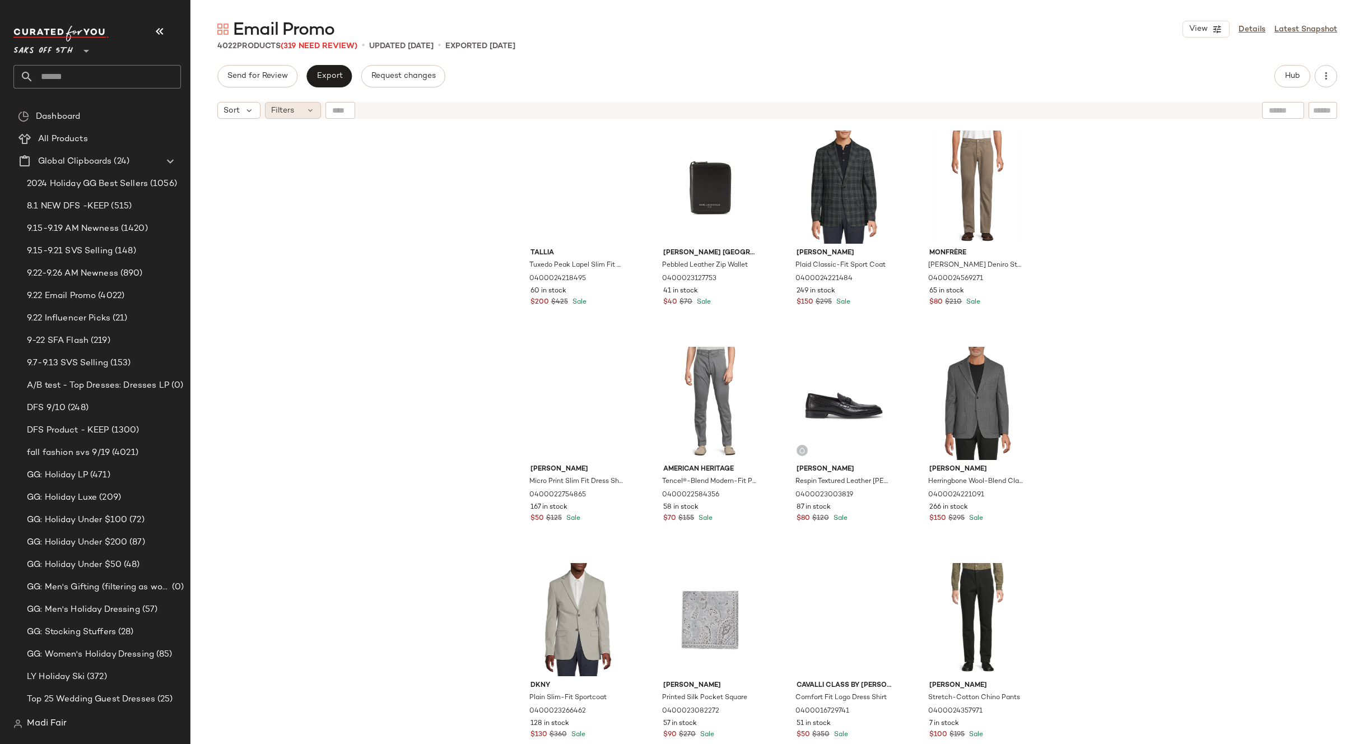
click at [298, 110] on div "Filters" at bounding box center [293, 110] width 56 height 17
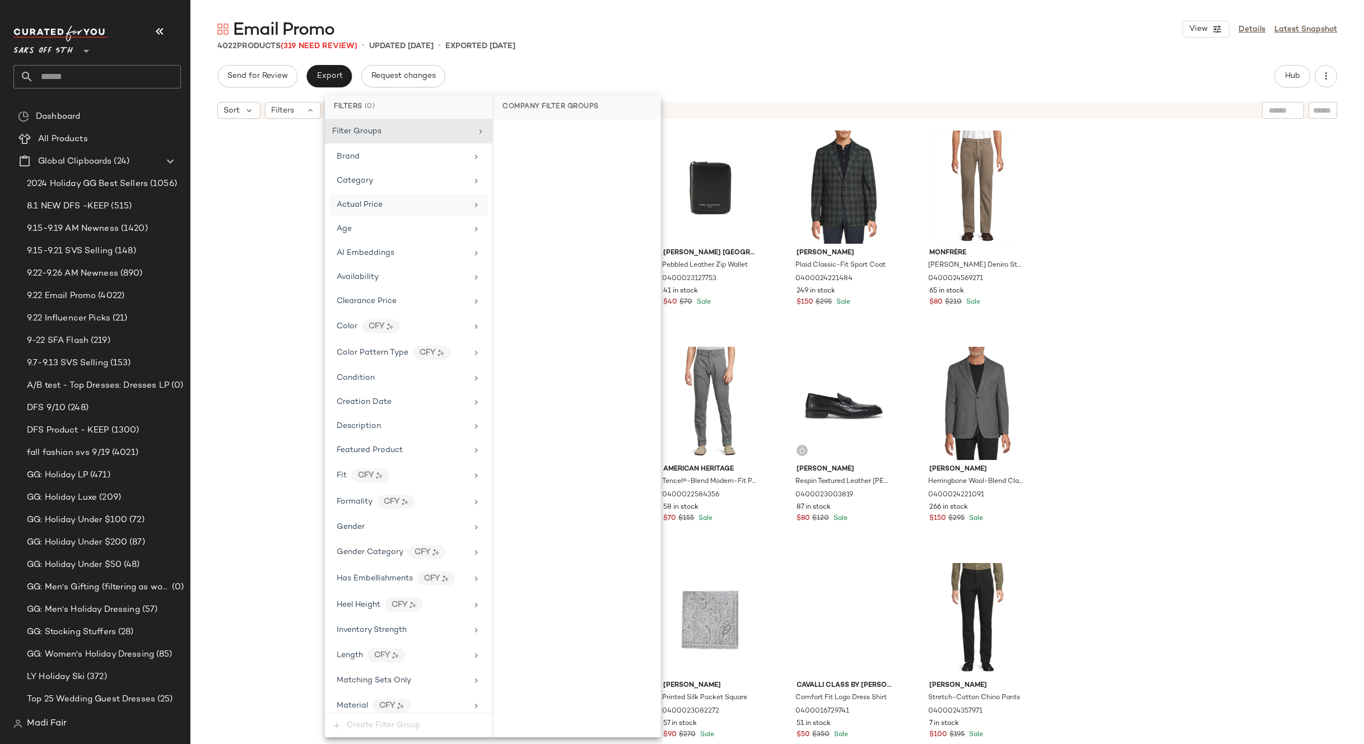
click at [433, 208] on div "Actual Price" at bounding box center [402, 205] width 131 height 12
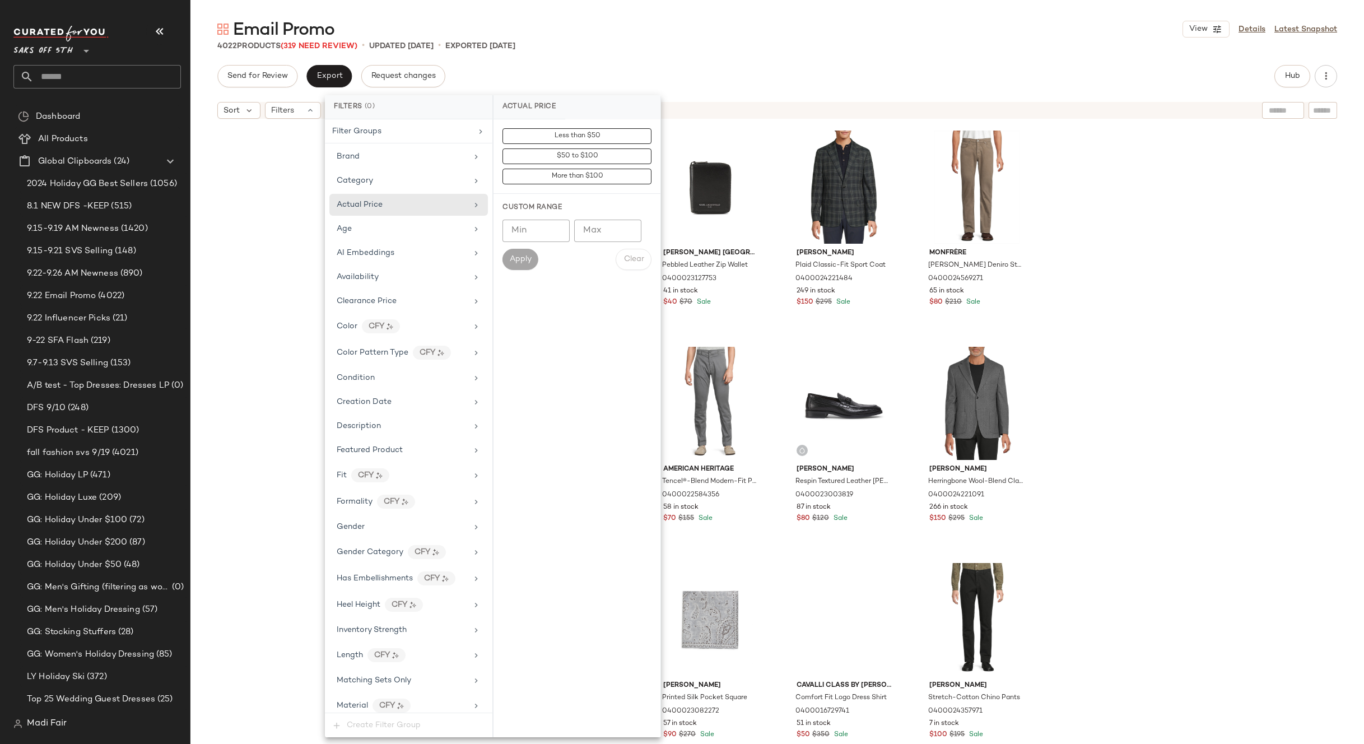
click at [596, 232] on input "Max" at bounding box center [607, 231] width 67 height 22
click at [532, 232] on input "Min" at bounding box center [536, 231] width 67 height 22
type input "***"
click at [521, 258] on span "Apply" at bounding box center [520, 259] width 22 height 9
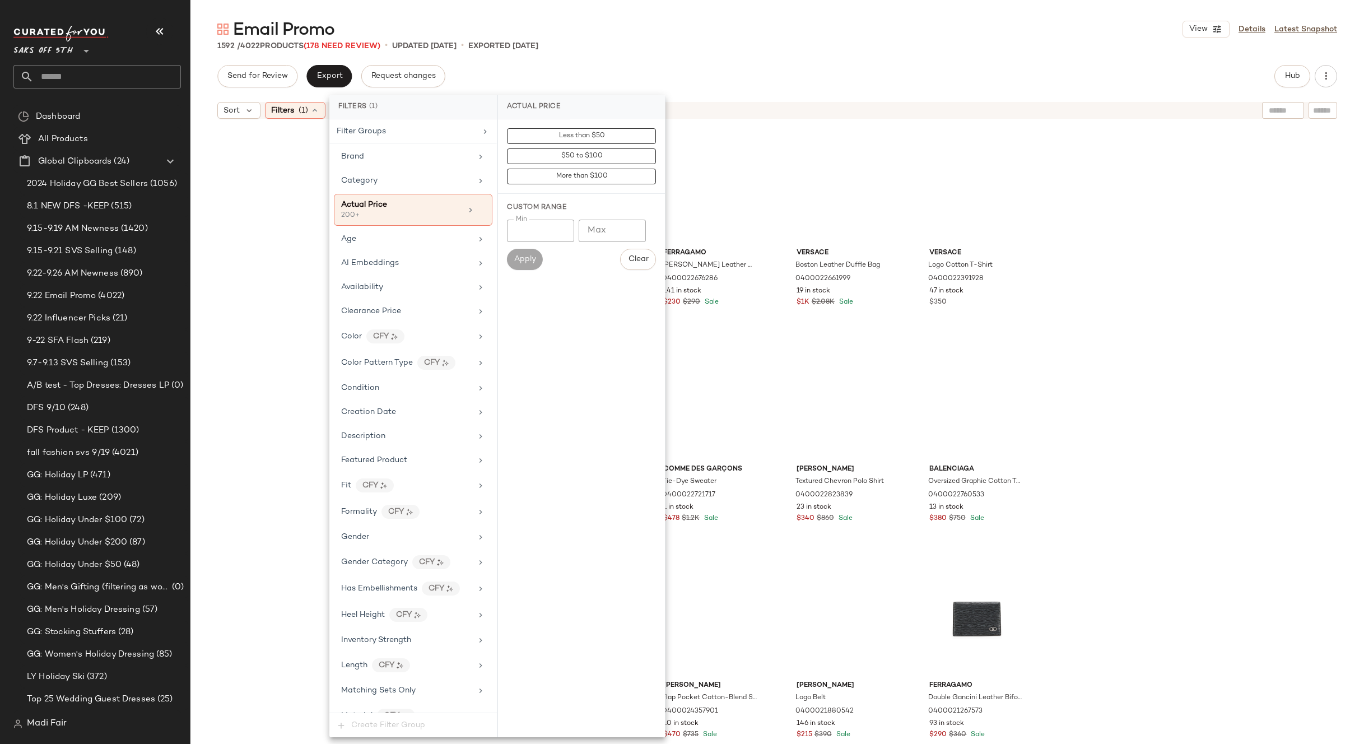
click at [613, 59] on div "Email Promo View Details Latest Snapshot 1592 / 4022 Products (178 Need Review)…" at bounding box center [777, 381] width 1174 height 726
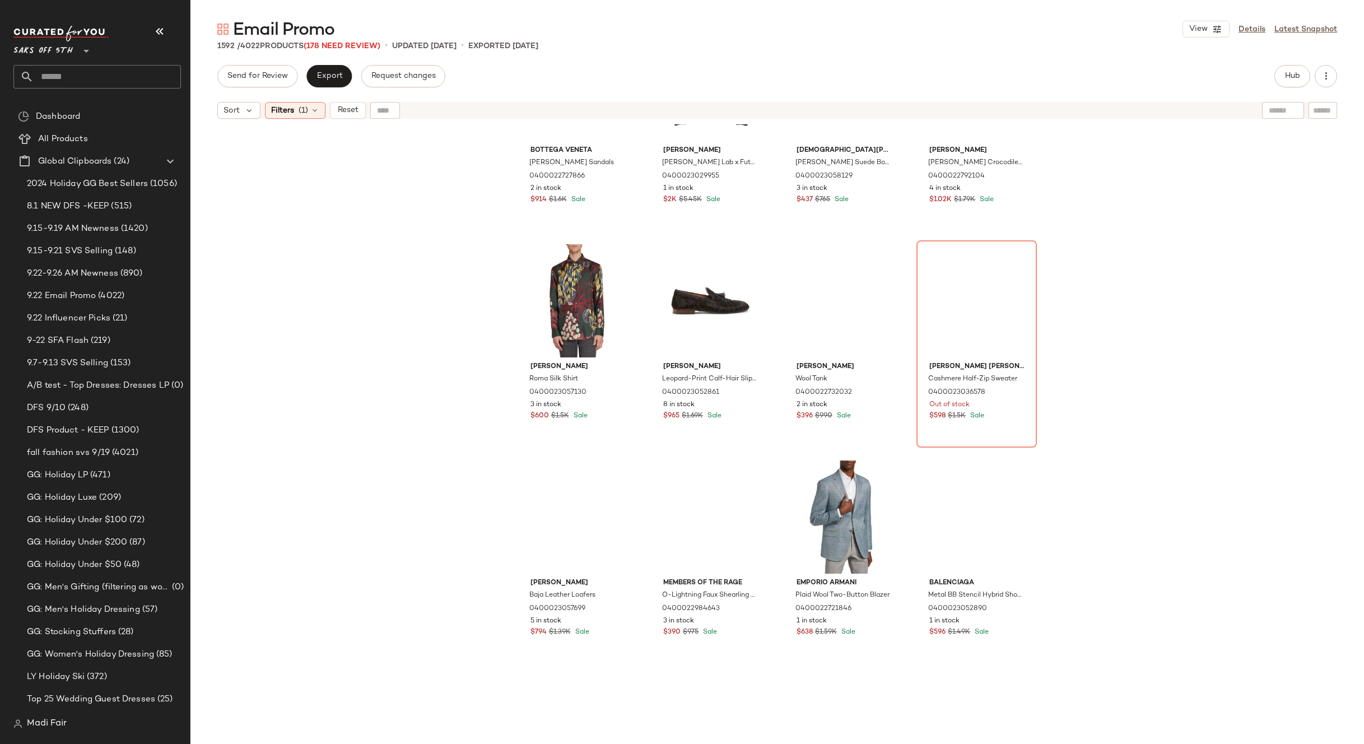
scroll to position [1410, 0]
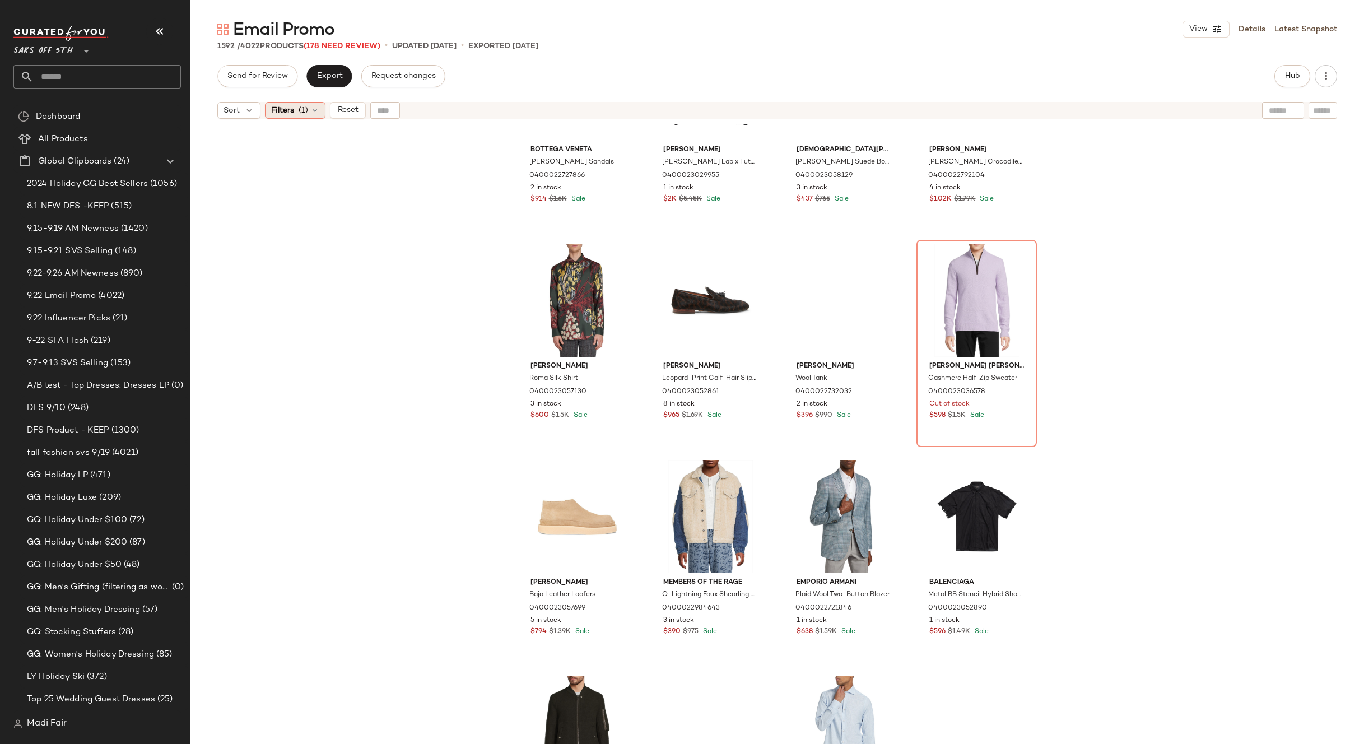
click at [313, 108] on icon at bounding box center [314, 110] width 9 height 9
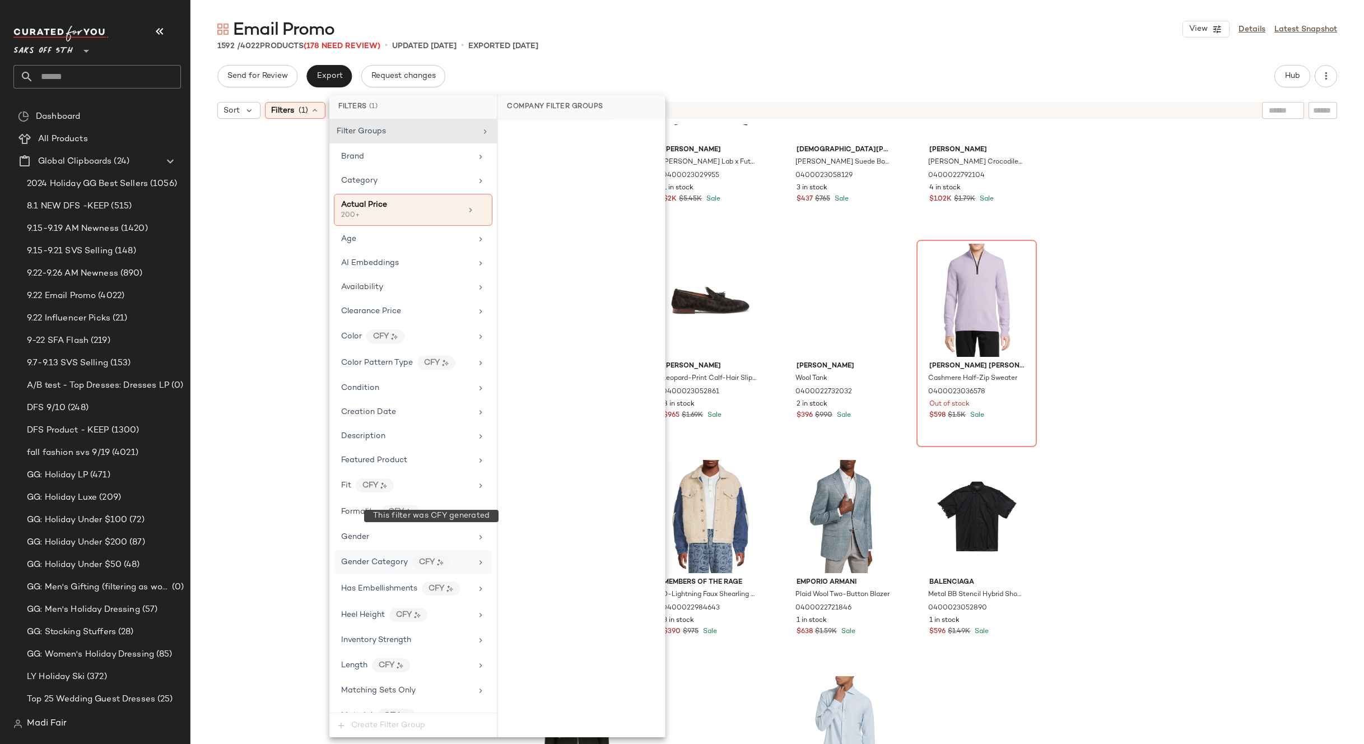
scroll to position [425, 0]
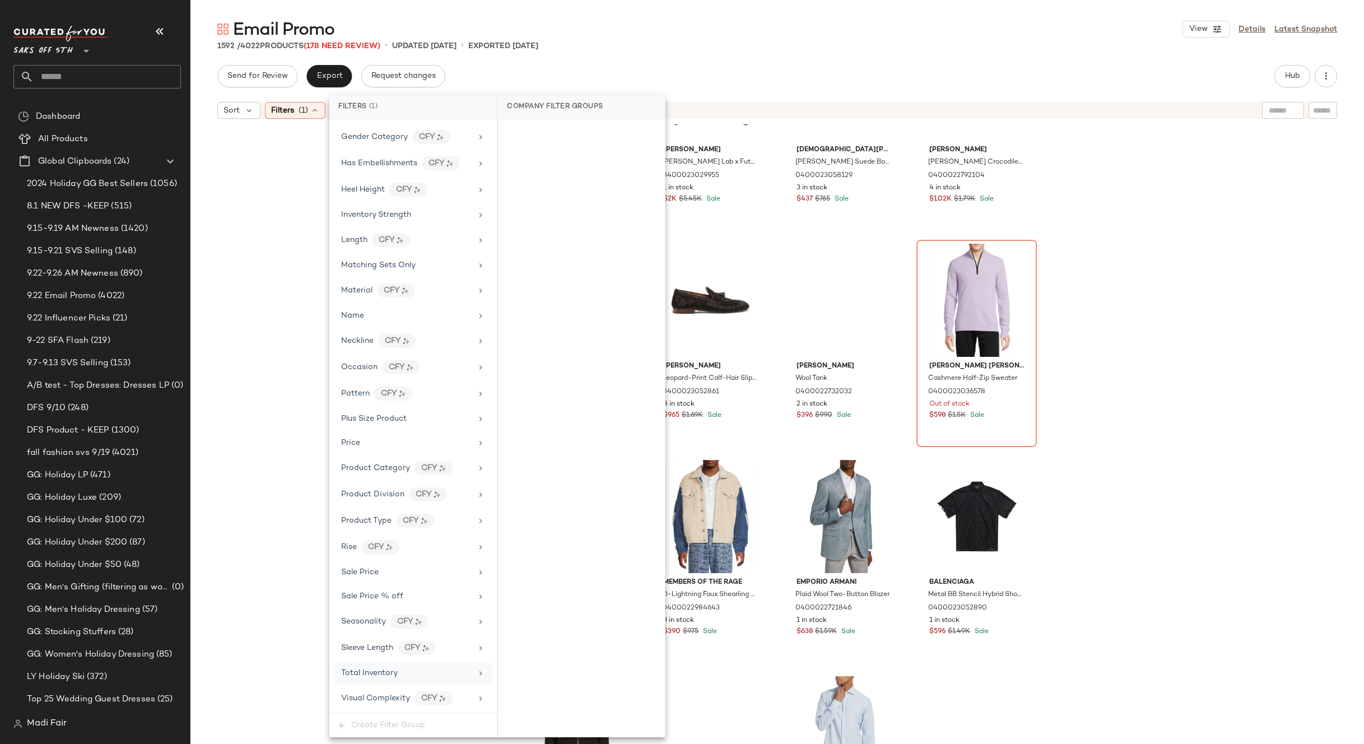
click at [404, 680] on div "Total Inventory" at bounding box center [413, 673] width 159 height 22
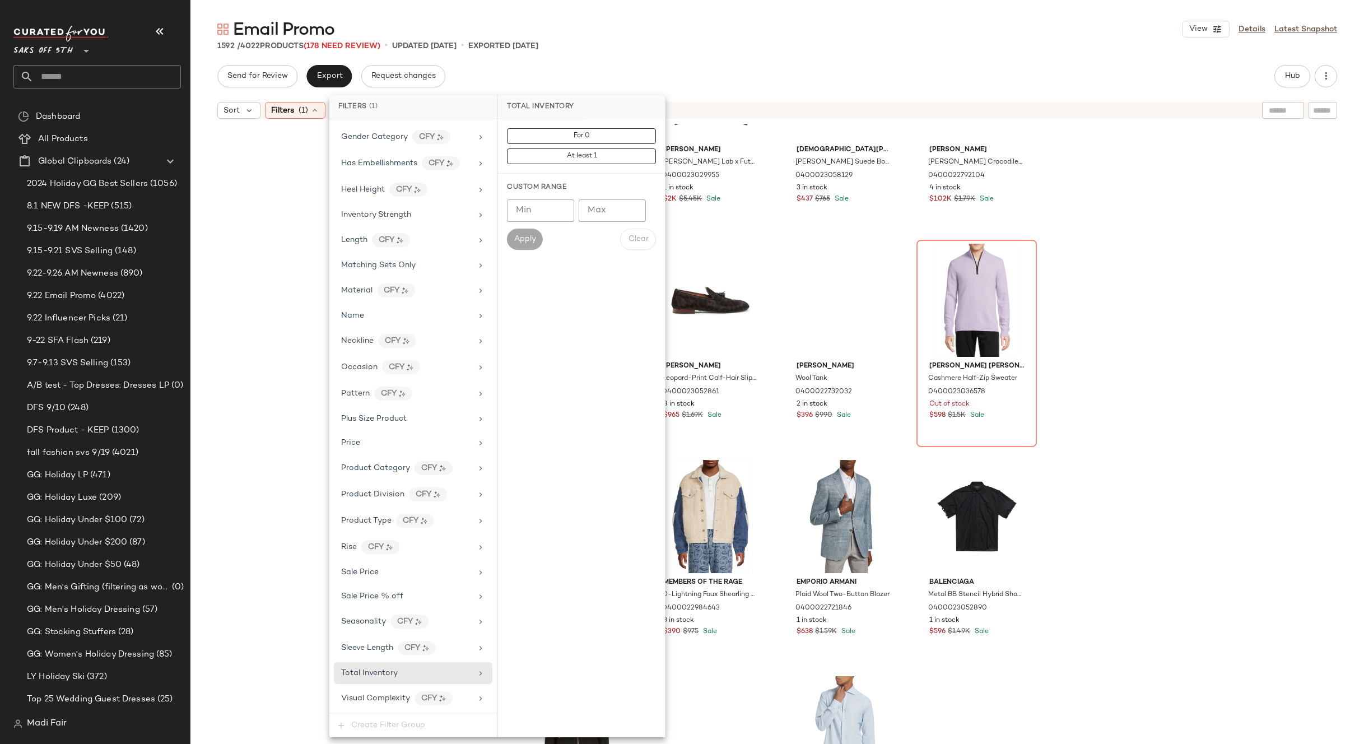
click at [534, 207] on input "Min" at bounding box center [540, 210] width 67 height 22
type input "*"
click at [529, 238] on span "Apply" at bounding box center [525, 239] width 22 height 9
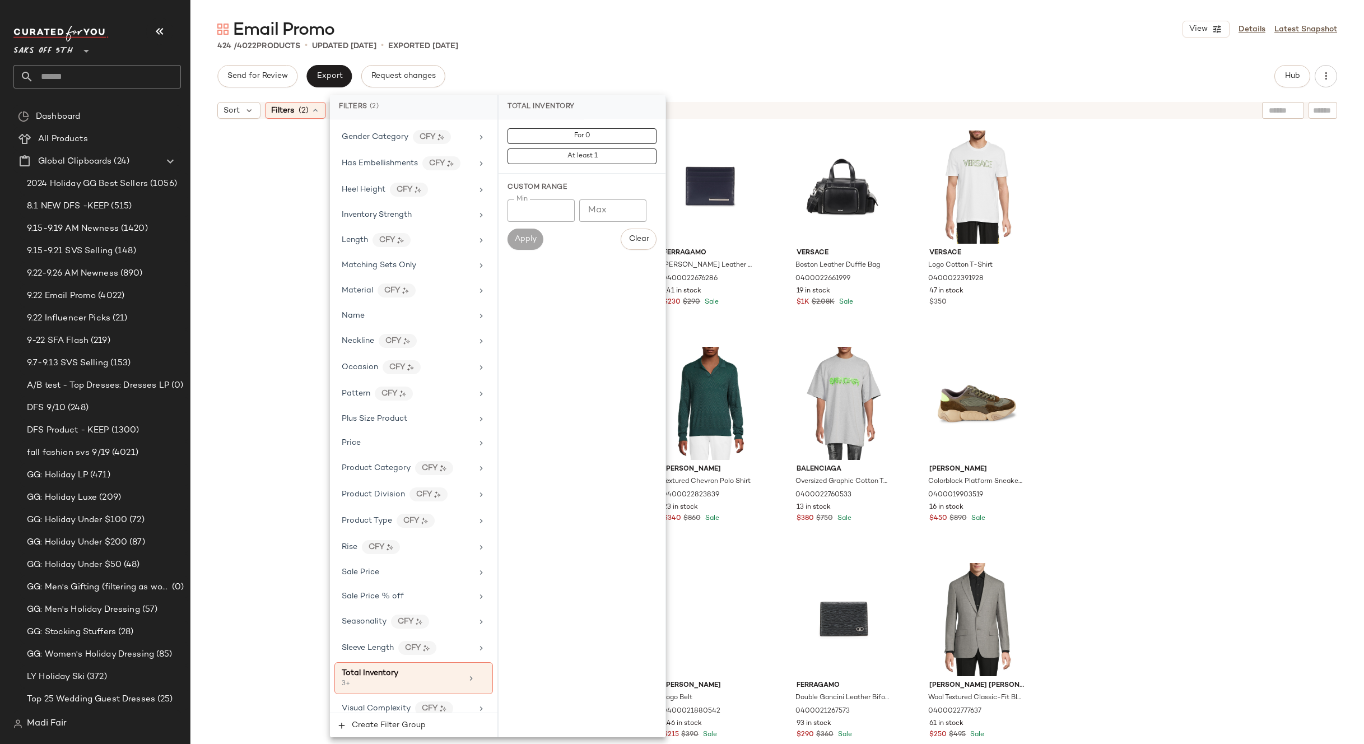
click at [769, 29] on div "Email Promo View Details Latest Snapshot" at bounding box center [777, 29] width 1174 height 22
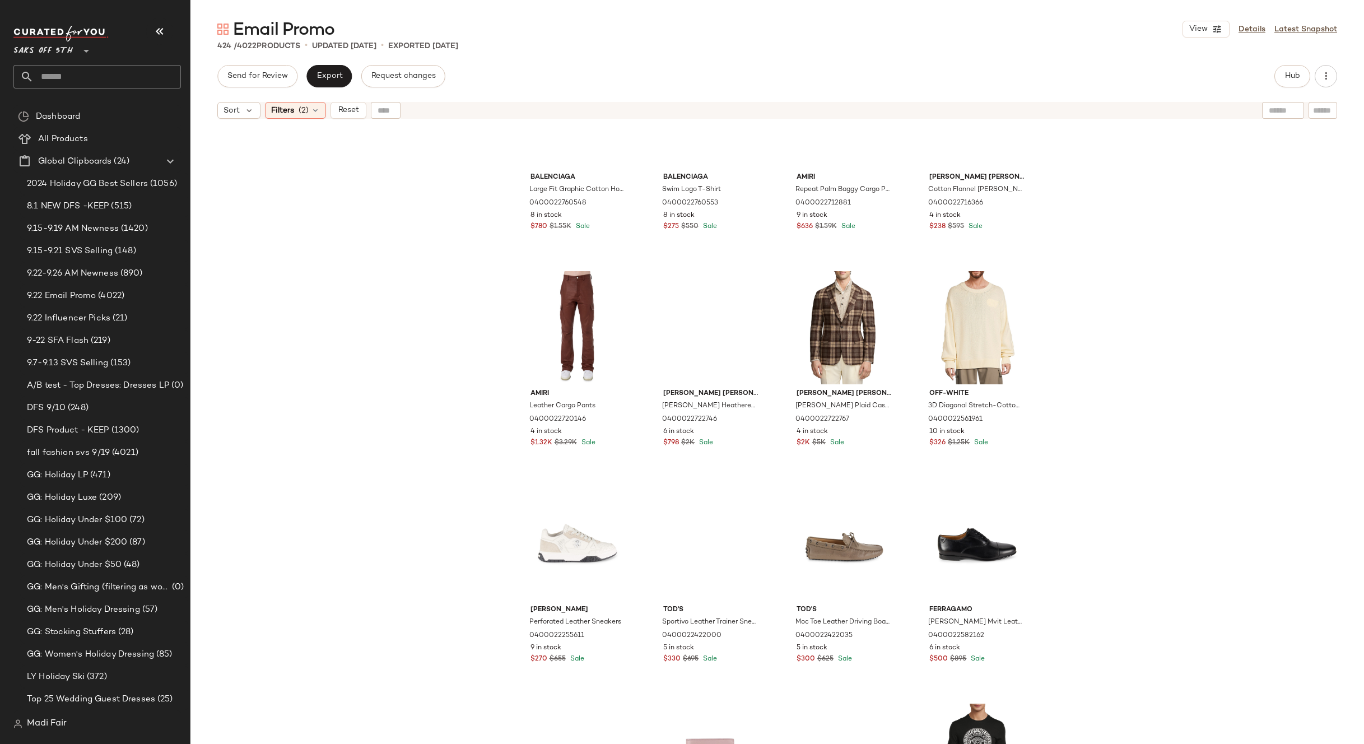
scroll to position [9751, 0]
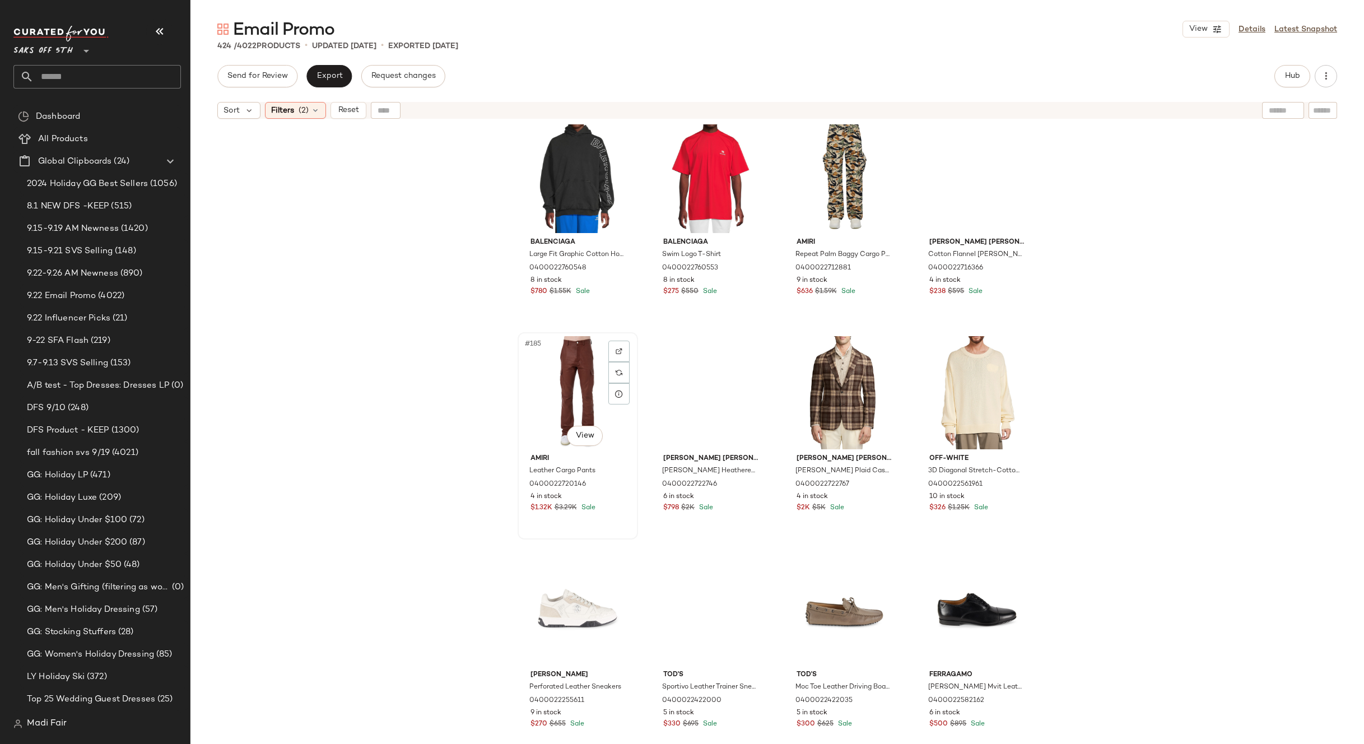
click at [573, 380] on div "#185 View" at bounding box center [578, 392] width 113 height 113
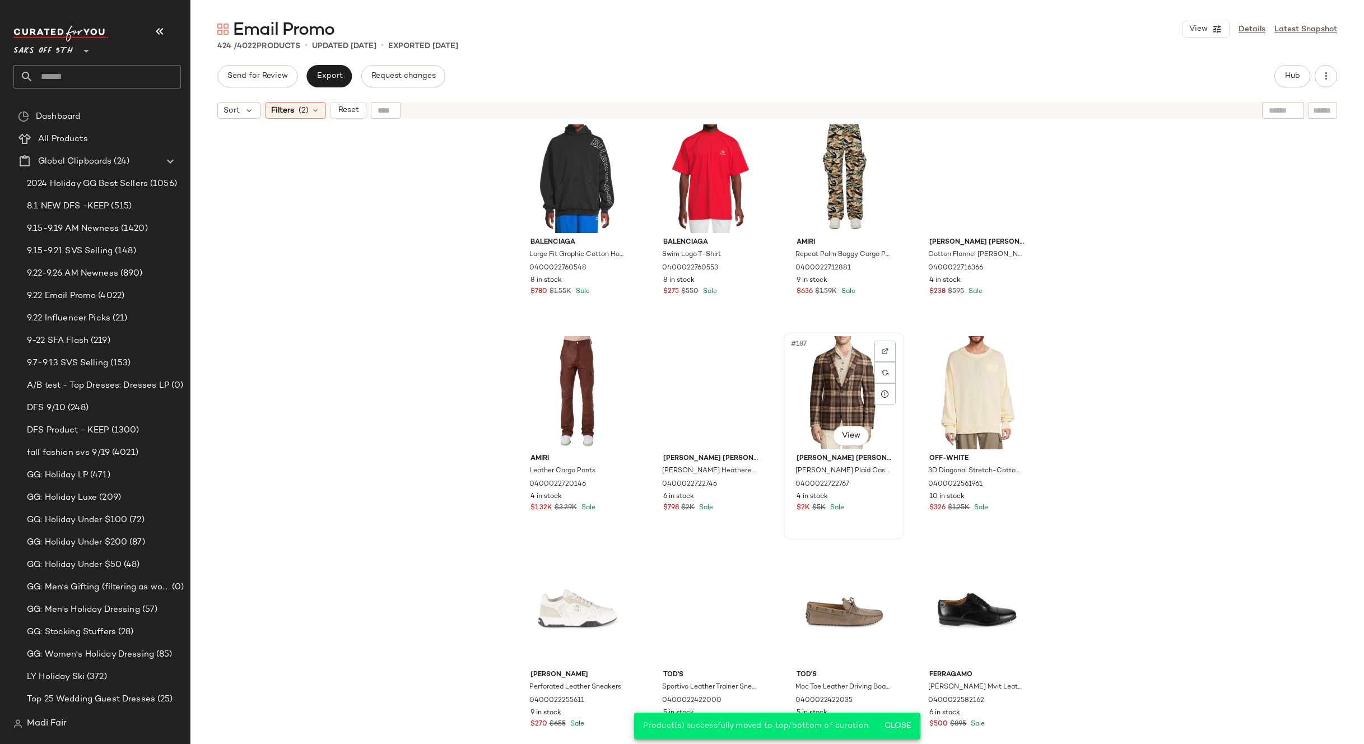
click at [840, 392] on div "#187 View" at bounding box center [844, 392] width 113 height 113
click at [965, 388] on div "#188 View" at bounding box center [976, 392] width 113 height 113
click at [559, 598] on div "#189 View" at bounding box center [578, 608] width 113 height 113
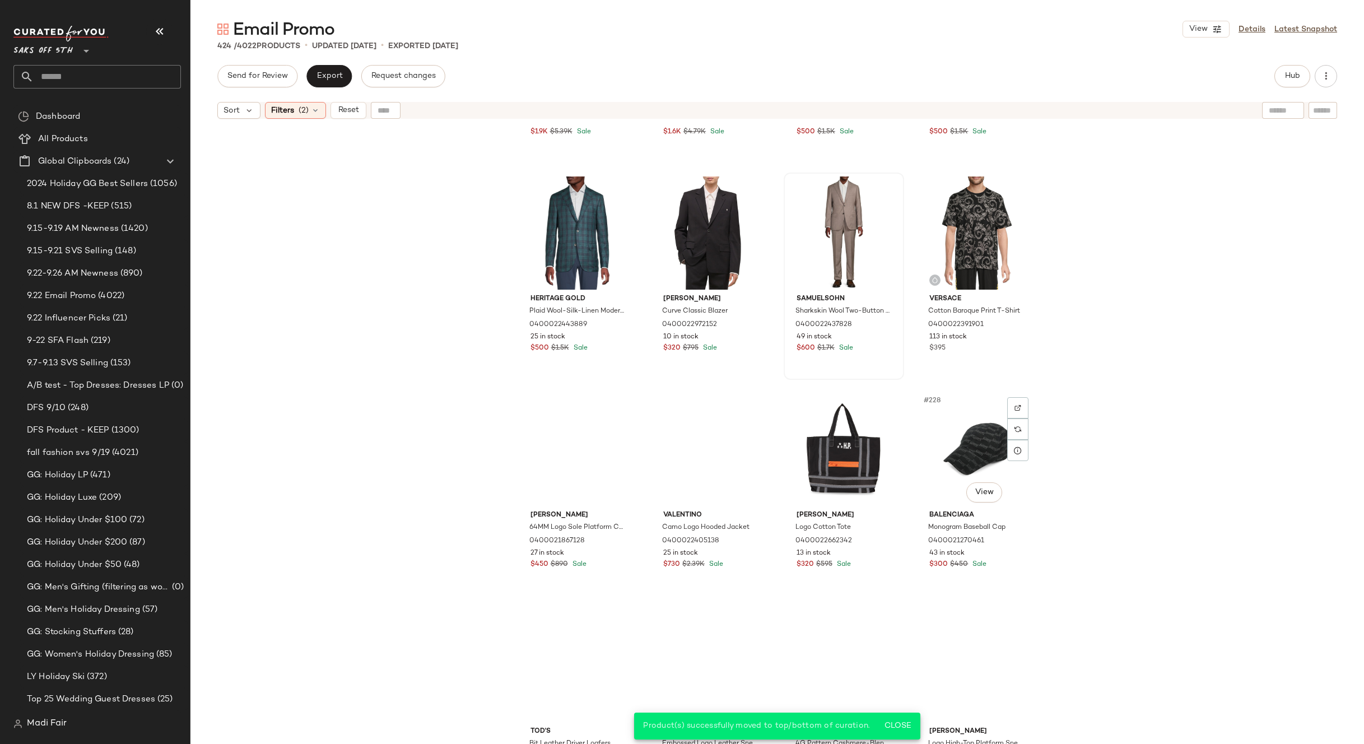
scroll to position [11824, 0]
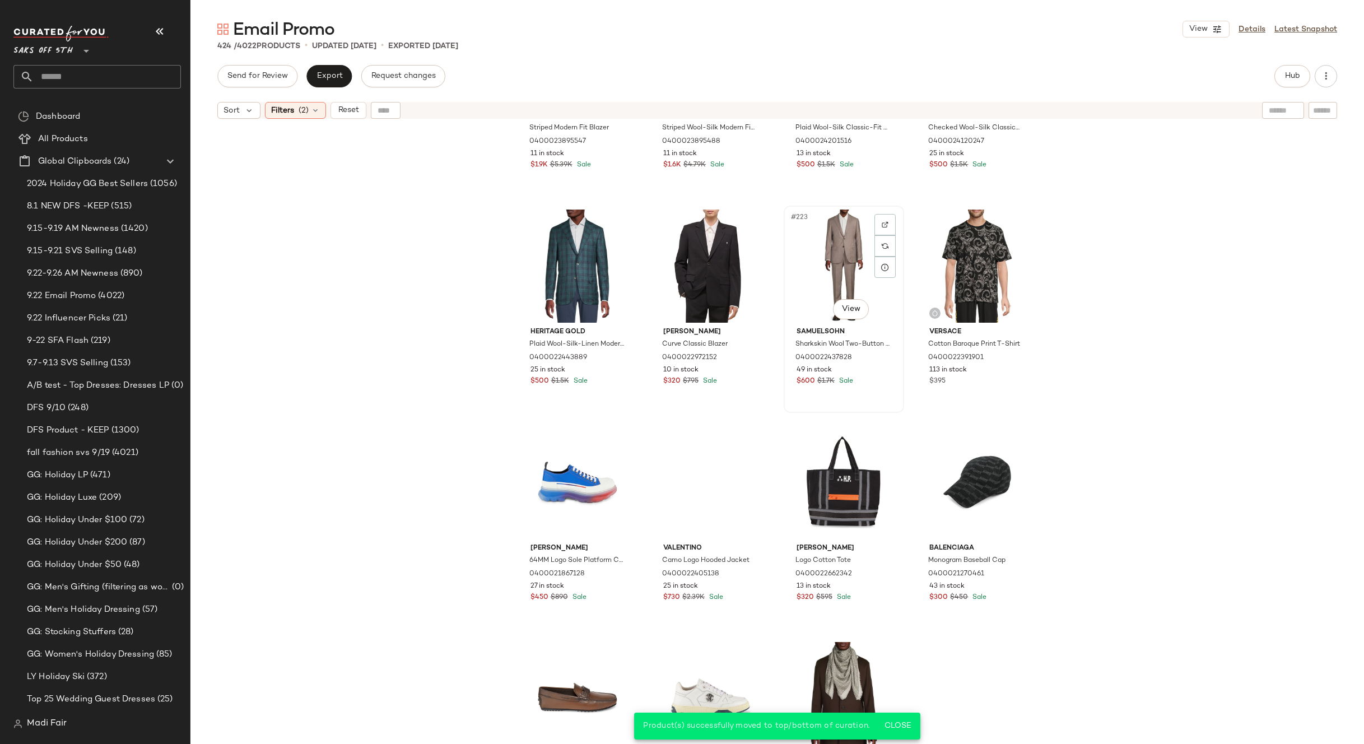
click at [825, 269] on div "#223 View" at bounding box center [844, 266] width 113 height 113
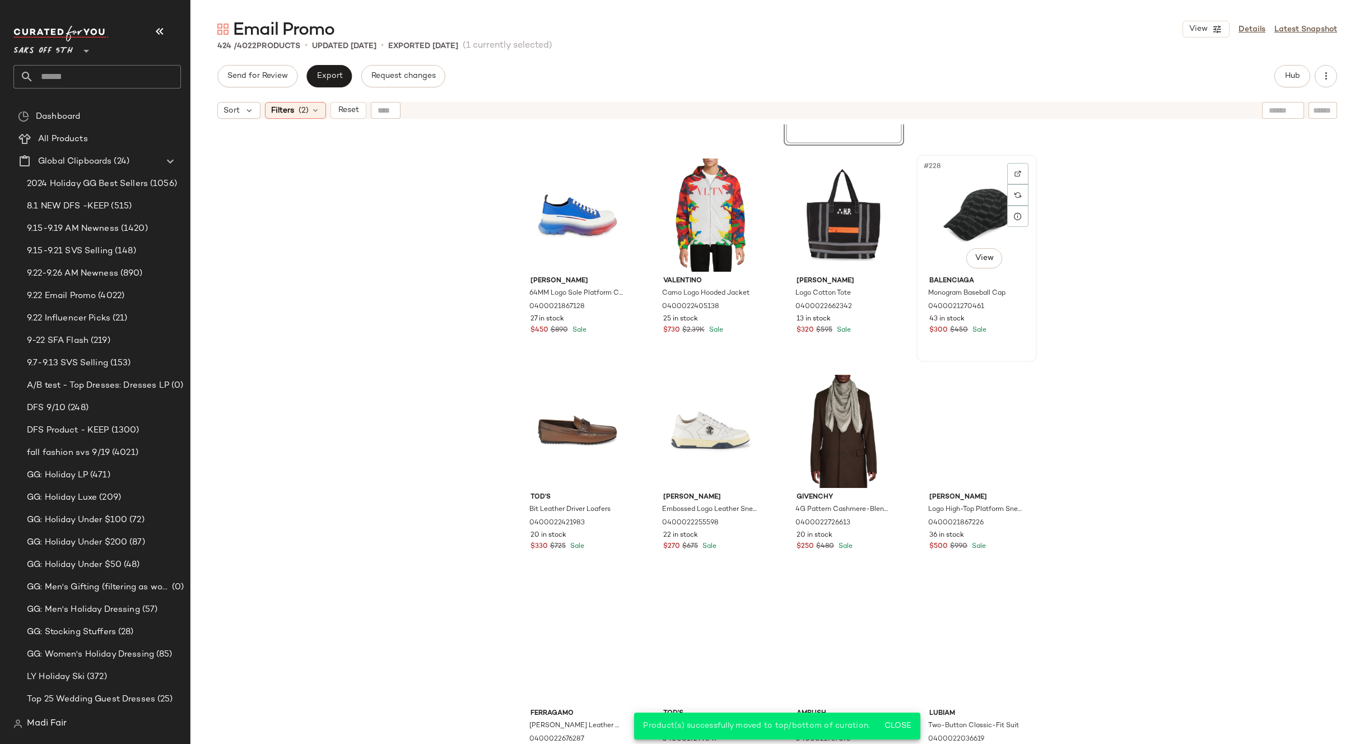
scroll to position [12104, 0]
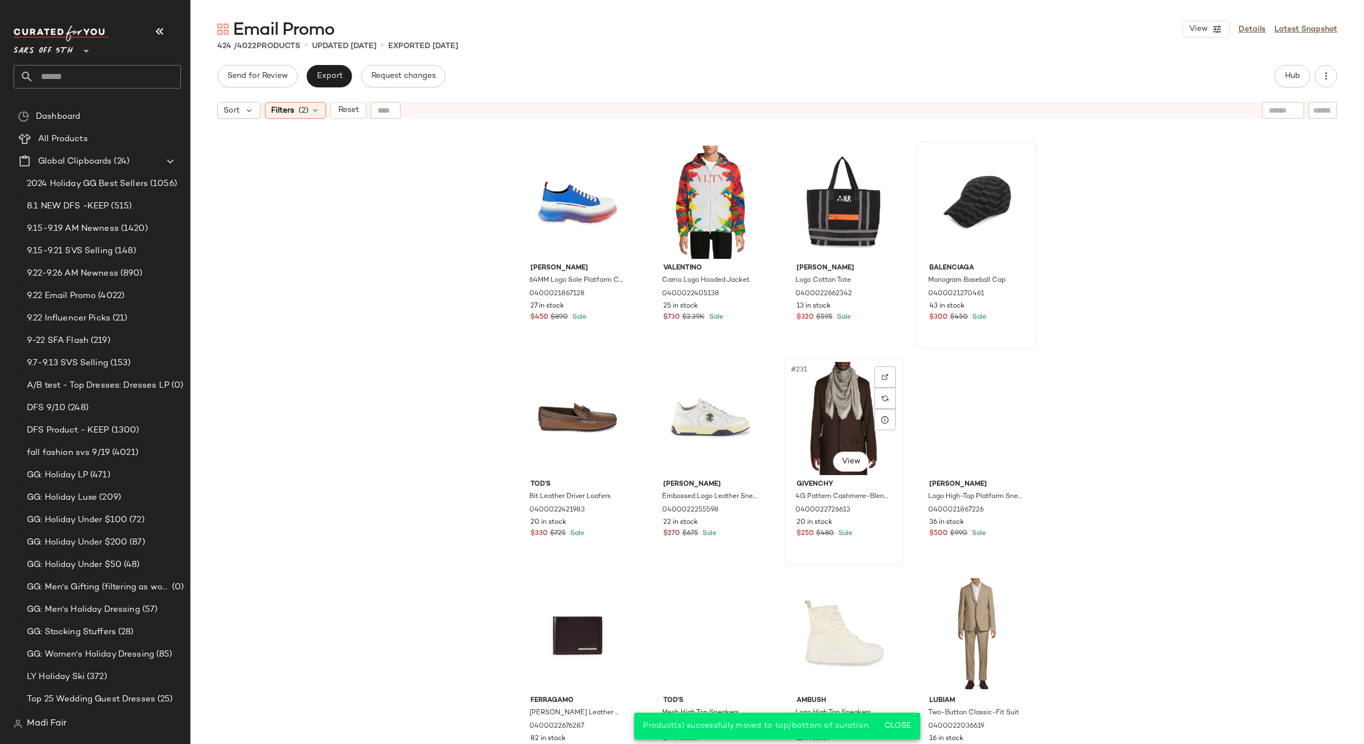
click at [836, 413] on div "#231 View" at bounding box center [844, 418] width 113 height 113
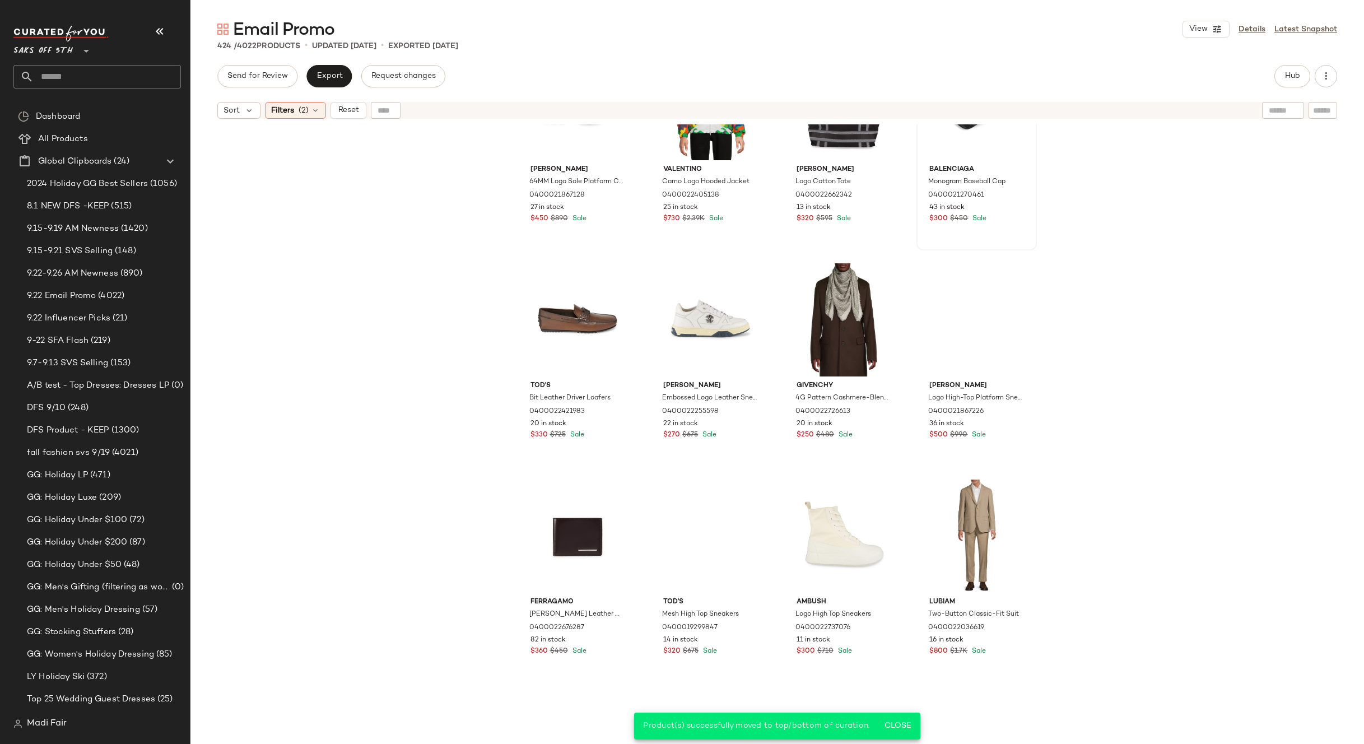
scroll to position [12384, 0]
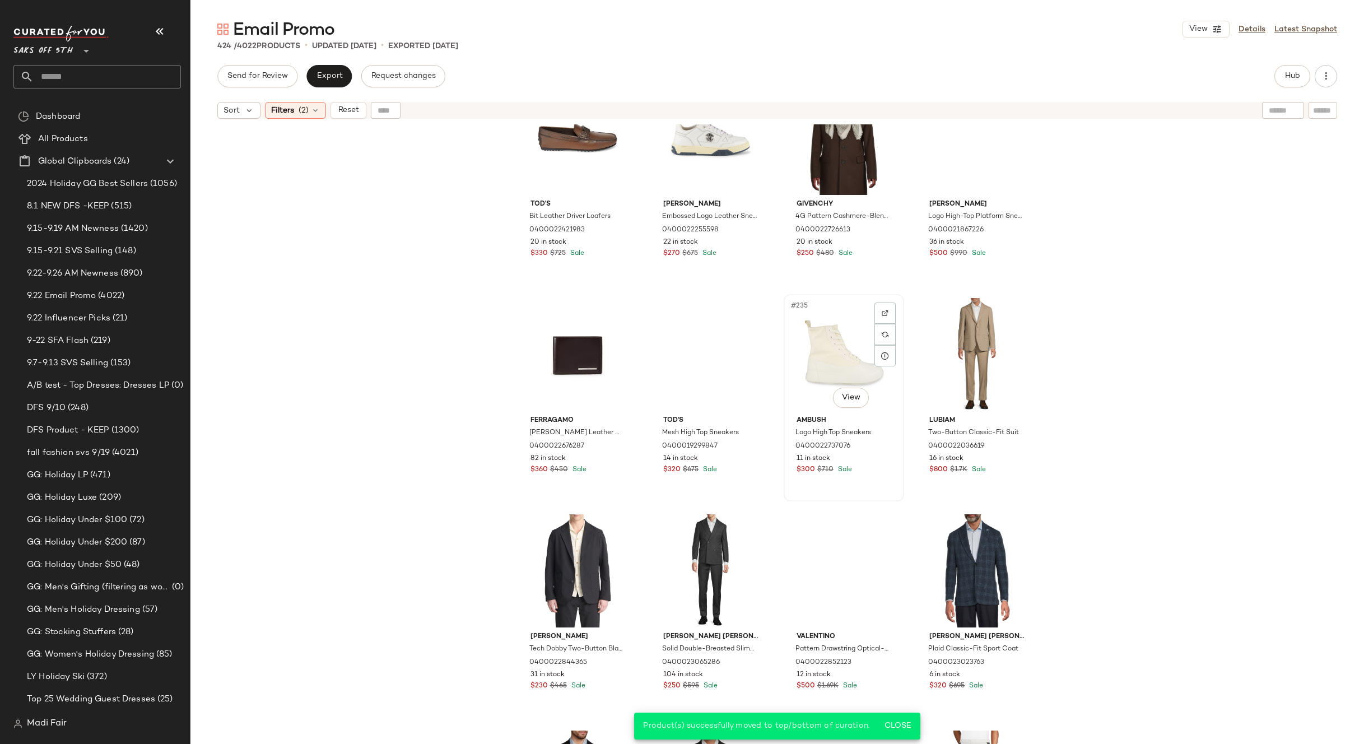
click at [818, 374] on div "#235 View" at bounding box center [844, 354] width 113 height 113
click at [944, 348] on div "#236 View" at bounding box center [976, 354] width 113 height 113
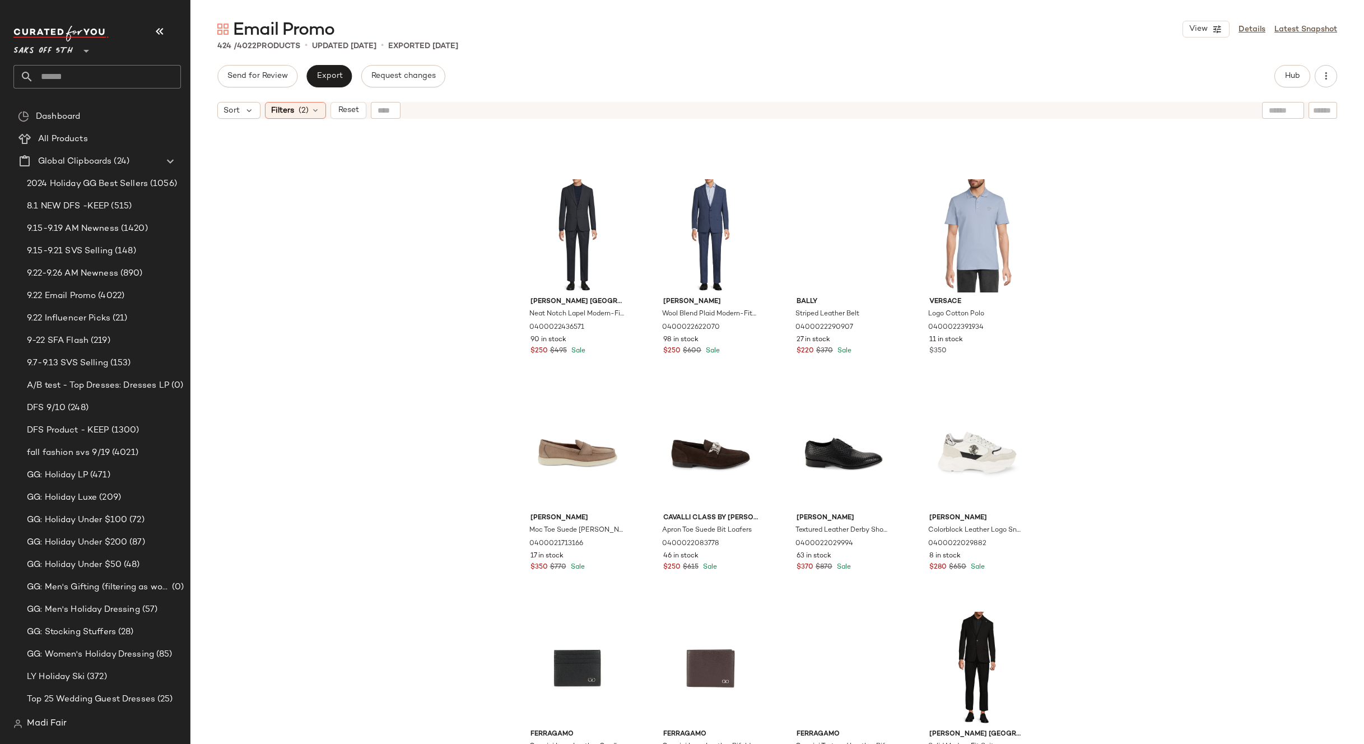
scroll to position [14401, 0]
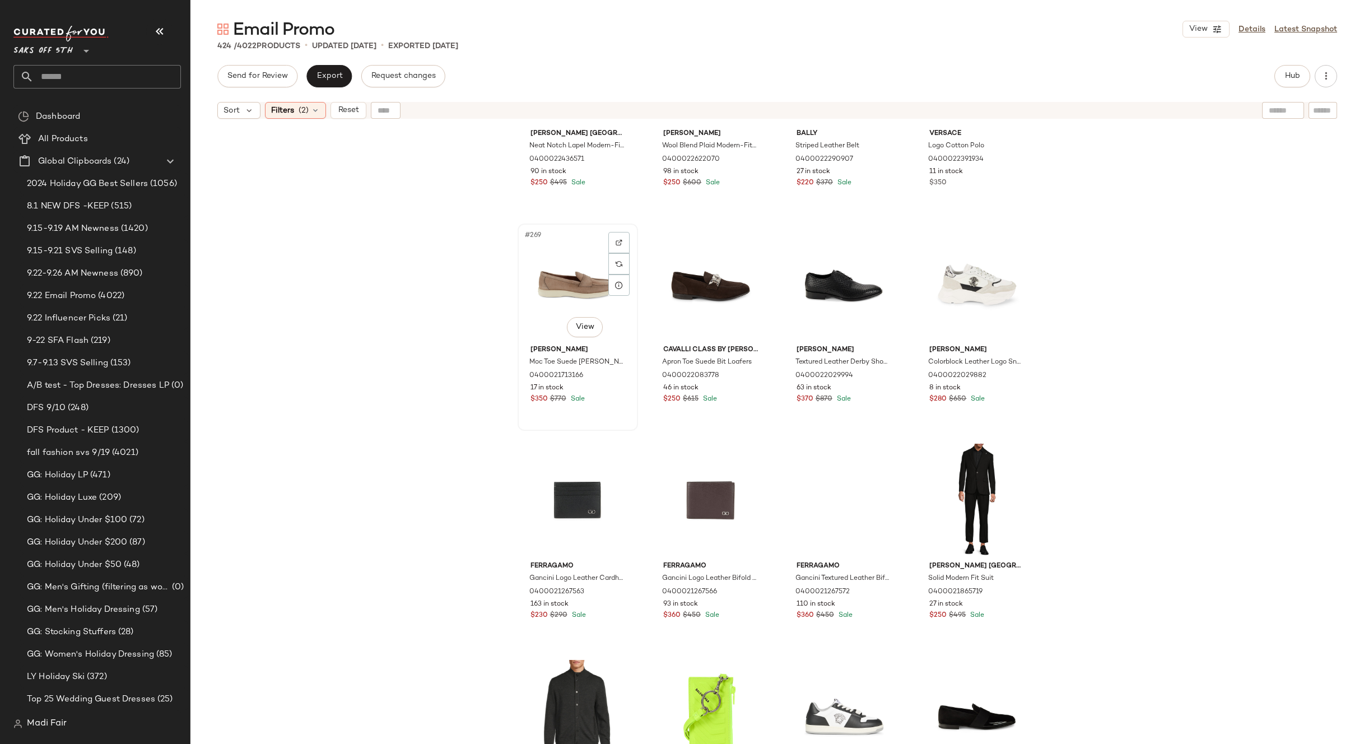
click at [570, 283] on div "#269 View" at bounding box center [578, 283] width 113 height 113
click at [718, 480] on div "#274 View" at bounding box center [710, 500] width 113 height 113
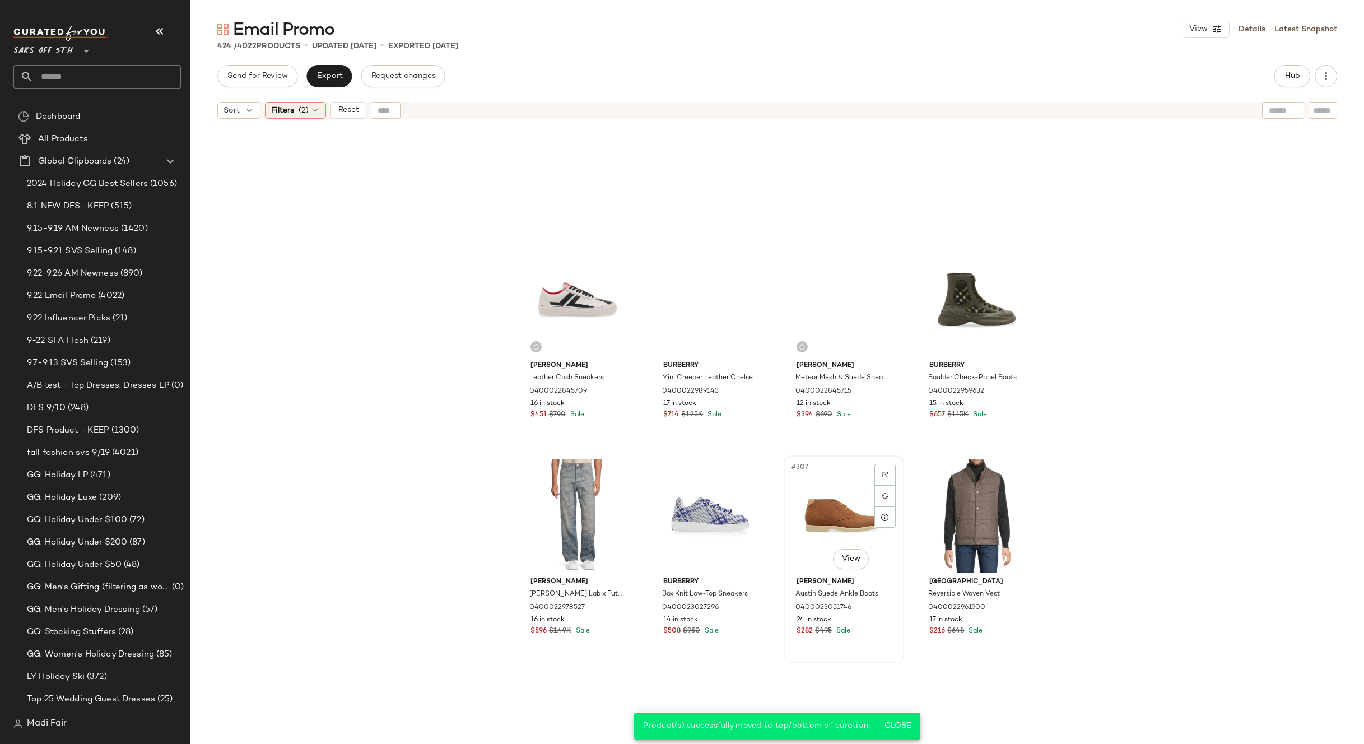
scroll to position [16249, 0]
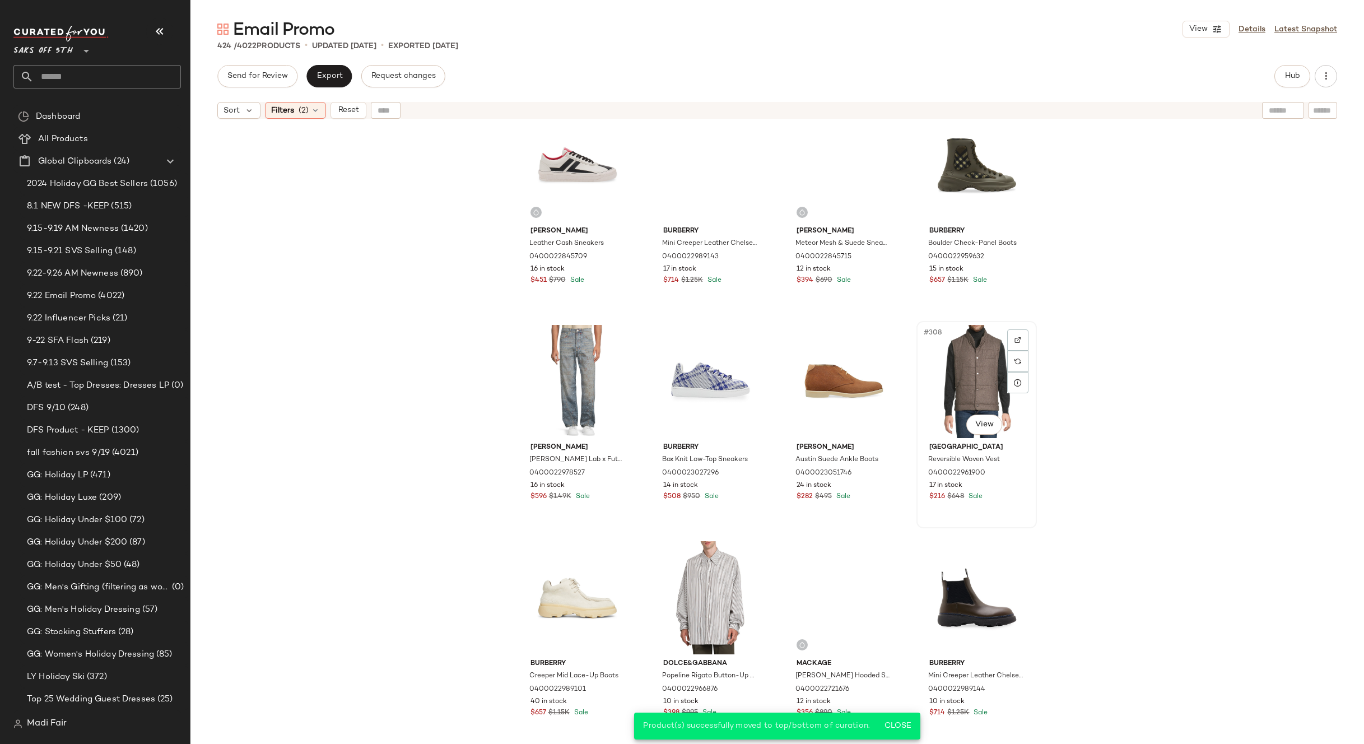
click at [943, 379] on div "#308 View" at bounding box center [976, 381] width 113 height 113
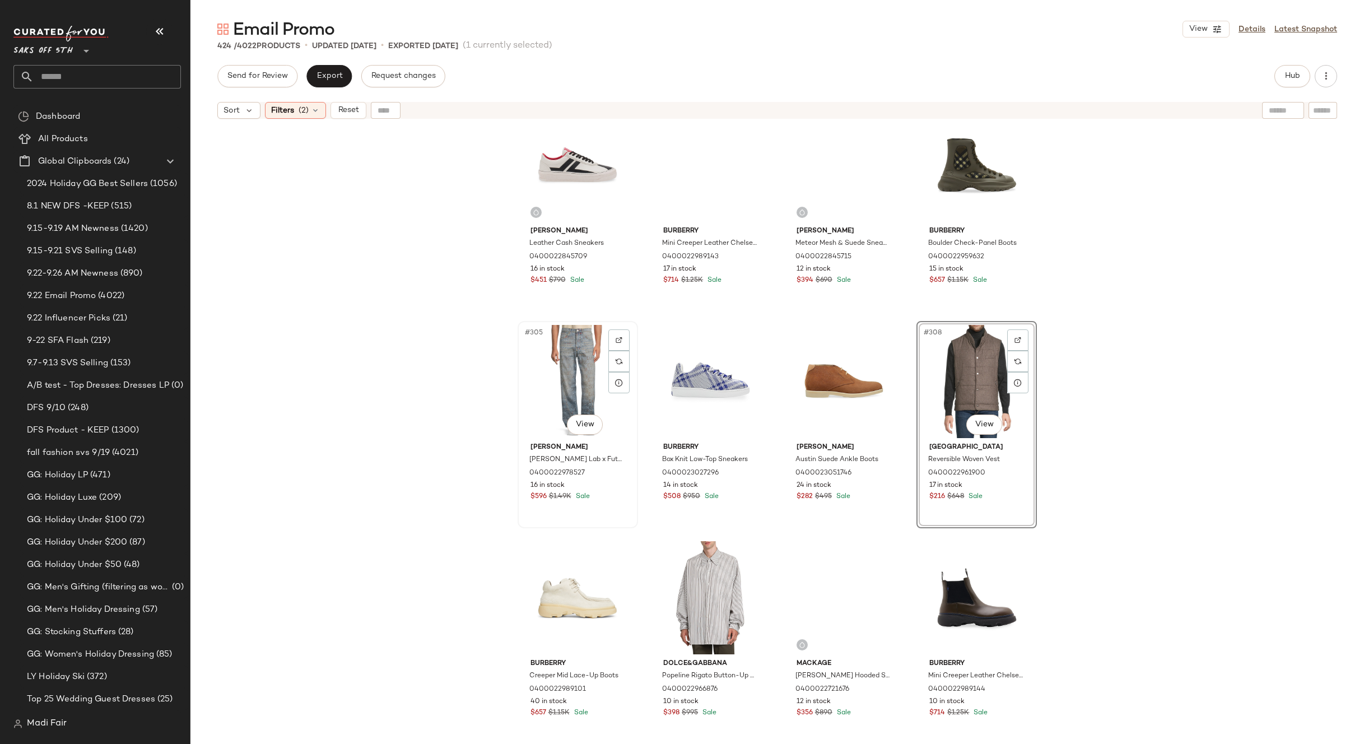
click at [561, 359] on div "#305 View" at bounding box center [578, 381] width 113 height 113
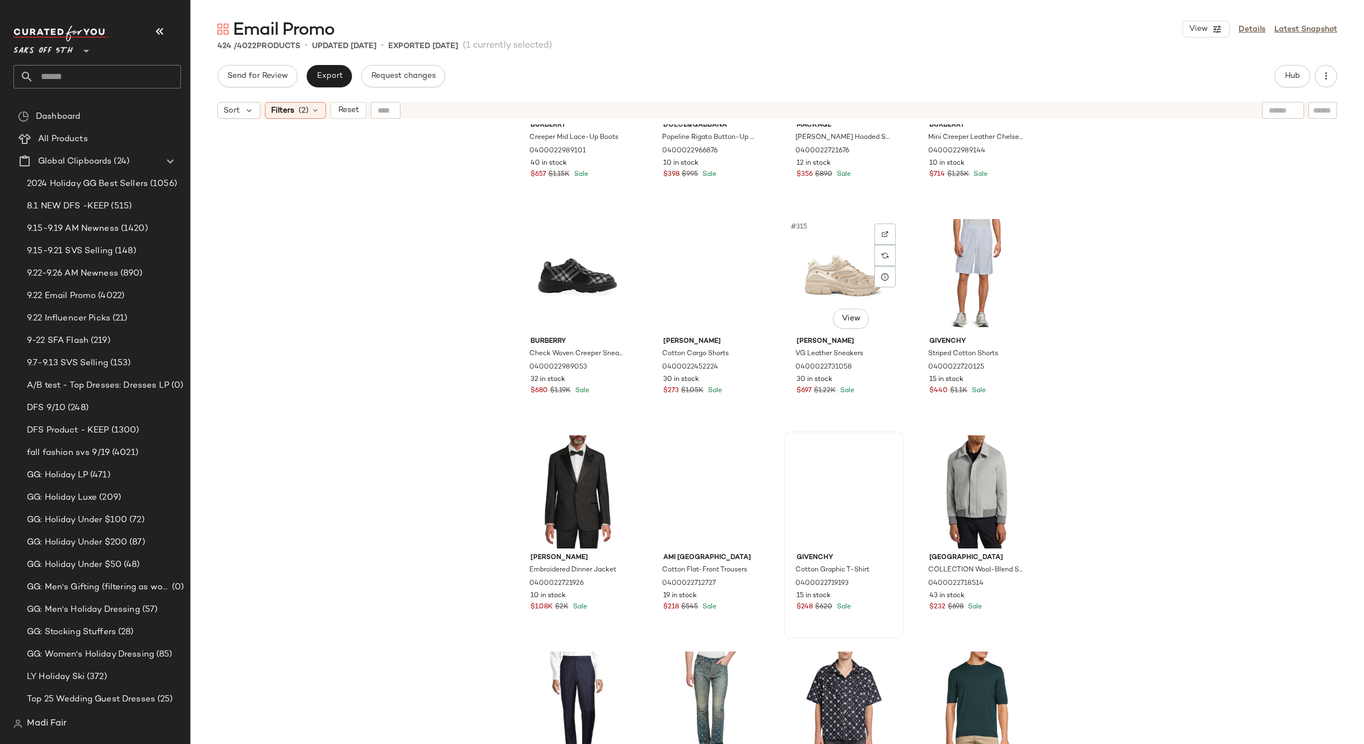
scroll to position [16866, 0]
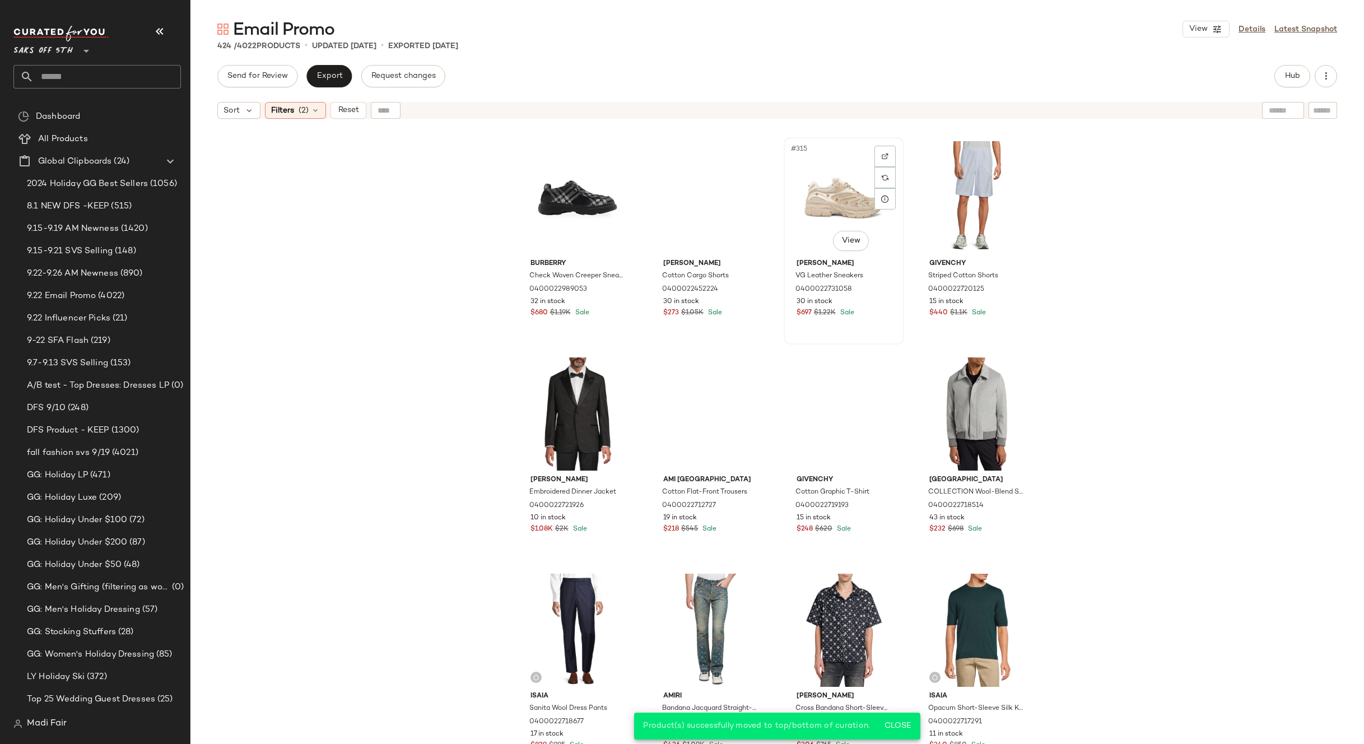
click at [844, 196] on div "#315 View" at bounding box center [844, 197] width 113 height 113
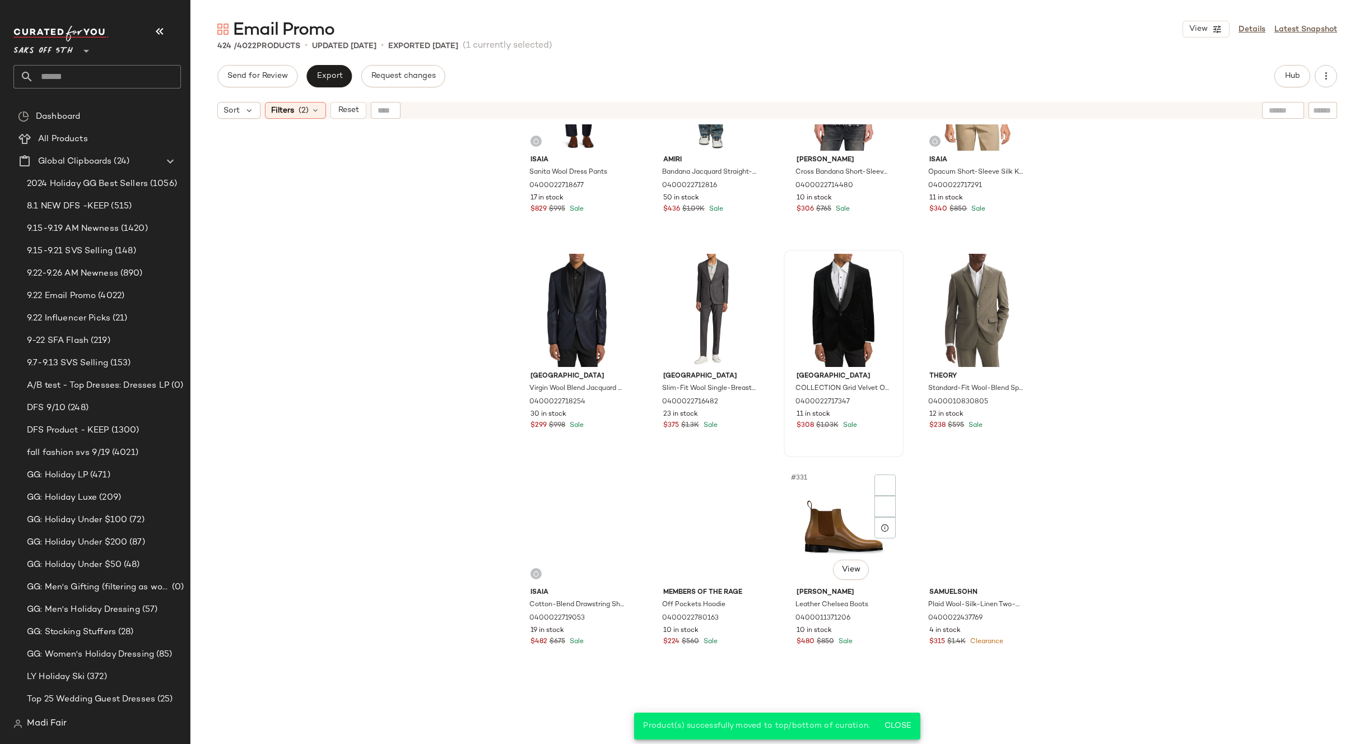
scroll to position [17538, 0]
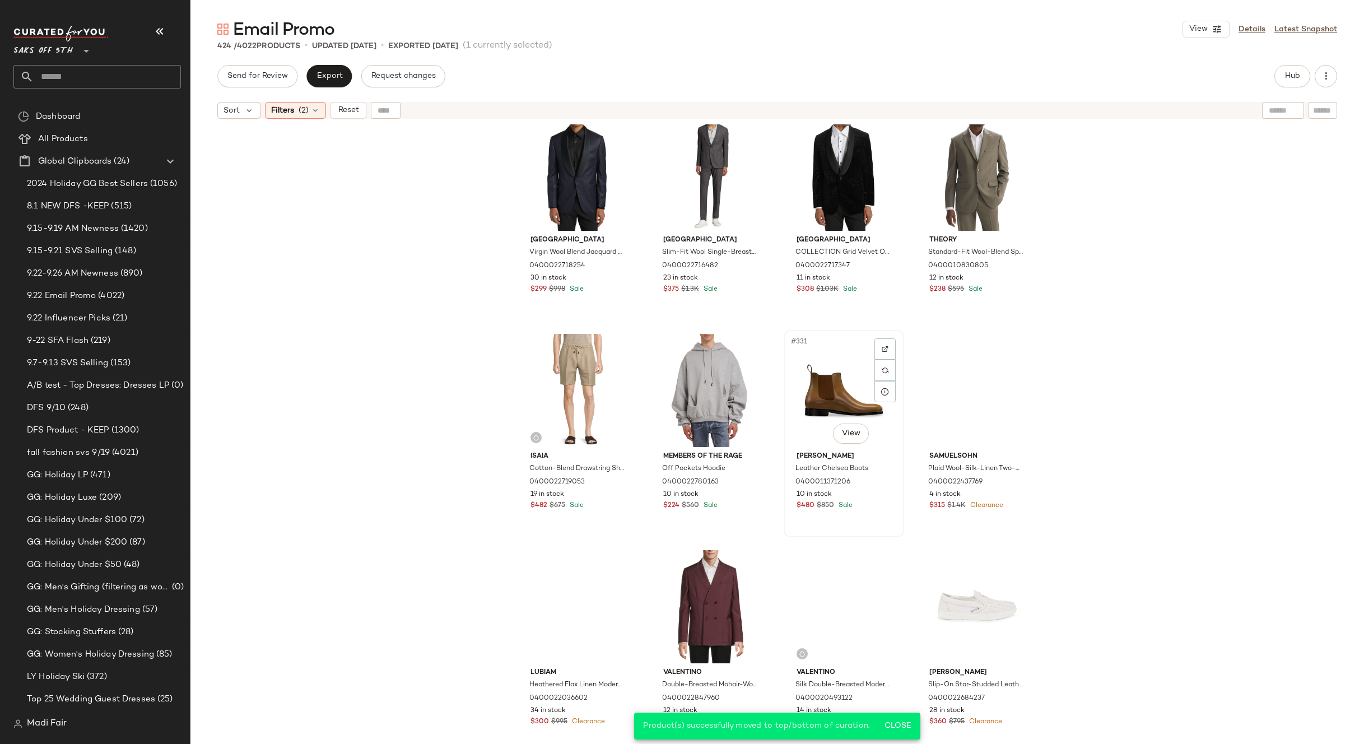
click at [804, 376] on div "#331 View" at bounding box center [844, 390] width 113 height 113
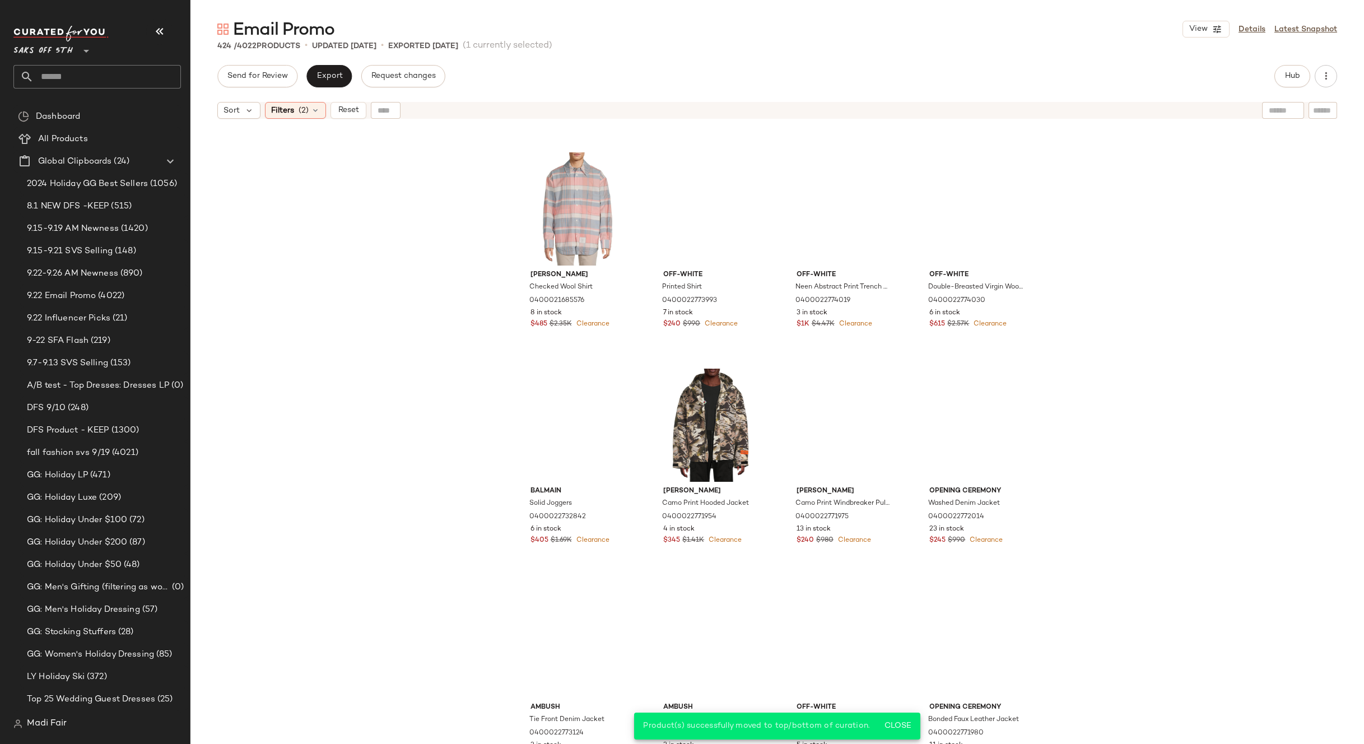
scroll to position [18154, 0]
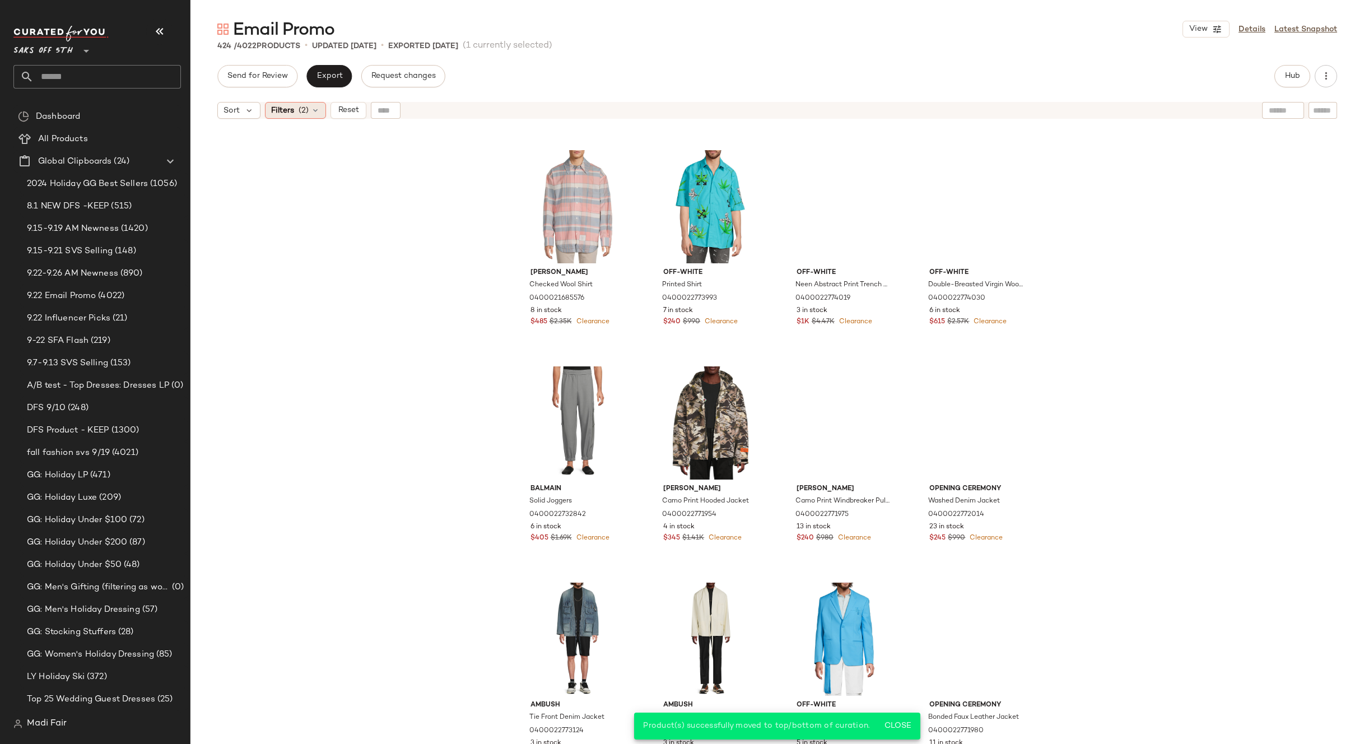
click at [311, 108] on icon at bounding box center [315, 110] width 9 height 9
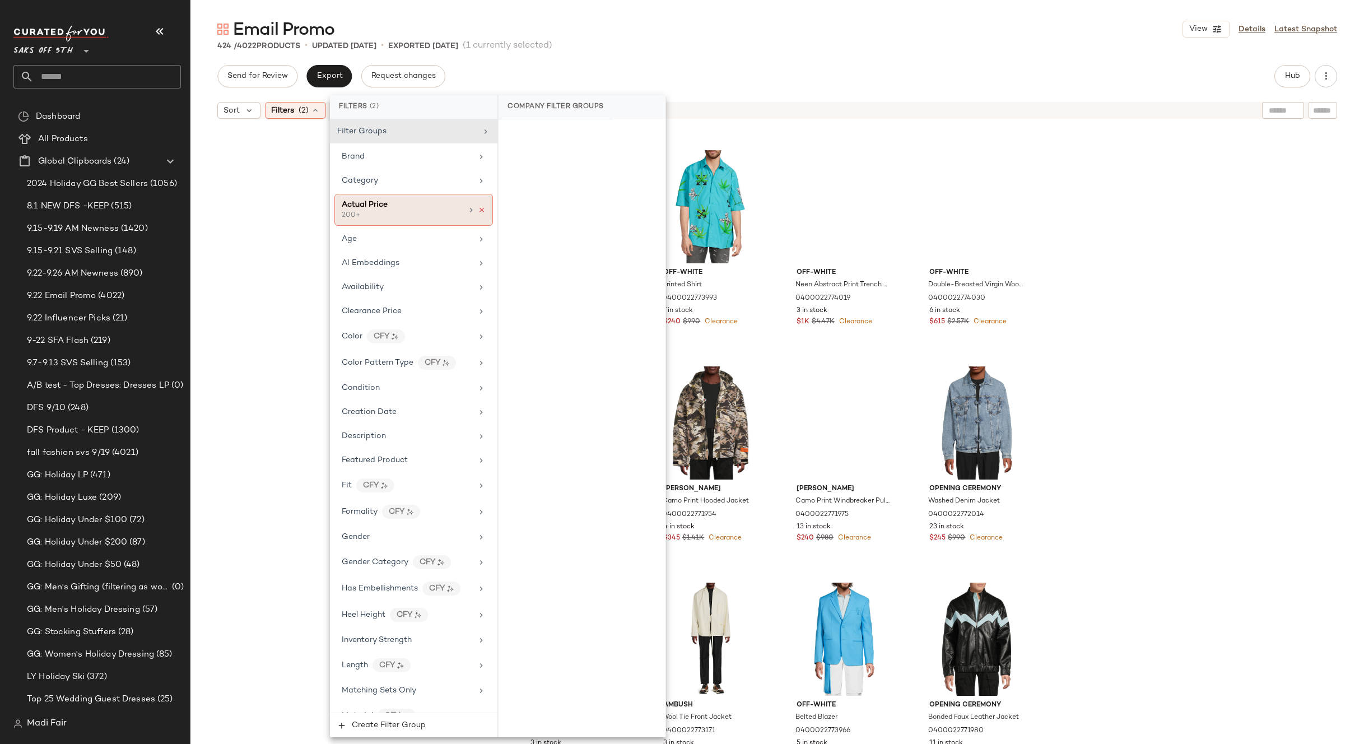
click at [478, 213] on icon at bounding box center [482, 210] width 8 height 8
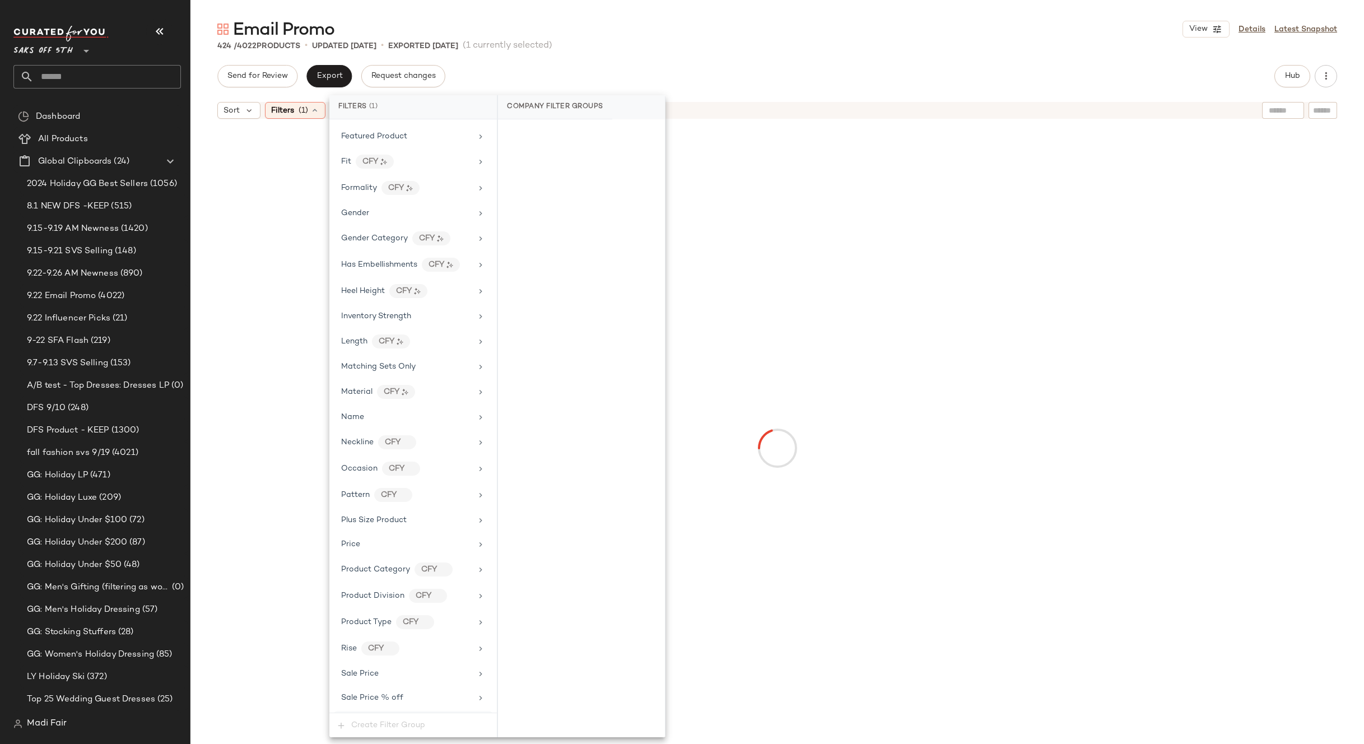
scroll to position [425, 0]
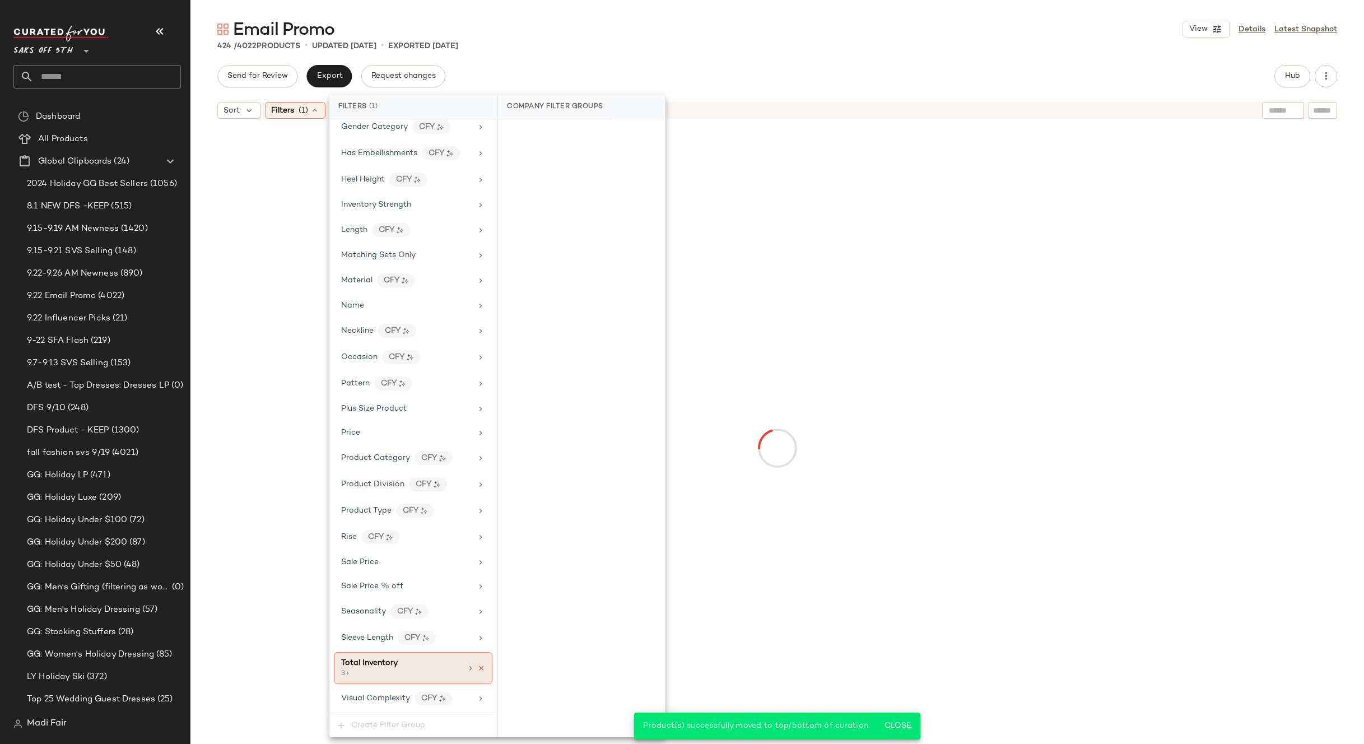
drag, startPoint x: 477, startPoint y: 669, endPoint x: 633, endPoint y: 221, distance: 474.1
click at [477, 668] on icon at bounding box center [481, 668] width 8 height 8
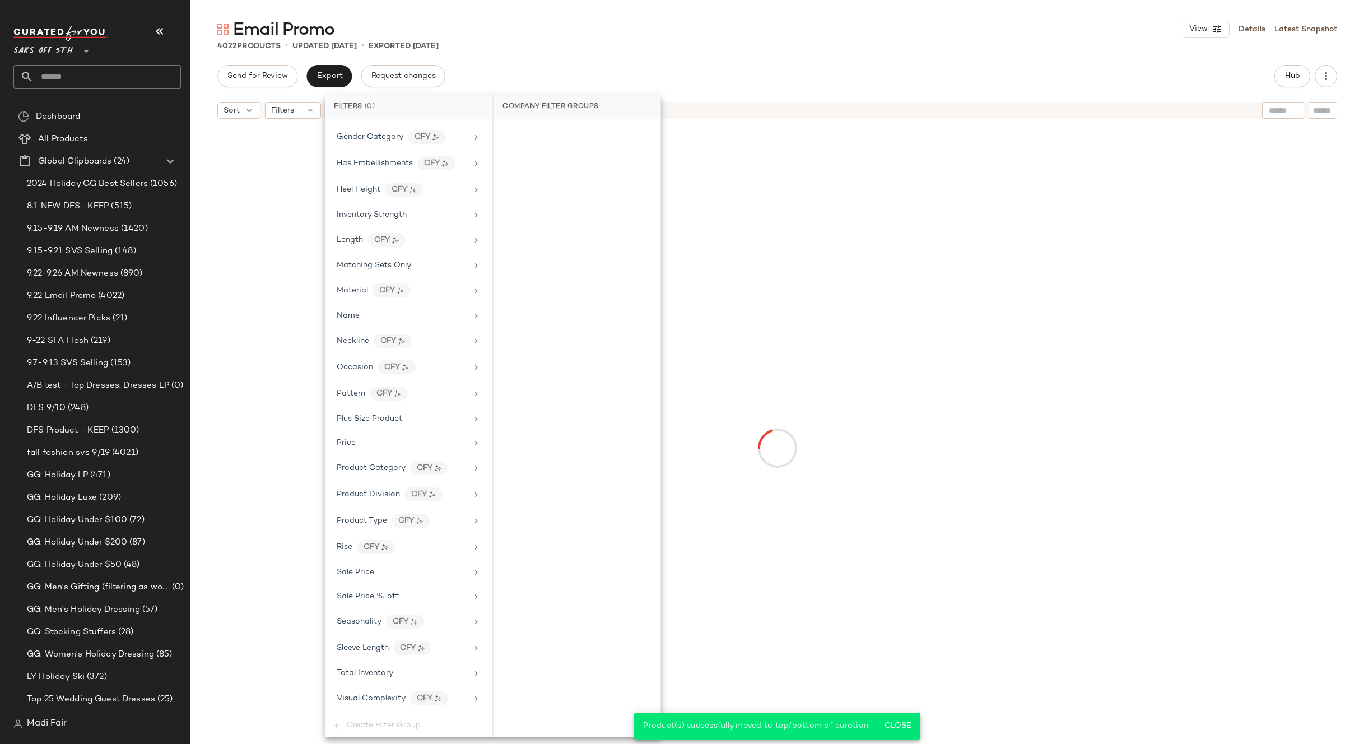
click at [702, 65] on div "Send for Review Export Request changes Hub" at bounding box center [777, 76] width 1120 height 22
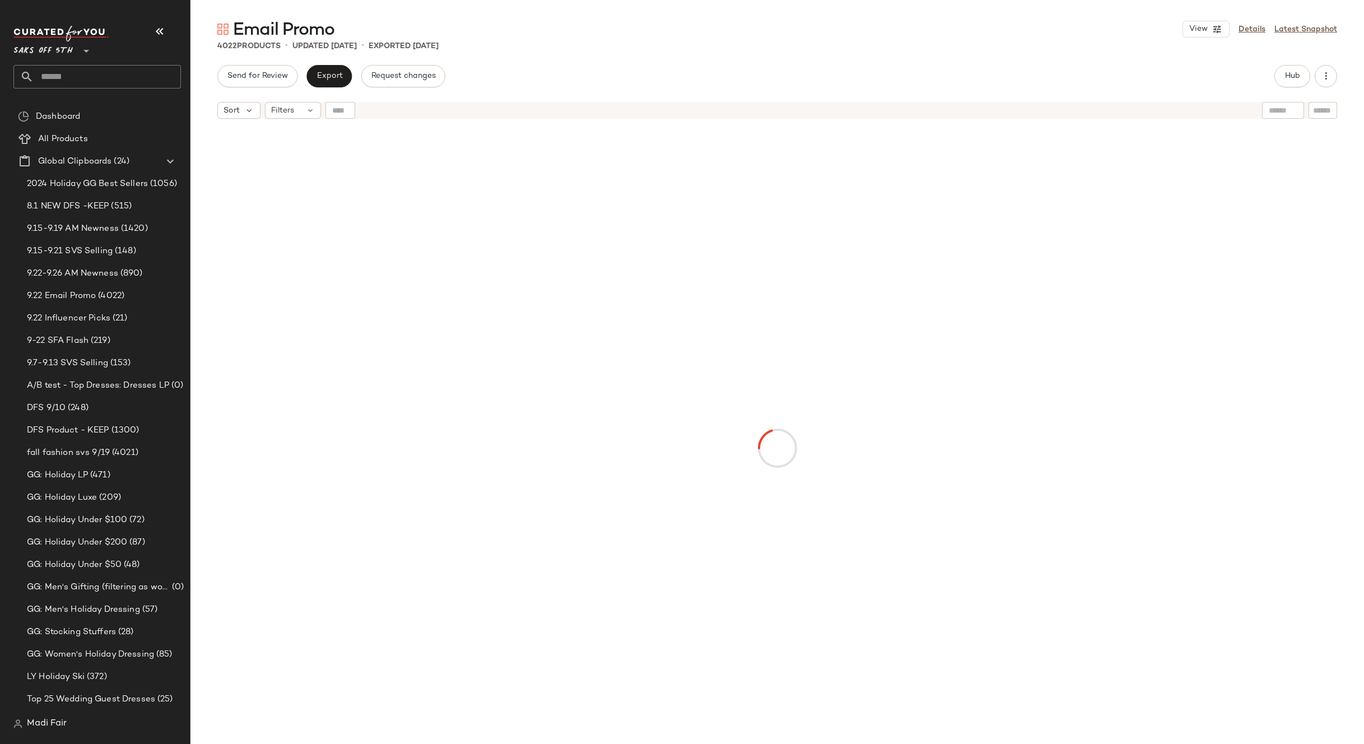
click at [556, 61] on div "Email Promo View Details Latest Snapshot 4022 Products • updated Sep 24th • Exp…" at bounding box center [777, 381] width 1174 height 726
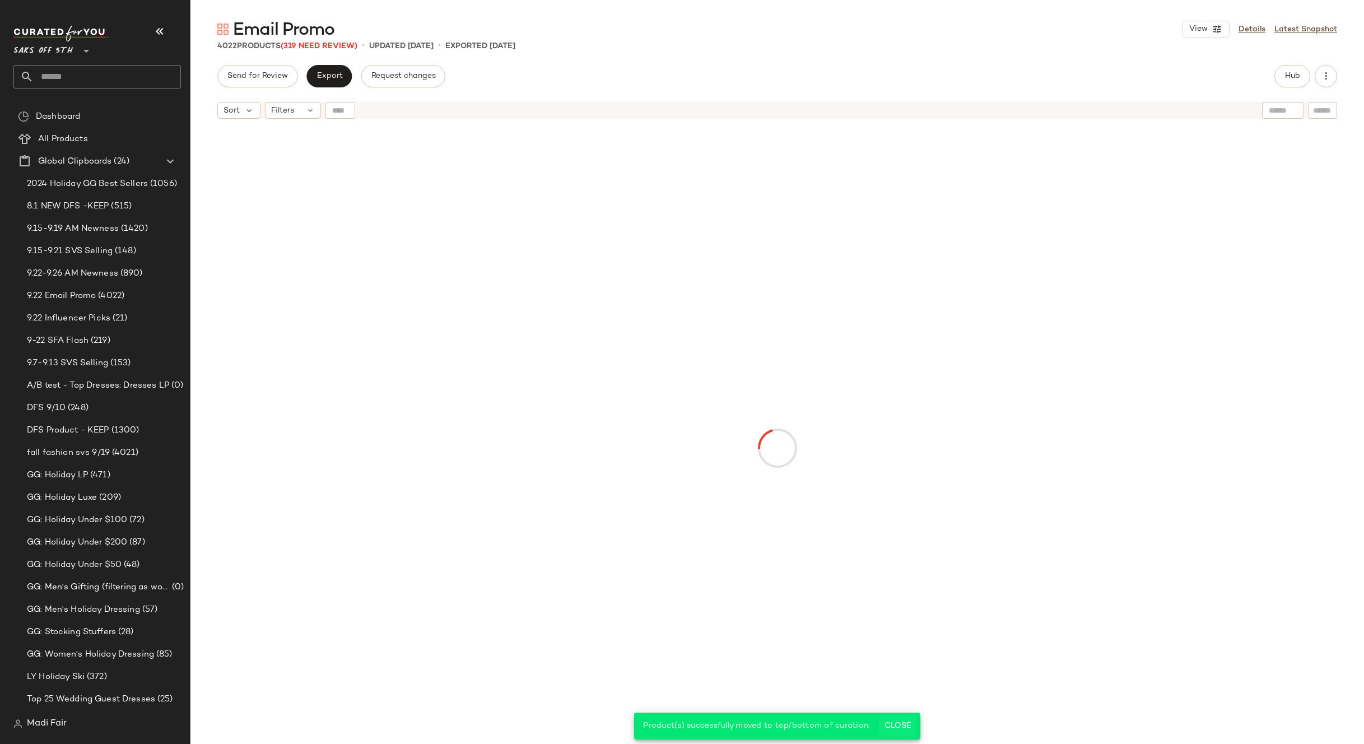
click at [897, 722] on span "Close" at bounding box center [896, 726] width 27 height 9
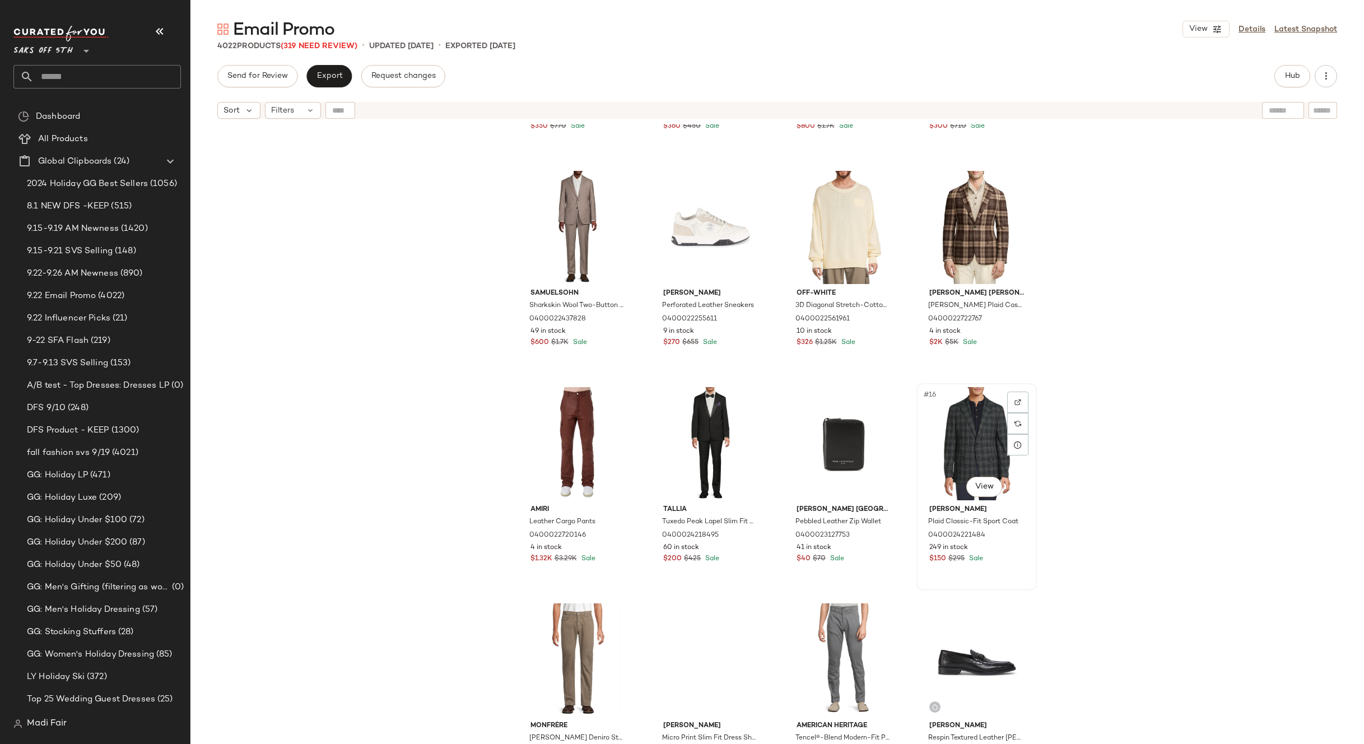
scroll to position [177, 0]
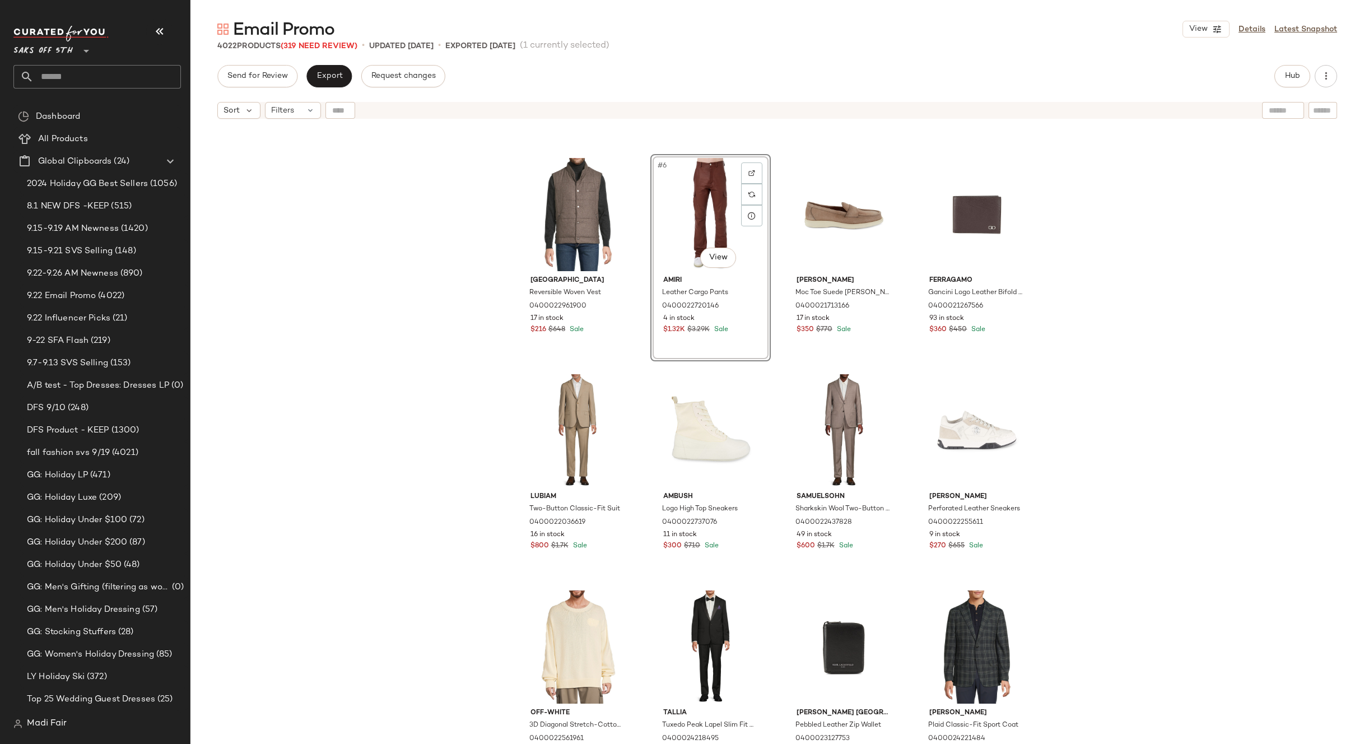
scroll to position [457, 0]
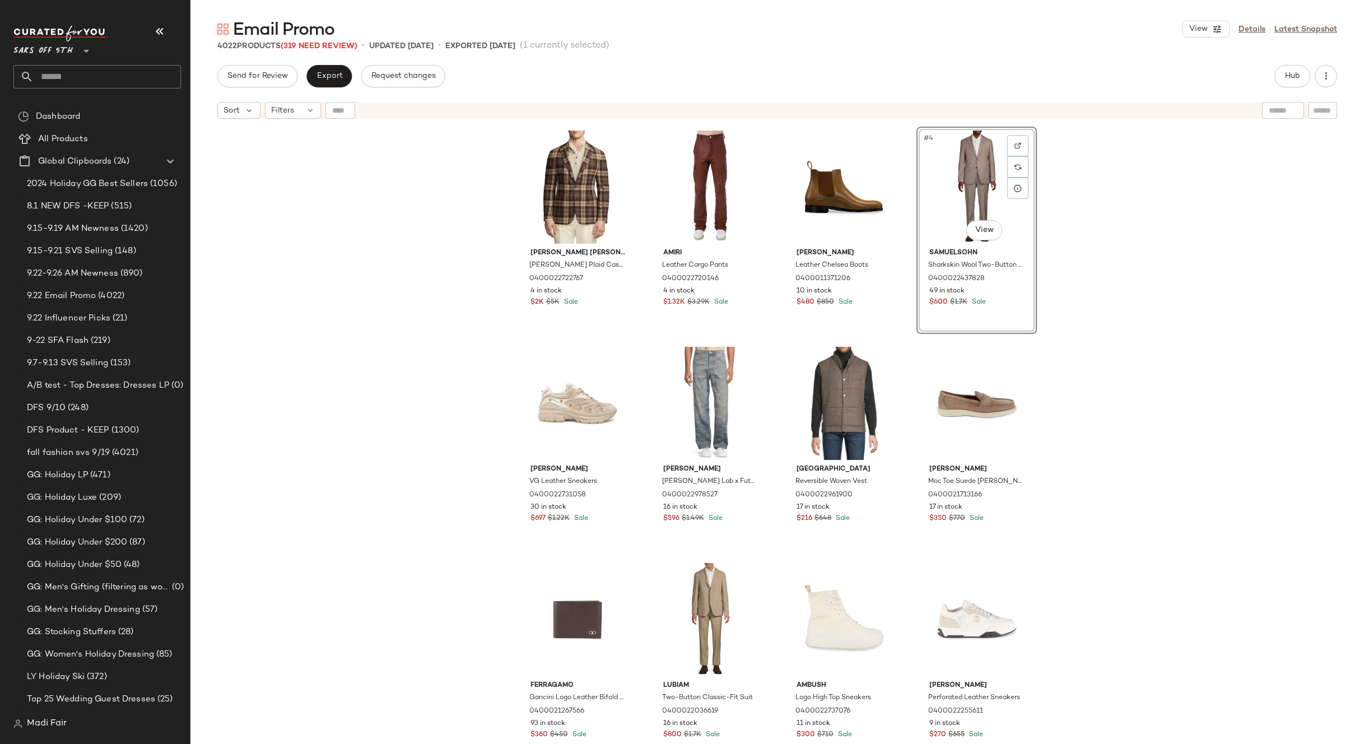
click at [1074, 319] on div "Ralph Lauren Purple Label Hadley Plaid Cashmere Two-Button Blazer 0400022722767…" at bounding box center [777, 448] width 1174 height 648
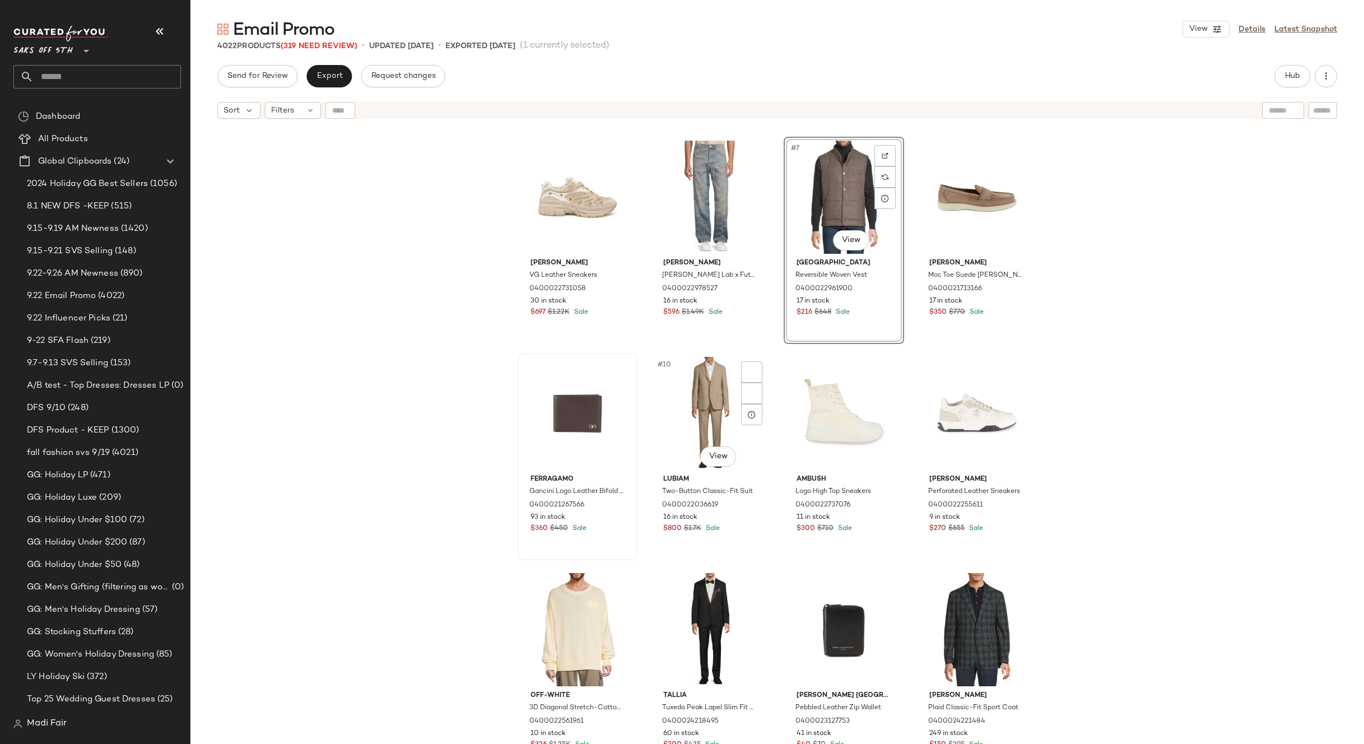
scroll to position [177, 0]
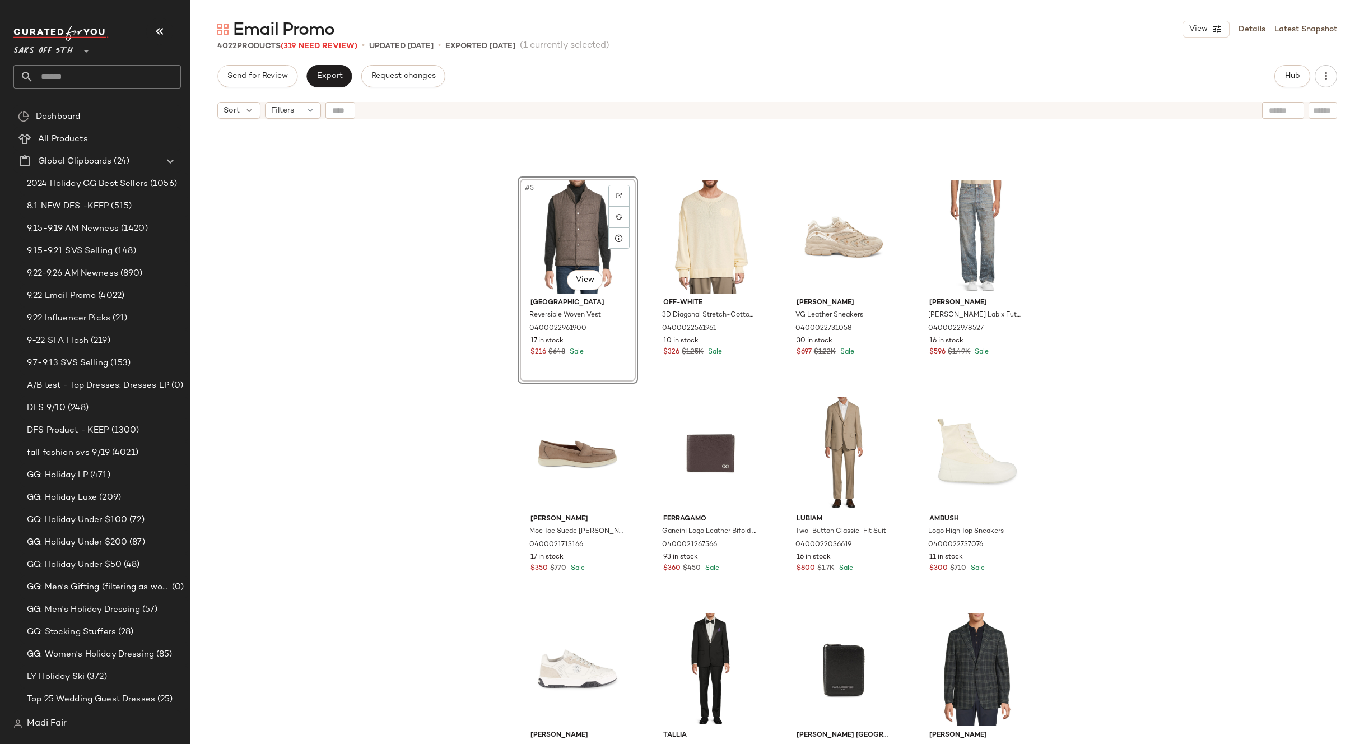
click at [1071, 333] on div "#5 View Saks Fifth Avenue Reversible Woven Vest 0400022961900 17 in stock $216 …" at bounding box center [777, 448] width 1174 height 648
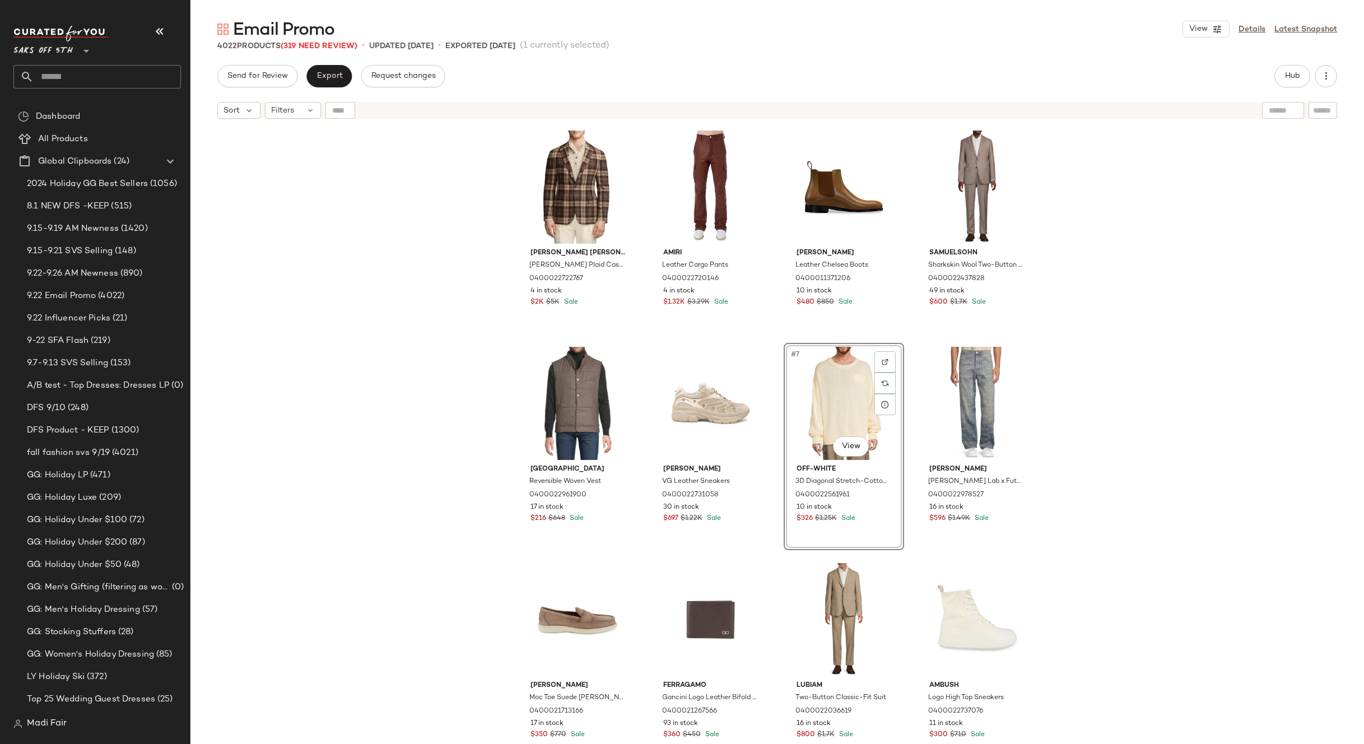
click at [1067, 375] on div "Ralph Lauren Purple Label Hadley Plaid Cashmere Two-Button Blazer 0400022722767…" at bounding box center [777, 448] width 1174 height 648
click at [301, 114] on div "Filters" at bounding box center [293, 110] width 56 height 17
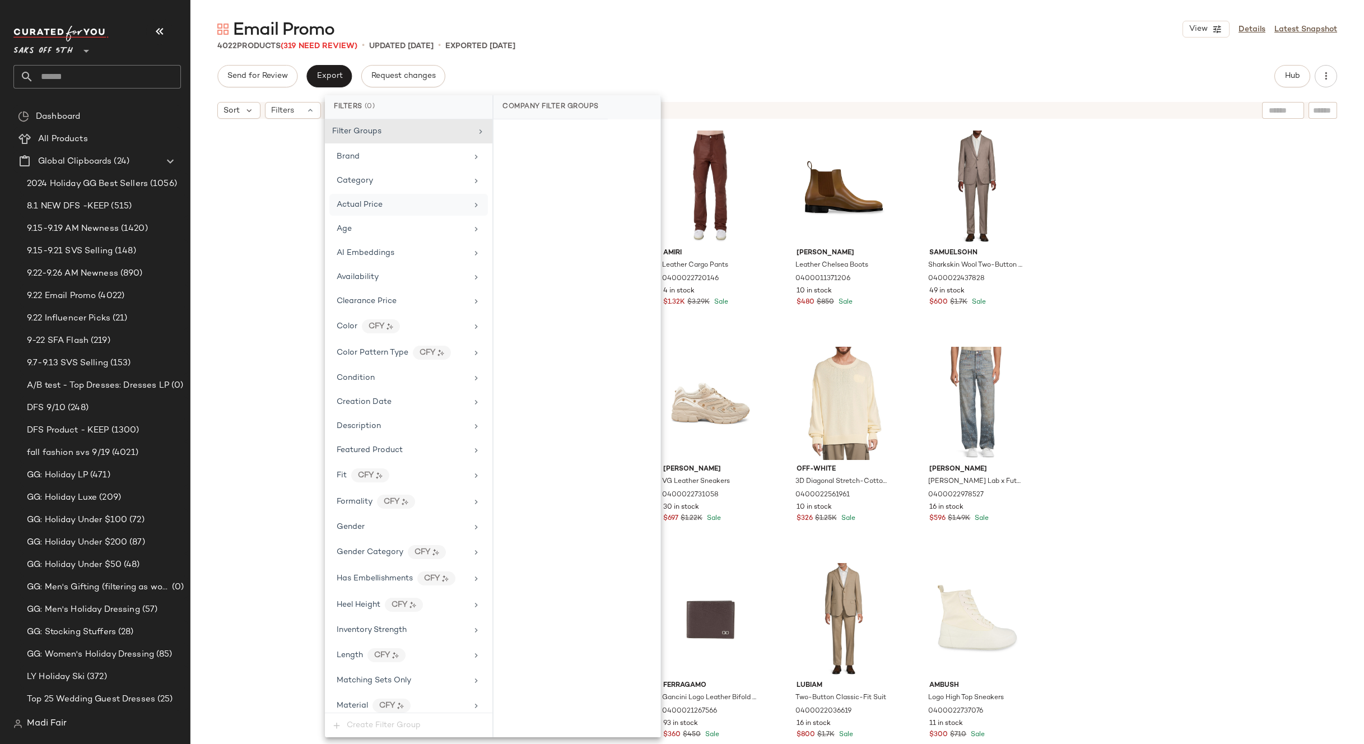
click at [407, 201] on div "Actual Price" at bounding box center [402, 205] width 131 height 12
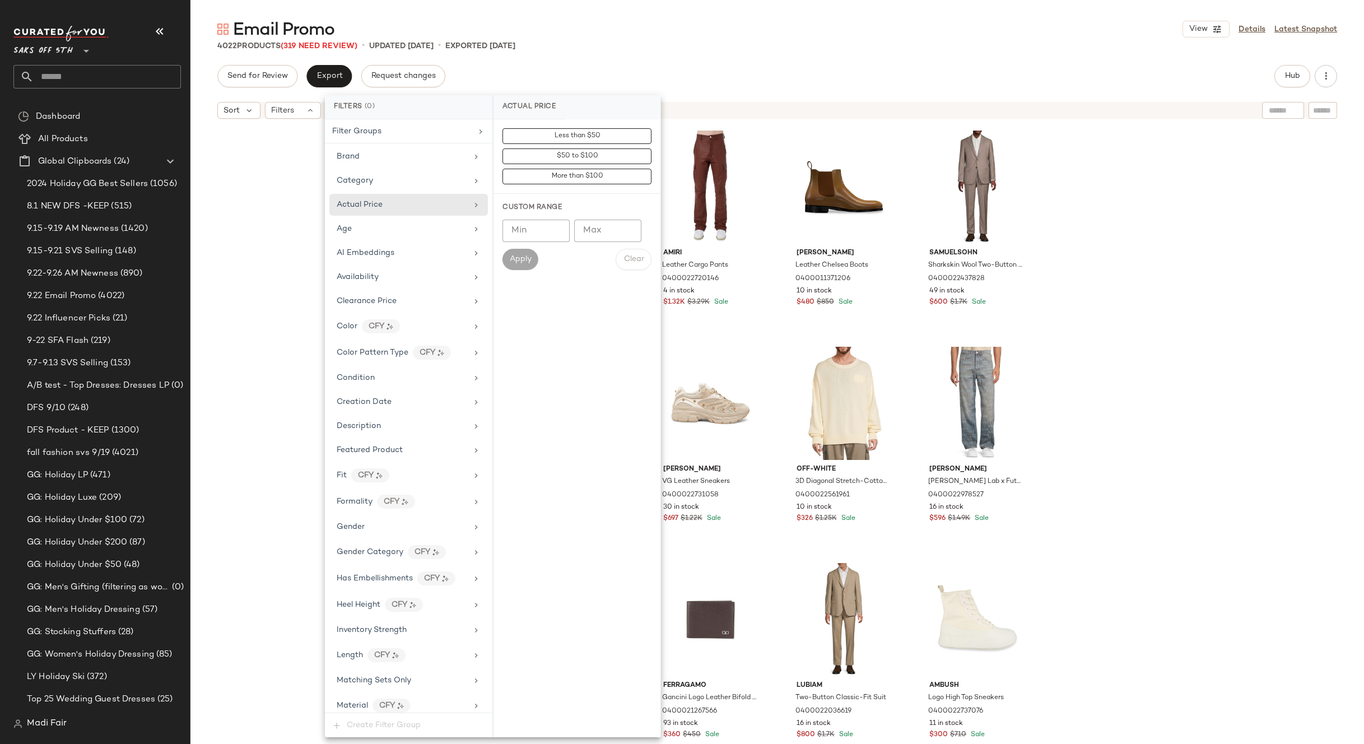
click at [527, 231] on input "Min" at bounding box center [536, 231] width 67 height 22
type input "***"
click at [526, 257] on span "Apply" at bounding box center [520, 259] width 22 height 9
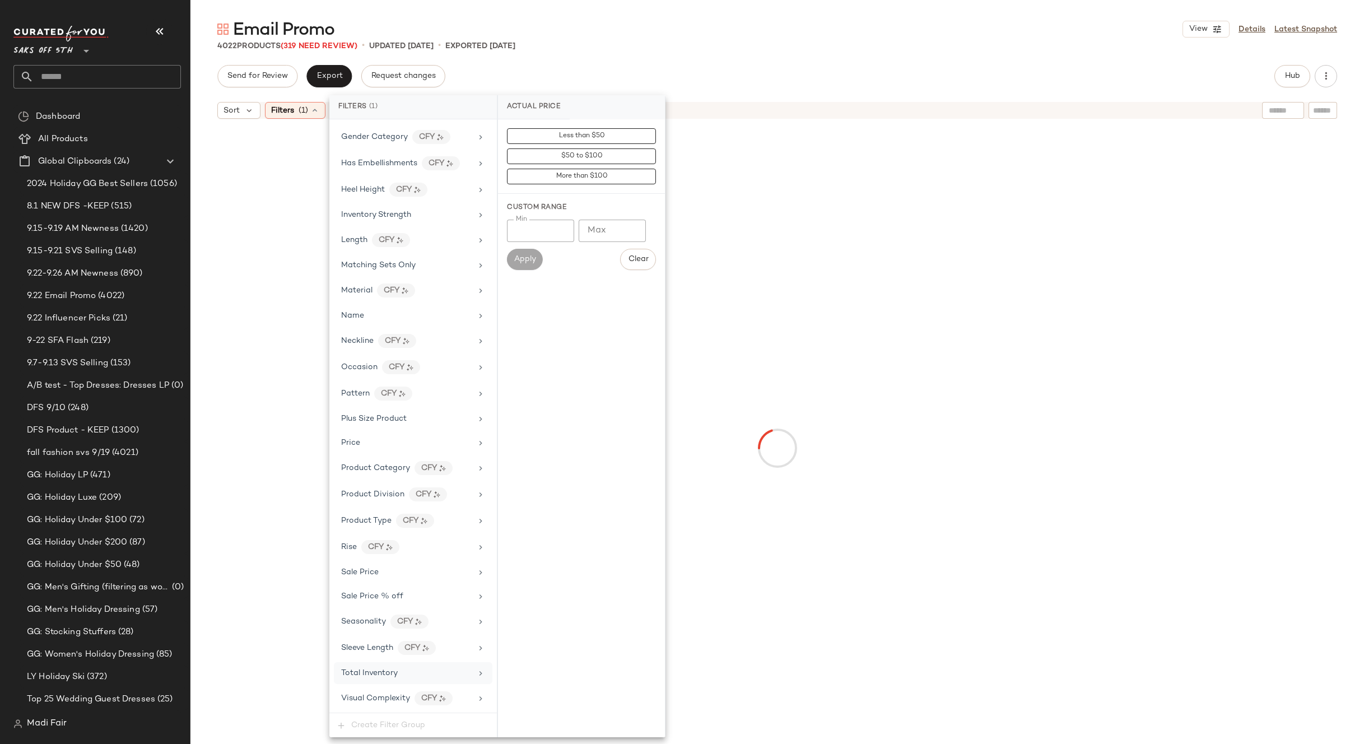
drag, startPoint x: 400, startPoint y: 678, endPoint x: 428, endPoint y: 574, distance: 107.9
click at [400, 677] on div "Total Inventory" at bounding box center [406, 673] width 131 height 12
click at [548, 206] on input "Min" at bounding box center [540, 210] width 67 height 22
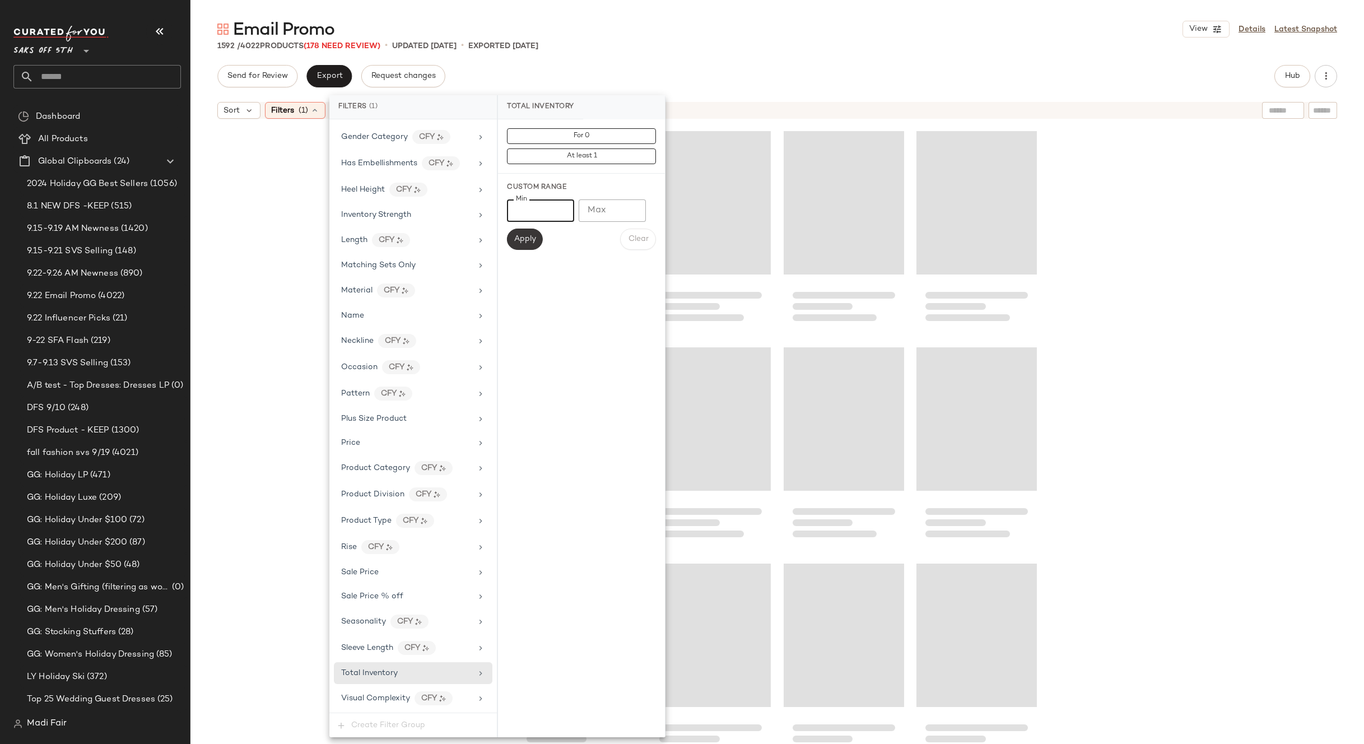
type input "*"
click at [536, 239] on span "Apply" at bounding box center [525, 239] width 22 height 9
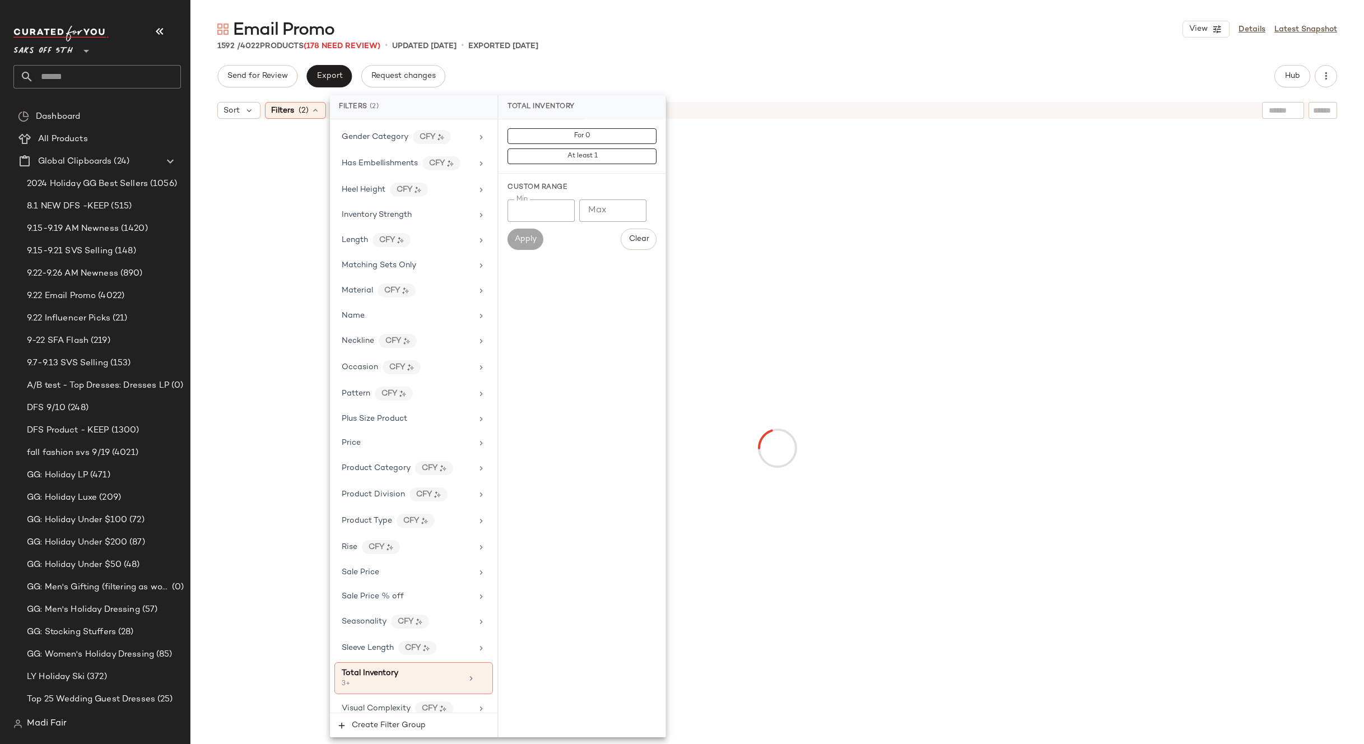
click at [1109, 203] on div at bounding box center [778, 448] width 1004 height 643
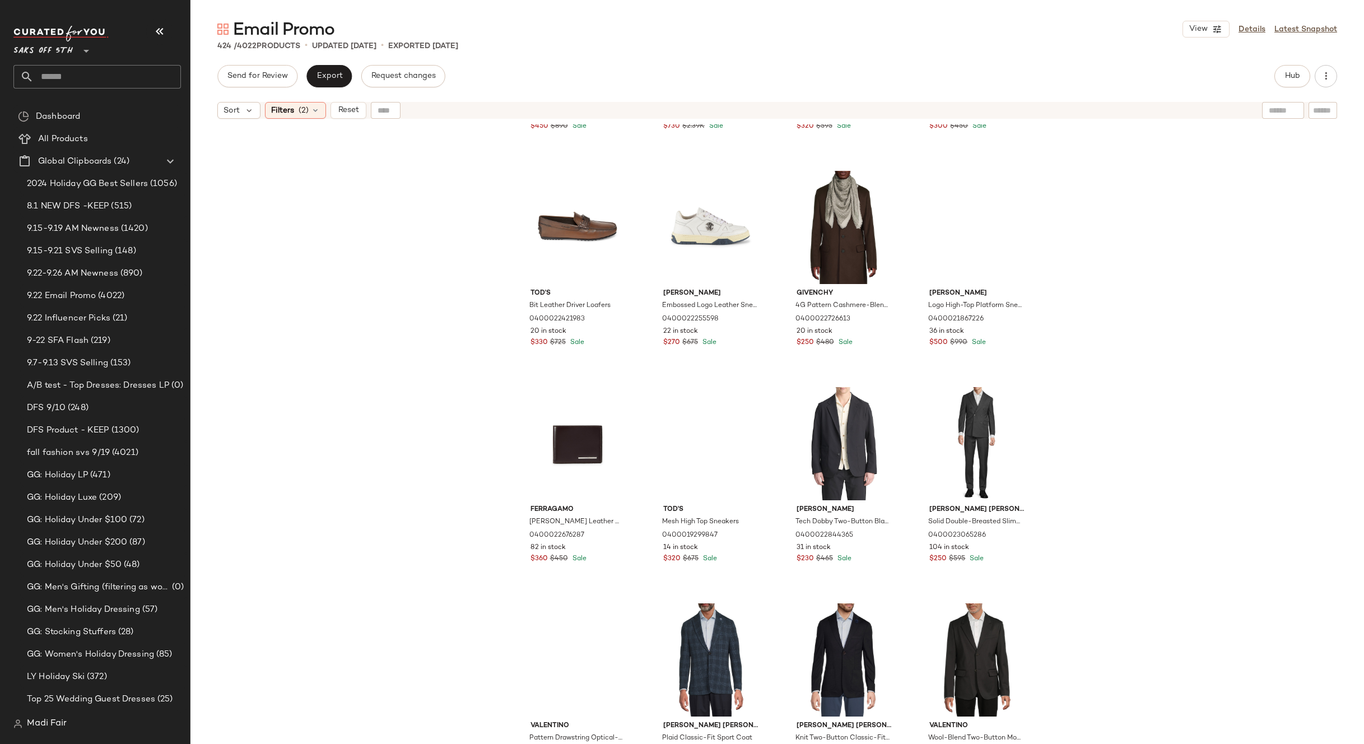
scroll to position [12583, 0]
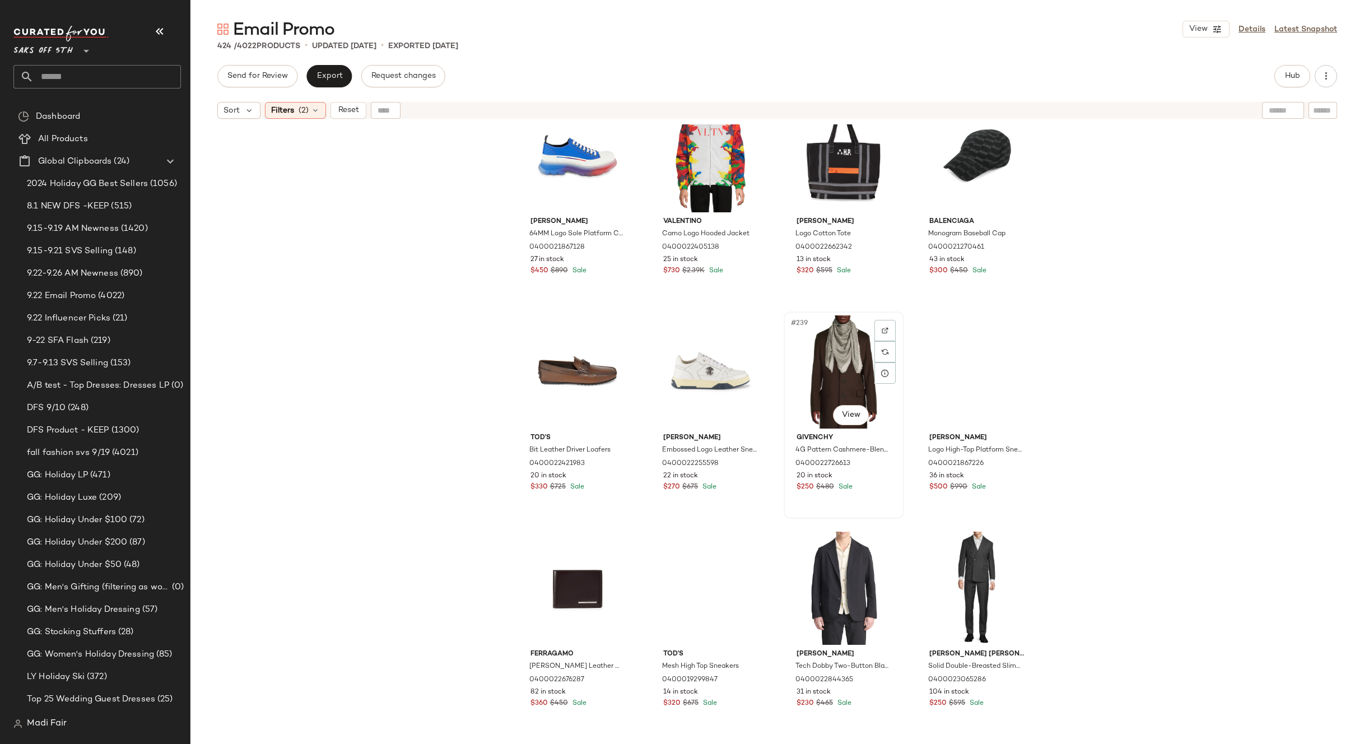
click at [838, 351] on div "#239 View" at bounding box center [844, 371] width 113 height 113
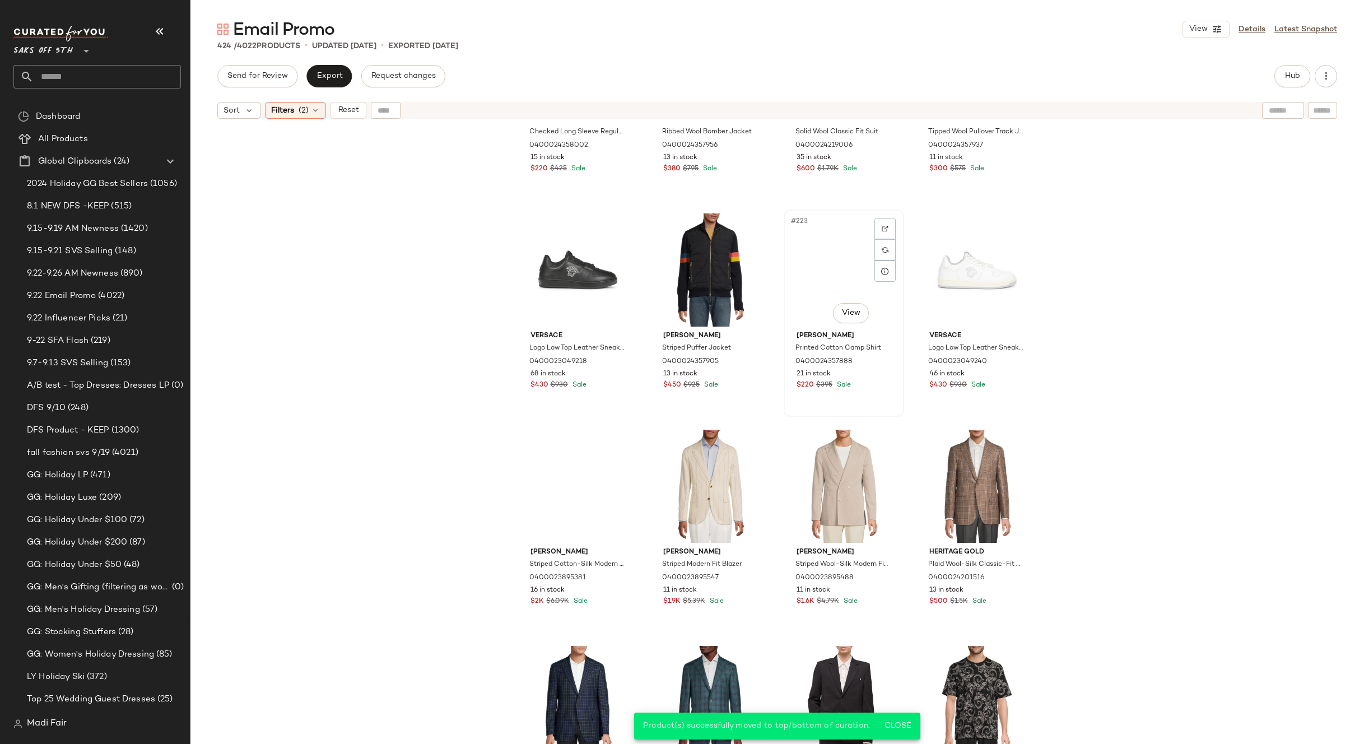
scroll to position [11798, 0]
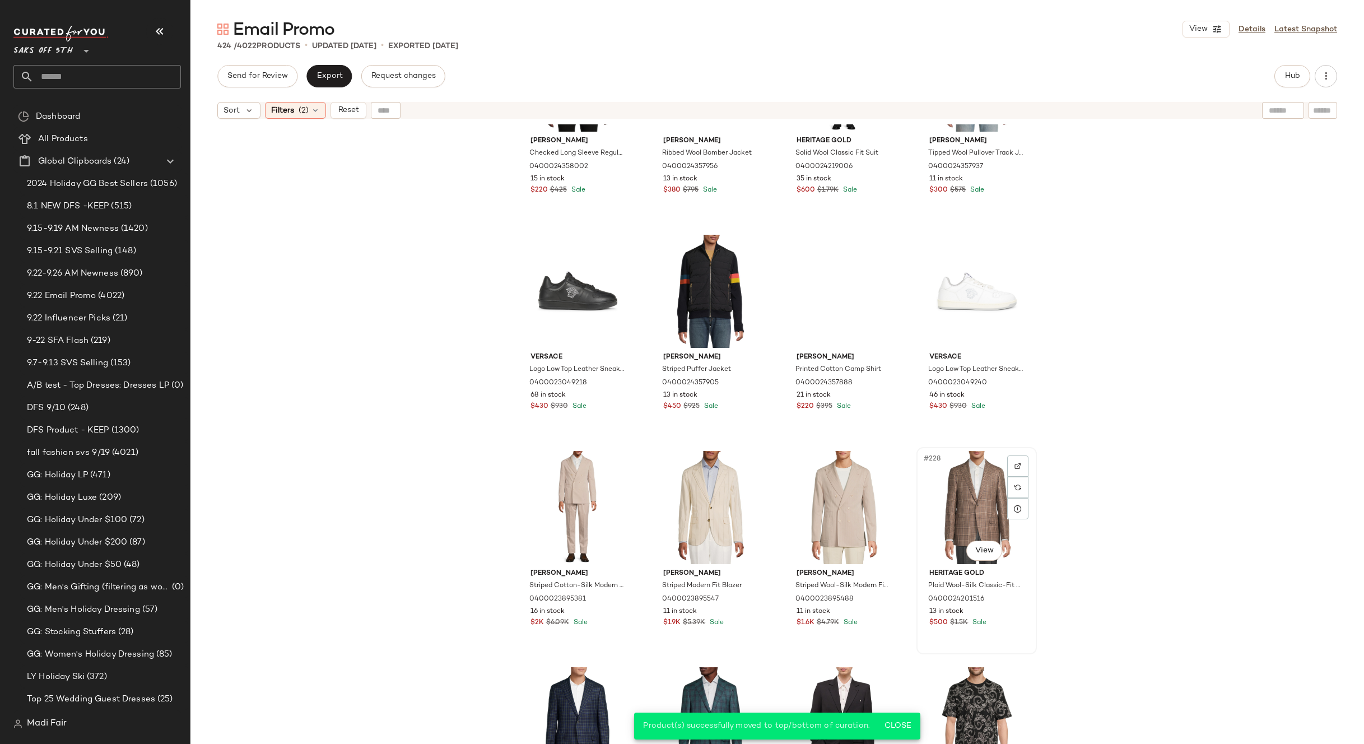
click at [942, 498] on div "#228 View" at bounding box center [976, 507] width 113 height 113
click at [576, 490] on div "#225 View" at bounding box center [578, 507] width 113 height 113
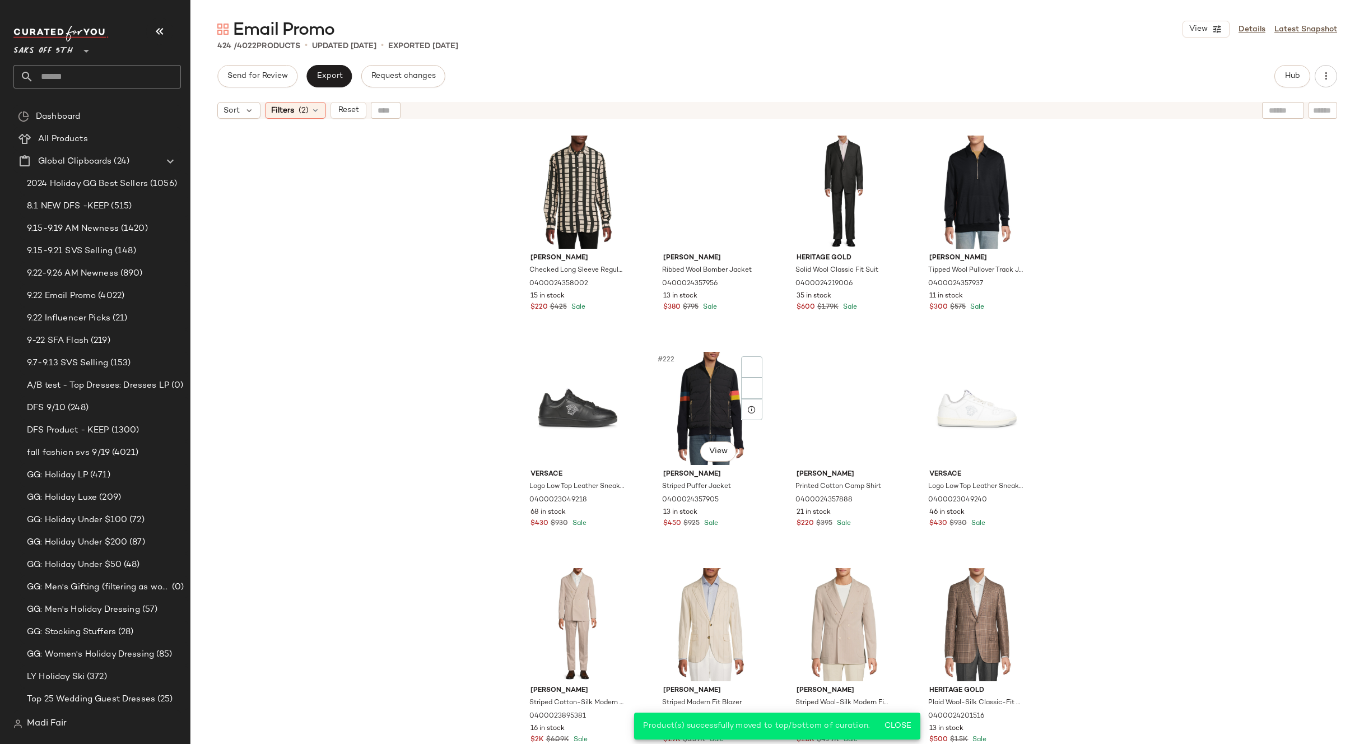
scroll to position [11462, 0]
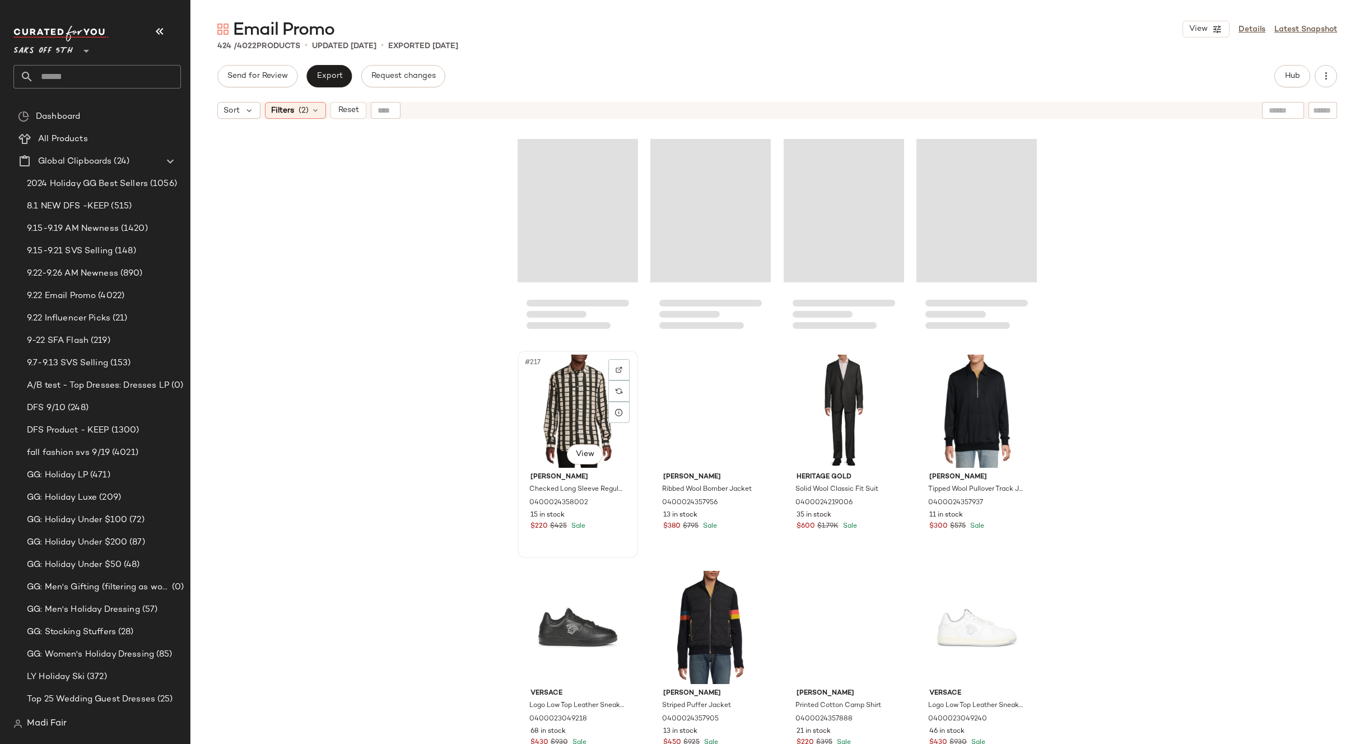
click at [562, 407] on div "#217 View" at bounding box center [578, 411] width 113 height 113
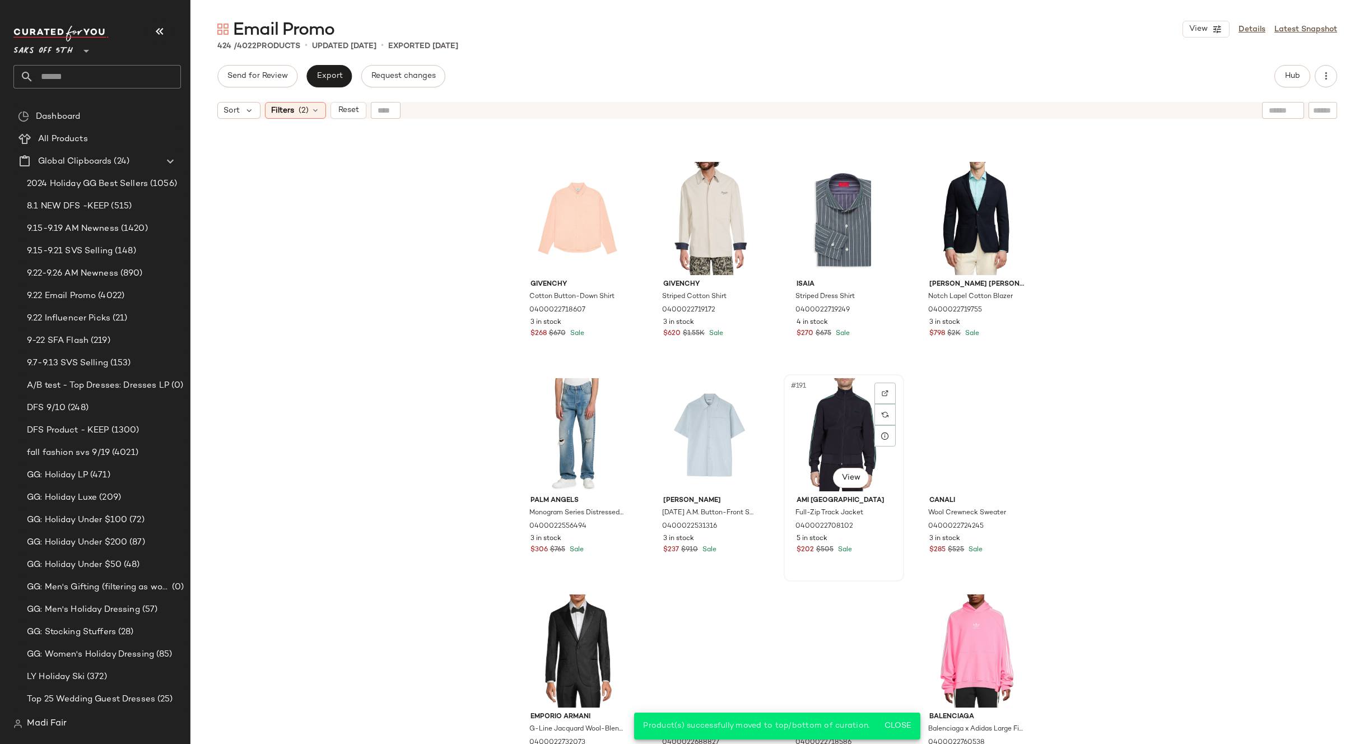
scroll to position [9782, 0]
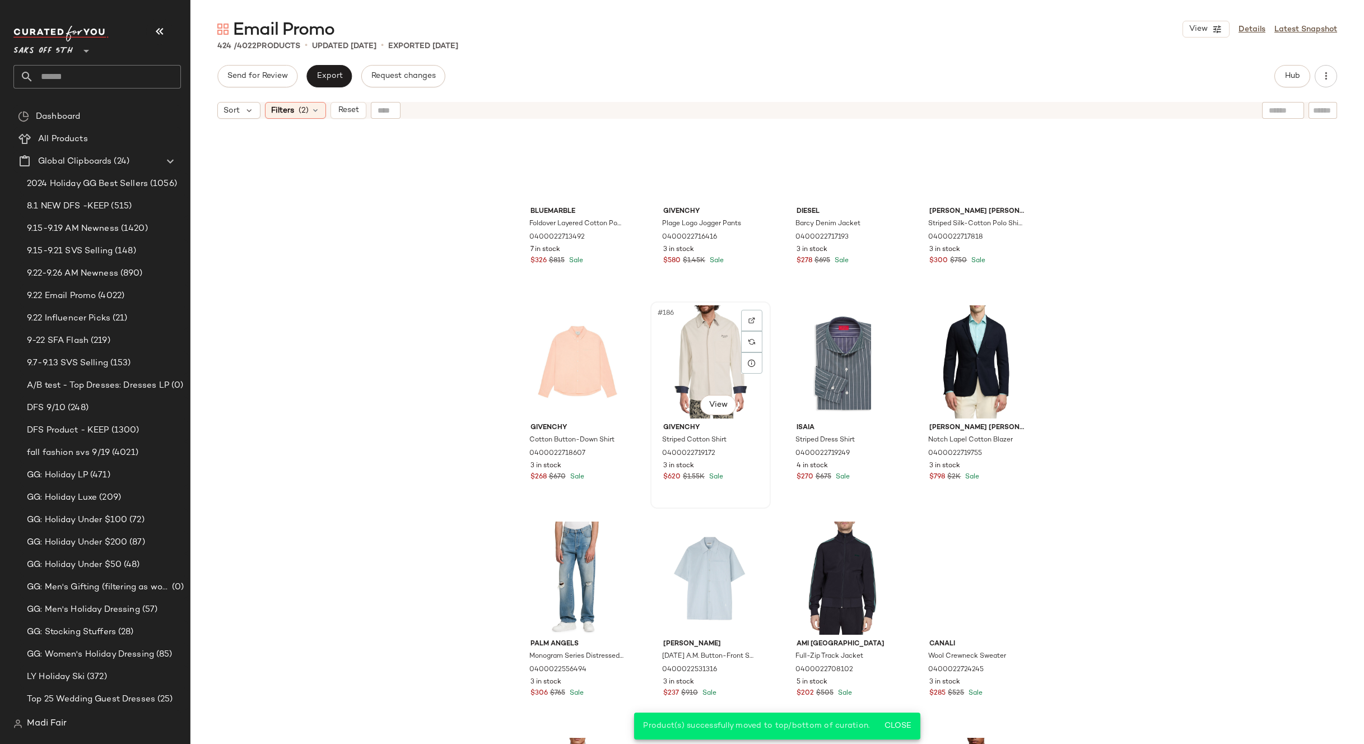
click at [705, 355] on div "#186 View" at bounding box center [710, 361] width 113 height 113
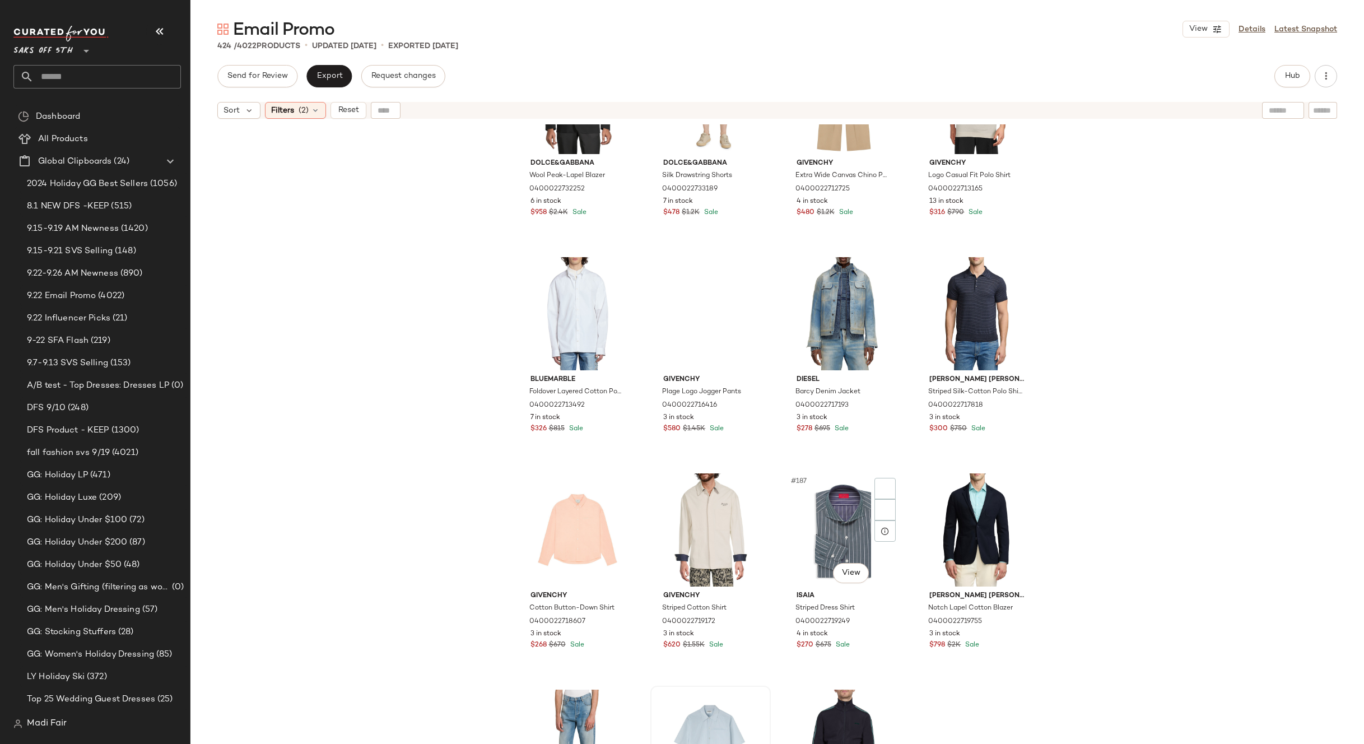
scroll to position [9950, 0]
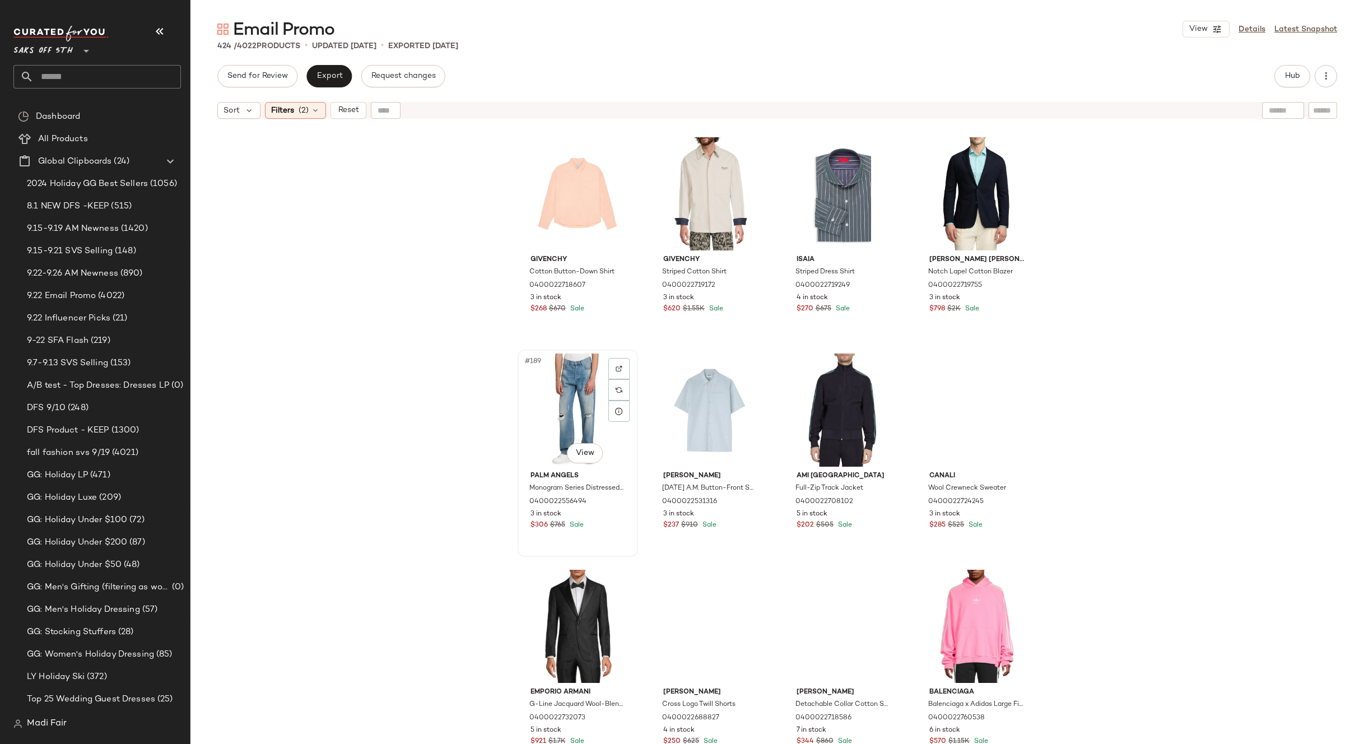
click at [582, 394] on div "#189 View" at bounding box center [578, 410] width 113 height 113
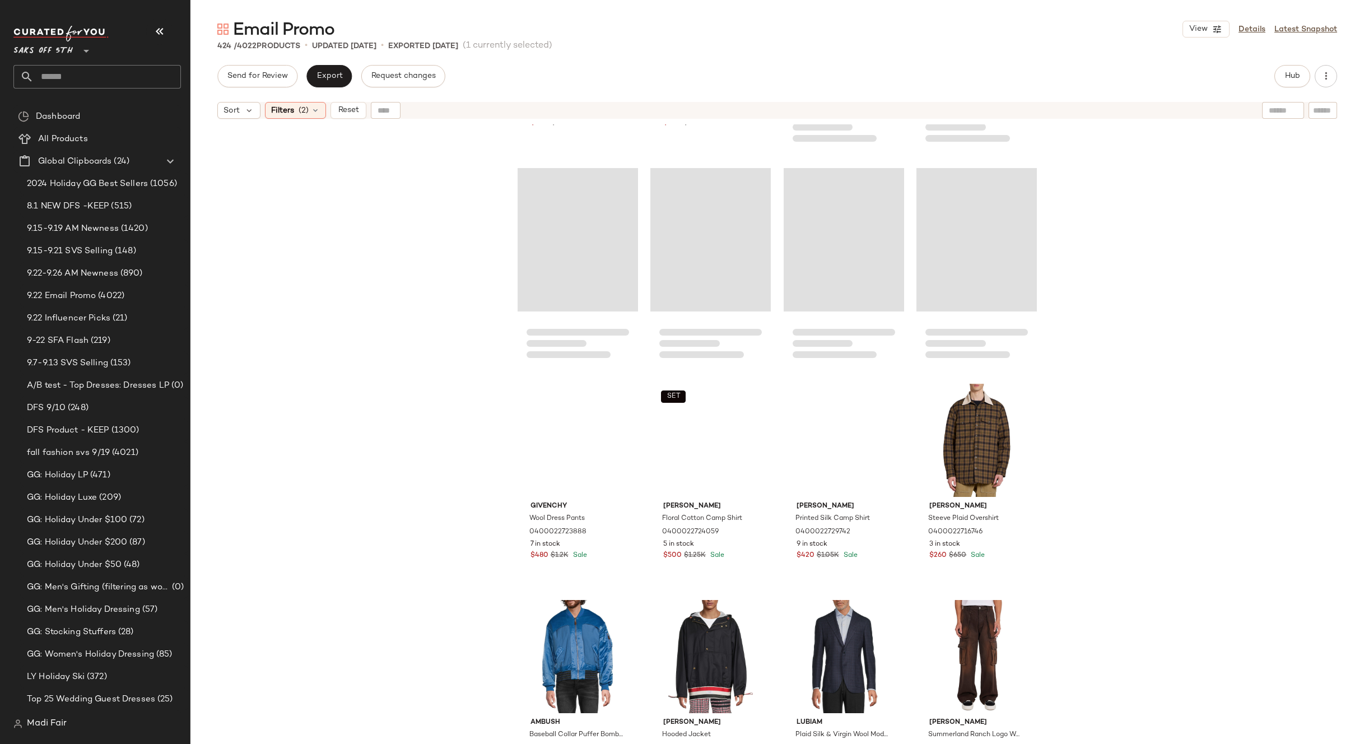
scroll to position [8829, 0]
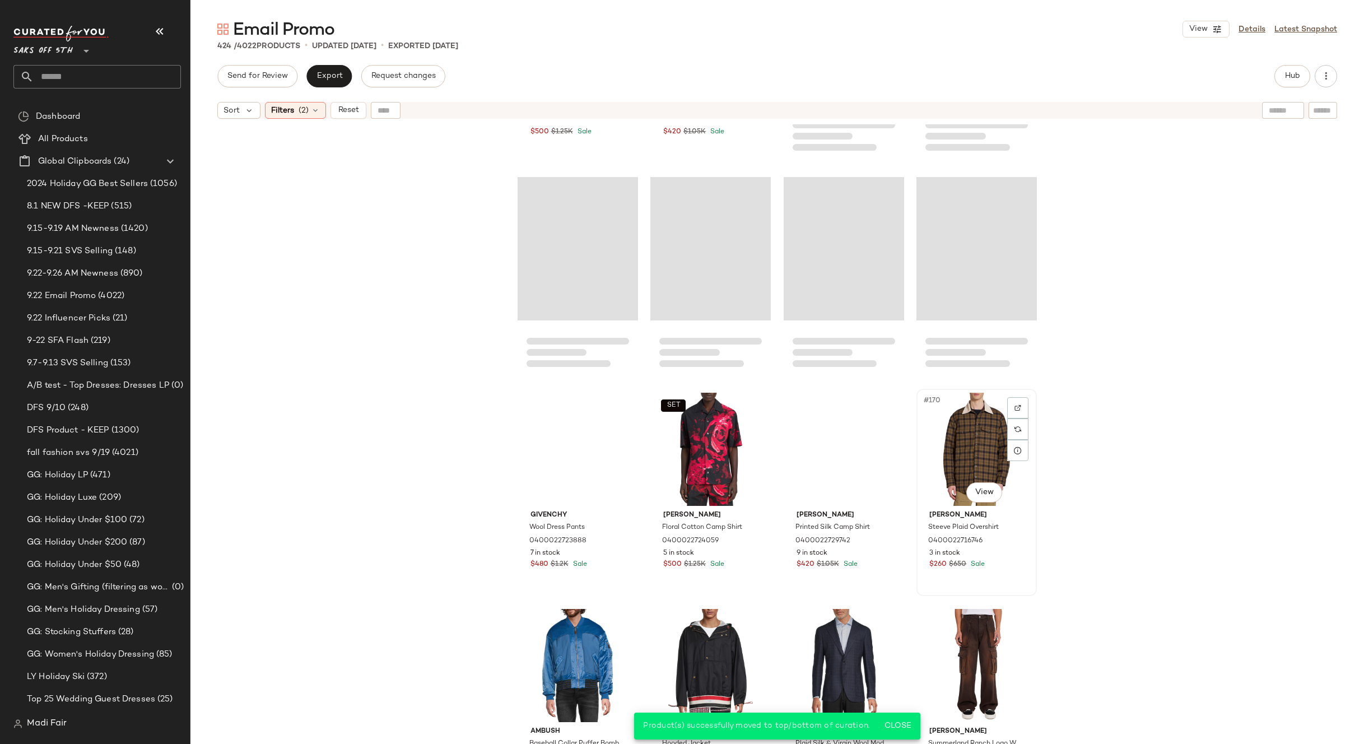
click at [959, 437] on div "#170 View" at bounding box center [976, 449] width 113 height 113
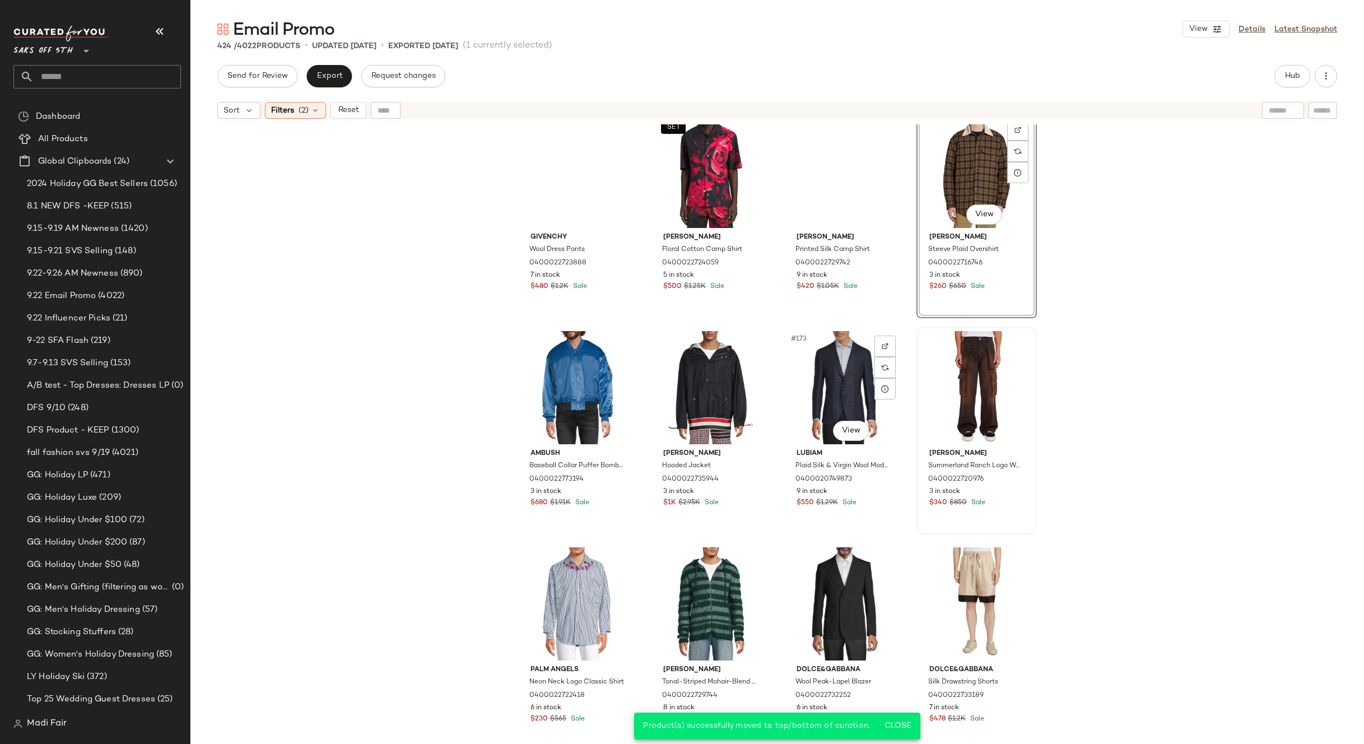
scroll to position [9109, 0]
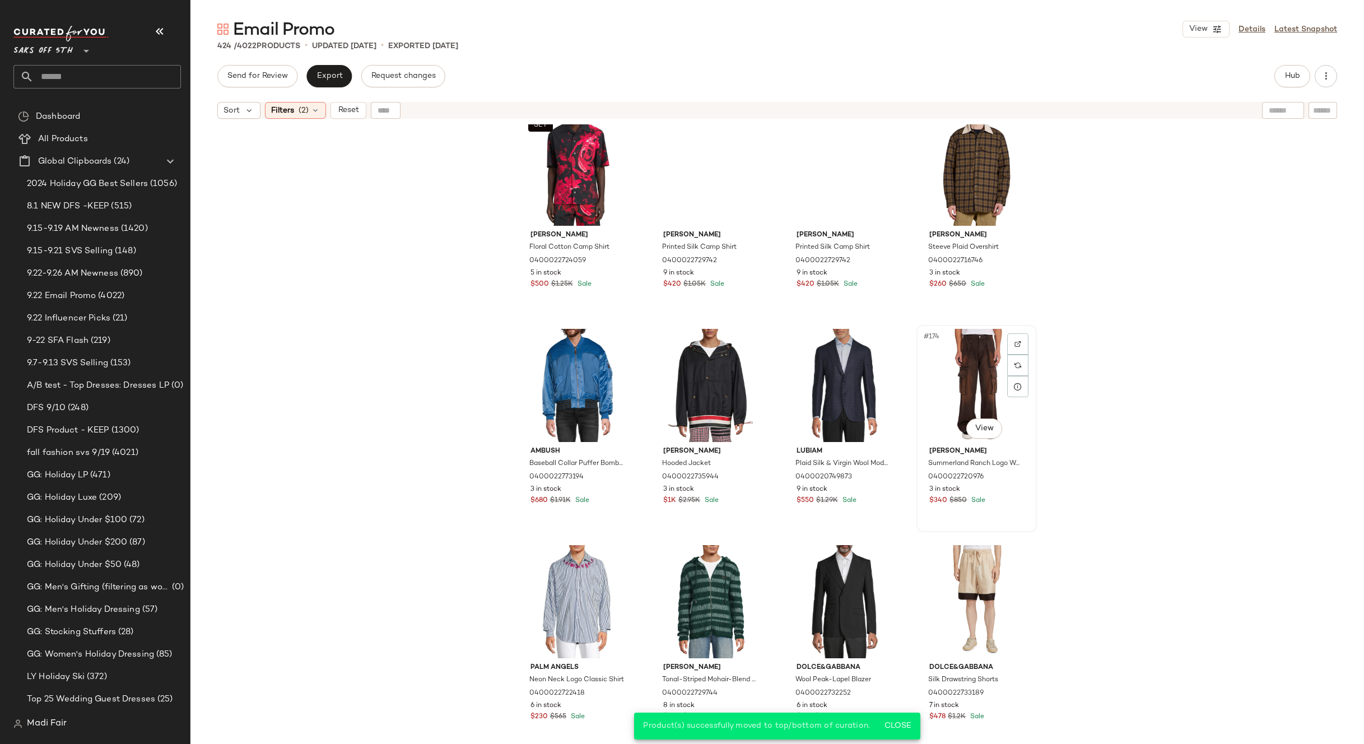
click at [951, 389] on div "#174 View" at bounding box center [976, 385] width 113 height 113
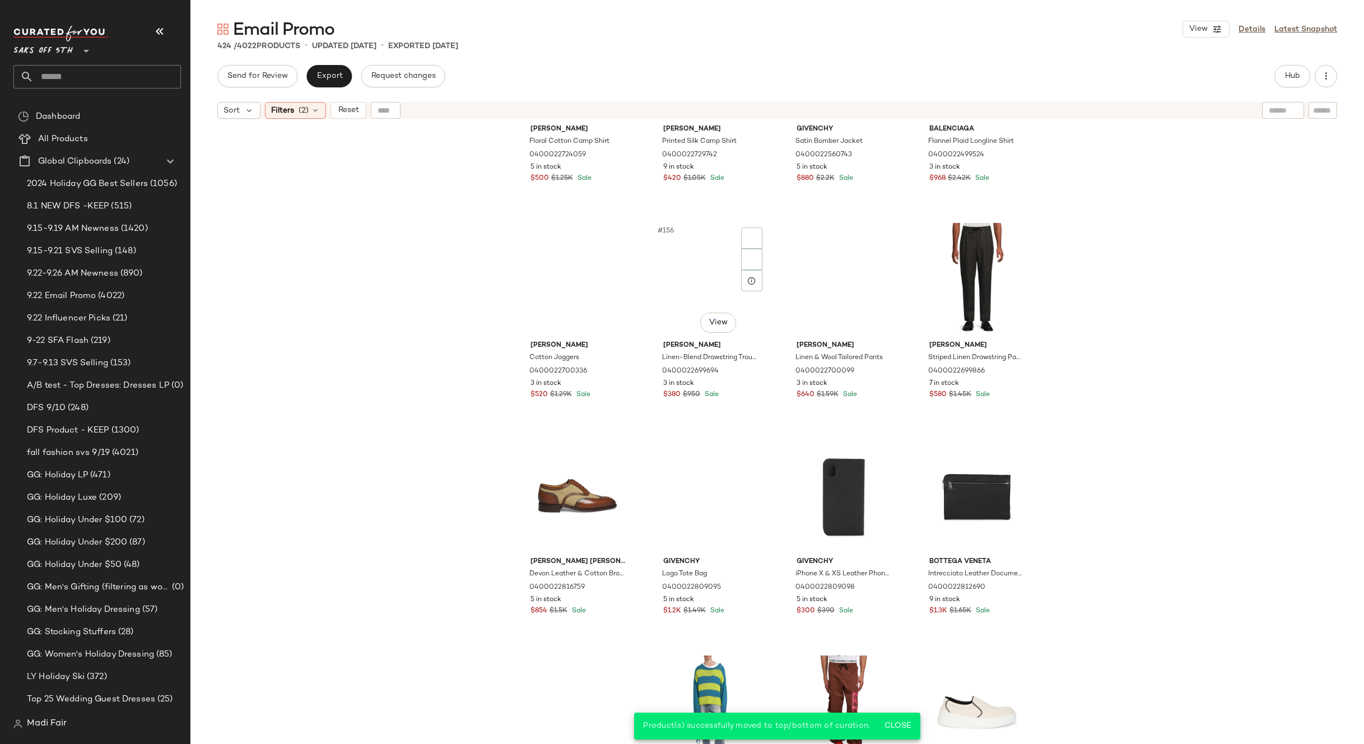
scroll to position [8325, 0]
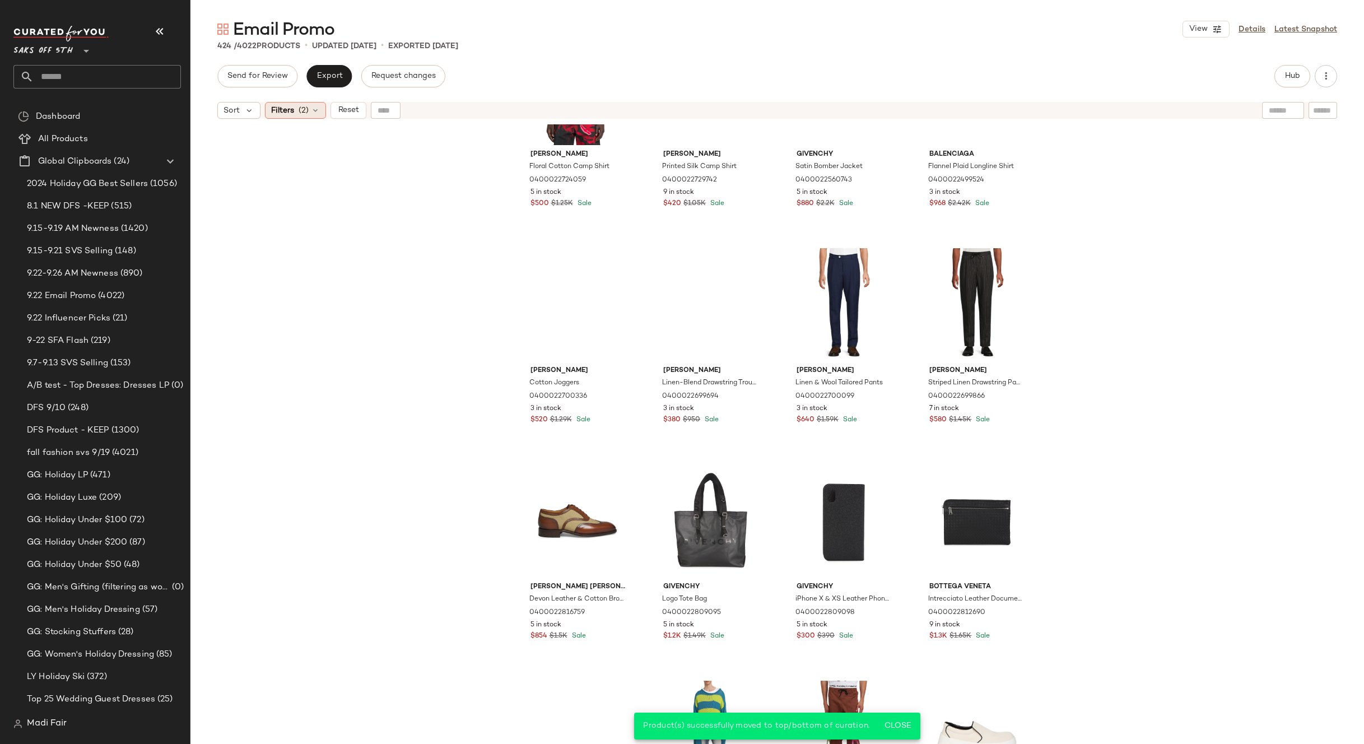
click at [300, 118] on div "Filters (2)" at bounding box center [295, 110] width 61 height 17
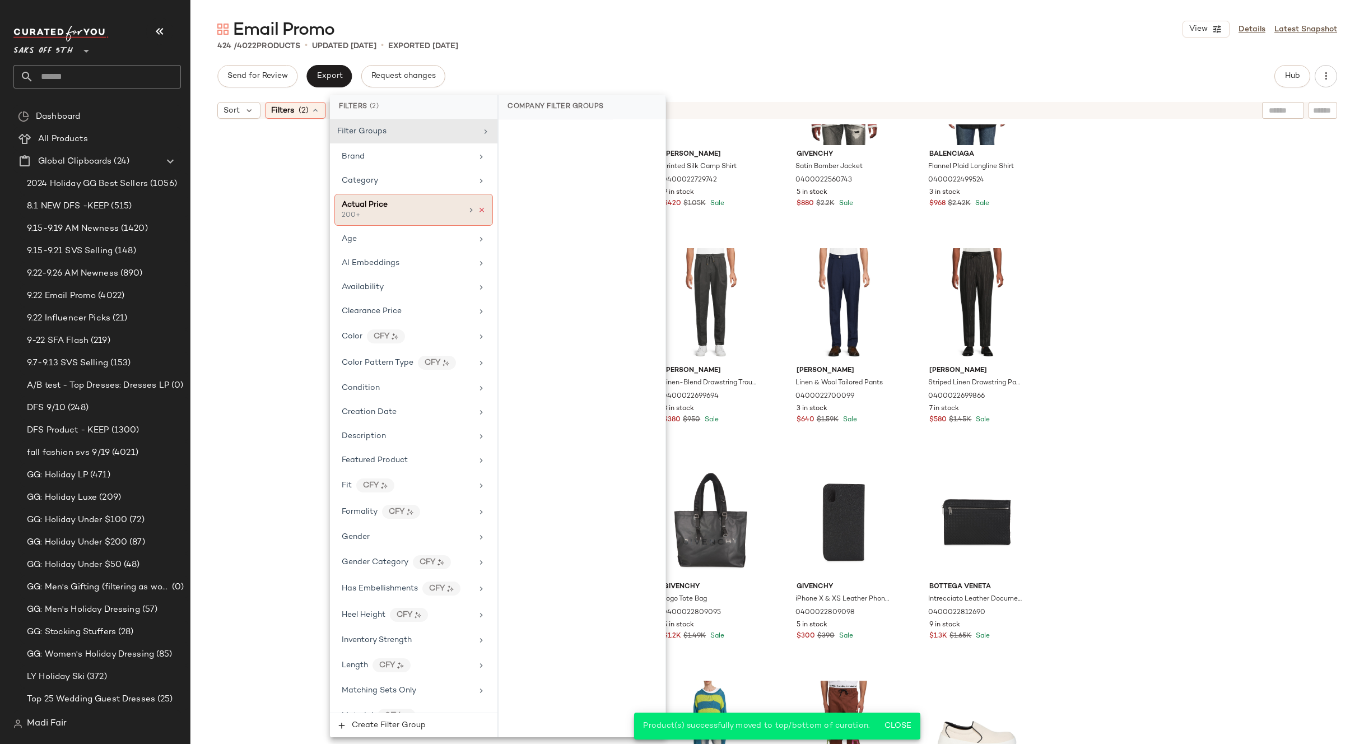
click at [479, 211] on icon at bounding box center [482, 210] width 8 height 8
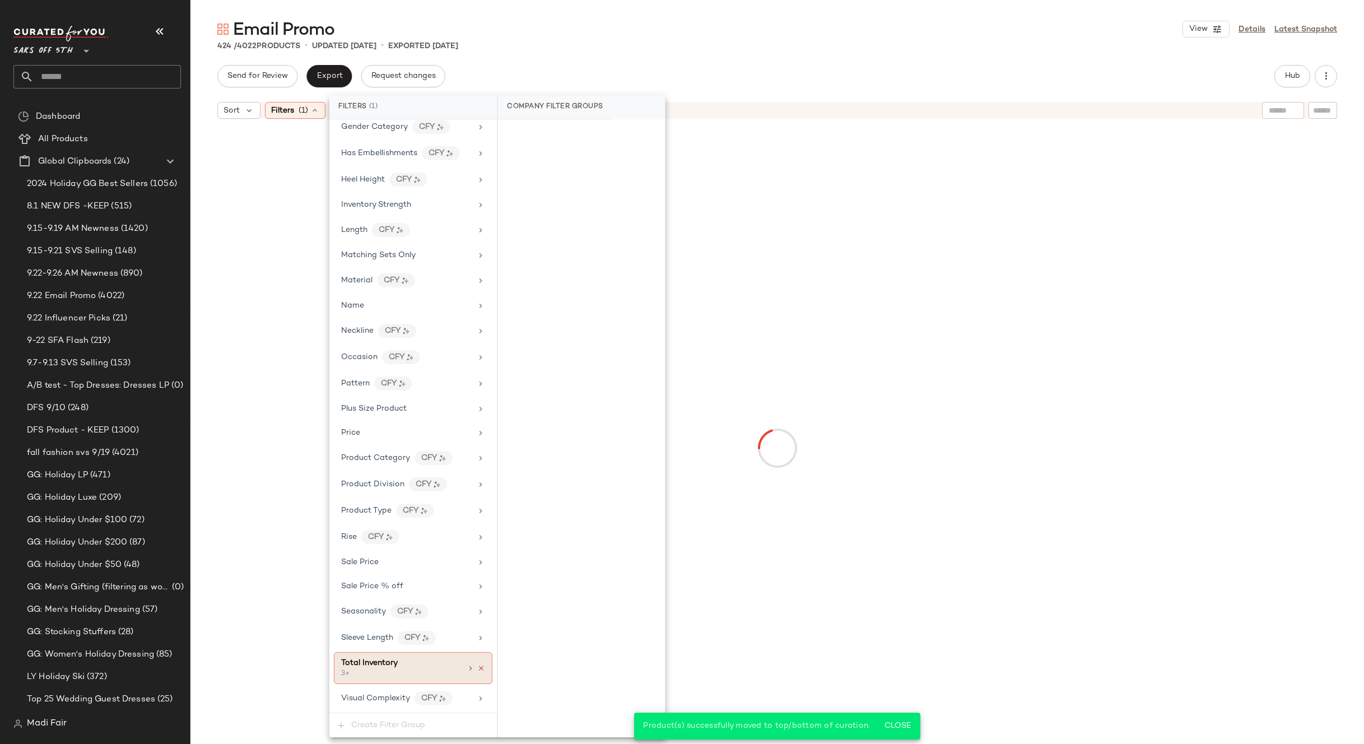
click at [477, 668] on icon at bounding box center [481, 668] width 8 height 8
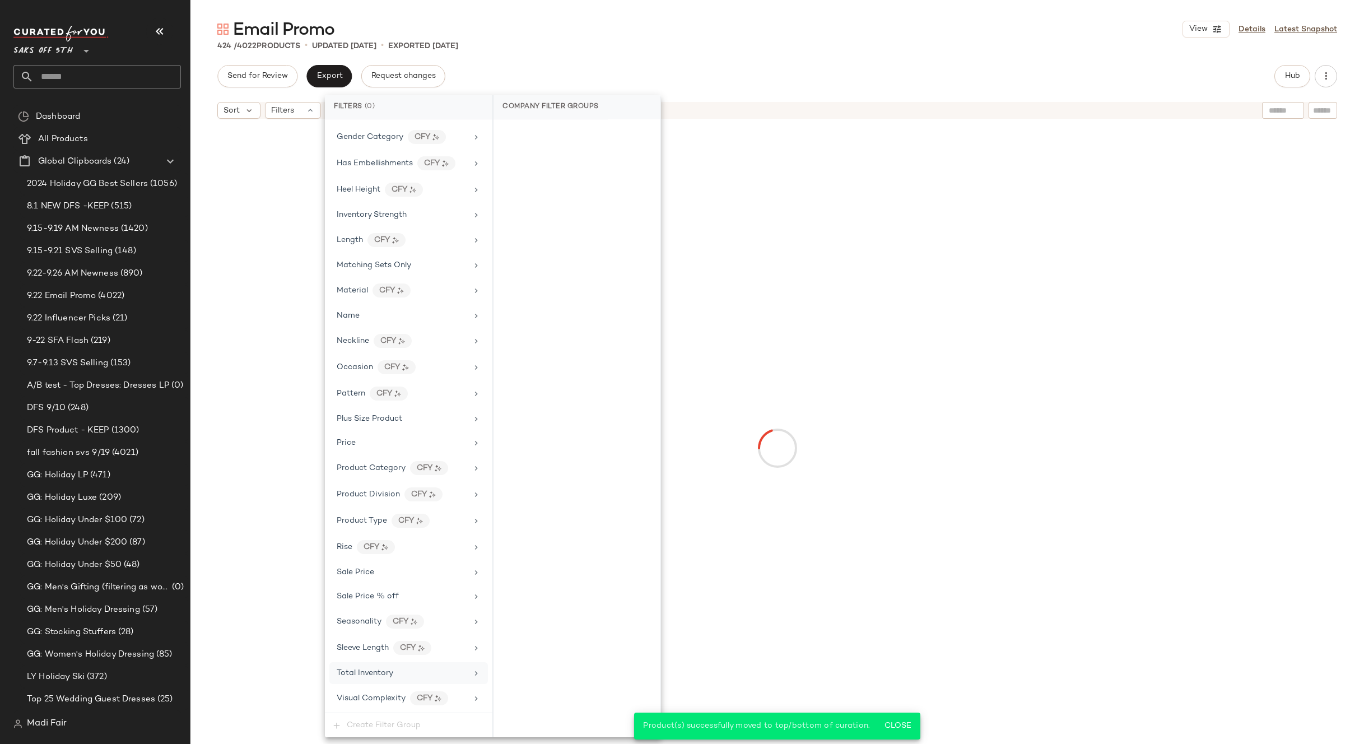
scroll to position [415, 0]
click at [696, 59] on div "Email Promo View Details Latest Snapshot 424 / 4022 Products • updated Sep 24th…" at bounding box center [777, 381] width 1174 height 726
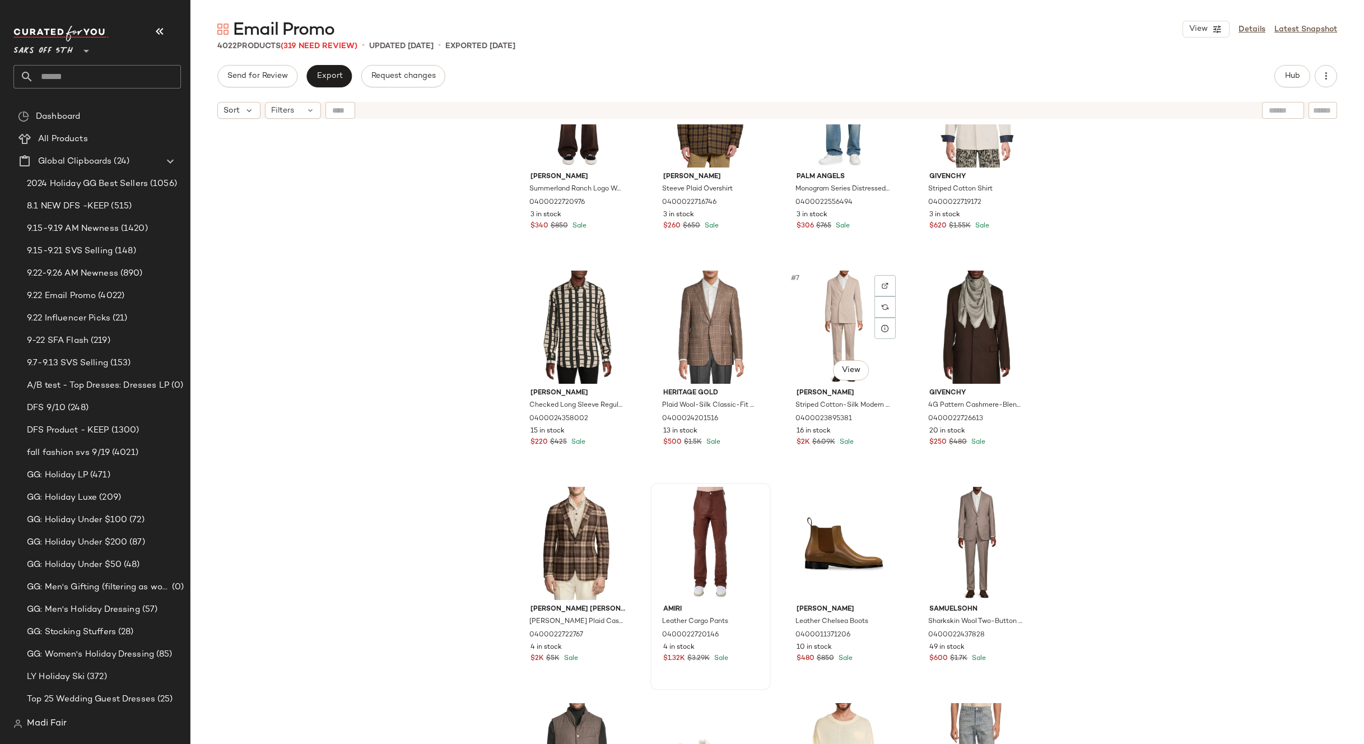
scroll to position [168, 0]
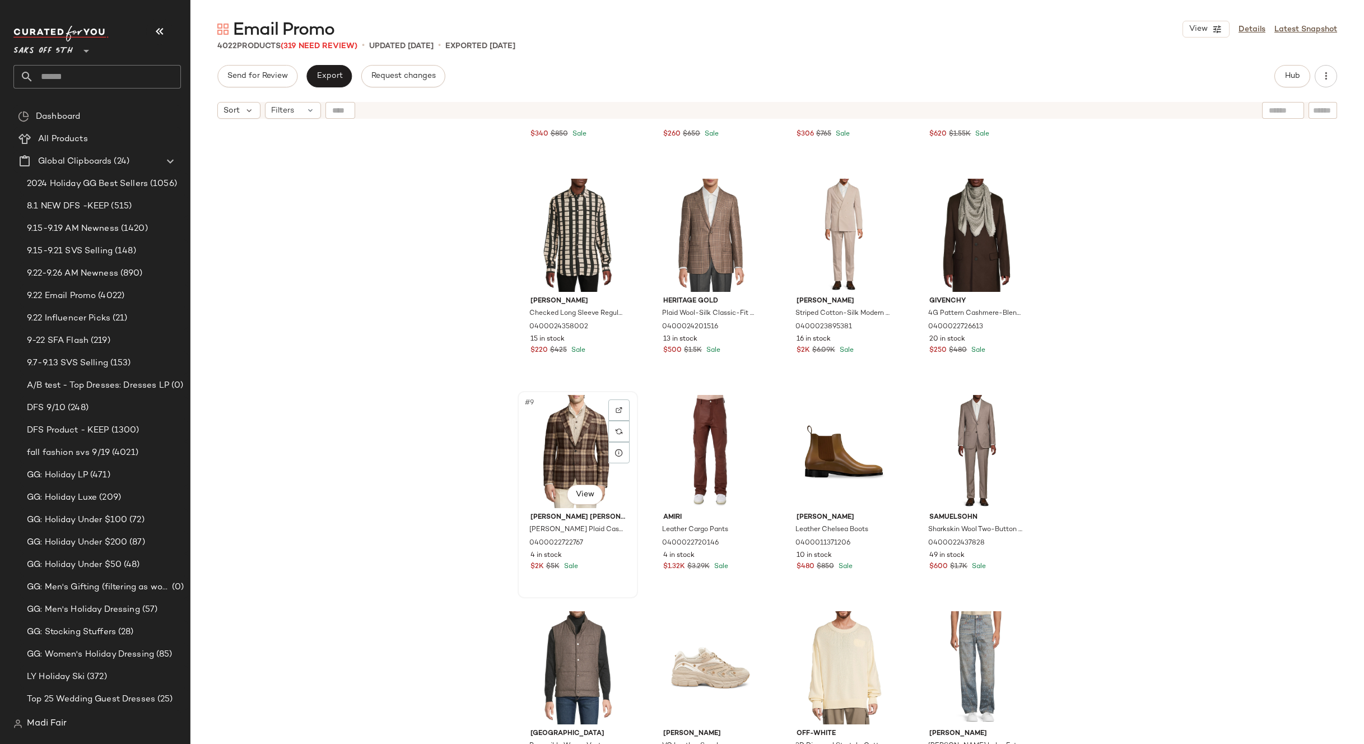
click at [588, 425] on div "#9 View" at bounding box center [578, 451] width 113 height 113
click at [946, 636] on div "#16 View" at bounding box center [976, 667] width 113 height 113
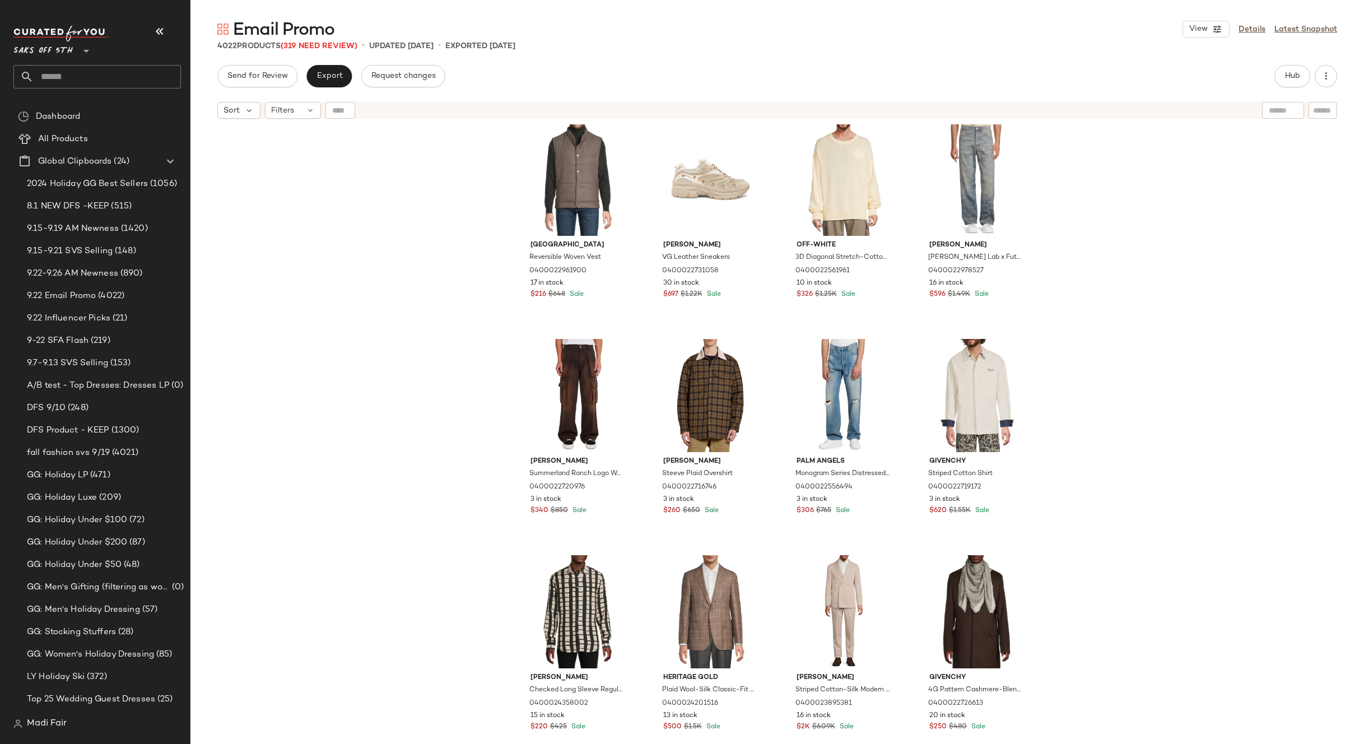
scroll to position [289, 0]
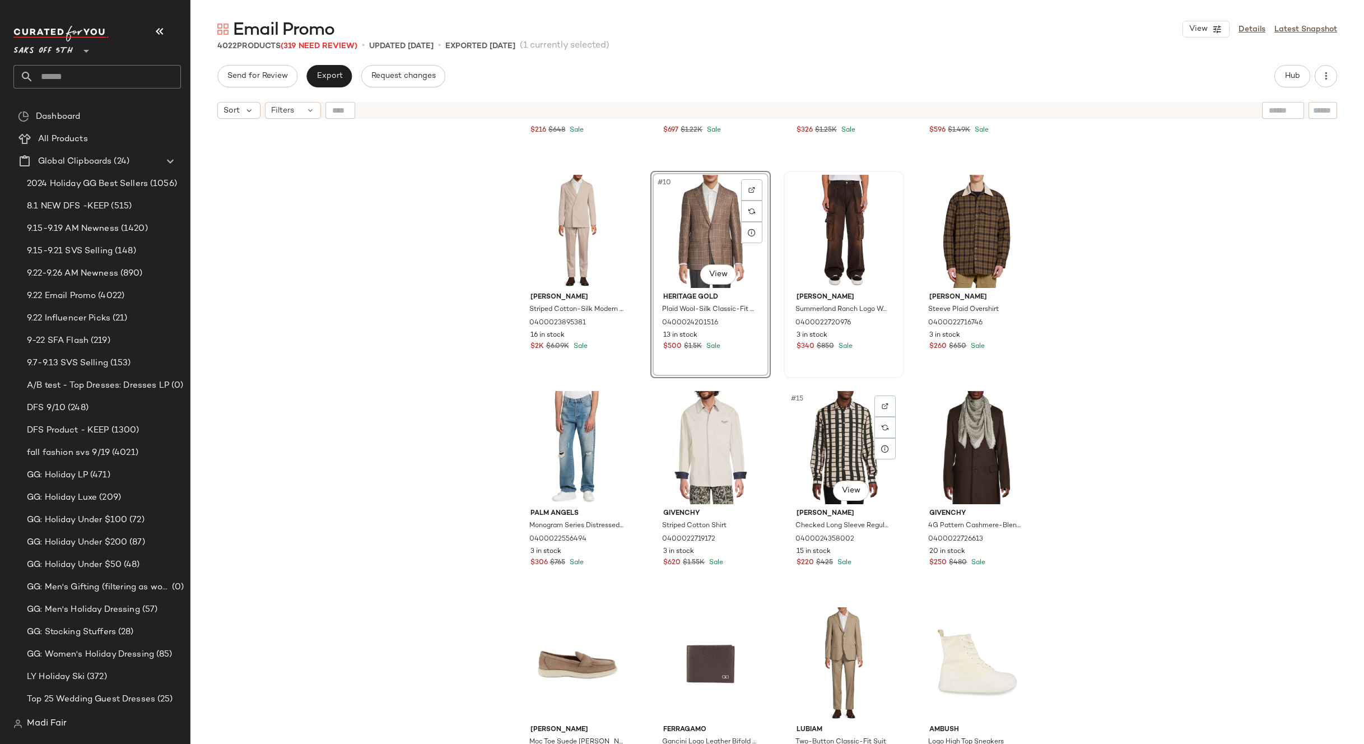
scroll to position [401, 0]
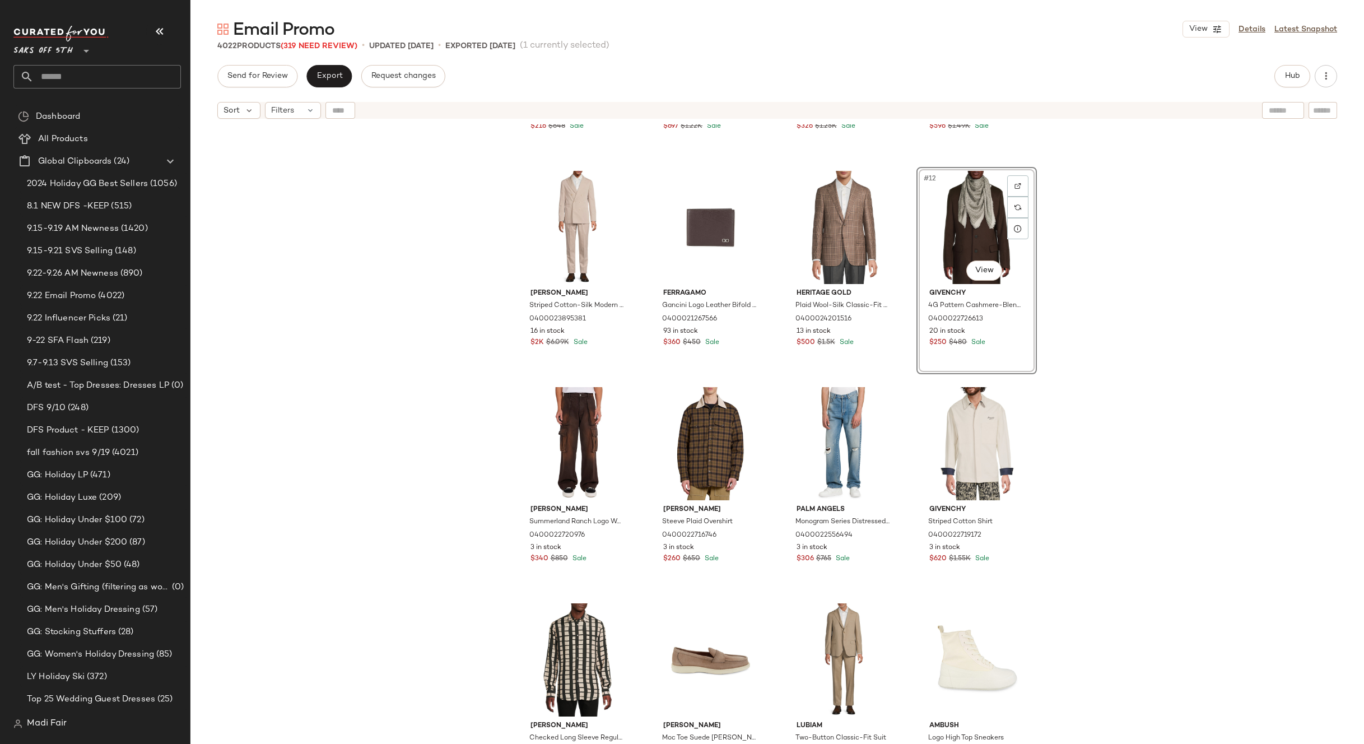
click at [1099, 381] on div "Saks Fifth Avenue Reversible Woven Vest 0400022961900 17 in stock $216 $648 Sal…" at bounding box center [777, 448] width 1174 height 648
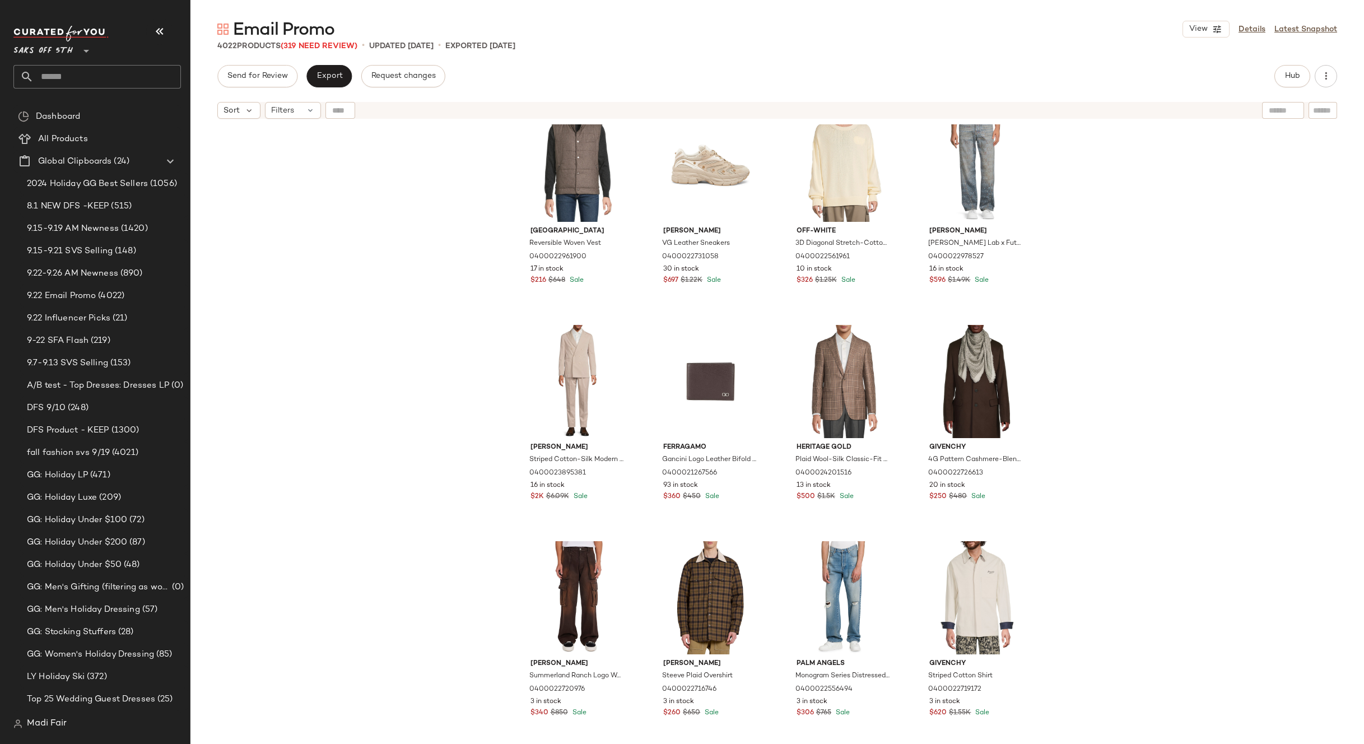
scroll to position [56, 0]
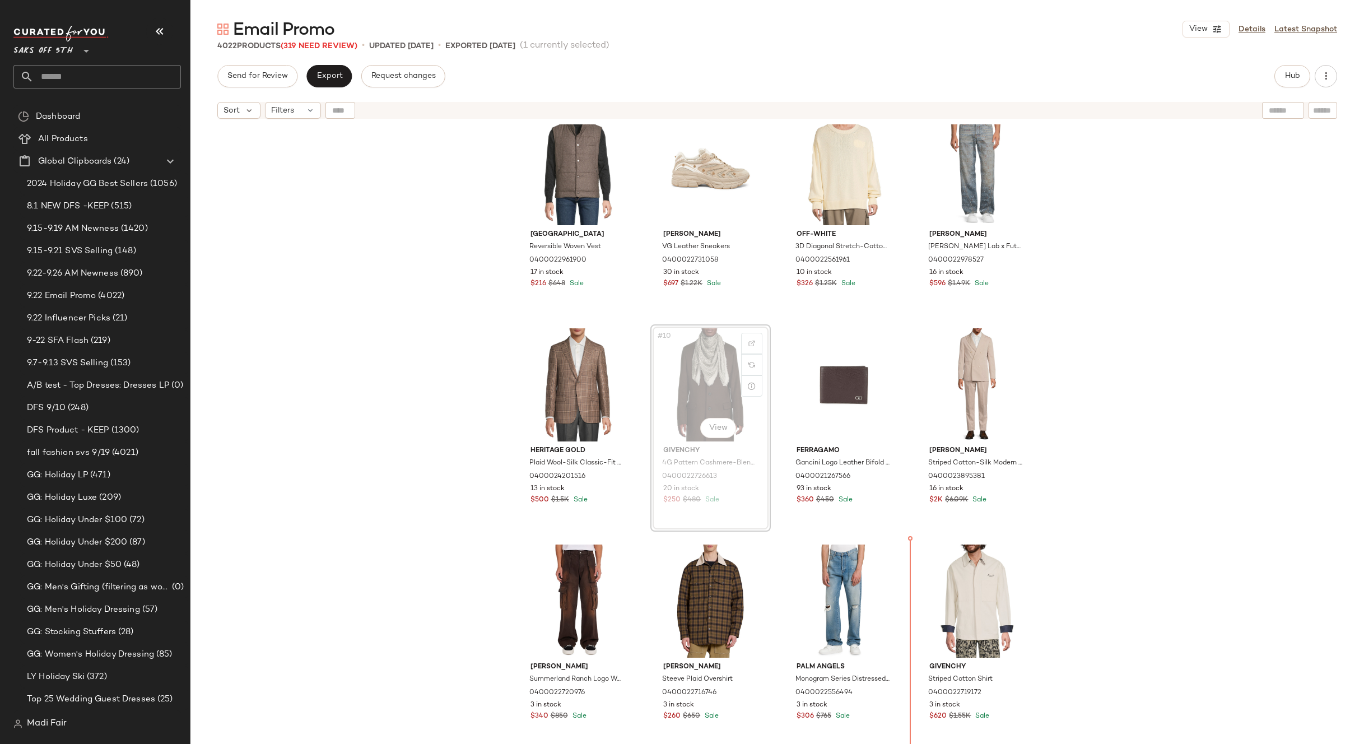
scroll to position [242, 0]
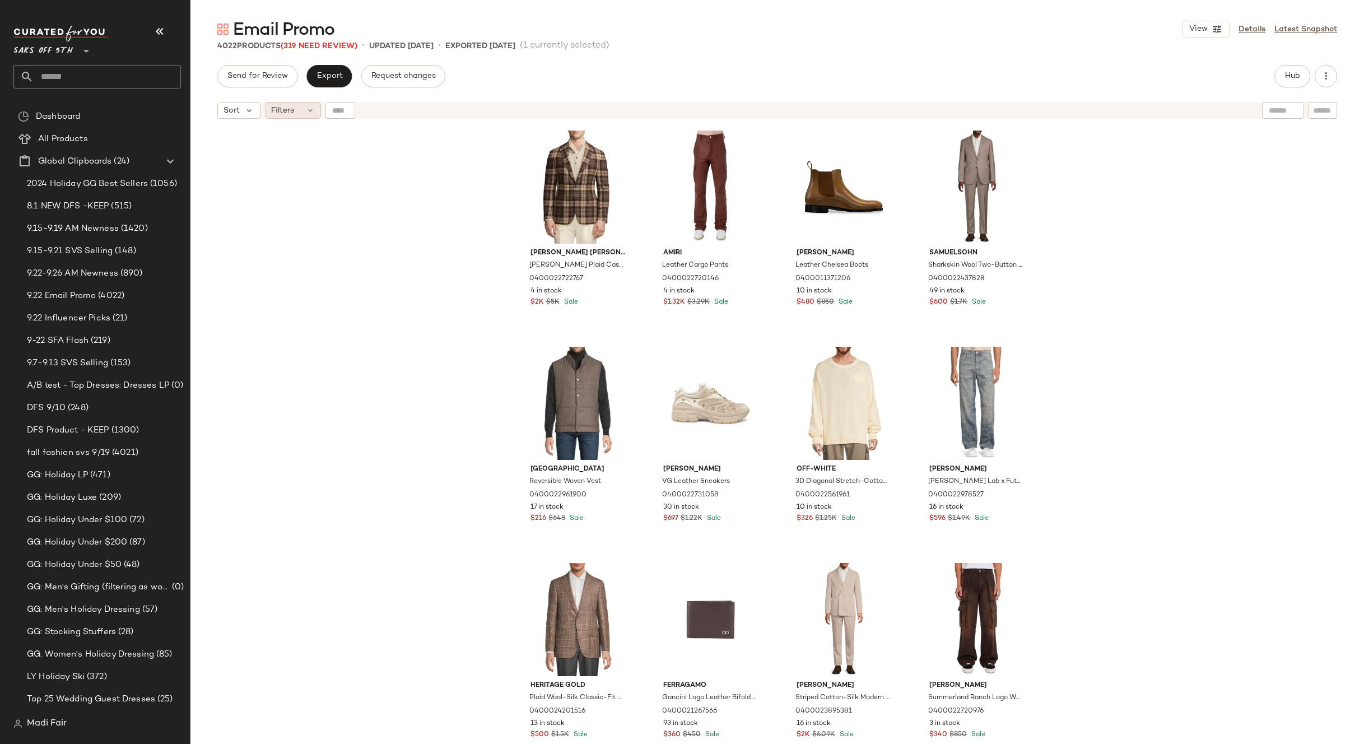
click at [301, 111] on div "Filters" at bounding box center [293, 110] width 56 height 17
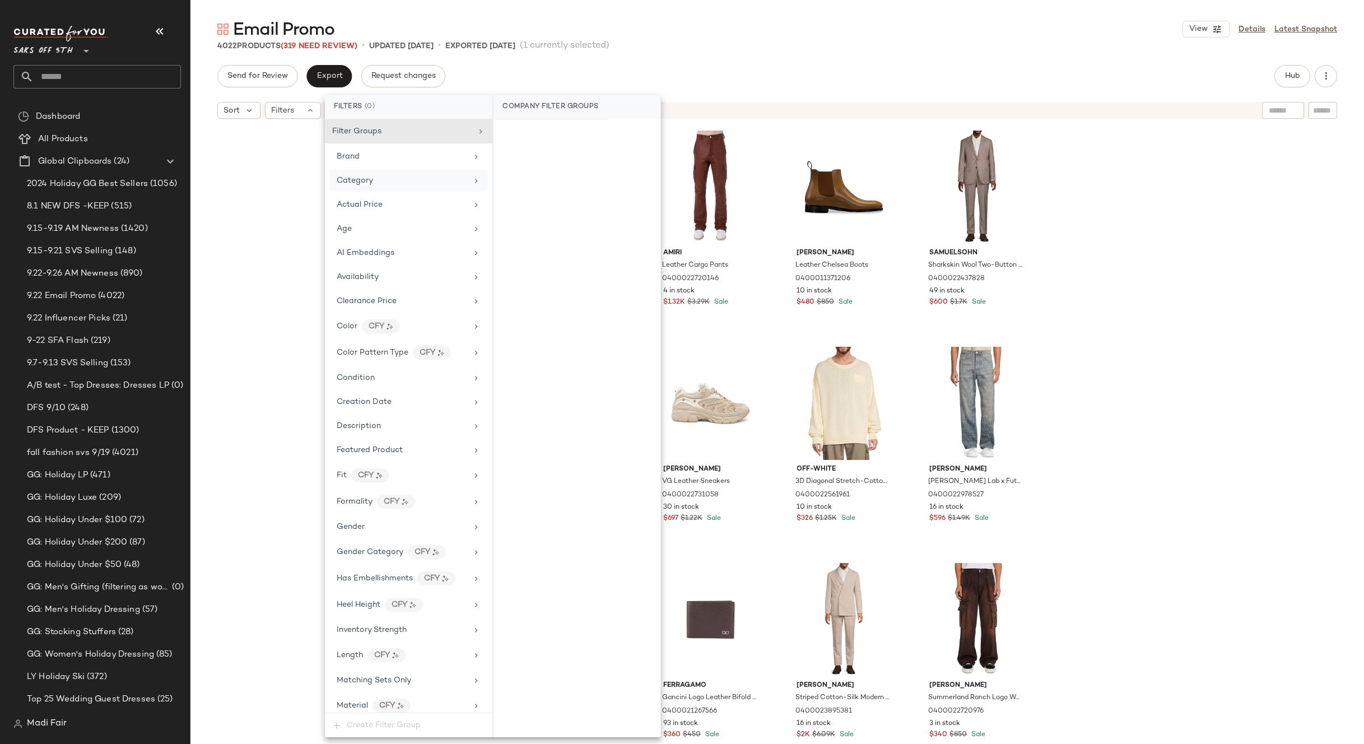
click at [387, 188] on div "Category" at bounding box center [408, 181] width 159 height 22
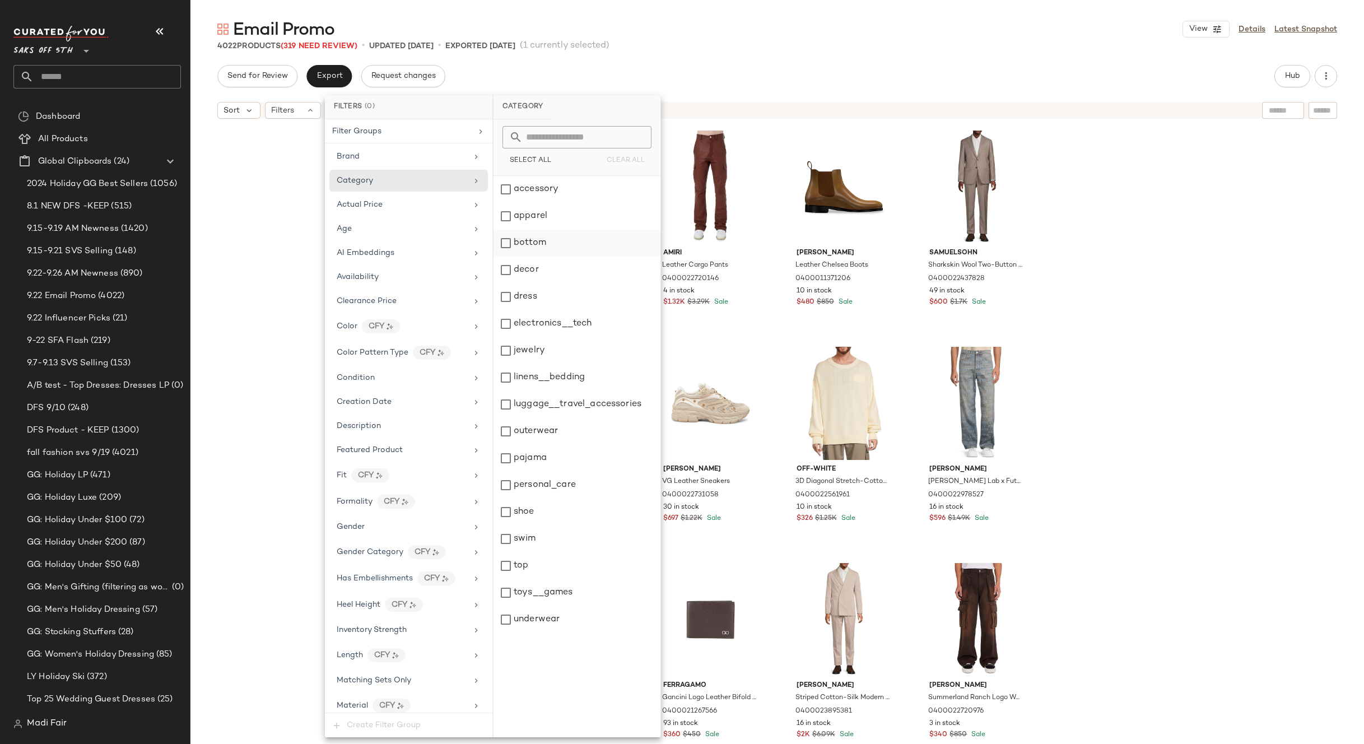
click at [549, 241] on div "bottom" at bounding box center [577, 243] width 167 height 27
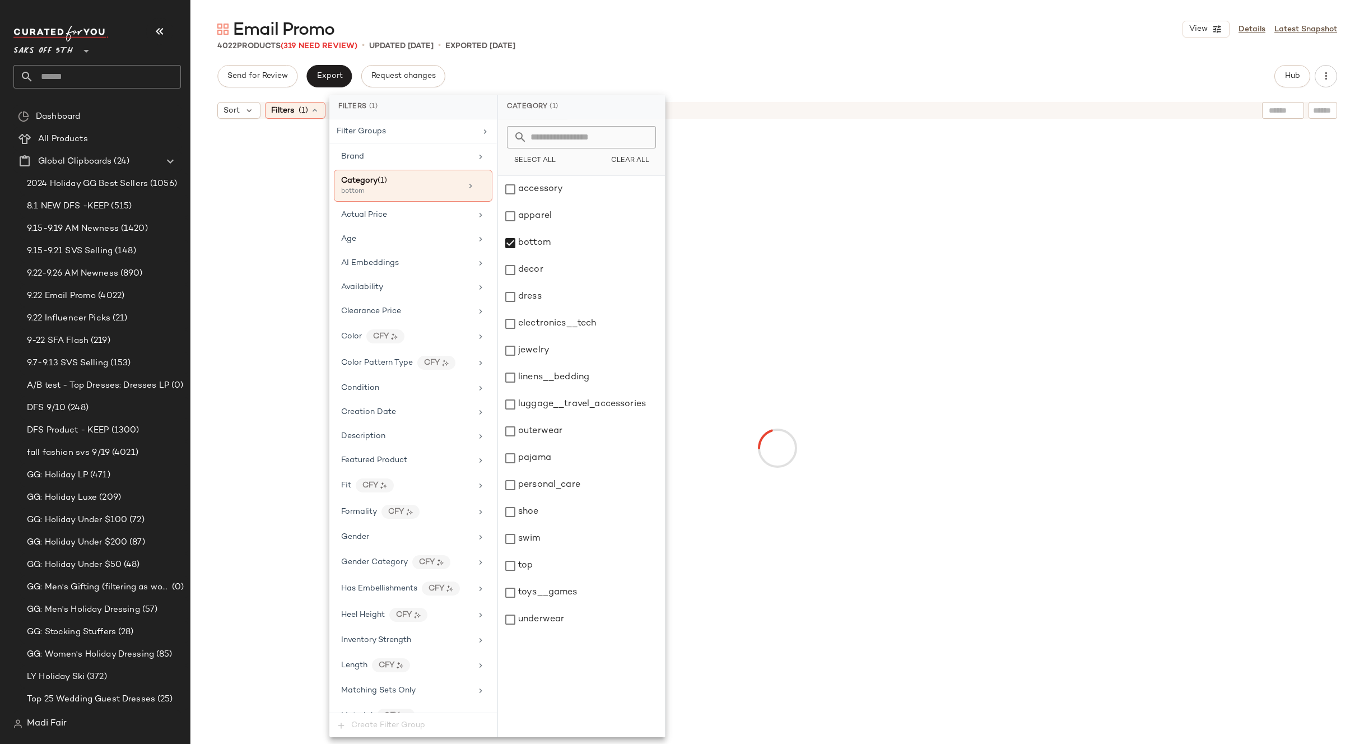
click at [682, 64] on div "Email Promo View Details Latest Snapshot 4022 Products (319 Need Review) • upda…" at bounding box center [777, 381] width 1174 height 726
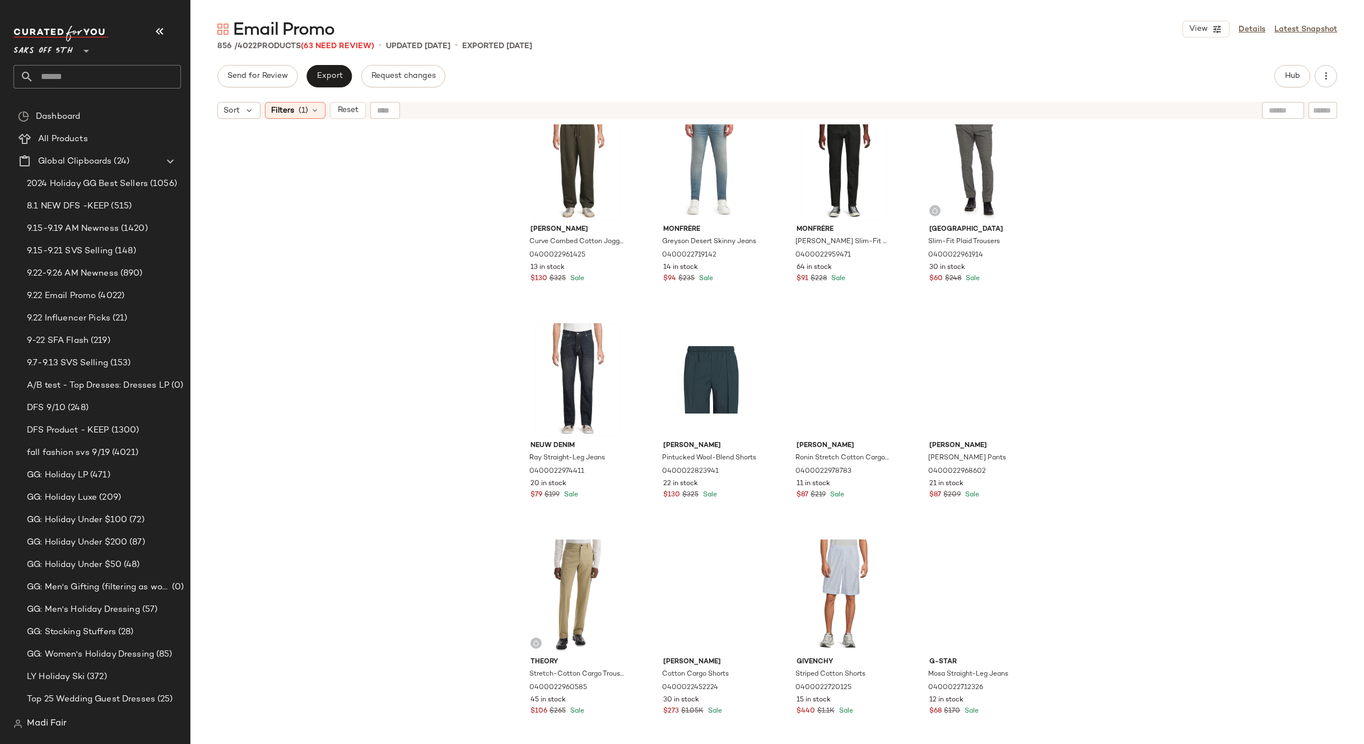
scroll to position [19592, 0]
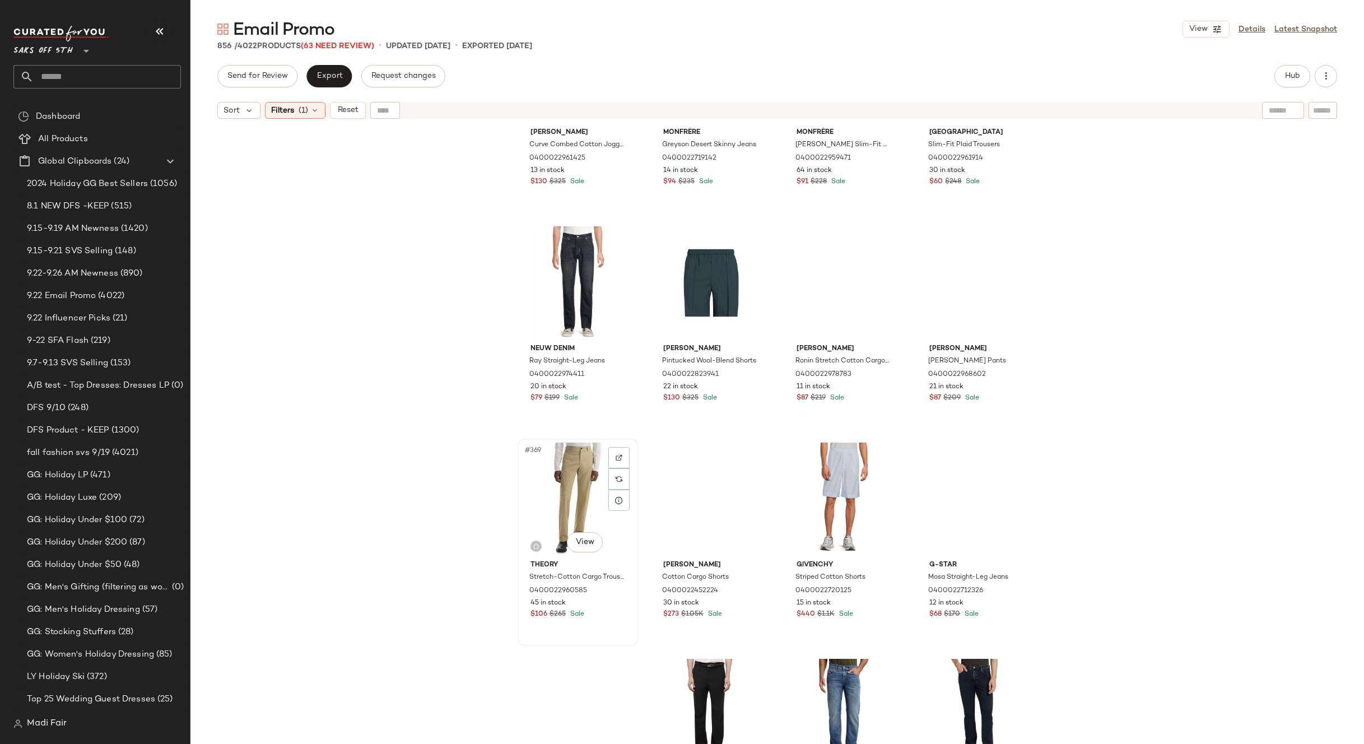
click at [574, 478] on div "#369 View" at bounding box center [578, 499] width 113 height 113
click at [299, 109] on span "(1)" at bounding box center [304, 111] width 10 height 12
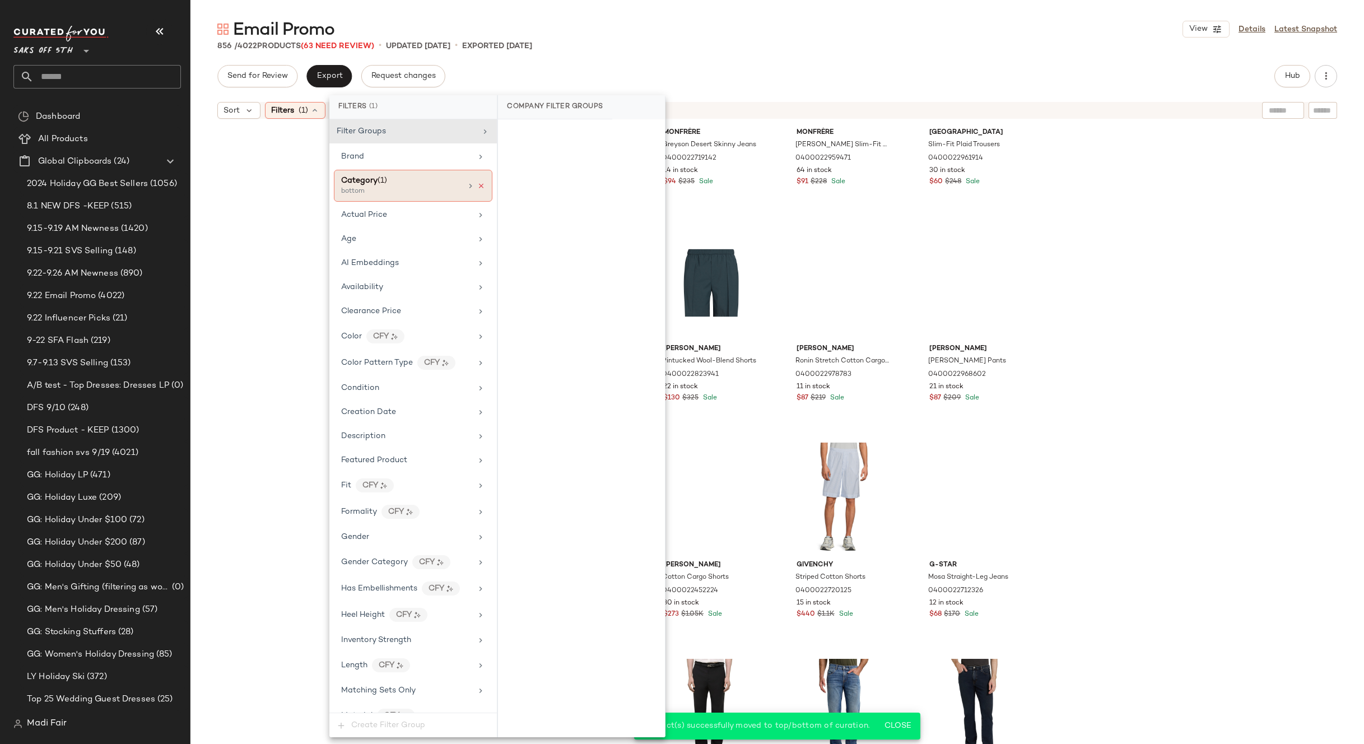
click at [477, 187] on icon at bounding box center [481, 186] width 8 height 8
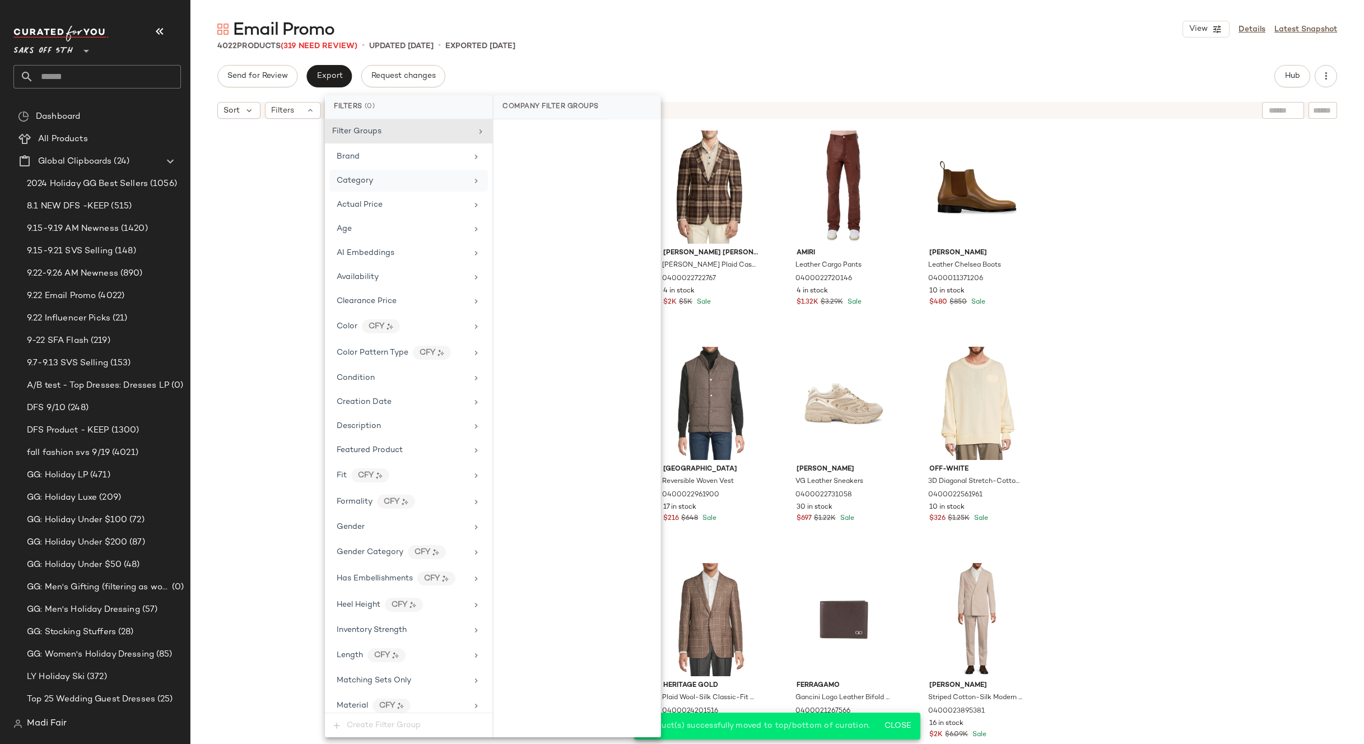
click at [596, 57] on div "Email Promo View Details Latest Snapshot 4022 Products (319 Need Review) • upda…" at bounding box center [777, 381] width 1174 height 726
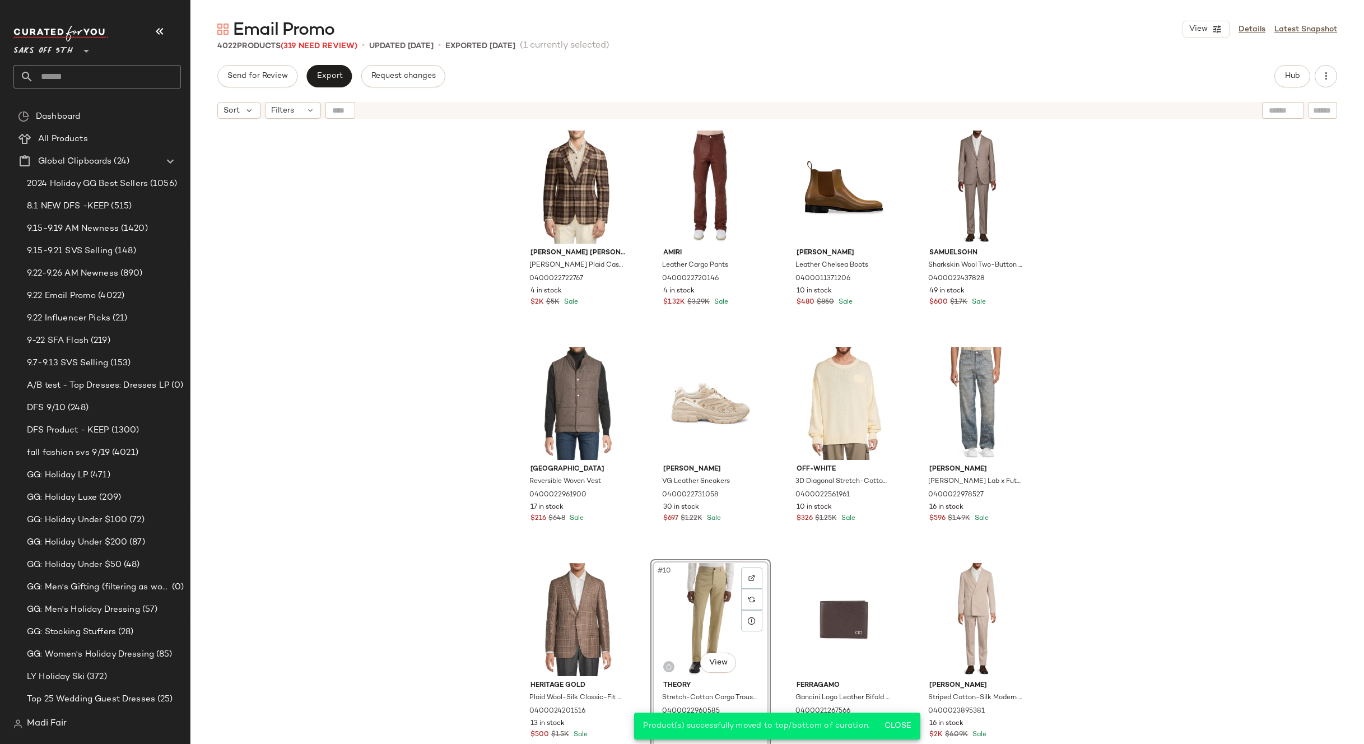
click at [1167, 526] on div "Ralph Lauren Purple Label Hadley Plaid Cashmere Two-Button Blazer 0400022722767…" at bounding box center [777, 448] width 1174 height 648
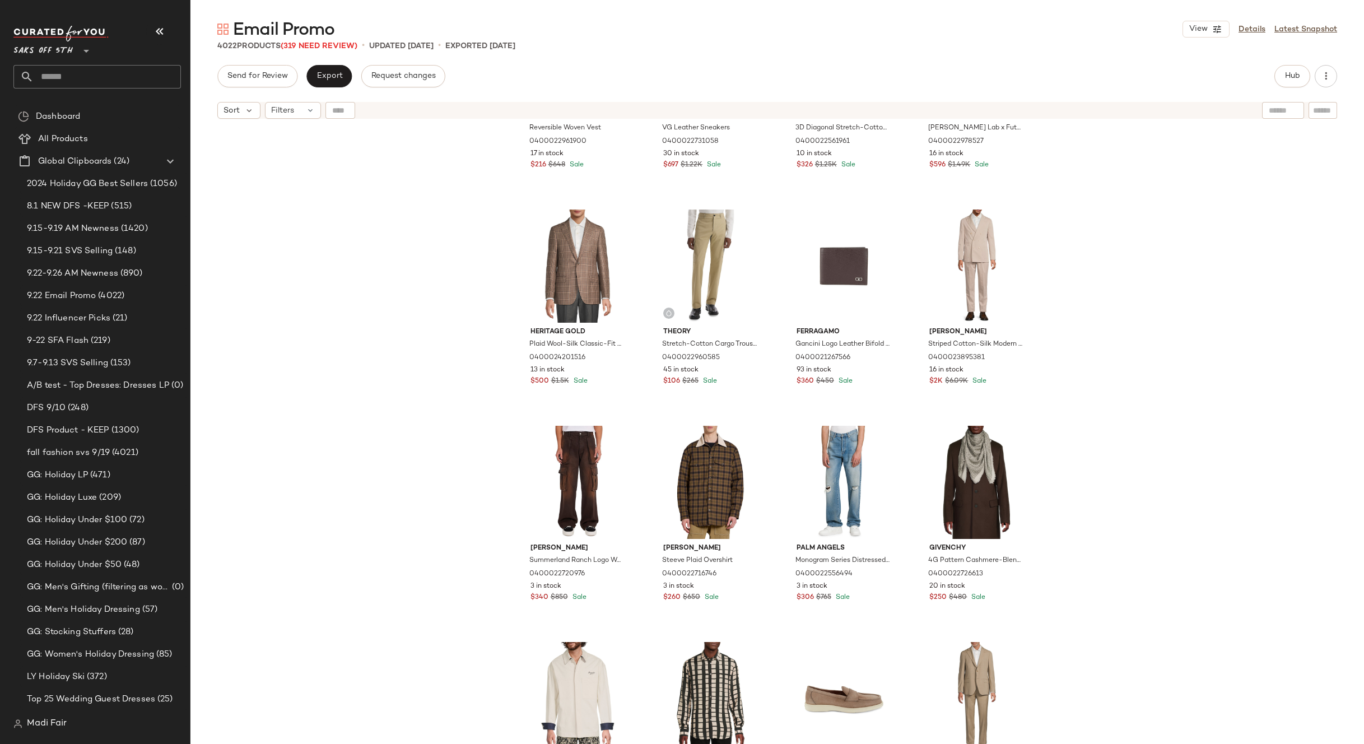
scroll to position [457, 0]
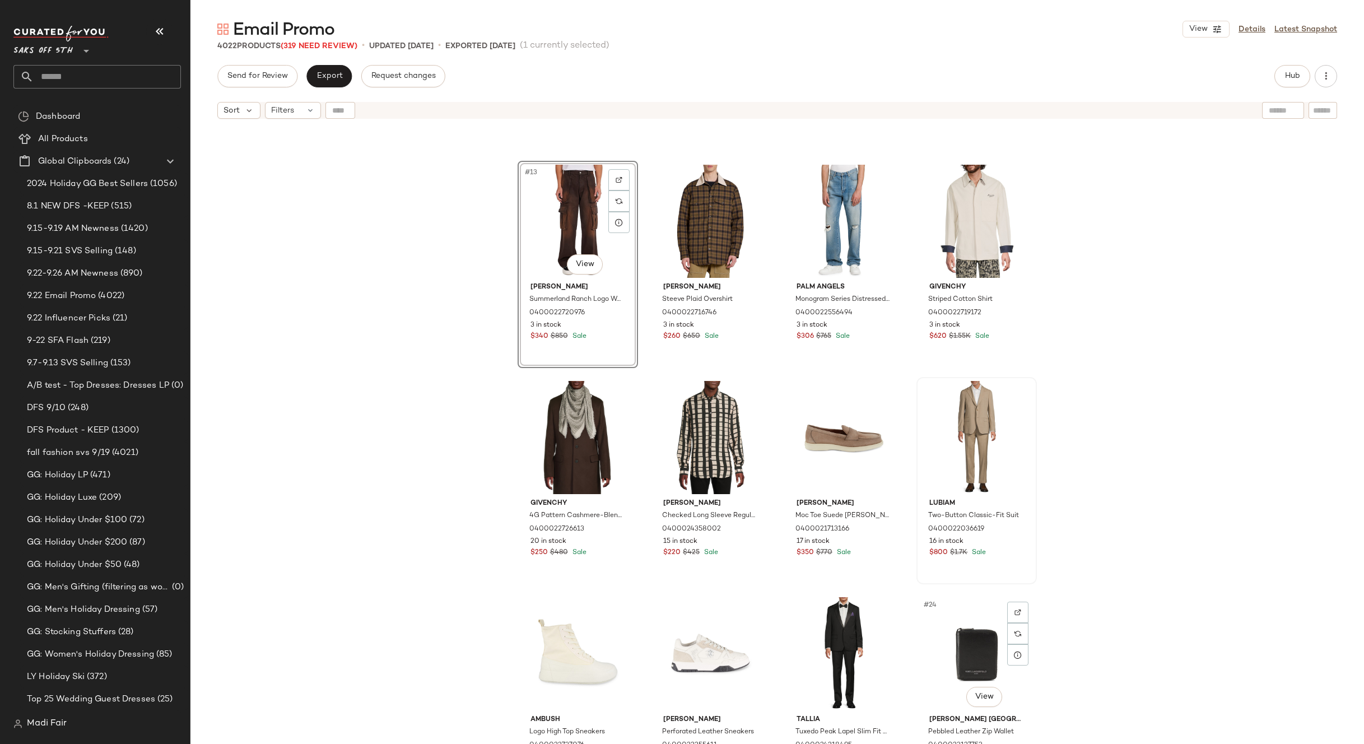
scroll to position [513, 0]
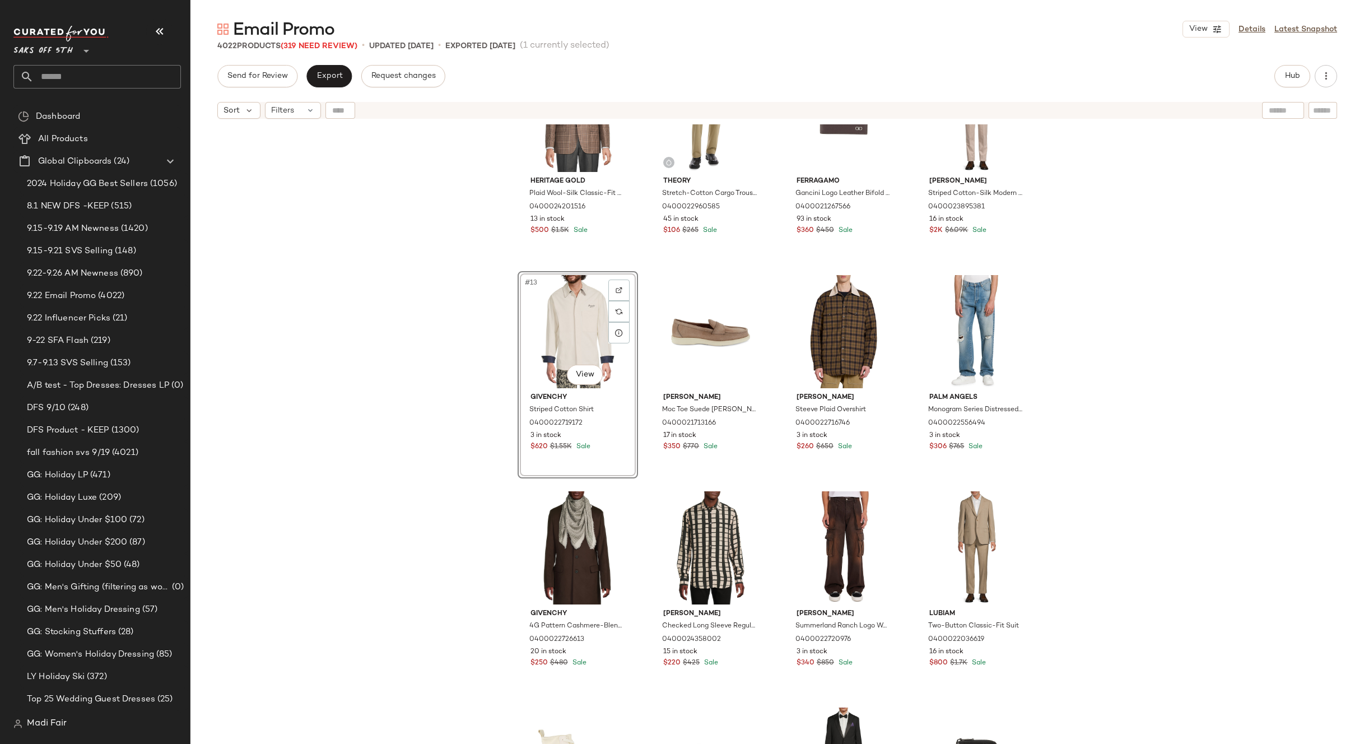
click at [1094, 471] on div "Heritage Gold Plaid Wool-Silk Classic-Fit Sport Coat 0400024201516 13 in stock …" at bounding box center [777, 448] width 1174 height 648
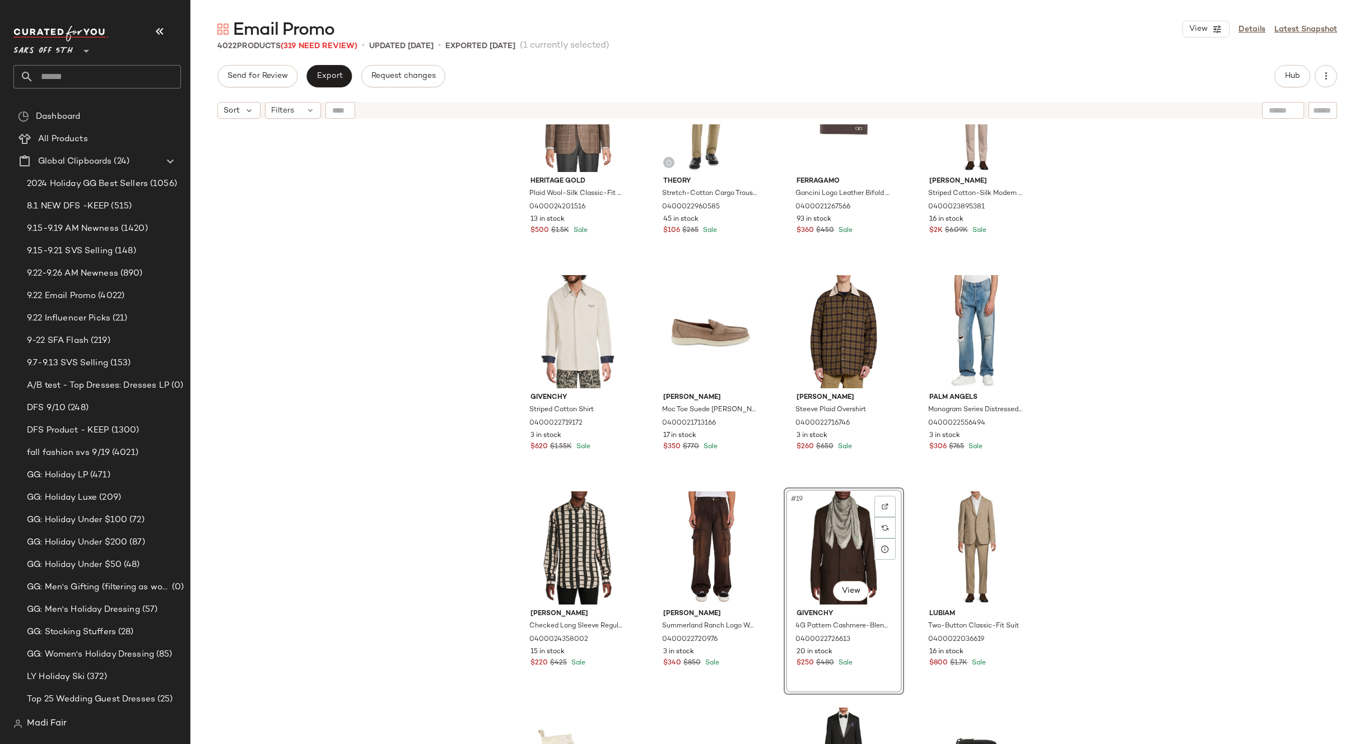
click at [1055, 538] on div "Heritage Gold Plaid Wool-Silk Classic-Fit Sport Coat 0400024201516 13 in stock …" at bounding box center [777, 448] width 1174 height 648
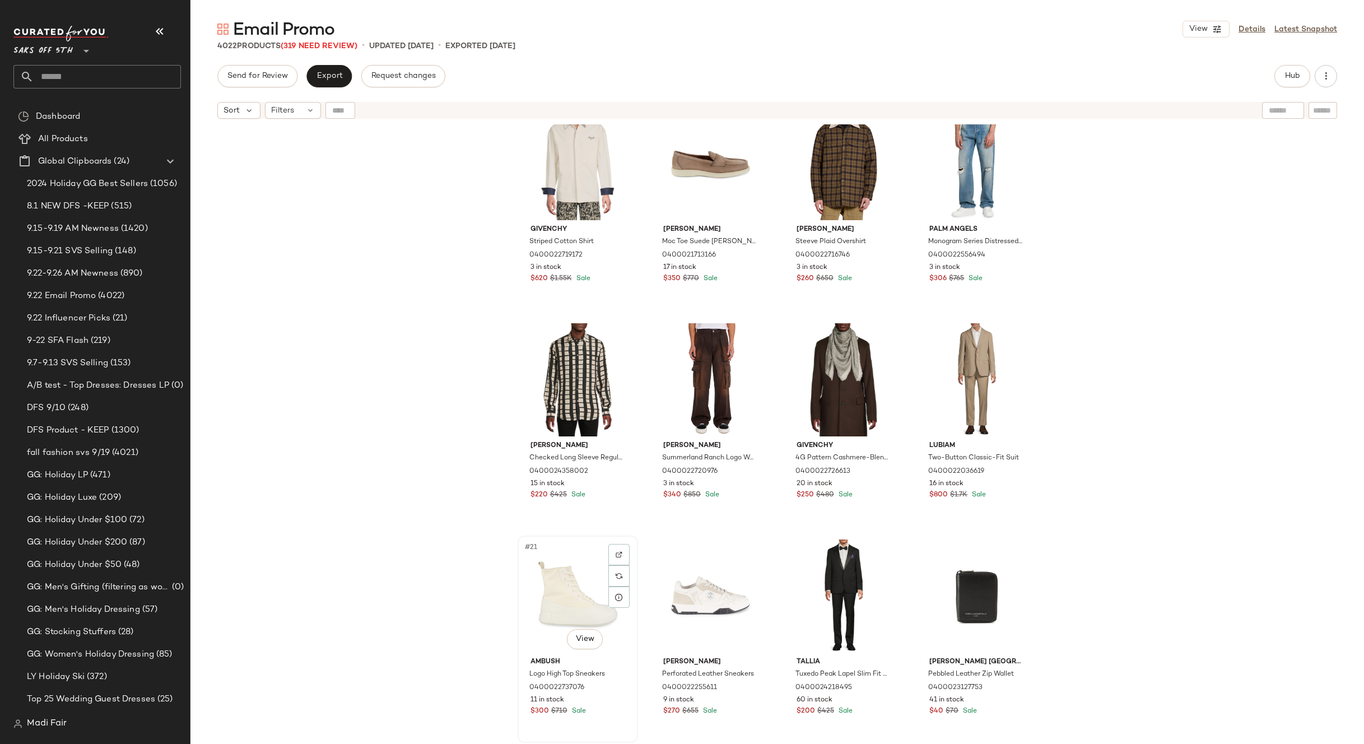
click at [579, 612] on div "#21 View" at bounding box center [578, 595] width 113 height 113
click at [682, 595] on div "#22 View" at bounding box center [710, 595] width 113 height 113
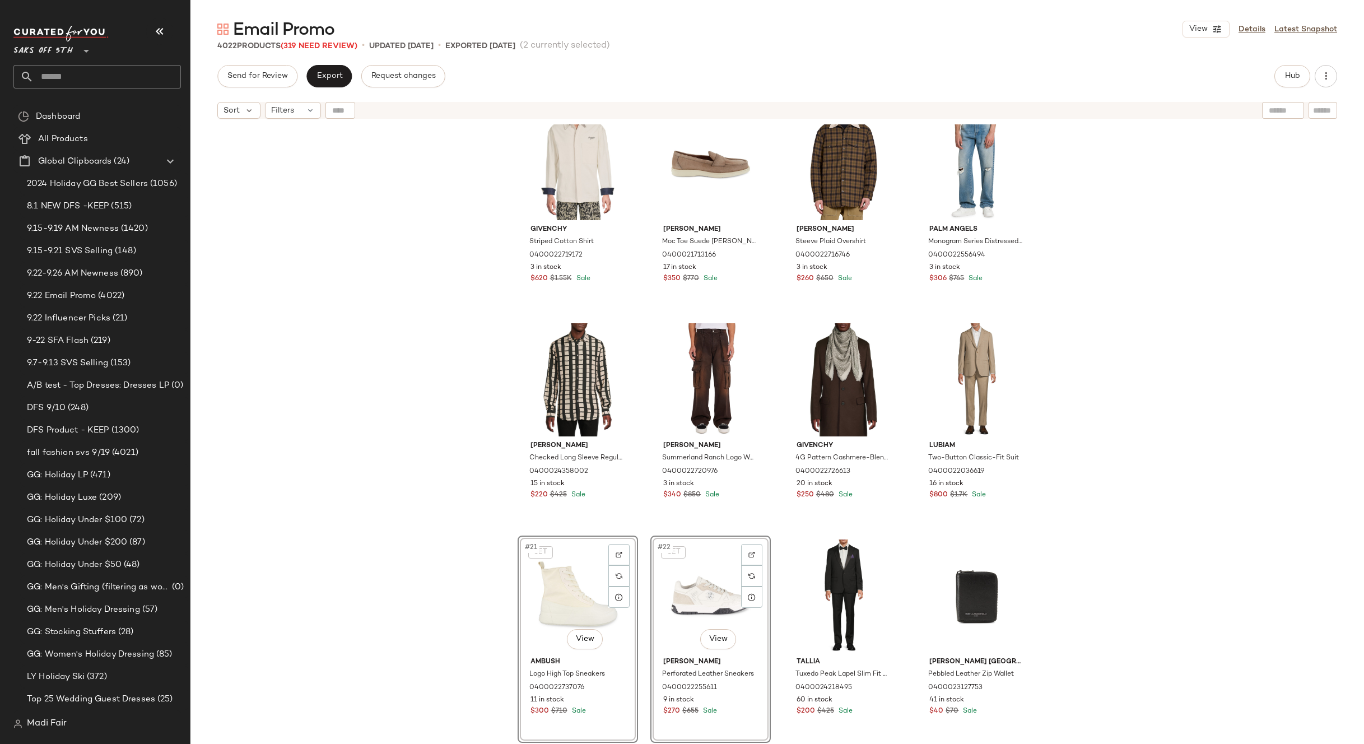
click at [1100, 489] on div "Heritage Gold Plaid Wool-Silk Classic-Fit Sport Coat 0400024201516 13 in stock …" at bounding box center [777, 448] width 1174 height 648
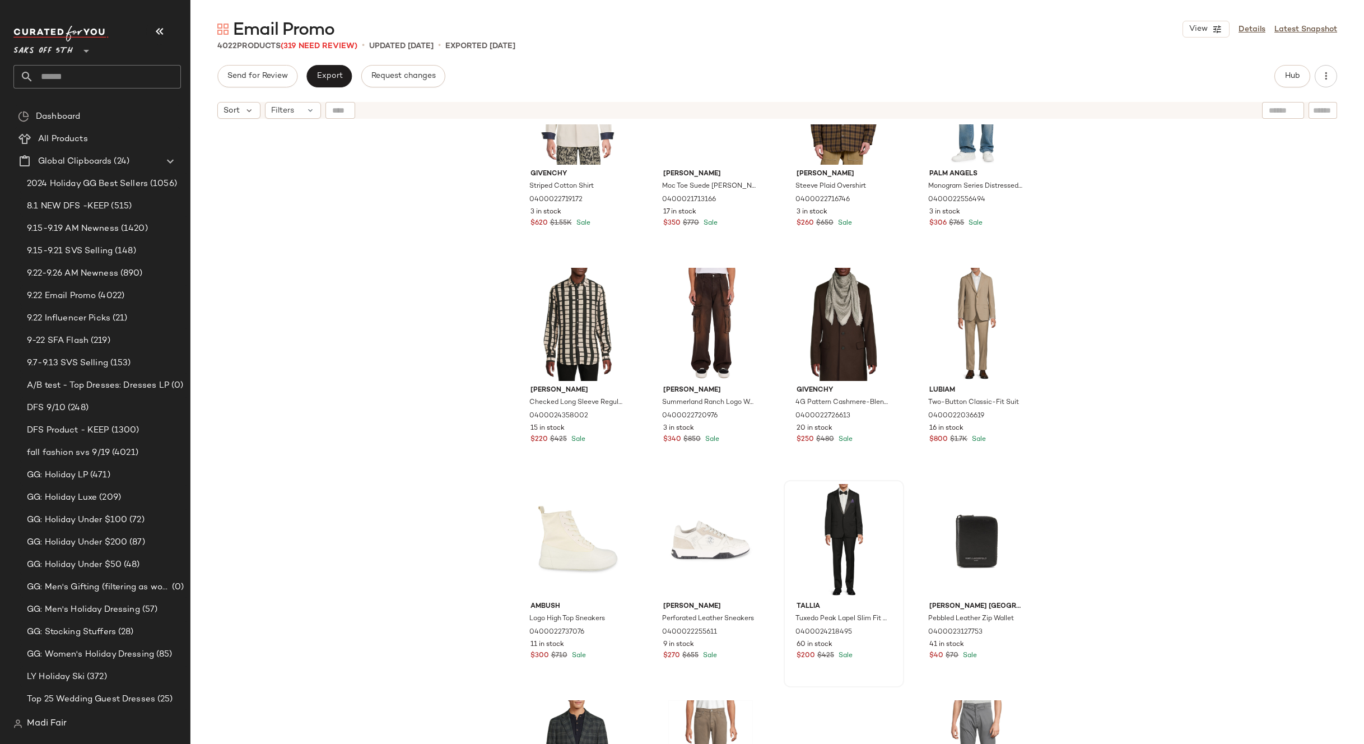
scroll to position [849, 0]
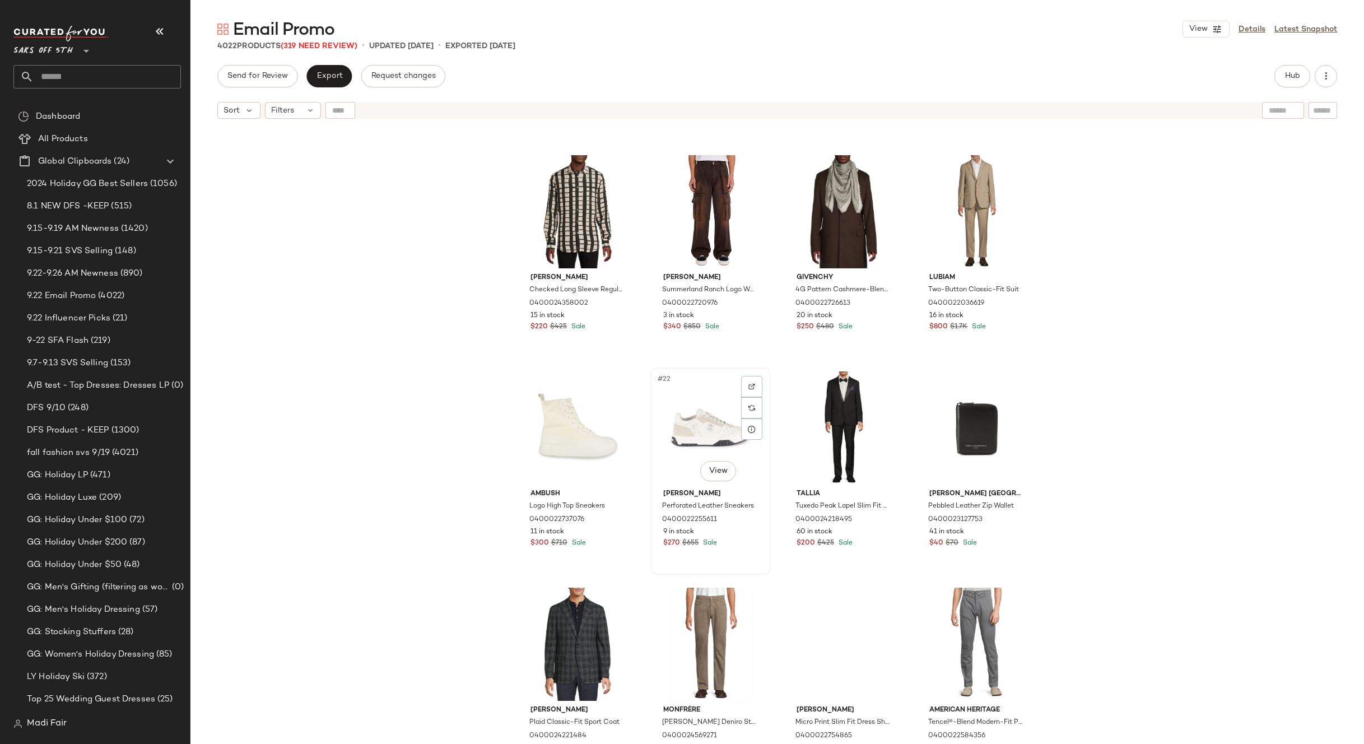
click at [683, 418] on div "#22 View" at bounding box center [710, 427] width 113 height 113
click at [578, 406] on div "#21 View" at bounding box center [578, 427] width 113 height 113
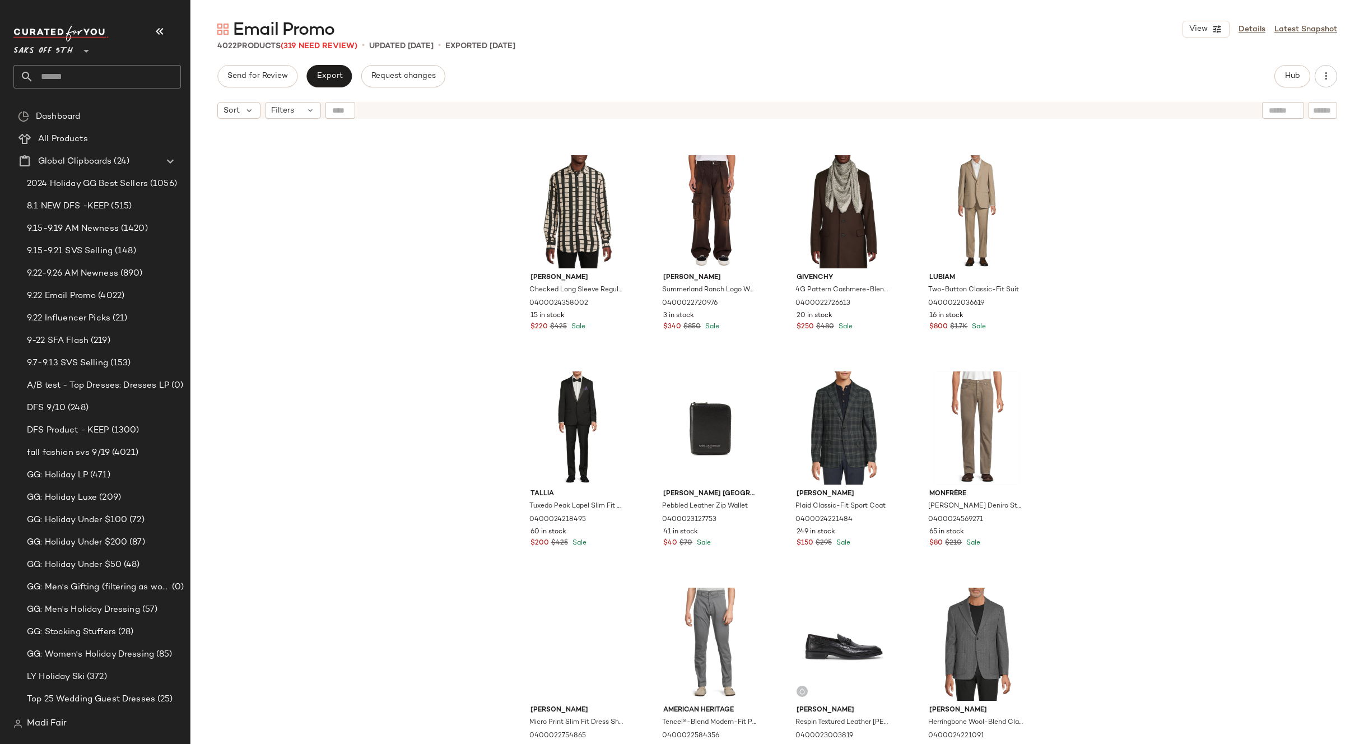
click at [1102, 449] on div "Givenchy Striped Cotton Shirt 0400022719172 3 in stock $620 $1.55K Sale Santoni…" at bounding box center [777, 448] width 1174 height 648
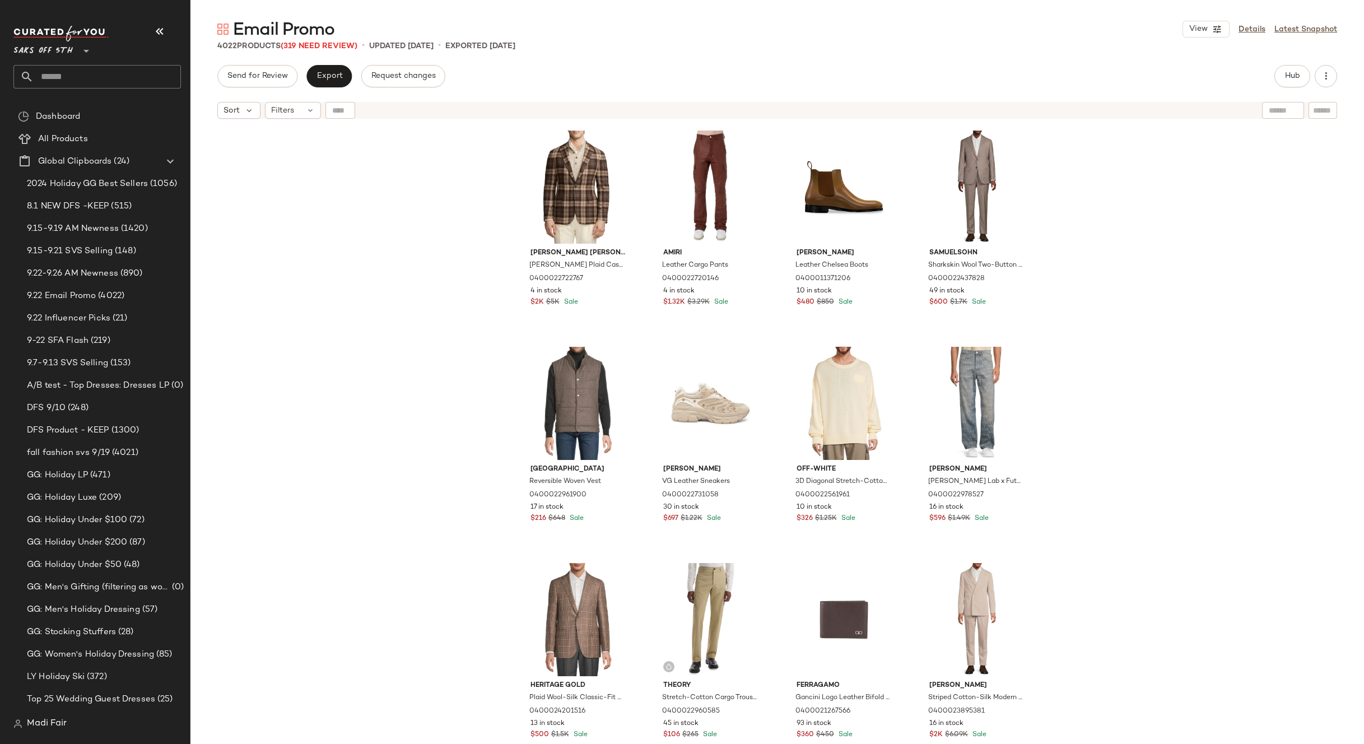
click at [1107, 527] on div "Ralph Lauren Purple Label Hadley Plaid Cashmere Two-Button Blazer 0400022722767…" at bounding box center [777, 448] width 1174 height 648
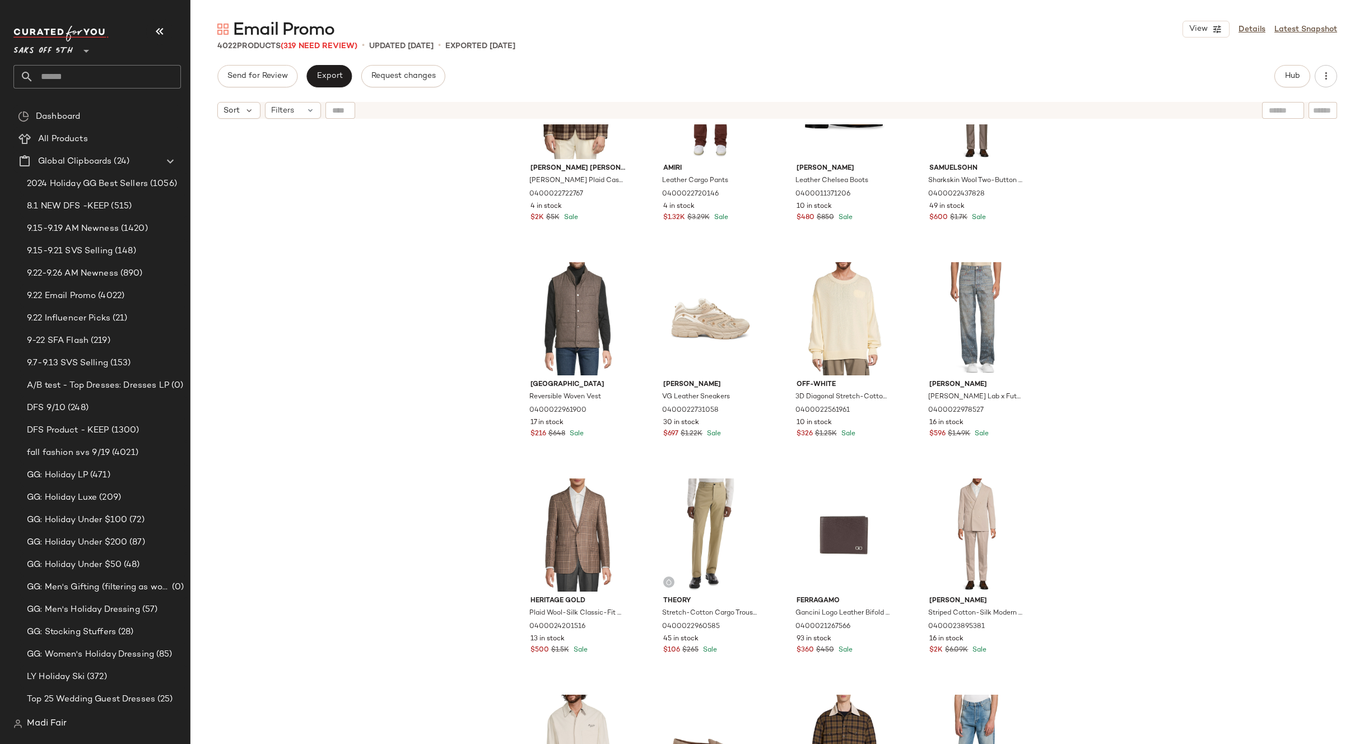
scroll to position [56, 0]
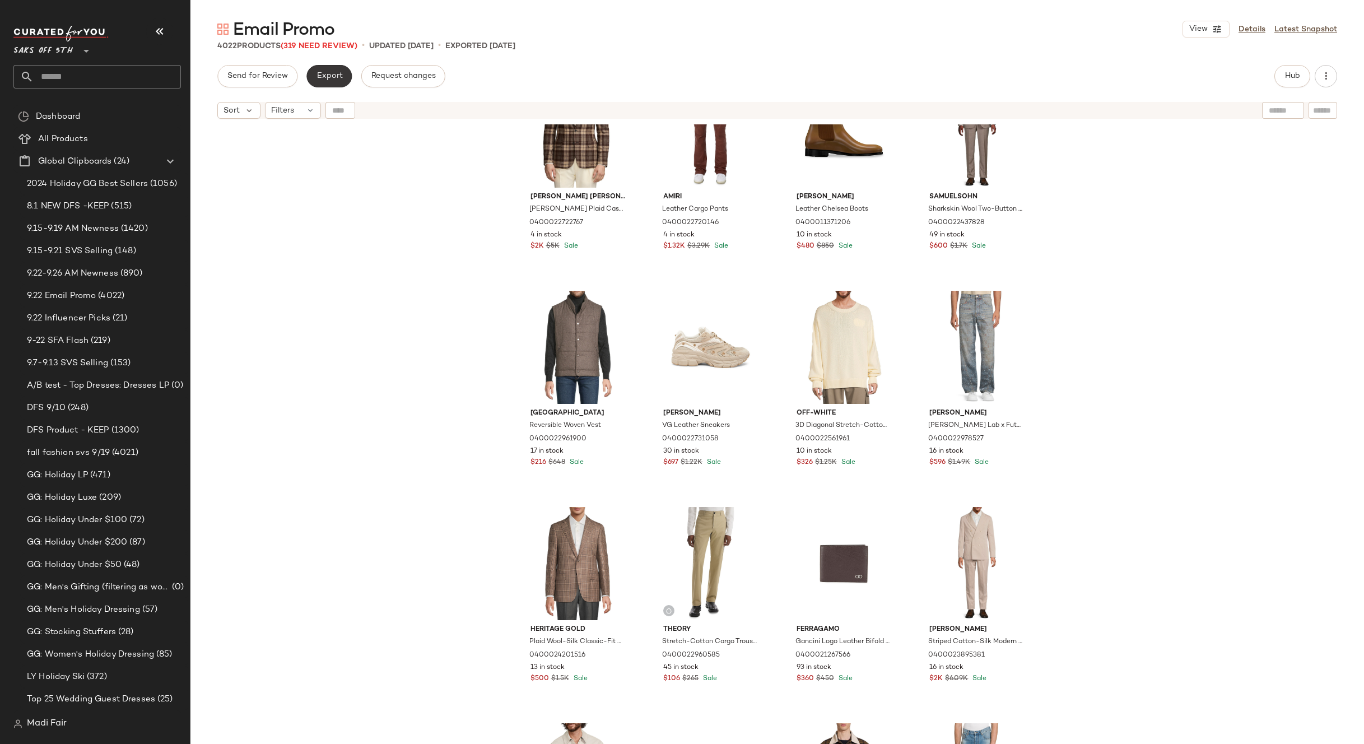
click at [346, 72] on button "Export" at bounding box center [328, 76] width 45 height 22
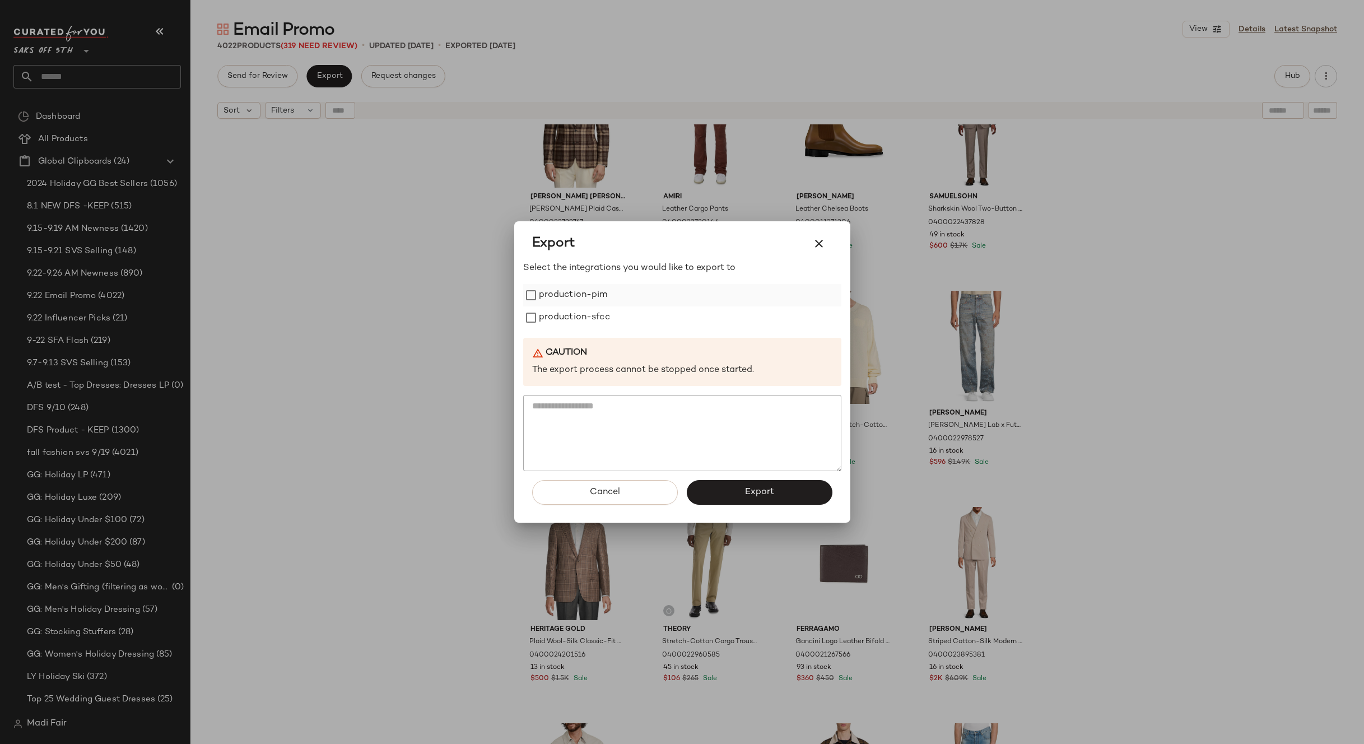
click at [582, 299] on label "production-pim" at bounding box center [573, 295] width 69 height 22
click at [581, 315] on label "production-sfcc" at bounding box center [574, 317] width 71 height 22
click at [714, 488] on button "Export" at bounding box center [760, 492] width 146 height 25
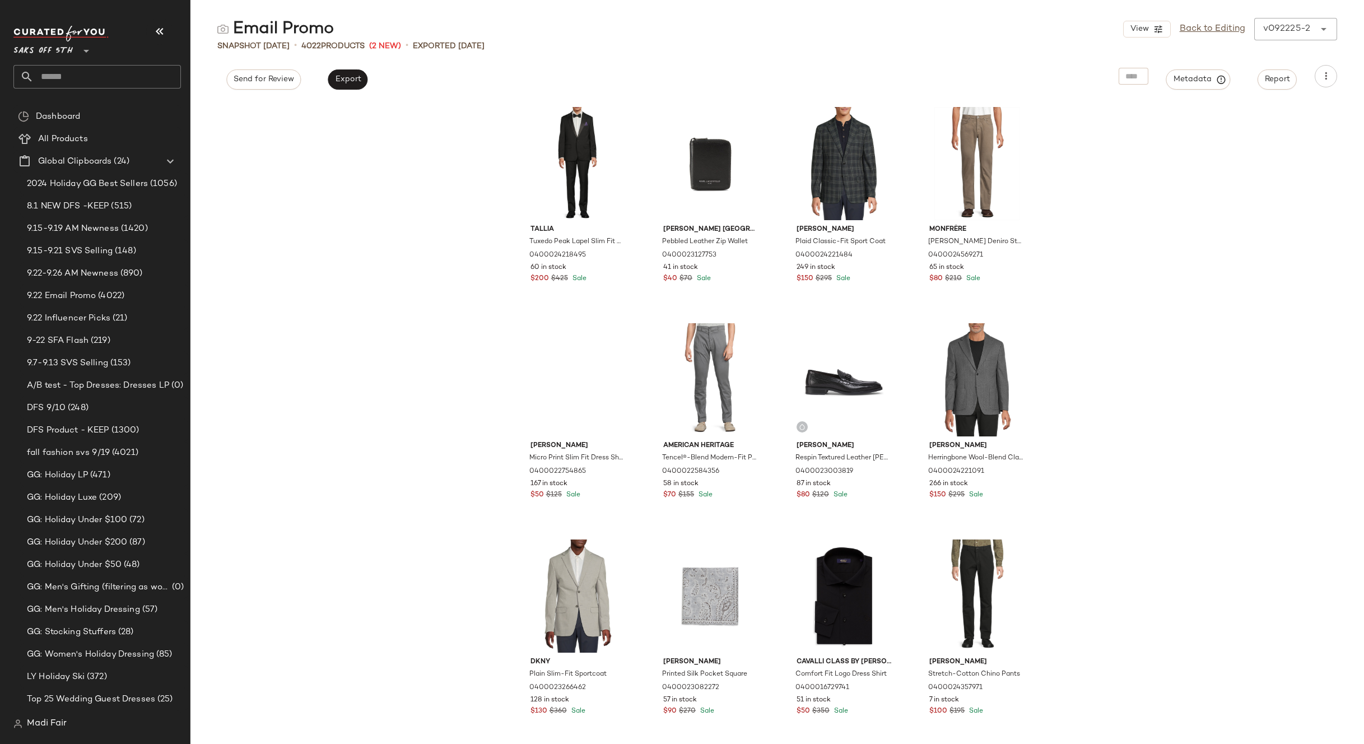
drag, startPoint x: 1053, startPoint y: 319, endPoint x: 1102, endPoint y: 216, distance: 113.5
click at [1053, 319] on div "Tallia Tuxedo Peak Lapel Slim Fit Suit 0400024218495 60 in stock $200 $425 Sale…" at bounding box center [777, 422] width 1174 height 643
click at [1202, 32] on link "Back to Editing" at bounding box center [1213, 28] width 66 height 13
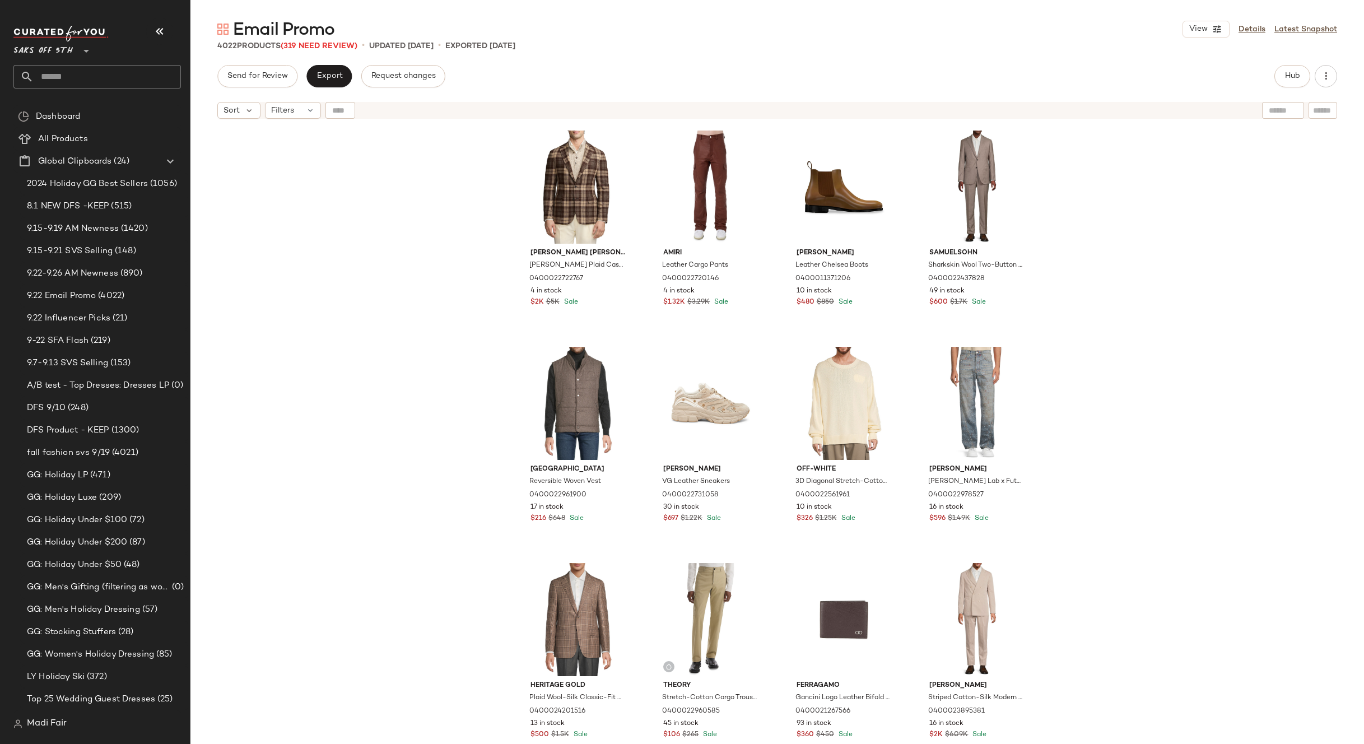
drag, startPoint x: 319, startPoint y: 213, endPoint x: 314, endPoint y: 199, distance: 14.9
click at [319, 213] on div "Ralph Lauren Purple Label Hadley Plaid Cashmere Two-Button Blazer 0400022722767…" at bounding box center [777, 448] width 1174 height 648
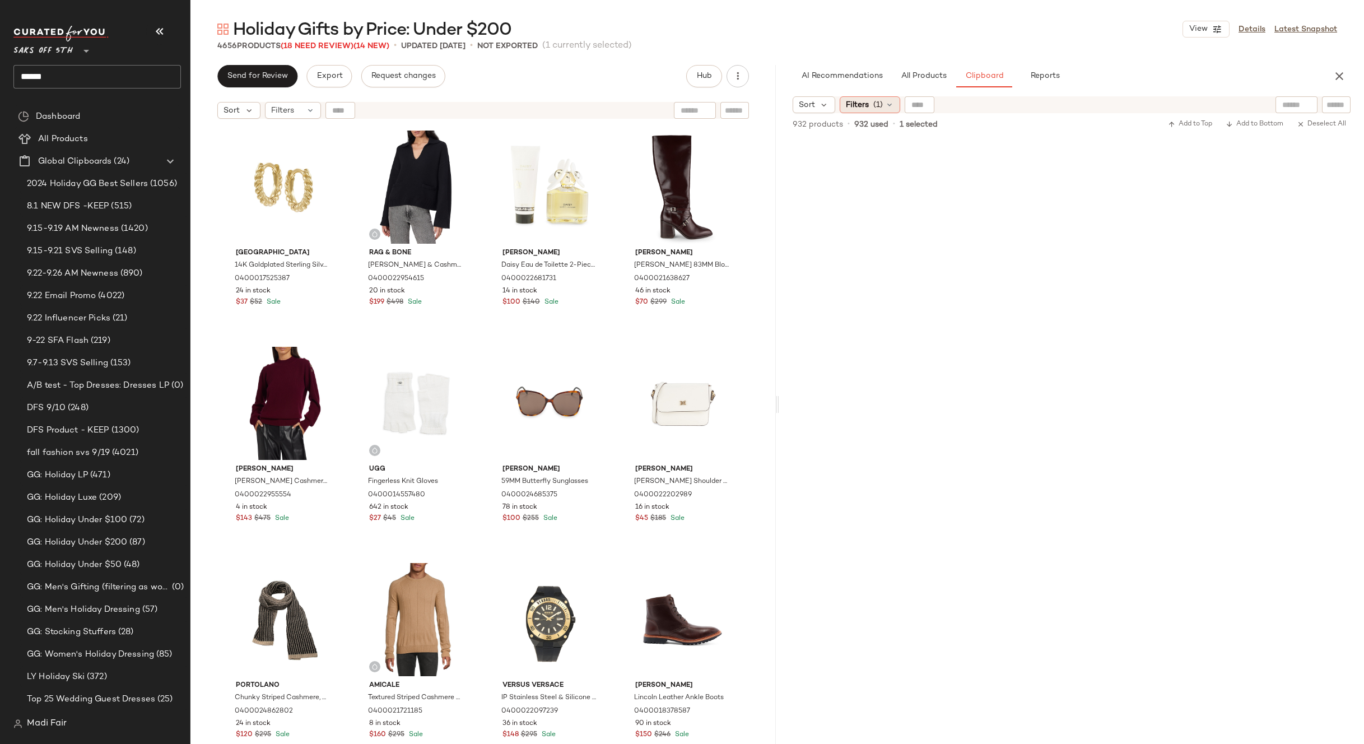
click at [875, 105] on span "(1)" at bounding box center [878, 105] width 10 height 12
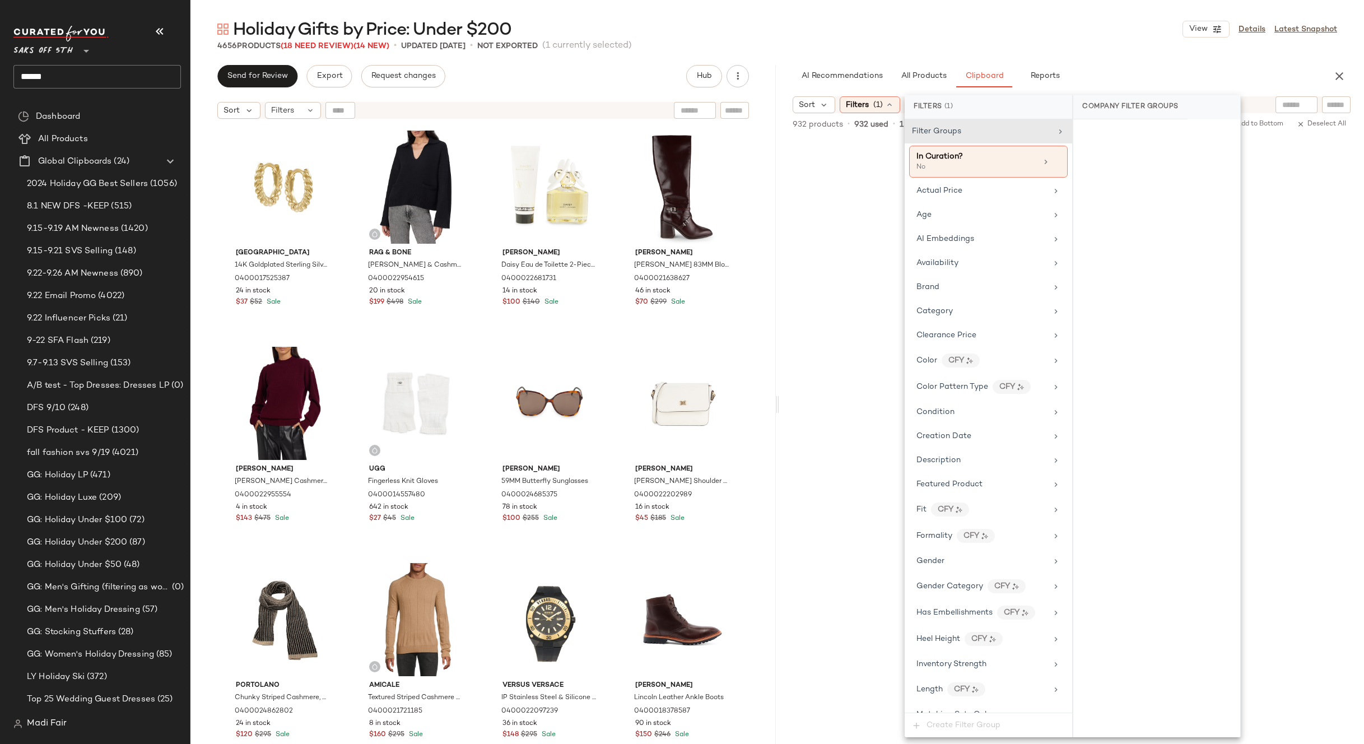
click at [1054, 40] on div "Holiday Gifts by Price: Under $200 View Details Latest Snapshot" at bounding box center [777, 29] width 1174 height 22
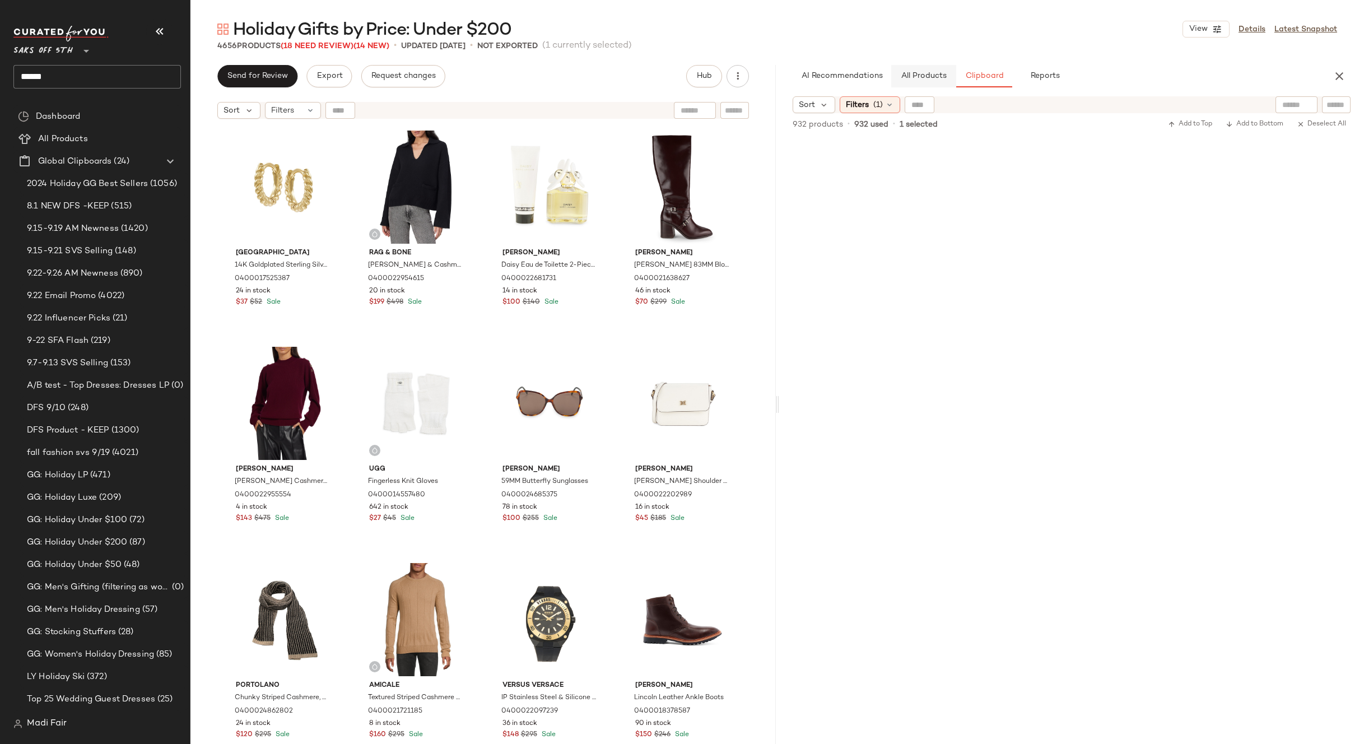
click at [934, 69] on button "All Products" at bounding box center [923, 76] width 65 height 22
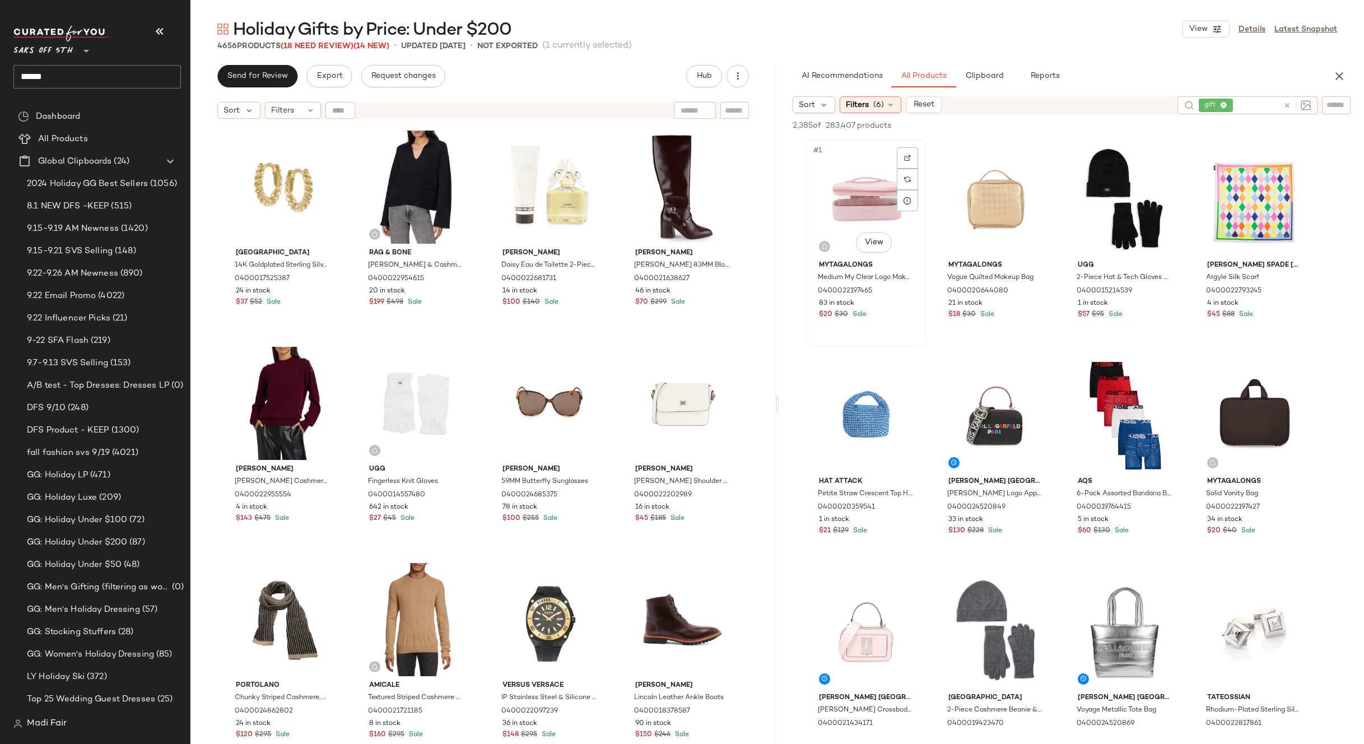
click at [870, 181] on div "#1 View" at bounding box center [866, 199] width 113 height 113
click at [1000, 403] on div "#6 View" at bounding box center [995, 415] width 113 height 113
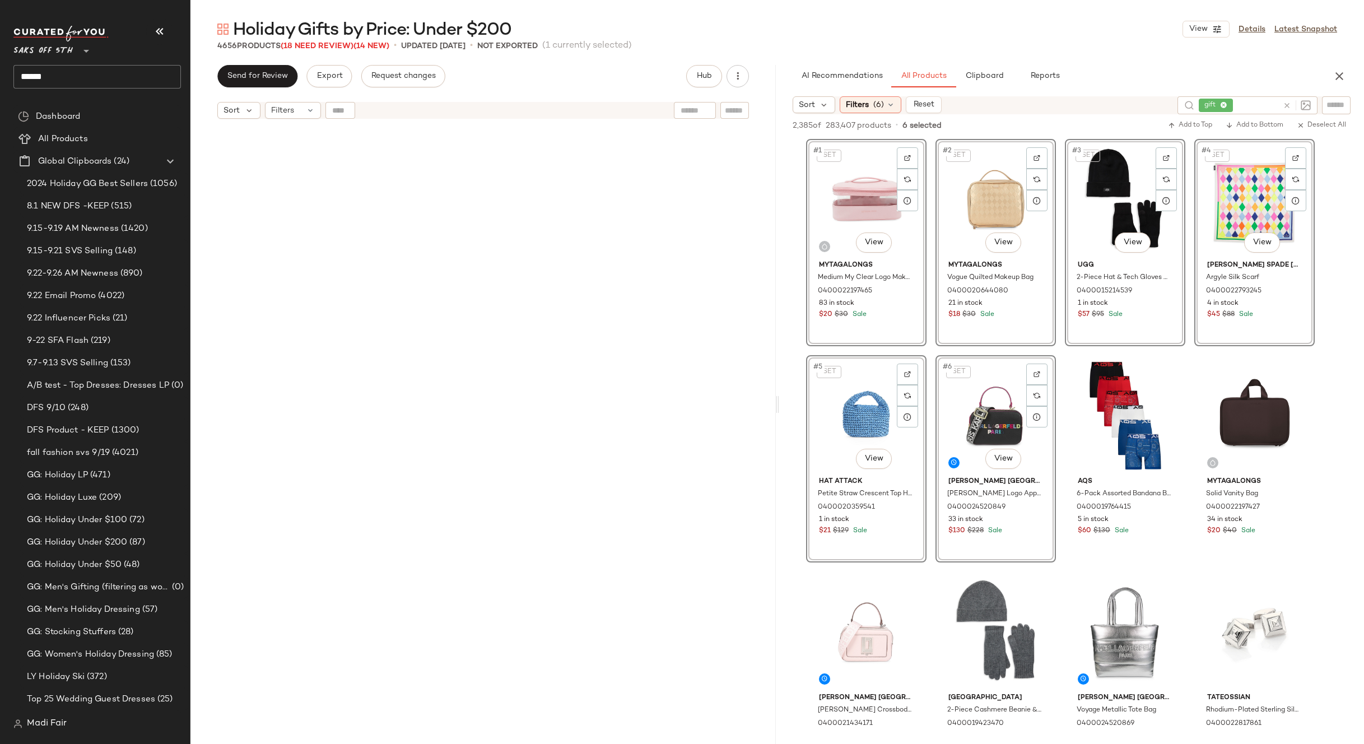
scroll to position [170537, 0]
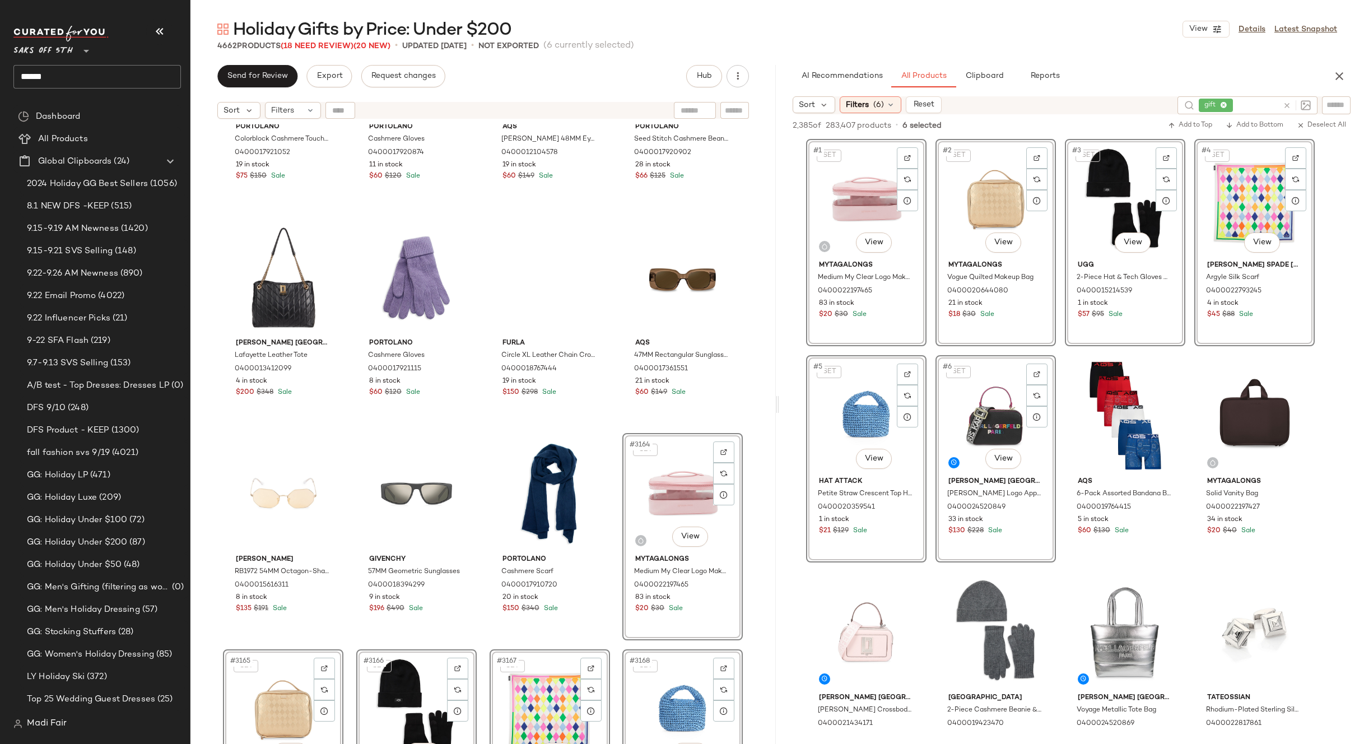
click at [551, 67] on div "Send for Review Export Request changes Hub" at bounding box center [483, 76] width 532 height 22
click at [609, 430] on div "Portolano Colorblock Cashmere Touchscreen Gloves 0400017921052 19 in stock $75 …" at bounding box center [482, 448] width 585 height 648
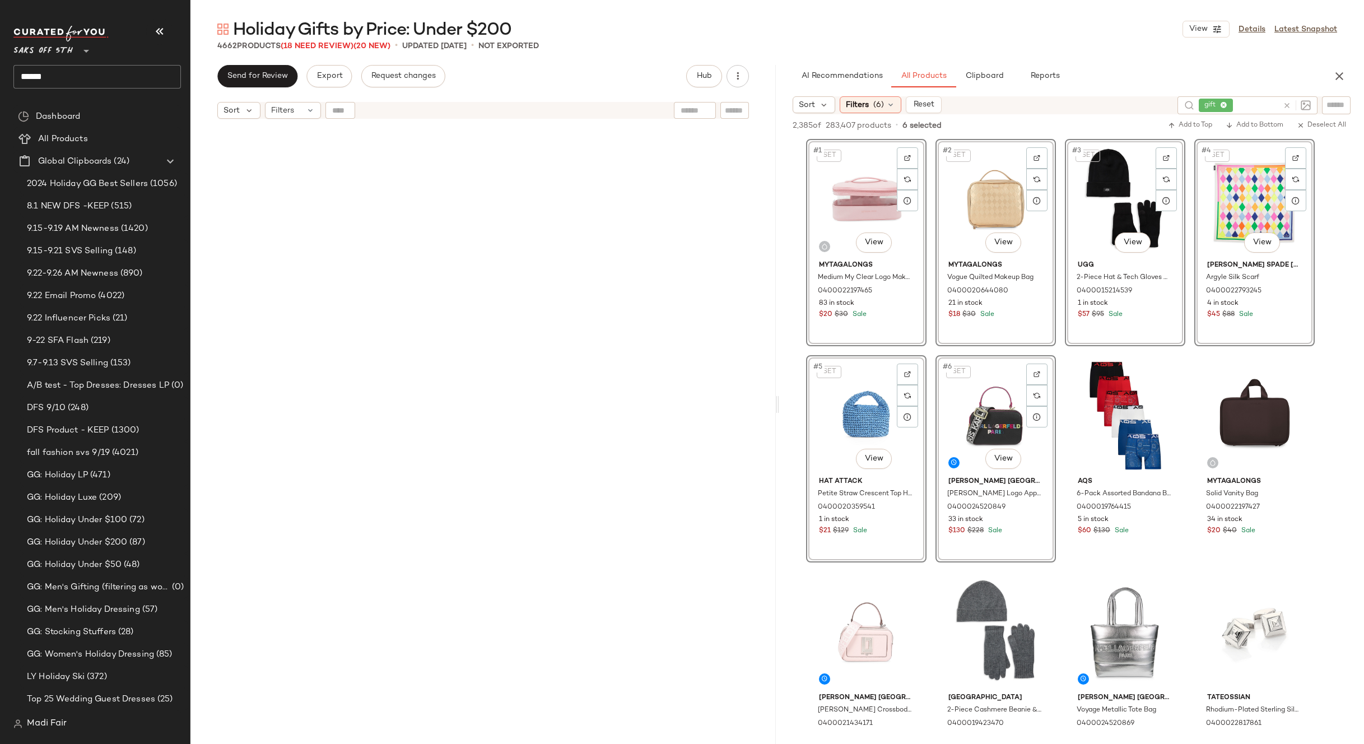
scroll to position [0, 0]
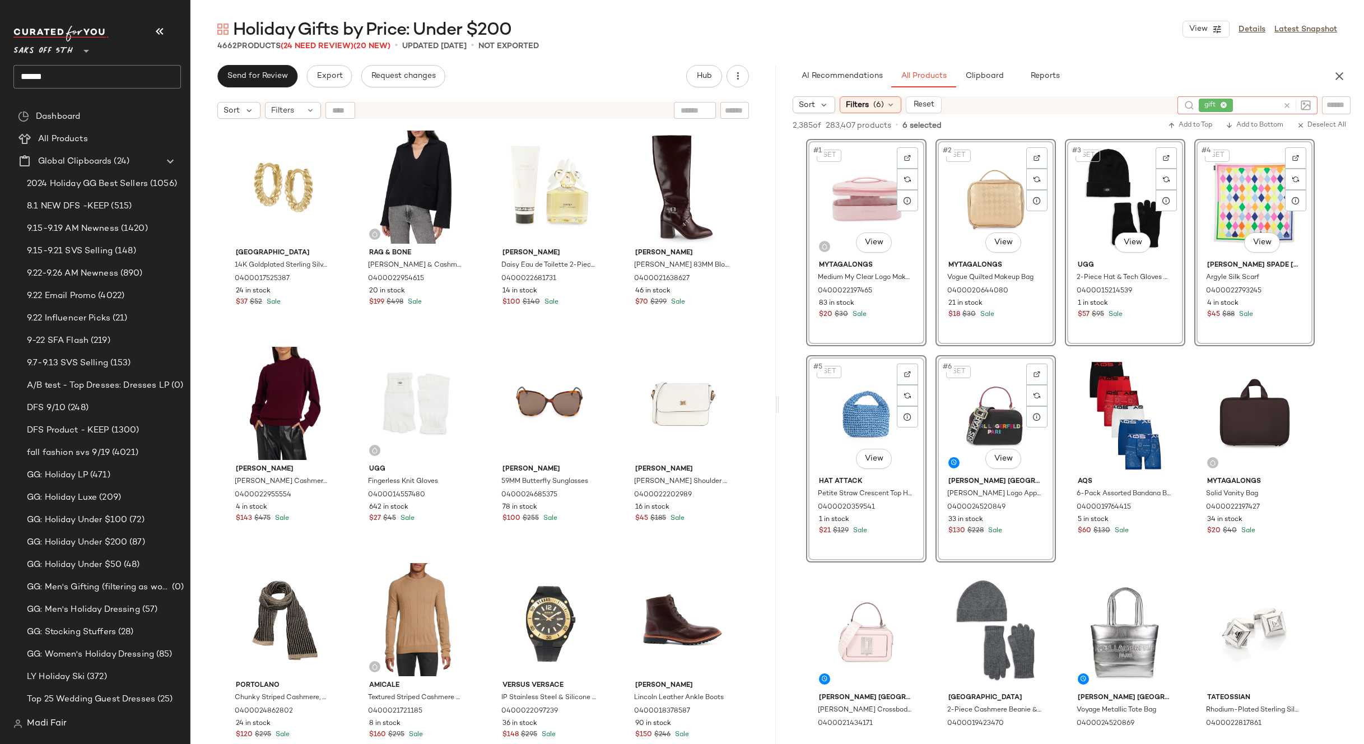
click at [1285, 106] on icon at bounding box center [1287, 105] width 8 height 8
click at [1115, 49] on div "4662 Products (24 Need Review) (20 New) • updated Sep 24th • Not Exported" at bounding box center [777, 45] width 1174 height 11
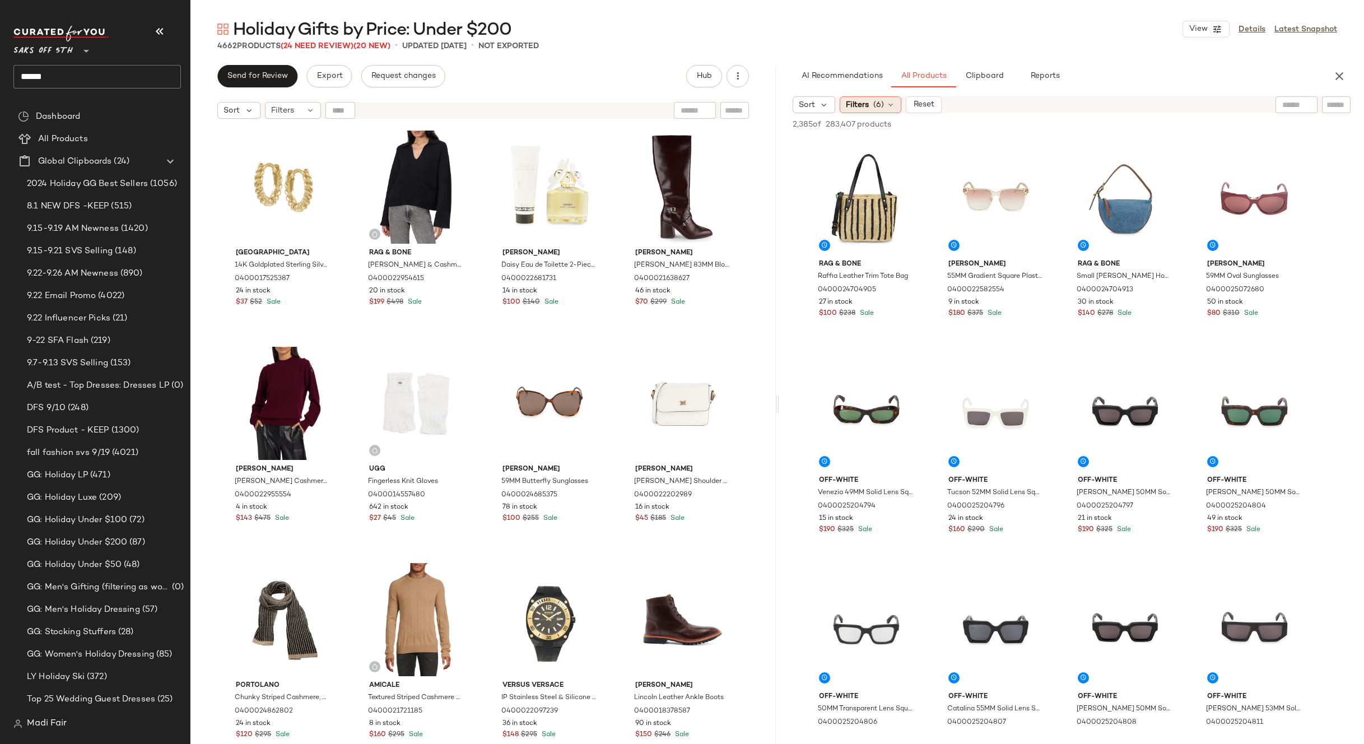
click at [891, 105] on icon at bounding box center [890, 104] width 9 height 9
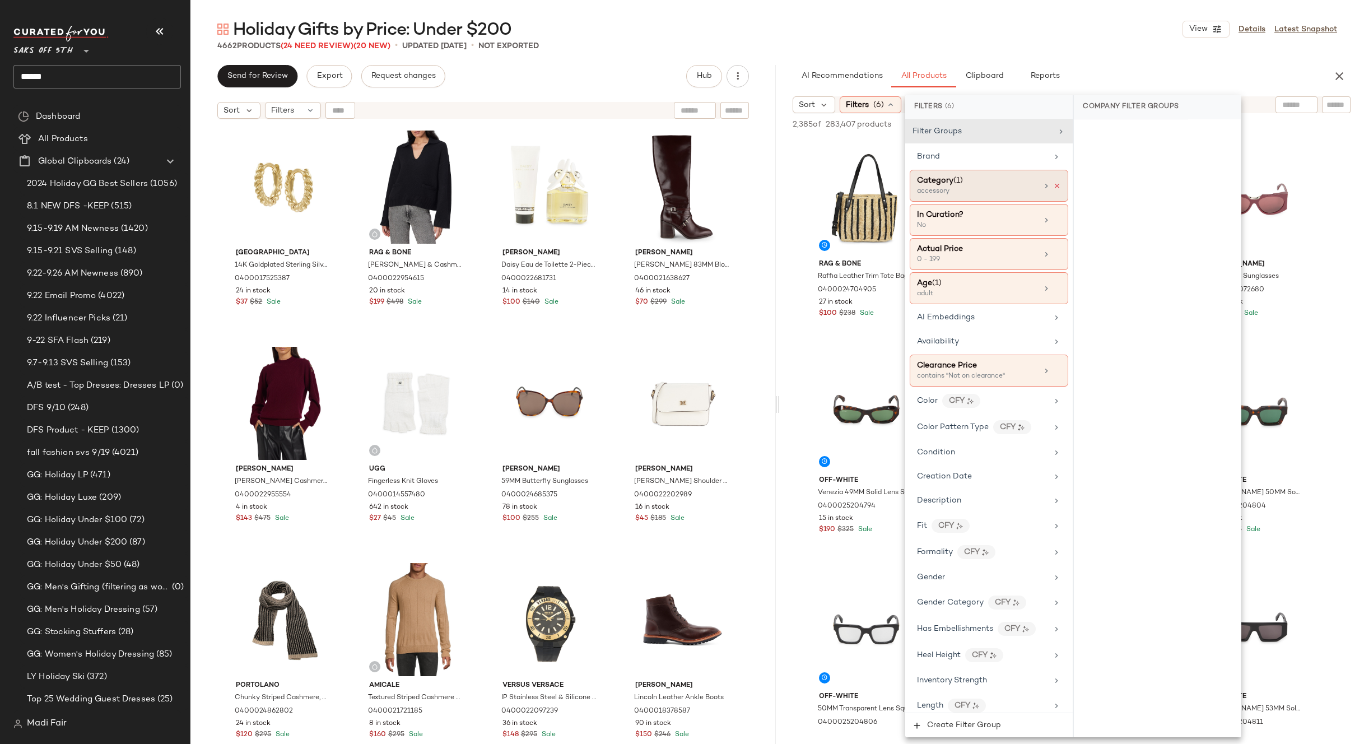
click at [1054, 183] on icon at bounding box center [1057, 186] width 8 height 8
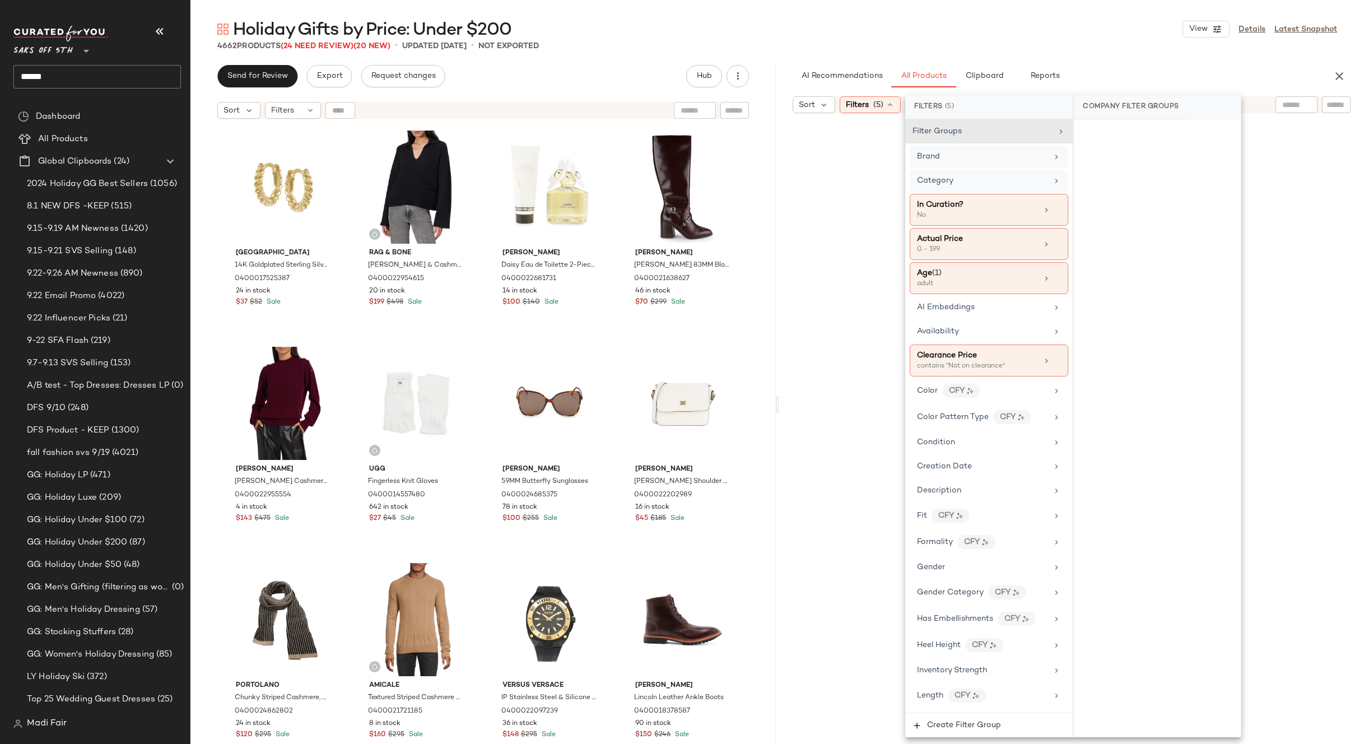
click at [989, 161] on div "Brand" at bounding box center [982, 157] width 131 height 12
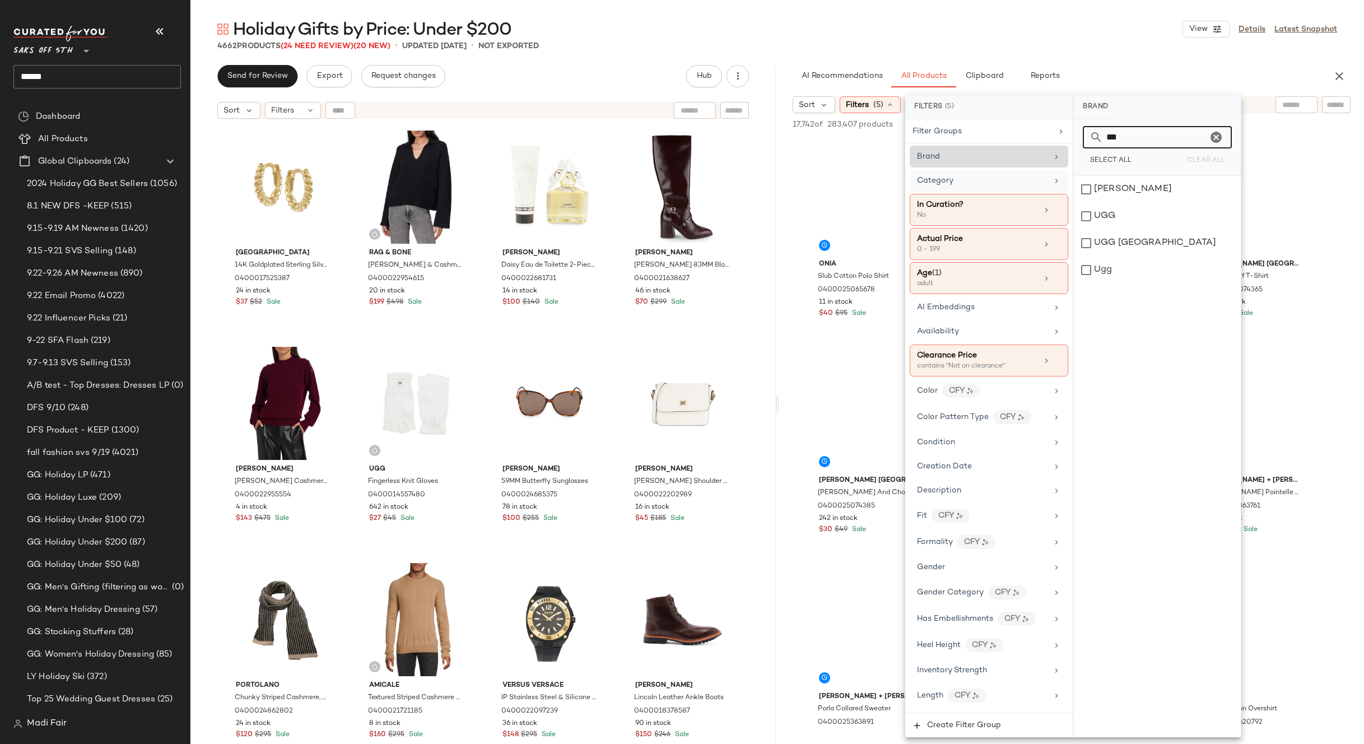
click at [1129, 141] on input "***" at bounding box center [1155, 137] width 104 height 22
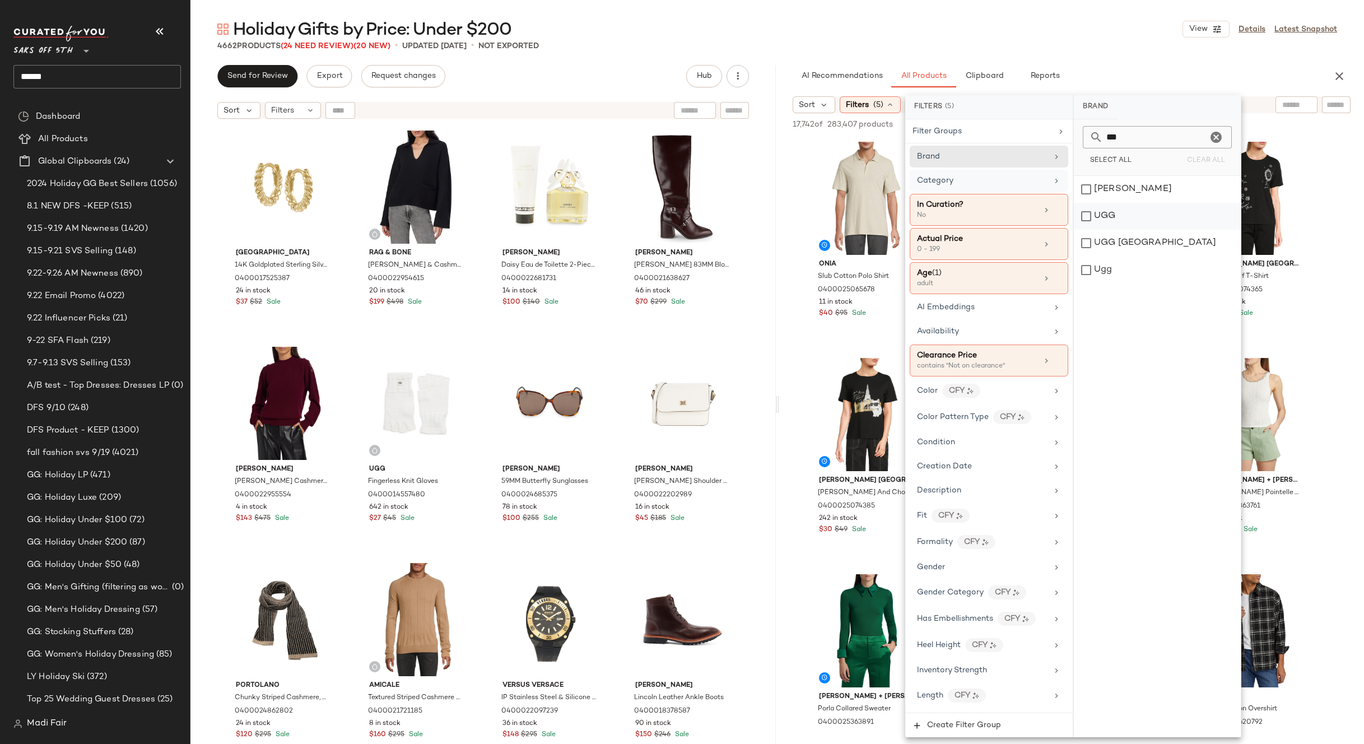
click at [1124, 218] on div "UGG" at bounding box center [1157, 216] width 167 height 27
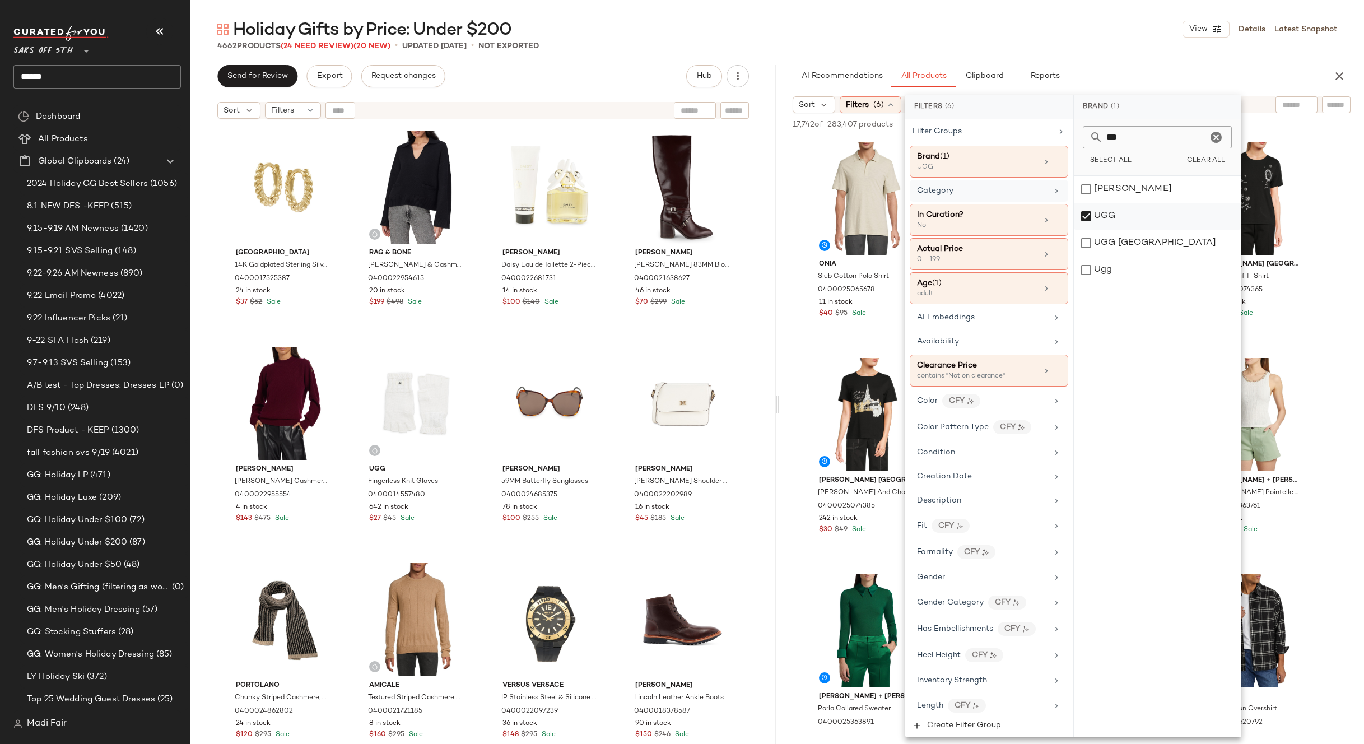
click at [1118, 261] on div "Ugg" at bounding box center [1157, 270] width 167 height 27
drag, startPoint x: 1134, startPoint y: 141, endPoint x: 1072, endPoint y: 143, distance: 62.8
click at [1072, 143] on div "Filters (6) Filter Groups Brand (2) UGG, Ugg Category In Curation? No Actual Pr…" at bounding box center [1073, 416] width 336 height 642
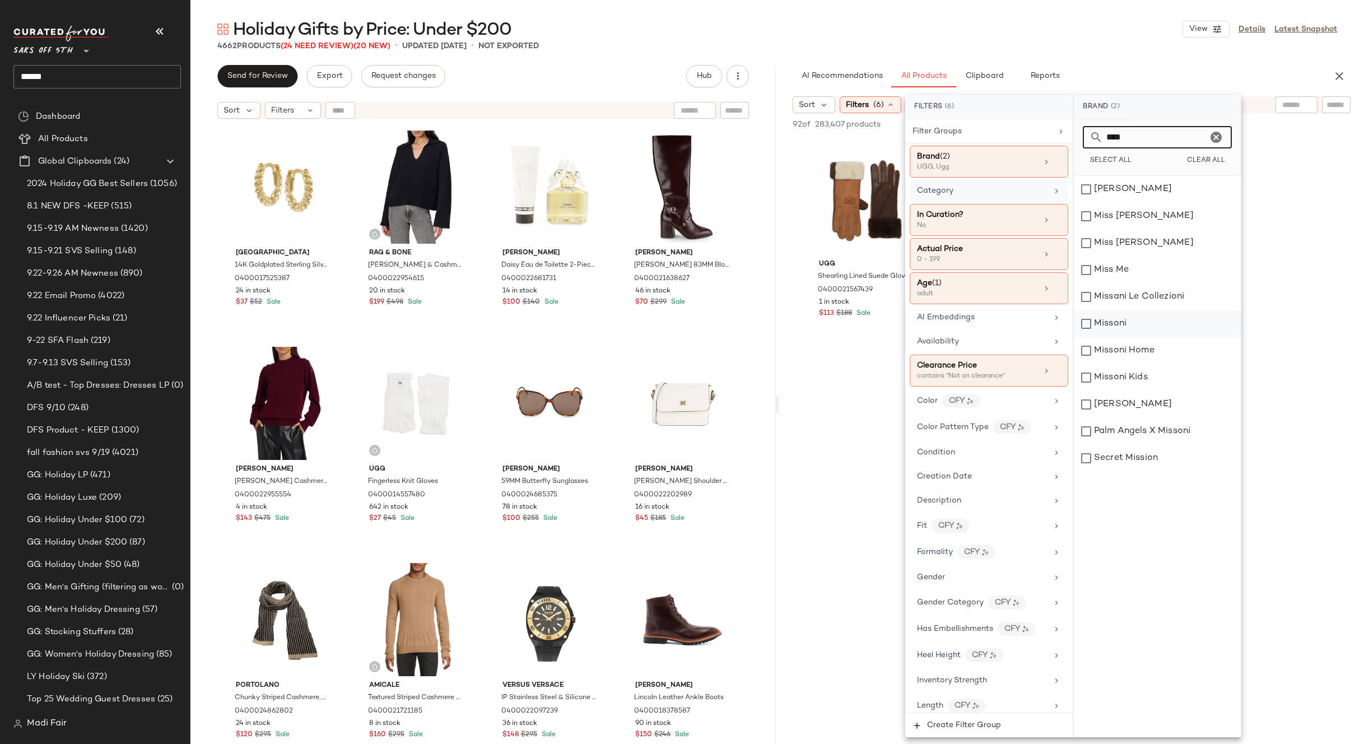
click at [1128, 329] on div "Missoni" at bounding box center [1157, 323] width 167 height 27
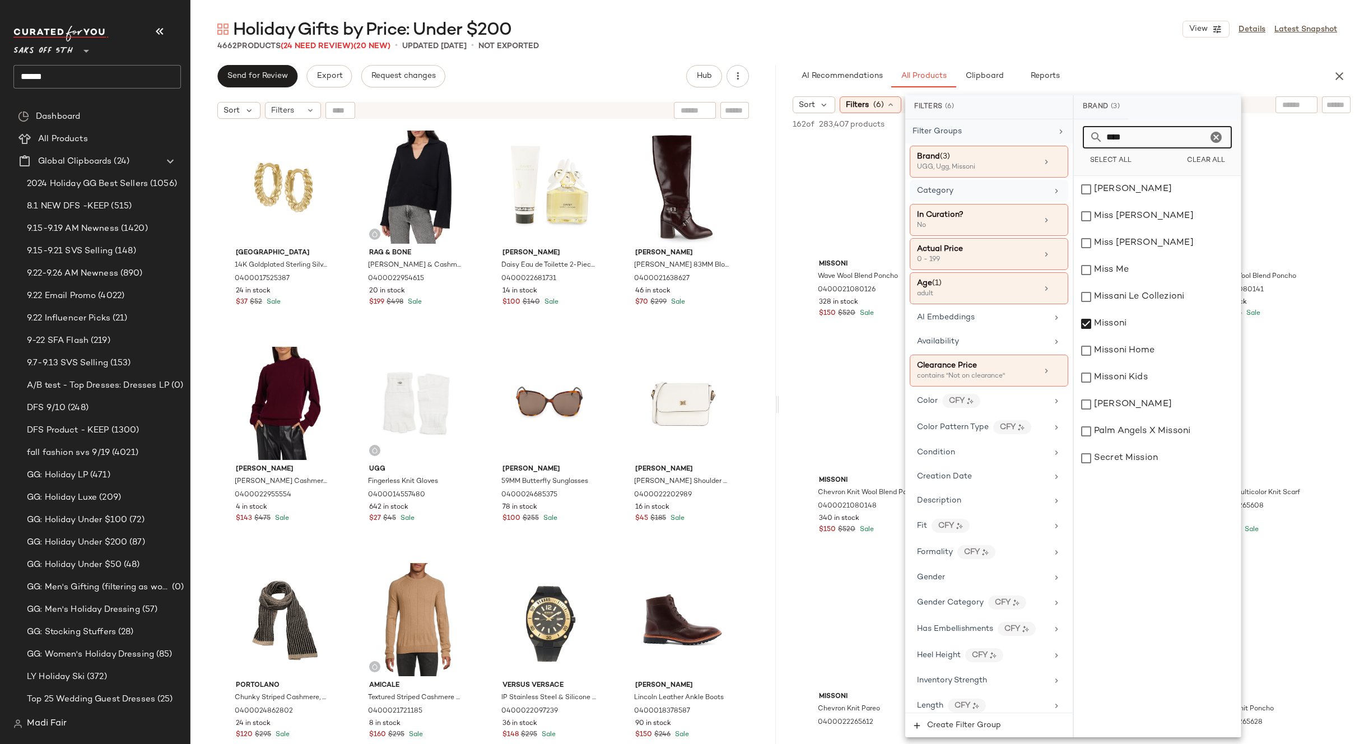
drag, startPoint x: 1134, startPoint y: 136, endPoint x: 1021, endPoint y: 136, distance: 113.7
click at [1022, 136] on div "Filters (6) Filter Groups Brand (3) UGG, Ugg, Missoni Category In Curation? No …" at bounding box center [1073, 416] width 336 height 642
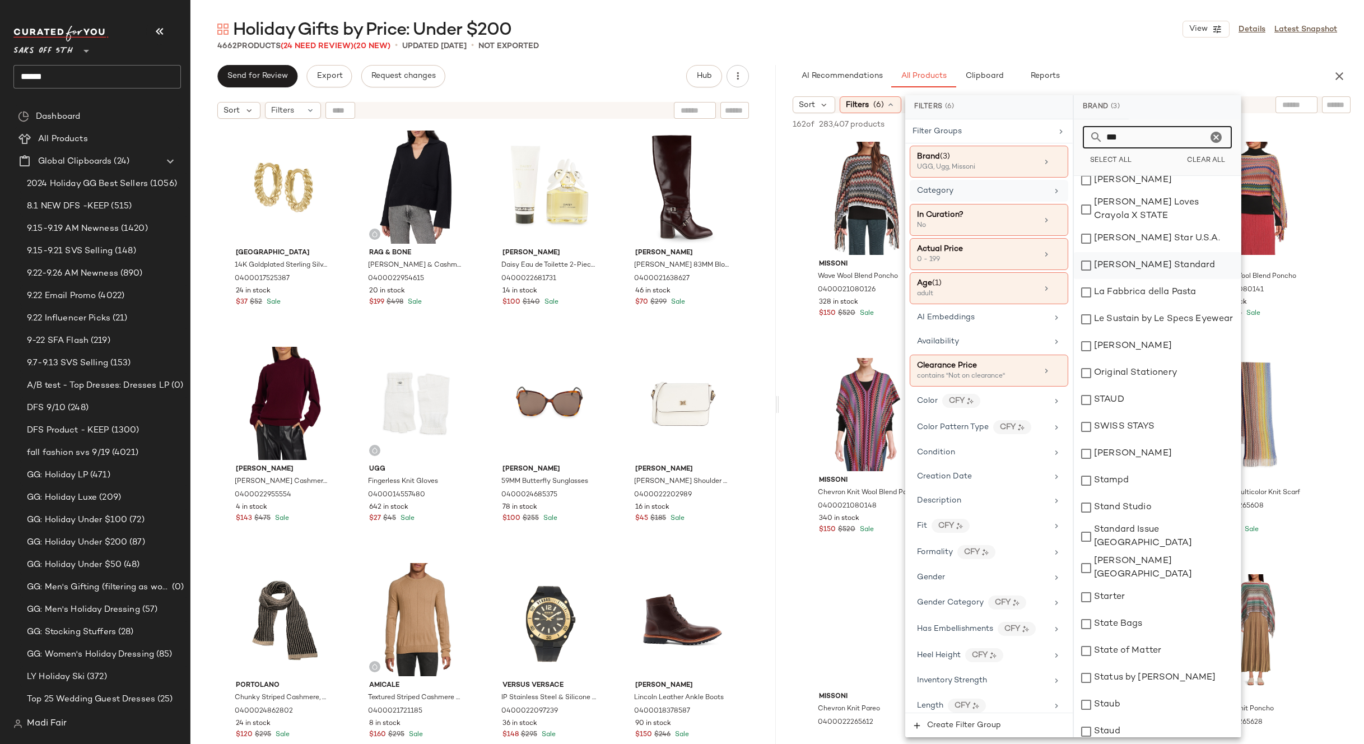
scroll to position [555, 0]
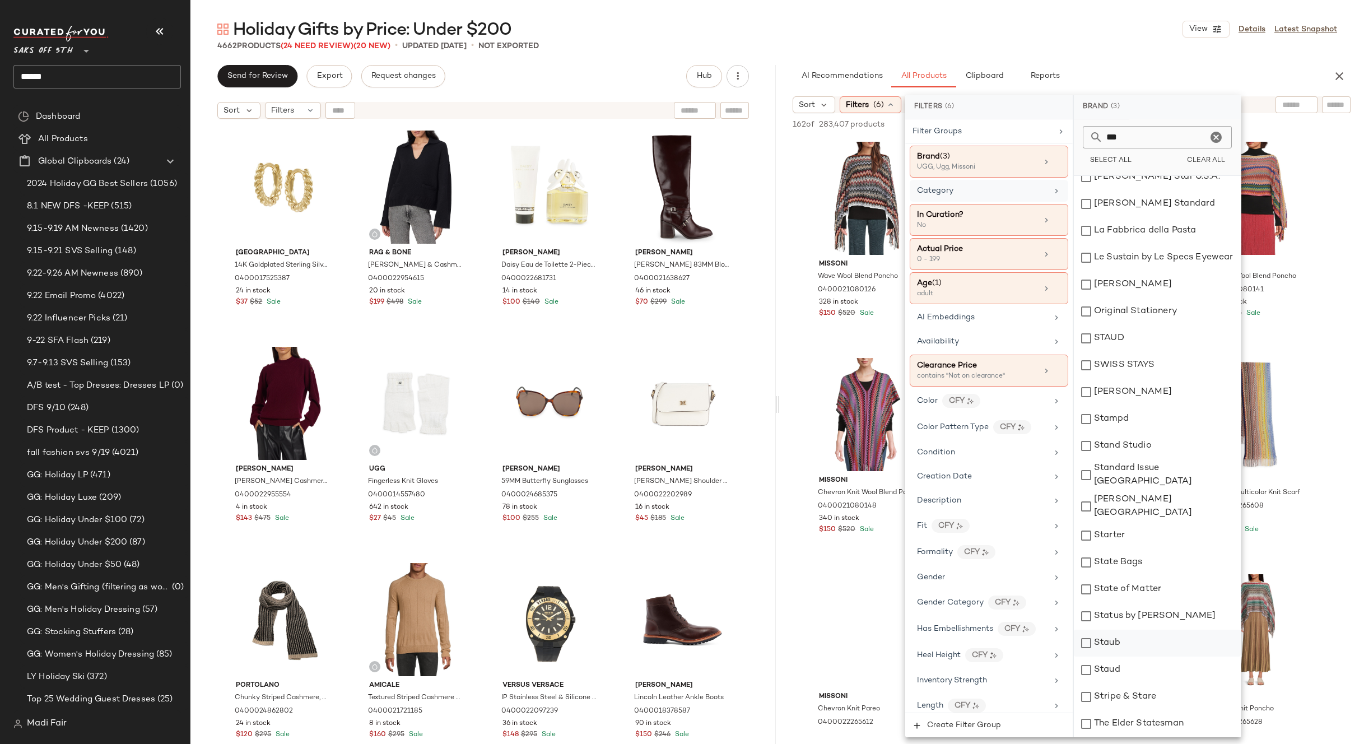
click at [1130, 630] on div "Staub" at bounding box center [1157, 643] width 167 height 27
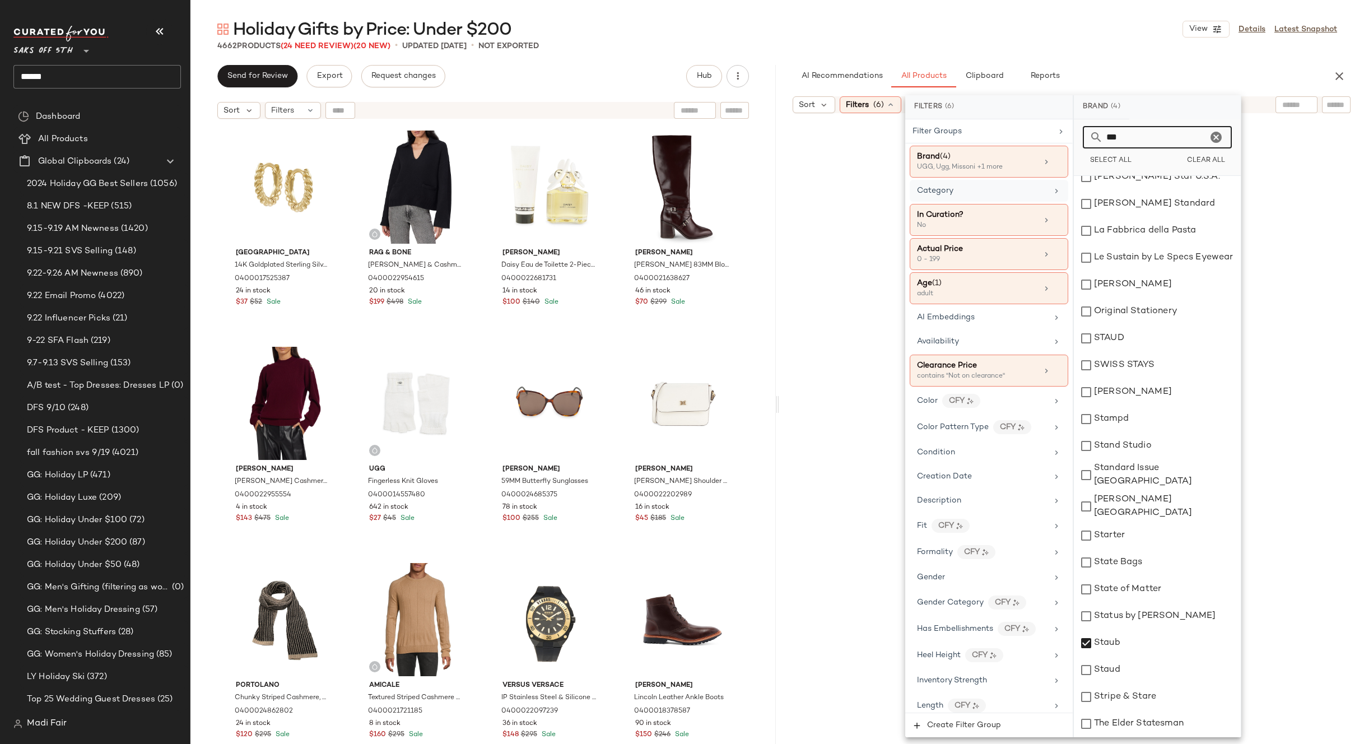
drag, startPoint x: 1124, startPoint y: 134, endPoint x: 1082, endPoint y: 136, distance: 42.6
click at [1082, 136] on div "*** Select All Clear All" at bounding box center [1157, 147] width 167 height 57
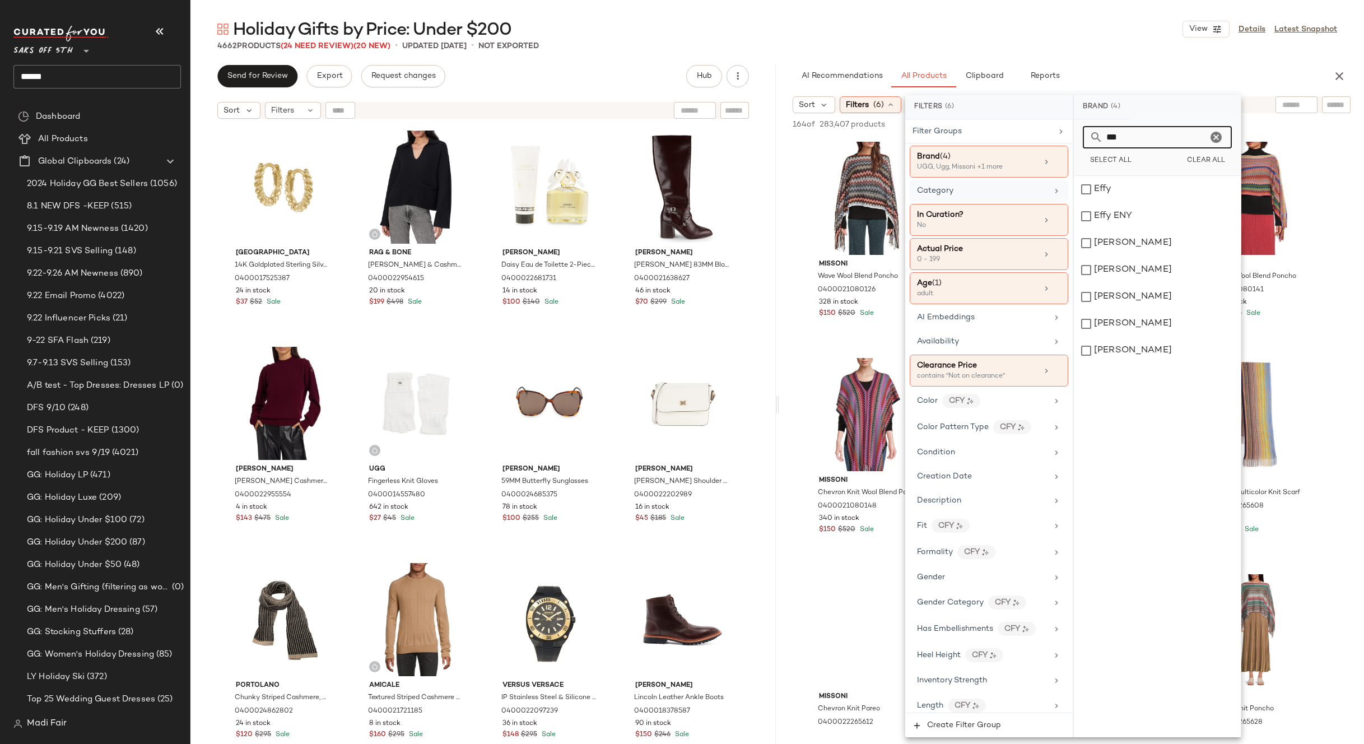
scroll to position [0, 0]
click at [1129, 194] on div "Effy" at bounding box center [1157, 189] width 167 height 27
click at [1128, 216] on div "Effy ENY" at bounding box center [1157, 216] width 167 height 27
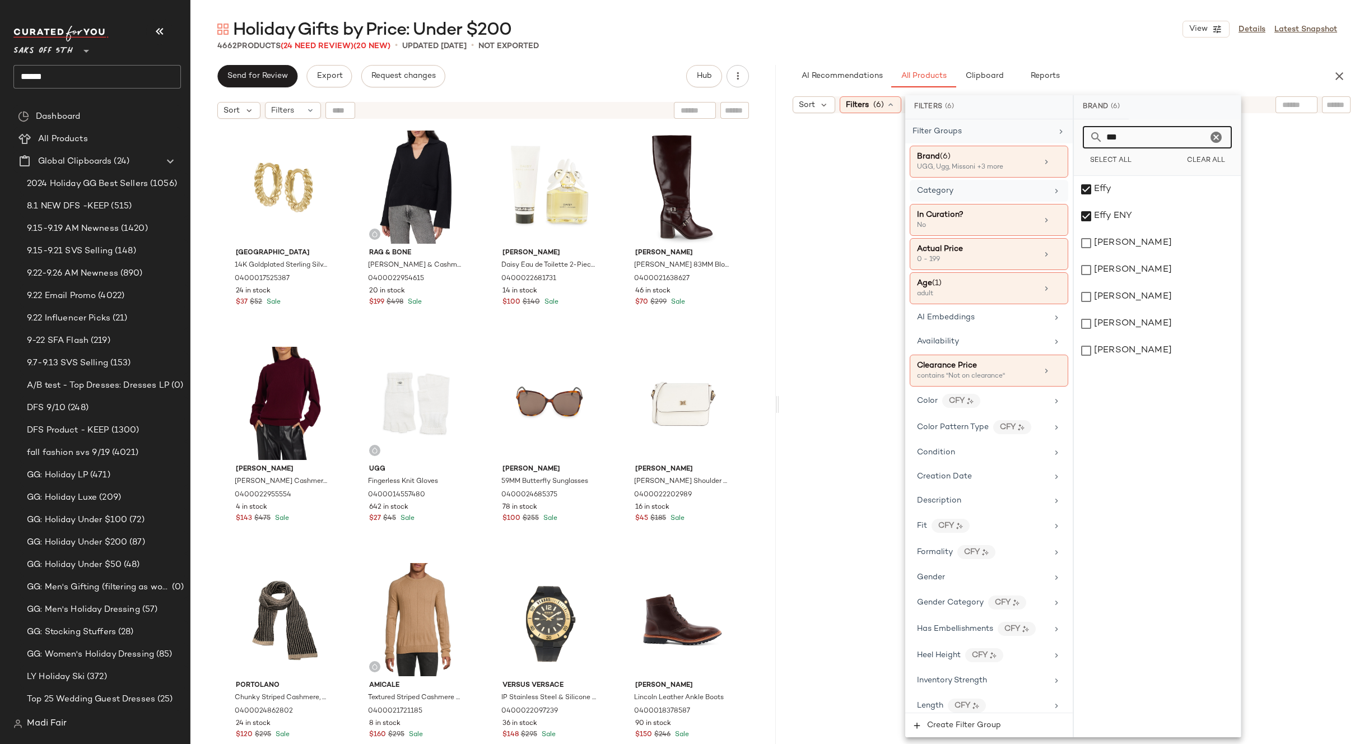
drag, startPoint x: 1089, startPoint y: 139, endPoint x: 1067, endPoint y: 137, distance: 22.0
click at [1071, 139] on div "Filters (6) Filter Groups Brand (6) UGG, Ugg, Missoni +3 more Category In Curat…" at bounding box center [1073, 416] width 336 height 642
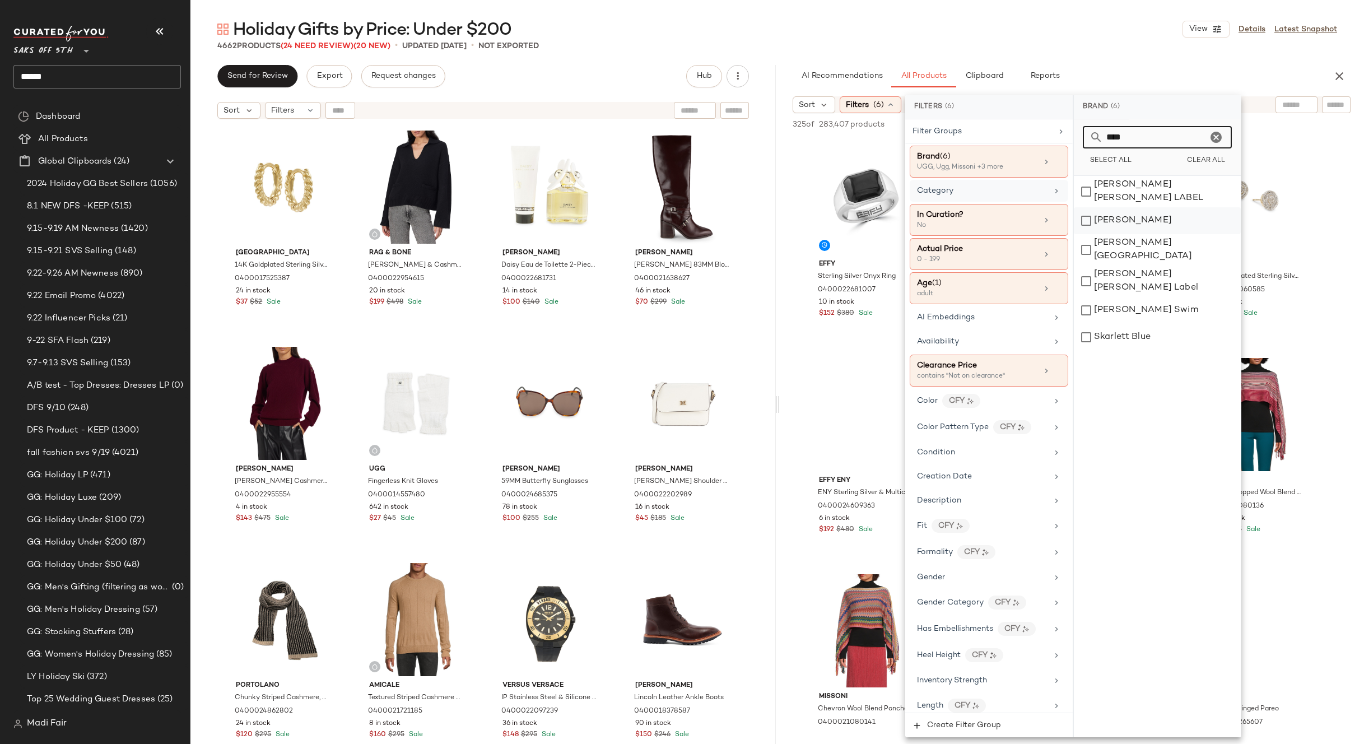
click at [1148, 224] on div "[PERSON_NAME]" at bounding box center [1157, 220] width 167 height 27
click at [1142, 243] on div "[PERSON_NAME] [GEOGRAPHIC_DATA]" at bounding box center [1157, 249] width 167 height 31
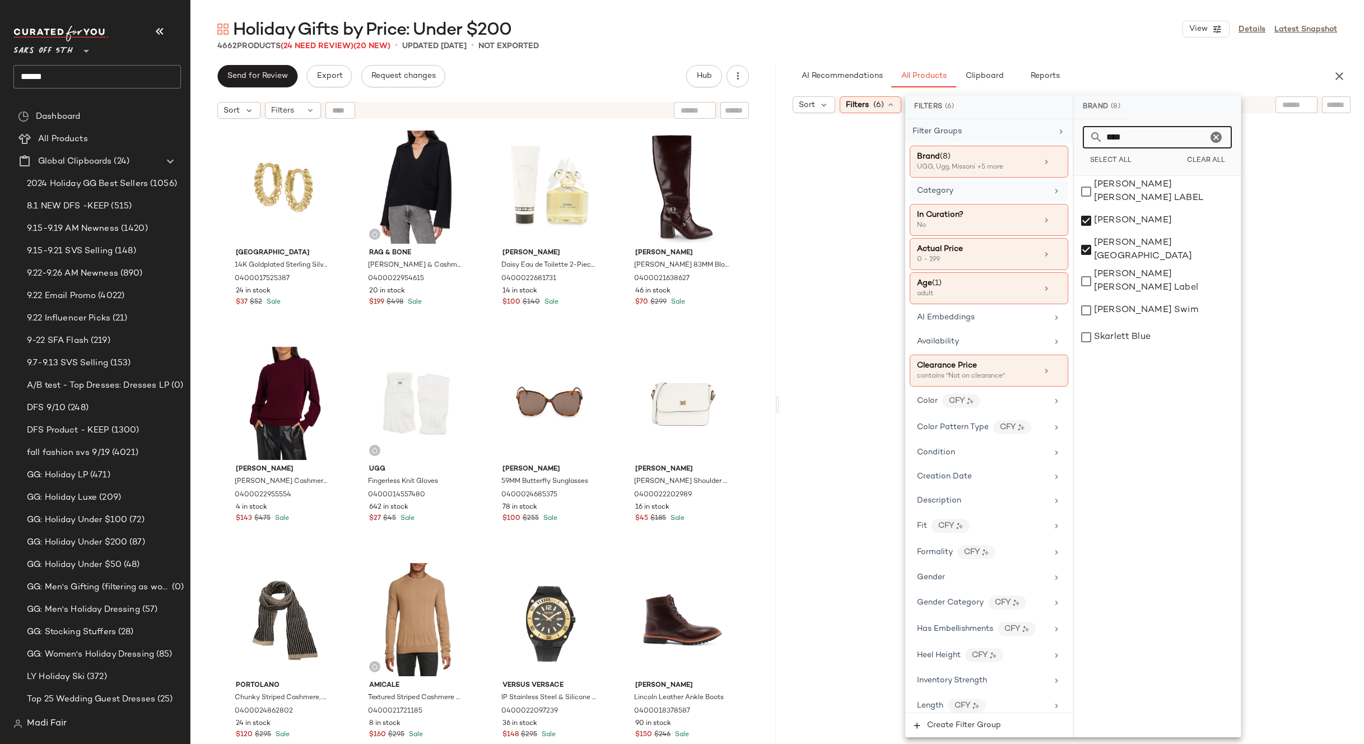
drag, startPoint x: 1126, startPoint y: 134, endPoint x: 1030, endPoint y: 137, distance: 95.8
click at [1031, 137] on div "Filters (6) Filter Groups Brand (8) UGG, Ugg, Missoni +5 more Category In Curat…" at bounding box center [1073, 416] width 336 height 642
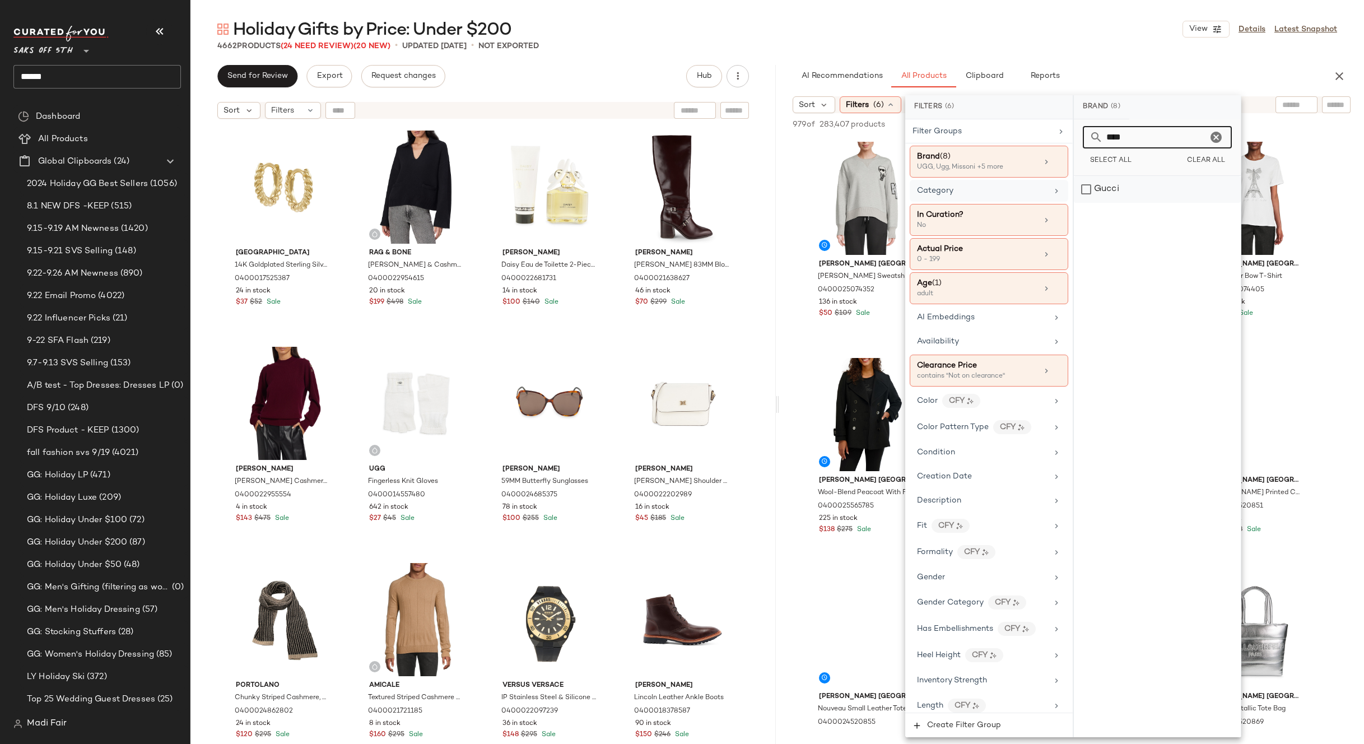
click at [1125, 193] on div "Gucci" at bounding box center [1157, 189] width 167 height 27
drag, startPoint x: 1132, startPoint y: 136, endPoint x: 1061, endPoint y: 137, distance: 71.2
click at [1061, 136] on div "Filters (6) Filter Groups Brand (9) UGG, Ugg, Missoni +6 more Category In Curat…" at bounding box center [1073, 416] width 336 height 642
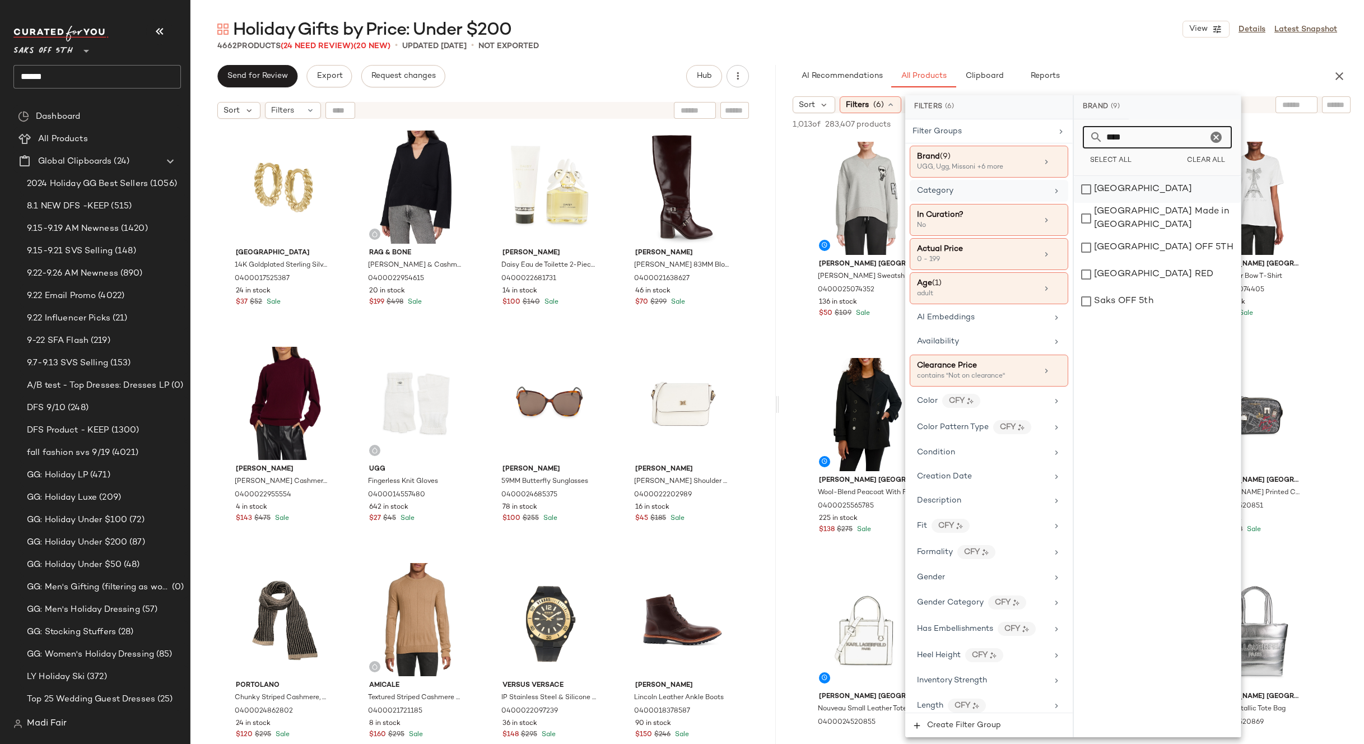
type input "****"
click at [1164, 185] on div "[GEOGRAPHIC_DATA]" at bounding box center [1157, 189] width 167 height 27
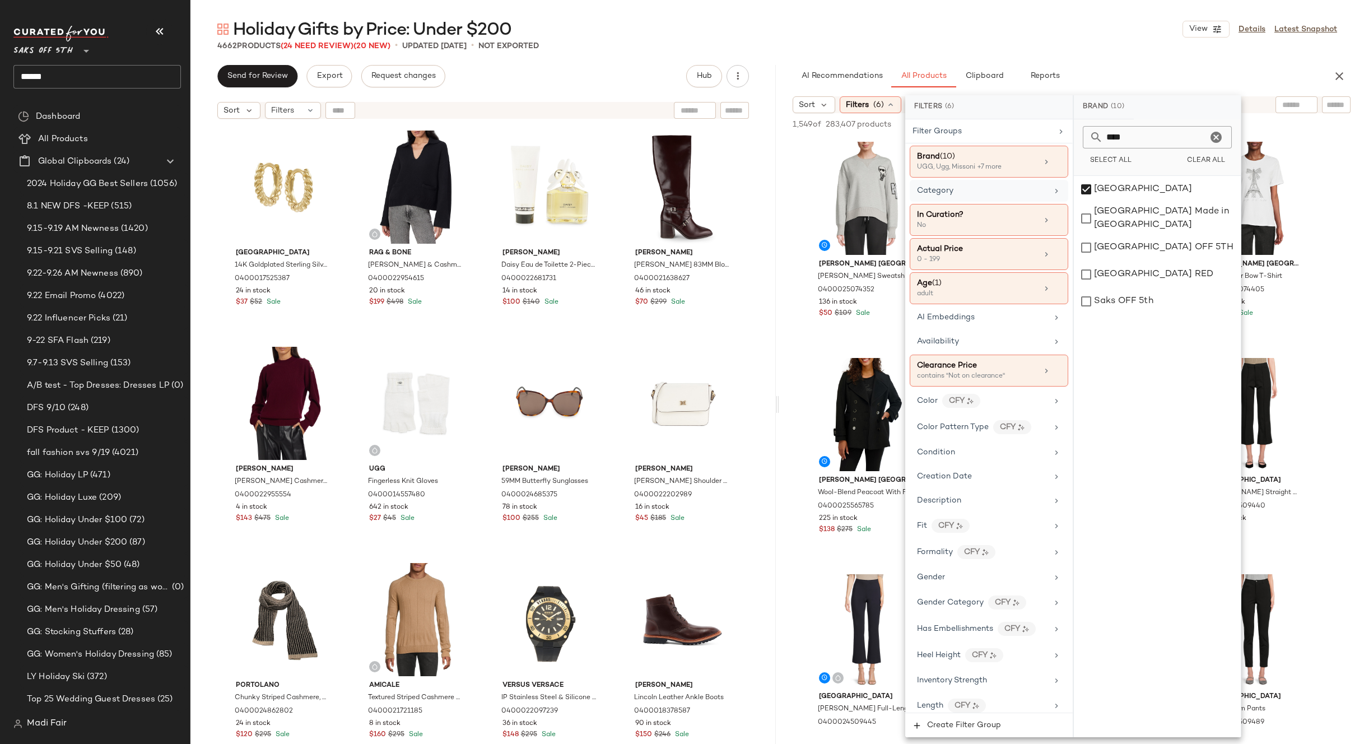
click at [1053, 31] on div "Holiday Gifts by Price: Under $200 View Details Latest Snapshot" at bounding box center [777, 29] width 1174 height 22
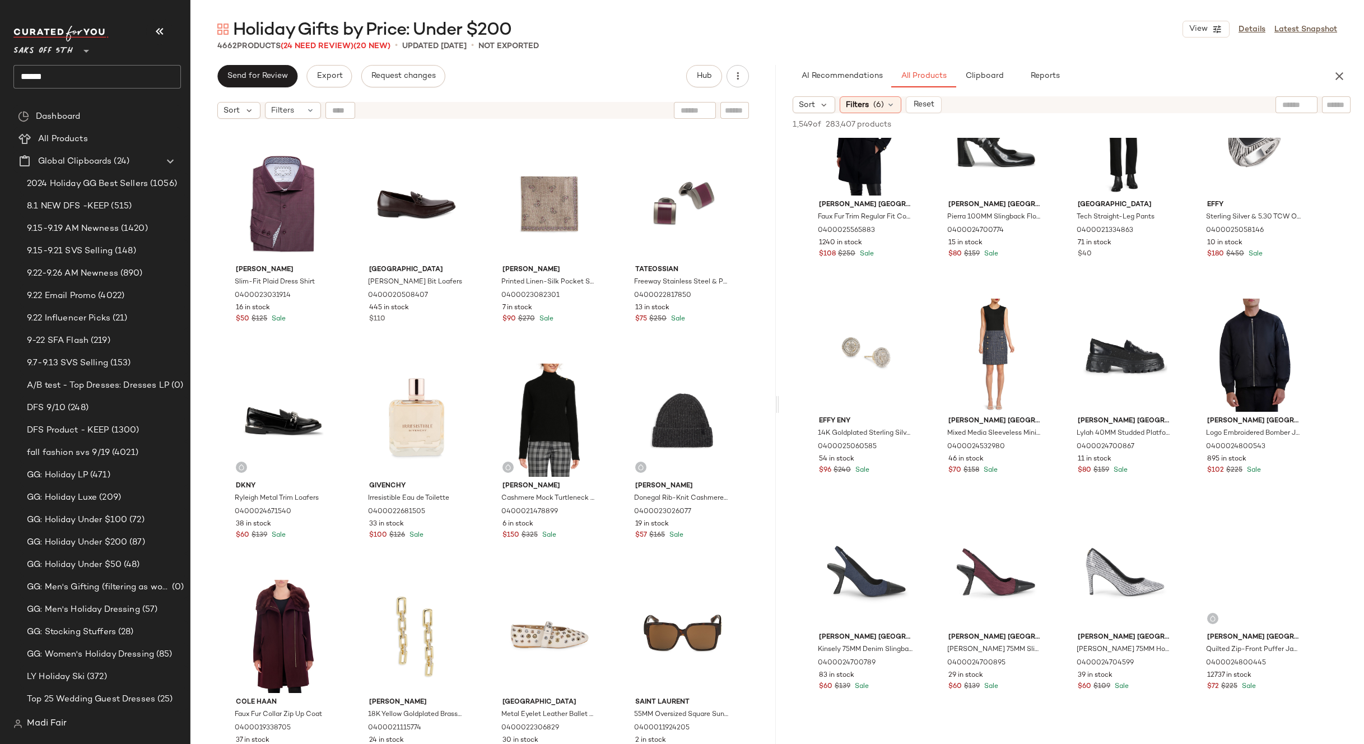
scroll to position [4370, 0]
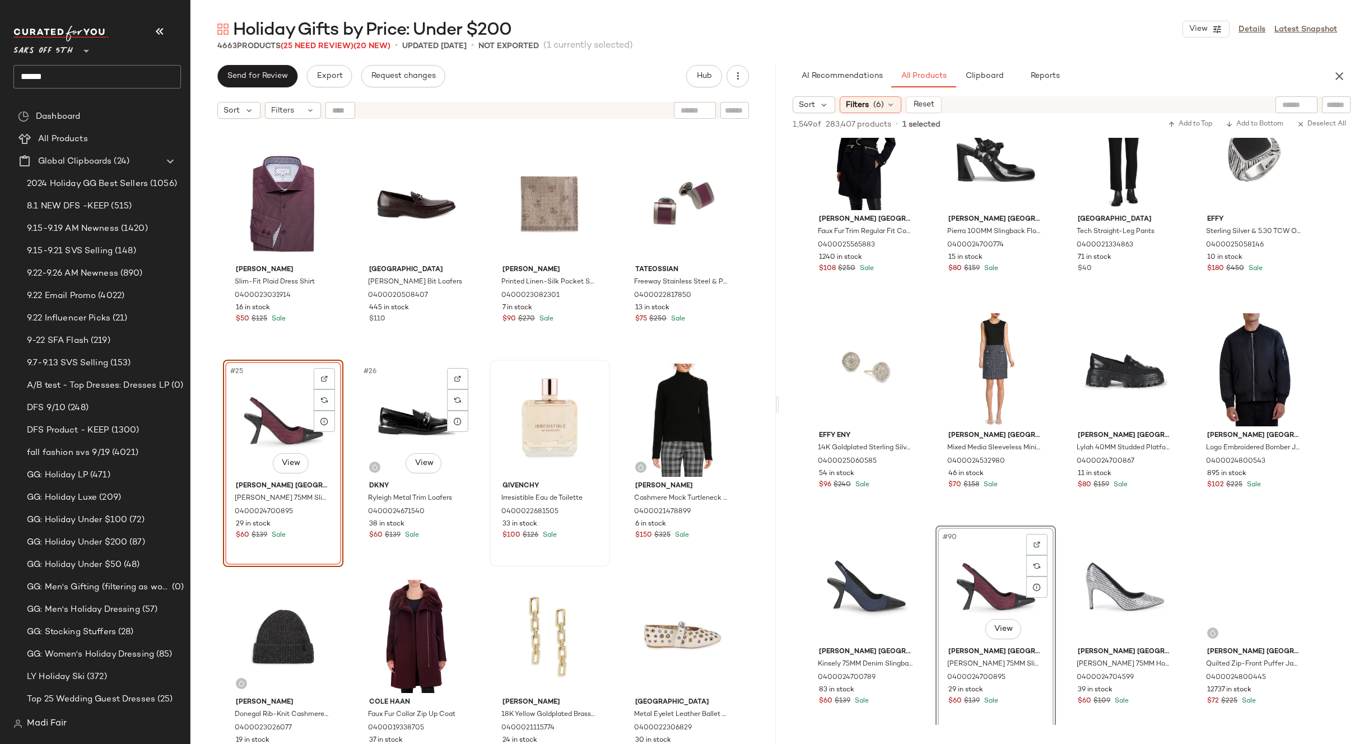
click at [401, 416] on div "#26 View" at bounding box center [416, 420] width 113 height 113
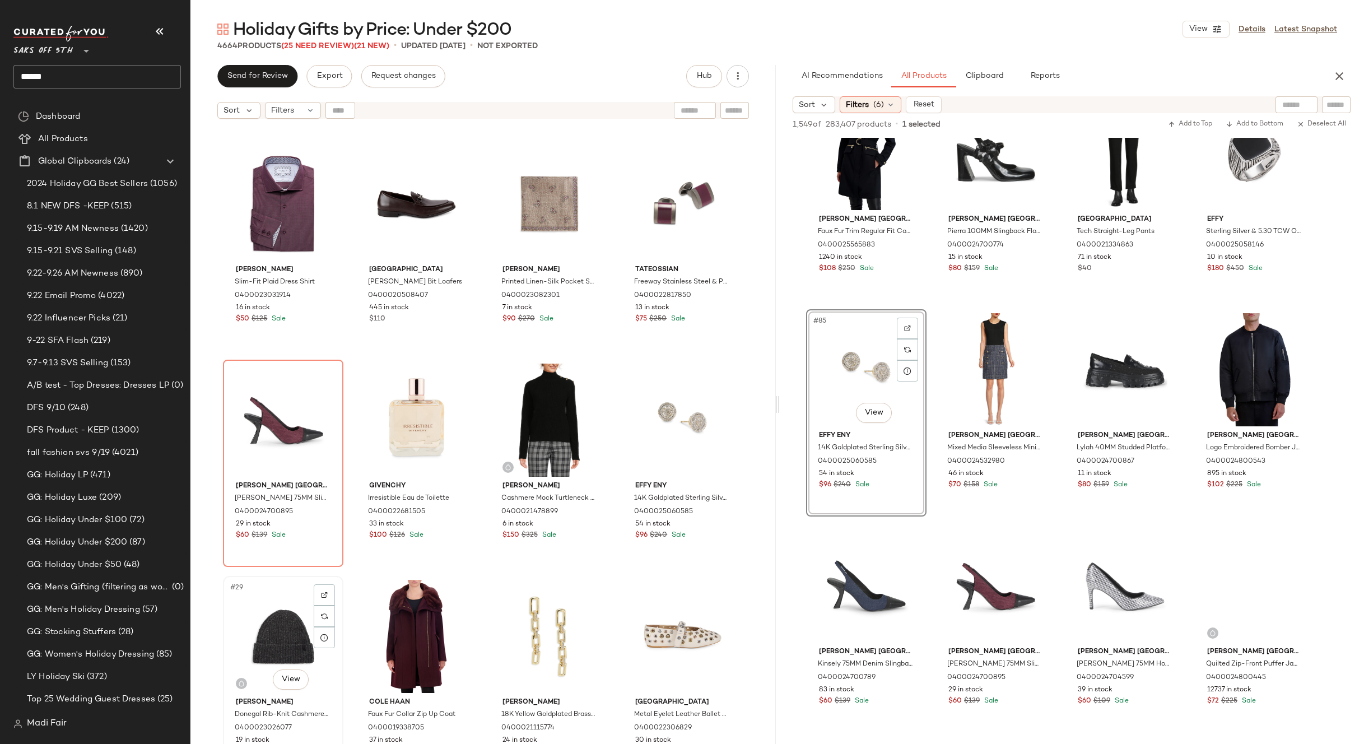
click at [280, 620] on div "#29 View" at bounding box center [283, 636] width 113 height 113
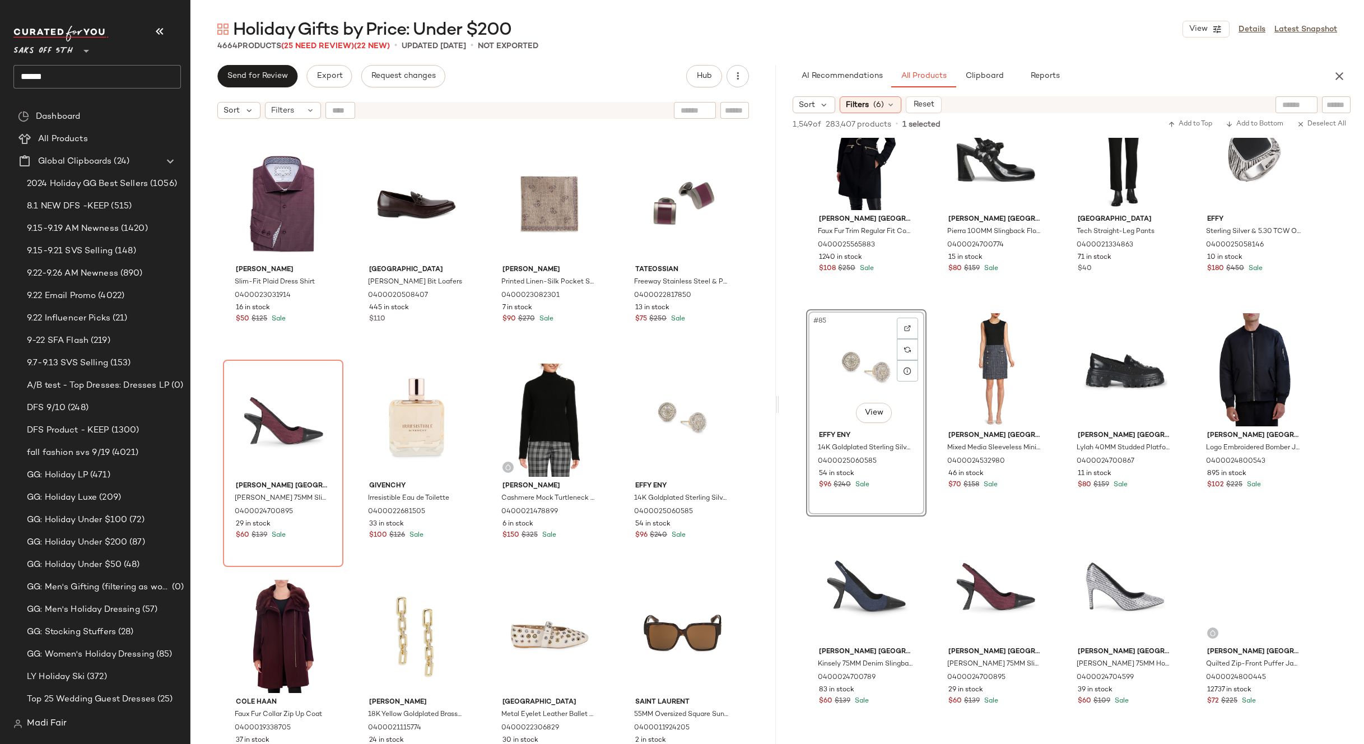
click at [610, 351] on div "Aimee Kestenberg Fairest Of Them All Leather Mini Satchel Crossbody Bag 0400024…" at bounding box center [482, 448] width 585 height 648
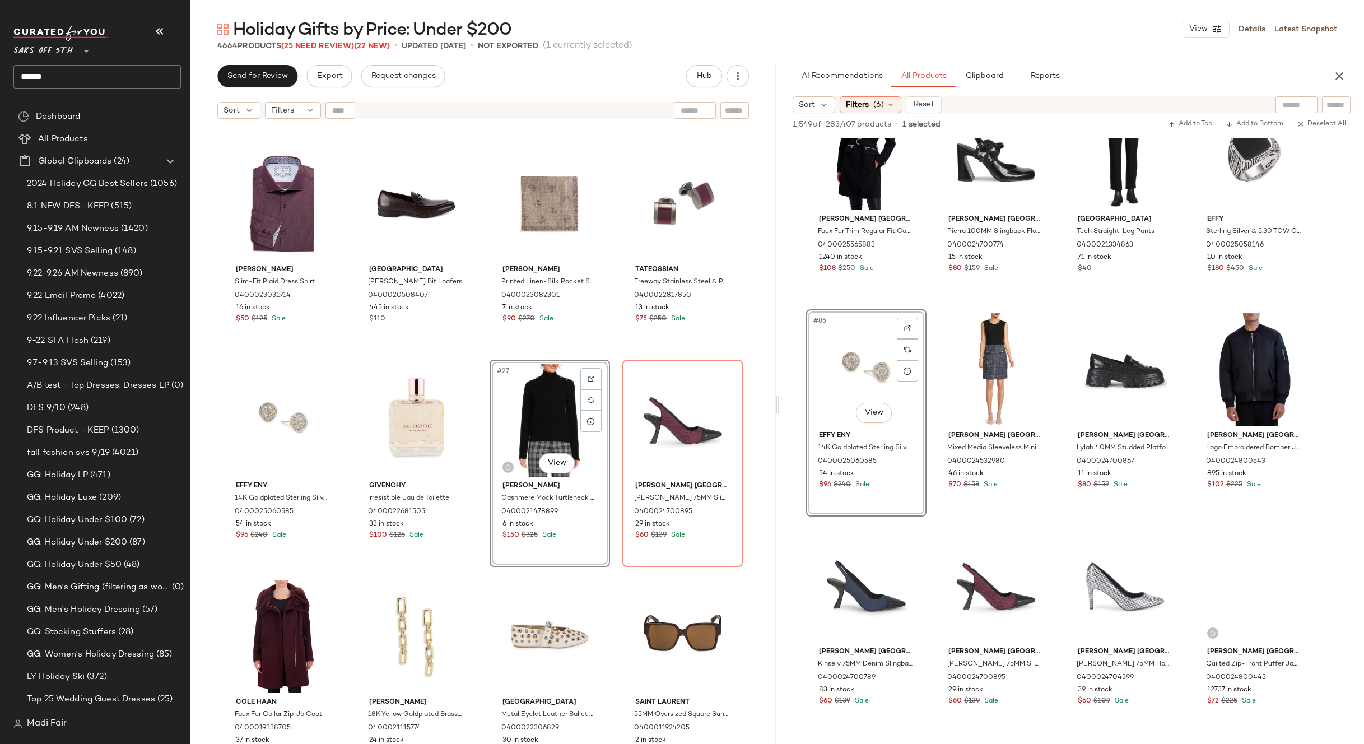
click at [617, 350] on div "Aimee Kestenberg Fairest Of Them All Leather Mini Satchel Crossbody Bag 0400024…" at bounding box center [482, 448] width 585 height 648
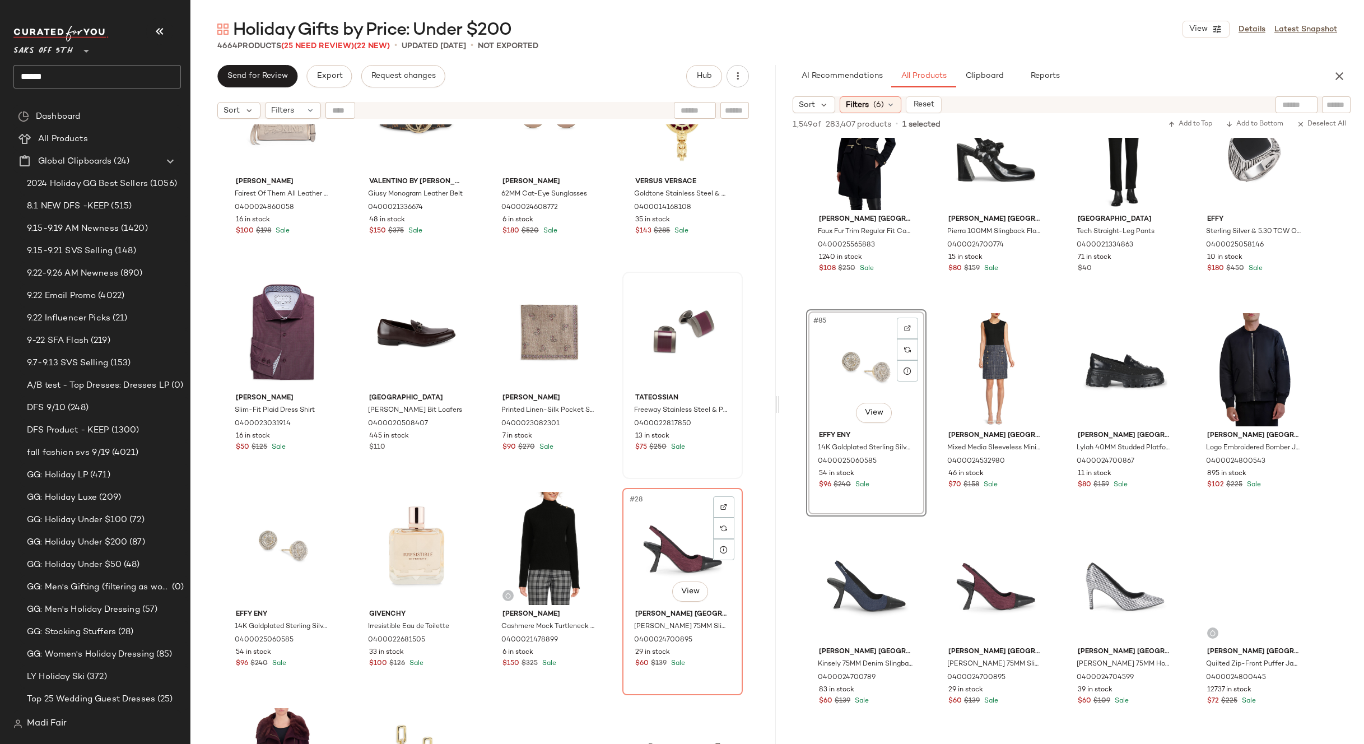
scroll to position [905, 0]
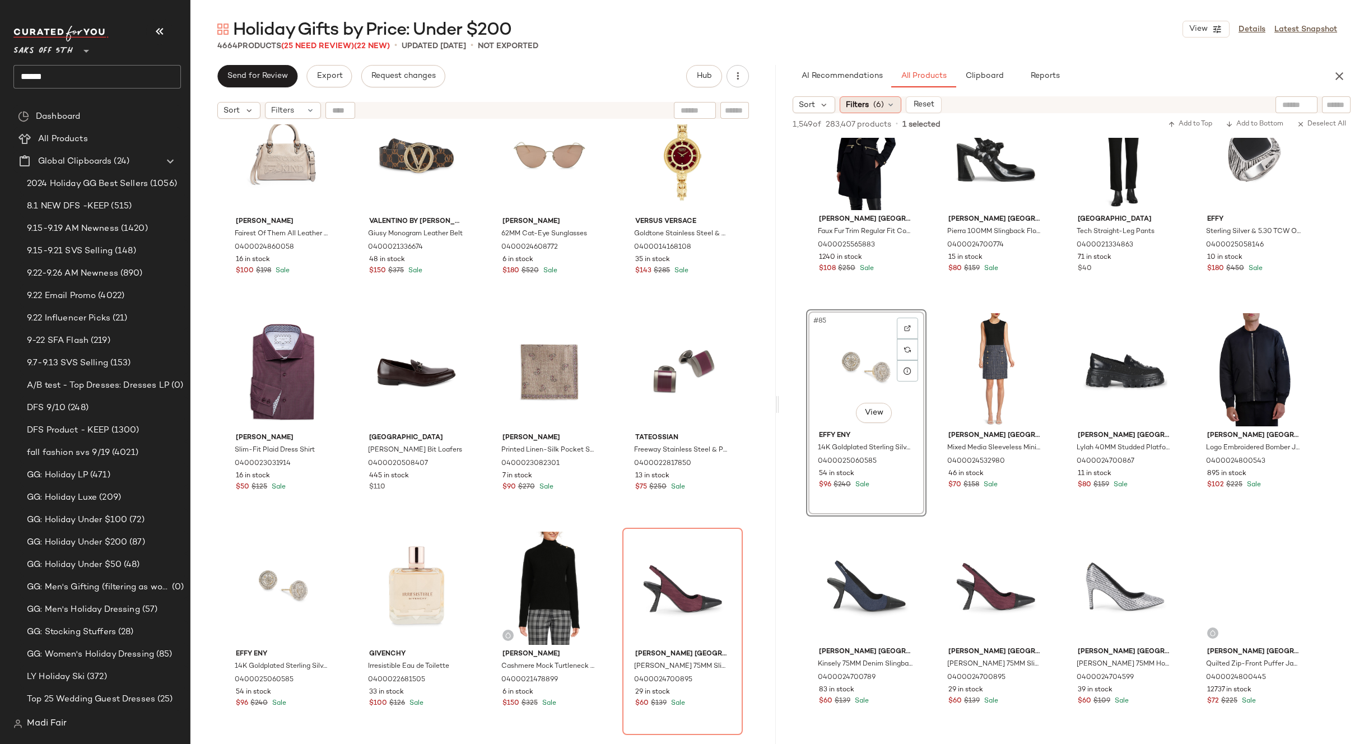
click at [877, 104] on span "(6)" at bounding box center [878, 105] width 11 height 12
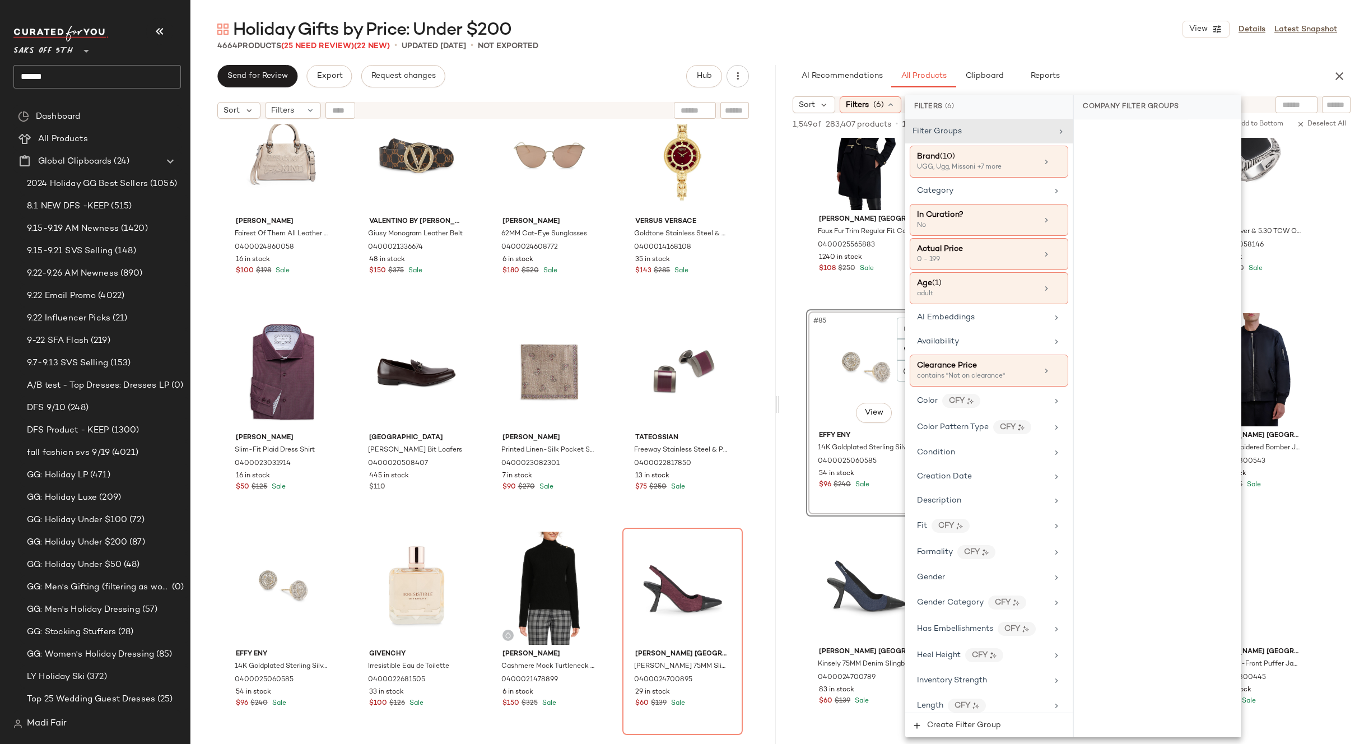
click at [992, 20] on div "Holiday Gifts by Price: Under $200 View Details Latest Snapshot" at bounding box center [777, 29] width 1174 height 22
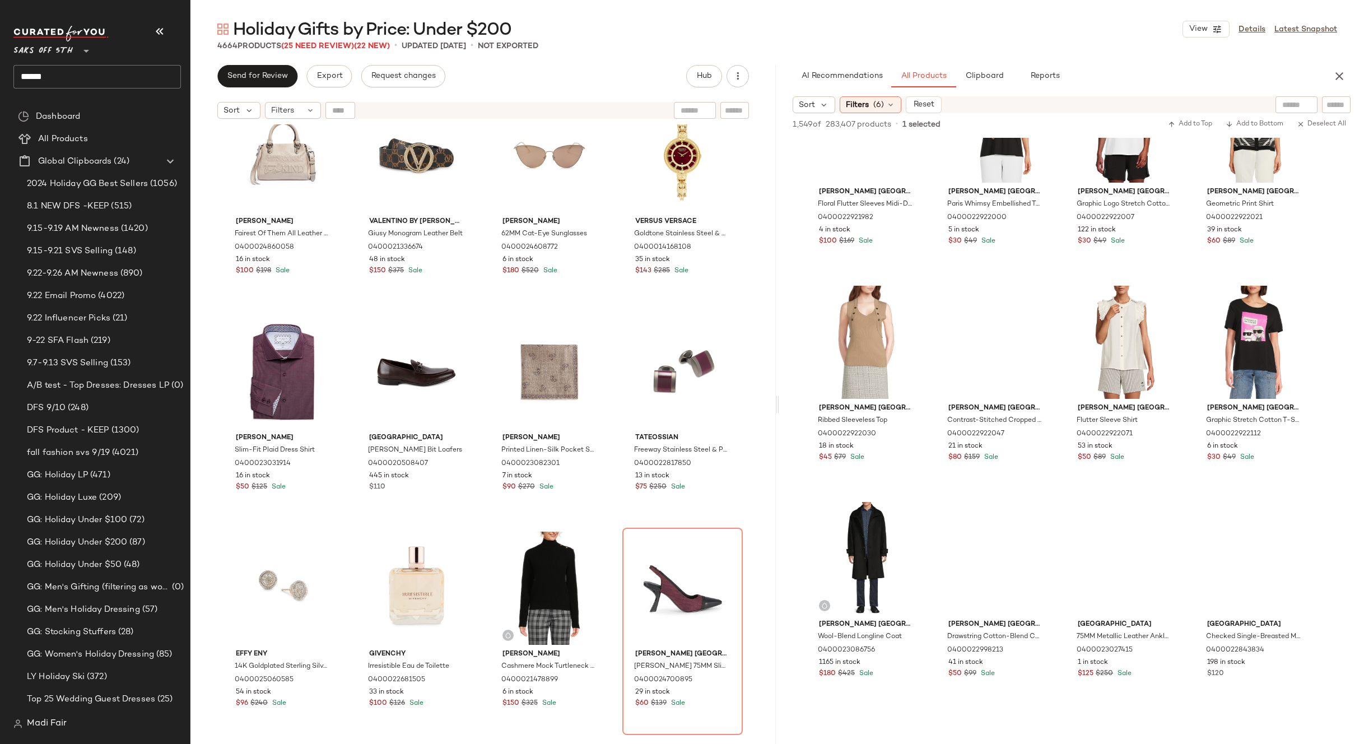
scroll to position [10308, 0]
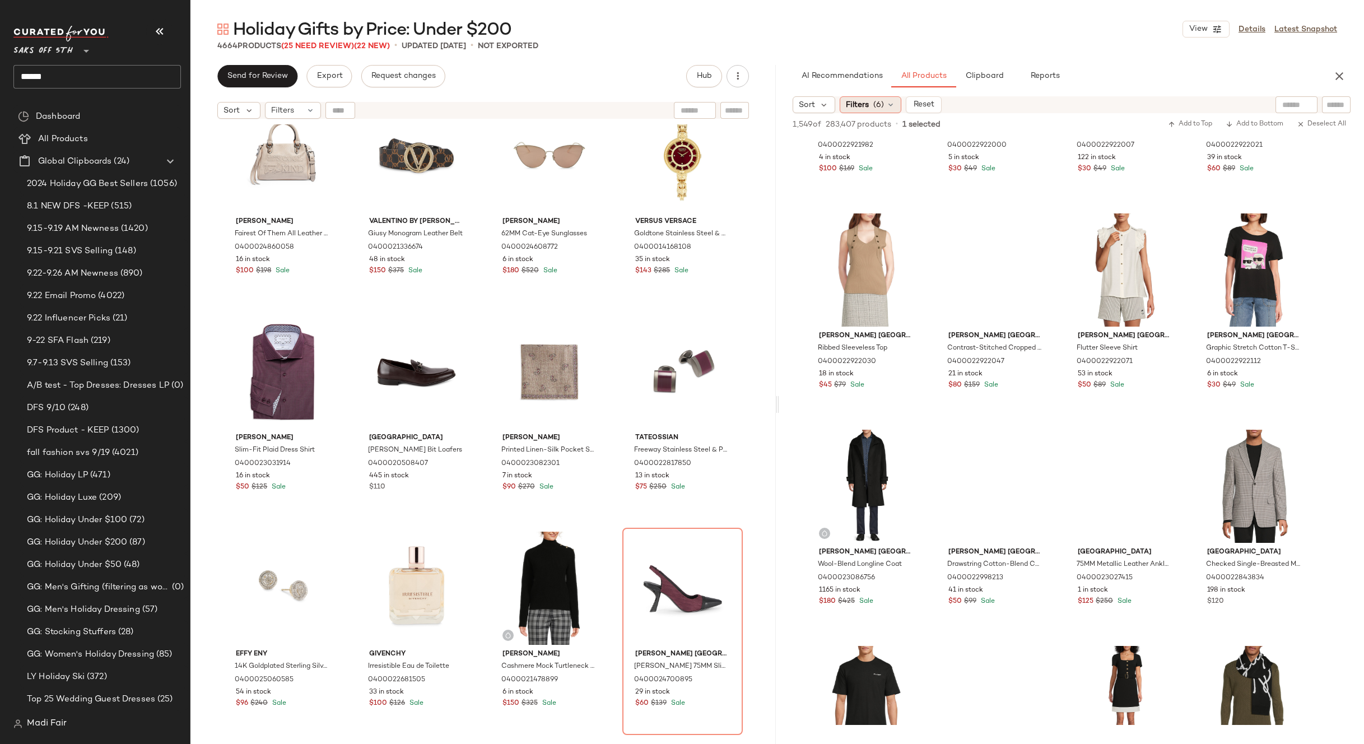
click at [870, 101] on div "Filters (6)" at bounding box center [871, 104] width 62 height 17
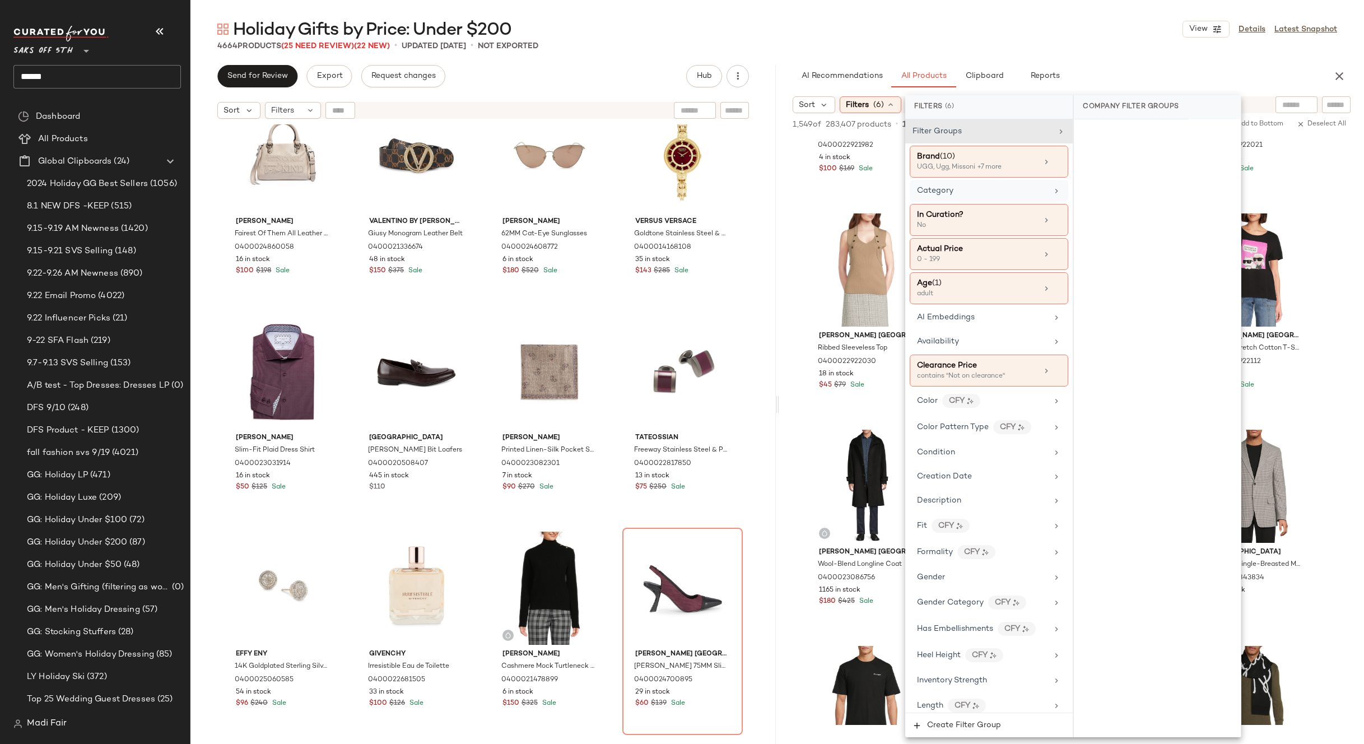
click at [1024, 194] on div "Category" at bounding box center [982, 191] width 131 height 12
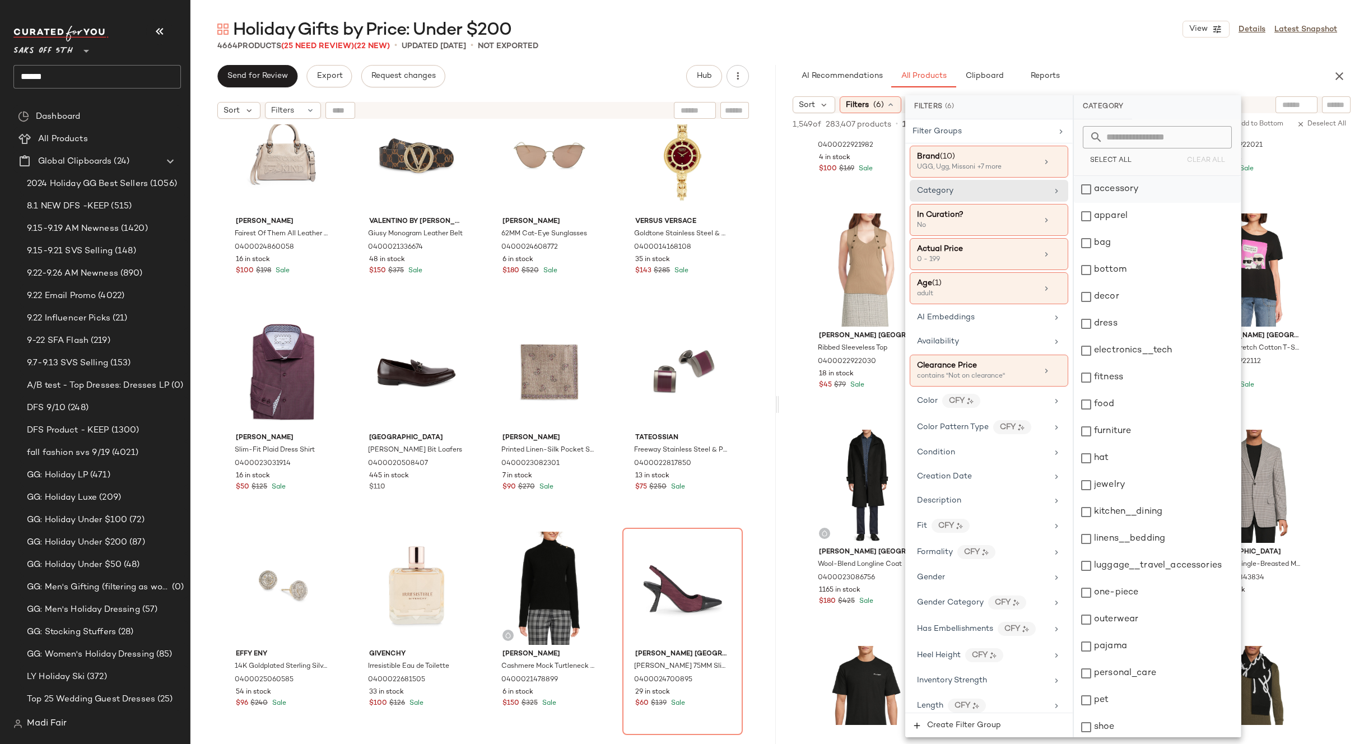
click at [1121, 195] on div "accessory" at bounding box center [1157, 189] width 167 height 27
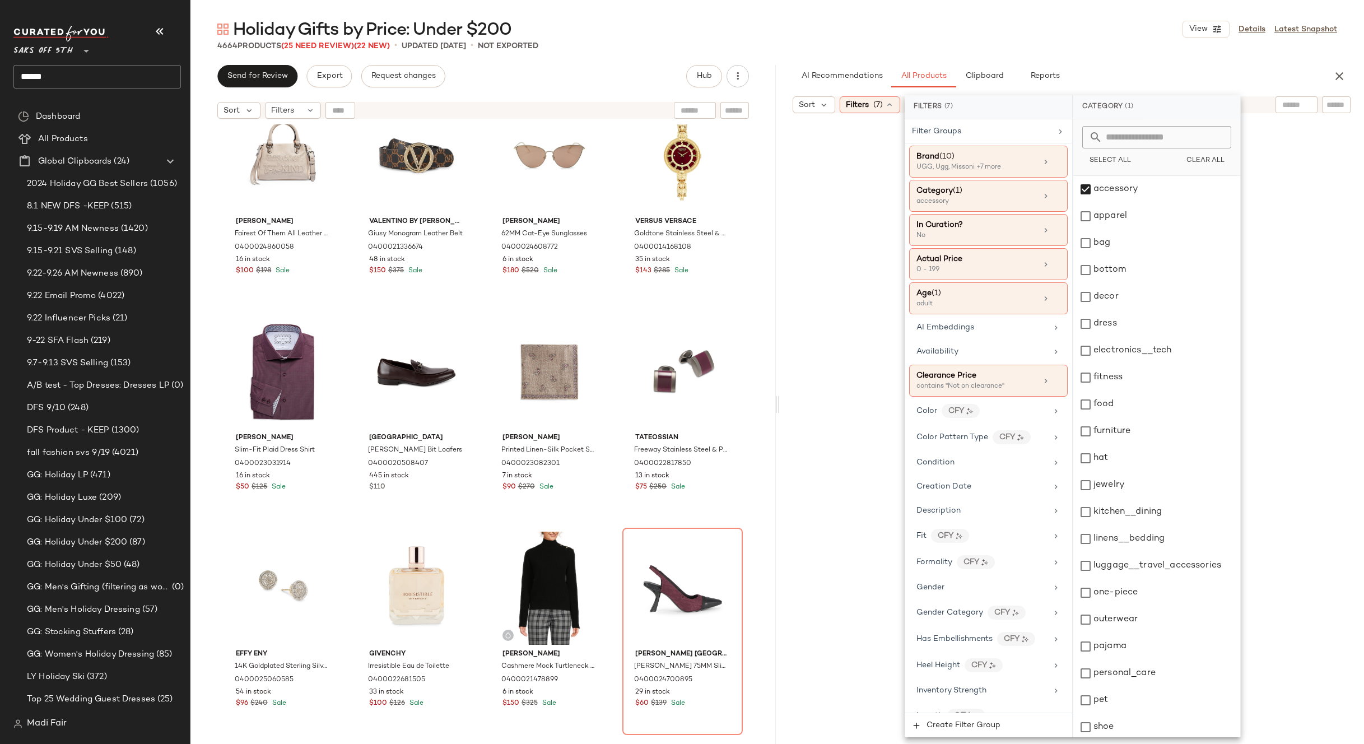
click at [1101, 21] on div "Holiday Gifts by Price: Under $200 View Details Latest Snapshot" at bounding box center [777, 29] width 1174 height 22
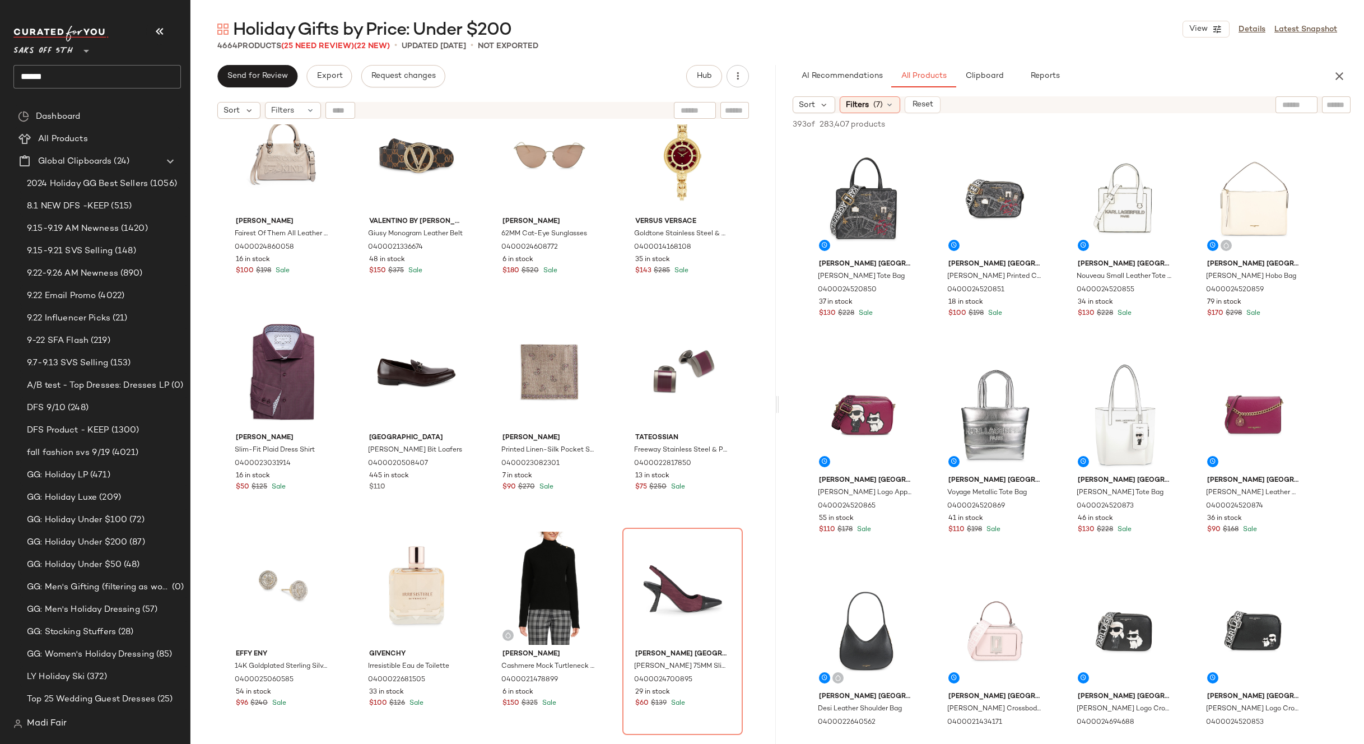
drag, startPoint x: 975, startPoint y: 61, endPoint x: 999, endPoint y: 88, distance: 36.2
click at [975, 61] on div "Holiday Gifts by Price: Under $200 View Details Latest Snapshot 4664 Products (…" at bounding box center [777, 381] width 1174 height 726
click at [852, 215] on div "#1 View" at bounding box center [866, 198] width 113 height 113
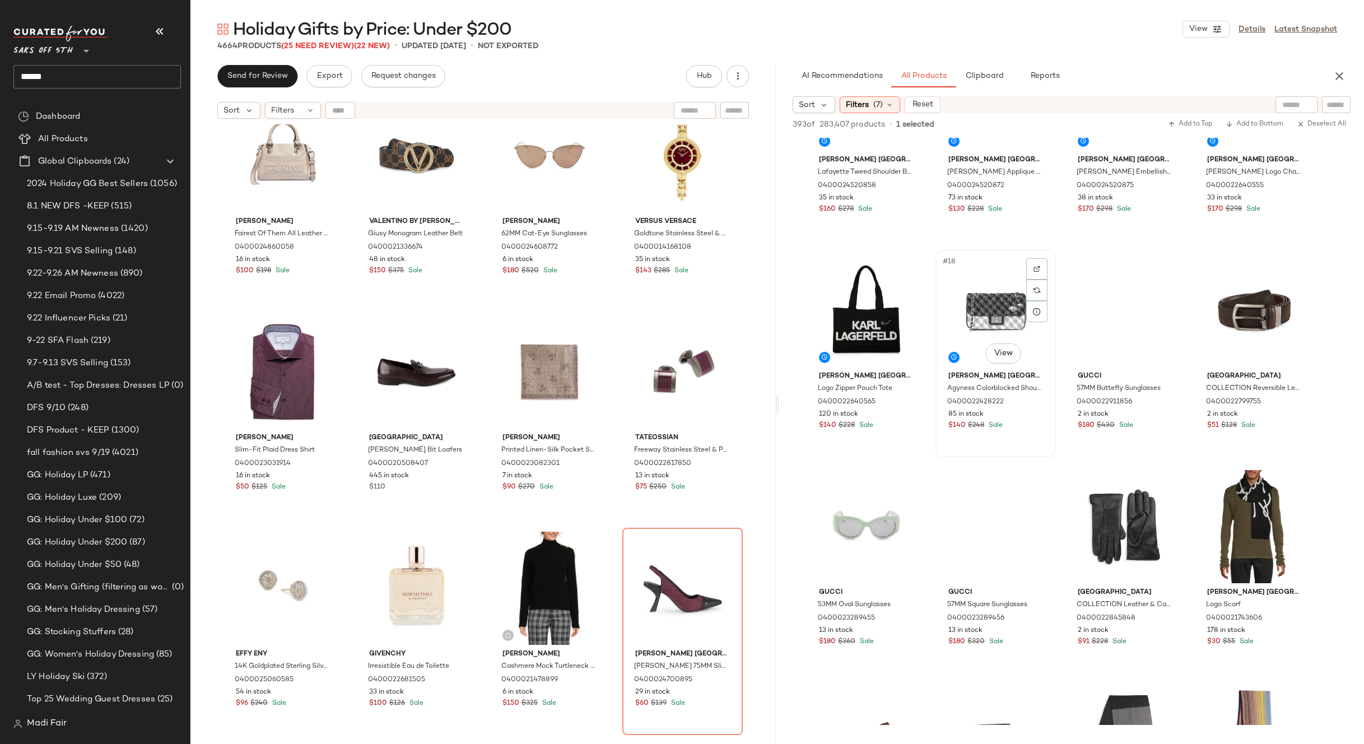
scroll to position [784, 0]
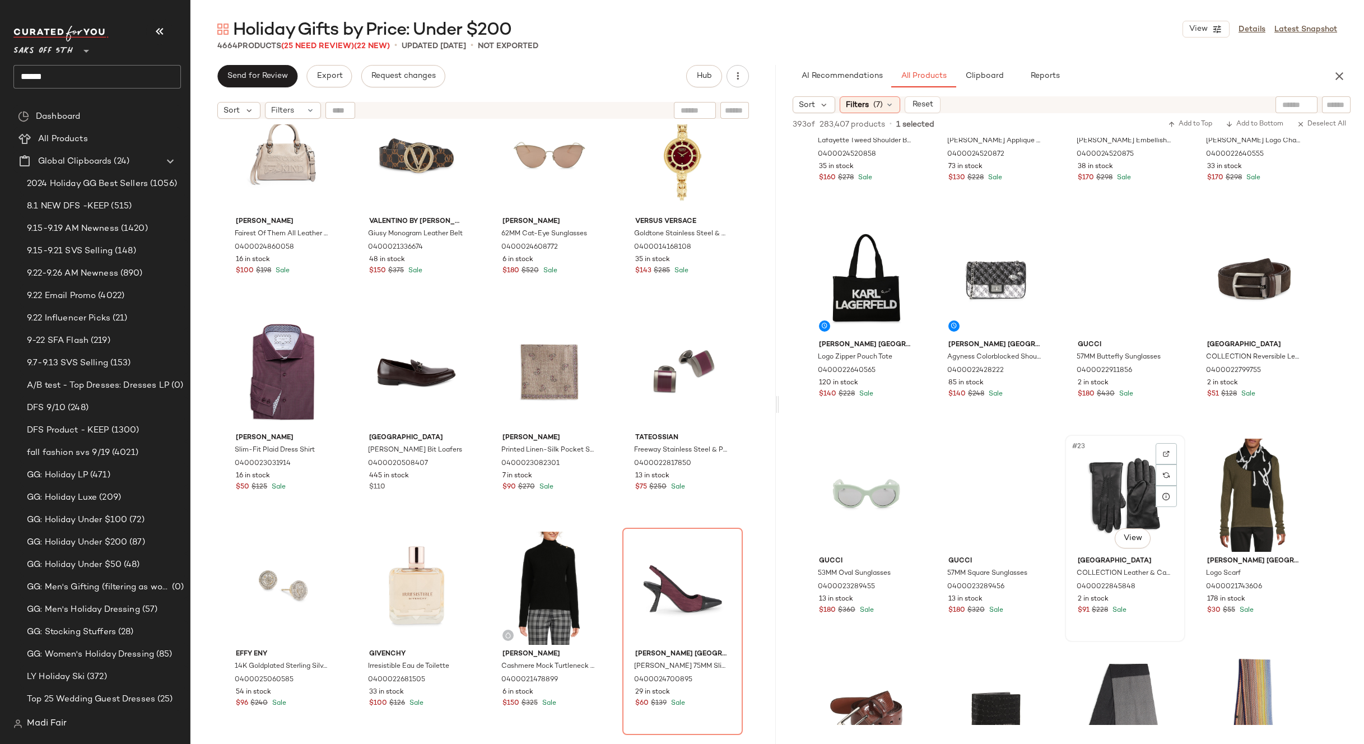
click at [1110, 476] on div "#23 View" at bounding box center [1125, 495] width 113 height 113
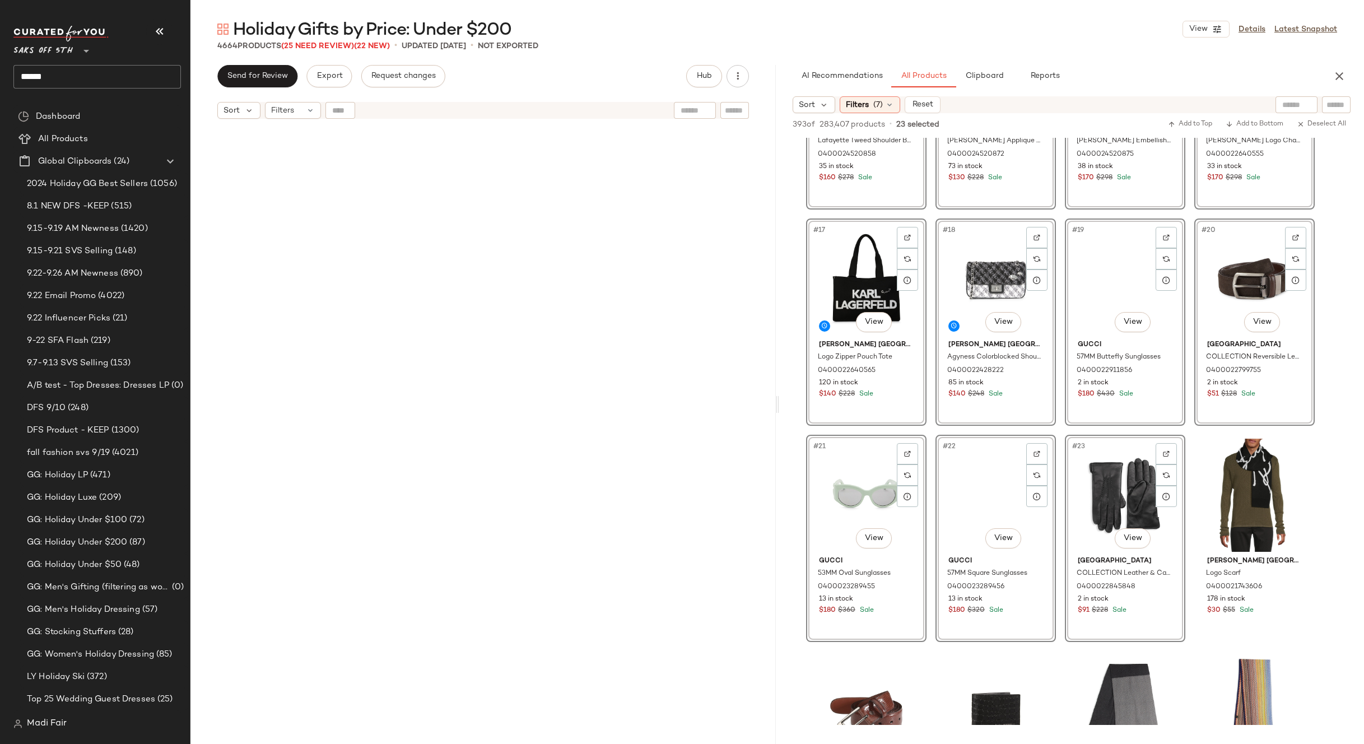
scroll to position [145482, 0]
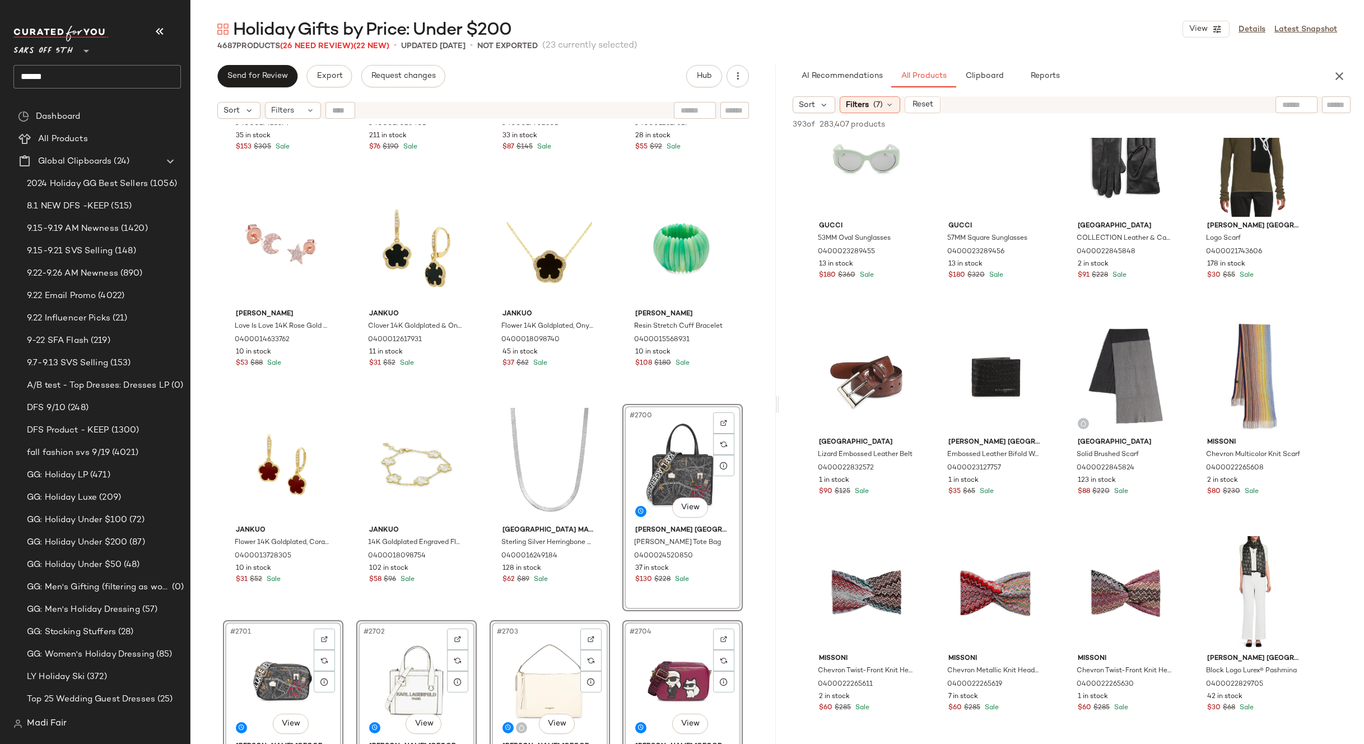
scroll to position [1120, 0]
click at [867, 385] on div "#25 View" at bounding box center [866, 375] width 113 height 113
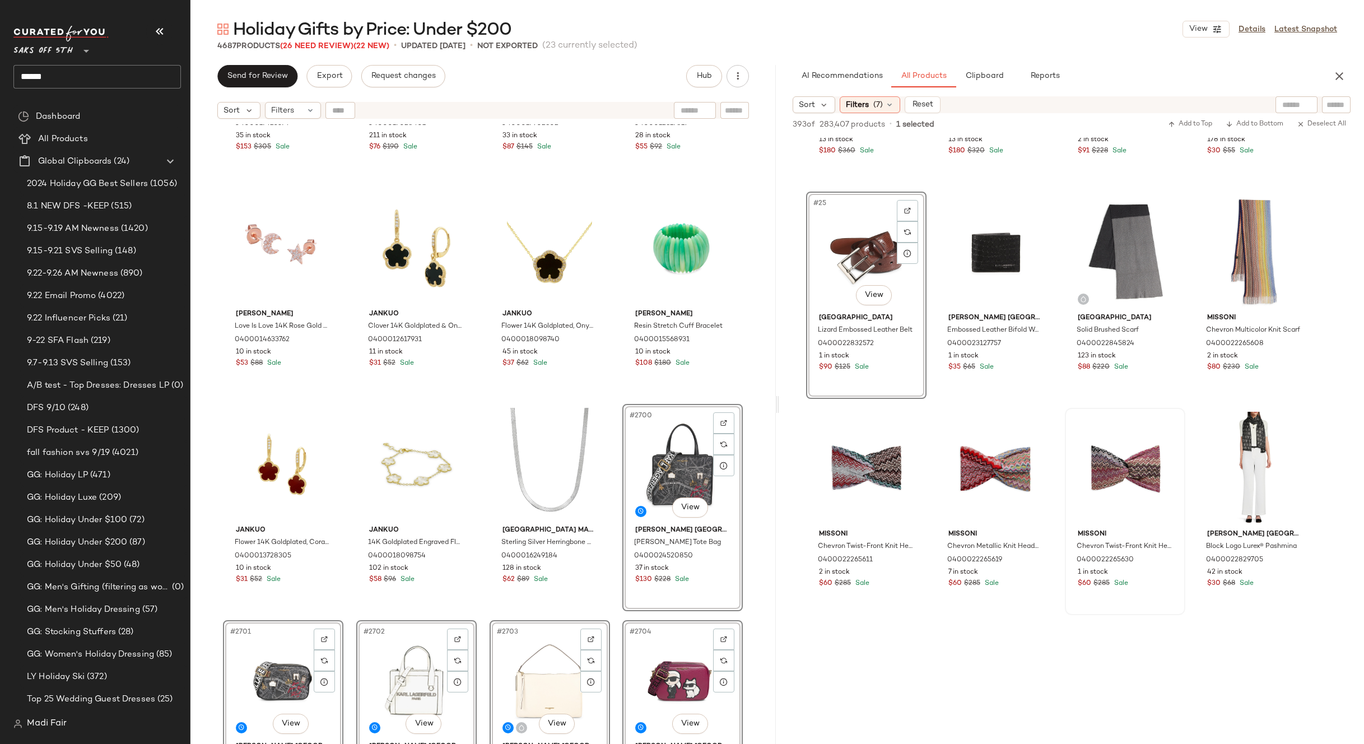
scroll to position [1289, 0]
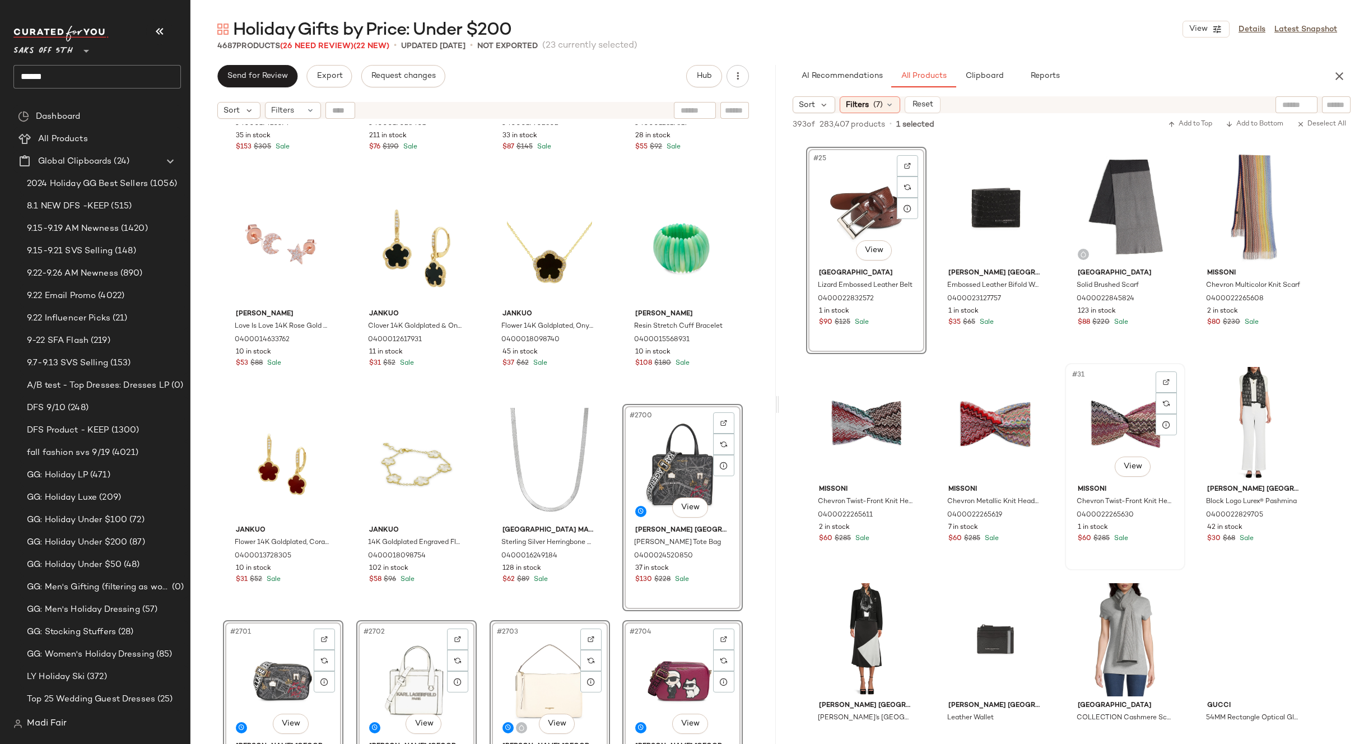
click at [1117, 434] on div "#31 View" at bounding box center [1125, 423] width 113 height 113
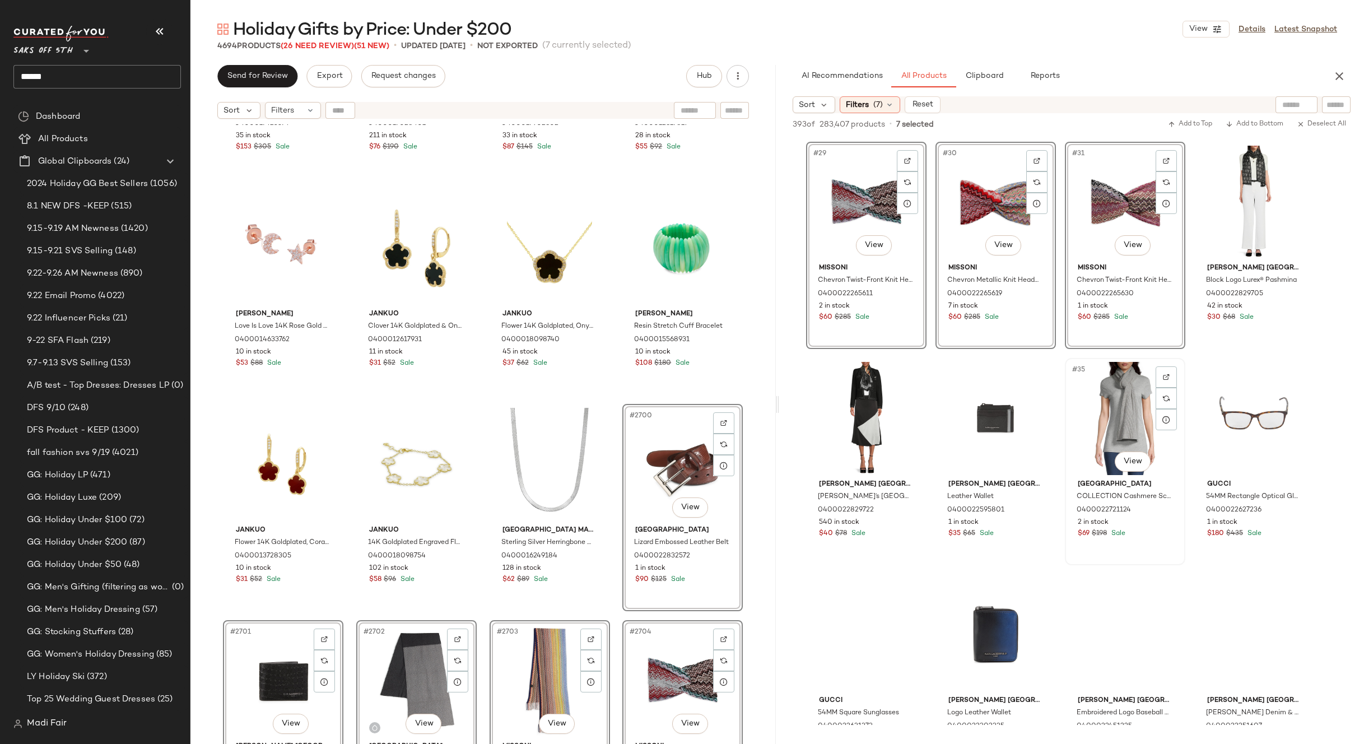
scroll to position [1513, 0]
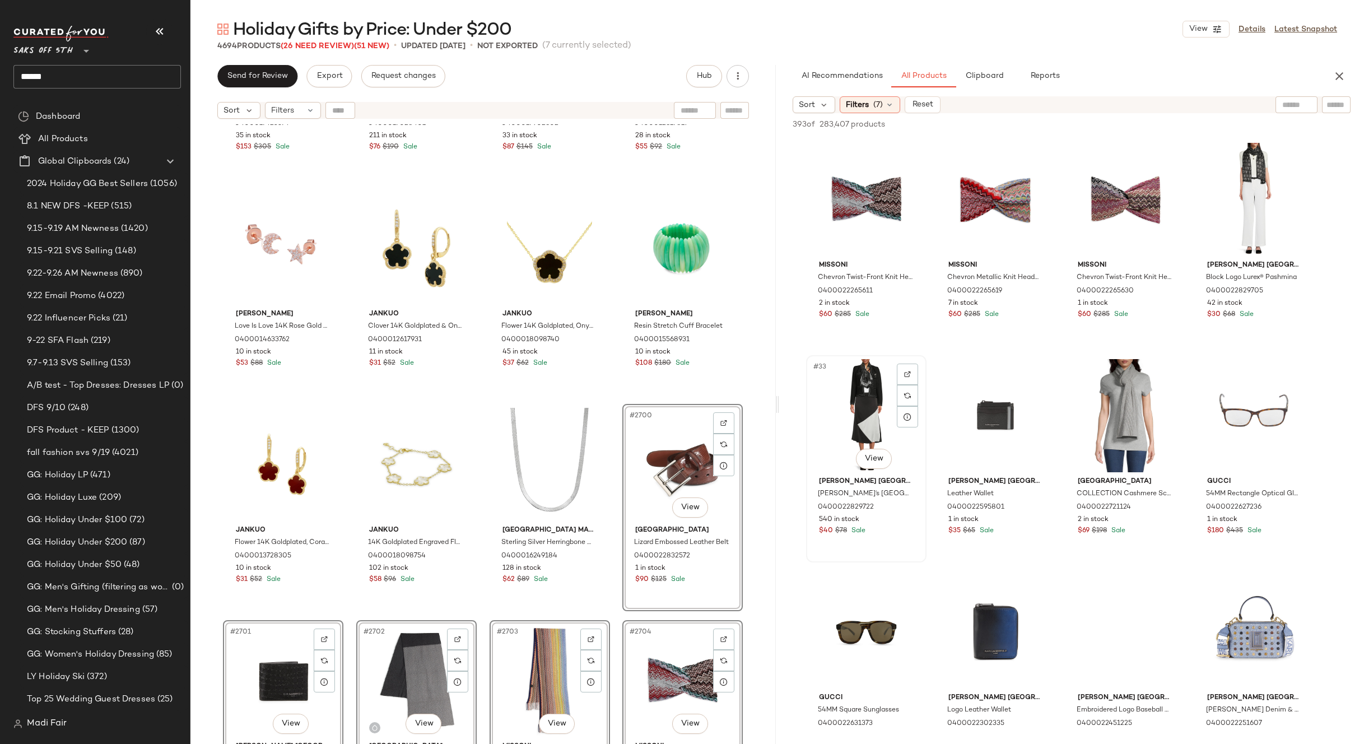
click at [865, 411] on div "#33 View" at bounding box center [866, 415] width 113 height 113
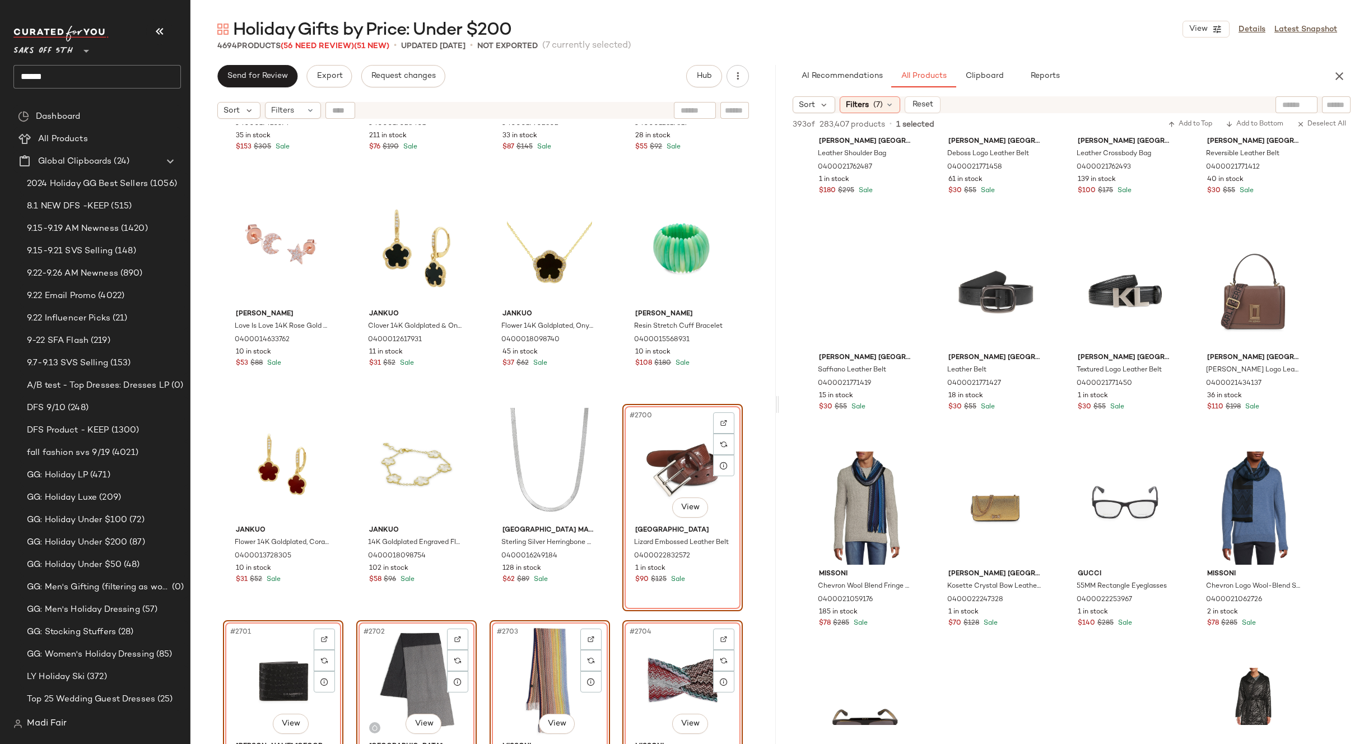
scroll to position [2353, 0]
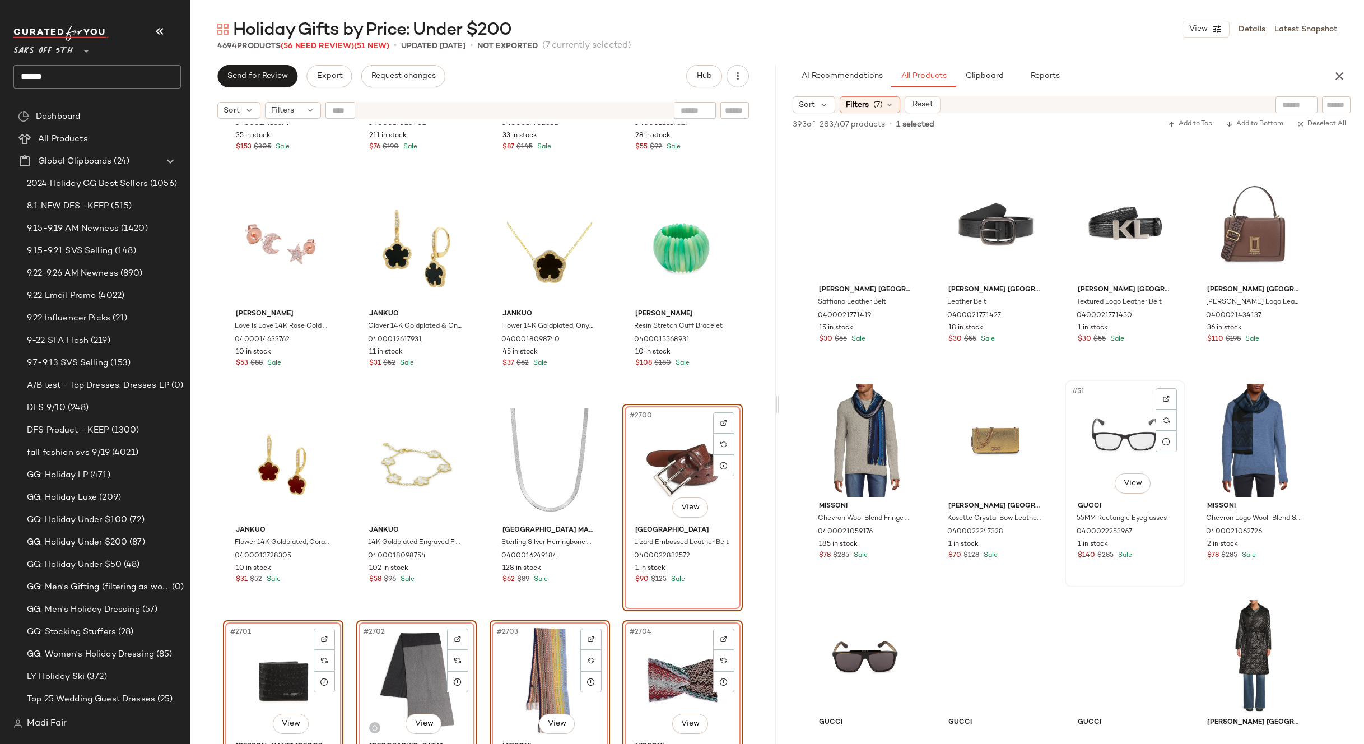
click at [1119, 437] on div "#51 View" at bounding box center [1125, 440] width 113 height 113
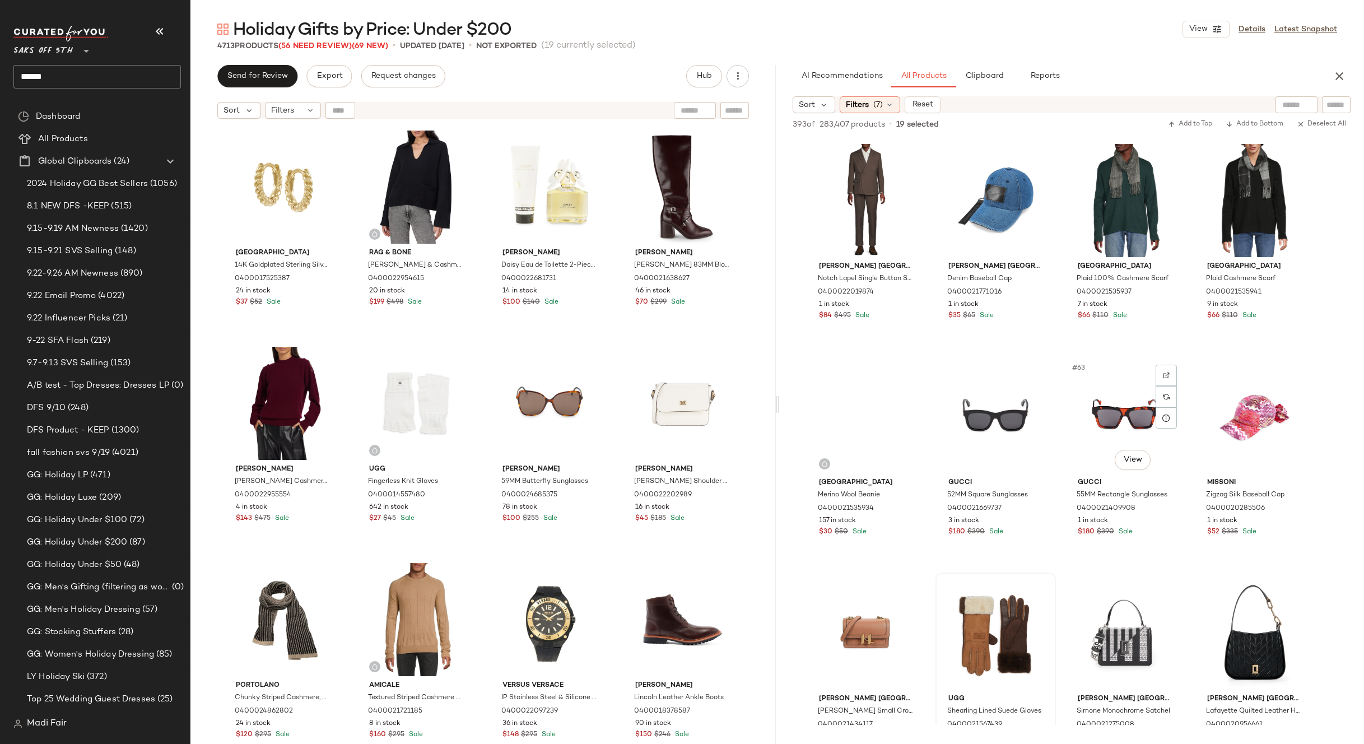
scroll to position [3193, 0]
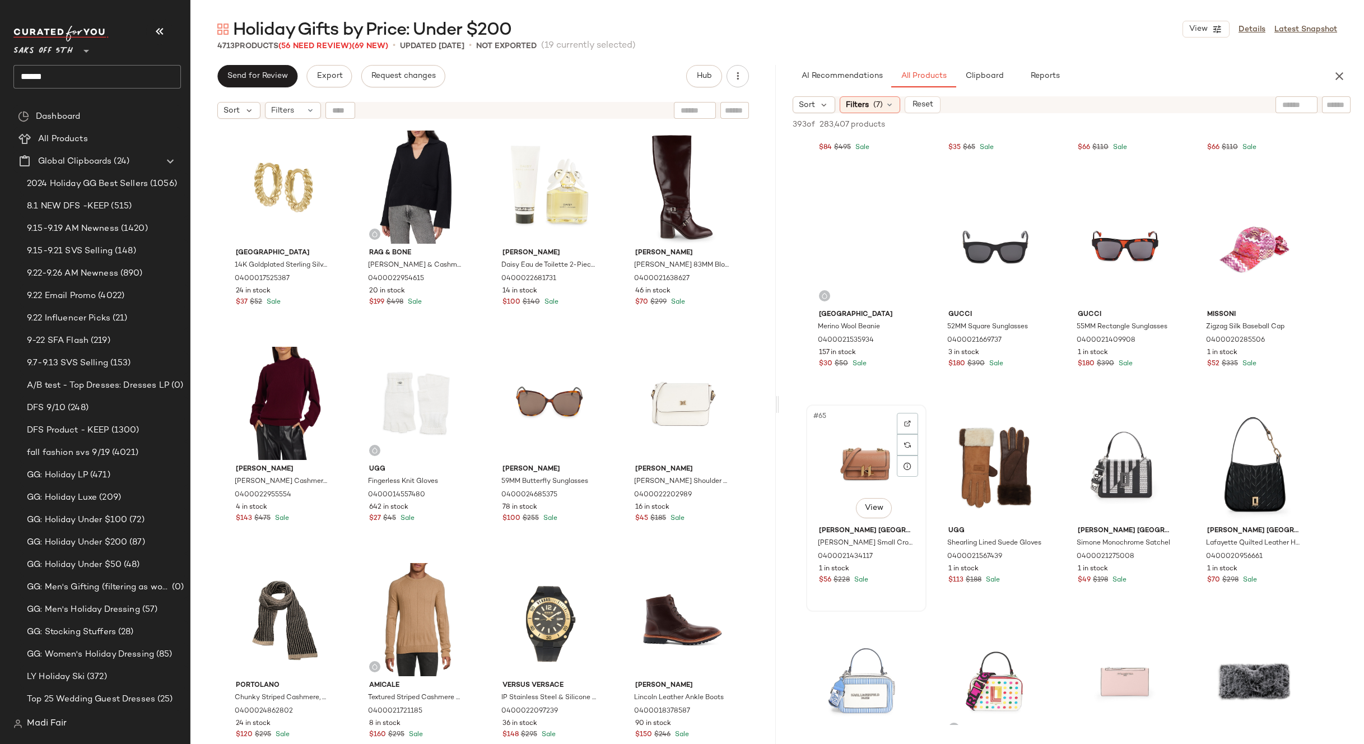
click at [870, 458] on div "#65 View" at bounding box center [866, 464] width 113 height 113
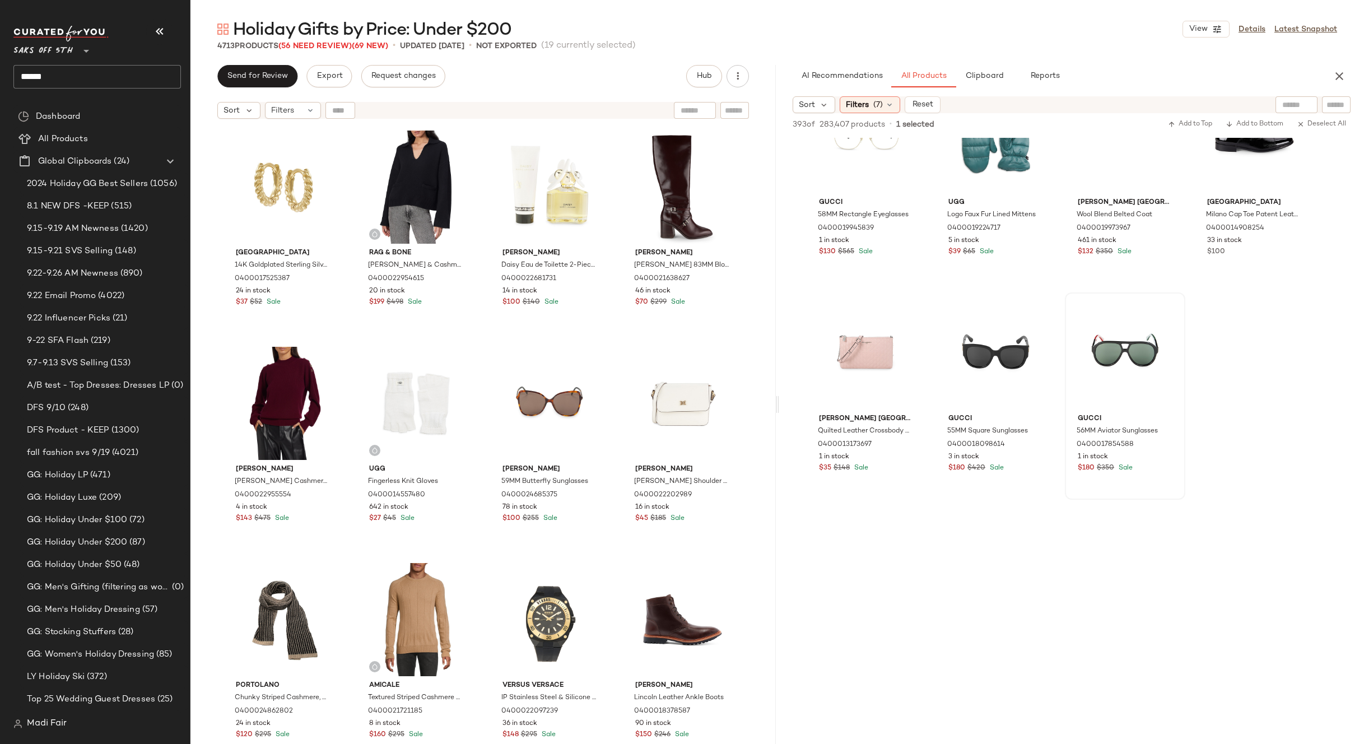
scroll to position [5042, 0]
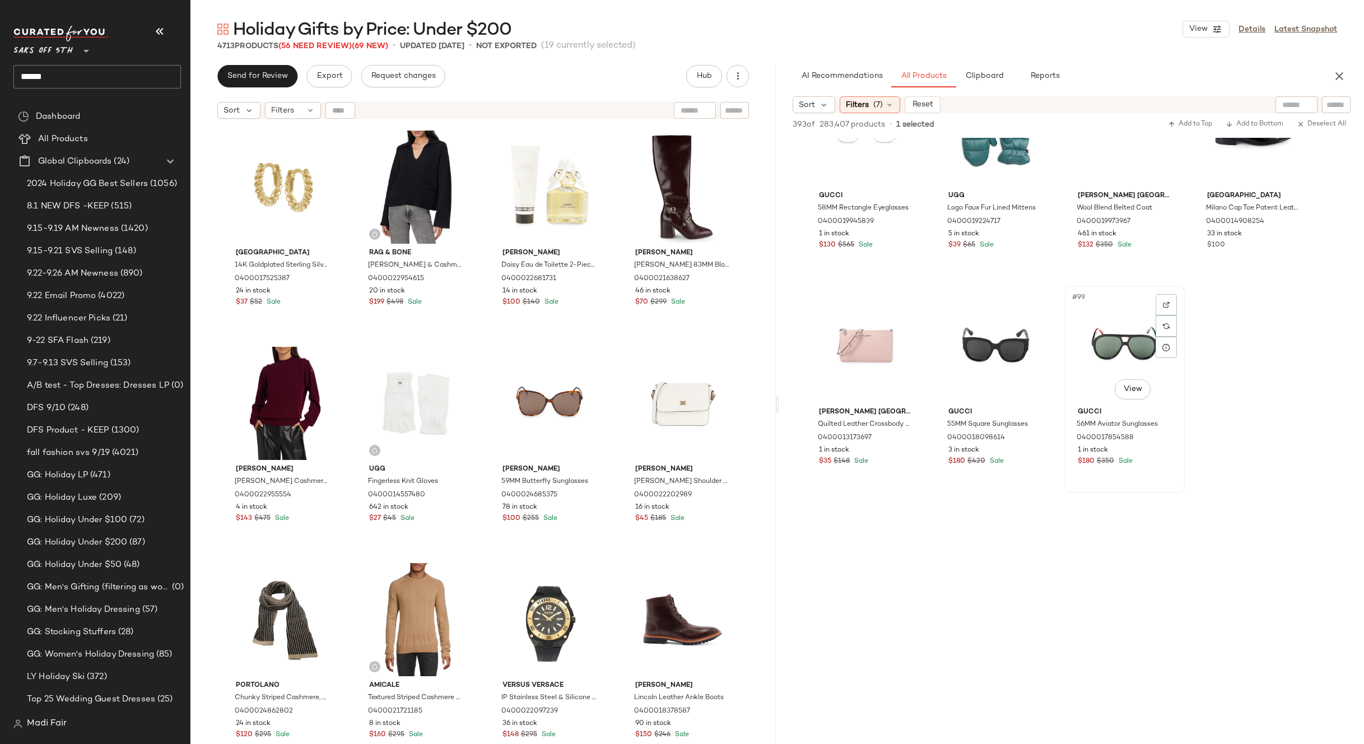
click at [1122, 339] on div "#99 View" at bounding box center [1125, 346] width 113 height 113
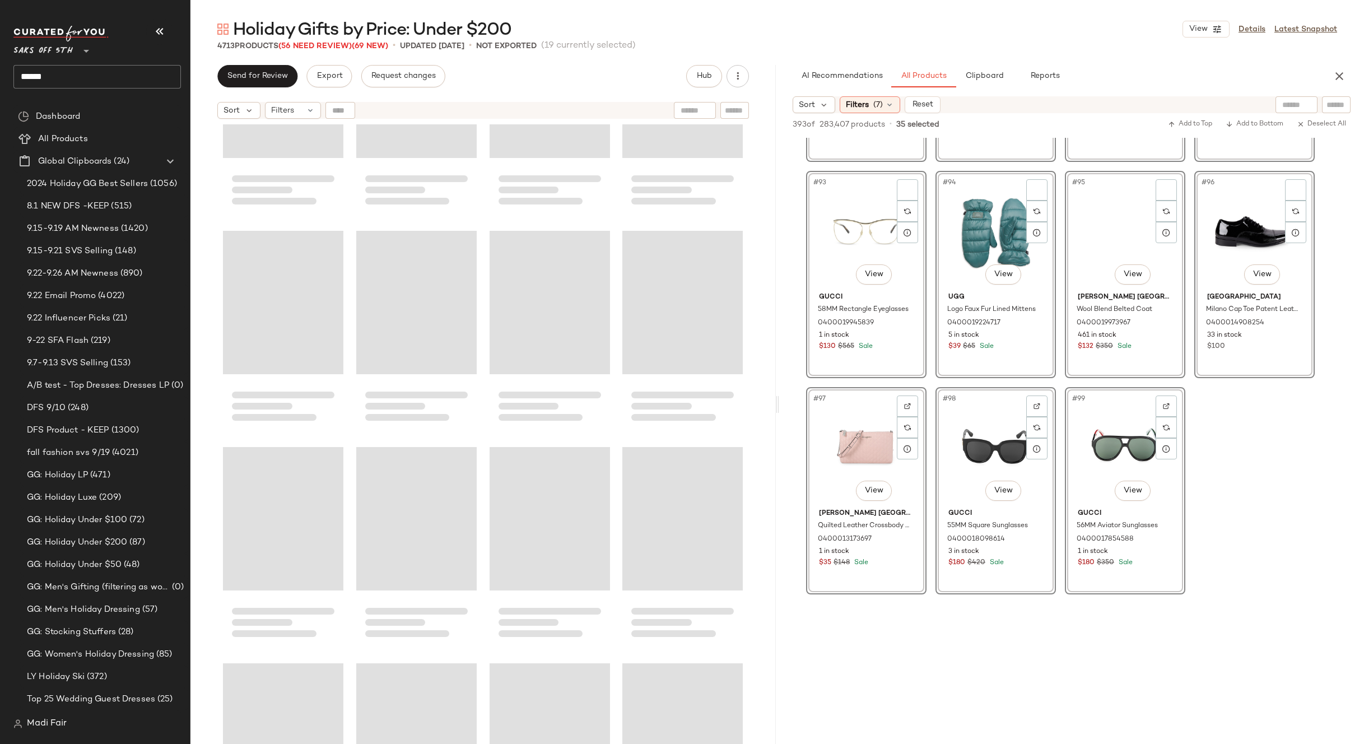
scroll to position [4930, 0]
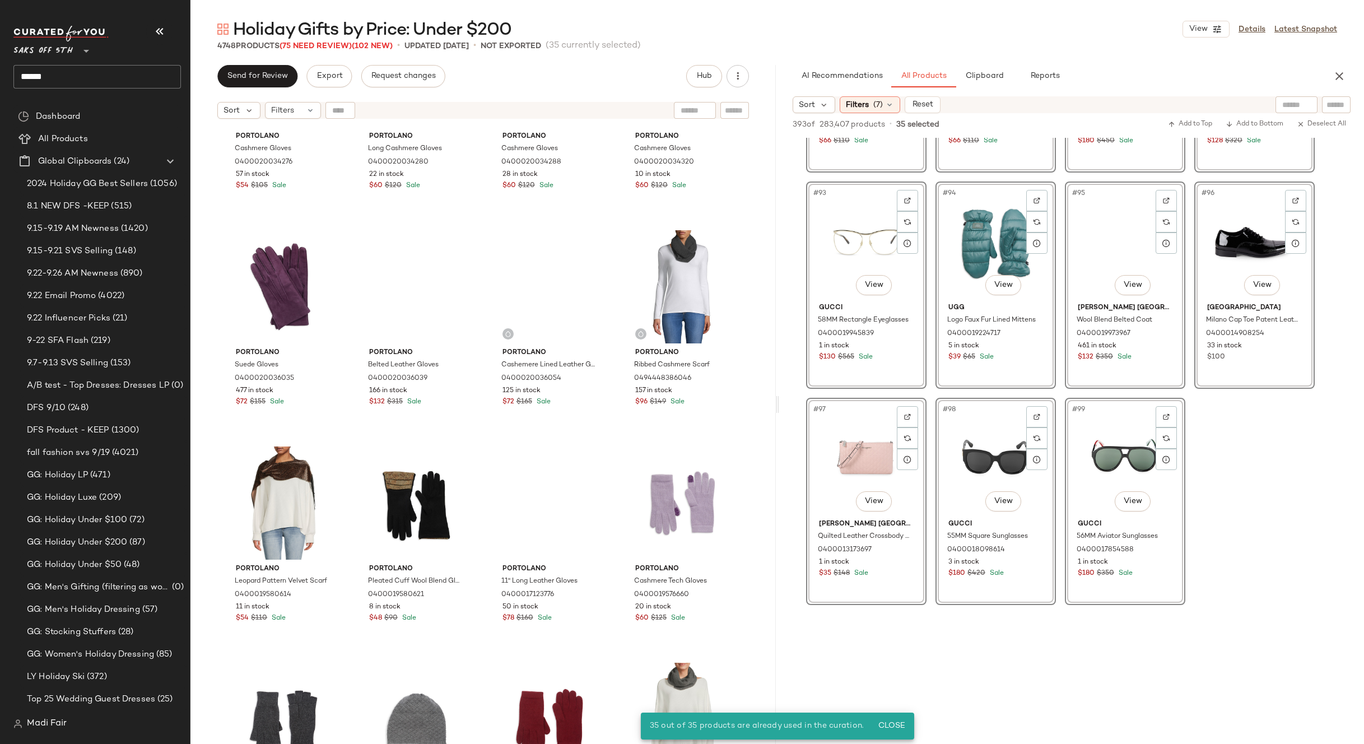
click at [611, 432] on div "Portolano Cashmere Gloves 0400020034276 57 in stock $54 $105 Sale Portolano Lon…" at bounding box center [482, 448] width 585 height 648
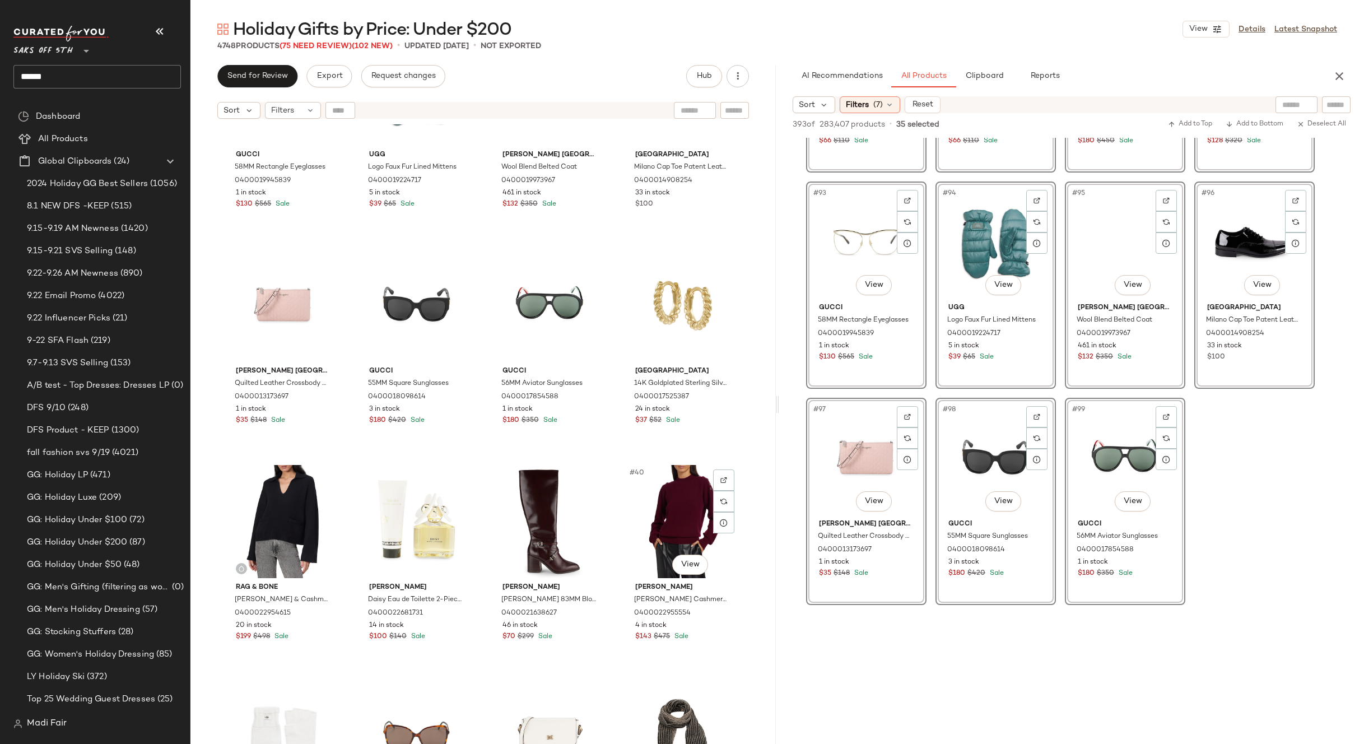
scroll to position [1690, 0]
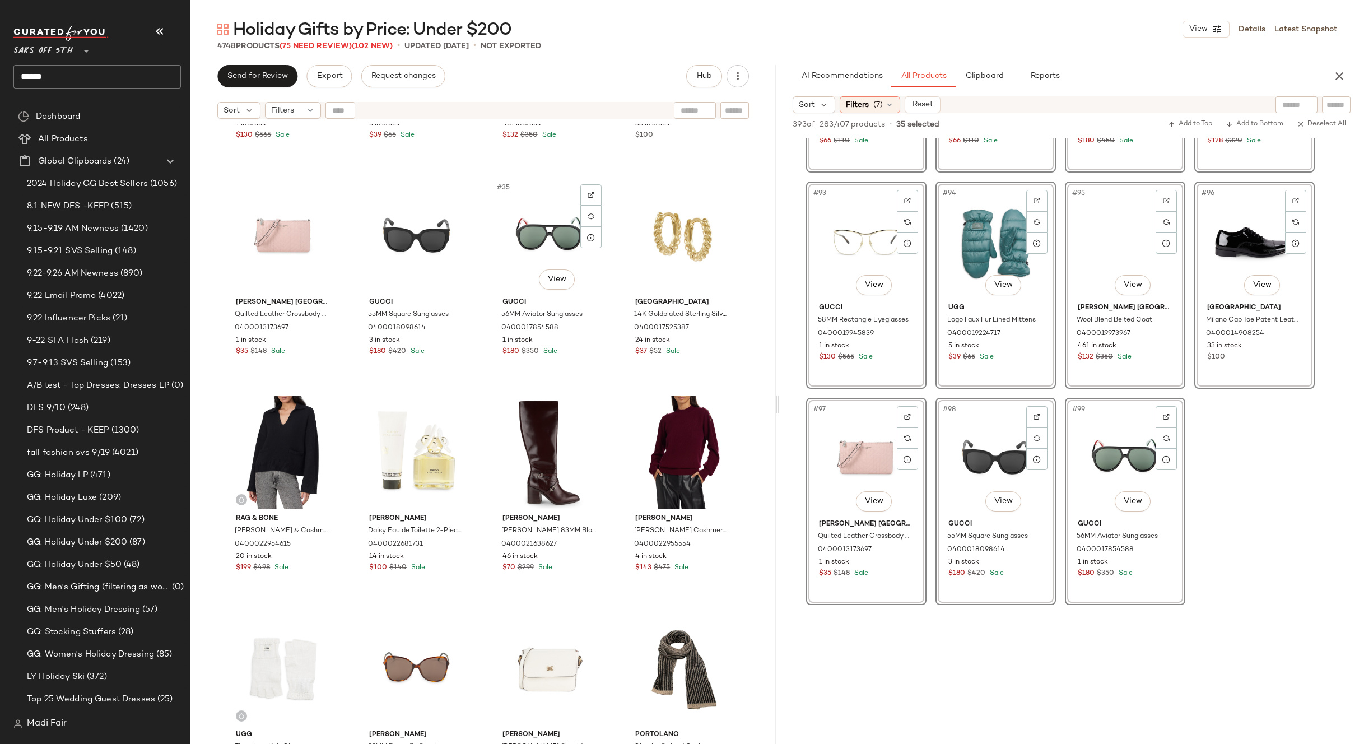
click at [610, 388] on div "Gucci 58MM Rectangle Eyeglasses 0400019945839 1 in stock $130 $565 Sale Ugg Log…" at bounding box center [482, 448] width 585 height 648
click at [648, 253] on div "#36 View" at bounding box center [682, 236] width 113 height 113
click at [517, 234] on div "#35 View" at bounding box center [550, 236] width 113 height 113
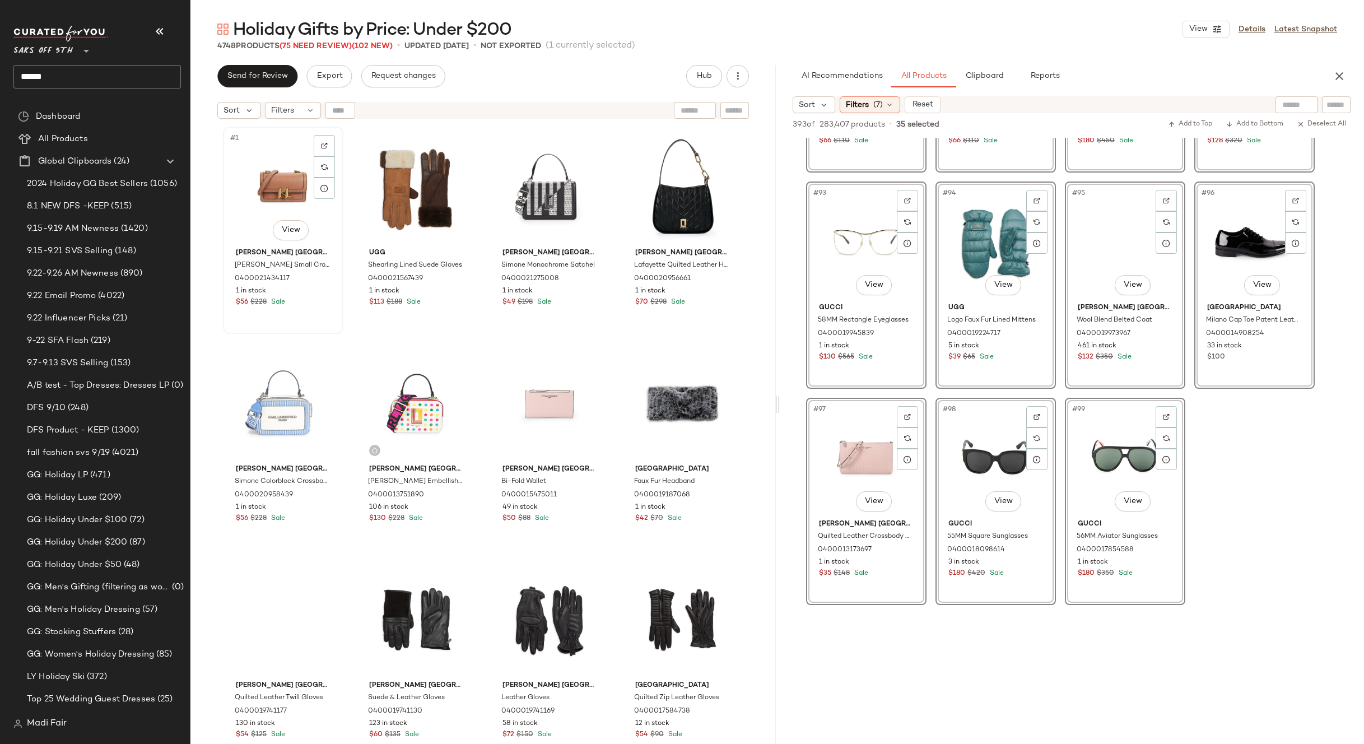
click at [259, 176] on div "#1 View" at bounding box center [283, 187] width 113 height 113
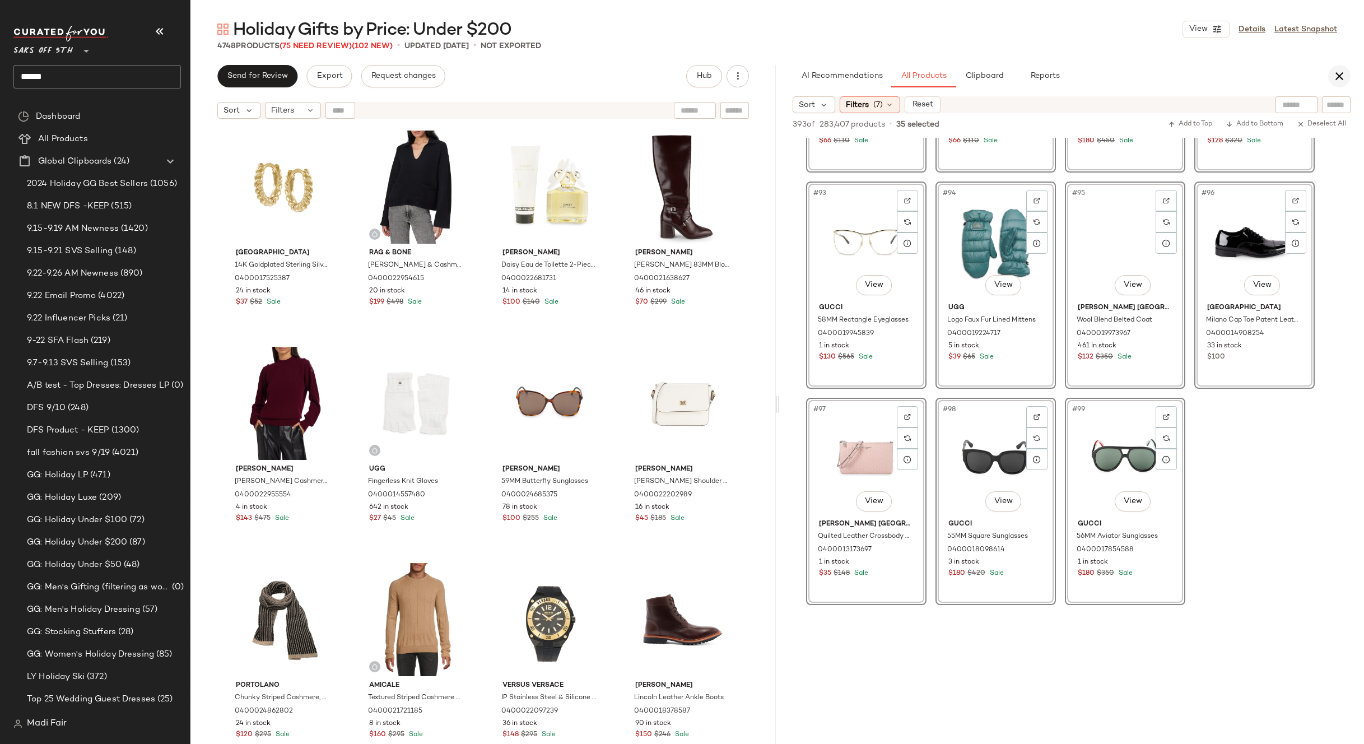
click at [1337, 82] on icon "button" at bounding box center [1339, 75] width 13 height 13
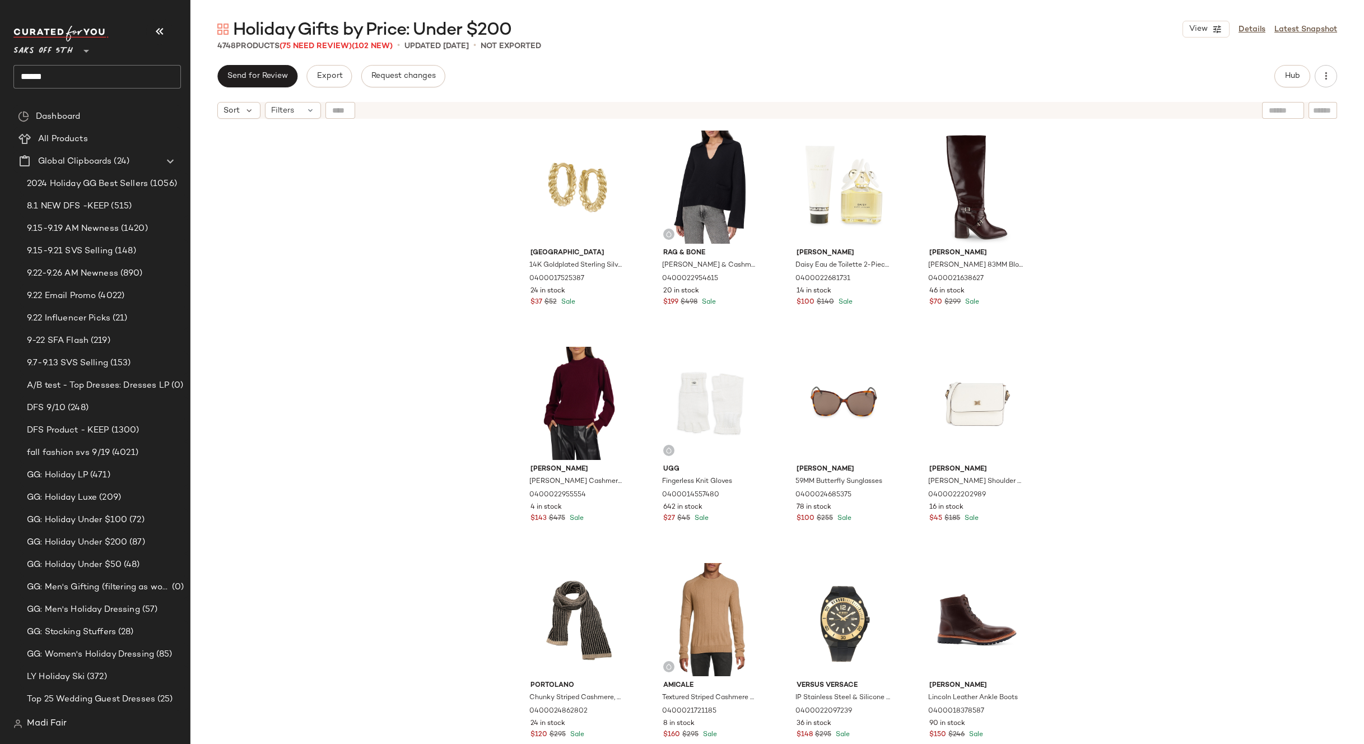
click at [445, 308] on div "Saks Fifth Avenue 14K Goldplated Sterling Silver Huggie Earrings 0400017525387 …" at bounding box center [777, 448] width 1174 height 648
click at [1292, 81] on button "Hub" at bounding box center [1293, 76] width 36 height 22
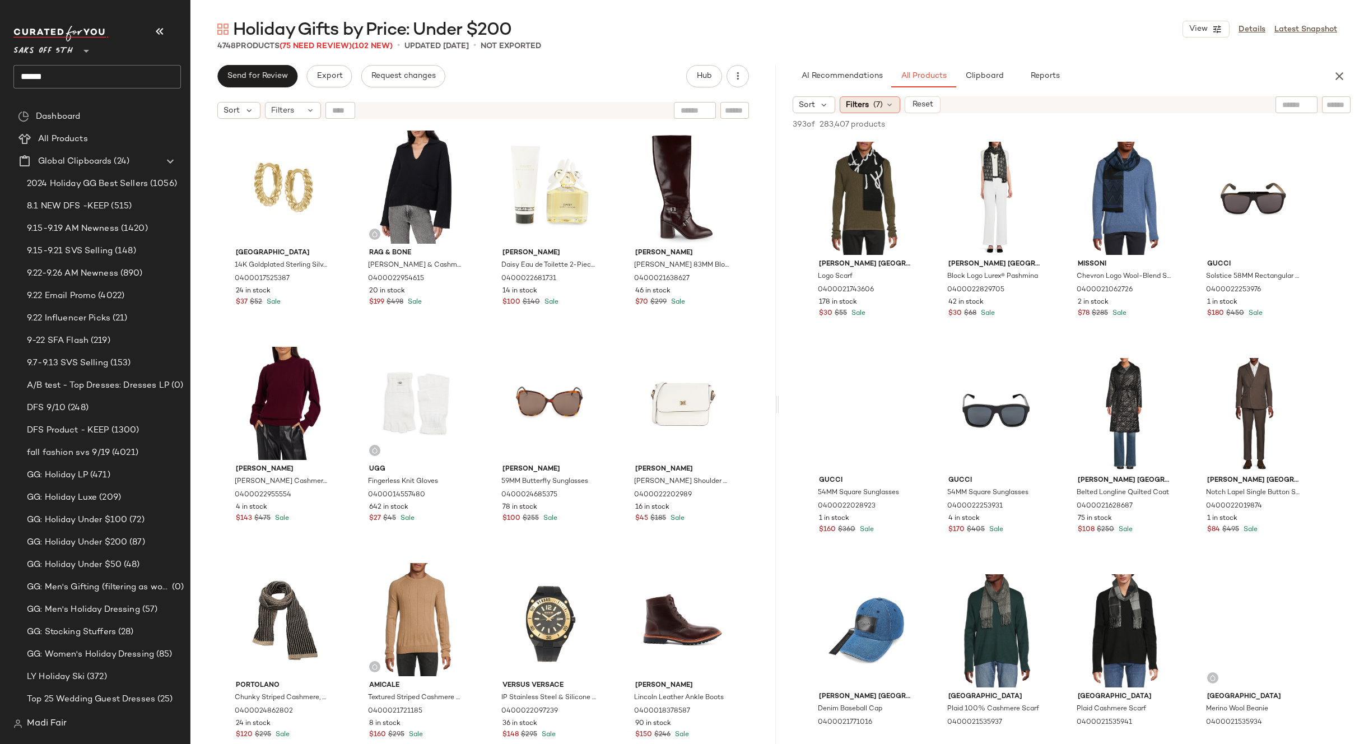
click at [891, 103] on icon at bounding box center [889, 104] width 9 height 9
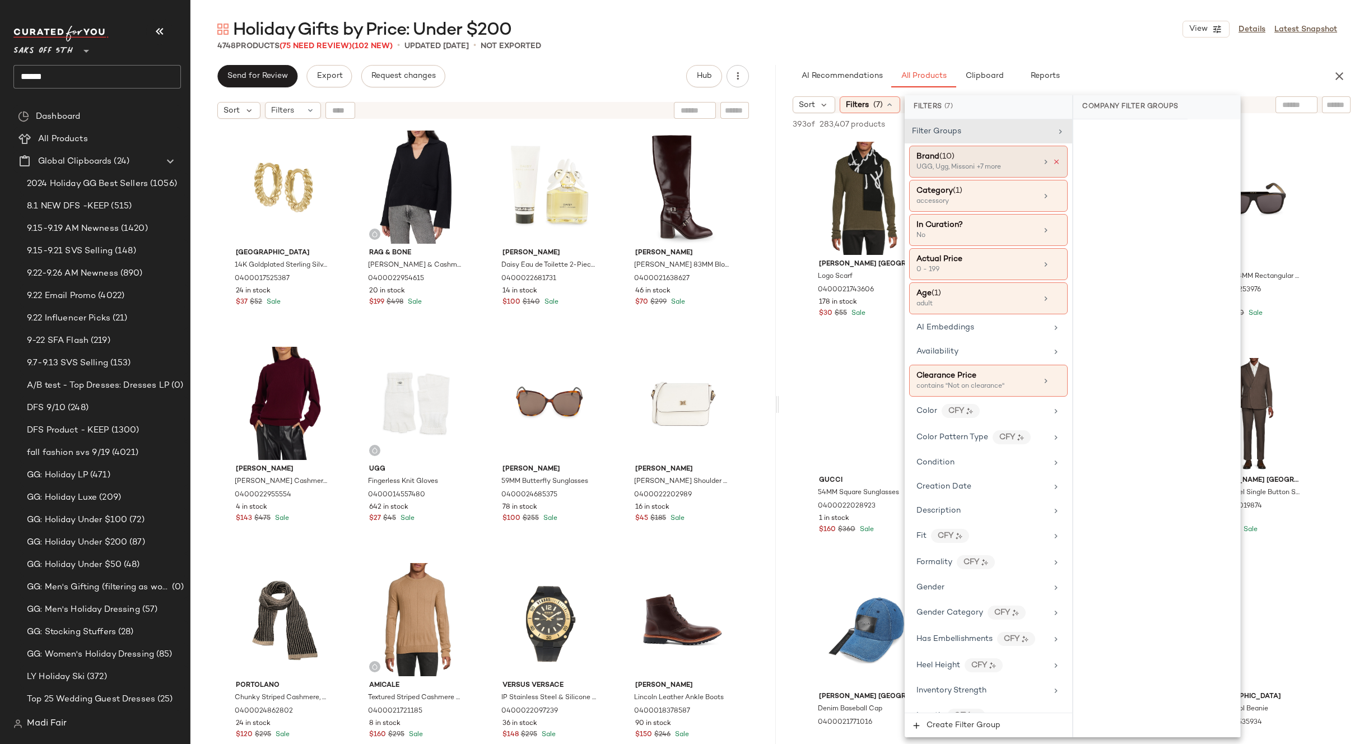
click at [1053, 161] on icon at bounding box center [1057, 162] width 8 height 8
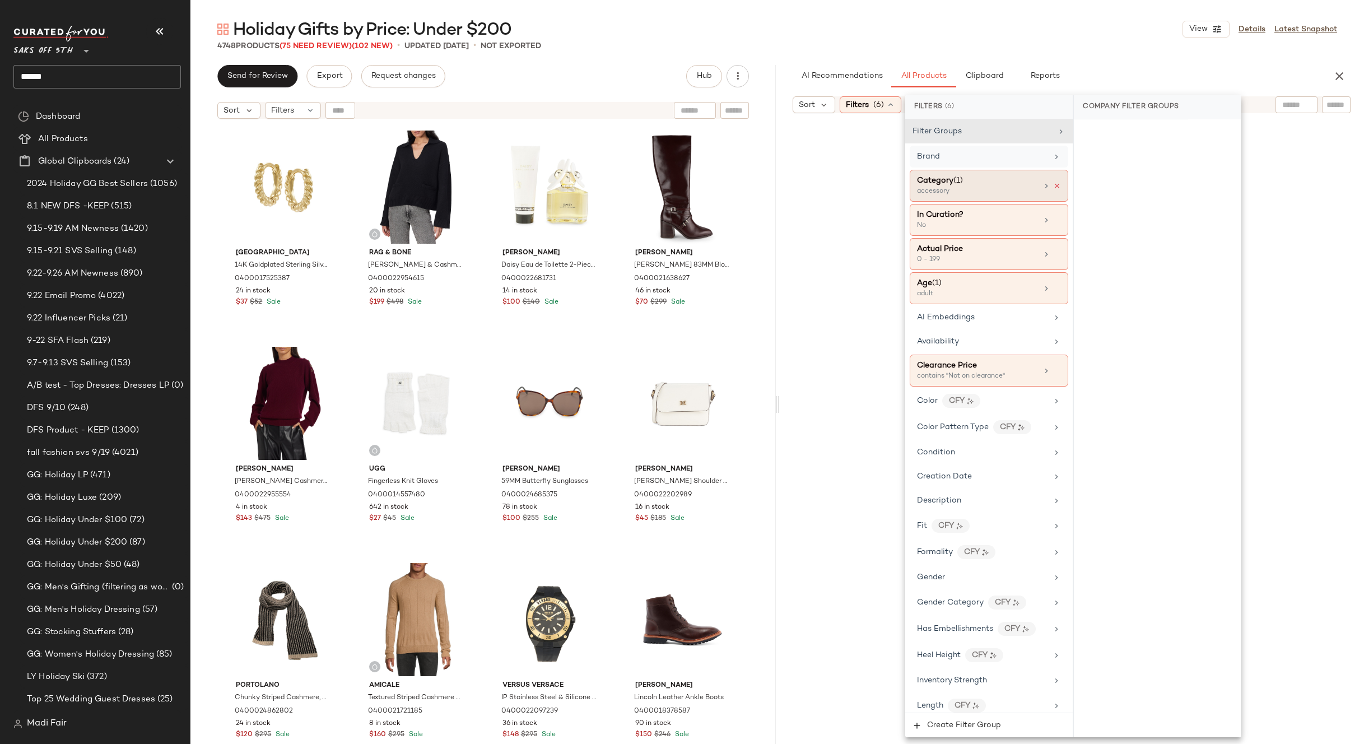
click at [1053, 185] on icon at bounding box center [1057, 186] width 8 height 8
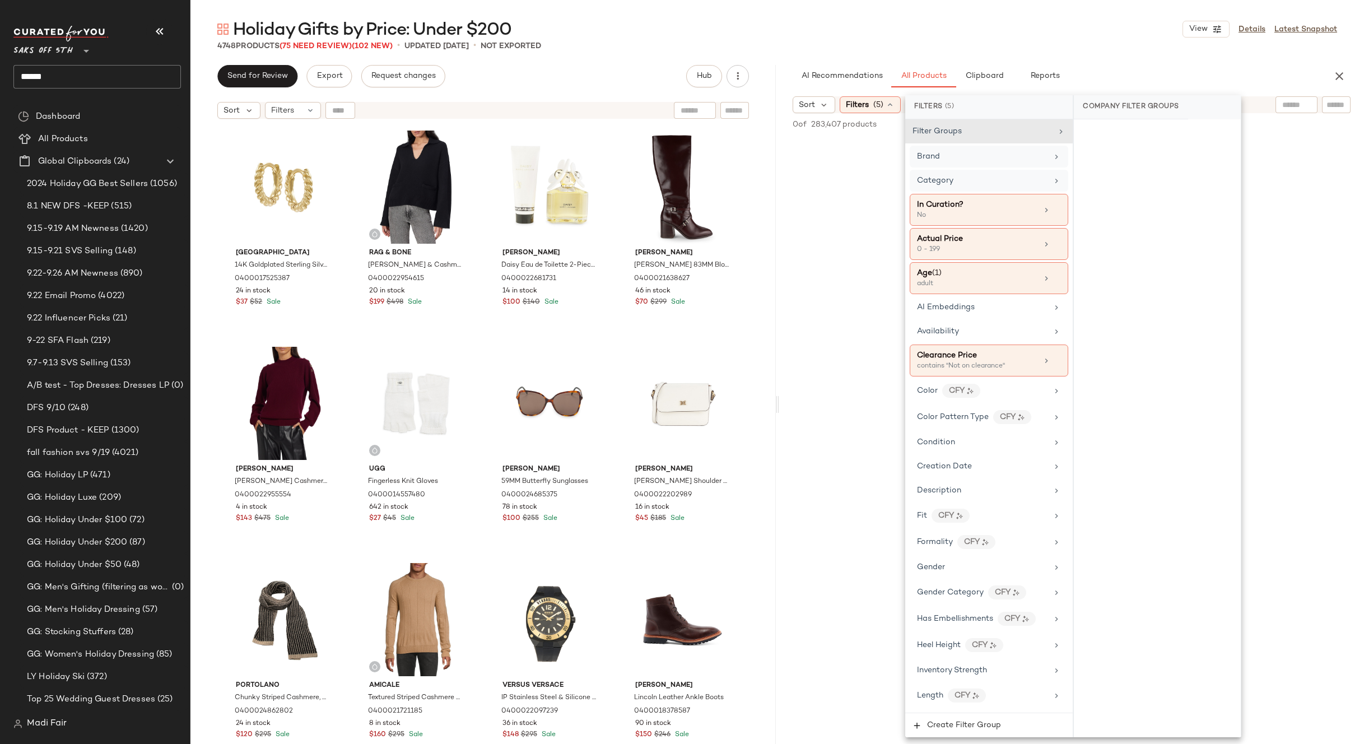
click at [1027, 44] on div "4748 Products (75 Need Review) (102 New) • updated Sep 24th • Not Exported" at bounding box center [777, 45] width 1174 height 11
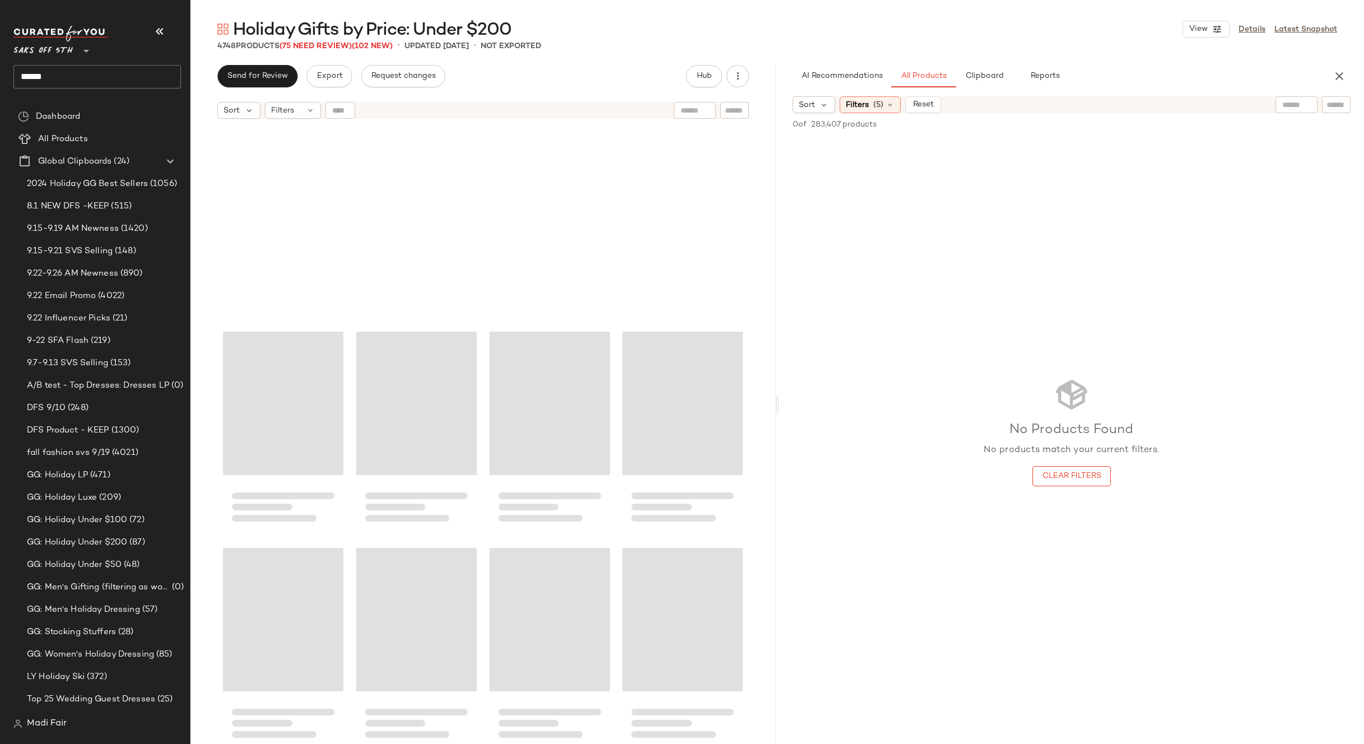
scroll to position [155739, 0]
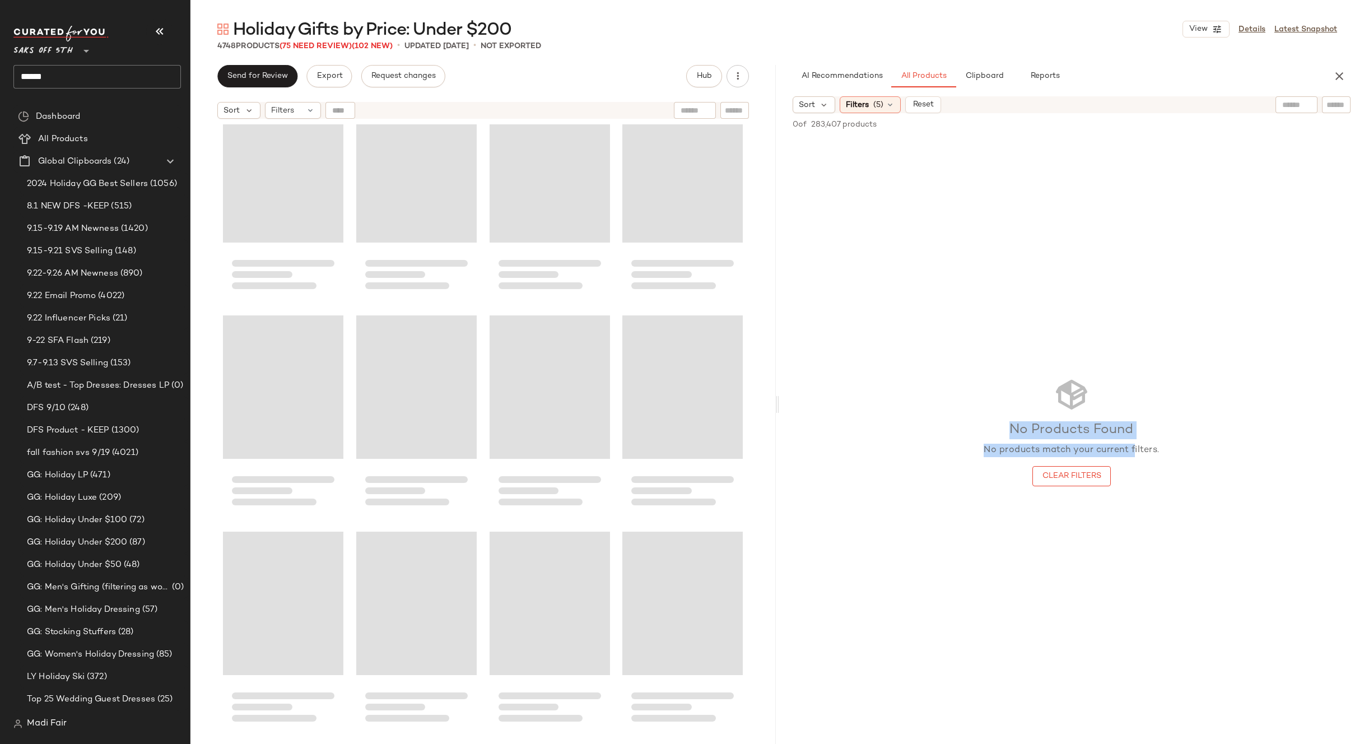
drag, startPoint x: 1131, startPoint y: 413, endPoint x: 1180, endPoint y: 435, distance: 53.9
click at [1137, 454] on div "No Products Found No products match your current filters. Clear Filters" at bounding box center [1072, 431] width 176 height 110
click at [1303, 237] on div "No Products Found No products match your current filters. Clear Filters" at bounding box center [1071, 431] width 585 height 587
click at [883, 99] on span "(5)" at bounding box center [878, 105] width 10 height 12
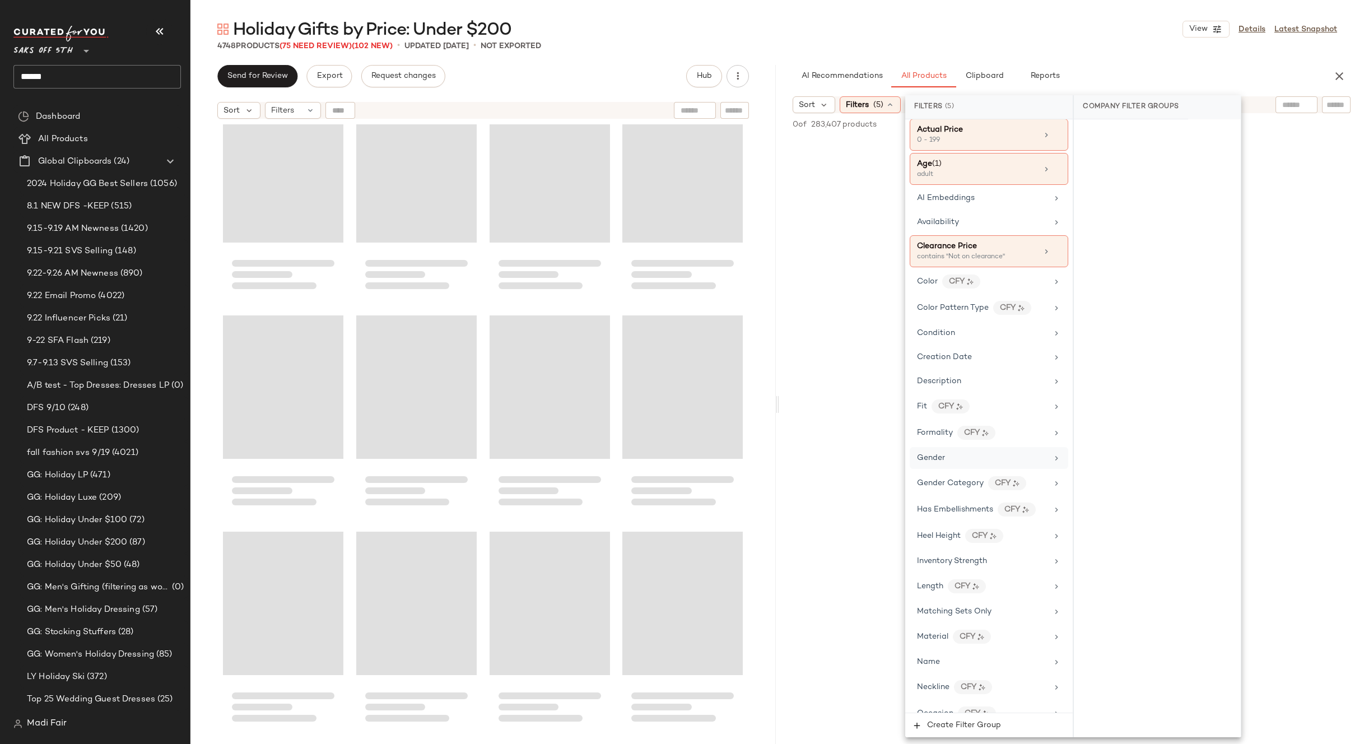
scroll to position [0, 0]
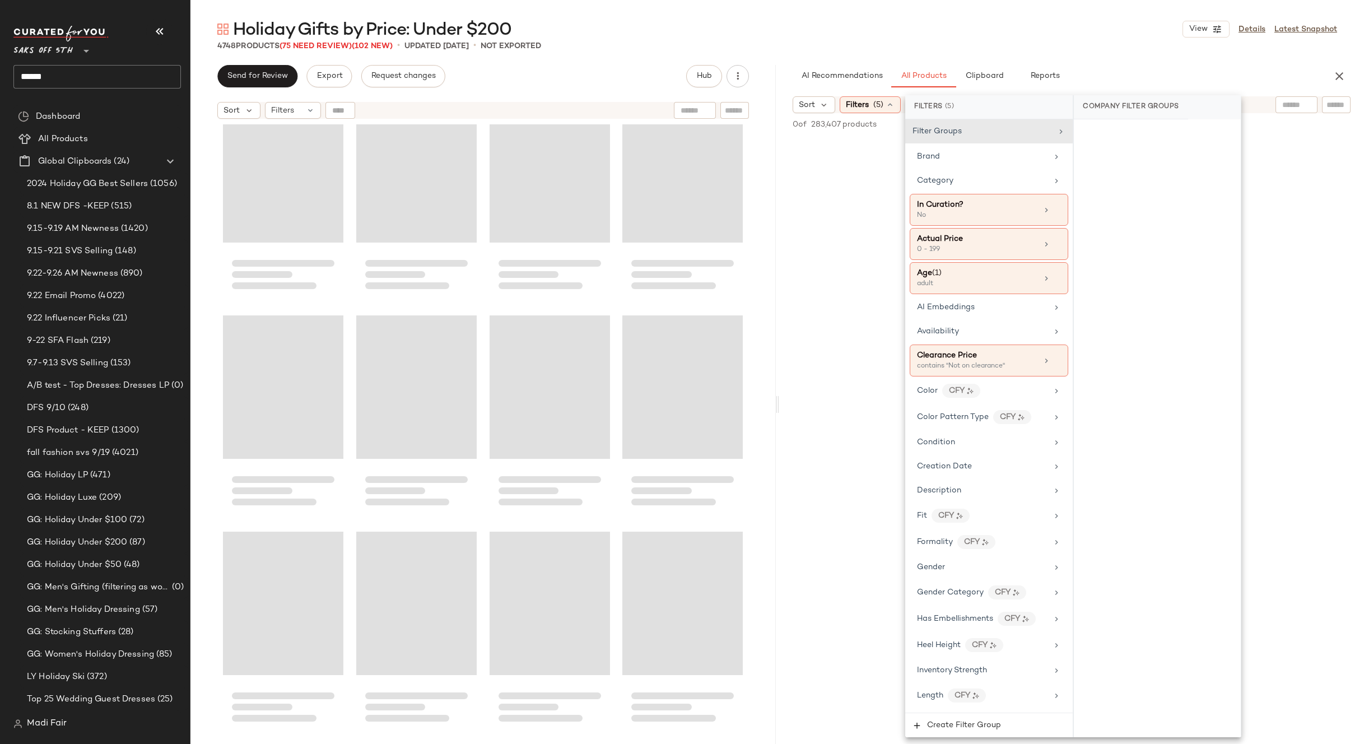
click at [1030, 29] on div "Holiday Gifts by Price: Under $200 View Details Latest Snapshot" at bounding box center [777, 29] width 1174 height 22
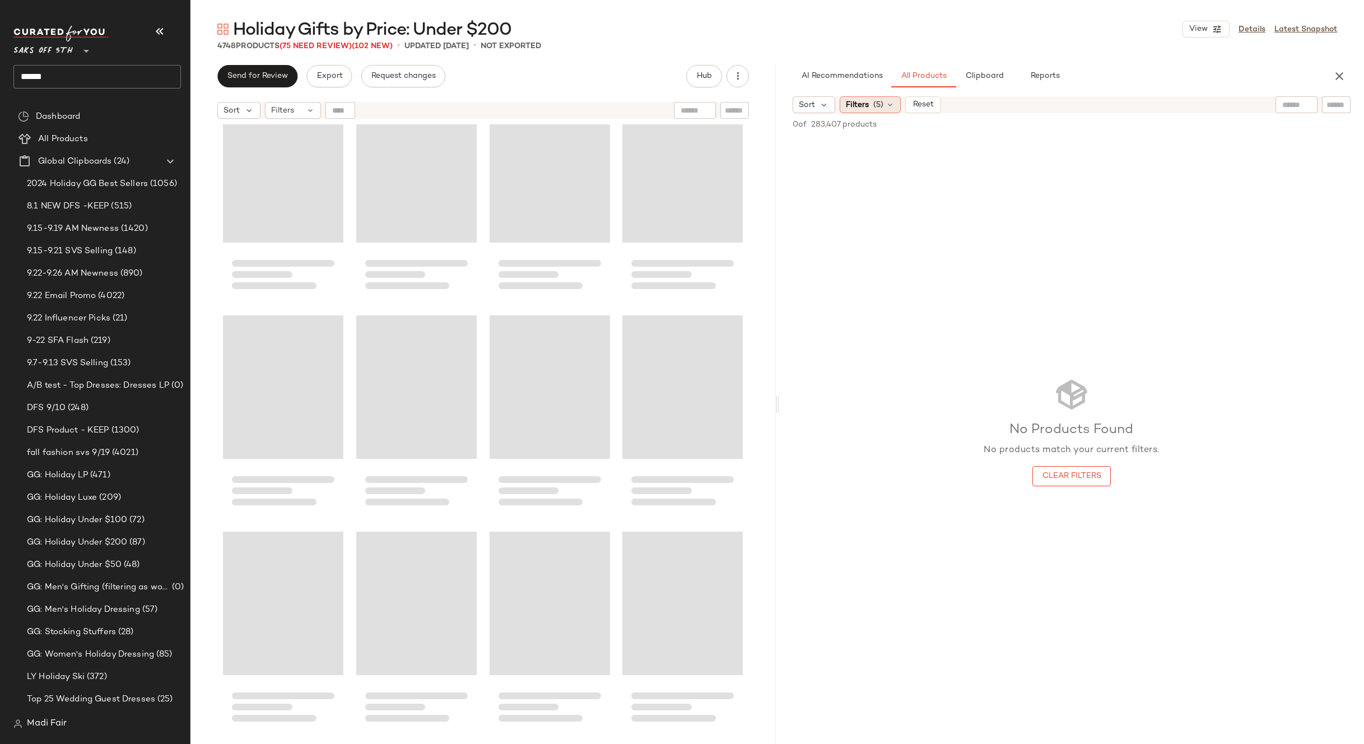
click at [887, 105] on icon at bounding box center [890, 104] width 9 height 9
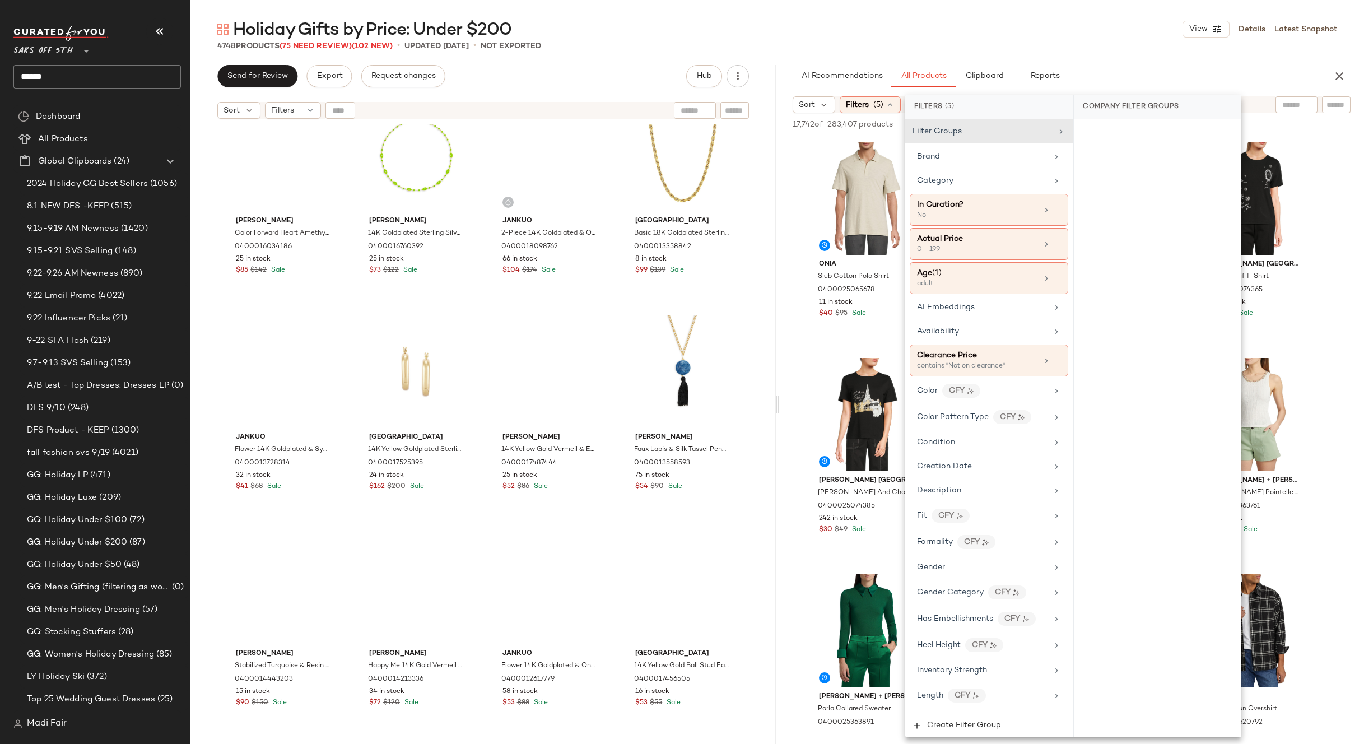
click at [962, 40] on div "4748 Products (75 Need Review) (102 New) • updated Sep 24th • Not Exported" at bounding box center [777, 45] width 1174 height 11
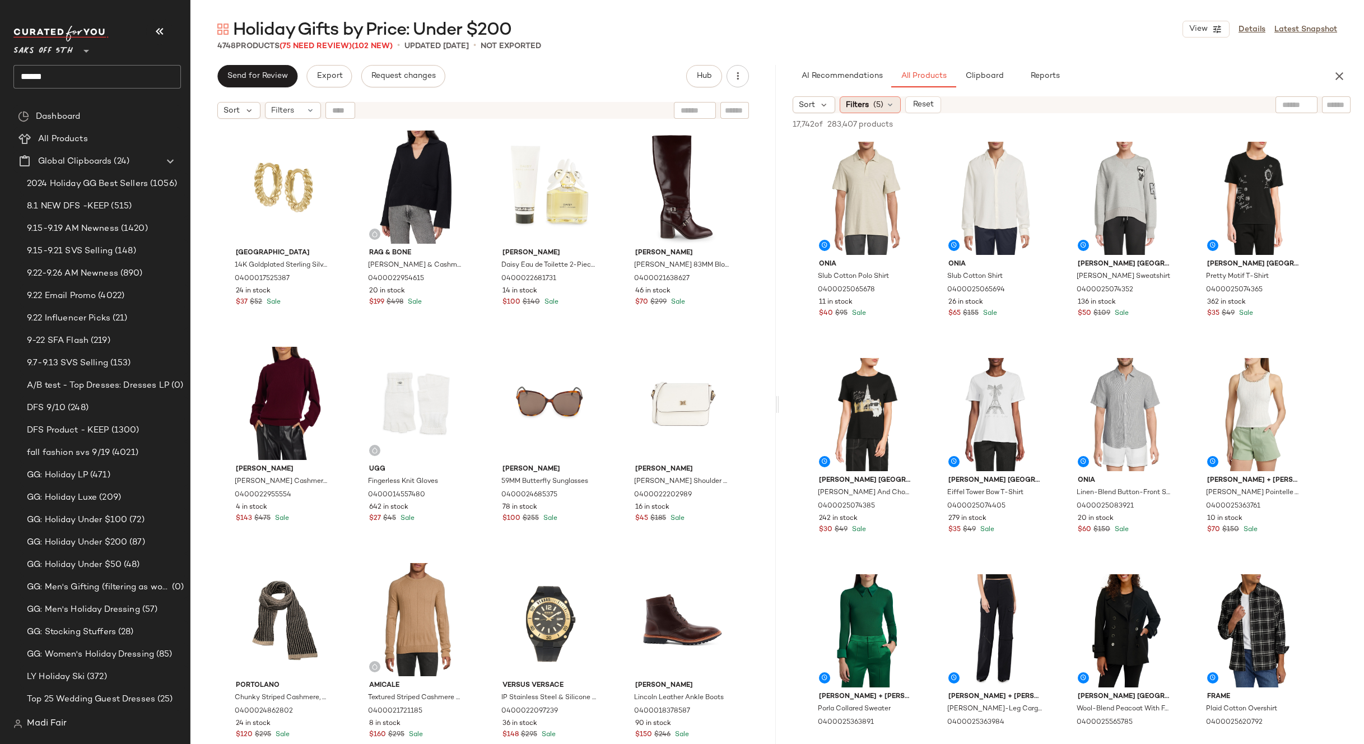
click at [869, 105] on div "Filters (5)" at bounding box center [870, 104] width 61 height 17
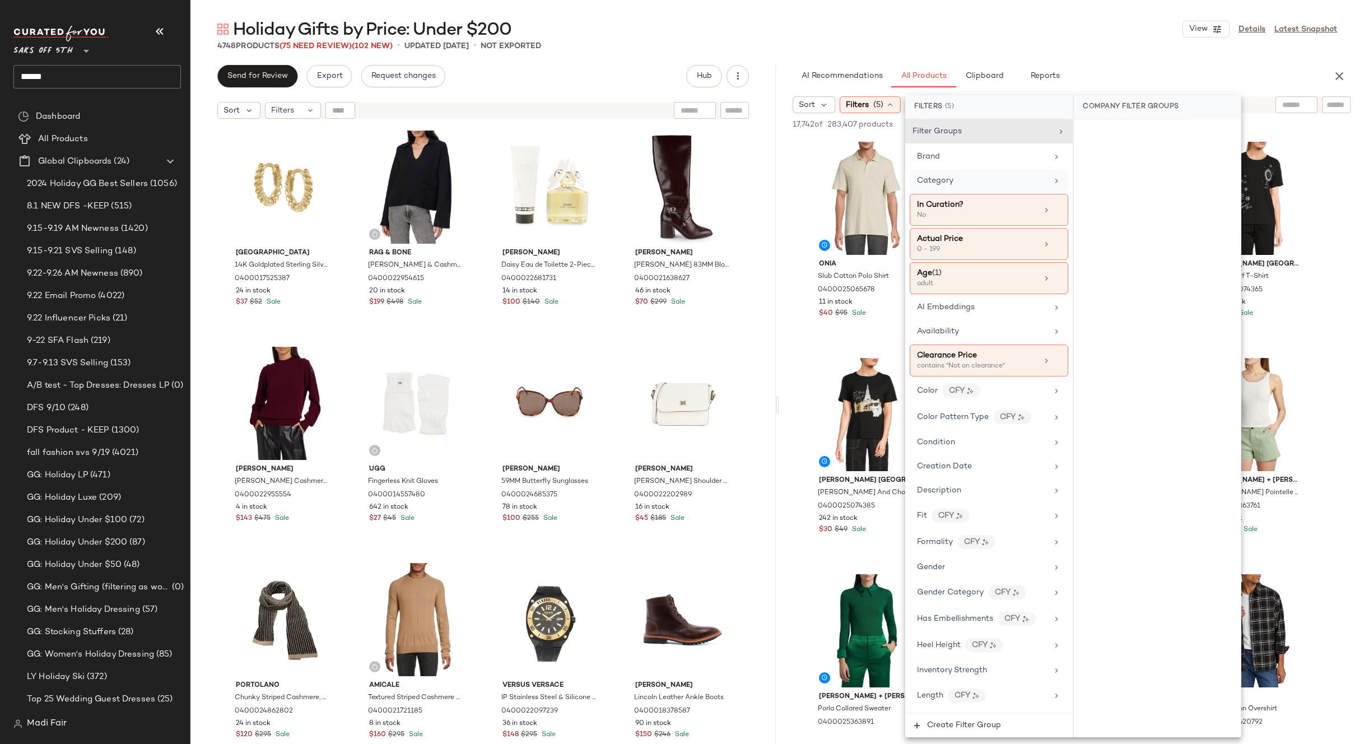
click at [960, 176] on div "Category" at bounding box center [982, 181] width 131 height 12
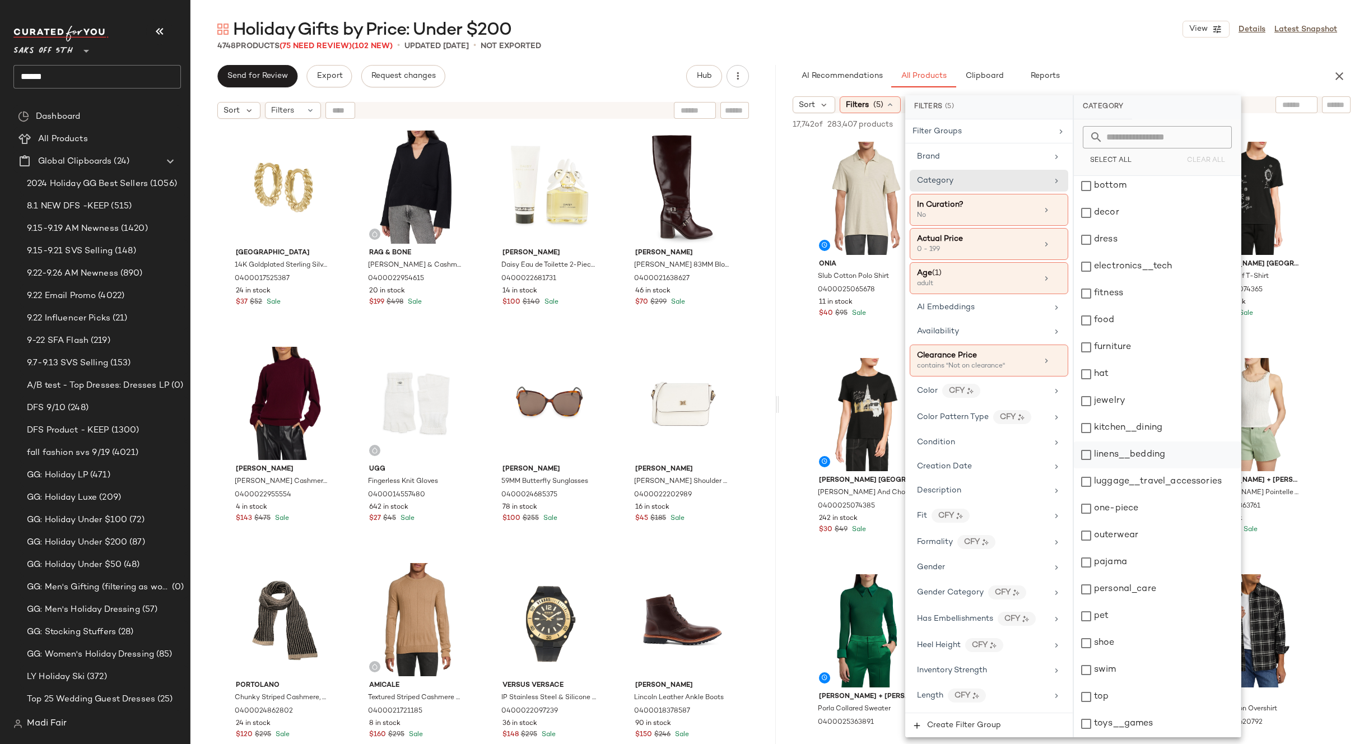
scroll to position [111, 0]
click at [1115, 611] on div "shoe" at bounding box center [1157, 616] width 167 height 27
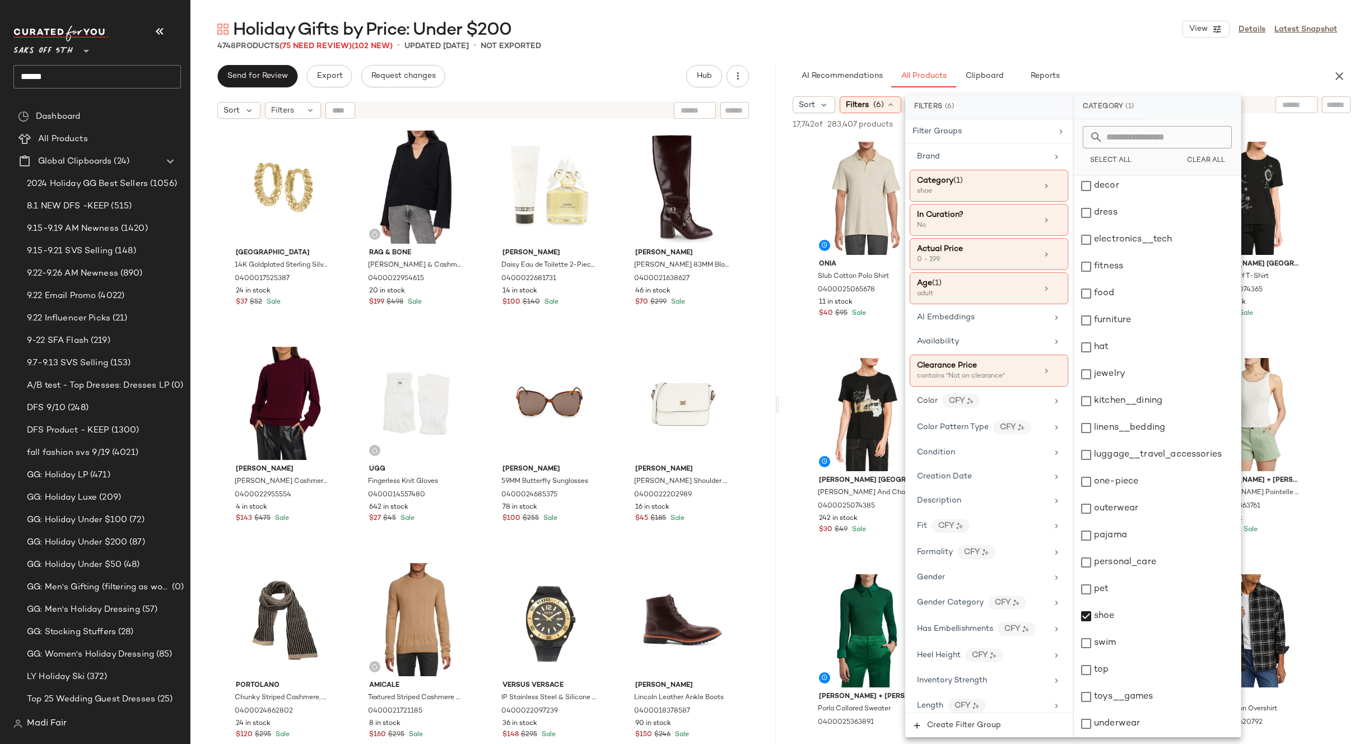
click at [1001, 49] on div "4748 Products (75 Need Review) (102 New) • updated Sep 24th • Not Exported" at bounding box center [777, 45] width 1174 height 11
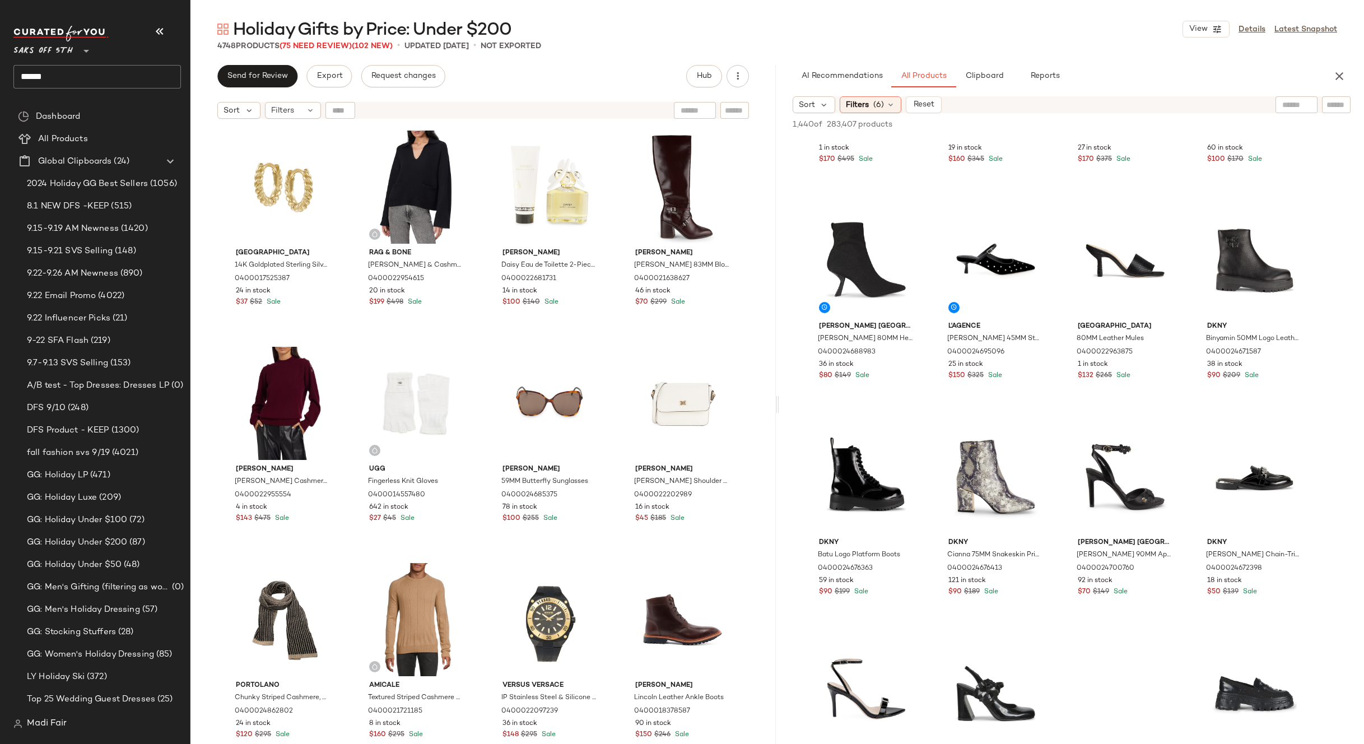
scroll to position [392, 0]
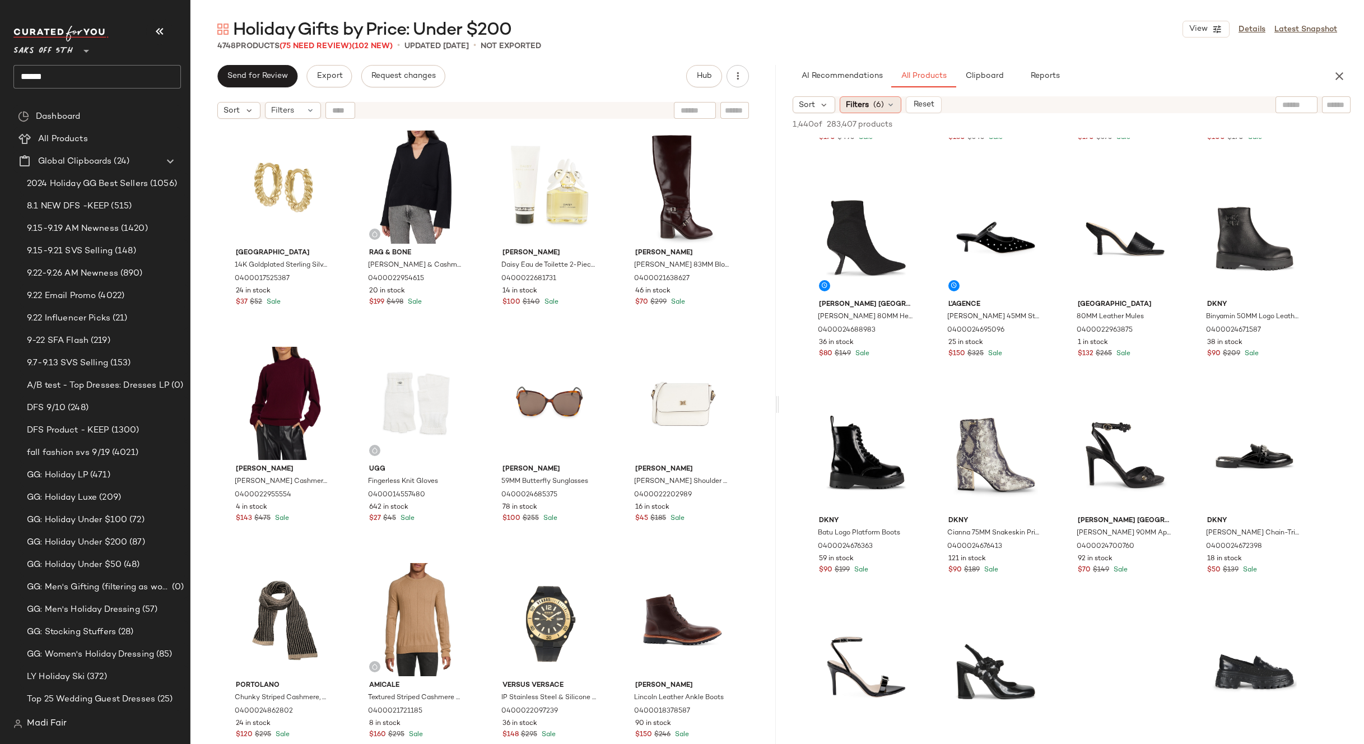
click at [877, 100] on span "(6)" at bounding box center [878, 105] width 11 height 12
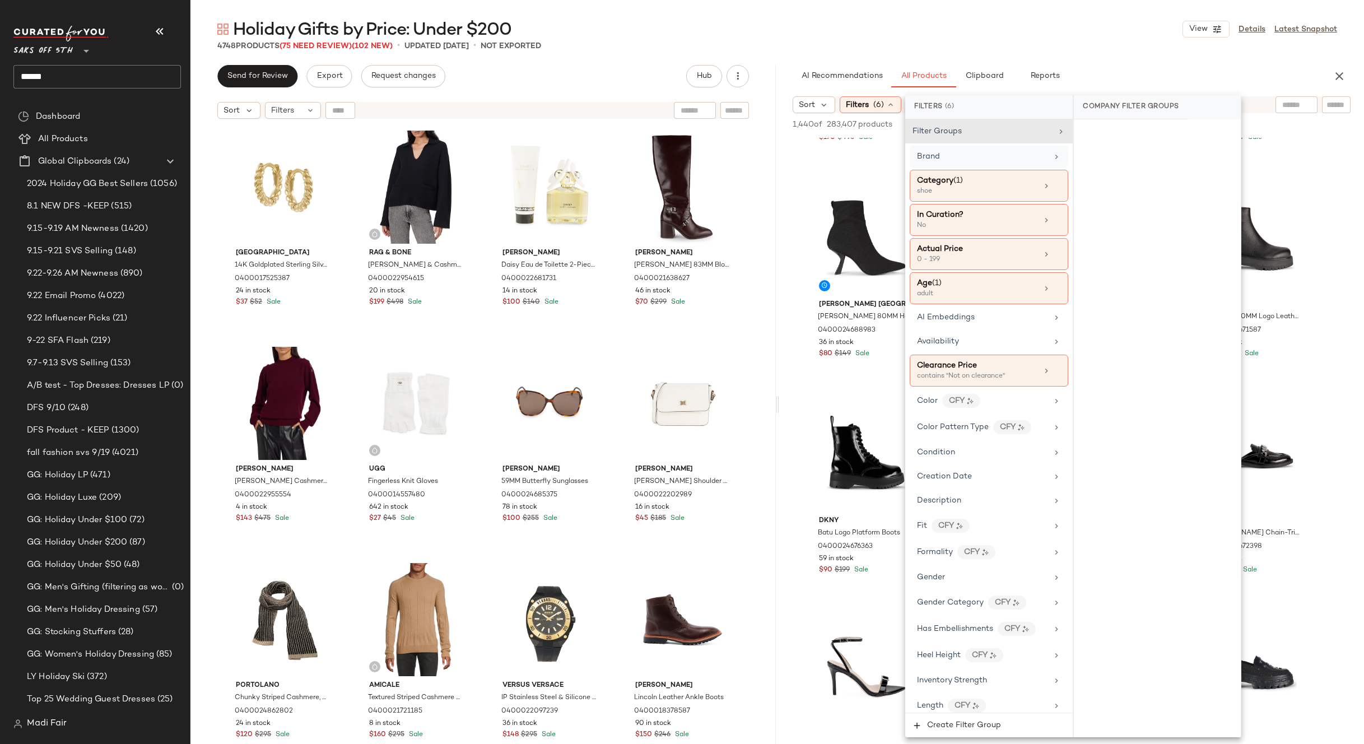
click at [980, 152] on div "Brand" at bounding box center [982, 157] width 131 height 12
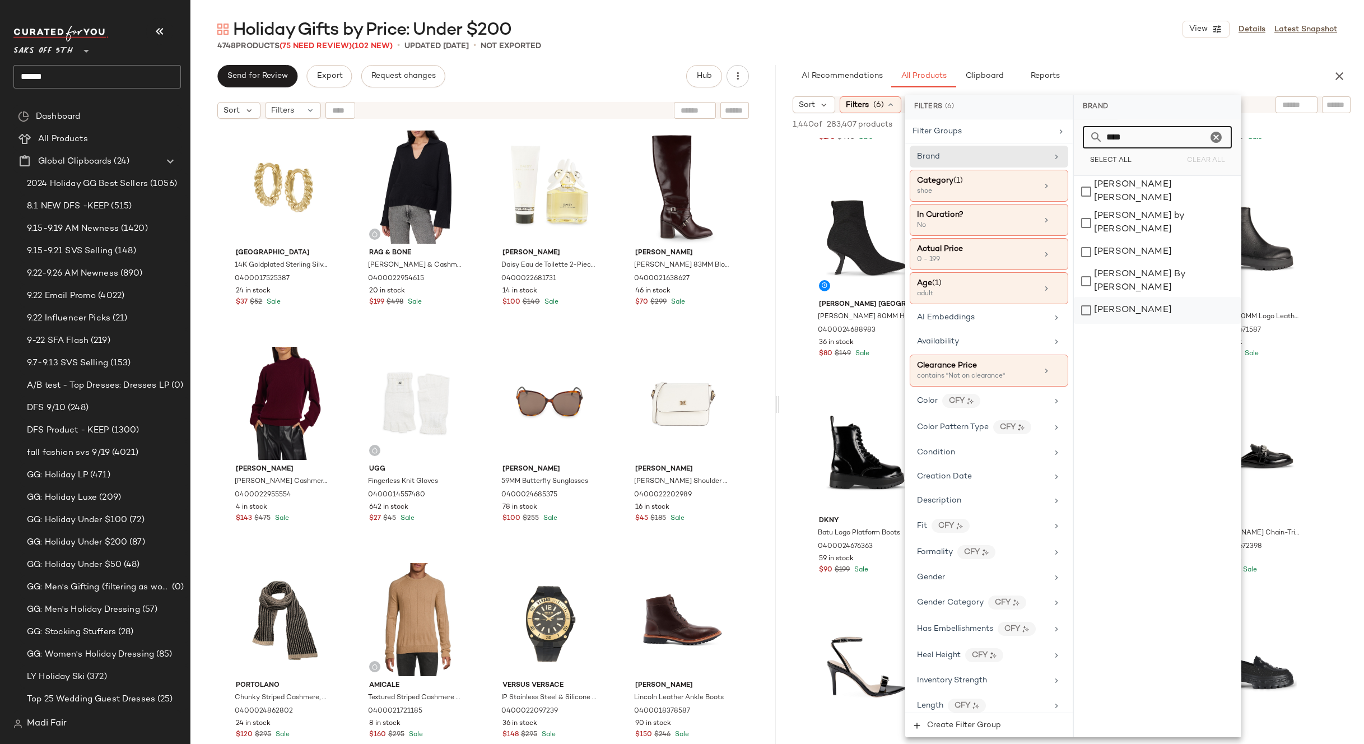
type input "****"
click at [1145, 297] on div "Stuart Weitzman" at bounding box center [1157, 310] width 167 height 27
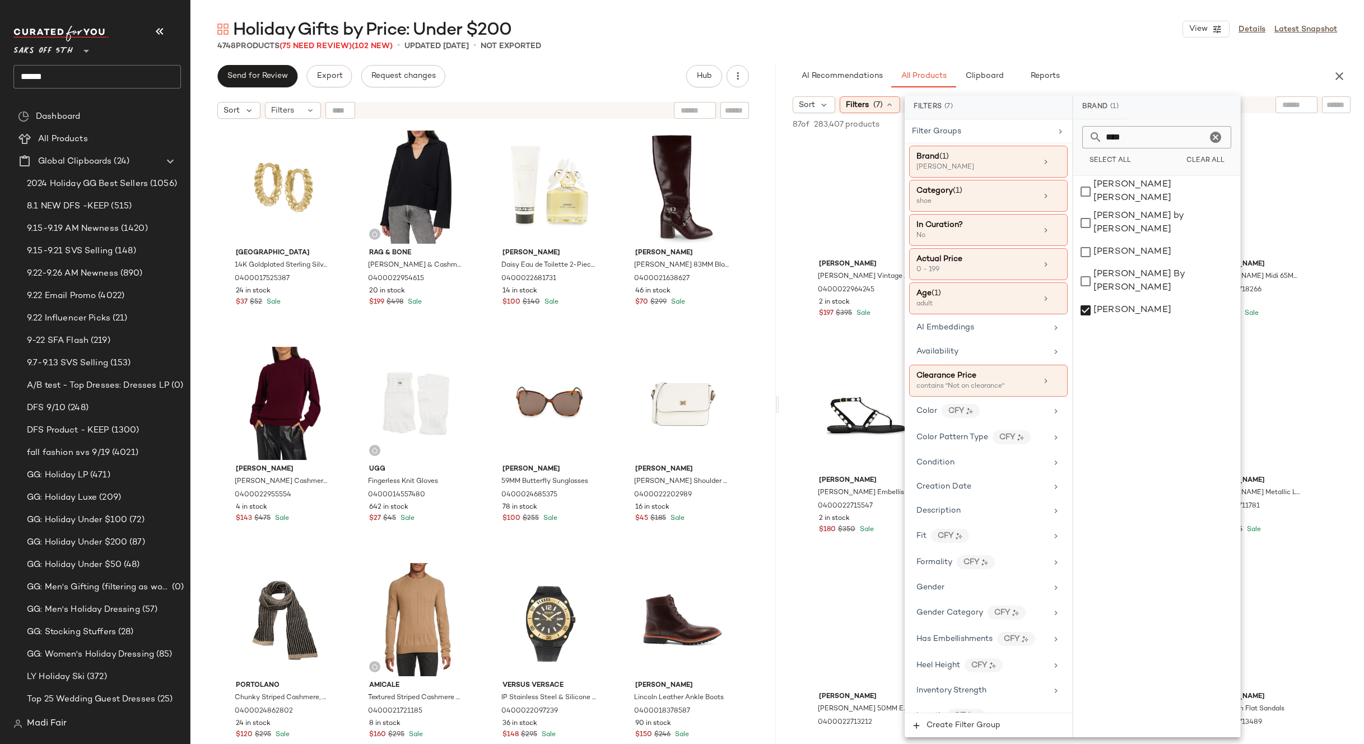
click at [997, 22] on div "Holiday Gifts by Price: Under $200 View Details Latest Snapshot" at bounding box center [777, 29] width 1174 height 22
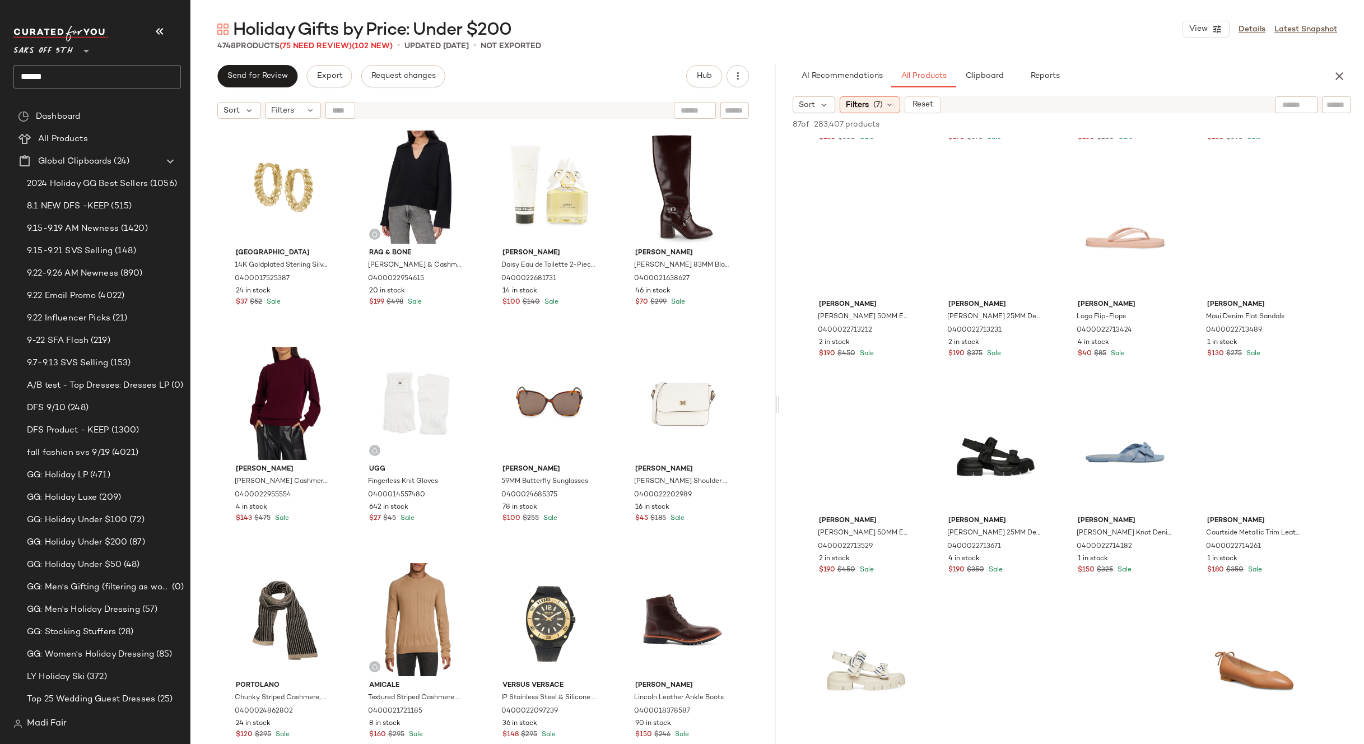
scroll to position [0, 0]
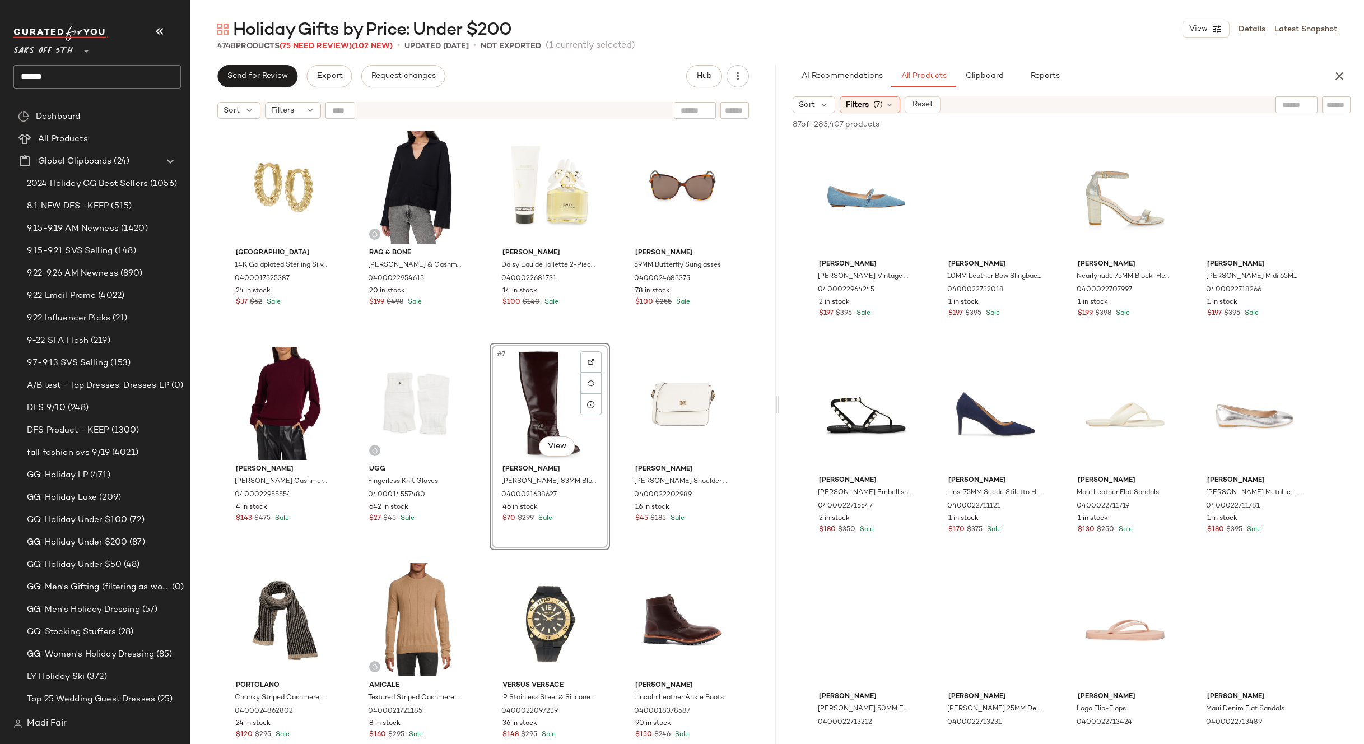
click at [613, 333] on div "Saks Fifth Avenue 14K Goldplated Sterling Silver Huggie Earrings 0400017525387 …" at bounding box center [483, 449] width 520 height 645
click at [300, 108] on div "Filters" at bounding box center [293, 110] width 56 height 17
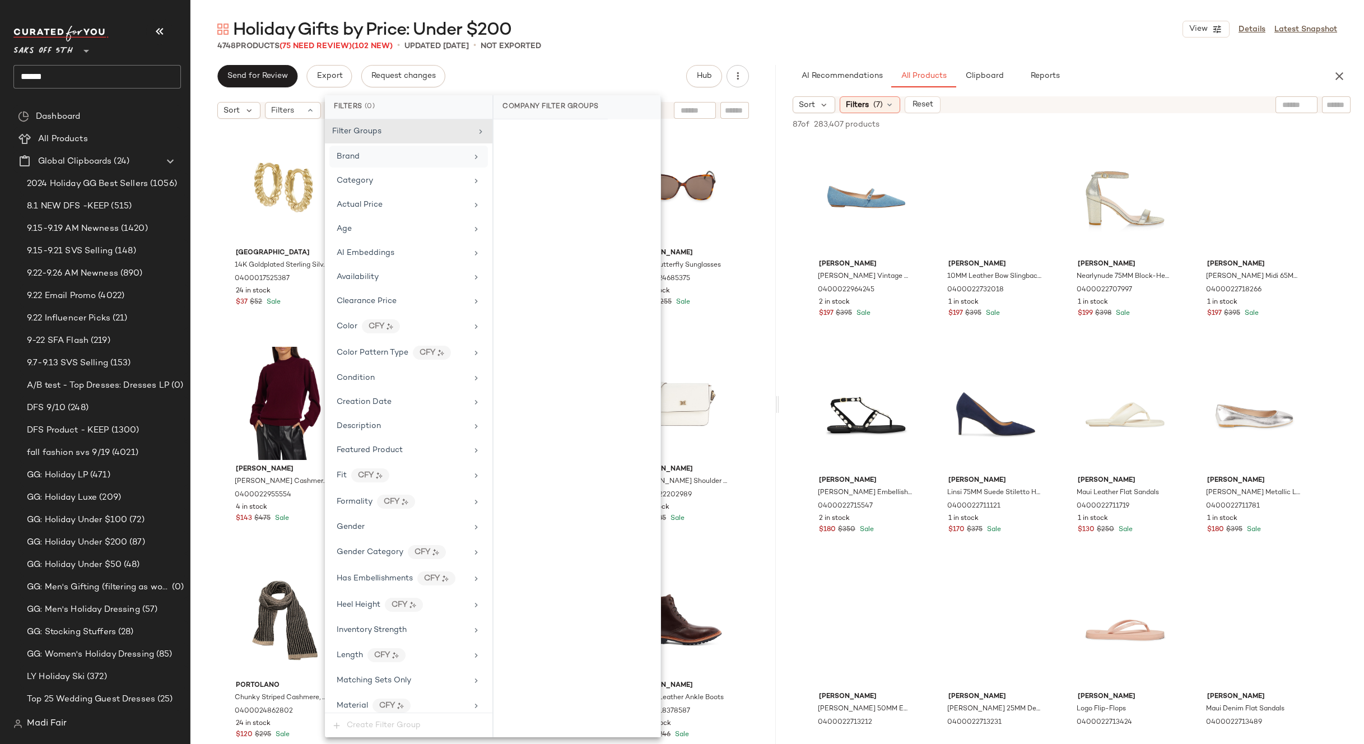
click at [384, 159] on div "Brand" at bounding box center [402, 157] width 131 height 12
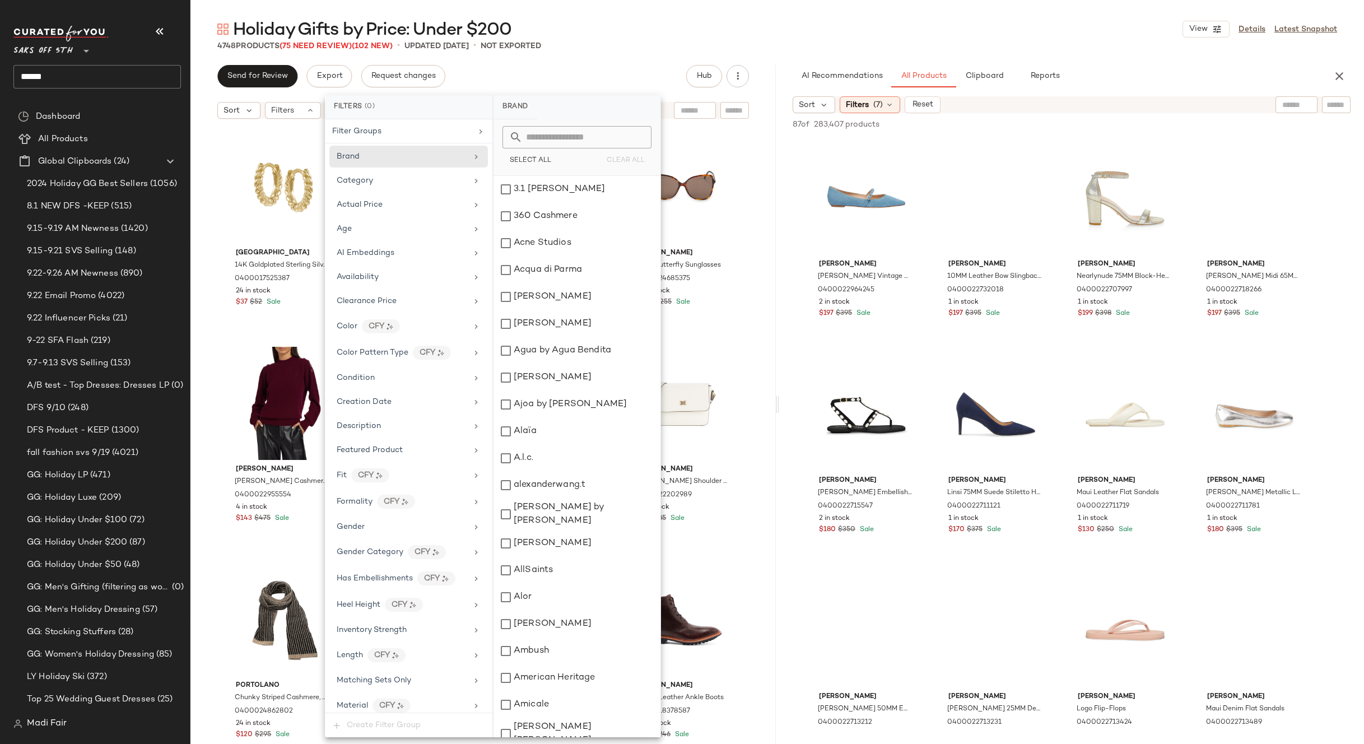
click at [550, 137] on input "text" at bounding box center [584, 137] width 122 height 22
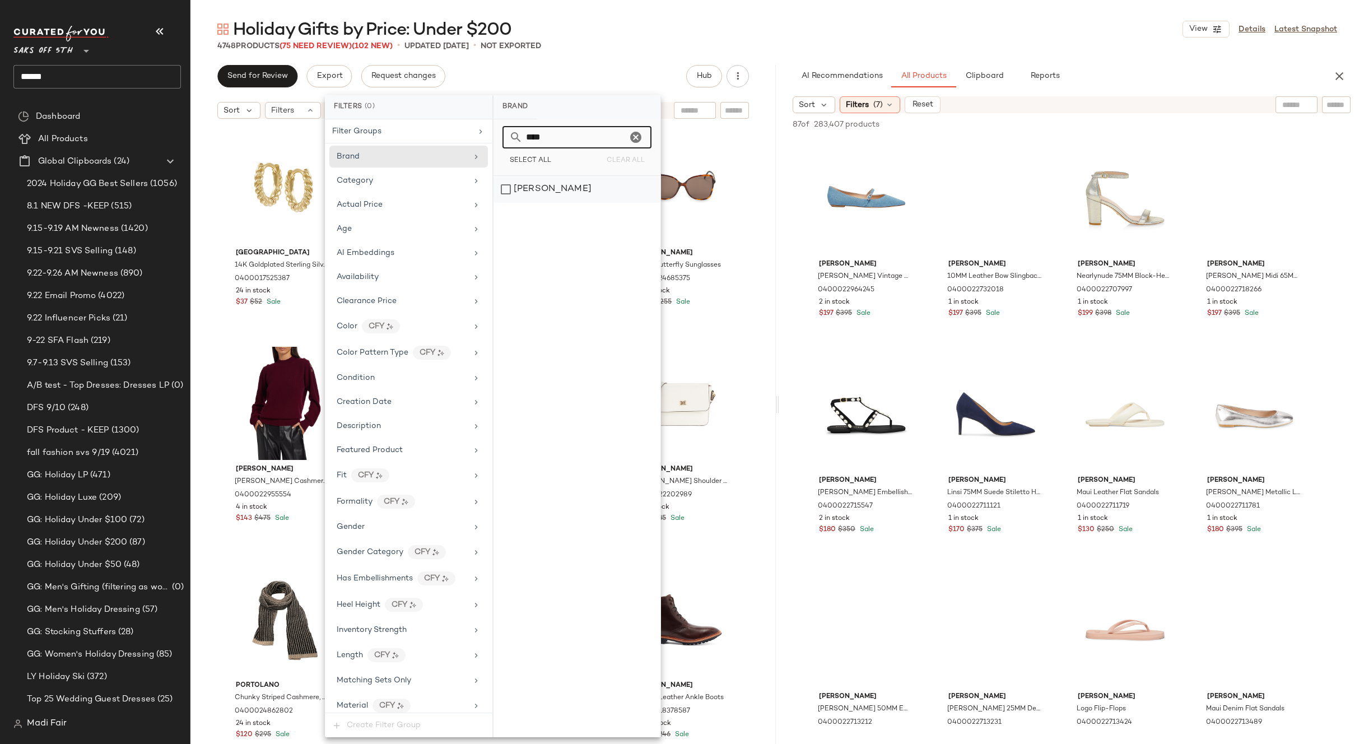
type input "****"
click at [557, 188] on div "Stuart Weitzman" at bounding box center [577, 189] width 167 height 27
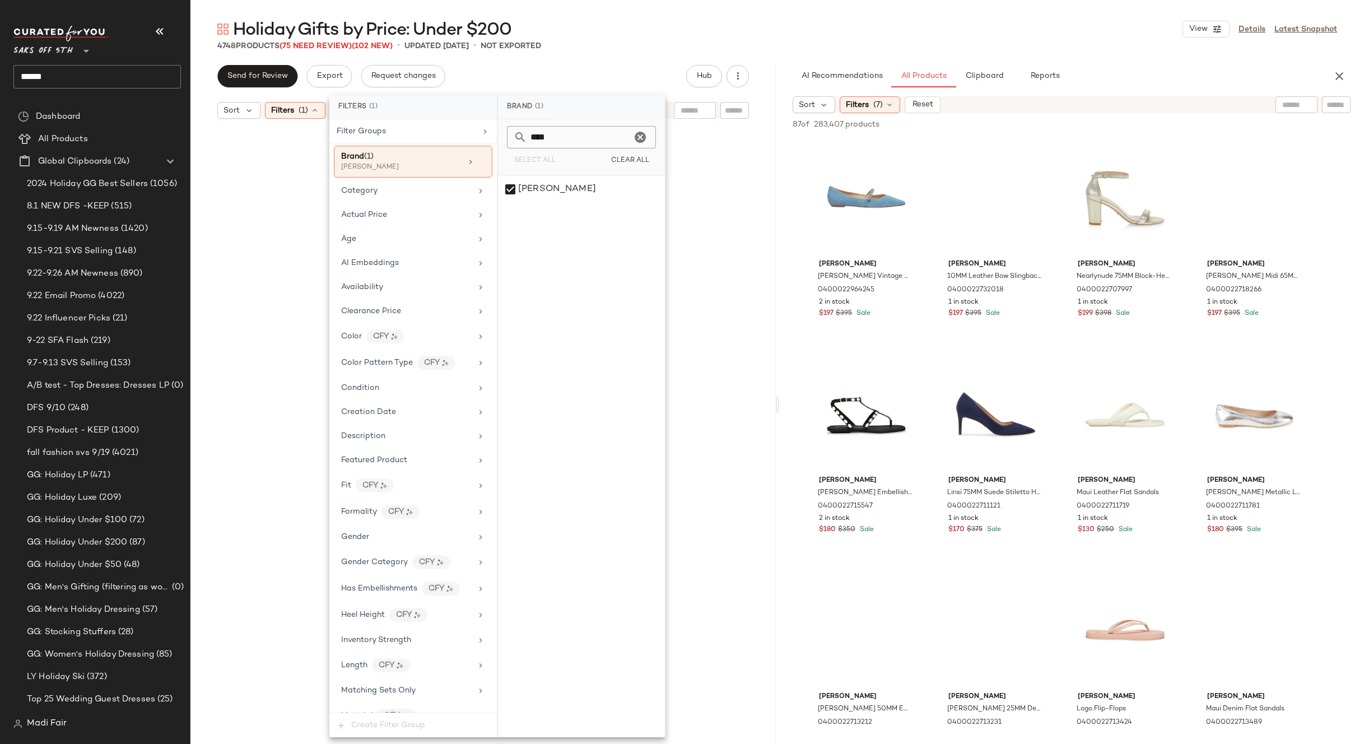
click at [637, 21] on div "Holiday Gifts by Price: Under $200 View Details Latest Snapshot" at bounding box center [777, 29] width 1174 height 22
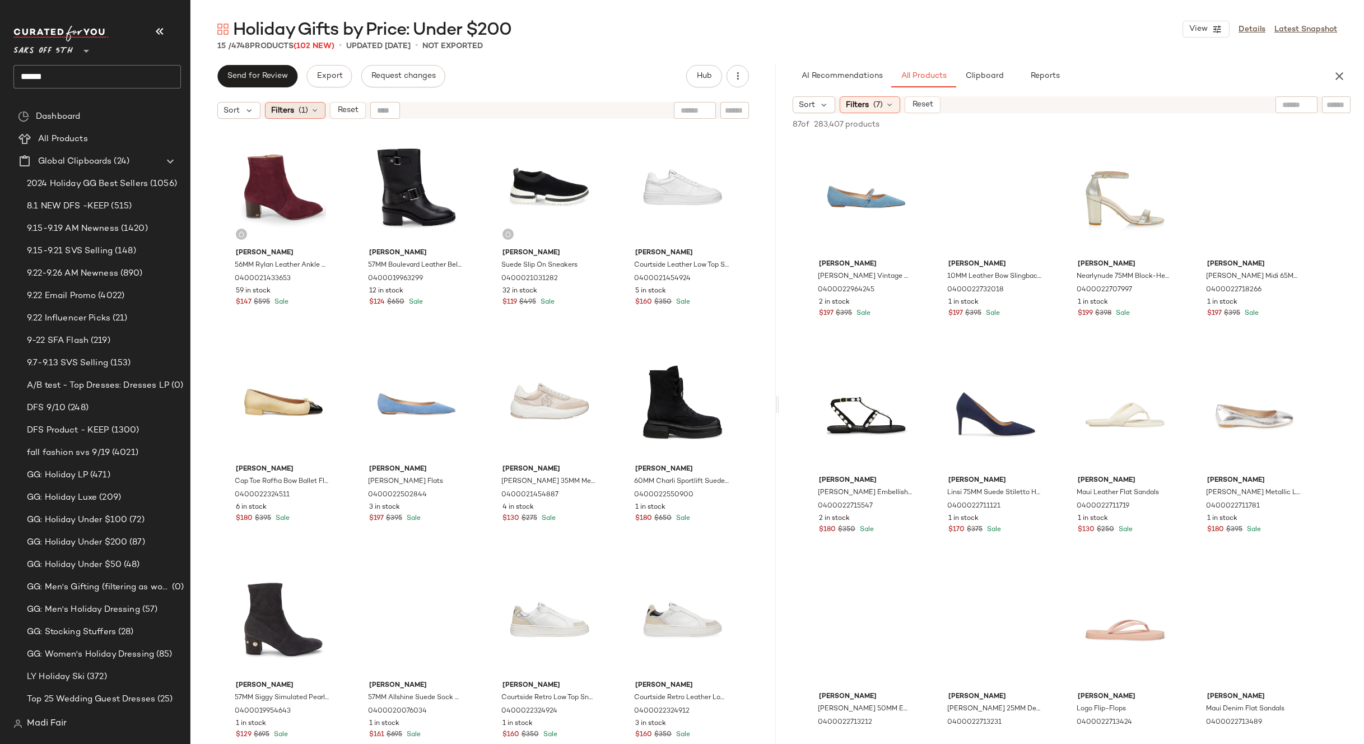
click at [307, 116] on span "(1)" at bounding box center [304, 111] width 10 height 12
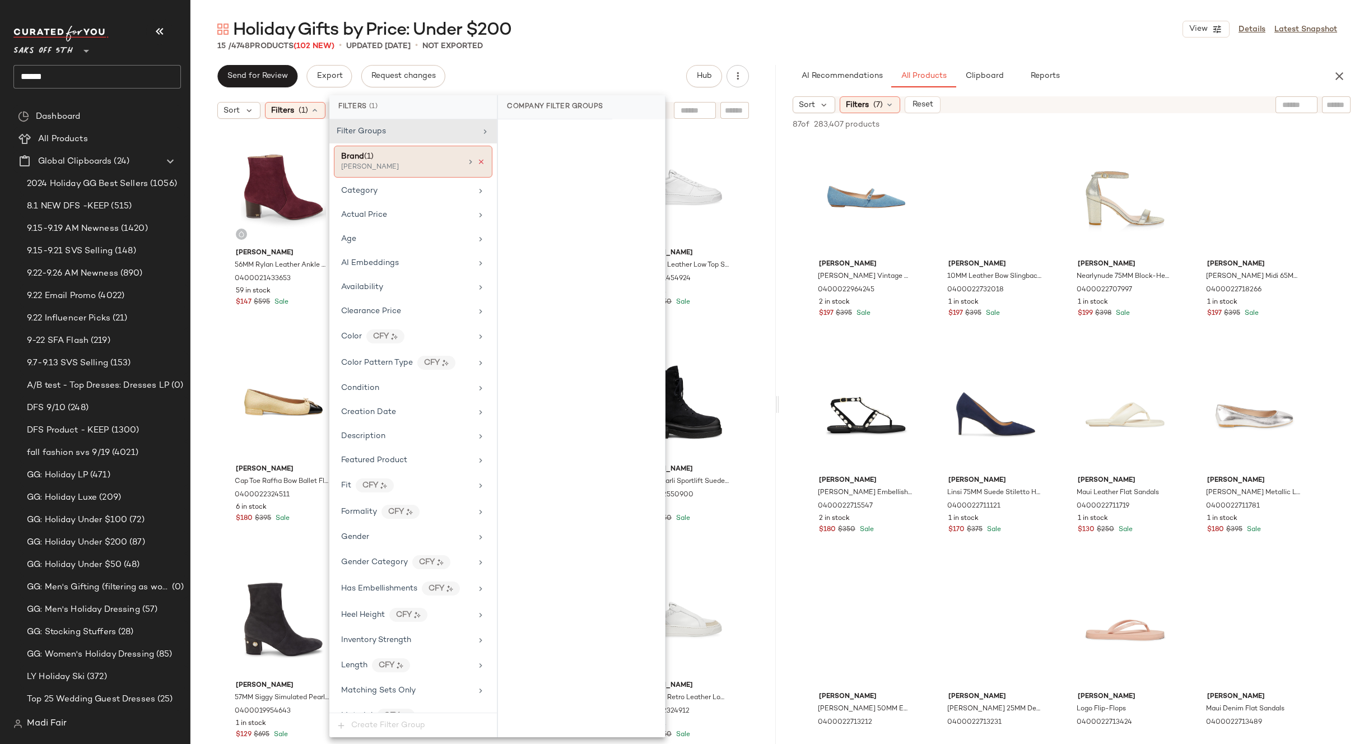
click at [477, 164] on icon at bounding box center [481, 162] width 8 height 8
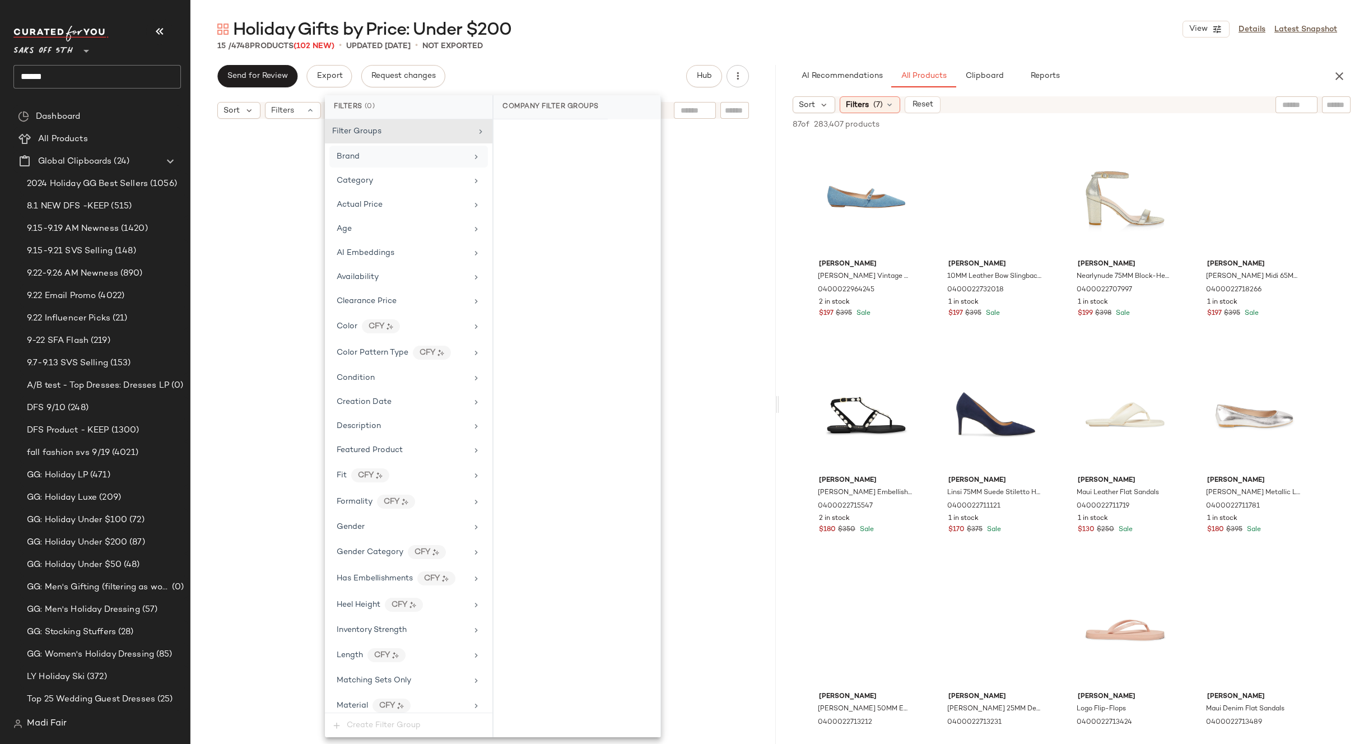
click at [909, 40] on div "Holiday Gifts by Price: Under $200 View Details Latest Snapshot" at bounding box center [777, 29] width 1174 height 22
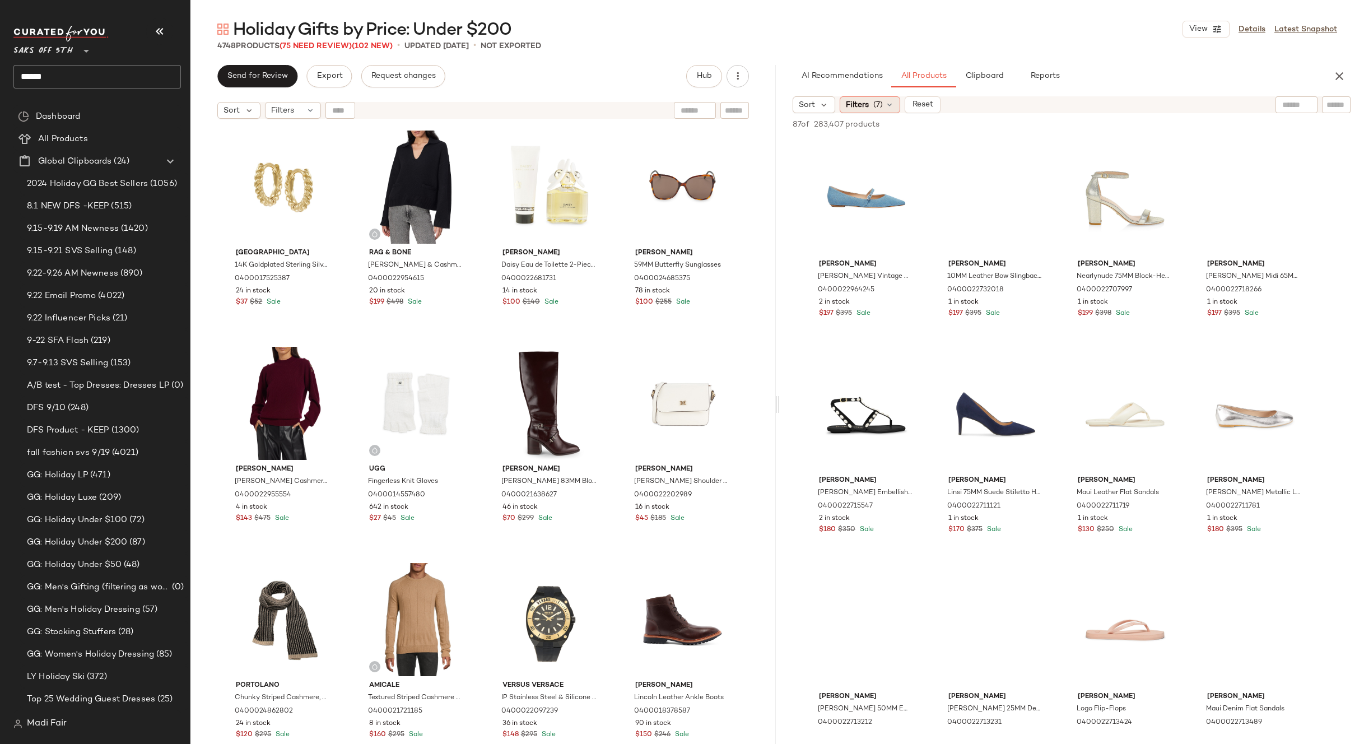
click at [882, 102] on span "(7)" at bounding box center [878, 105] width 10 height 12
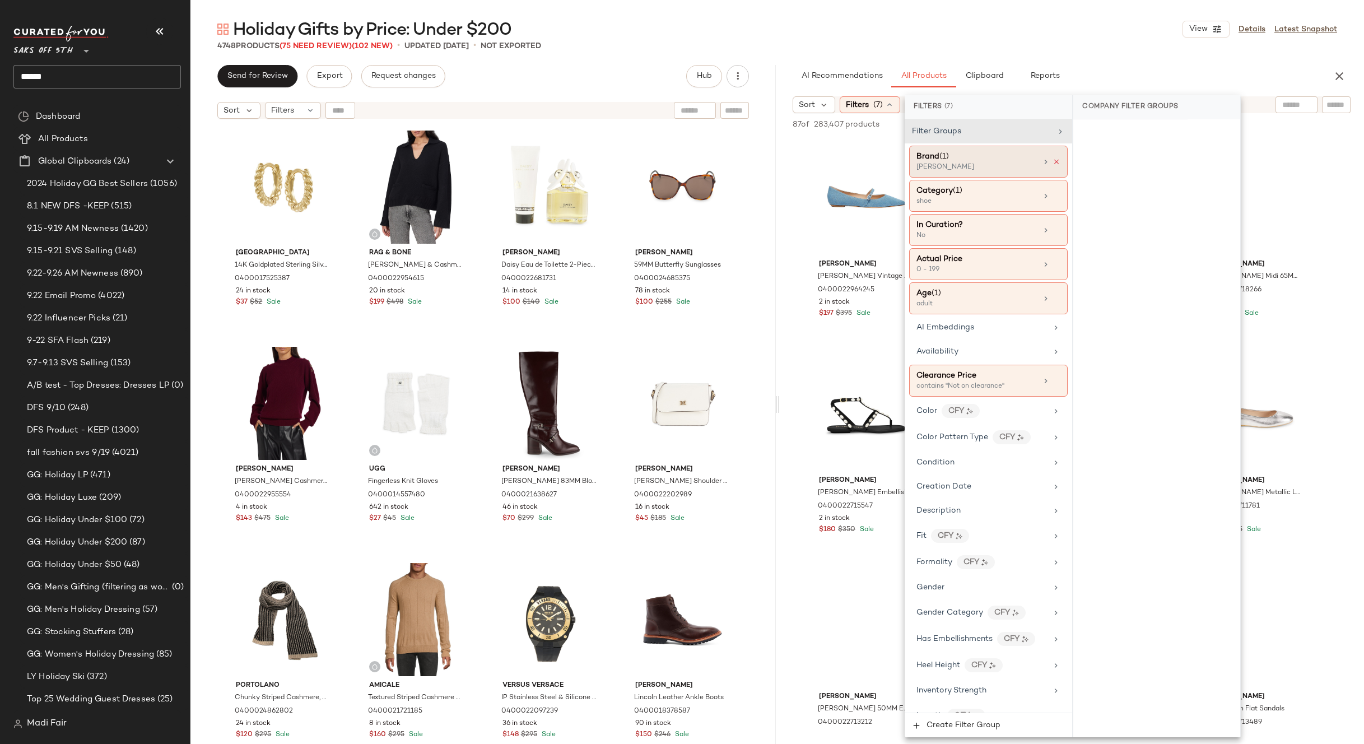
click at [1053, 160] on icon at bounding box center [1057, 162] width 8 height 8
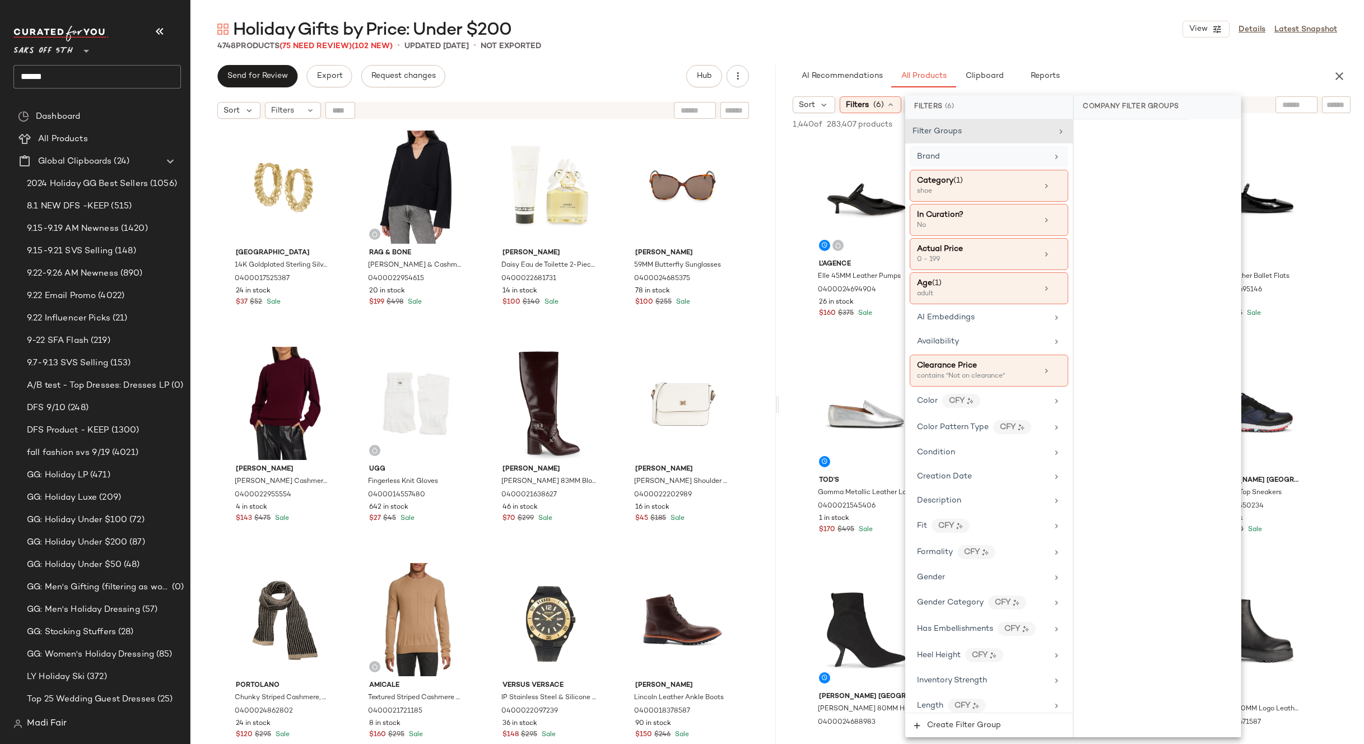
click at [983, 45] on div "4748 Products (75 Need Review) (102 New) • updated Sep 24th • Not Exported" at bounding box center [777, 45] width 1174 height 11
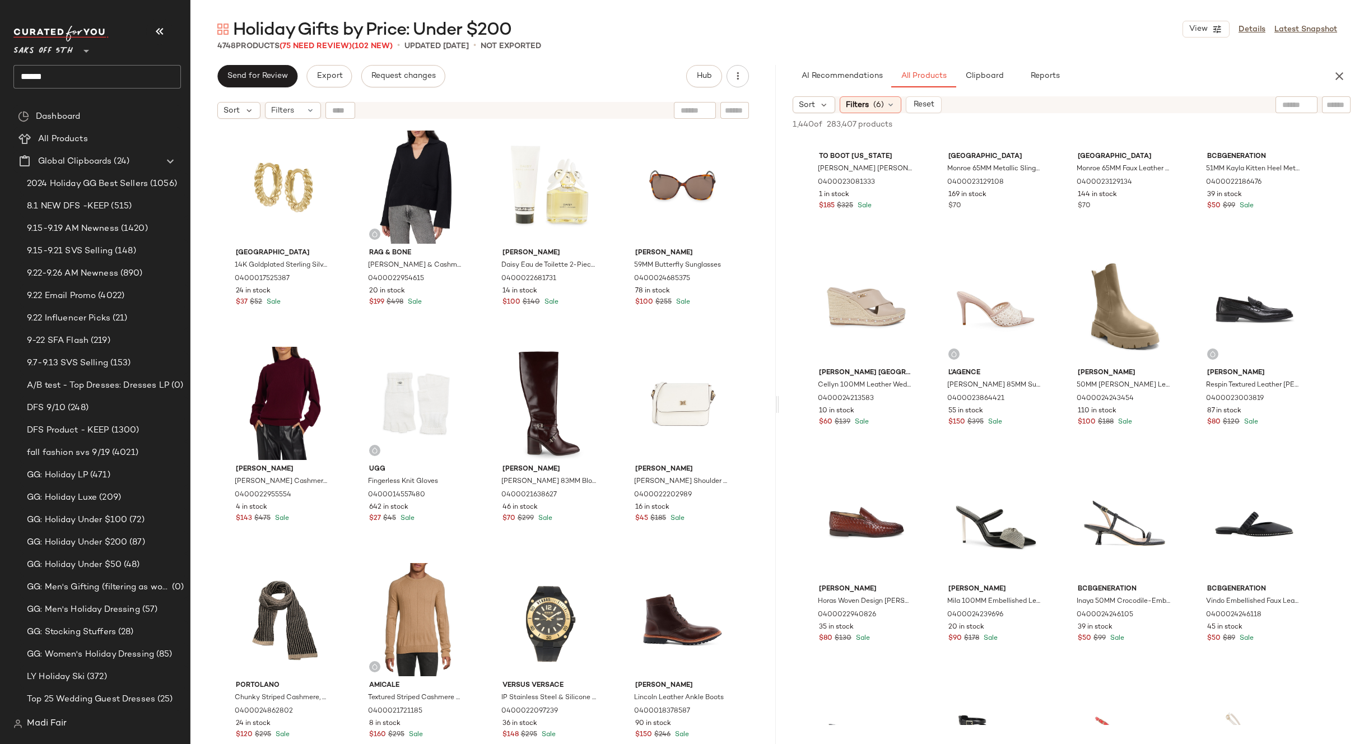
scroll to position [6218, 0]
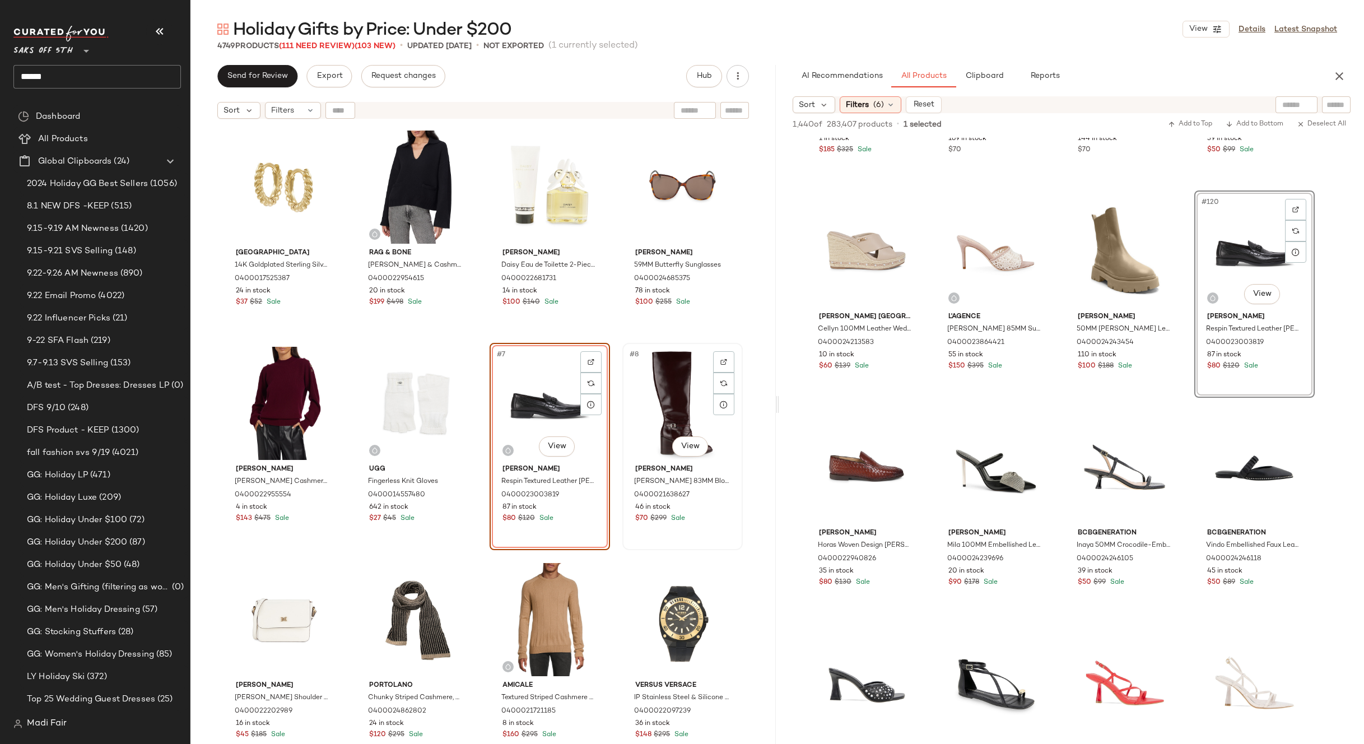
click at [681, 401] on div "#8 View" at bounding box center [682, 403] width 113 height 113
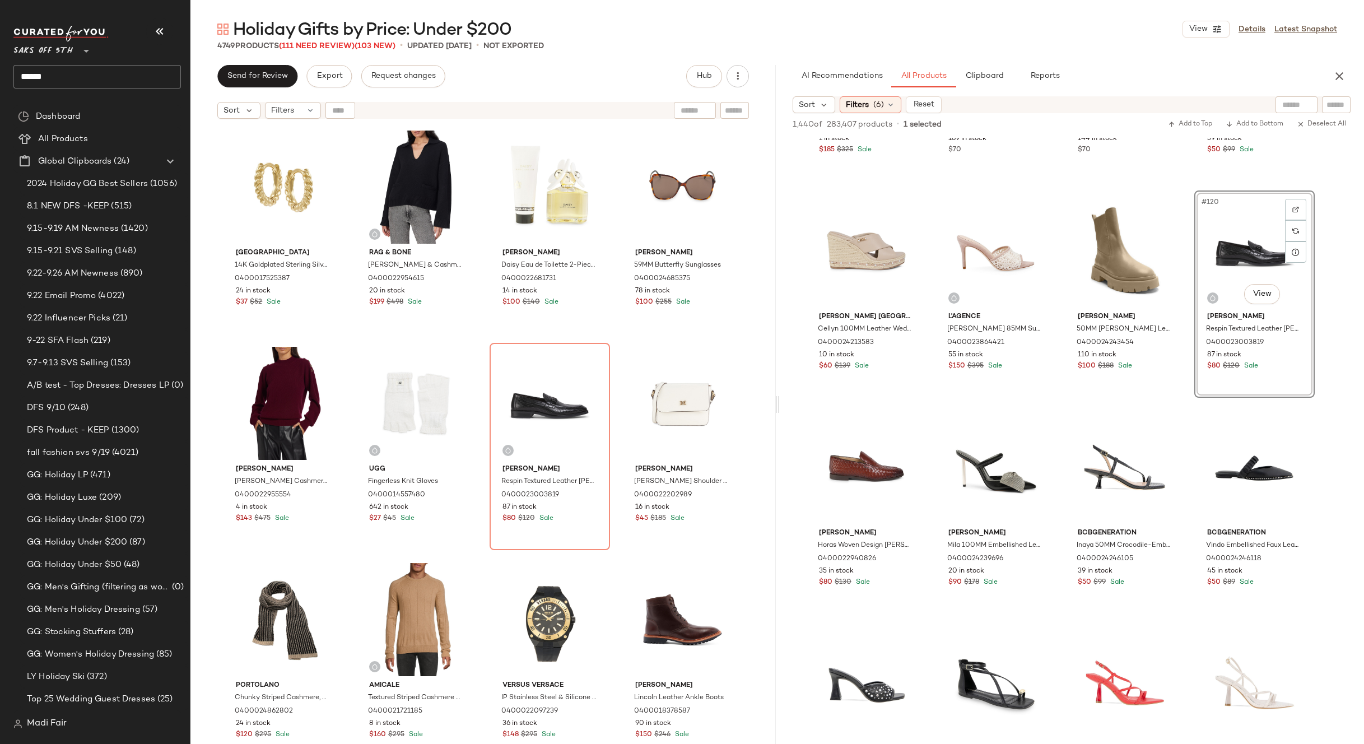
click at [610, 336] on div "Saks Fifth Avenue 14K Goldplated Sterling Silver Huggie Earrings 0400017525387 …" at bounding box center [483, 449] width 520 height 645
click at [611, 553] on div "Saks Fifth Avenue 14K Goldplated Sterling Silver Huggie Earrings 0400017525387 …" at bounding box center [483, 449] width 520 height 645
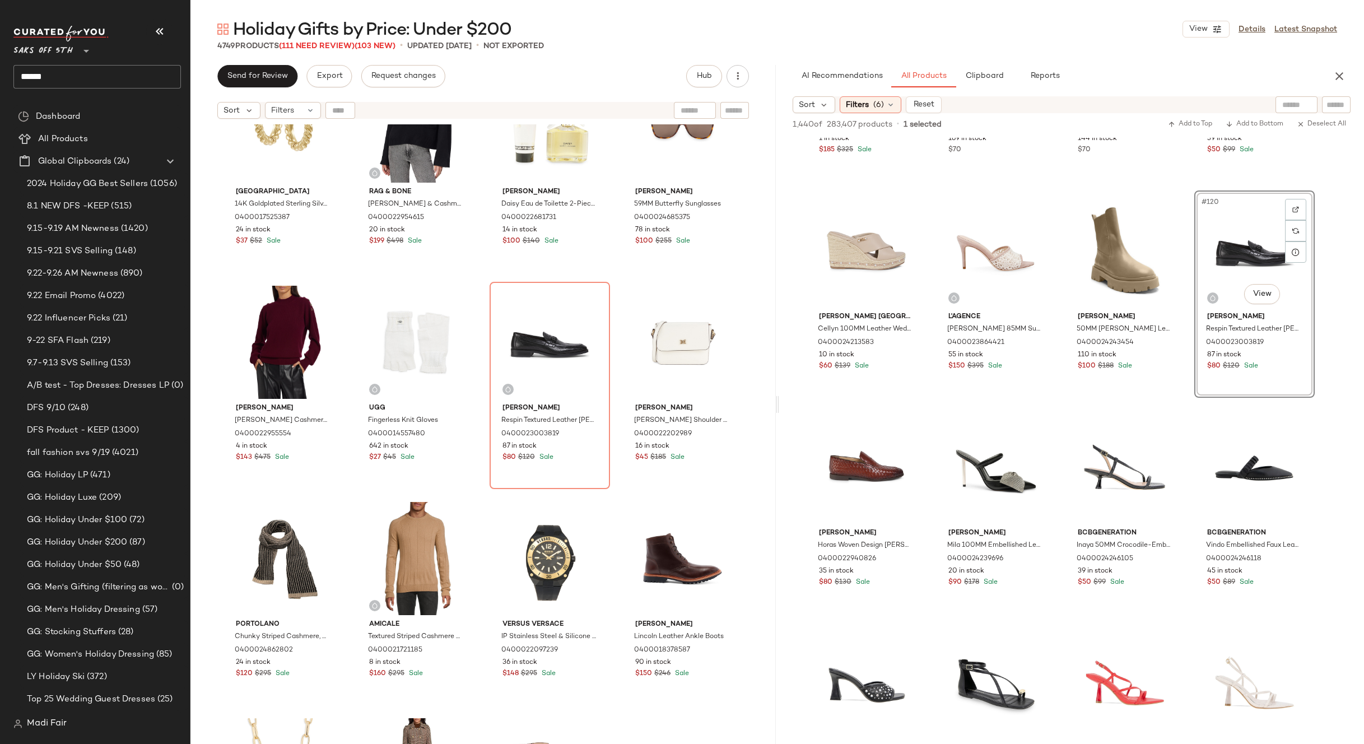
scroll to position [56, 0]
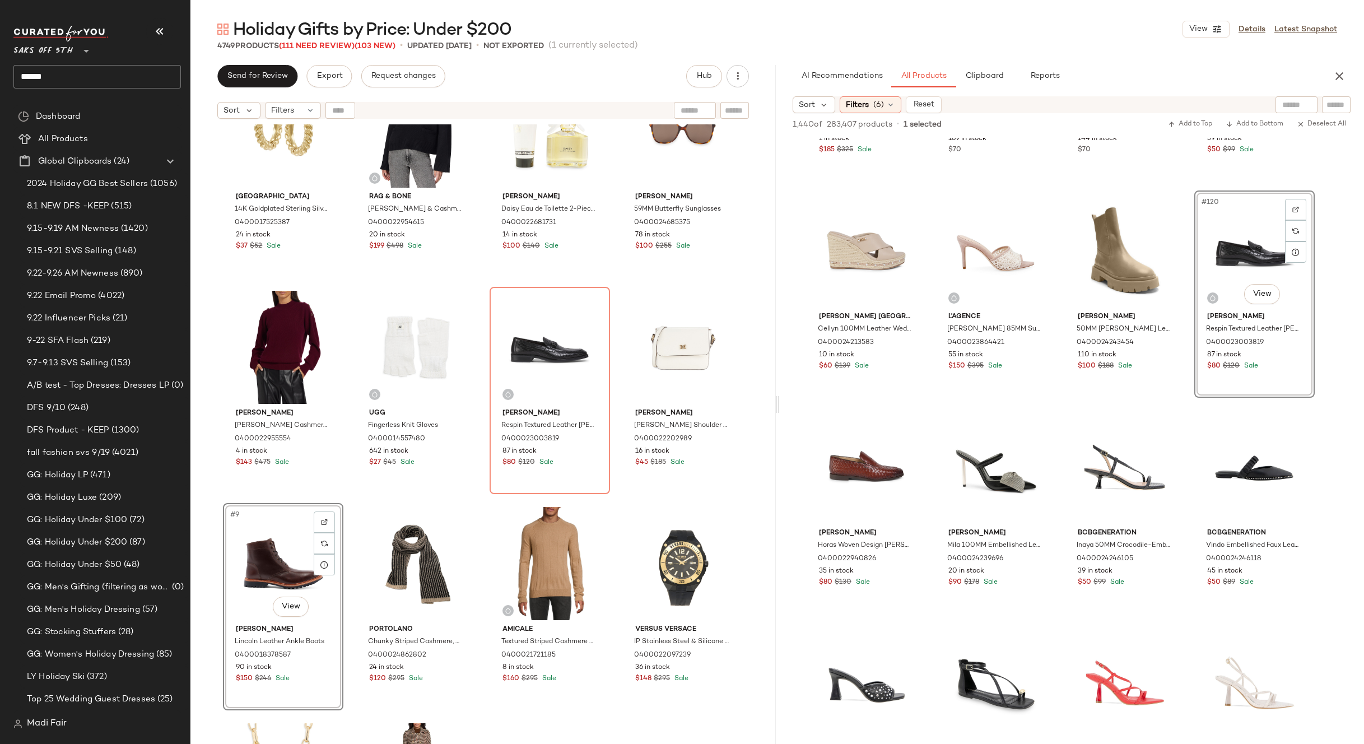
click at [613, 496] on div "Saks Fifth Avenue 14K Goldplated Sterling Silver Huggie Earrings 0400017525387 …" at bounding box center [483, 393] width 520 height 645
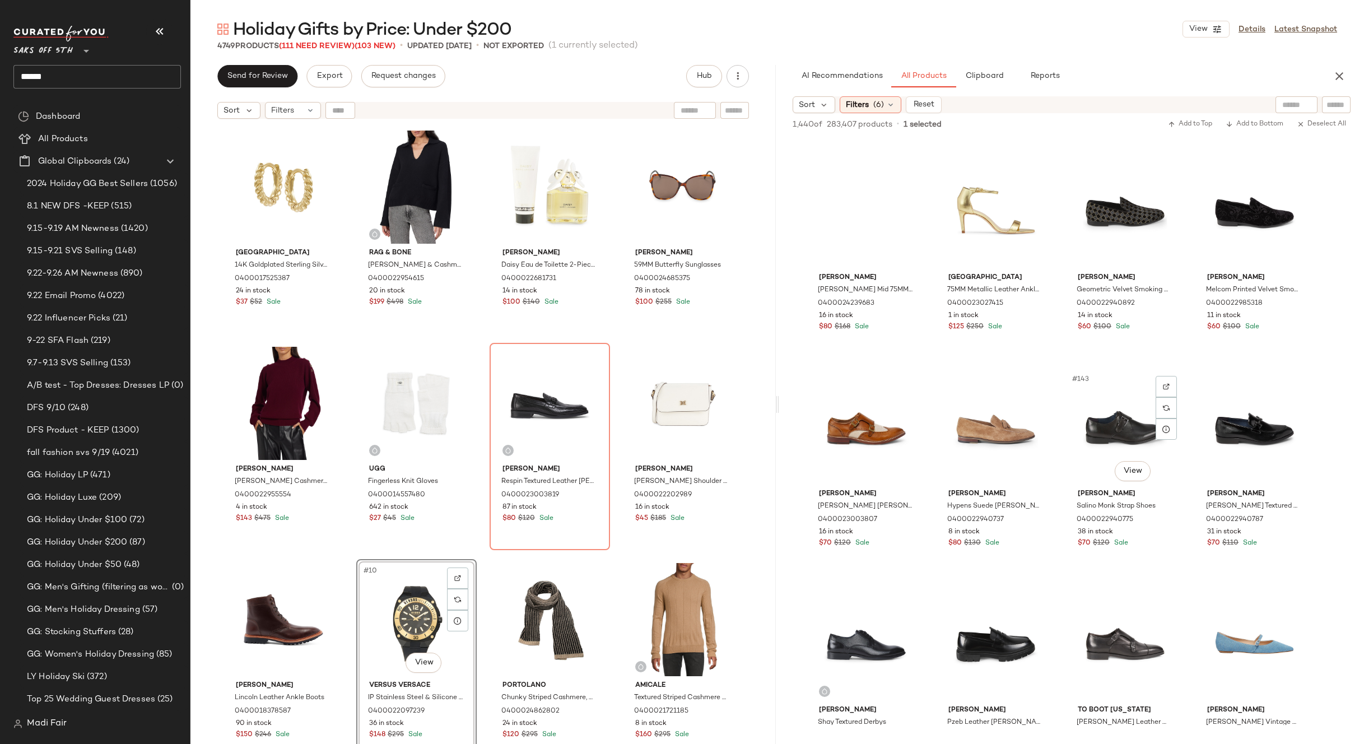
scroll to position [7563, 0]
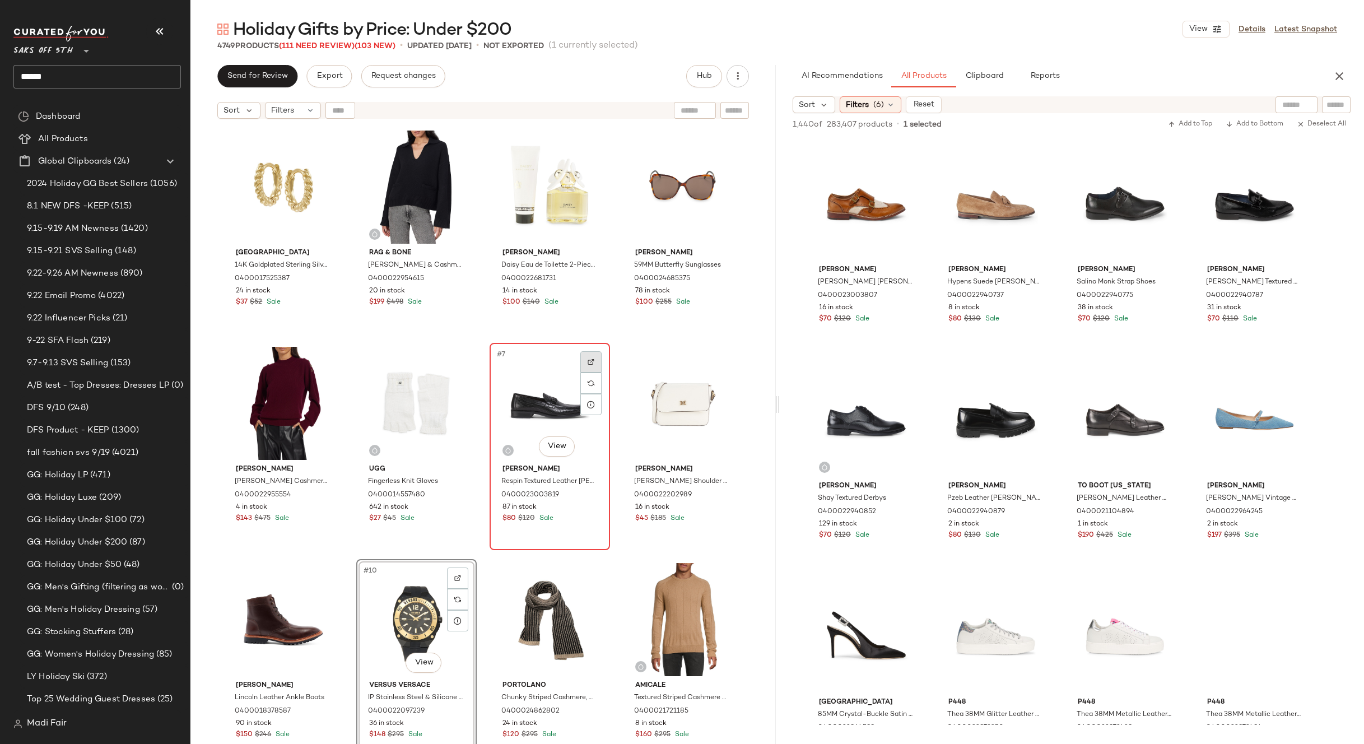
click at [588, 360] on img at bounding box center [591, 362] width 7 height 7
click at [875, 95] on div "AI Recommendations All Products Clipboard Reports Sort Filters (6) Reset 1,440 …" at bounding box center [1071, 404] width 585 height 679
click at [875, 100] on span "(6)" at bounding box center [878, 105] width 11 height 12
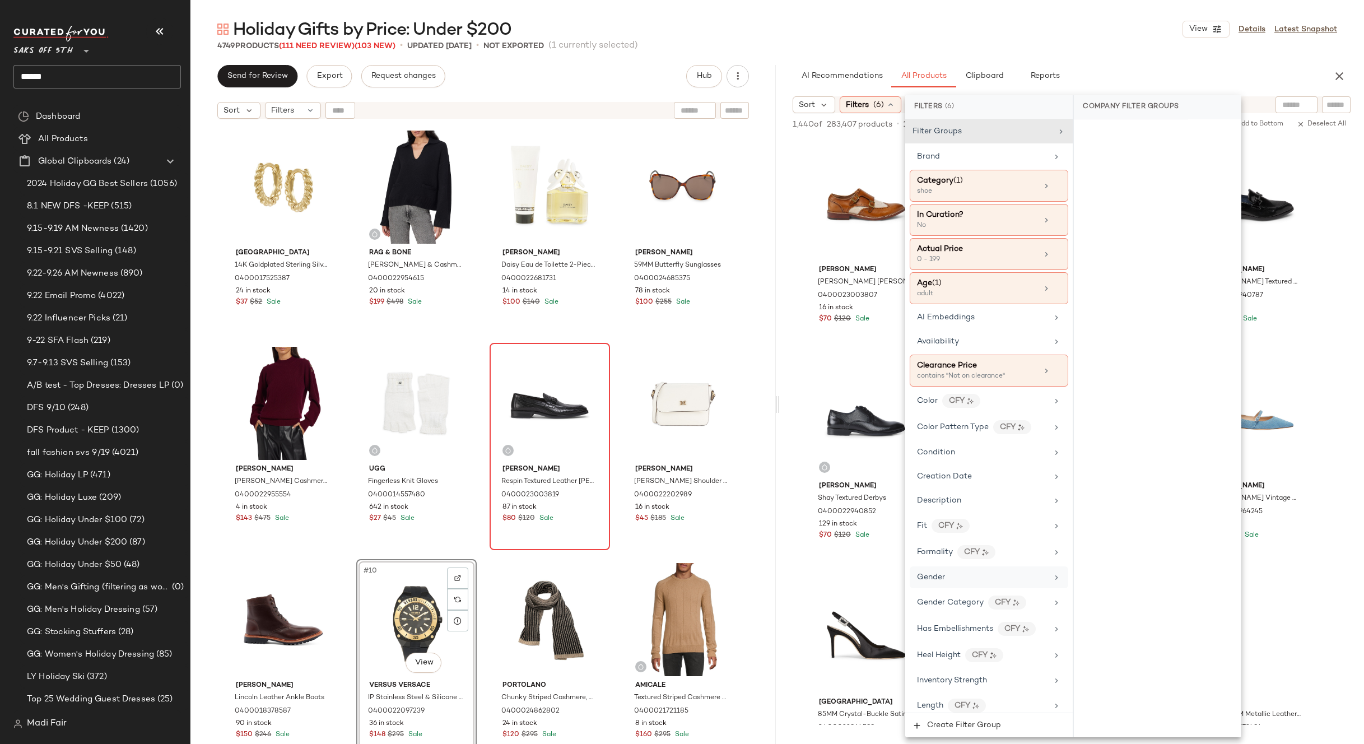
click at [976, 573] on div "Gender" at bounding box center [982, 577] width 131 height 12
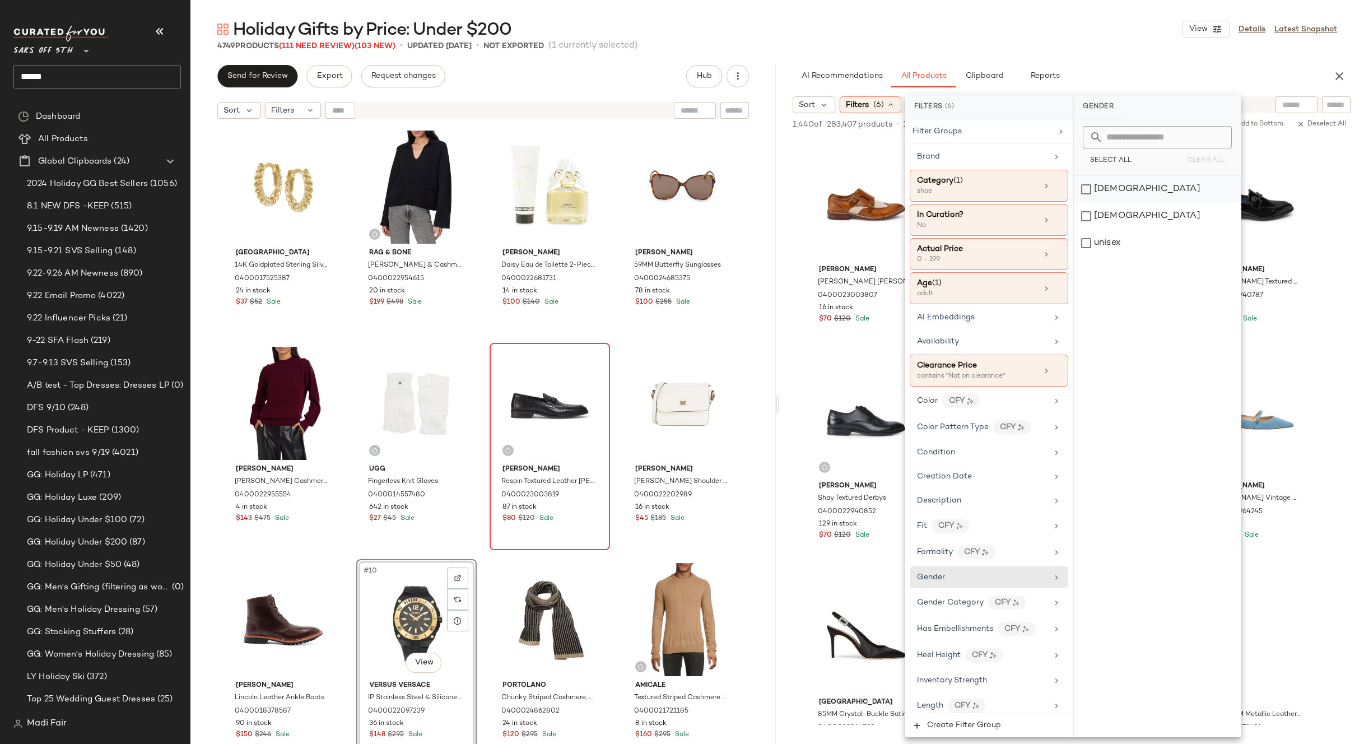
click at [1127, 189] on div "female" at bounding box center [1157, 189] width 167 height 27
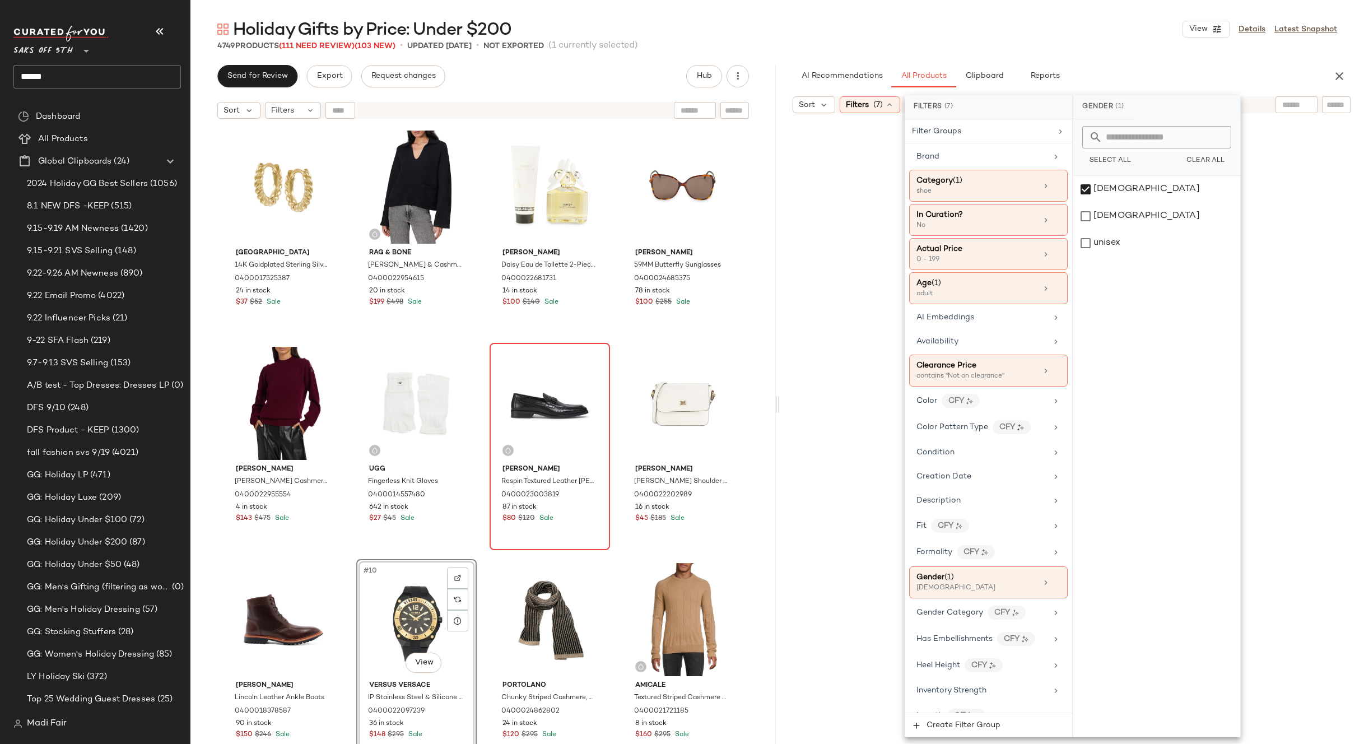
click at [611, 344] on div "Saks Fifth Avenue 14K Goldplated Sterling Silver Huggie Earrings 0400017525387 …" at bounding box center [483, 449] width 520 height 645
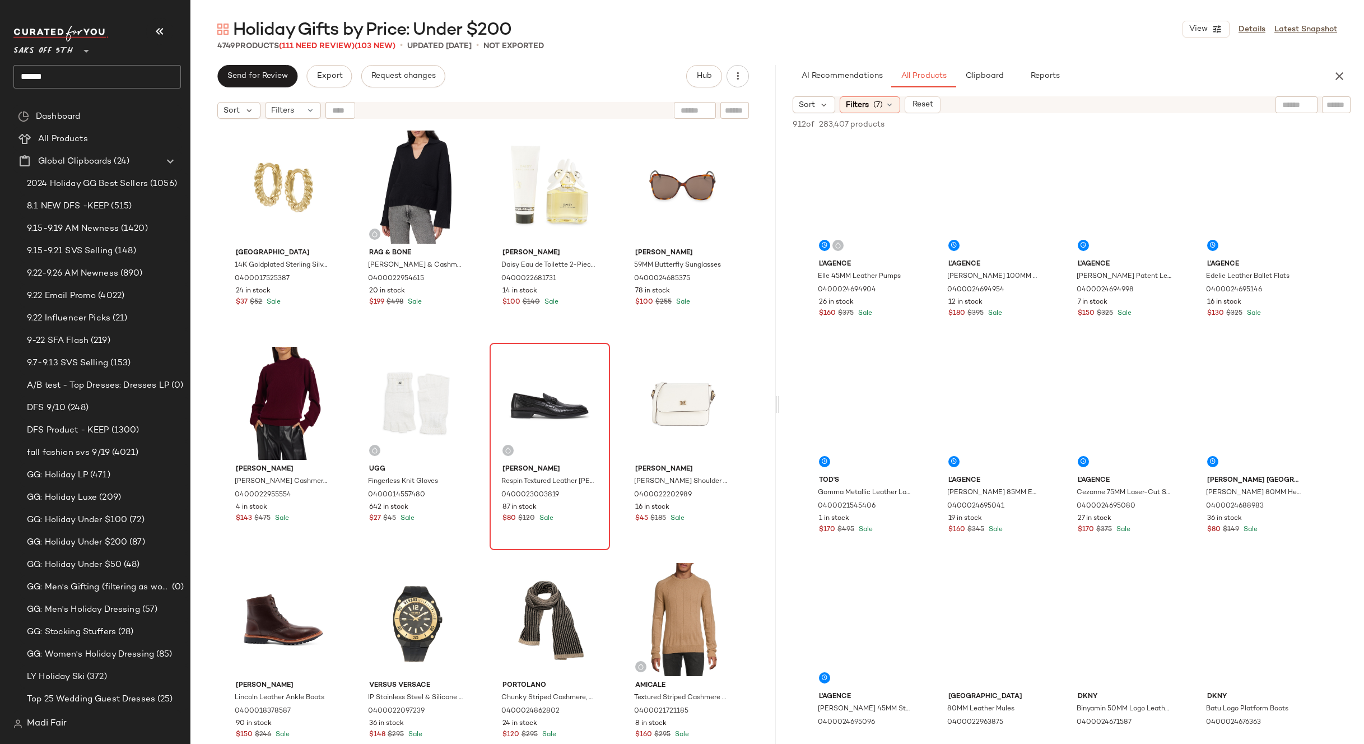
click at [1000, 49] on div "4749 Products (111 Need Review) (103 New) • updated Sep 24th • Not Exported" at bounding box center [777, 45] width 1174 height 11
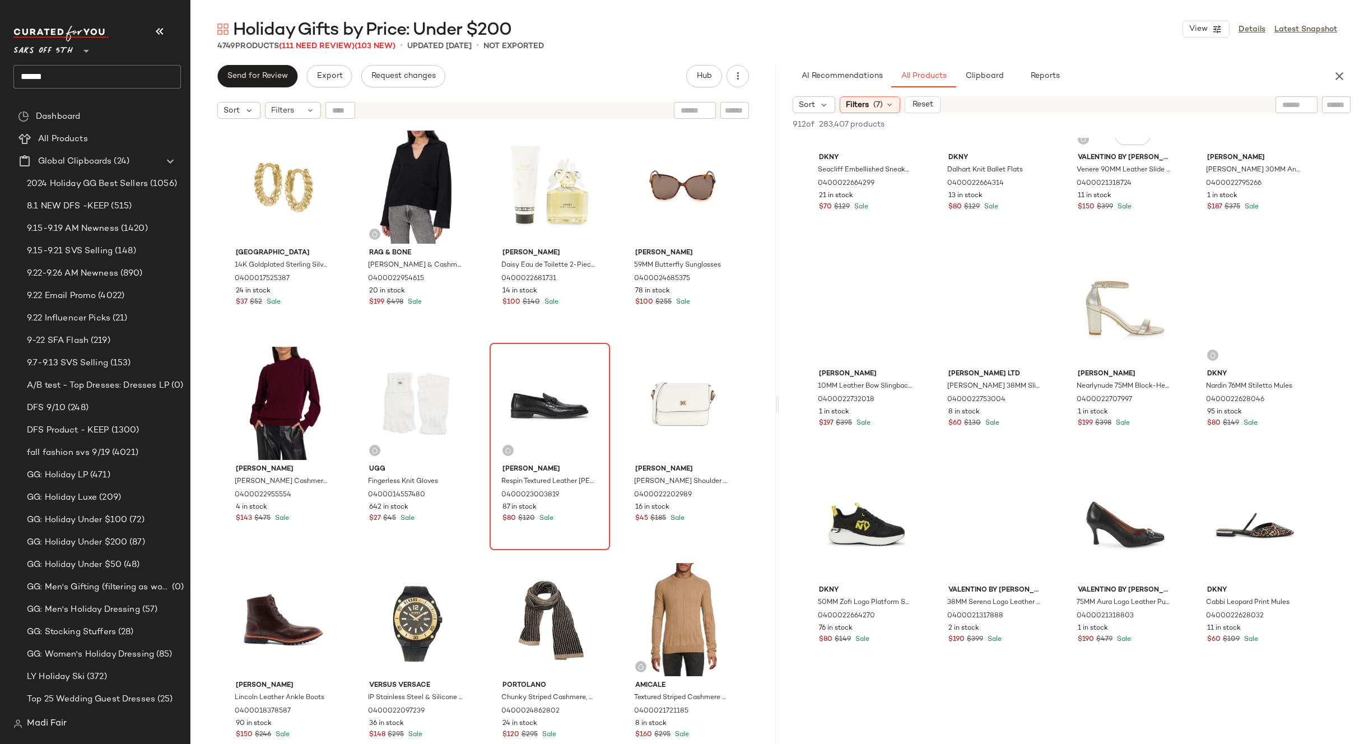
scroll to position [9412, 0]
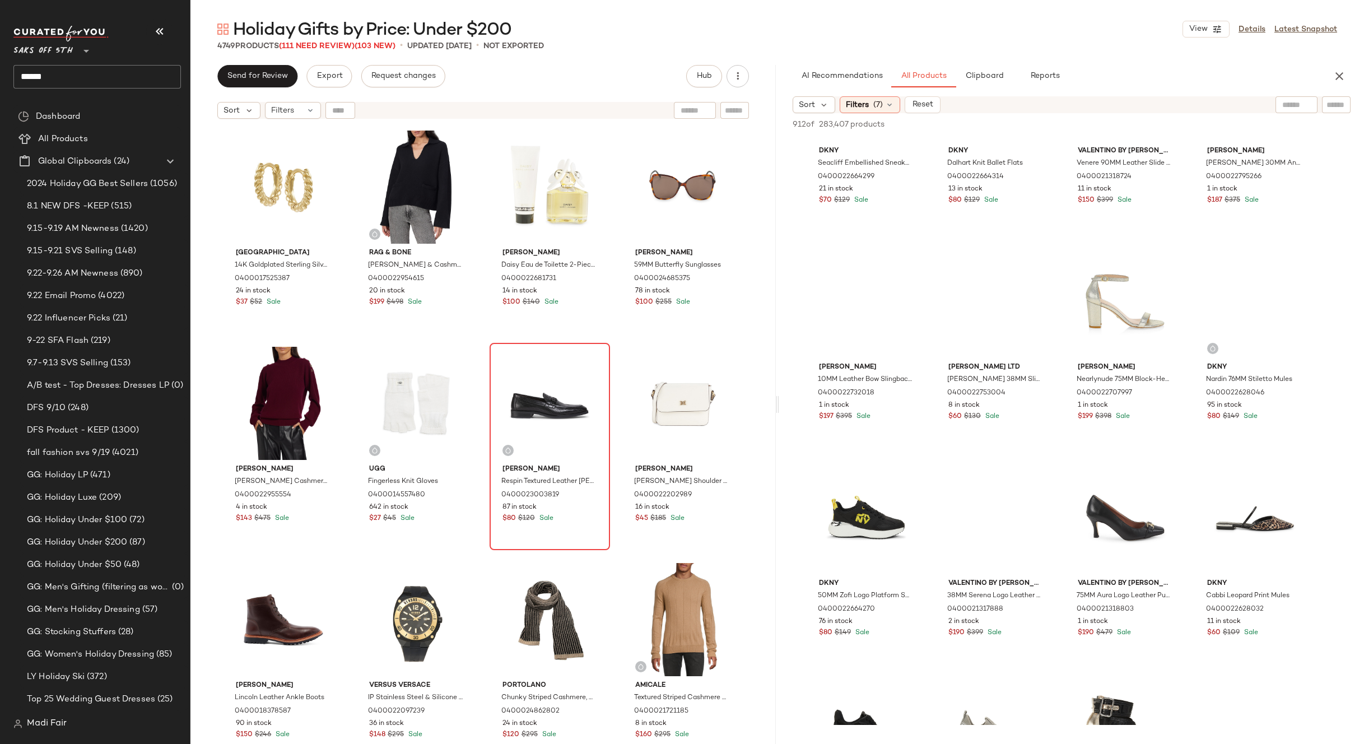
click at [1286, 114] on div "912 of 283,407 products • 0 selected Add to Top Add to Bottom Deselect All" at bounding box center [1071, 125] width 585 height 25
click at [1303, 104] on div at bounding box center [1297, 104] width 42 height 17
type input "****"
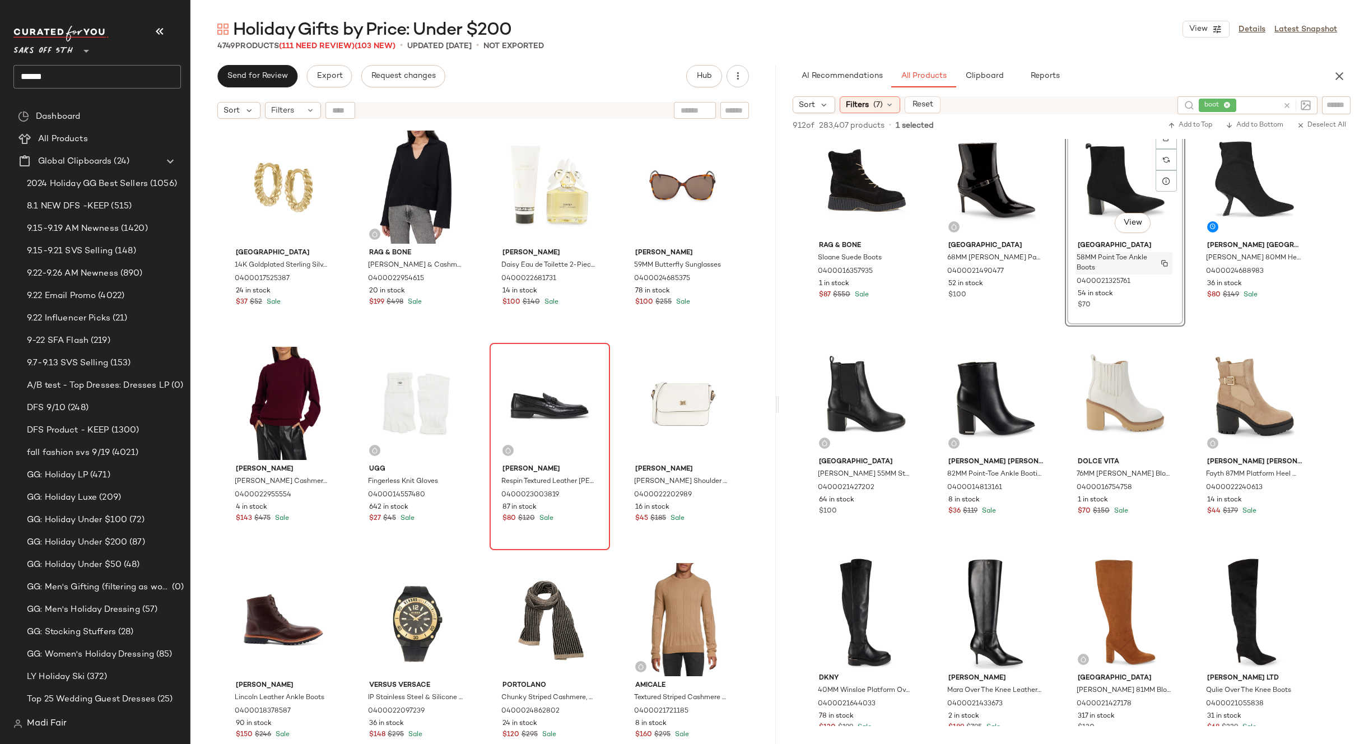
scroll to position [2409, 0]
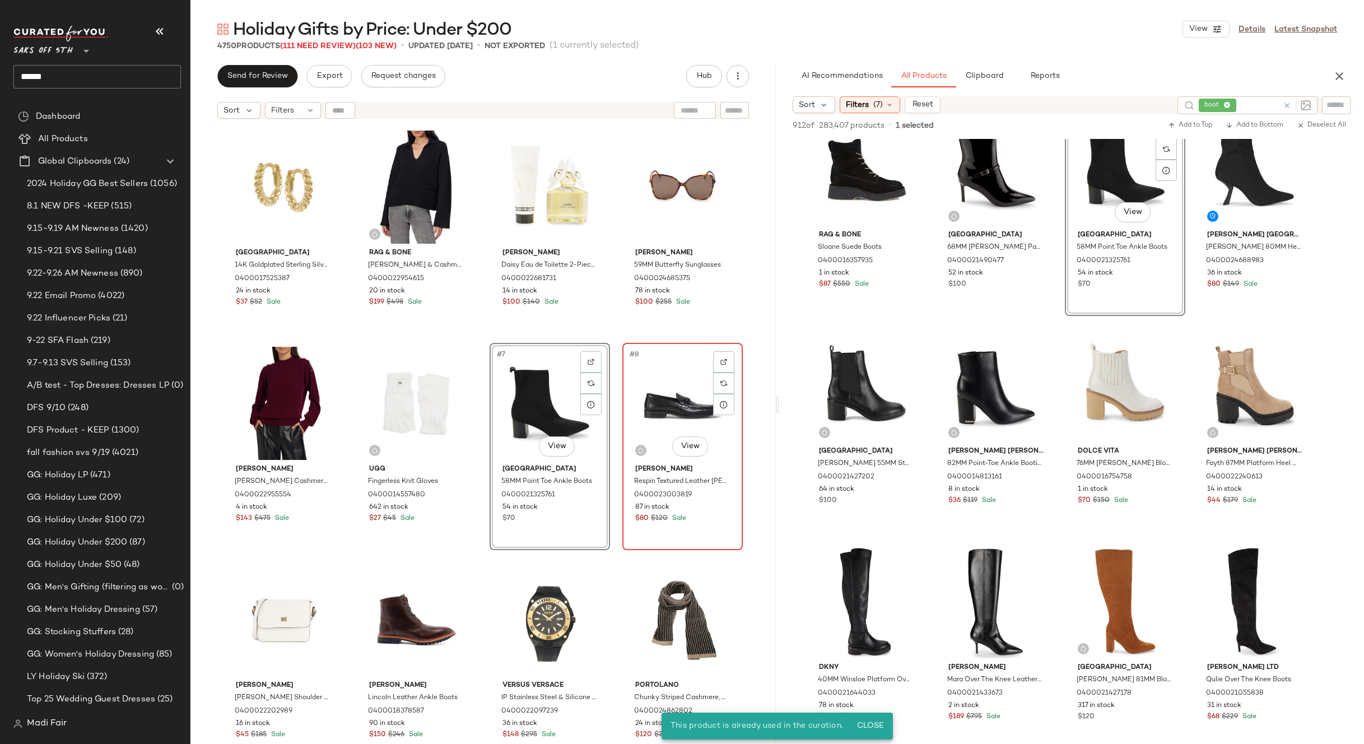
click at [652, 387] on div "#8 View" at bounding box center [682, 403] width 113 height 113
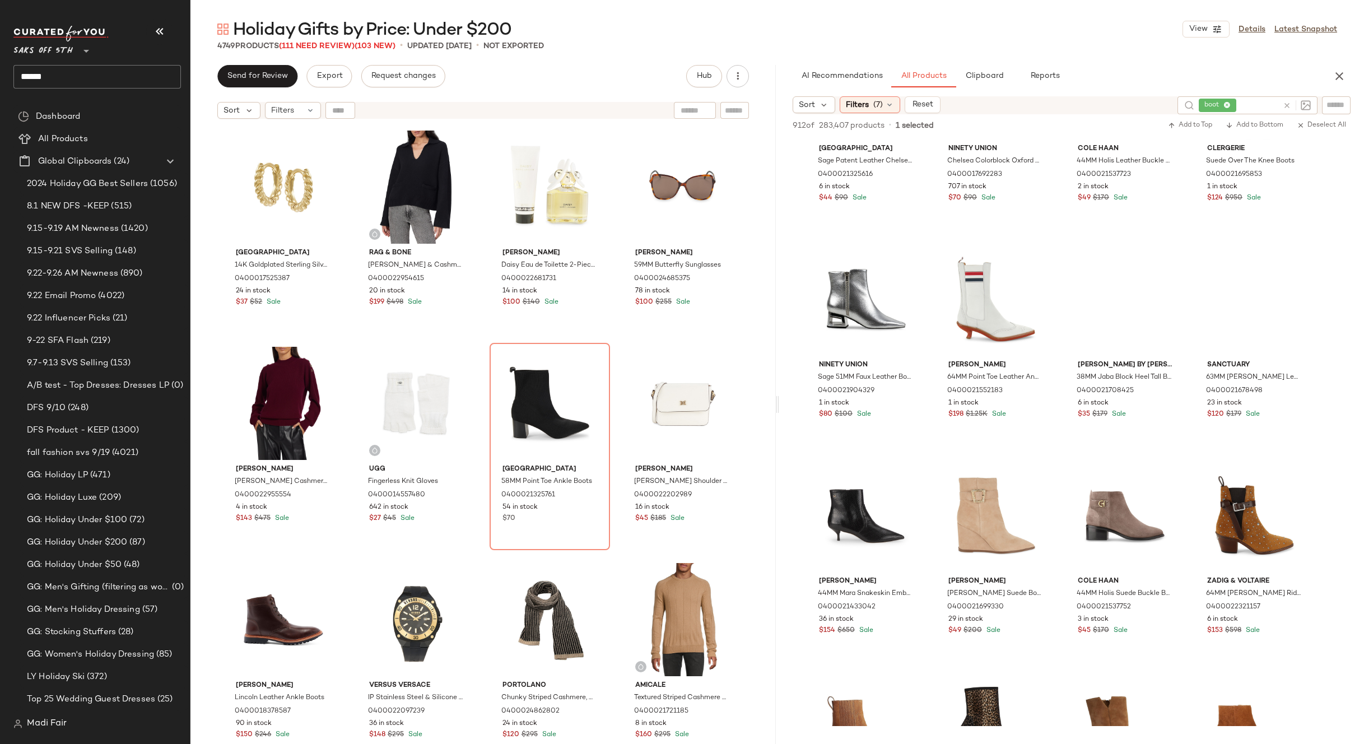
scroll to position [4986, 0]
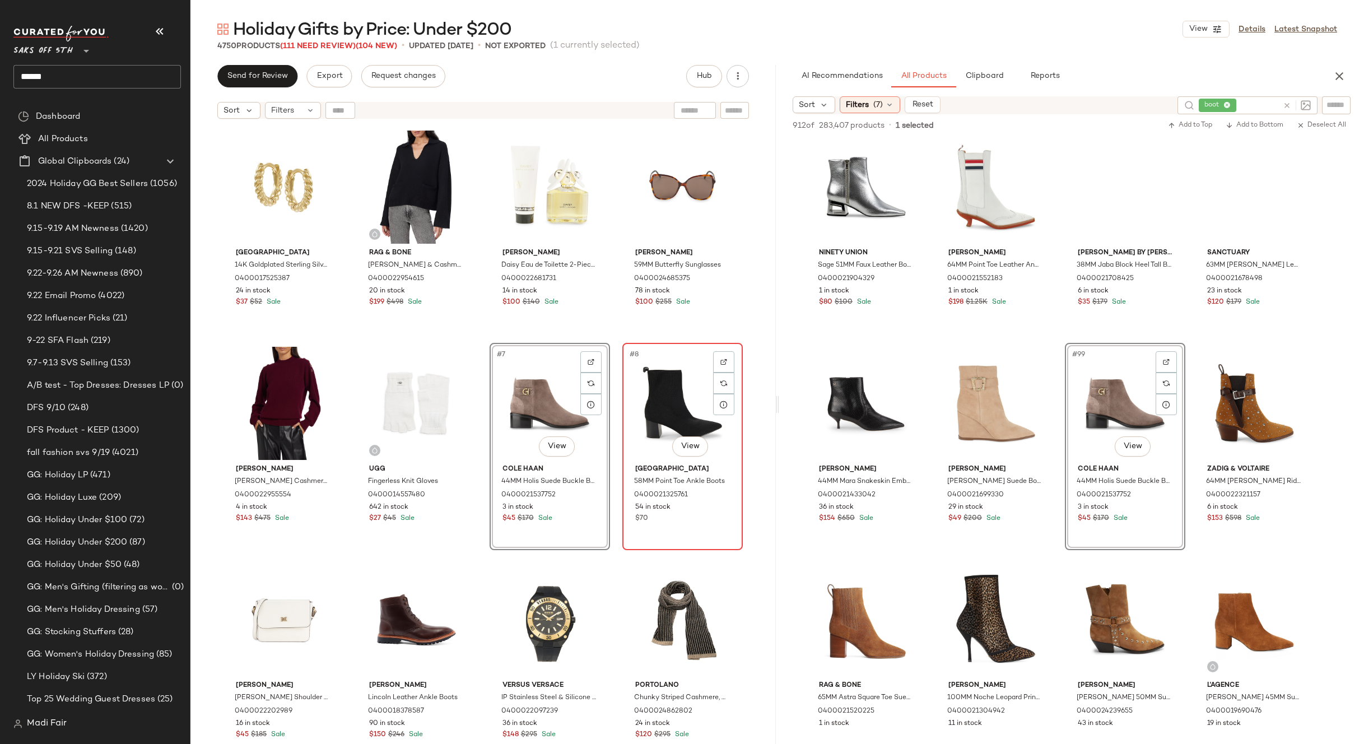
click at [662, 399] on div "#8 View" at bounding box center [682, 403] width 113 height 113
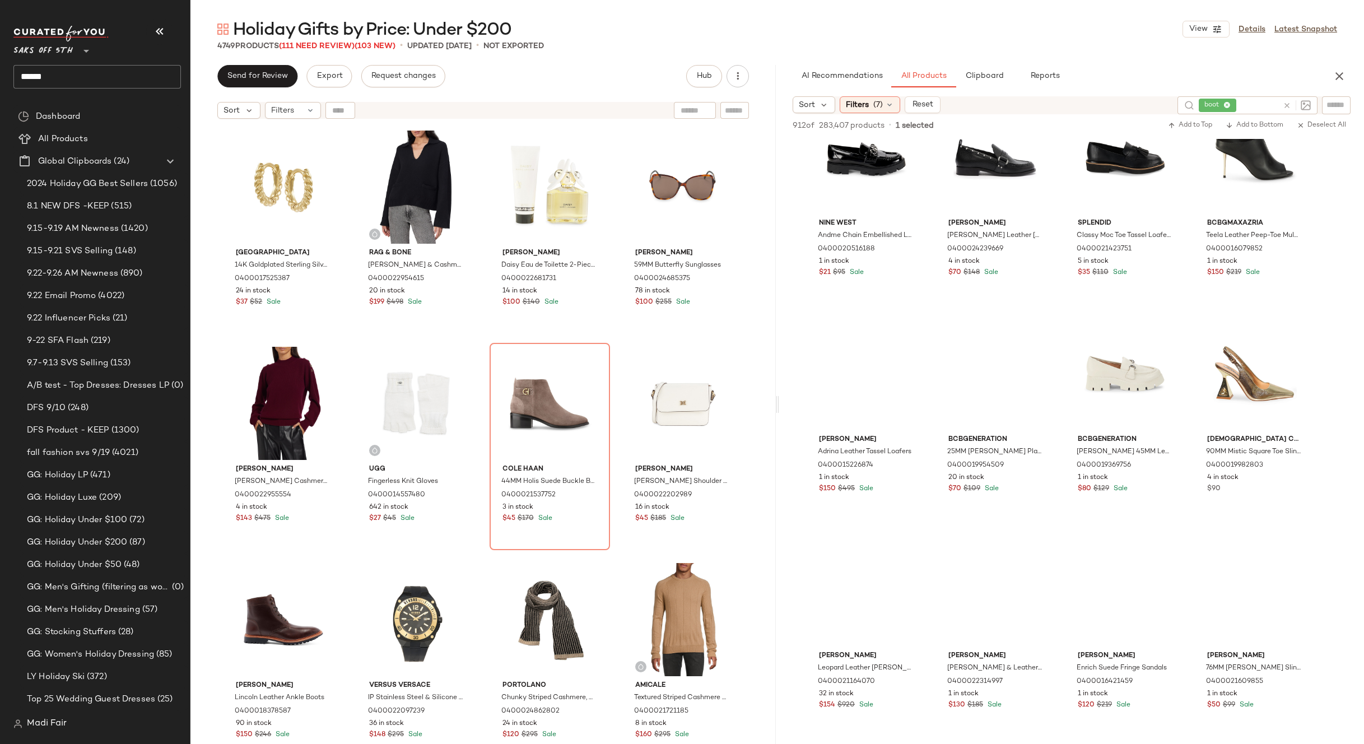
scroll to position [7395, 0]
click at [612, 332] on div "Saks Fifth Avenue 14K Goldplated Sterling Silver Huggie Earrings 0400017525387 …" at bounding box center [483, 449] width 520 height 645
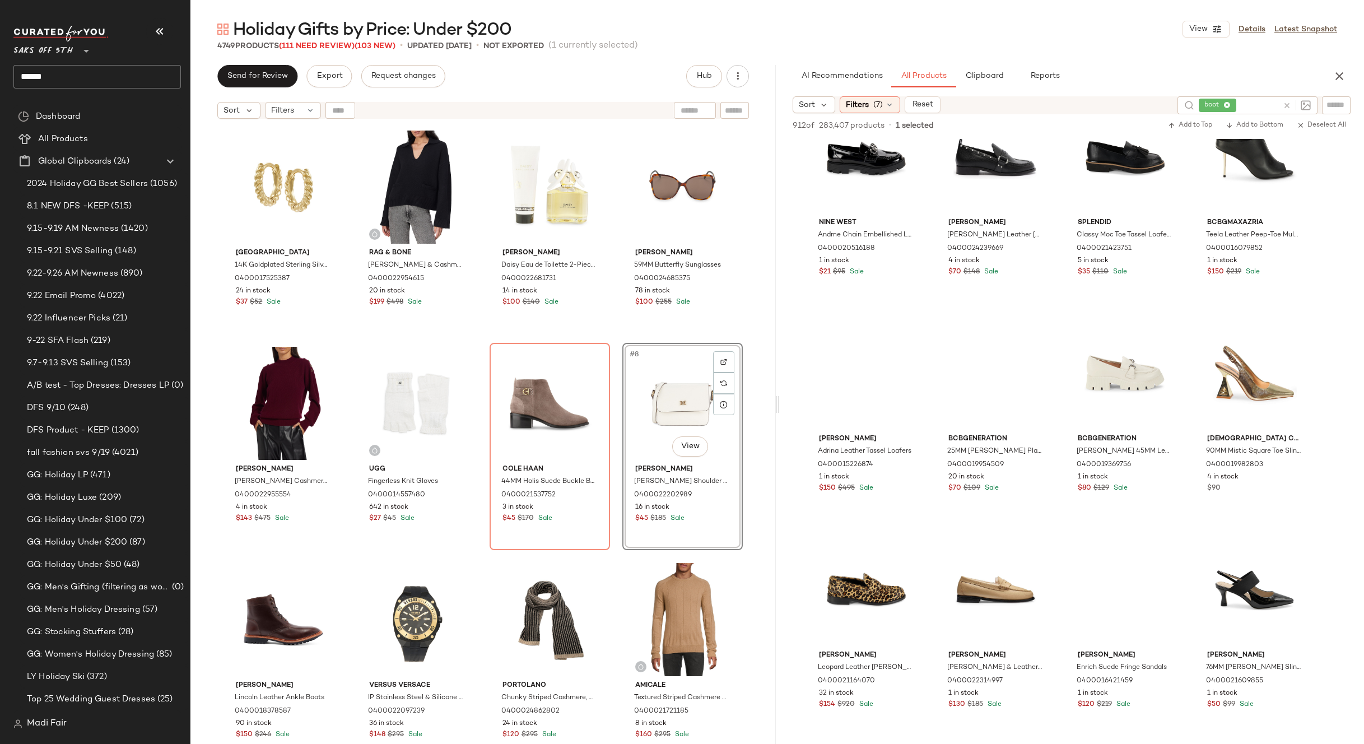
click at [614, 328] on div "Saks Fifth Avenue 14K Goldplated Sterling Silver Huggie Earrings 0400017525387 …" at bounding box center [483, 449] width 520 height 645
click at [1208, 110] on span "boot" at bounding box center [1214, 105] width 20 height 10
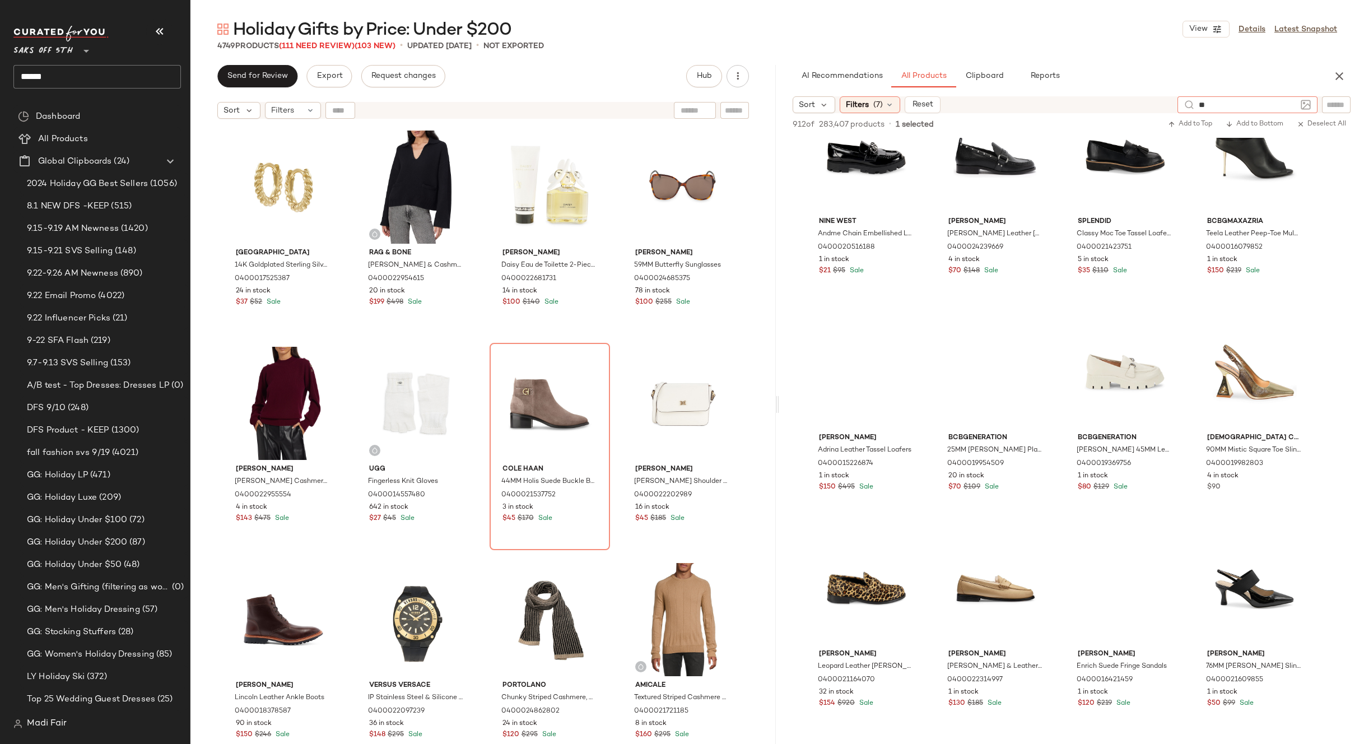
type input "***"
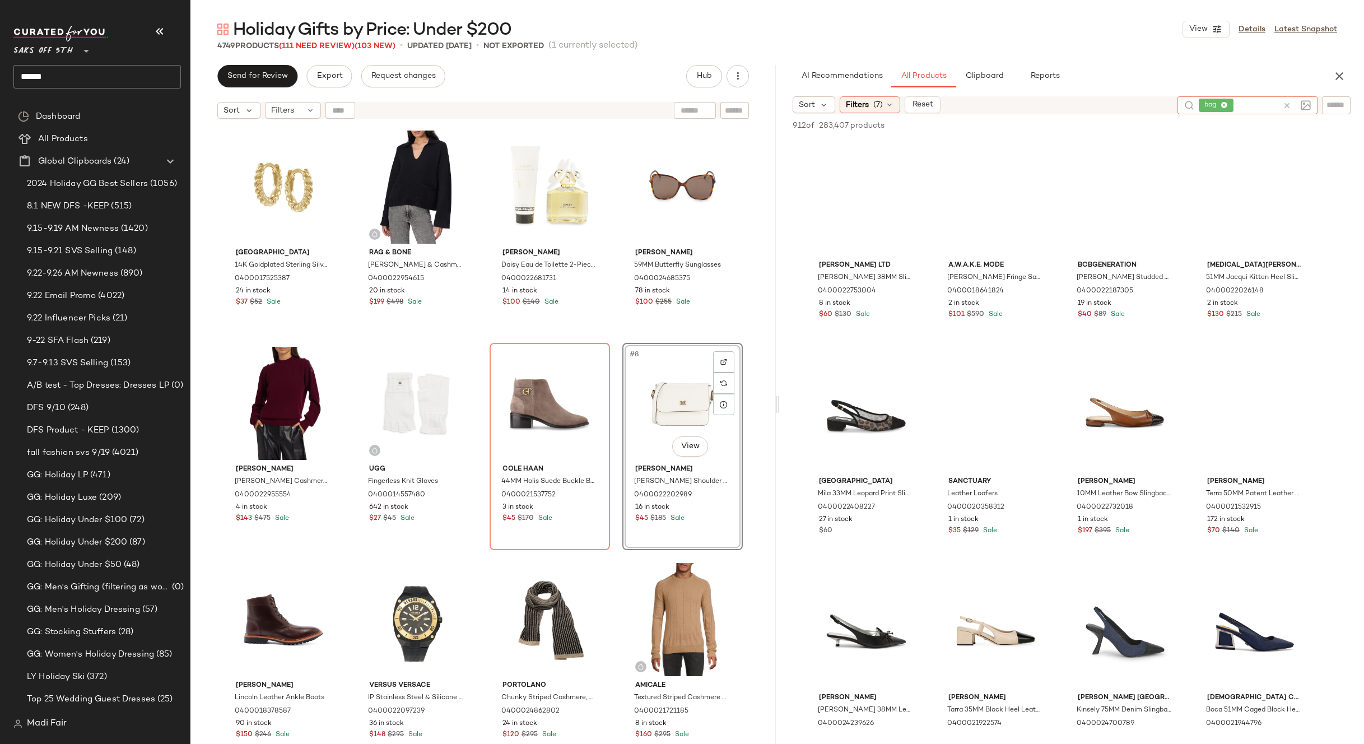
click at [1226, 104] on icon at bounding box center [1224, 105] width 7 height 7
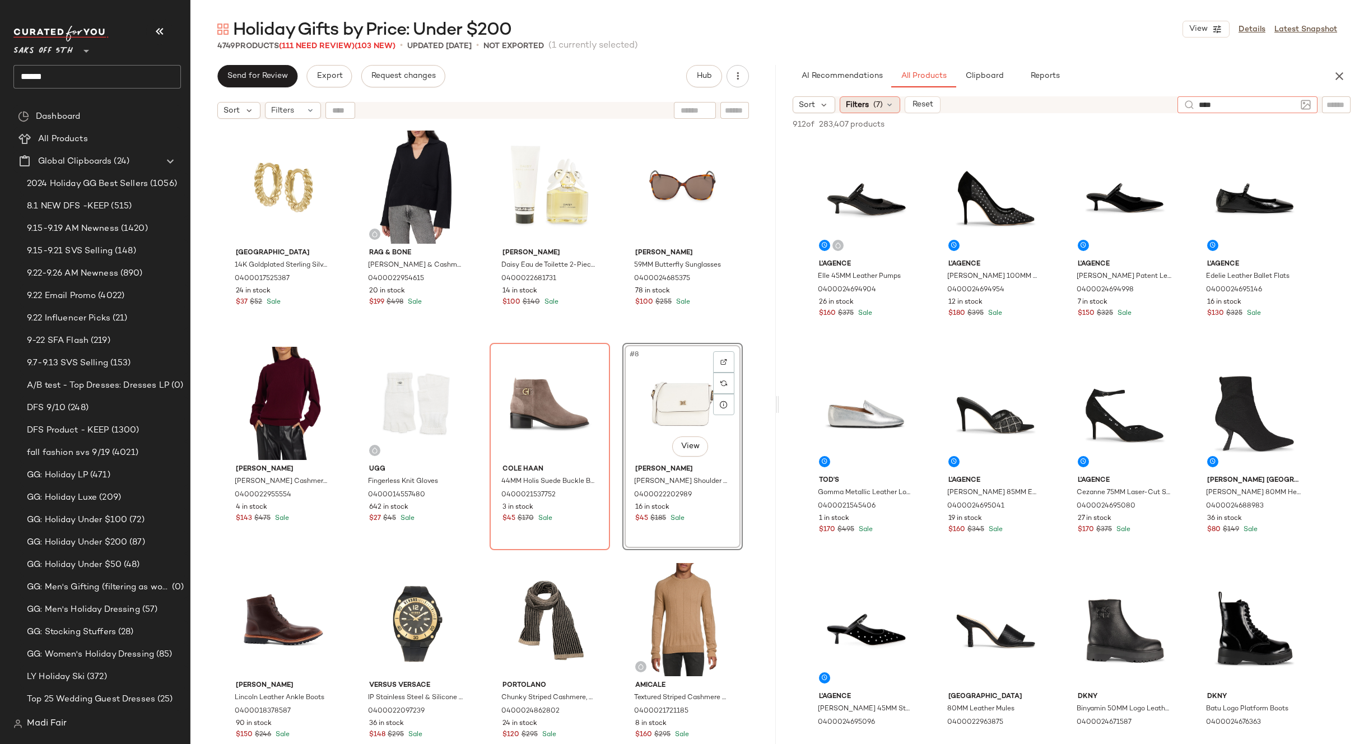
type input "****"
click at [886, 103] on icon at bounding box center [889, 104] width 9 height 9
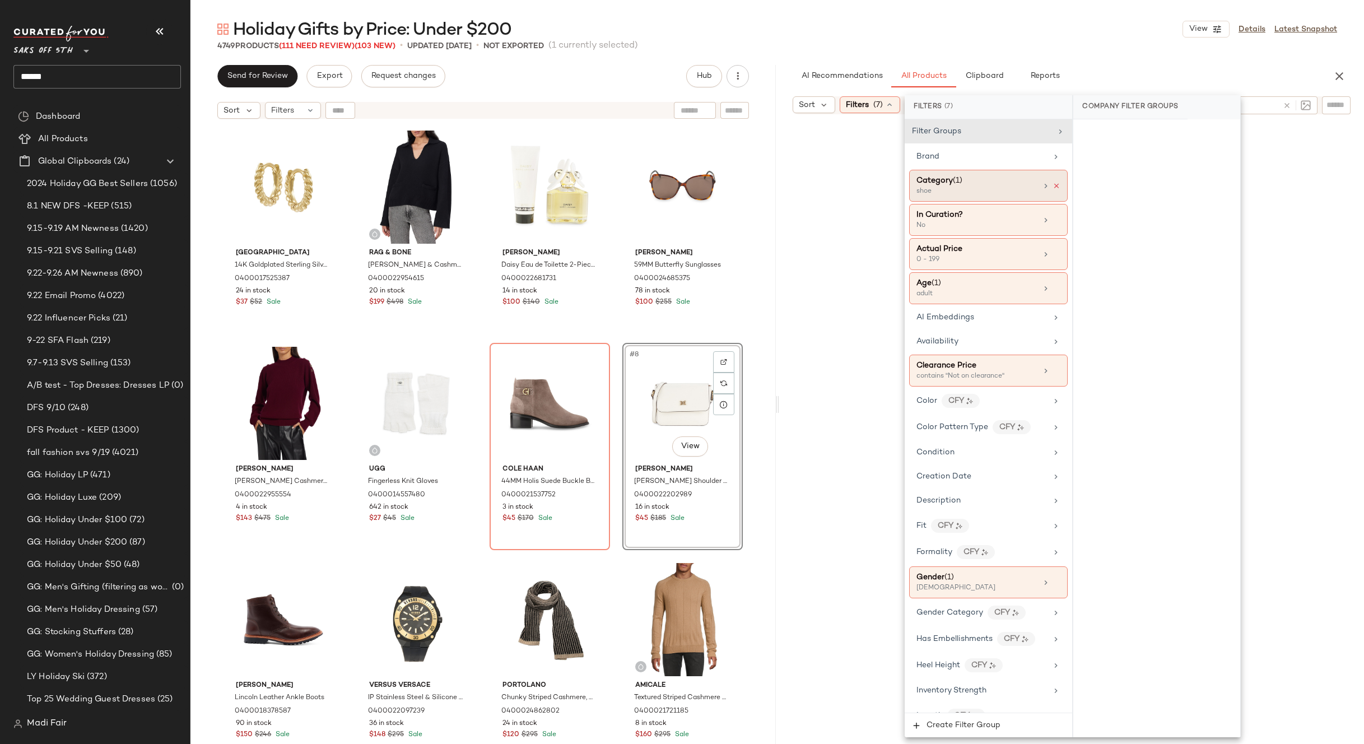
click at [1054, 187] on icon at bounding box center [1057, 186] width 8 height 8
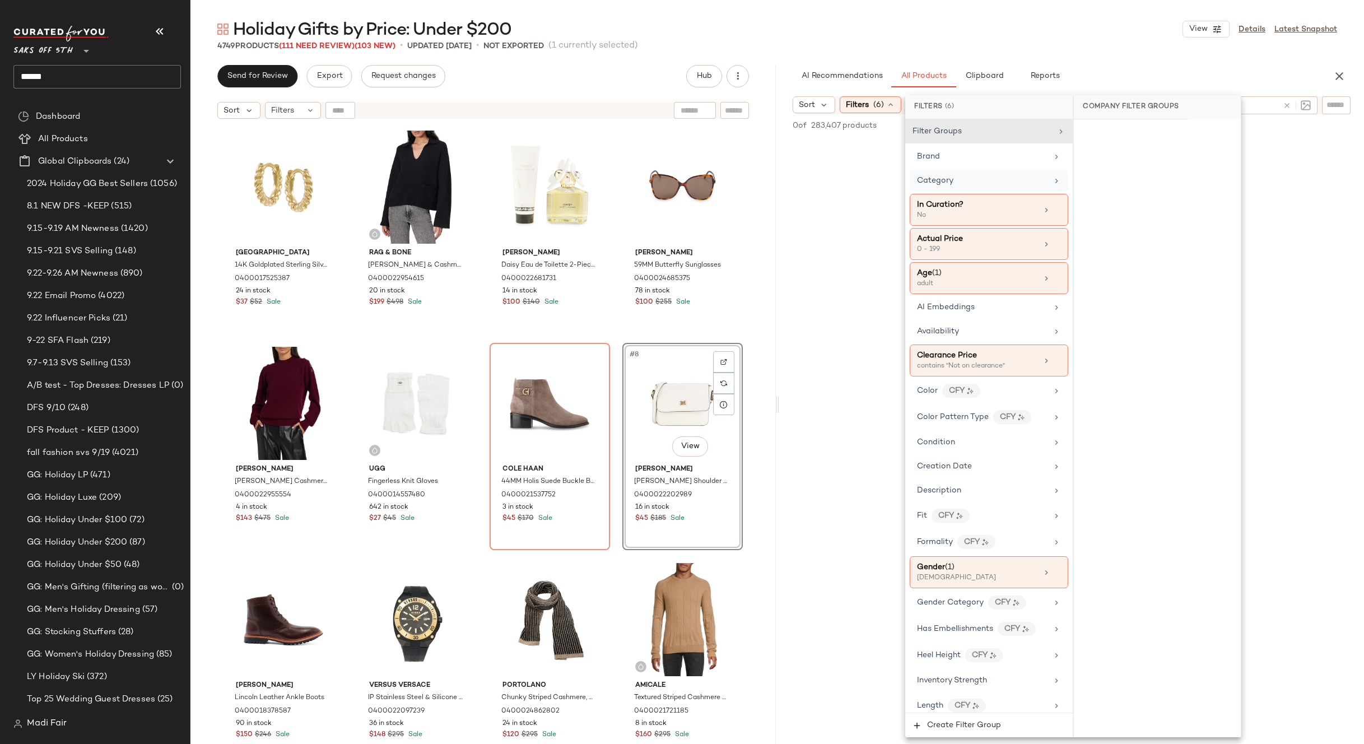
click at [1085, 49] on div "4749 Products (111 Need Review) (103 New) • updated Sep 24th • Not Exported (1 …" at bounding box center [777, 45] width 1174 height 11
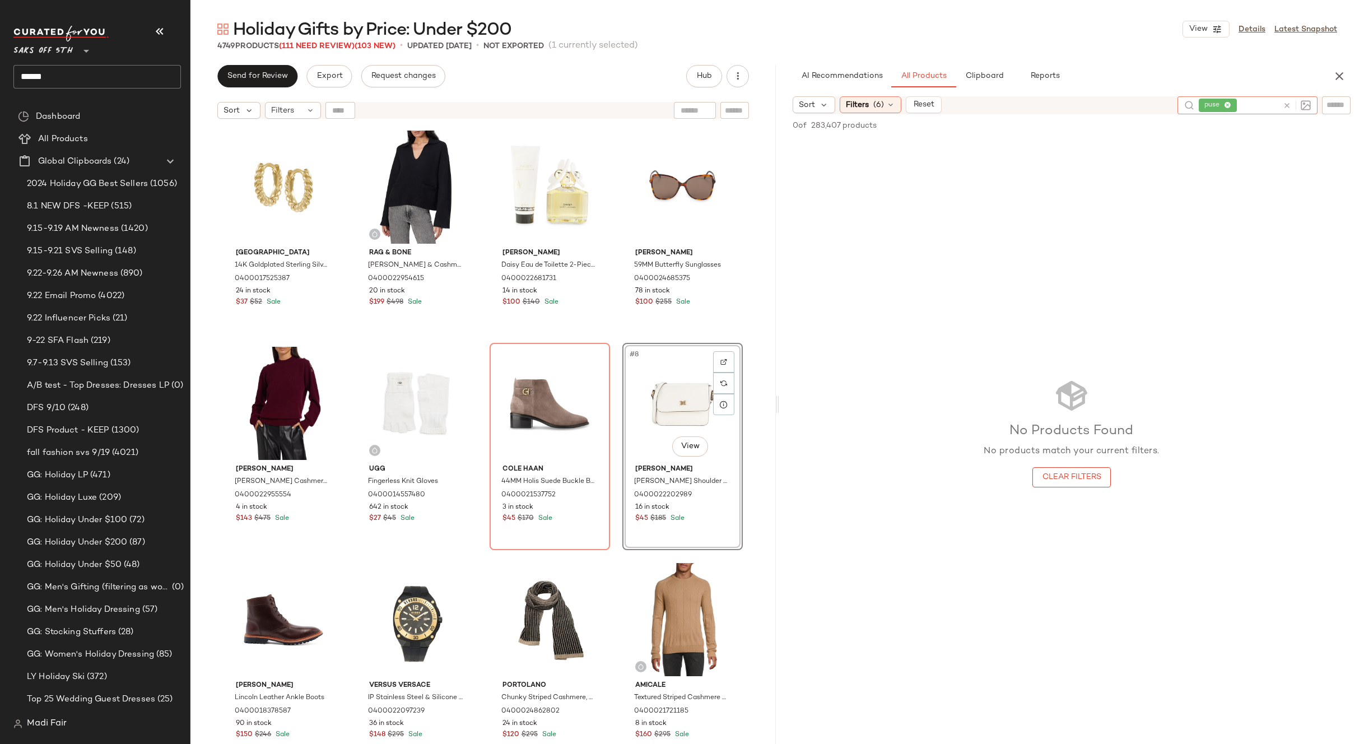
click at [1235, 105] on span "puse" at bounding box center [1218, 105] width 38 height 13
type input "*****"
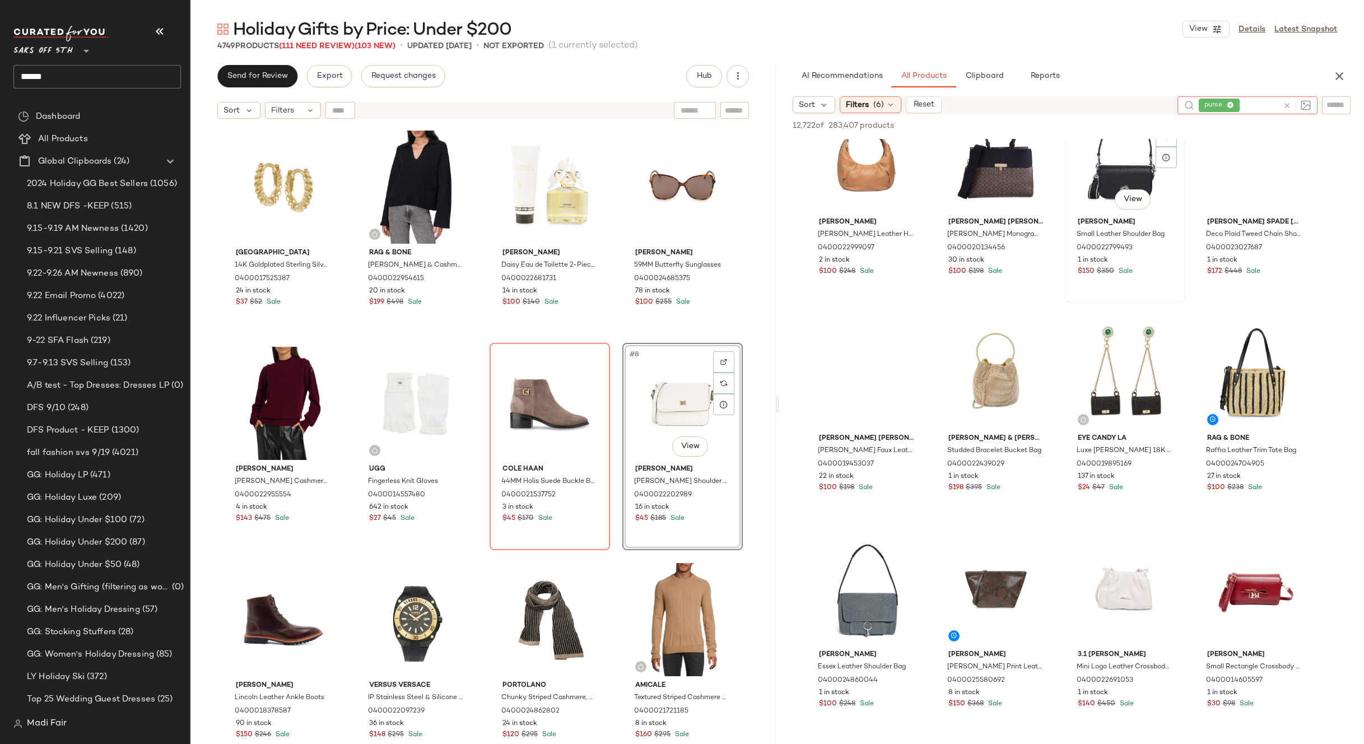
scroll to position [168, 0]
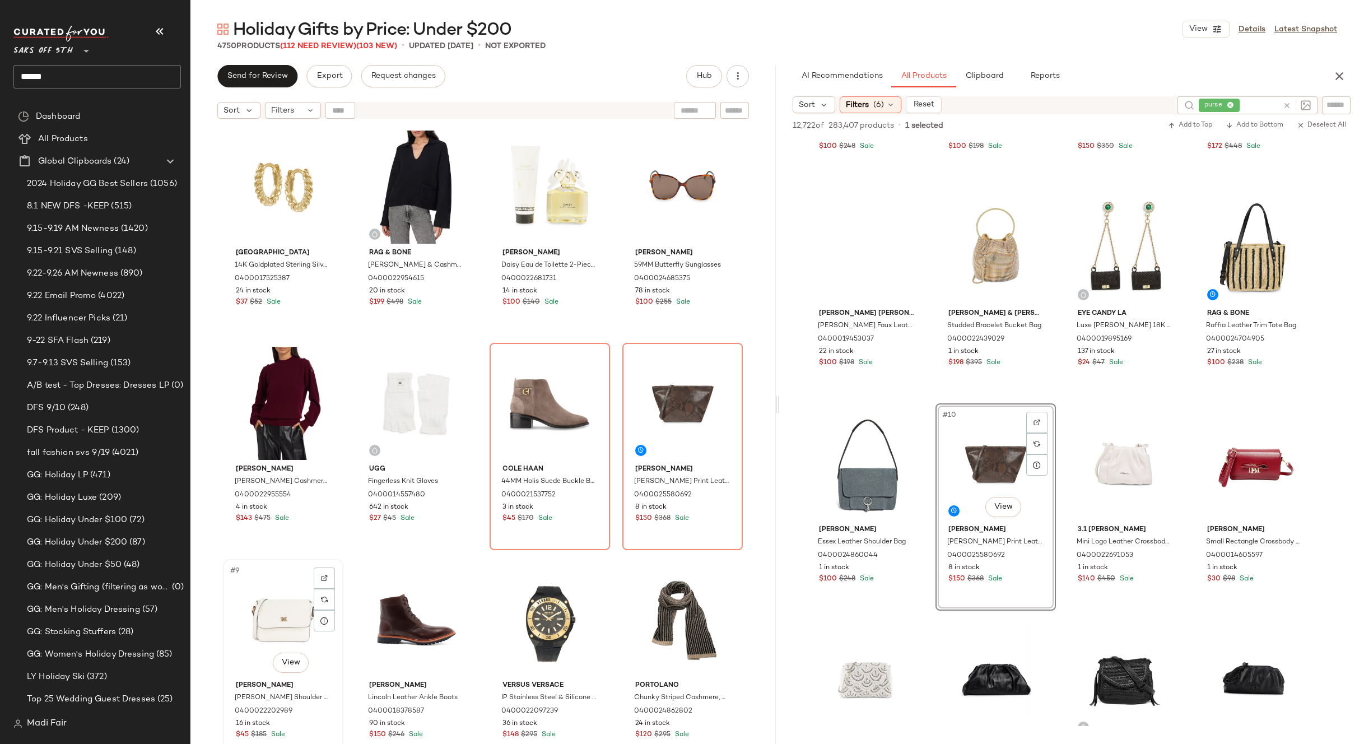
click at [283, 612] on div "#9 View" at bounding box center [283, 619] width 113 height 113
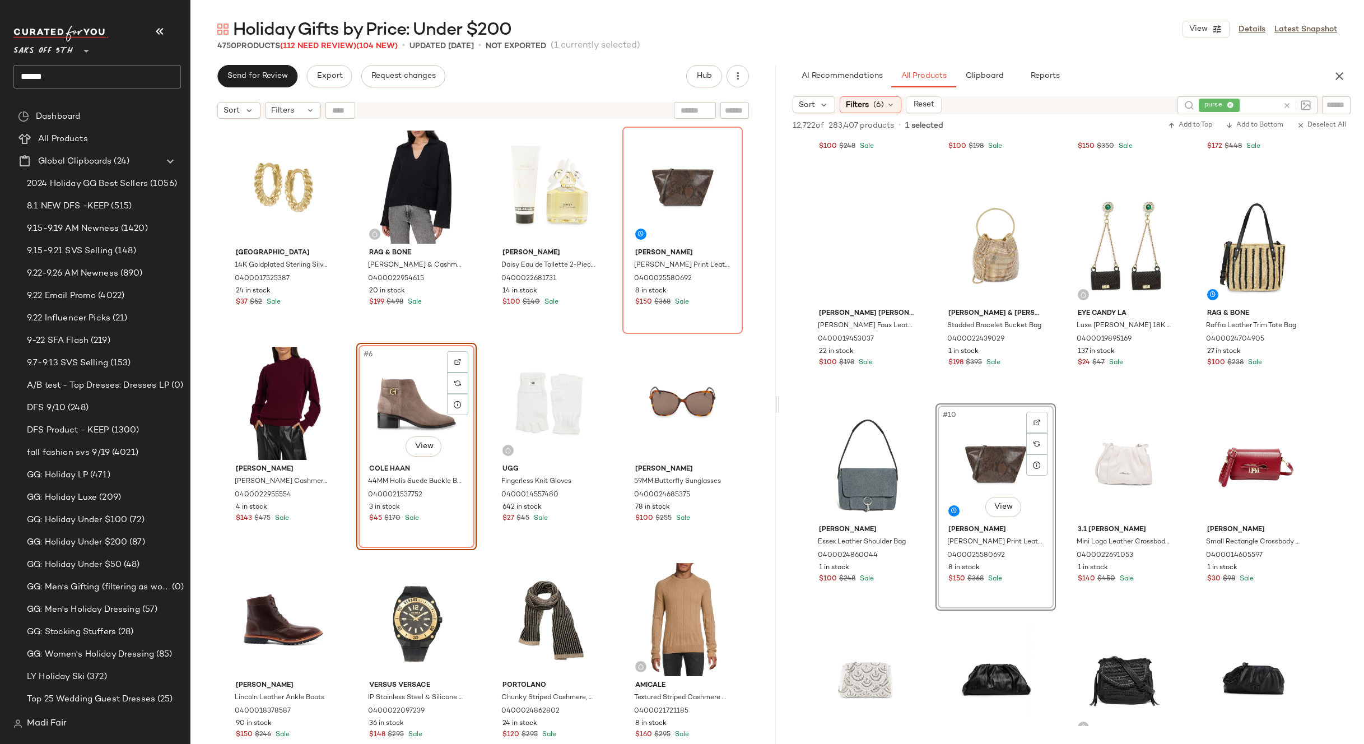
click at [614, 337] on div "Saks Fifth Avenue 14K Goldplated Sterling Silver Huggie Earrings 0400017525387 …" at bounding box center [483, 449] width 520 height 645
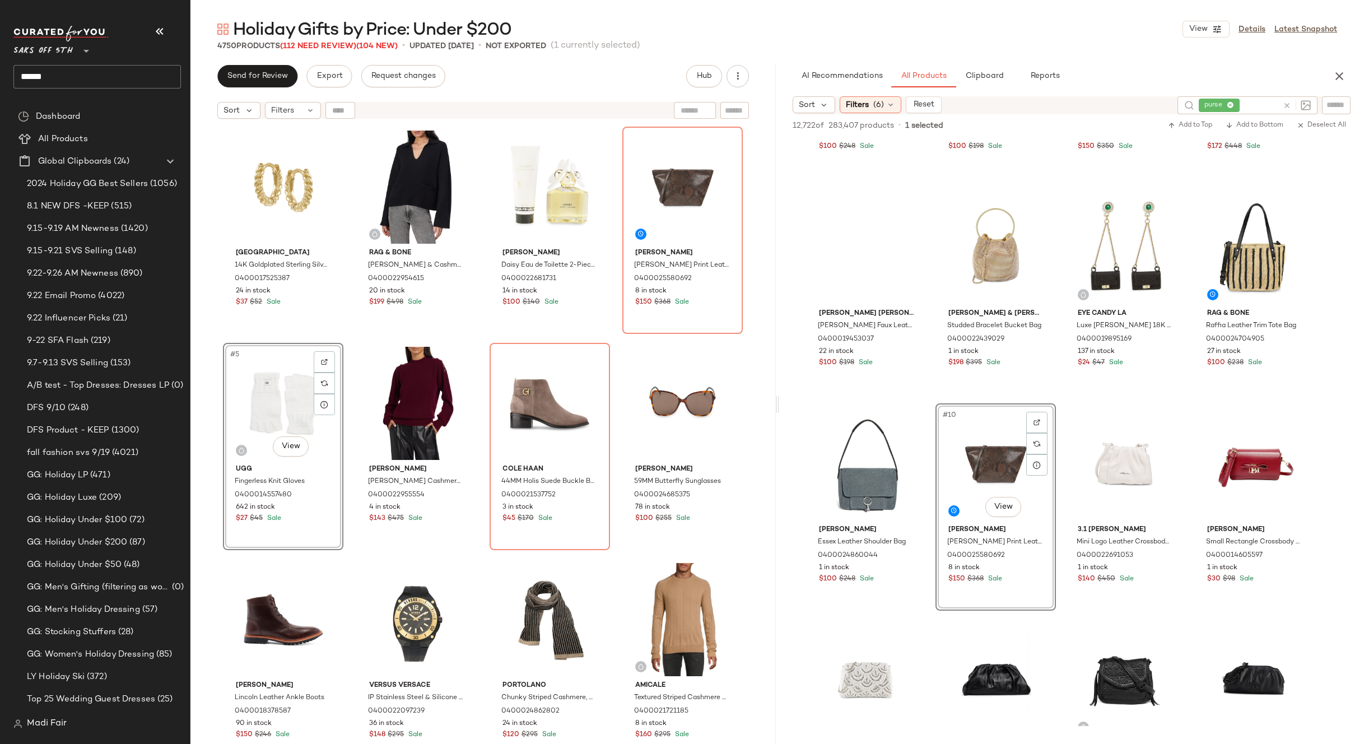
click at [612, 332] on div "Saks Fifth Avenue 14K Goldplated Sterling Silver Huggie Earrings 0400017525387 …" at bounding box center [483, 449] width 520 height 645
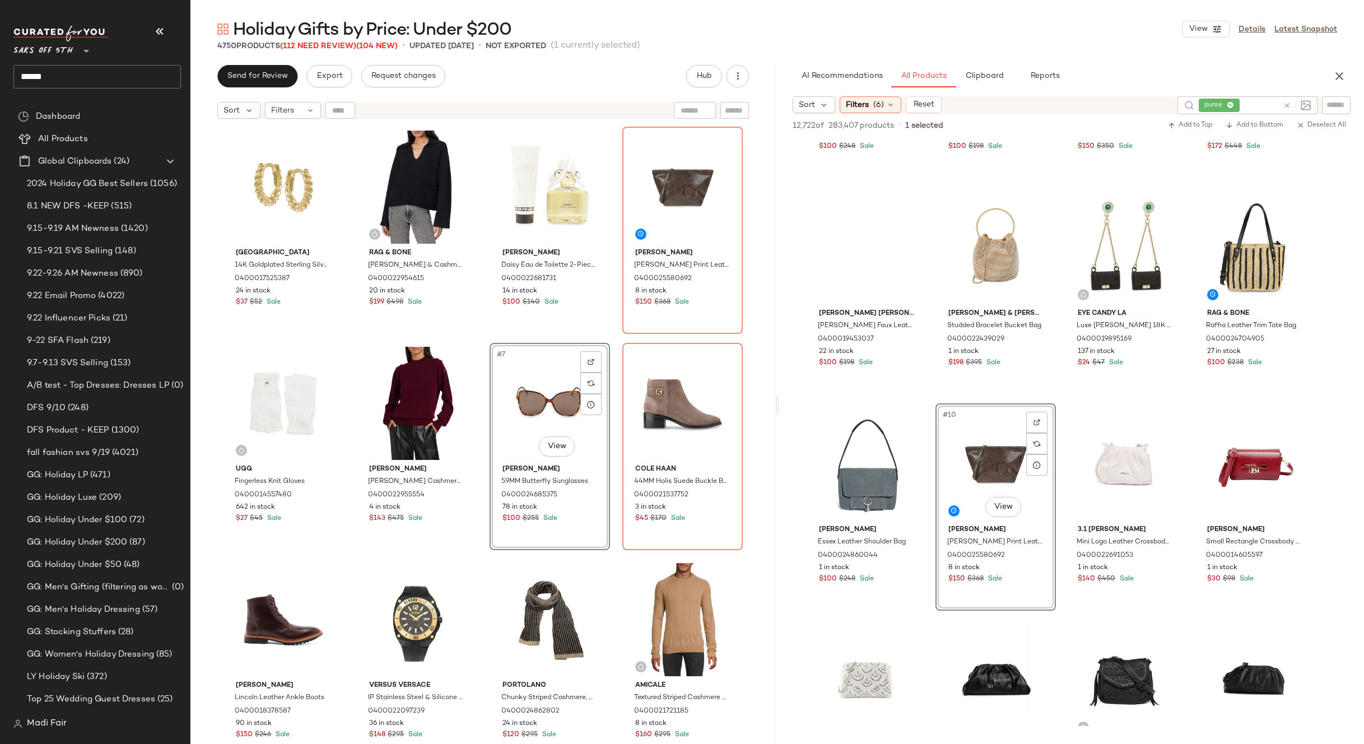
click at [621, 334] on div "Saks Fifth Avenue 14K Goldplated Sterling Silver Huggie Earrings 0400017525387 …" at bounding box center [483, 449] width 520 height 645
click at [685, 397] on div "#8 View" at bounding box center [682, 403] width 113 height 113
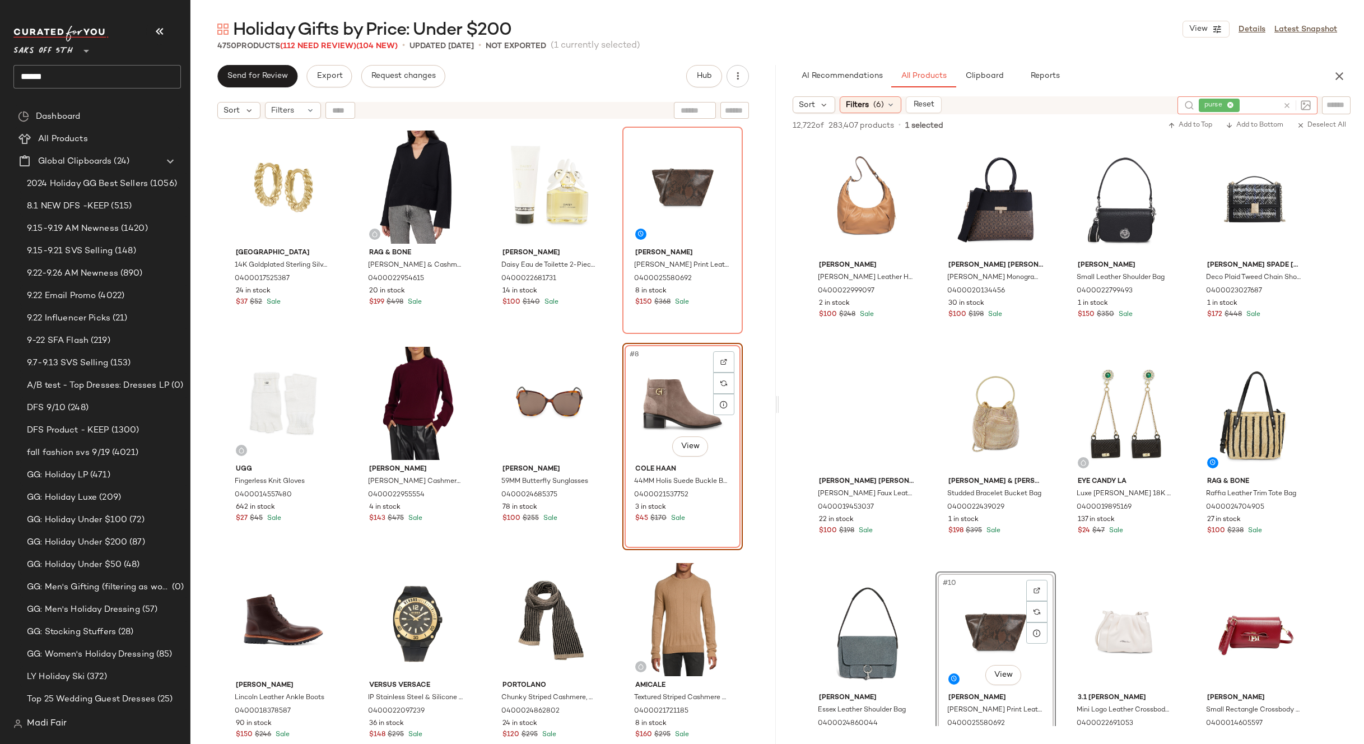
click at [1220, 110] on span "purse" at bounding box center [1215, 105] width 22 height 10
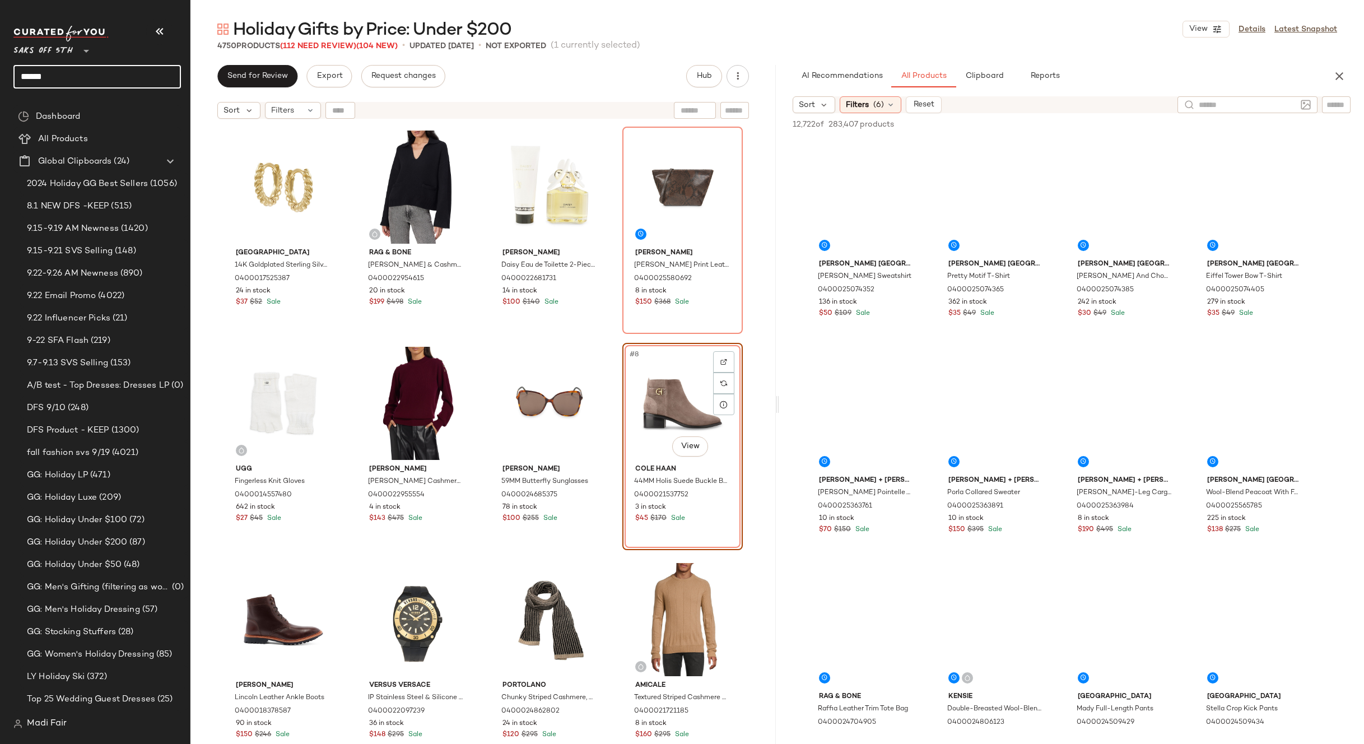
drag, startPoint x: 44, startPoint y: 78, endPoint x: 10, endPoint y: 78, distance: 34.7
click at [8, 78] on nav "Saks OFF 5TH ** ****** Dashboard All Products Global Clipboards (24) 2024 Holid…" at bounding box center [95, 372] width 190 height 744
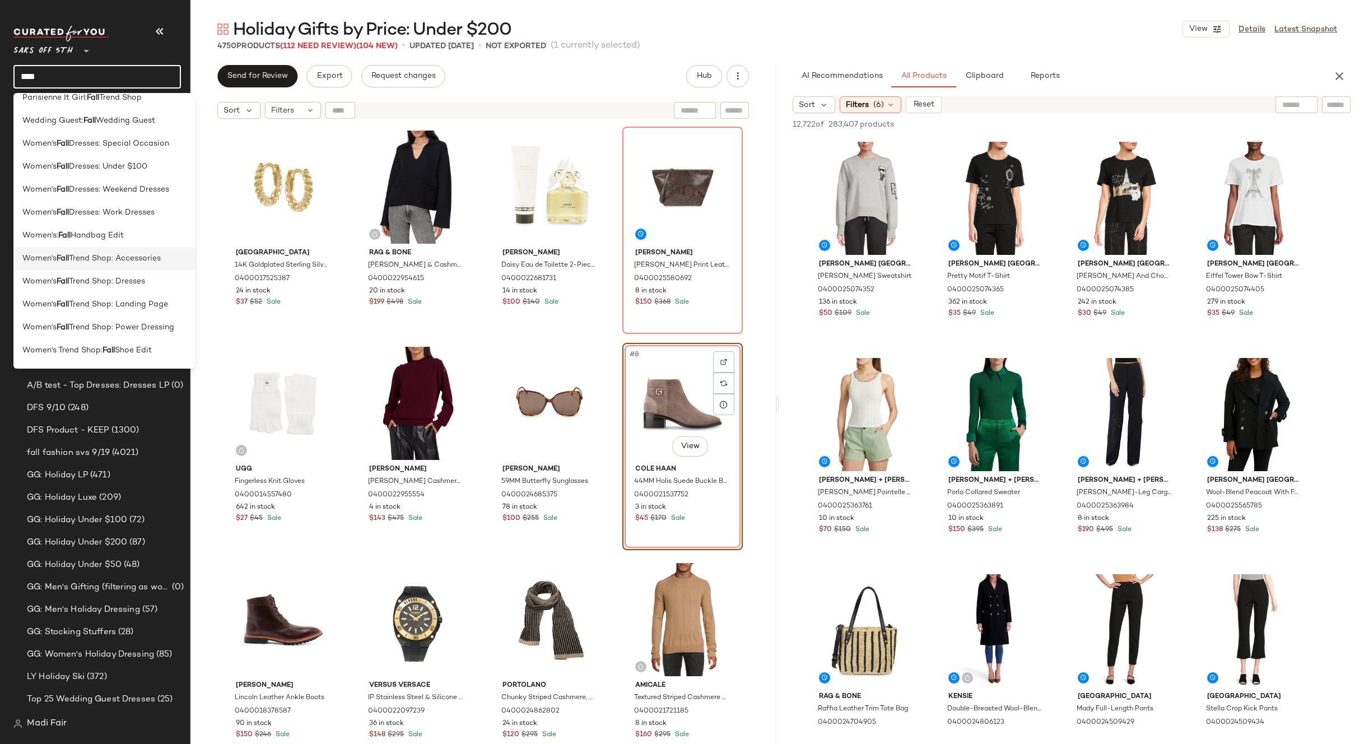
scroll to position [448, 0]
type input "****"
click at [145, 248] on div "Open in [GEOGRAPHIC_DATA]" at bounding box center [185, 250] width 132 height 13
click at [1334, 77] on icon "button" at bounding box center [1339, 75] width 13 height 13
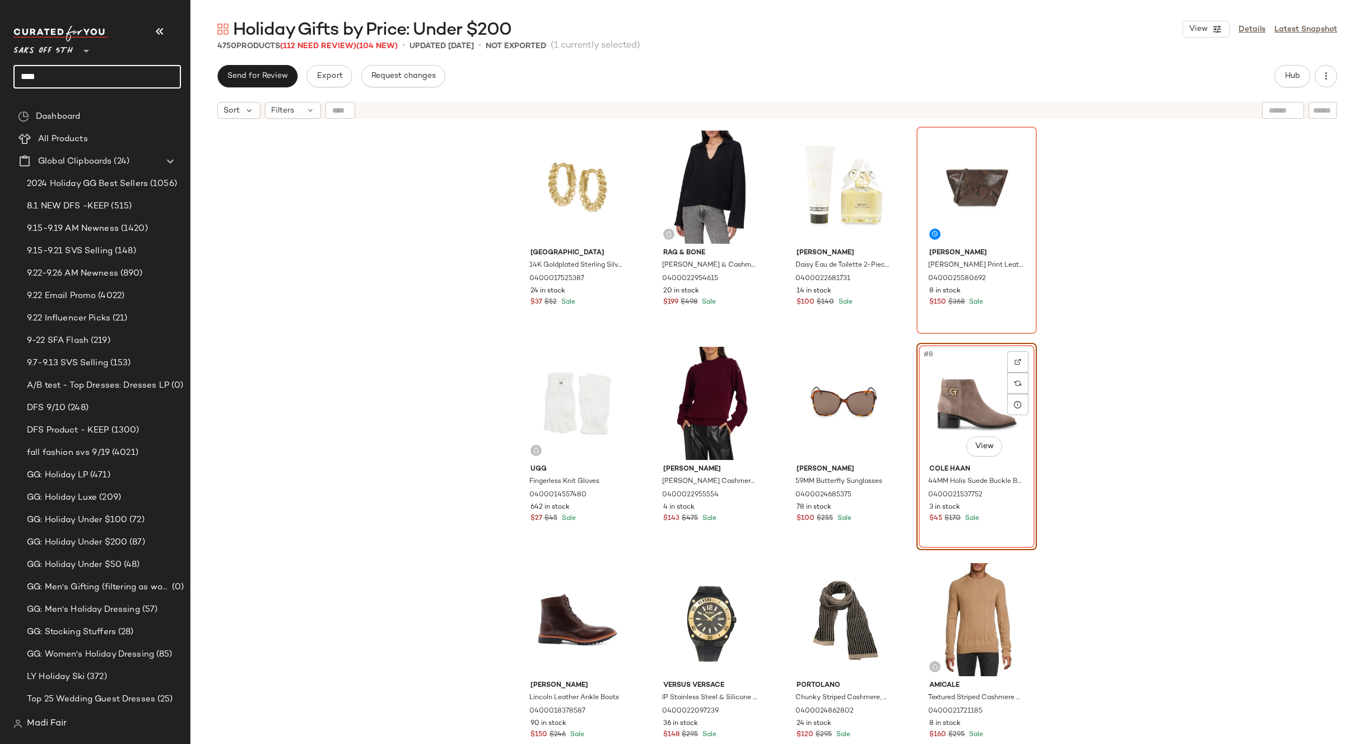
click at [86, 76] on input "****" at bounding box center [97, 77] width 168 height 24
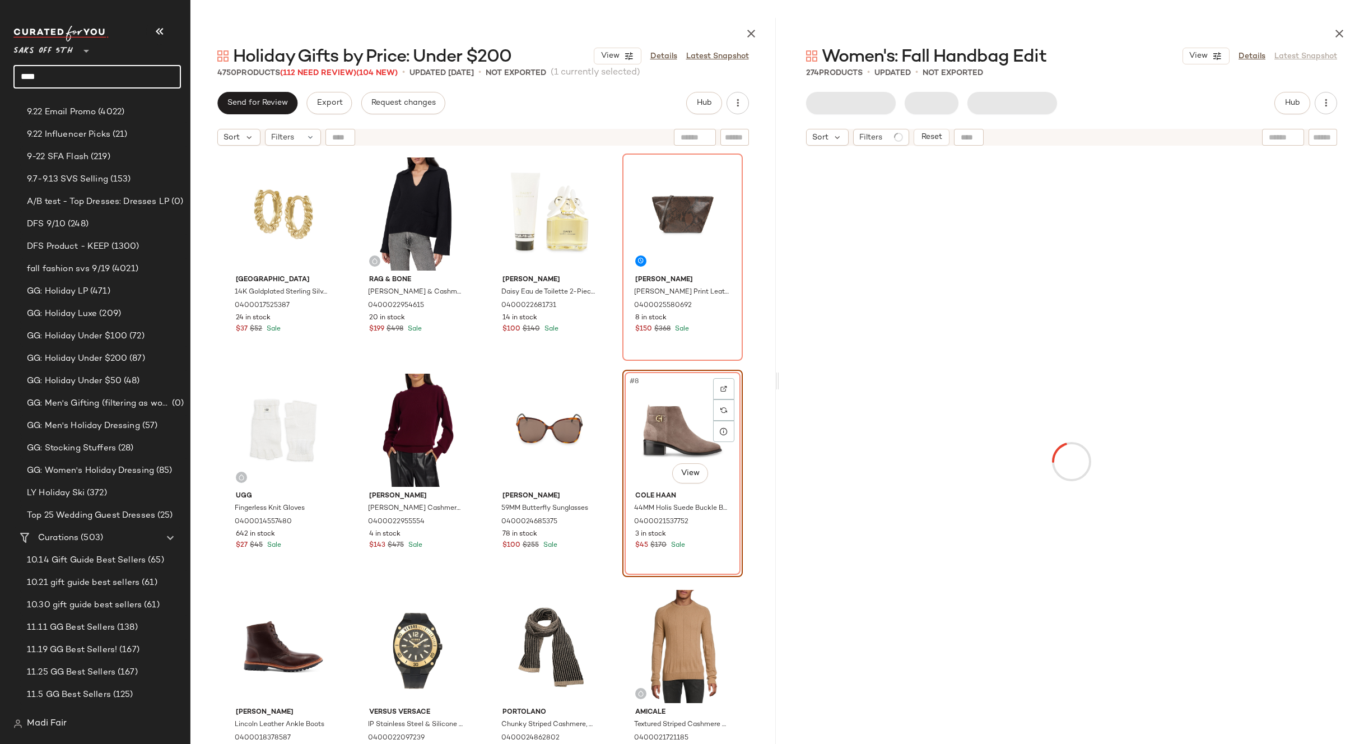
scroll to position [336, 0]
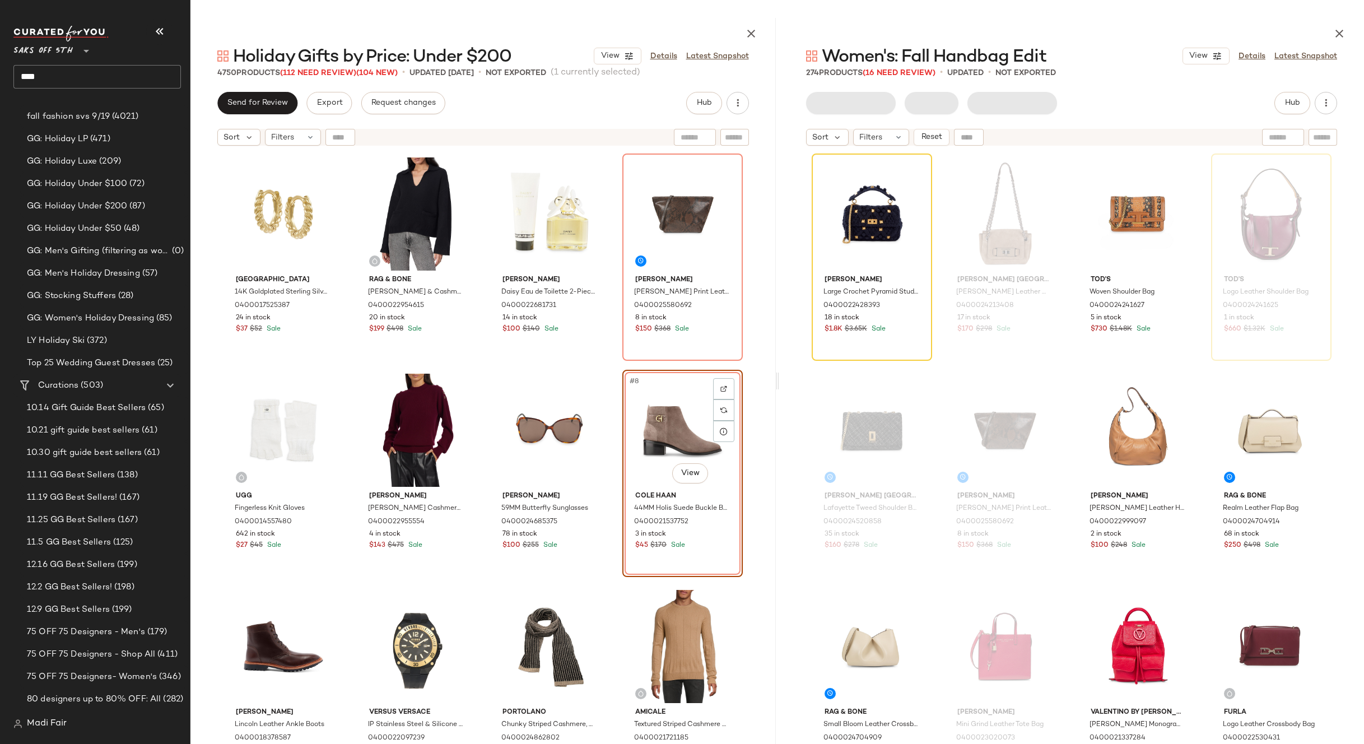
click at [1003, 29] on div at bounding box center [1071, 31] width 585 height 27
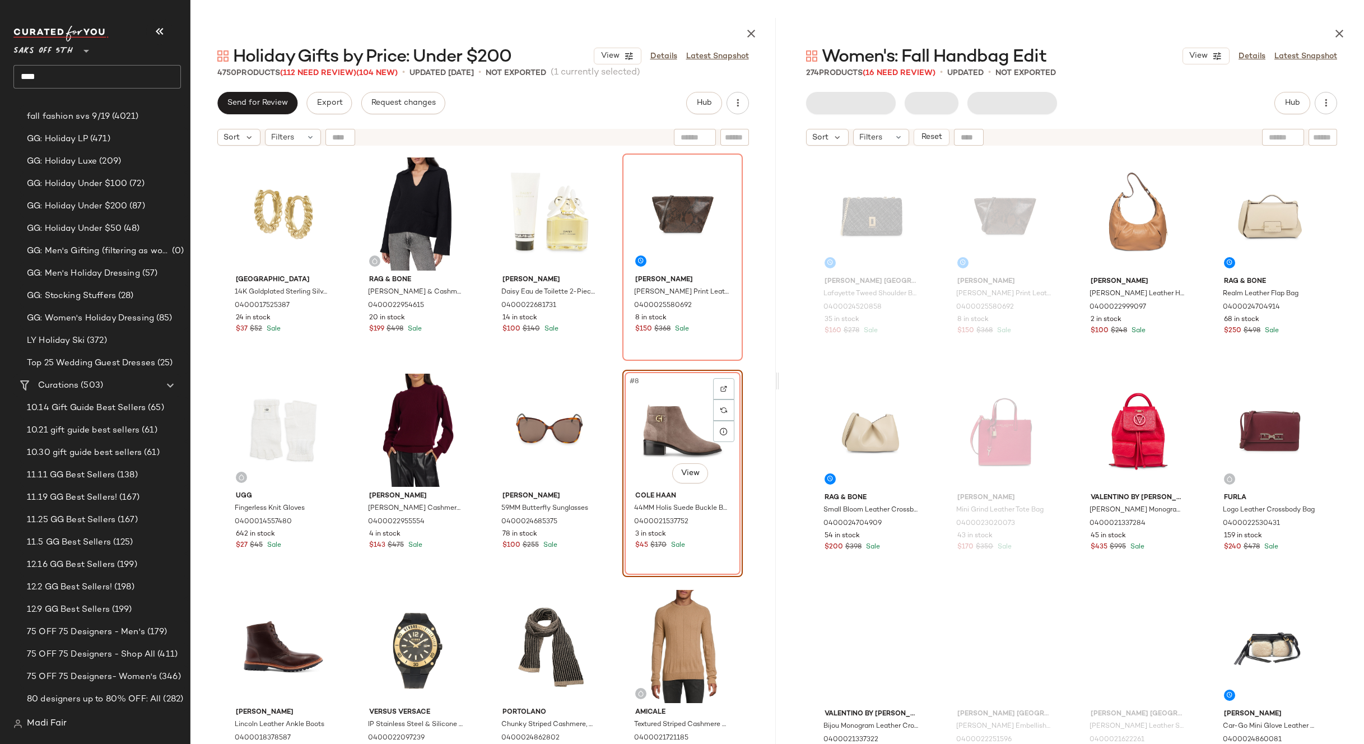
scroll to position [233, 0]
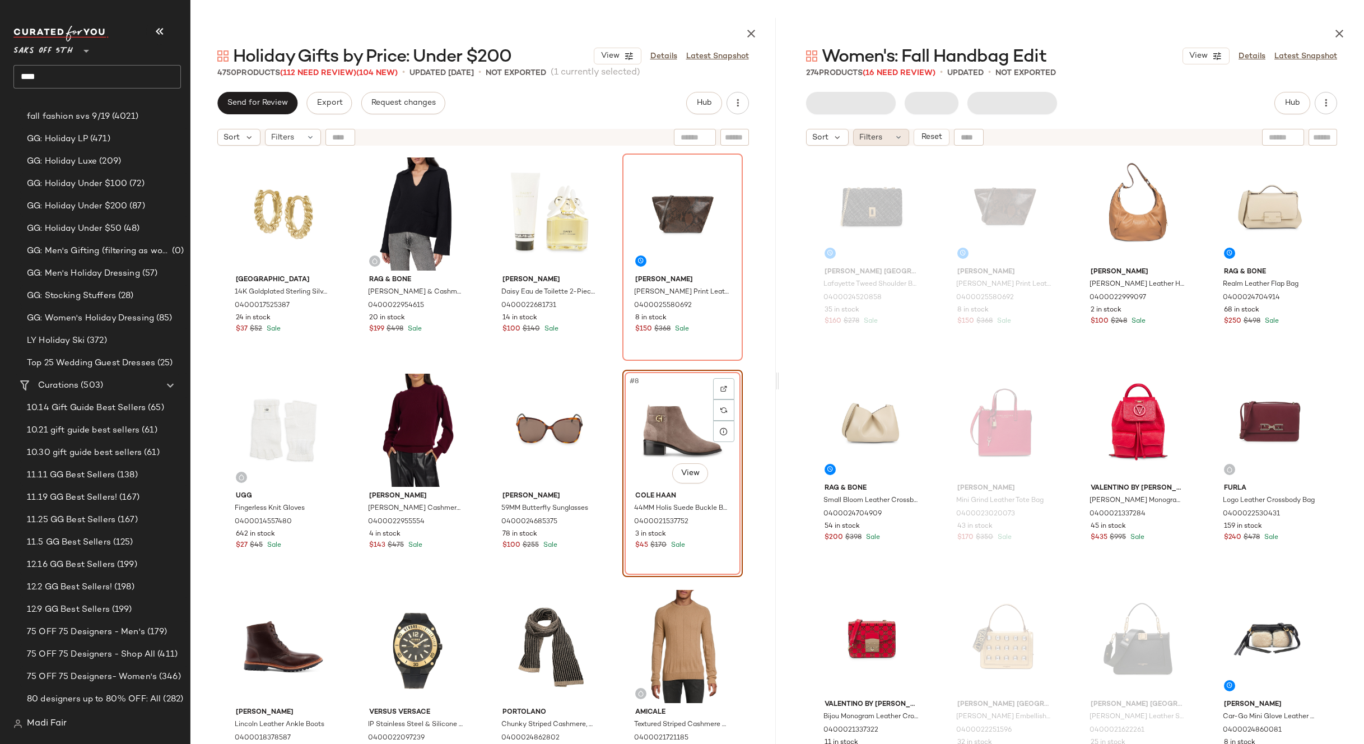
click at [894, 138] on icon at bounding box center [898, 137] width 9 height 9
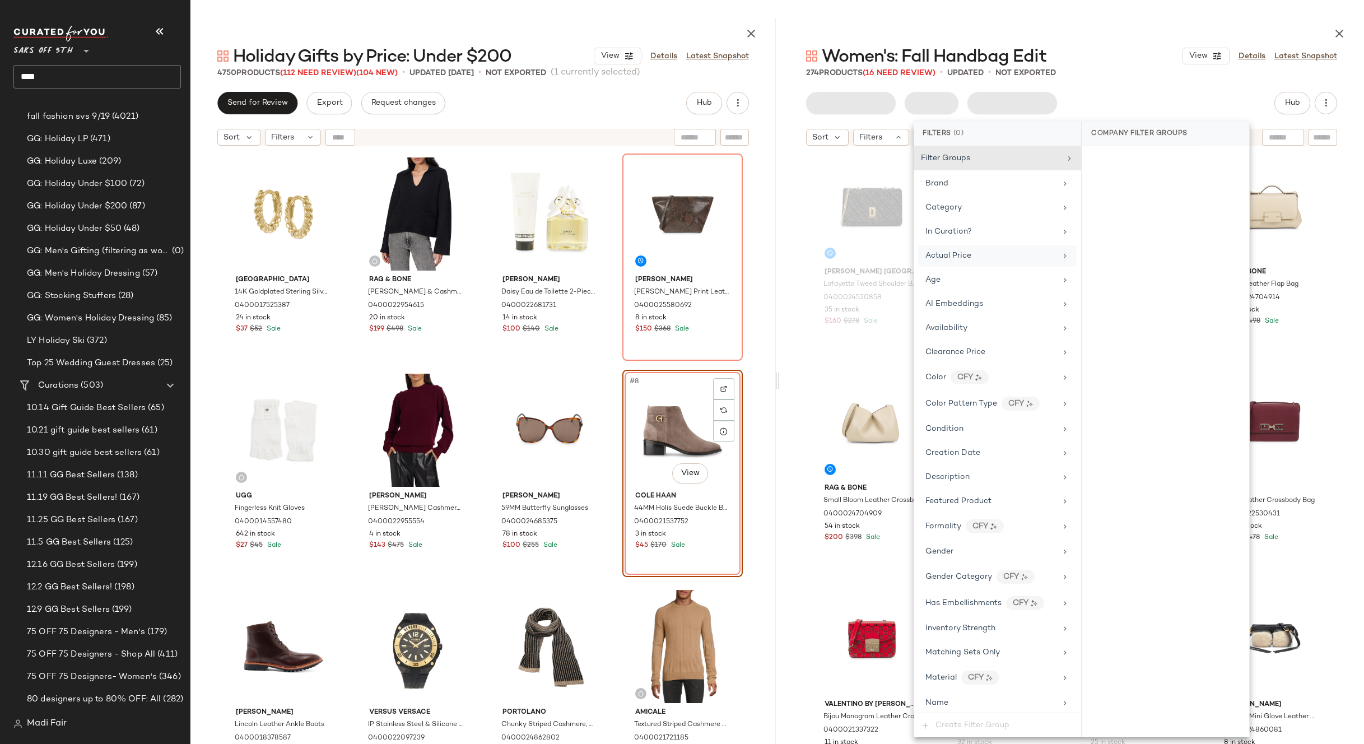
click at [992, 254] on div "Actual Price" at bounding box center [990, 256] width 131 height 12
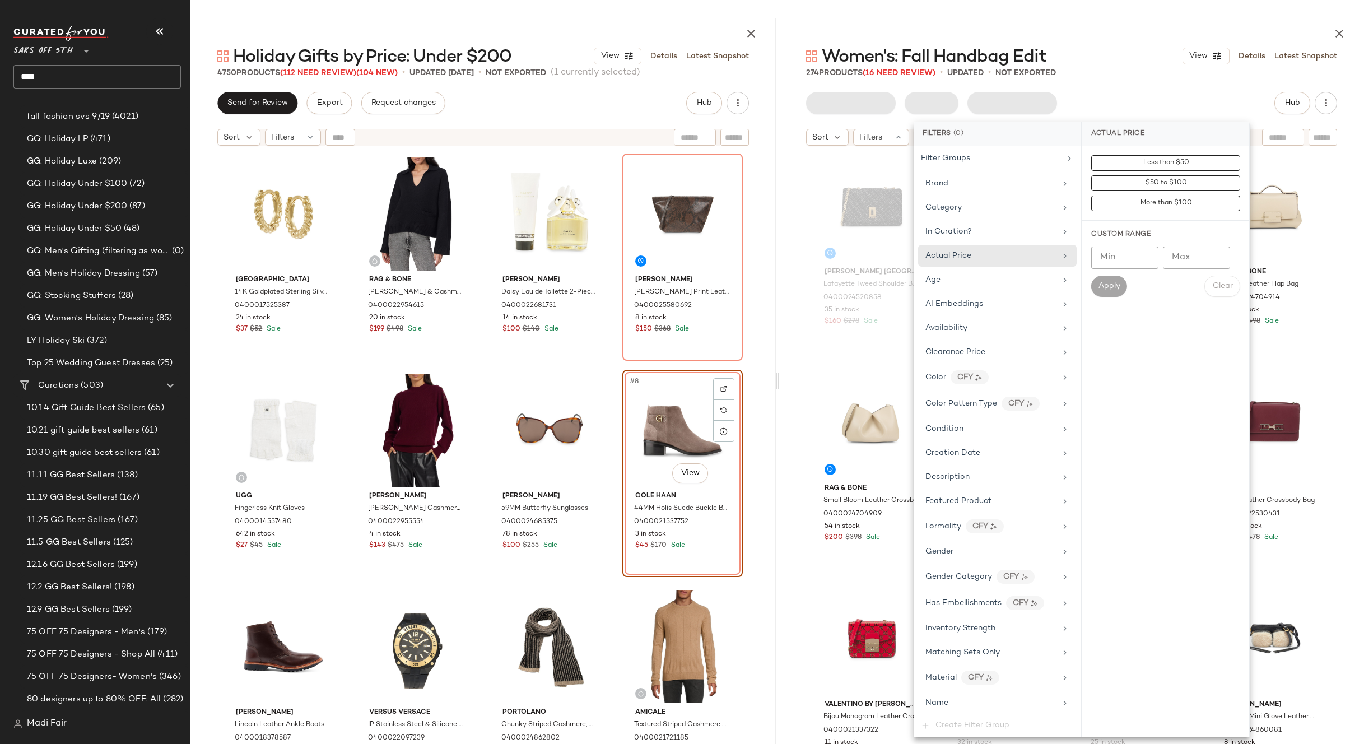
click at [1189, 254] on input "Max" at bounding box center [1196, 257] width 67 height 22
type input "***"
click at [1109, 282] on span "Apply" at bounding box center [1109, 286] width 22 height 9
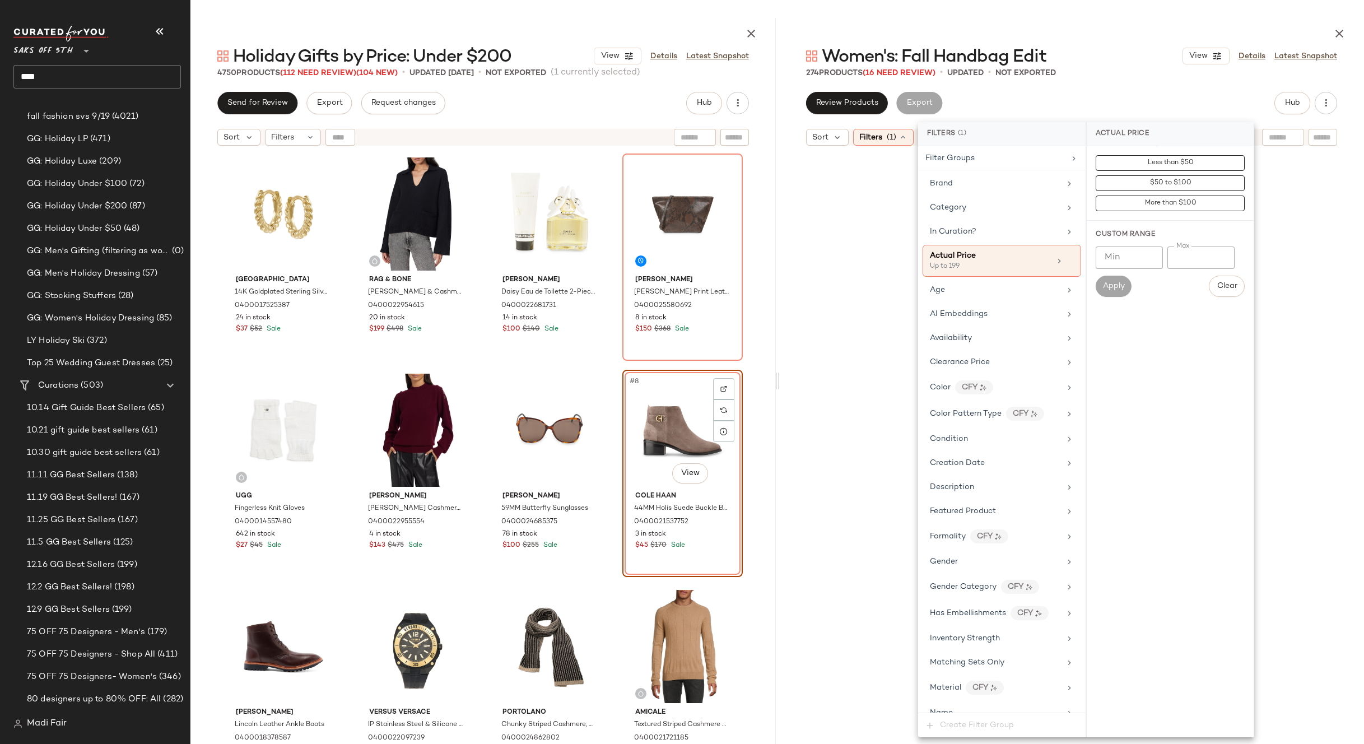
click at [1095, 54] on div "Women's: Fall Handbag Edit View Details Latest Snapshot" at bounding box center [1071, 56] width 585 height 22
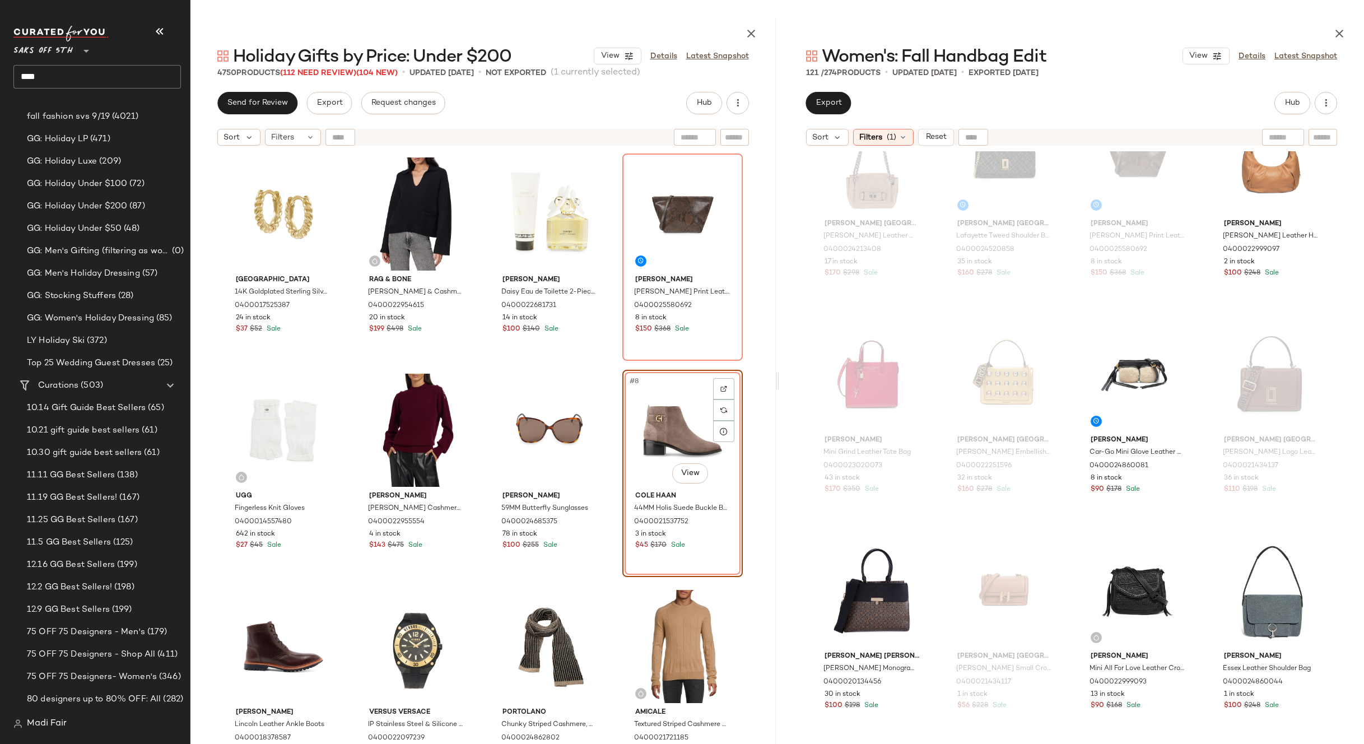
scroll to position [0, 0]
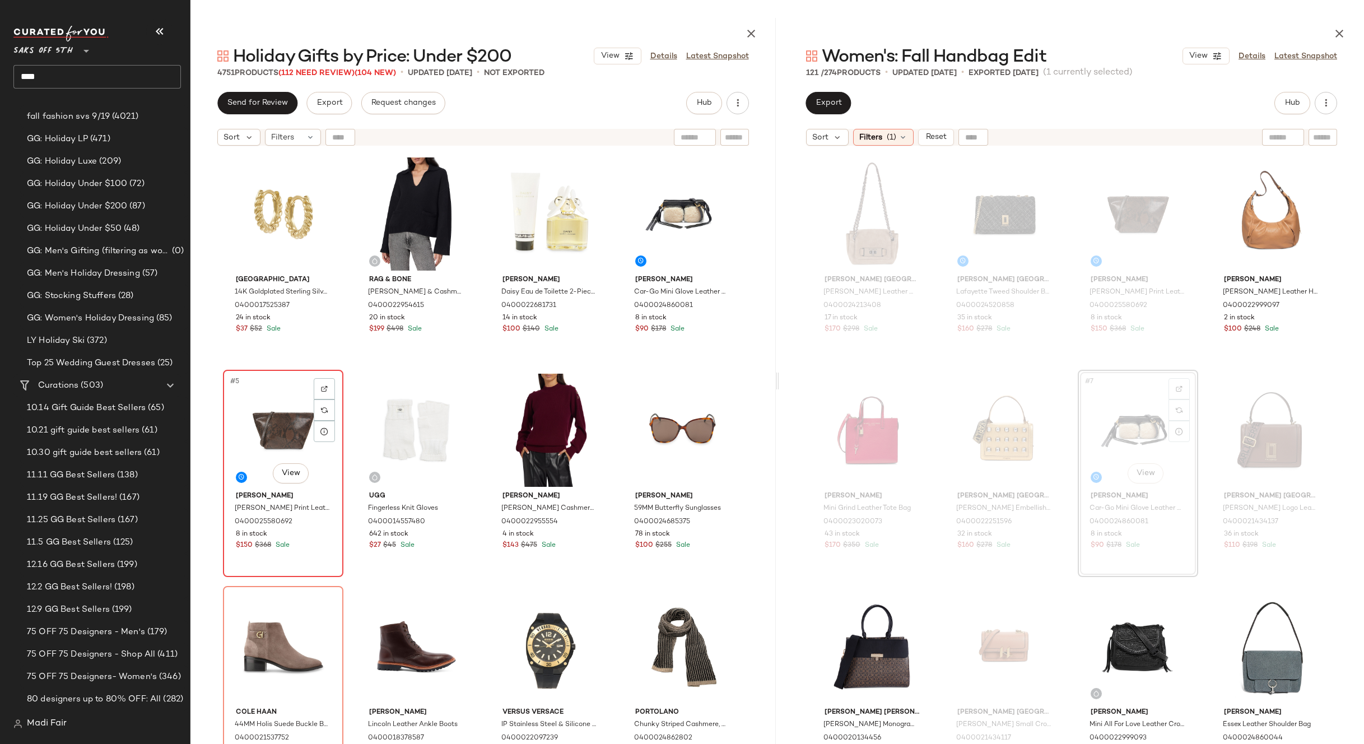
click at [253, 424] on div "#5 View" at bounding box center [283, 430] width 113 height 113
click at [343, 361] on div "Saks Fifth Avenue 14K Goldplated Sterling Silver Huggie Earrings 0400017525387 …" at bounding box center [483, 476] width 520 height 645
click at [262, 418] on div "#5 View" at bounding box center [283, 430] width 113 height 113
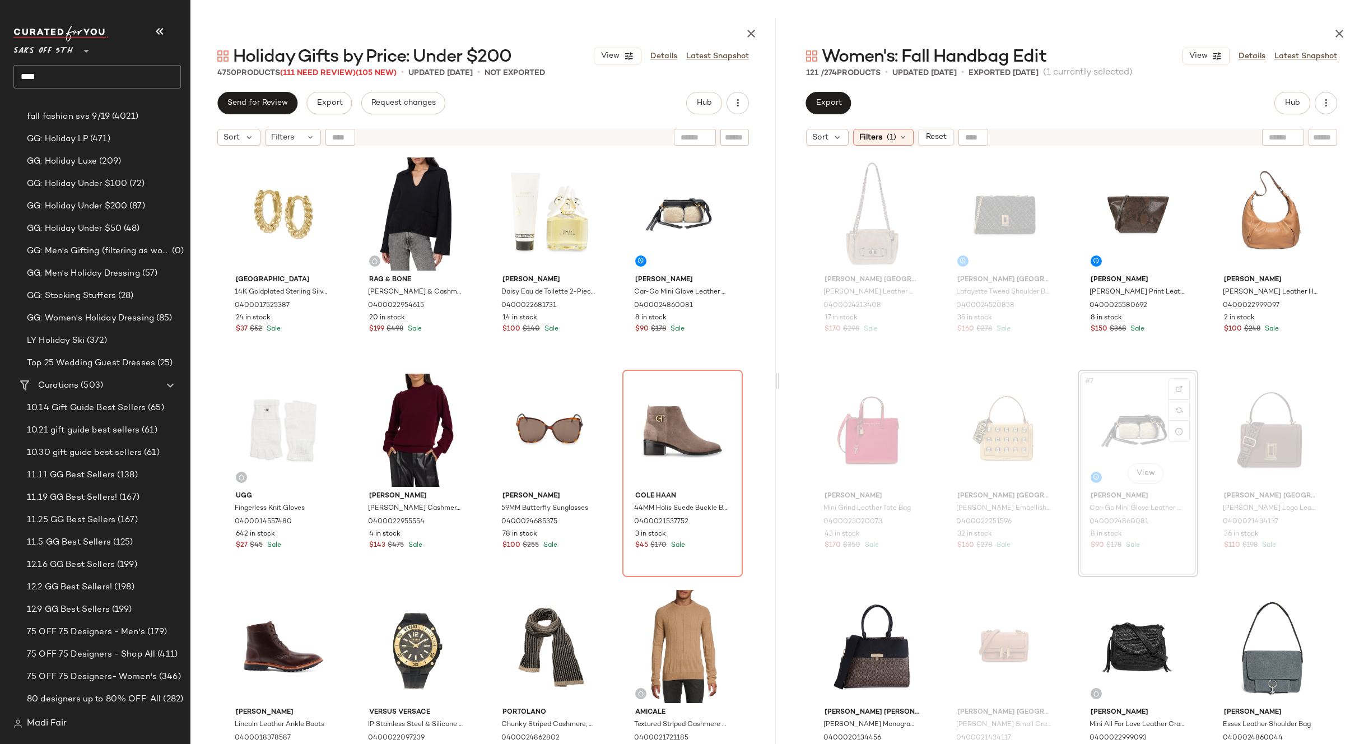
click at [607, 363] on div "Saks Fifth Avenue 14K Goldplated Sterling Silver Huggie Earrings 0400017525387 …" at bounding box center [483, 476] width 520 height 645
click at [611, 367] on div "Saks Fifth Avenue 14K Goldplated Sterling Silver Huggie Earrings 0400017525387 …" at bounding box center [483, 476] width 520 height 645
click at [1346, 34] on icon "button" at bounding box center [1339, 33] width 13 height 13
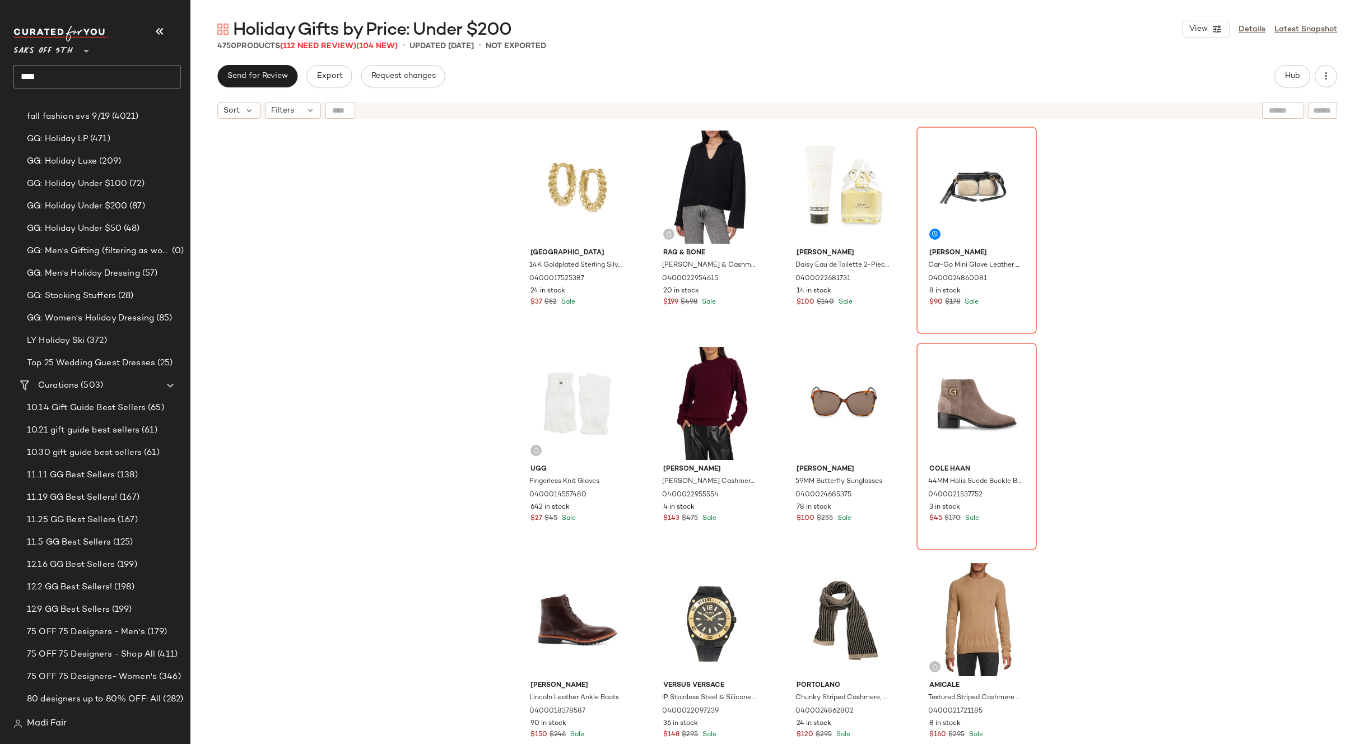
click at [1137, 342] on div "Saks Fifth Avenue 14K Goldplated Sterling Silver Huggie Earrings 0400017525387 …" at bounding box center [777, 448] width 1174 height 648
click at [1282, 80] on button "Hub" at bounding box center [1293, 76] width 36 height 22
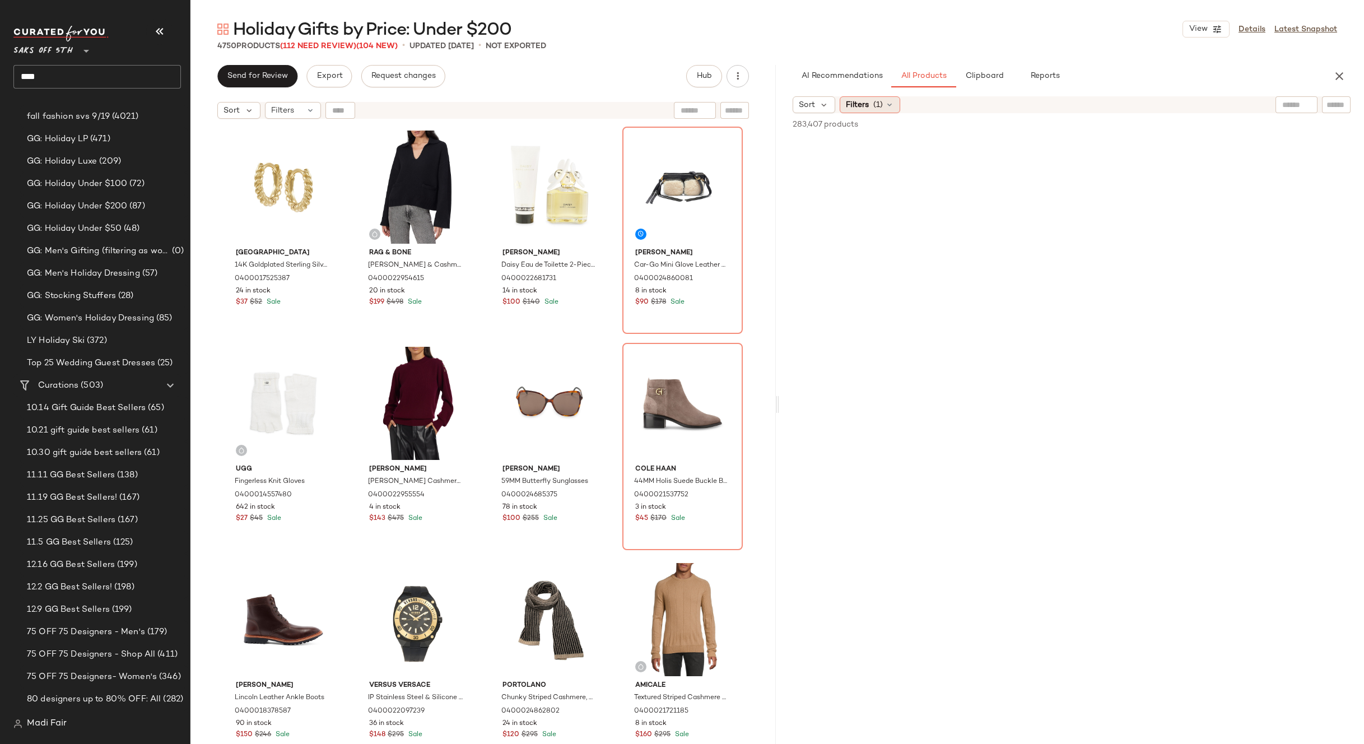
click at [885, 103] on icon at bounding box center [889, 104] width 9 height 9
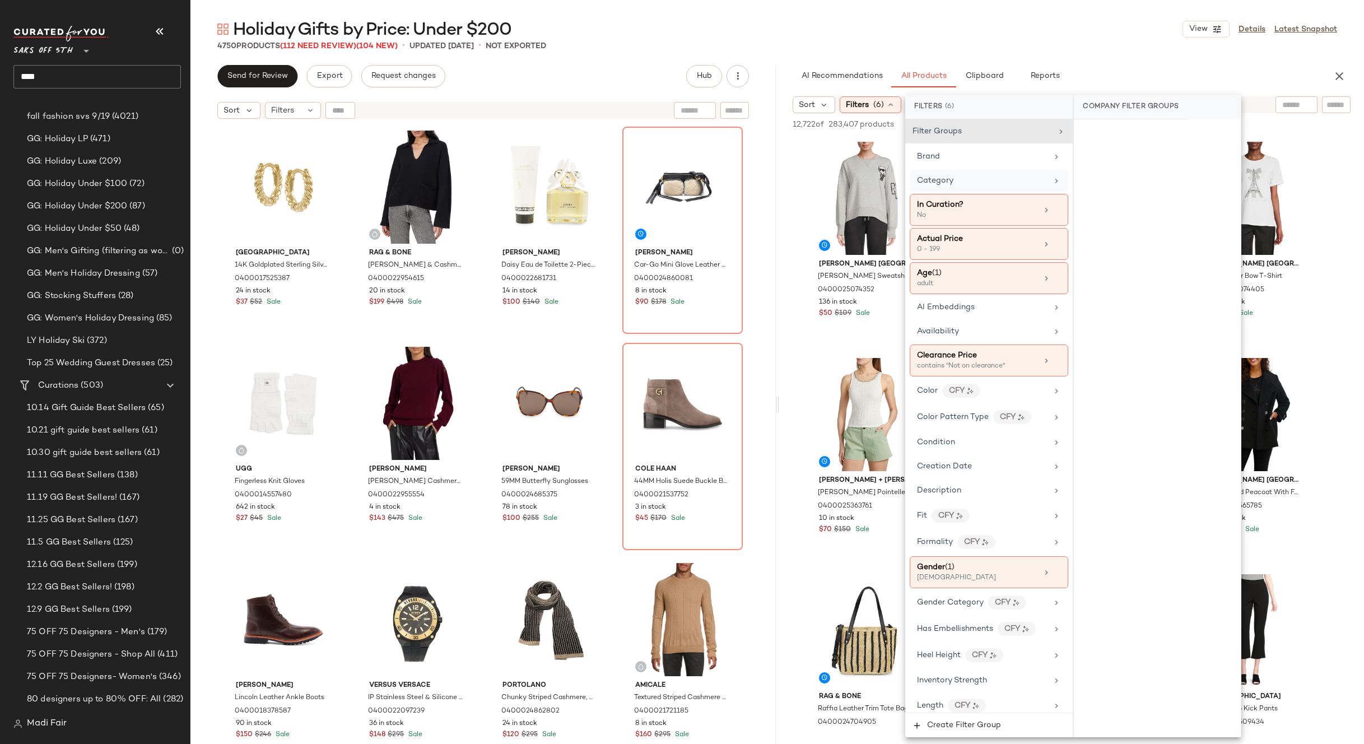
click at [973, 176] on div "Category" at bounding box center [982, 181] width 131 height 12
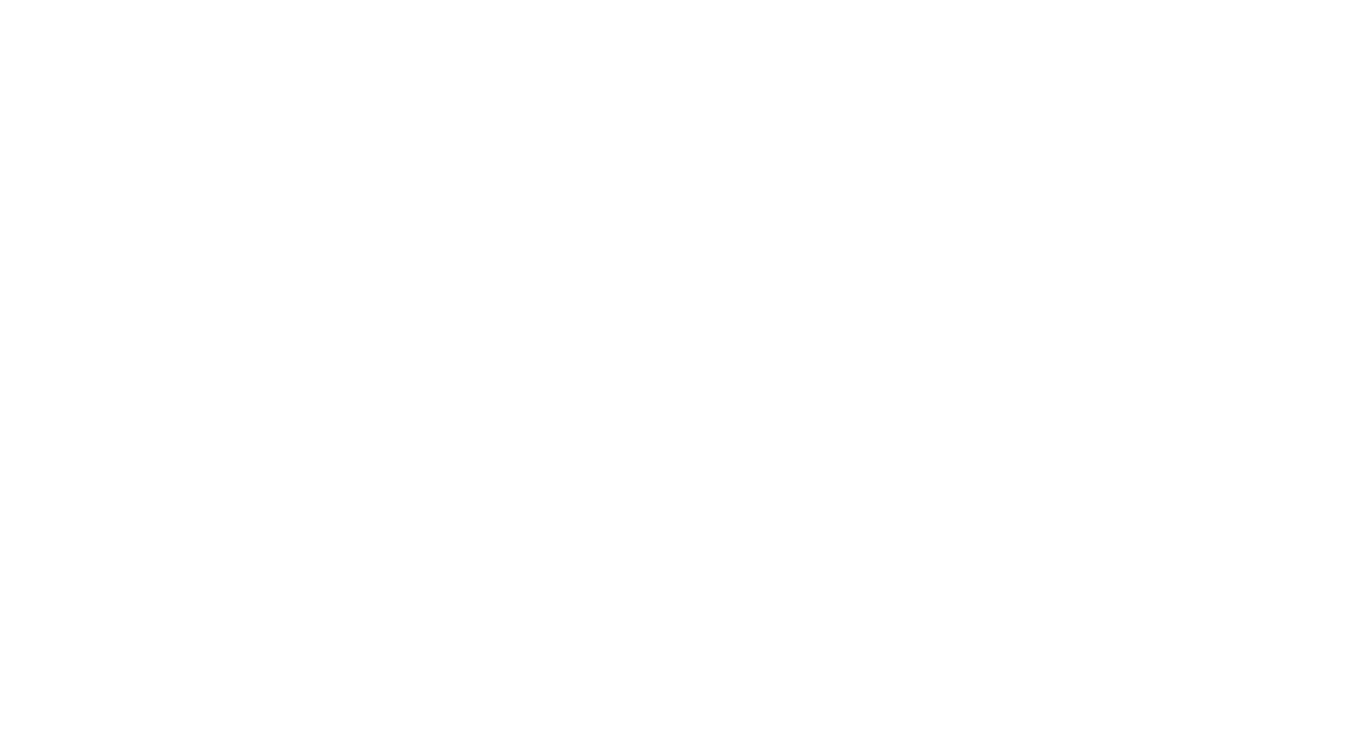
click at [290, 0] on html at bounding box center [682, 0] width 1364 height 0
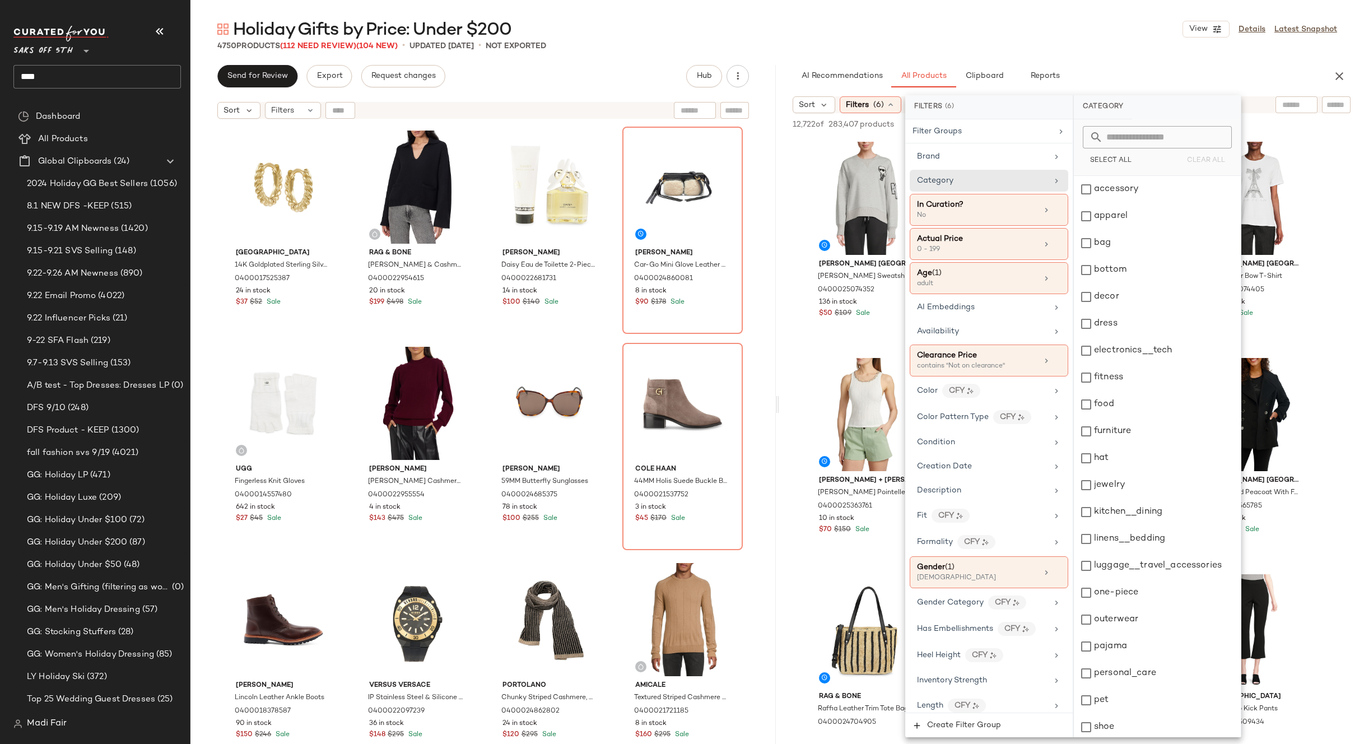
click at [1136, 724] on div "shoe" at bounding box center [1157, 727] width 167 height 27
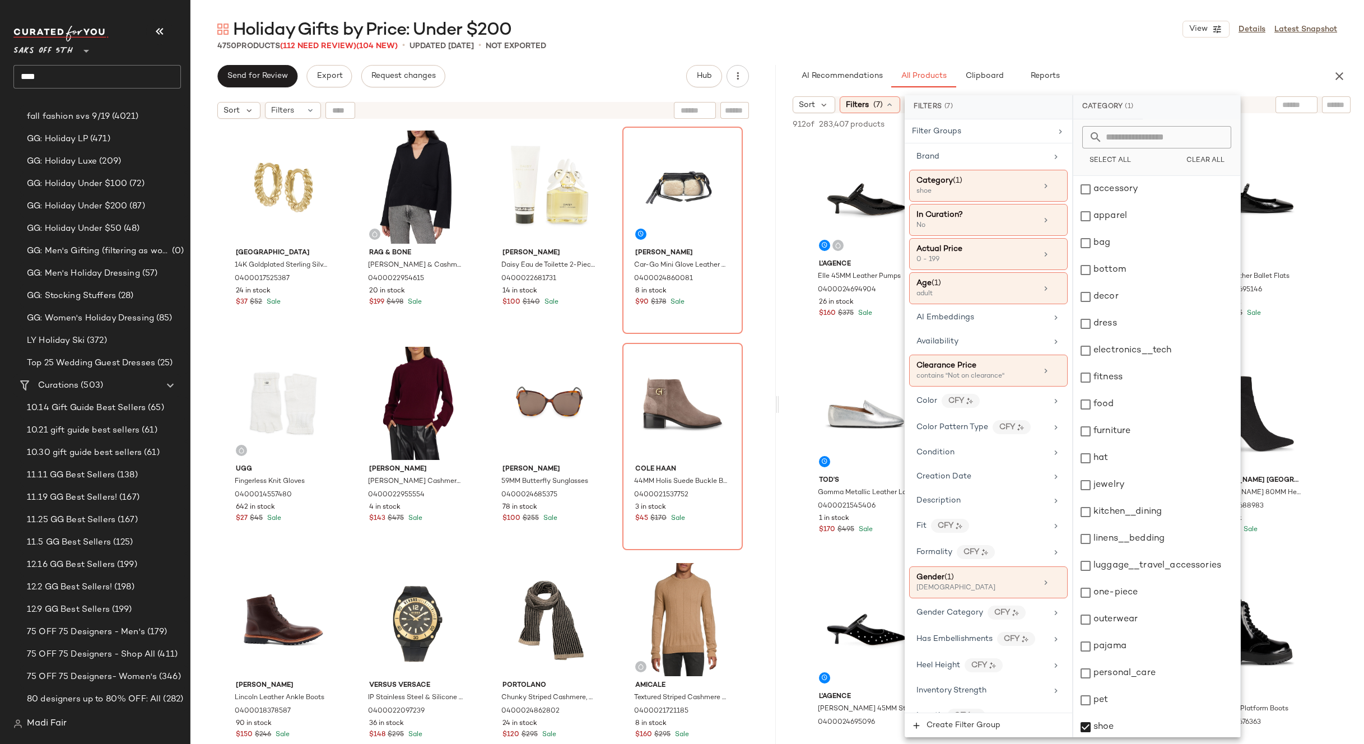
click at [1048, 30] on div "Holiday Gifts by Price: Under $200 View Details Latest Snapshot" at bounding box center [777, 29] width 1174 height 22
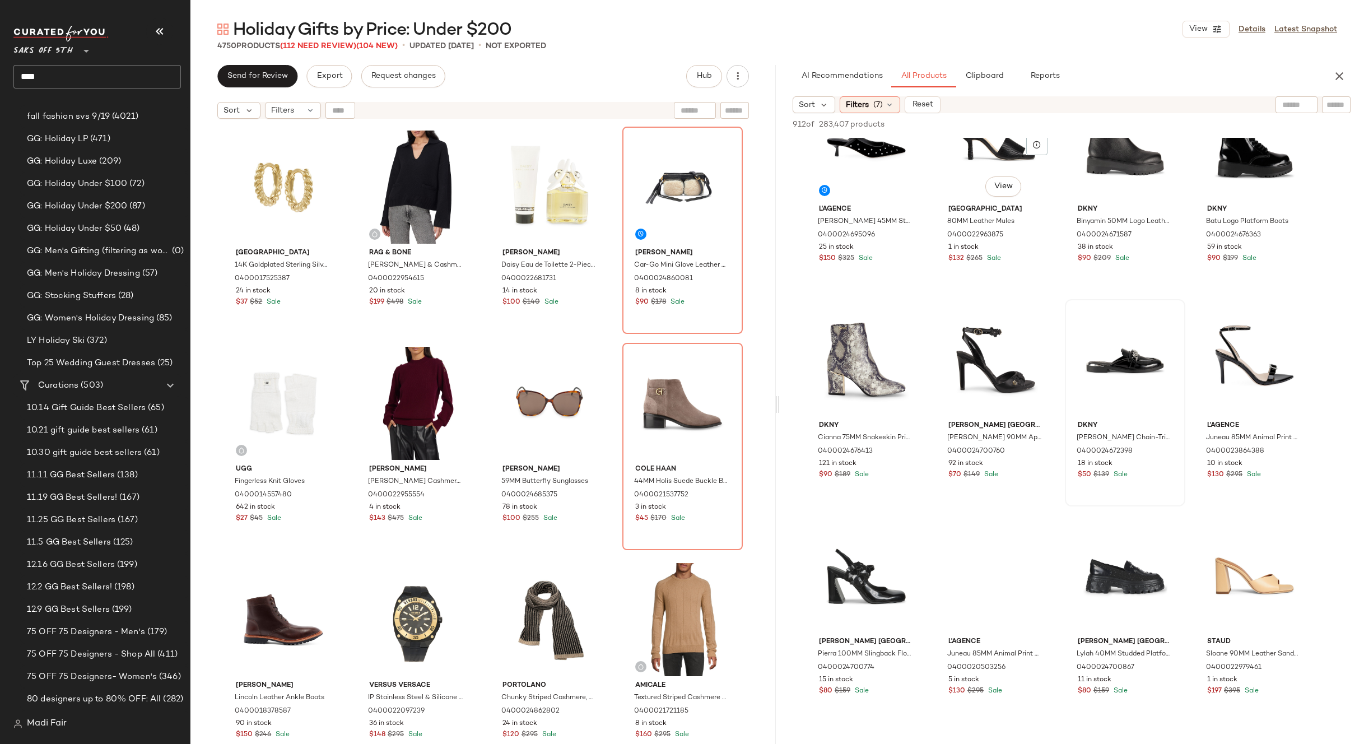
scroll to position [560, 0]
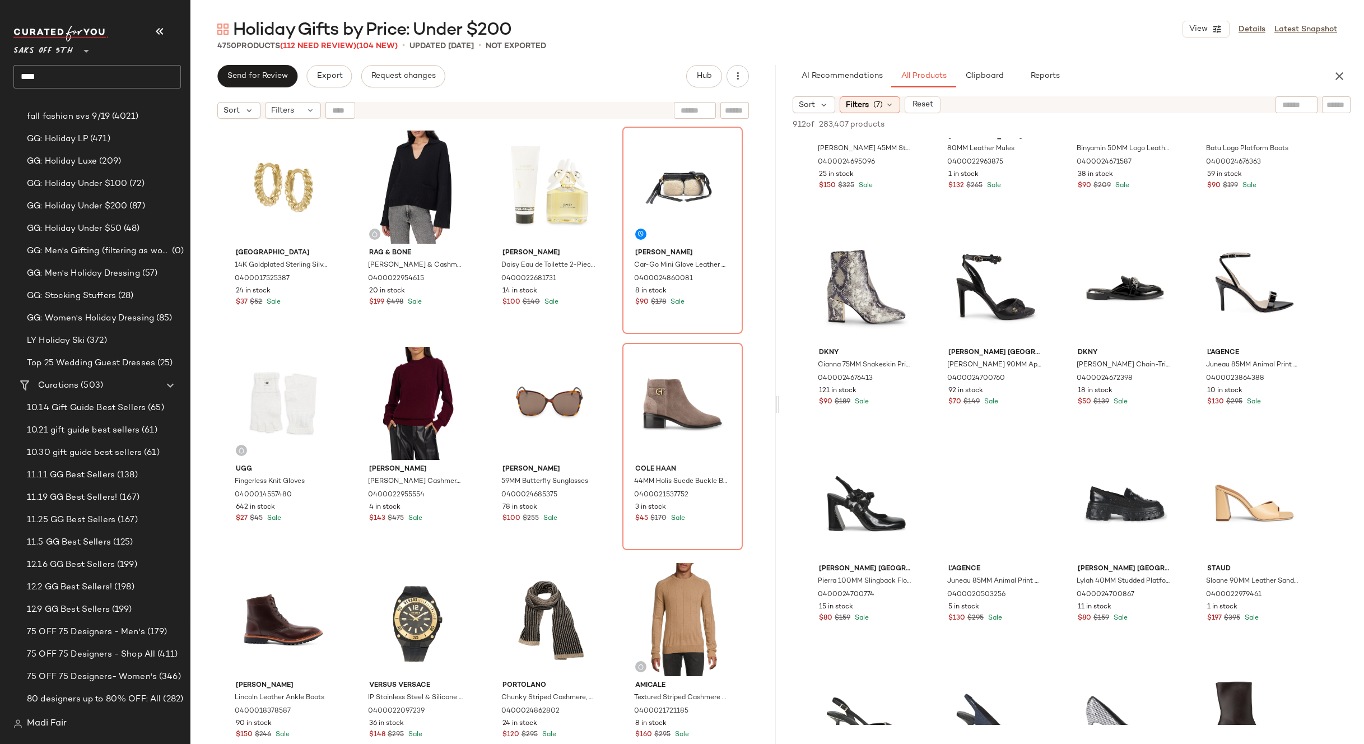
click at [1277, 97] on div at bounding box center [1297, 104] width 42 height 17
type input "*****"
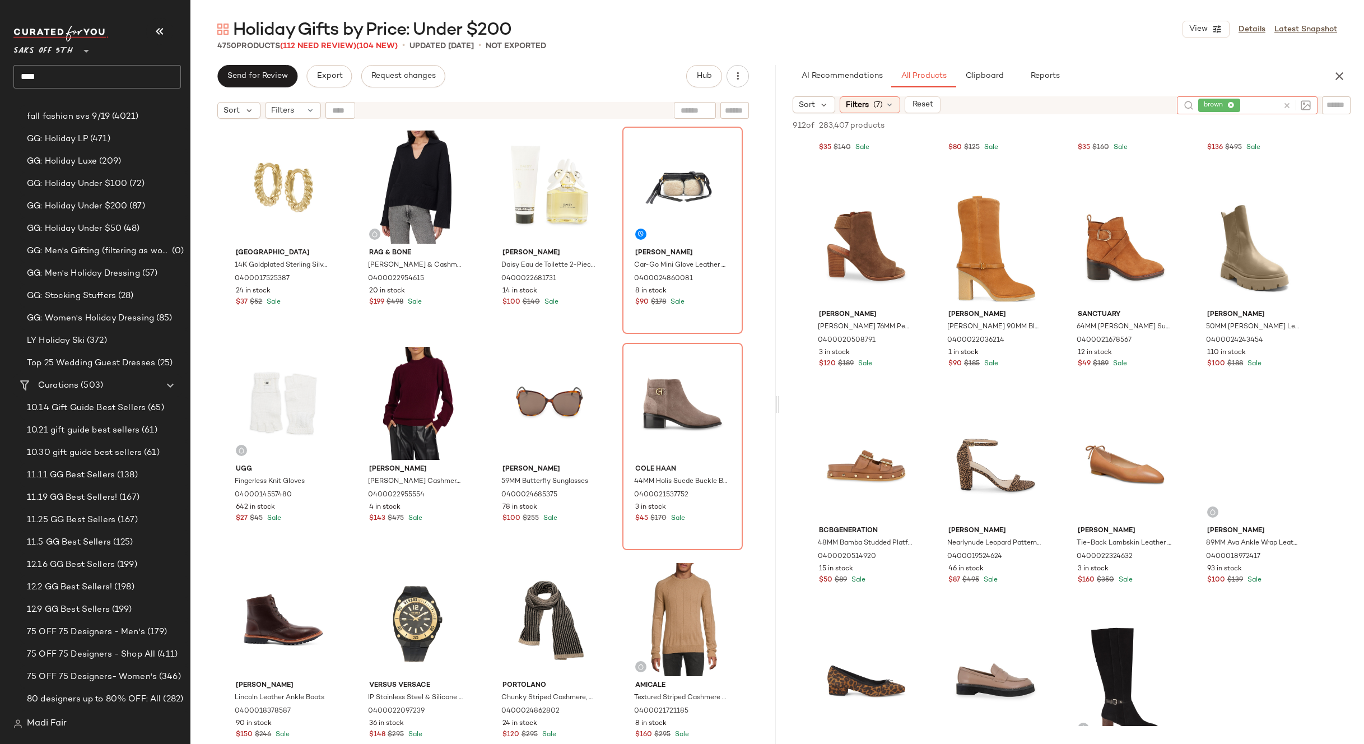
scroll to position [1737, 0]
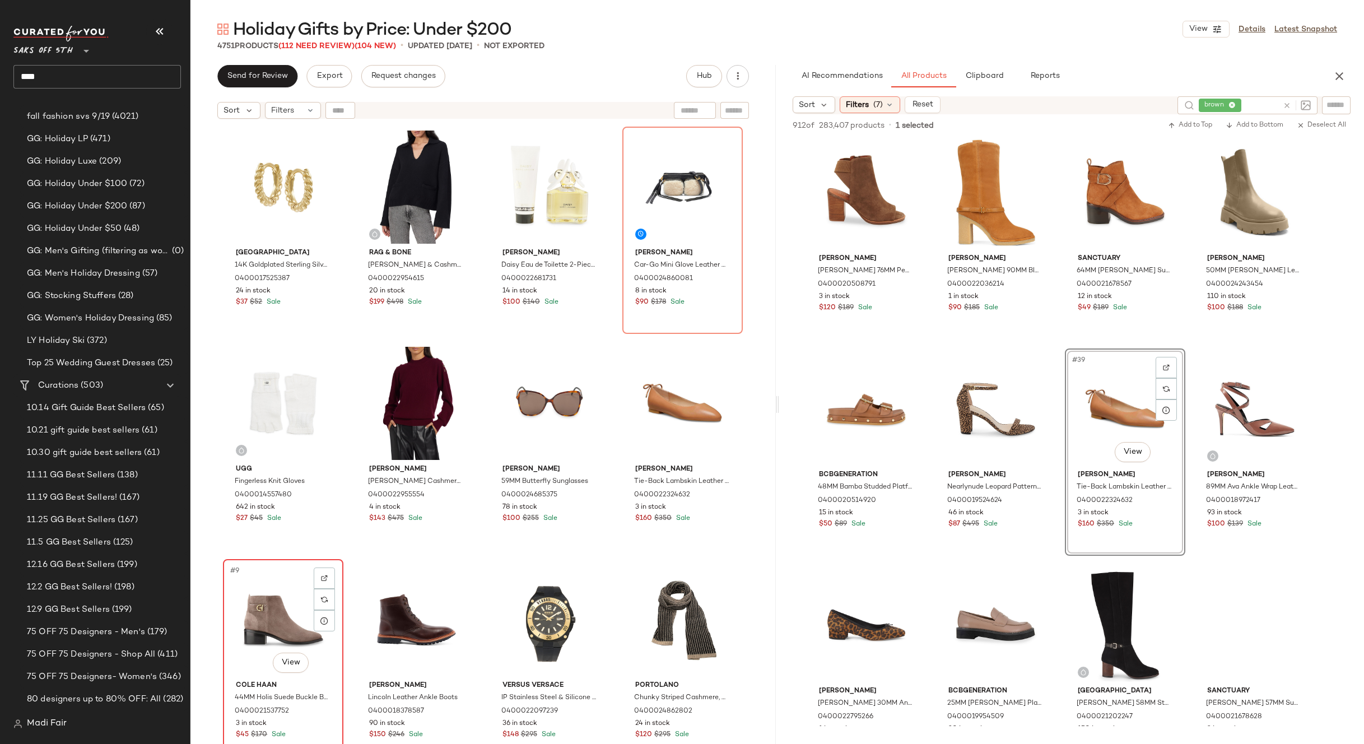
click at [259, 607] on div "#9 View" at bounding box center [283, 619] width 113 height 113
click at [617, 339] on div "Saks Fifth Avenue 14K Goldplated Sterling Silver Huggie Earrings 0400017525387 …" at bounding box center [483, 449] width 520 height 645
click at [360, 616] on div at bounding box center [416, 619] width 113 height 113
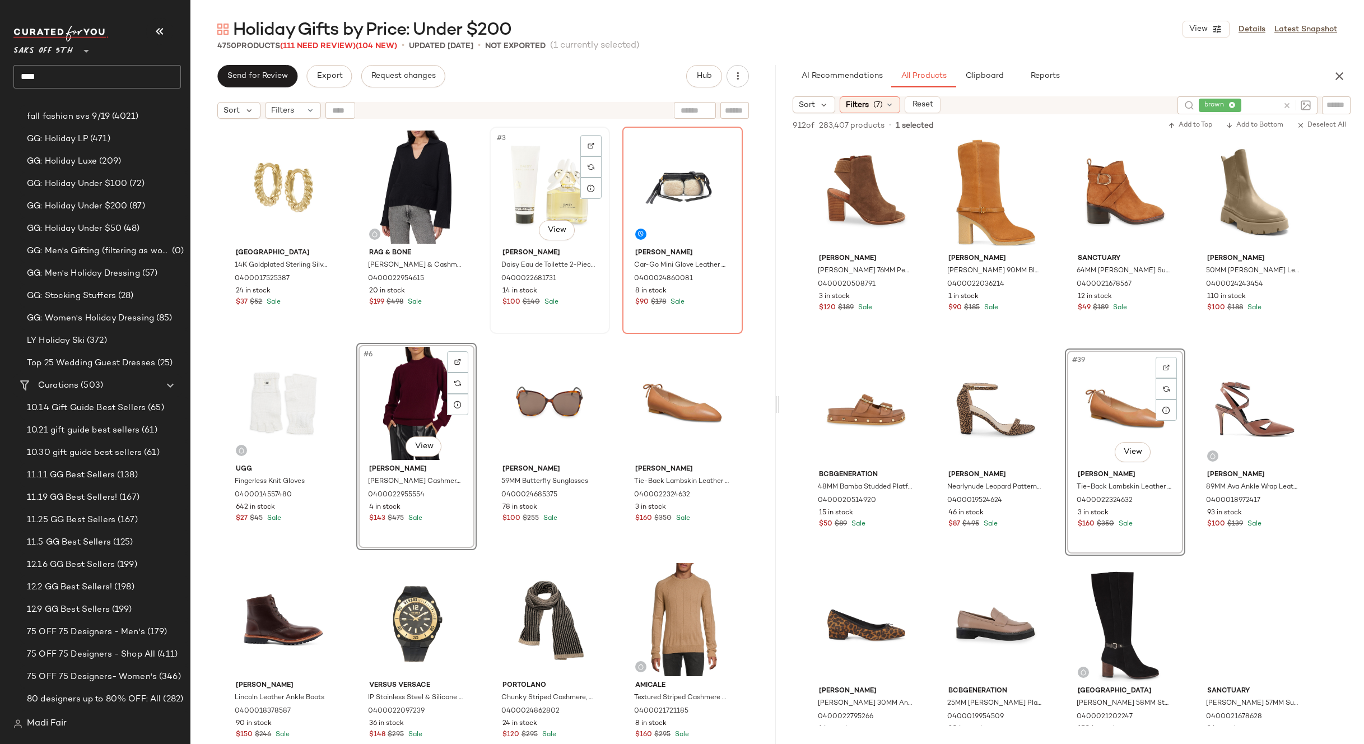
click at [603, 333] on div "#3 View Marc Jacobs Daisy Eau de Toilette 2-Piece Set 0400022681731 14 in stock…" at bounding box center [550, 230] width 120 height 207
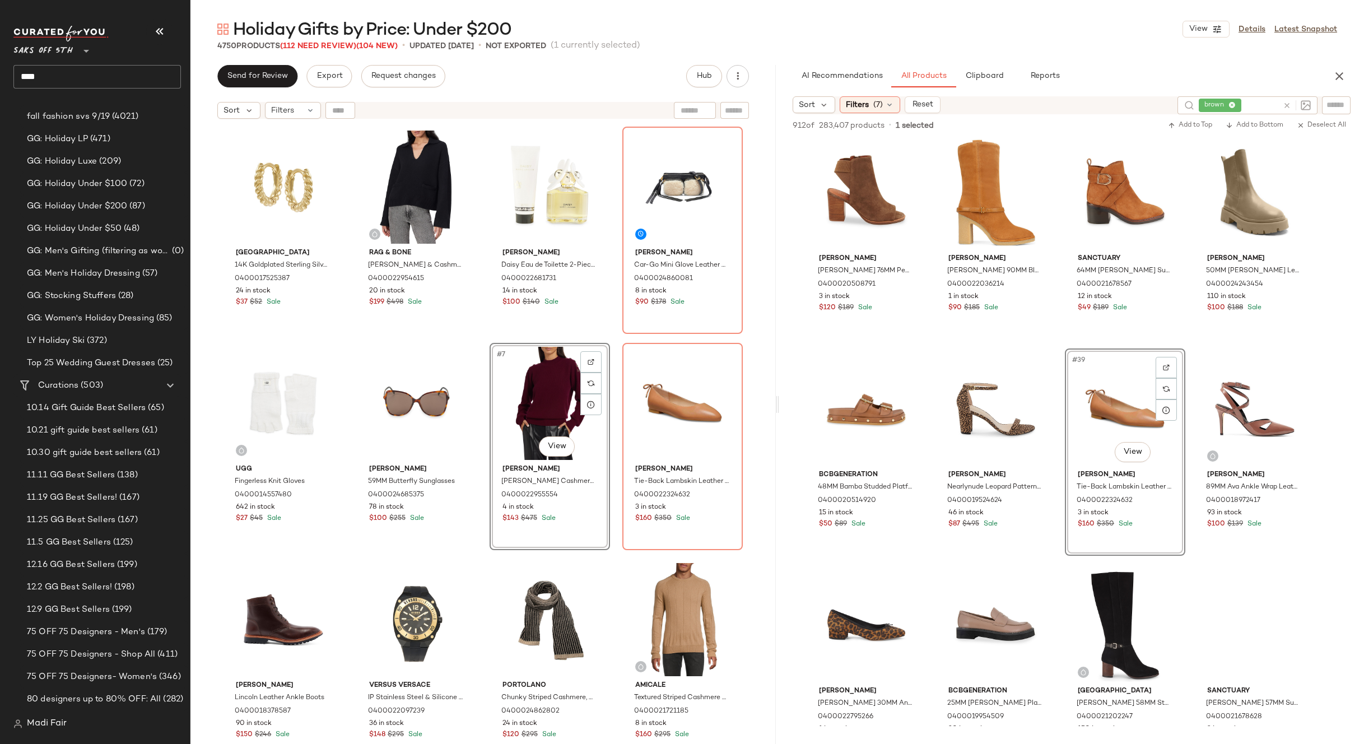
click at [603, 341] on div "Saks Fifth Avenue 14K Goldplated Sterling Silver Huggie Earrings 0400017525387 …" at bounding box center [483, 449] width 520 height 645
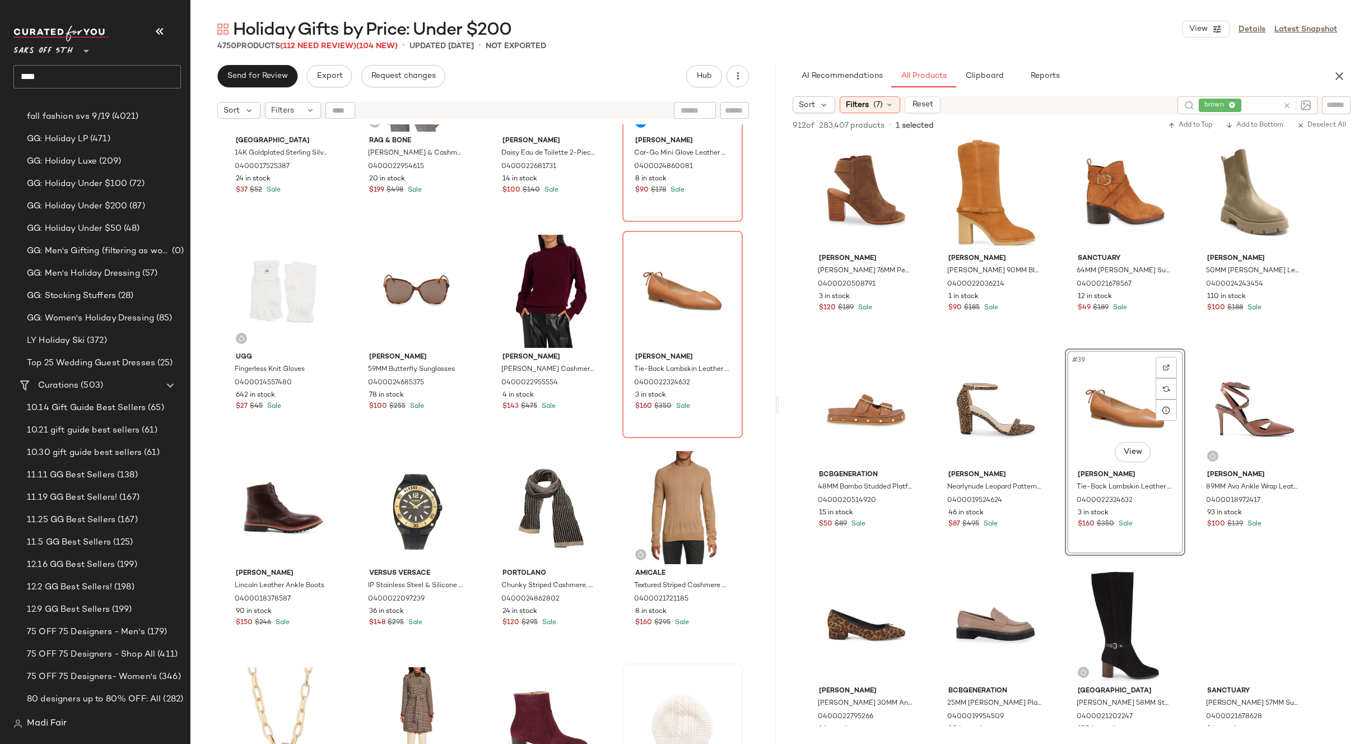
scroll to position [224, 0]
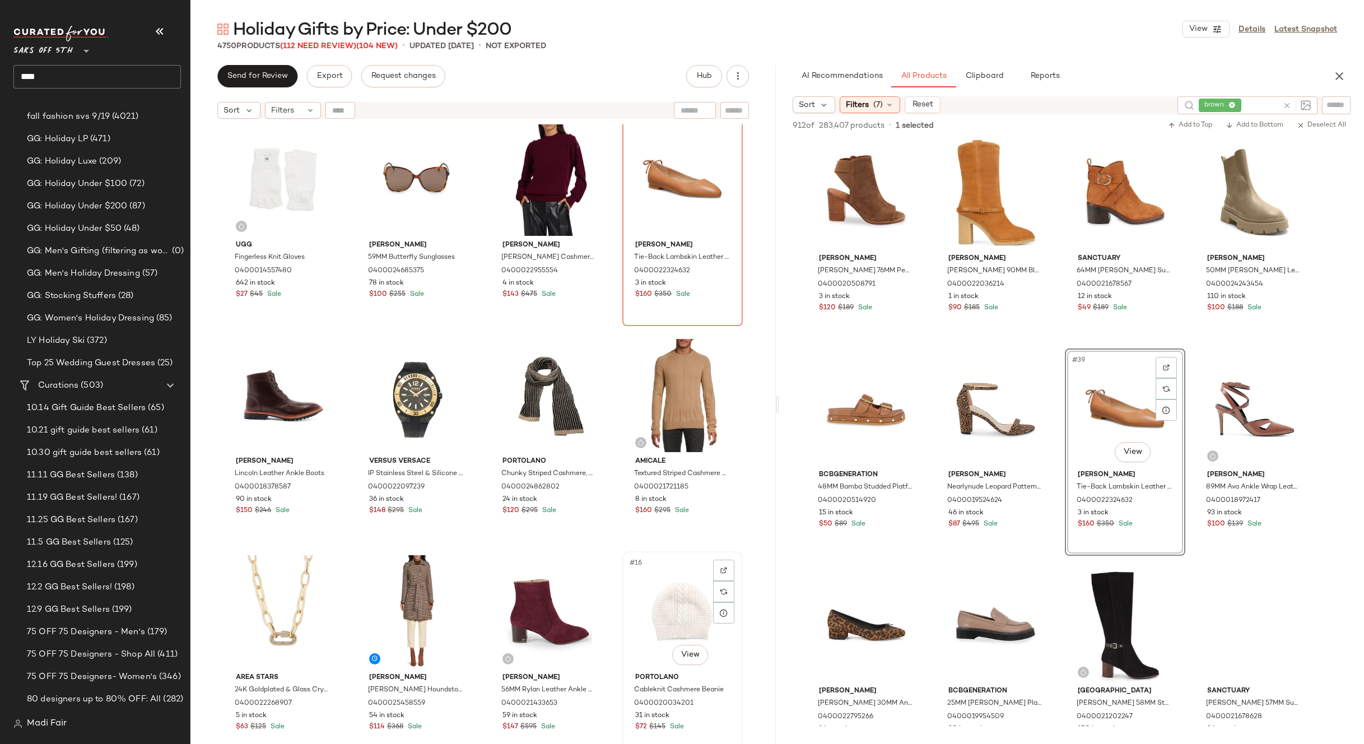
click at [663, 586] on div "#16 View" at bounding box center [682, 611] width 113 height 113
click at [272, 585] on div "#13 View" at bounding box center [283, 611] width 113 height 113
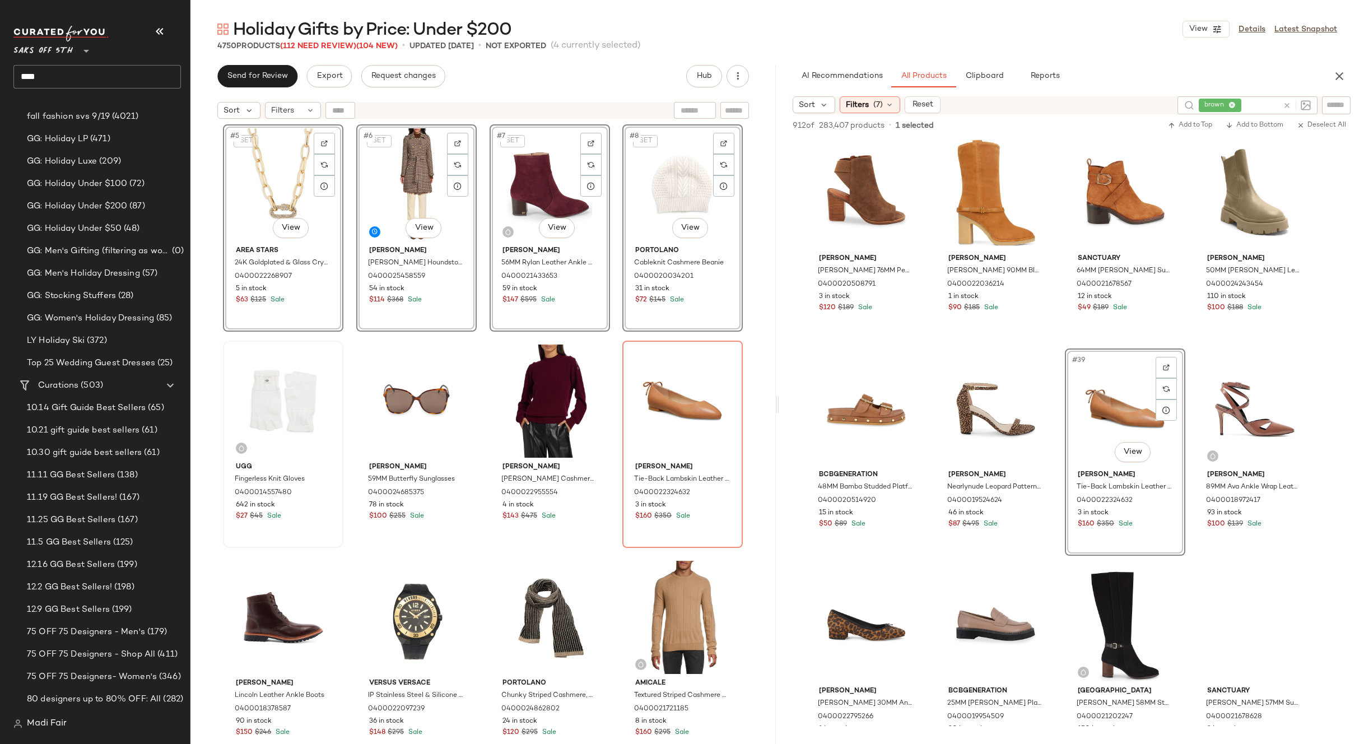
scroll to position [224, 0]
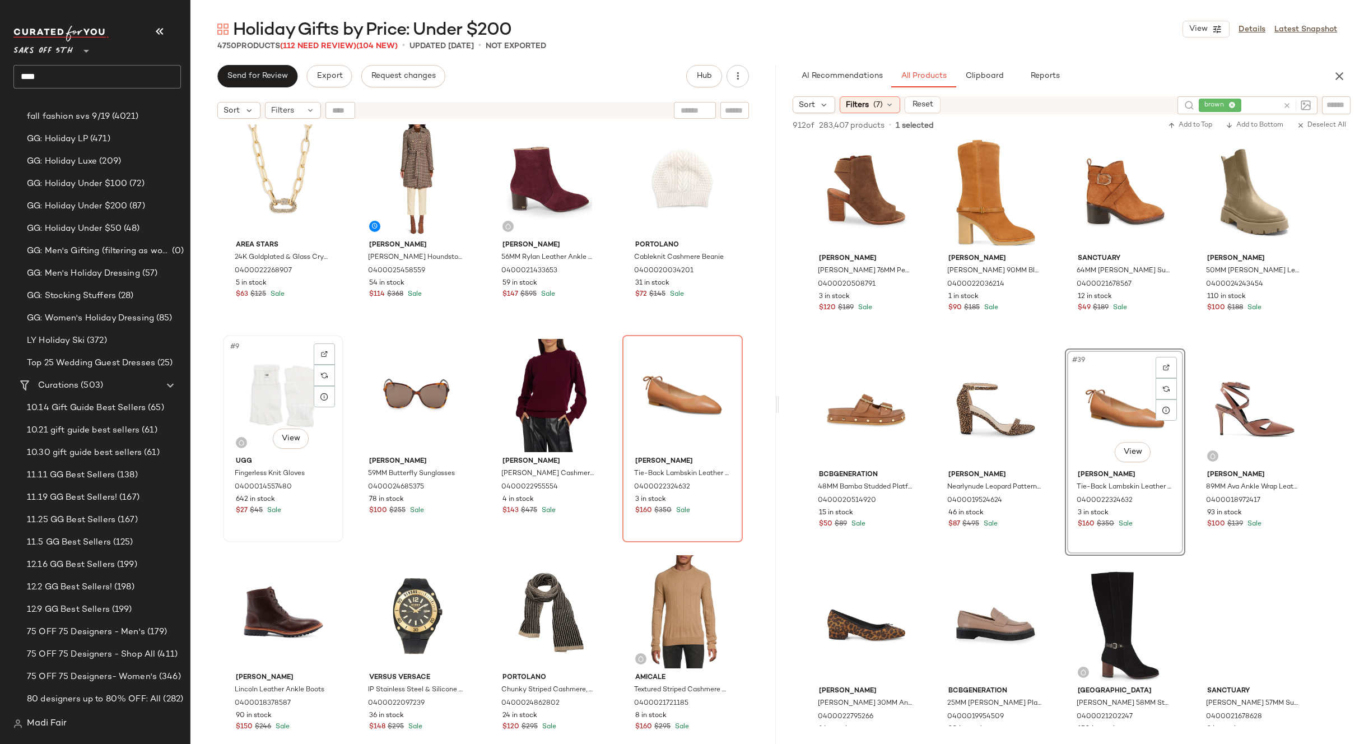
click at [283, 394] on div "#9 View" at bounding box center [283, 395] width 113 height 113
click at [675, 584] on div "#16 View" at bounding box center [682, 611] width 113 height 113
drag, startPoint x: 248, startPoint y: 604, endPoint x: 256, endPoint y: 604, distance: 7.8
click at [249, 604] on div "#13 View" at bounding box center [283, 611] width 113 height 113
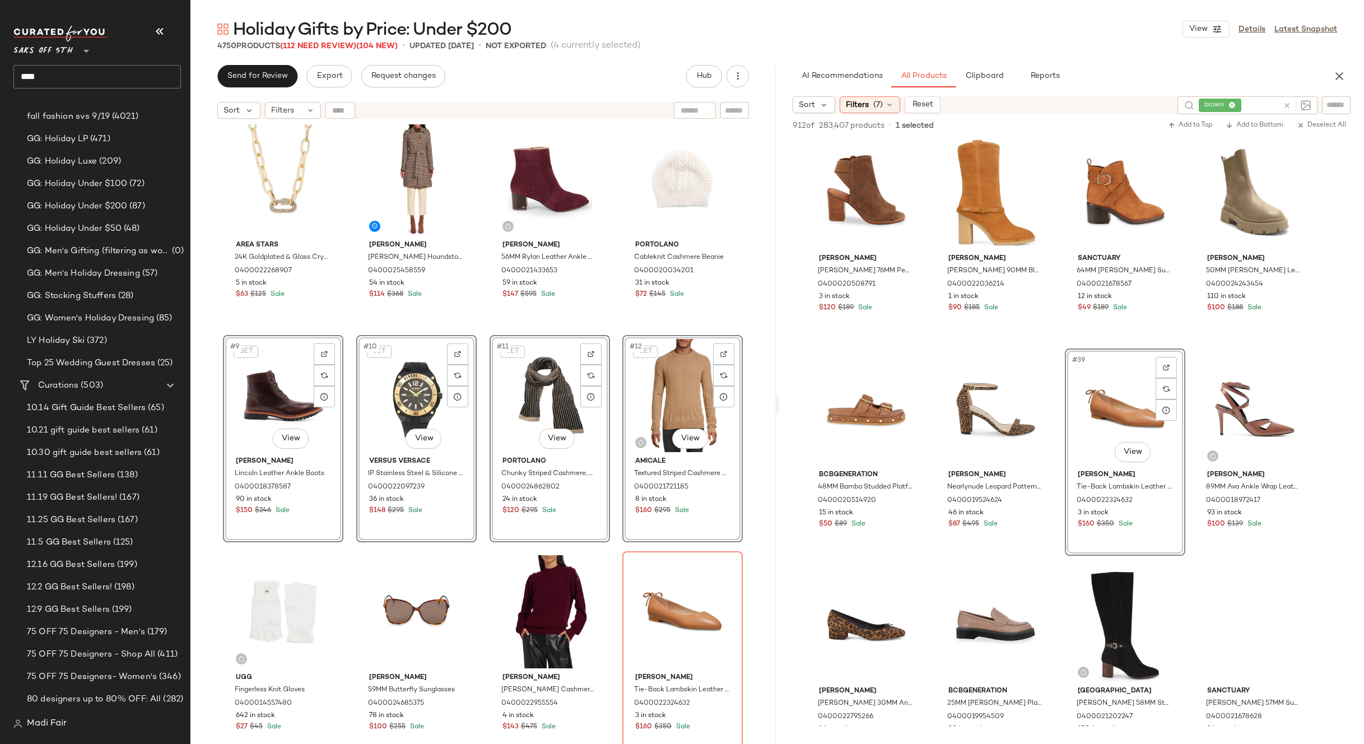
click at [614, 328] on div "Saks Fifth Avenue 14K Goldplated Sterling Silver Huggie Earrings 0400017525387 …" at bounding box center [483, 225] width 520 height 645
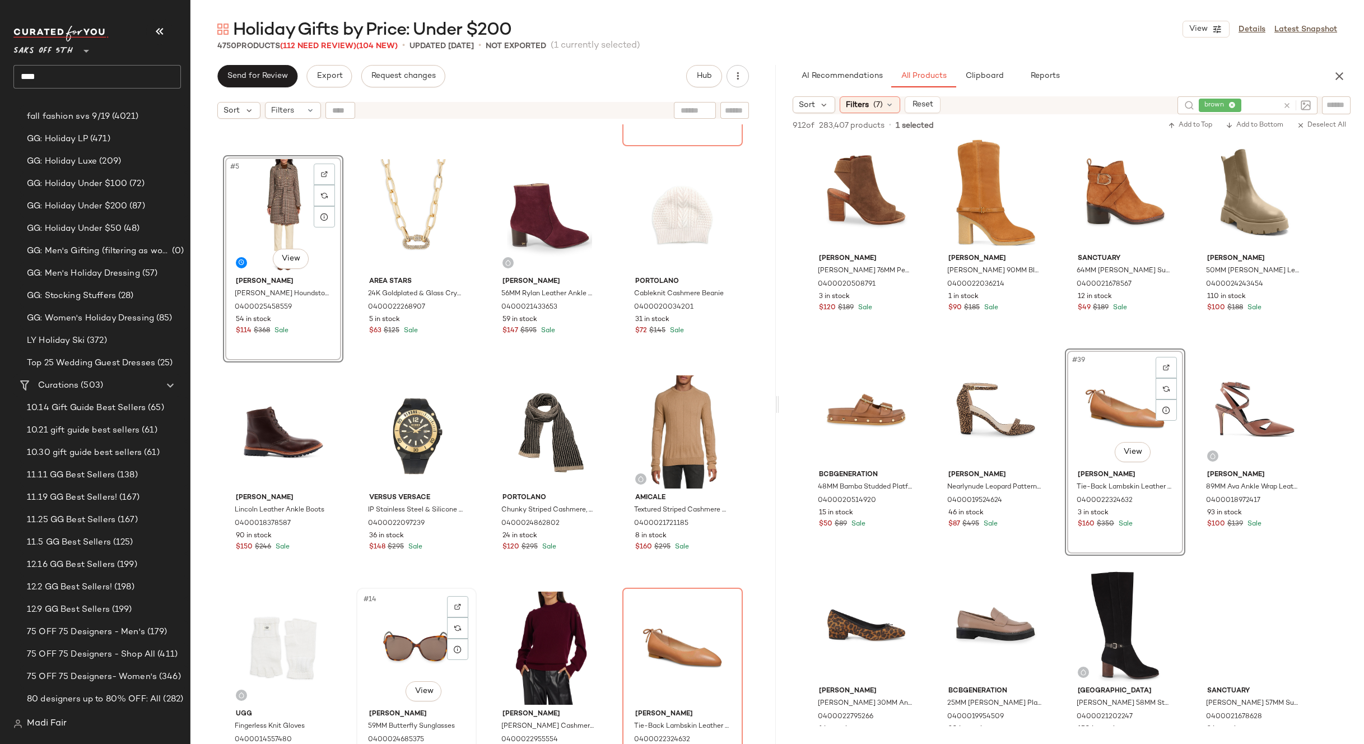
scroll to position [168, 0]
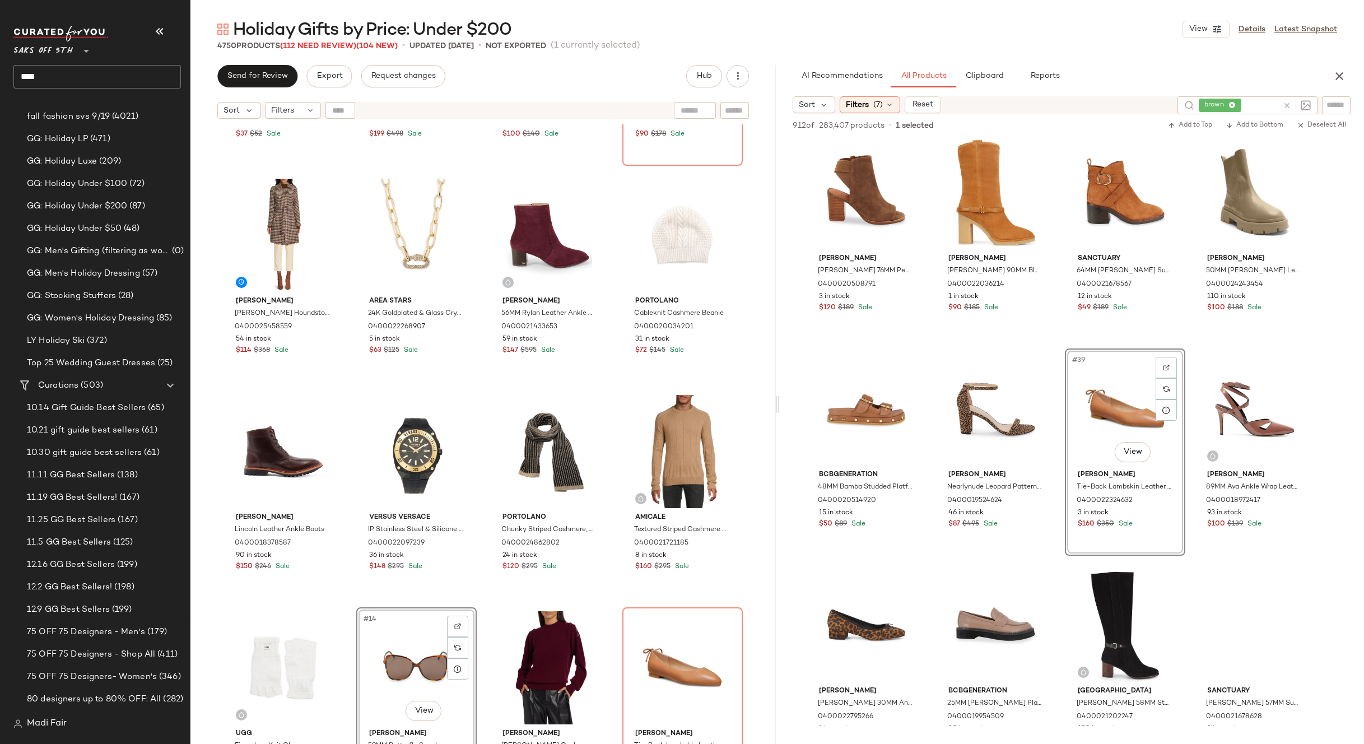
click at [480, 597] on div "Saks Fifth Avenue 14K Goldplated Sterling Silver Huggie Earrings 0400017525387 …" at bounding box center [483, 281] width 520 height 645
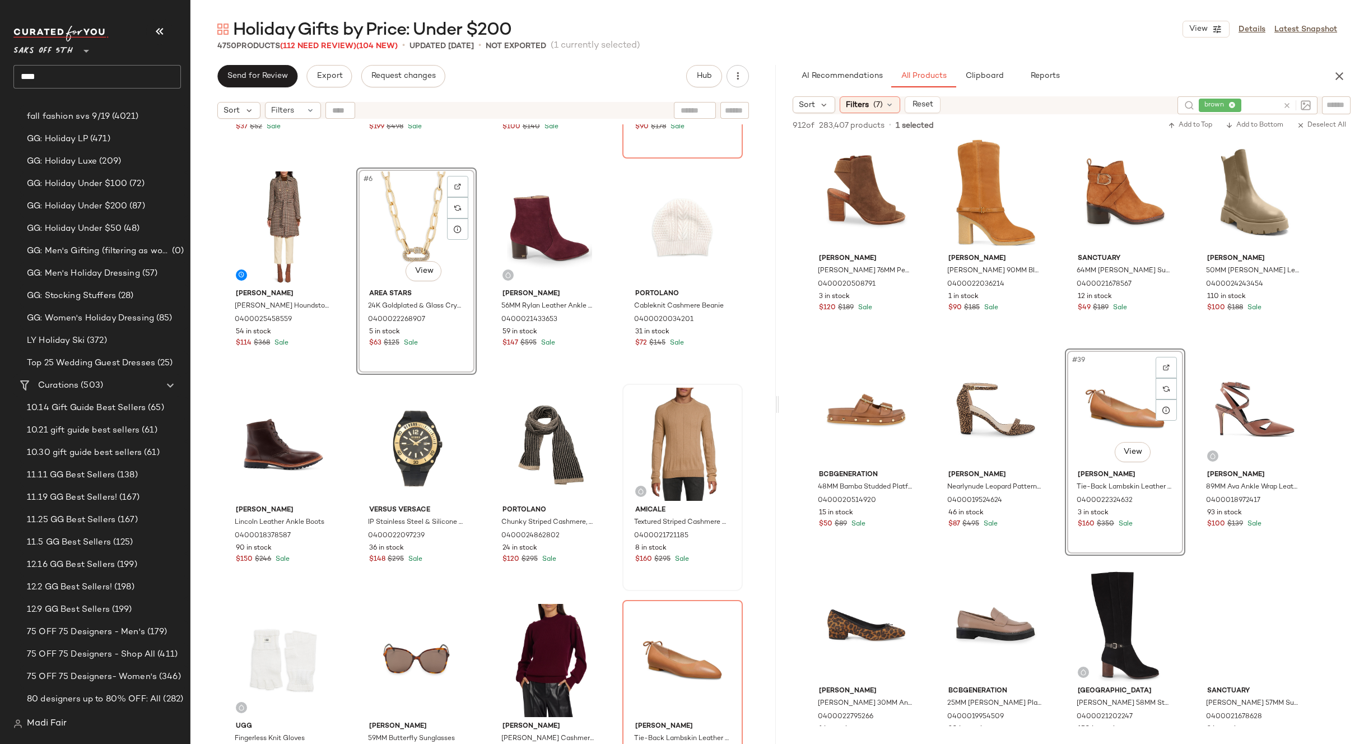
scroll to position [178, 0]
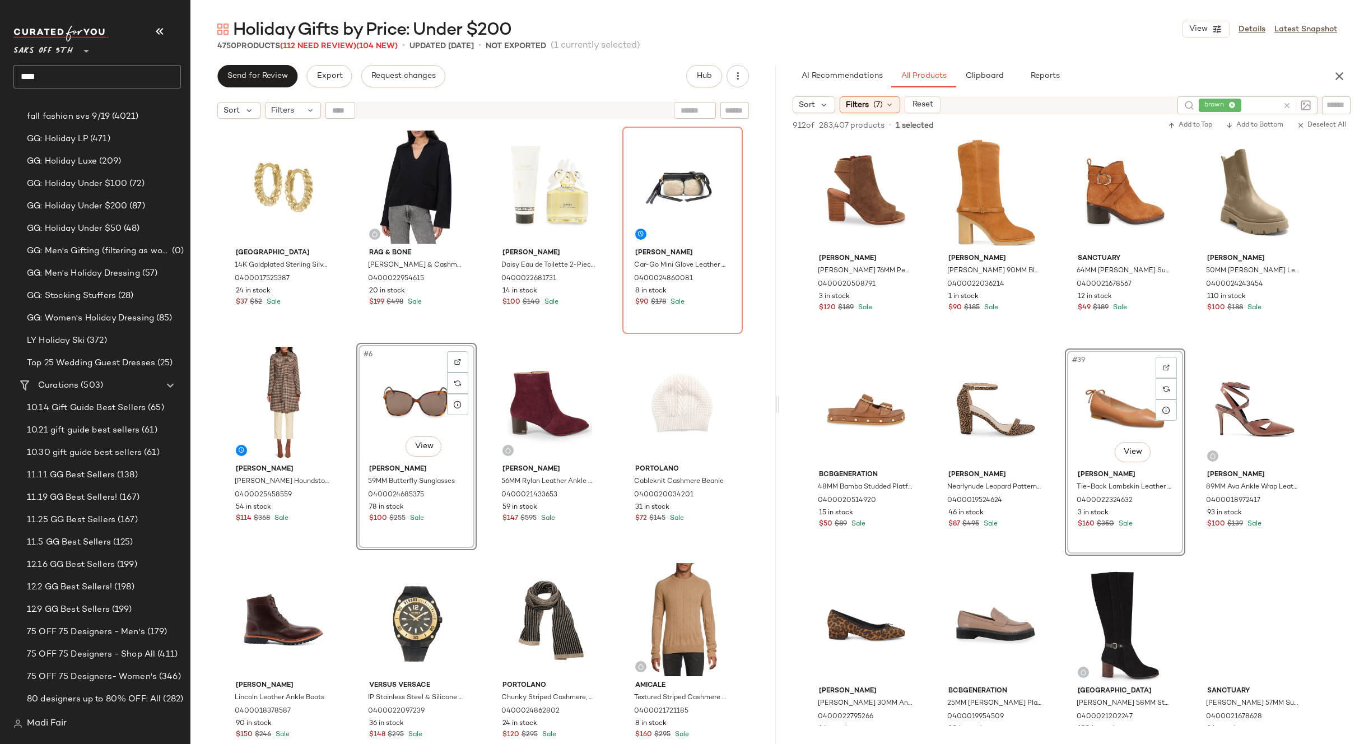
click at [480, 341] on div "Saks Fifth Avenue 14K Goldplated Sterling Silver Huggie Earrings 0400017525387 …" at bounding box center [483, 449] width 520 height 645
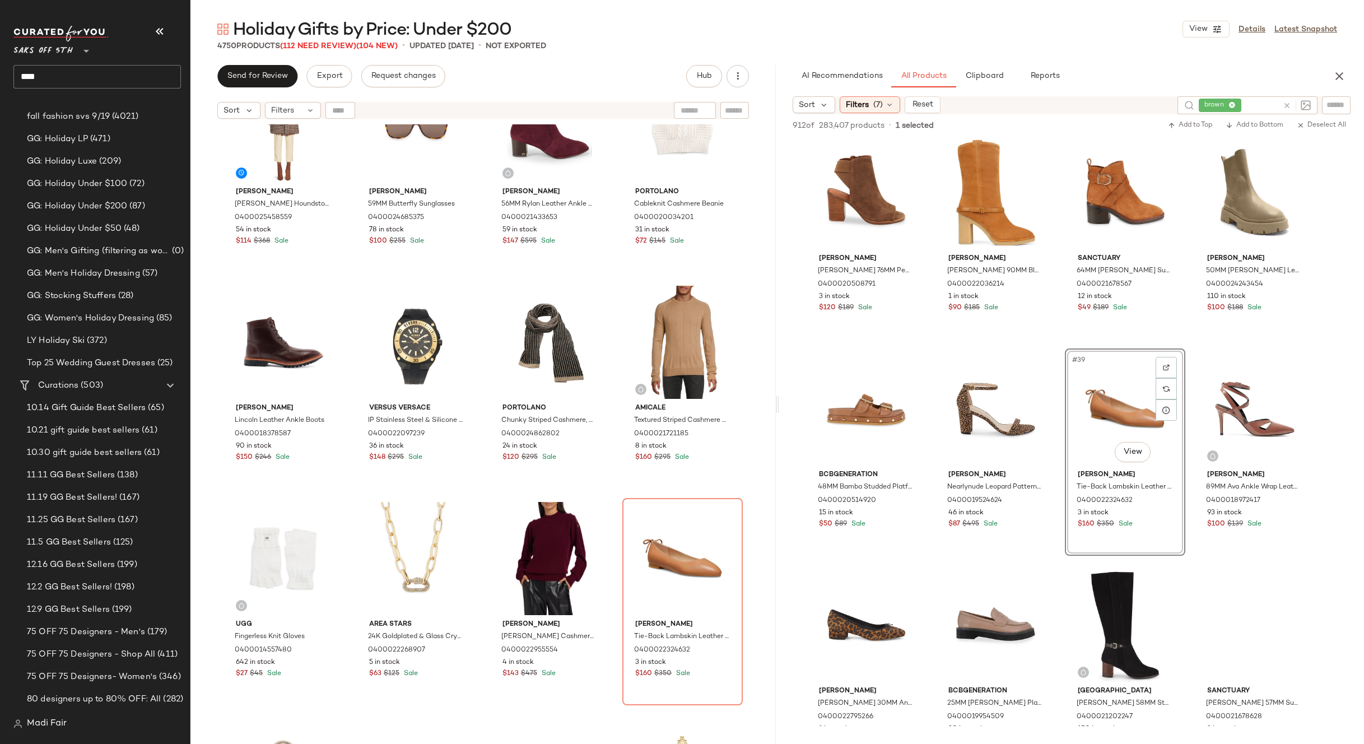
scroll to position [280, 0]
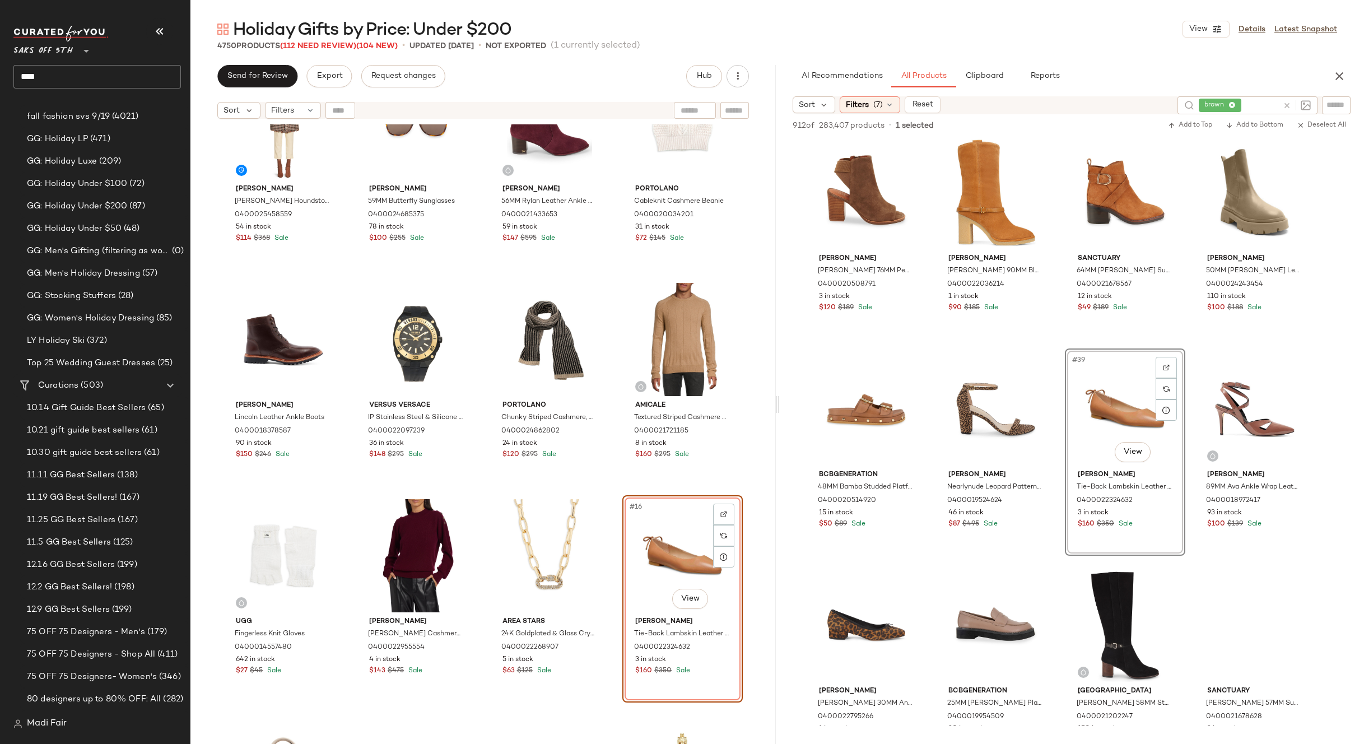
click at [617, 484] on div "Saks Fifth Avenue 14K Goldplated Sterling Silver Huggie Earrings 0400017525387 …" at bounding box center [483, 168] width 520 height 645
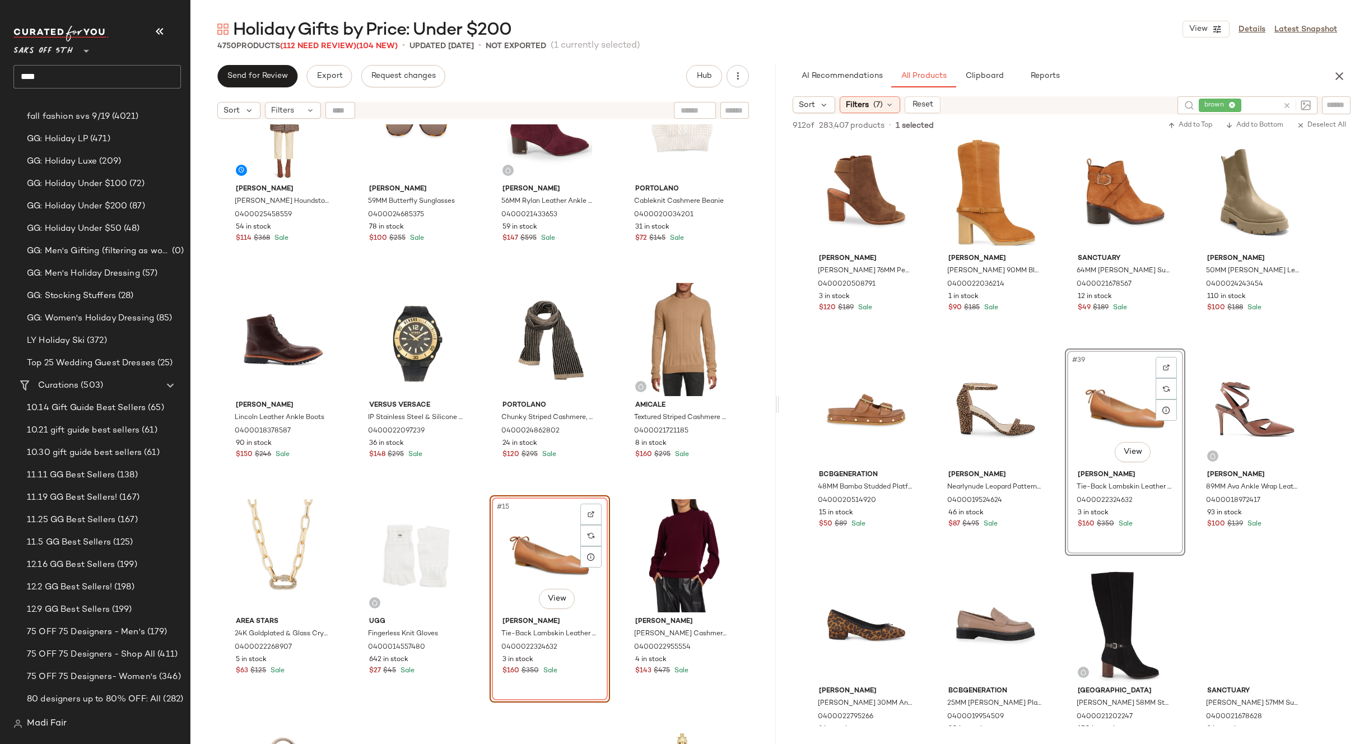
click at [609, 494] on div "Saks Fifth Avenue 14K Goldplated Sterling Silver Huggie Earrings 0400017525387 …" at bounding box center [482, 448] width 585 height 648
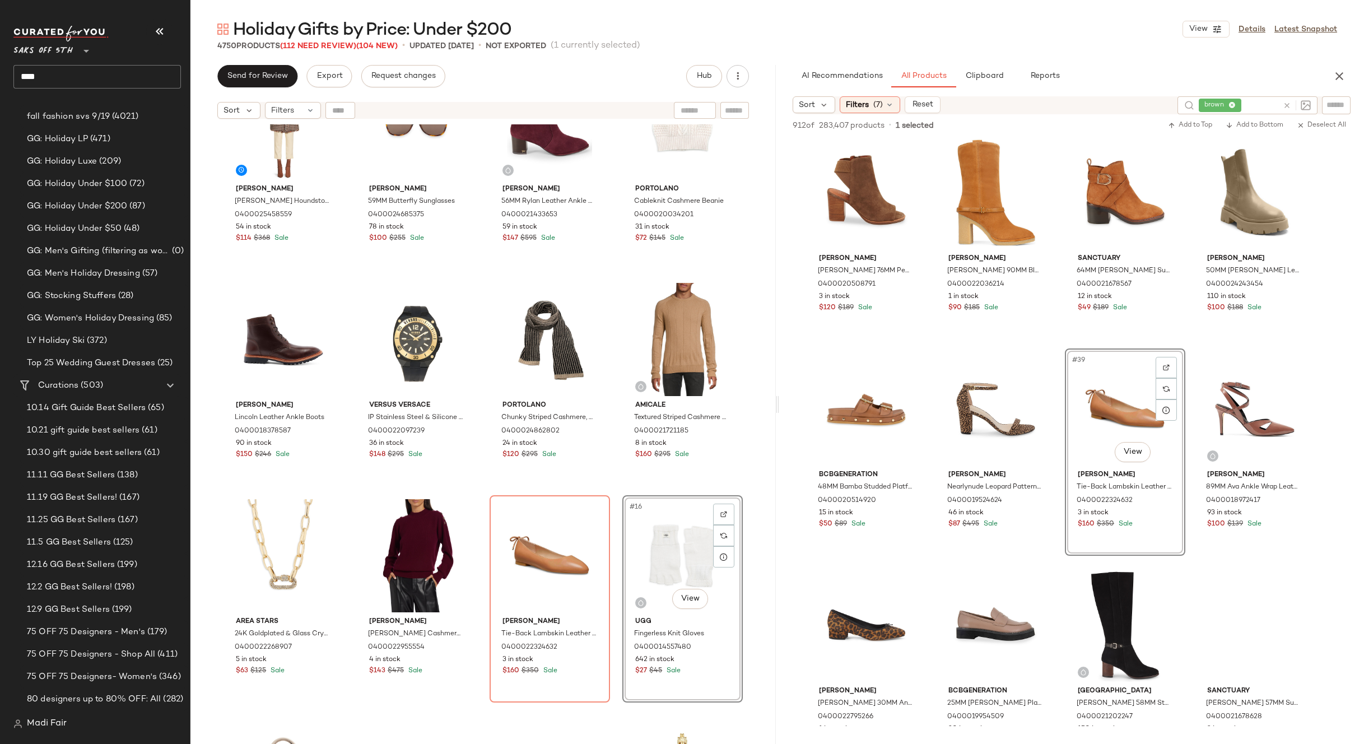
click at [613, 492] on div "Saks Fifth Avenue 14K Goldplated Sterling Silver Huggie Earrings 0400017525387 …" at bounding box center [482, 448] width 585 height 648
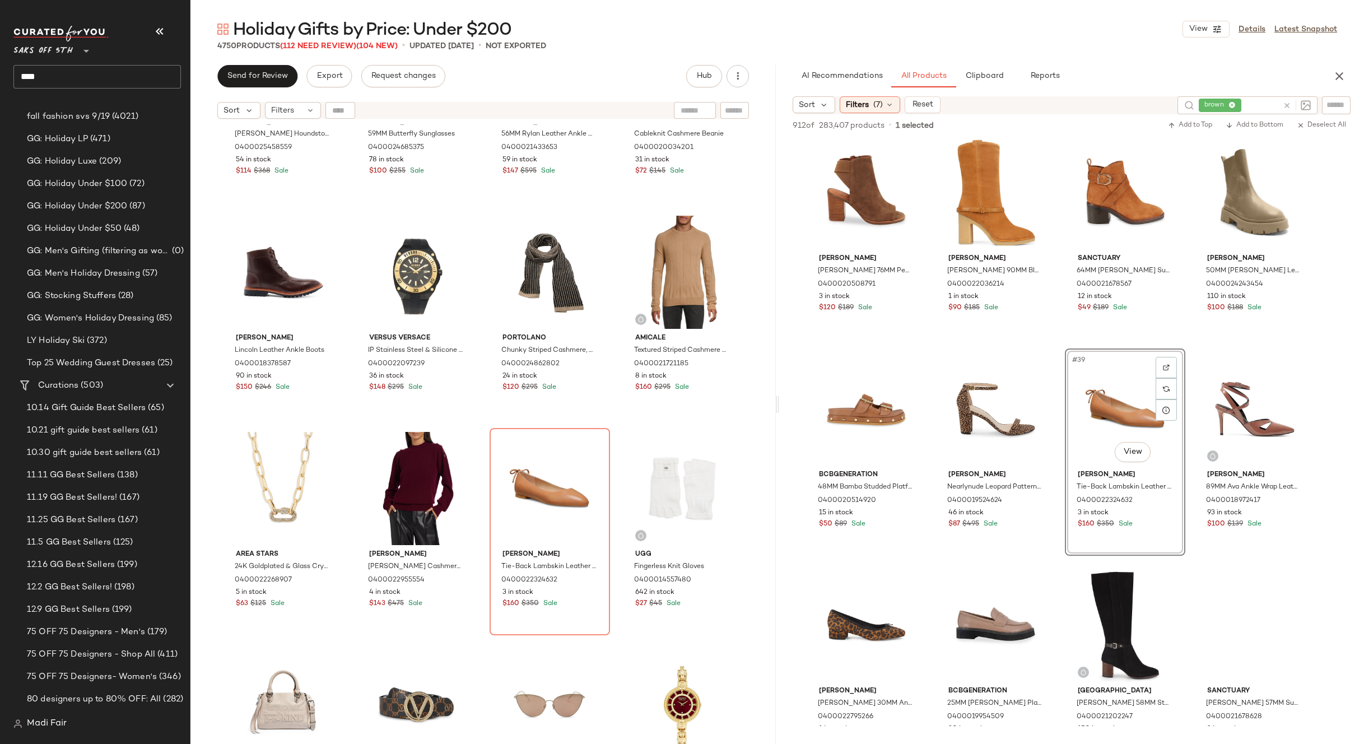
scroll to position [457, 0]
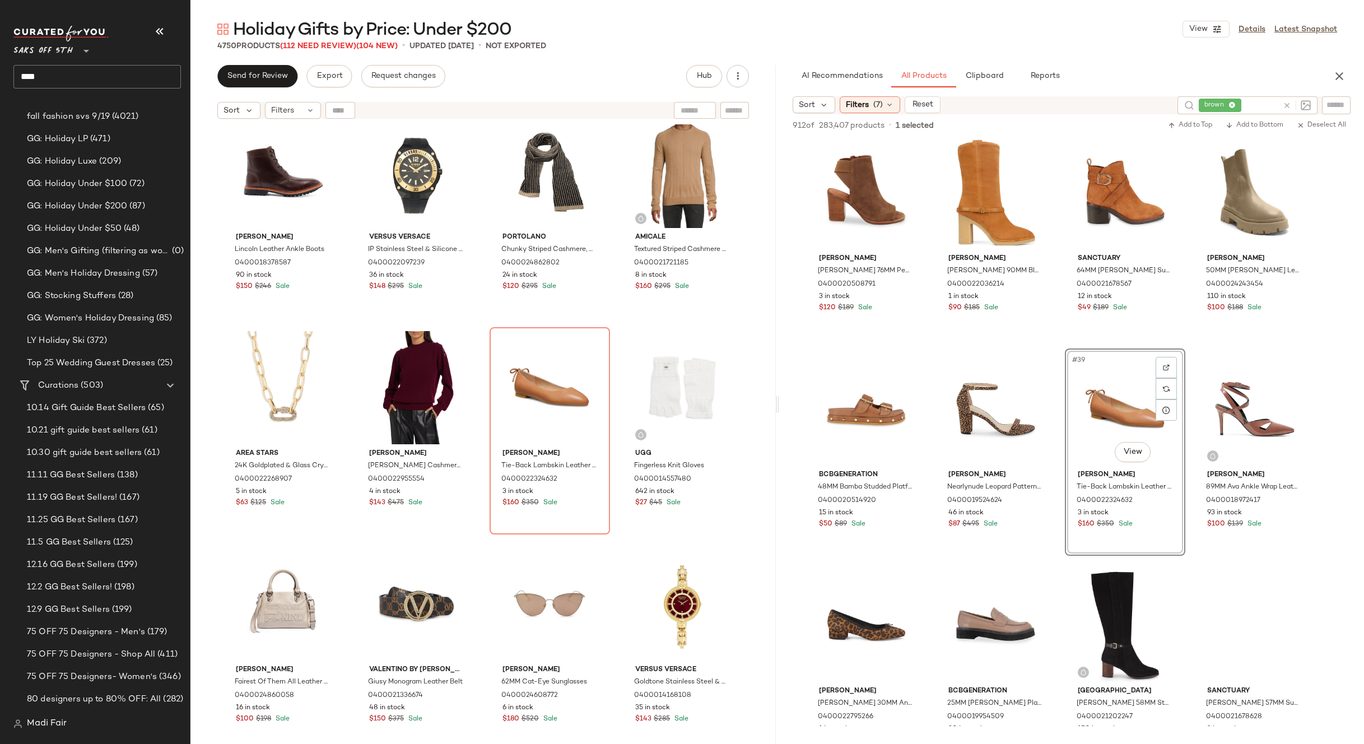
click at [613, 518] on div "Walter Baker Vicky Houndstooth Belted Mid-Length Coat 0400025458559 54 in stock…" at bounding box center [482, 448] width 585 height 648
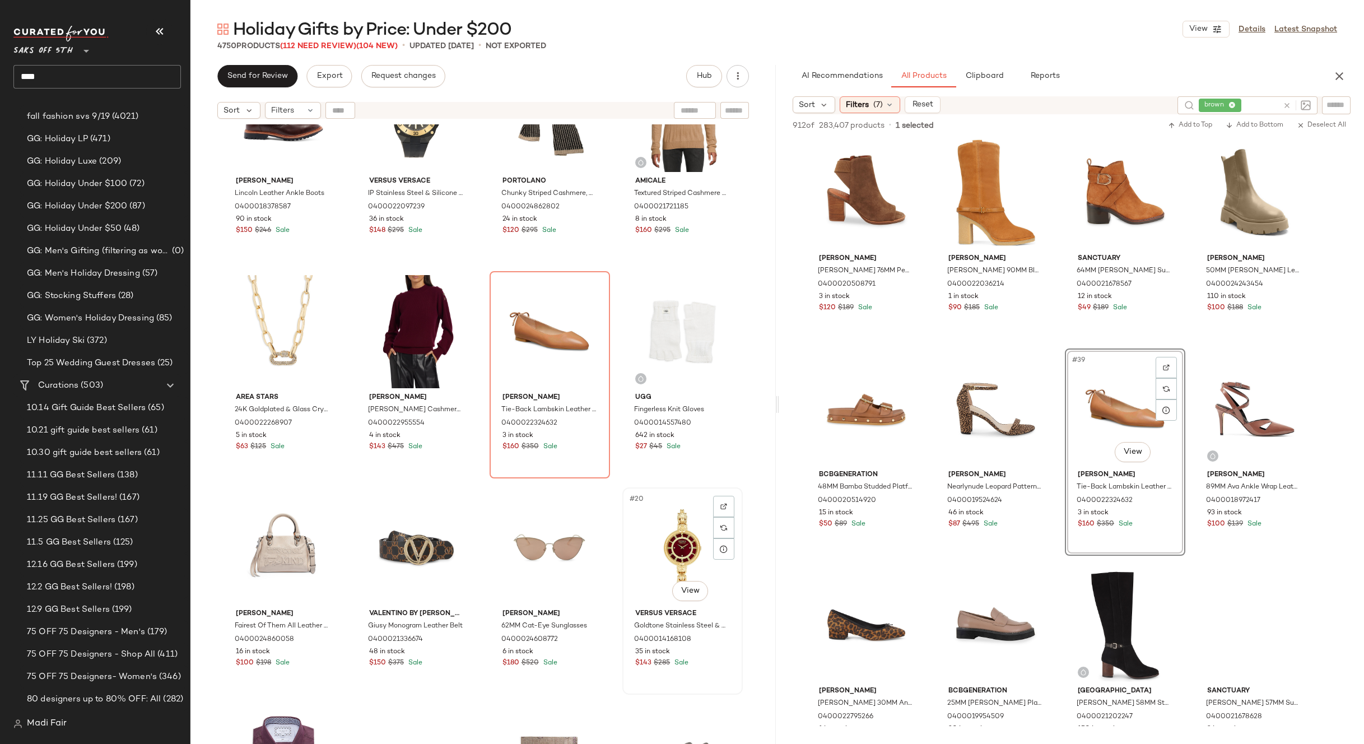
click at [657, 529] on div "#20 View" at bounding box center [682, 547] width 113 height 113
click at [278, 545] on div "#17 View" at bounding box center [283, 547] width 113 height 113
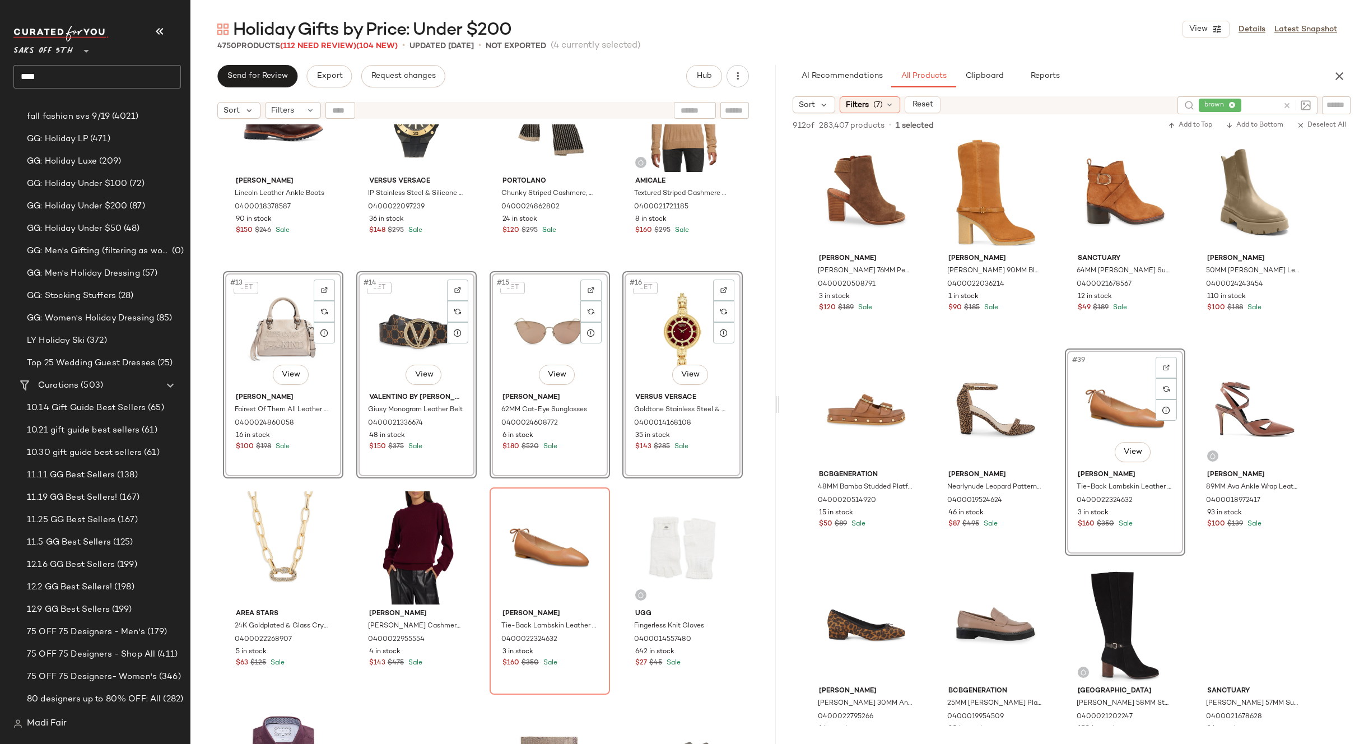
click at [606, 271] on div "SET #15 View Tom Ford 62MM Cat-Eye Sunglasses 0400024608772 6 in stock $180 $52…" at bounding box center [550, 374] width 120 height 207
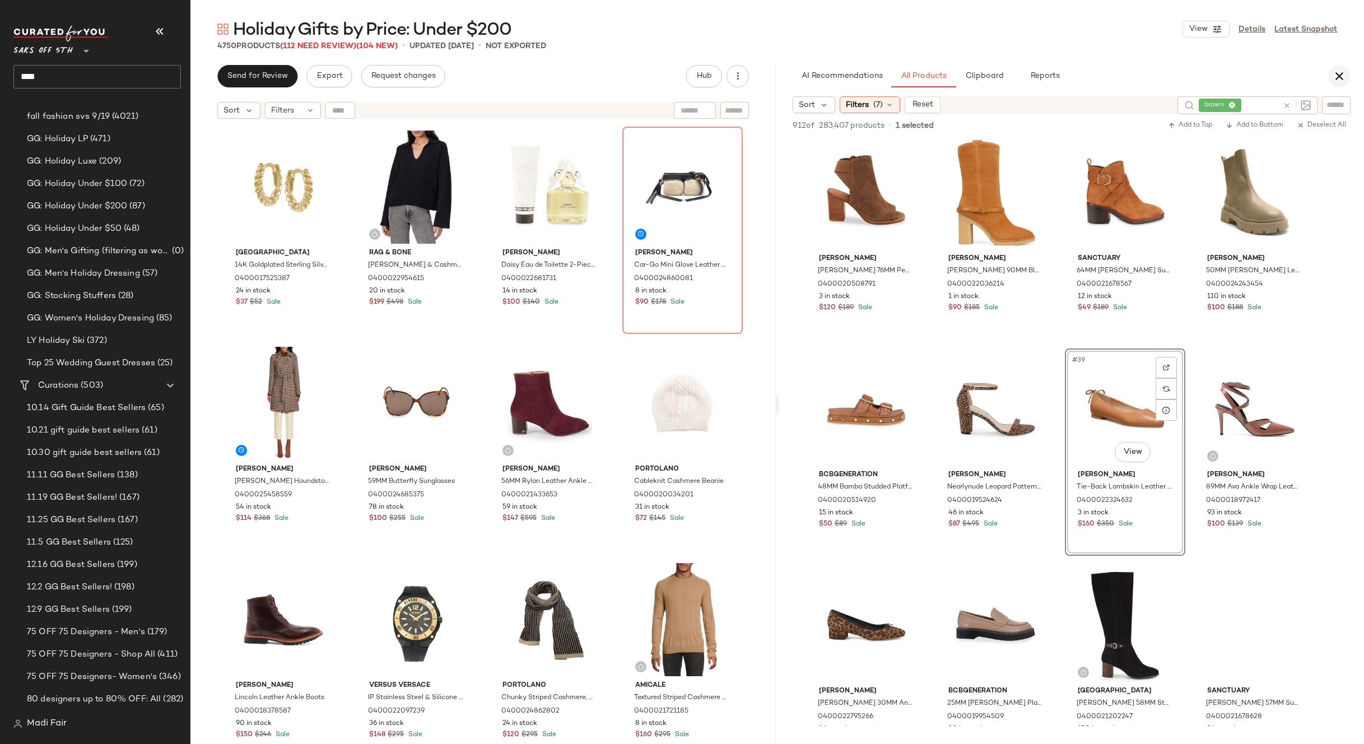
click at [1339, 77] on icon "button" at bounding box center [1339, 75] width 13 height 13
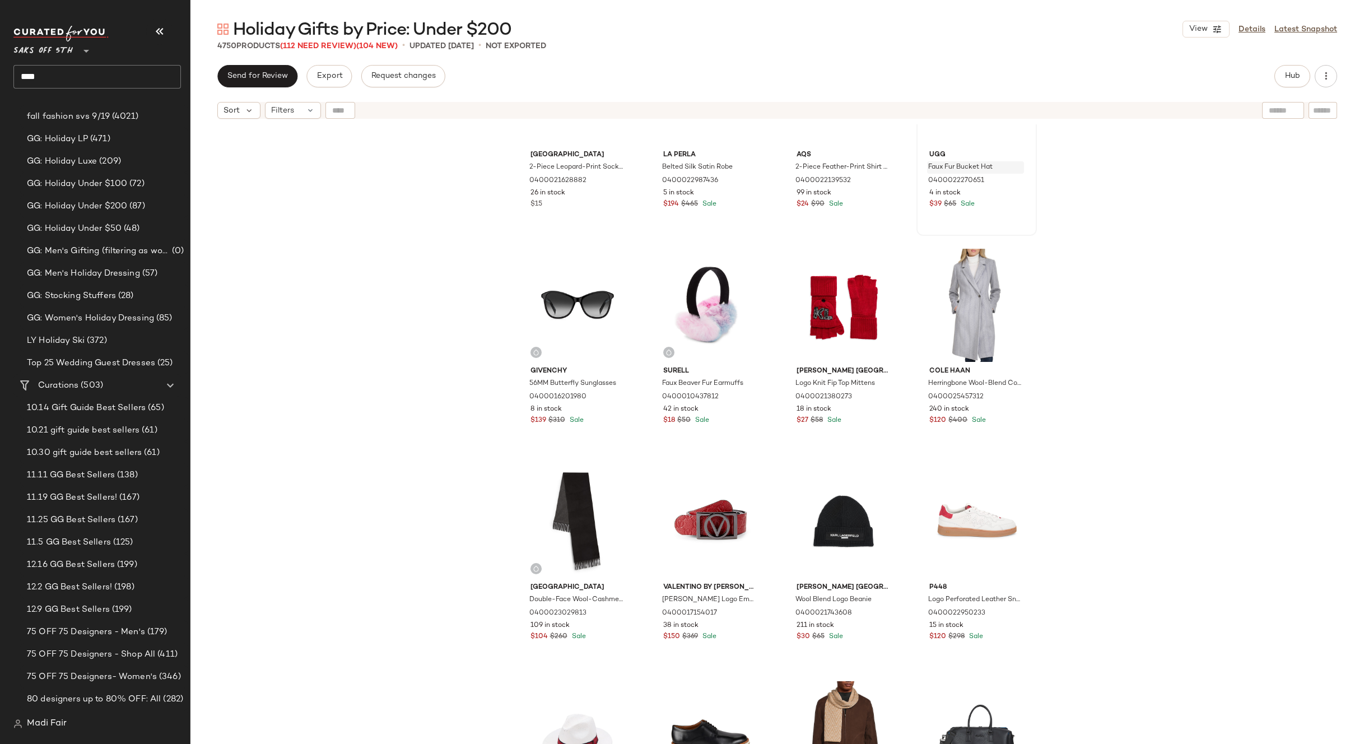
scroll to position [2698, 0]
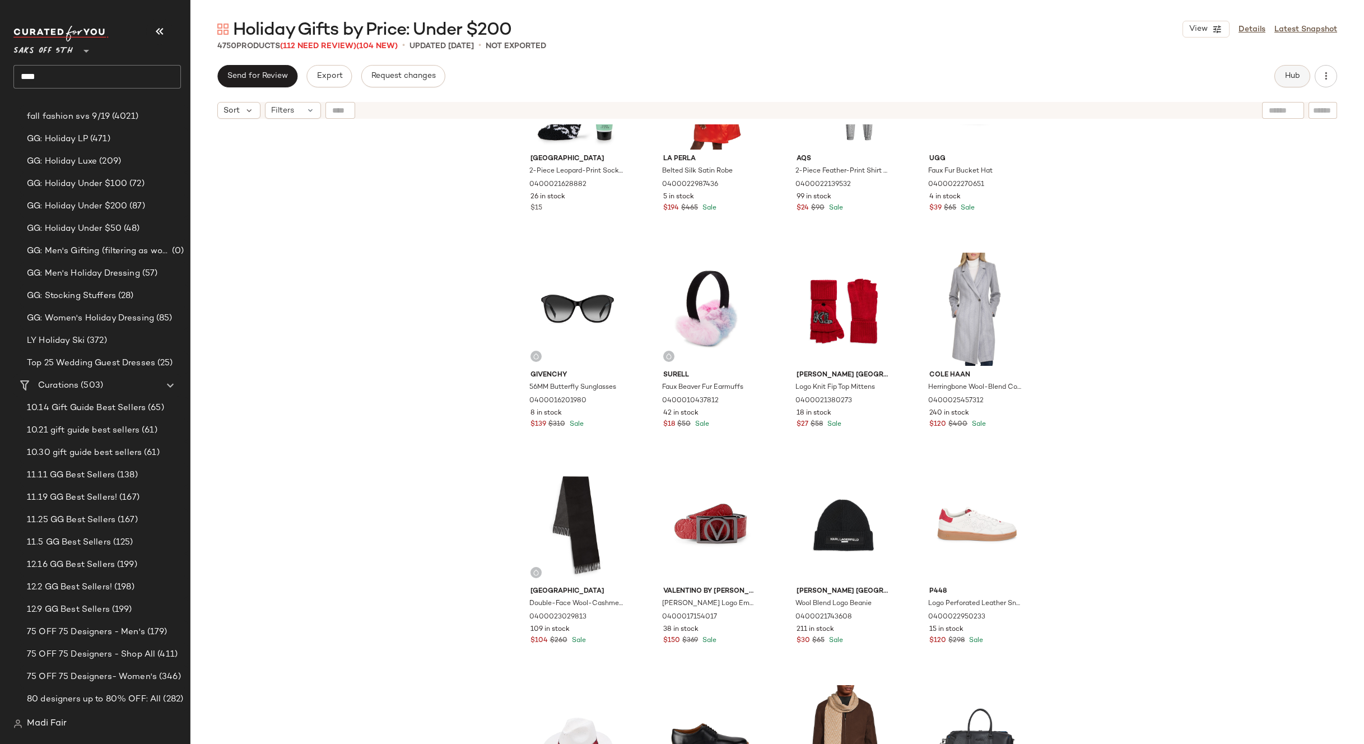
click at [1285, 74] on span "Hub" at bounding box center [1293, 76] width 16 height 9
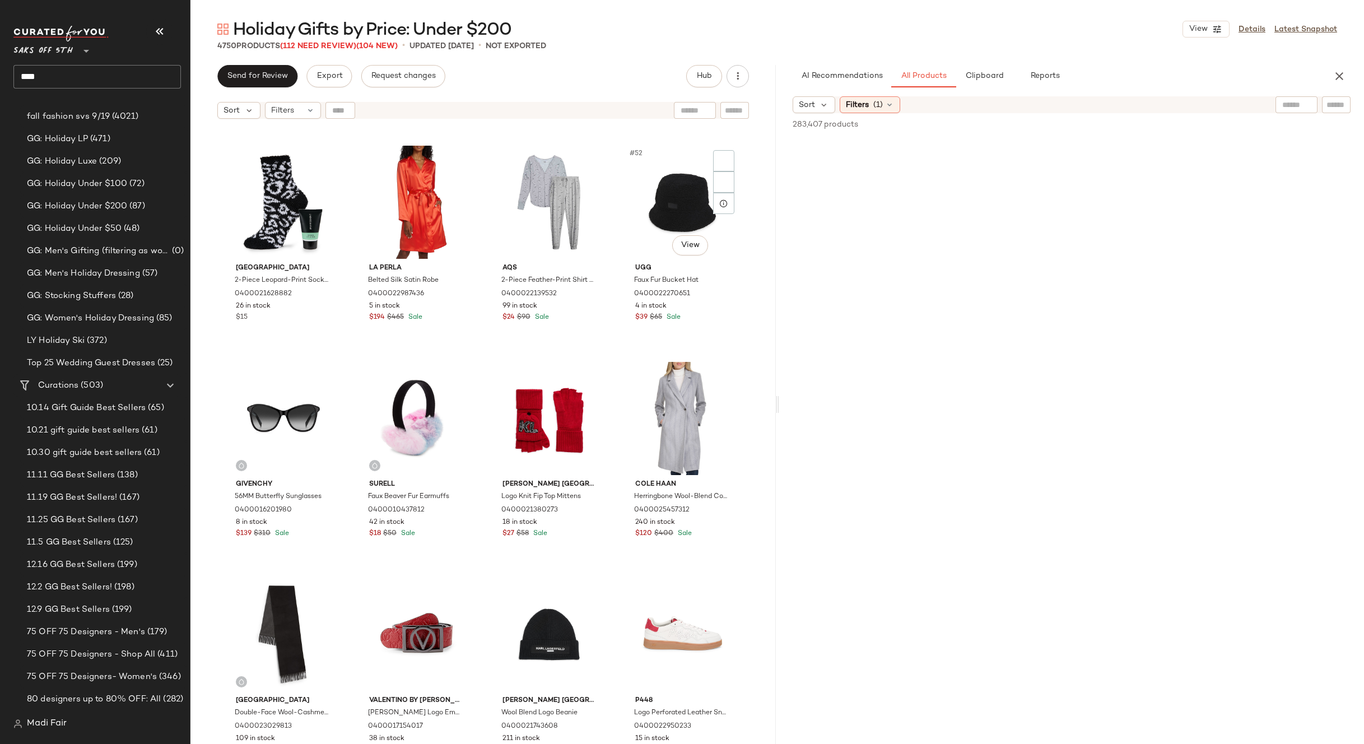
scroll to position [2586, 0]
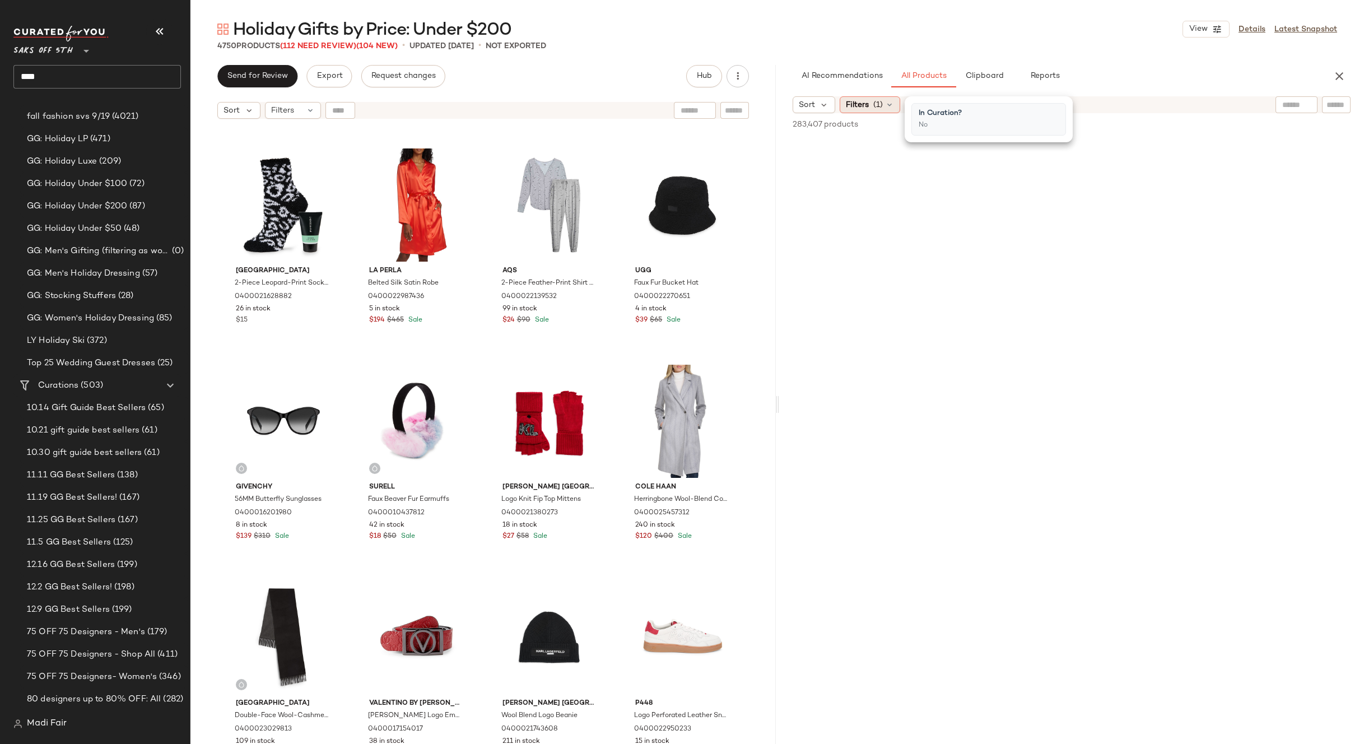
click at [892, 102] on icon at bounding box center [889, 104] width 9 height 9
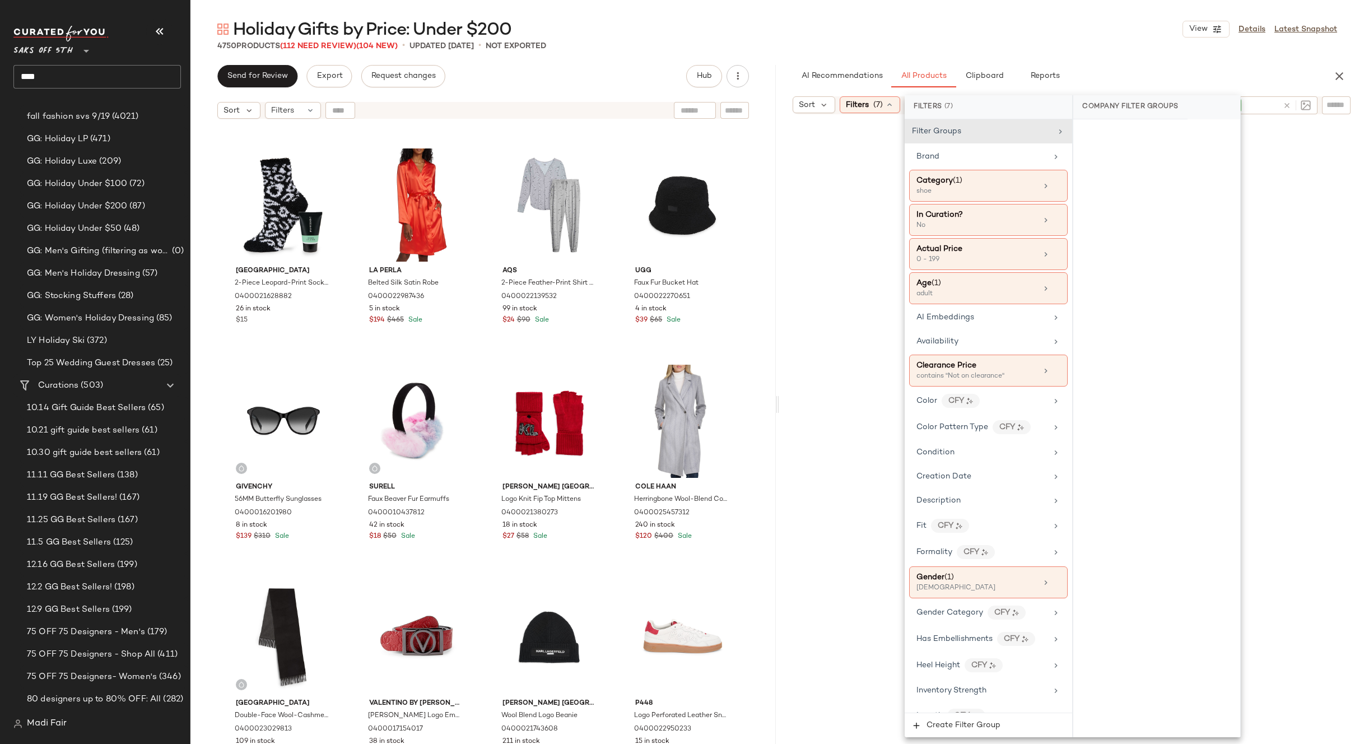
click at [1079, 60] on div "Holiday Gifts by Price: Under $200 View Details Latest Snapshot 4750 Products (…" at bounding box center [777, 381] width 1174 height 726
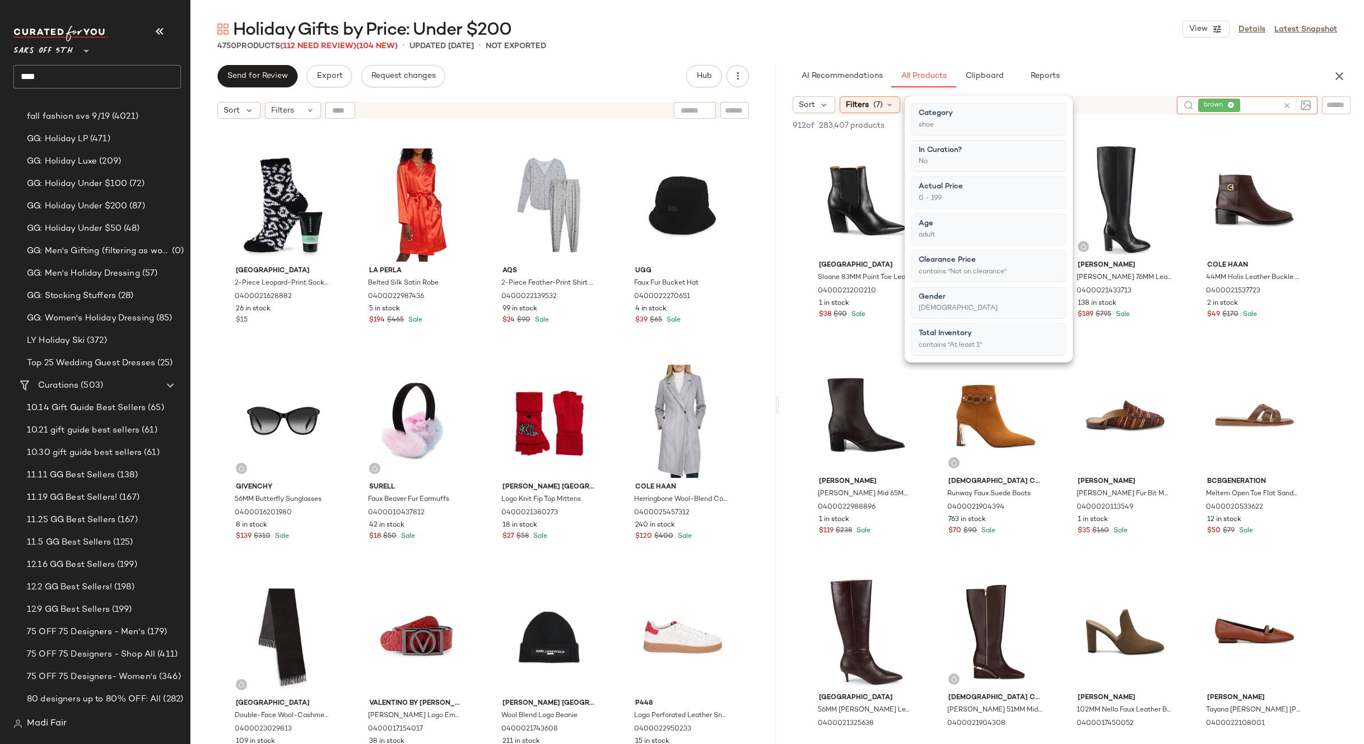
click at [1255, 103] on input "text" at bounding box center [1261, 106] width 36 height 12
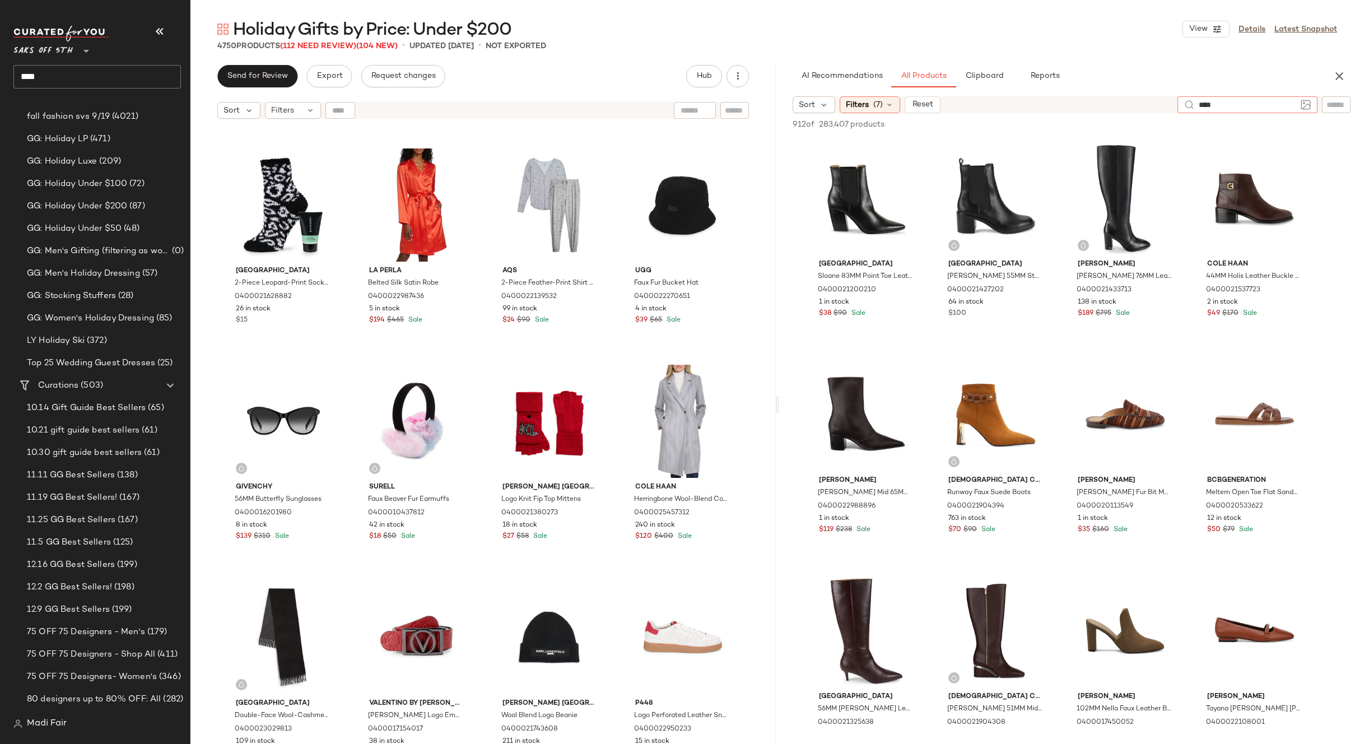
type input "*****"
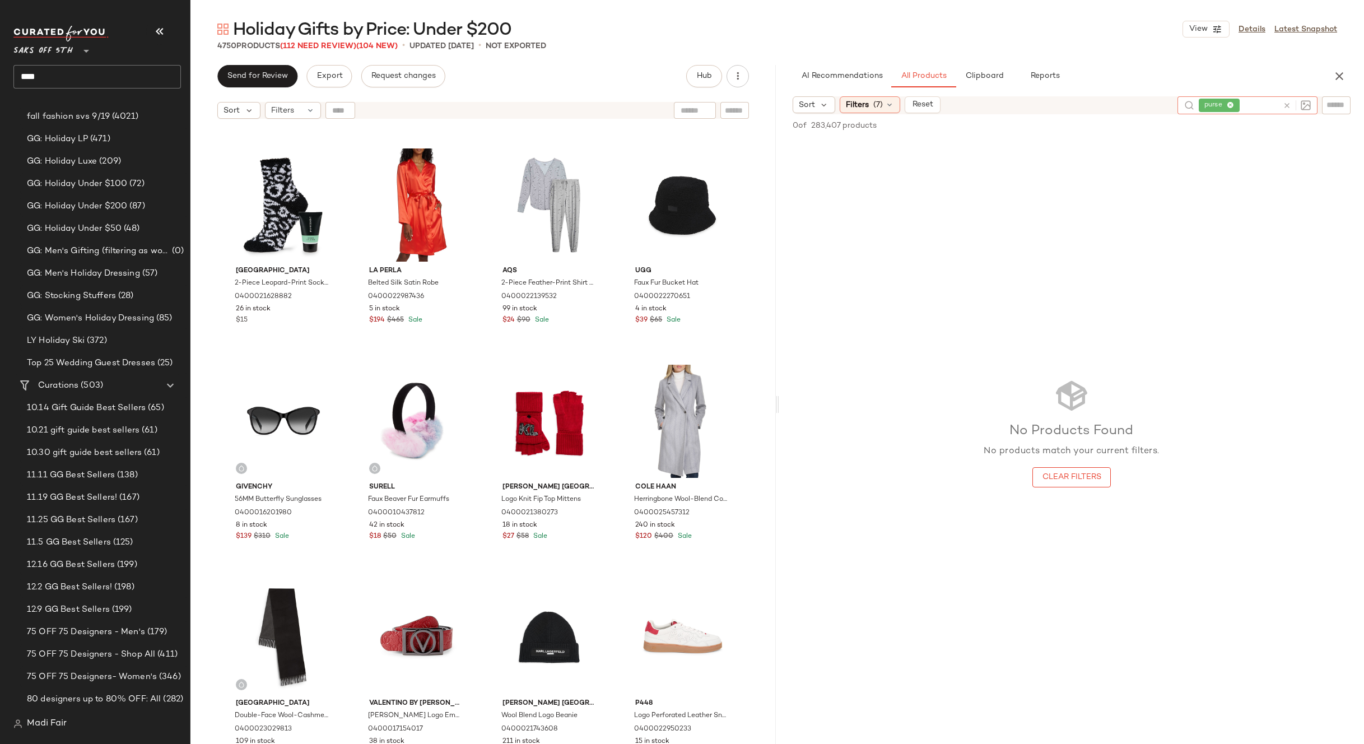
click at [872, 96] on div "AI Recommendations All Products Clipboard Reports Sort Filters (7) Reset purse …" at bounding box center [1071, 404] width 585 height 679
click at [877, 101] on span "(7)" at bounding box center [878, 105] width 10 height 12
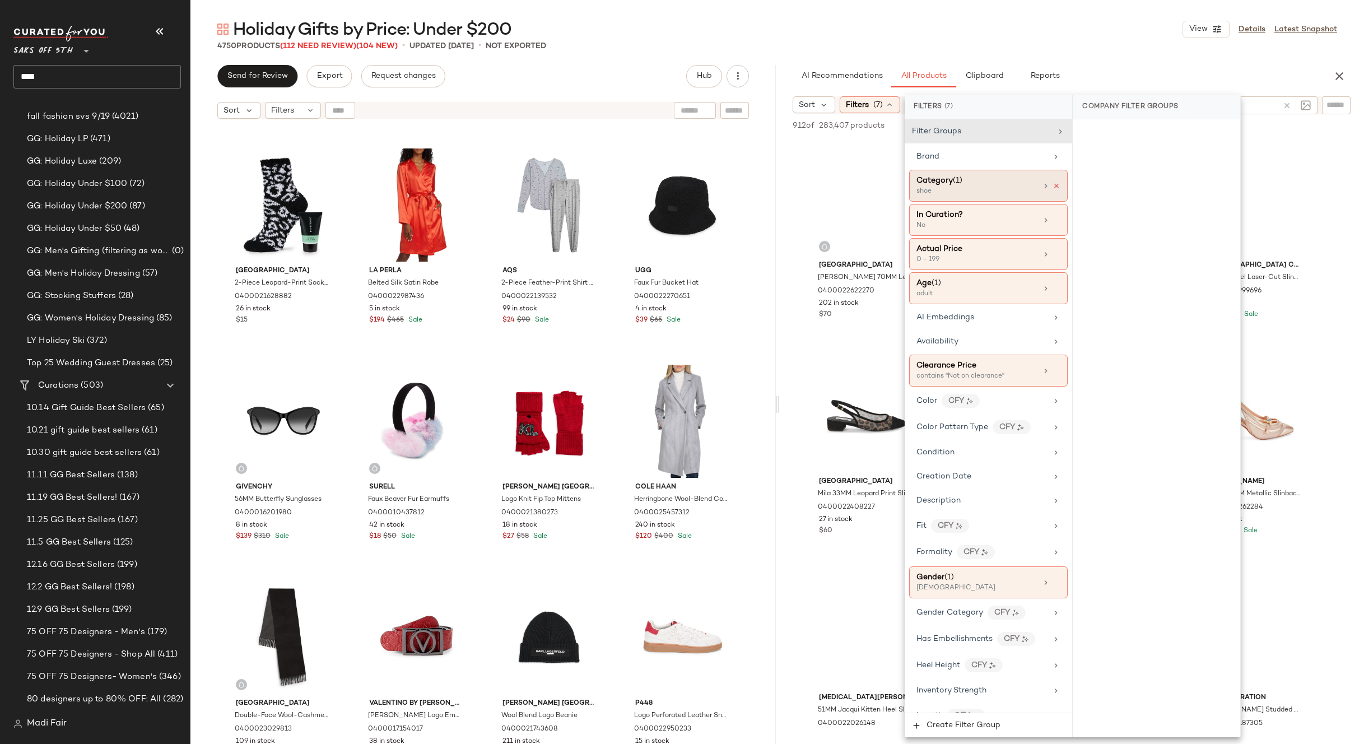
click at [1053, 183] on icon at bounding box center [1057, 186] width 8 height 8
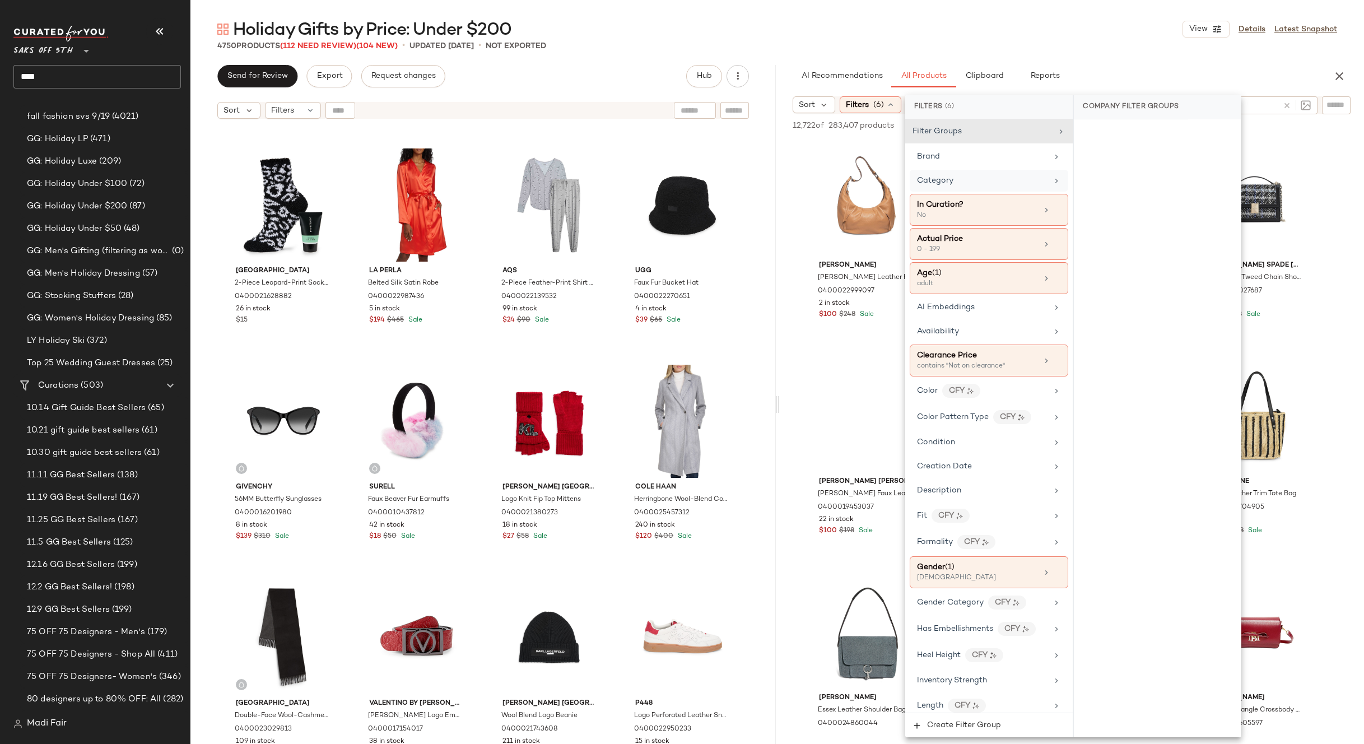
click at [1064, 45] on div "4750 Products (112 Need Review) (104 New) • updated Sep 24th • Not Exported" at bounding box center [777, 45] width 1174 height 11
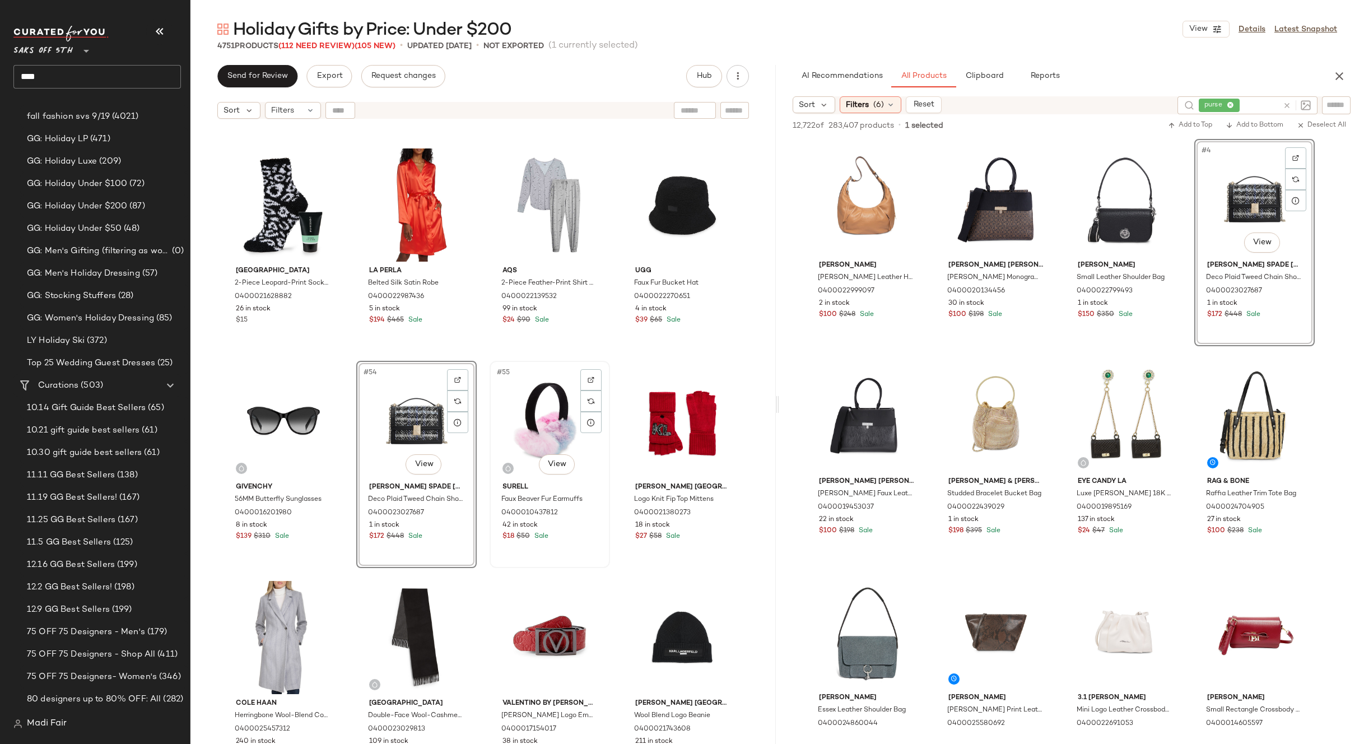
click at [532, 425] on div "#55 View" at bounding box center [550, 421] width 113 height 113
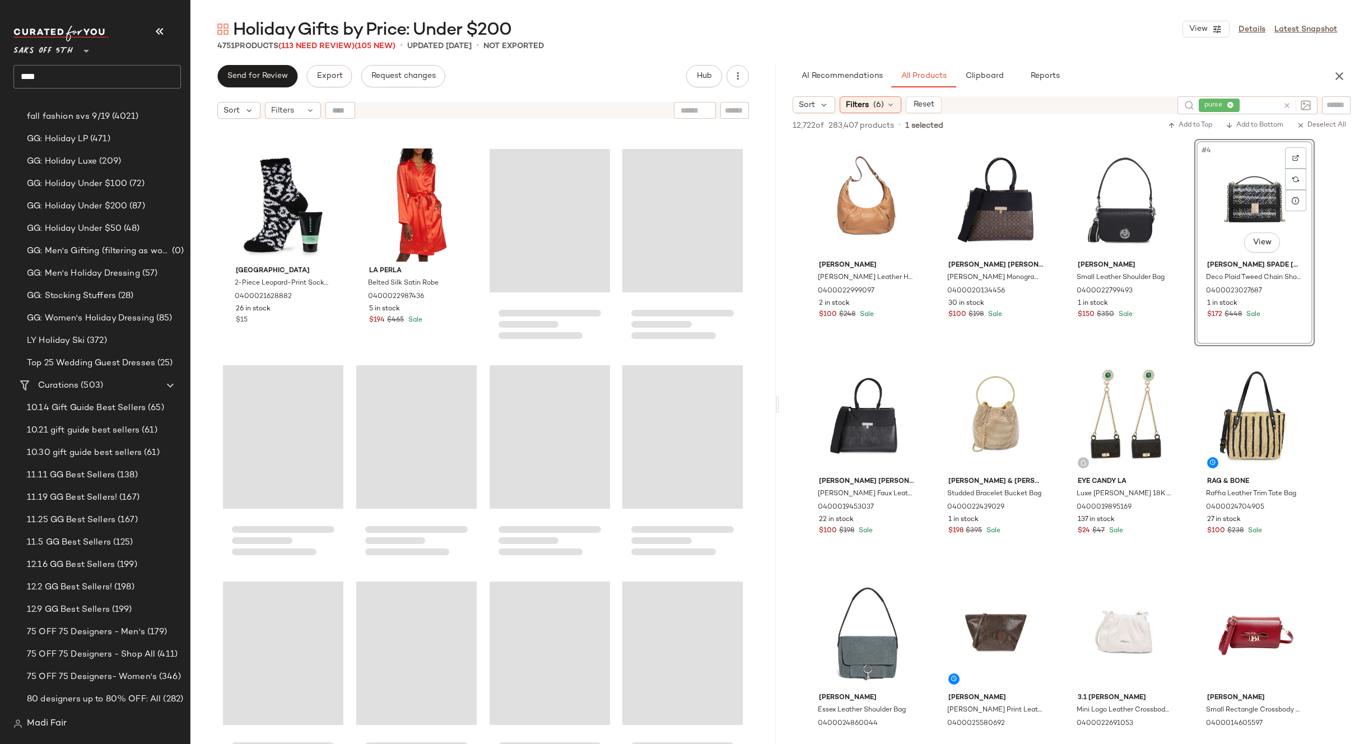
click at [602, 80] on div "Send for Review Export Request changes Hub" at bounding box center [483, 76] width 532 height 22
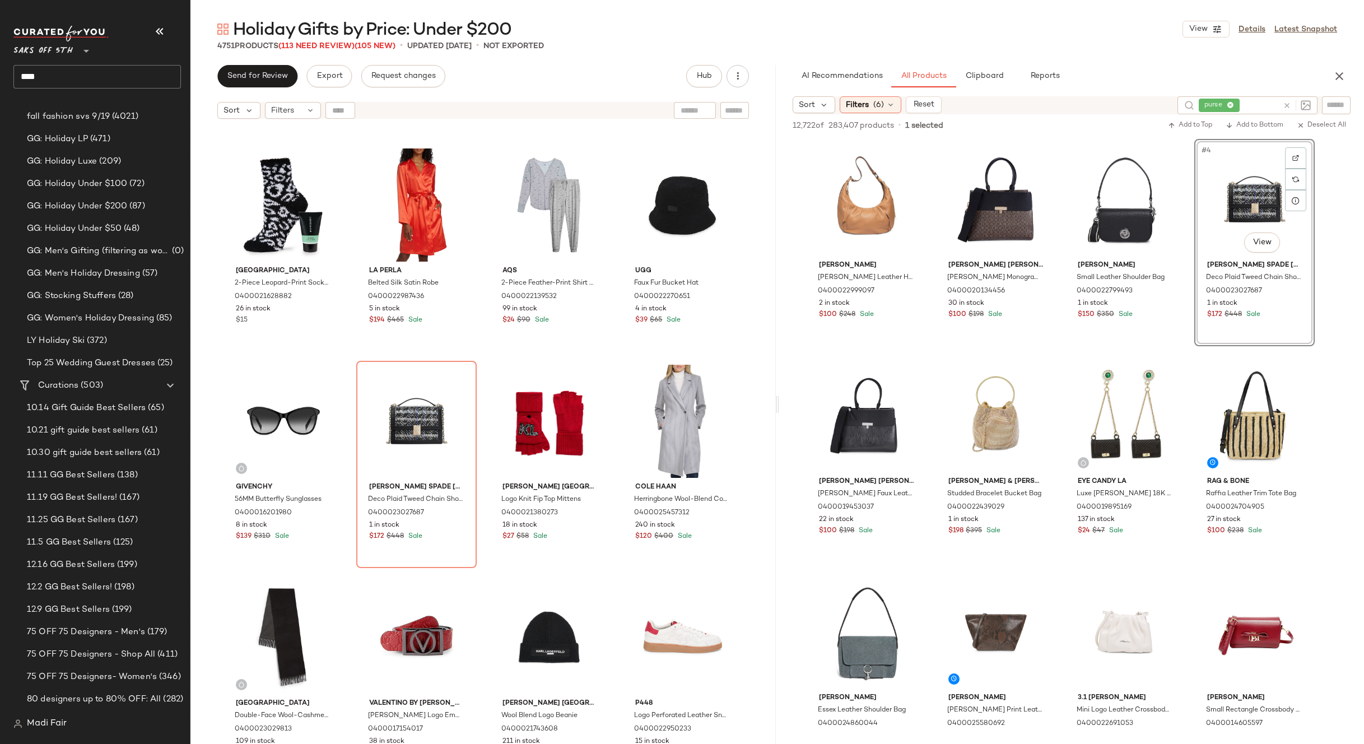
click at [613, 374] on div "Saks Fifth Avenue 2-Piece Leopard-Print Socks & Peppermint Foot Cream Kit 04000…" at bounding box center [482, 448] width 585 height 648
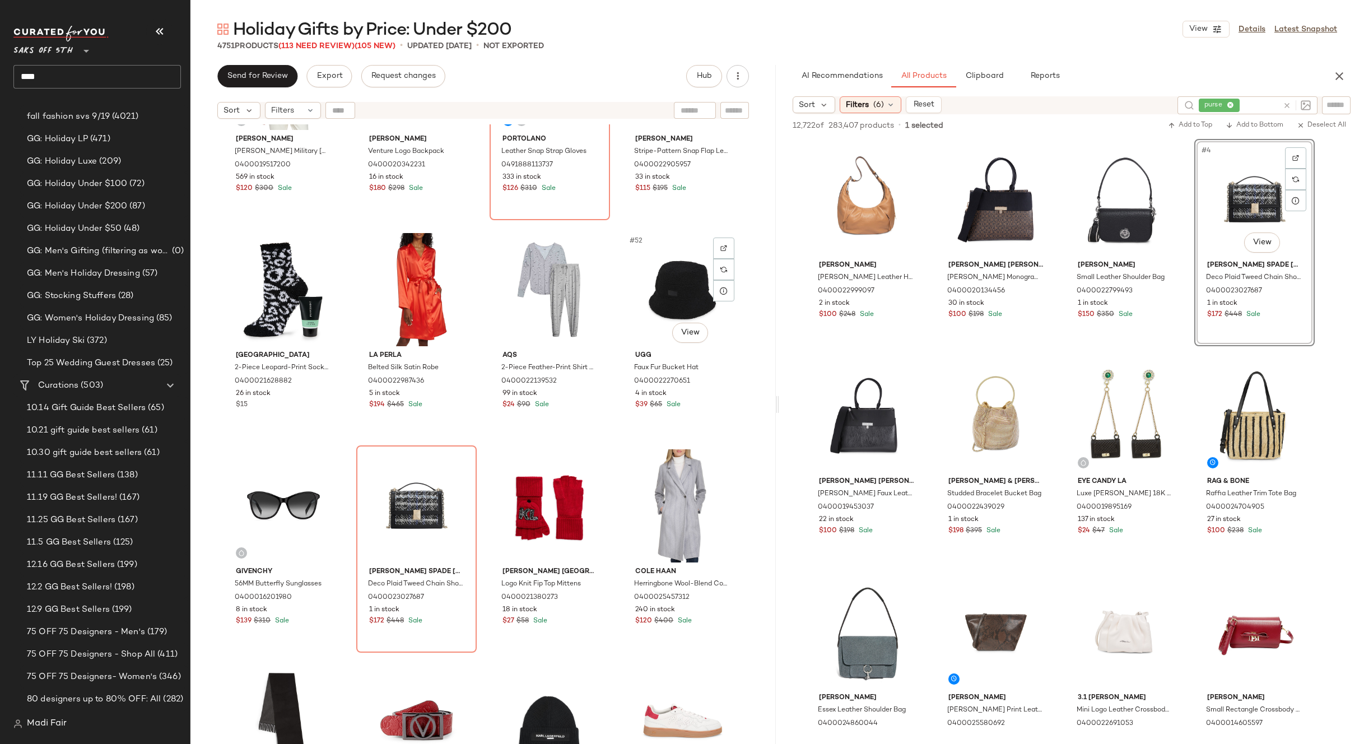
scroll to position [2362, 0]
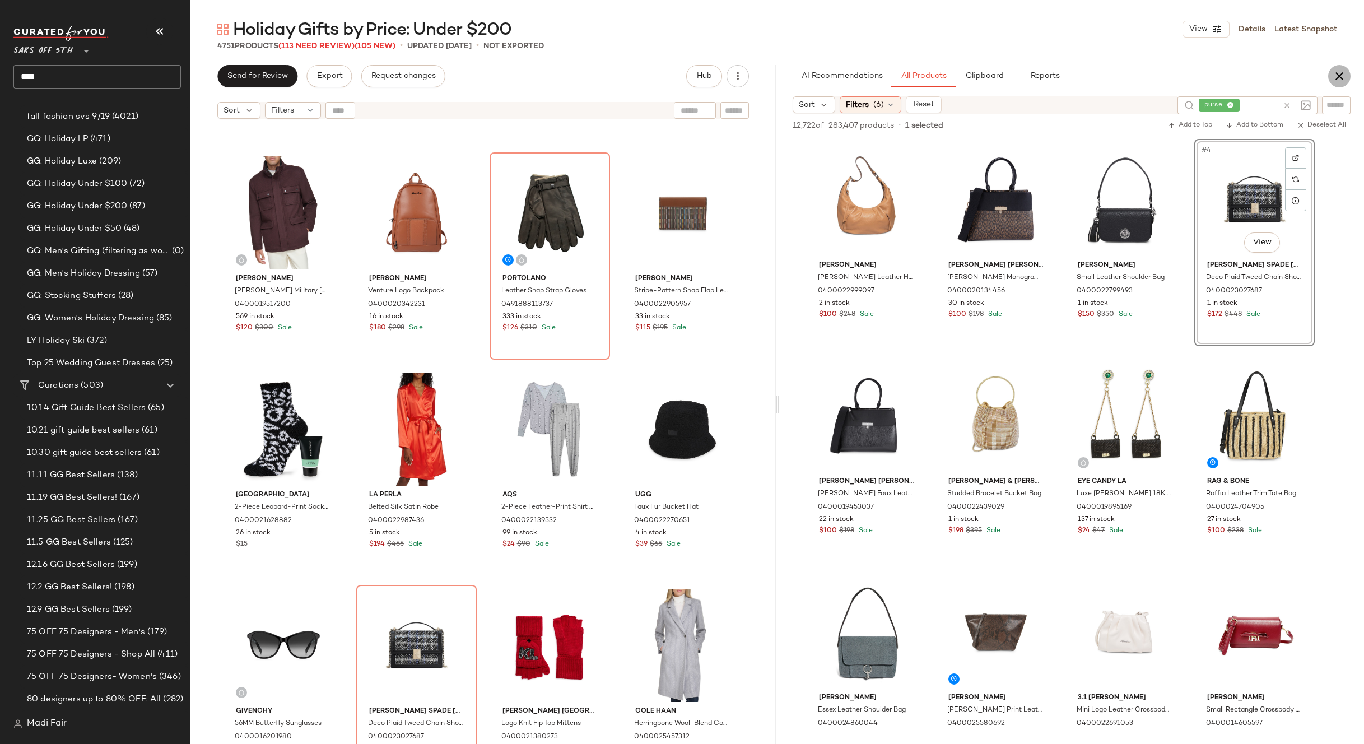
click at [1339, 76] on icon "button" at bounding box center [1339, 75] width 13 height 13
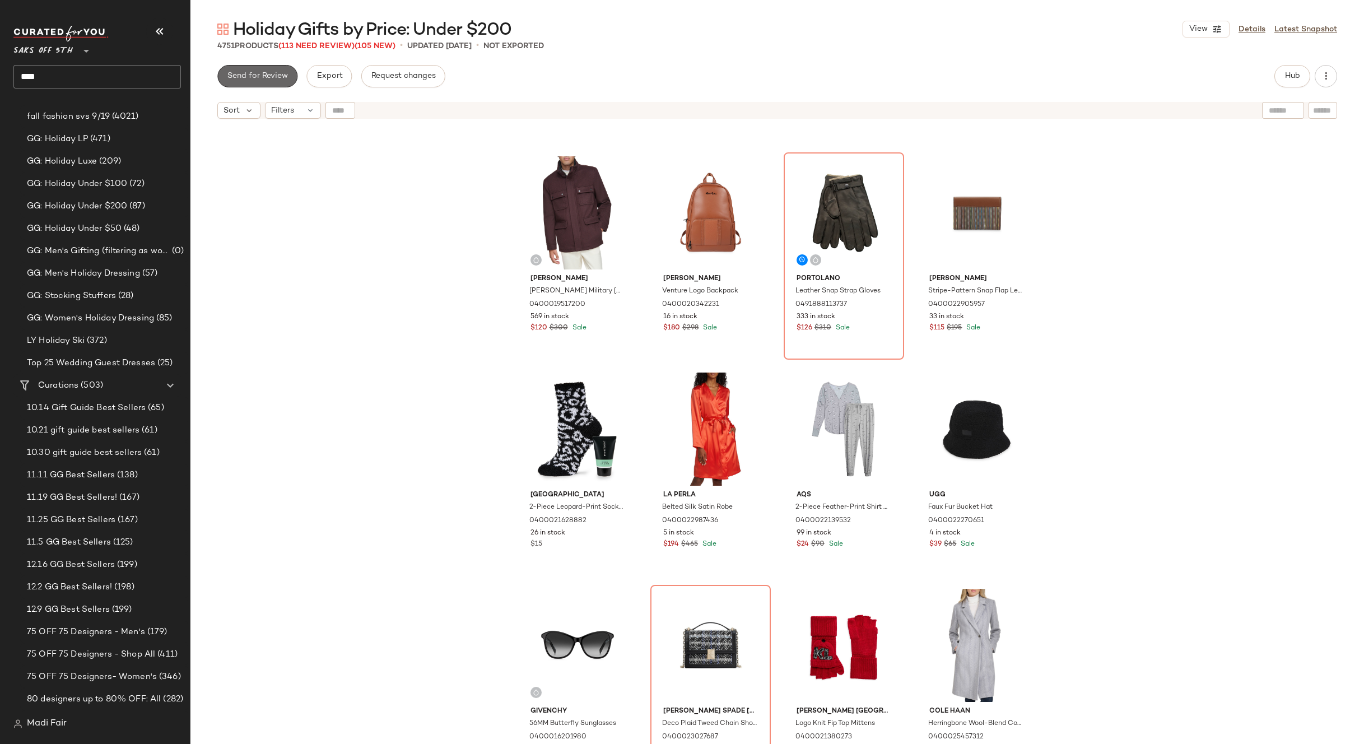
click at [262, 73] on span "Send for Review" at bounding box center [257, 76] width 61 height 9
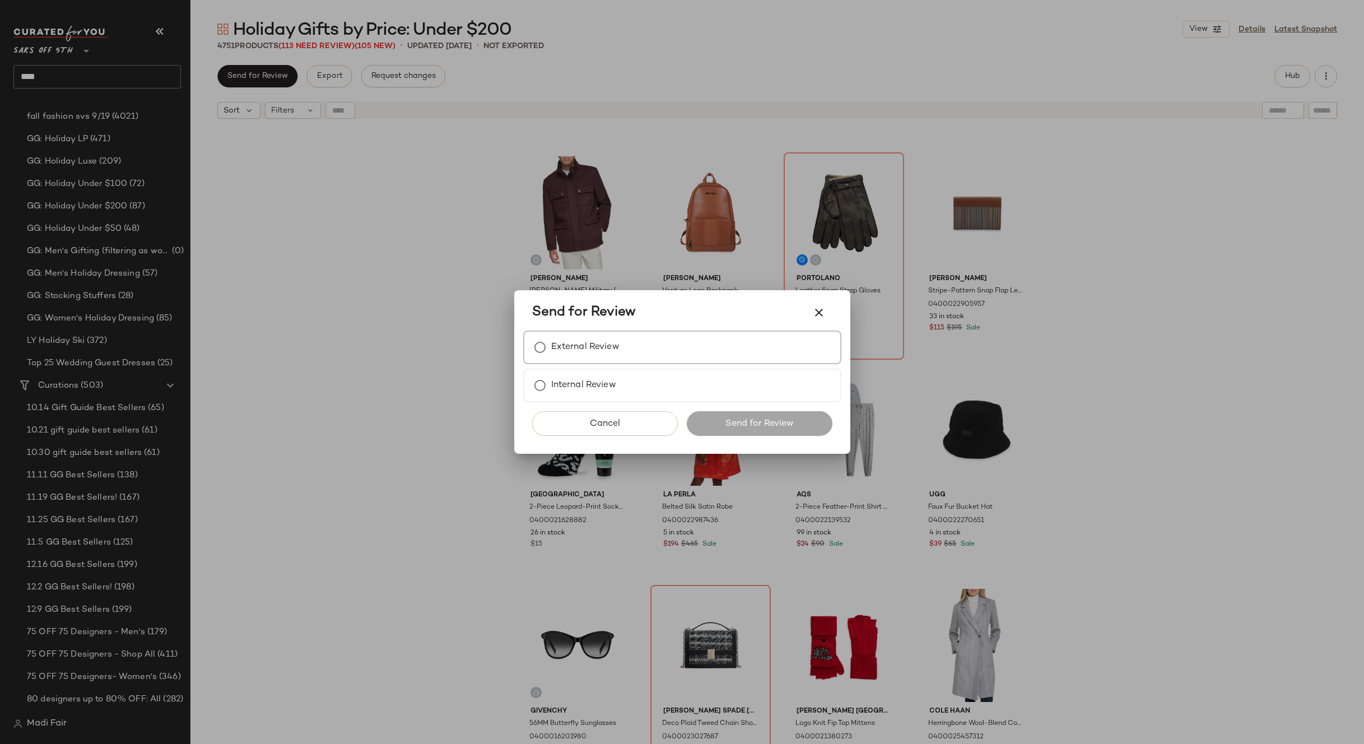
click at [585, 352] on label "External Review" at bounding box center [585, 347] width 68 height 22
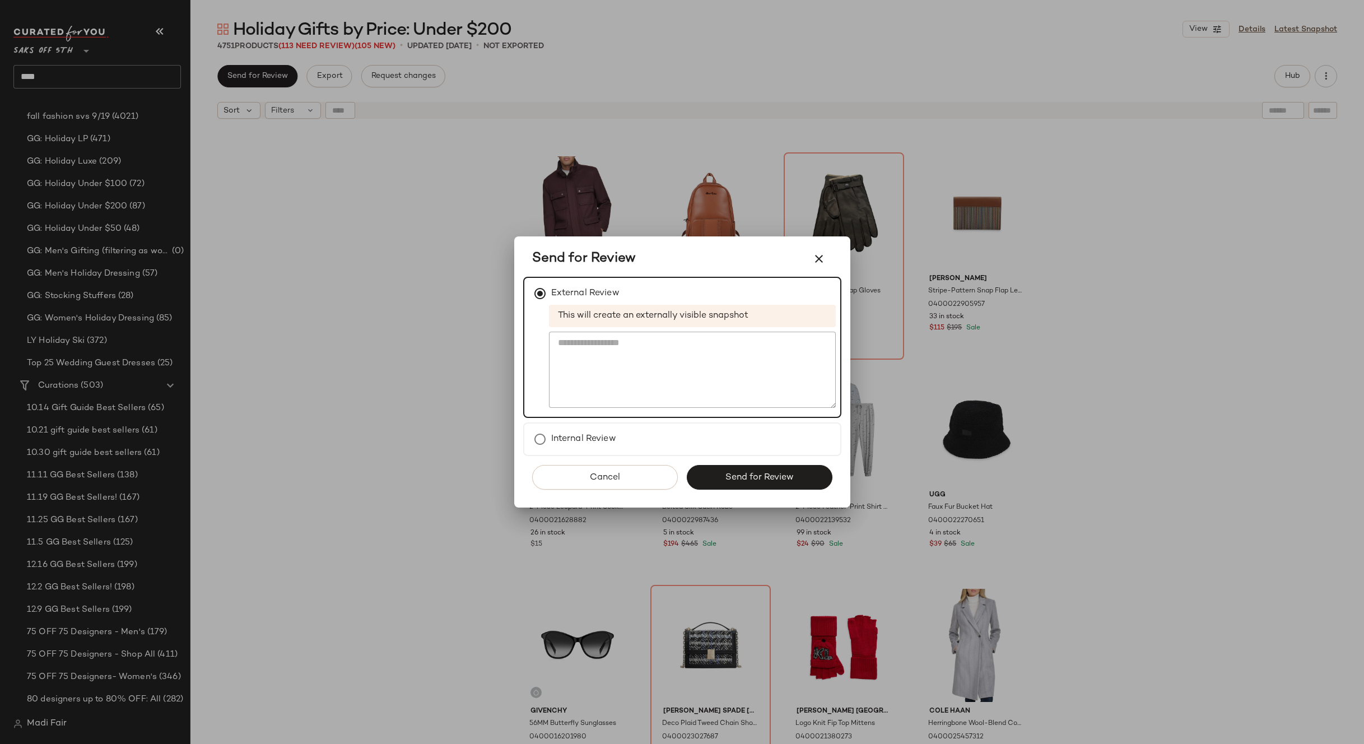
click at [737, 475] on span "Send for Review" at bounding box center [759, 477] width 69 height 11
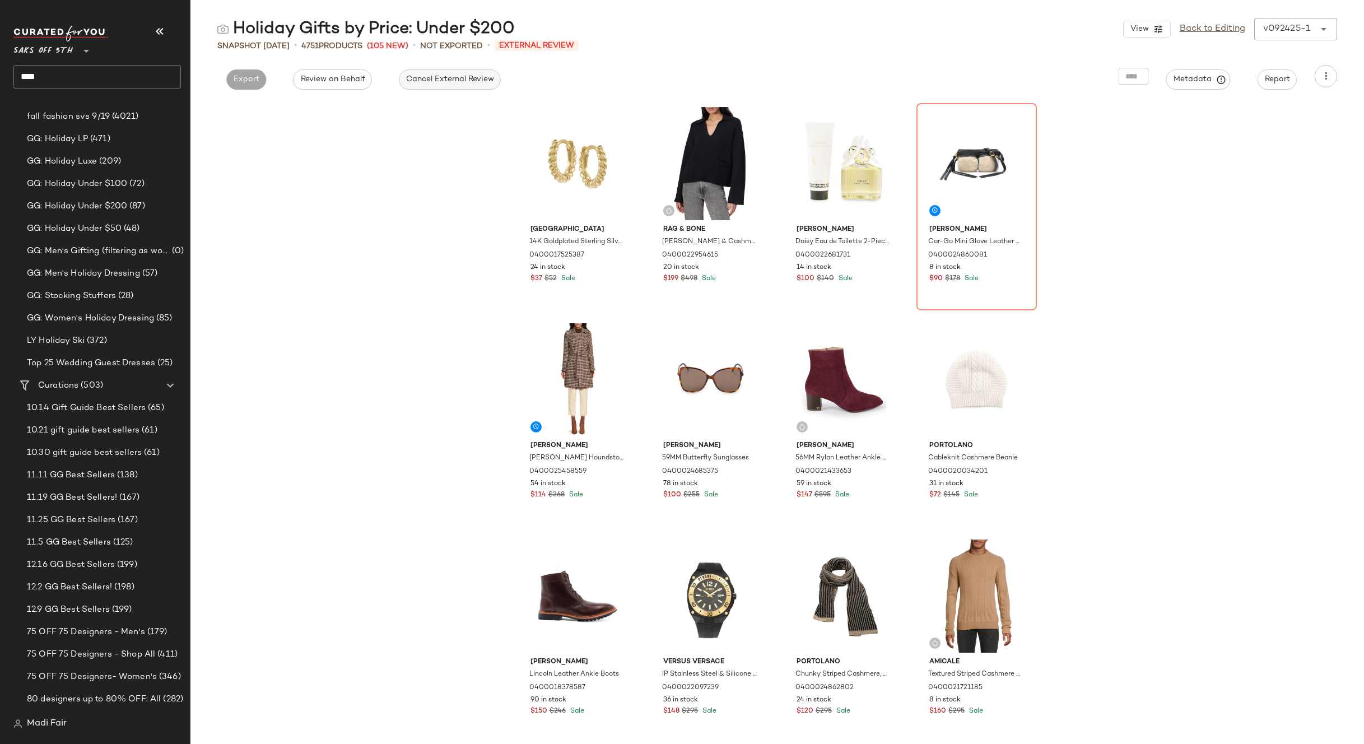
click at [459, 81] on span "Cancel External Review" at bounding box center [450, 79] width 89 height 9
drag, startPoint x: 39, startPoint y: 78, endPoint x: -6, endPoint y: 78, distance: 44.8
click at [0, 78] on html "Saks OFF 5TH ** **** Dashboard All Products Global Clipboards (24) 2024 Holiday…" at bounding box center [682, 372] width 1364 height 744
type input "*******"
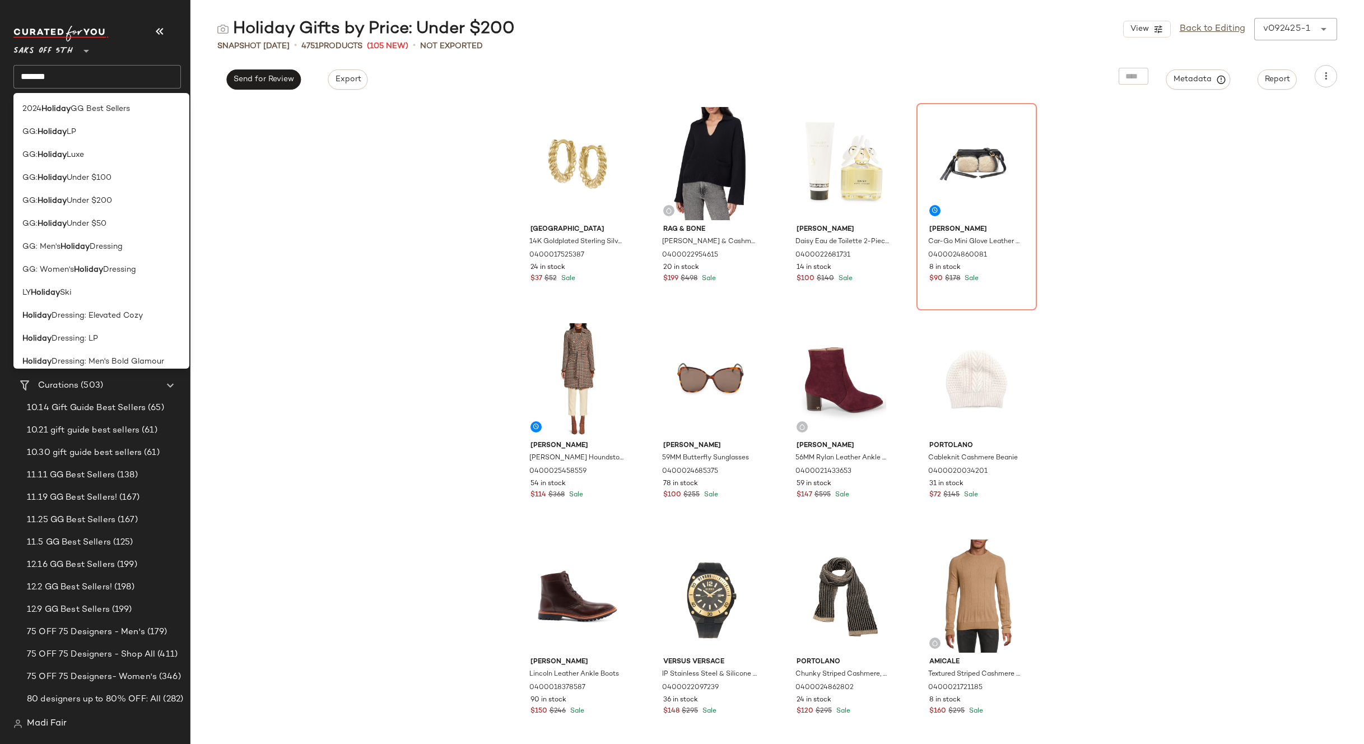
click at [305, 197] on div "Saks Fifth Avenue 14K Goldplated Sterling Silver Huggie Earrings 0400017525387 …" at bounding box center [777, 422] width 1174 height 643
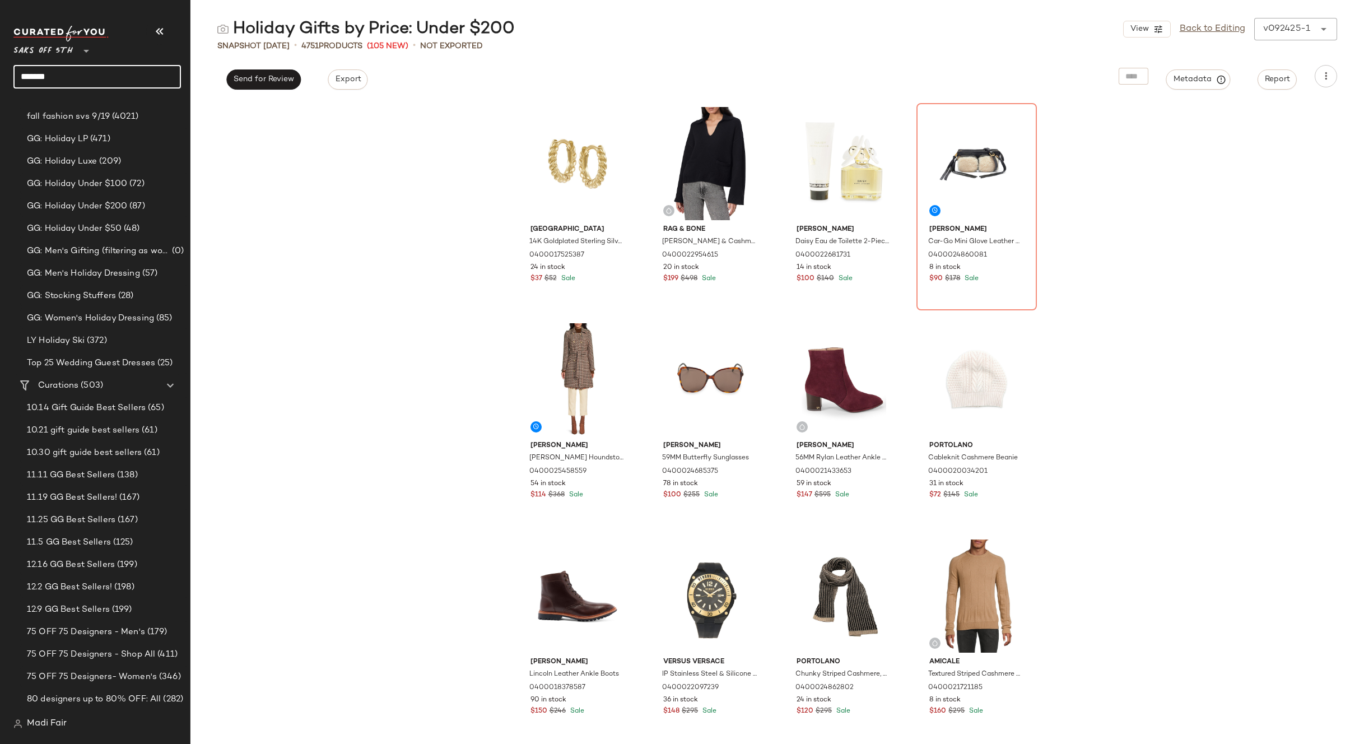
click at [89, 74] on input "*******" at bounding box center [97, 77] width 168 height 24
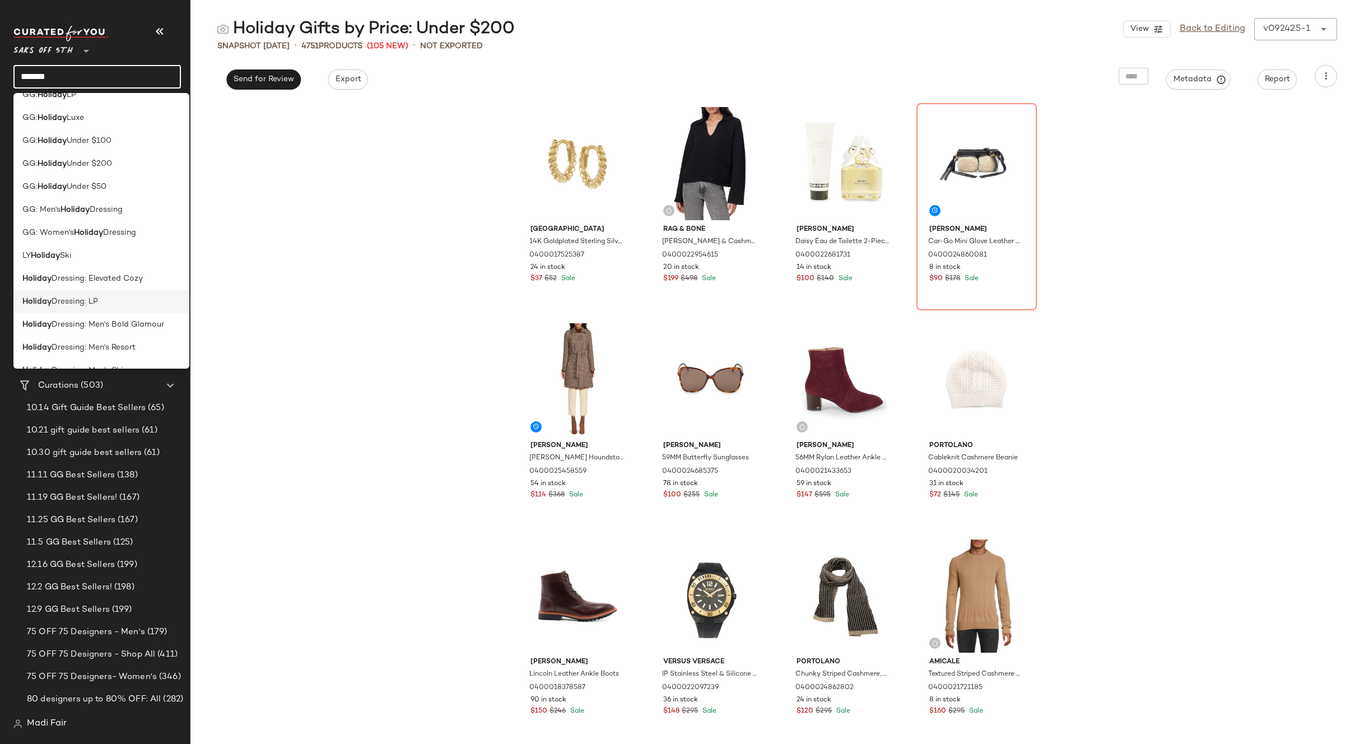
scroll to position [56, 0]
click at [104, 277] on div "Holiday Dressing: LP" at bounding box center [101, 283] width 158 height 12
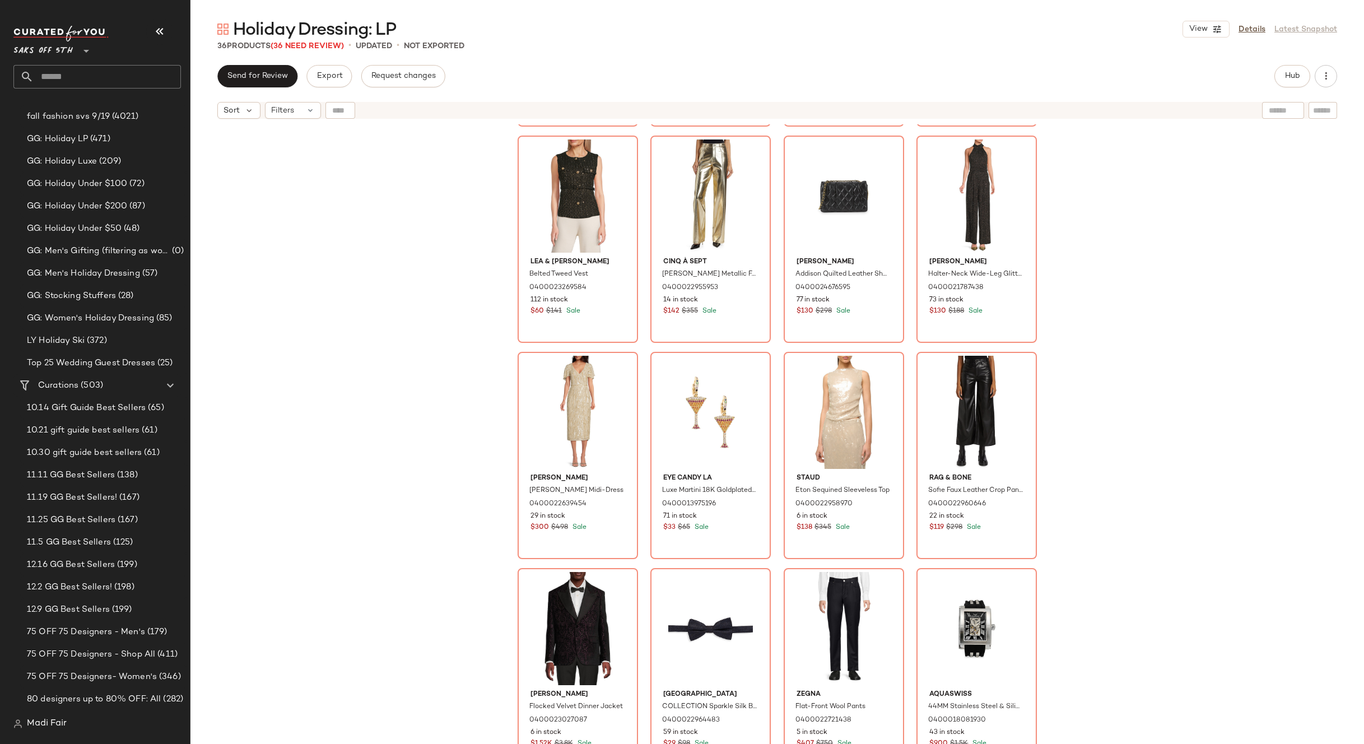
scroll to position [1301, 0]
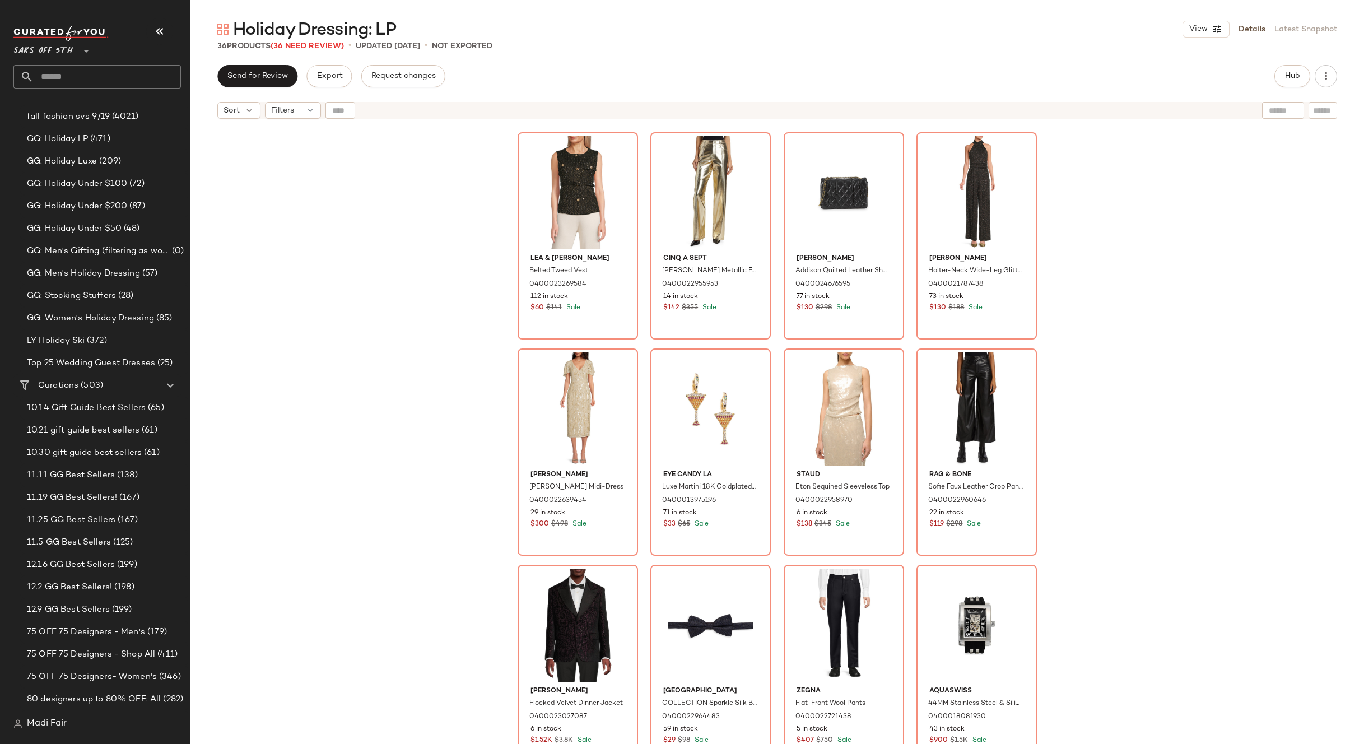
click at [342, 160] on div "Valentino Convertible Hooded Windbreaker 0400022852155 7 in stock $800 $2.69K S…" at bounding box center [777, 448] width 1174 height 648
click at [89, 89] on input "text" at bounding box center [107, 77] width 147 height 24
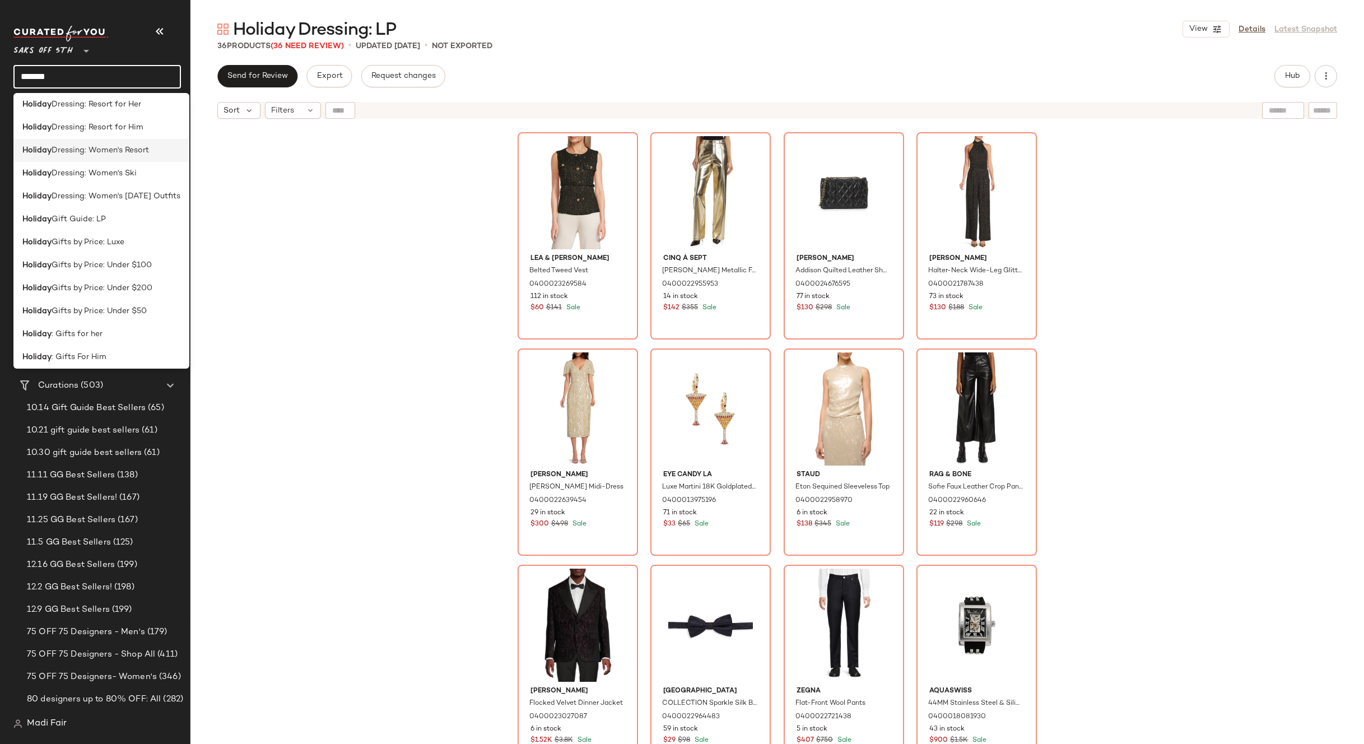
scroll to position [392, 0]
type input "*******"
click at [143, 224] on span "Gifts by Price: Under $100" at bounding box center [102, 222] width 100 height 12
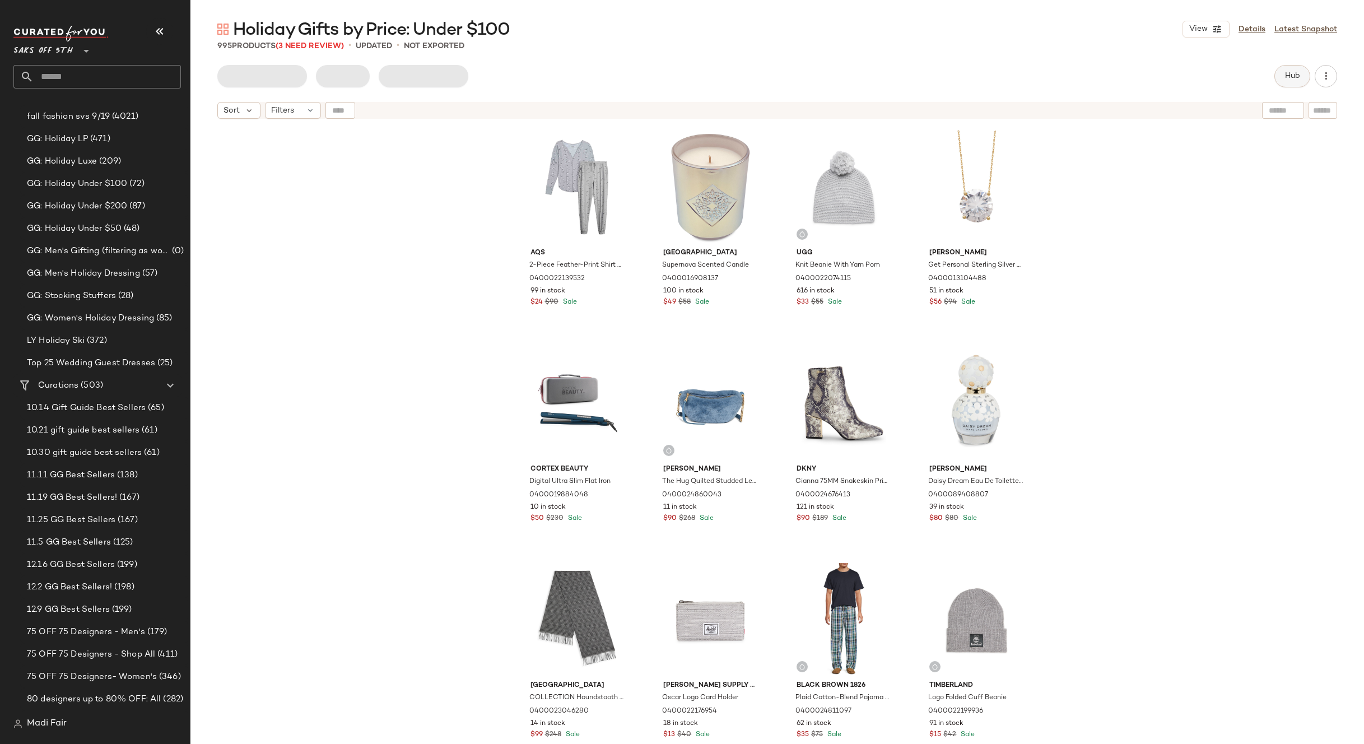
click at [1294, 85] on button "Hub" at bounding box center [1293, 76] width 36 height 22
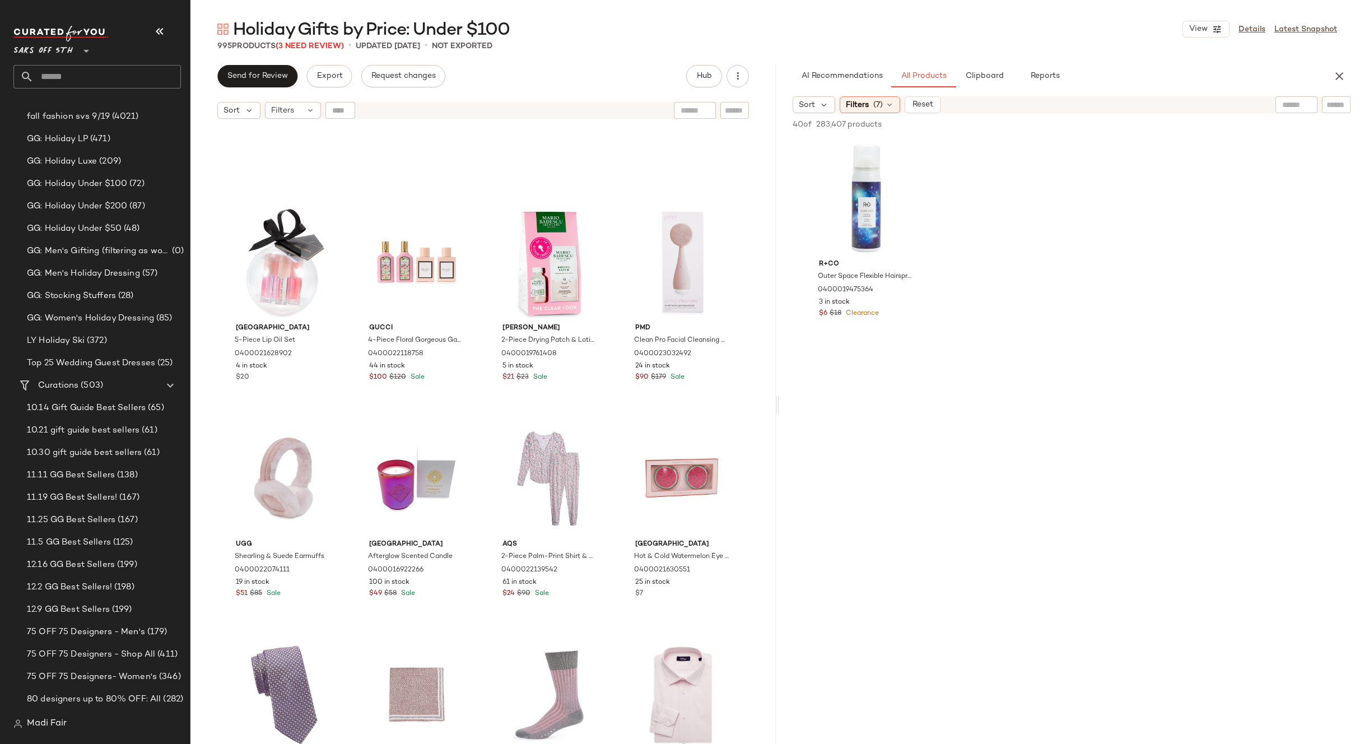
scroll to position [5555, 0]
click at [277, 267] on div "#105 View" at bounding box center [283, 263] width 113 height 113
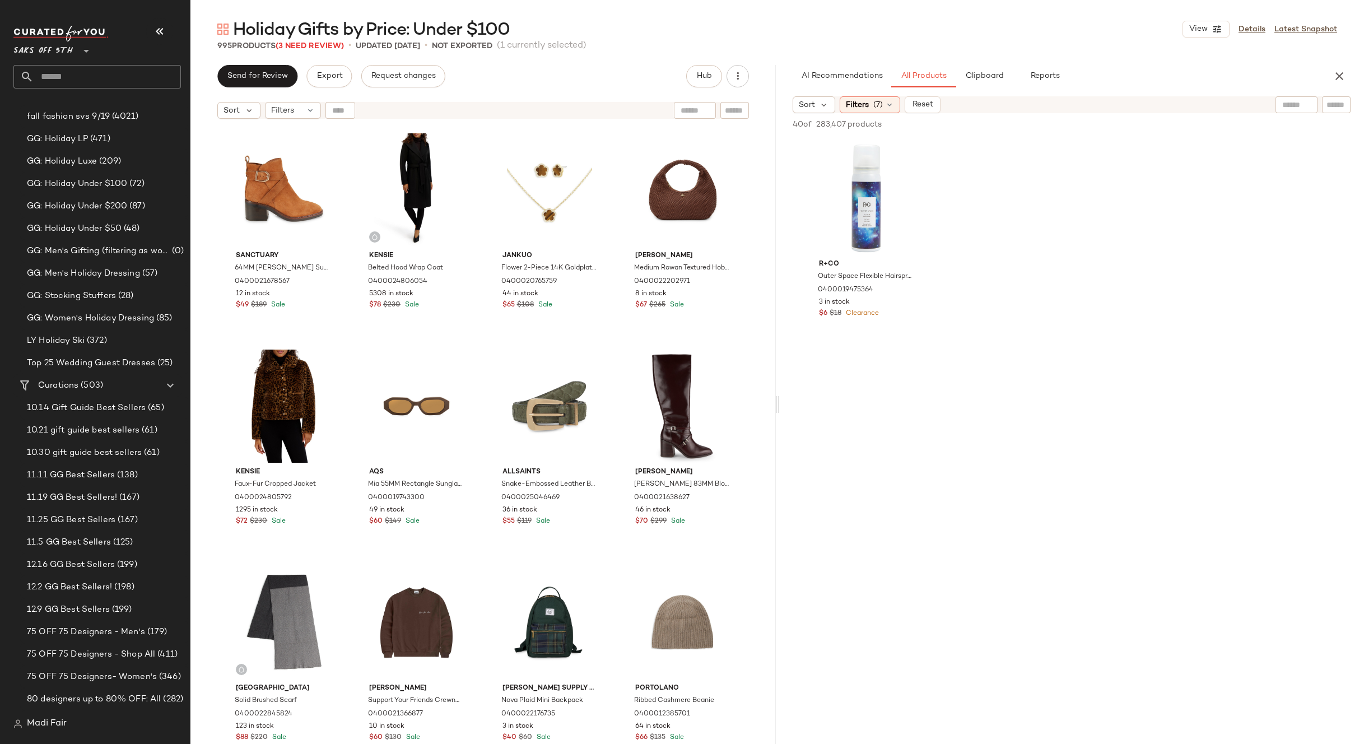
scroll to position [8804, 0]
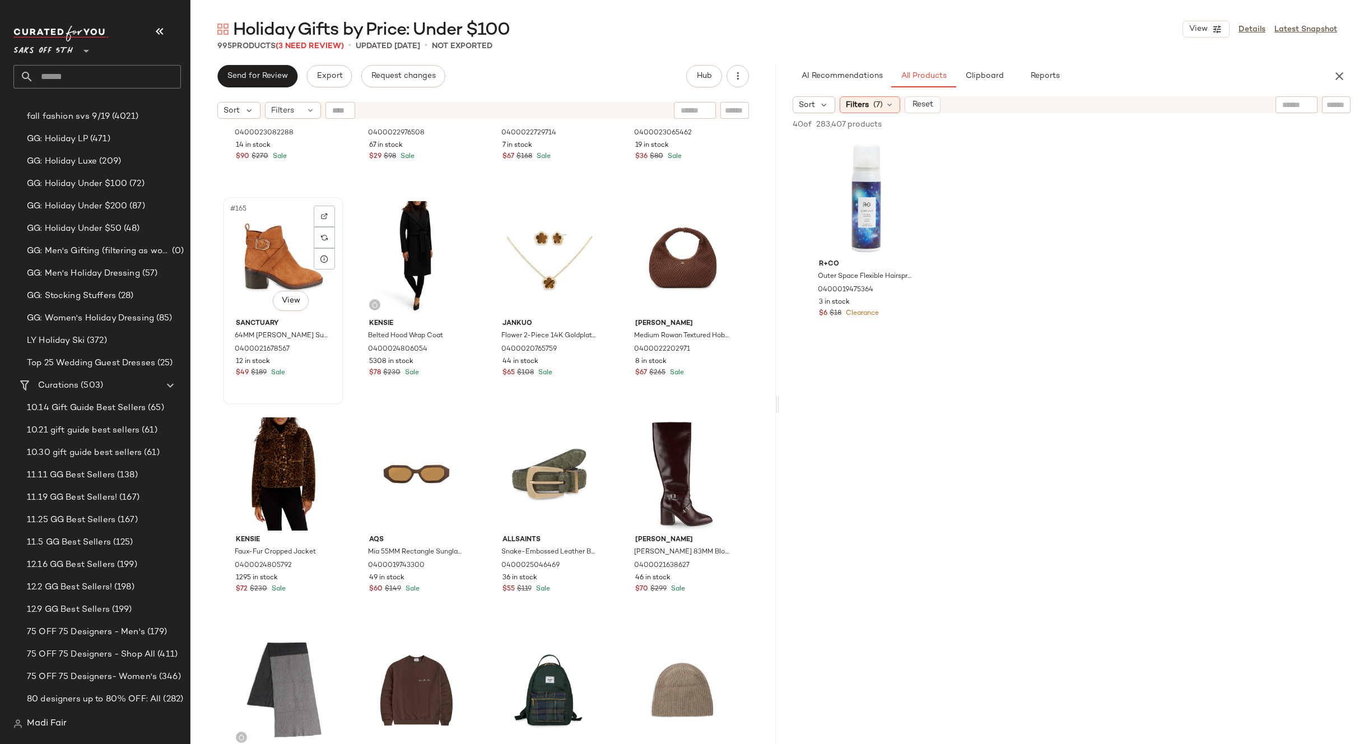
click at [295, 262] on div "#165 View" at bounding box center [283, 257] width 113 height 113
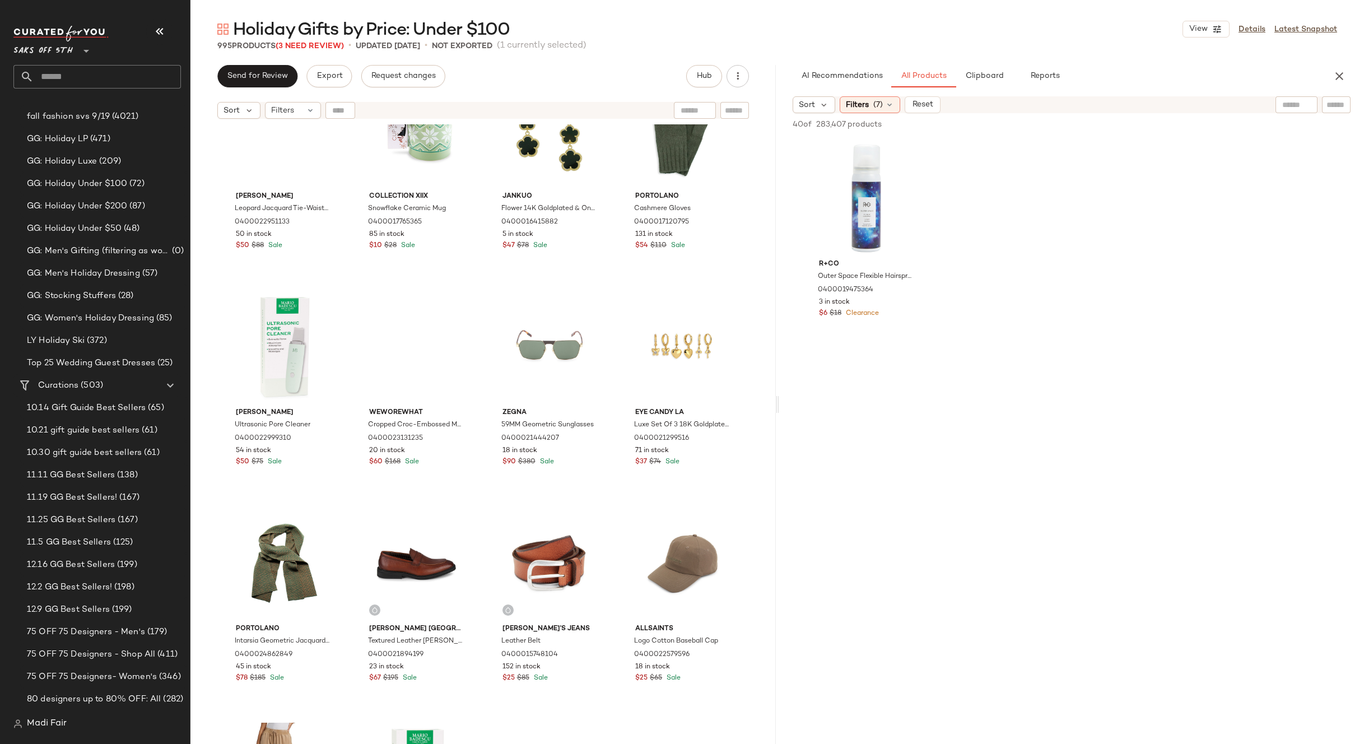
scroll to position [10877, 0]
click at [662, 344] on div "#208 View" at bounding box center [682, 347] width 113 height 113
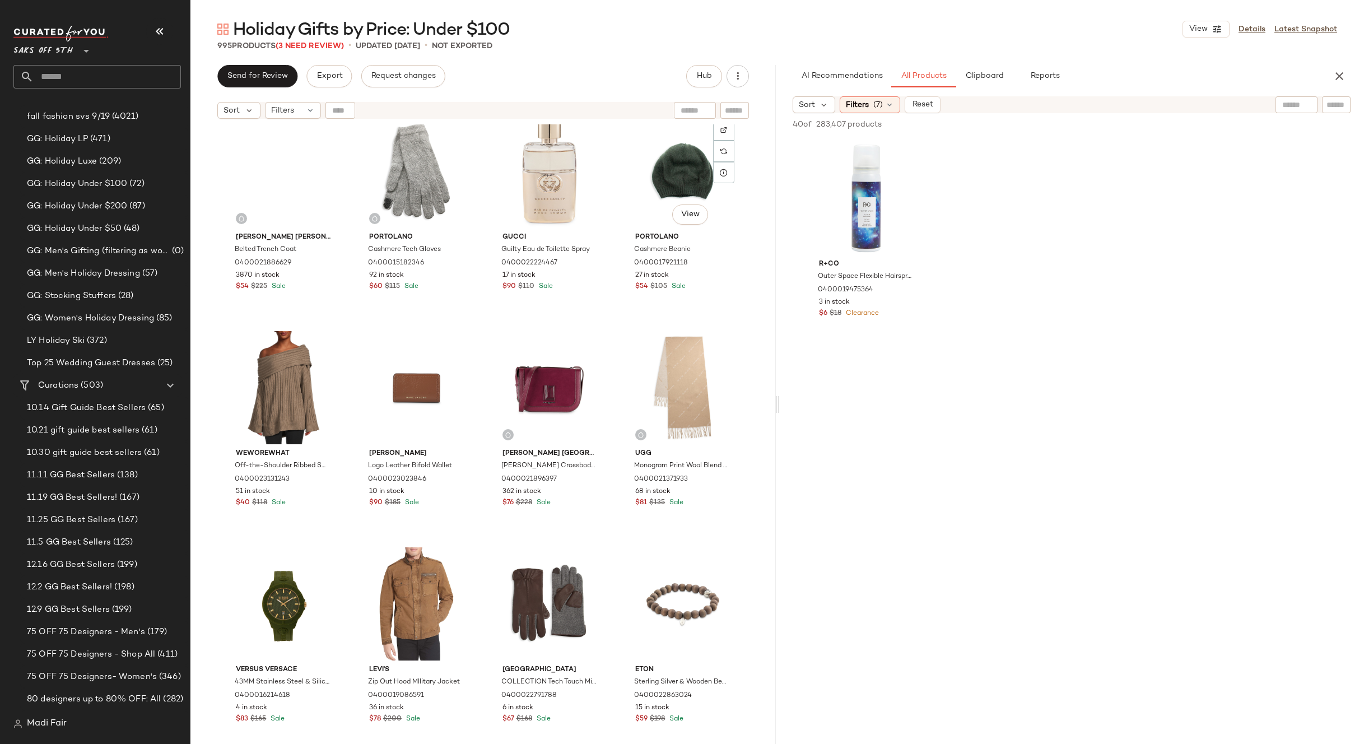
scroll to position [681, 0]
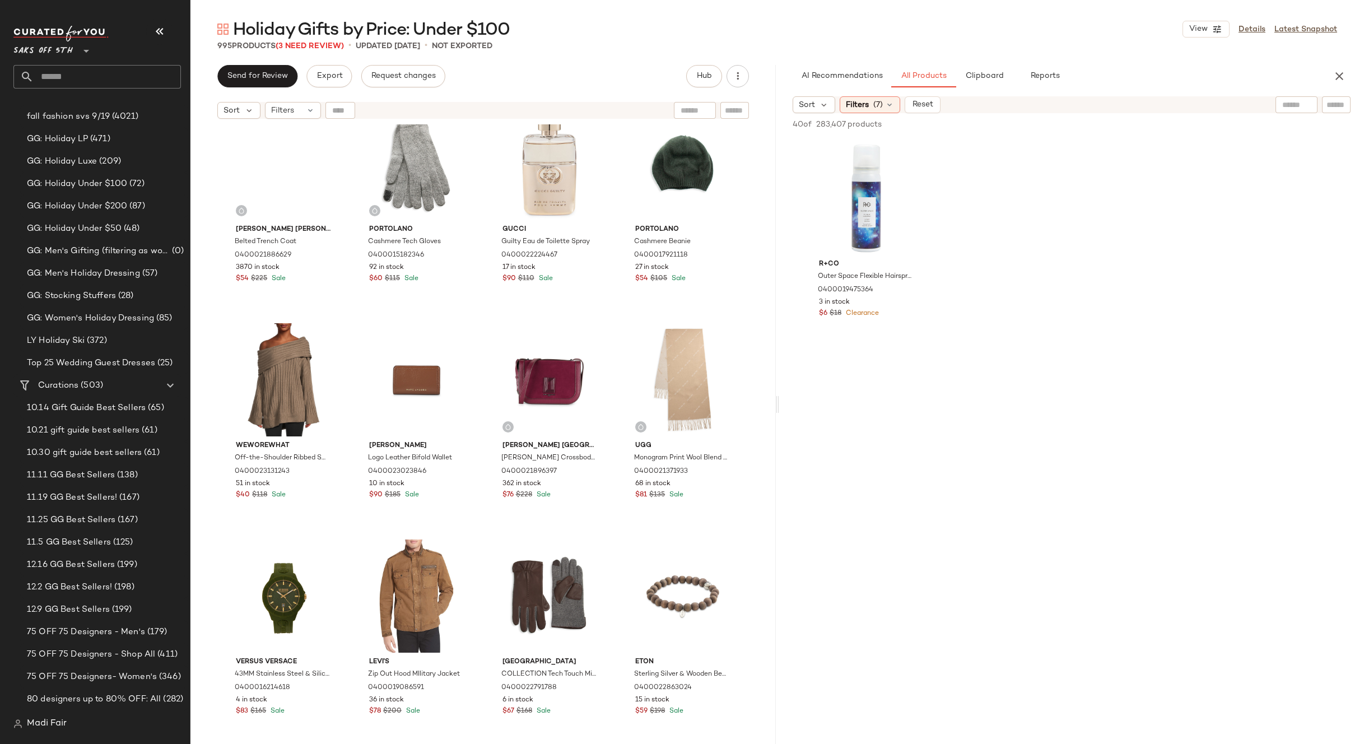
click at [698, 107] on div at bounding box center [695, 110] width 42 height 17
type input "*****"
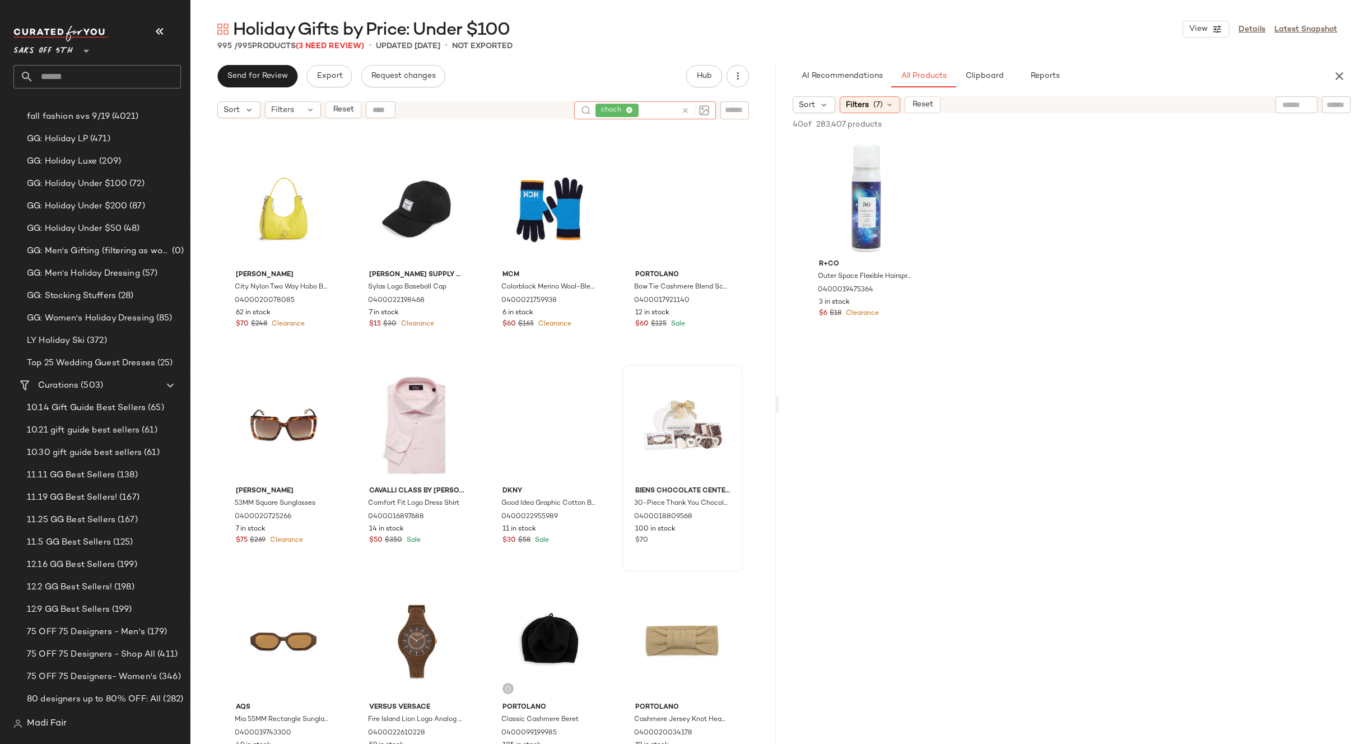
scroll to position [401, 0]
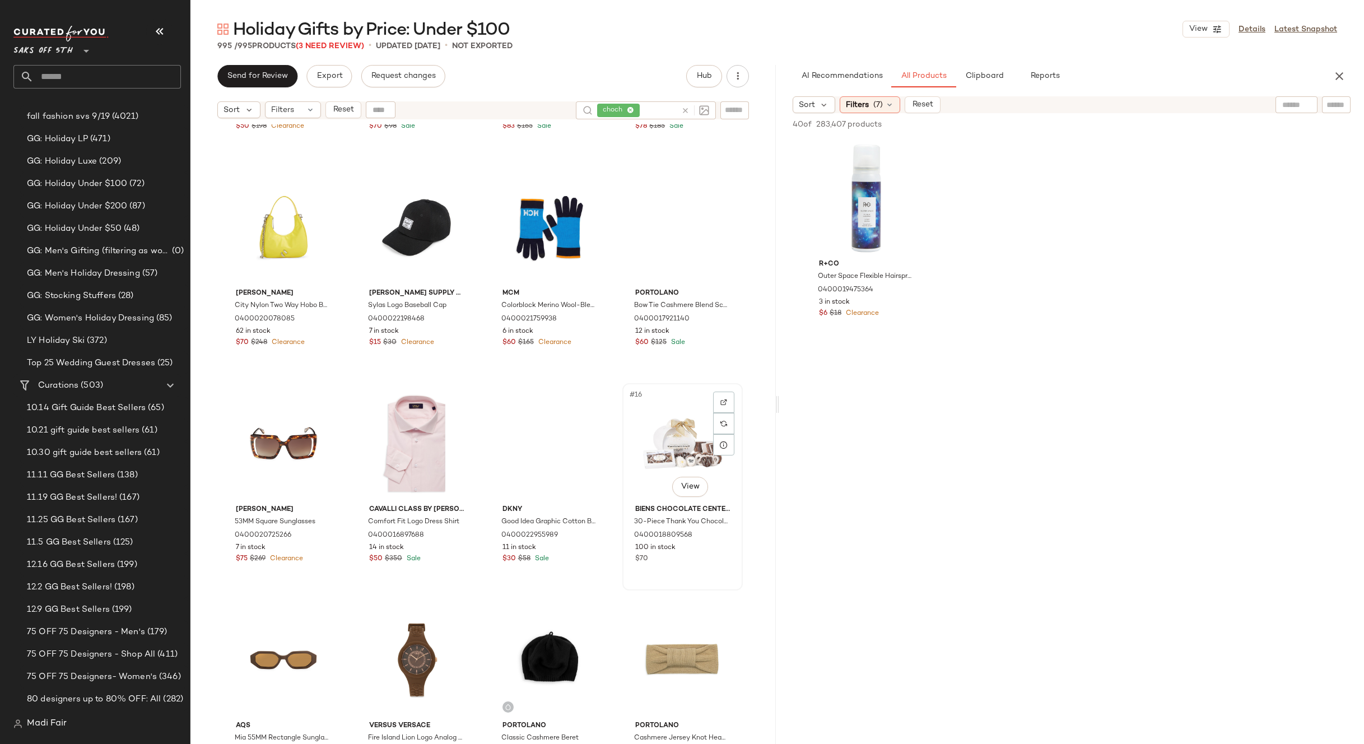
click at [672, 439] on div "#16 View" at bounding box center [682, 443] width 113 height 113
click at [684, 110] on icon at bounding box center [685, 110] width 8 height 8
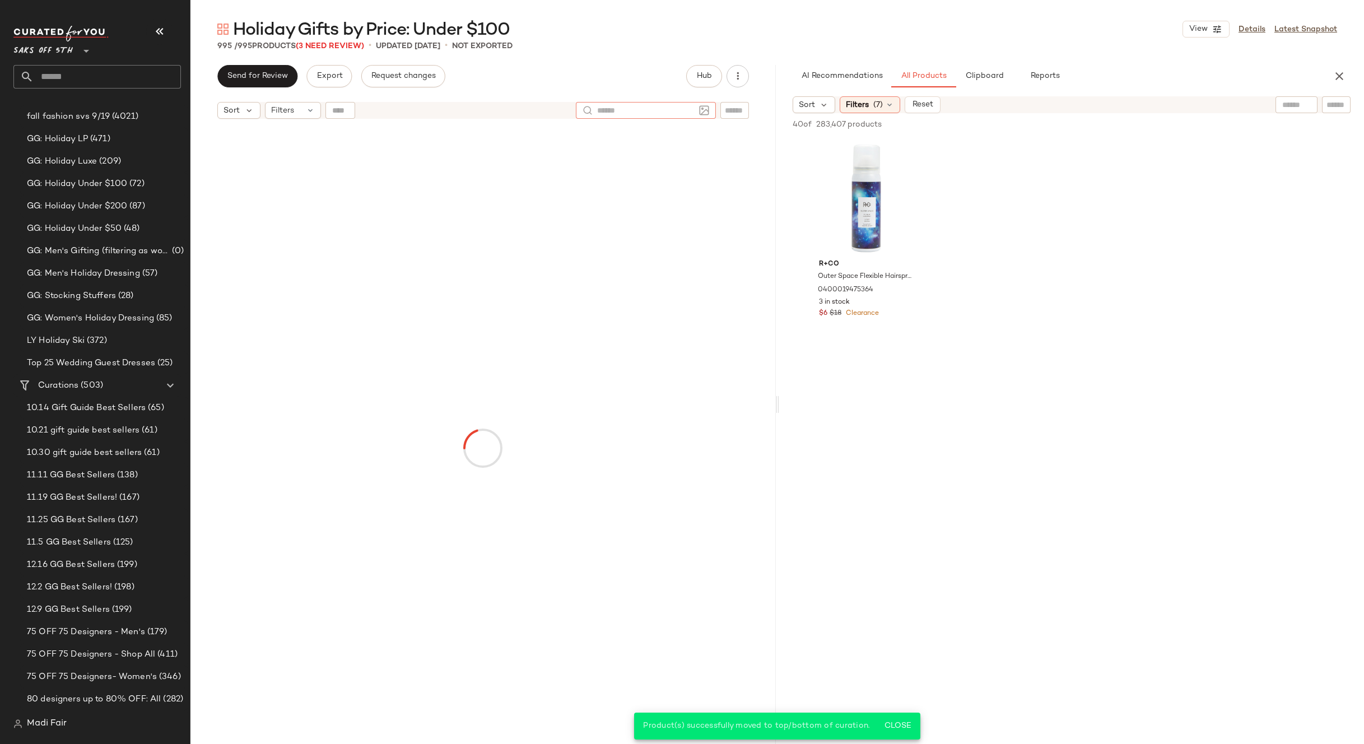
click at [656, 69] on div "Send for Review Export Request changes Hub" at bounding box center [483, 76] width 532 height 22
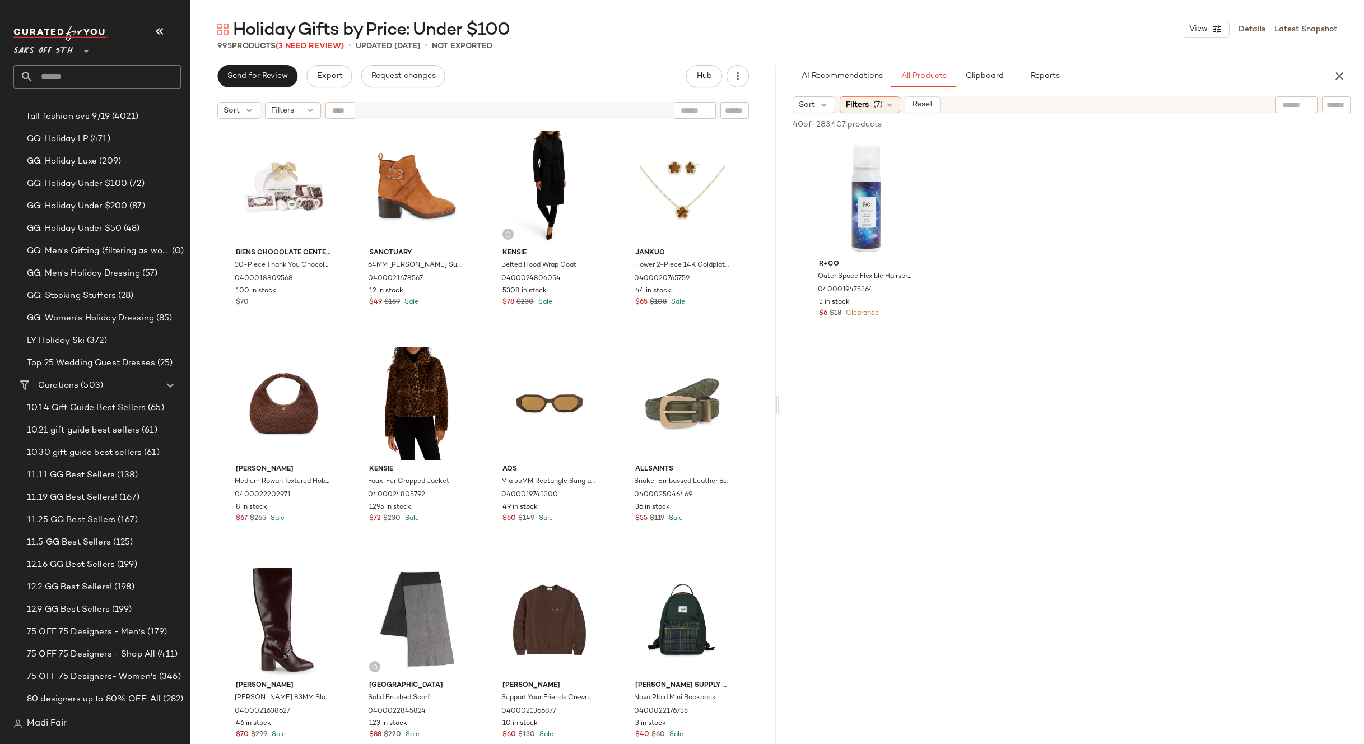
drag, startPoint x: 638, startPoint y: 72, endPoint x: 604, endPoint y: 81, distance: 34.1
click at [637, 72] on div "Send for Review Export Request changes Hub" at bounding box center [483, 76] width 532 height 22
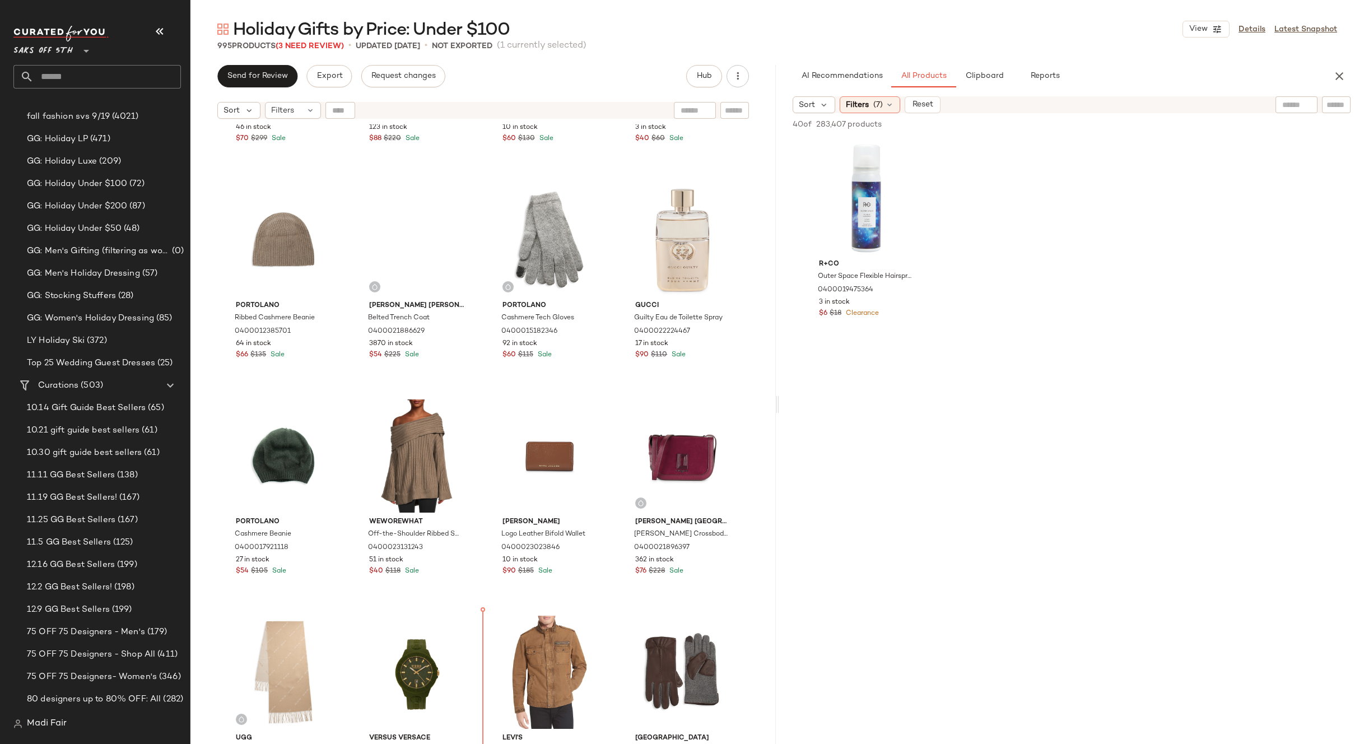
scroll to position [644, 0]
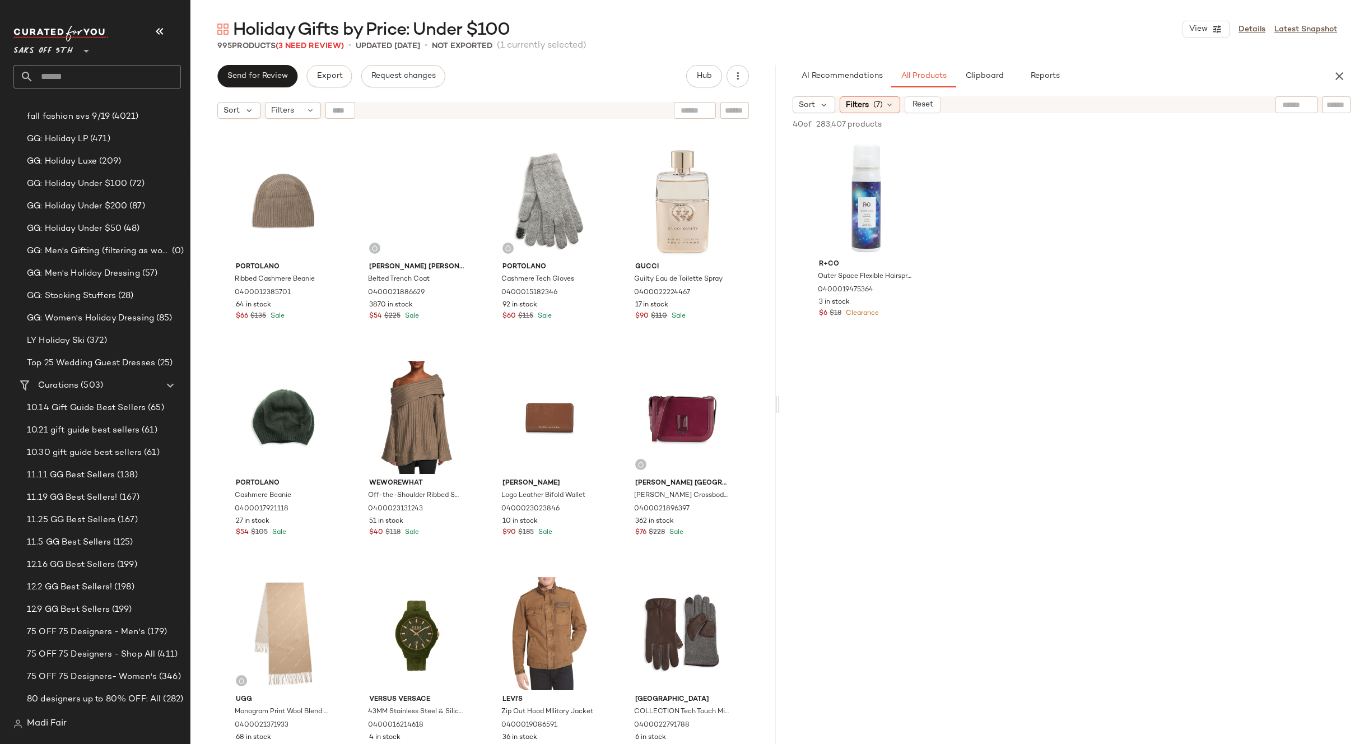
click at [348, 352] on div "Charles David Jacoby 83MM Block Heel Leather Knee Boots 0400021638627 46 in sto…" at bounding box center [482, 448] width 585 height 648
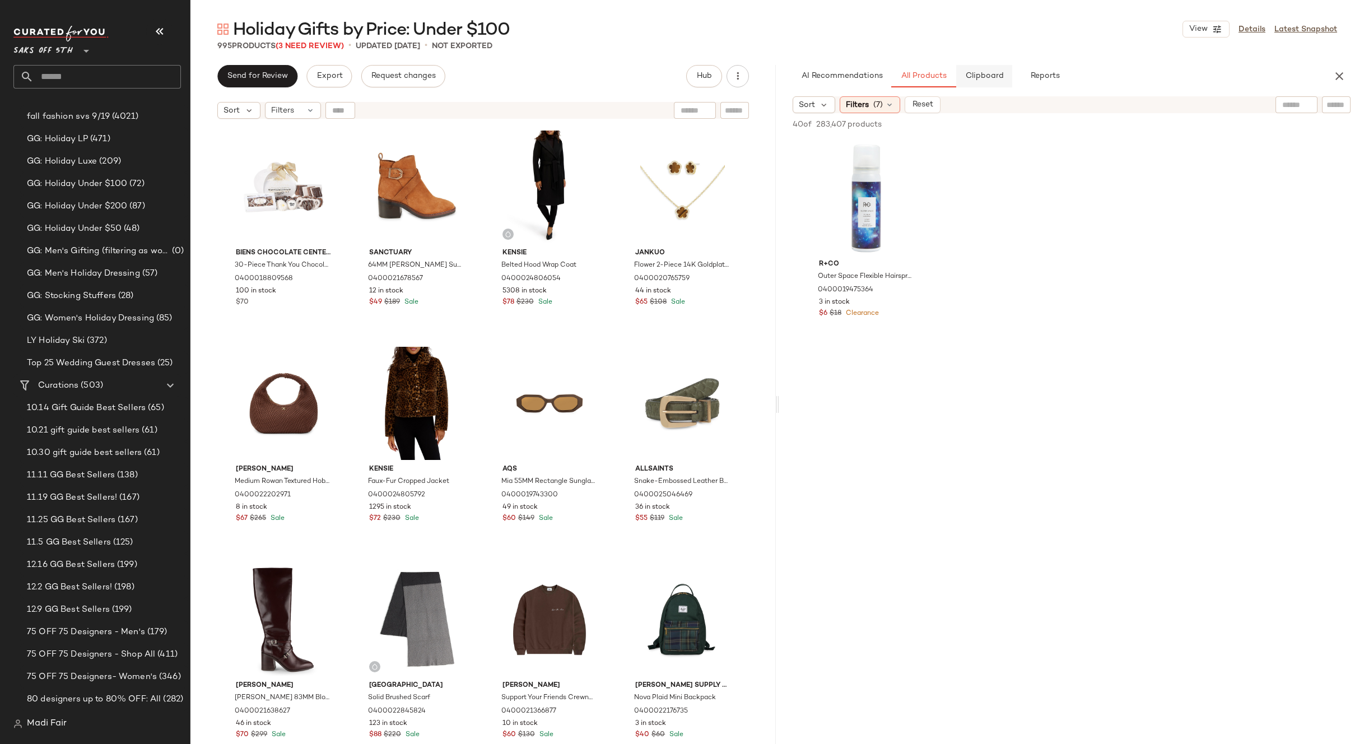
click at [981, 79] on span "Clipboard" at bounding box center [984, 76] width 39 height 9
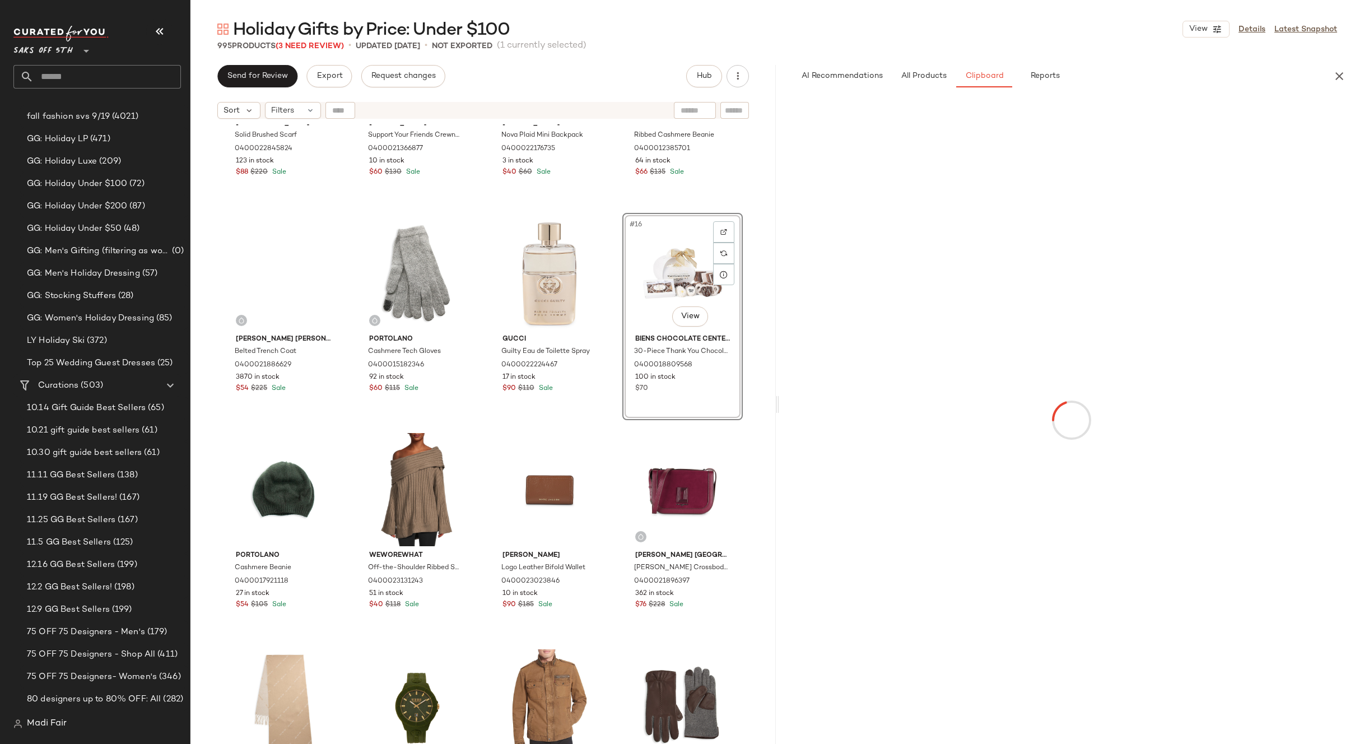
scroll to position [569, 0]
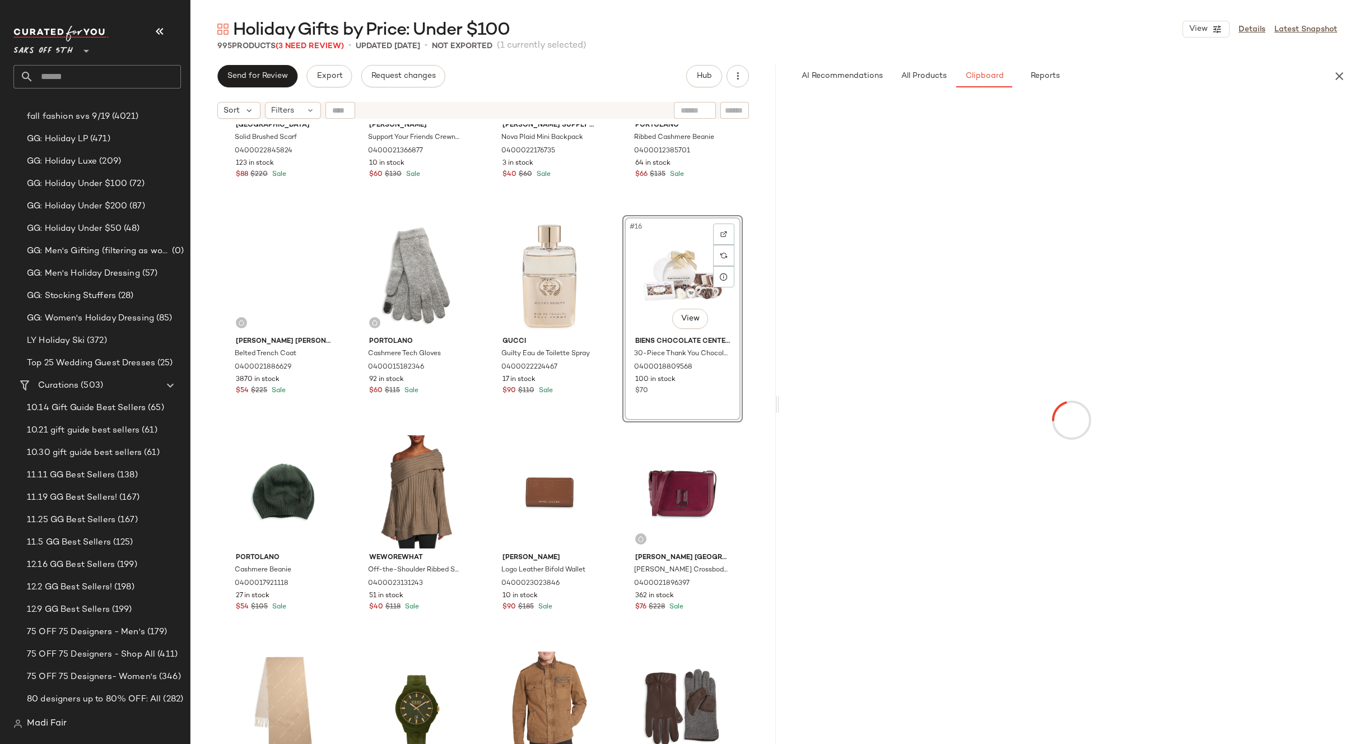
click at [1029, 58] on div "Holiday Gifts by Price: Under $100 View Details Latest Snapshot 995 Products (3…" at bounding box center [777, 381] width 1174 height 726
click at [926, 82] on button "All Products" at bounding box center [923, 76] width 65 height 22
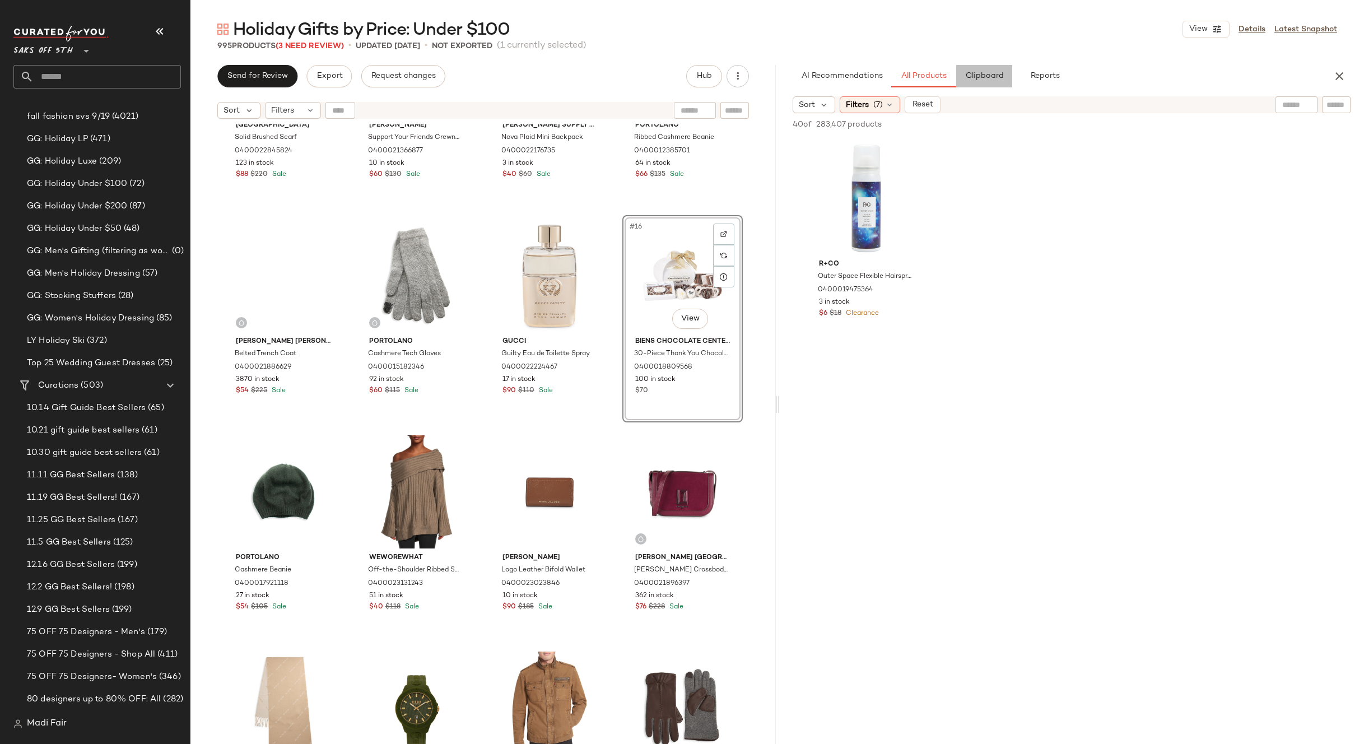
click at [978, 76] on span "Clipboard" at bounding box center [984, 76] width 39 height 9
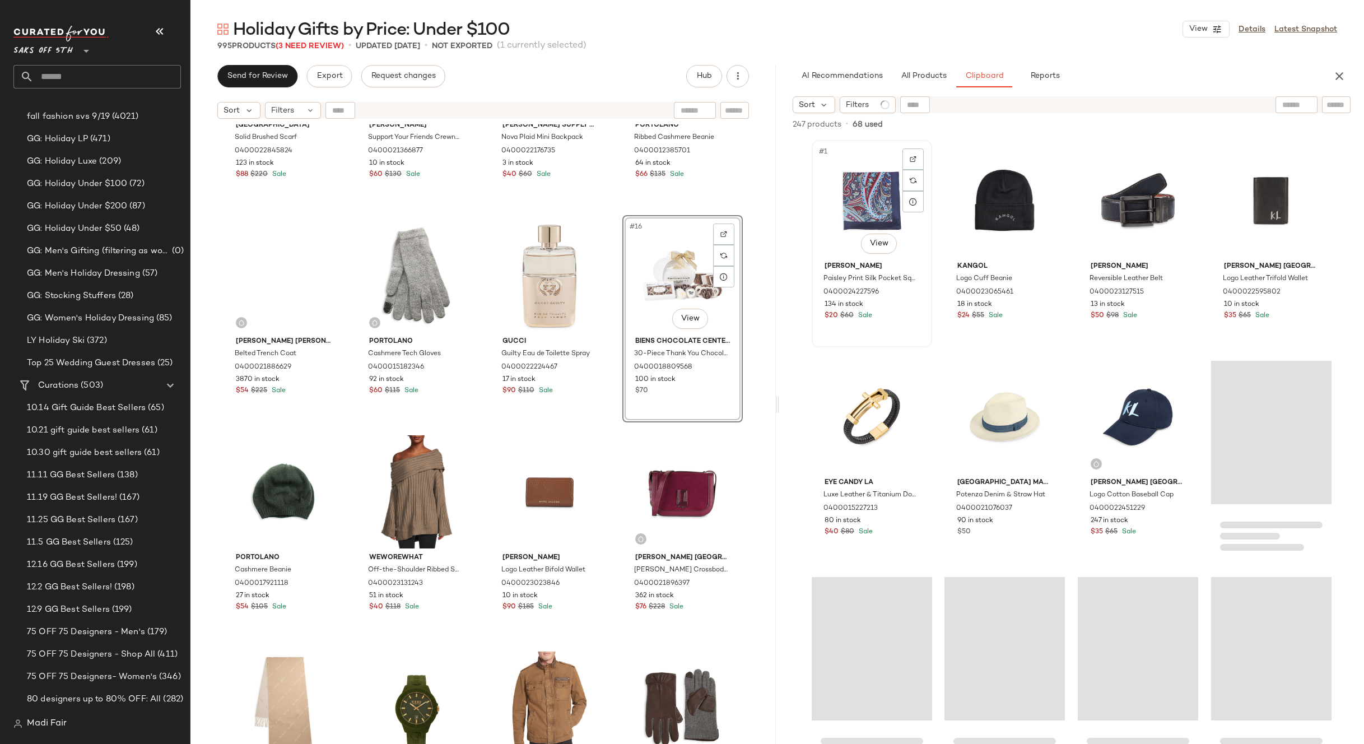
click at [858, 199] on div "#1 View" at bounding box center [872, 200] width 113 height 113
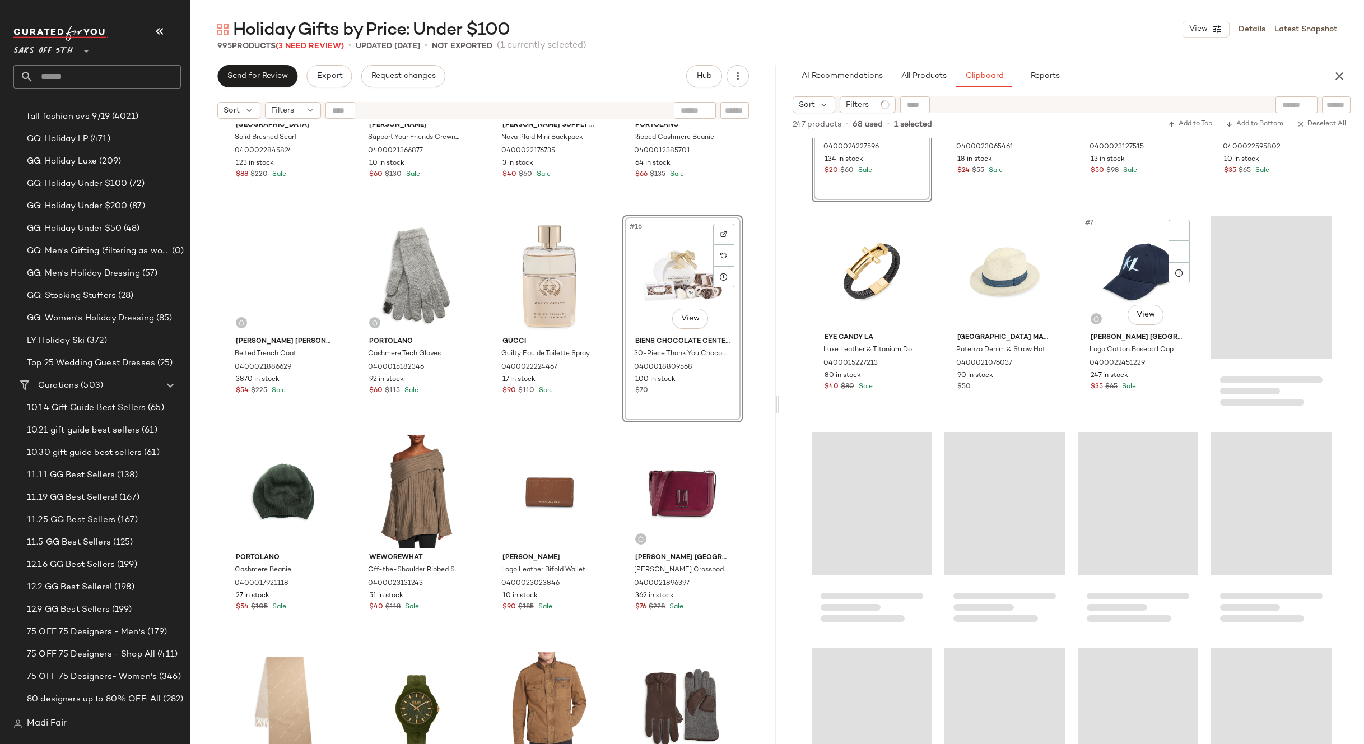
scroll to position [0, 0]
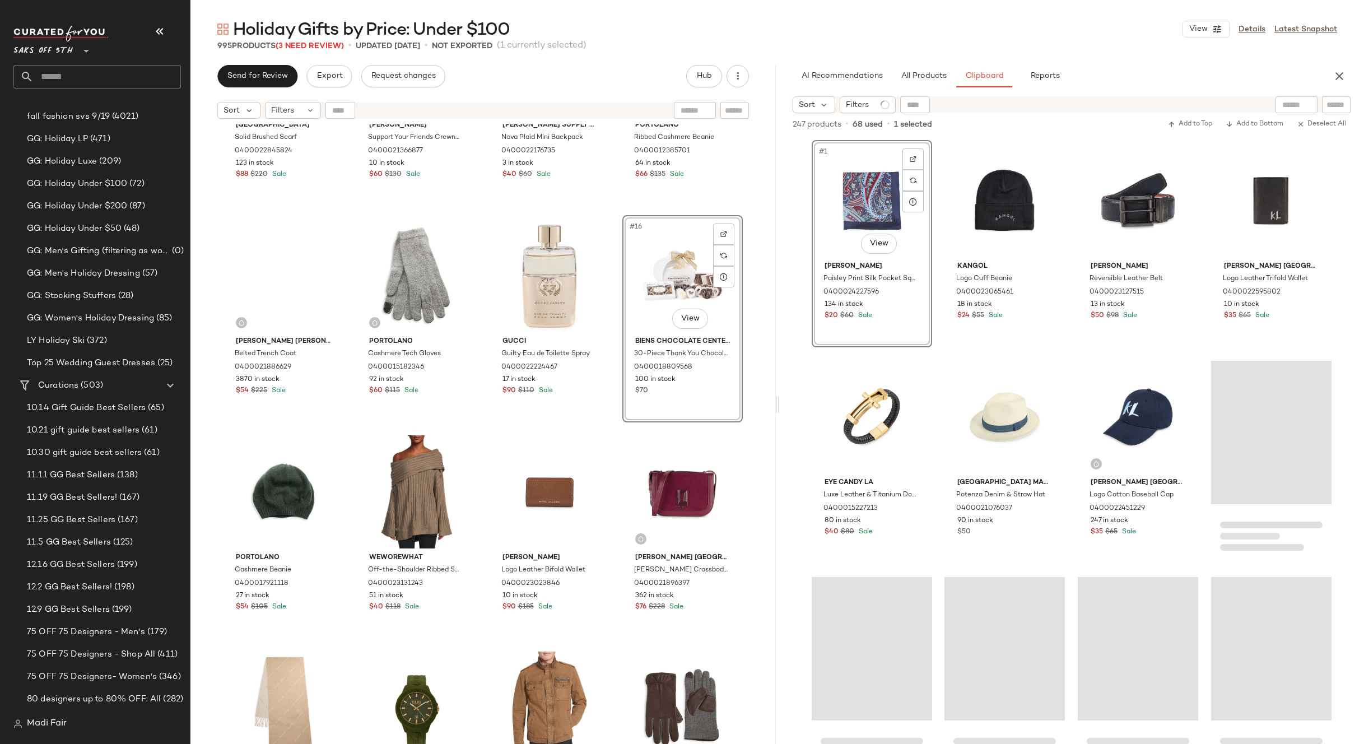
click at [1069, 304] on div "#1 View Robert Graham Paisley Print Silk Pocket Square 0400024227596 134 in sto…" at bounding box center [1072, 442] width 520 height 604
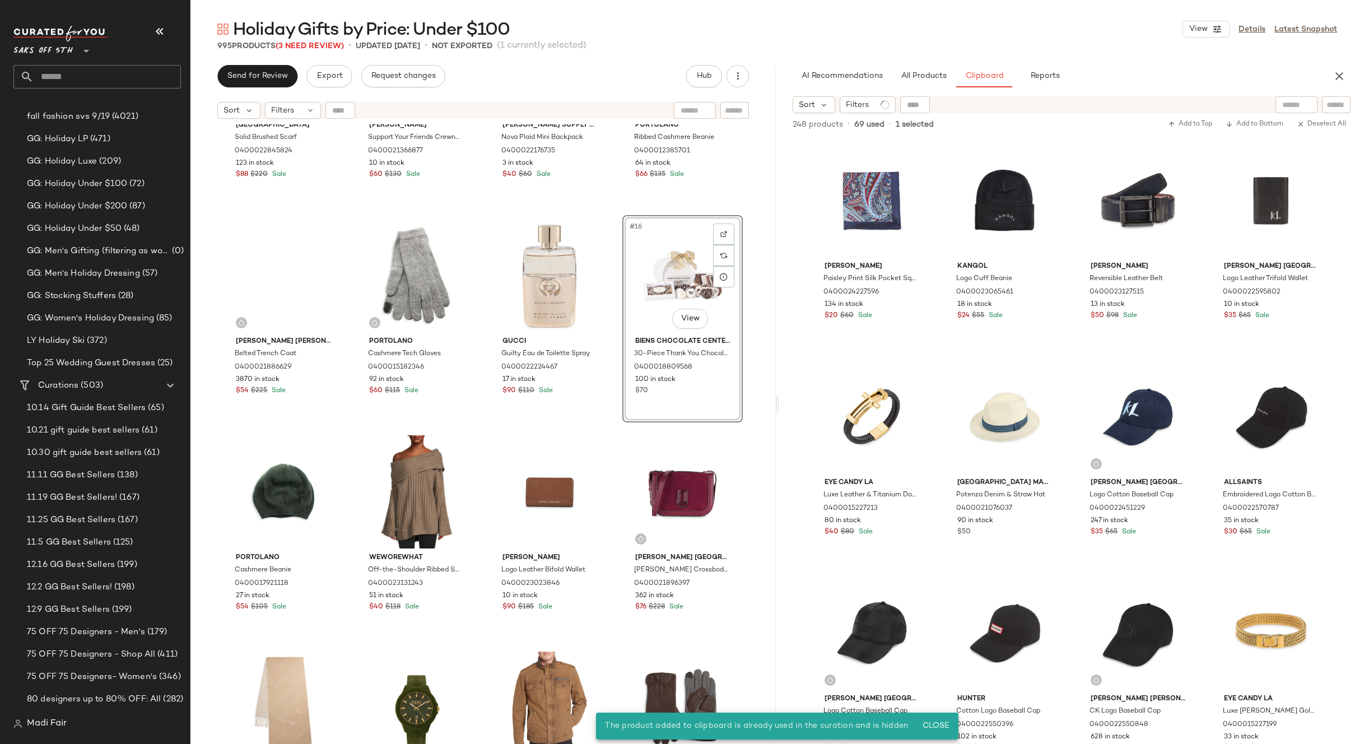
click at [672, 271] on div "#16 View" at bounding box center [682, 275] width 113 height 113
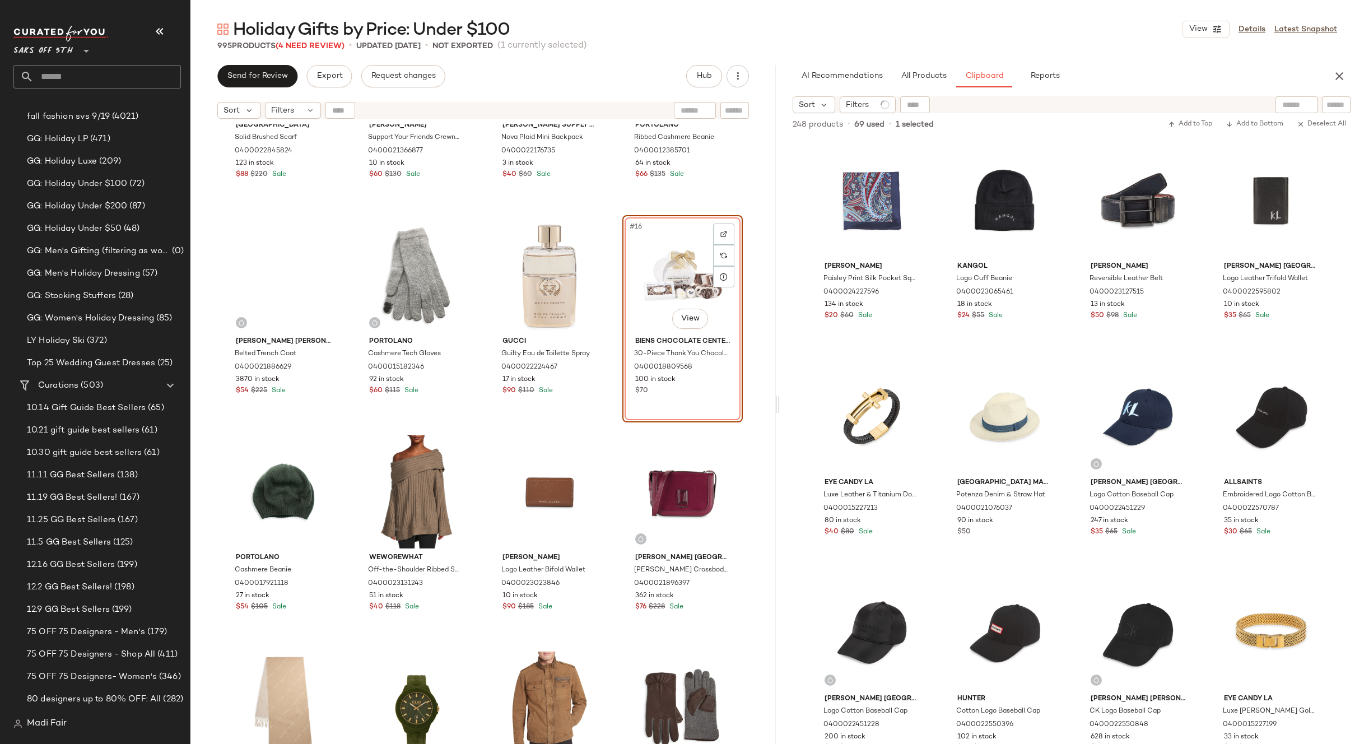
click at [658, 258] on div "#16 View" at bounding box center [682, 275] width 113 height 113
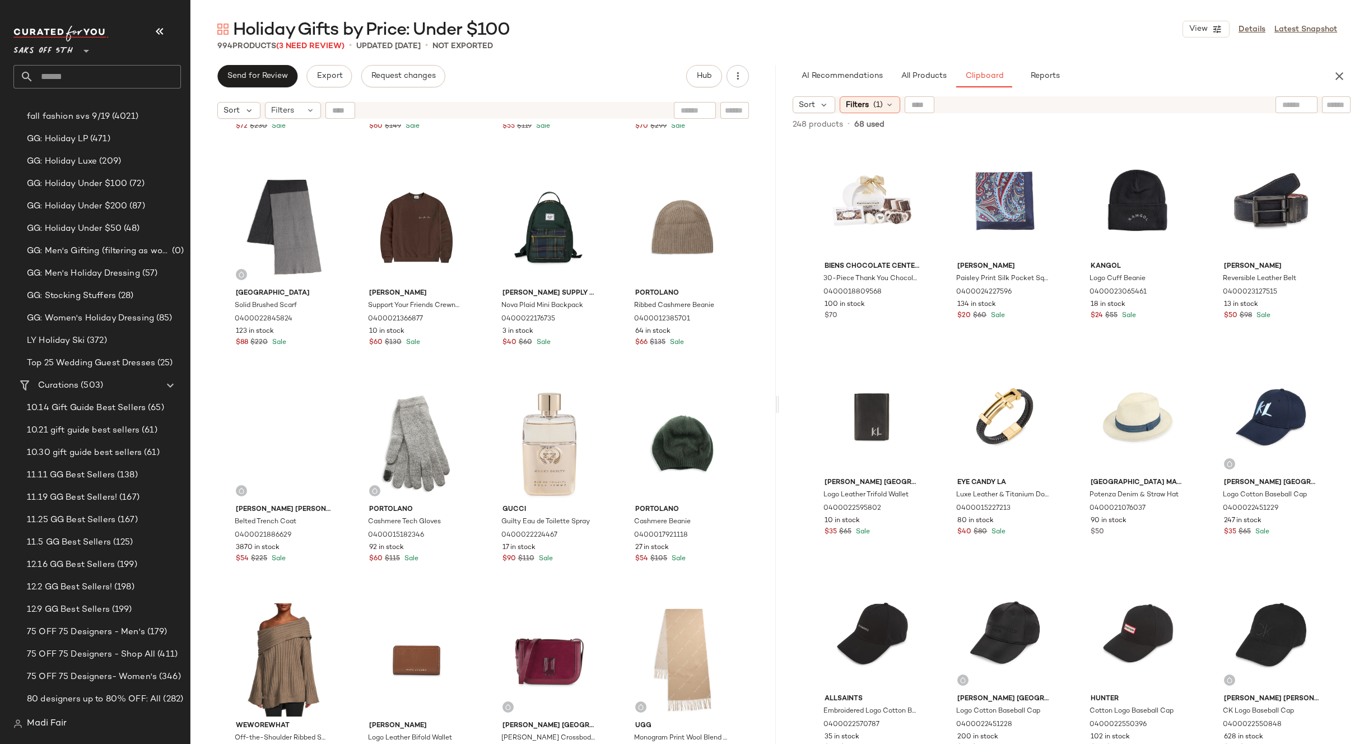
scroll to position [457, 0]
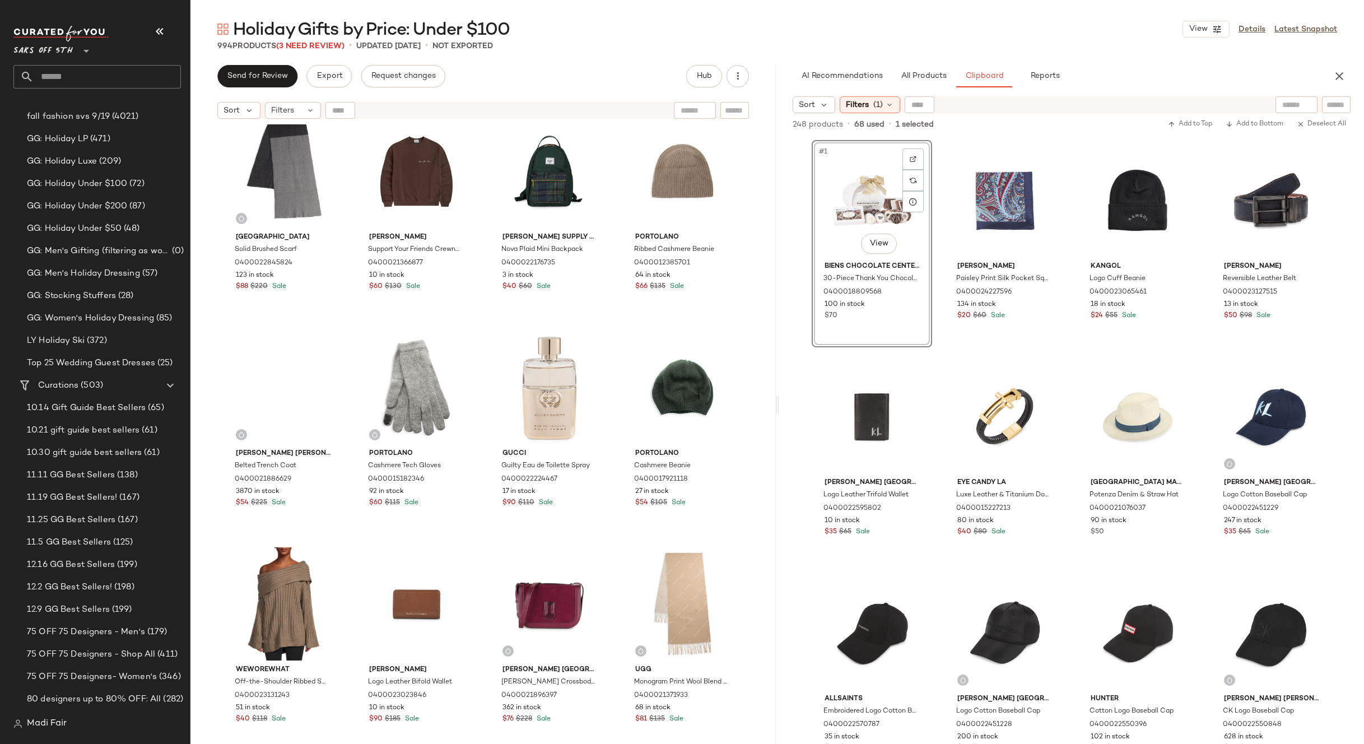
click at [954, 134] on div "248 products • 68 used • 1 selected Add to Top Add to Bottom Deselect All" at bounding box center [1071, 125] width 585 height 25
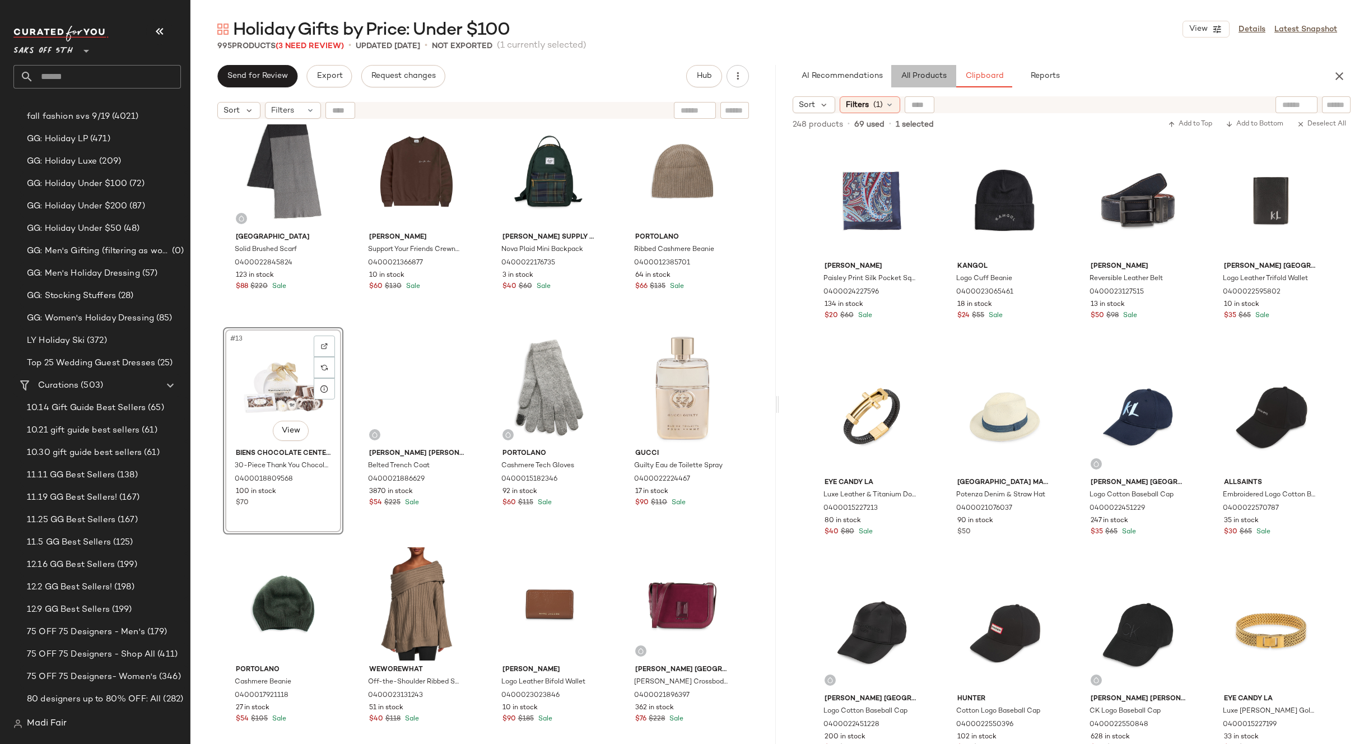
click at [917, 80] on span "All Products" at bounding box center [923, 76] width 46 height 9
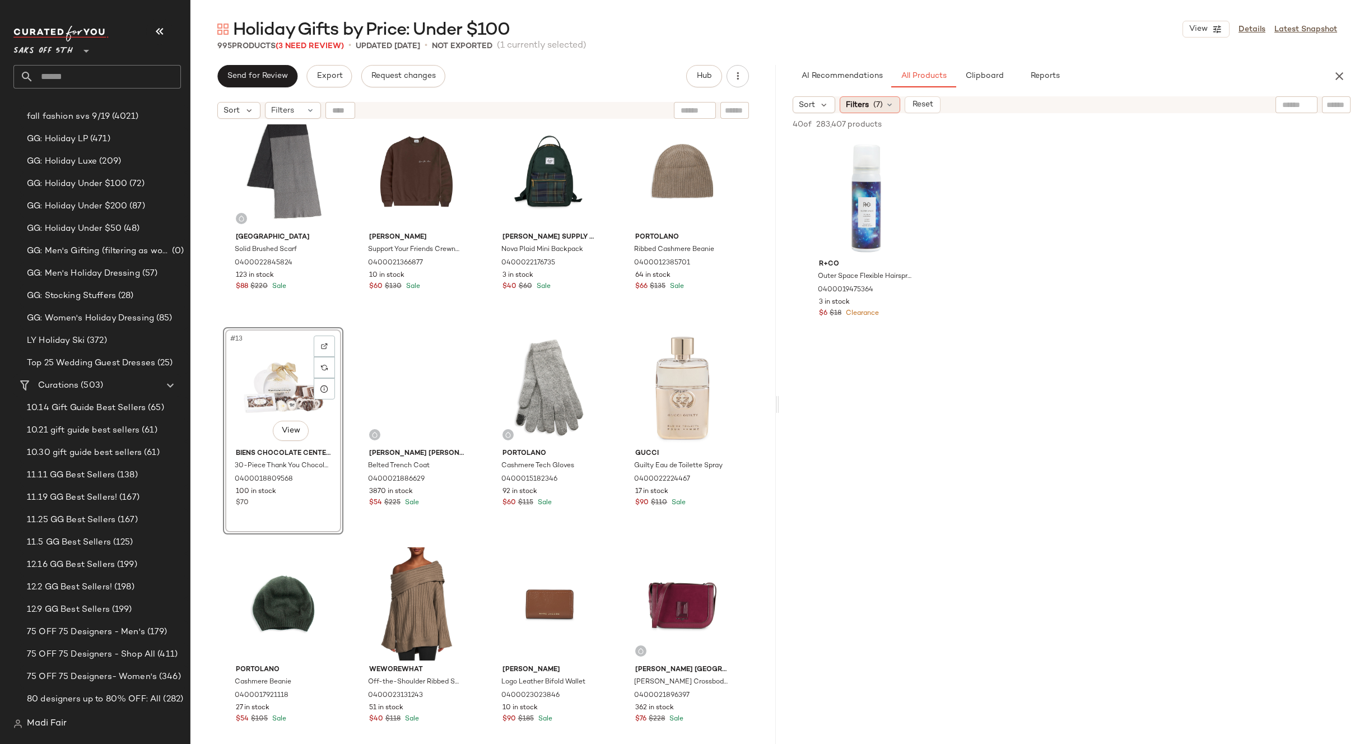
click at [886, 101] on icon at bounding box center [889, 104] width 9 height 9
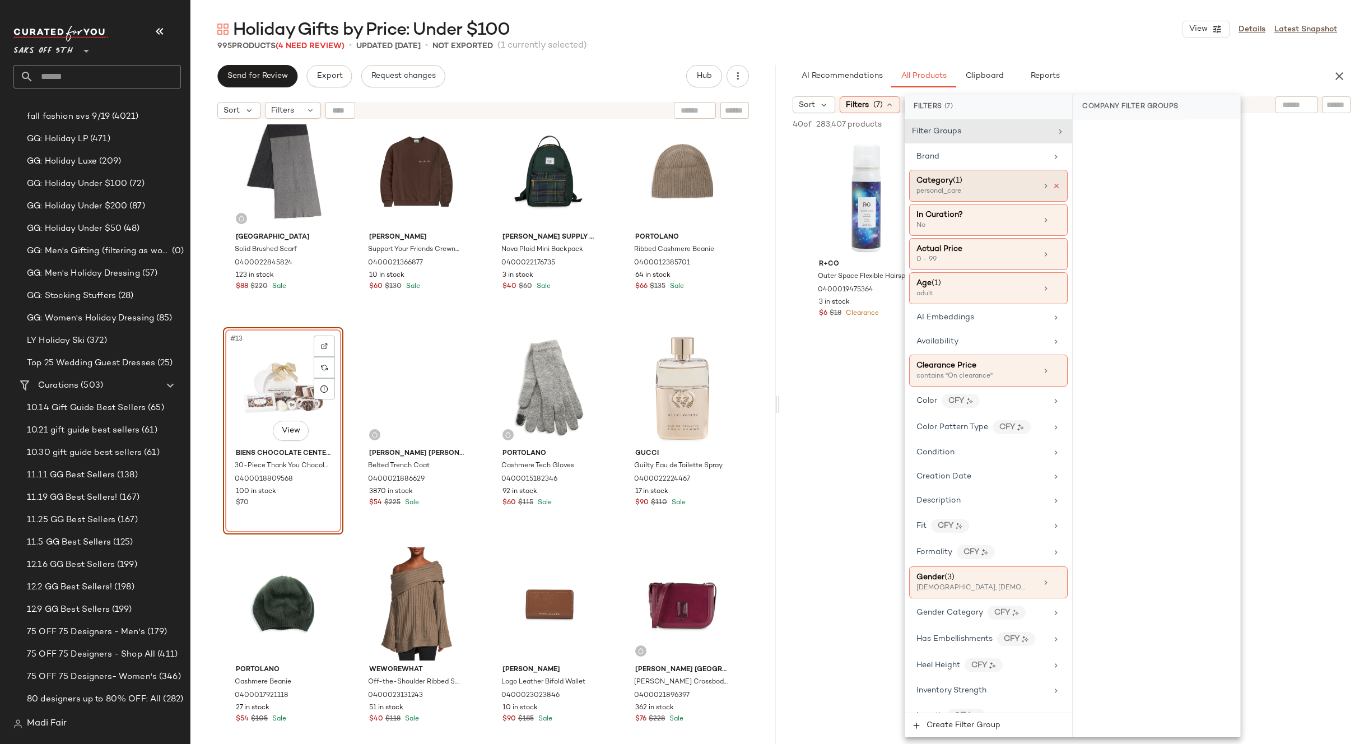
click at [1054, 185] on icon at bounding box center [1057, 186] width 8 height 8
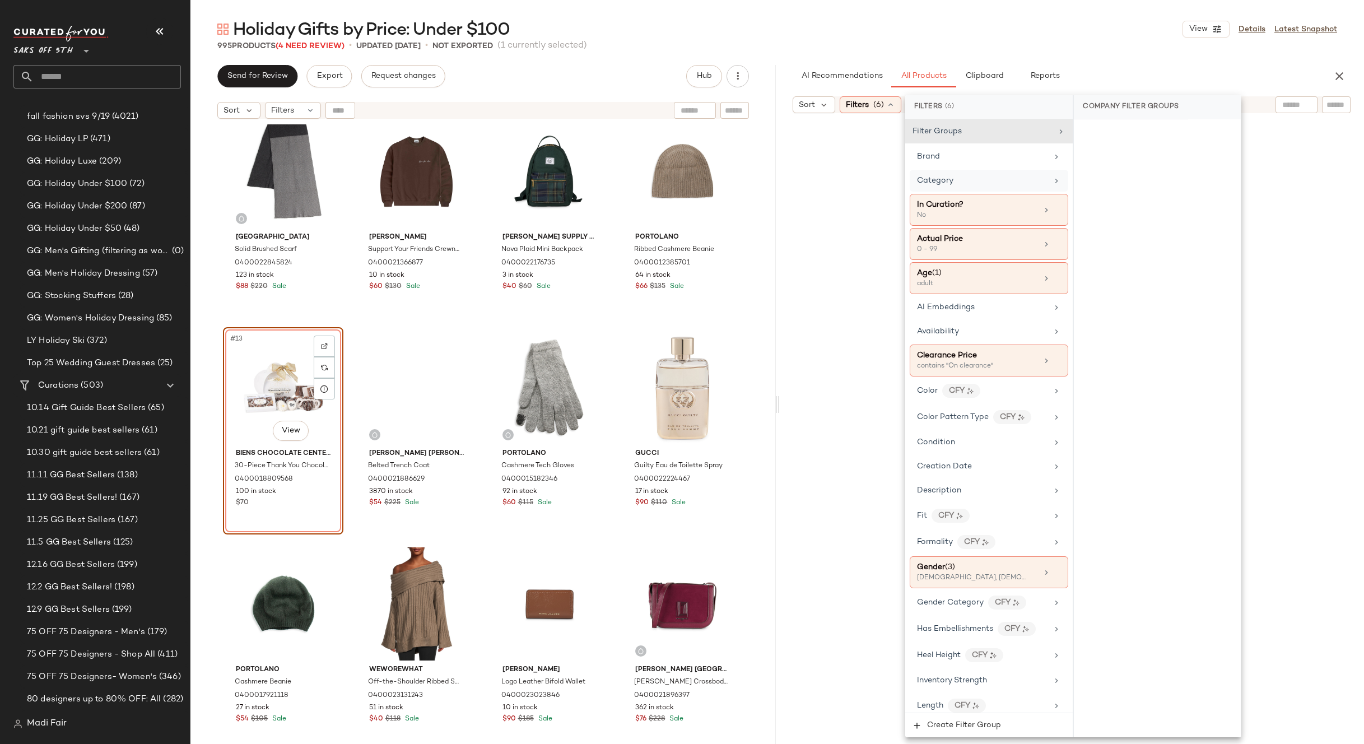
click at [988, 180] on div "Category" at bounding box center [982, 181] width 131 height 12
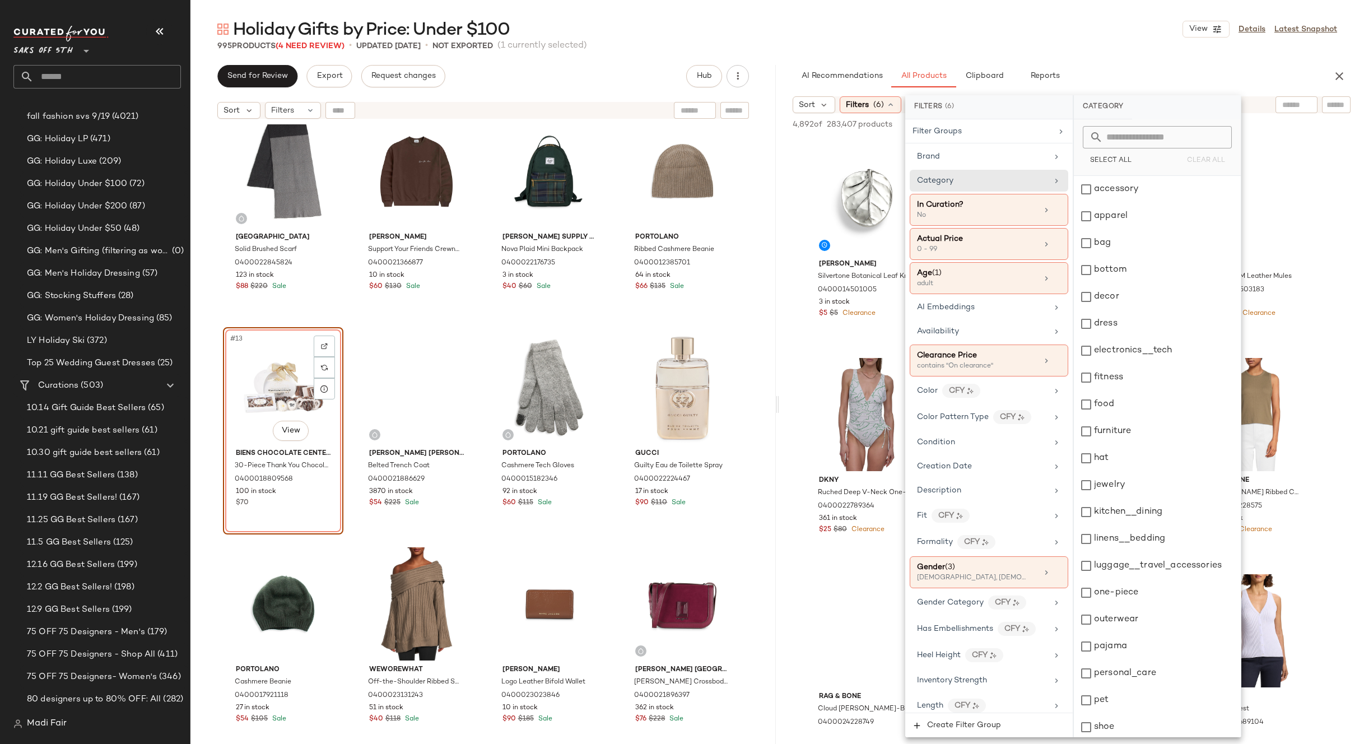
click at [1116, 50] on div "995 Products (4 Need Review) • updated Sep 24th • Not Exported (1 currently sel…" at bounding box center [777, 45] width 1174 height 11
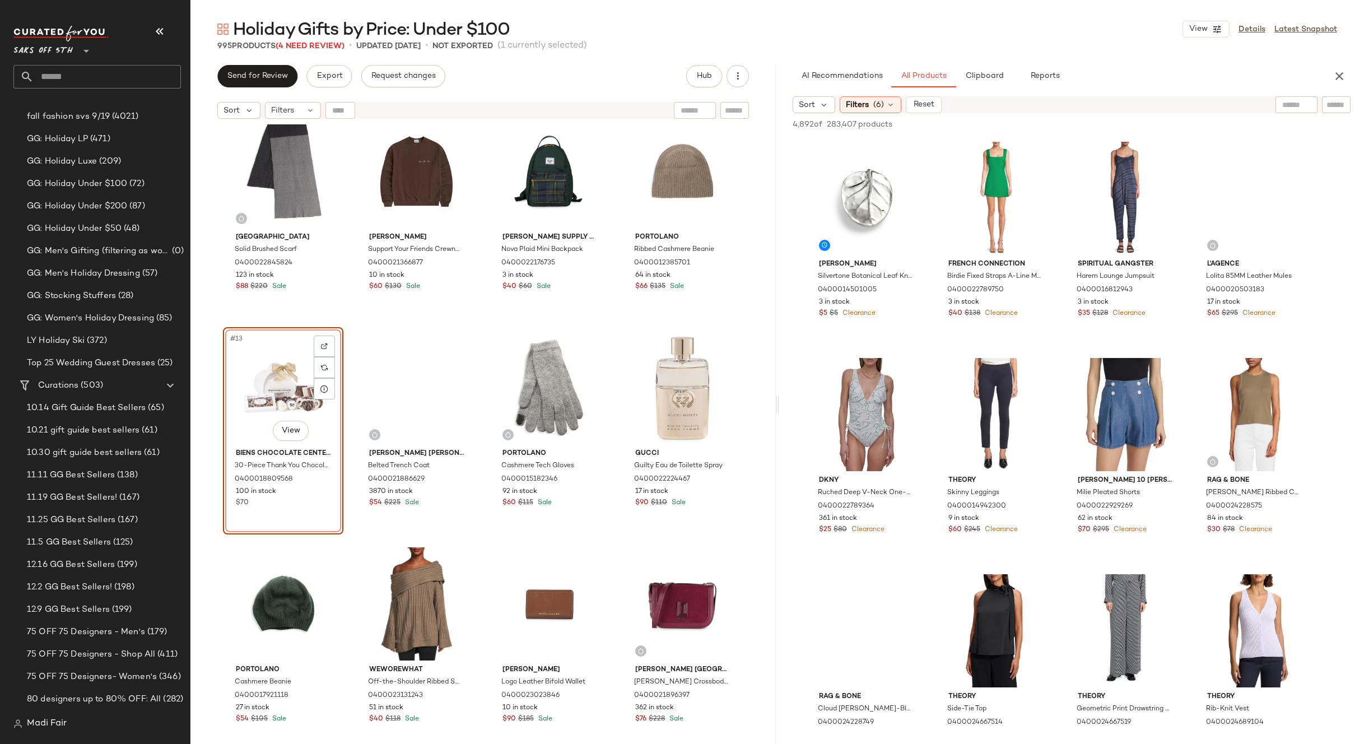
click at [1303, 105] on div at bounding box center [1297, 104] width 42 height 17
type input "****"
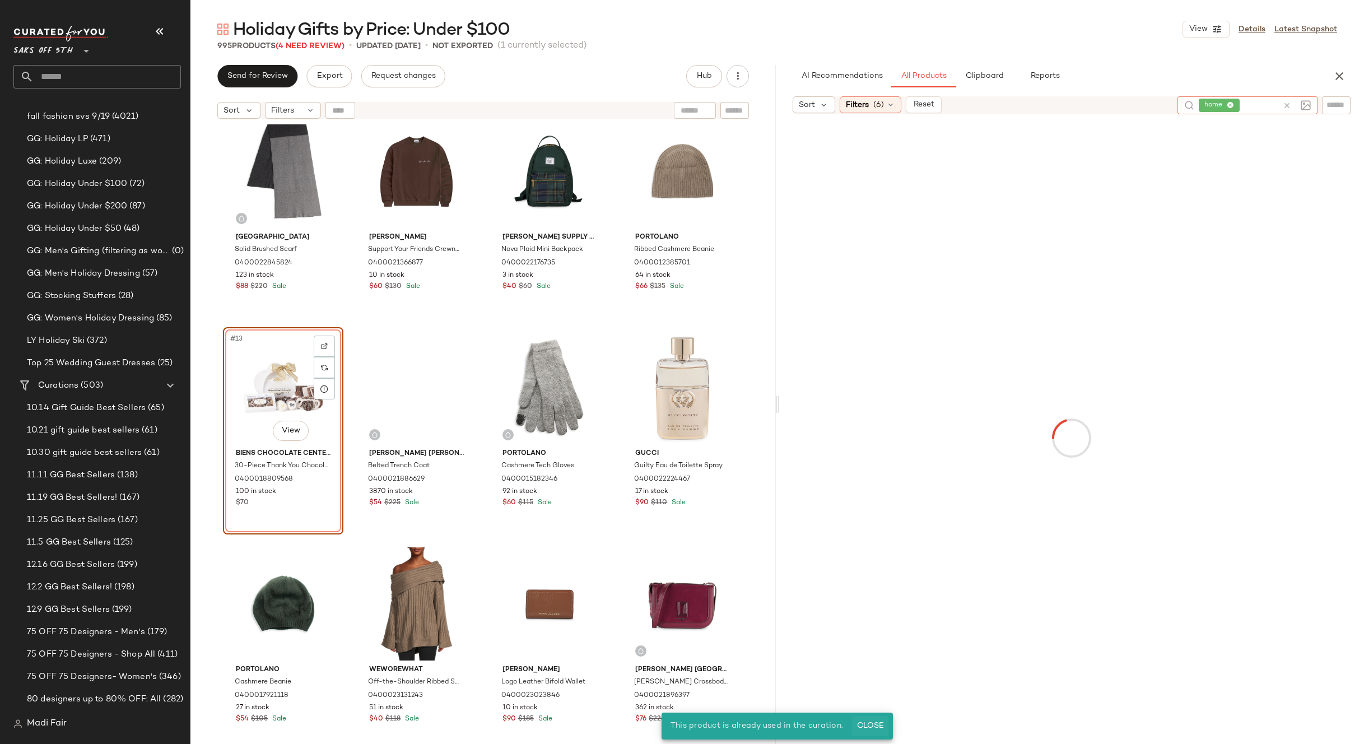
click at [871, 723] on span "Close" at bounding box center [870, 726] width 27 height 9
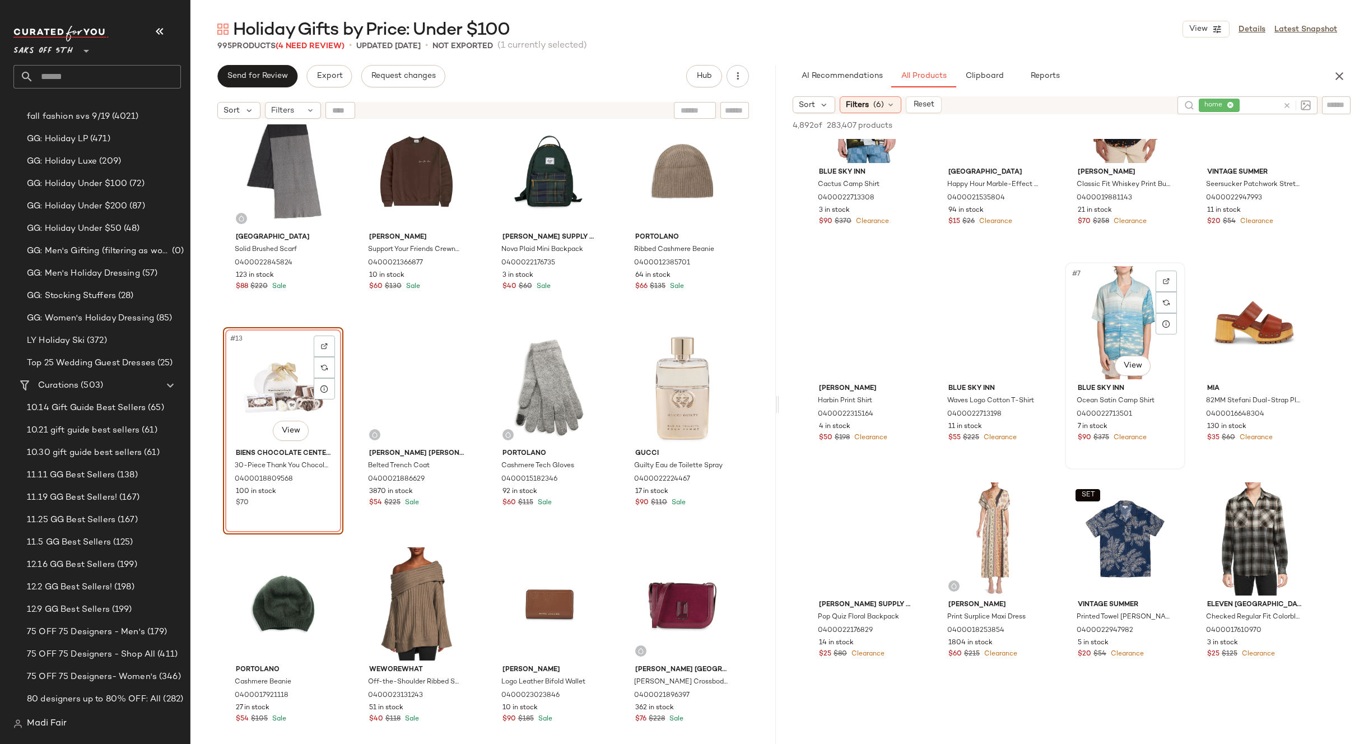
scroll to position [168, 0]
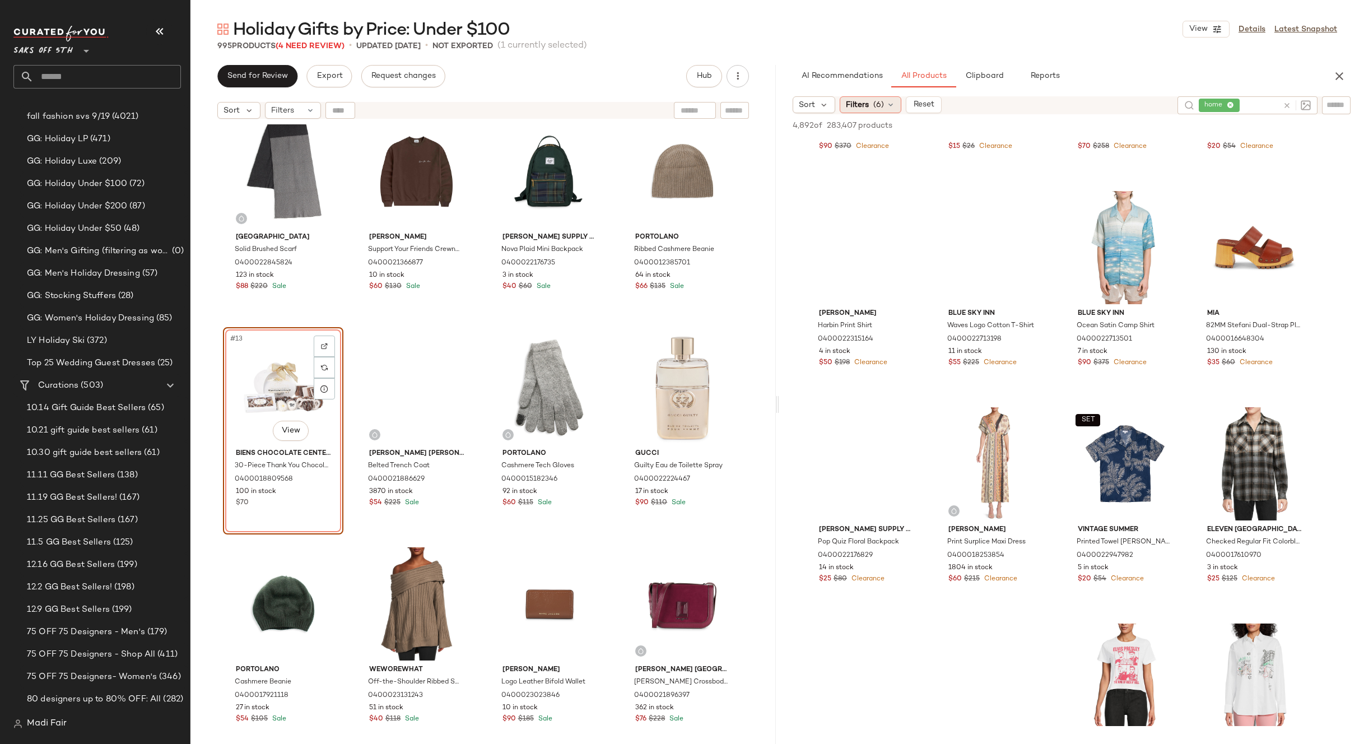
click at [861, 104] on span "Filters" at bounding box center [857, 105] width 23 height 12
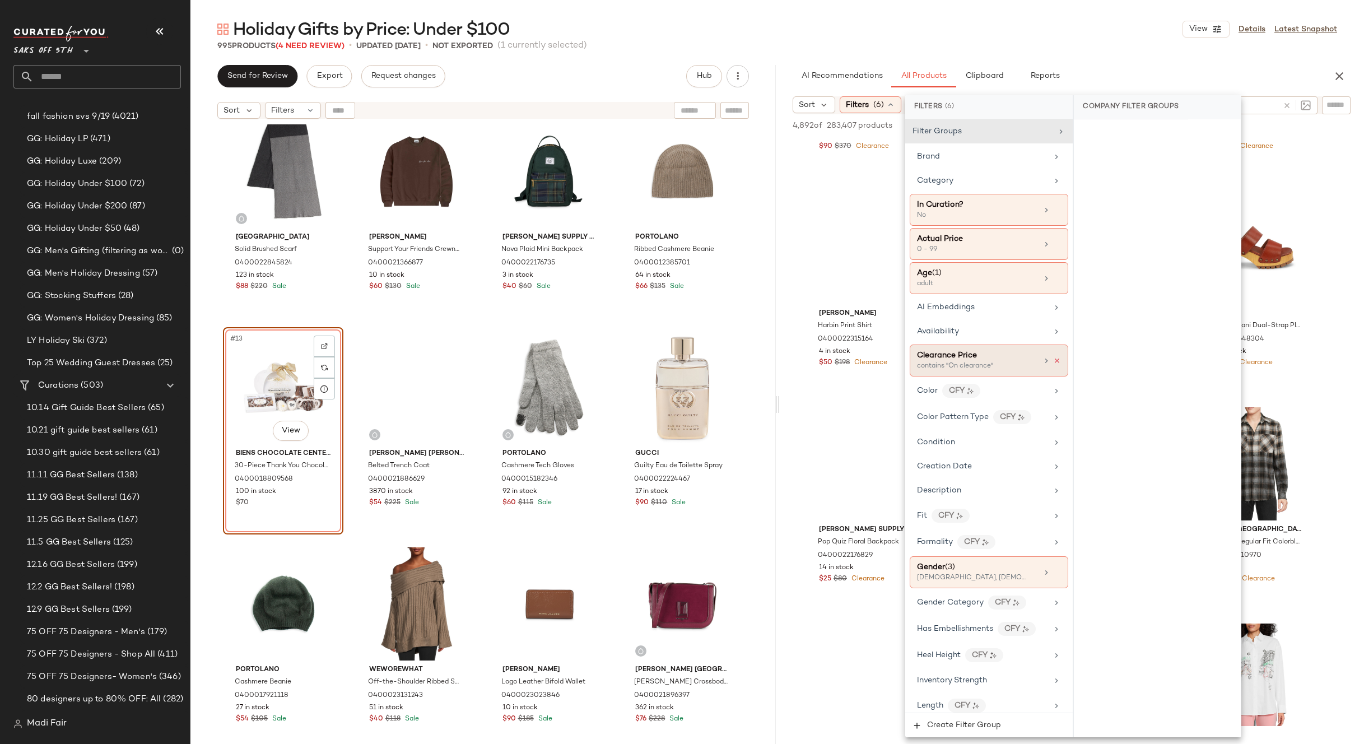
click at [1053, 360] on icon at bounding box center [1057, 361] width 8 height 8
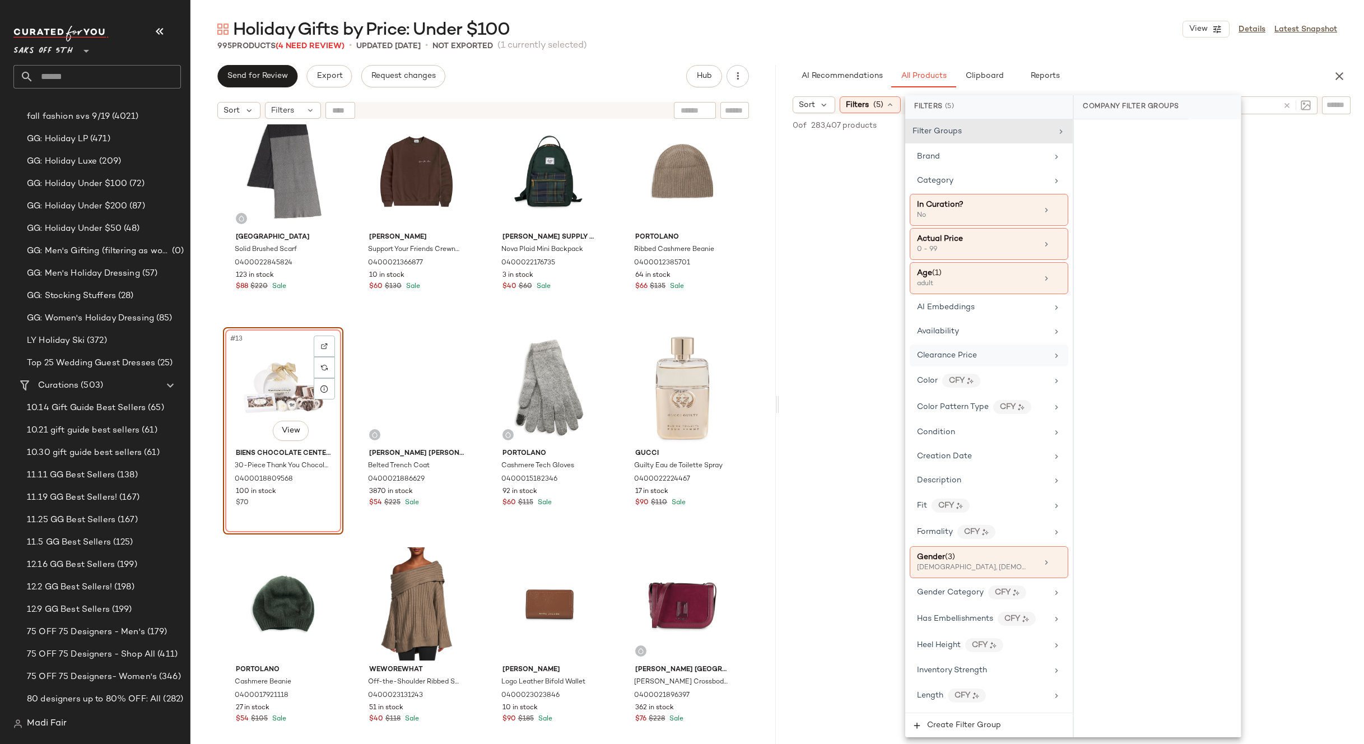
click at [1022, 356] on div "Clearance Price" at bounding box center [982, 356] width 131 height 12
click at [1127, 152] on div "Not on clearance" at bounding box center [1157, 154] width 158 height 20
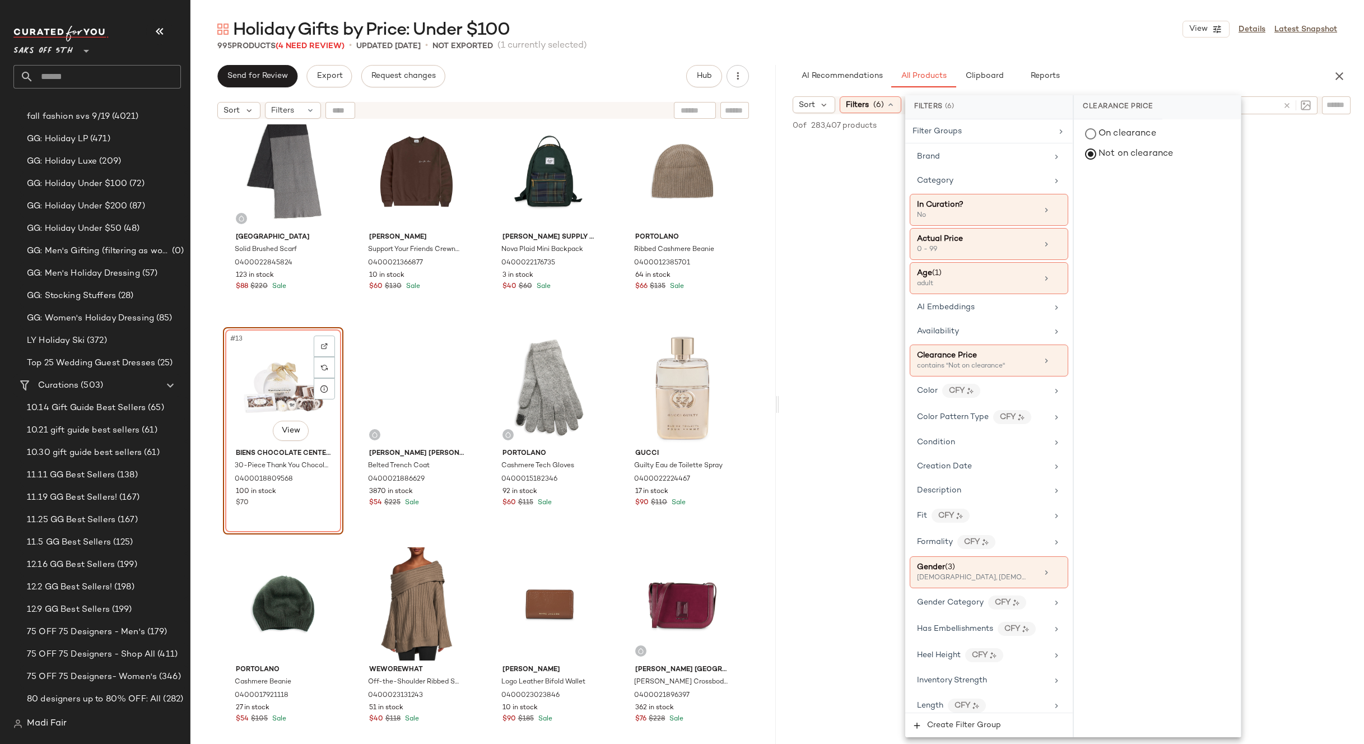
click at [1032, 33] on div "Holiday Gifts by Price: Under $100 View Details Latest Snapshot" at bounding box center [777, 29] width 1174 height 22
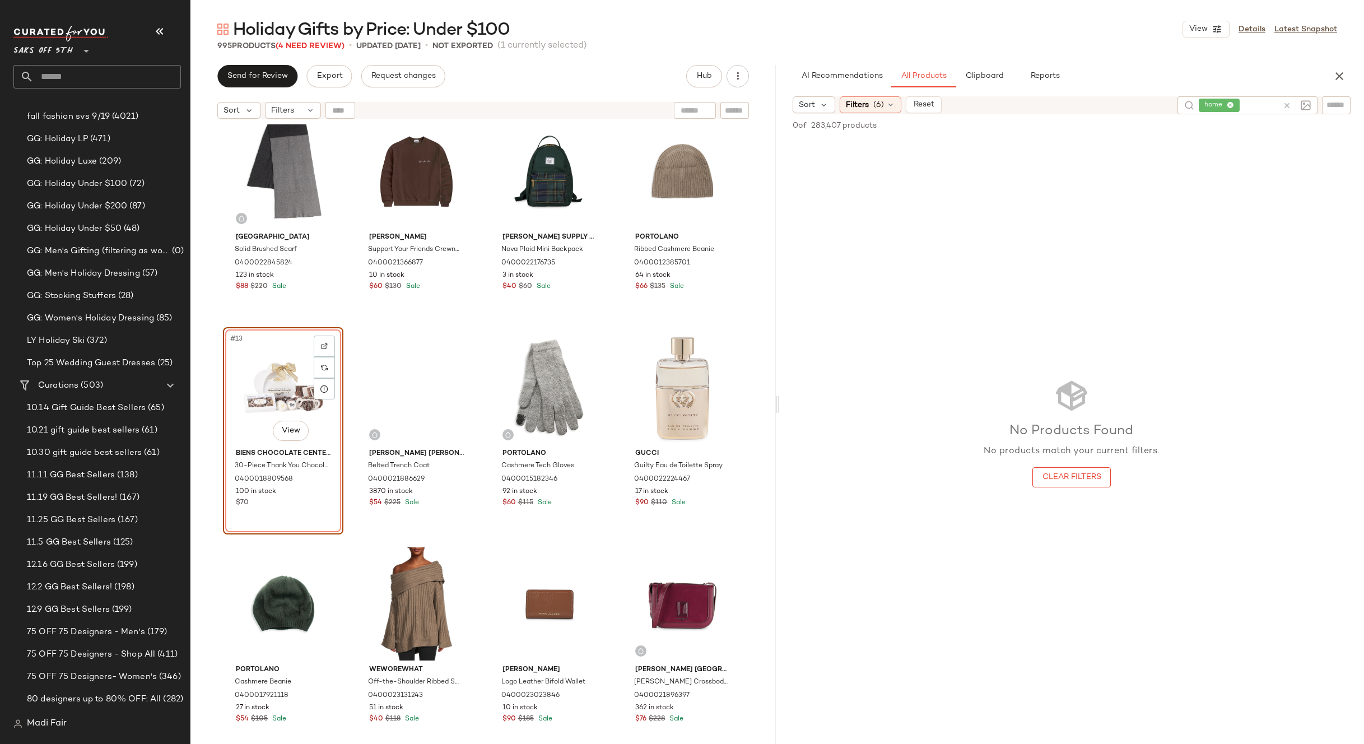
click at [1011, 264] on div "No Products Found No products match your current filters. Clear Filters" at bounding box center [1071, 432] width 585 height 587
click at [864, 107] on span "Filters" at bounding box center [857, 105] width 23 height 12
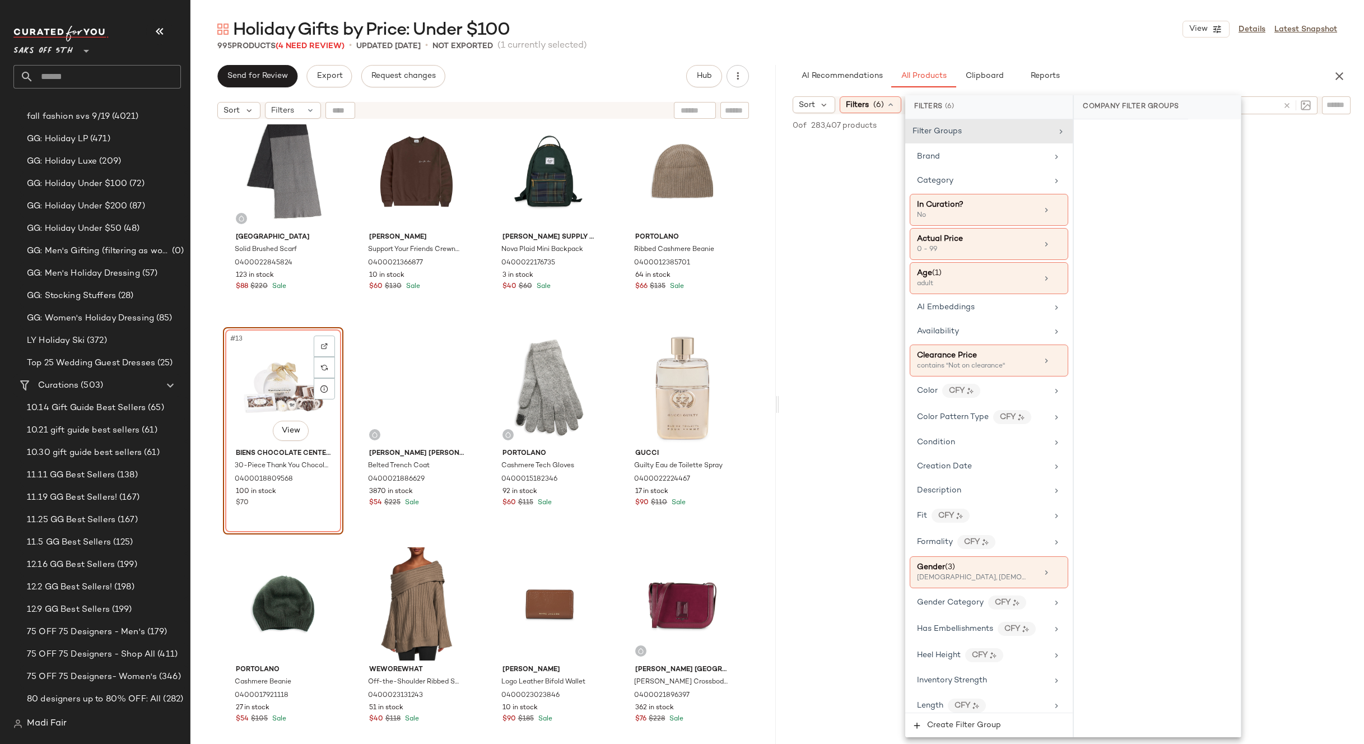
click at [1268, 104] on input "text" at bounding box center [1260, 106] width 36 height 12
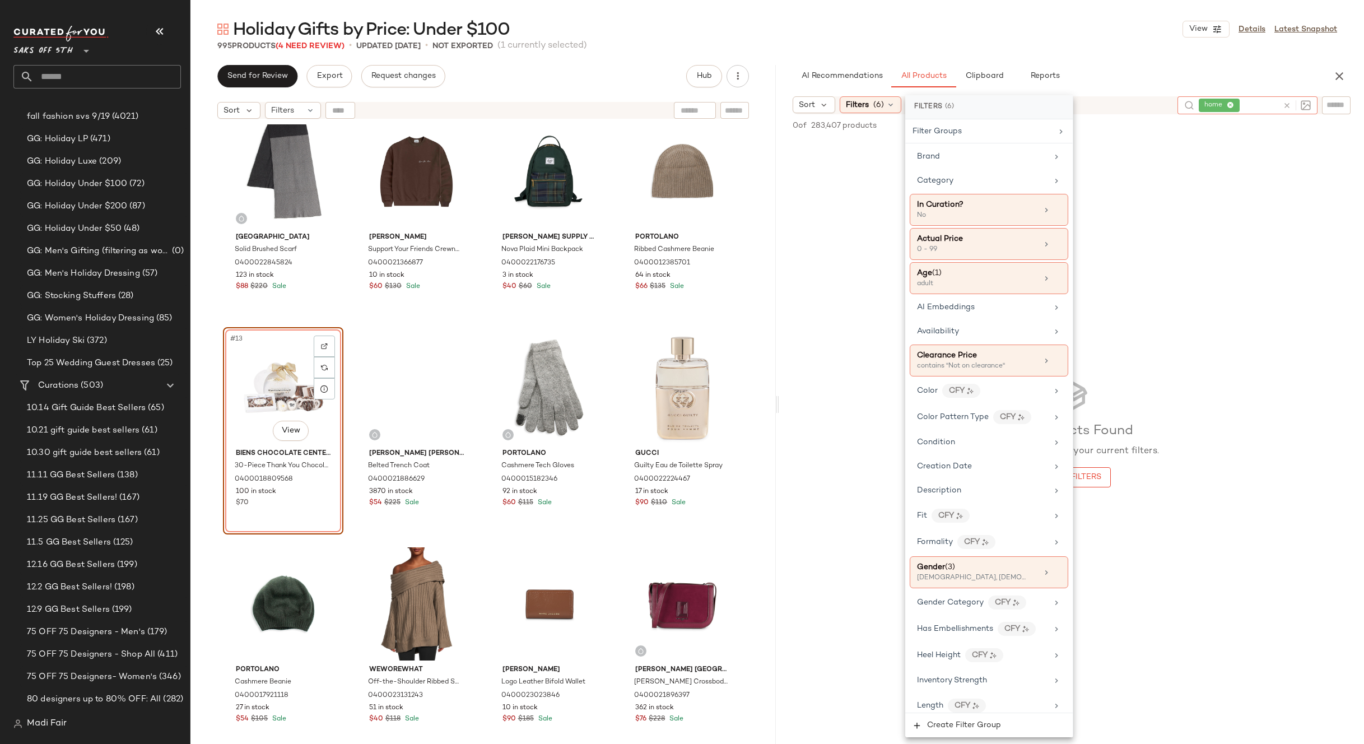
click at [1243, 106] on input "text" at bounding box center [1260, 106] width 36 height 12
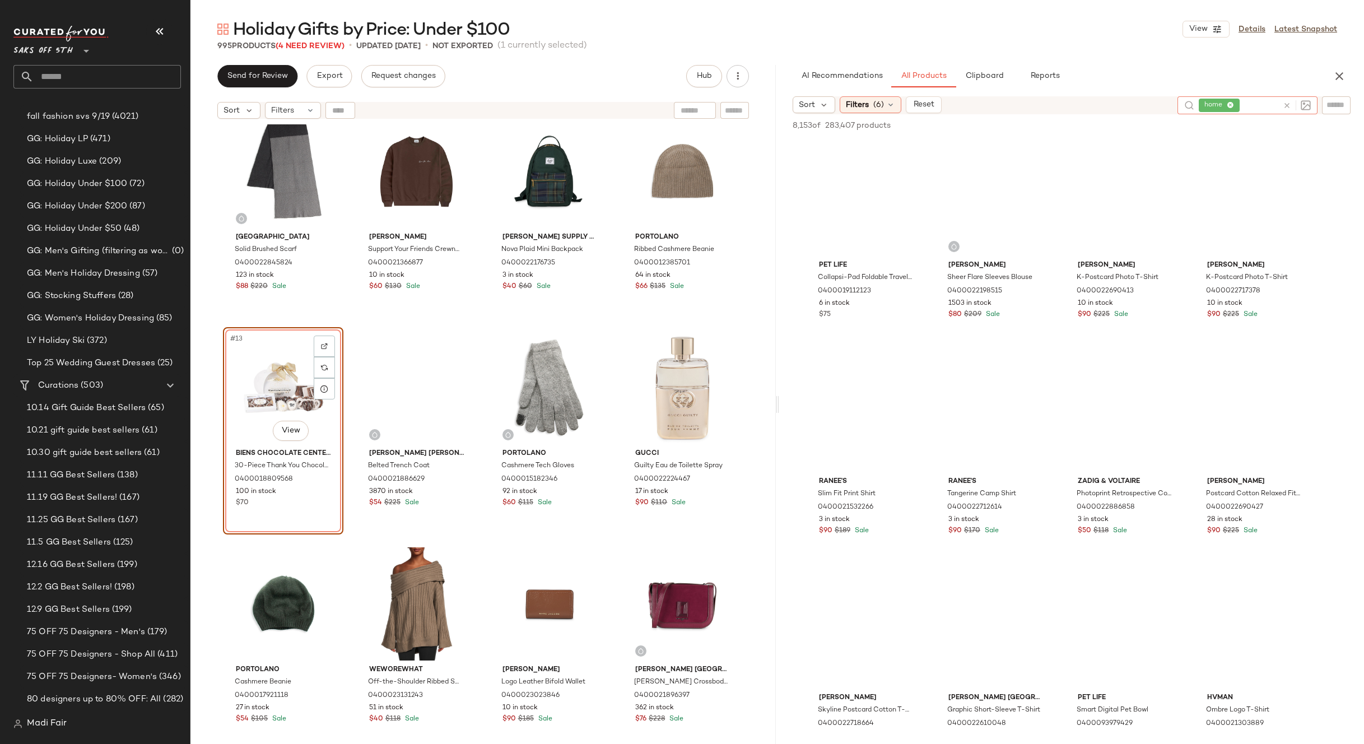
click at [1287, 105] on icon at bounding box center [1287, 105] width 8 height 8
click at [1287, 105] on input "text" at bounding box center [1247, 105] width 97 height 12
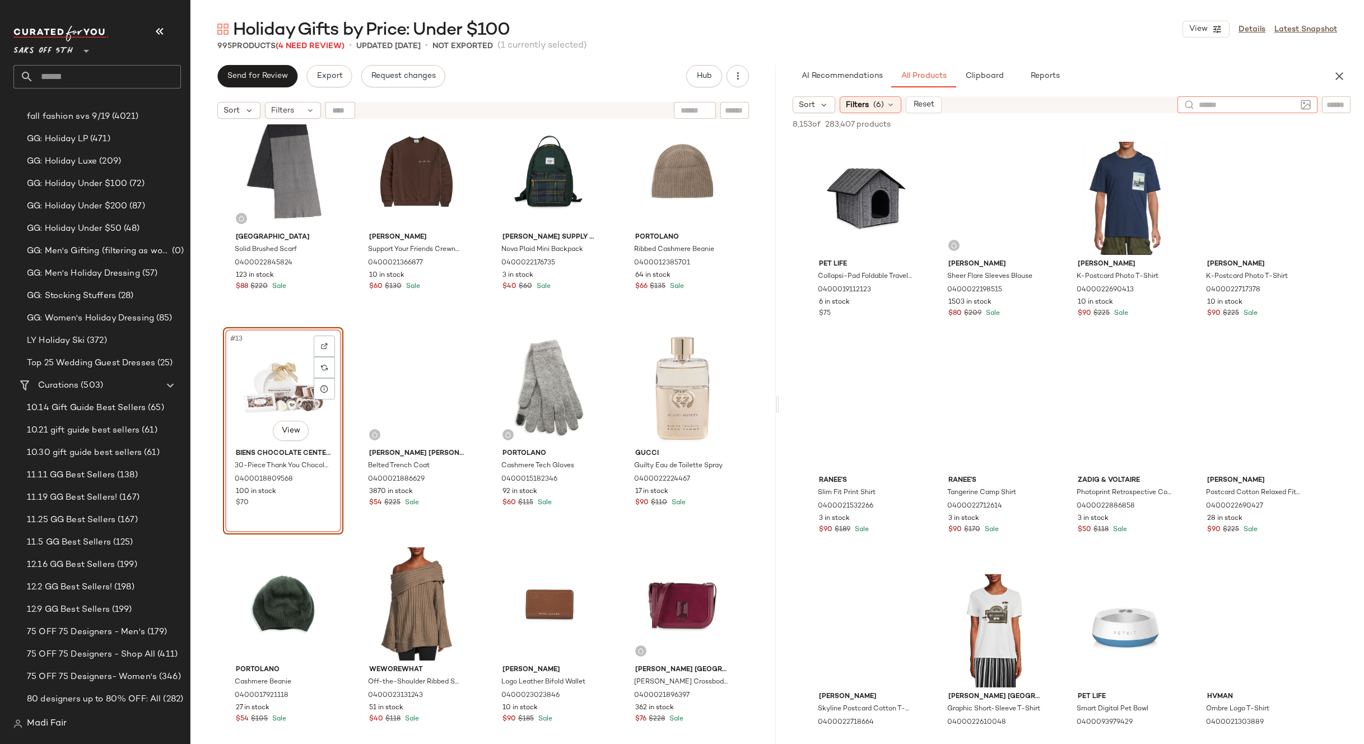
click at [1261, 104] on input "text" at bounding box center [1247, 105] width 97 height 12
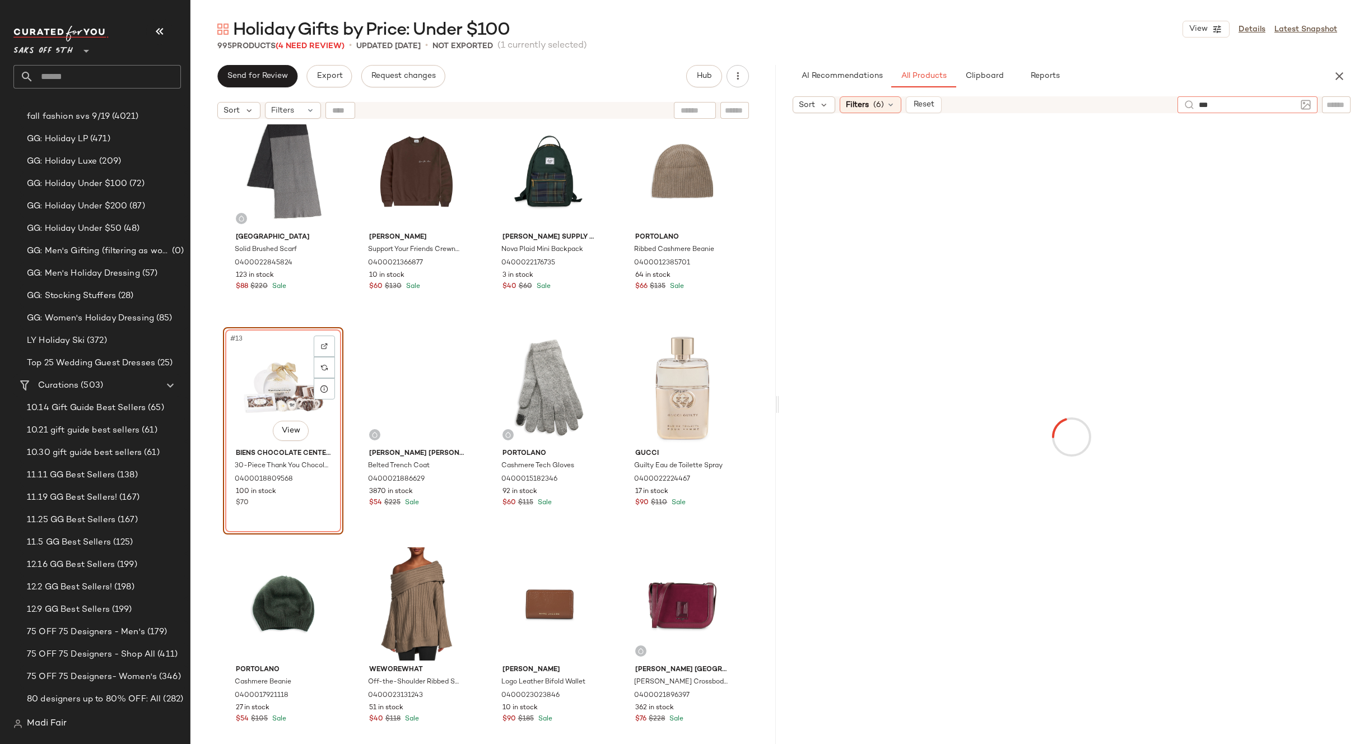
type input "****"
click at [1196, 198] on div "No Products Found No products match your current filters. Clear Filters" at bounding box center [1071, 432] width 585 height 587
click at [877, 103] on span "(6)" at bounding box center [878, 105] width 11 height 12
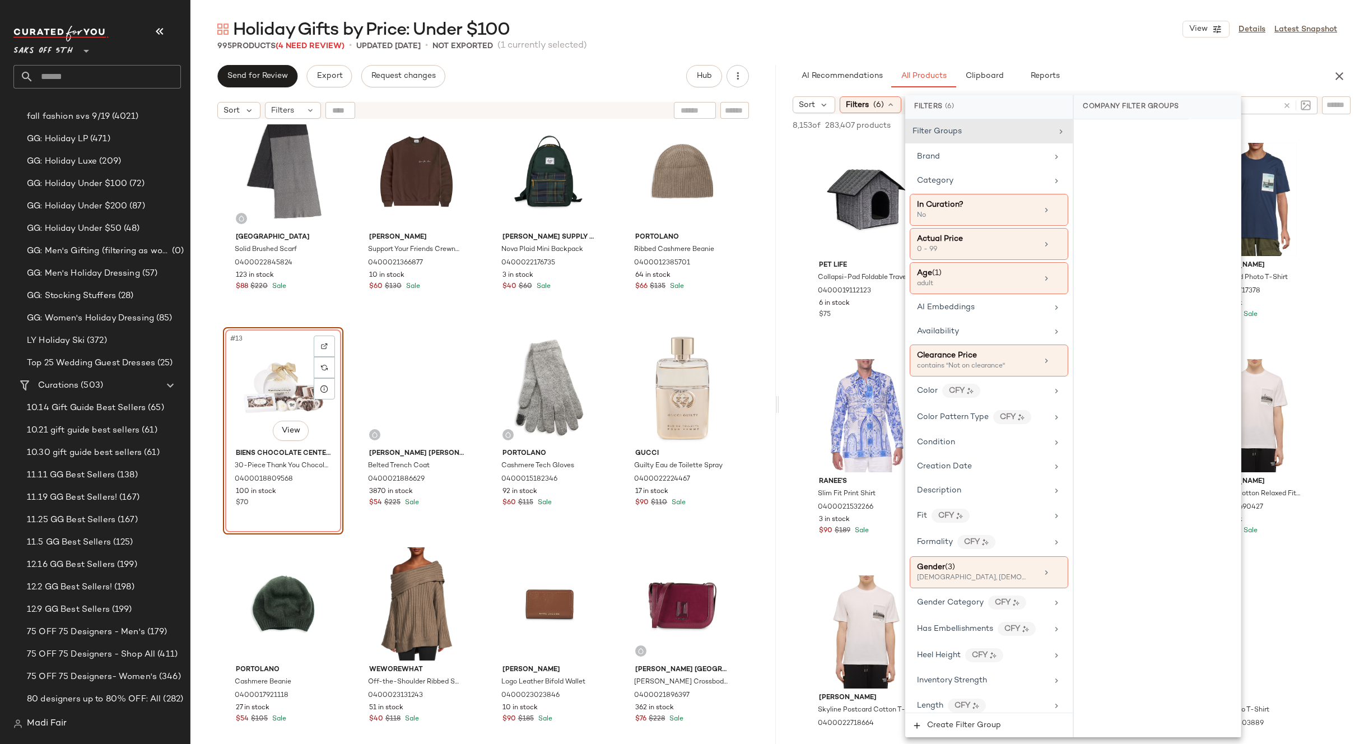
click at [989, 32] on div "Holiday Gifts by Price: Under $100 View Details Latest Snapshot" at bounding box center [777, 29] width 1174 height 22
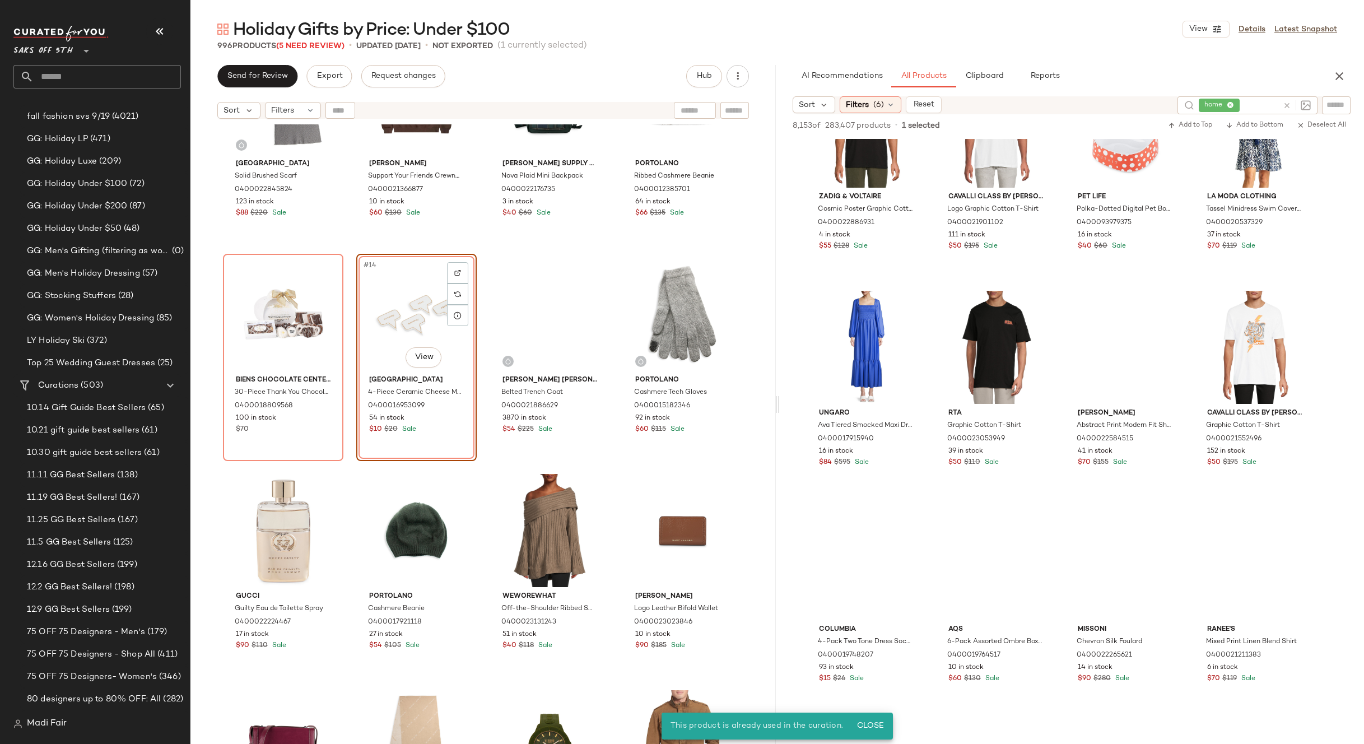
scroll to position [3529, 0]
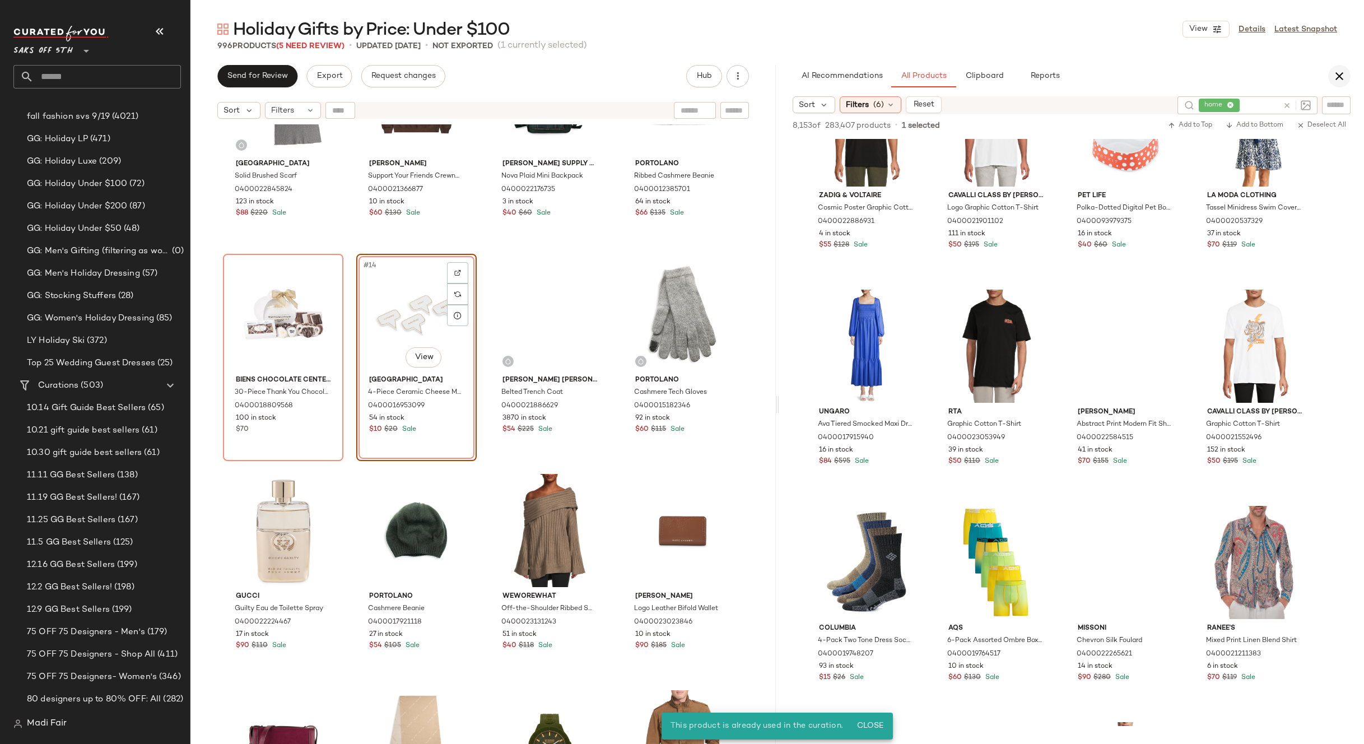
click at [1338, 74] on icon "button" at bounding box center [1339, 75] width 13 height 13
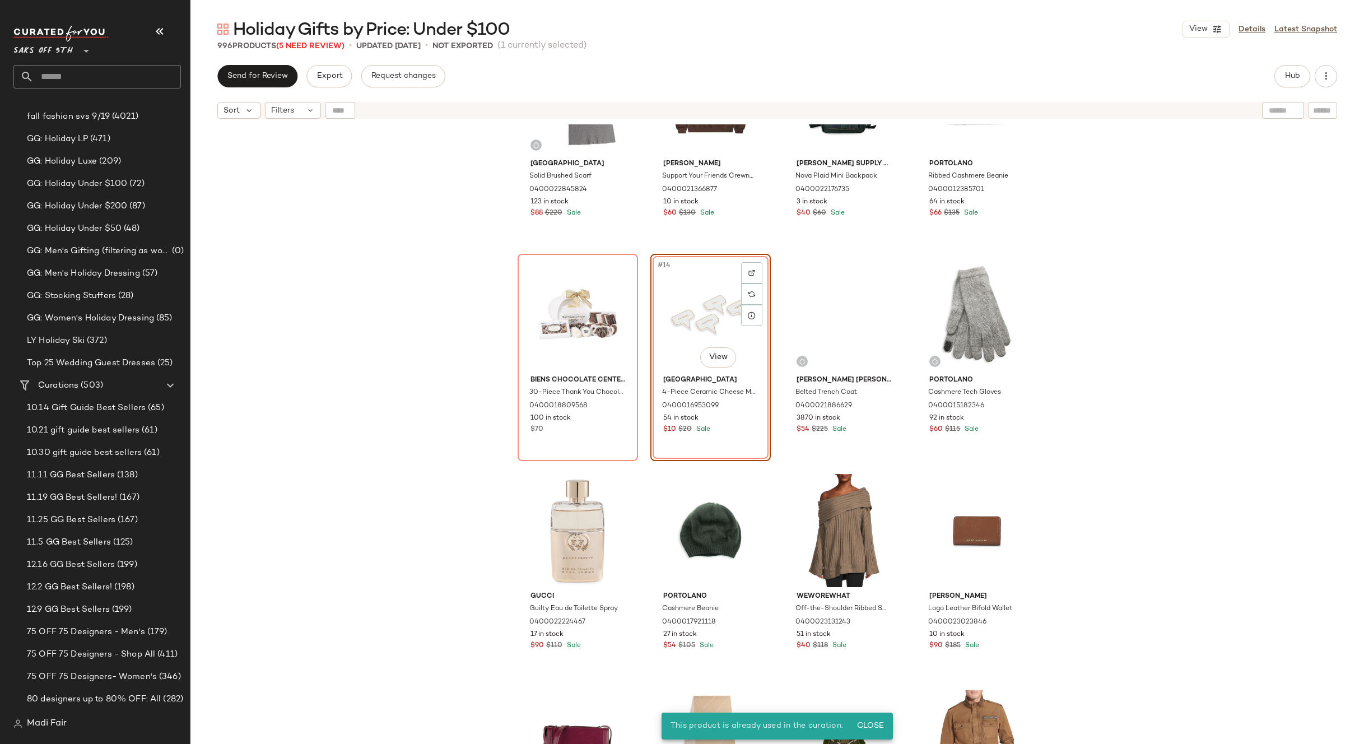
click at [70, 77] on input "text" at bounding box center [107, 77] width 147 height 24
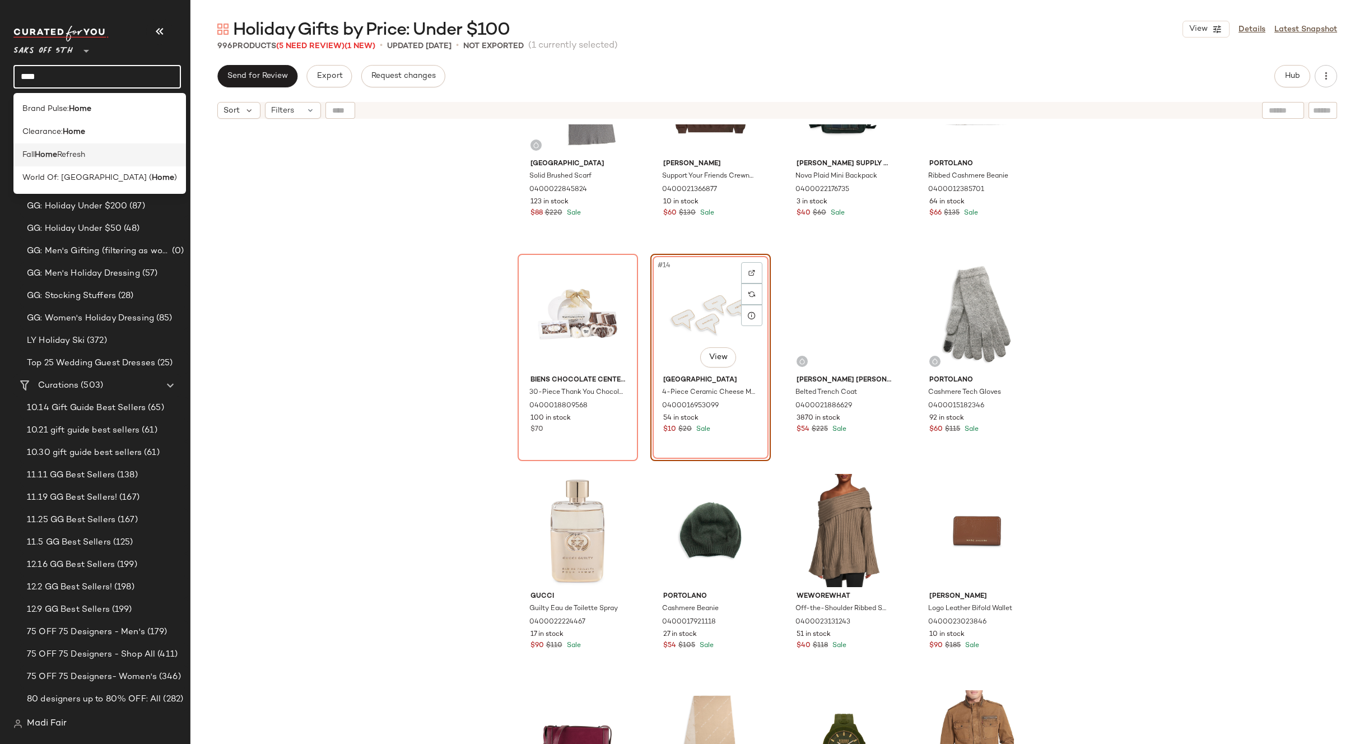
type input "****"
click at [92, 168] on div "Open in [GEOGRAPHIC_DATA]" at bounding box center [149, 169] width 132 height 13
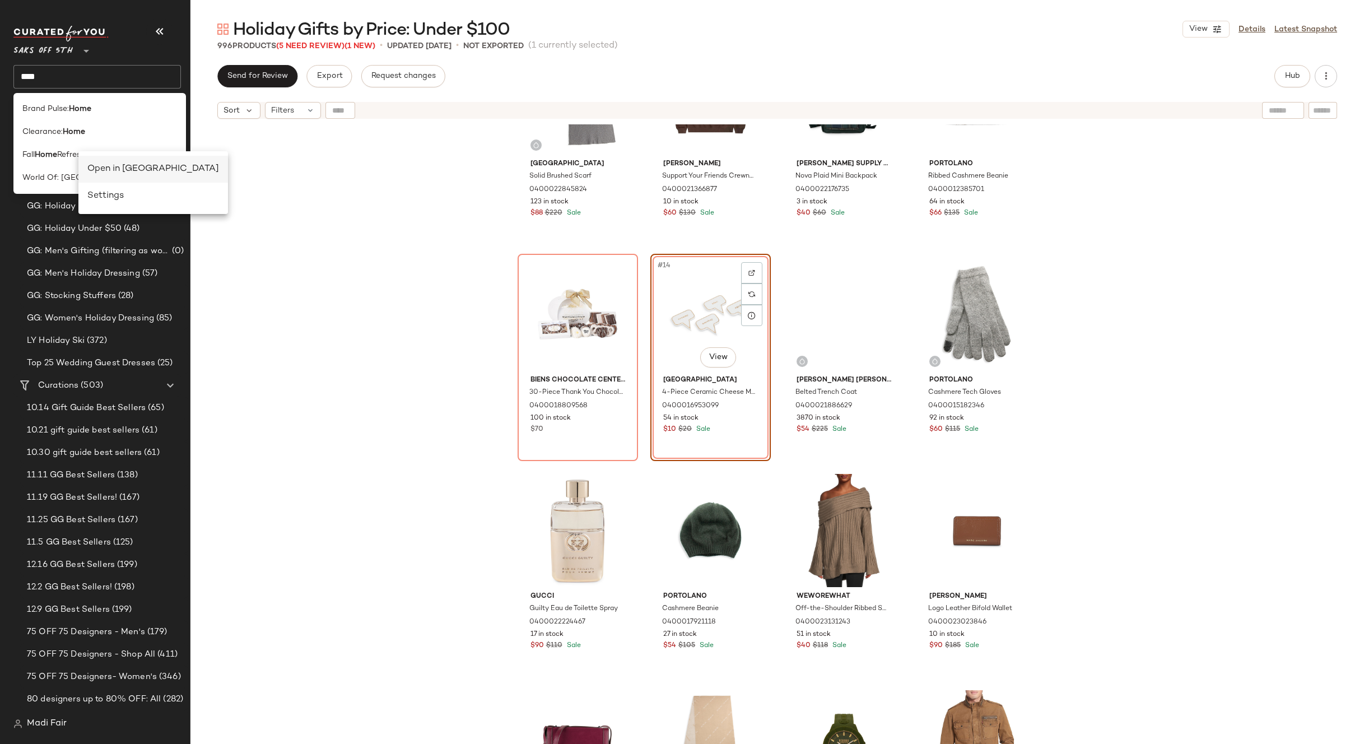
click at [96, 170] on div "Open in [GEOGRAPHIC_DATA]" at bounding box center [153, 168] width 132 height 13
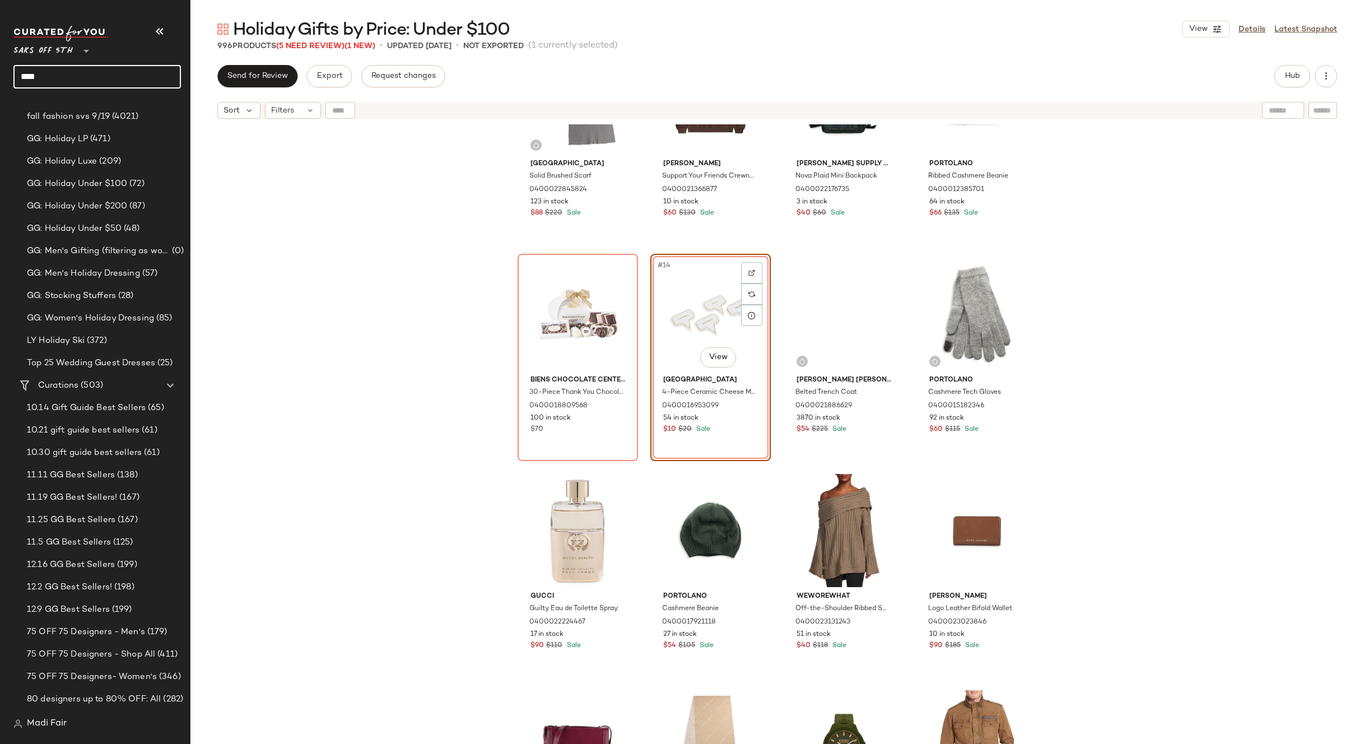
click at [62, 69] on input "****" at bounding box center [97, 77] width 168 height 24
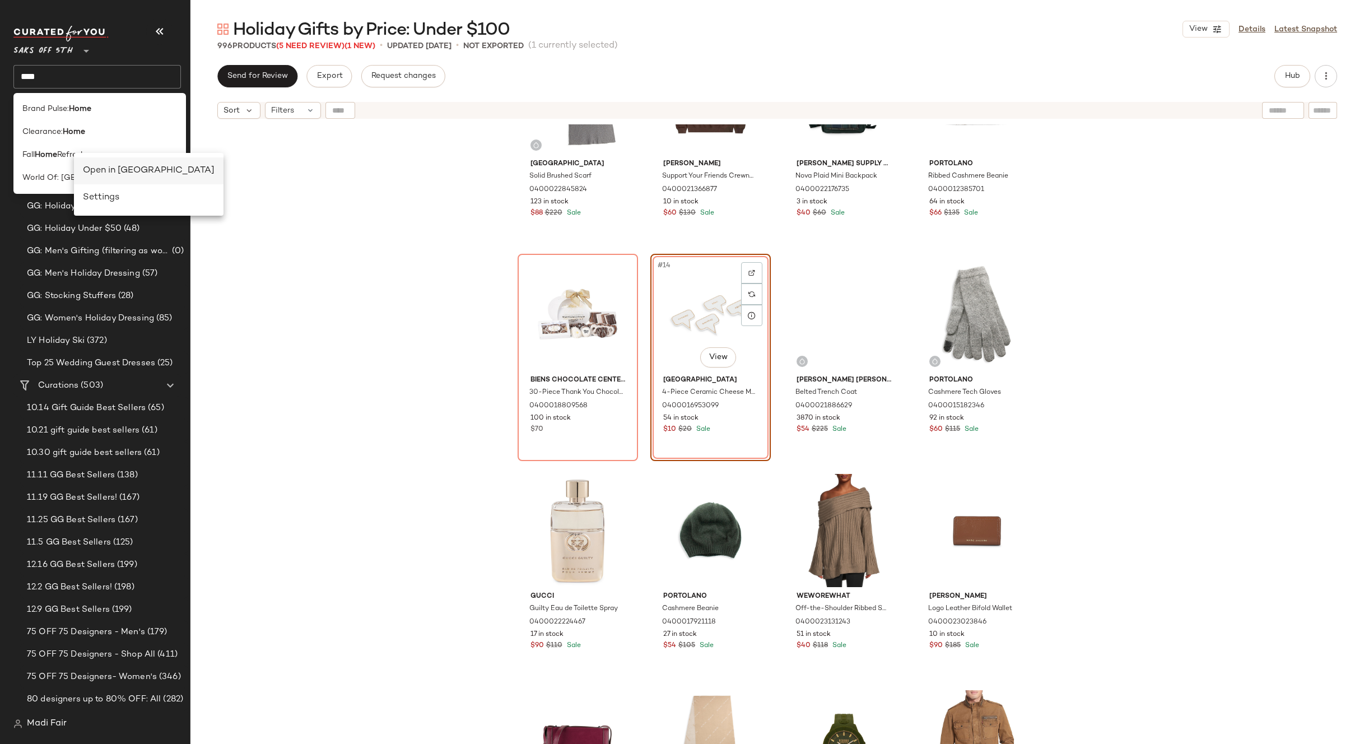
click at [99, 175] on div "Open in [GEOGRAPHIC_DATA]" at bounding box center [149, 170] width 132 height 13
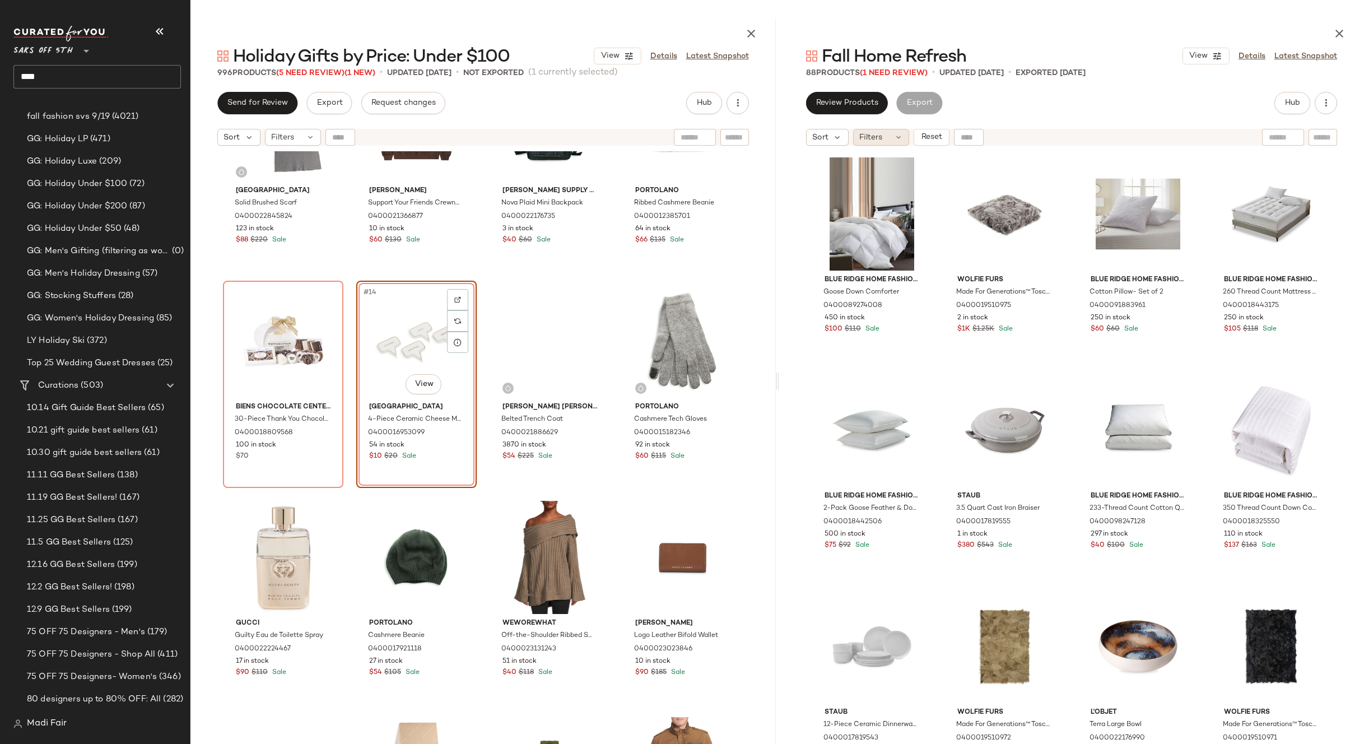
click at [900, 137] on icon at bounding box center [898, 137] width 9 height 9
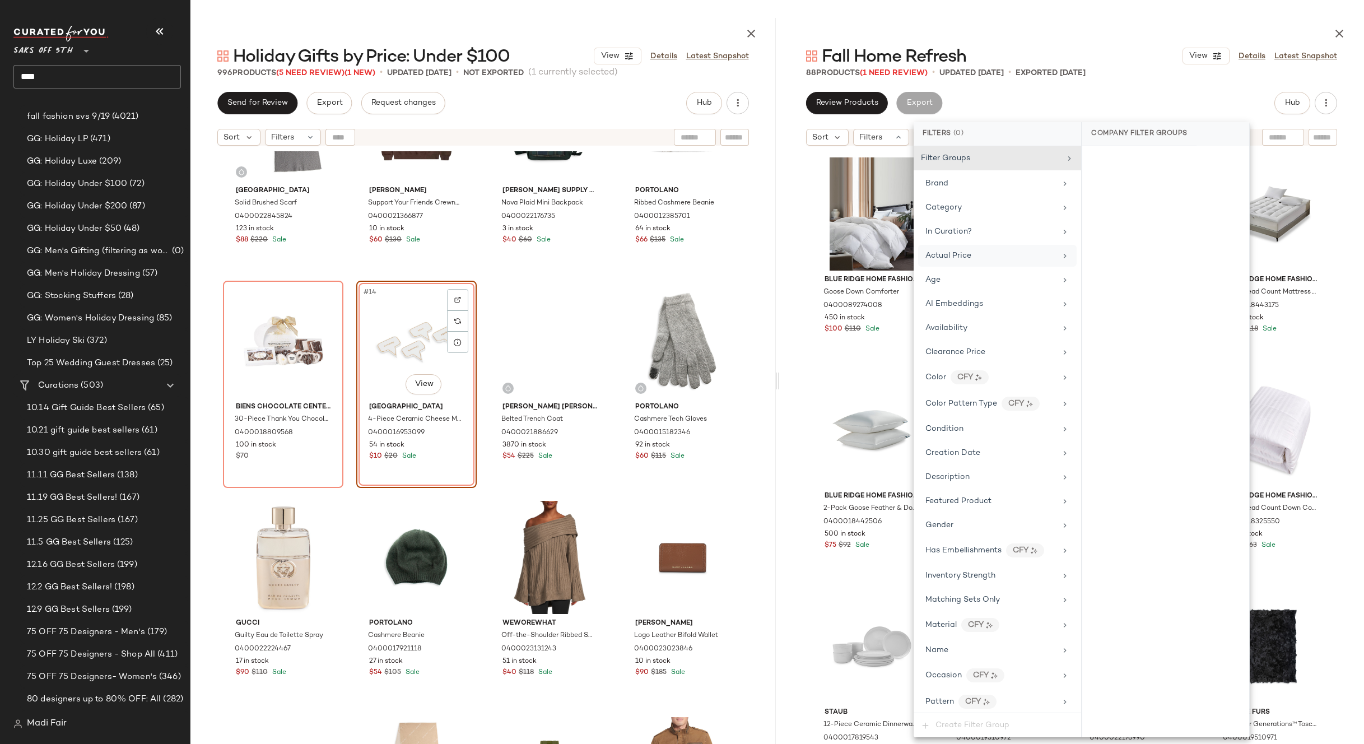
click at [952, 262] on div "Actual Price" at bounding box center [997, 256] width 159 height 22
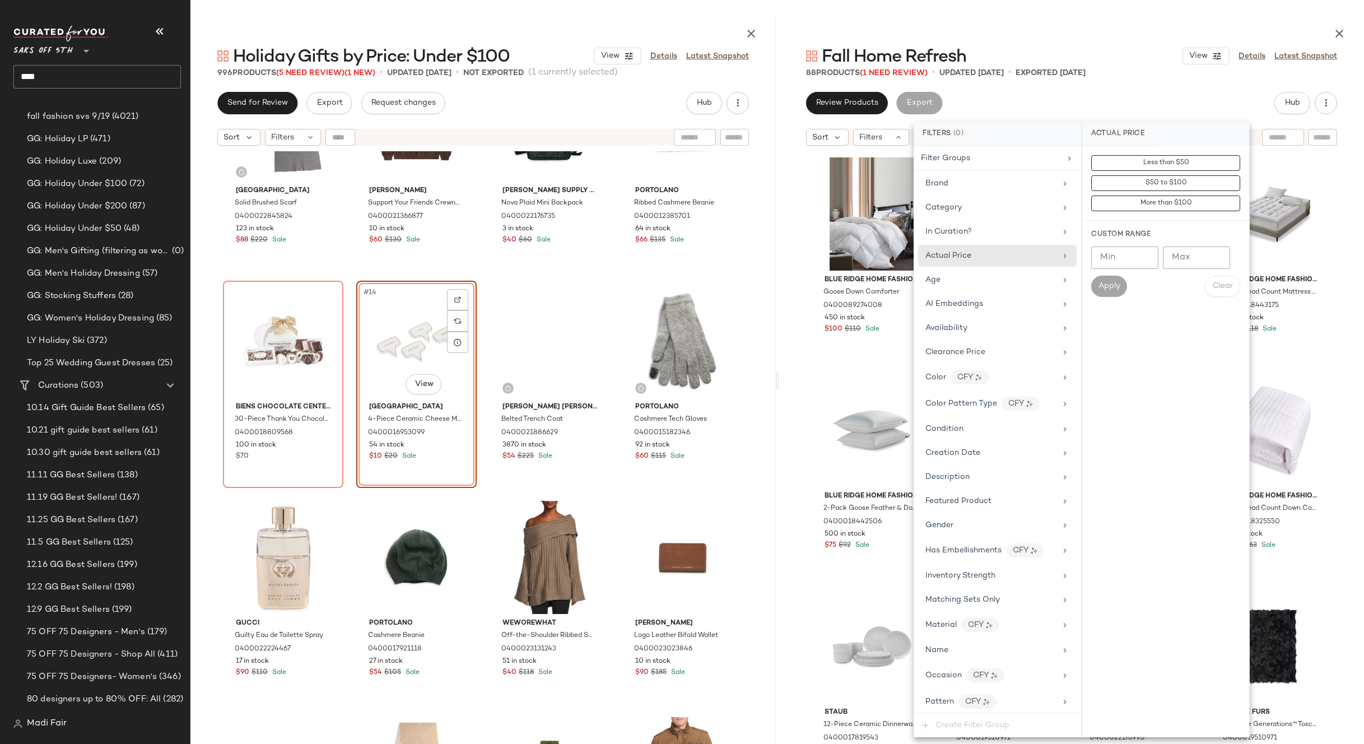
click at [1201, 255] on input "Max" at bounding box center [1196, 257] width 67 height 22
type input "**"
click at [1100, 285] on span "Apply" at bounding box center [1109, 286] width 22 height 9
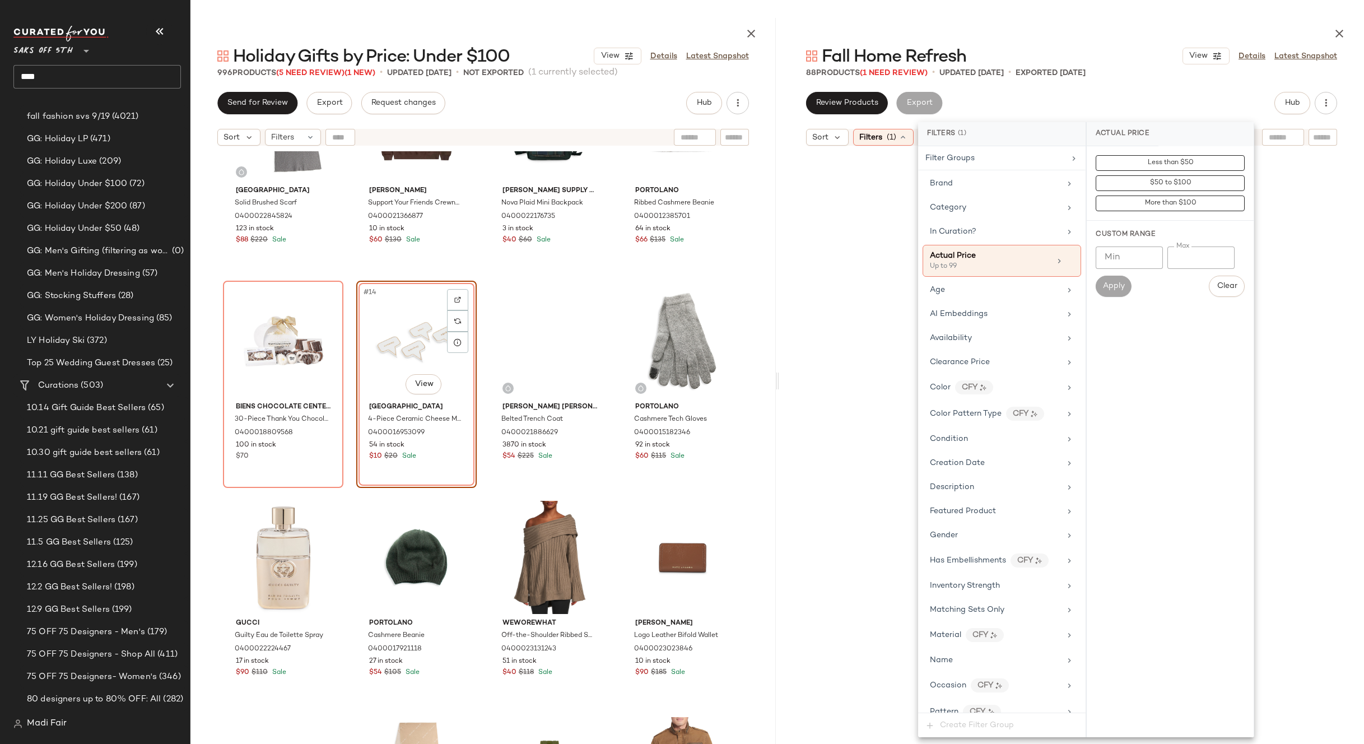
click at [1080, 35] on div at bounding box center [1071, 31] width 585 height 27
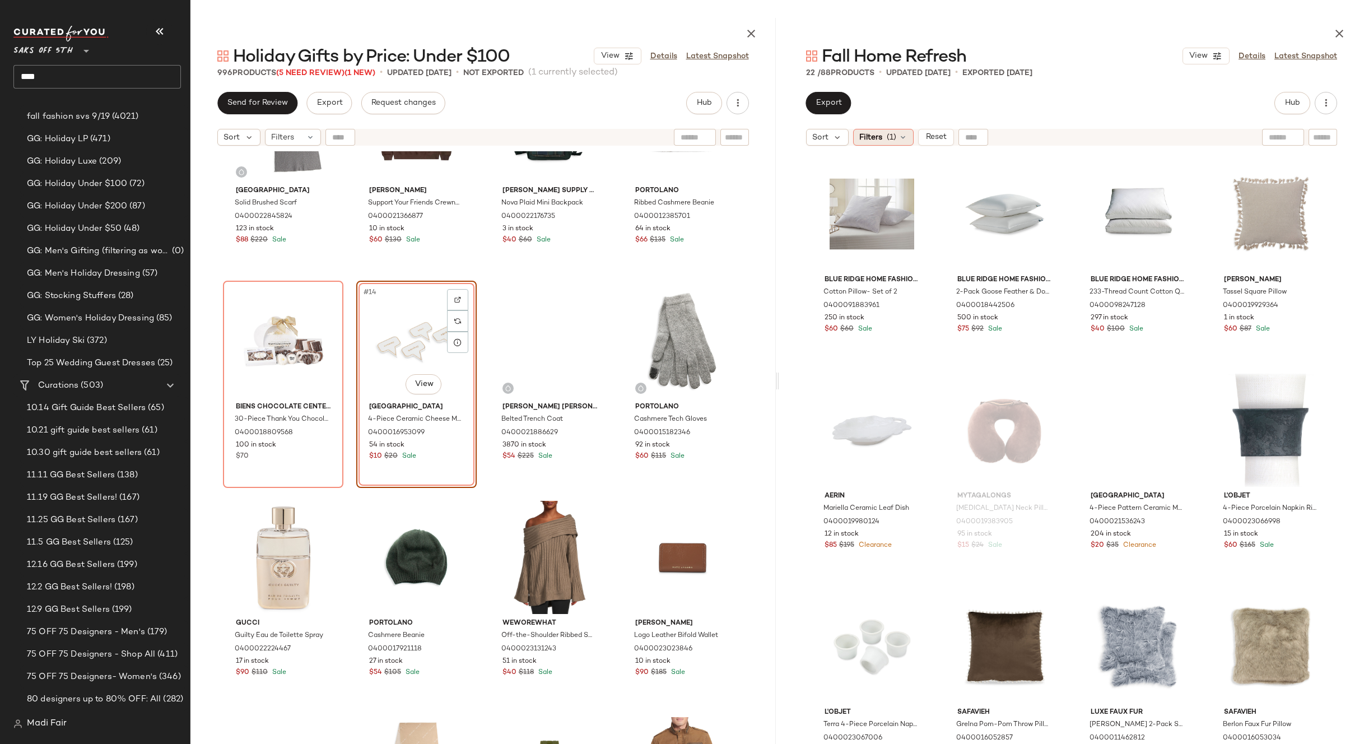
click at [887, 131] on div "Filters (1)" at bounding box center [883, 137] width 61 height 17
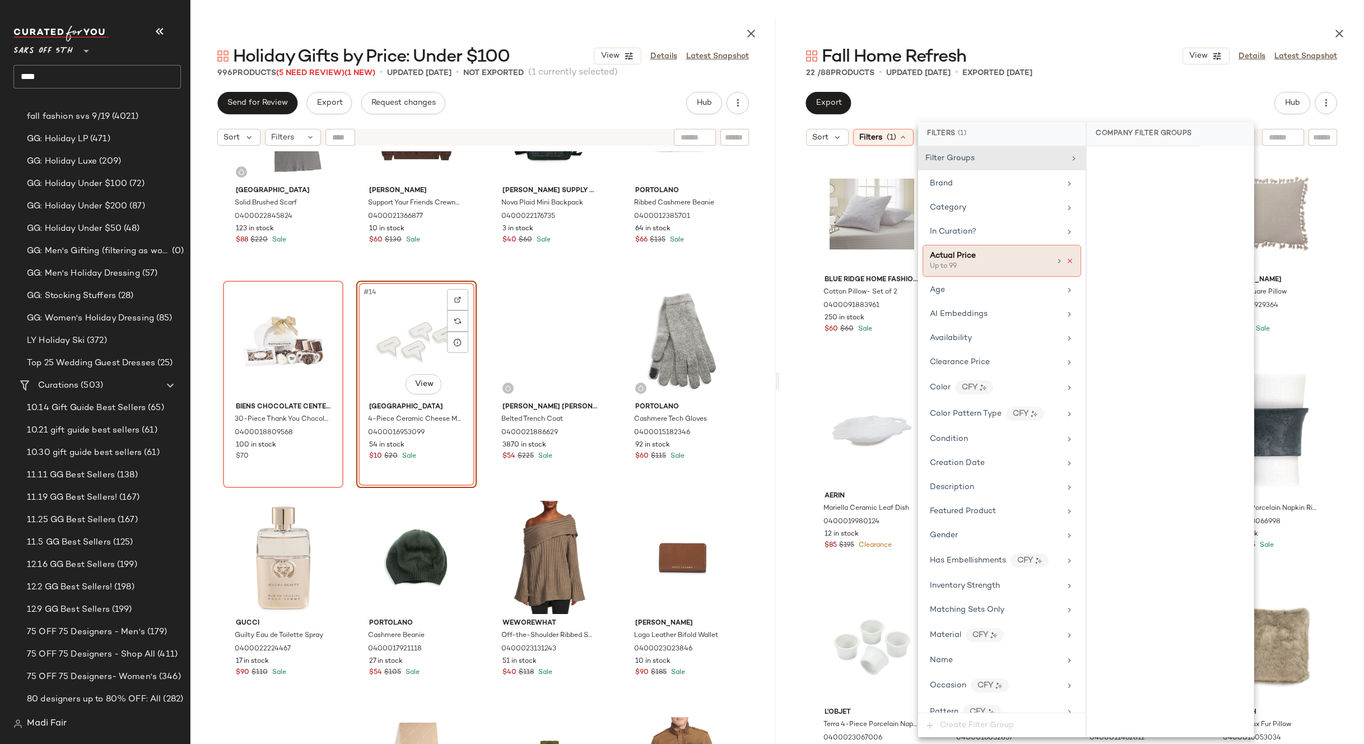
click at [1067, 263] on icon at bounding box center [1070, 261] width 8 height 8
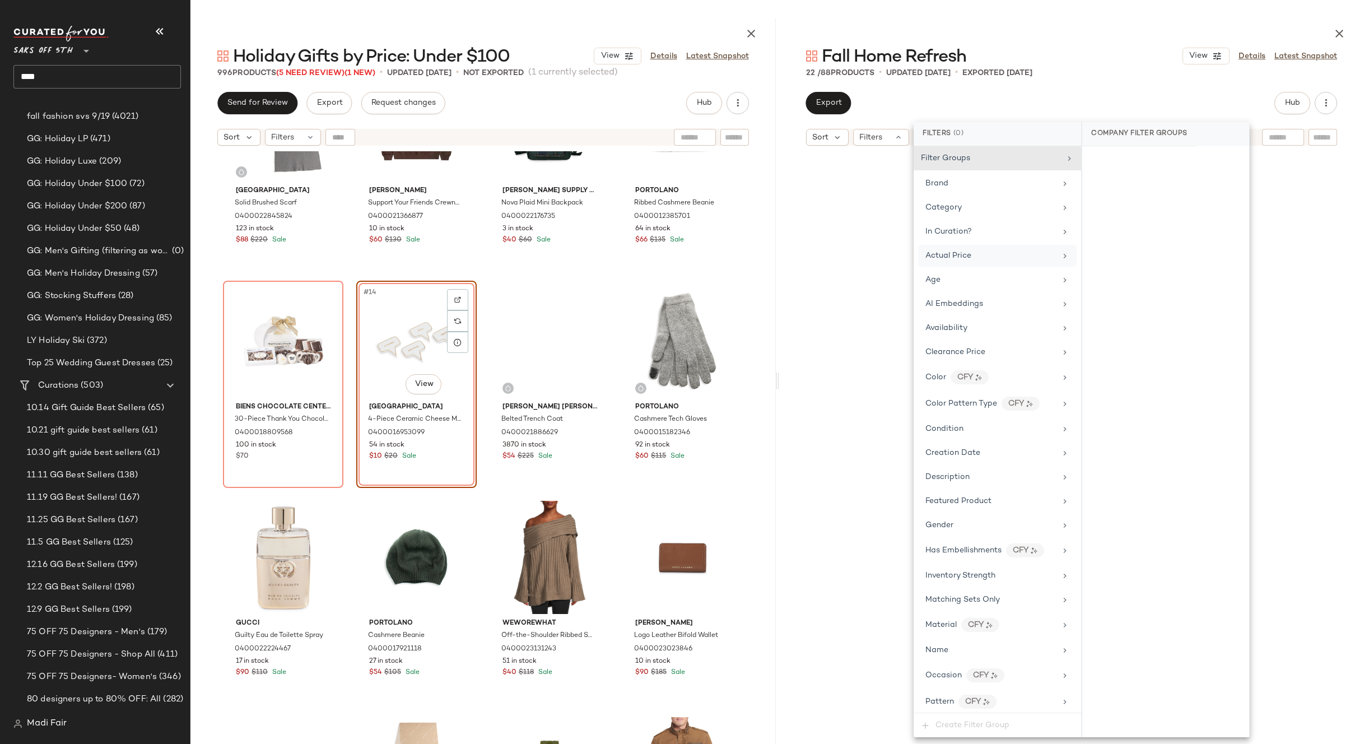
click at [1101, 33] on div at bounding box center [1071, 31] width 585 height 27
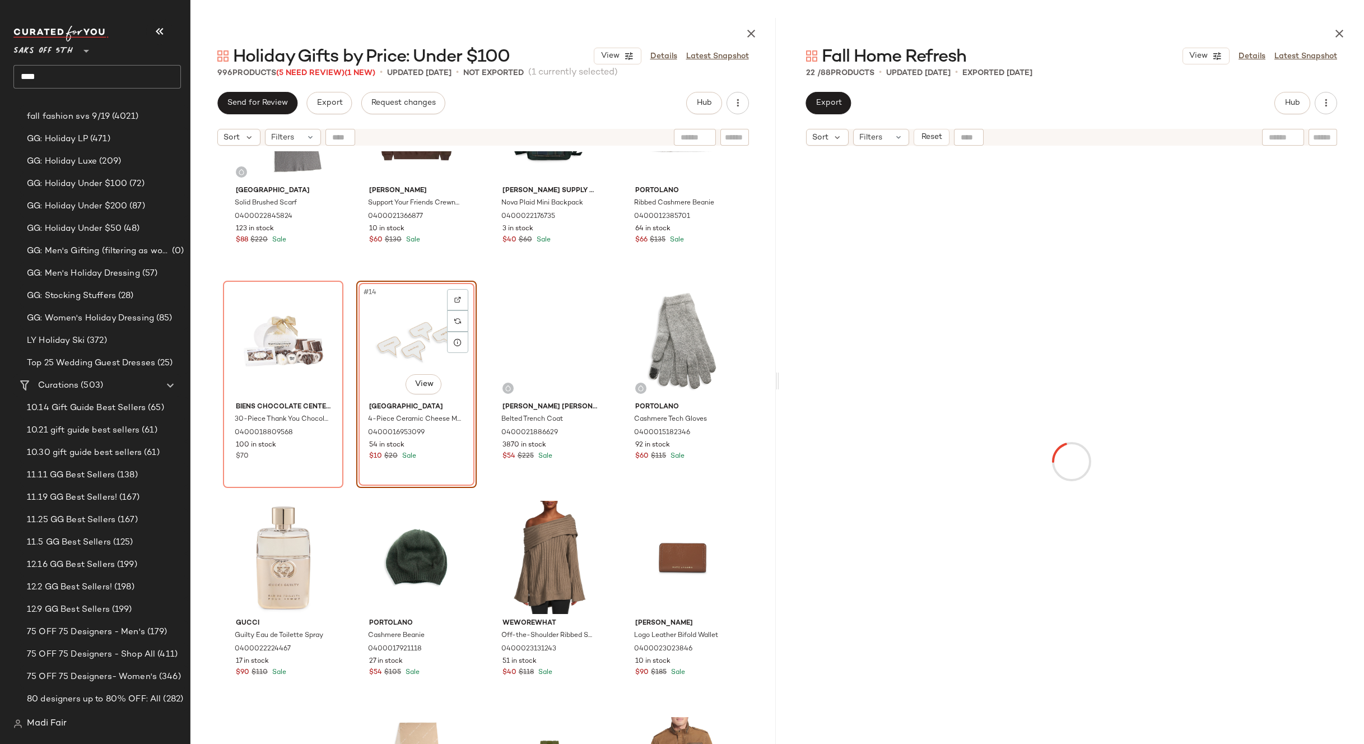
drag, startPoint x: 1333, startPoint y: 37, endPoint x: 1289, endPoint y: 39, distance: 44.3
click at [1333, 37] on icon "button" at bounding box center [1339, 33] width 13 height 13
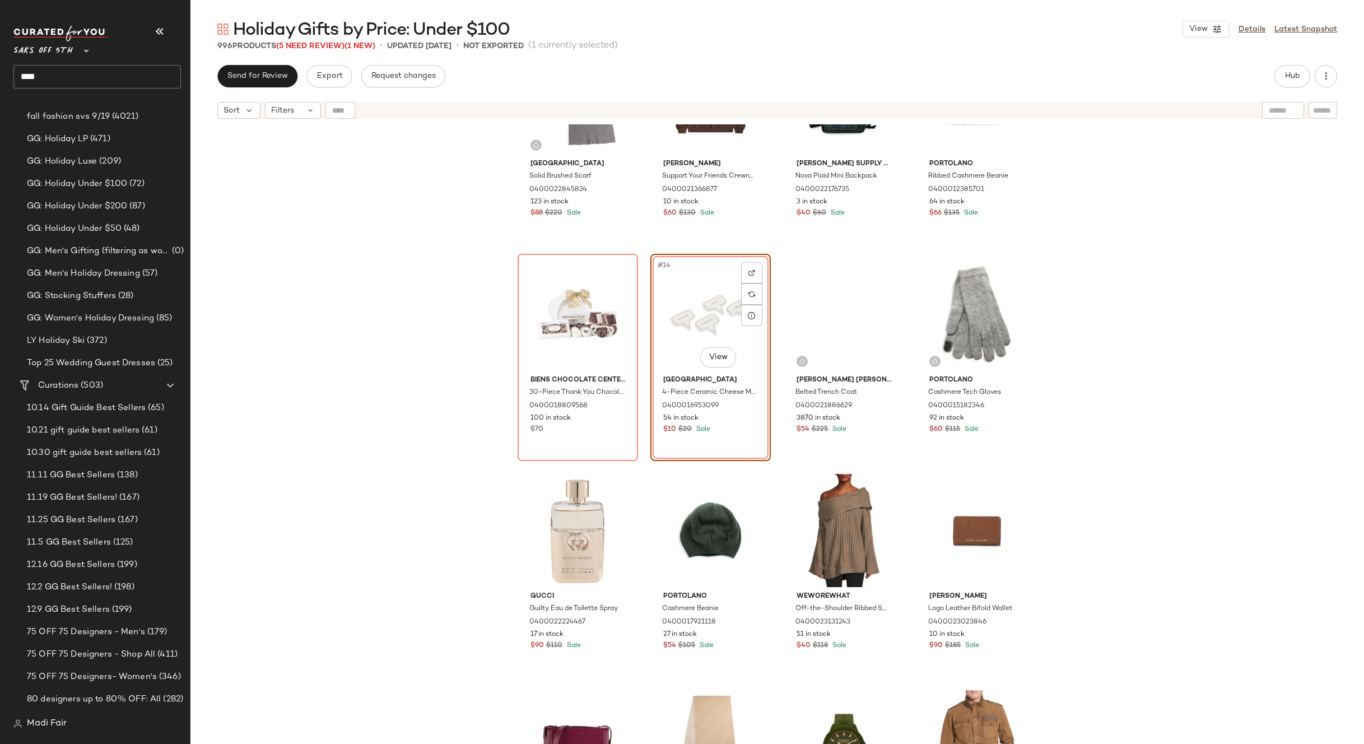
click at [128, 72] on input "****" at bounding box center [97, 77] width 168 height 24
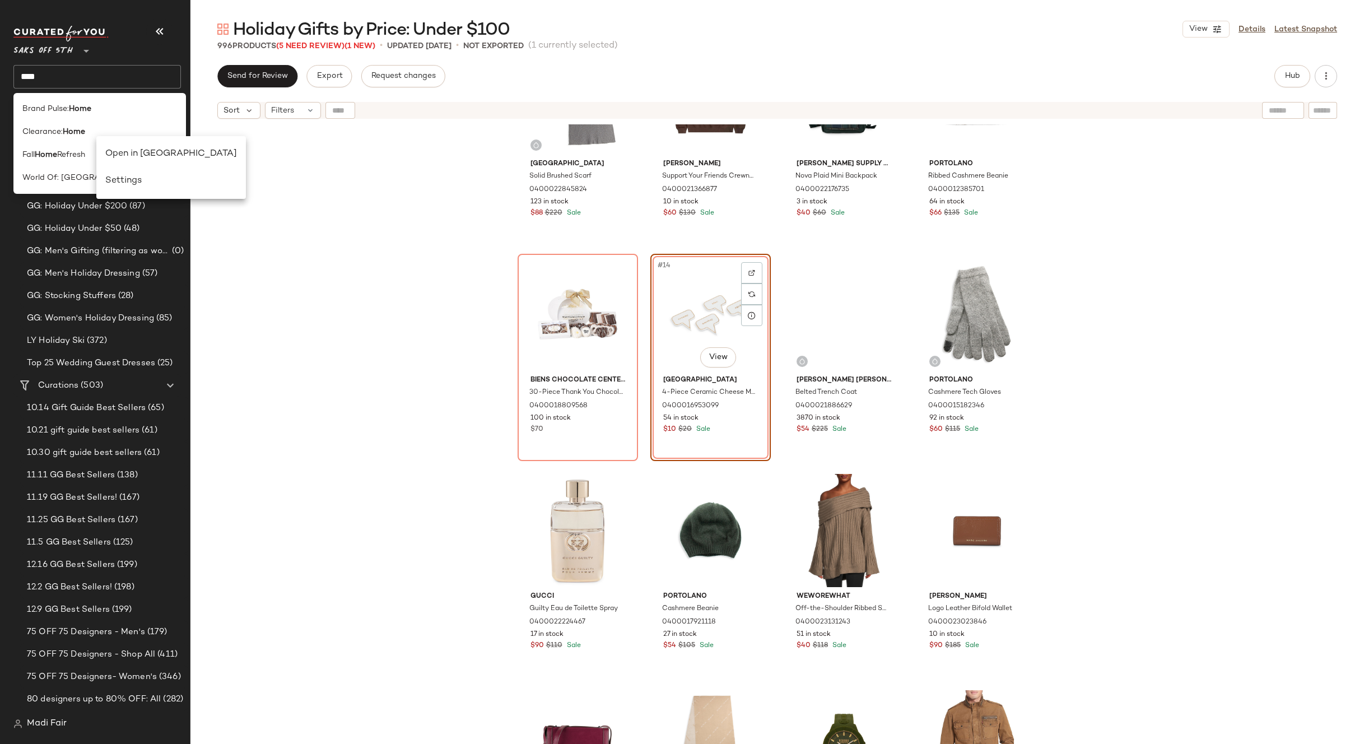
click at [255, 187] on div "Saks Fifth Avenue Solid Brushed Scarf 0400022845824 123 in stock $88 $220 Sale …" at bounding box center [777, 448] width 1174 height 648
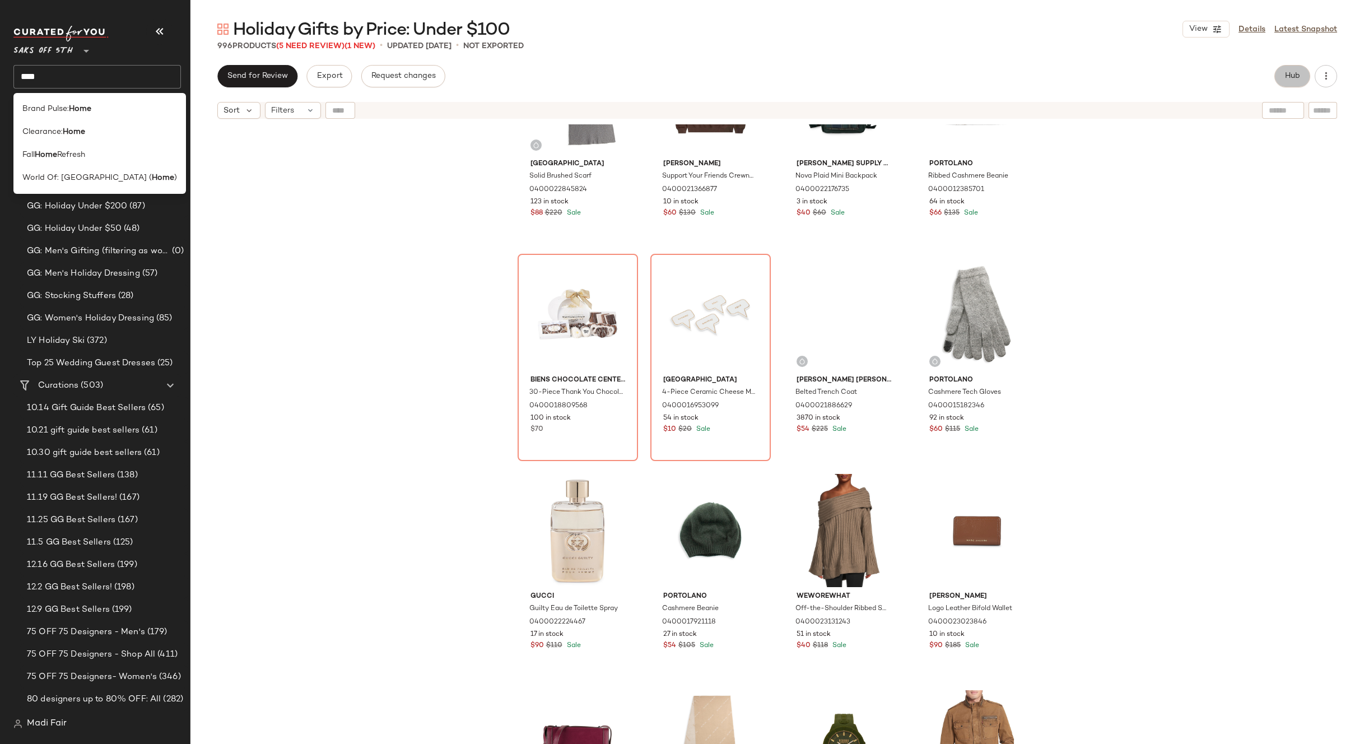
click at [1286, 76] on span "Hub" at bounding box center [1293, 76] width 16 height 9
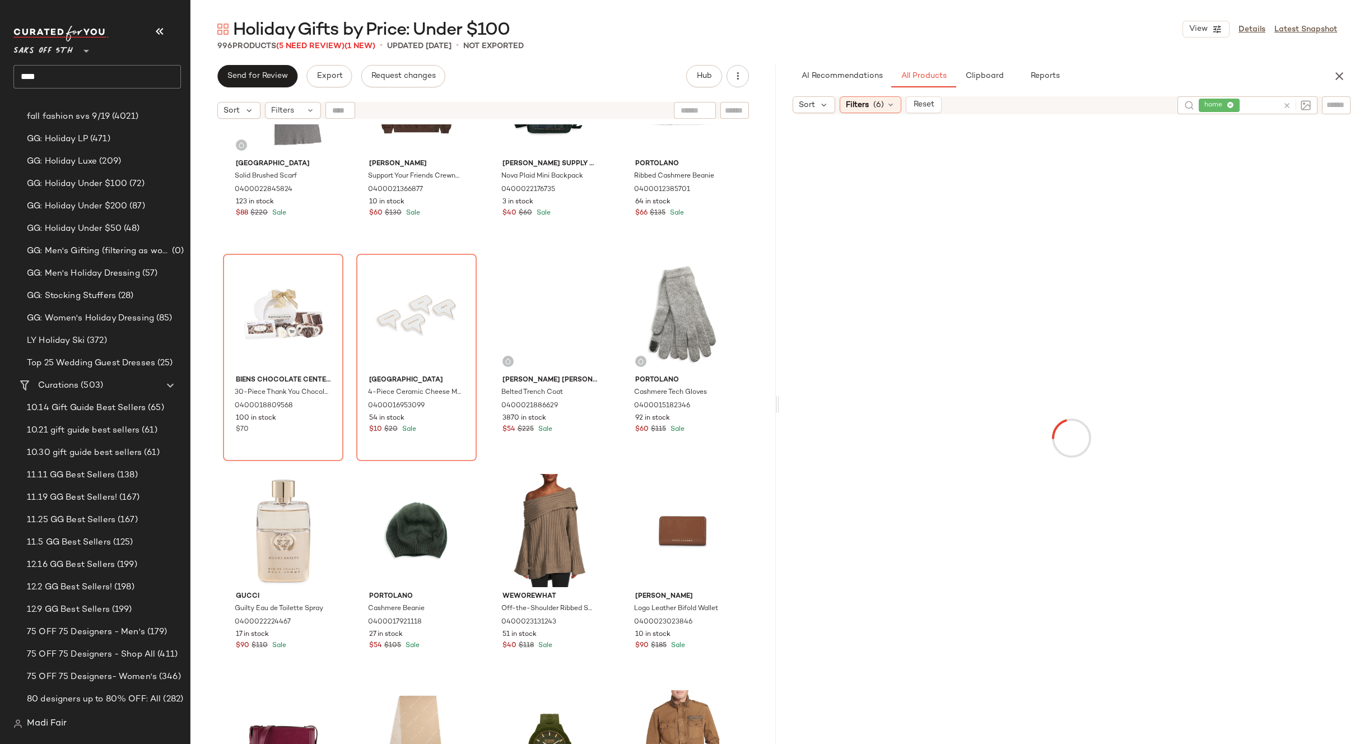
click at [1240, 107] on div "home" at bounding box center [1239, 105] width 80 height 18
type input "*******"
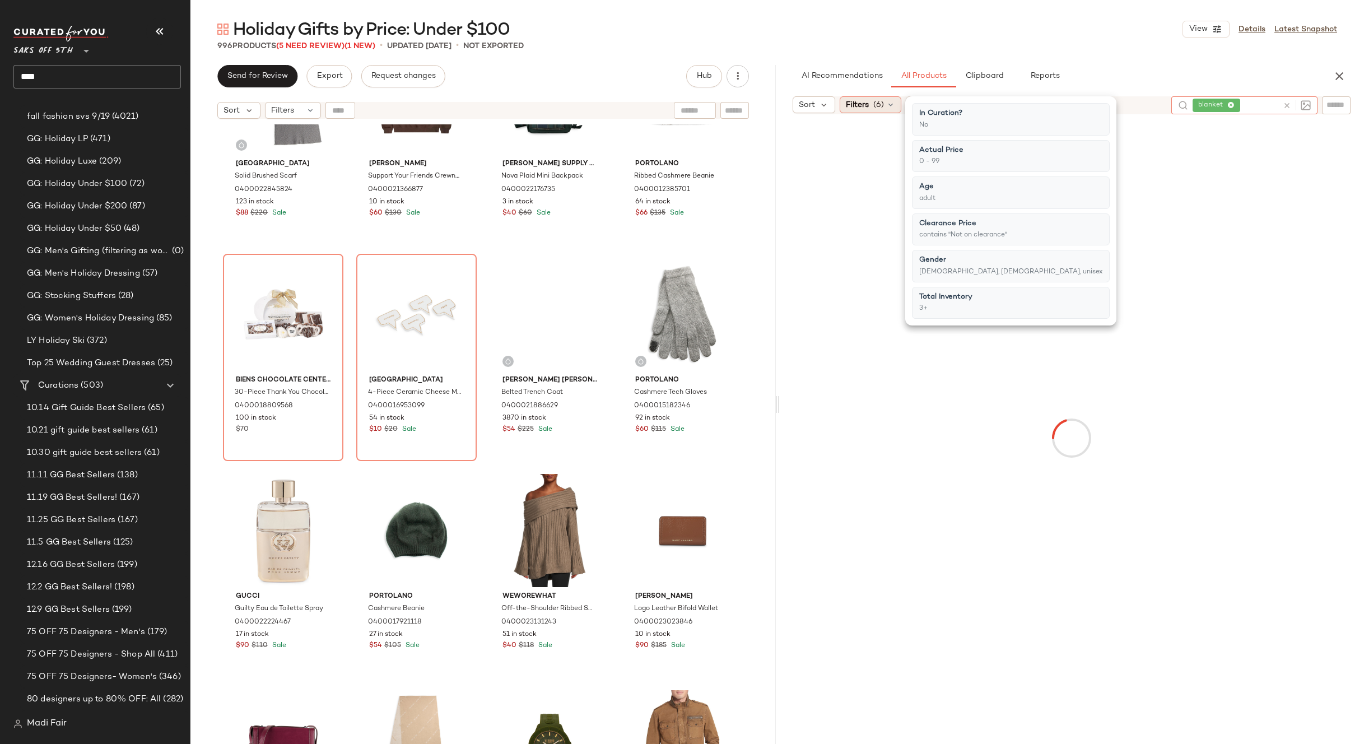
click at [849, 107] on span "Filters" at bounding box center [857, 105] width 23 height 12
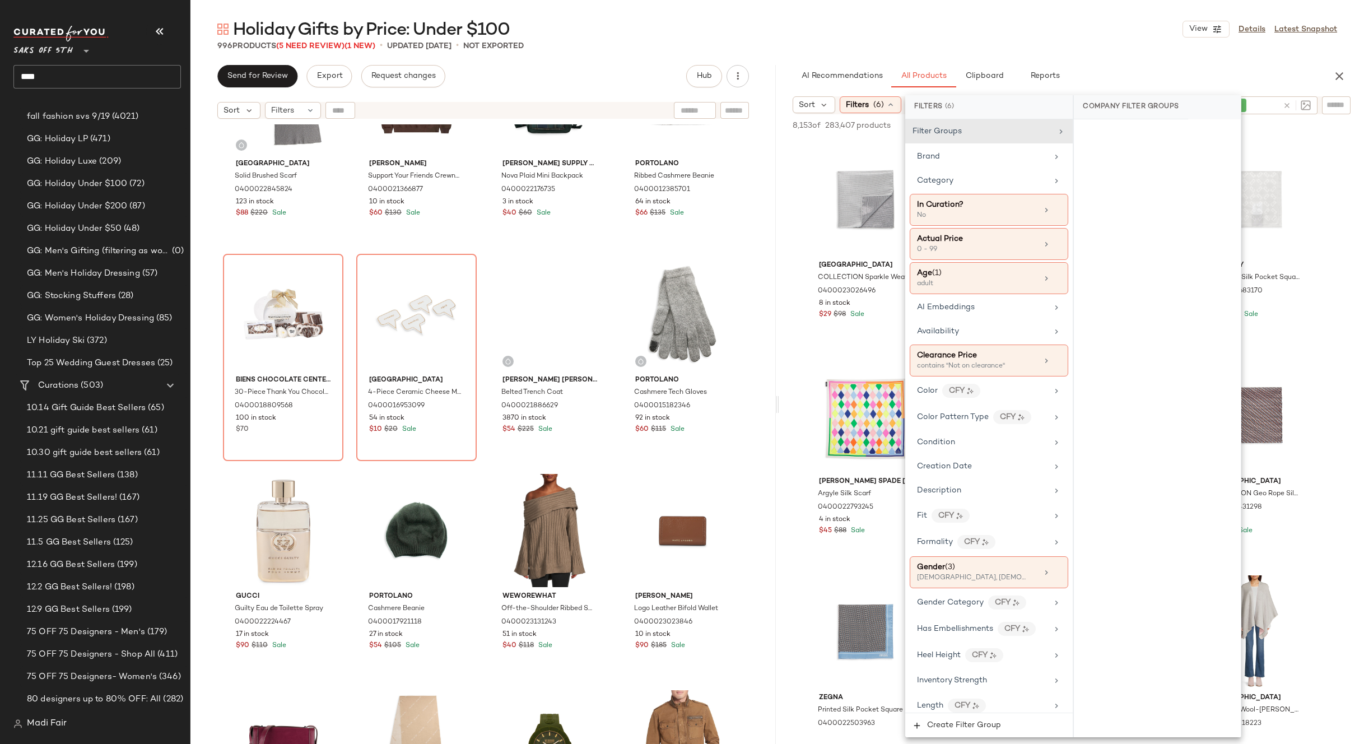
click at [1039, 48] on div "996 Products (5 Need Review) (1 New) • updated Sep 24th • Not Exported" at bounding box center [777, 45] width 1174 height 11
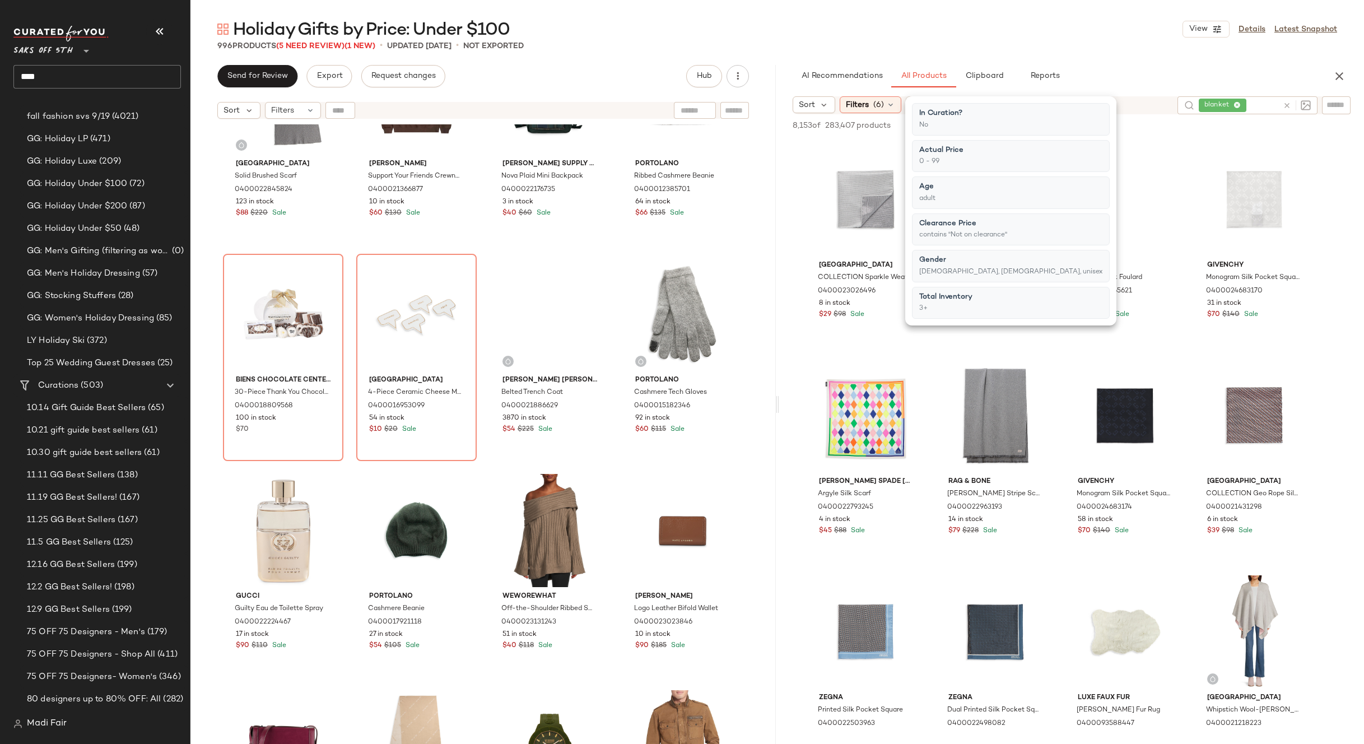
click at [1051, 33] on div "Holiday Gifts by Price: Under $100 View Details Latest Snapshot" at bounding box center [777, 29] width 1174 height 22
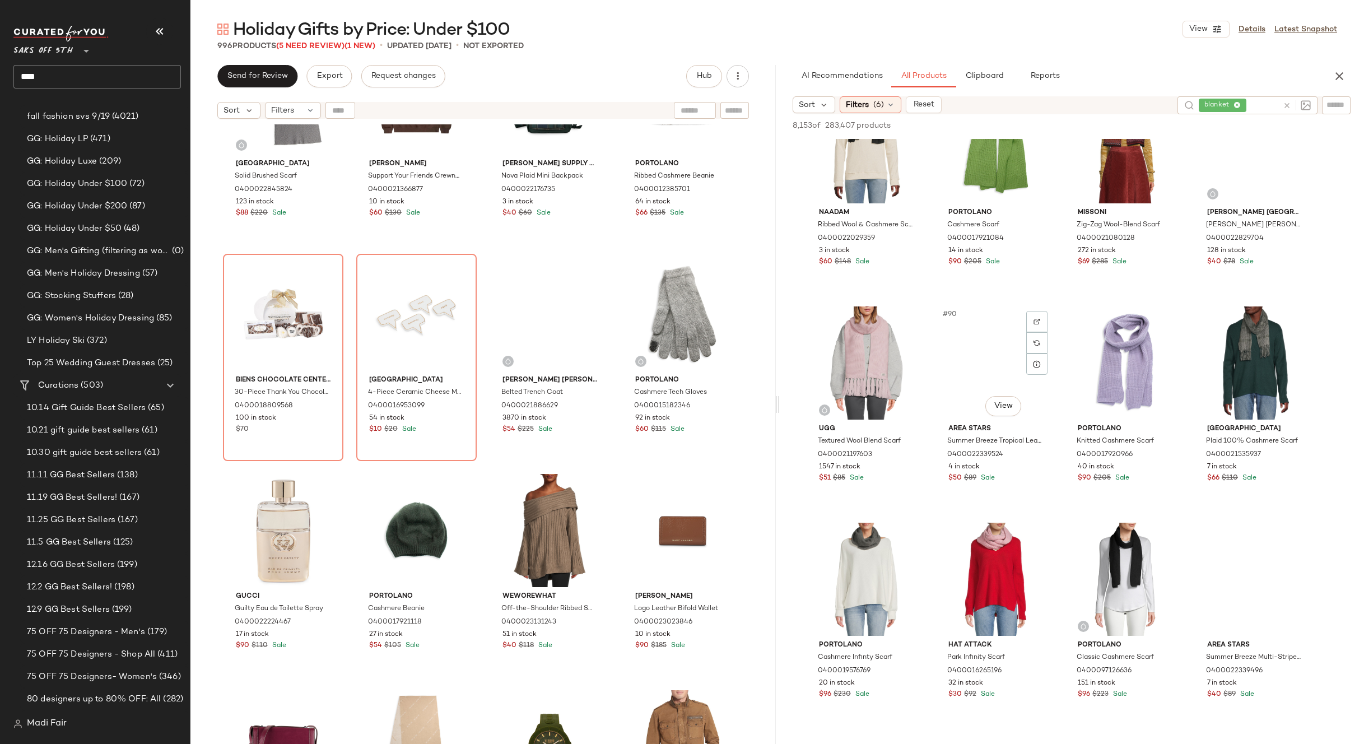
scroll to position [4762, 0]
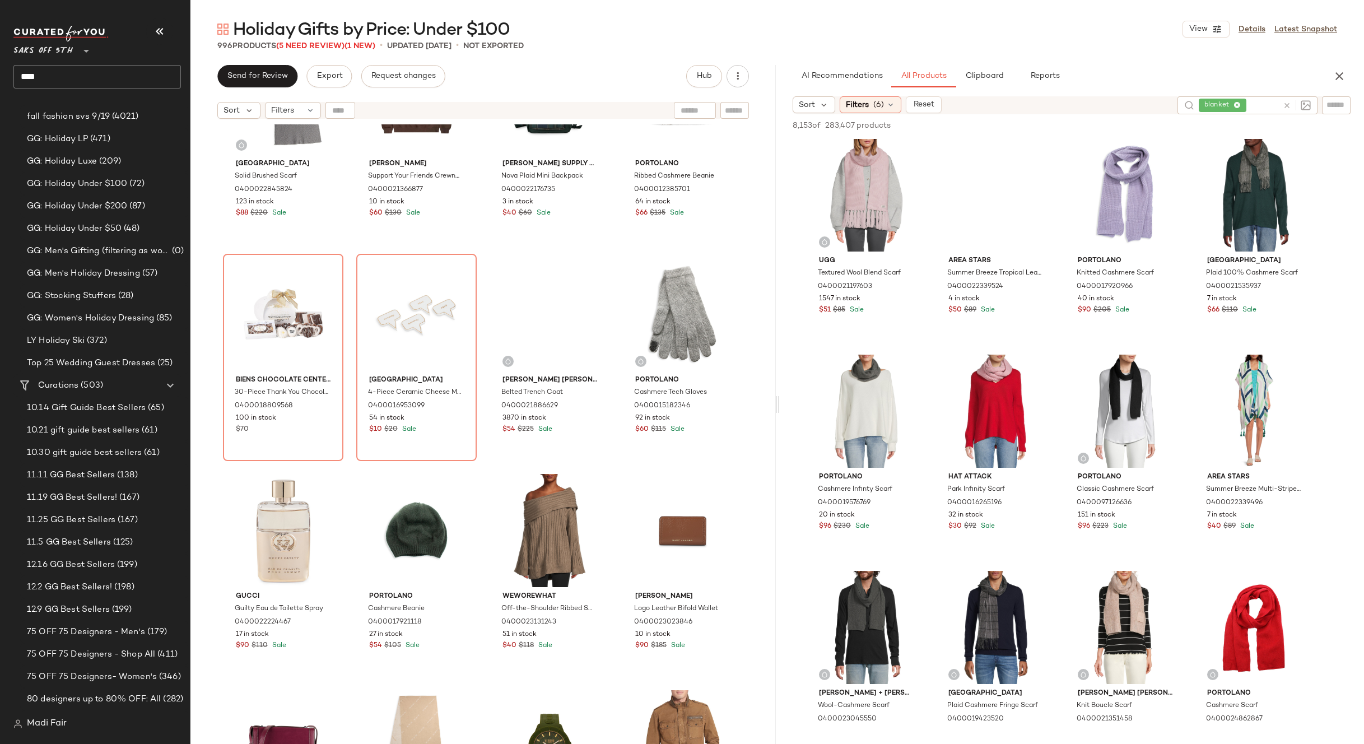
click at [1253, 104] on input "text" at bounding box center [1264, 106] width 30 height 12
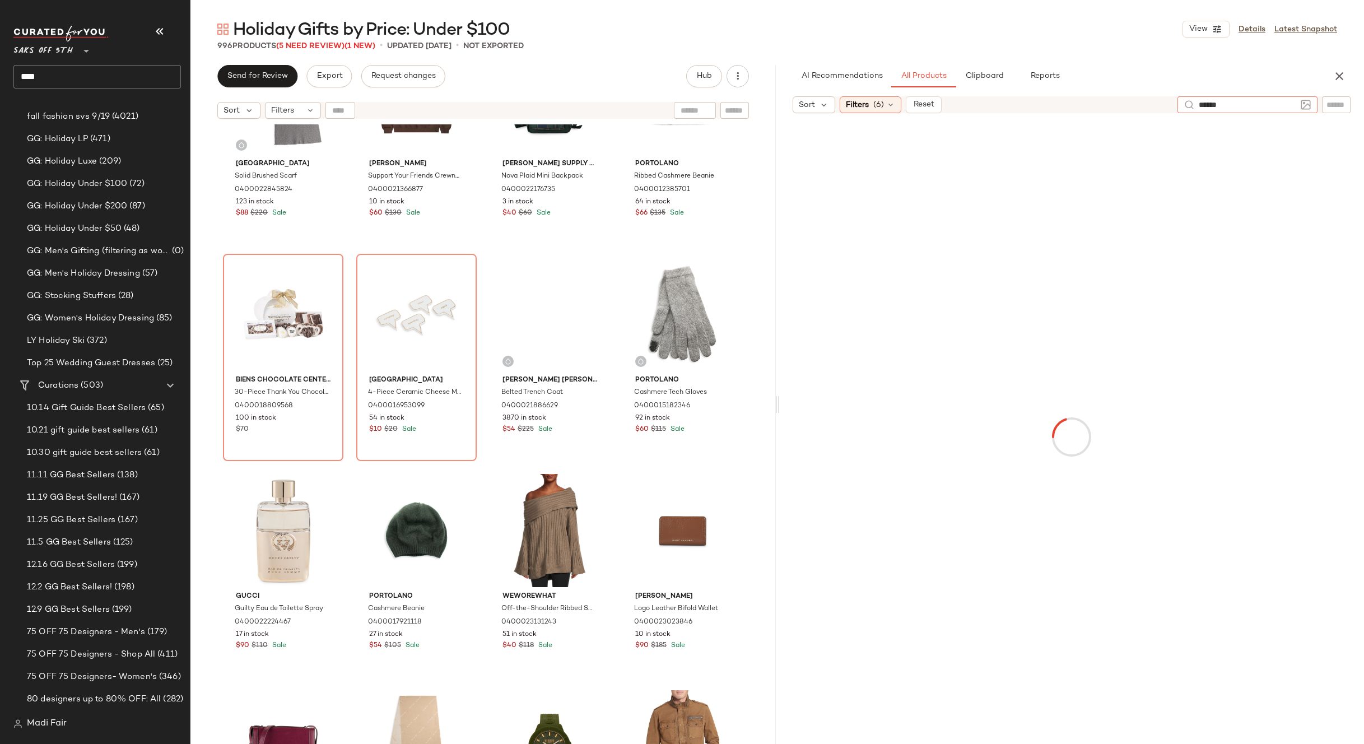
type input "*******"
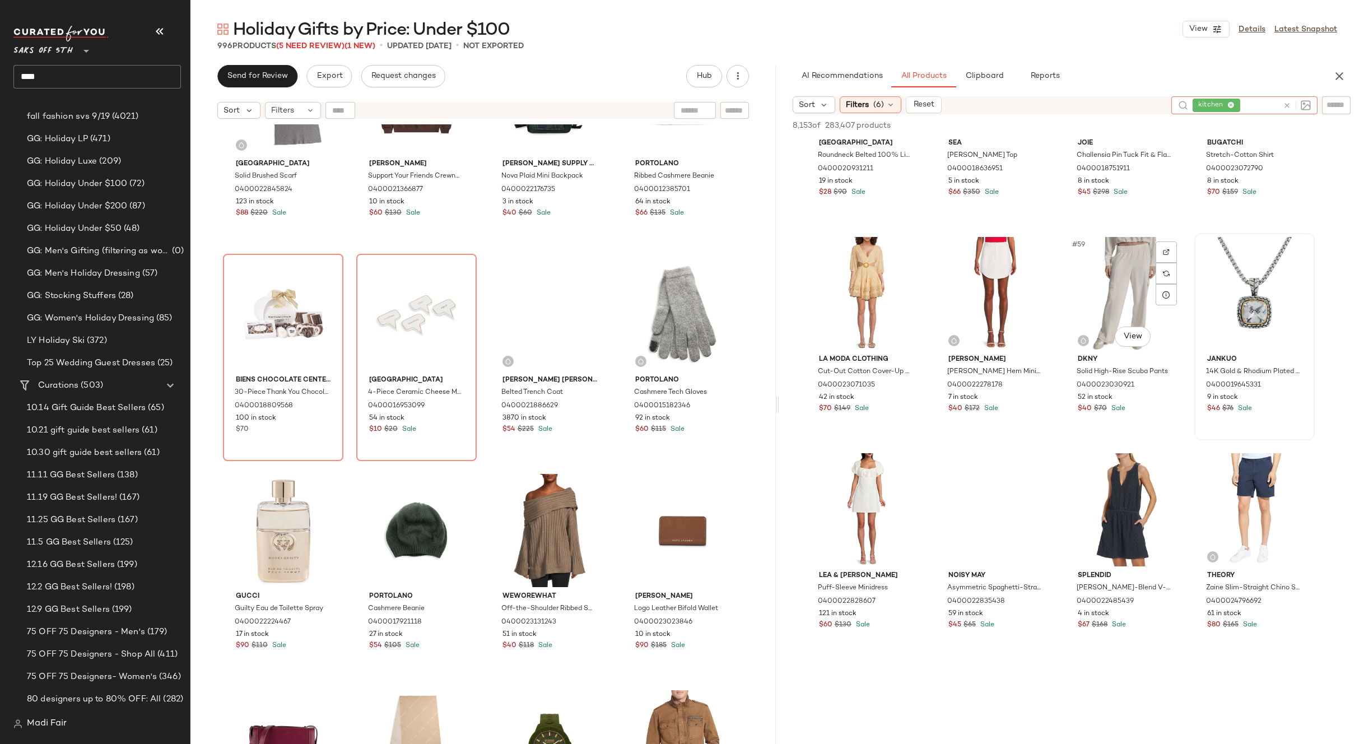
scroll to position [3025, 0]
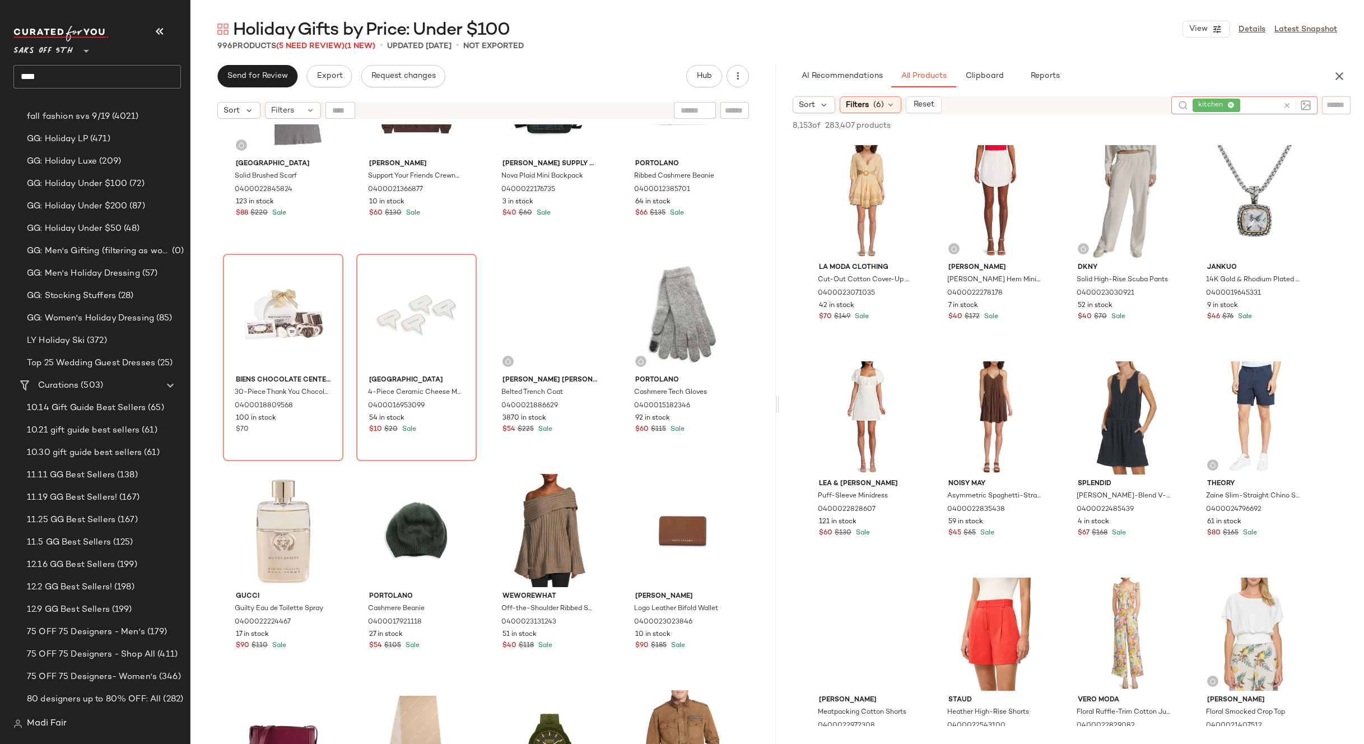
click at [1283, 103] on icon at bounding box center [1287, 105] width 8 height 8
click at [865, 101] on span "Filters" at bounding box center [857, 105] width 23 height 12
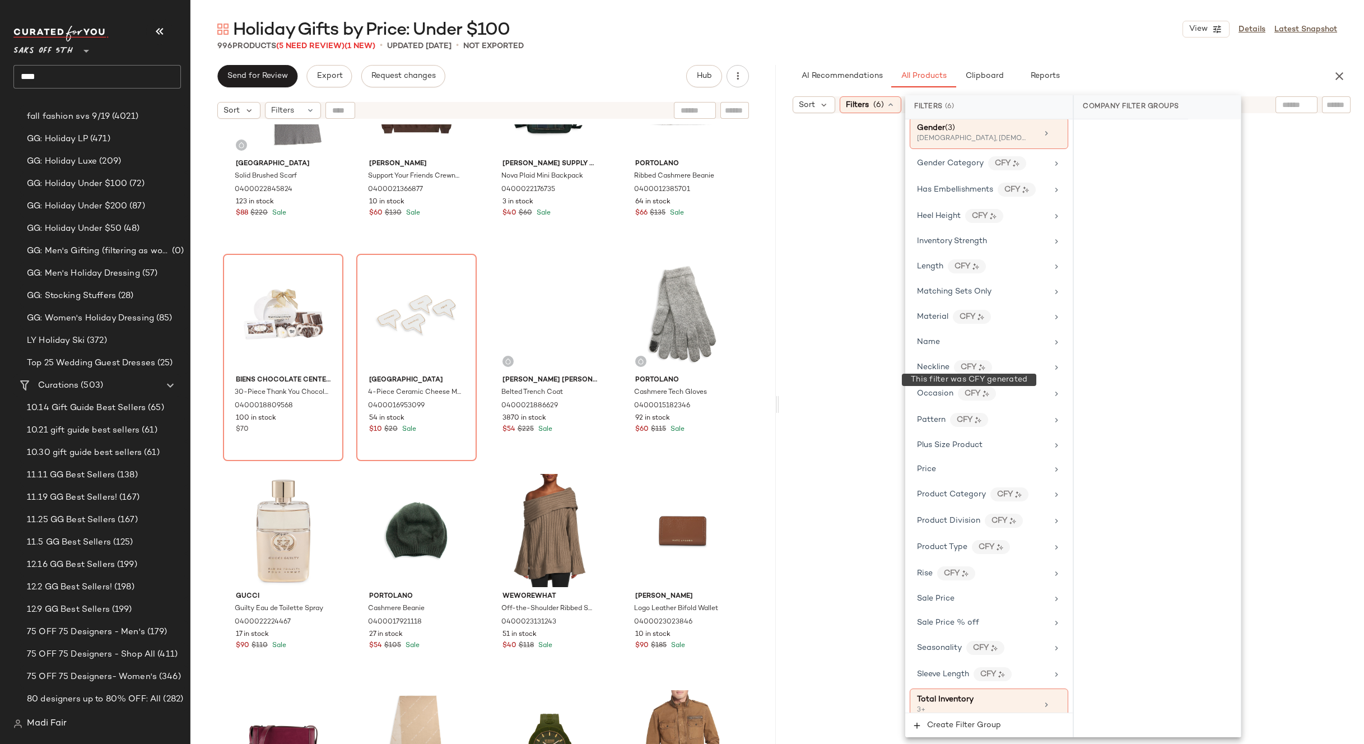
scroll to position [476, 0]
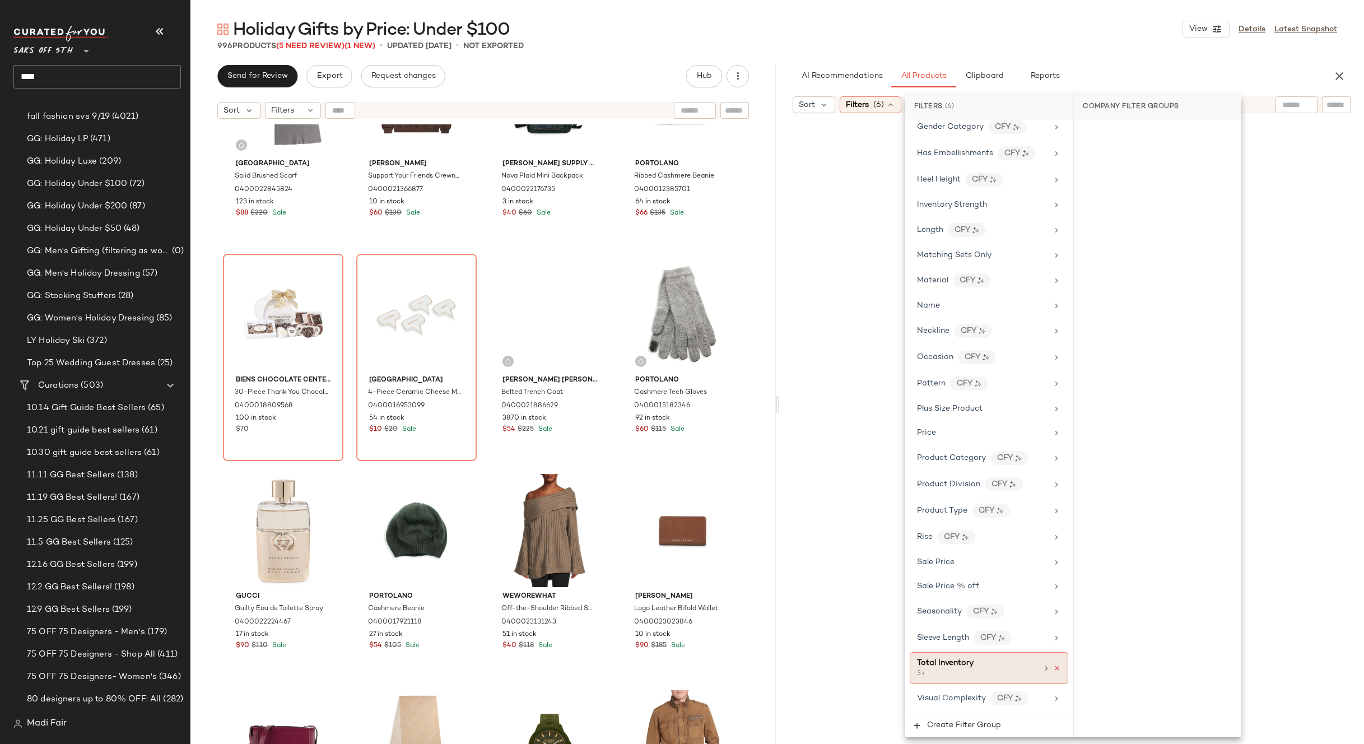
click at [1054, 668] on icon at bounding box center [1057, 668] width 8 height 8
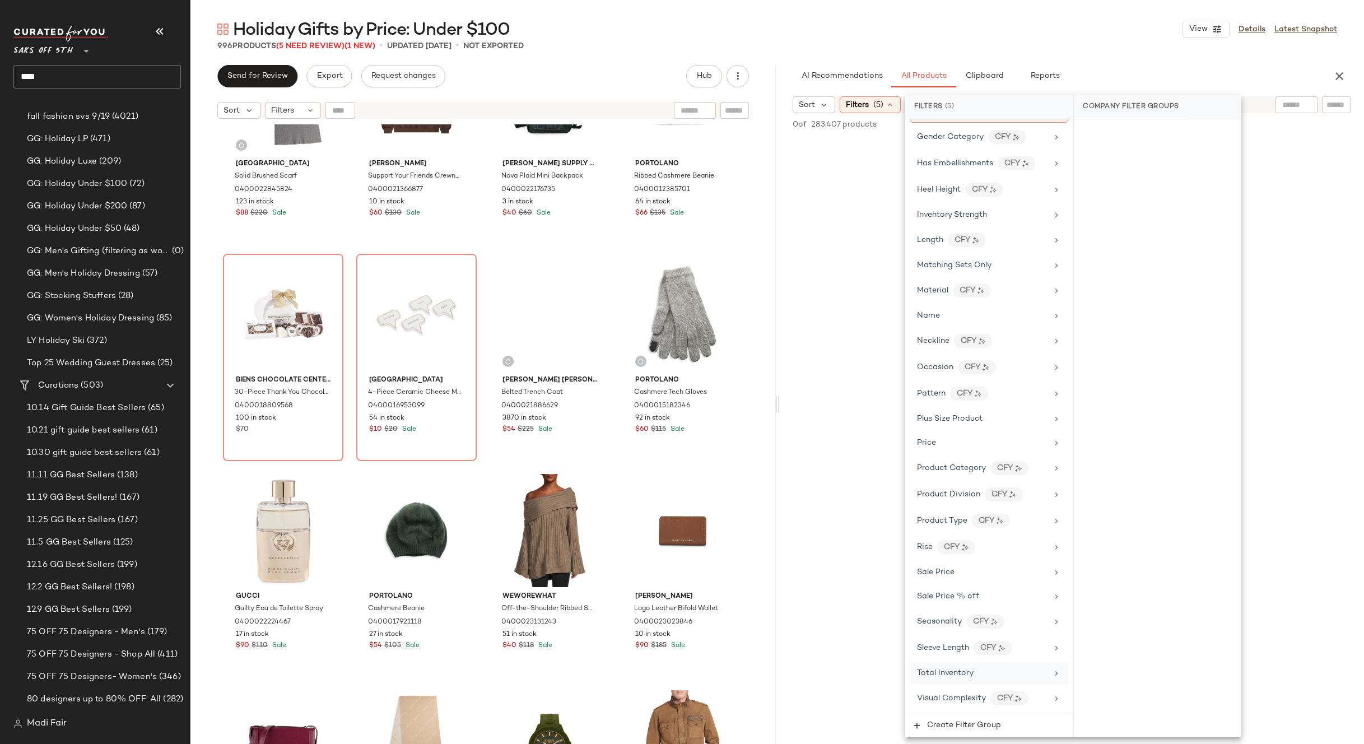
click at [1030, 667] on div "Total Inventory" at bounding box center [982, 673] width 131 height 12
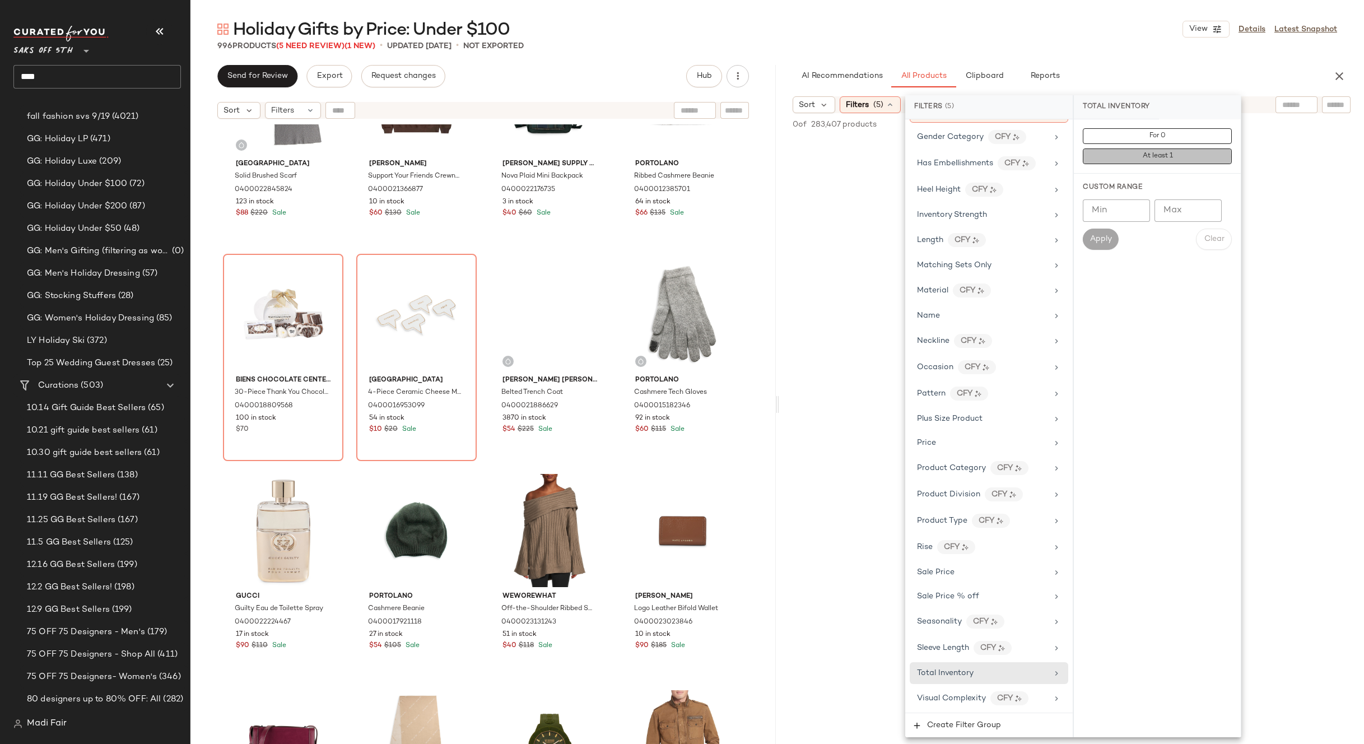
click at [1167, 156] on span "At least 1" at bounding box center [1157, 156] width 31 height 8
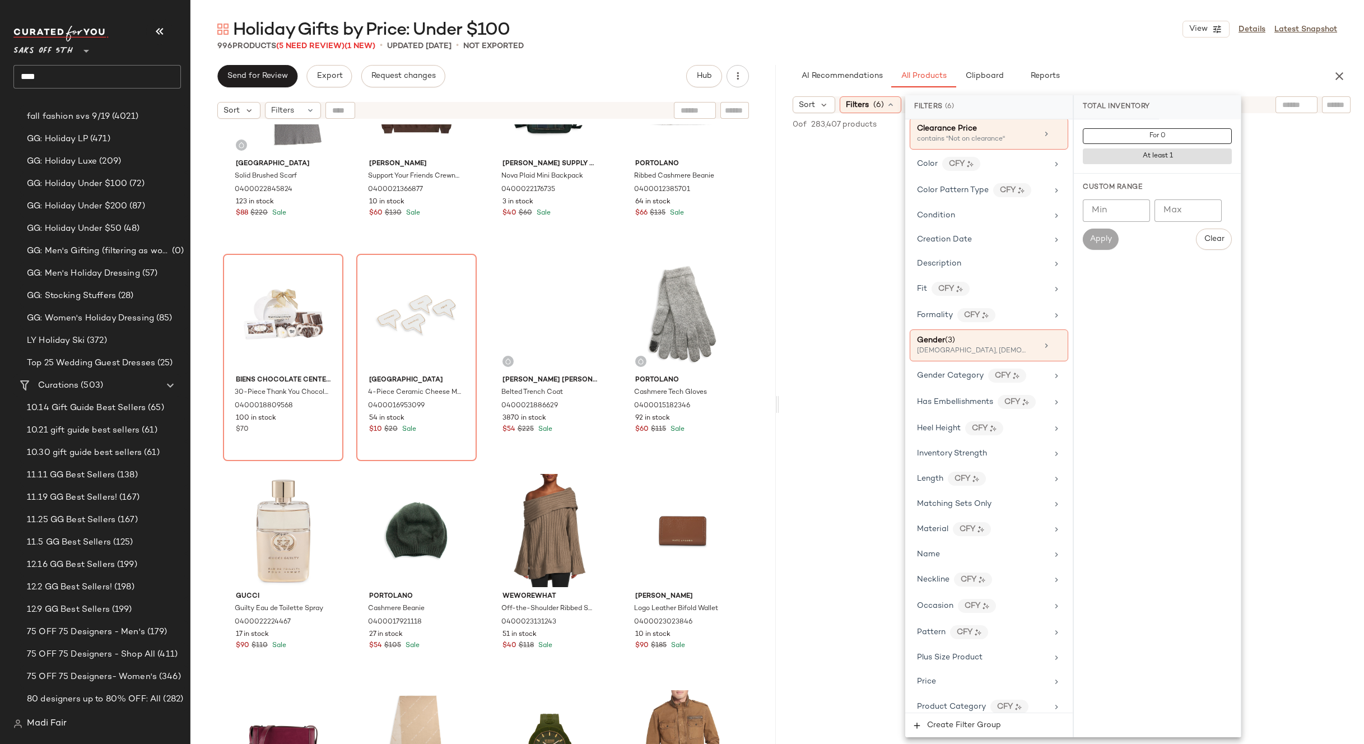
scroll to position [0, 0]
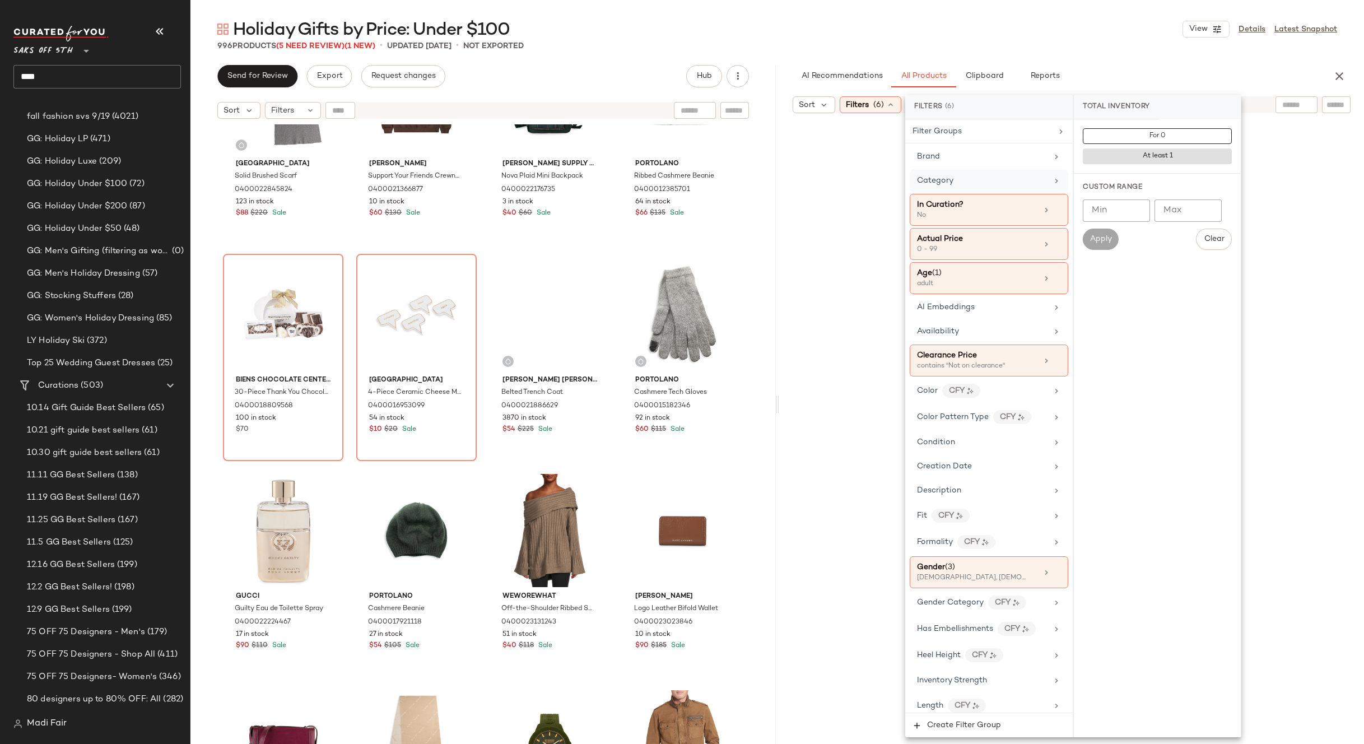
click at [958, 177] on div "Category" at bounding box center [982, 181] width 131 height 12
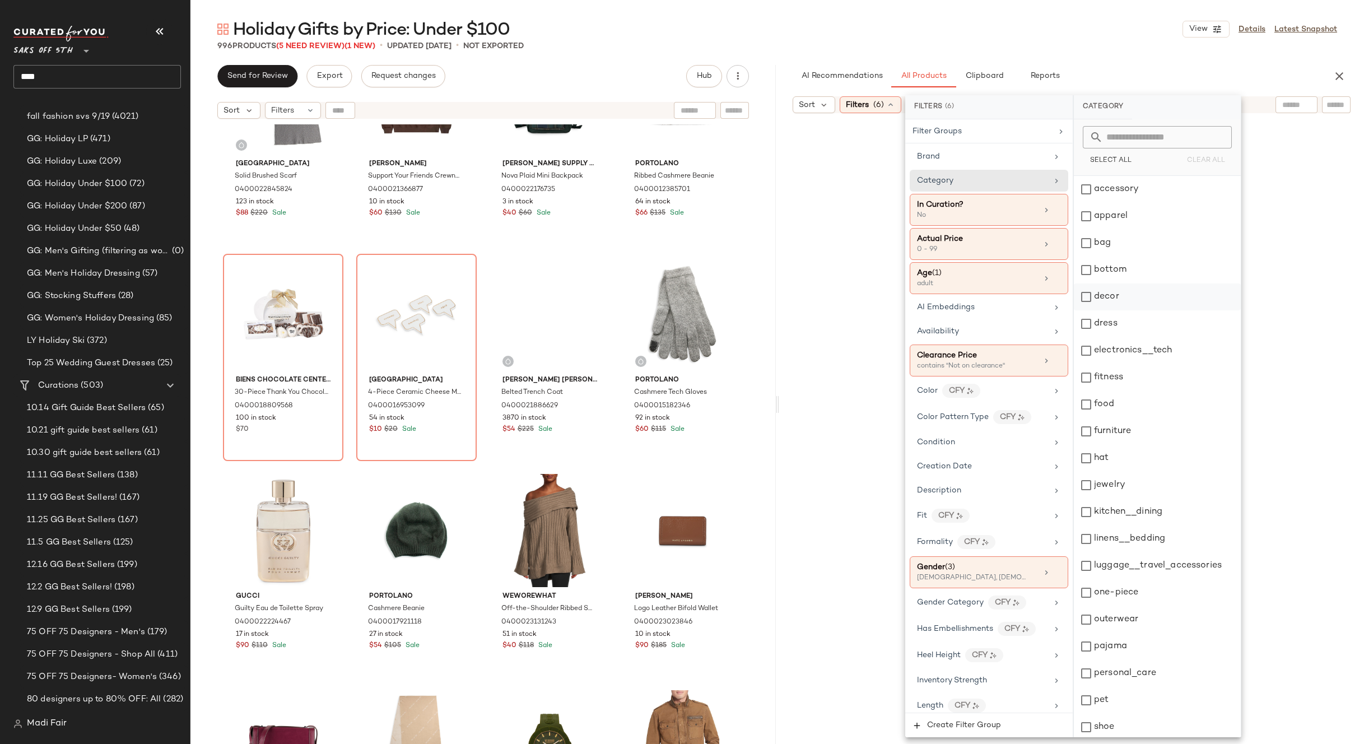
click at [1129, 297] on div "decor" at bounding box center [1157, 296] width 167 height 27
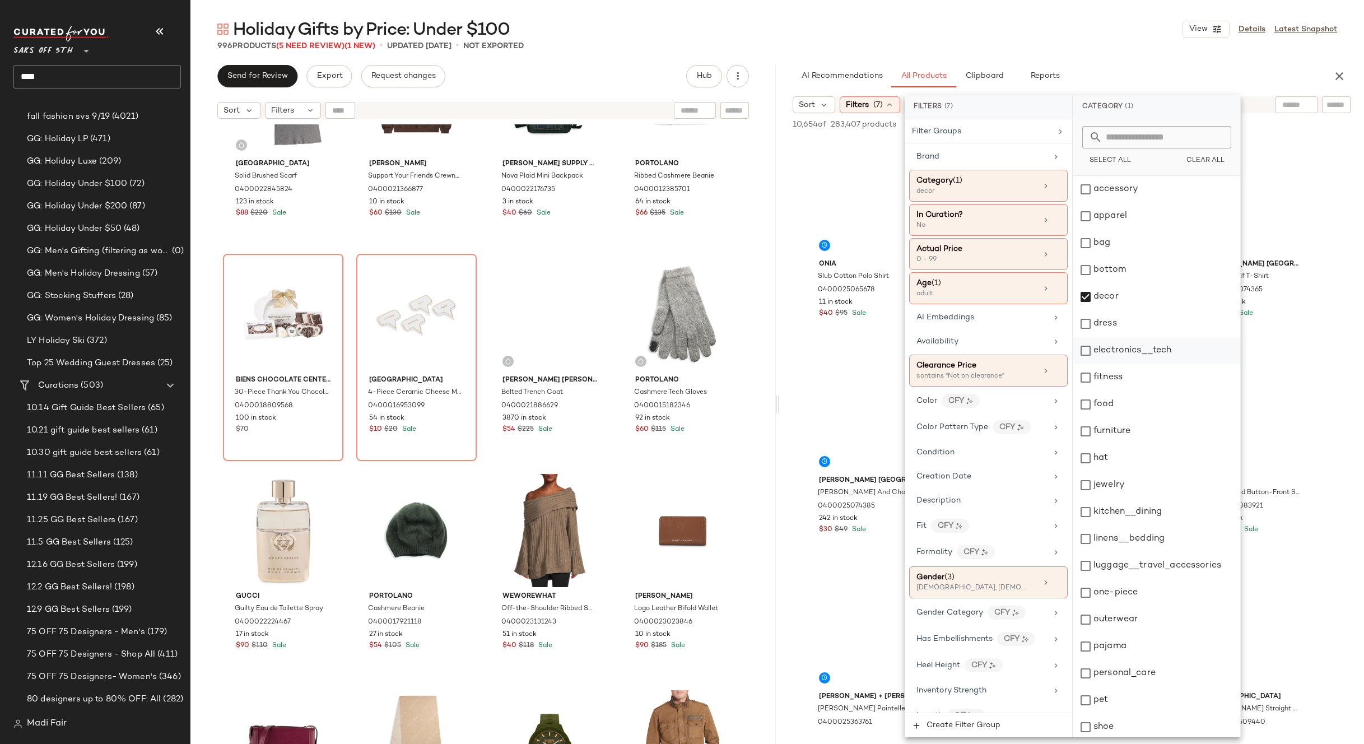
click at [1127, 350] on div "electronics__tech" at bounding box center [1156, 350] width 167 height 27
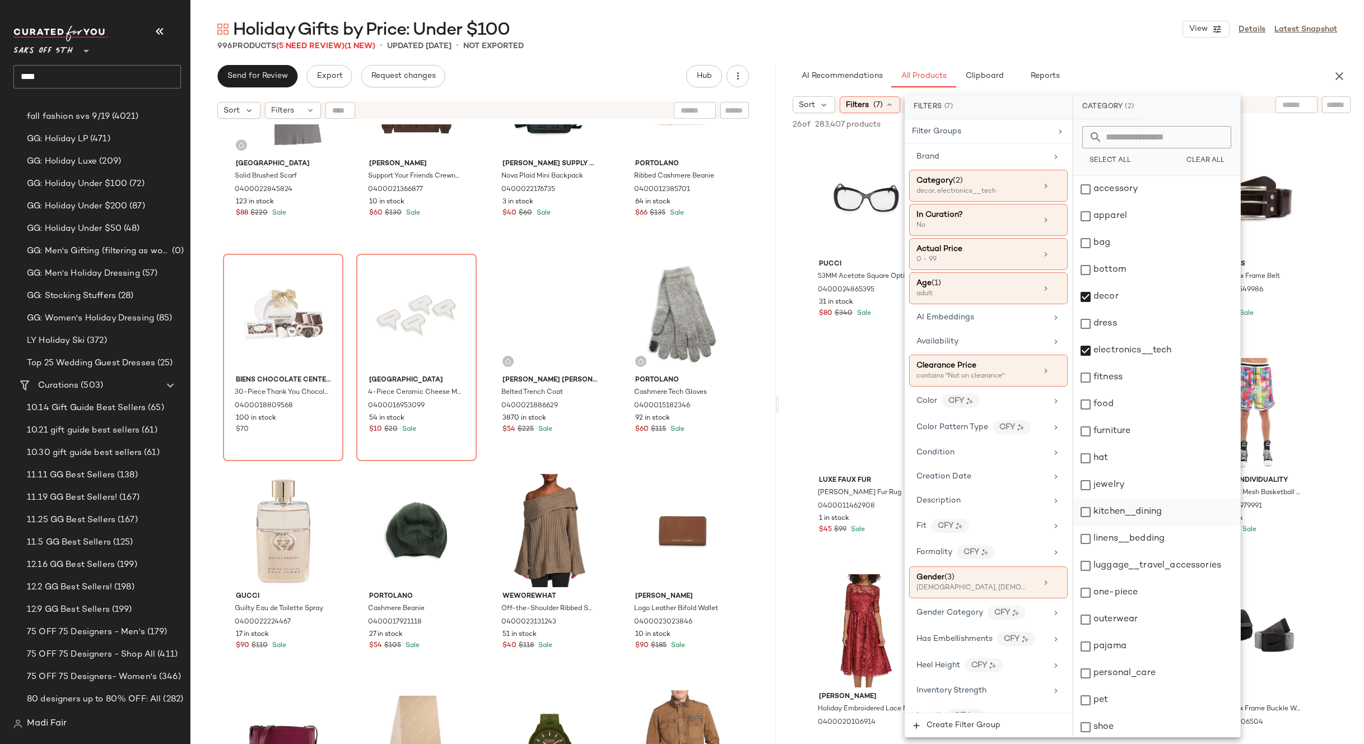
click at [1139, 515] on div "kitchen__dining" at bounding box center [1156, 512] width 167 height 27
click at [1130, 533] on div "linens__bedding" at bounding box center [1156, 538] width 167 height 27
drag, startPoint x: 1125, startPoint y: 563, endPoint x: 1122, endPoint y: 568, distance: 6.0
click at [1125, 564] on div "luggage__travel_accessories" at bounding box center [1156, 565] width 167 height 27
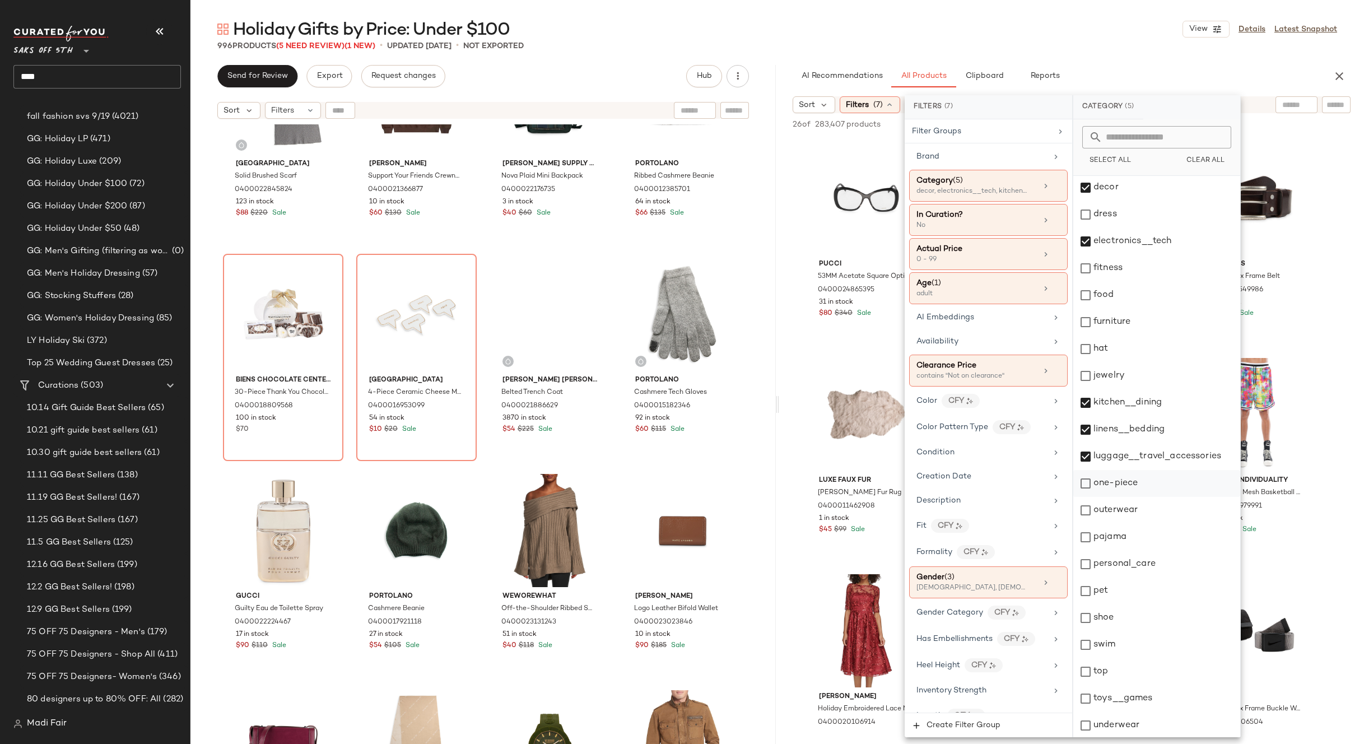
scroll to position [111, 0]
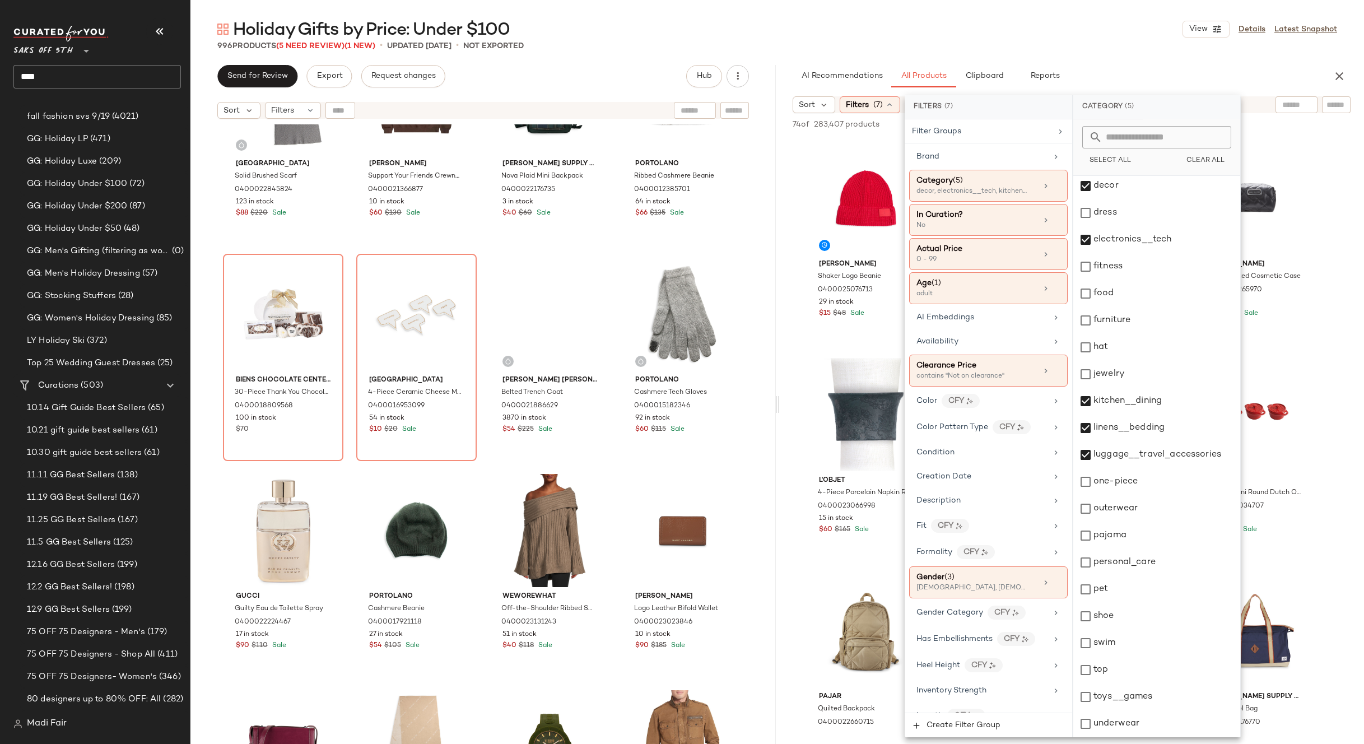
click at [1036, 50] on div "996 Products (5 Need Review) (1 New) • updated Sep 24th • Not Exported" at bounding box center [777, 45] width 1174 height 11
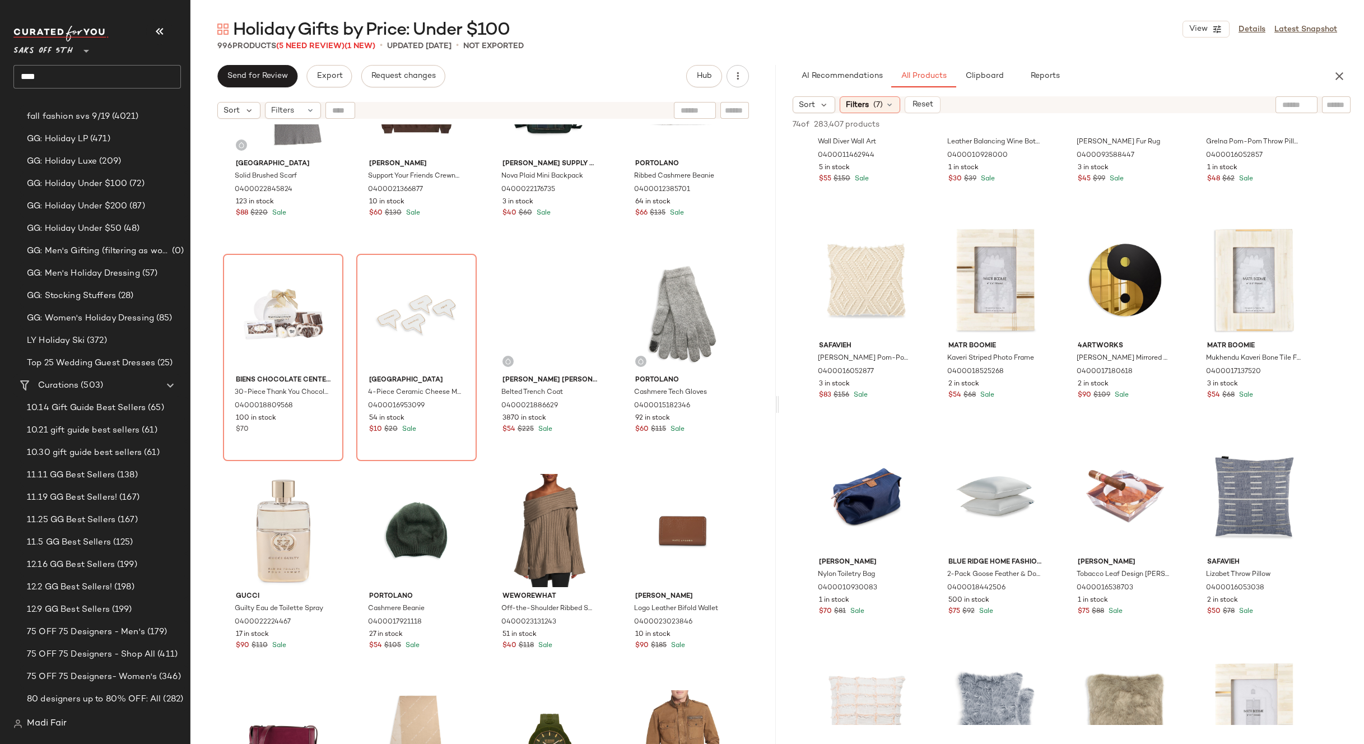
scroll to position [2409, 0]
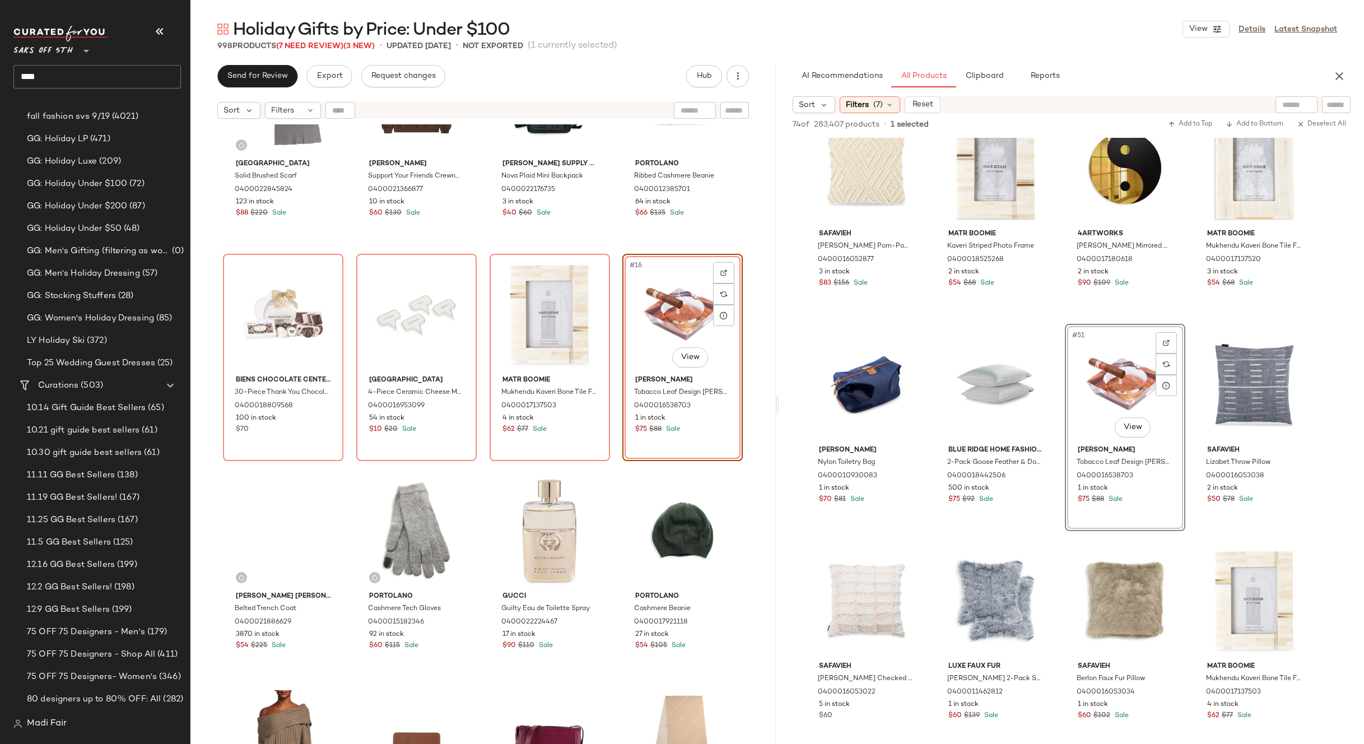
click at [613, 250] on div "Saks Fifth Avenue Solid Brushed Scarf 0400022845824 123 in stock $88 $220 Sale …" at bounding box center [482, 448] width 585 height 648
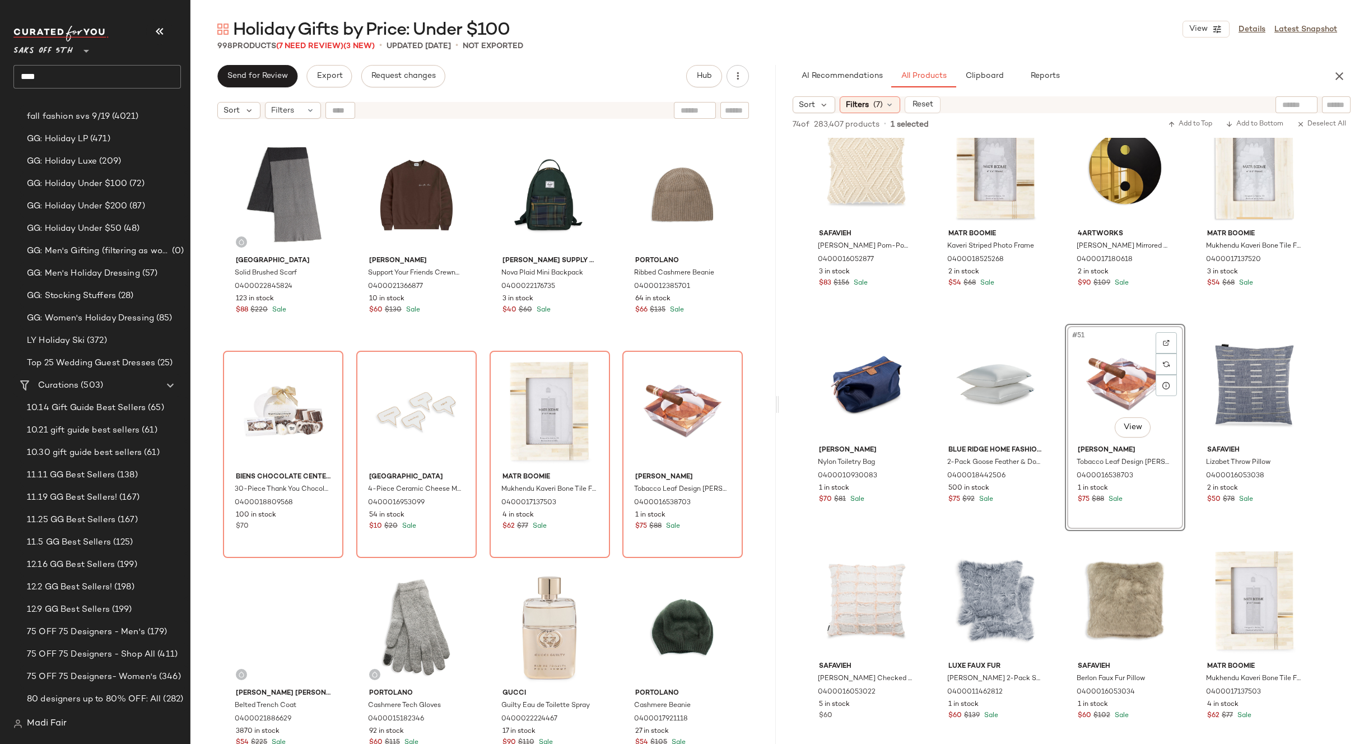
scroll to position [401, 0]
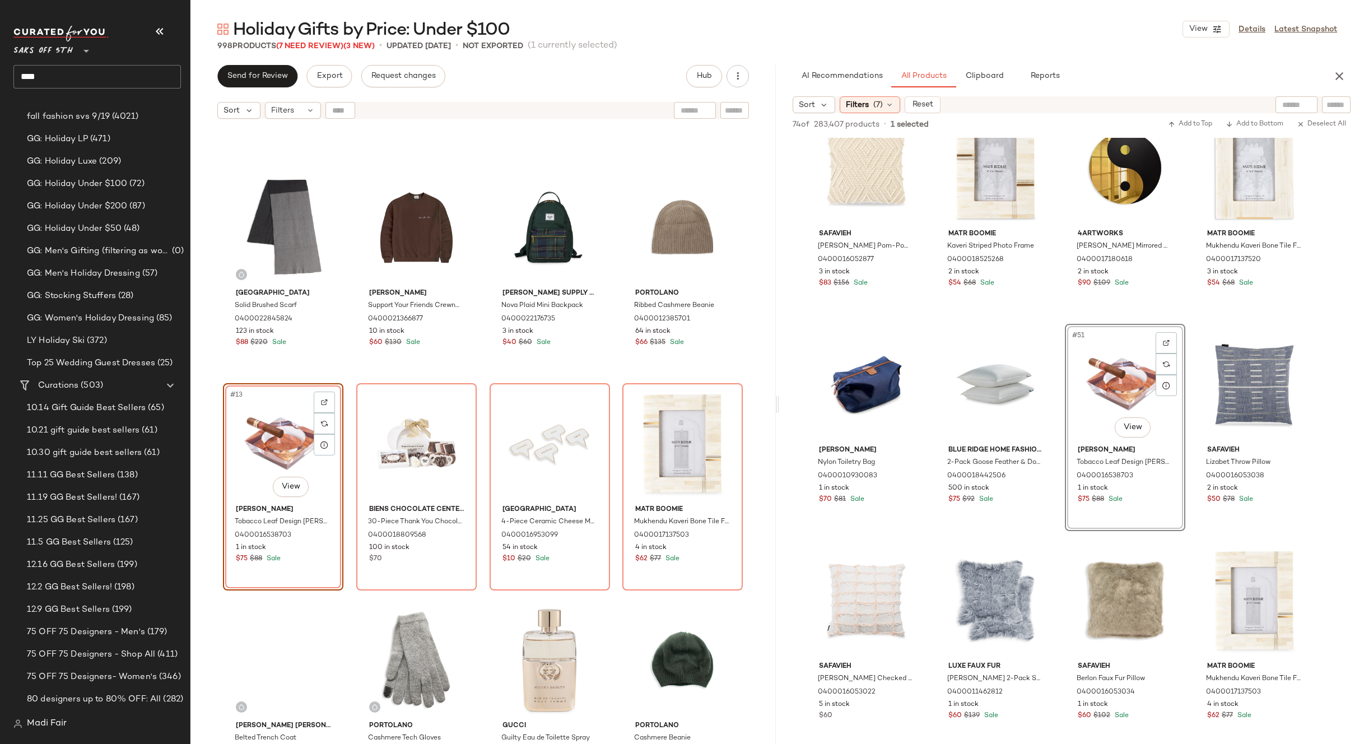
click at [615, 379] on div "Saks Fifth Avenue Solid Brushed Scarf 0400022845824 123 in stock $88 $220 Sale …" at bounding box center [482, 448] width 585 height 648
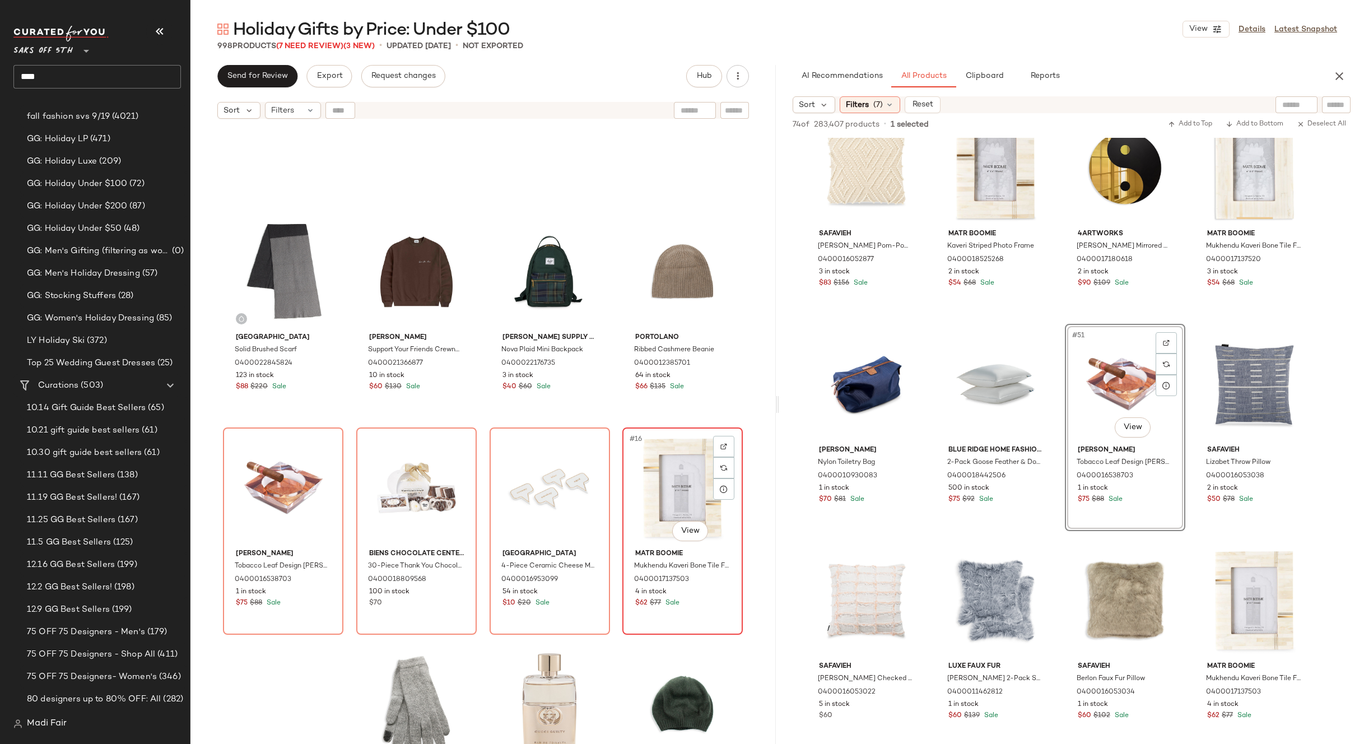
scroll to position [289, 0]
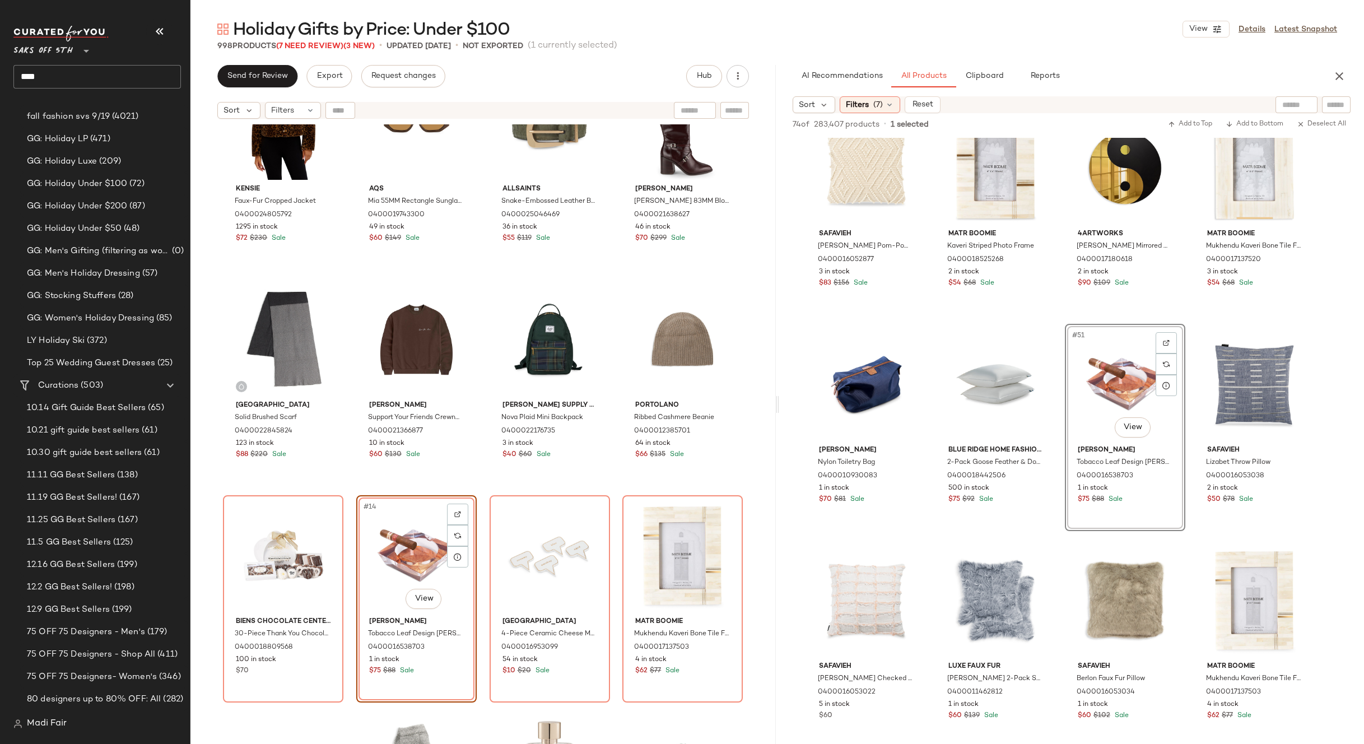
click at [615, 493] on div "Kensie Faux-Fur Cropped Jacket 0400024805792 1295 in stock $72 $230 Sale Aqs Mi…" at bounding box center [482, 448] width 585 height 648
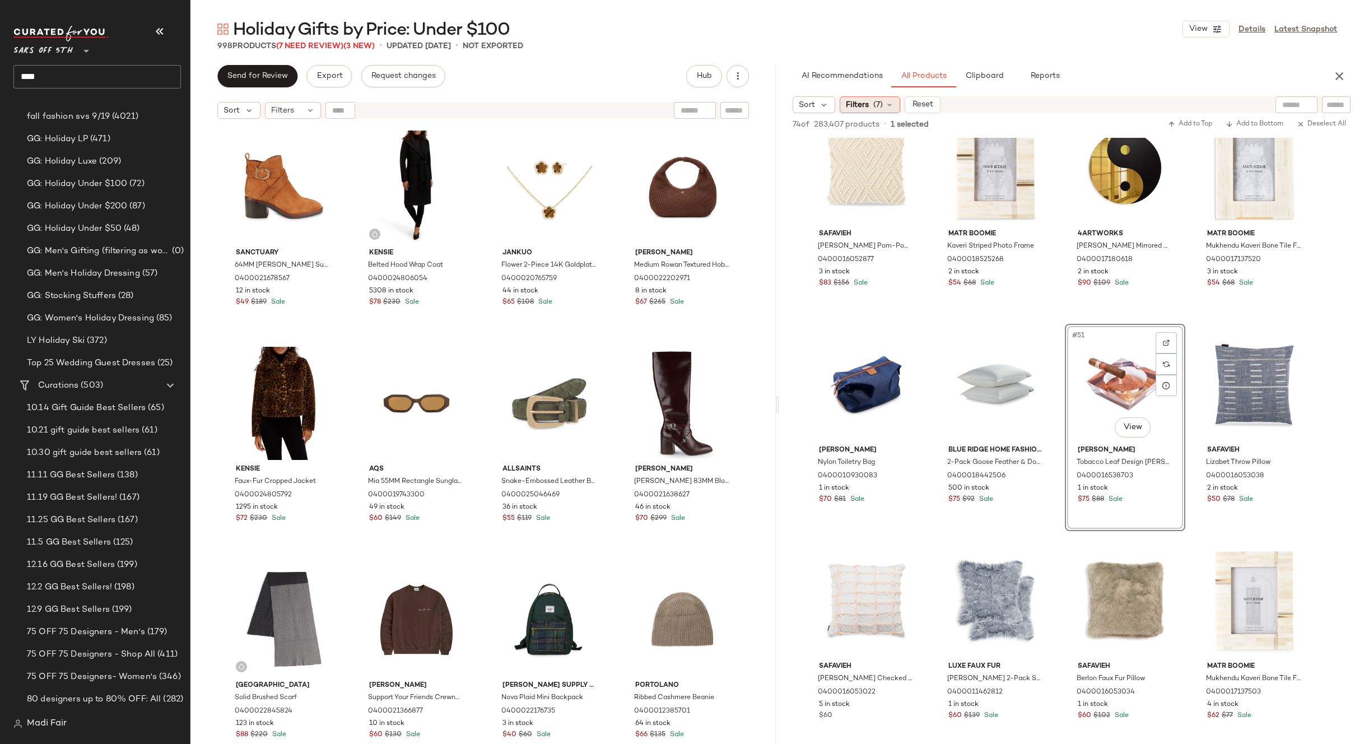
click at [874, 106] on span "(7)" at bounding box center [878, 105] width 10 height 12
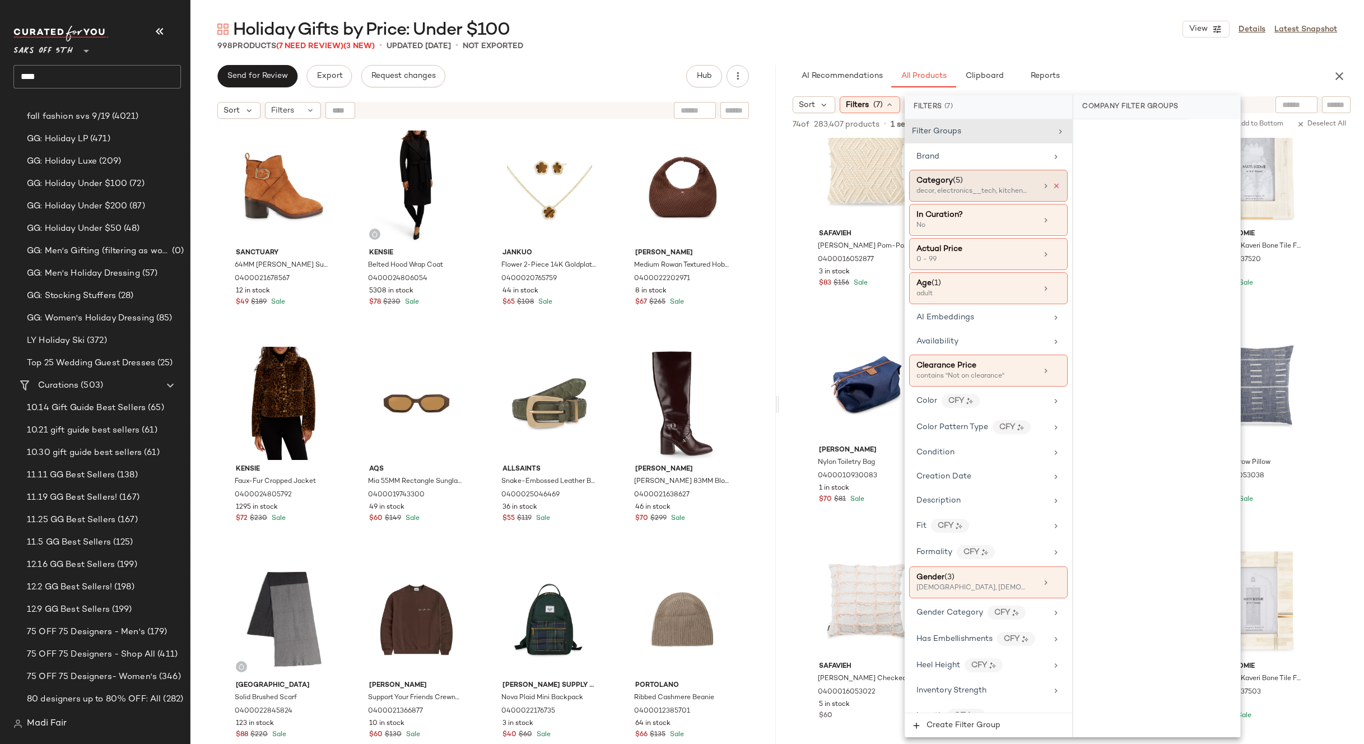
click at [1053, 185] on icon at bounding box center [1057, 186] width 8 height 8
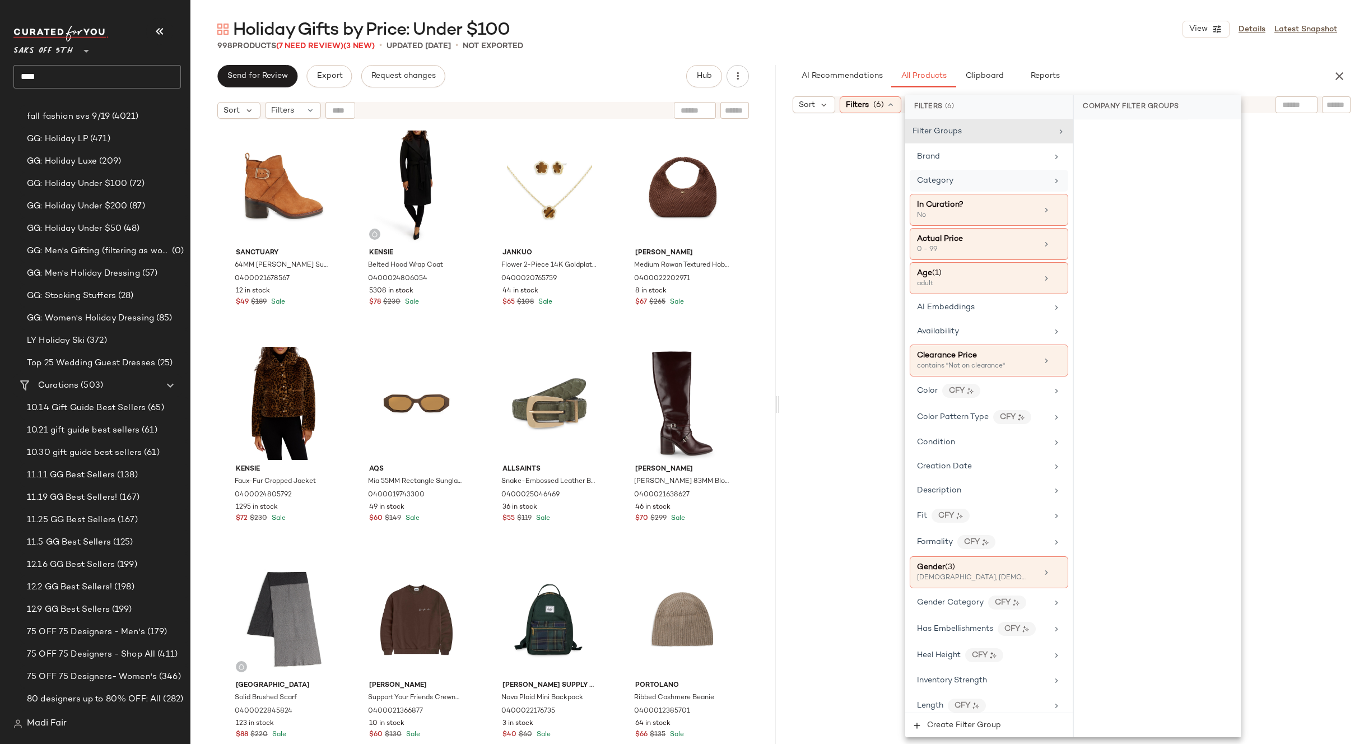
click at [999, 182] on div "Category" at bounding box center [982, 181] width 131 height 12
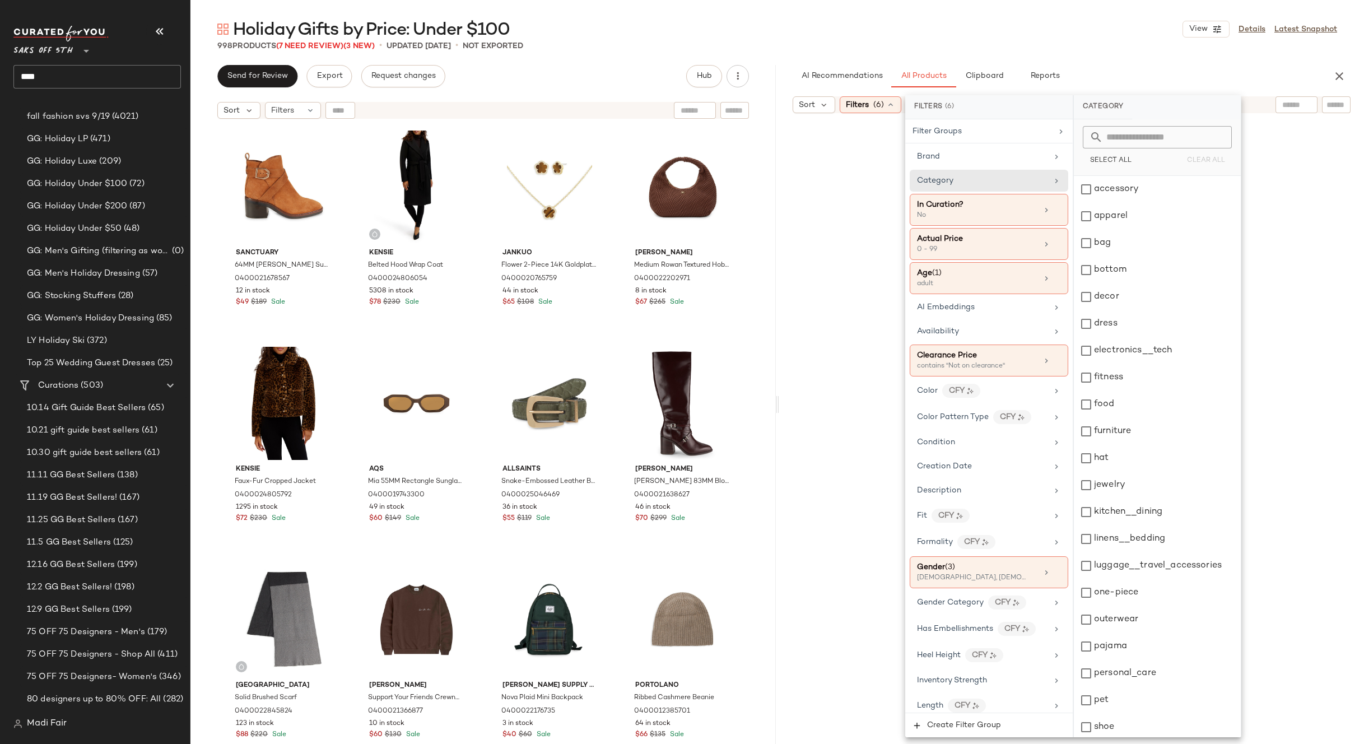
click at [963, 39] on div "Holiday Gifts by Price: Under $100 View Details Latest Snapshot" at bounding box center [777, 29] width 1174 height 22
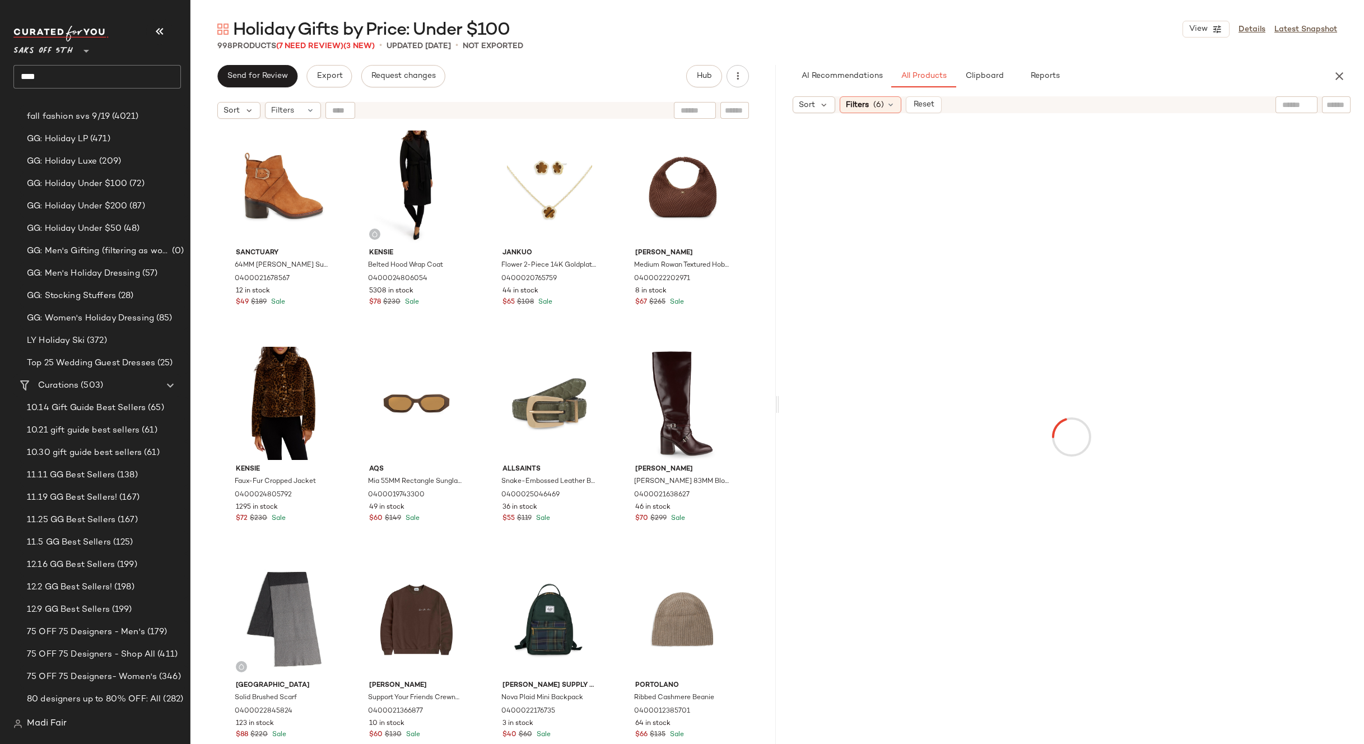
click at [1292, 108] on input "text" at bounding box center [1296, 105] width 29 height 12
type input "*******"
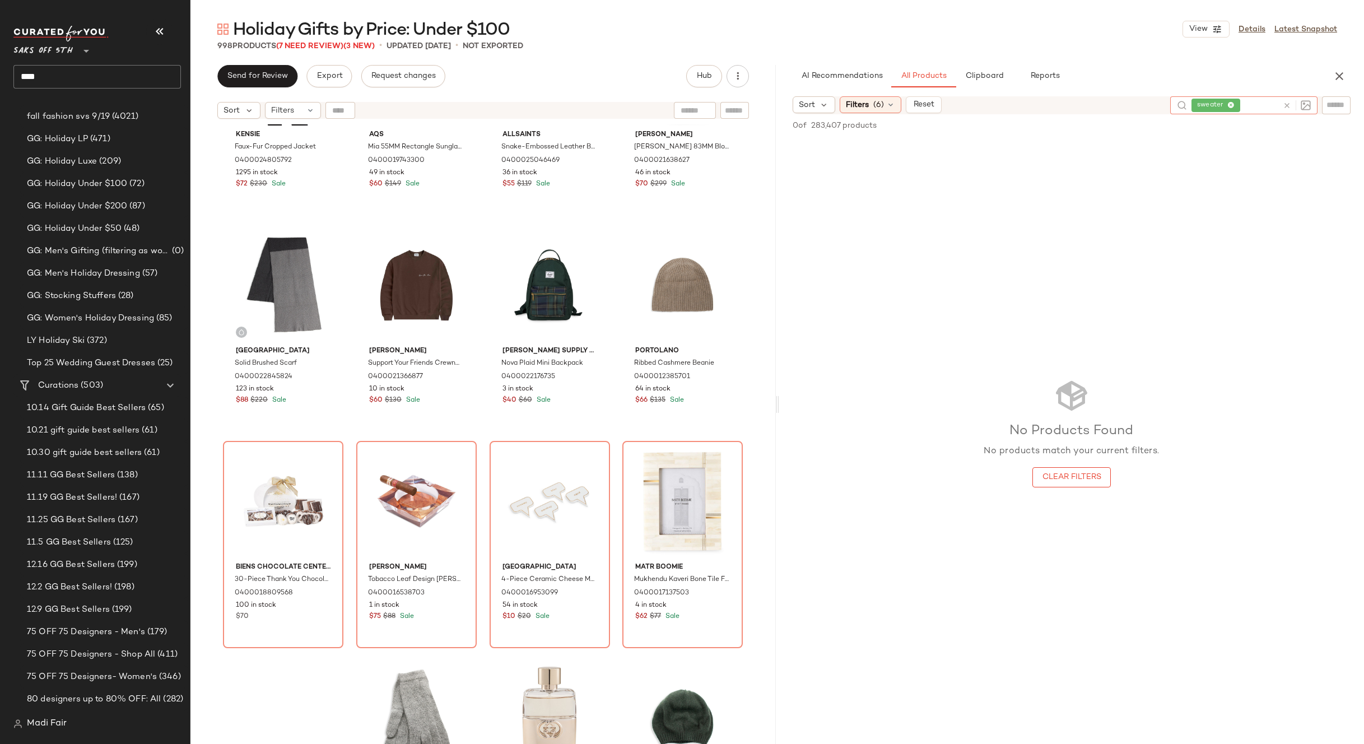
scroll to position [345, 0]
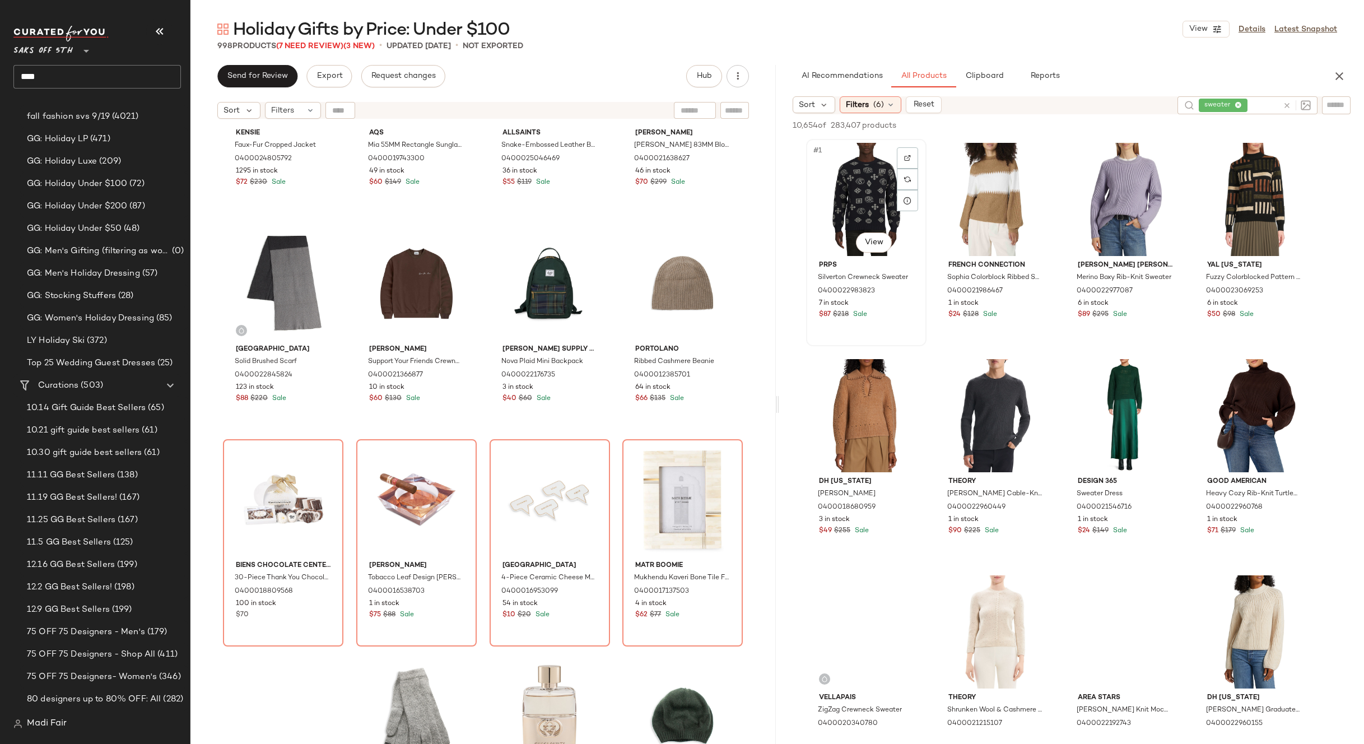
click at [864, 193] on div "#1 View" at bounding box center [866, 199] width 113 height 113
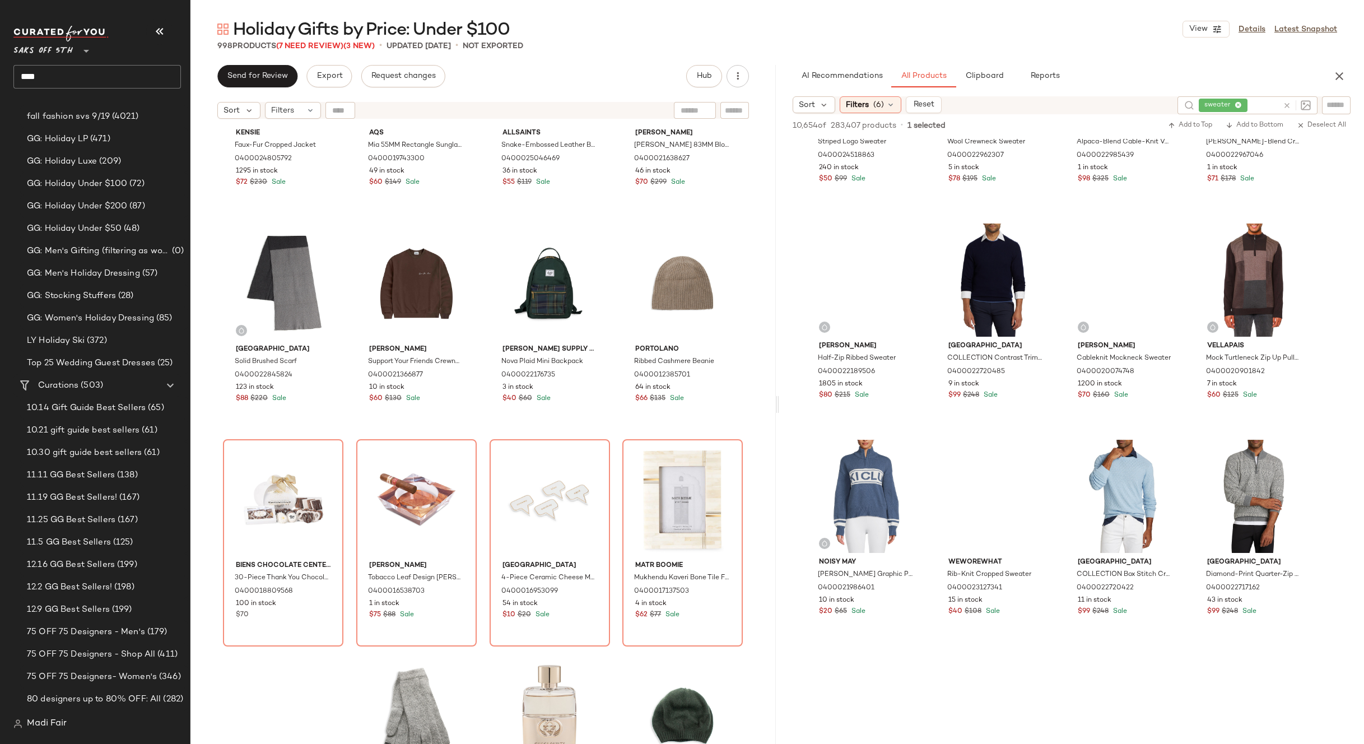
scroll to position [1008, 0]
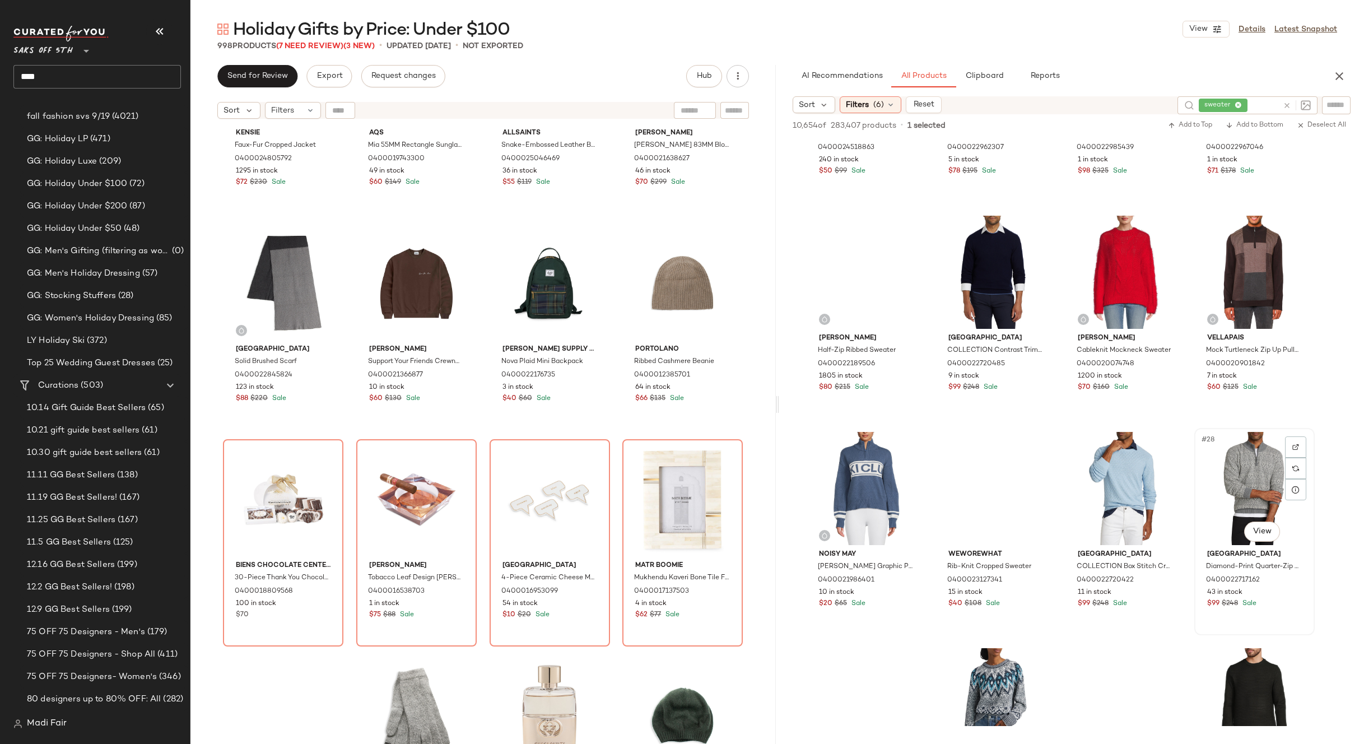
click at [1248, 471] on div "#28 View" at bounding box center [1254, 488] width 113 height 113
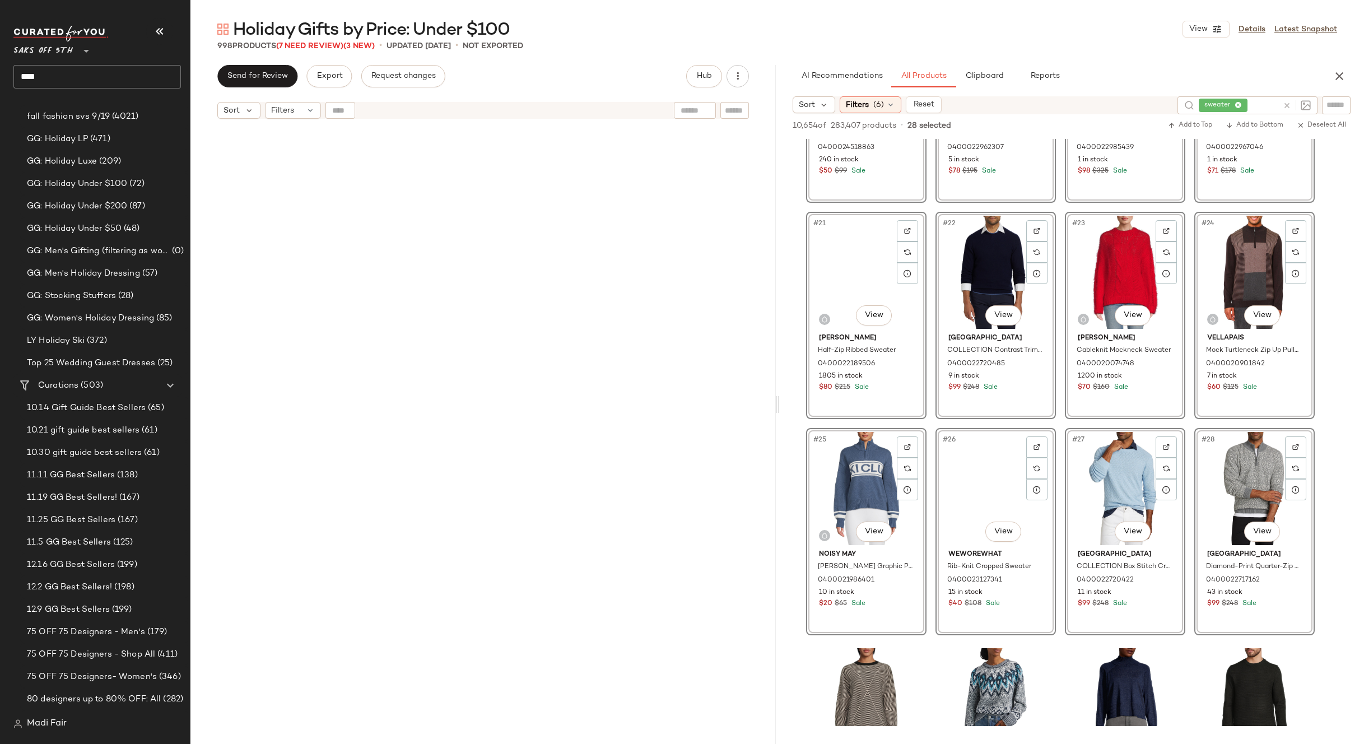
scroll to position [24629, 0]
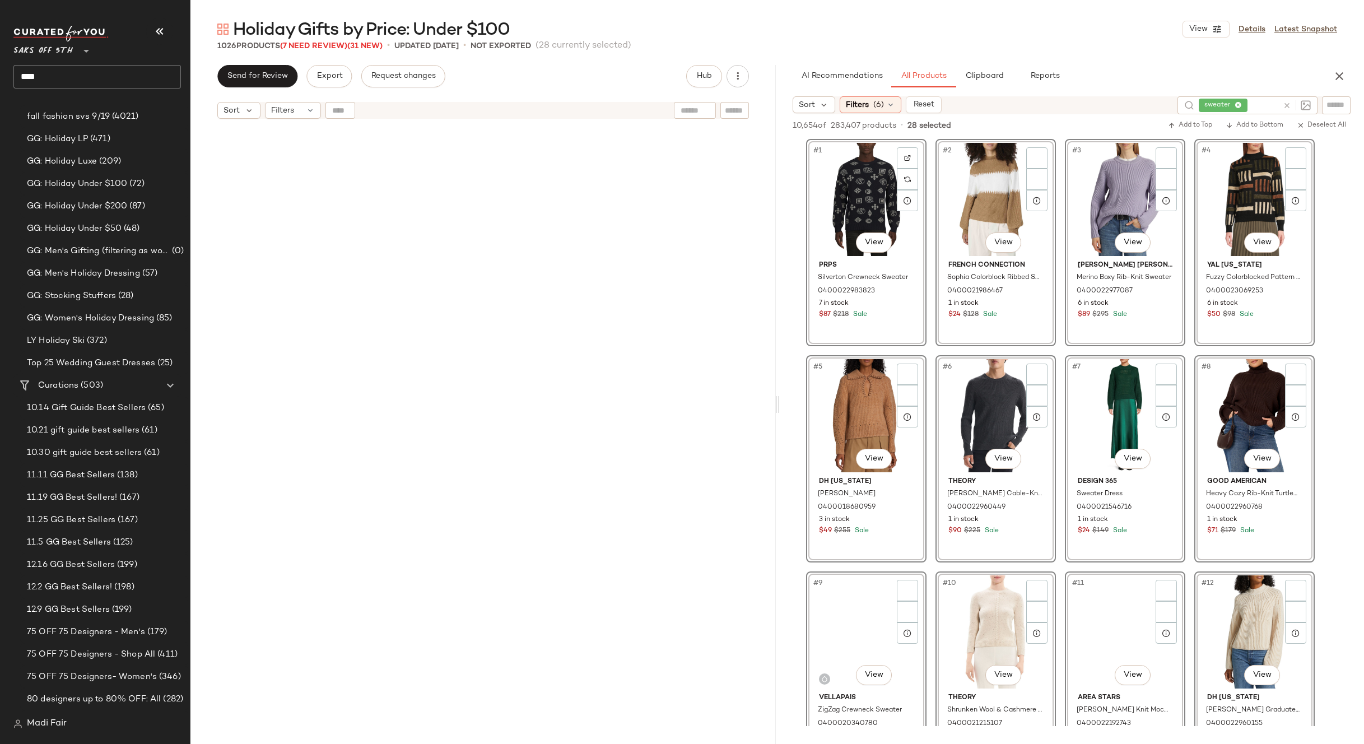
scroll to position [1008, 0]
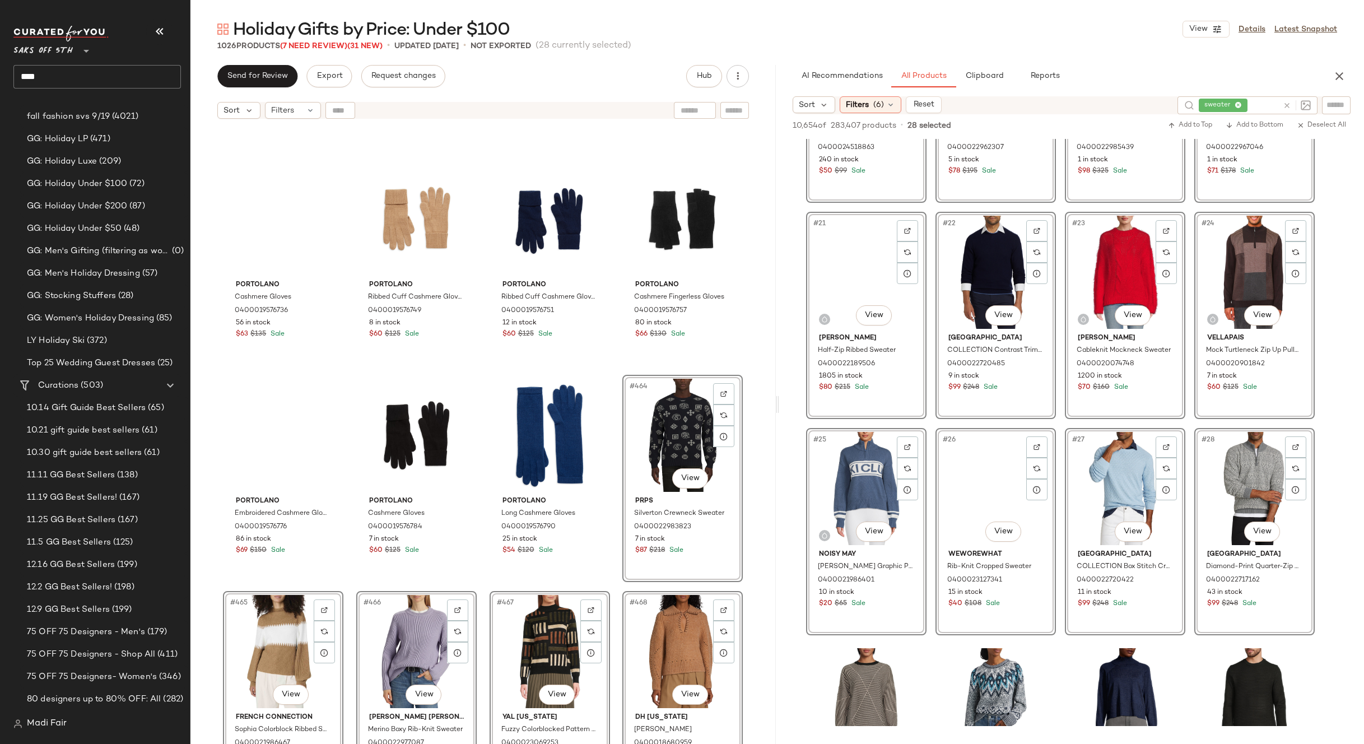
click at [1245, 105] on div "sweater" at bounding box center [1239, 105] width 80 height 18
type input "*****"
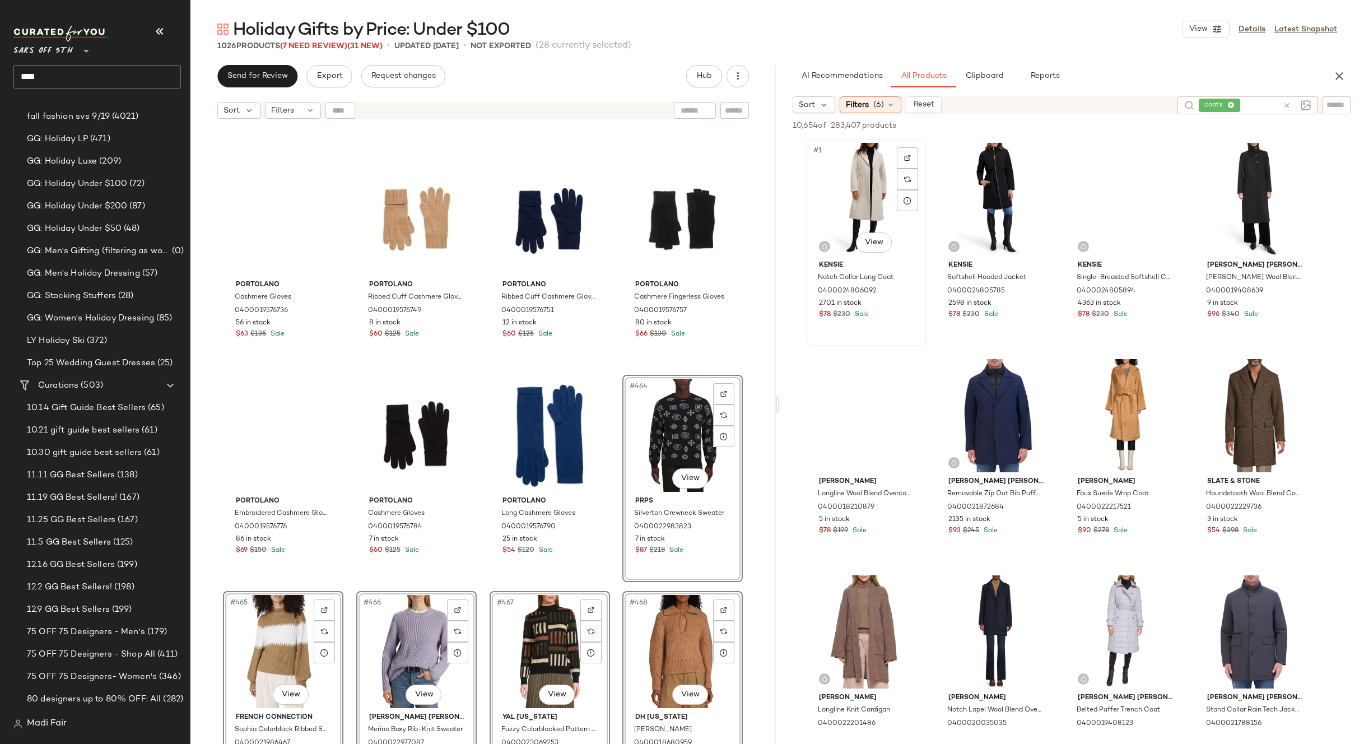
click at [867, 183] on div "#1 View" at bounding box center [866, 199] width 113 height 113
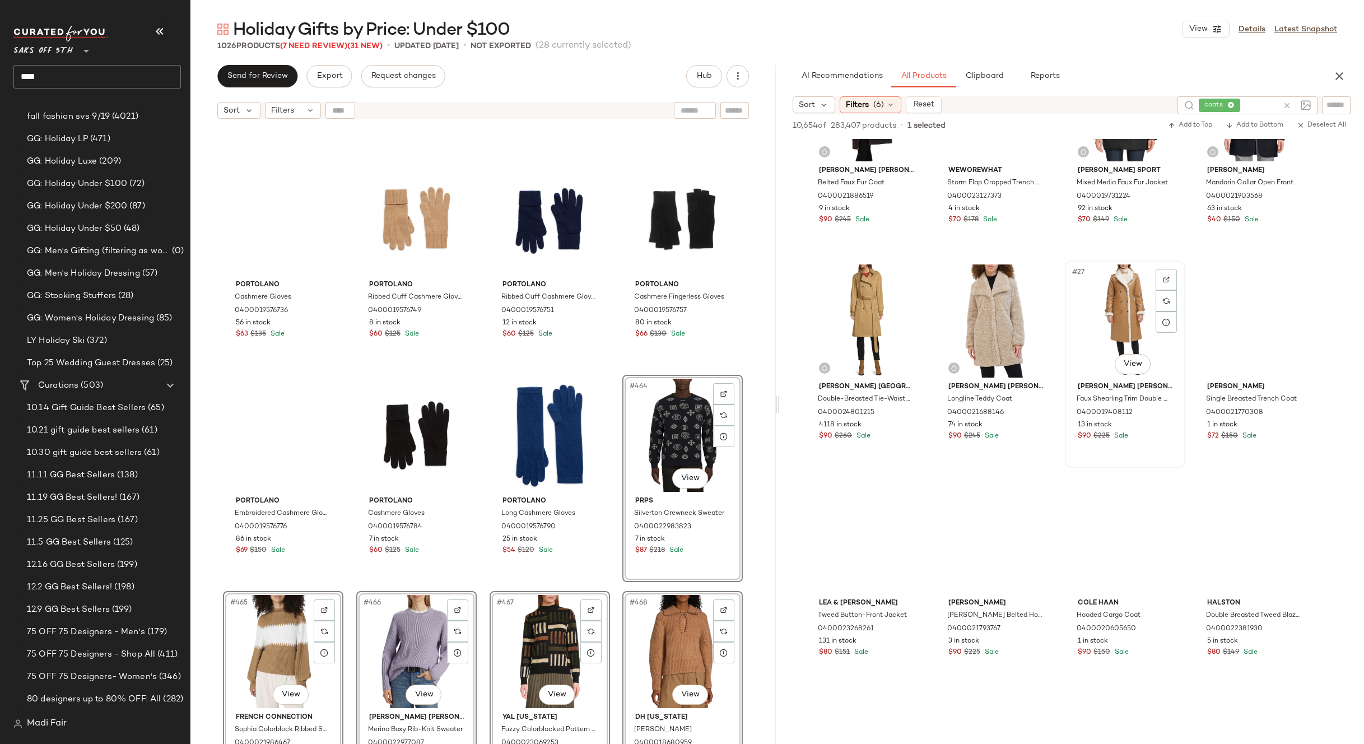
scroll to position [1176, 0]
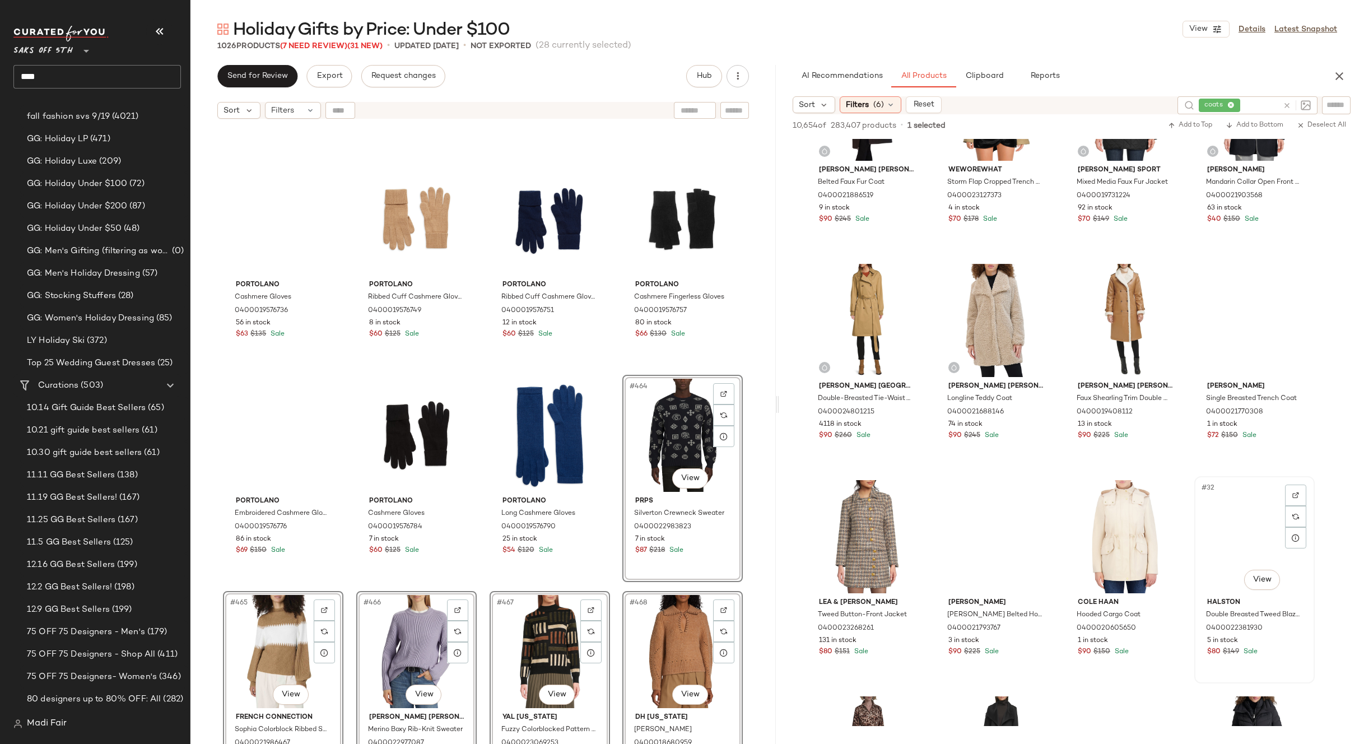
click at [1240, 518] on div "#32 View" at bounding box center [1254, 536] width 113 height 113
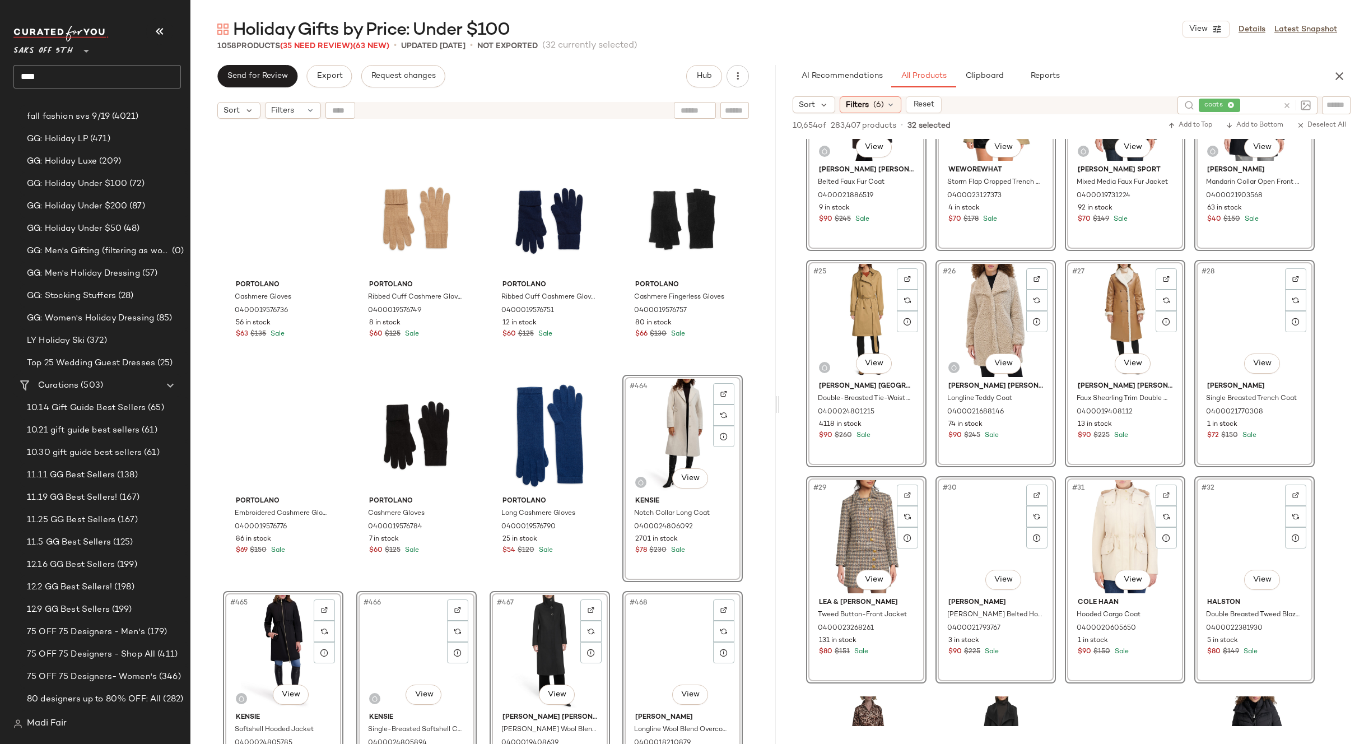
click at [612, 374] on div "Portolano Cashmere Gloves 0400019576685 70 in stock $54 $105 Sale Portolano Rib…" at bounding box center [482, 448] width 585 height 648
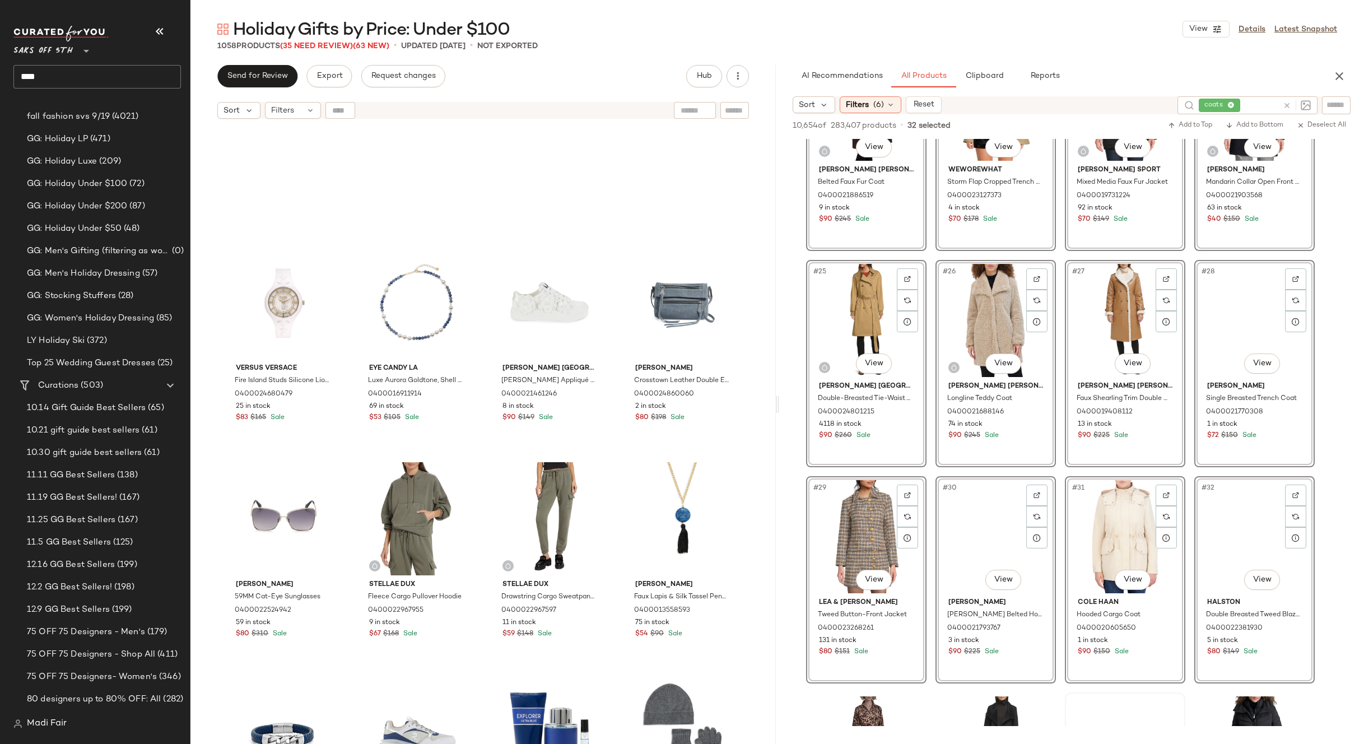
scroll to position [1625, 0]
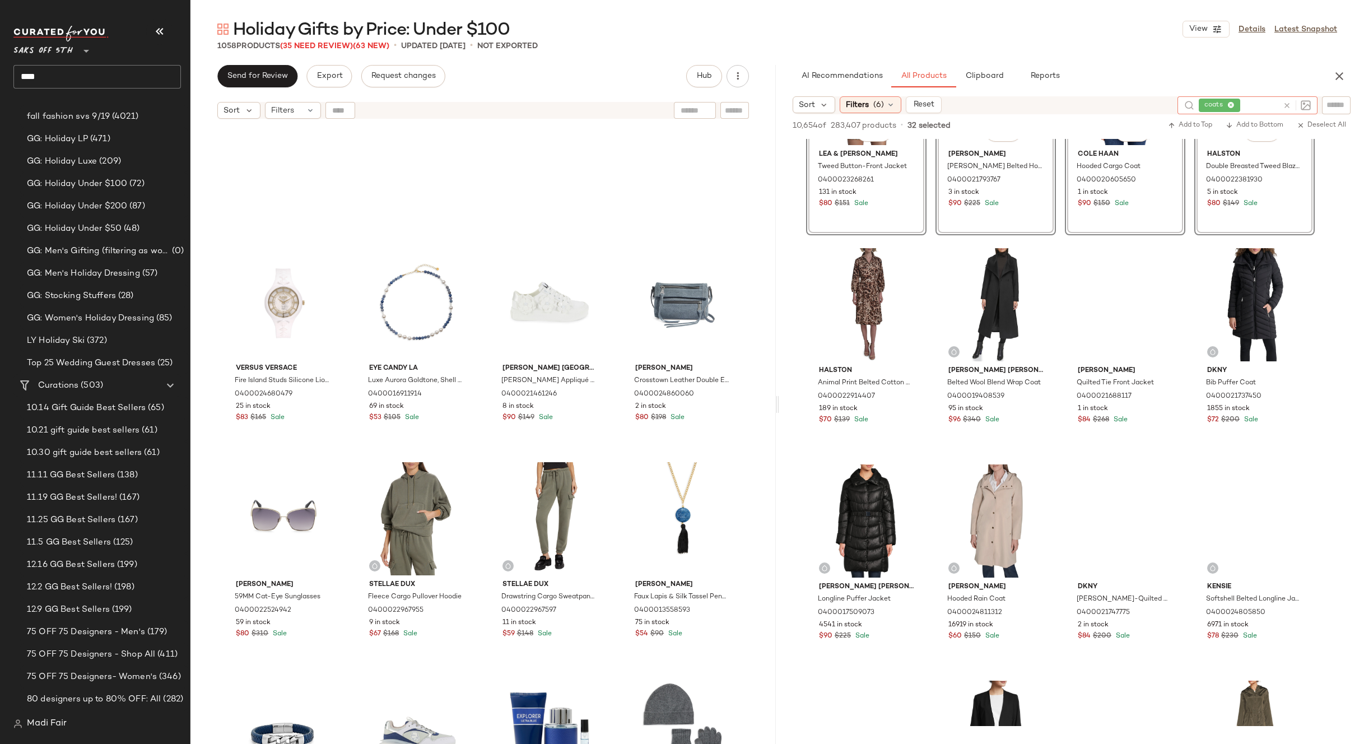
click at [1252, 106] on input "text" at bounding box center [1261, 106] width 36 height 12
type input "****"
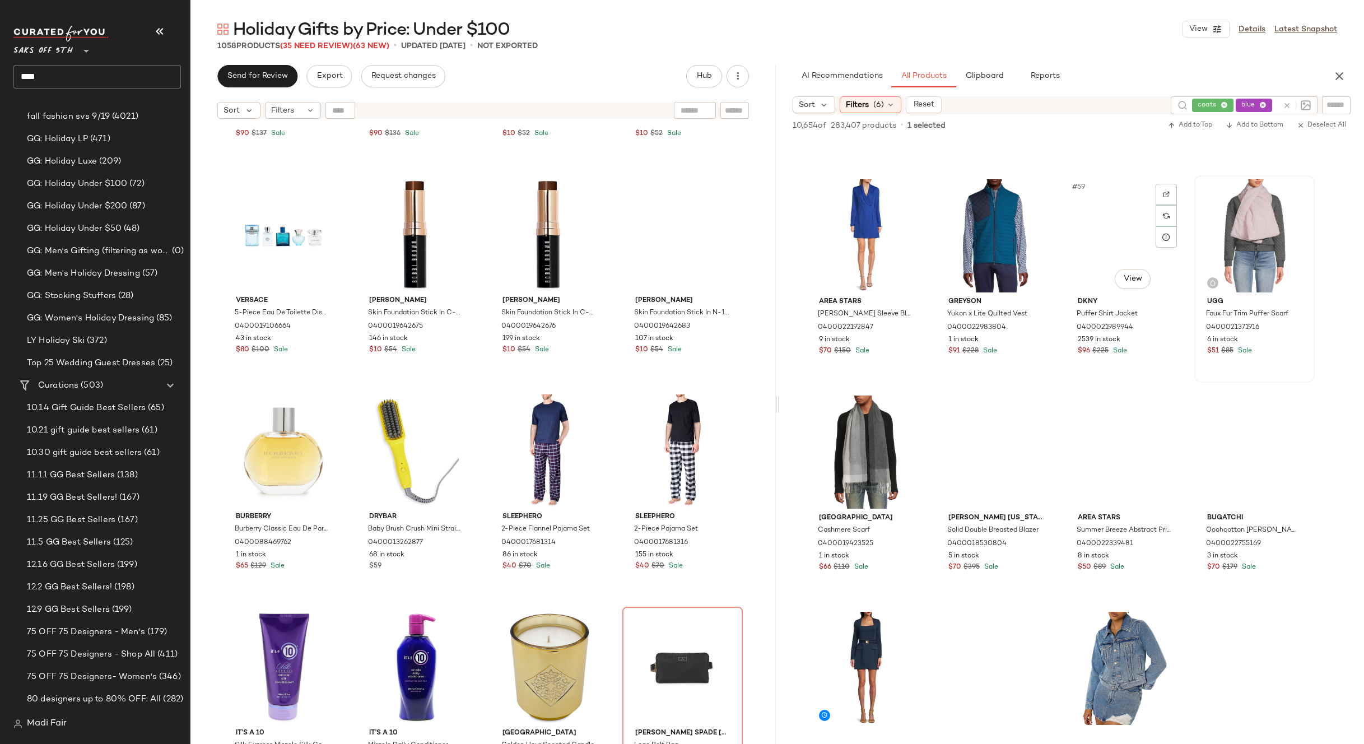
scroll to position [3025, 0]
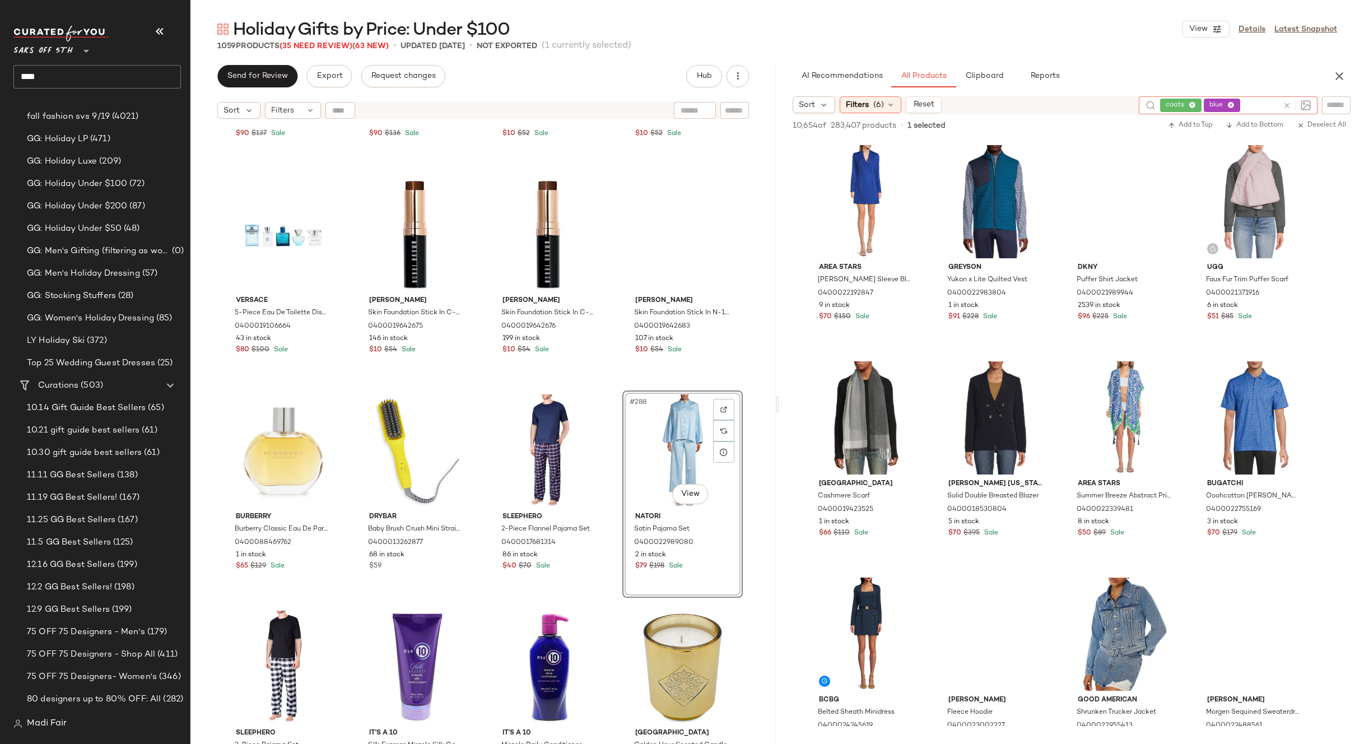
click at [1216, 103] on div "coats blue" at bounding box center [1219, 105] width 118 height 18
click at [1289, 106] on icon at bounding box center [1287, 105] width 8 height 8
click at [1339, 75] on icon "button" at bounding box center [1339, 75] width 13 height 13
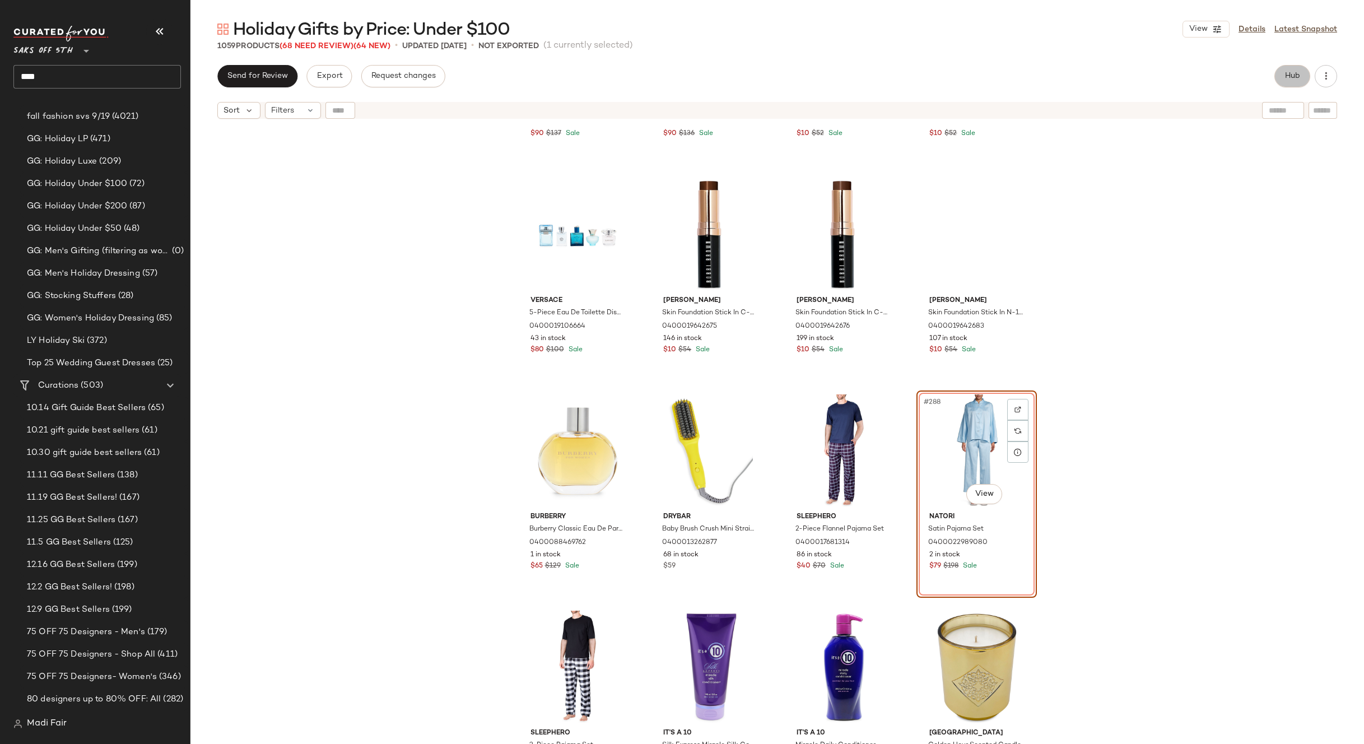
click at [1292, 73] on span "Hub" at bounding box center [1293, 76] width 16 height 9
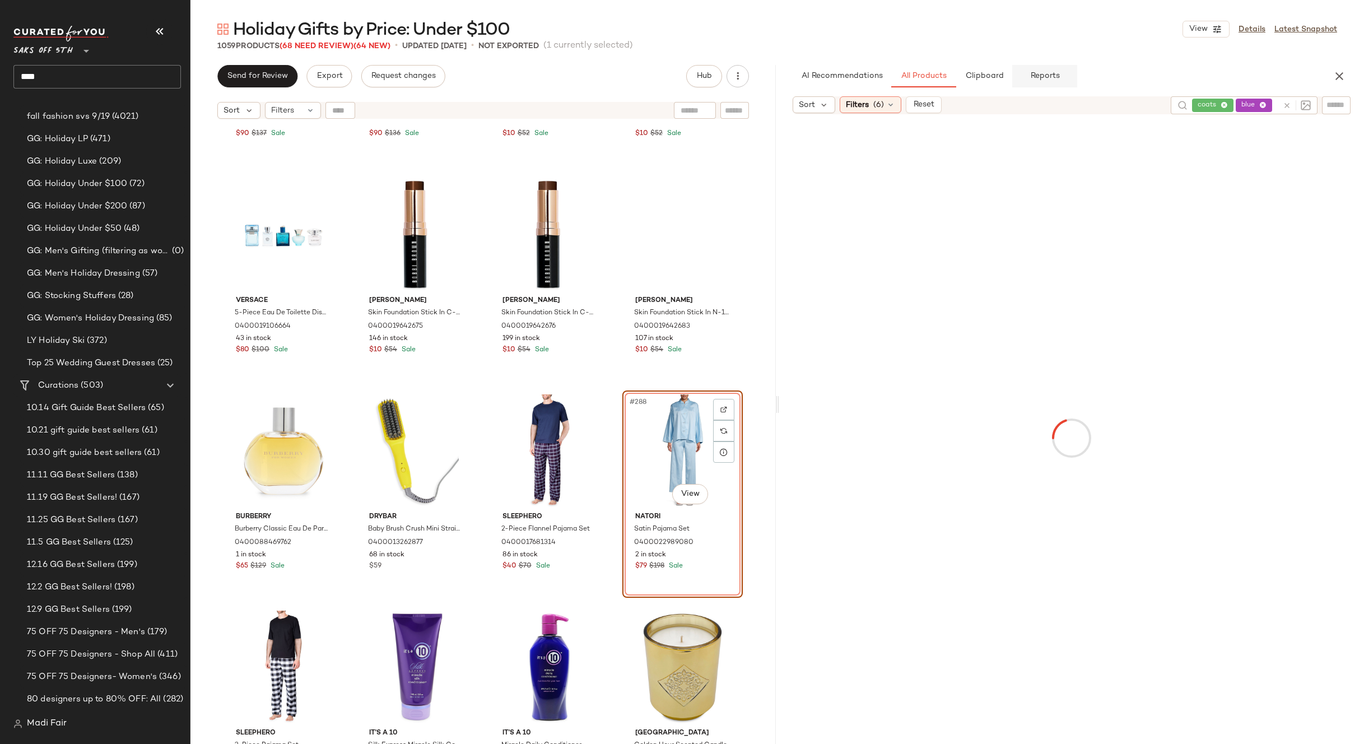
click at [1028, 71] on button "Reports" at bounding box center [1044, 76] width 65 height 22
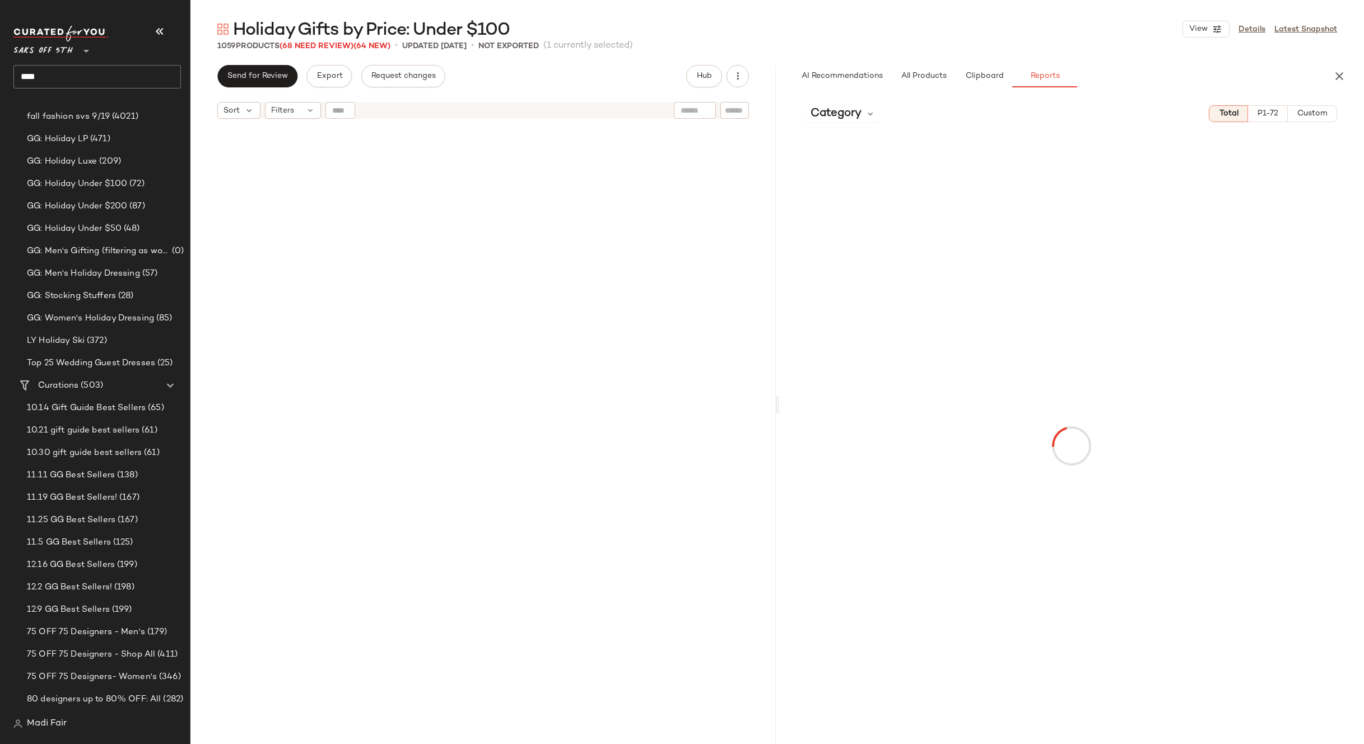
scroll to position [0, 0]
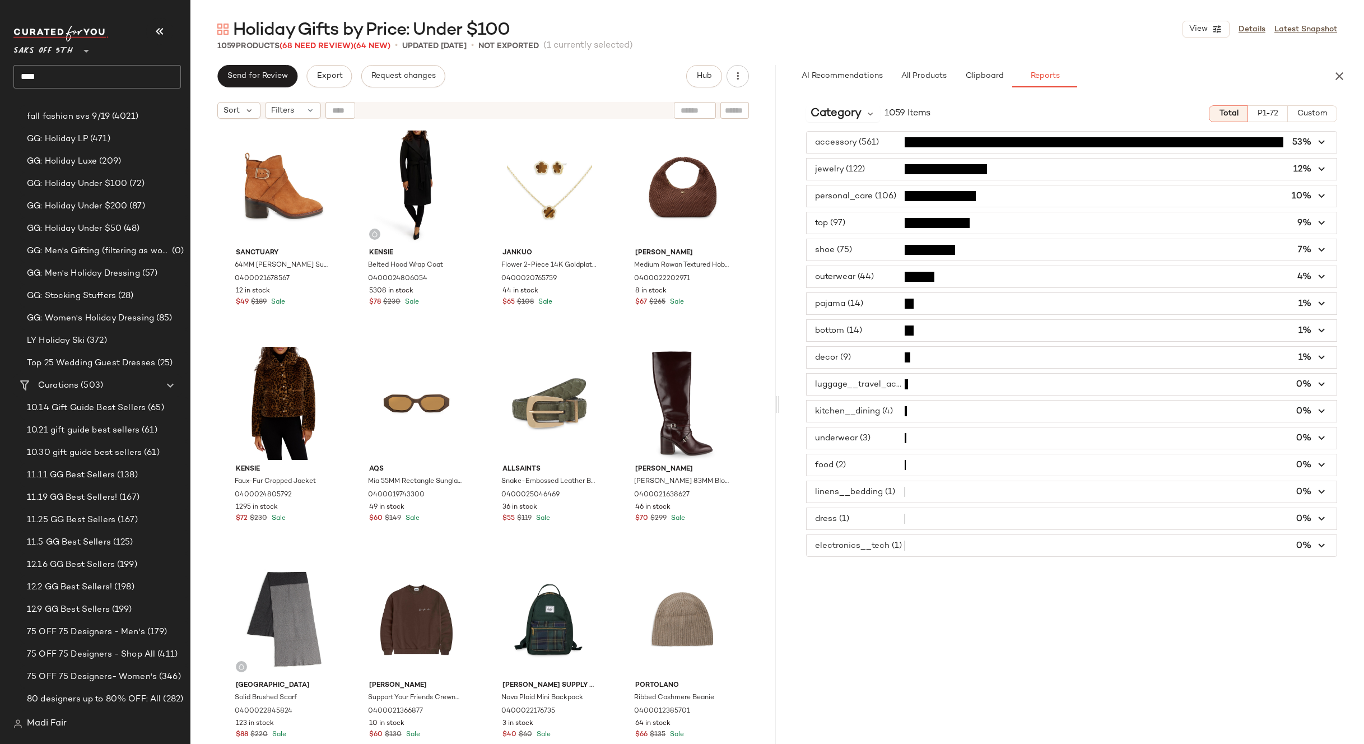
click at [871, 522] on span "button" at bounding box center [1072, 518] width 531 height 21
click at [871, 520] on span "button" at bounding box center [1072, 518] width 531 height 21
click at [1340, 74] on icon "button" at bounding box center [1339, 75] width 13 height 13
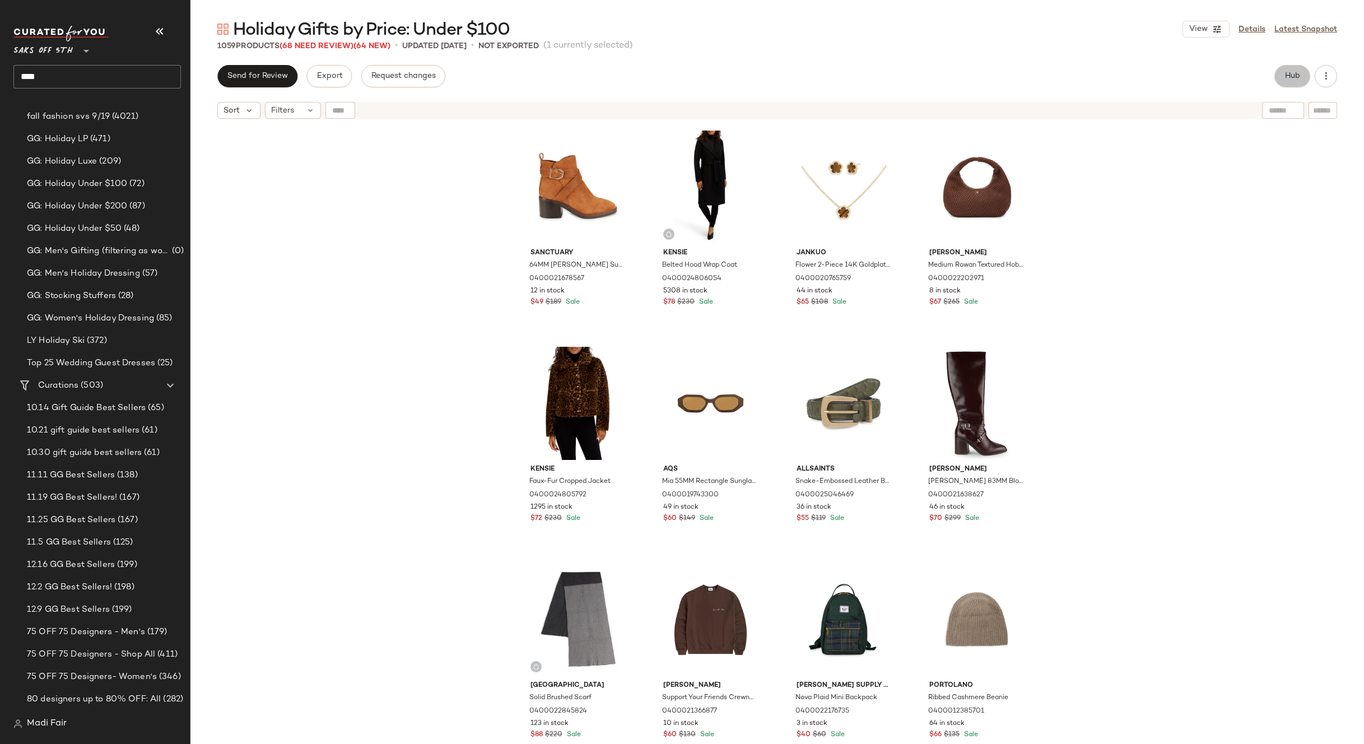
click at [1288, 72] on span "Hub" at bounding box center [1293, 76] width 16 height 9
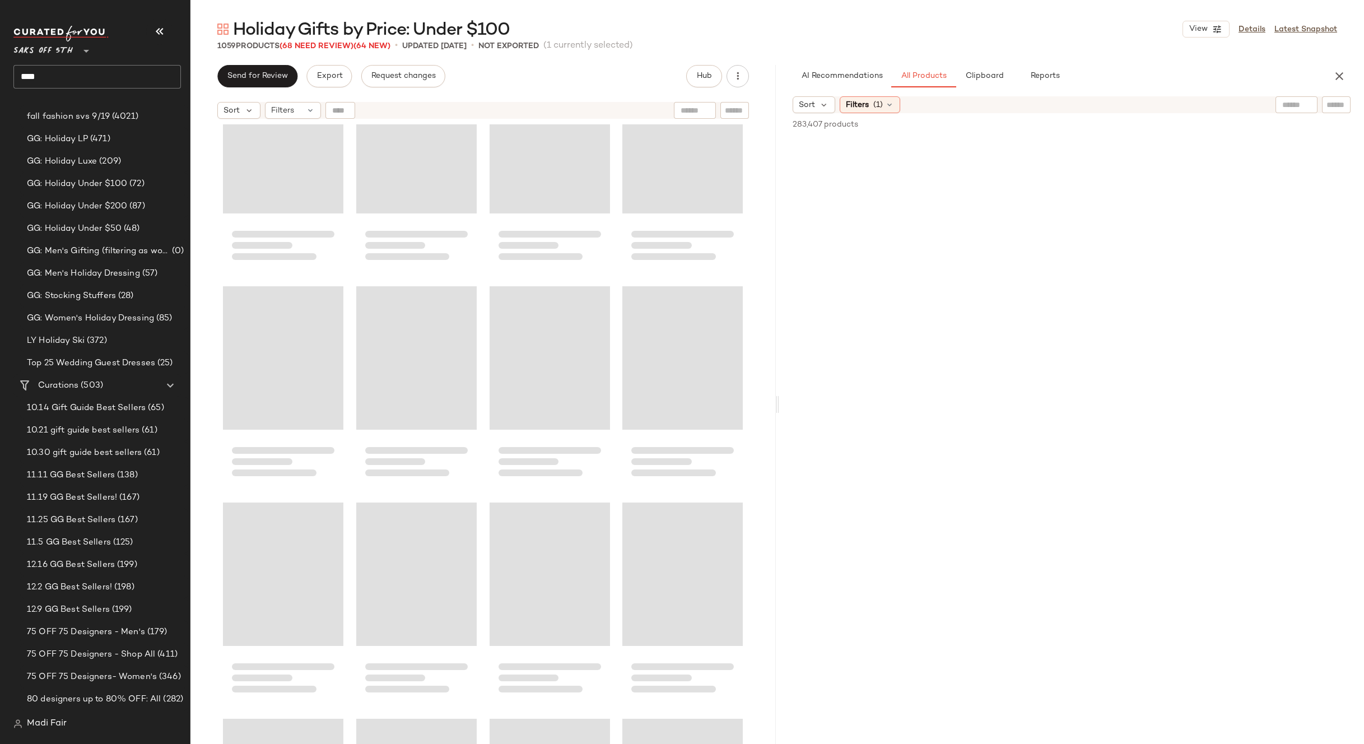
scroll to position [23691, 0]
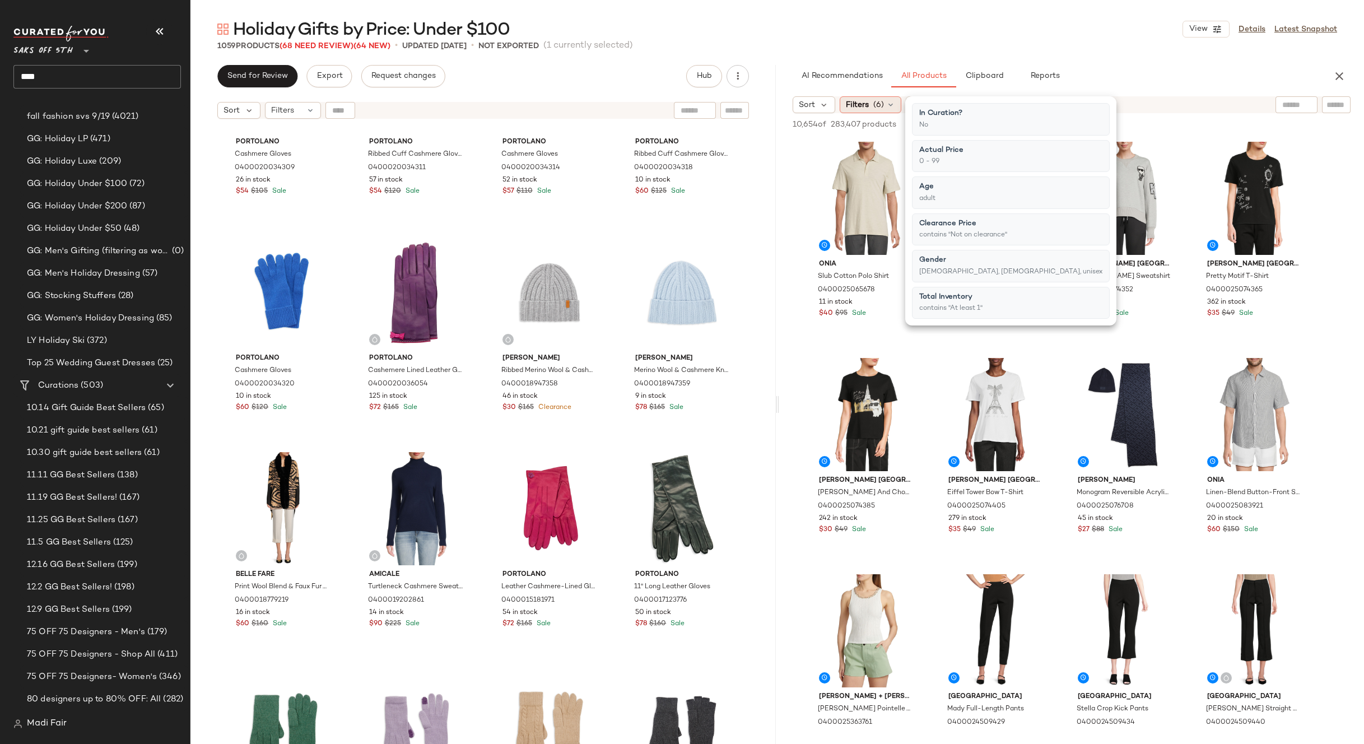
click at [876, 102] on span "(6)" at bounding box center [878, 105] width 11 height 12
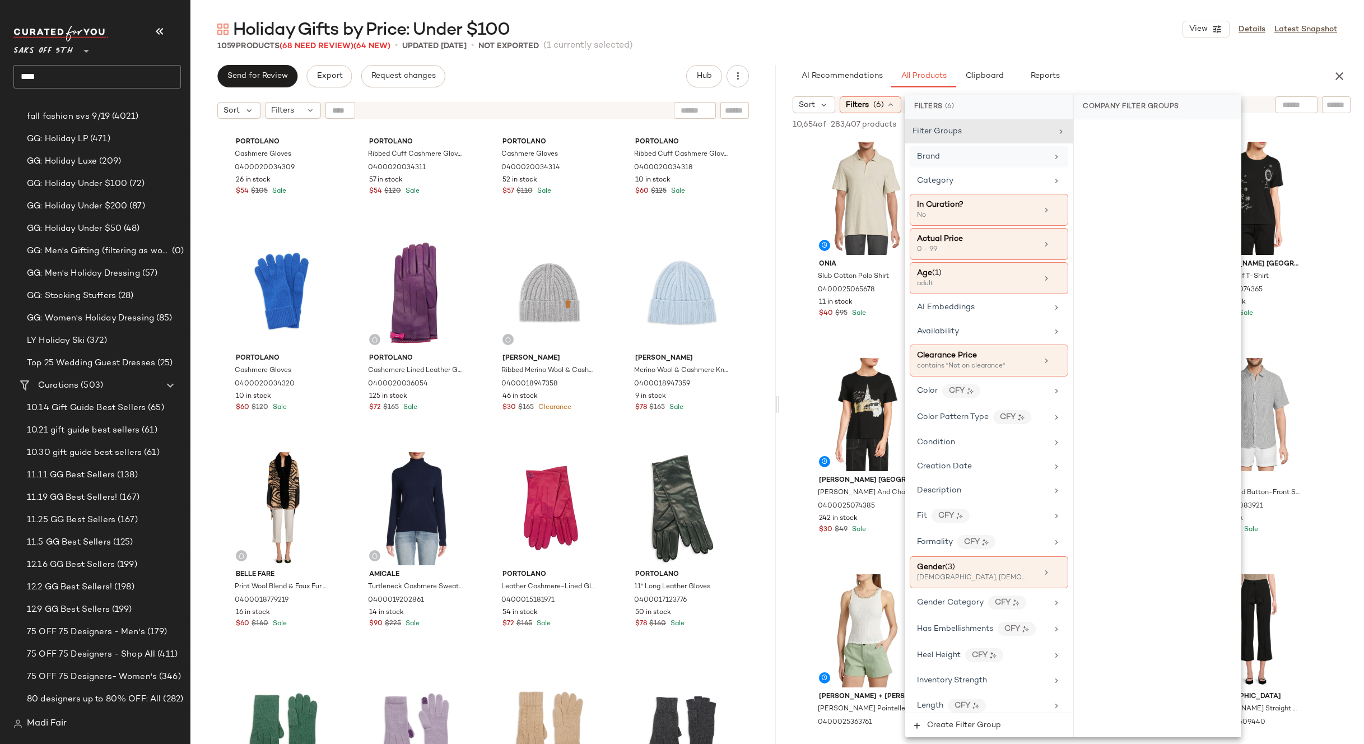
click at [960, 152] on div "Brand" at bounding box center [982, 157] width 131 height 12
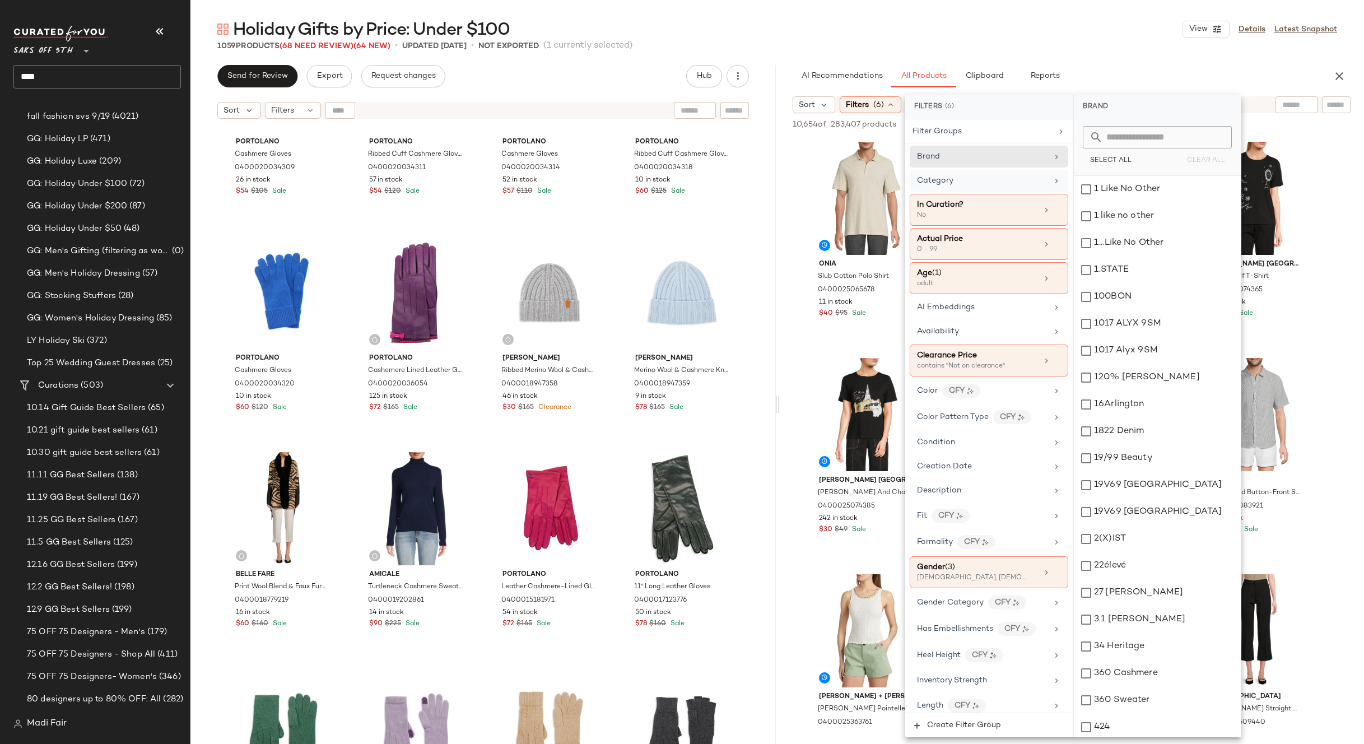
click at [961, 172] on div "Category" at bounding box center [989, 181] width 159 height 22
click at [962, 179] on div "Category" at bounding box center [982, 181] width 131 height 12
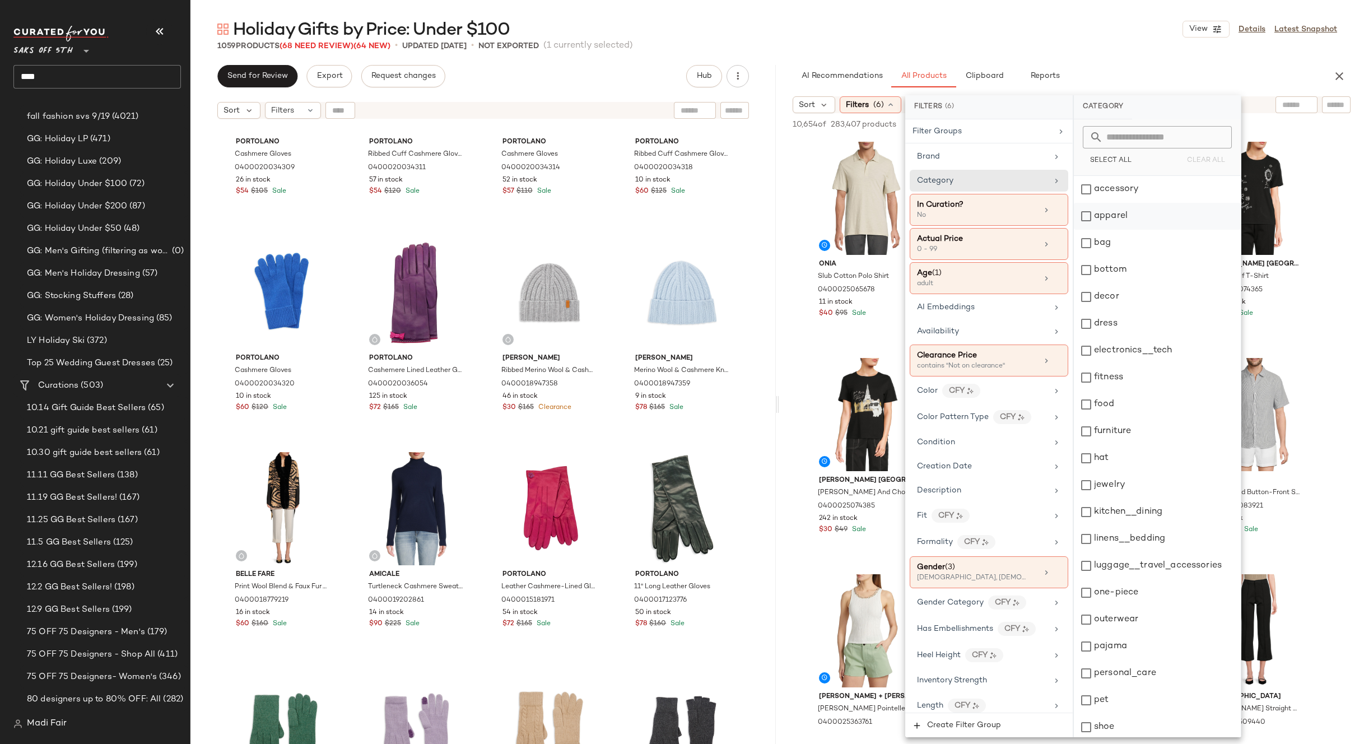
click at [1124, 212] on div "apparel" at bounding box center [1157, 216] width 167 height 27
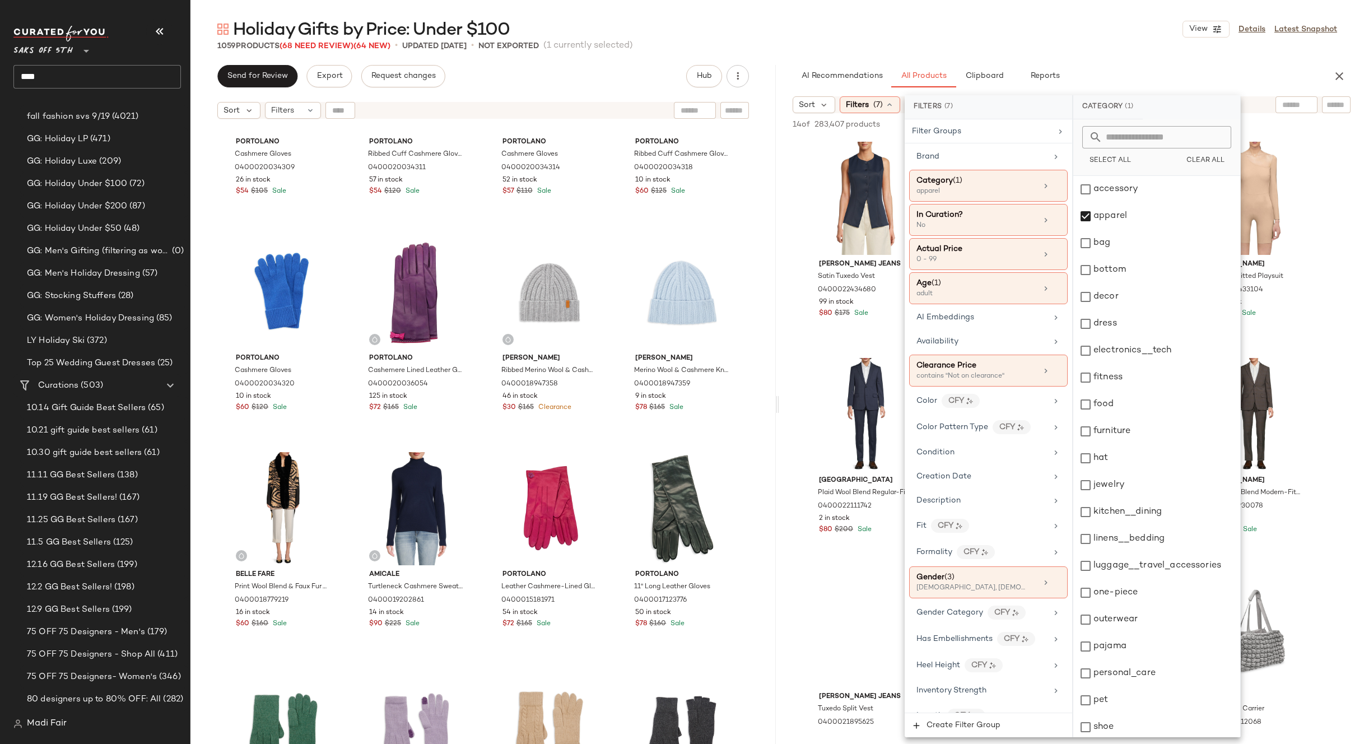
click at [1036, 37] on div "Holiday Gifts by Price: Under $100 View Details Latest Snapshot" at bounding box center [777, 29] width 1174 height 22
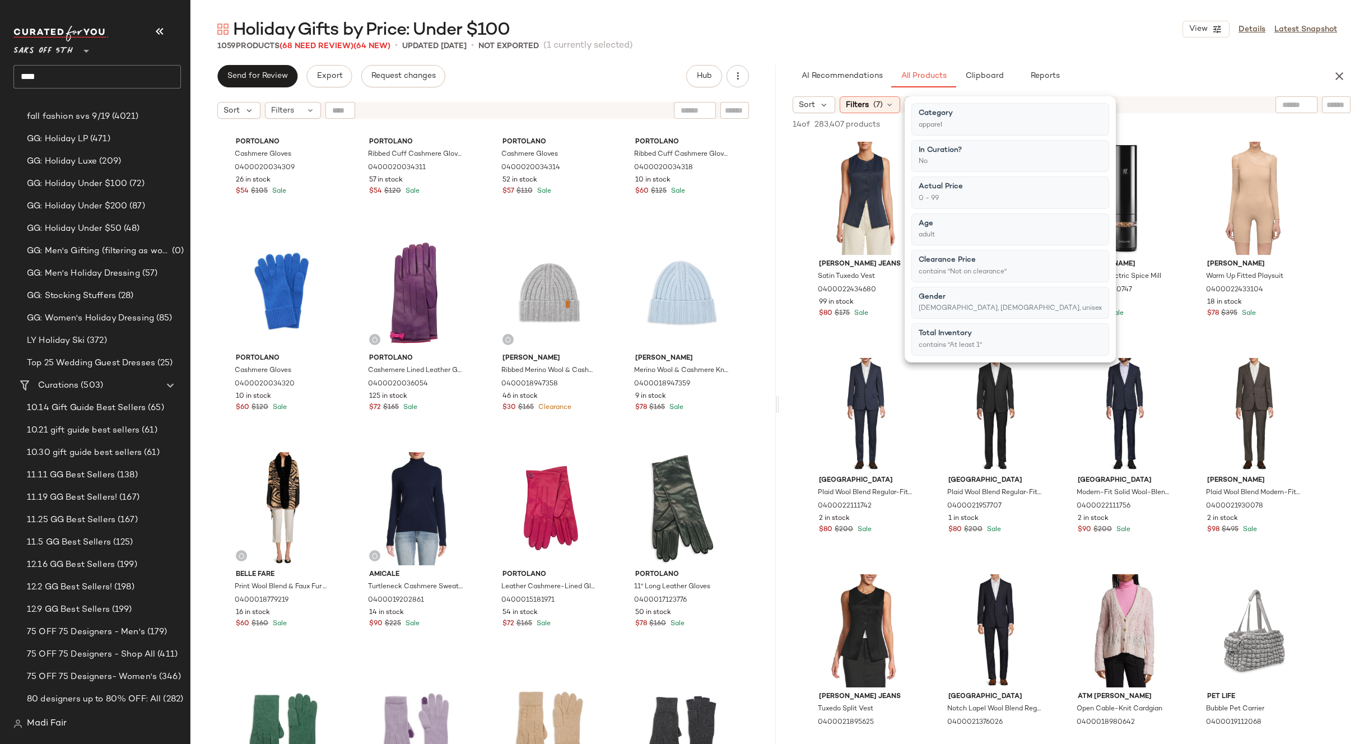
click at [1036, 42] on div "1059 Products (68 Need Review) (64 New) • updated Sep 24th • Not Exported (1 cu…" at bounding box center [777, 45] width 1174 height 11
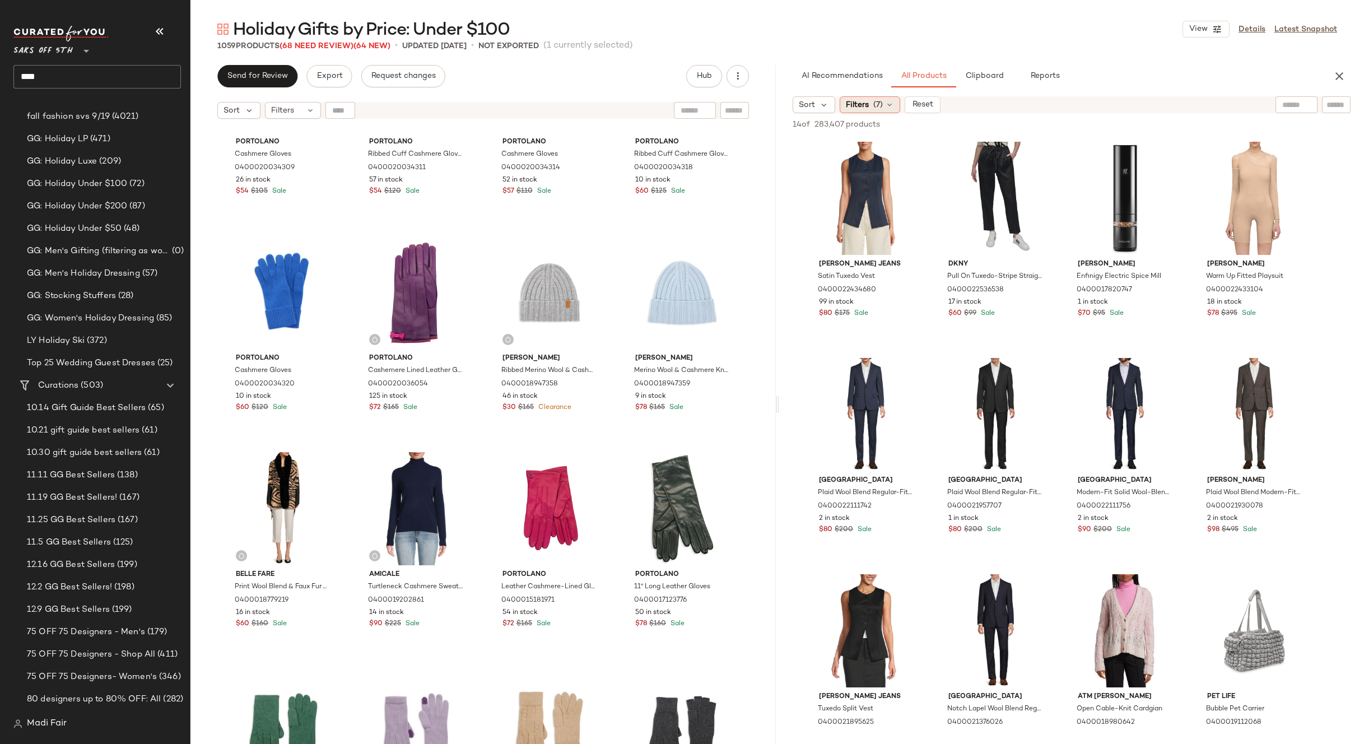
click at [874, 104] on span "(7)" at bounding box center [878, 105] width 10 height 12
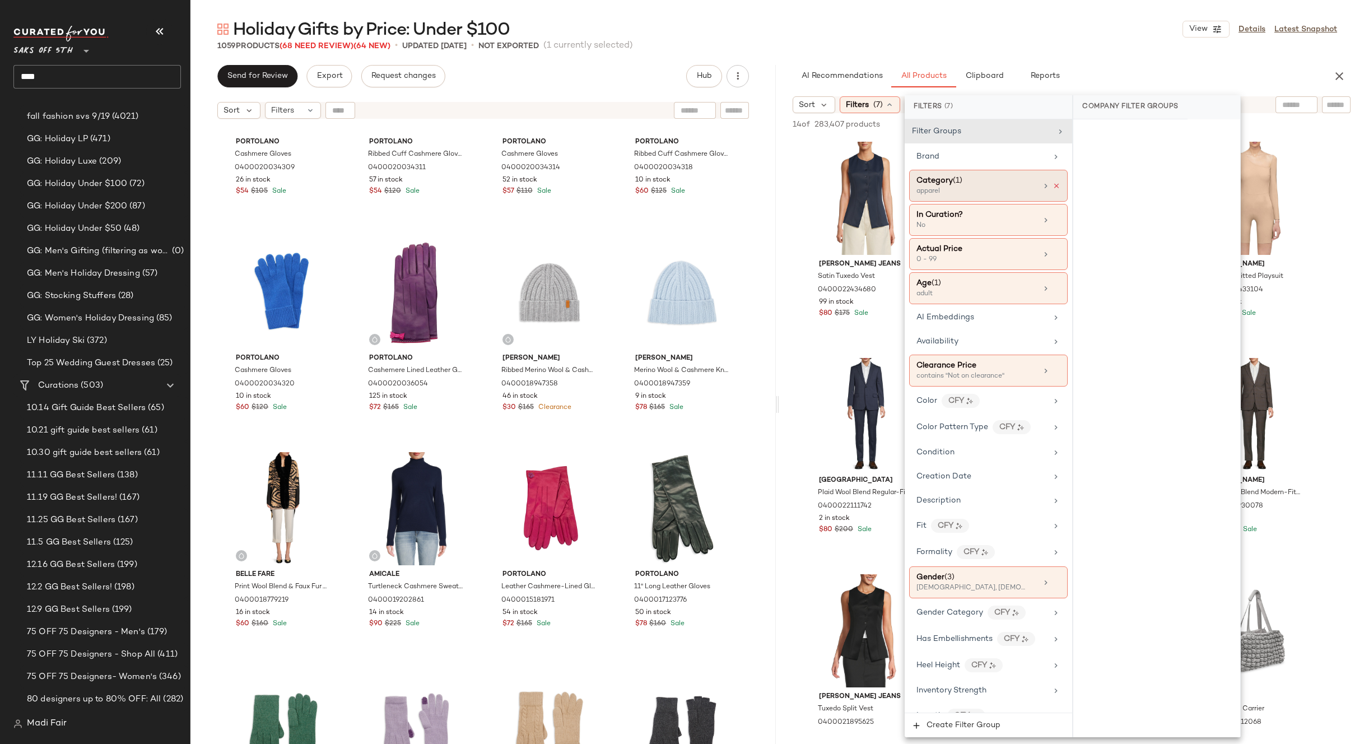
click at [1053, 188] on icon at bounding box center [1057, 186] width 8 height 8
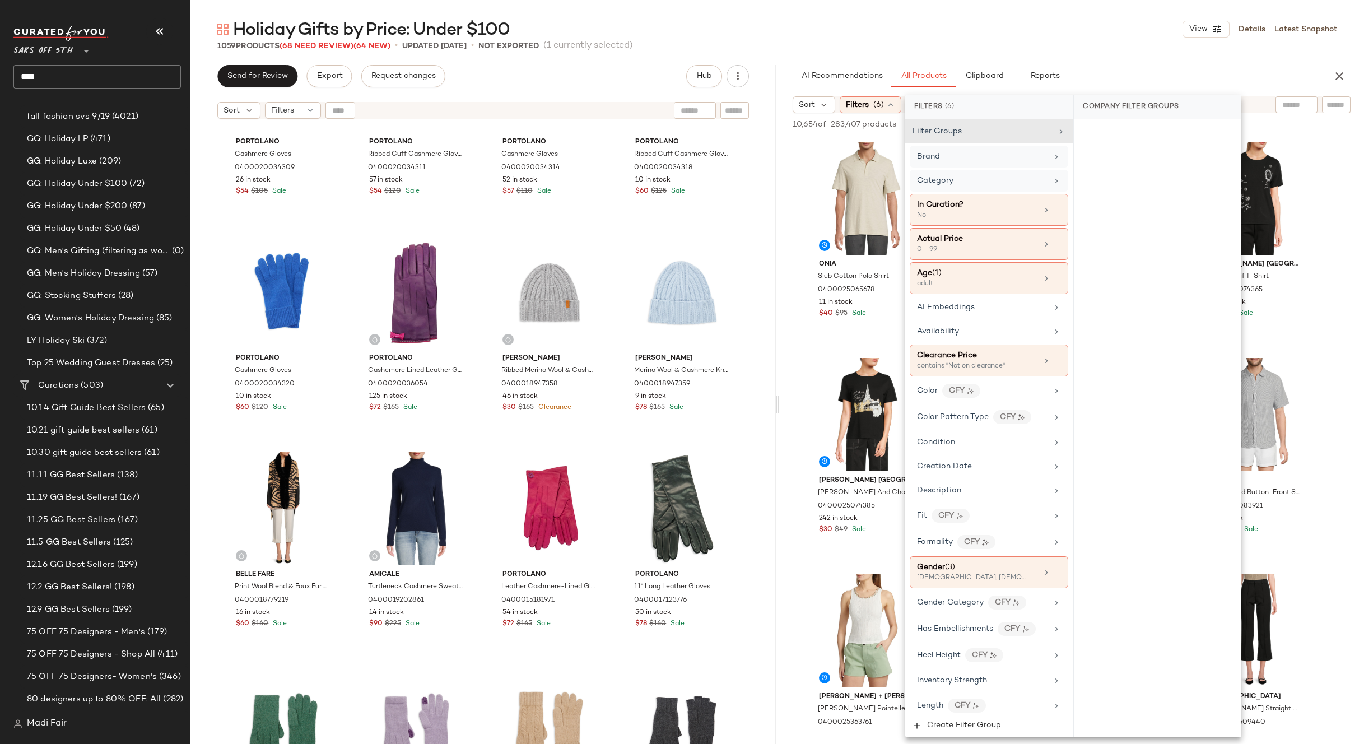
click at [969, 162] on div "Brand" at bounding box center [989, 157] width 159 height 22
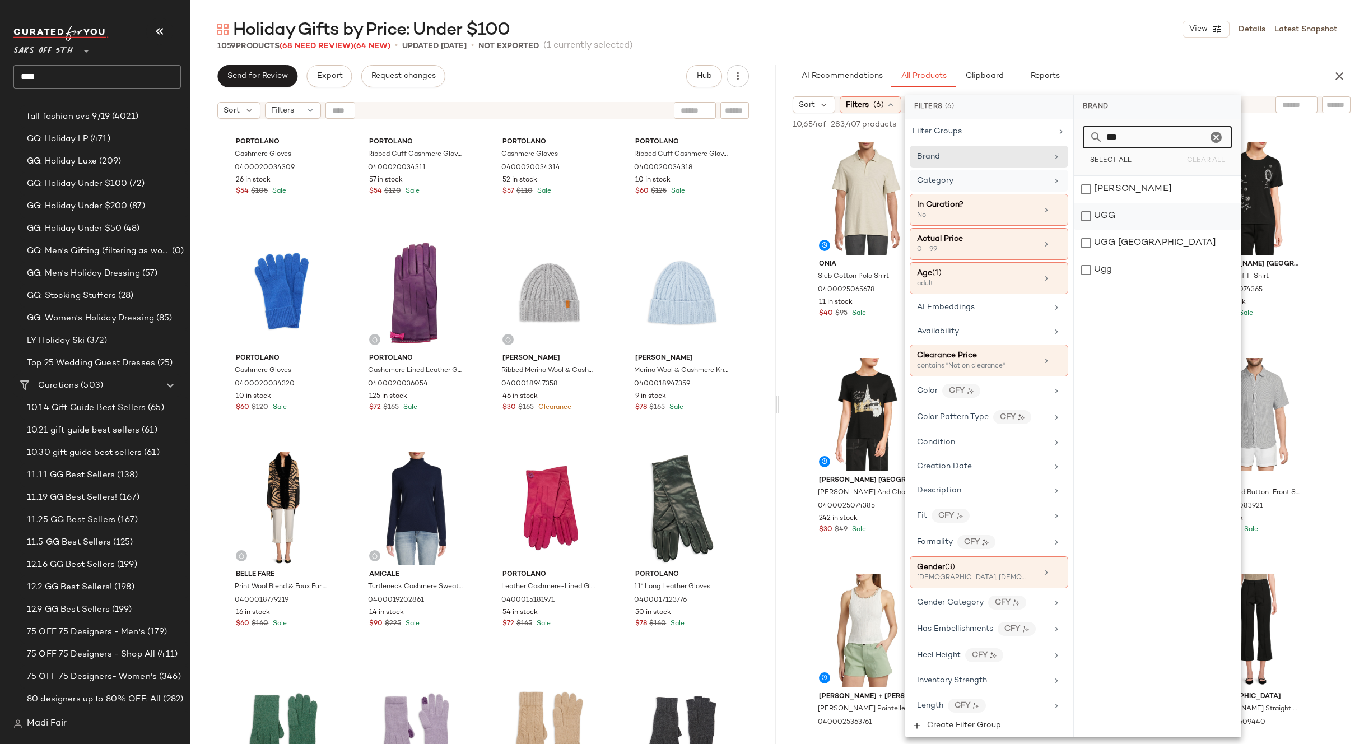
click at [1114, 220] on div "UGG" at bounding box center [1157, 216] width 167 height 27
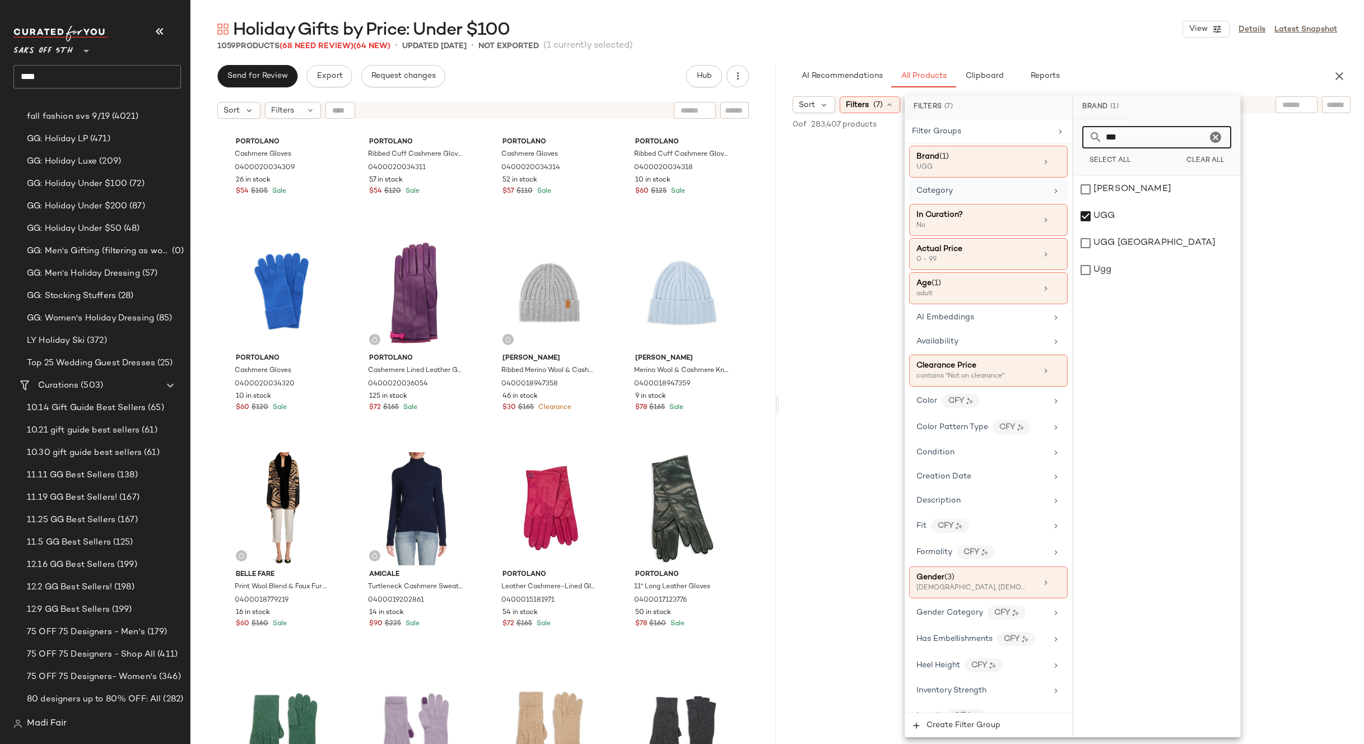
drag, startPoint x: 1119, startPoint y: 142, endPoint x: 1062, endPoint y: 144, distance: 56.6
click at [1062, 144] on div "Filters (7) Filter Groups Brand (1) UGG Category In Curation? No Actual Price 0…" at bounding box center [1073, 416] width 336 height 642
click at [1137, 217] on div "Karl Lagerfeld" at bounding box center [1156, 220] width 167 height 27
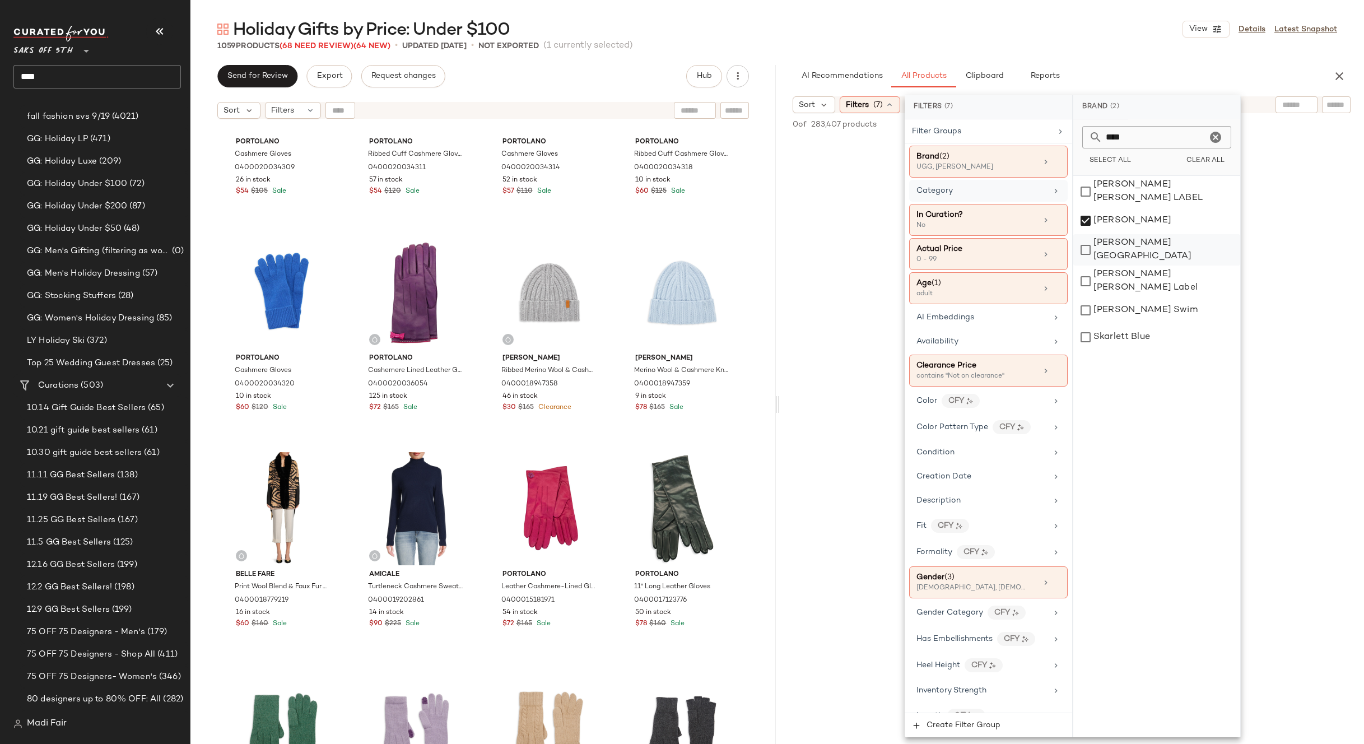
click at [1141, 244] on div "[PERSON_NAME] [GEOGRAPHIC_DATA]" at bounding box center [1156, 249] width 167 height 31
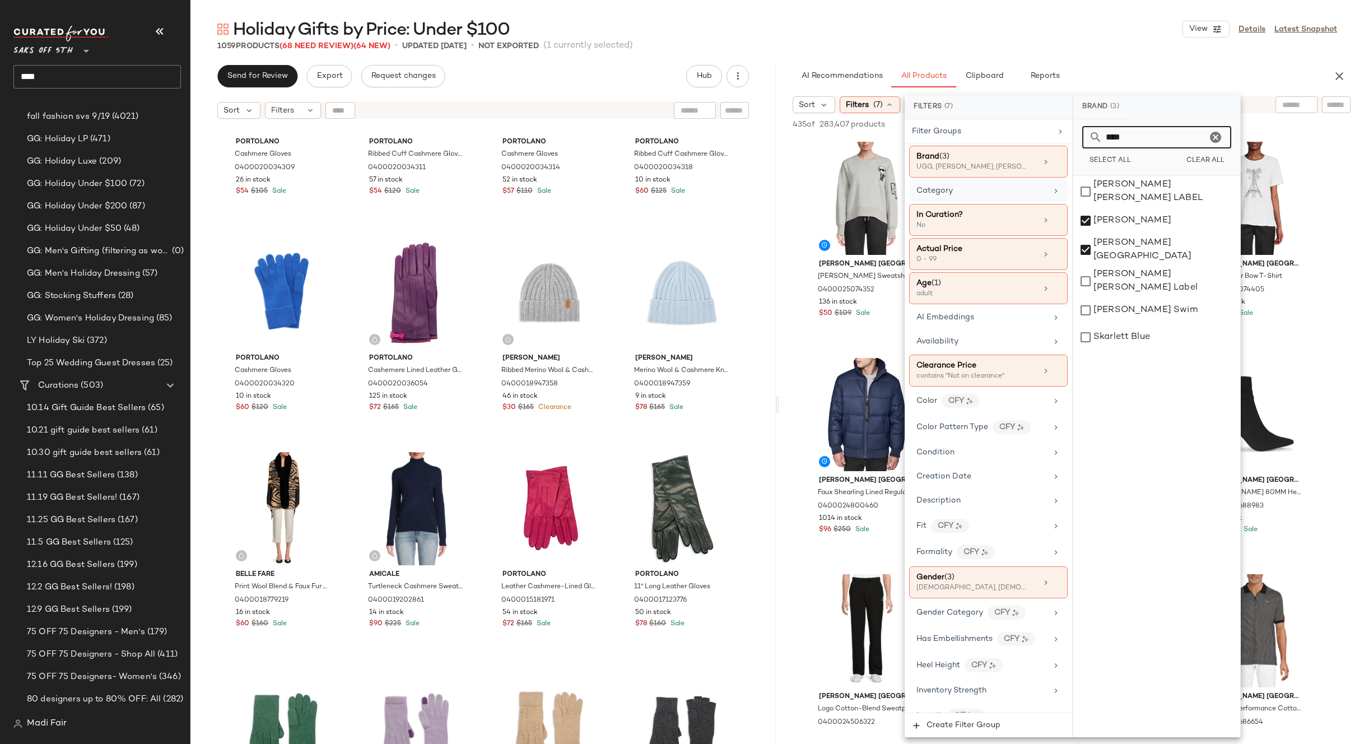
drag, startPoint x: 1125, startPoint y: 128, endPoint x: 1081, endPoint y: 130, distance: 44.3
click at [1081, 130] on div "**** Select All Clear All" at bounding box center [1156, 147] width 167 height 57
click at [1123, 191] on div "[GEOGRAPHIC_DATA]" at bounding box center [1156, 189] width 167 height 27
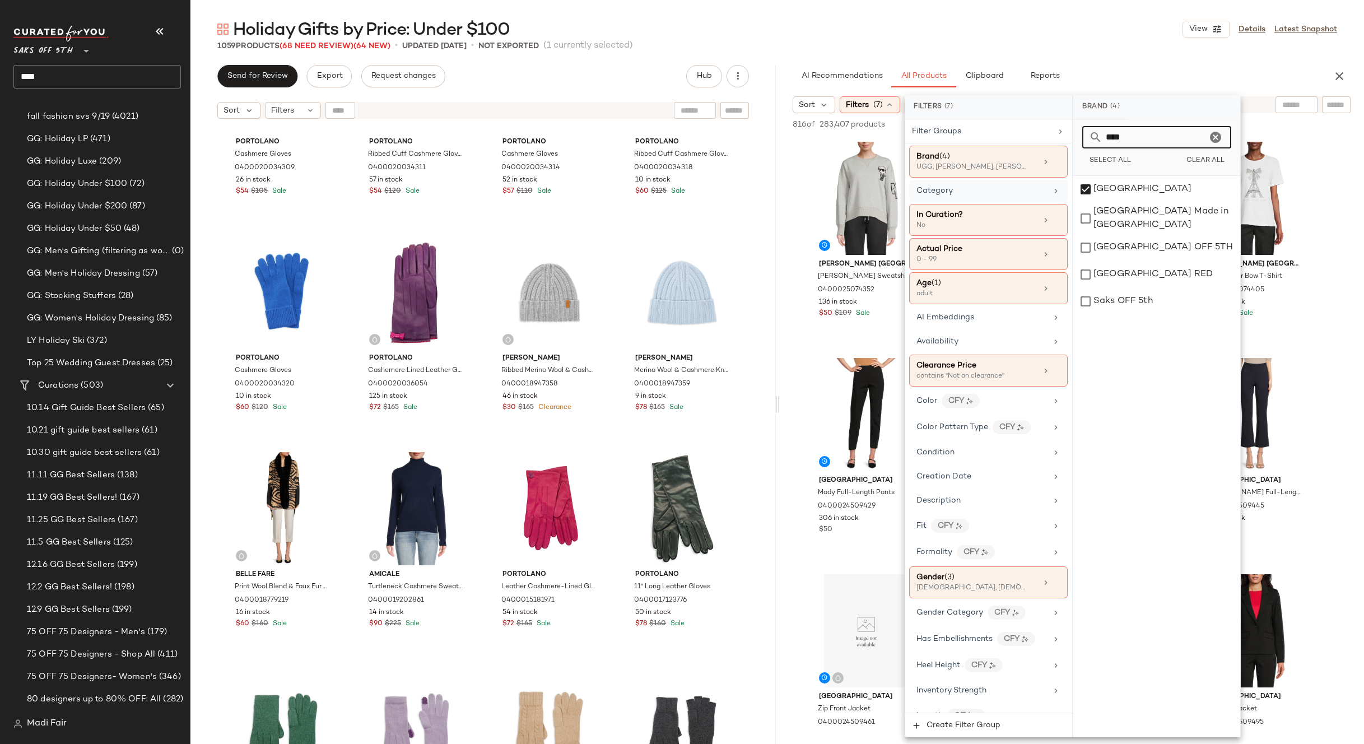
drag, startPoint x: 1124, startPoint y: 133, endPoint x: 1077, endPoint y: 134, distance: 47.6
click at [1077, 134] on div "**** Select All Clear All" at bounding box center [1156, 147] width 167 height 57
drag, startPoint x: 1139, startPoint y: 189, endPoint x: 1132, endPoint y: 151, distance: 38.2
click at [1138, 188] on div "Gucci" at bounding box center [1156, 189] width 167 height 27
drag, startPoint x: 1125, startPoint y: 139, endPoint x: 1015, endPoint y: 136, distance: 110.4
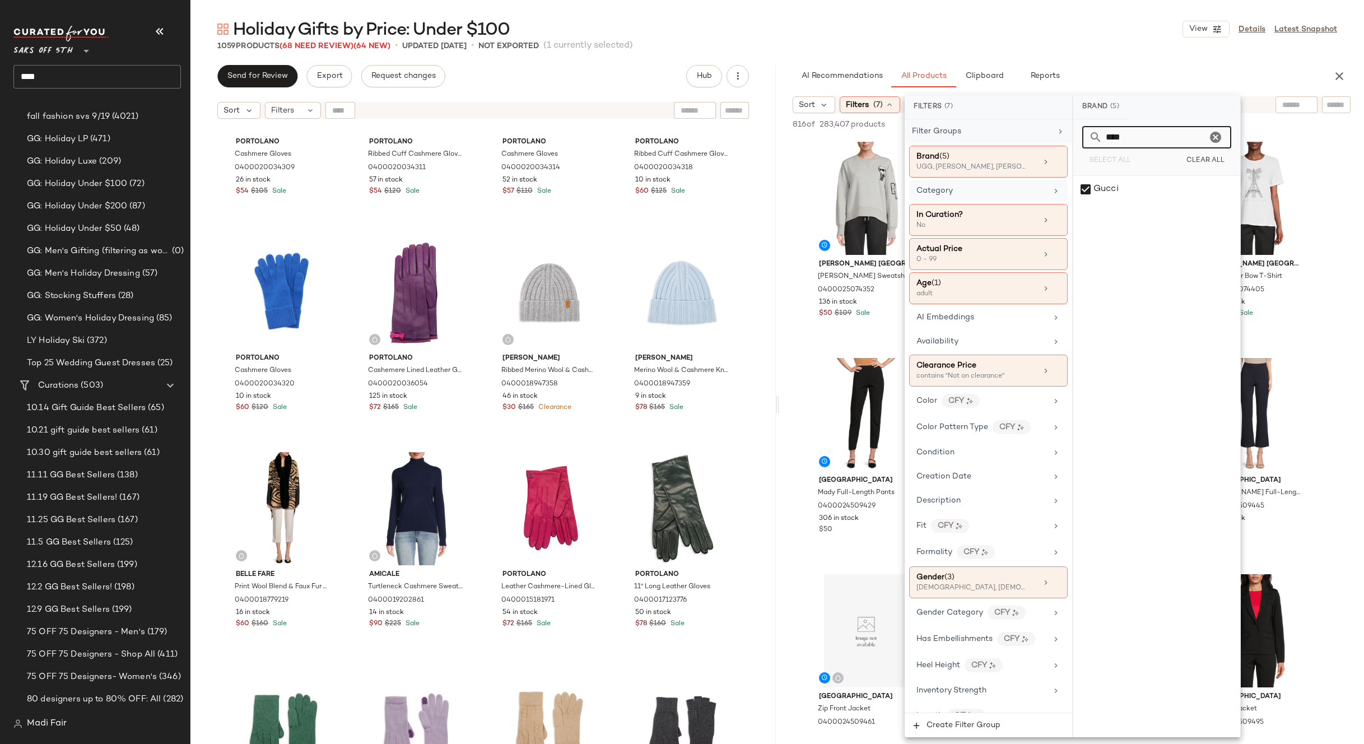
click at [1015, 136] on div "Filters (7) Filter Groups Brand (5) UGG, Karl Lagerfeld, Karl Lagerfeld Paris +…" at bounding box center [1073, 416] width 336 height 642
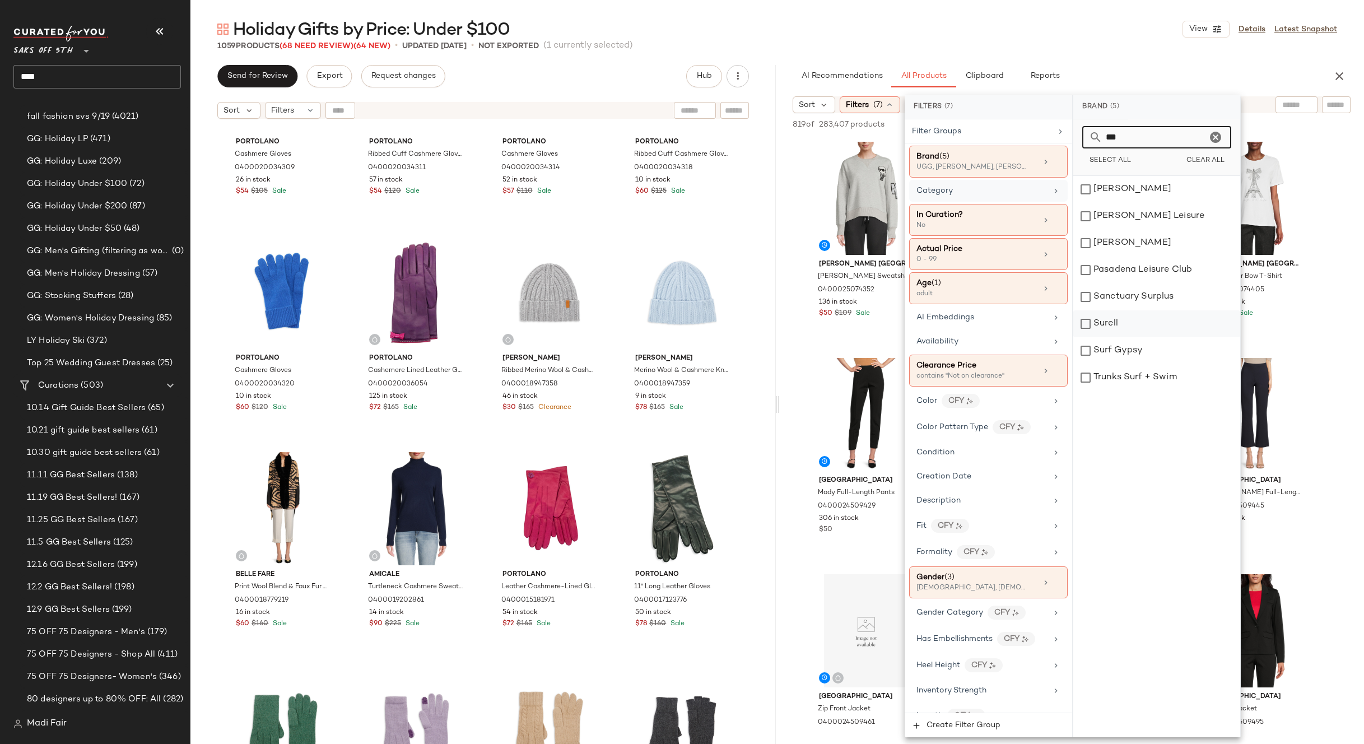
drag, startPoint x: 1120, startPoint y: 328, endPoint x: 723, endPoint y: 55, distance: 481.6
click at [1115, 325] on div "Surell" at bounding box center [1156, 323] width 167 height 27
drag, startPoint x: 1069, startPoint y: 138, endPoint x: 1061, endPoint y: 138, distance: 7.8
click at [1061, 138] on div "Filters (7) Filter Groups Brand (6) UGG, Karl Lagerfeld, Karl Lagerfeld Paris +…" at bounding box center [1073, 416] width 336 height 642
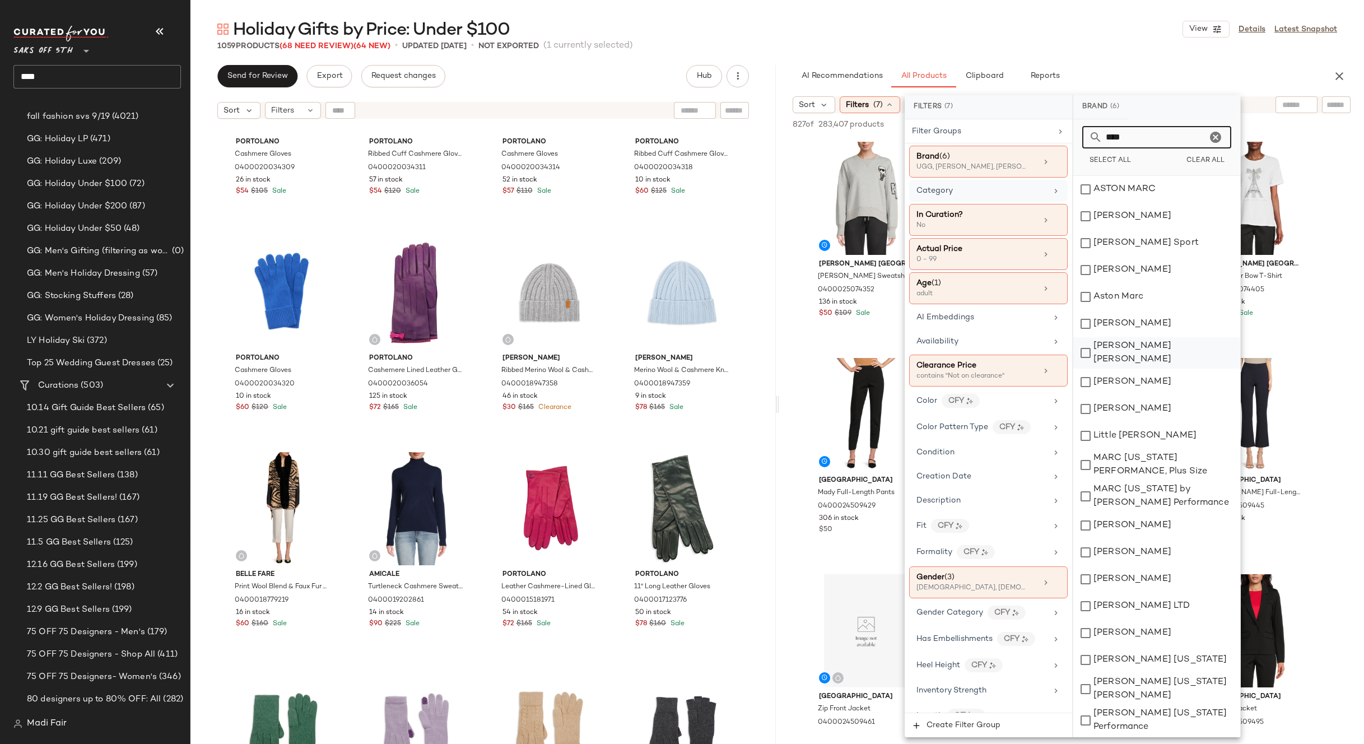
scroll to position [56, 0]
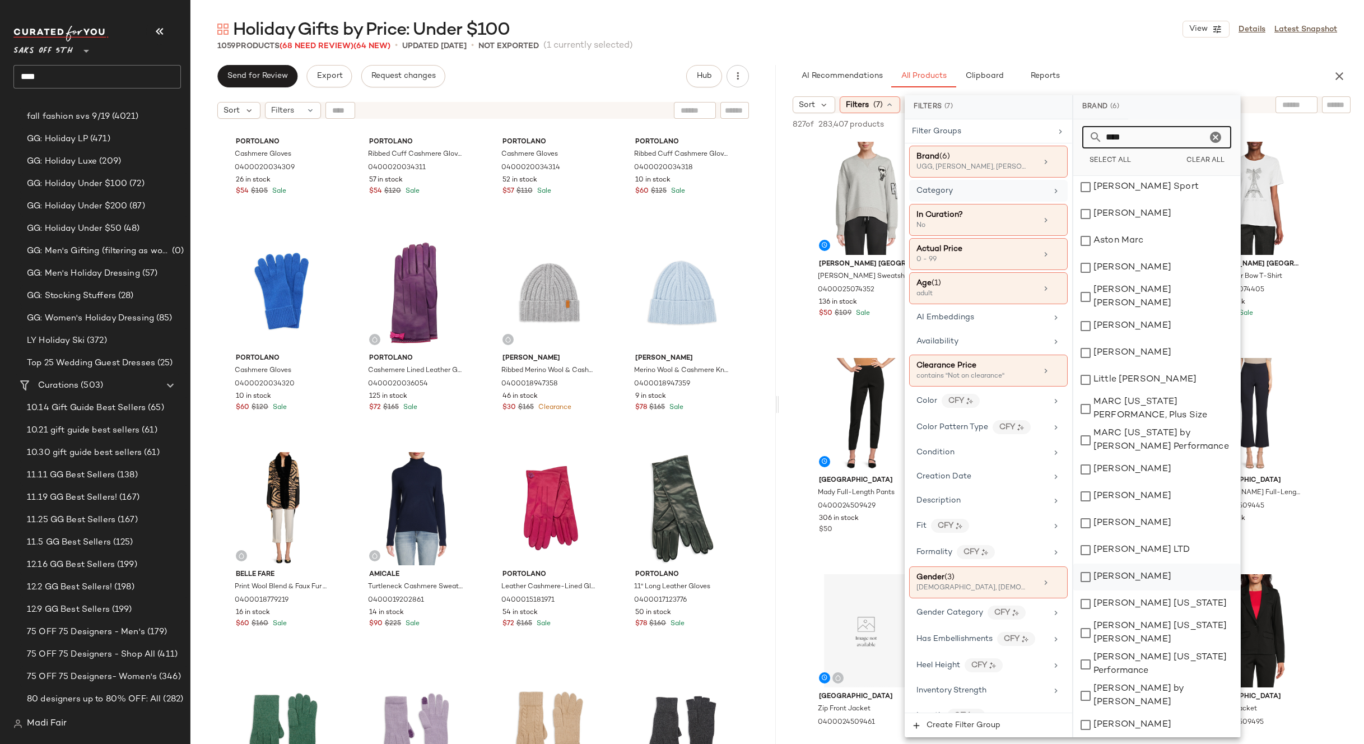
click at [1152, 581] on div "[PERSON_NAME]" at bounding box center [1156, 577] width 167 height 27
drag, startPoint x: 1132, startPoint y: 141, endPoint x: 1090, endPoint y: 139, distance: 42.6
click at [1090, 139] on div "****" at bounding box center [1156, 137] width 149 height 22
type input "*"
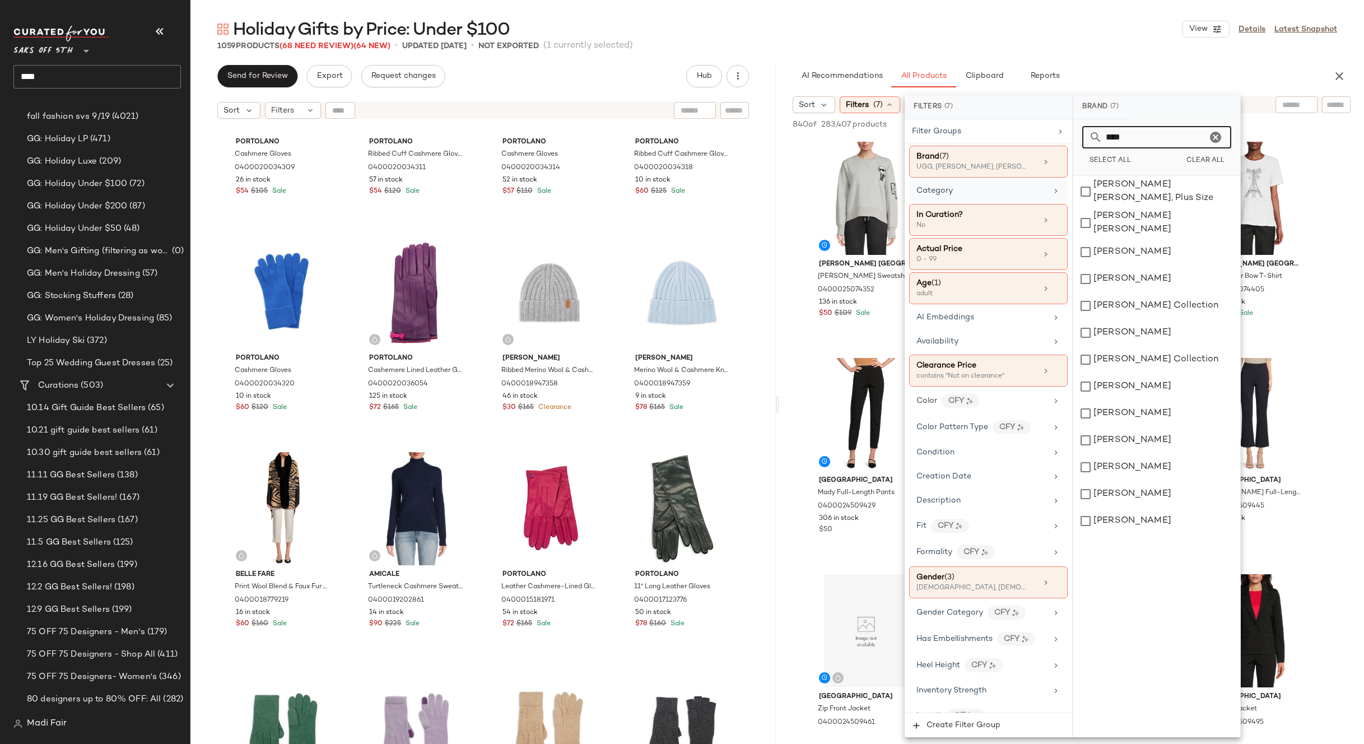
scroll to position [0, 0]
click at [1155, 323] on div "[PERSON_NAME]" at bounding box center [1156, 332] width 167 height 27
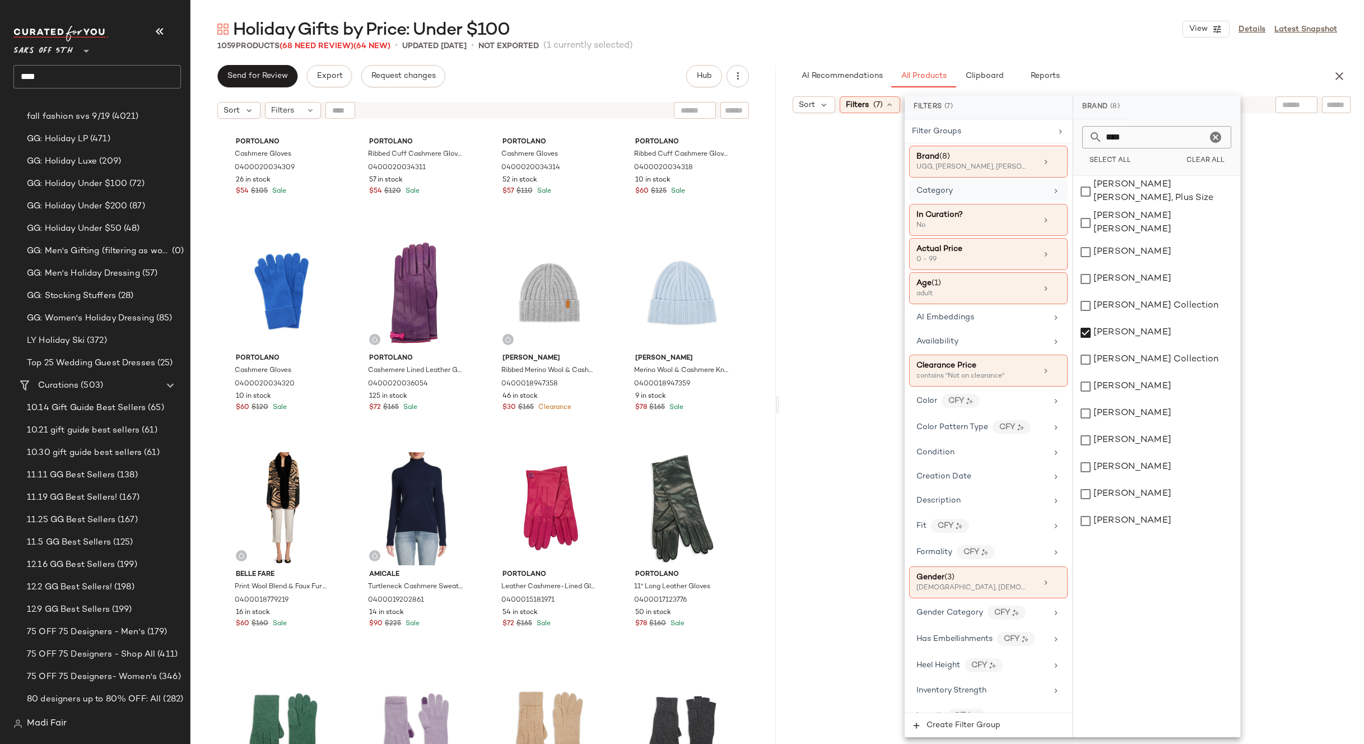
drag, startPoint x: 1170, startPoint y: 225, endPoint x: 1076, endPoint y: 173, distance: 107.8
click at [1169, 224] on div "[PERSON_NAME] [PERSON_NAME]" at bounding box center [1156, 222] width 167 height 31
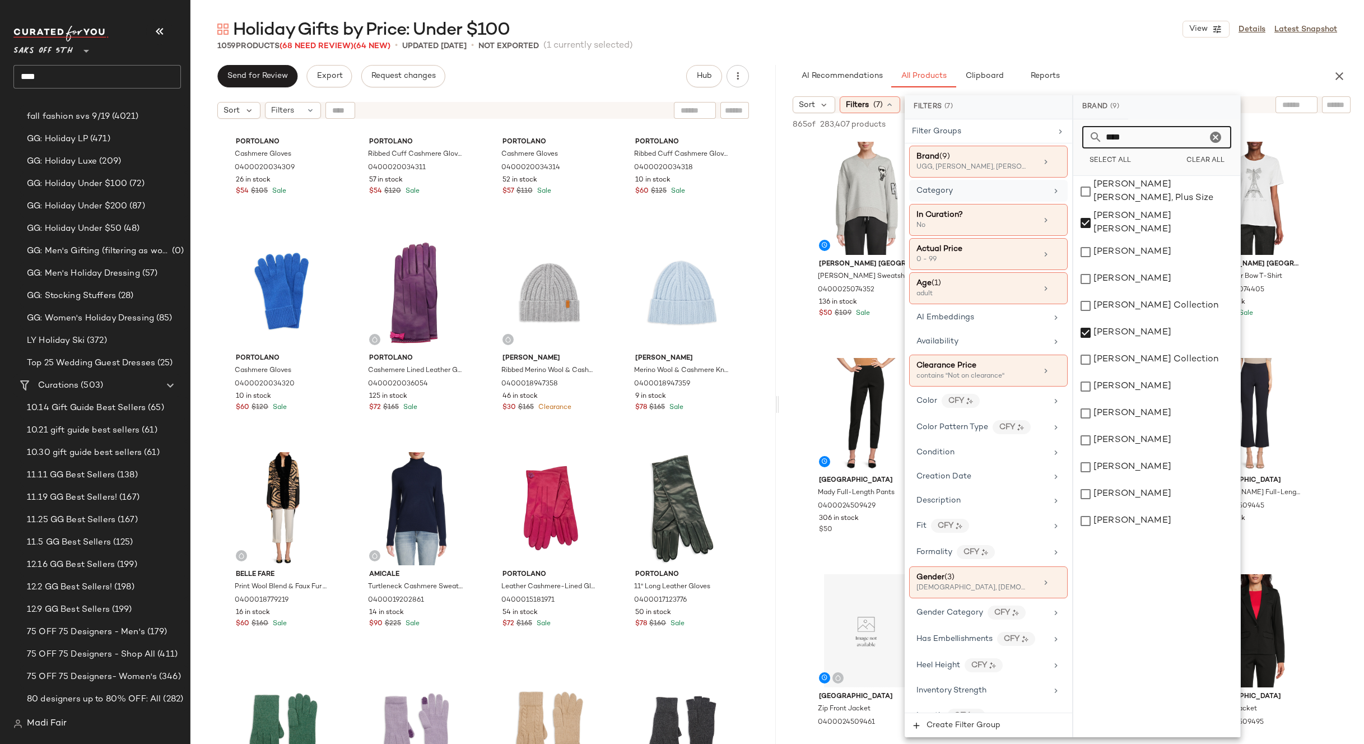
drag, startPoint x: 1135, startPoint y: 135, endPoint x: 1083, endPoint y: 139, distance: 52.2
click at [1083, 139] on div "****" at bounding box center [1156, 137] width 149 height 22
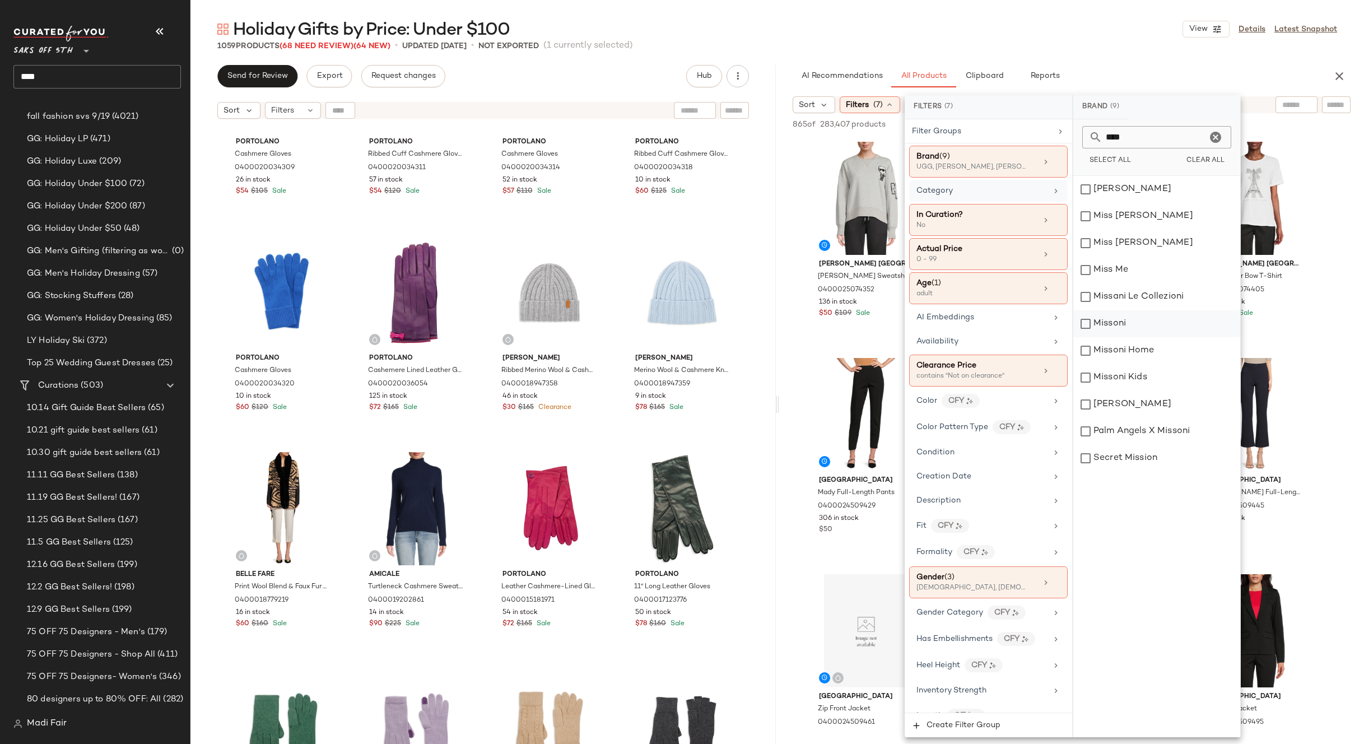
click at [1157, 318] on div "Missoni" at bounding box center [1156, 323] width 167 height 27
drag, startPoint x: 1142, startPoint y: 137, endPoint x: 1047, endPoint y: 129, distance: 95.6
click at [1047, 129] on div "Filters (7) Filter Groups Brand (10) UGG, Karl Lagerfeld, Karl Lagerfeld Paris …" at bounding box center [1073, 416] width 336 height 642
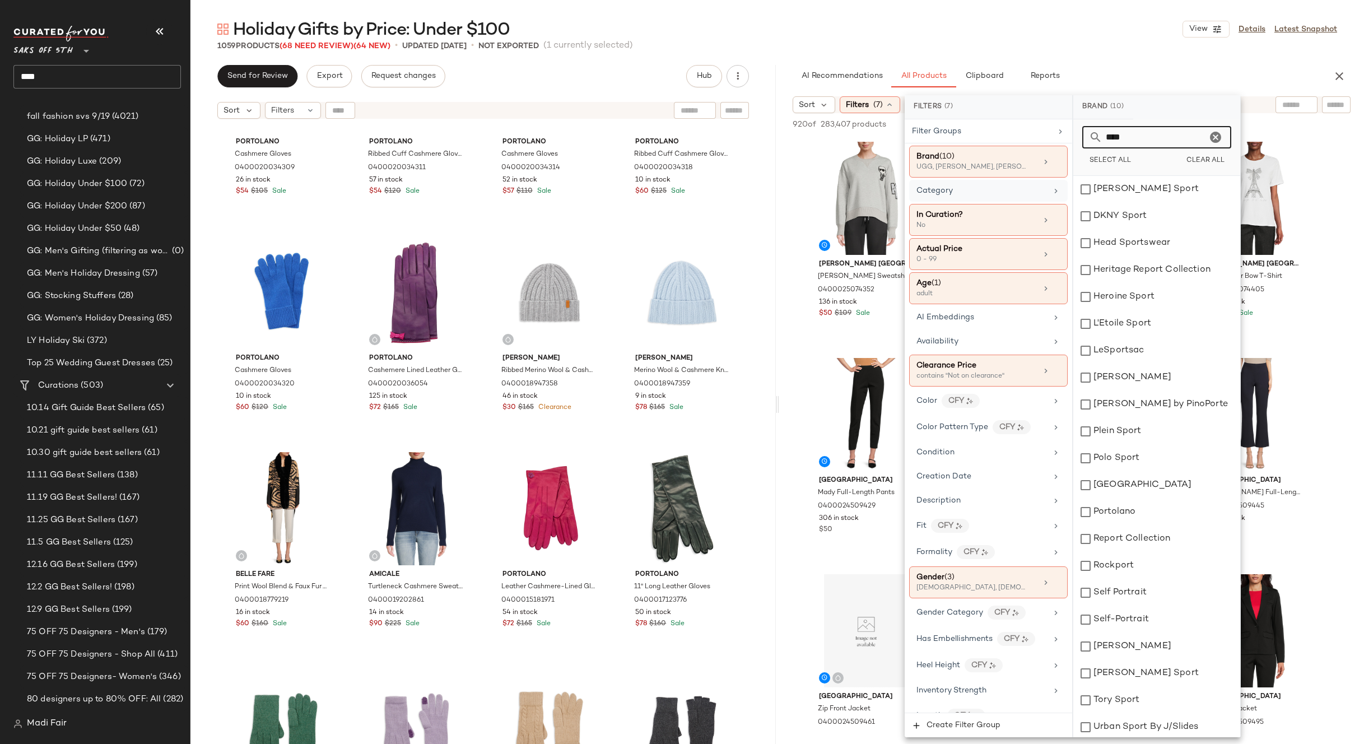
type input "****"
click at [1127, 55] on div "Holiday Gifts by Price: Under $100 View Details Latest Snapshot 1059 Products (…" at bounding box center [777, 381] width 1174 height 726
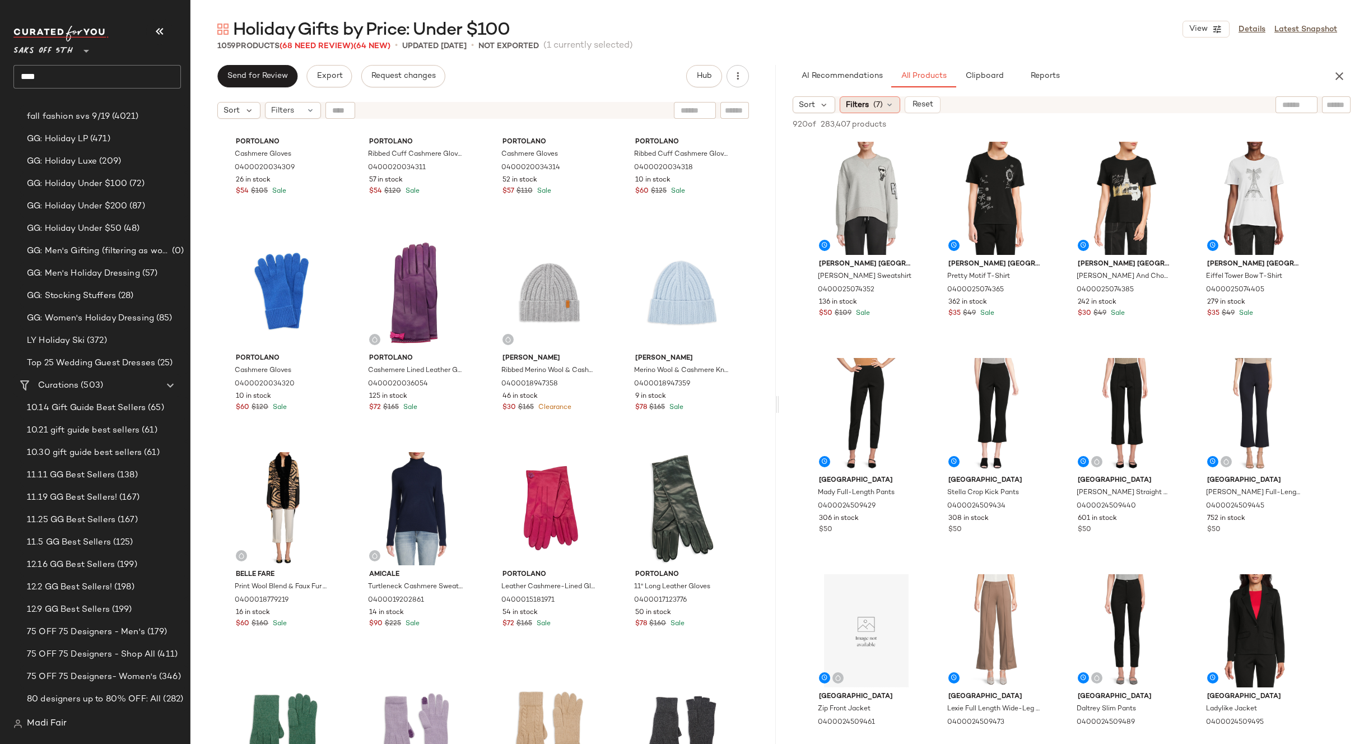
click at [863, 109] on span "Filters" at bounding box center [857, 105] width 23 height 12
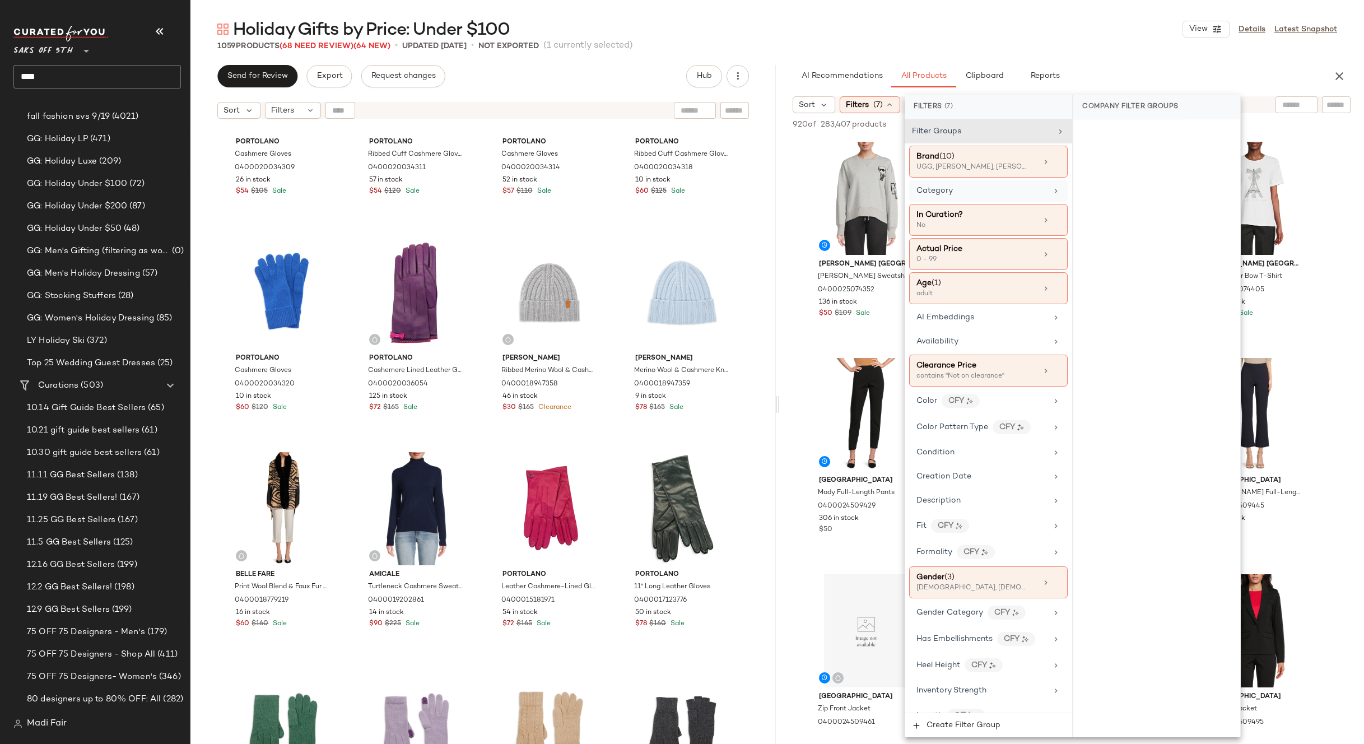
click at [976, 190] on div "Category" at bounding box center [982, 191] width 131 height 12
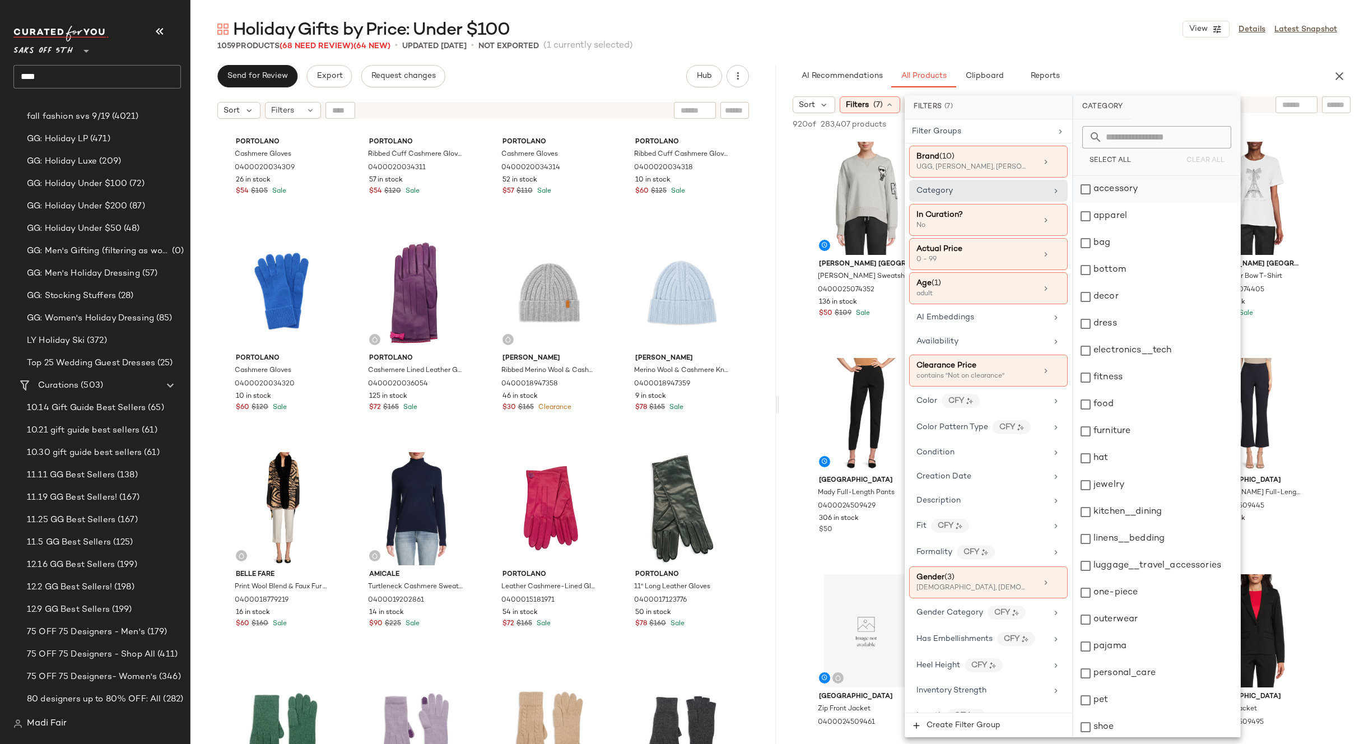
click at [1164, 198] on div "accessory" at bounding box center [1156, 189] width 167 height 27
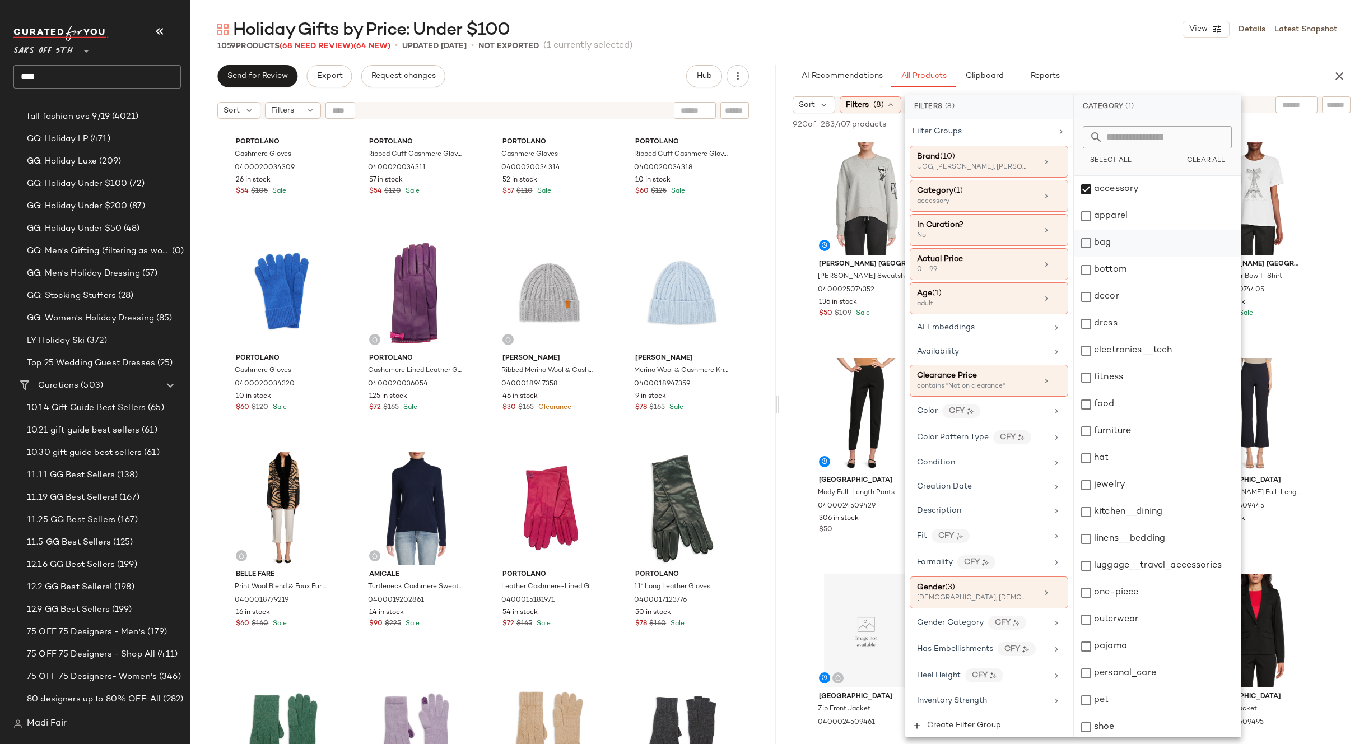
click at [1146, 250] on div "bag" at bounding box center [1157, 243] width 167 height 27
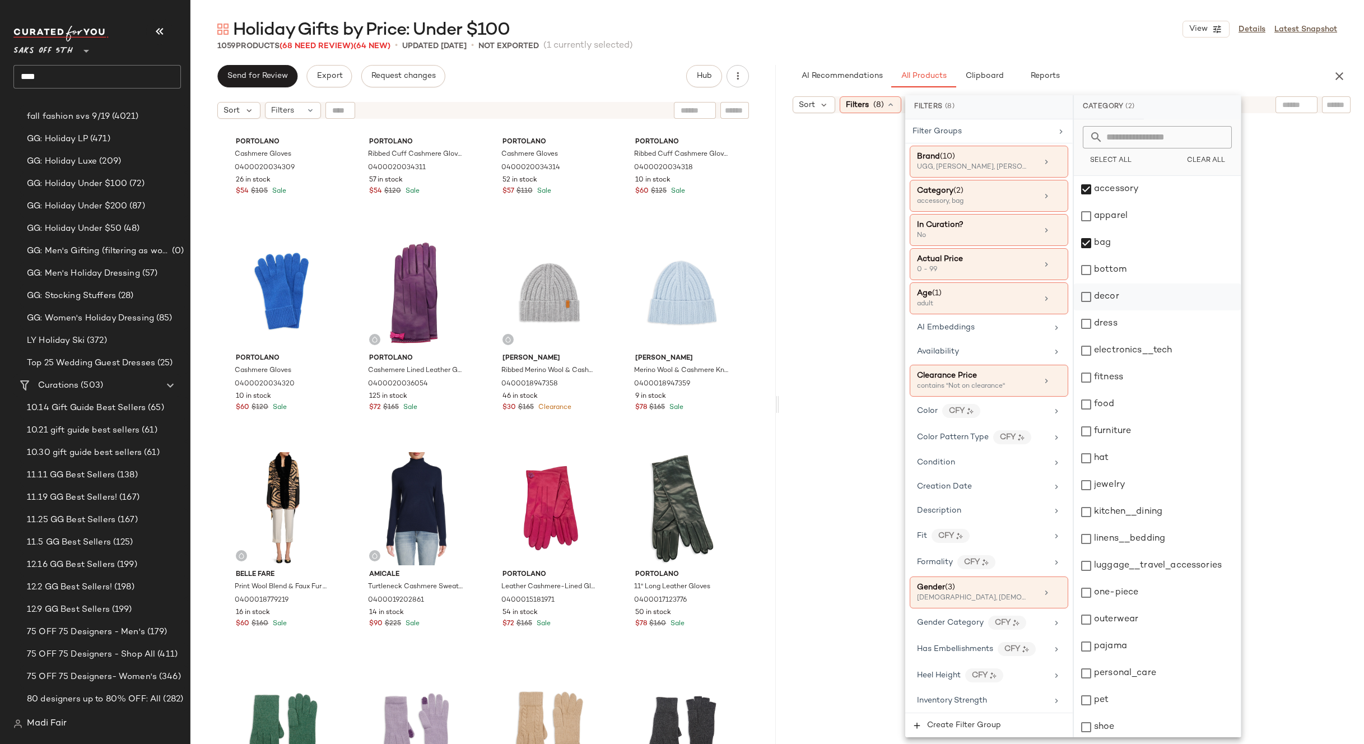
click at [1143, 305] on div "decor" at bounding box center [1157, 296] width 167 height 27
click at [1142, 362] on div "electronics__tech" at bounding box center [1157, 350] width 167 height 27
click at [1125, 463] on div "hat" at bounding box center [1157, 458] width 167 height 27
click at [1126, 486] on div "jewelry" at bounding box center [1157, 485] width 167 height 27
click at [1129, 522] on div "kitchen__dining" at bounding box center [1157, 512] width 167 height 27
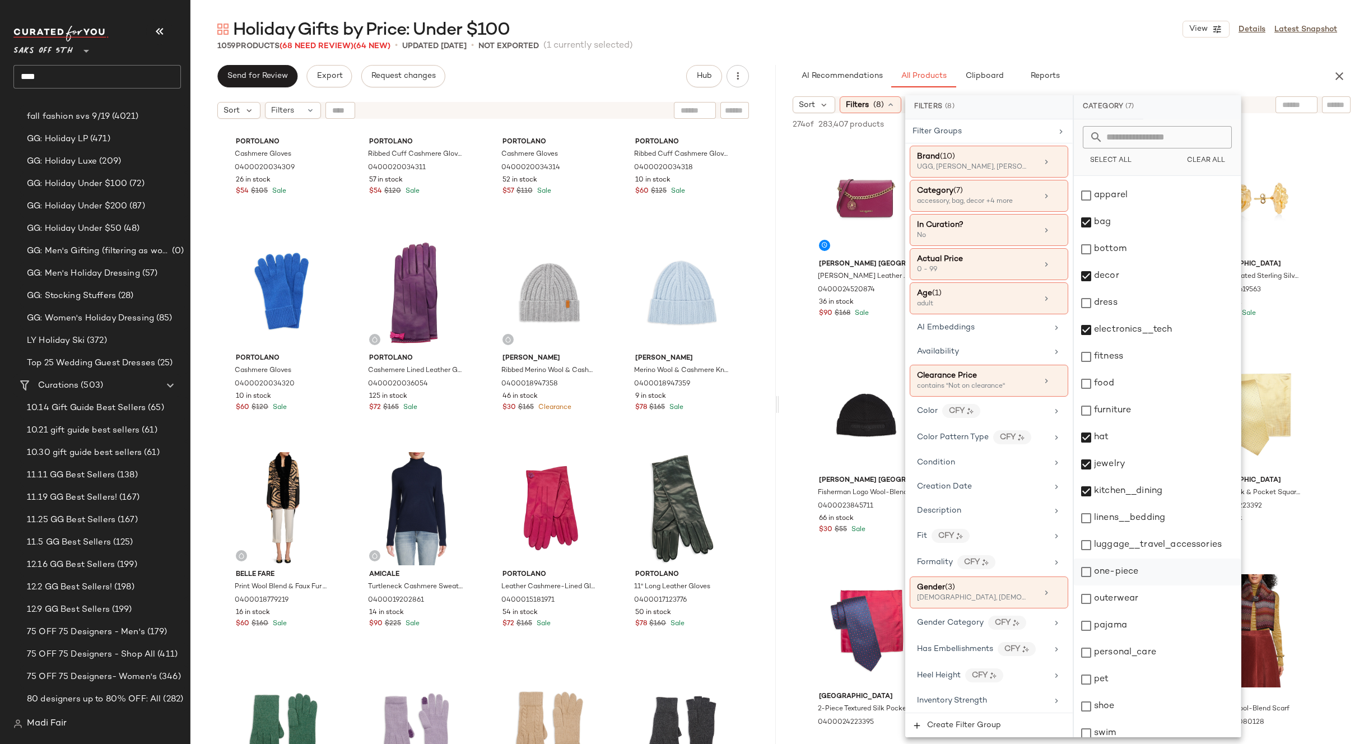
scroll to position [56, 0]
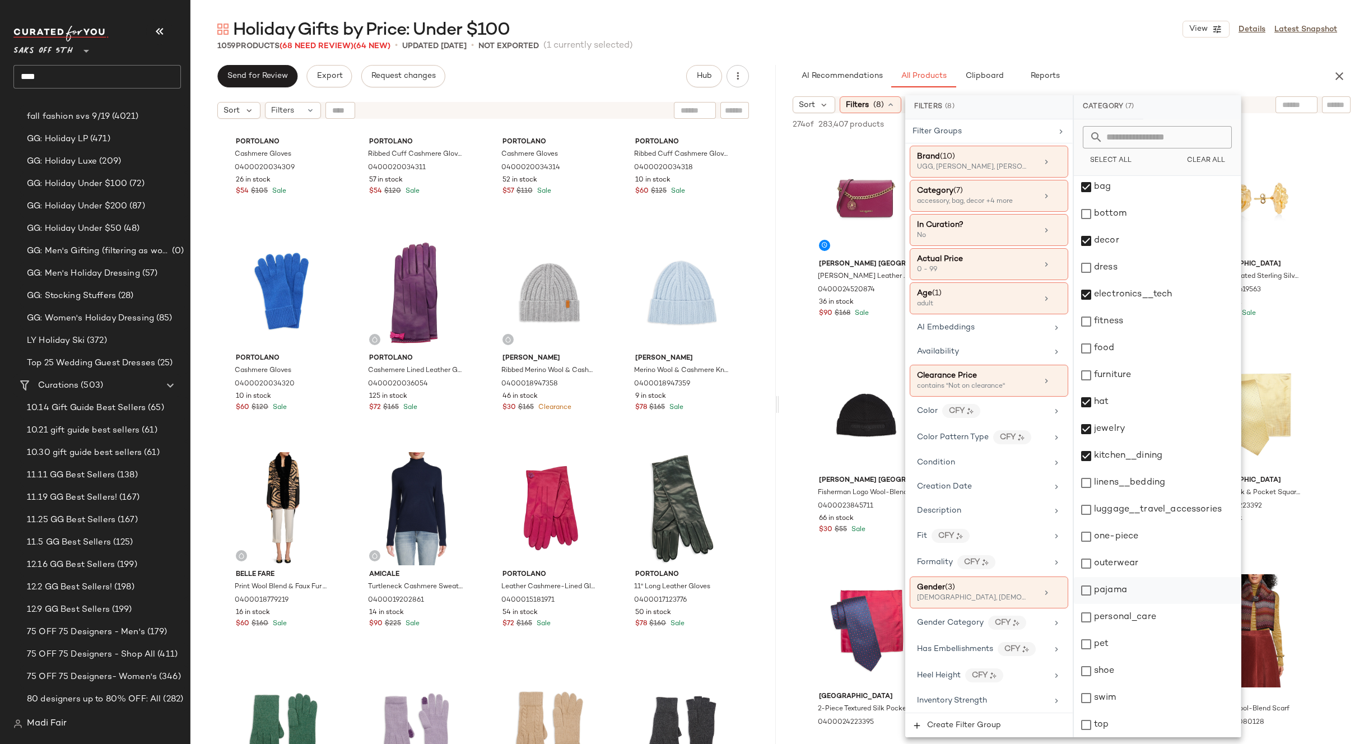
click at [1141, 602] on div "pajama" at bounding box center [1157, 590] width 167 height 27
click at [1141, 621] on div "personal_care" at bounding box center [1157, 617] width 167 height 27
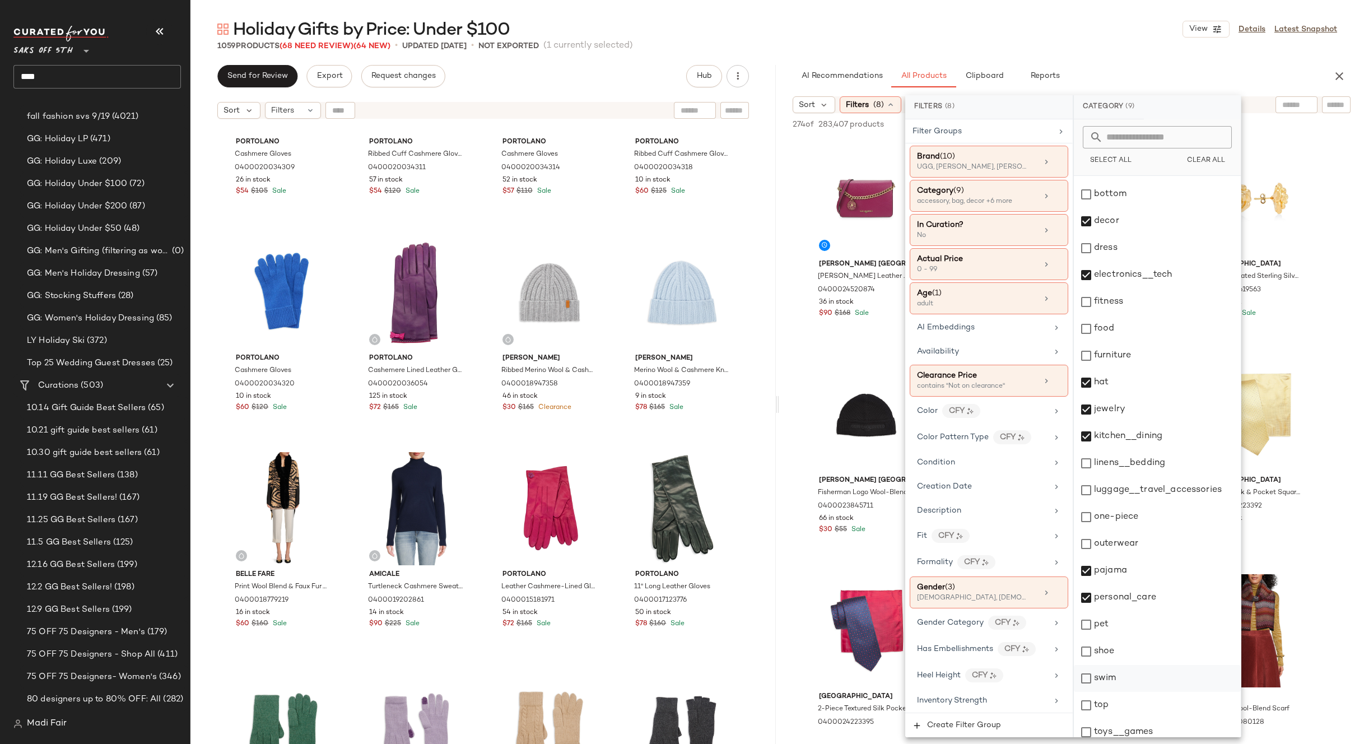
scroll to position [111, 0]
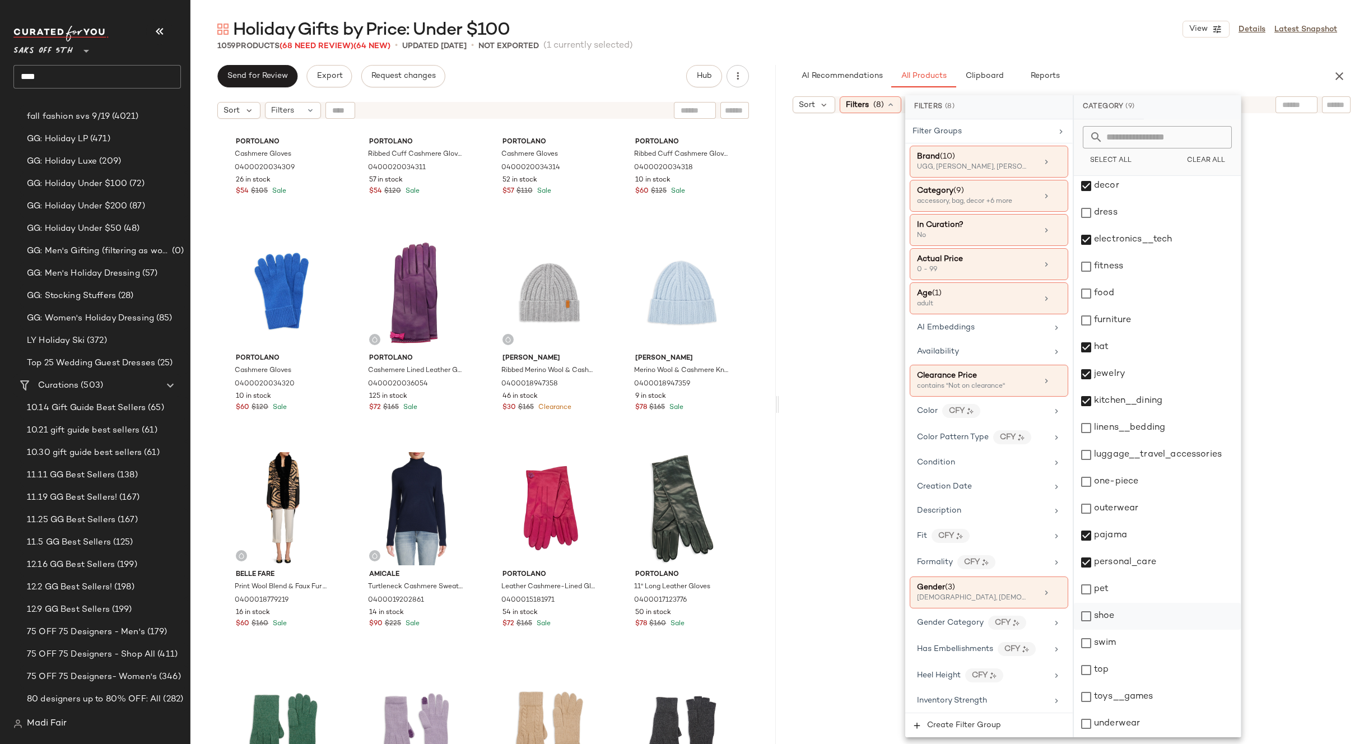
click at [1127, 624] on div "shoe" at bounding box center [1157, 616] width 167 height 27
click at [1097, 672] on div "top" at bounding box center [1157, 670] width 167 height 27
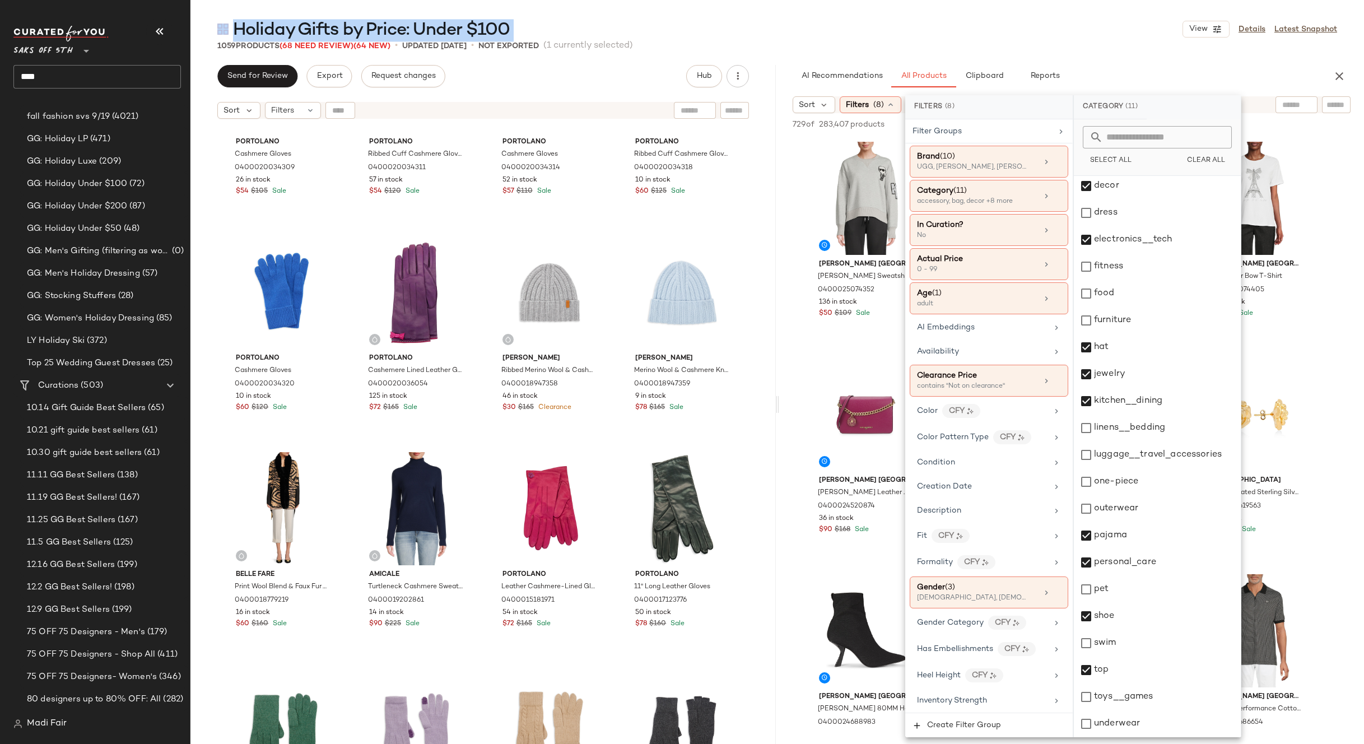
click at [1016, 20] on main "Holiday Gifts by Price: Under $100 View Details Latest Snapshot 1059 Products (…" at bounding box center [682, 372] width 1364 height 744
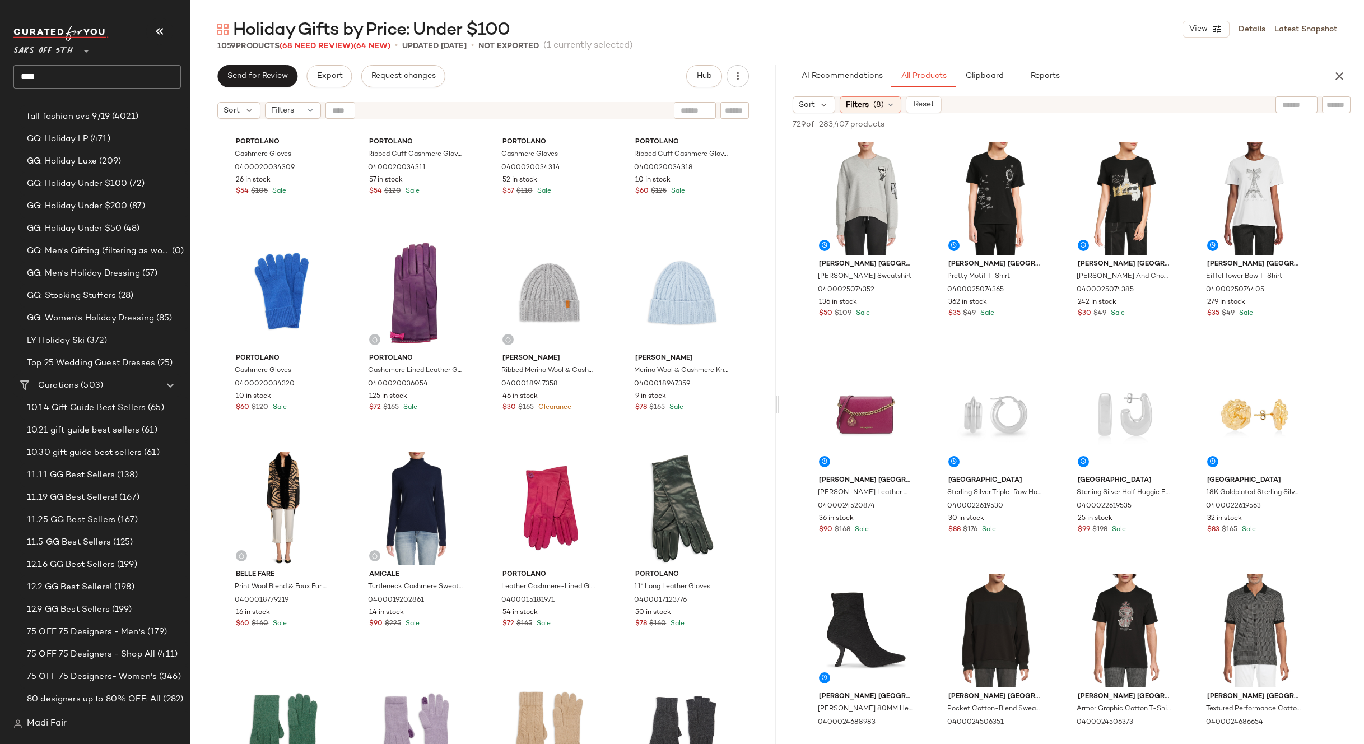
click at [919, 9] on main "Holiday Gifts by Price: Under $100 View Details Latest Snapshot 1059 Products (…" at bounding box center [682, 372] width 1364 height 744
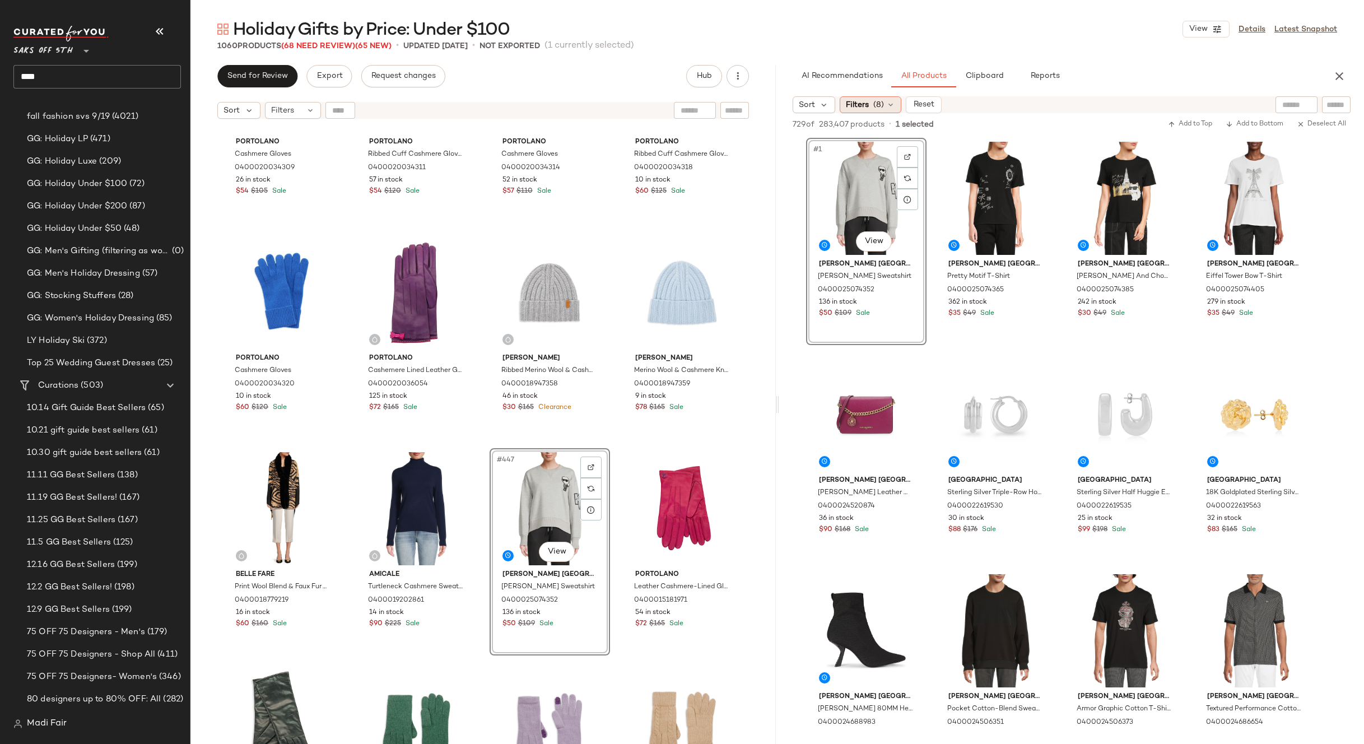
click at [880, 108] on span "(8)" at bounding box center [878, 105] width 11 height 12
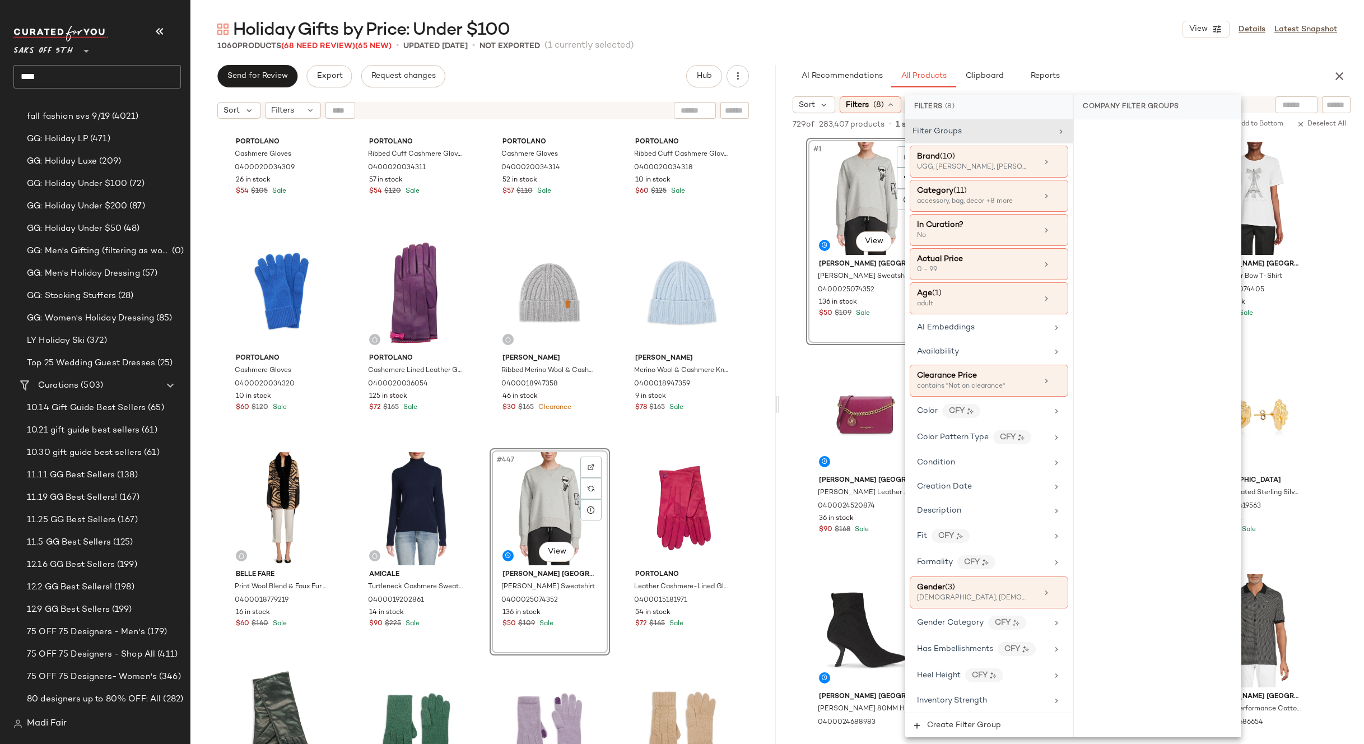
click at [905, 30] on div "Holiday Gifts by Price: Under $100 View Details Latest Snapshot" at bounding box center [777, 29] width 1174 height 22
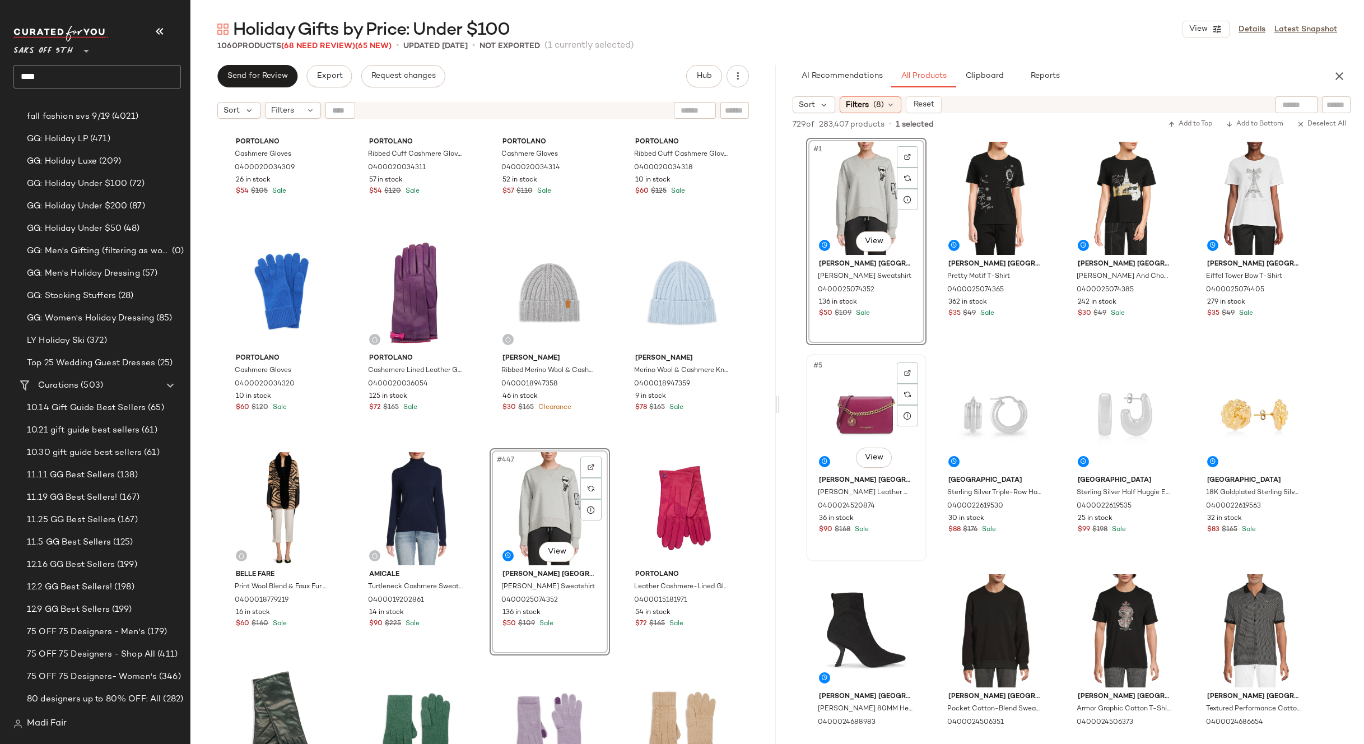
click at [838, 421] on div "#5 View" at bounding box center [866, 414] width 113 height 113
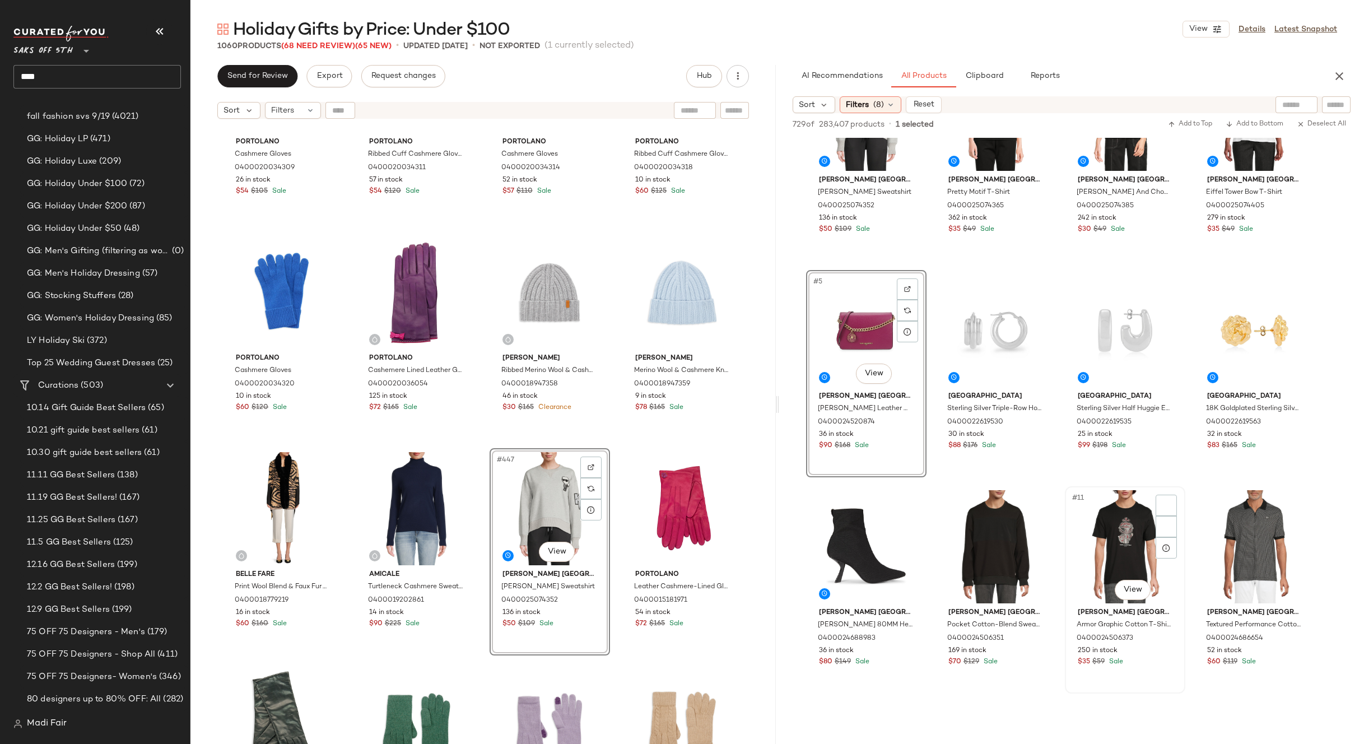
scroll to position [224, 0]
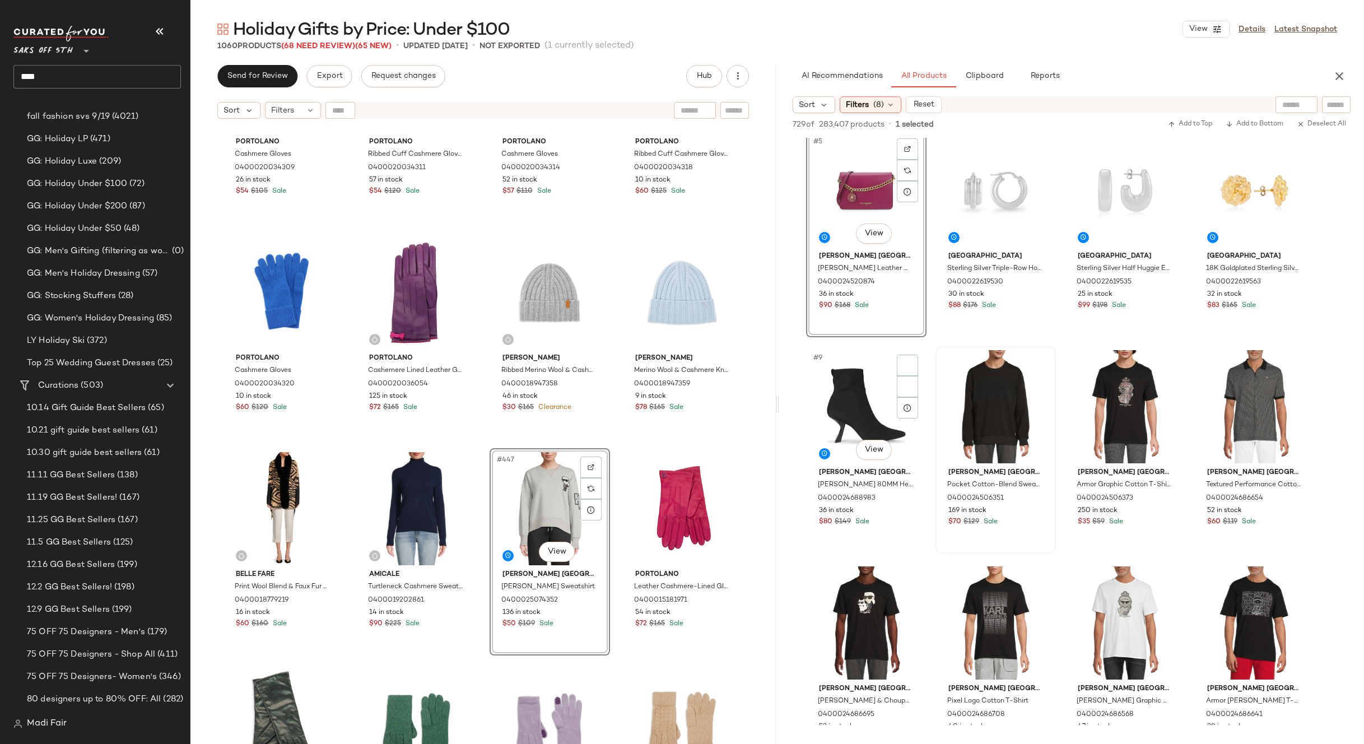
click at [963, 404] on div at bounding box center [995, 406] width 113 height 113
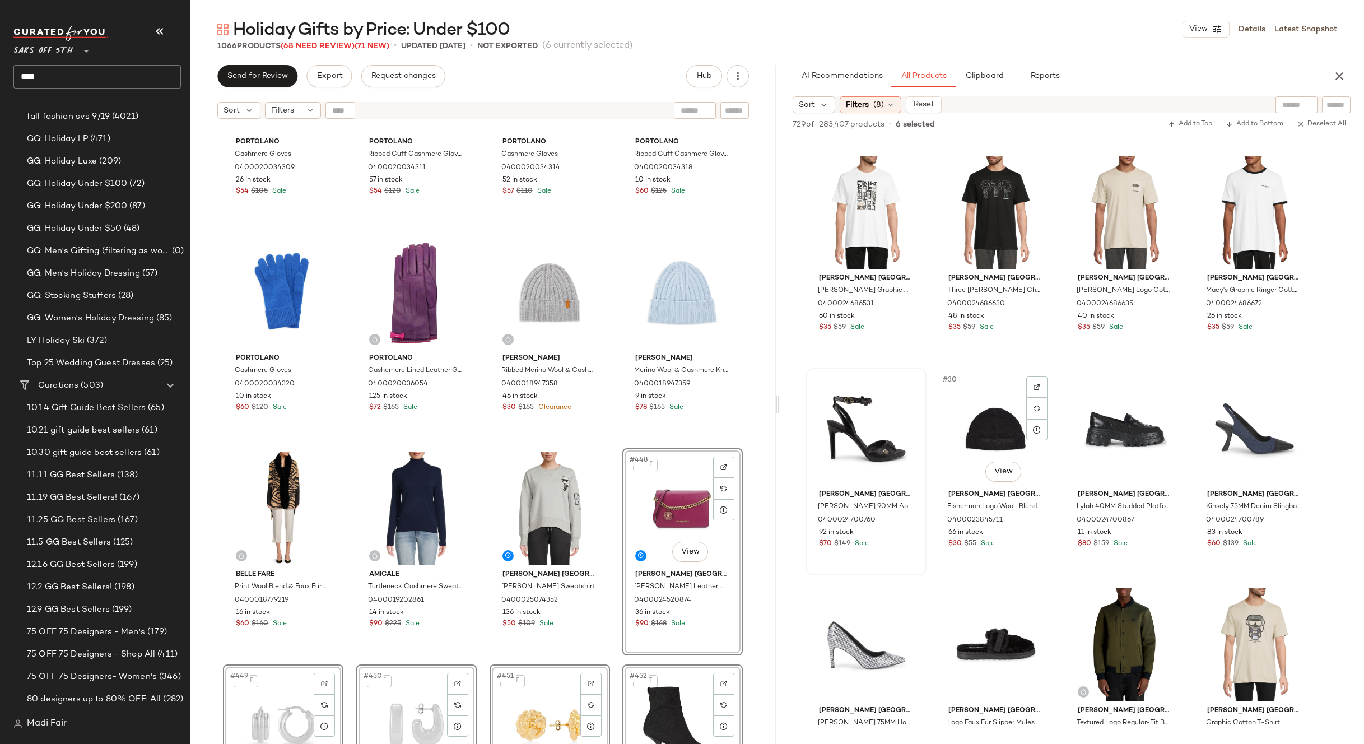
scroll to position [1289, 0]
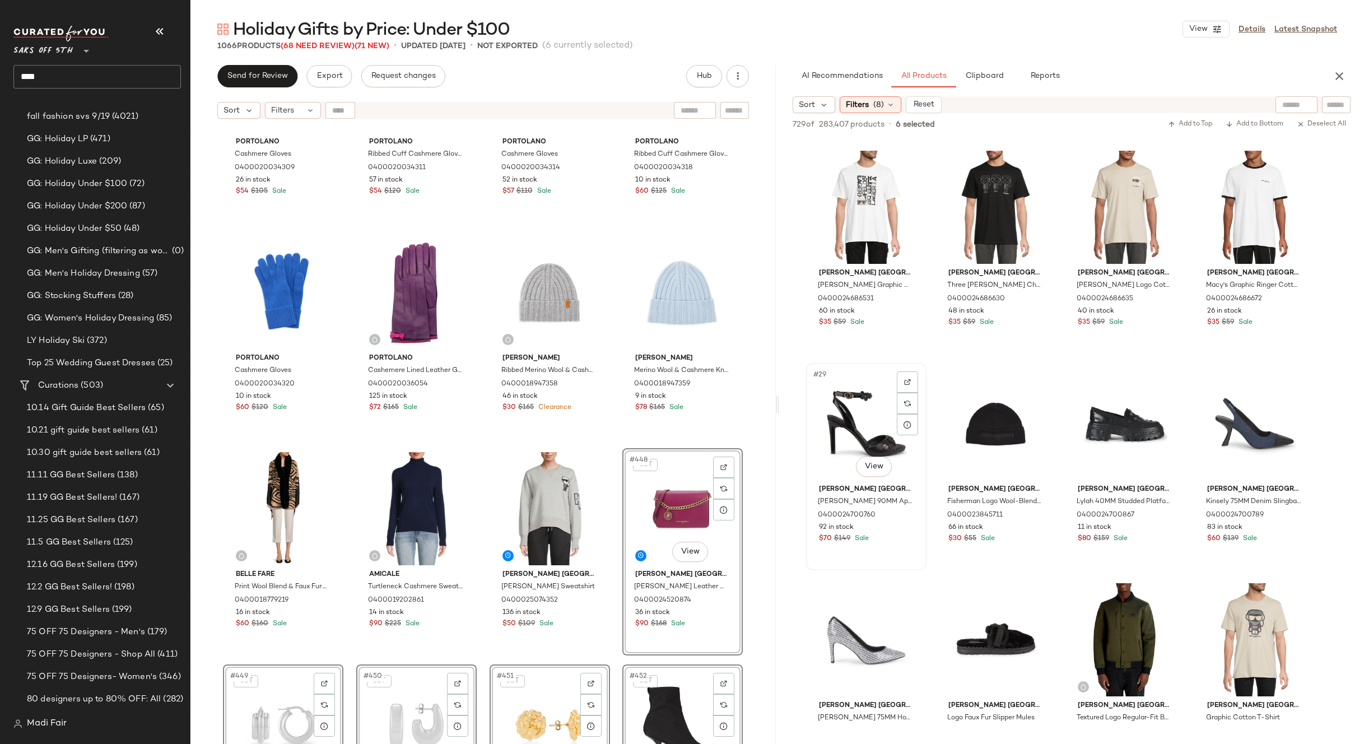
click at [855, 417] on div "#29 View" at bounding box center [866, 423] width 113 height 113
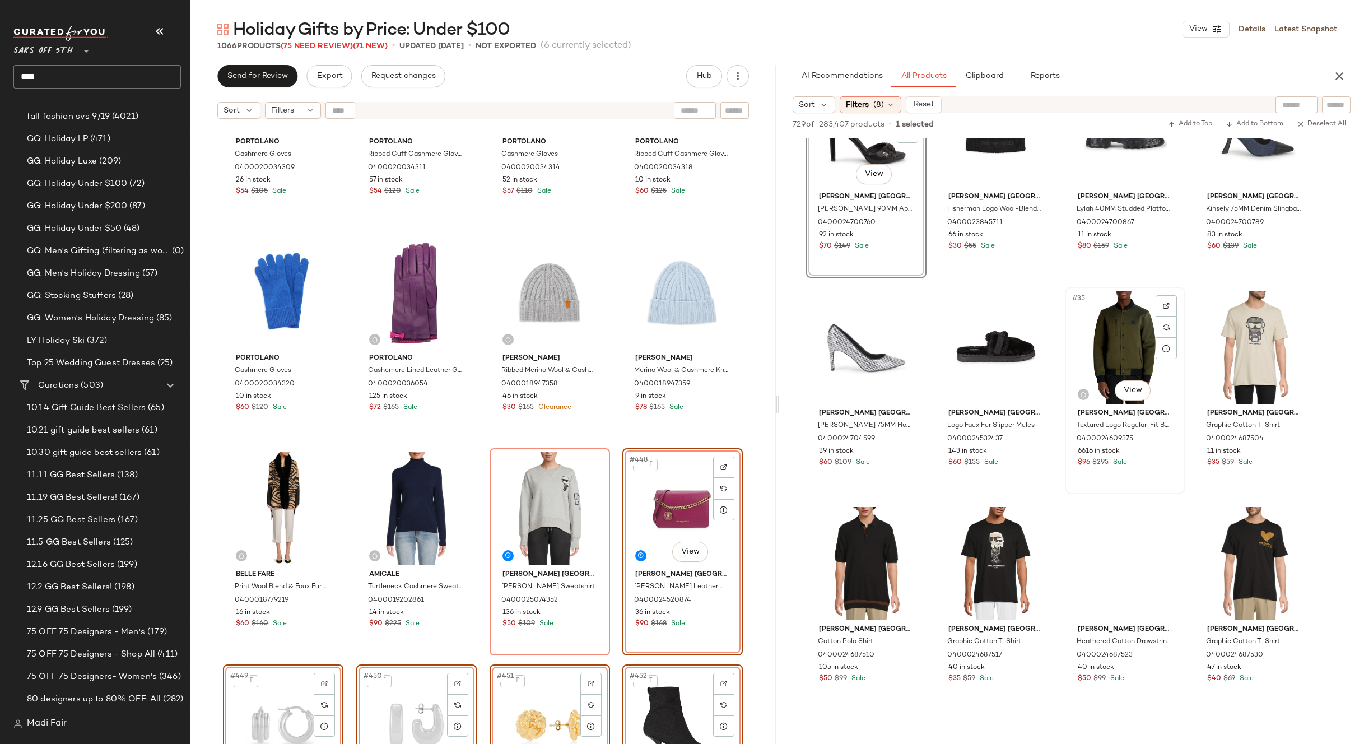
scroll to position [1625, 0]
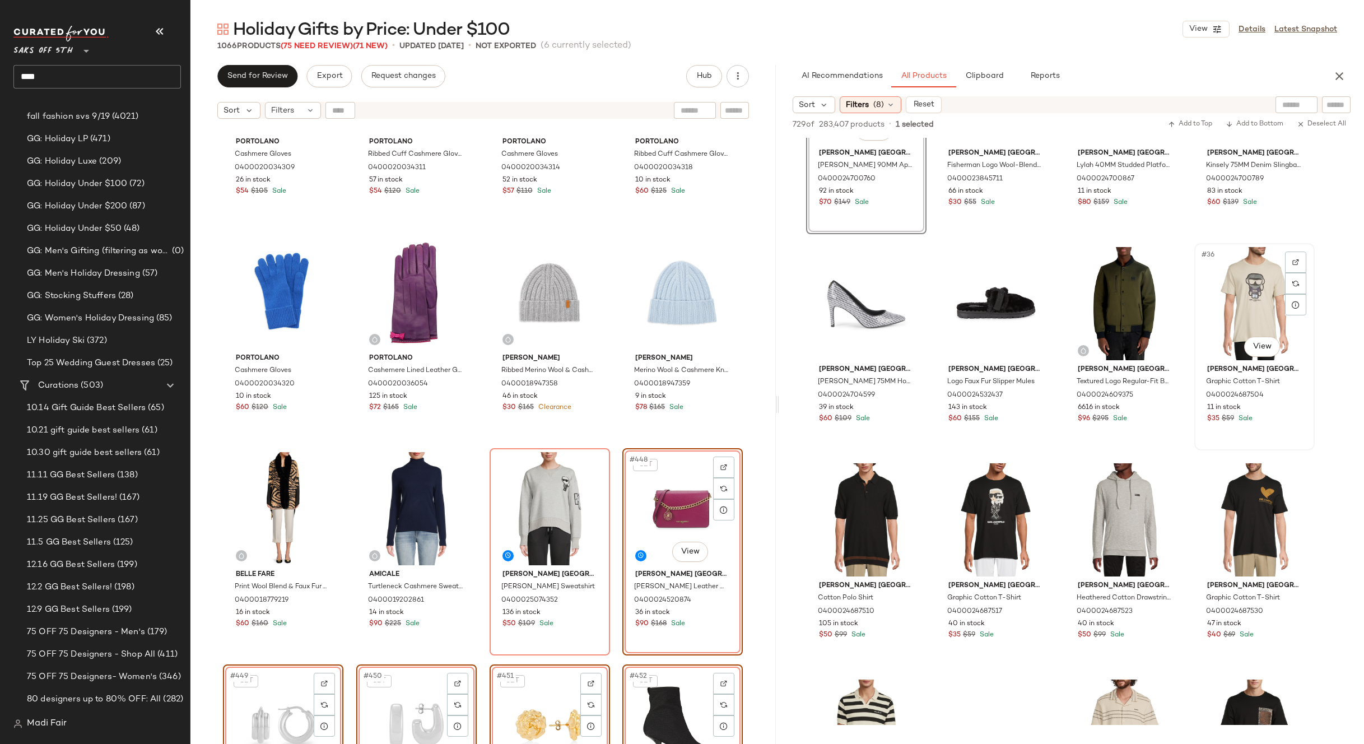
click at [1226, 304] on div "#36 View" at bounding box center [1254, 303] width 113 height 113
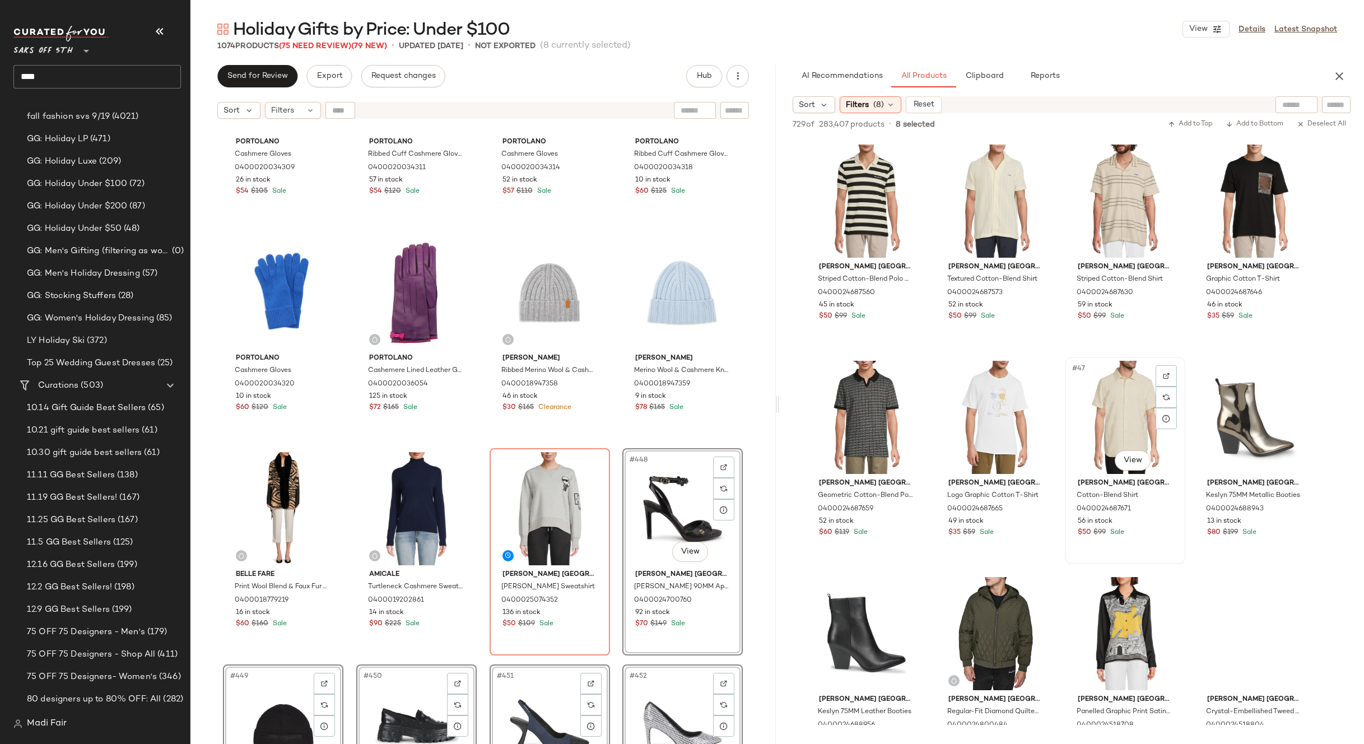
scroll to position [2185, 0]
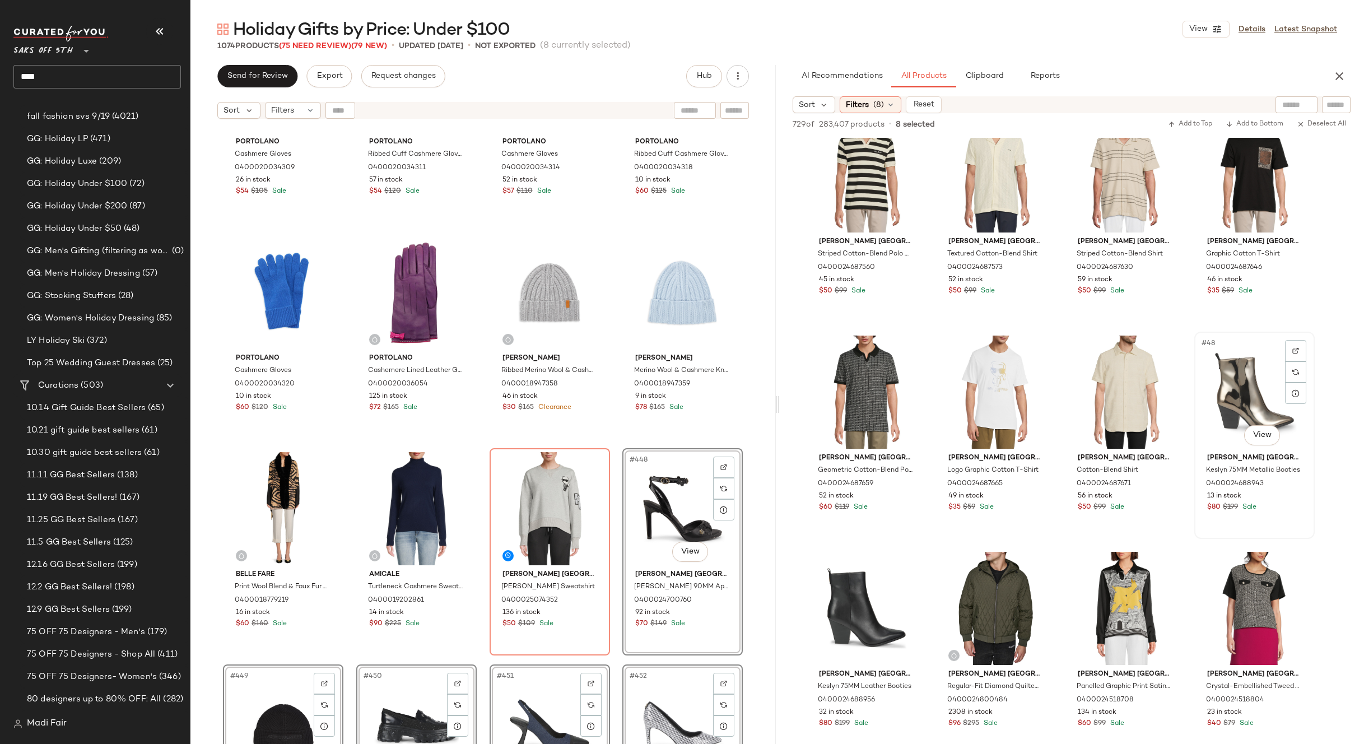
click at [1236, 399] on div "#48 View" at bounding box center [1254, 392] width 113 height 113
click at [982, 588] on div "#50 View" at bounding box center [995, 608] width 113 height 113
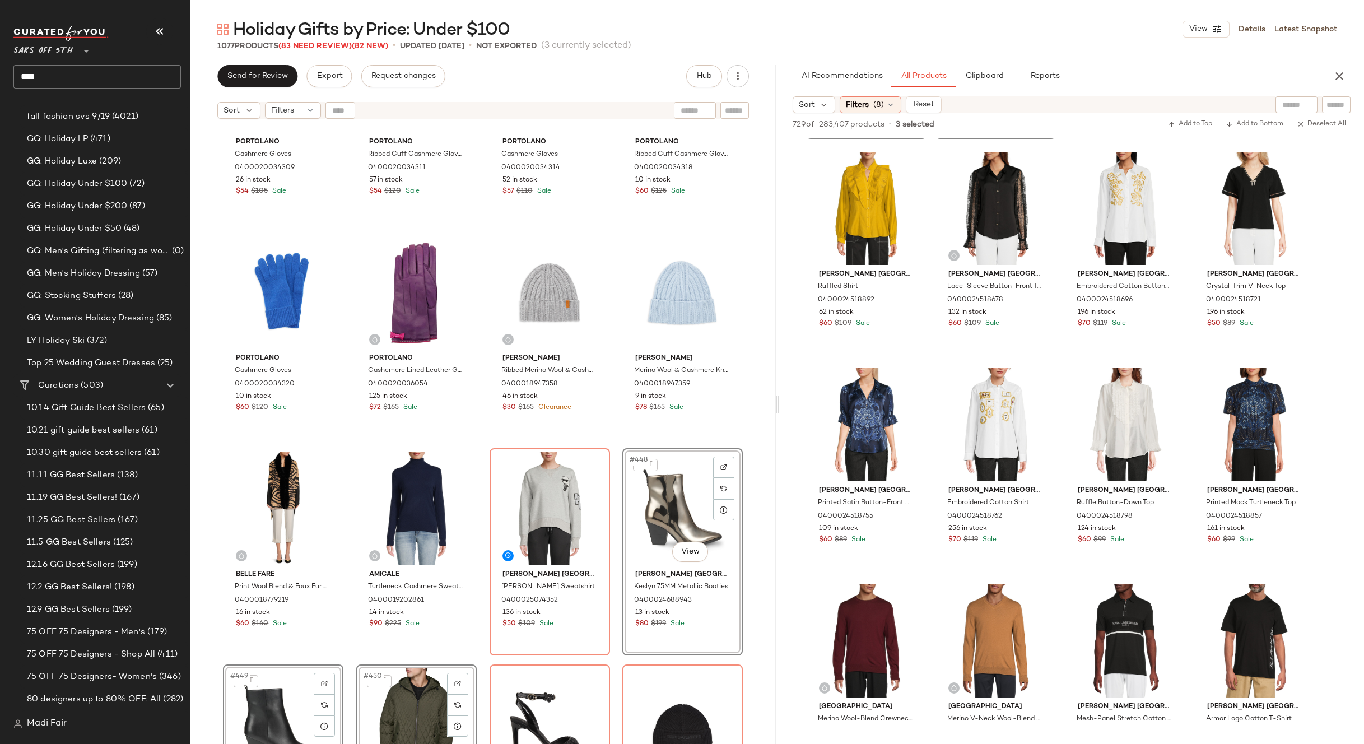
scroll to position [3081, 0]
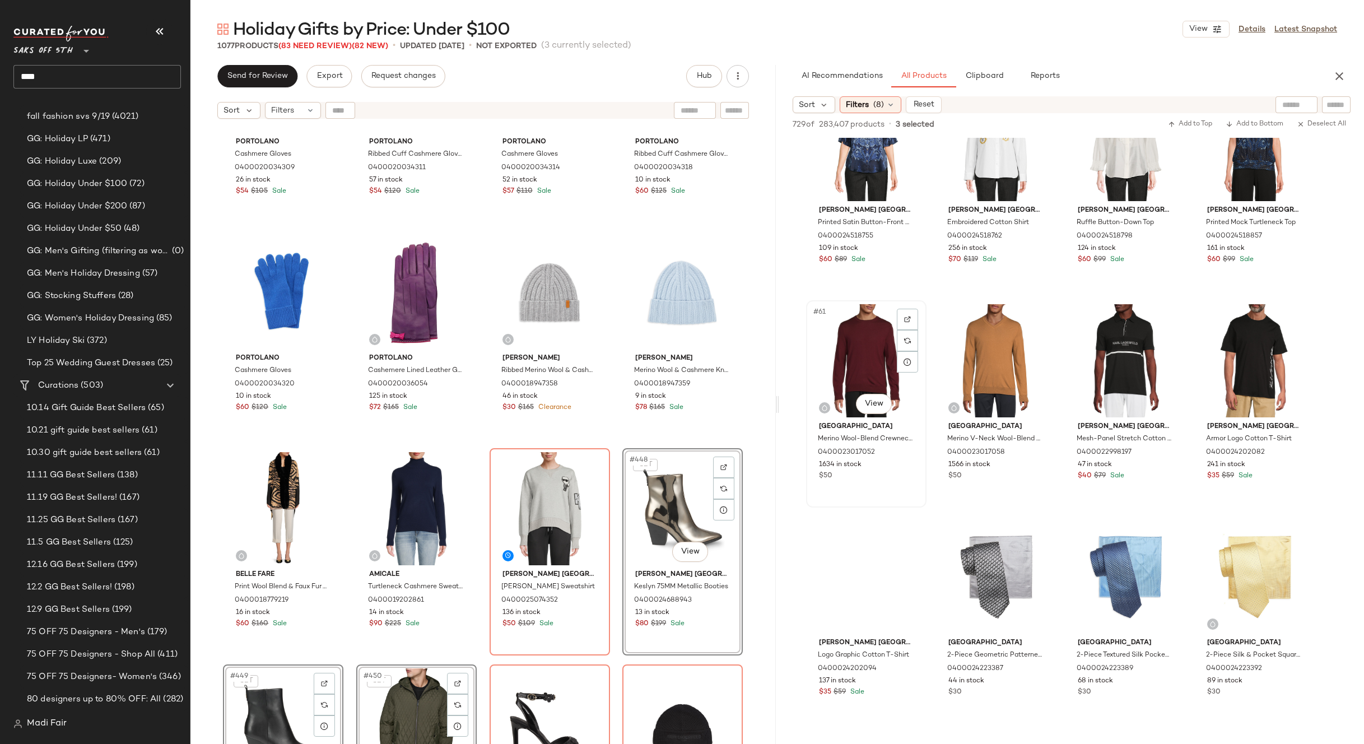
click at [829, 366] on div "#61 View" at bounding box center [866, 360] width 113 height 113
click at [1230, 557] on div "#68 View" at bounding box center [1254, 576] width 113 height 113
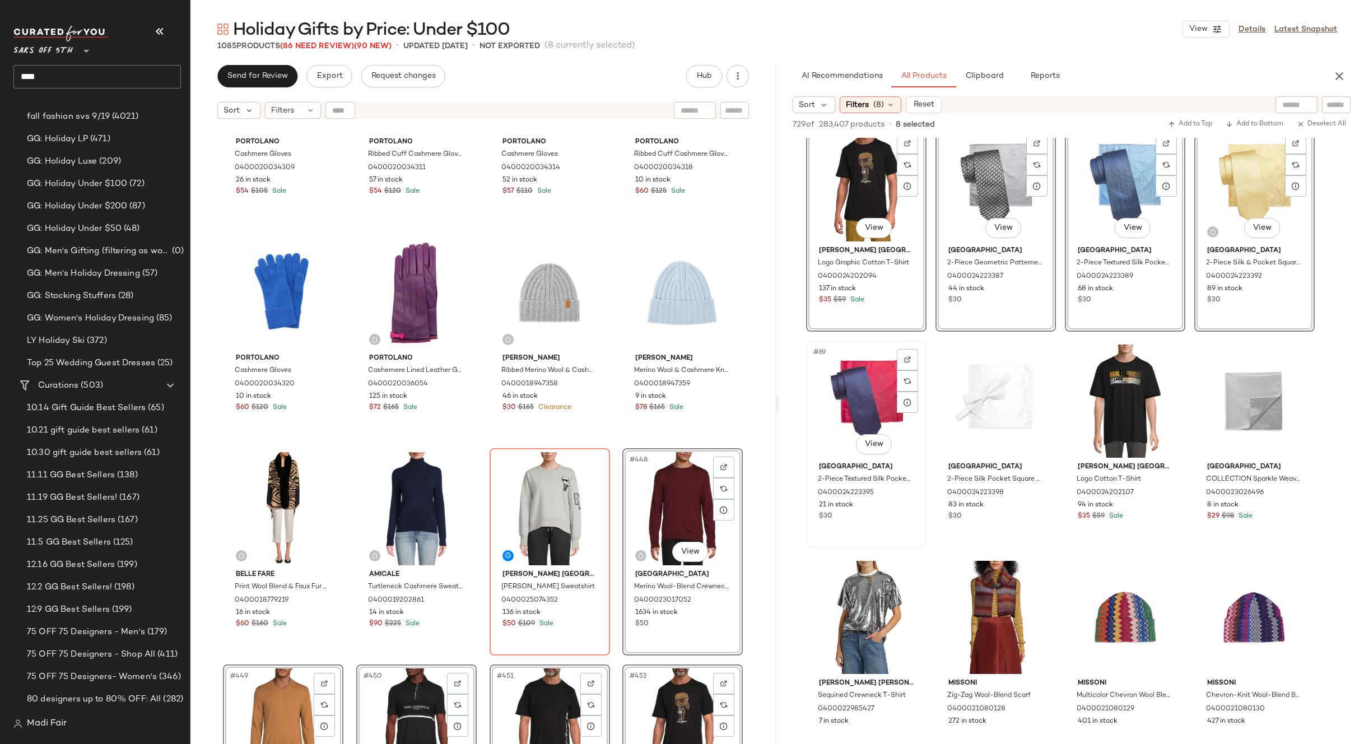
click at [844, 405] on div "#69 View" at bounding box center [866, 401] width 113 height 113
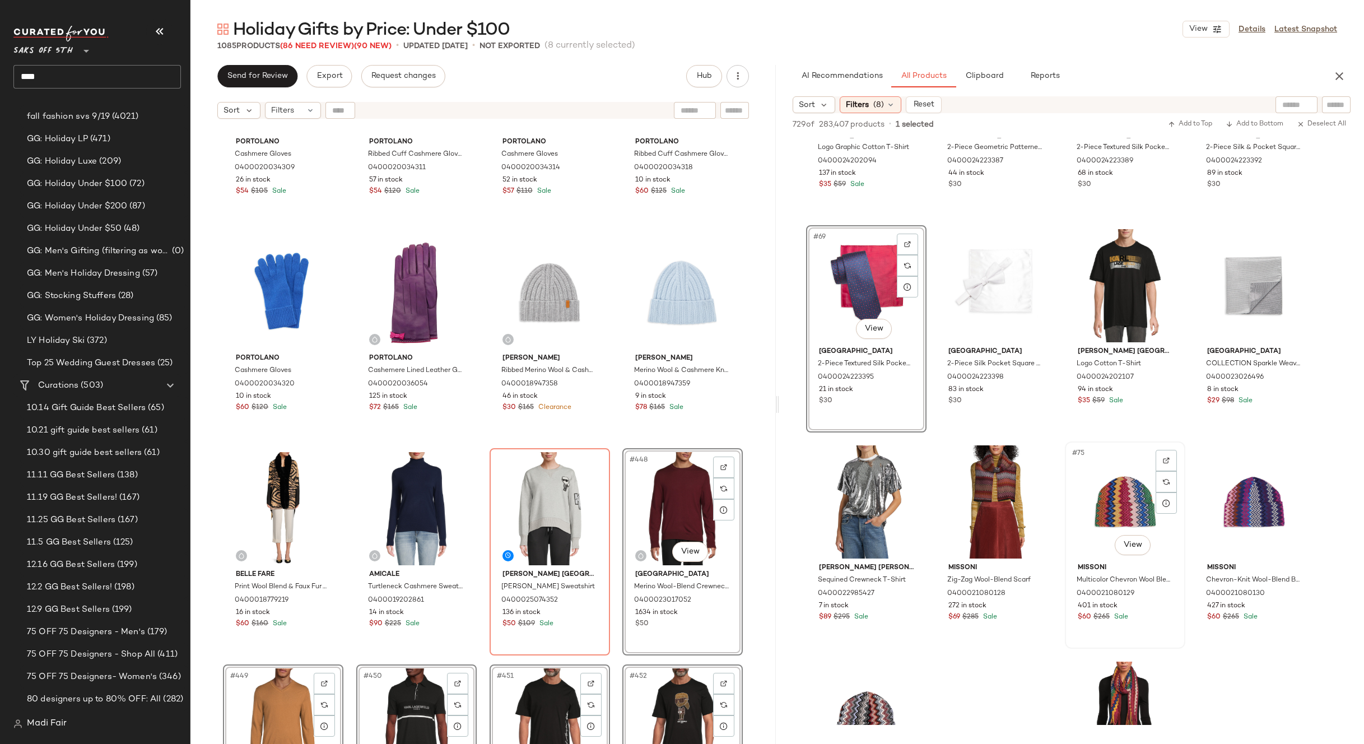
scroll to position [3641, 0]
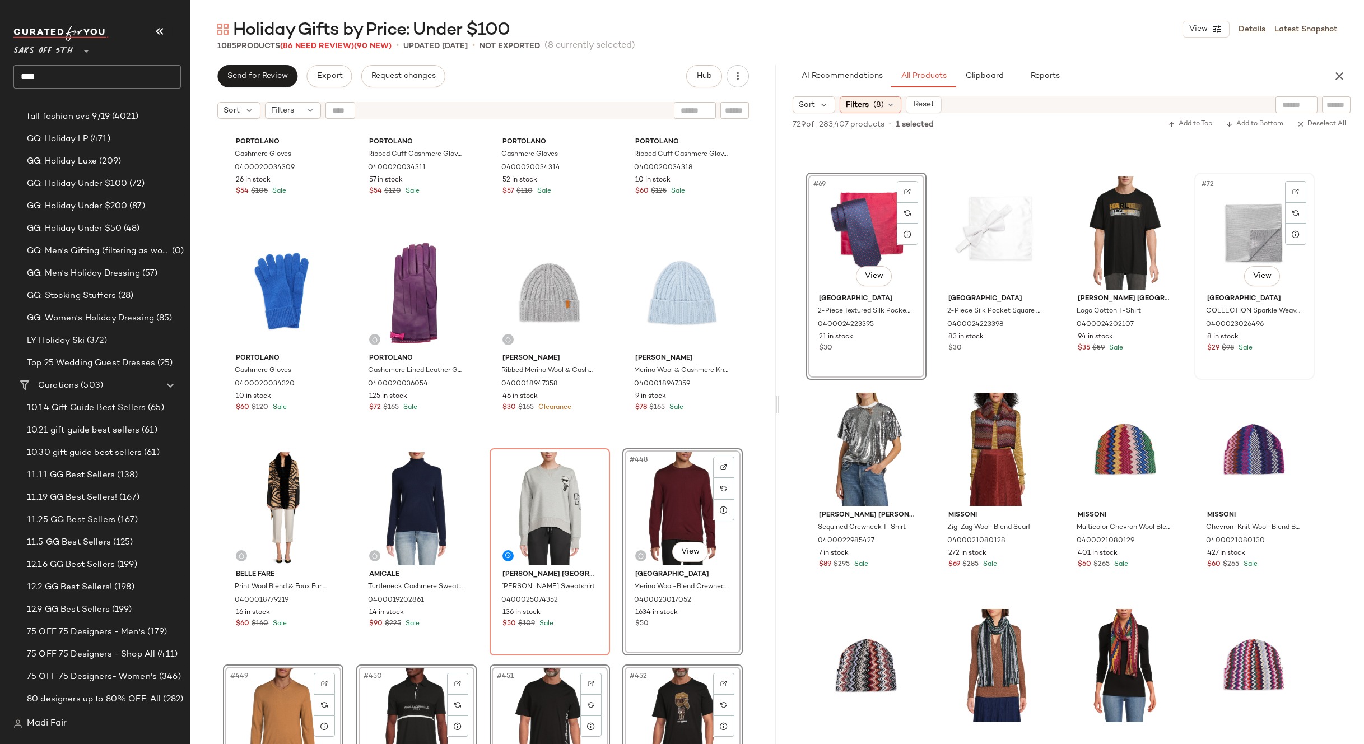
click at [1266, 254] on div "#72 View" at bounding box center [1254, 232] width 113 height 113
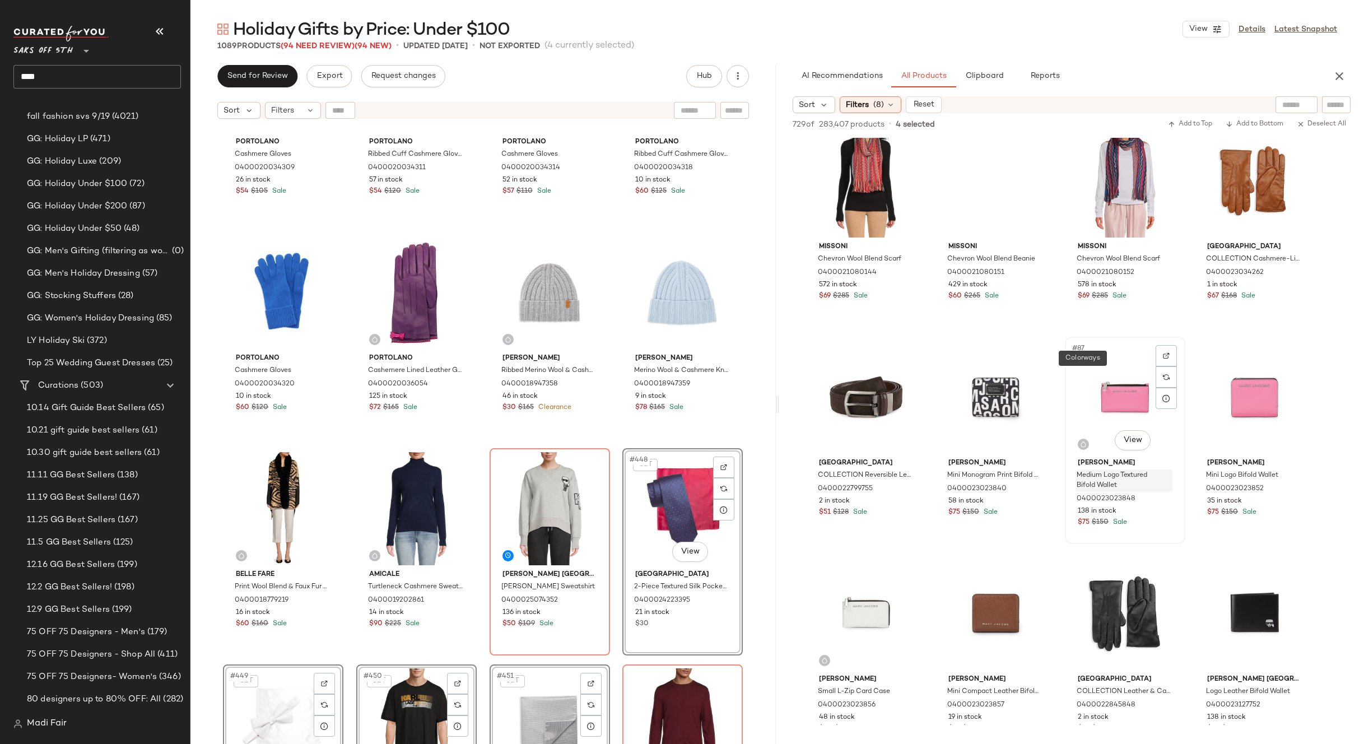
scroll to position [4426, 0]
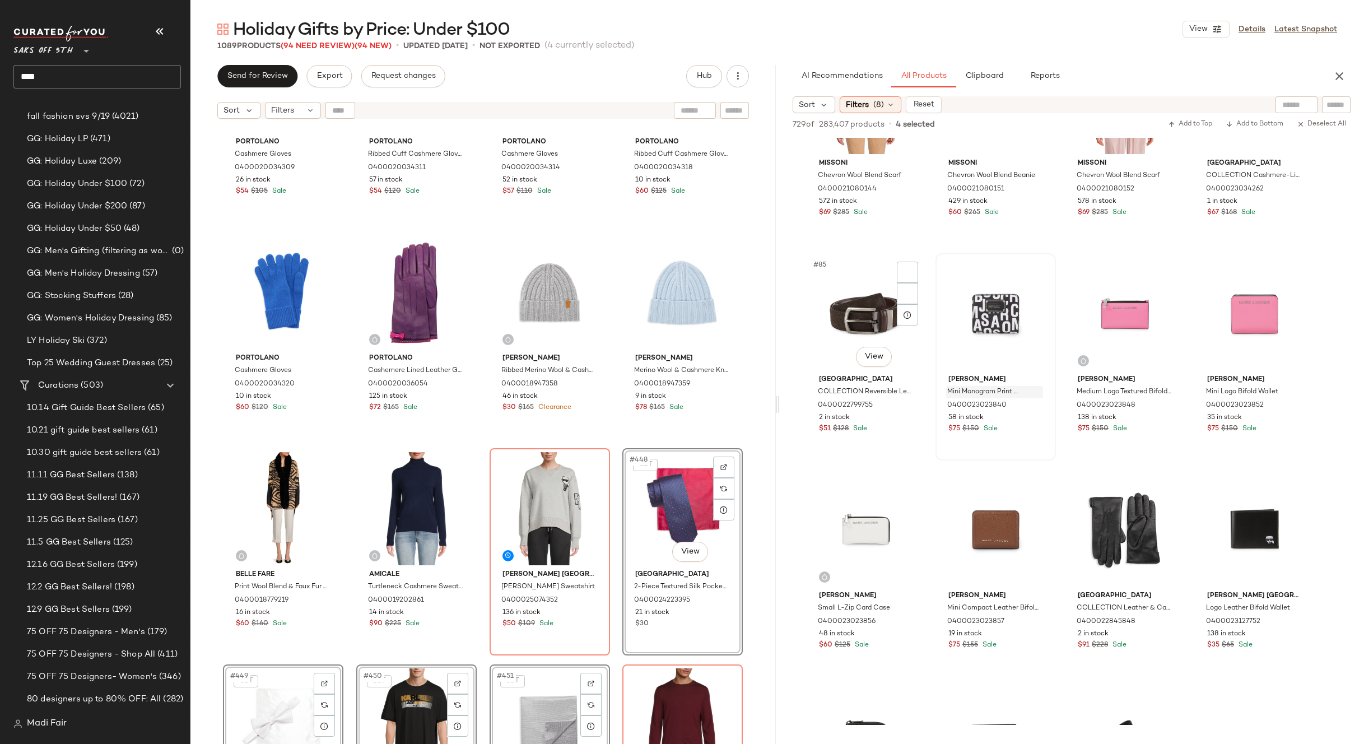
click at [870, 313] on div "#85 View" at bounding box center [866, 313] width 113 height 113
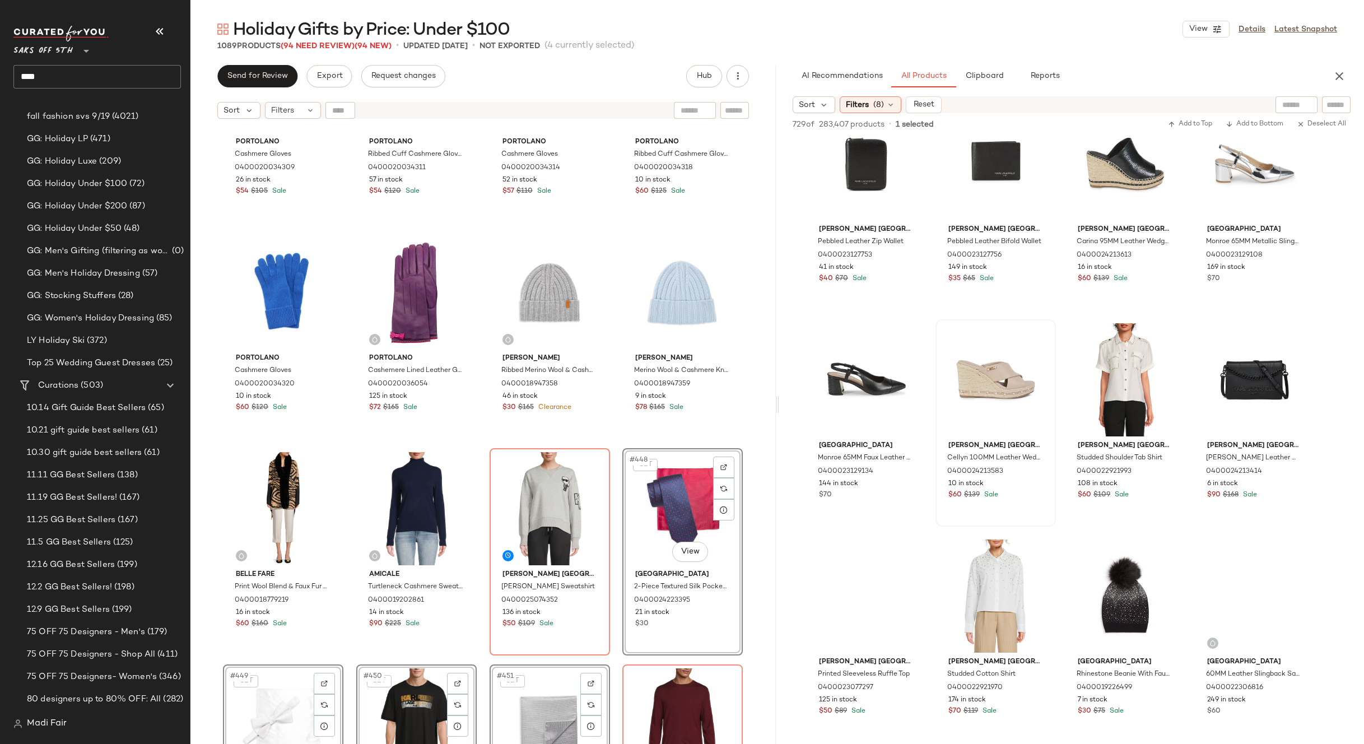
scroll to position [5042, 0]
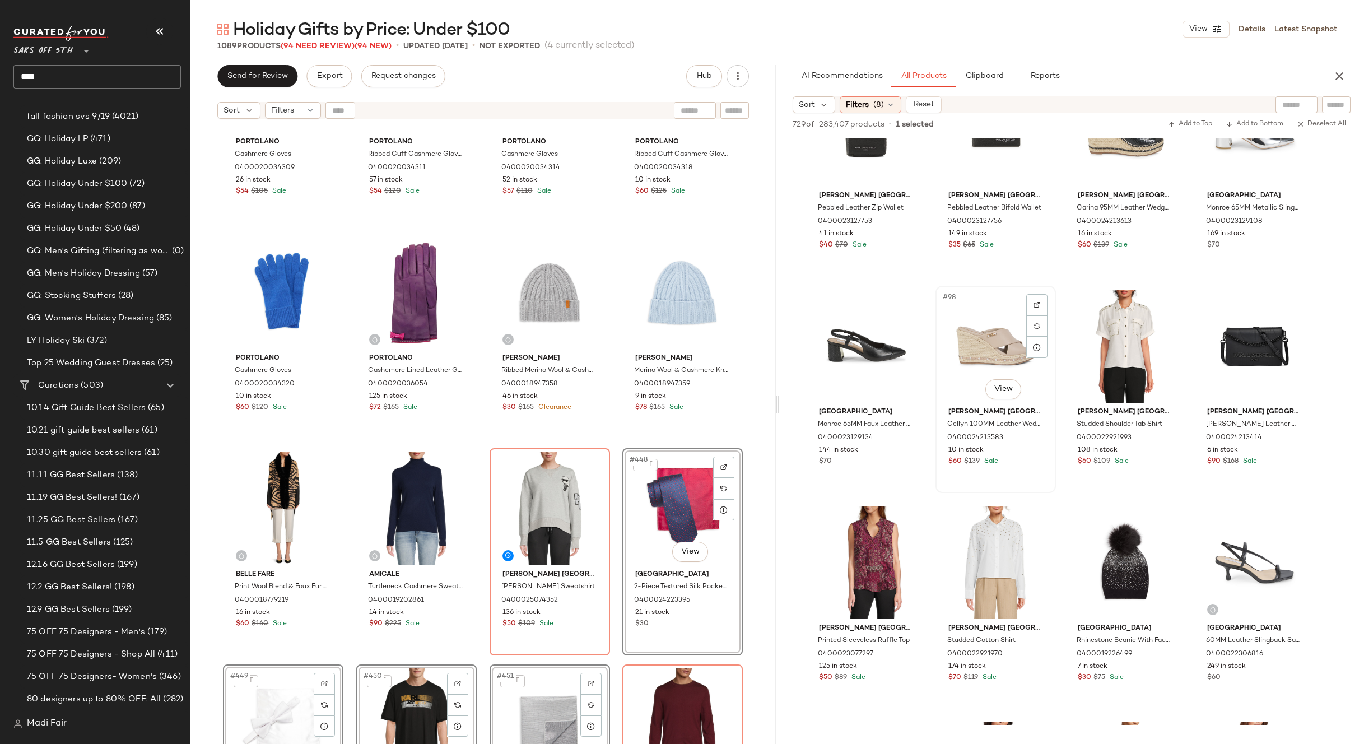
click at [980, 351] on div "#98 View" at bounding box center [995, 346] width 113 height 113
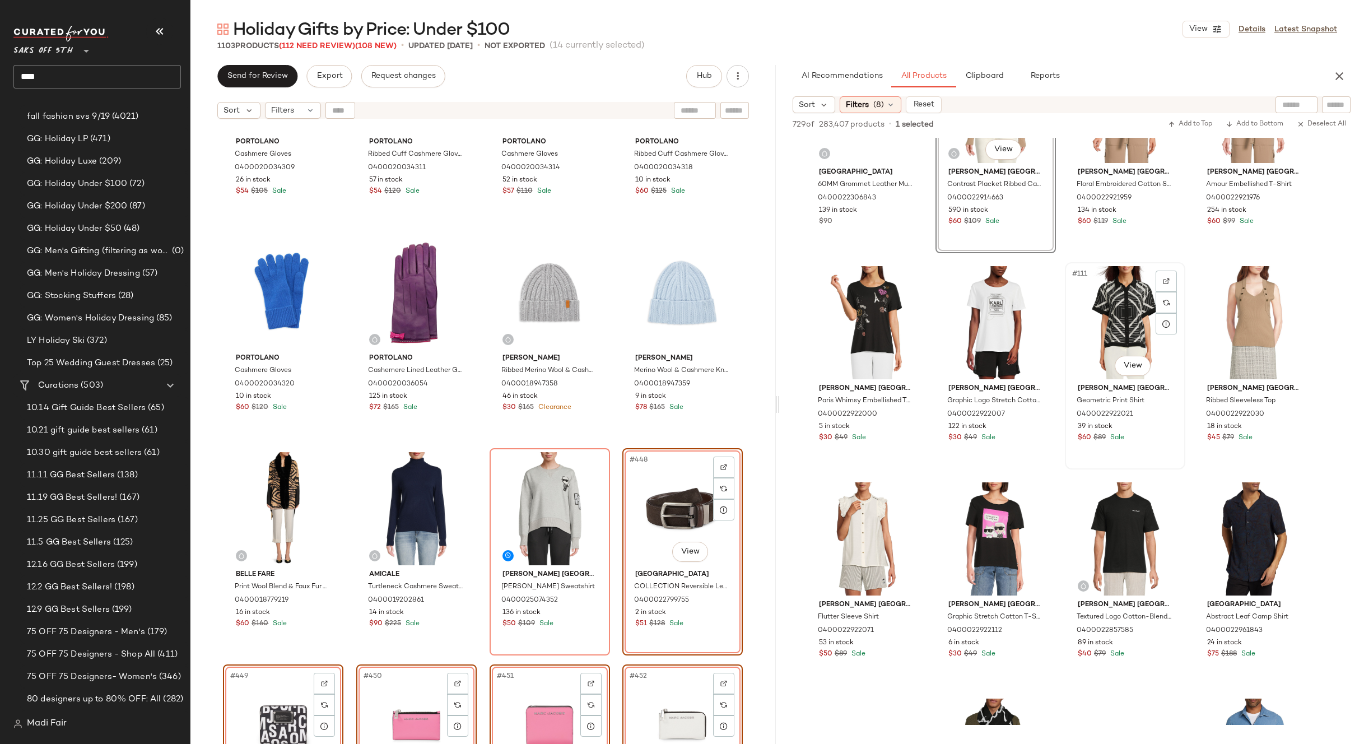
scroll to position [5882, 0]
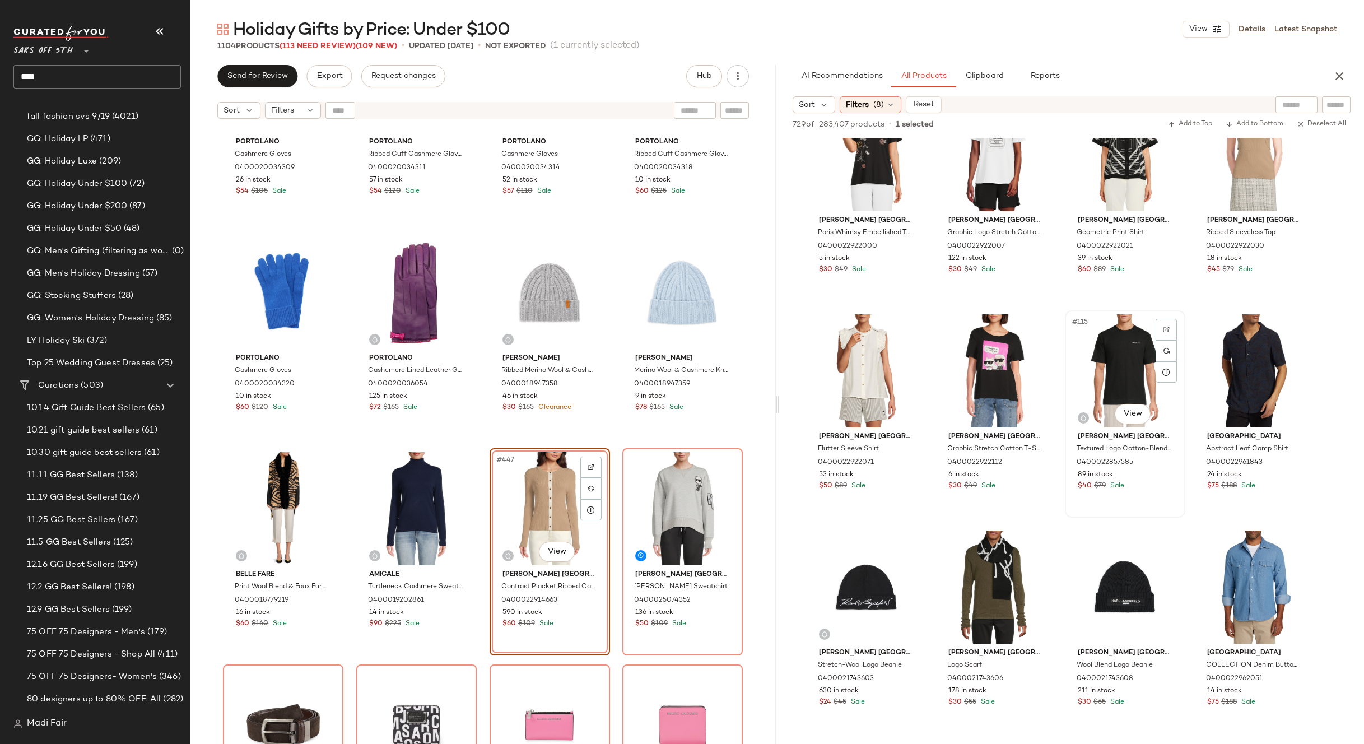
click at [1119, 362] on div "#115 View" at bounding box center [1125, 370] width 113 height 113
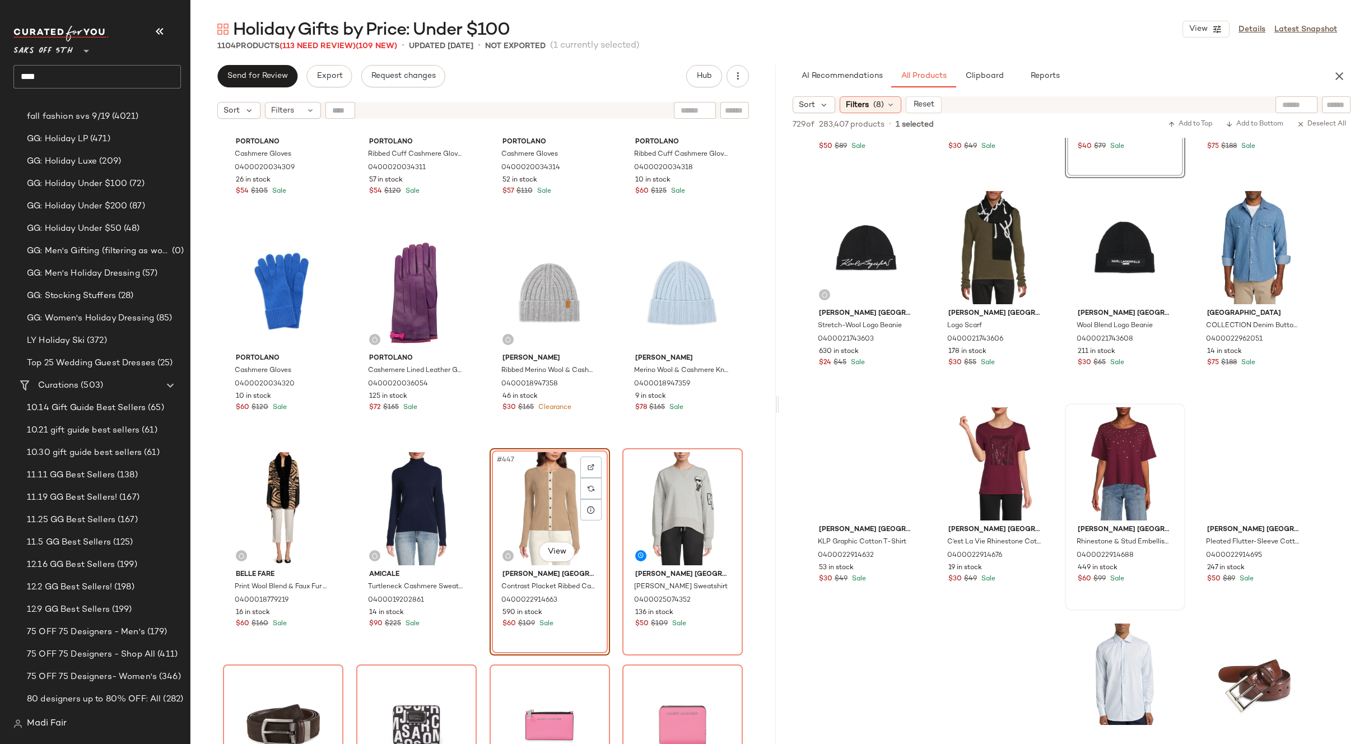
scroll to position [6275, 0]
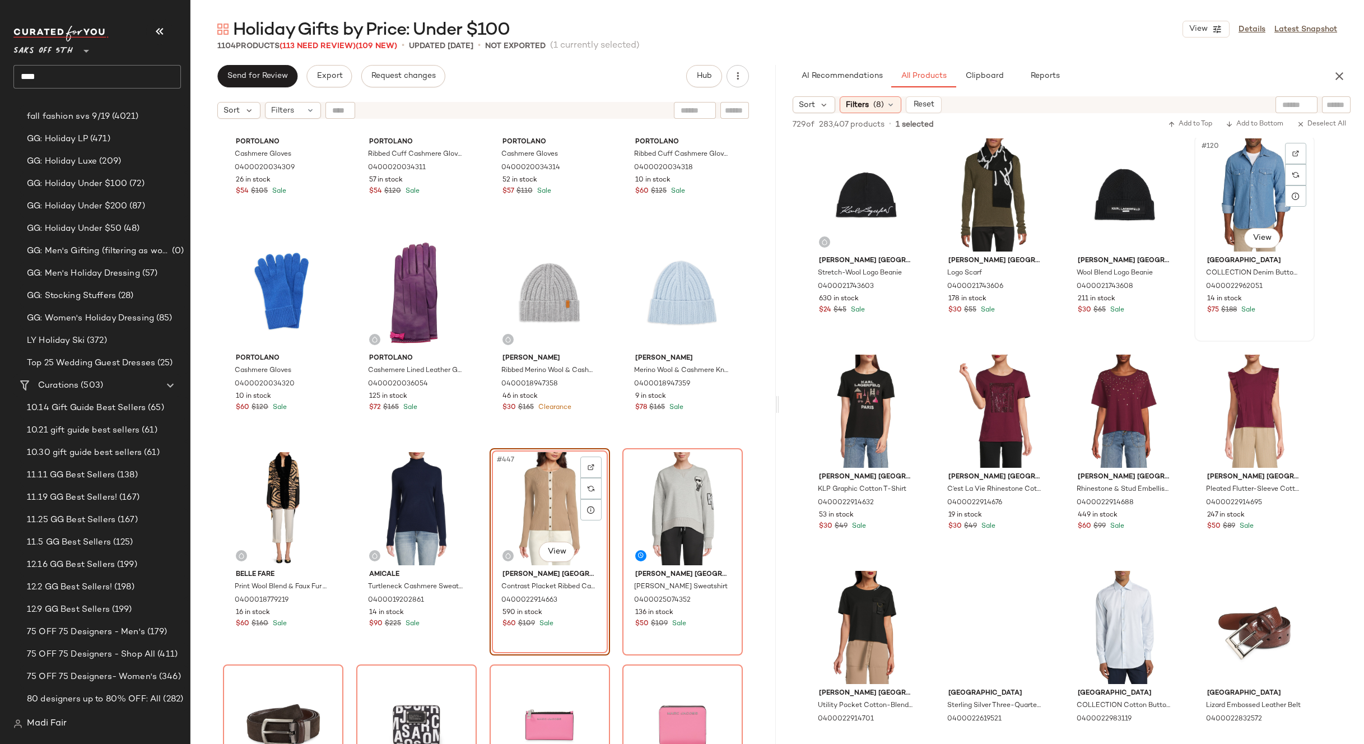
click at [1239, 187] on div "#120 View" at bounding box center [1254, 194] width 113 height 113
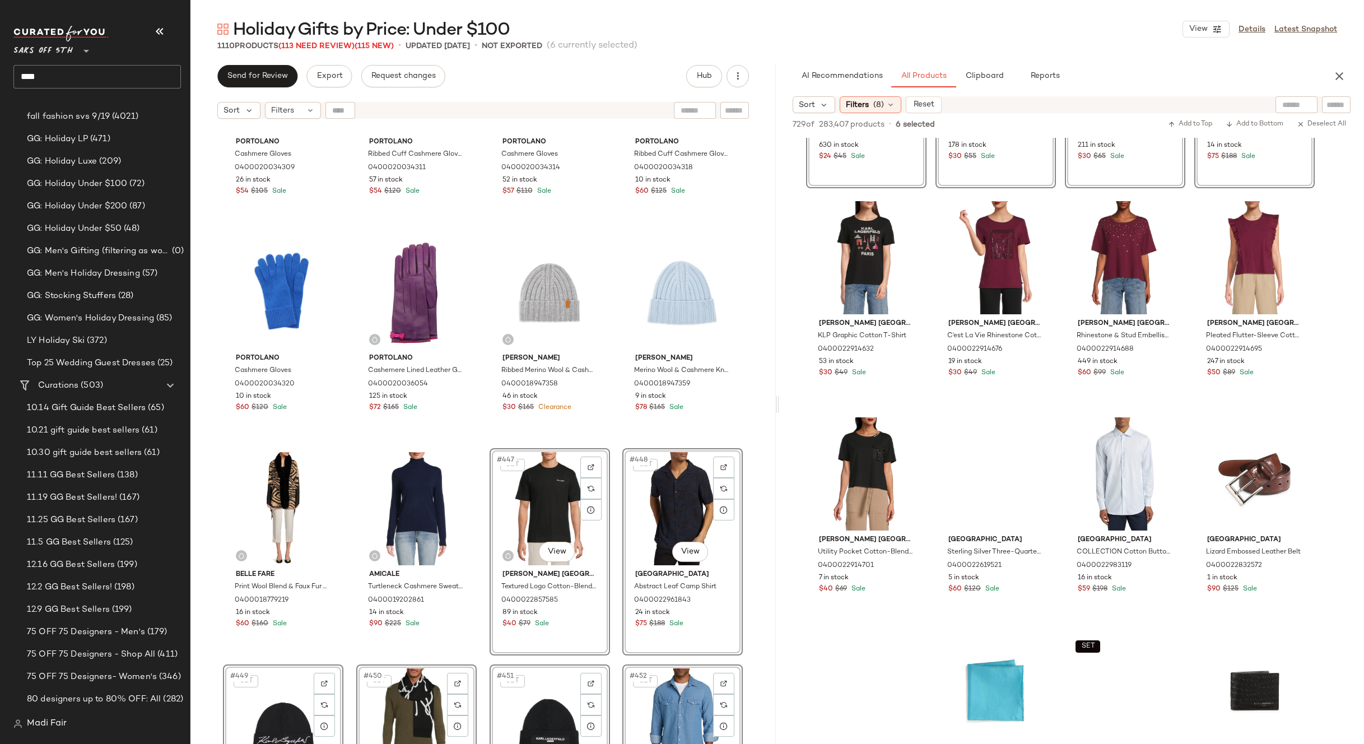
scroll to position [6555, 0]
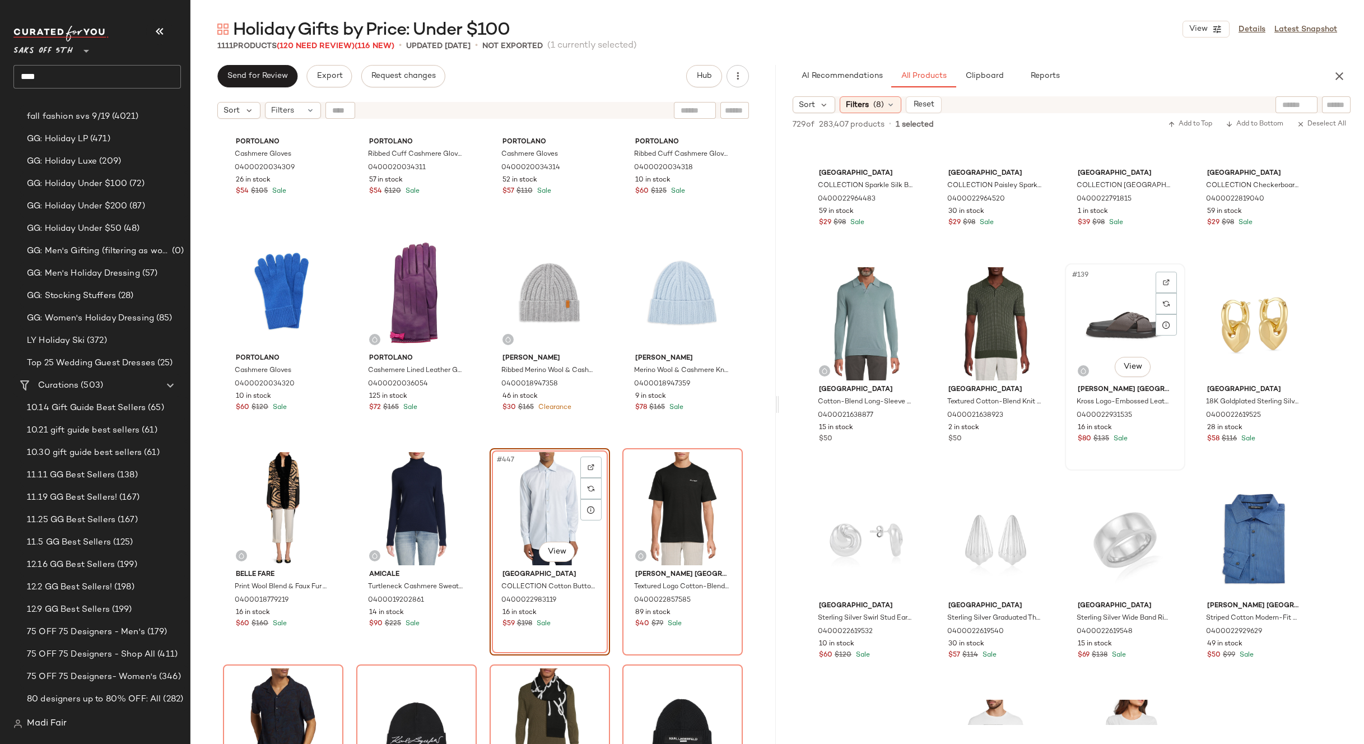
click at [1117, 334] on div "#139 View" at bounding box center [1125, 323] width 113 height 113
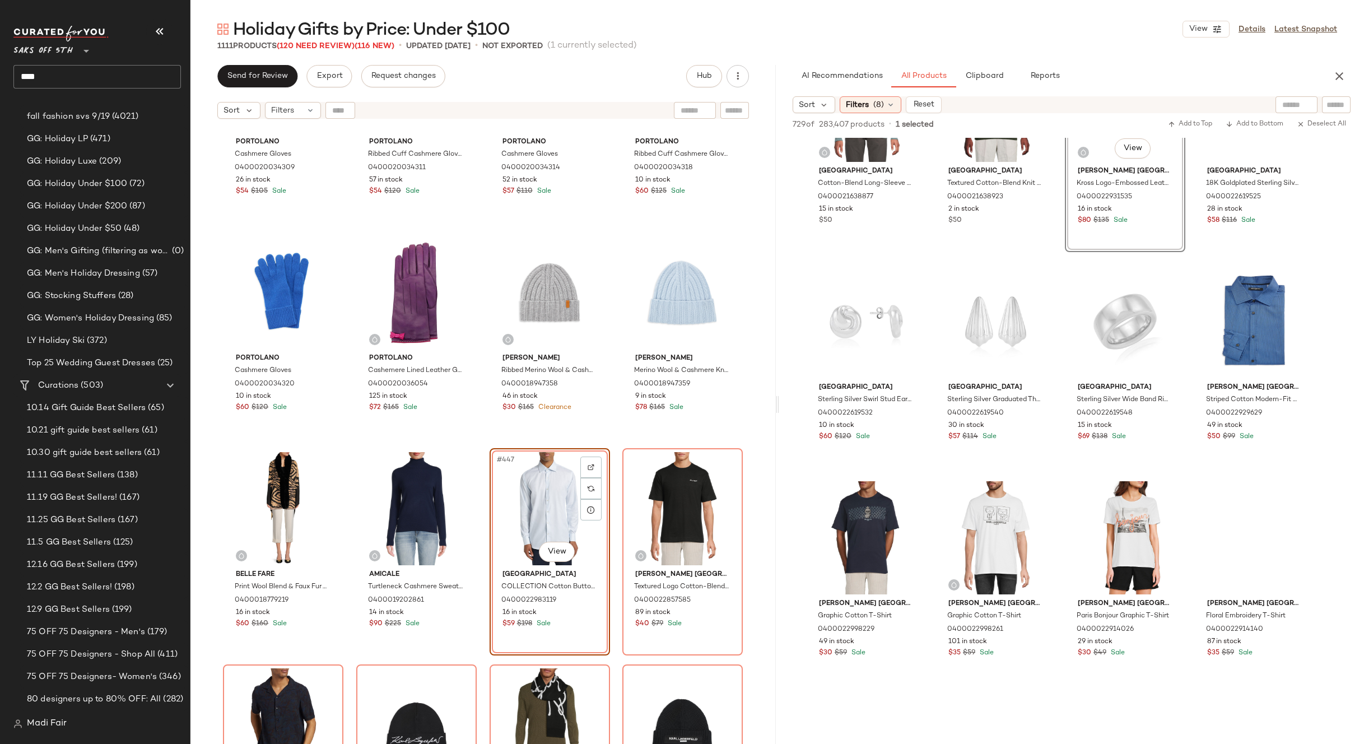
scroll to position [7451, 0]
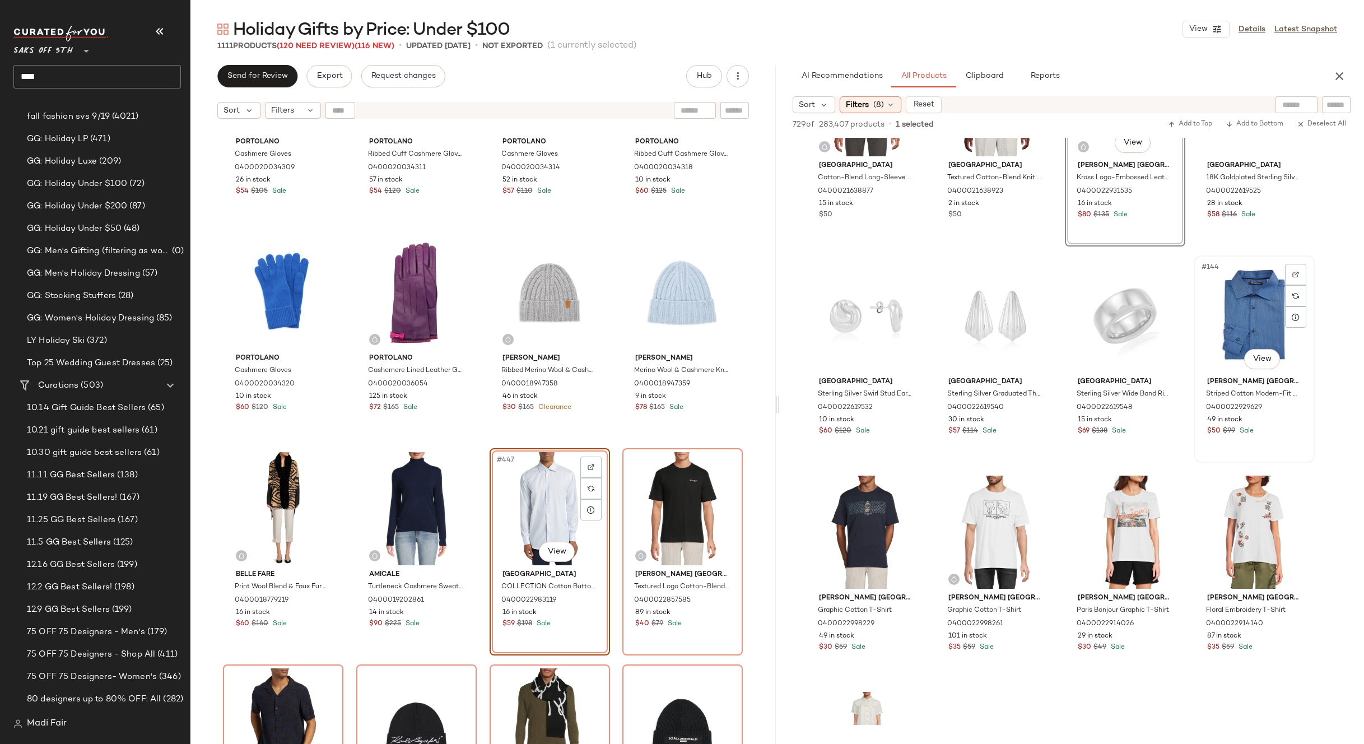
click at [1234, 294] on div "#144 View" at bounding box center [1254, 315] width 113 height 113
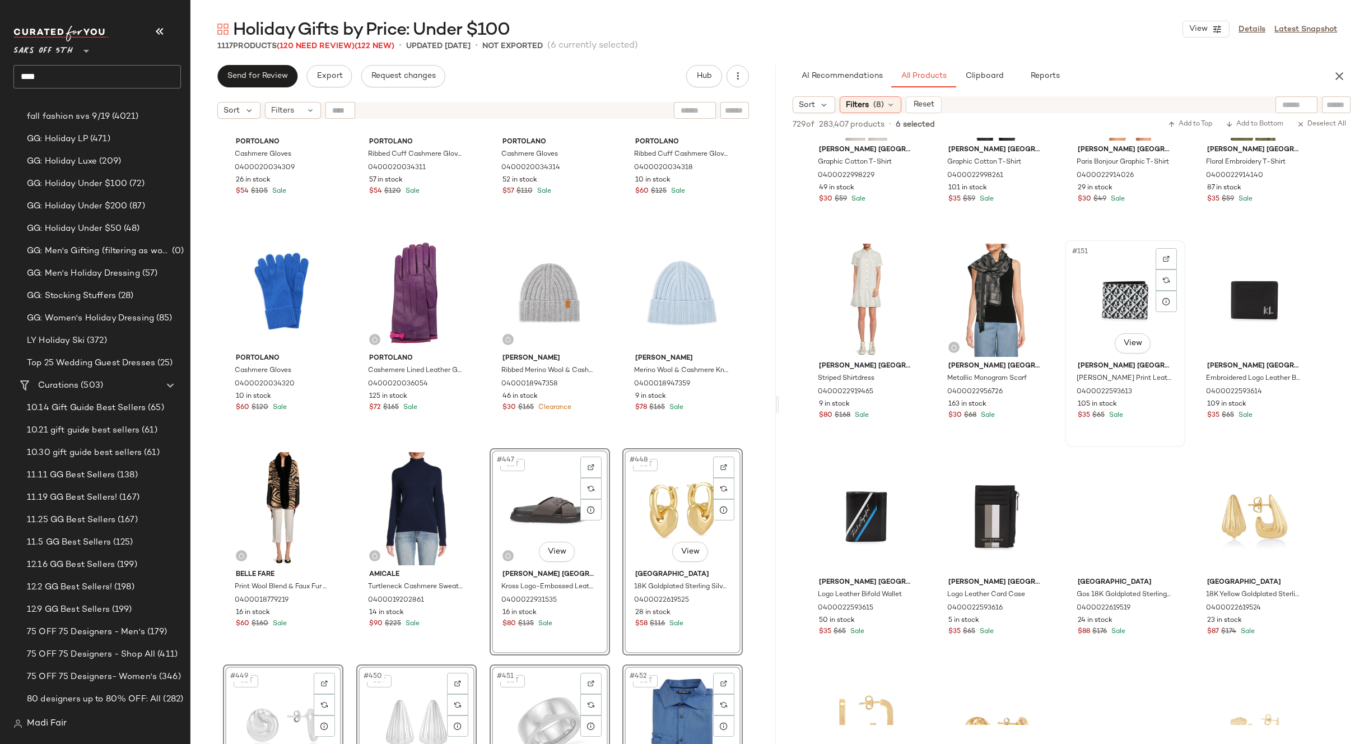
click at [1134, 305] on div "#151 View" at bounding box center [1125, 300] width 113 height 113
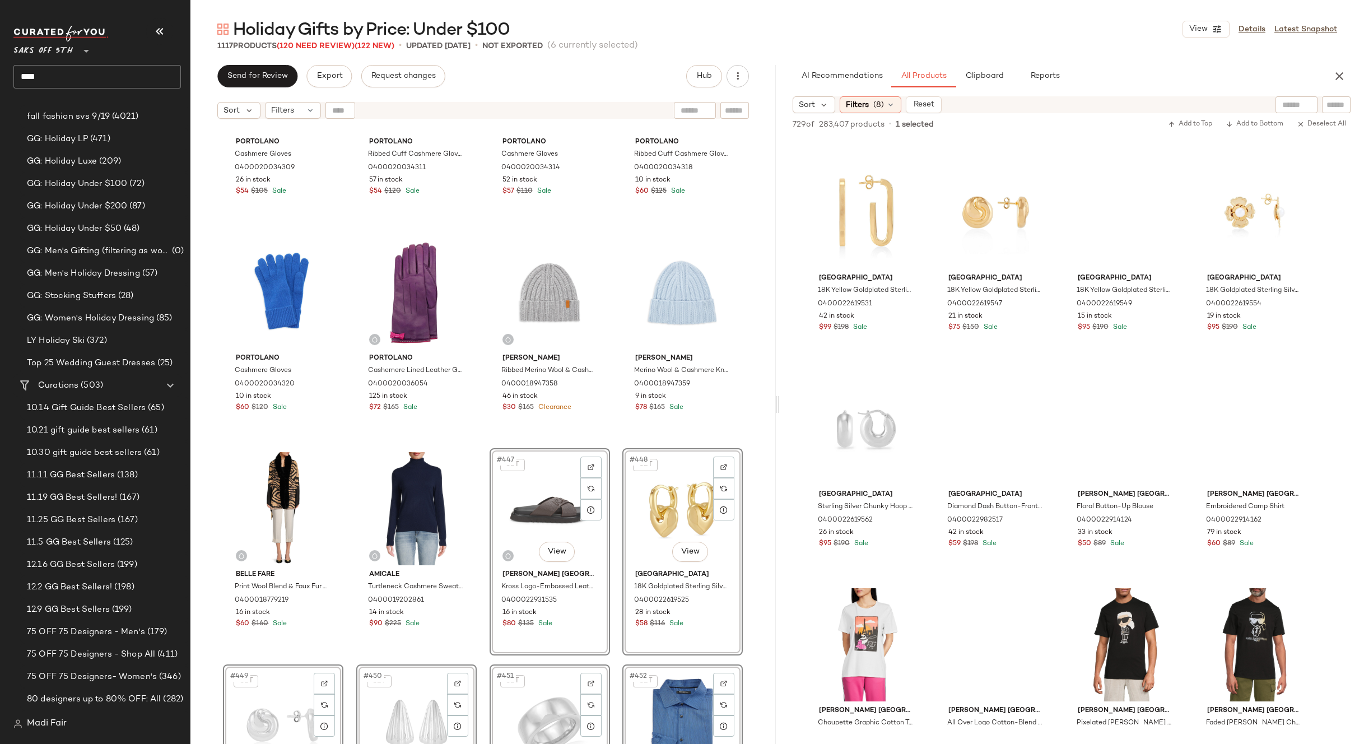
scroll to position [8459, 0]
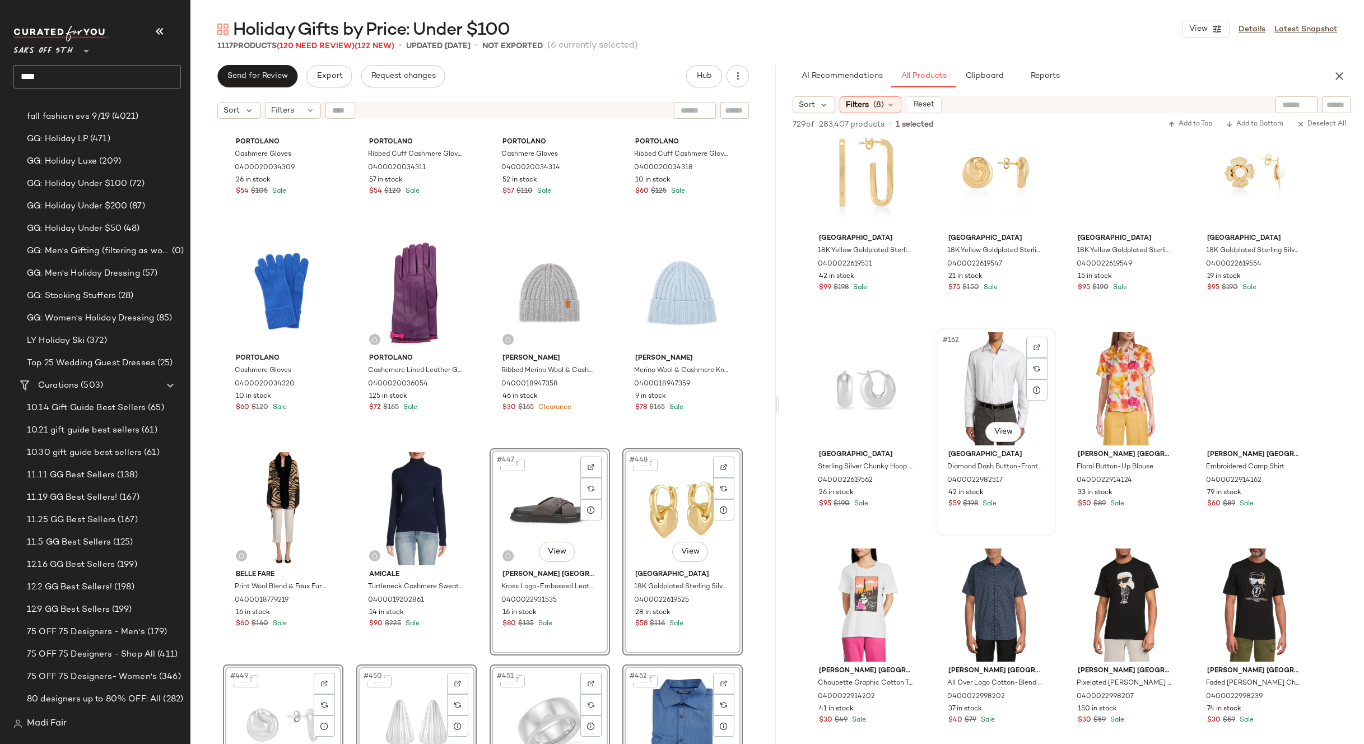
click at [964, 380] on div "#162 View" at bounding box center [995, 388] width 113 height 113
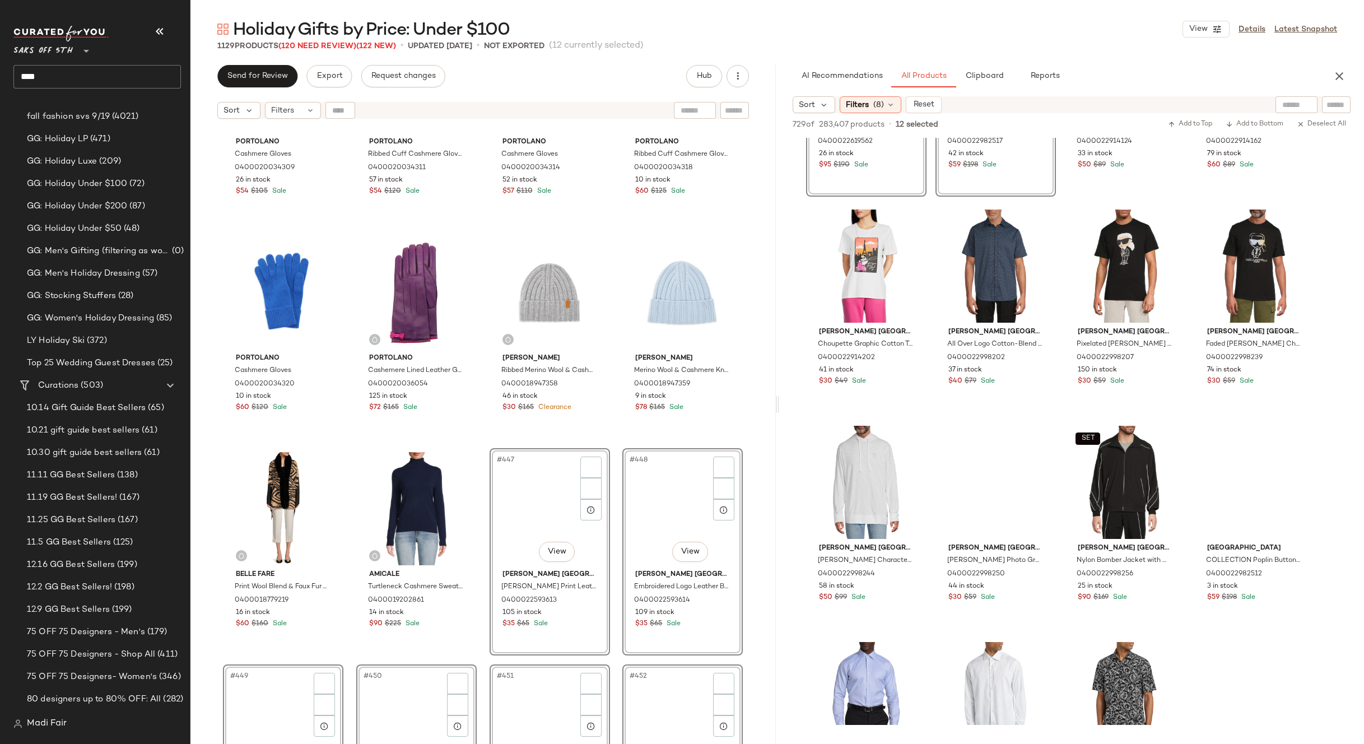
scroll to position [8908, 0]
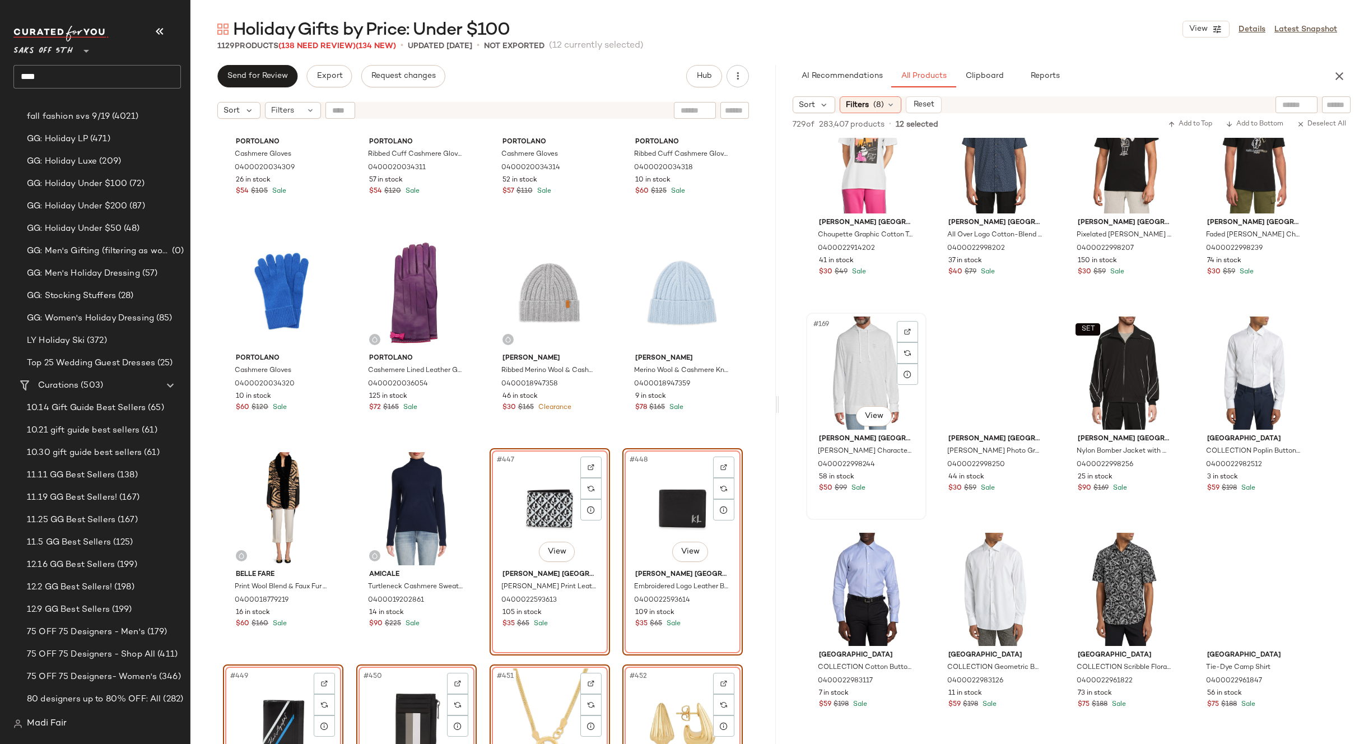
click at [887, 379] on div "#169 View" at bounding box center [866, 373] width 113 height 113
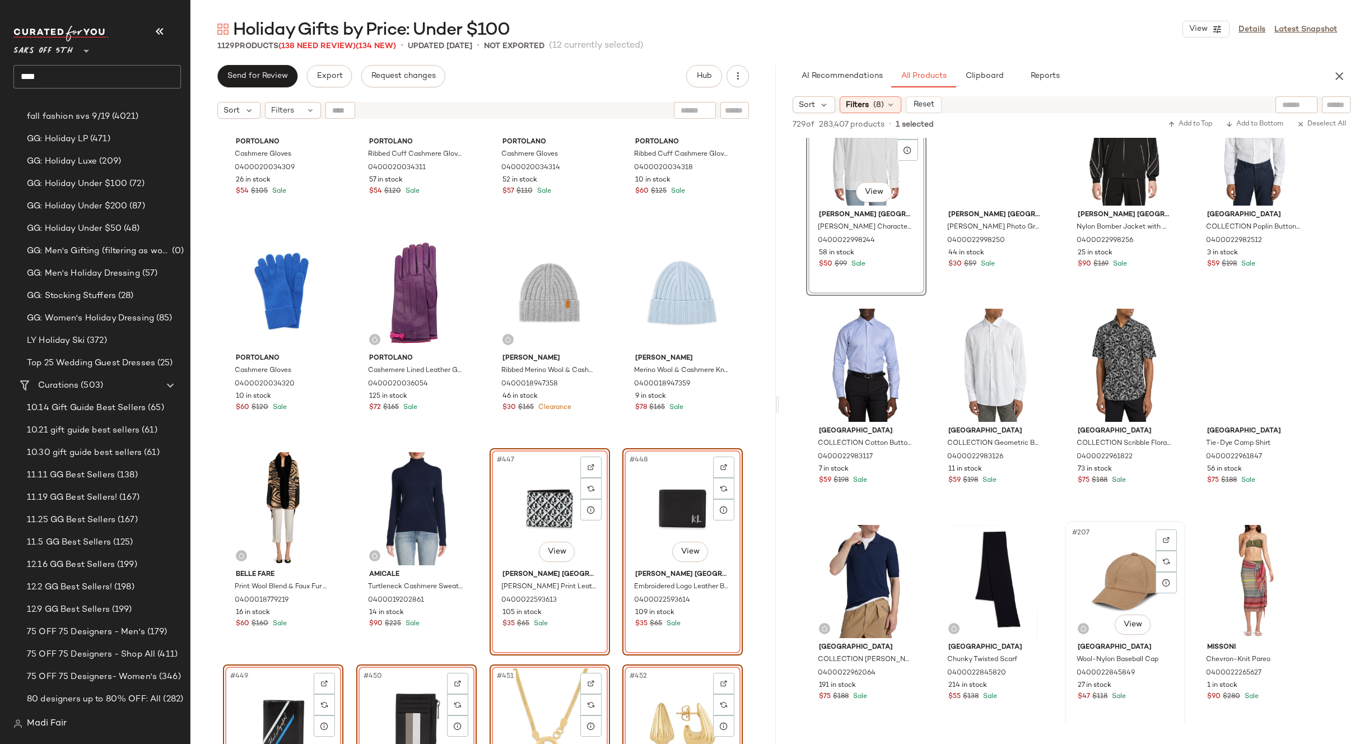
click at [1108, 558] on div "#207 View" at bounding box center [1125, 581] width 113 height 113
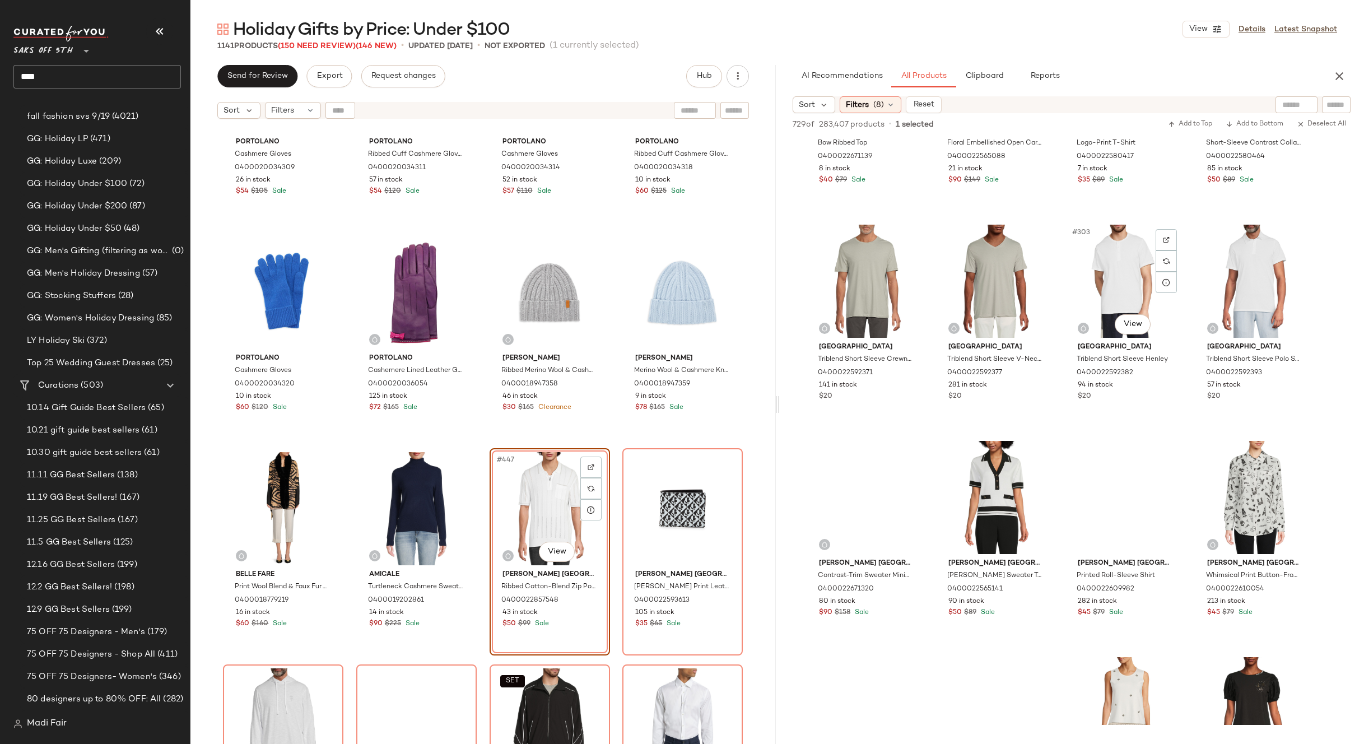
scroll to position [14790, 0]
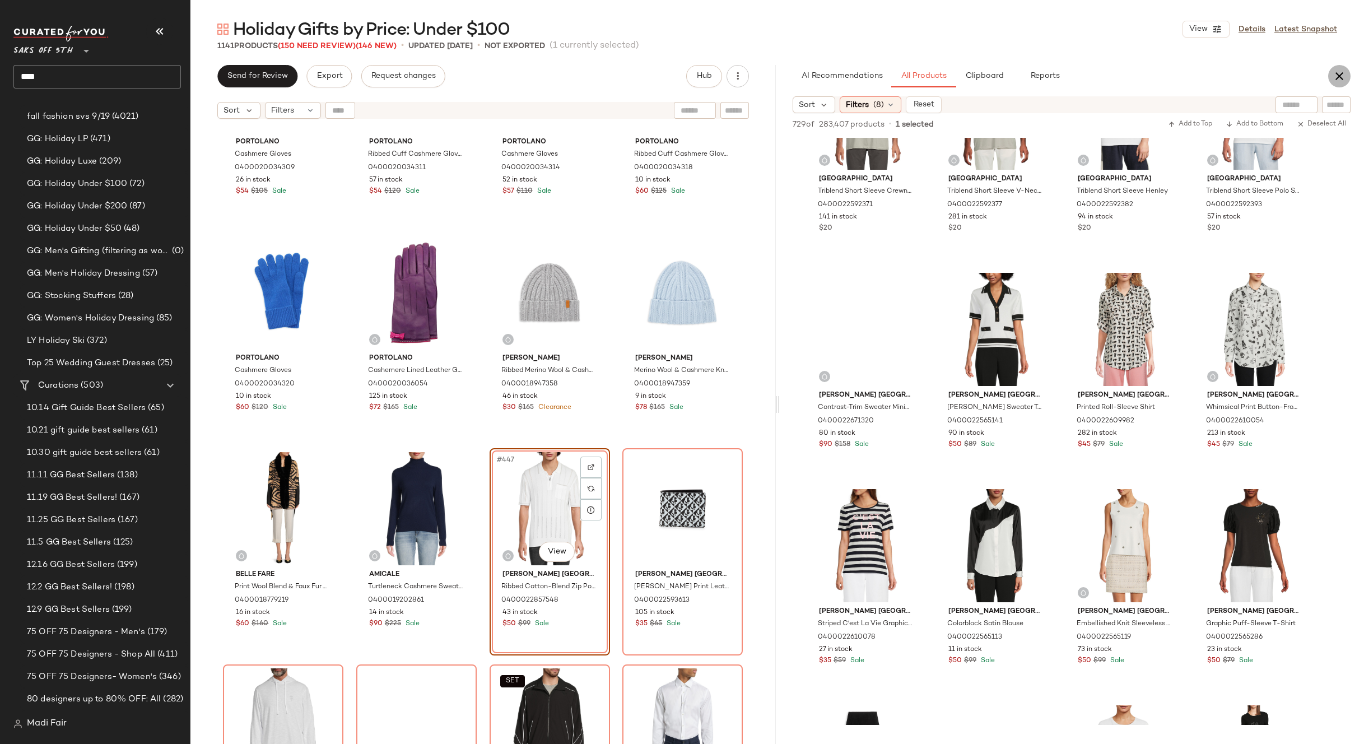
click at [1344, 75] on icon "button" at bounding box center [1339, 75] width 13 height 13
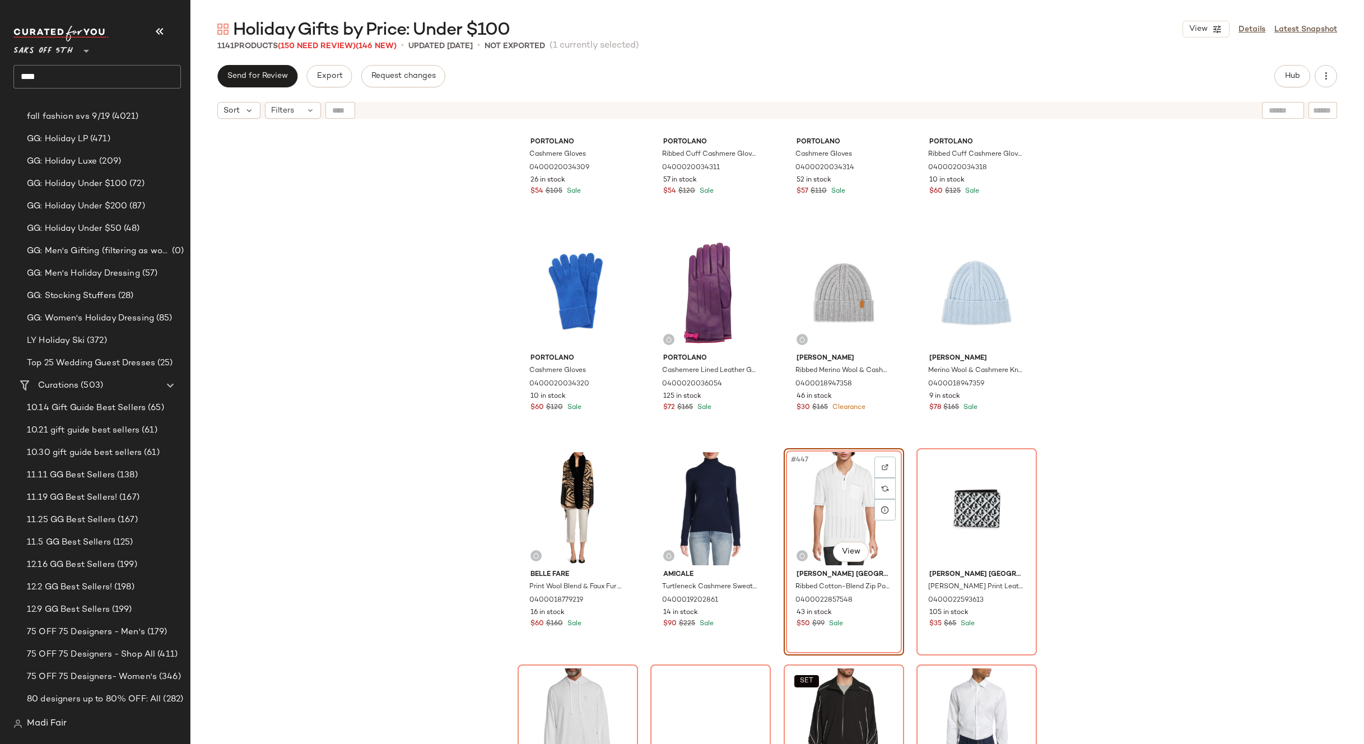
click at [1174, 341] on div "Portolano Cashmere Gloves 0400020034309 26 in stock $54 $105 Sale Portolano Rib…" at bounding box center [777, 448] width 1174 height 648
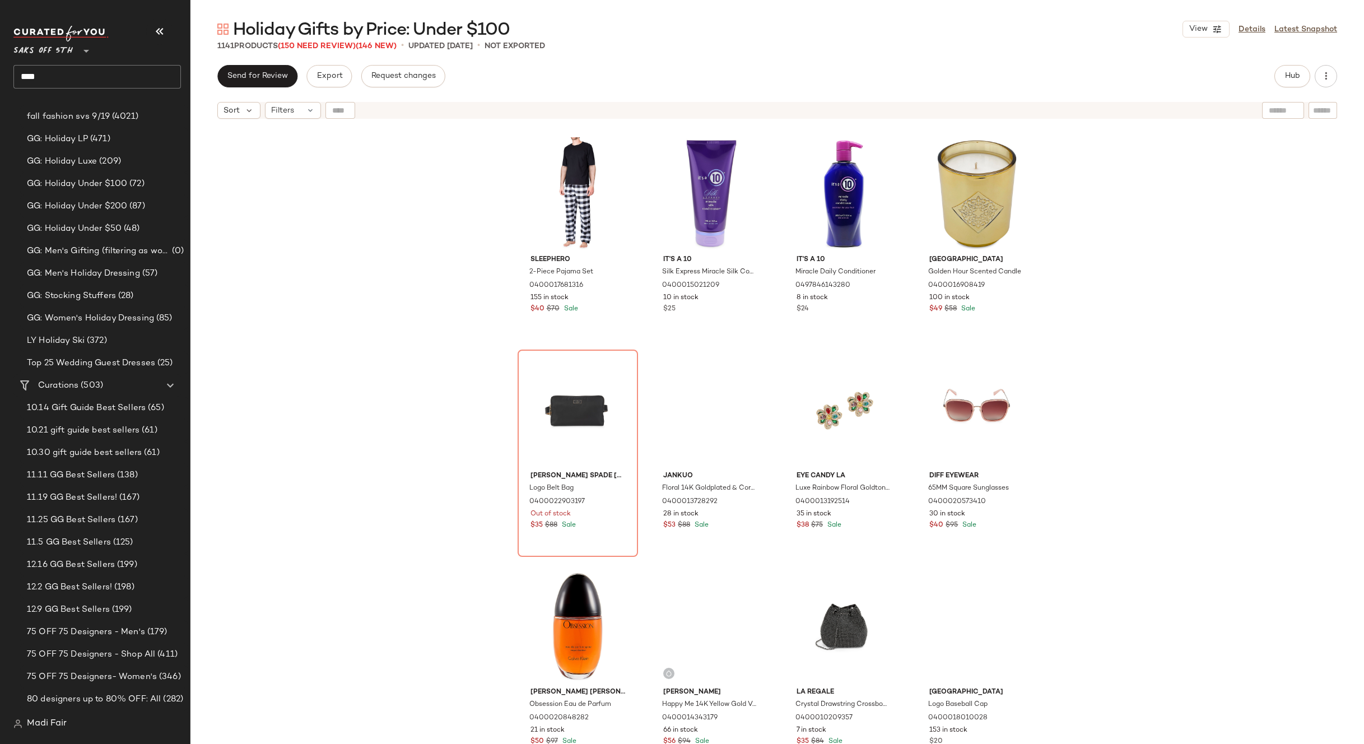
scroll to position [15568, 0]
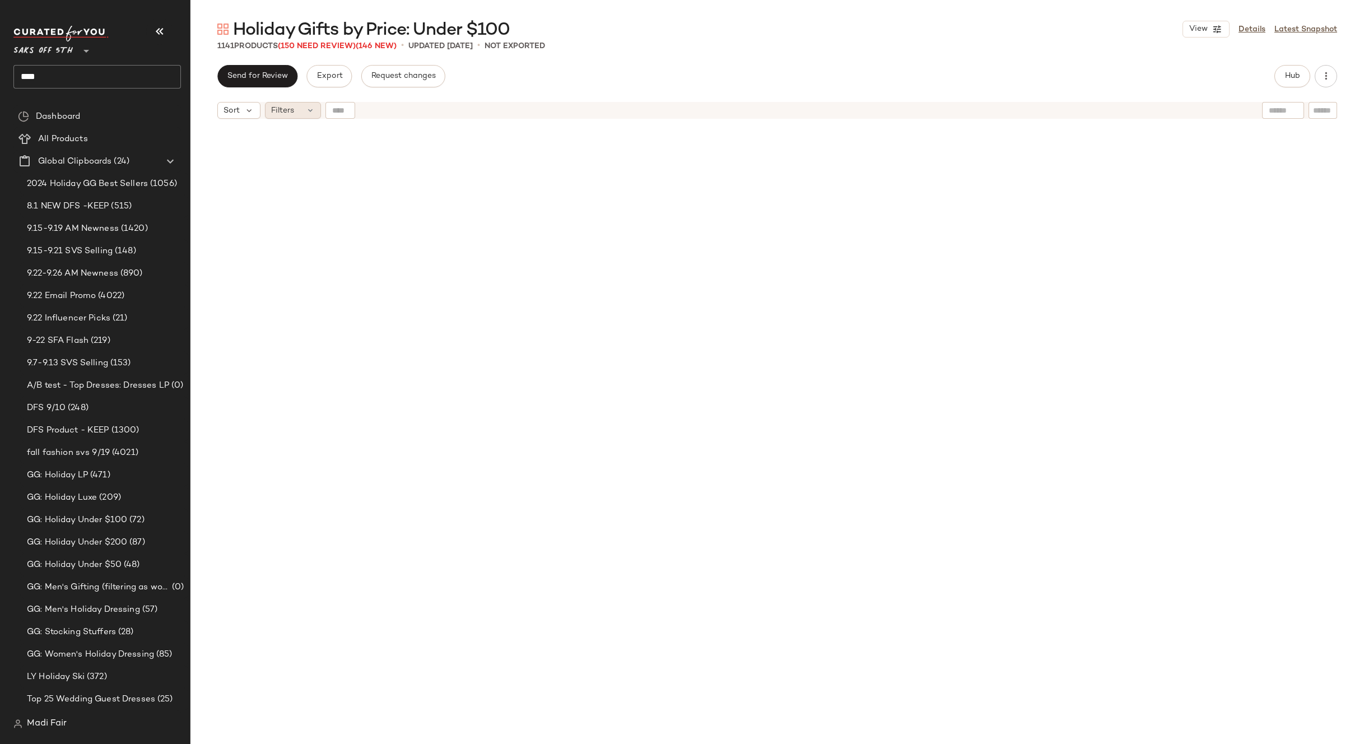
scroll to position [15568, 0]
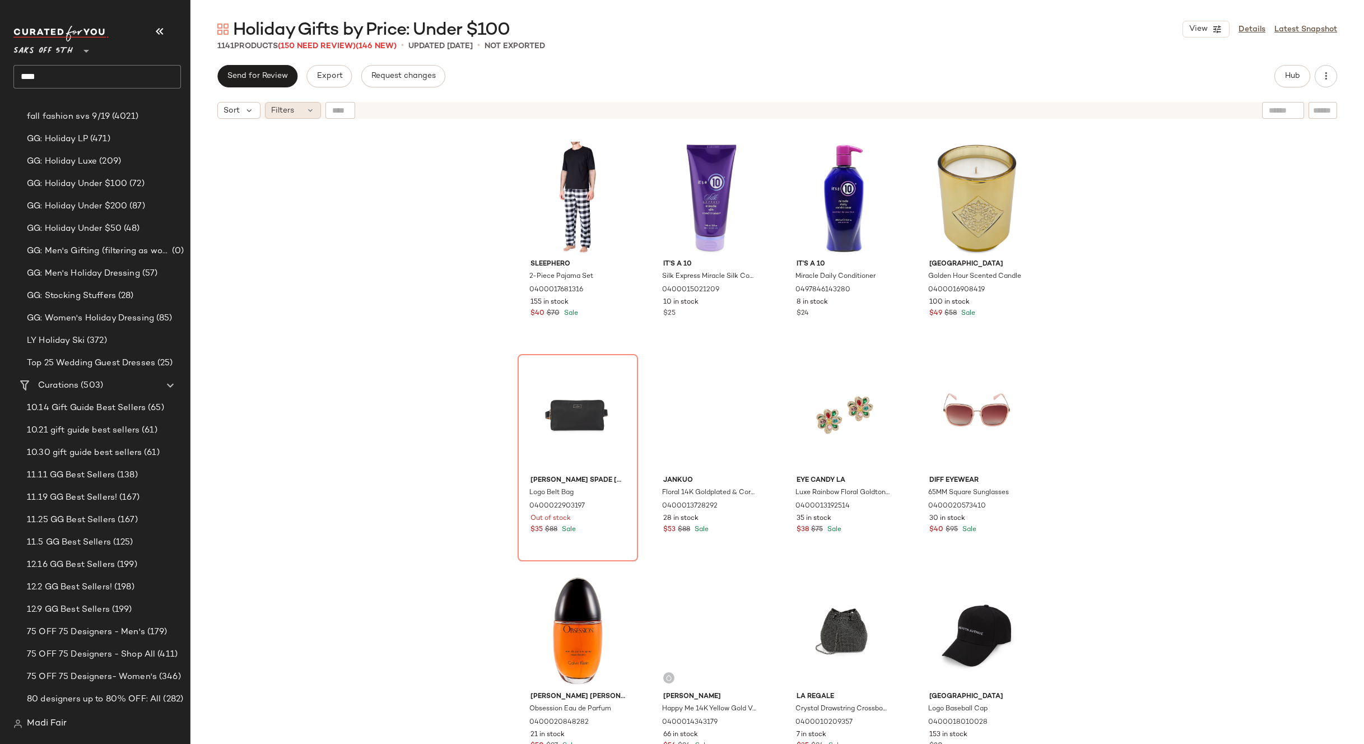
click at [304, 110] on div "Filters" at bounding box center [293, 110] width 56 height 17
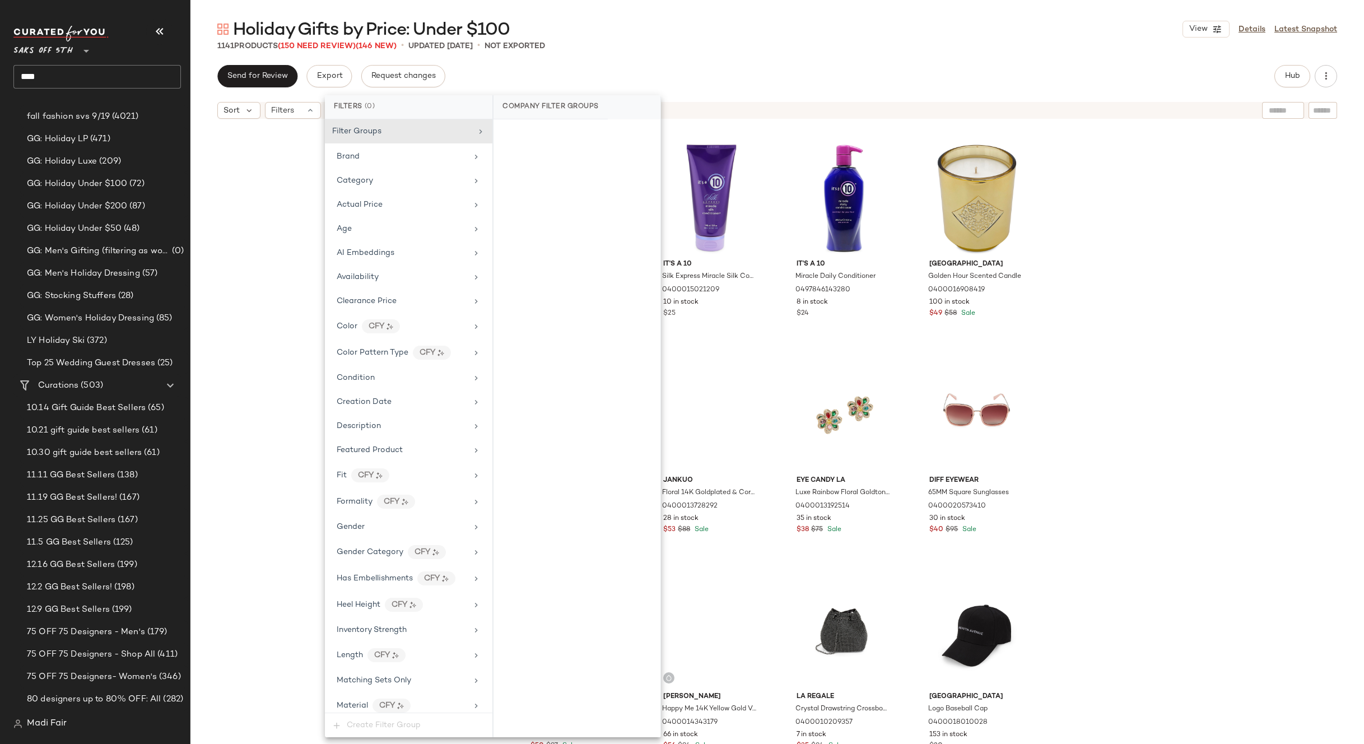
scroll to position [415, 0]
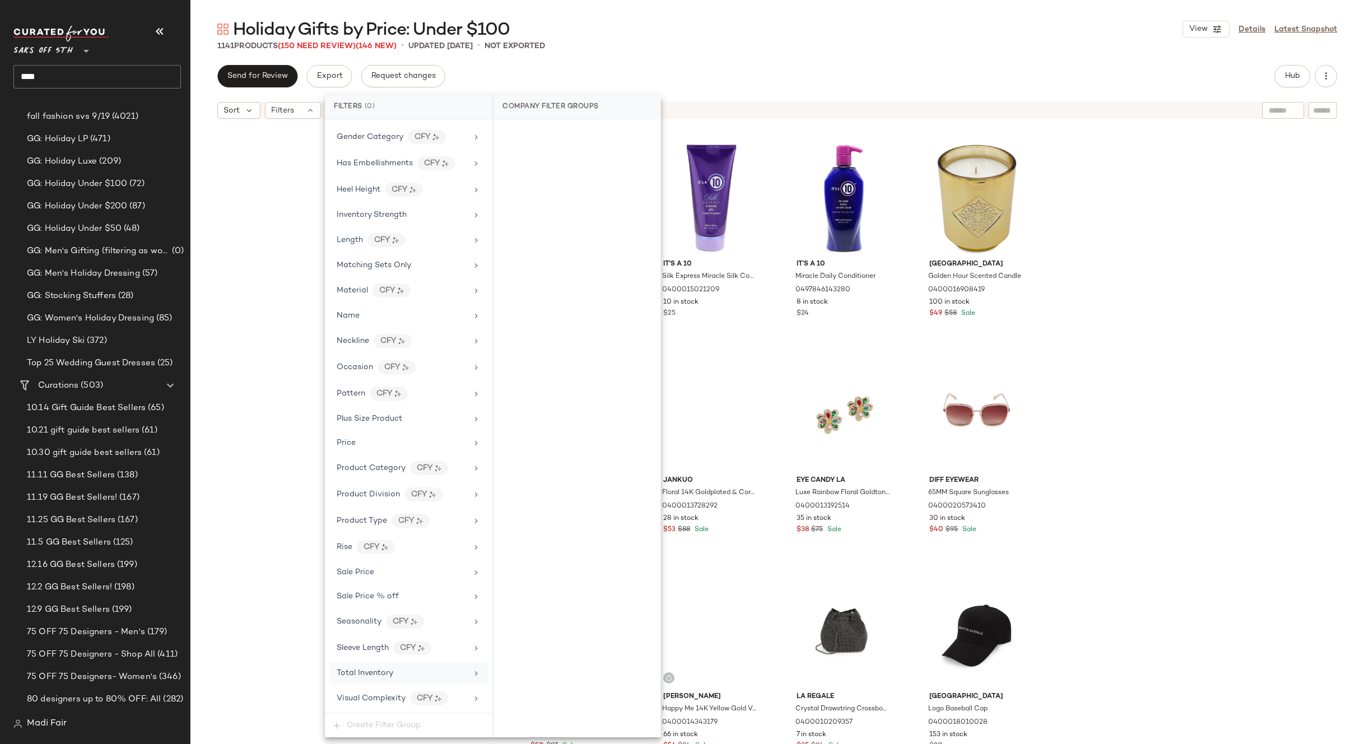
click at [381, 678] on div "Total Inventory" at bounding box center [365, 673] width 57 height 12
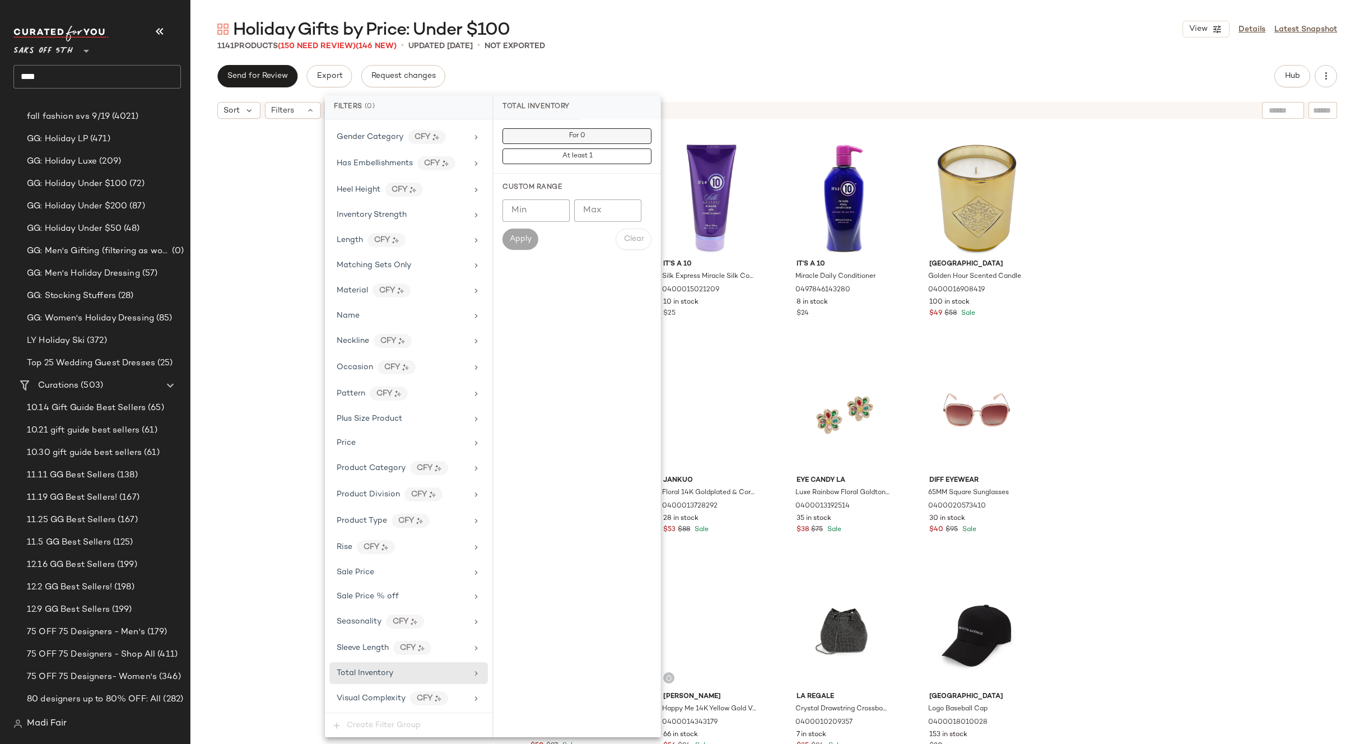
click at [601, 133] on button "For 0" at bounding box center [577, 136] width 149 height 16
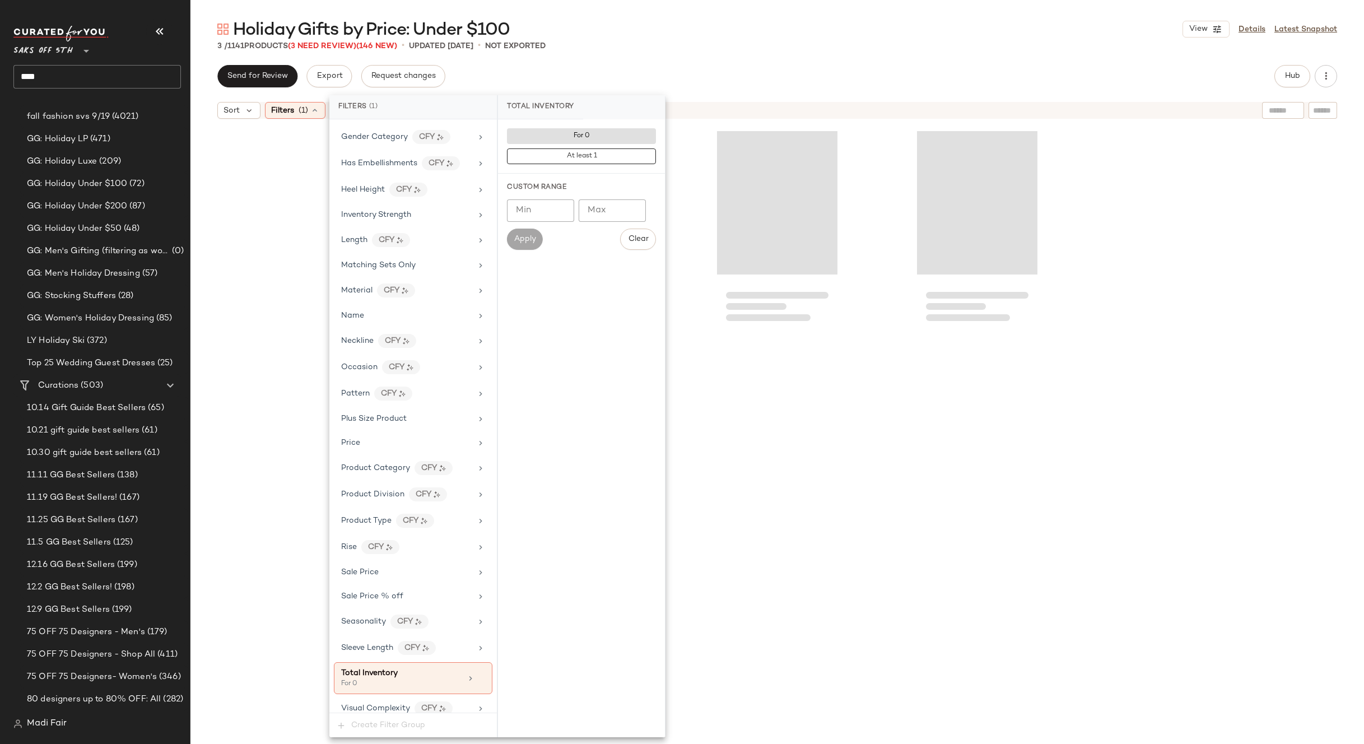
click at [611, 59] on div "Holiday Gifts by Price: Under $100 View Details Latest Snapshot 3 / 1141 Produc…" at bounding box center [777, 381] width 1174 height 726
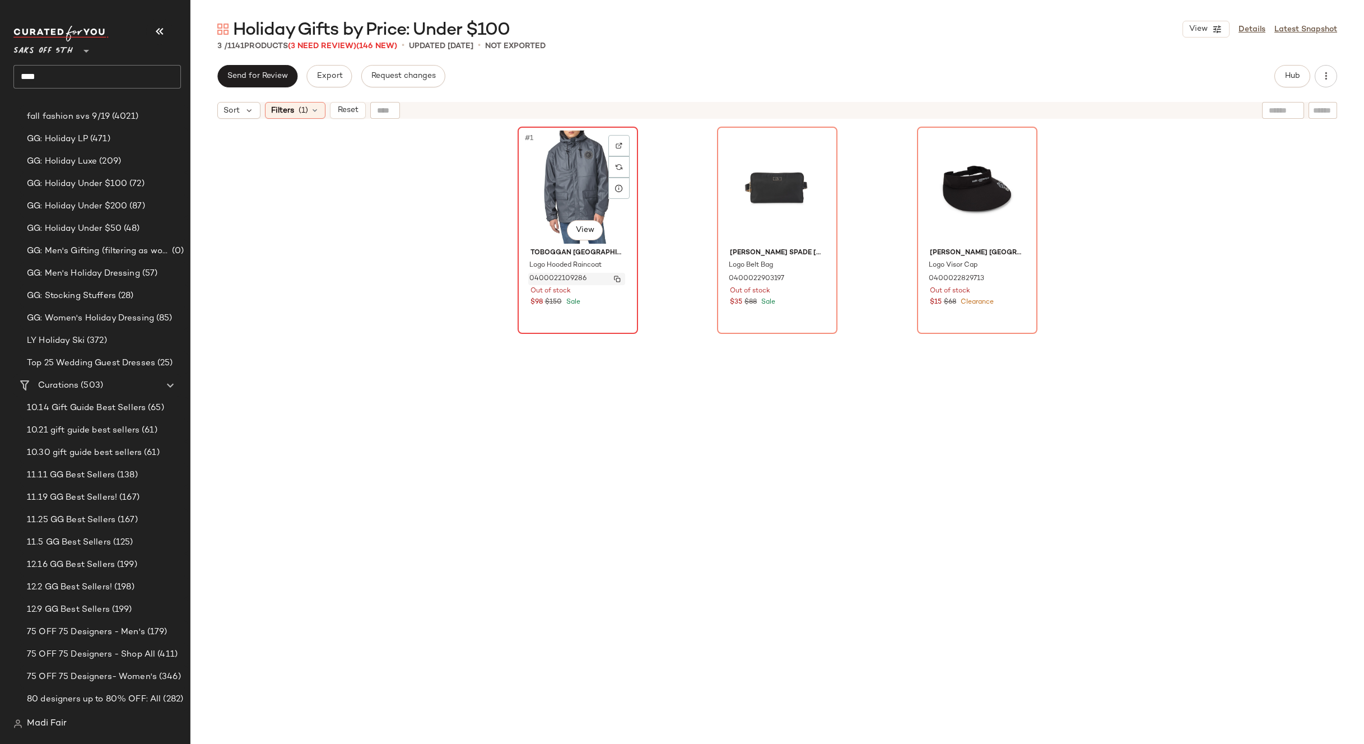
click at [615, 278] on img "button" at bounding box center [617, 279] width 7 height 7
click at [317, 111] on icon at bounding box center [314, 110] width 9 height 9
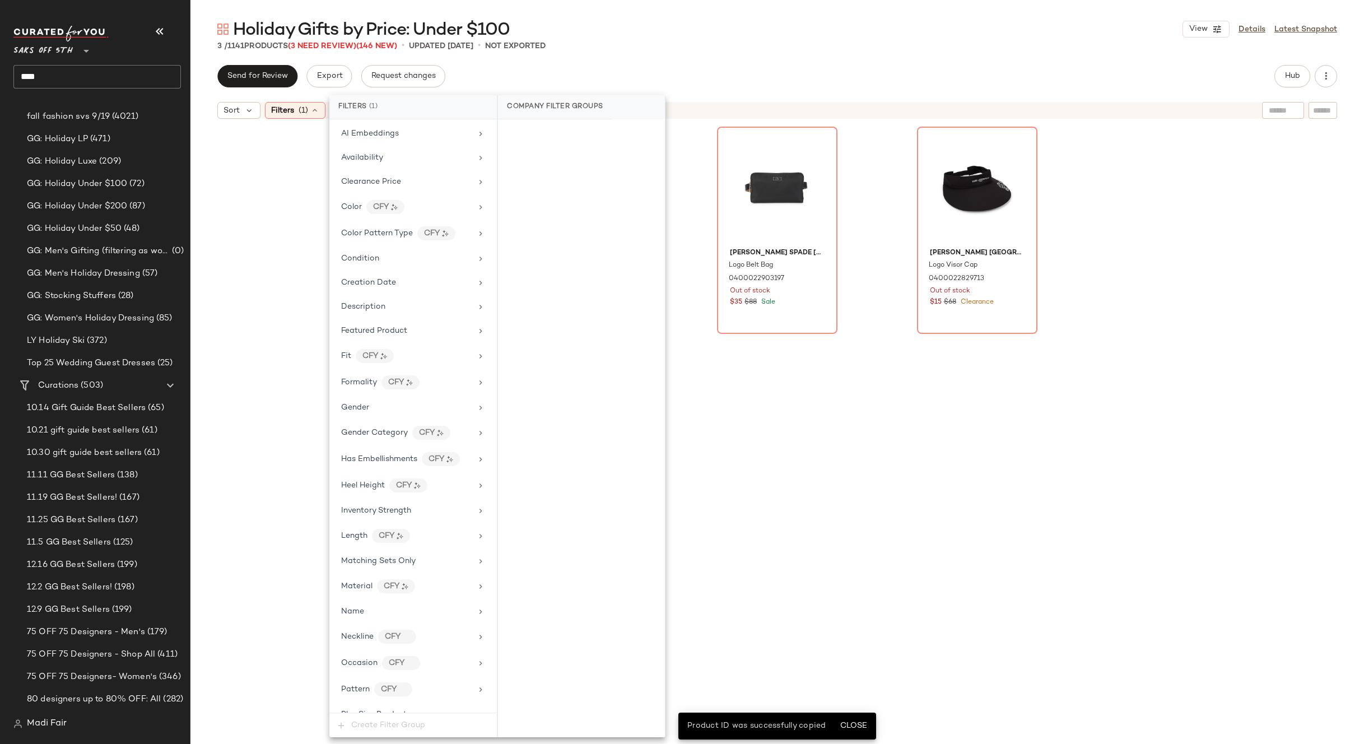
scroll to position [425, 0]
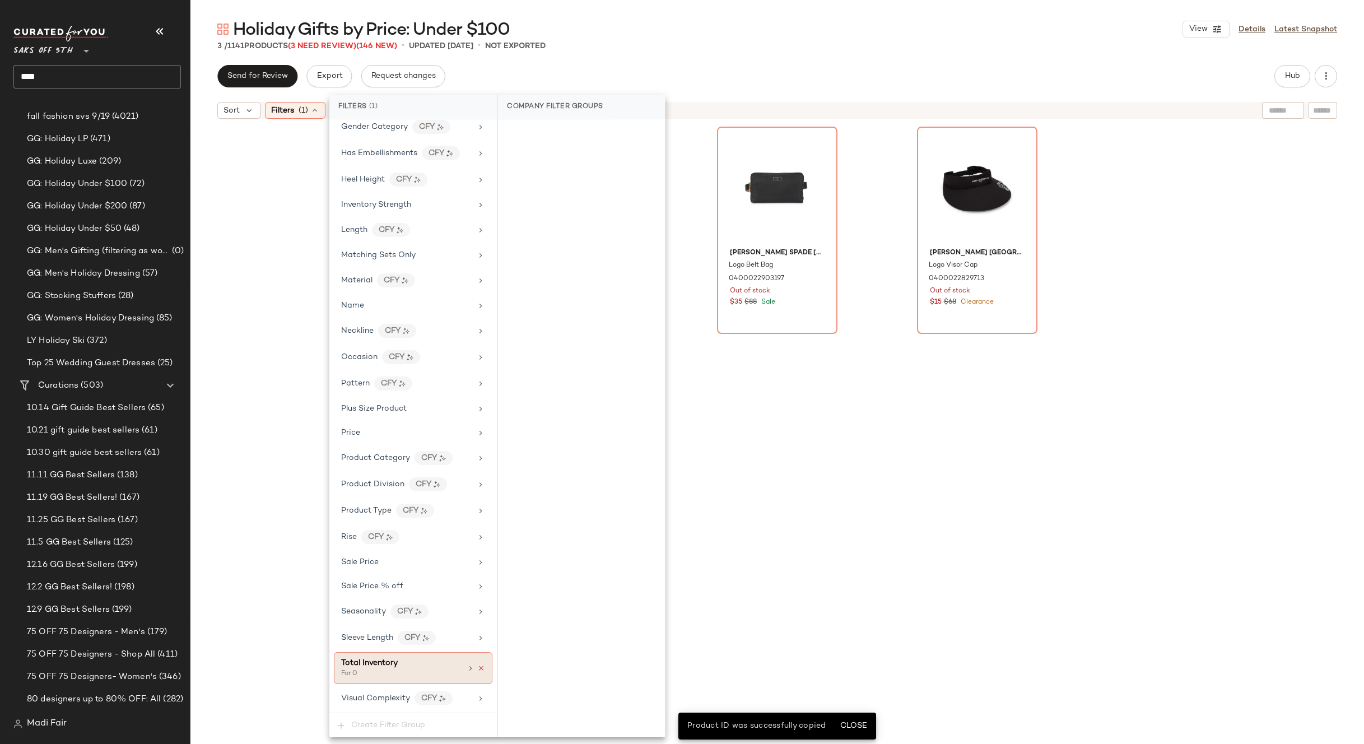
click at [477, 669] on icon at bounding box center [481, 668] width 8 height 8
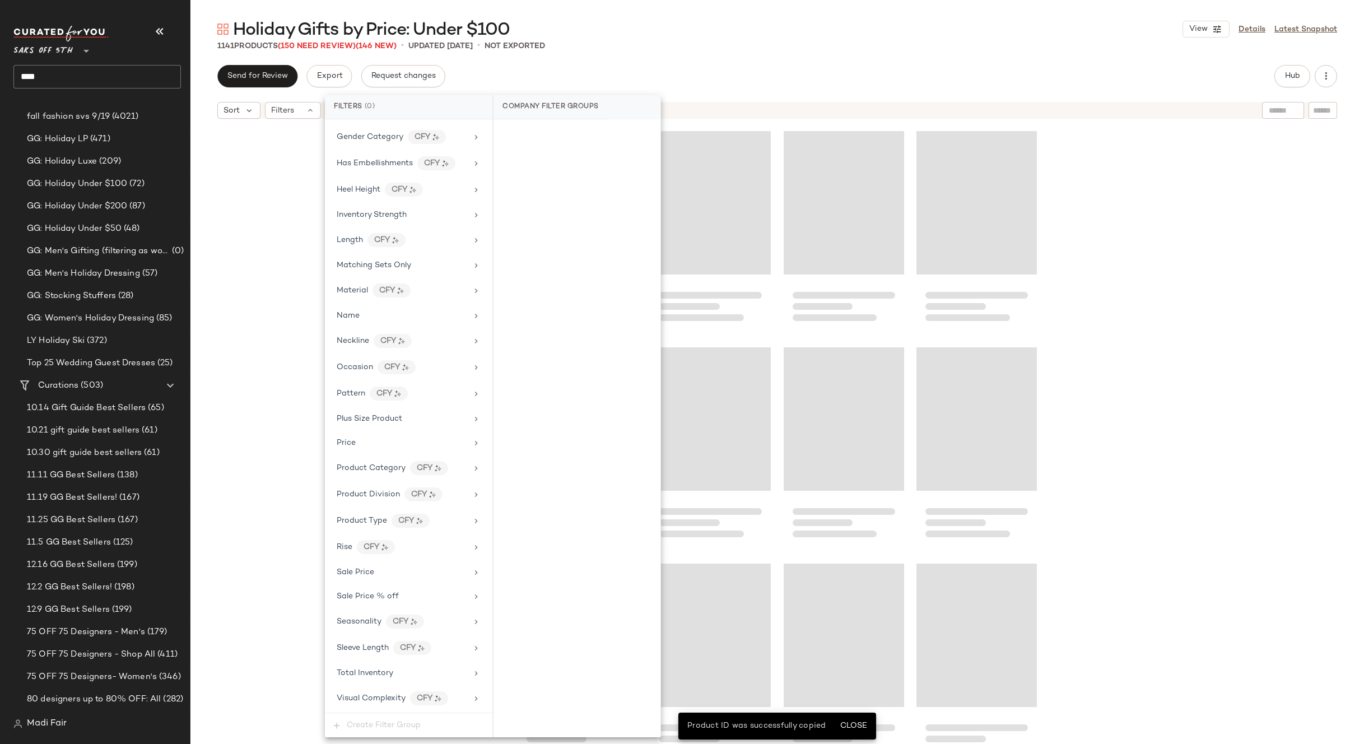
click at [514, 82] on div "Send for Review Export Request changes Hub" at bounding box center [777, 76] width 1120 height 22
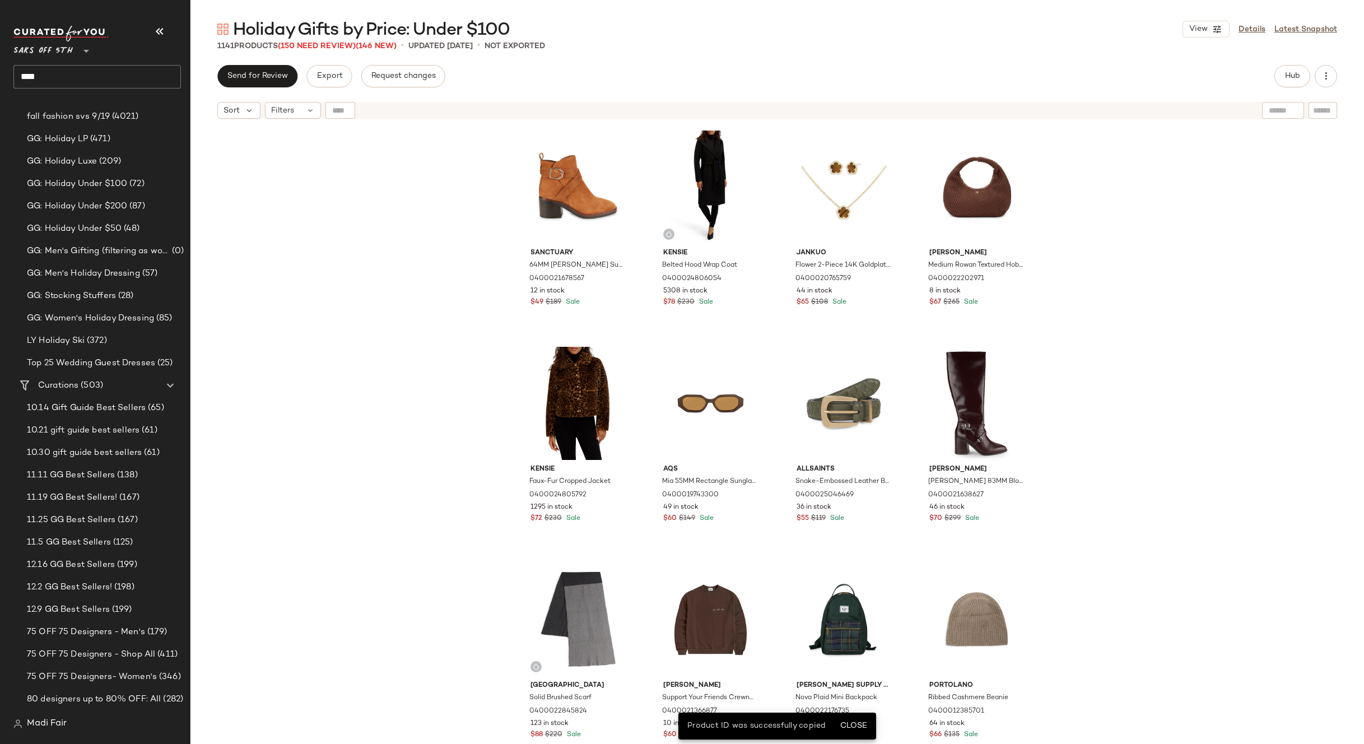
click at [339, 109] on div at bounding box center [340, 110] width 30 height 17
paste input "**********"
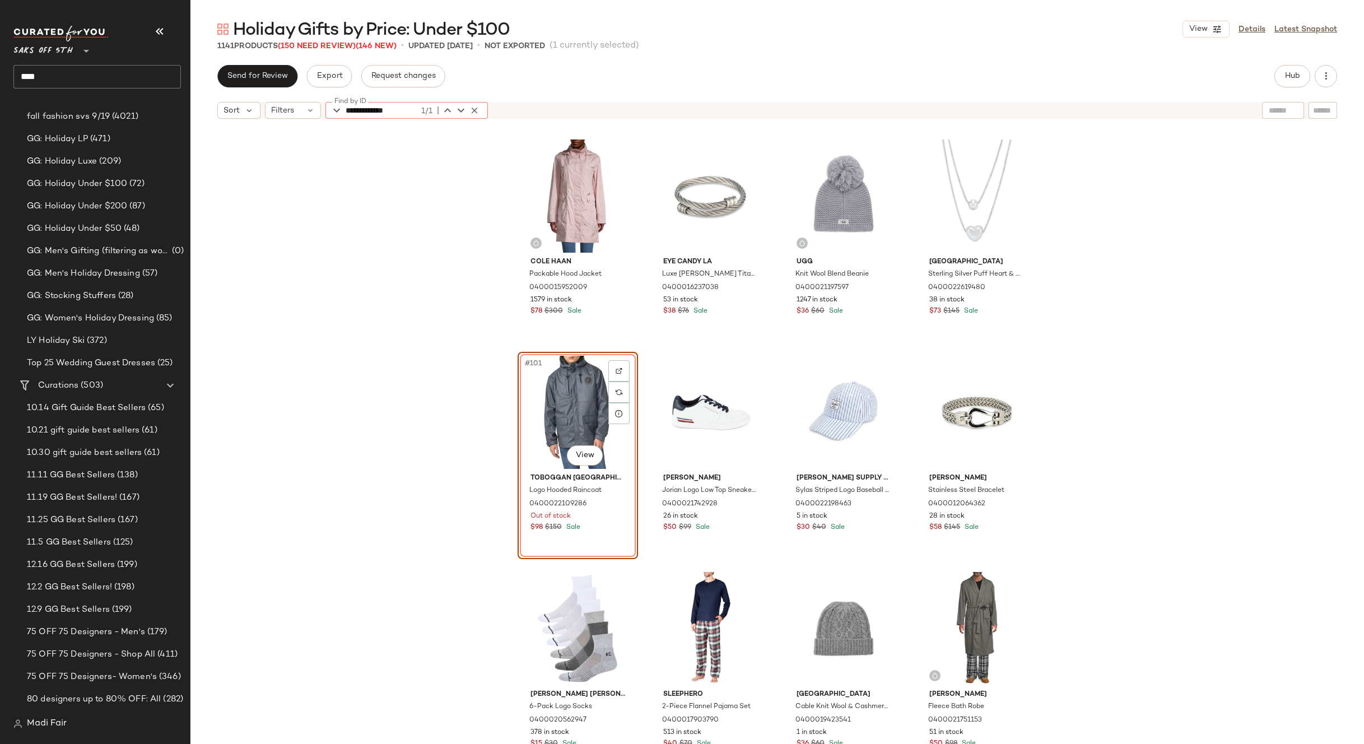
type input "**********"
click at [1065, 334] on div "Cole Haan Packable Hood Jacket 0400015952009 1579 in stock $78 $300 Sale Eye Ca…" at bounding box center [777, 448] width 1174 height 648
click at [575, 398] on div "#101 View" at bounding box center [578, 412] width 113 height 113
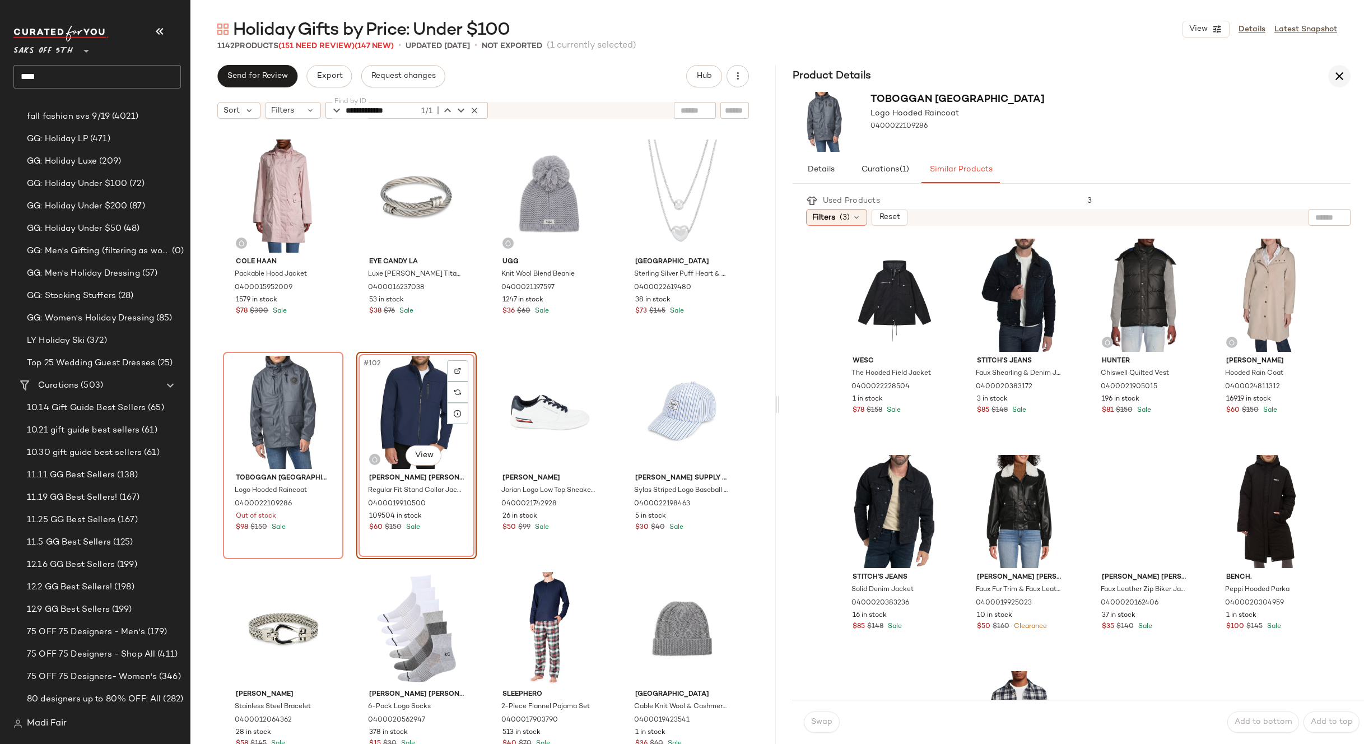
click at [1332, 76] on button "button" at bounding box center [1339, 76] width 22 height 22
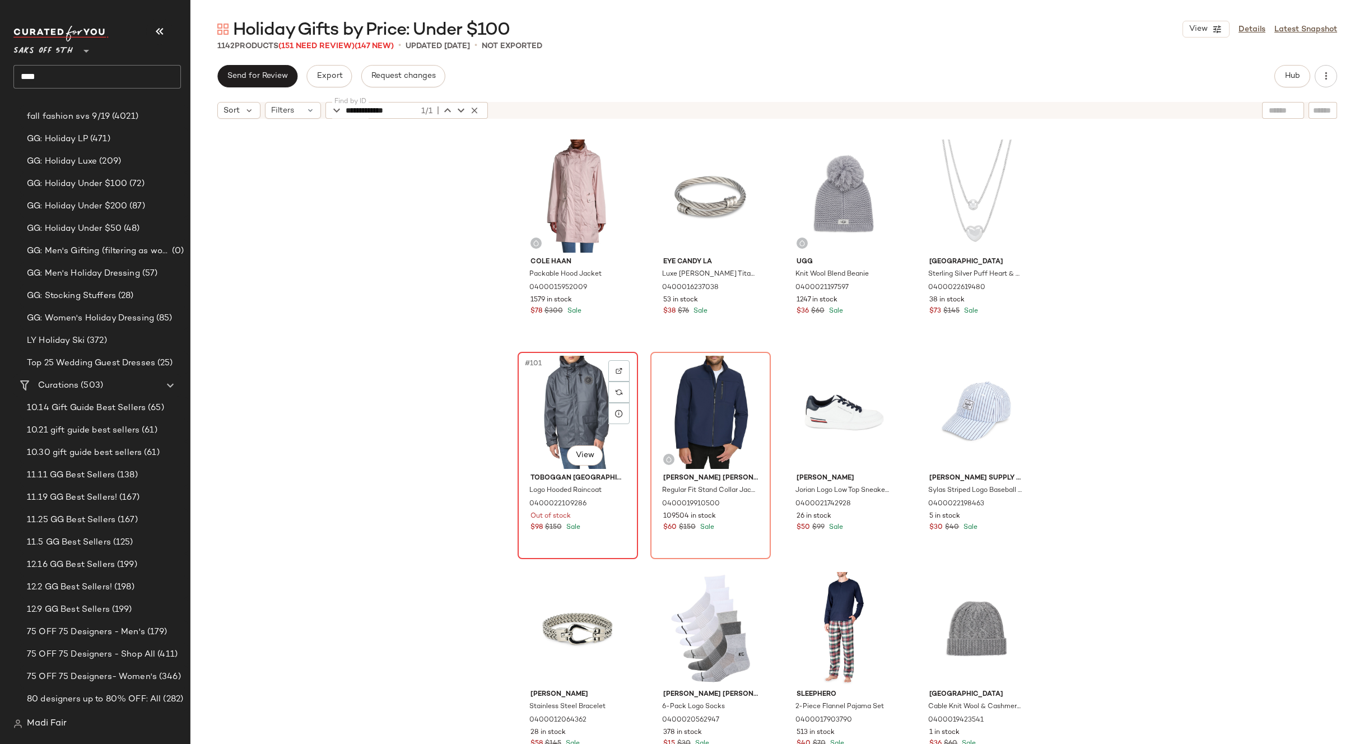
click at [561, 399] on div "#101 View" at bounding box center [578, 412] width 113 height 113
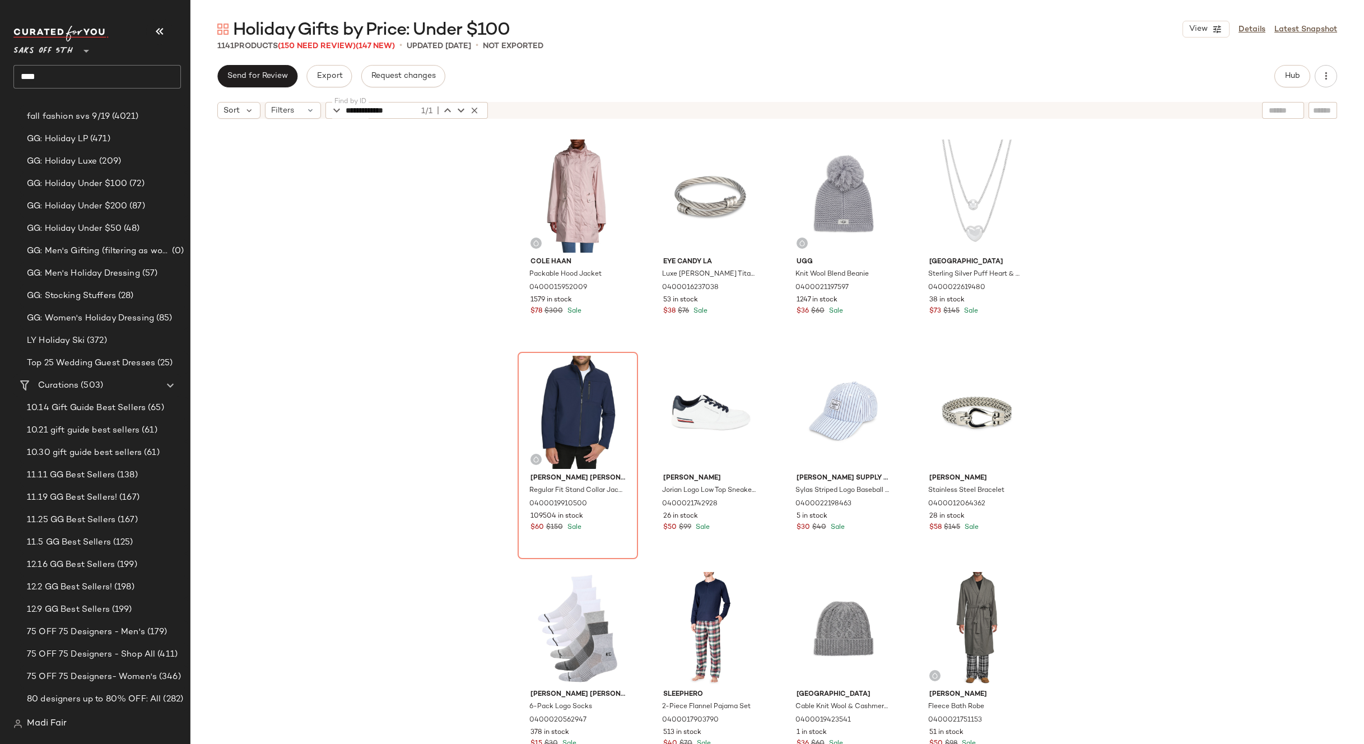
drag, startPoint x: 432, startPoint y: 406, endPoint x: 342, endPoint y: 138, distance: 282.7
click at [431, 401] on div "Cole Haan Packable Hood Jacket 0400015952009 1579 in stock $78 $300 Sale Eye Ca…" at bounding box center [777, 448] width 1174 height 648
click at [476, 108] on icon "button" at bounding box center [474, 110] width 10 height 10
click at [308, 113] on icon at bounding box center [310, 110] width 9 height 9
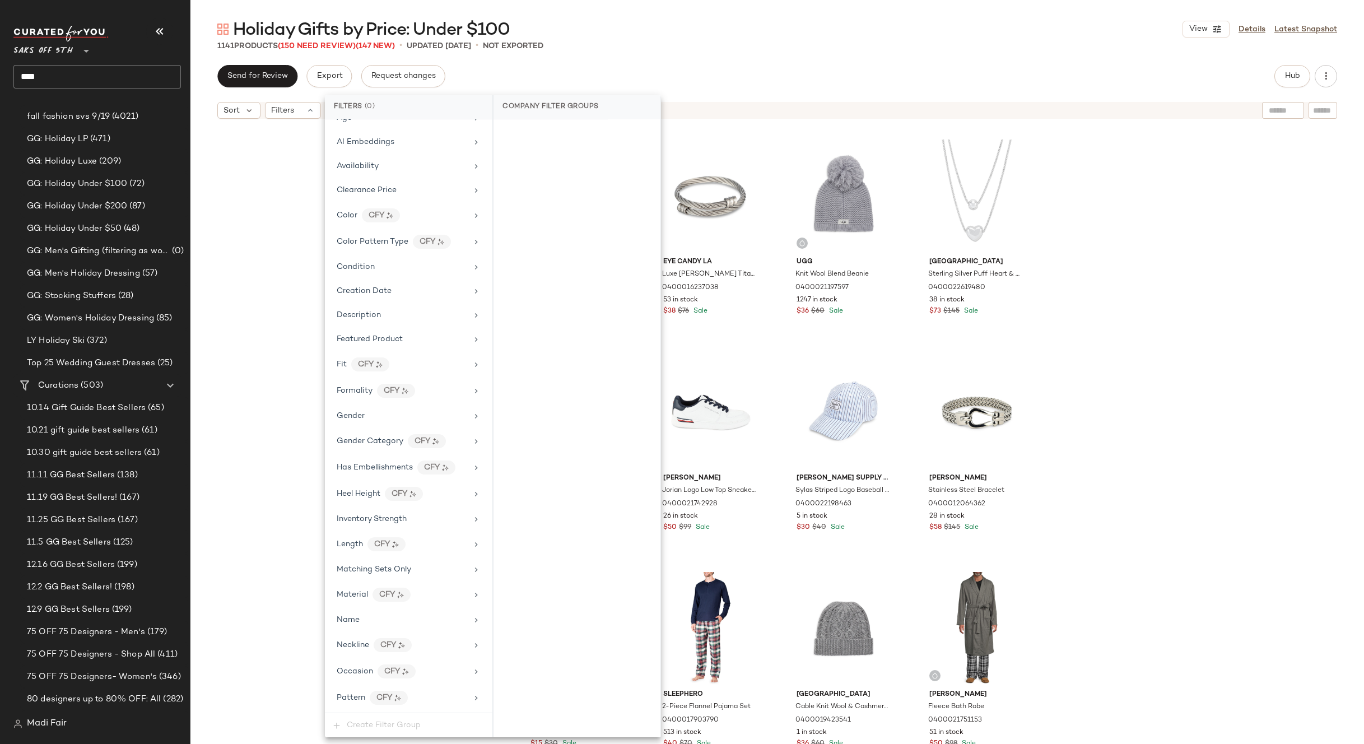
scroll to position [392, 0]
click at [376, 696] on span "Total Inventory" at bounding box center [365, 696] width 57 height 8
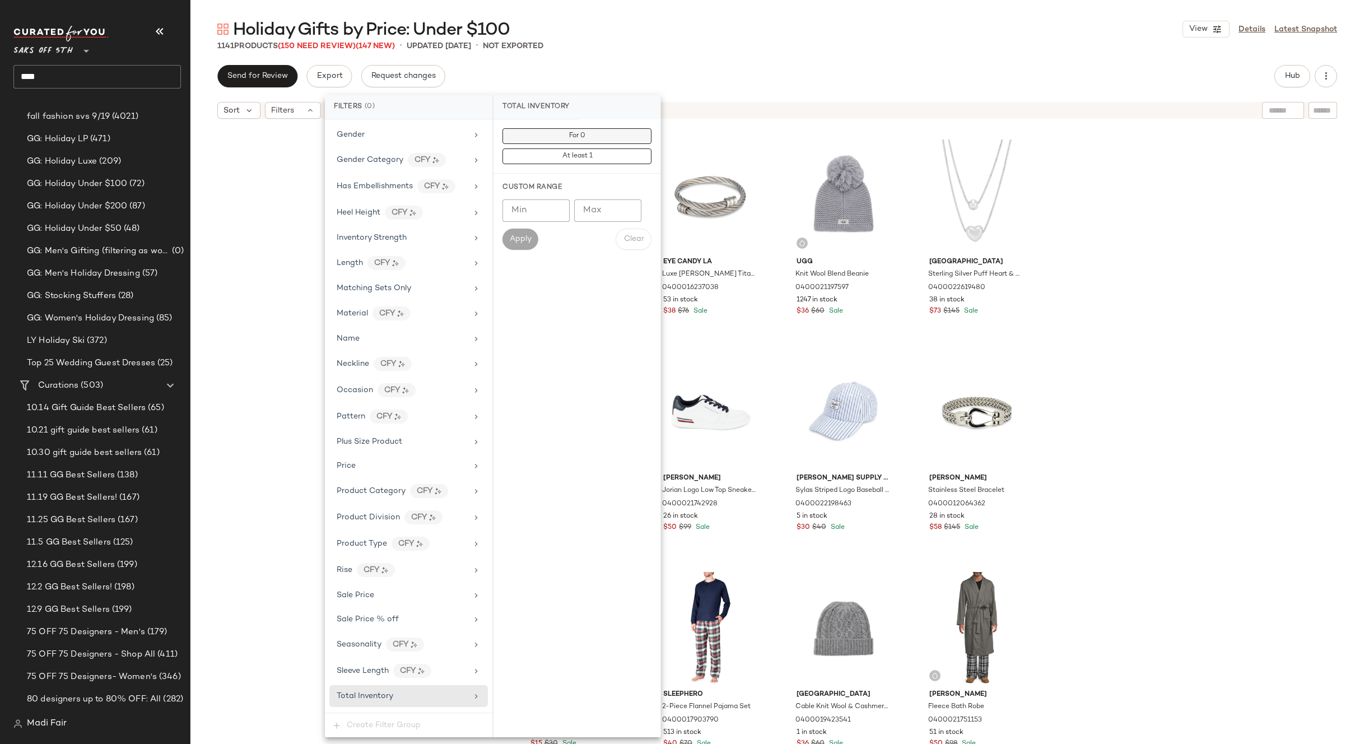
click at [535, 141] on button "For 0" at bounding box center [577, 136] width 149 height 16
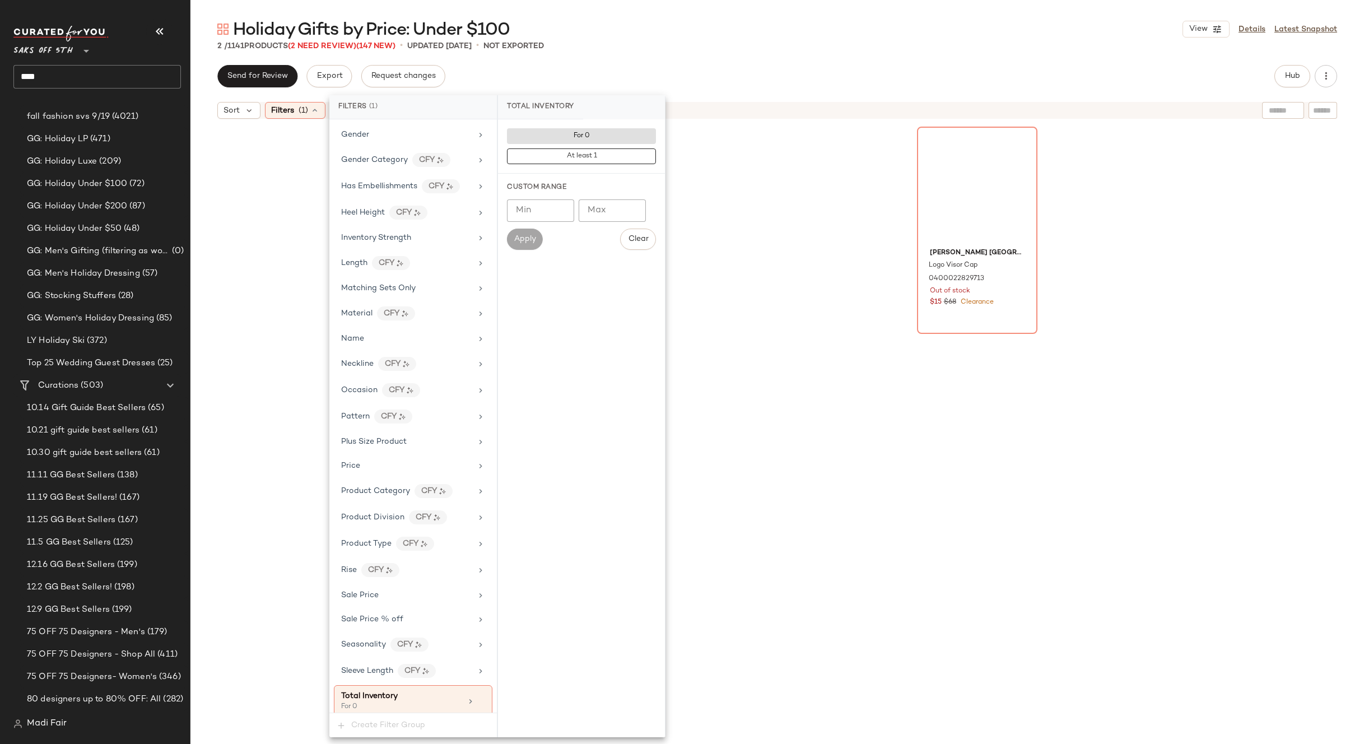
click at [585, 72] on div "Send for Review Export Request changes Hub" at bounding box center [777, 76] width 1120 height 22
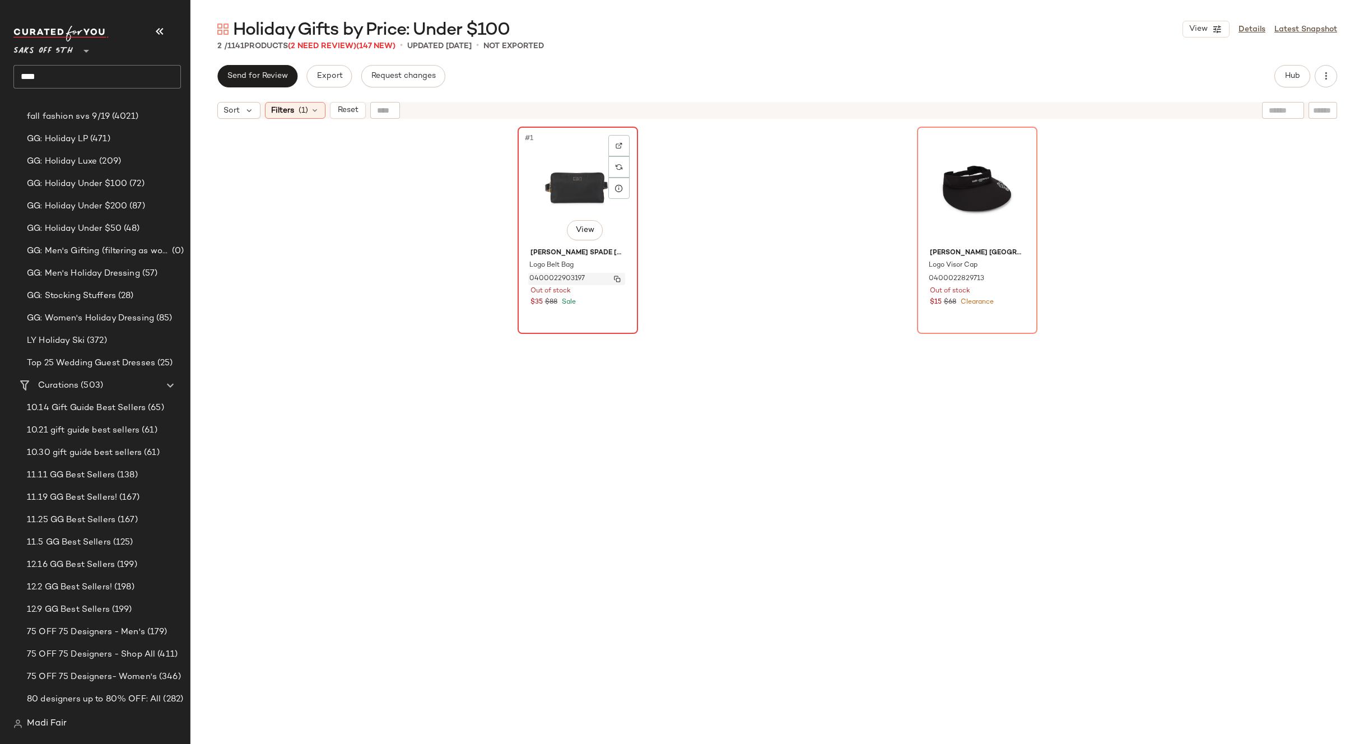
click at [614, 280] on img "button" at bounding box center [617, 279] width 7 height 7
click at [289, 107] on span "Filters" at bounding box center [282, 111] width 23 height 12
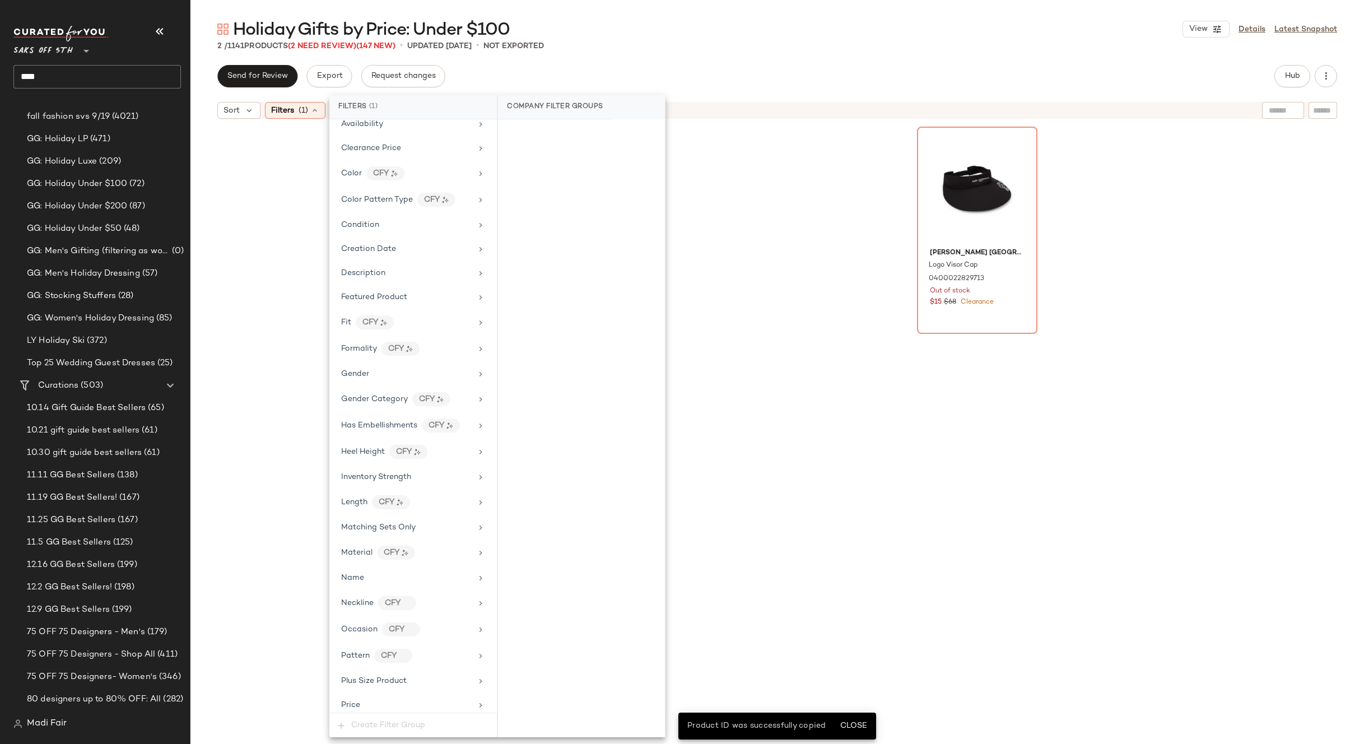
scroll to position [425, 0]
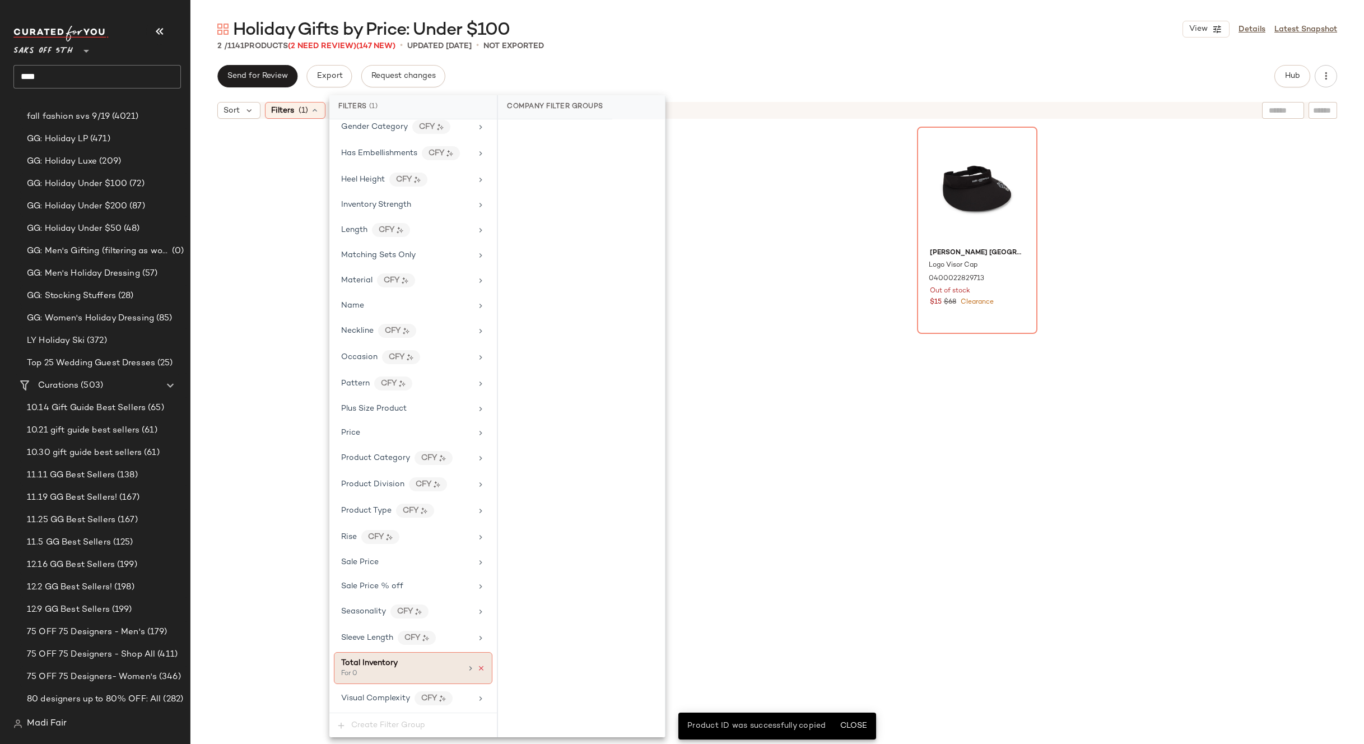
click at [477, 666] on icon at bounding box center [481, 668] width 8 height 8
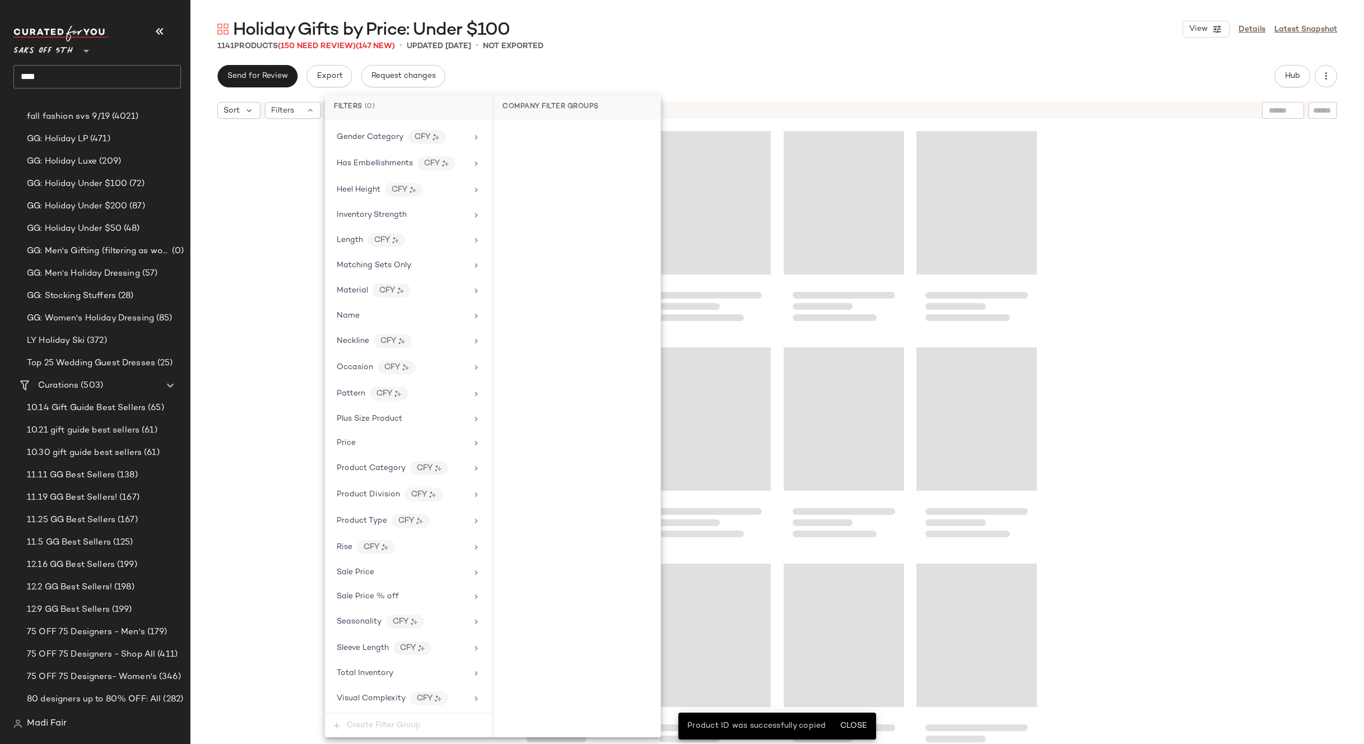
drag, startPoint x: 286, startPoint y: 305, endPoint x: 309, endPoint y: 255, distance: 55.4
click at [286, 305] on div at bounding box center [777, 448] width 1174 height 648
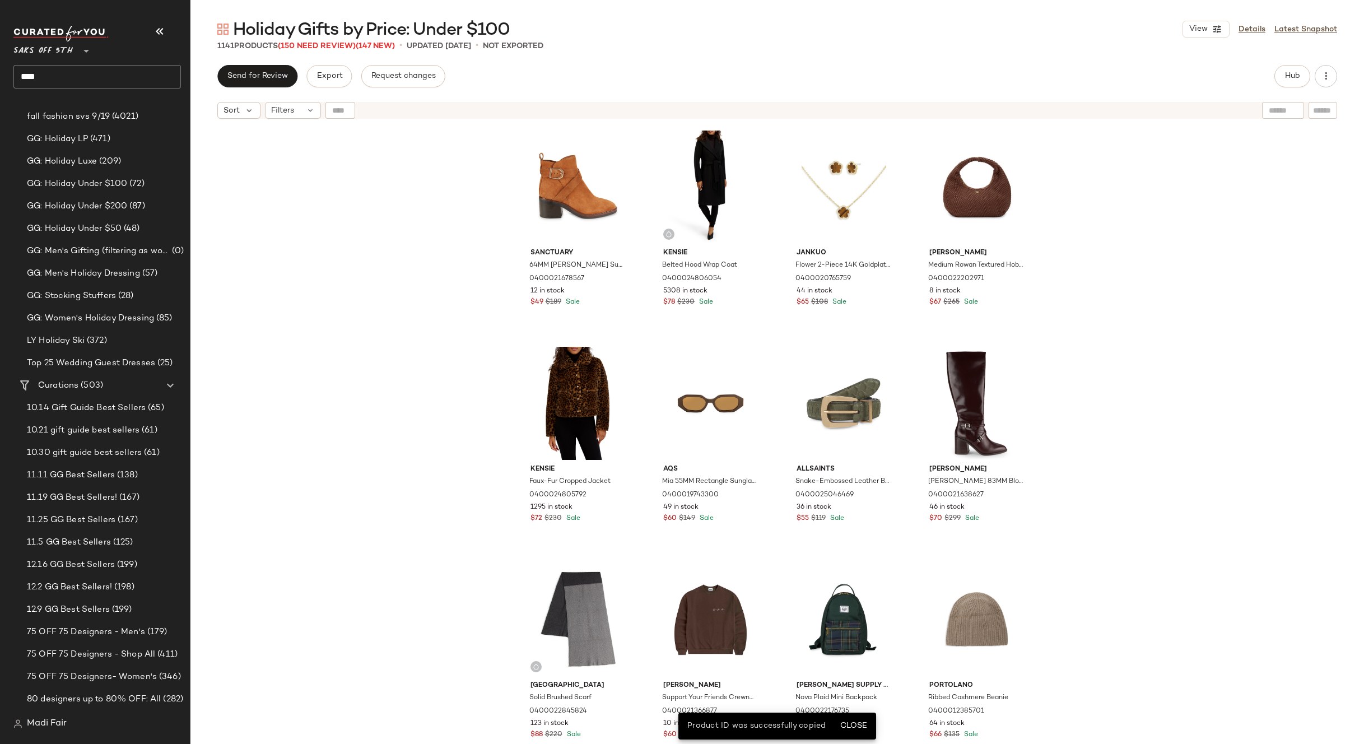
click at [343, 110] on div at bounding box center [340, 110] width 30 height 17
paste input "**********"
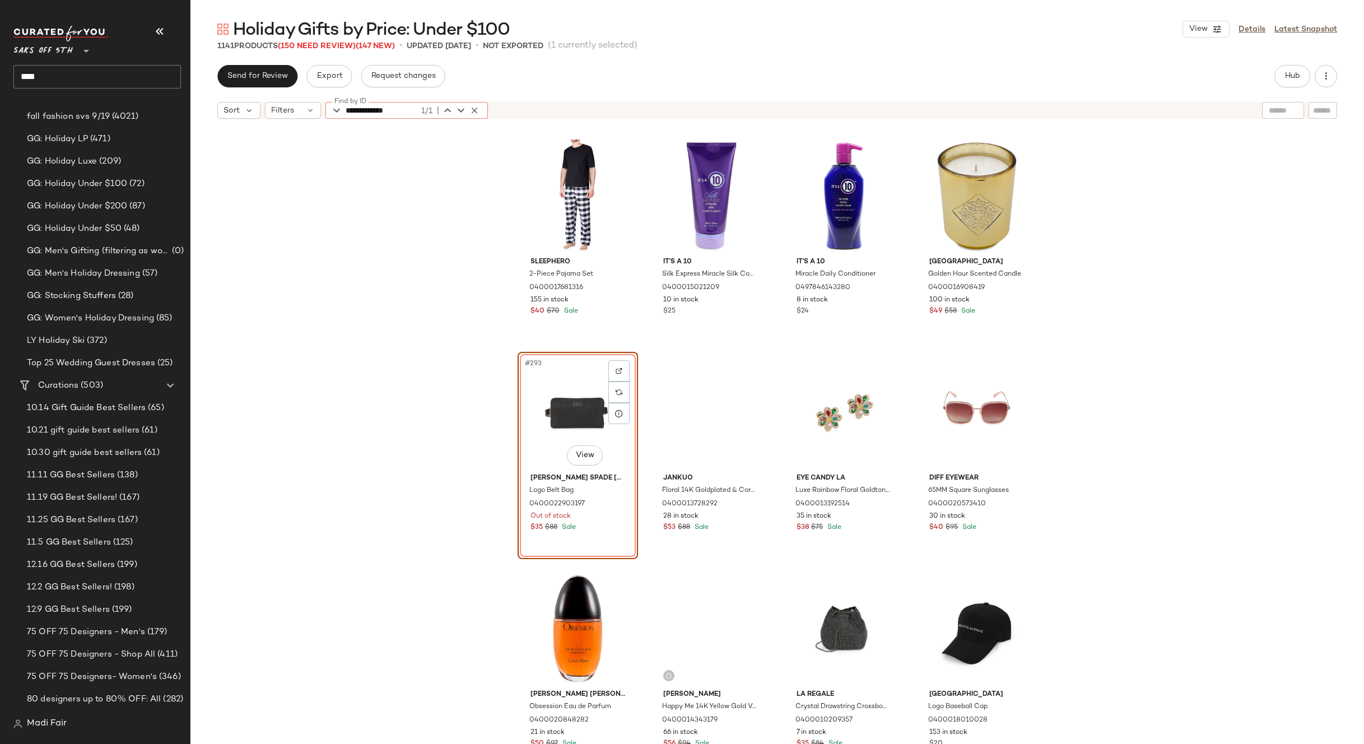
type input "**********"
click at [579, 68] on div "Send for Review Export Request changes Hub" at bounding box center [777, 76] width 1120 height 22
click at [473, 111] on icon "button" at bounding box center [474, 110] width 10 height 10
click at [306, 113] on icon at bounding box center [310, 110] width 9 height 9
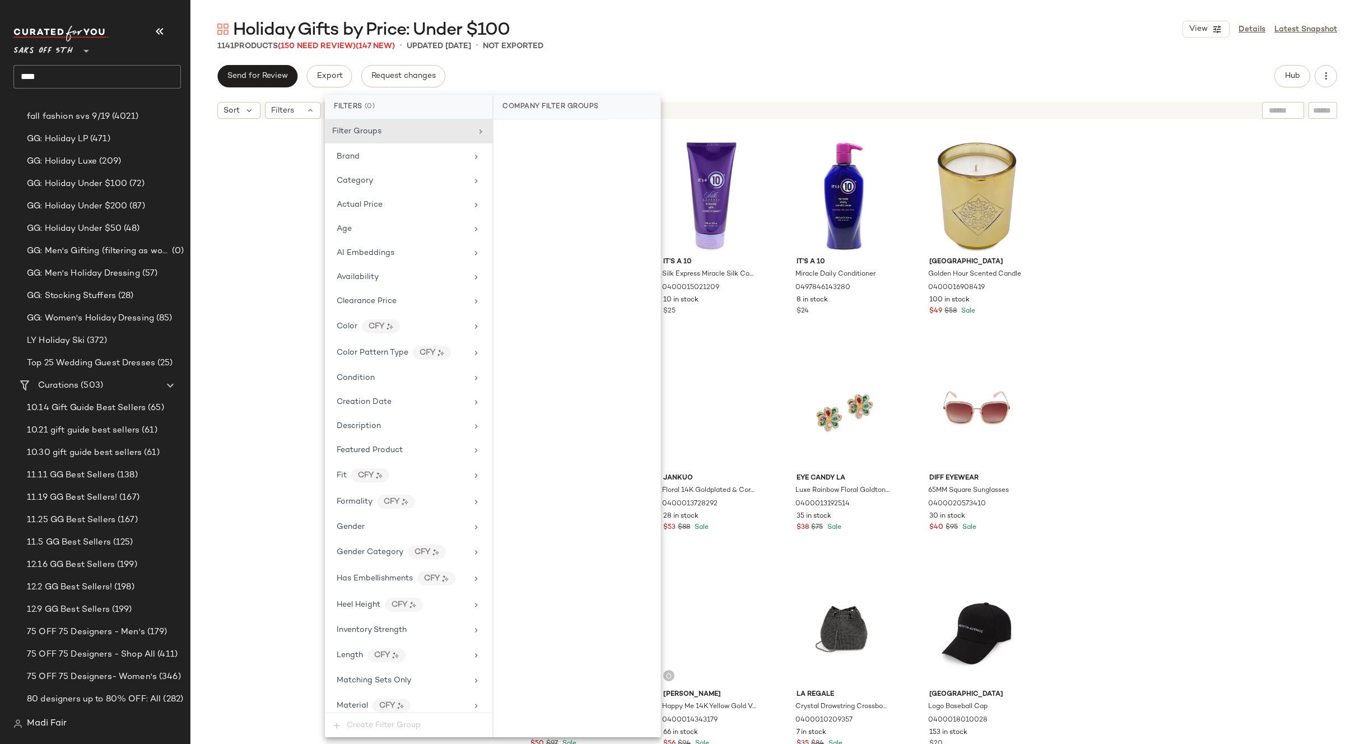
scroll to position [415, 0]
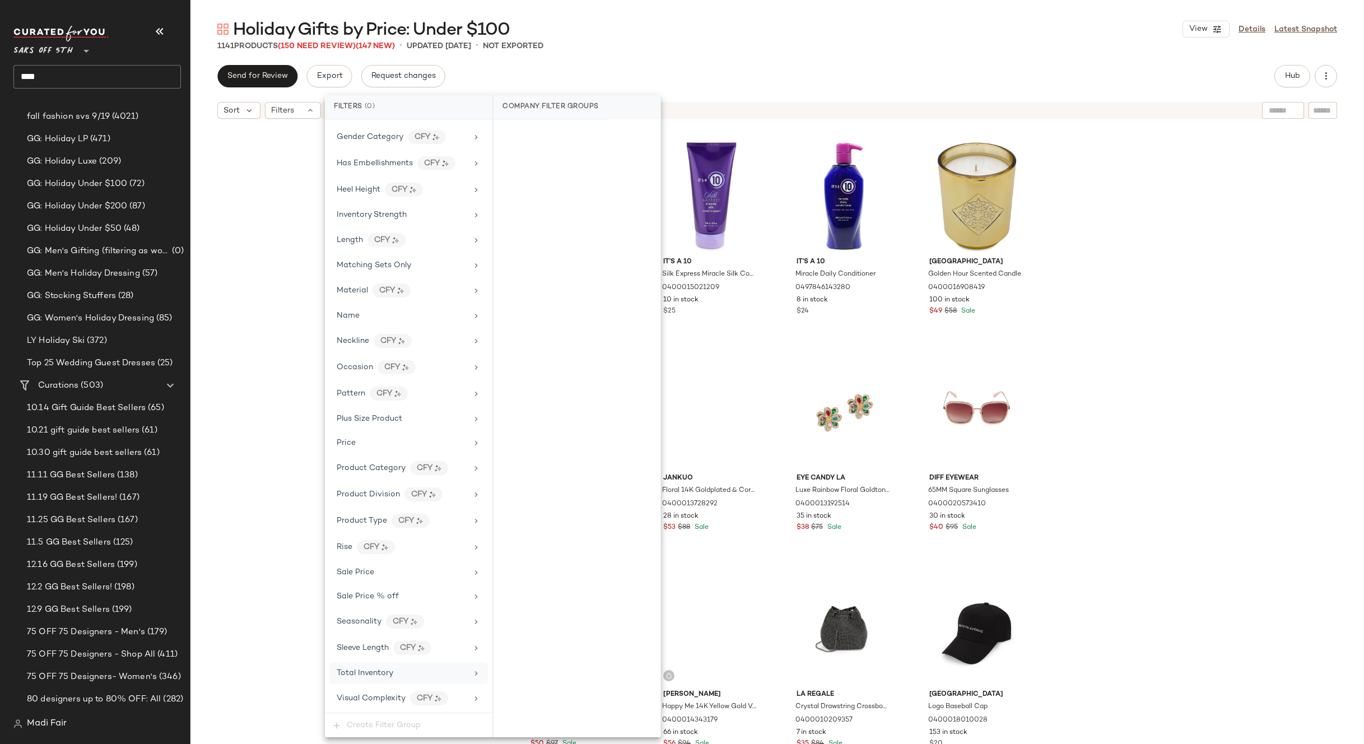
click at [393, 677] on div "Total Inventory" at bounding box center [402, 673] width 131 height 12
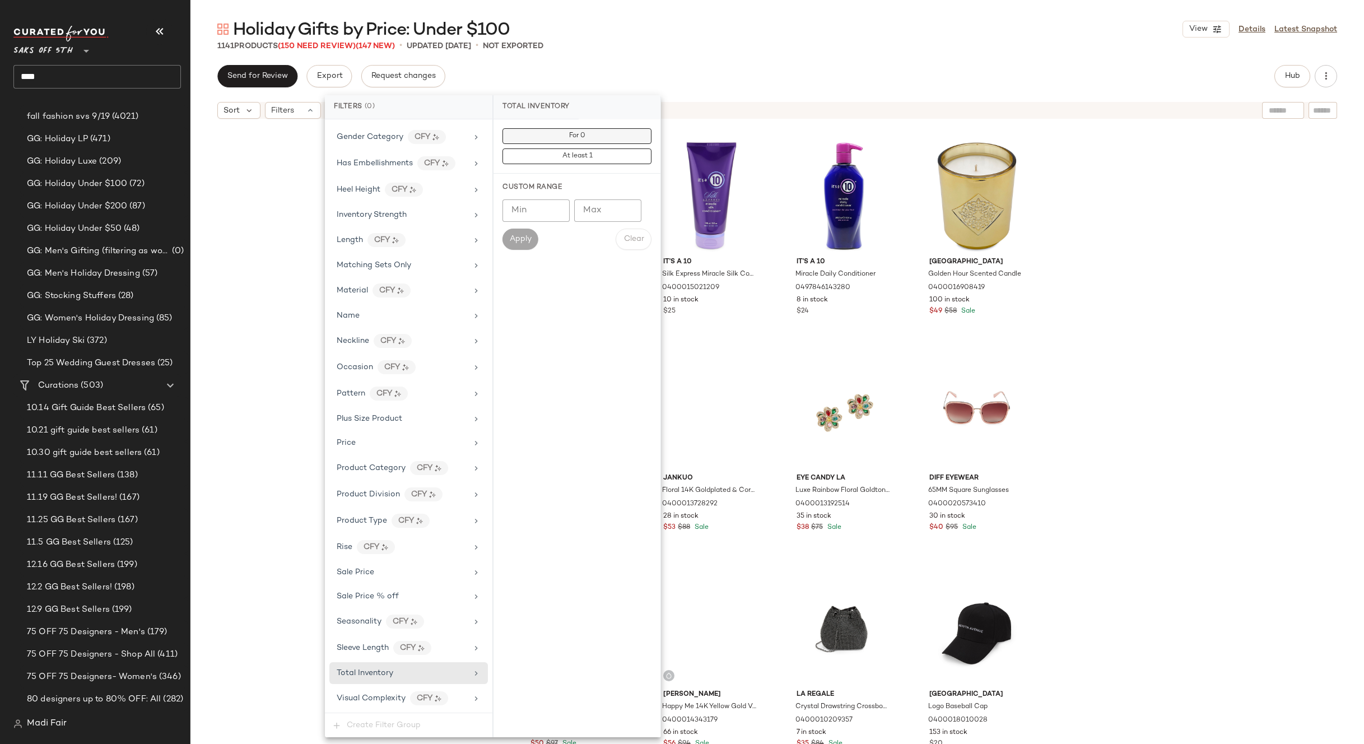
click at [587, 130] on button "For 0" at bounding box center [577, 136] width 149 height 16
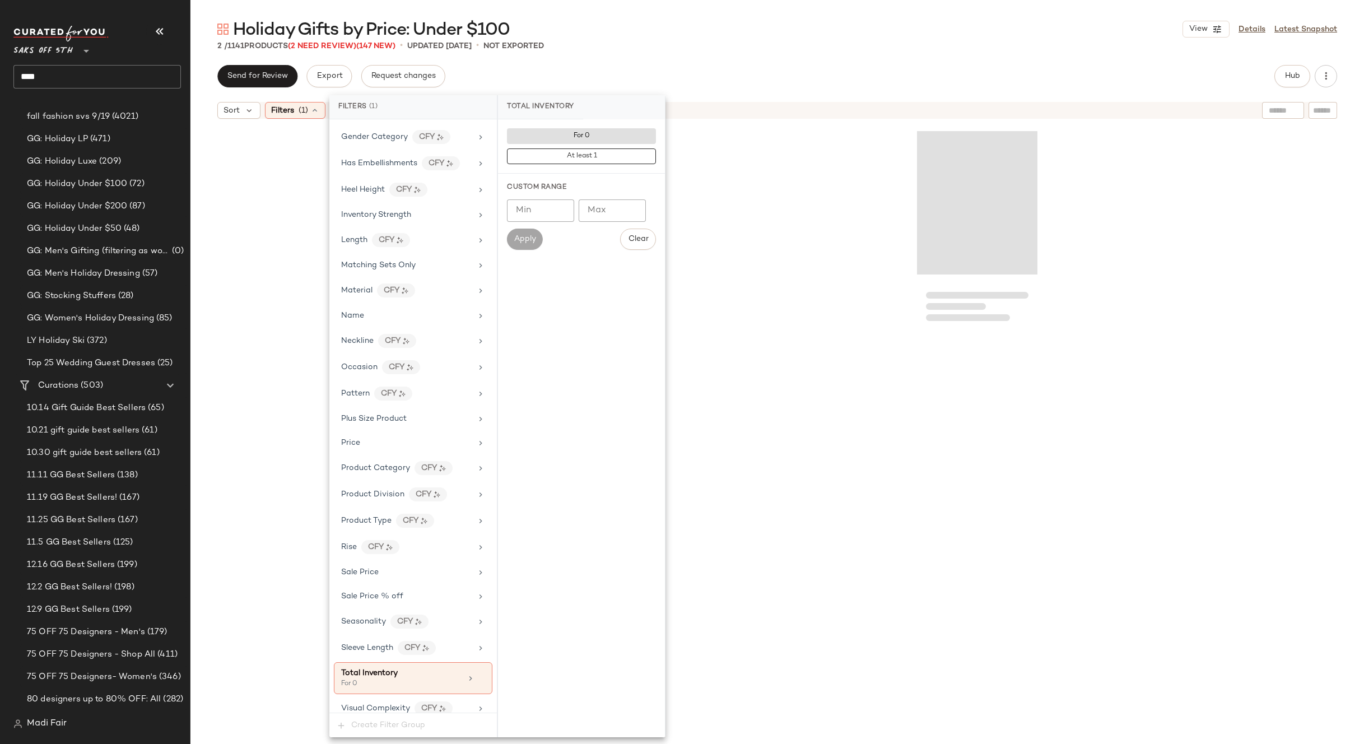
click at [610, 77] on div "Send for Review Export Request changes Hub" at bounding box center [777, 76] width 1120 height 22
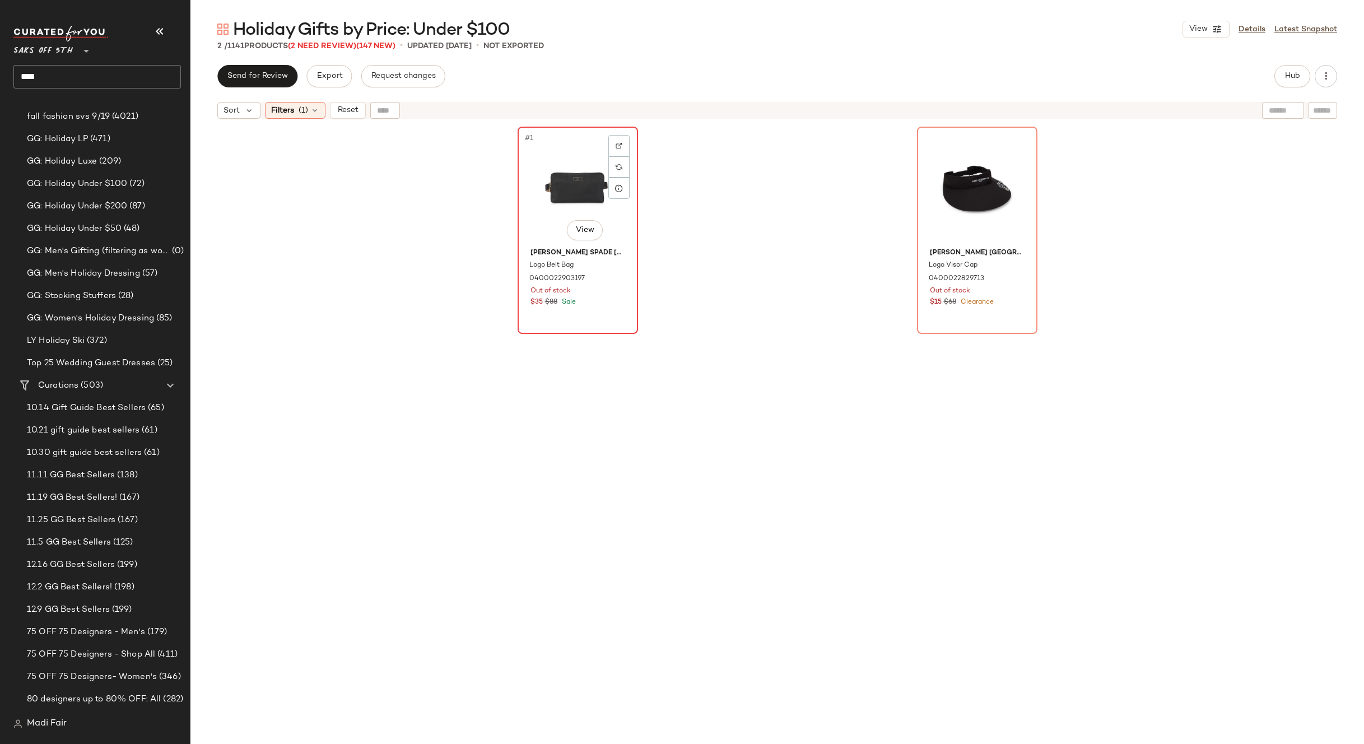
click at [581, 171] on div "#1 View" at bounding box center [578, 187] width 113 height 113
click at [960, 171] on div "#2 View" at bounding box center [977, 187] width 113 height 113
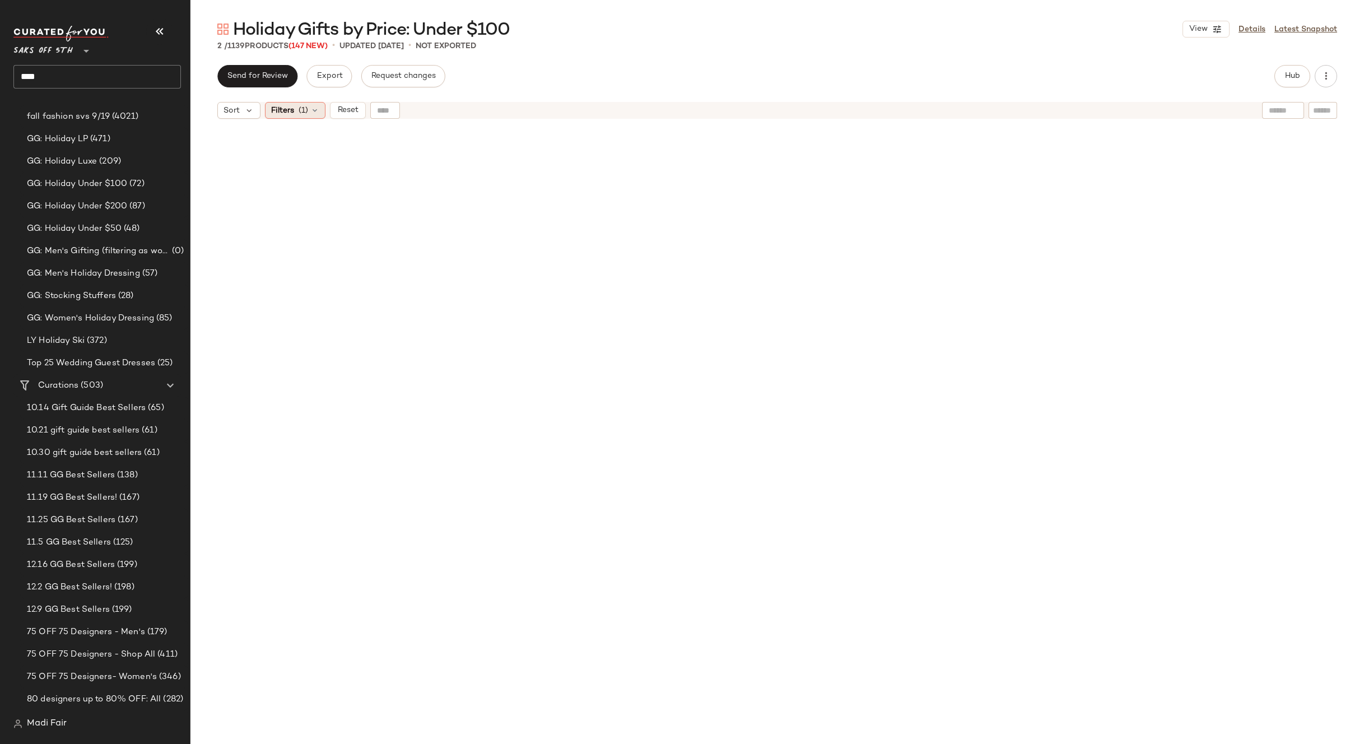
click at [274, 117] on div "Filters (1)" at bounding box center [295, 110] width 61 height 17
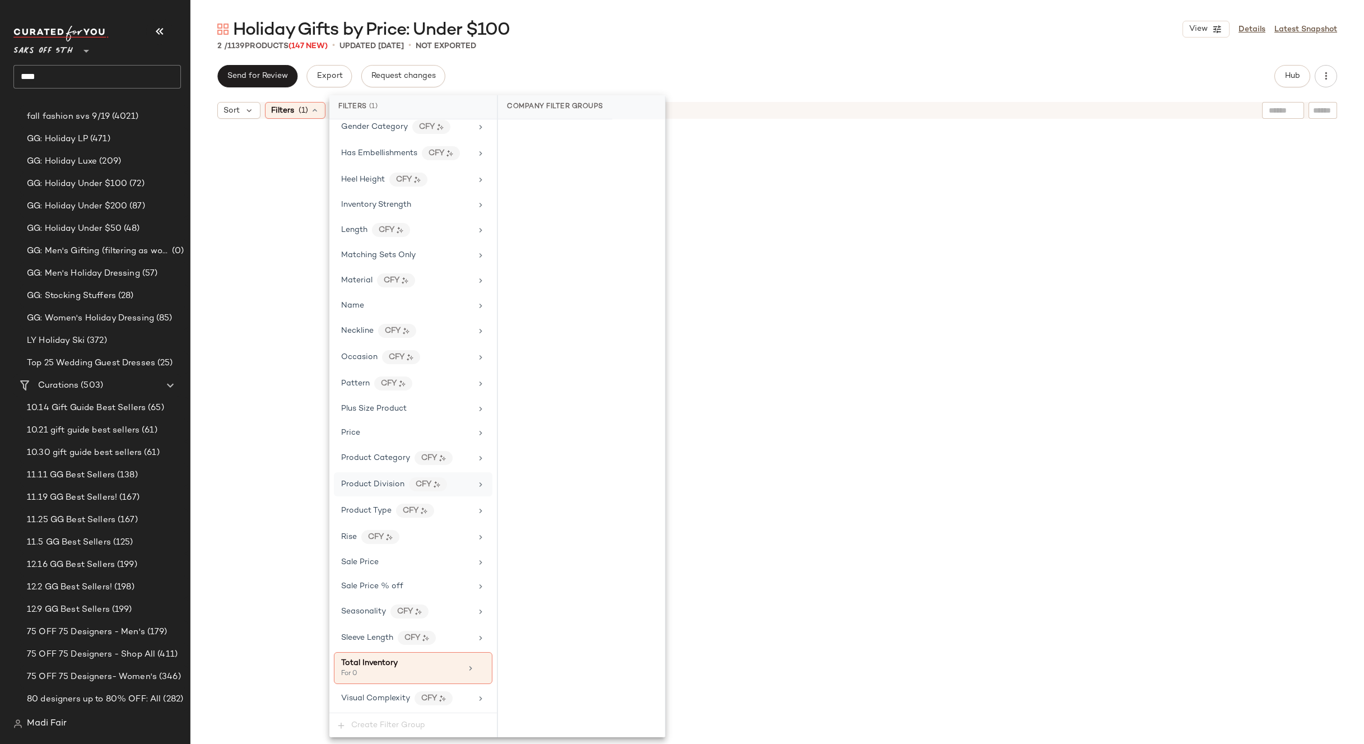
drag, startPoint x: 477, startPoint y: 667, endPoint x: 469, endPoint y: 503, distance: 164.3
click at [477, 667] on icon at bounding box center [481, 668] width 8 height 8
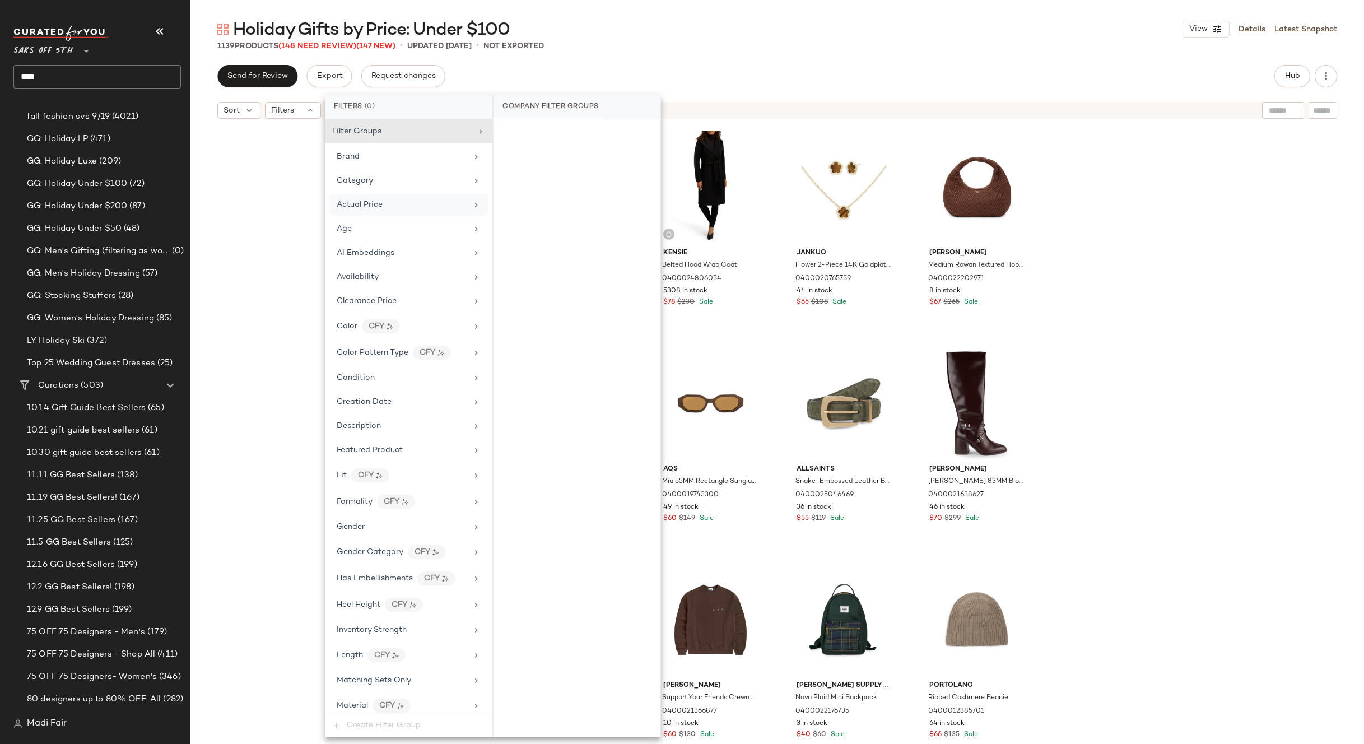
click at [392, 204] on div "Actual Price" at bounding box center [402, 205] width 131 height 12
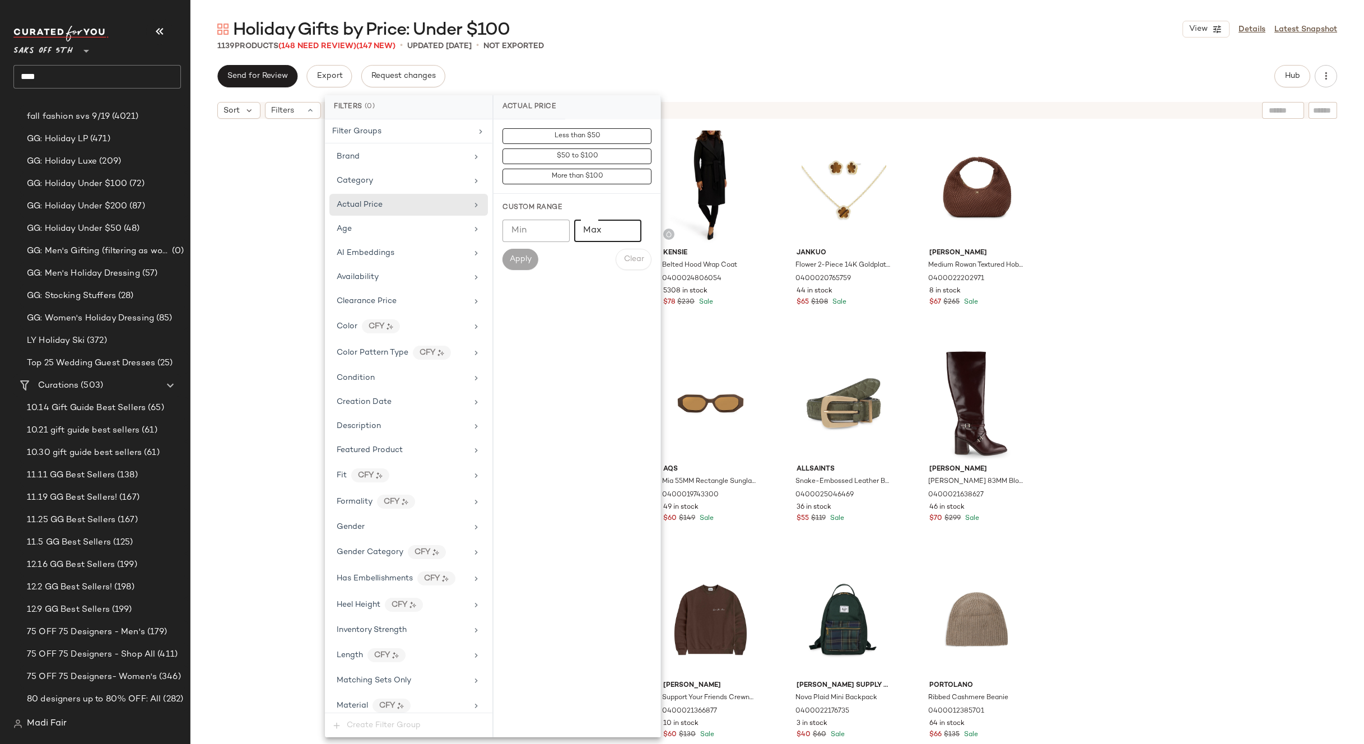
click at [597, 230] on input "Max" at bounding box center [607, 231] width 67 height 22
type input "***"
click at [533, 257] on button "Apply" at bounding box center [521, 259] width 36 height 21
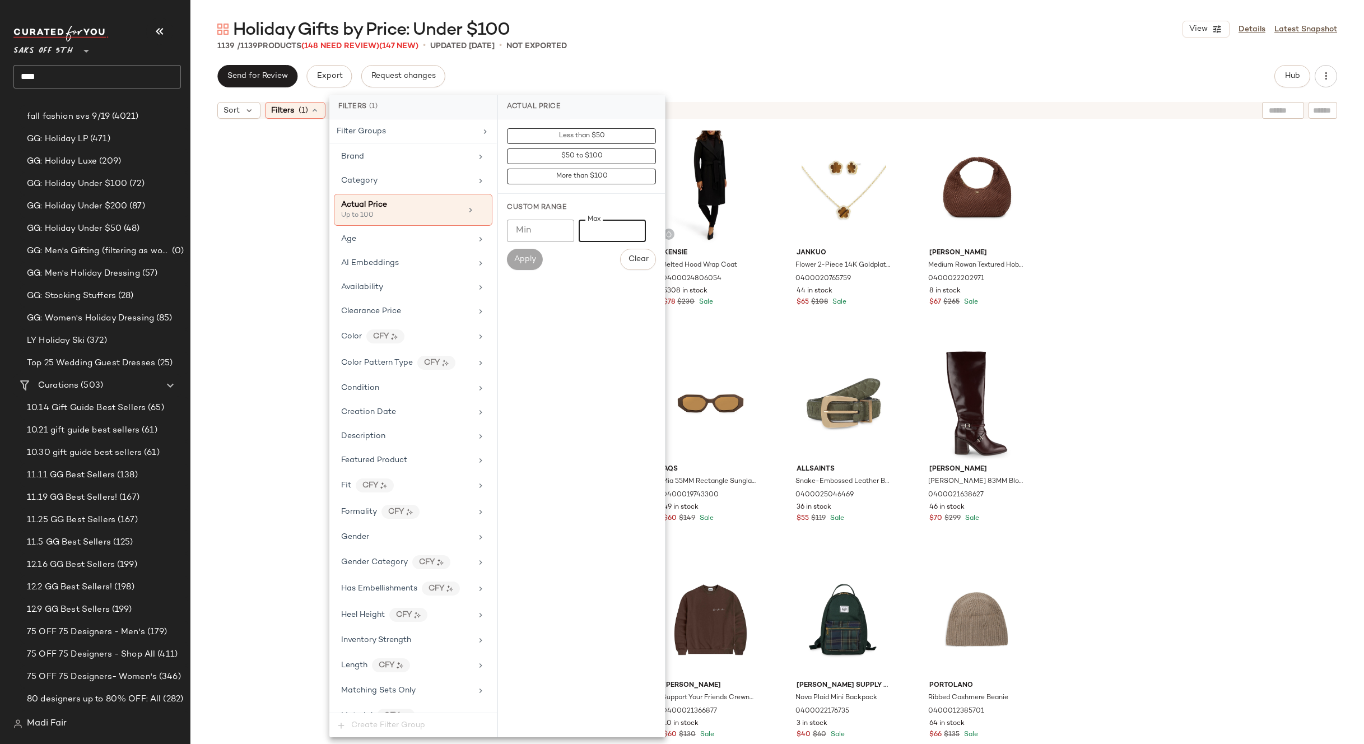
drag, startPoint x: 595, startPoint y: 231, endPoint x: 566, endPoint y: 231, distance: 29.1
click at [566, 231] on div "[PERSON_NAME] *** Max" at bounding box center [581, 231] width 149 height 22
click at [527, 239] on input "Min" at bounding box center [540, 231] width 67 height 22
type input "***"
click at [525, 254] on button "Apply" at bounding box center [525, 259] width 36 height 21
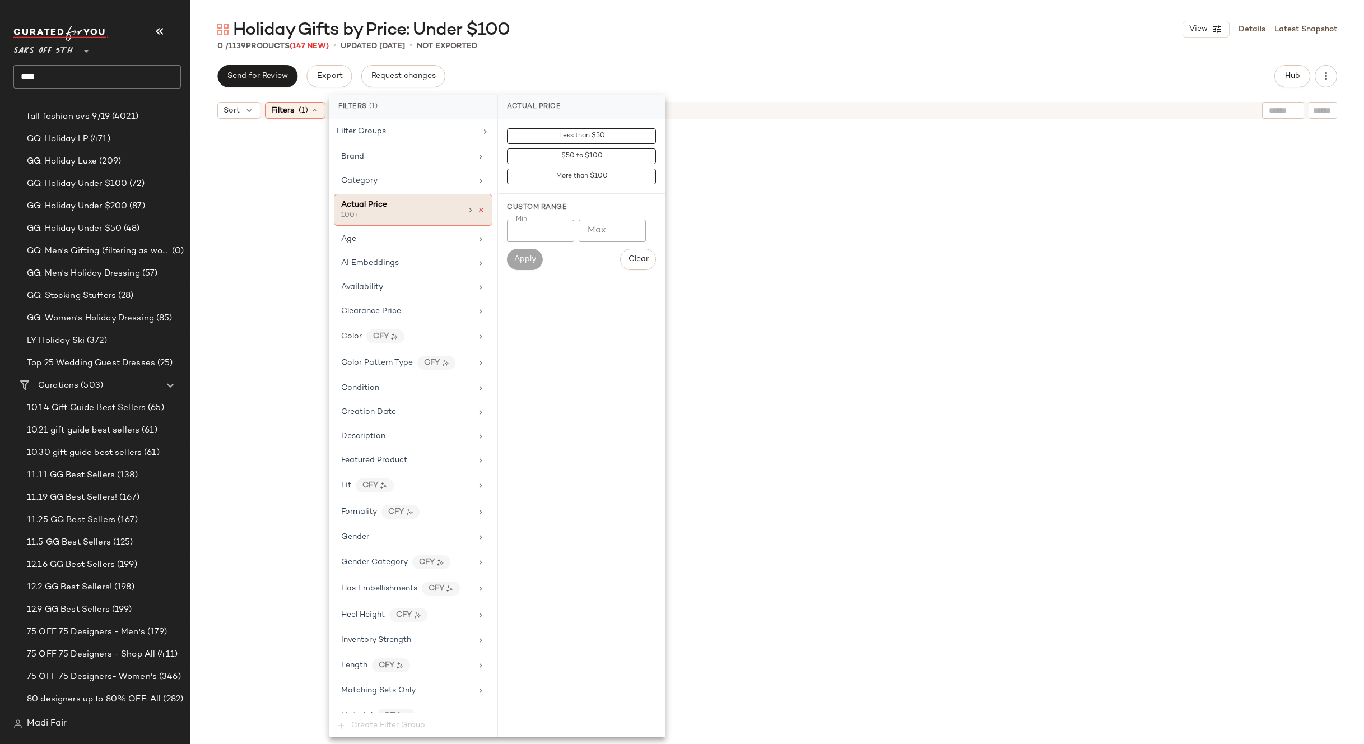
click at [477, 211] on icon at bounding box center [481, 210] width 8 height 8
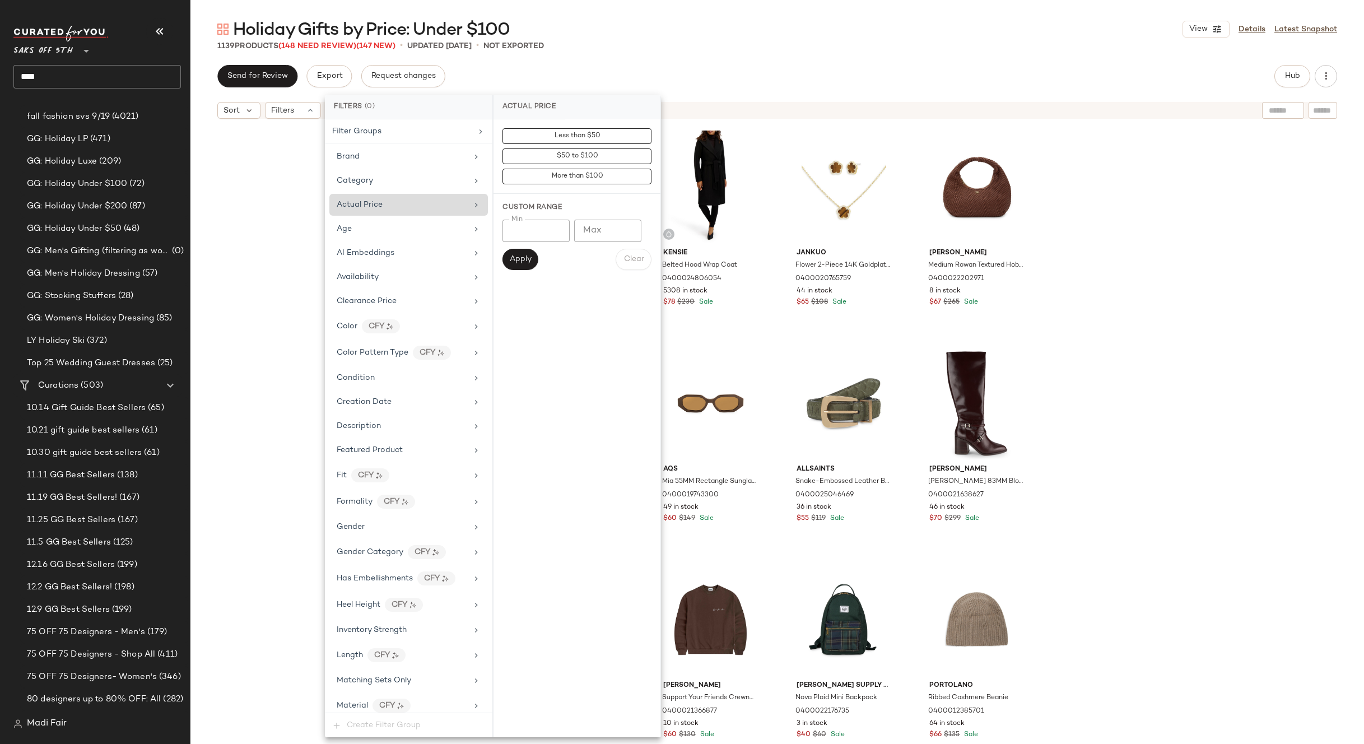
click at [629, 58] on div "Holiday Gifts by Price: Under $100 View Details Latest Snapshot 1139 Products (…" at bounding box center [777, 381] width 1174 height 726
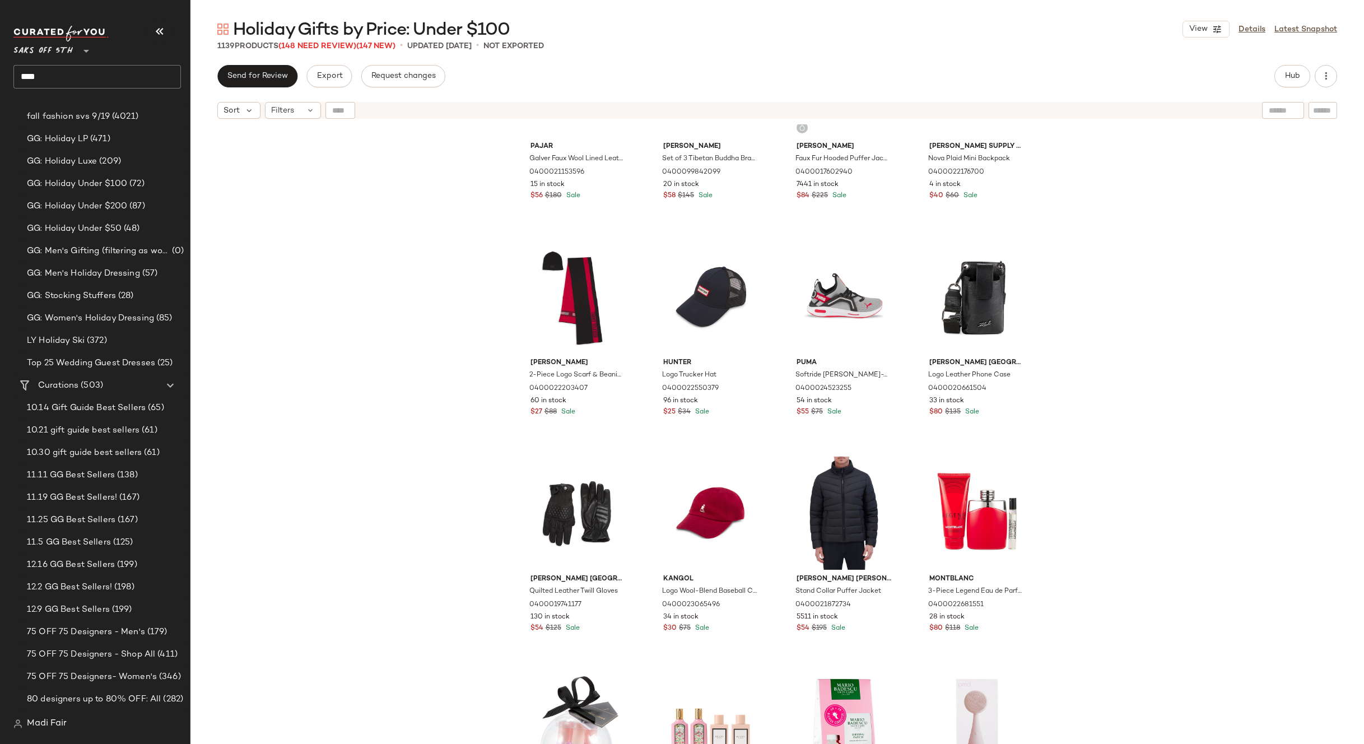
scroll to position [8020, 0]
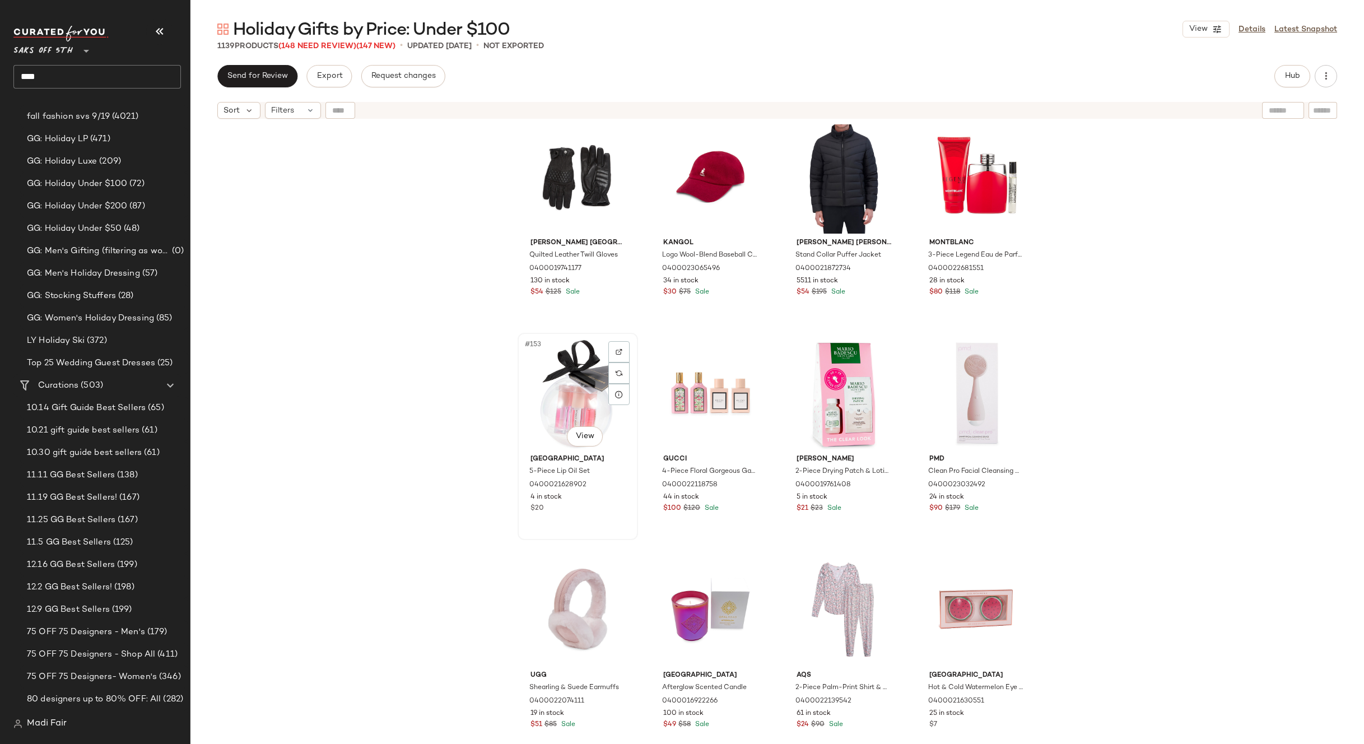
click at [580, 388] on div "#153 View" at bounding box center [578, 393] width 113 height 113
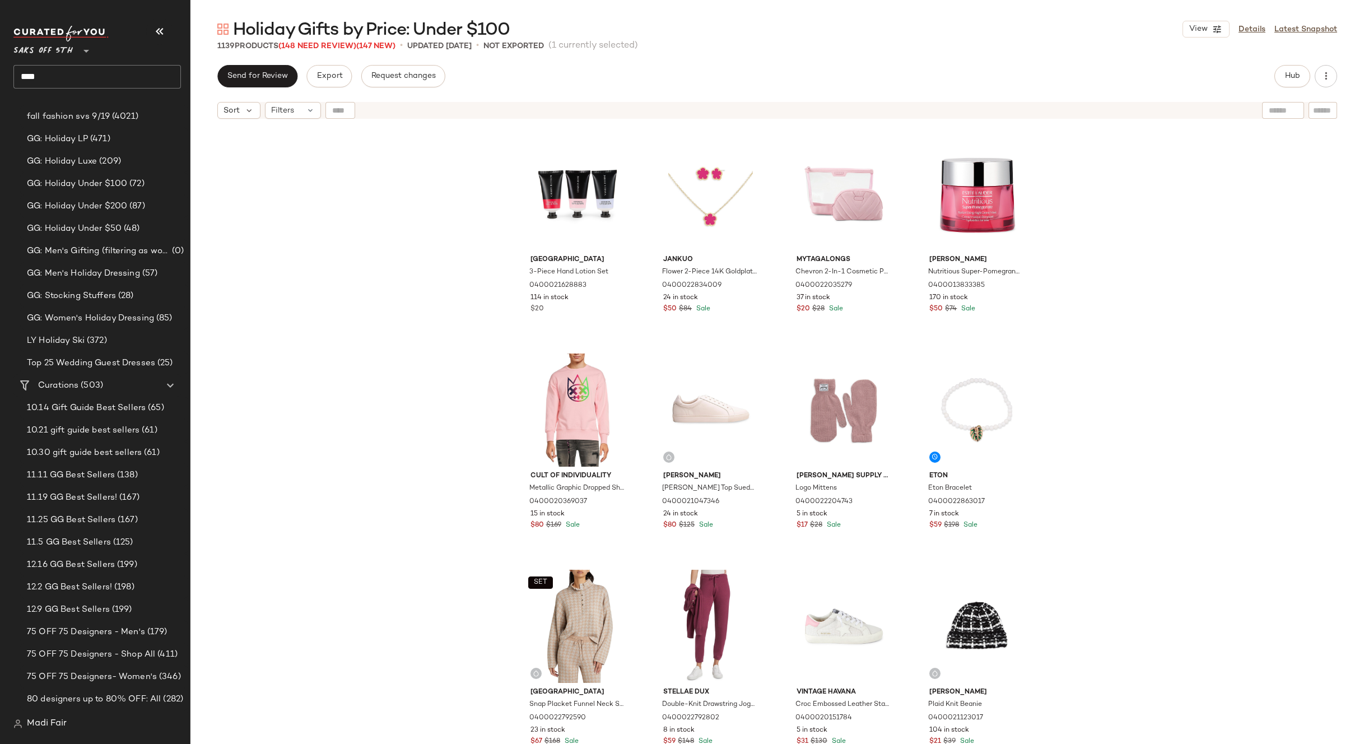
scroll to position [9421, 0]
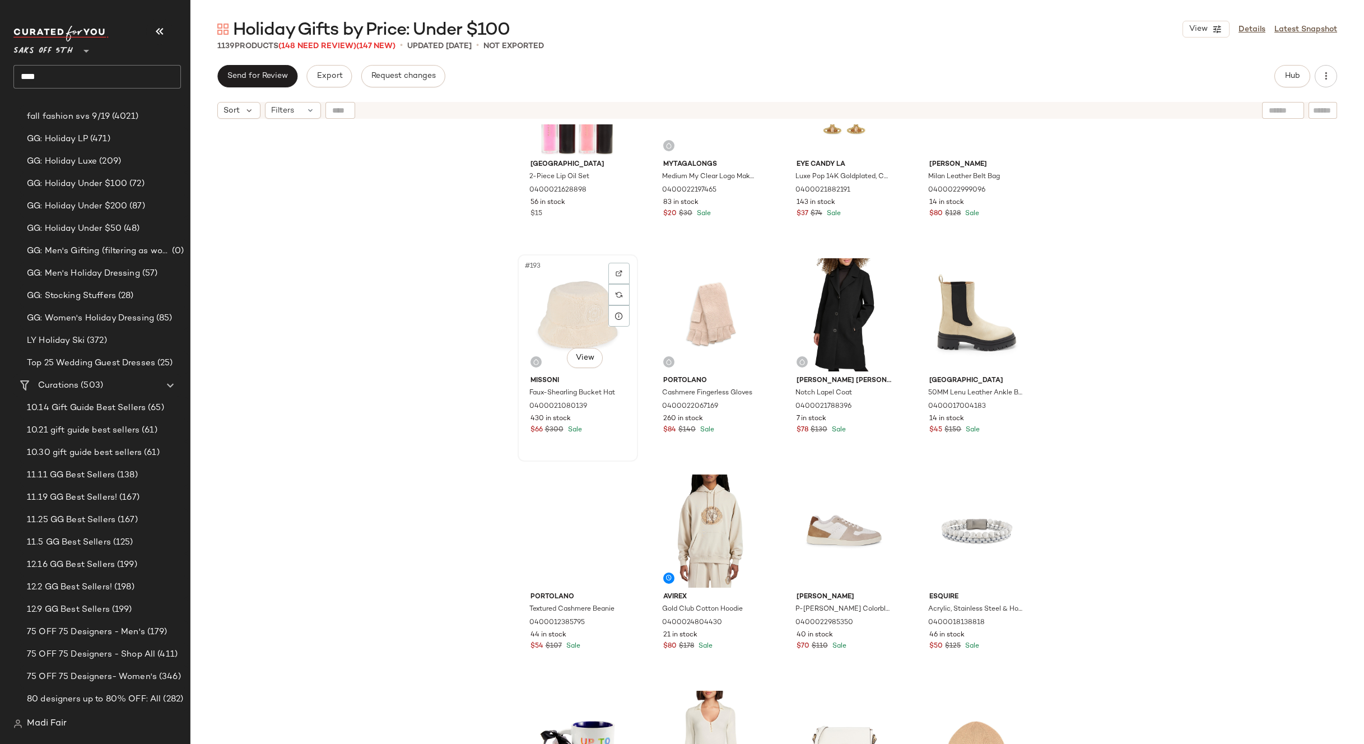
click at [579, 309] on div "#193 View" at bounding box center [578, 314] width 113 height 113
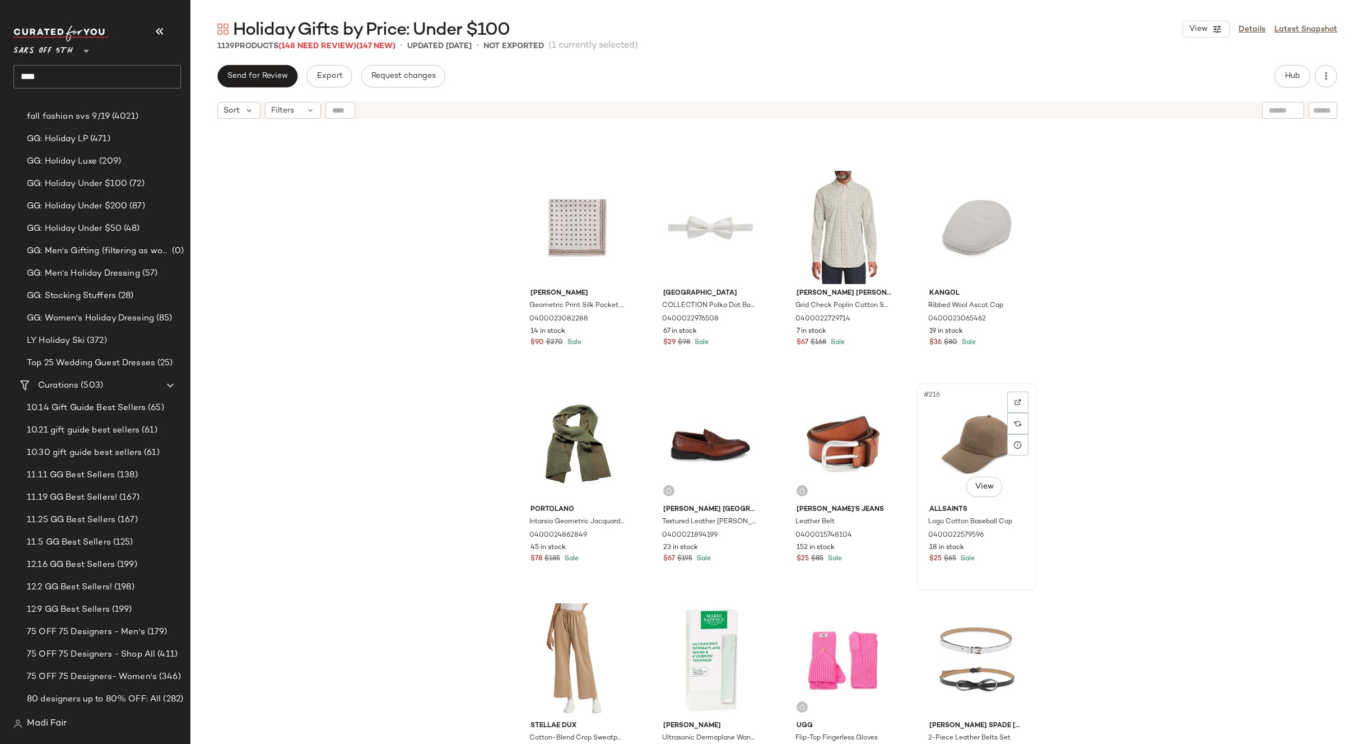
click at [956, 440] on div "#216 View" at bounding box center [976, 443] width 113 height 113
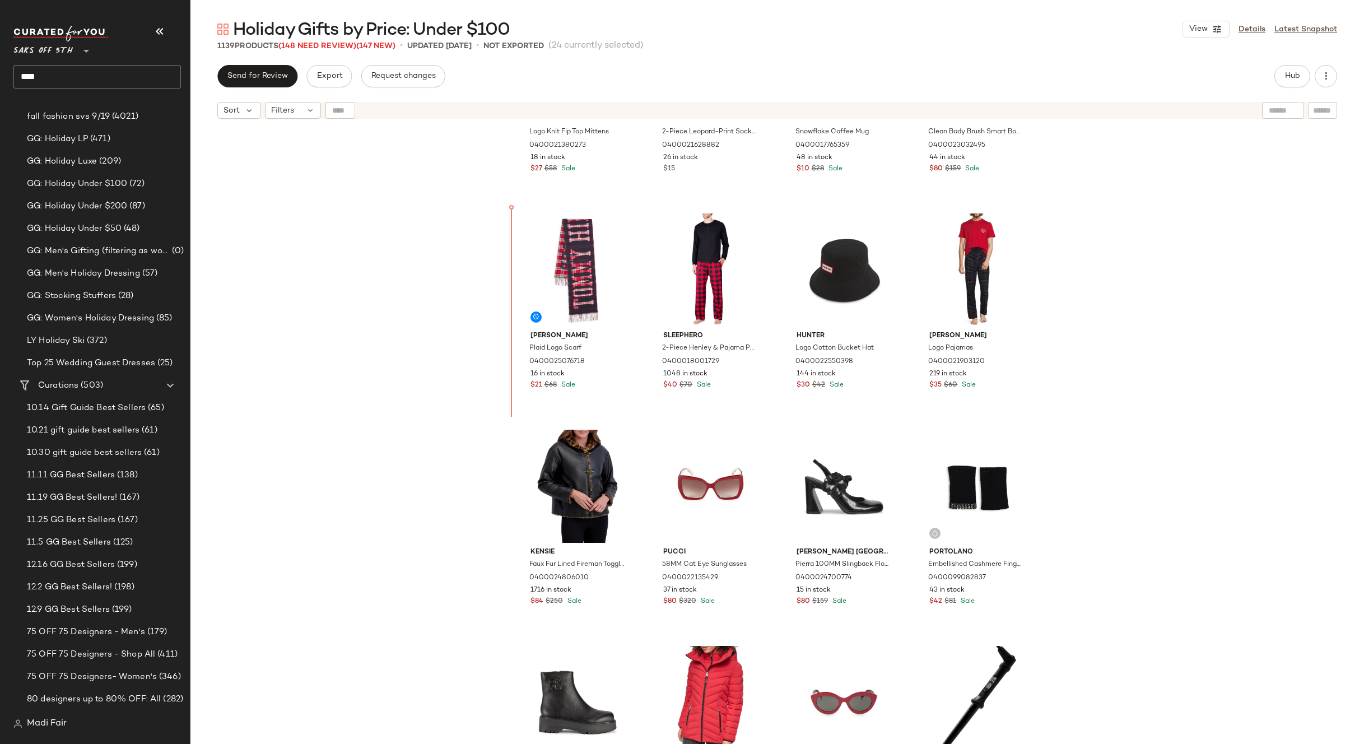
scroll to position [6846, 0]
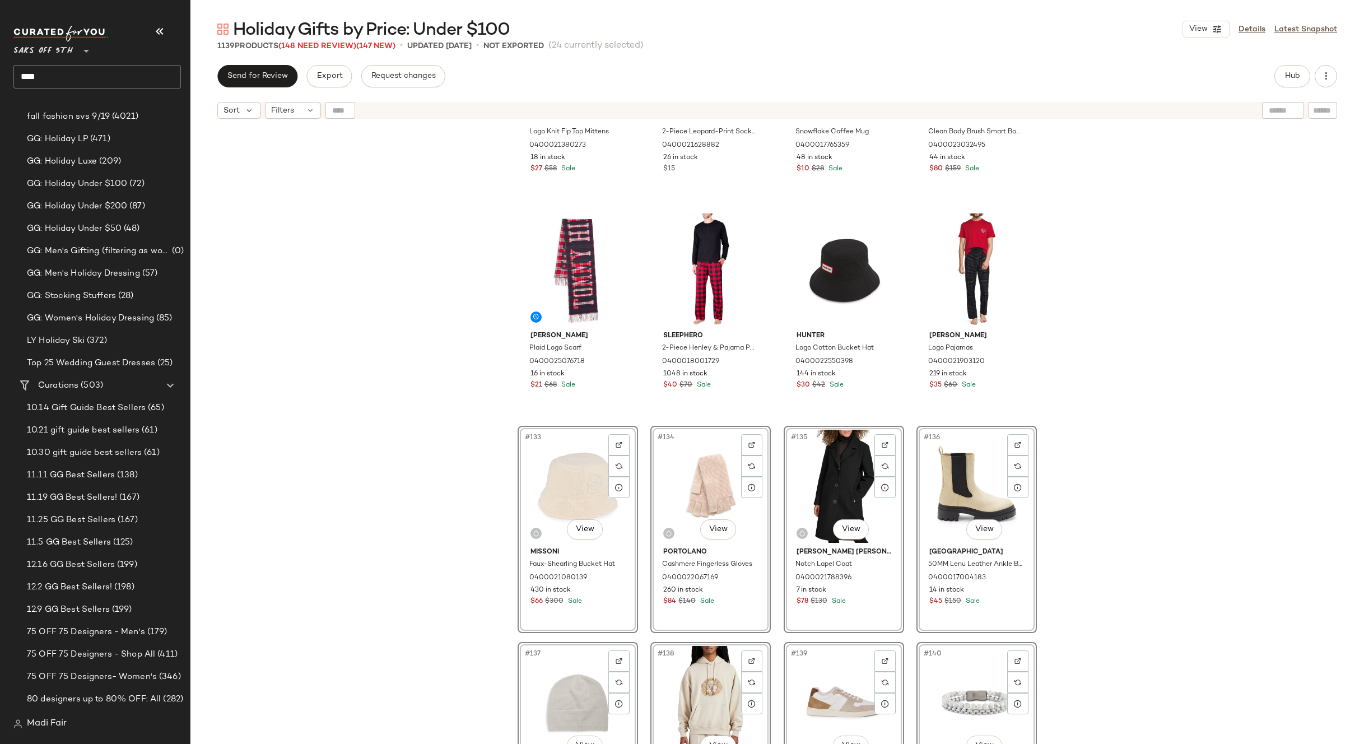
click at [1137, 430] on div "[PERSON_NAME] Paris Logo Knit Fip Top Mittens 0400021380273 18 in stock $27 $58…" at bounding box center [777, 448] width 1174 height 648
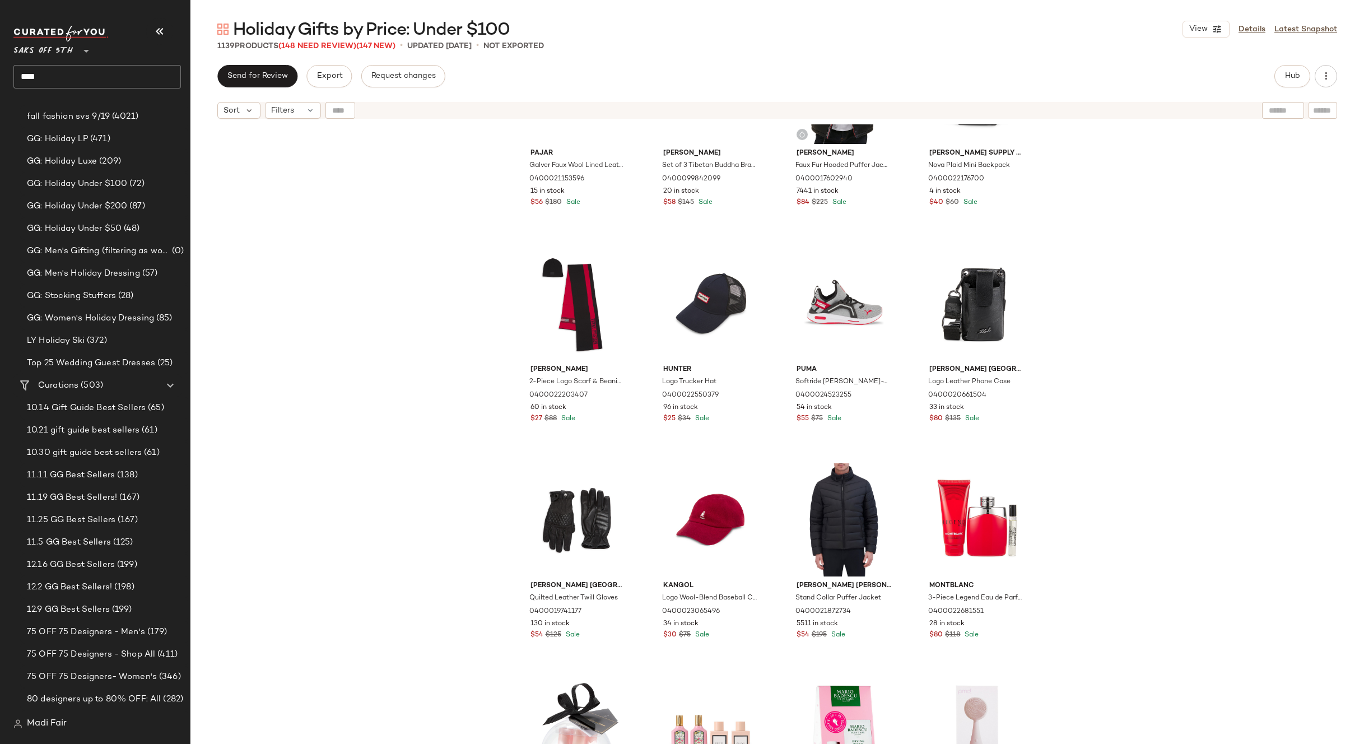
scroll to position [9255, 0]
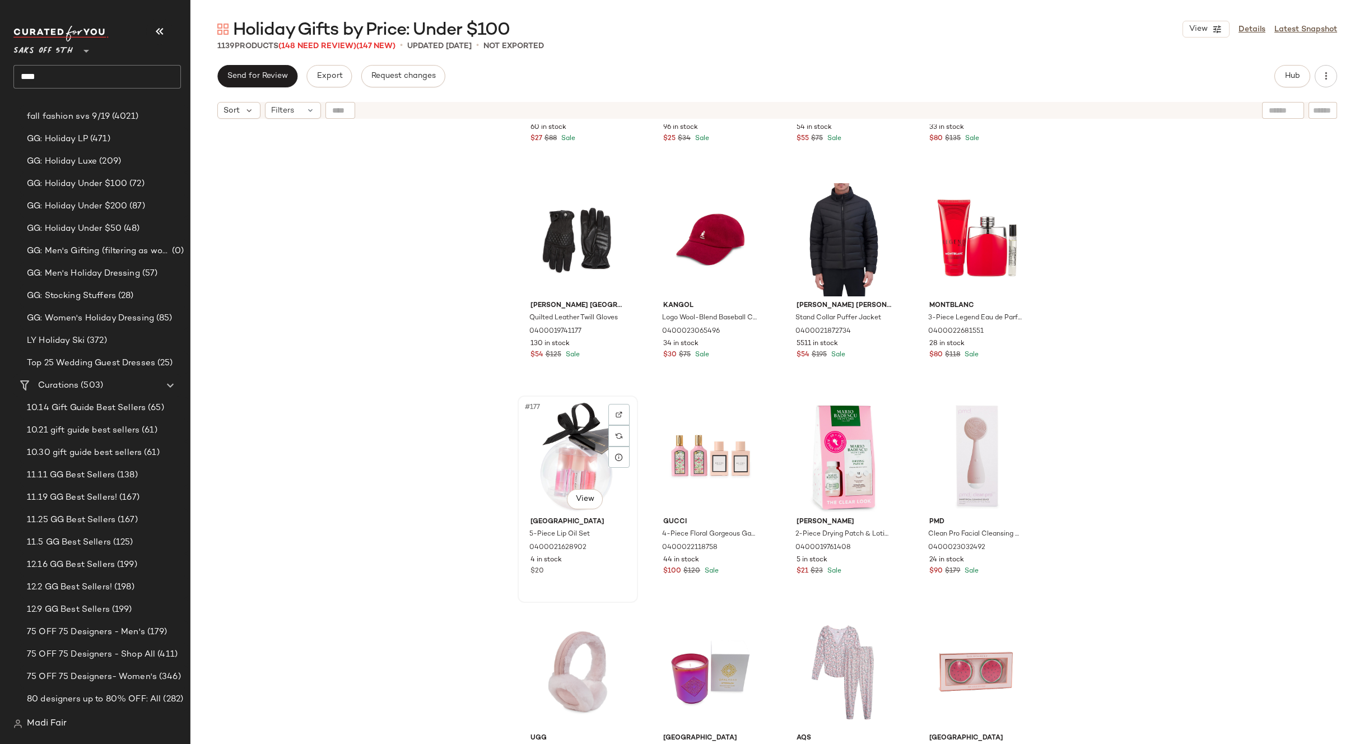
click at [581, 427] on div "#177 View" at bounding box center [578, 455] width 113 height 113
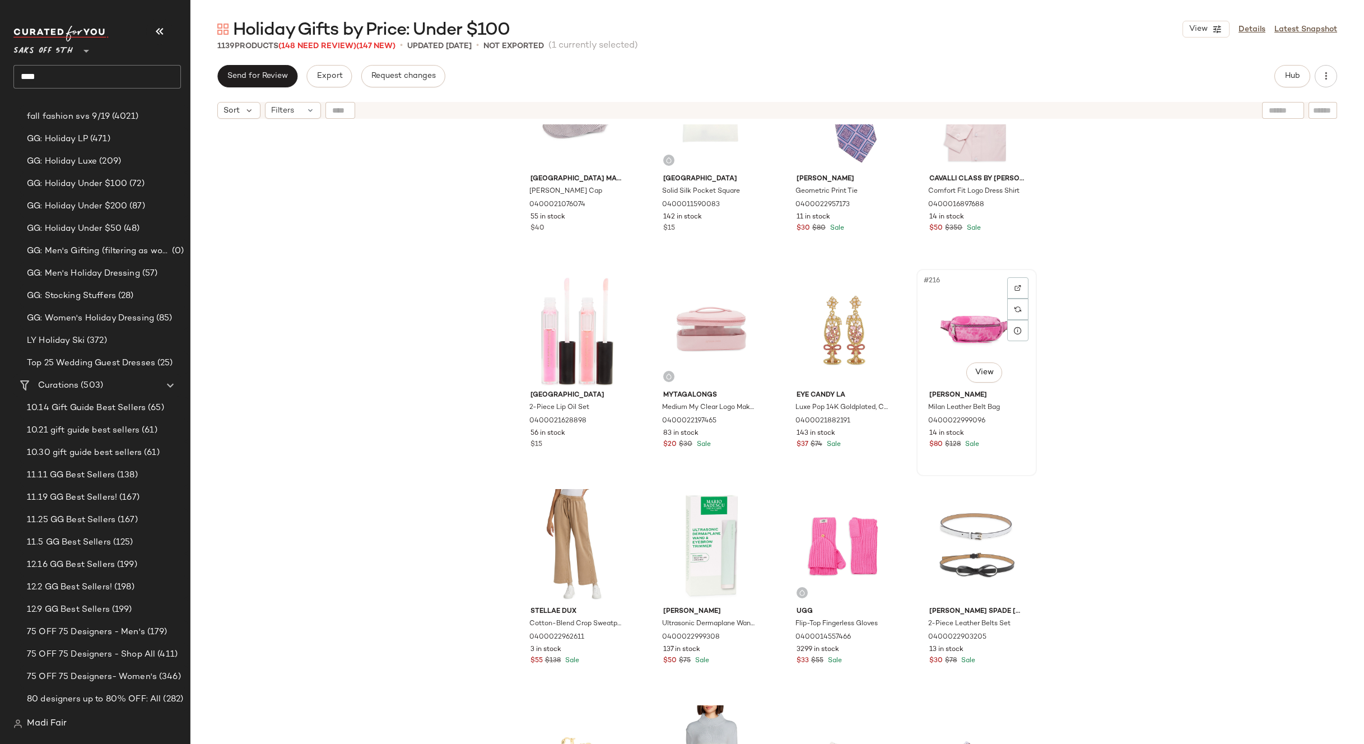
click at [942, 326] on div "#216 View" at bounding box center [976, 329] width 113 height 113
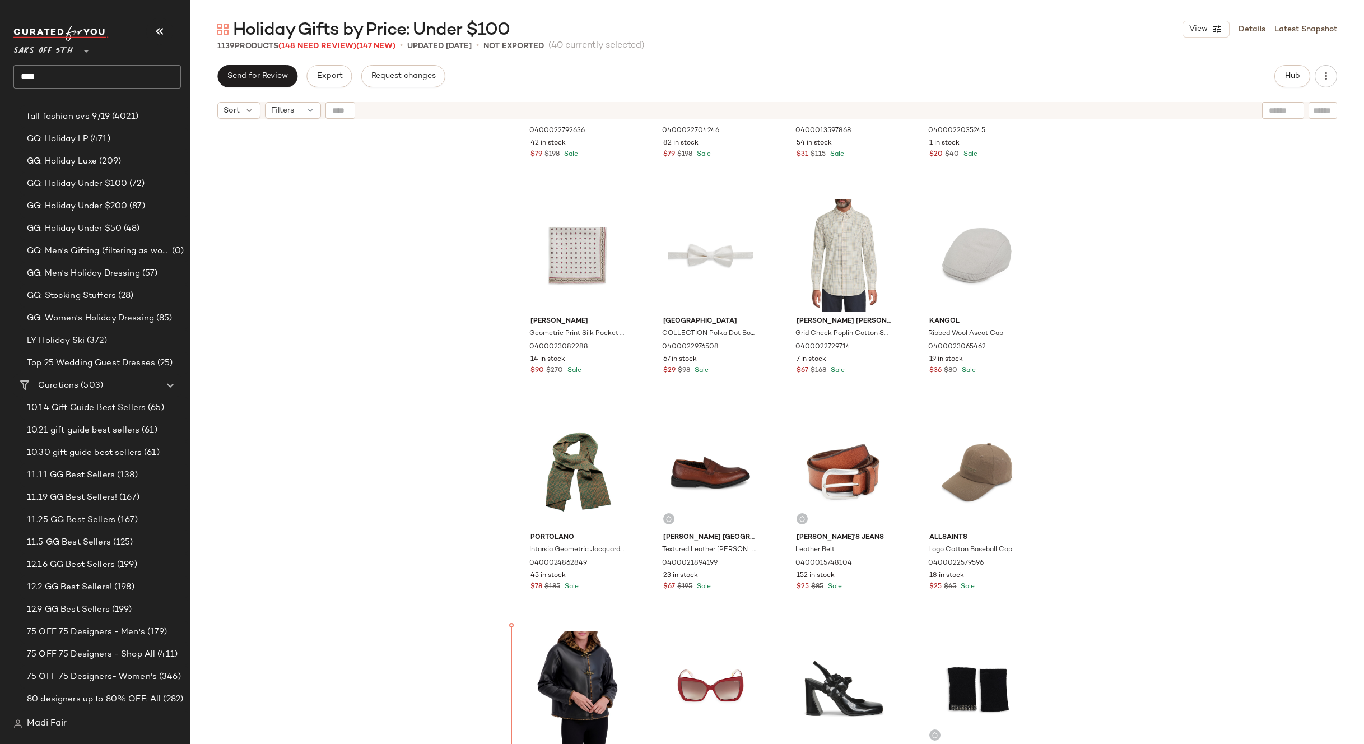
scroll to position [7951, 0]
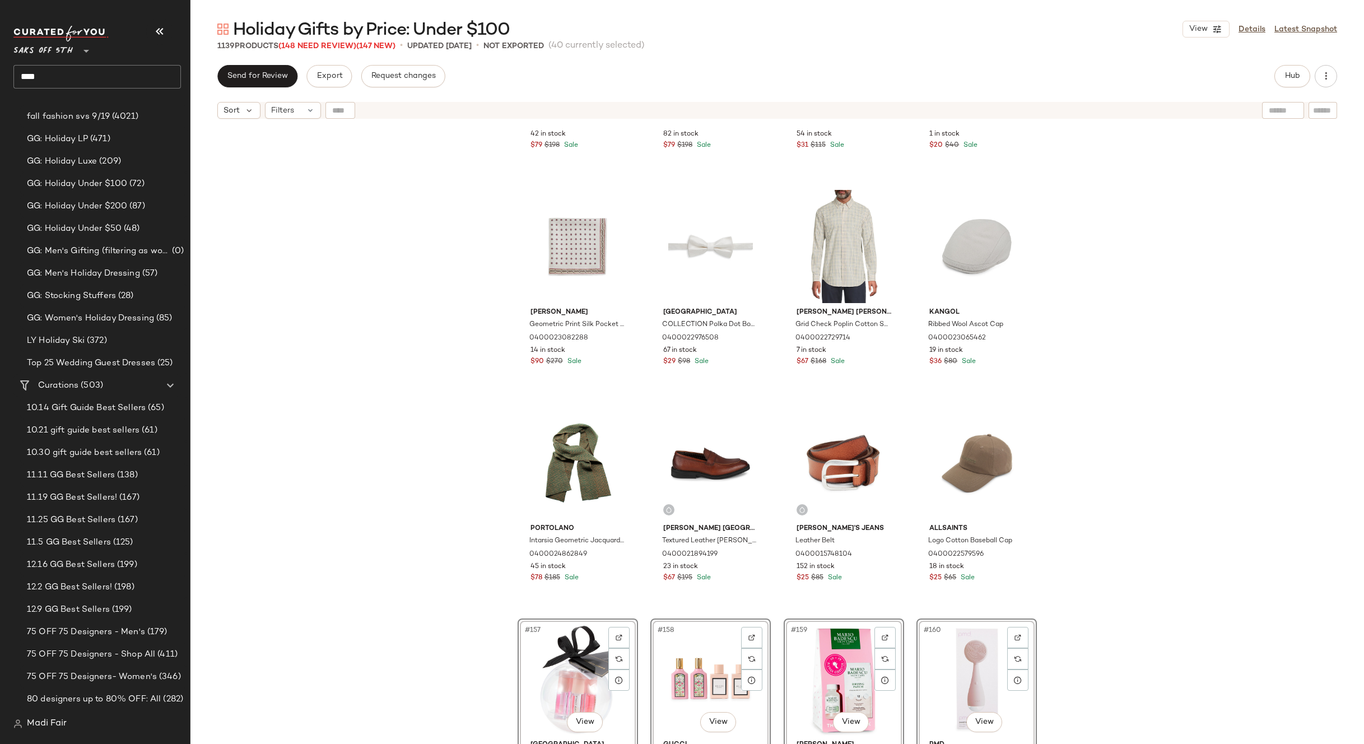
click at [1104, 490] on div "Stellae Dux Cable-Knit Zip Hoodie 0400022792636 42 in stock $79 $198 Sale Stell…" at bounding box center [777, 448] width 1174 height 648
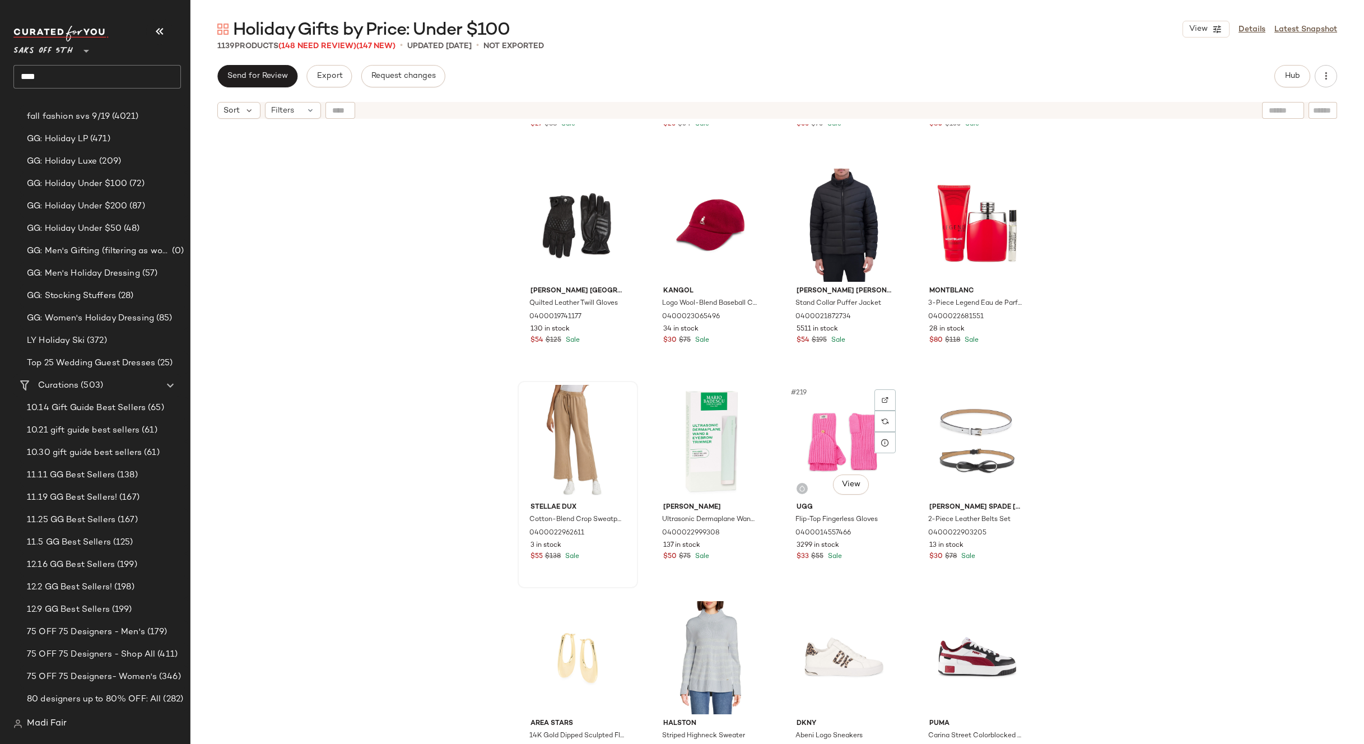
scroll to position [11536, 0]
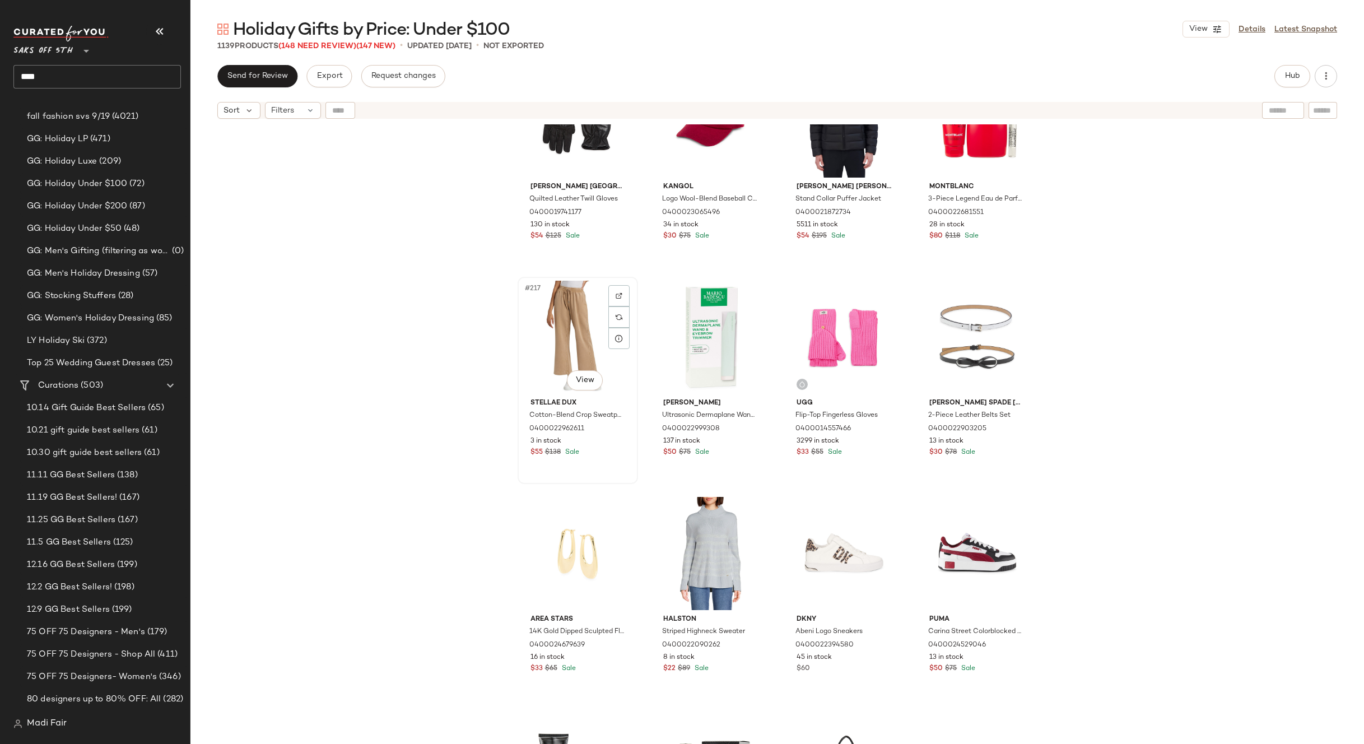
click at [545, 322] on div "#217 View" at bounding box center [578, 337] width 113 height 113
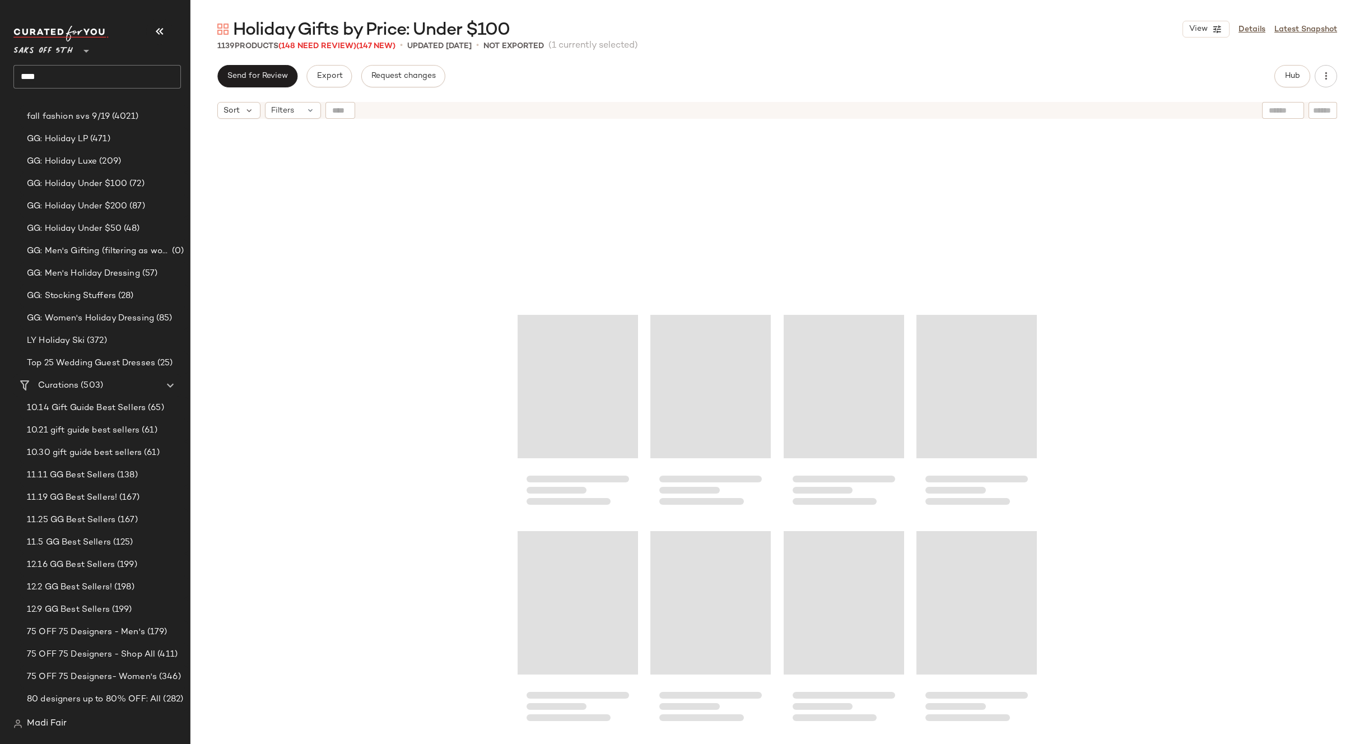
scroll to position [25598, 0]
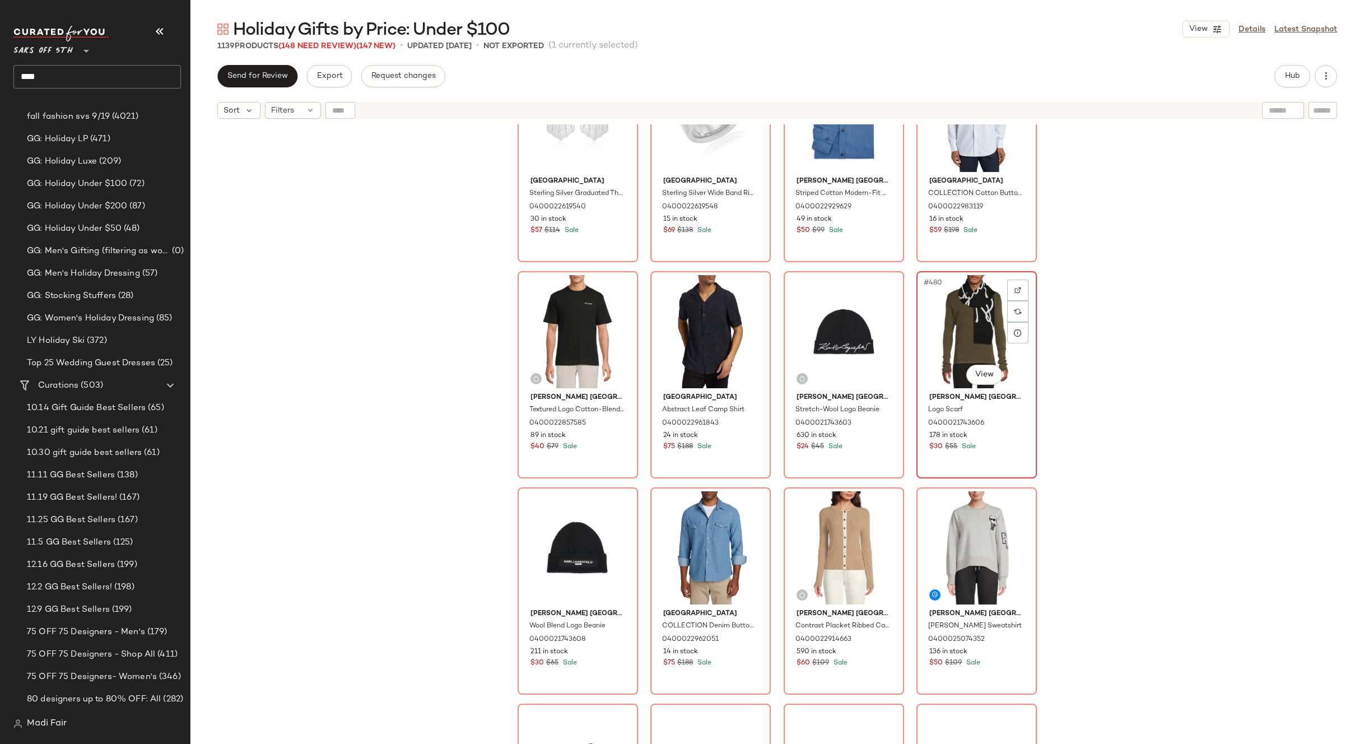
click at [953, 305] on div "#480 View" at bounding box center [976, 331] width 113 height 113
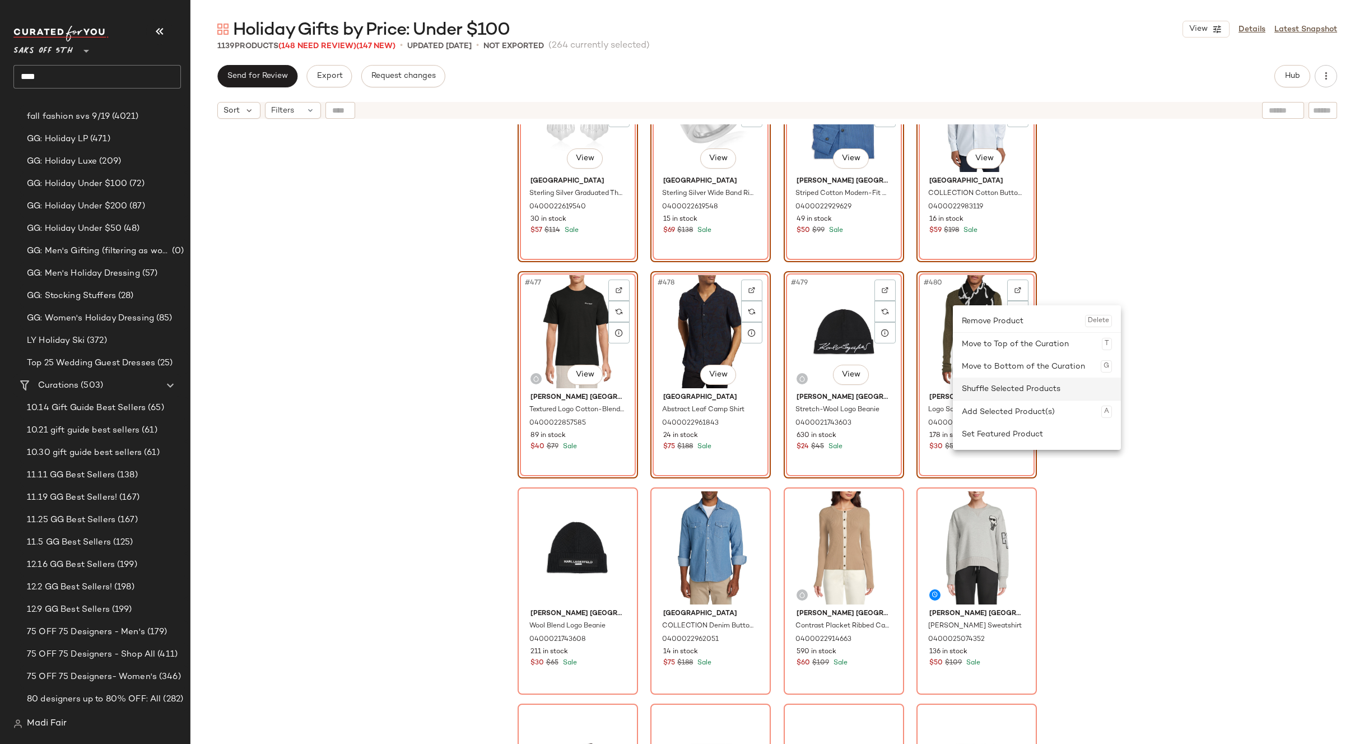
click at [997, 391] on div "Shuffle Selected Products" at bounding box center [1037, 389] width 150 height 22
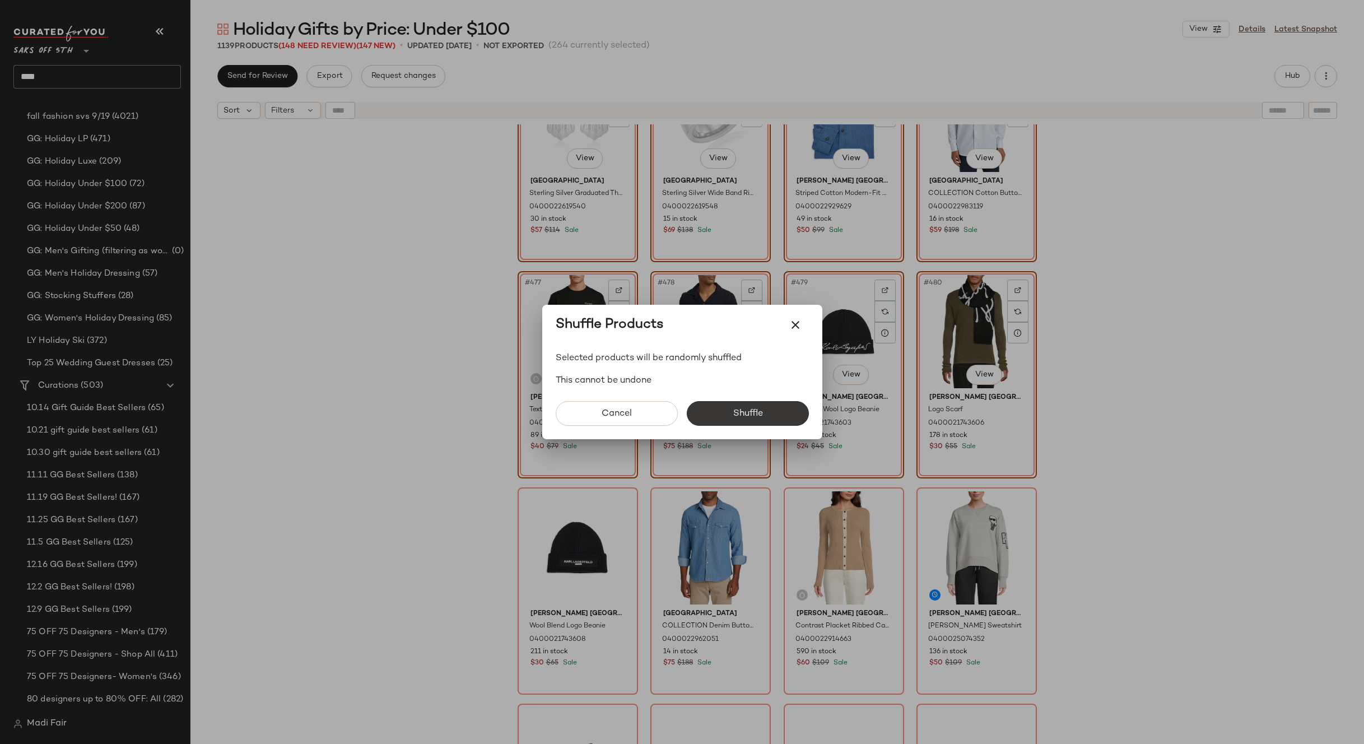
click at [770, 410] on button "Shuffle" at bounding box center [748, 413] width 122 height 25
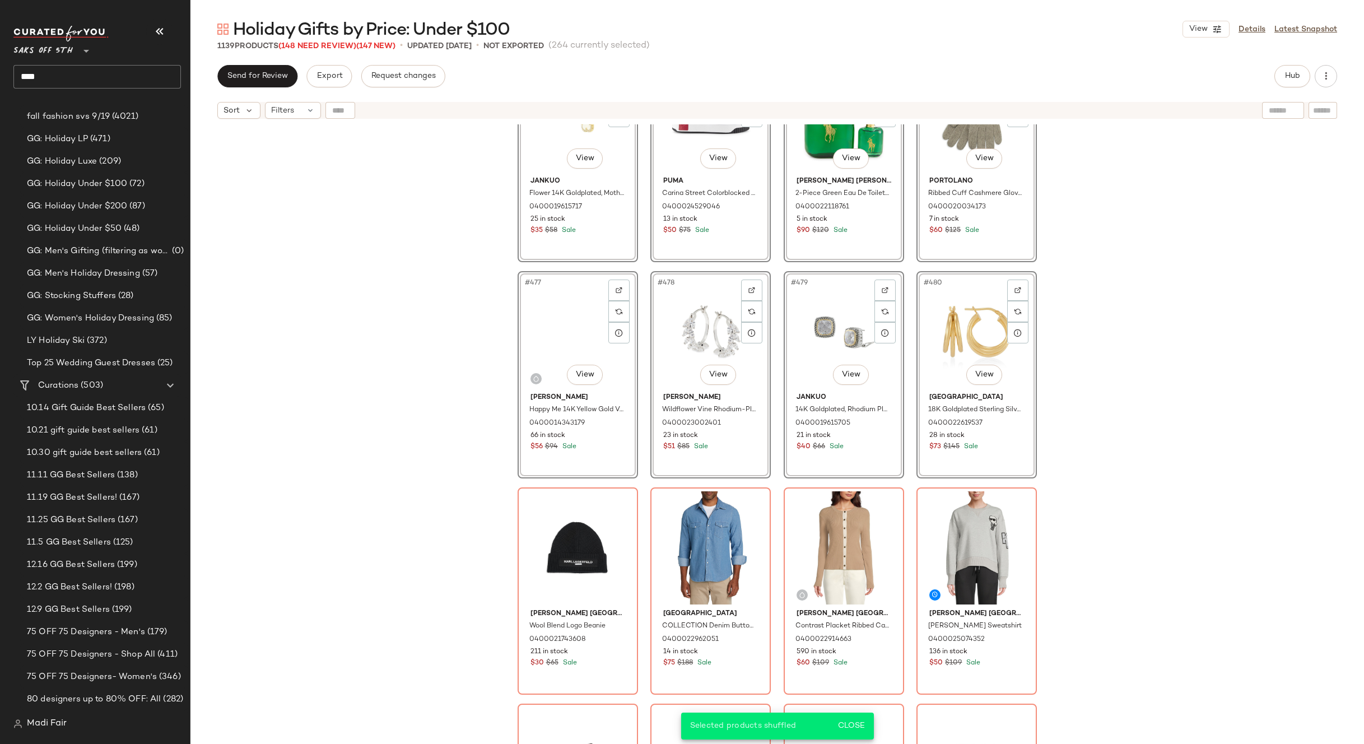
click at [1095, 408] on div "#473 View JanKuo Flower 14K Goldplated, Mother of Pearl & Cubic Zirconia Stud E…" at bounding box center [777, 448] width 1174 height 648
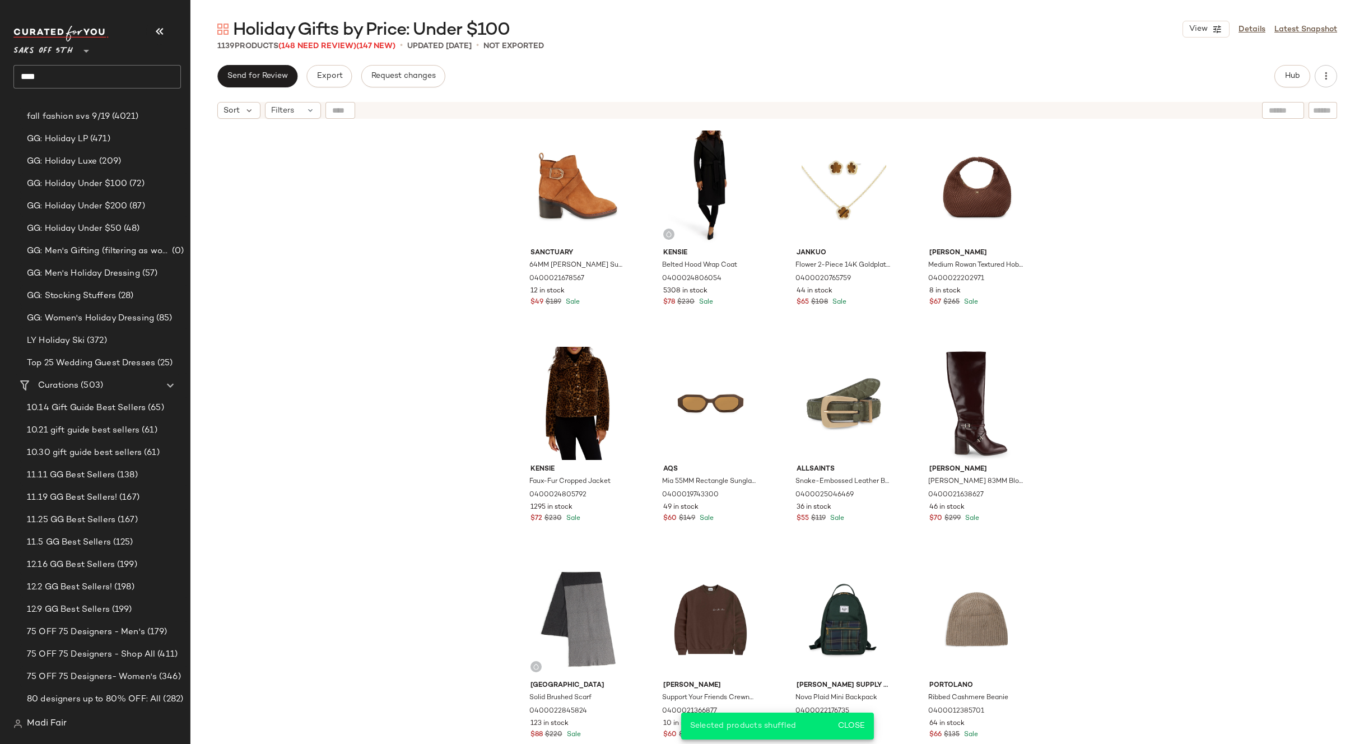
click at [1184, 249] on div "Sanctuary 64MM [PERSON_NAME] Suede Ankle Boots 0400021678567 12 in stock $49 $1…" at bounding box center [777, 448] width 1174 height 648
click at [1280, 77] on button "Hub" at bounding box center [1293, 76] width 36 height 22
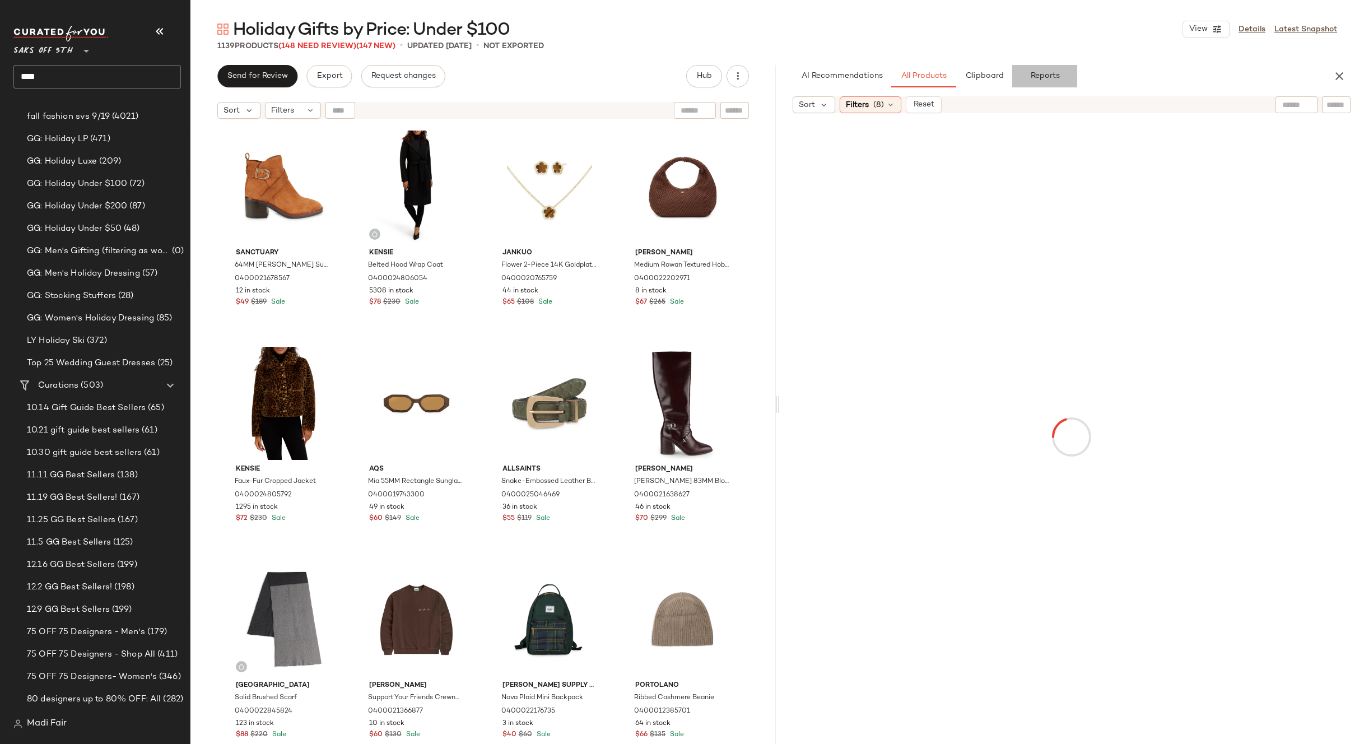
click at [1055, 76] on span "Reports" at bounding box center [1045, 76] width 30 height 9
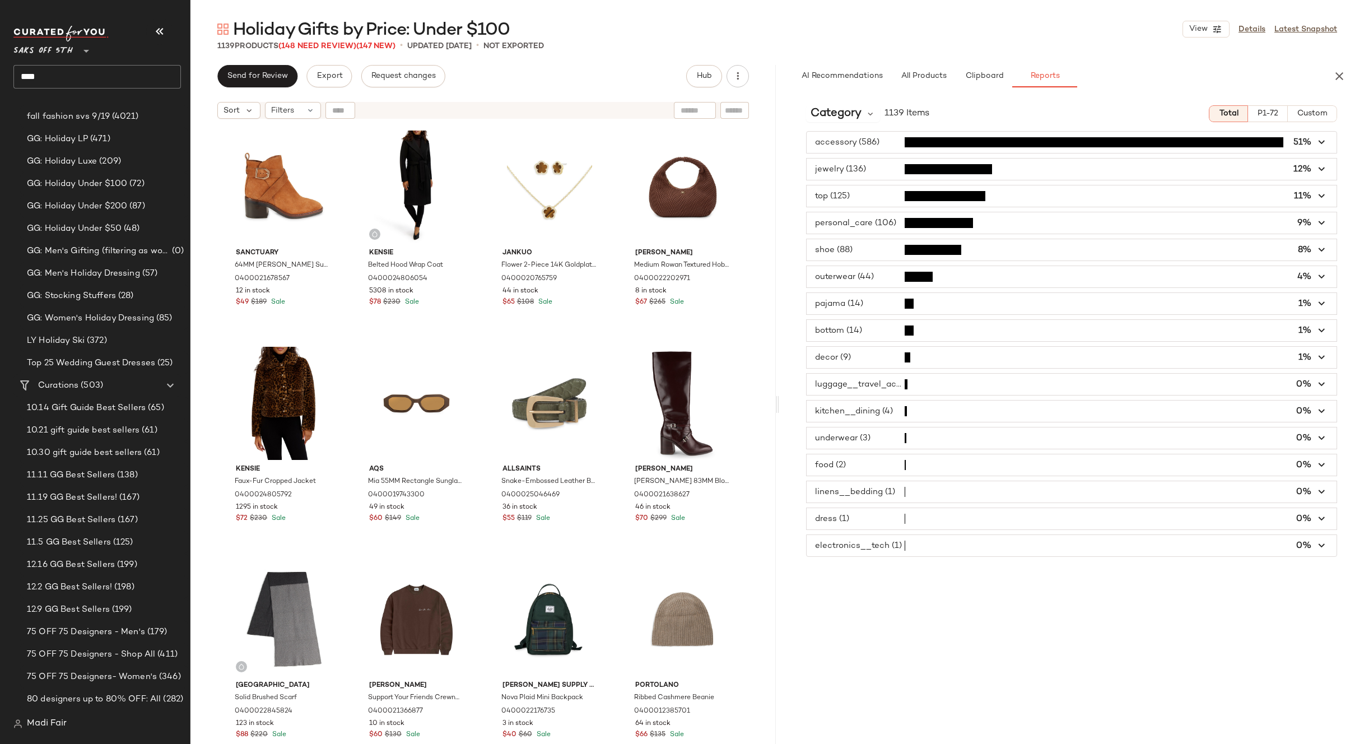
click at [859, 333] on span "button" at bounding box center [1072, 330] width 531 height 21
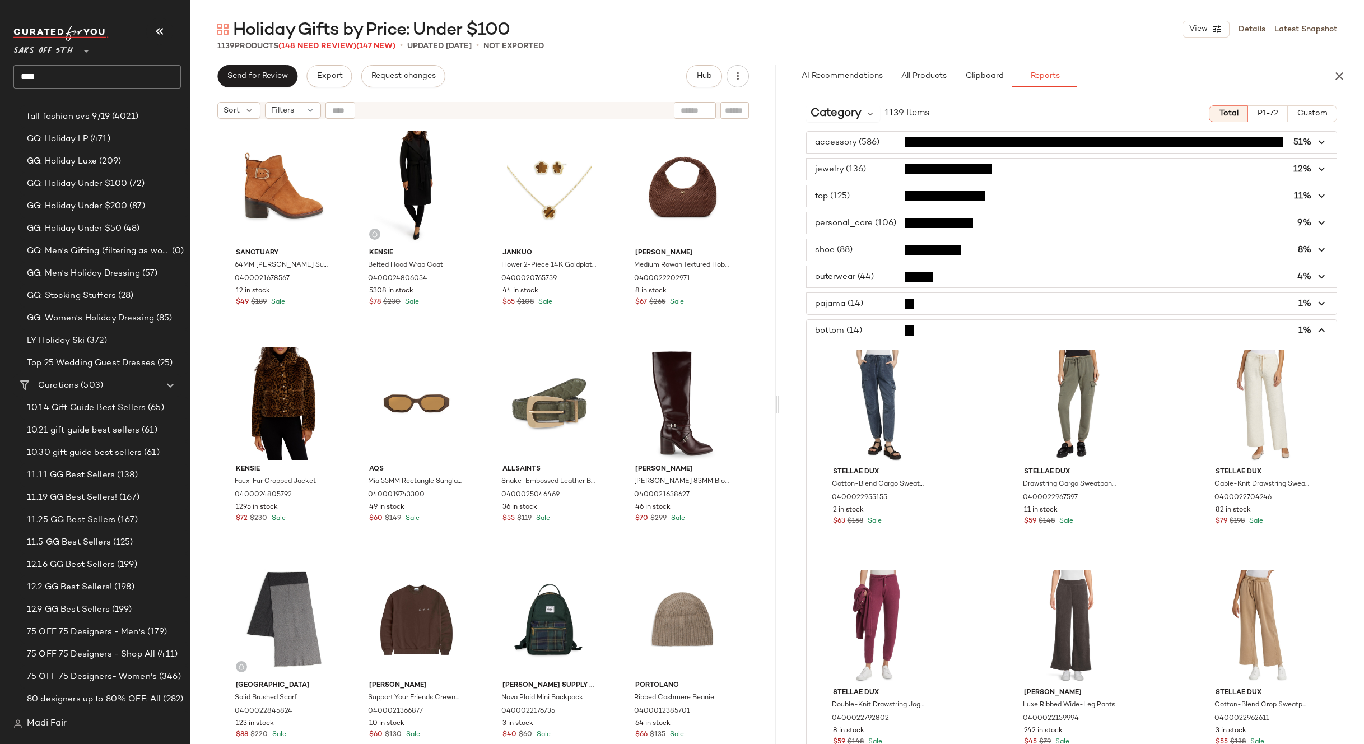
click at [874, 332] on span "button" at bounding box center [1072, 330] width 531 height 21
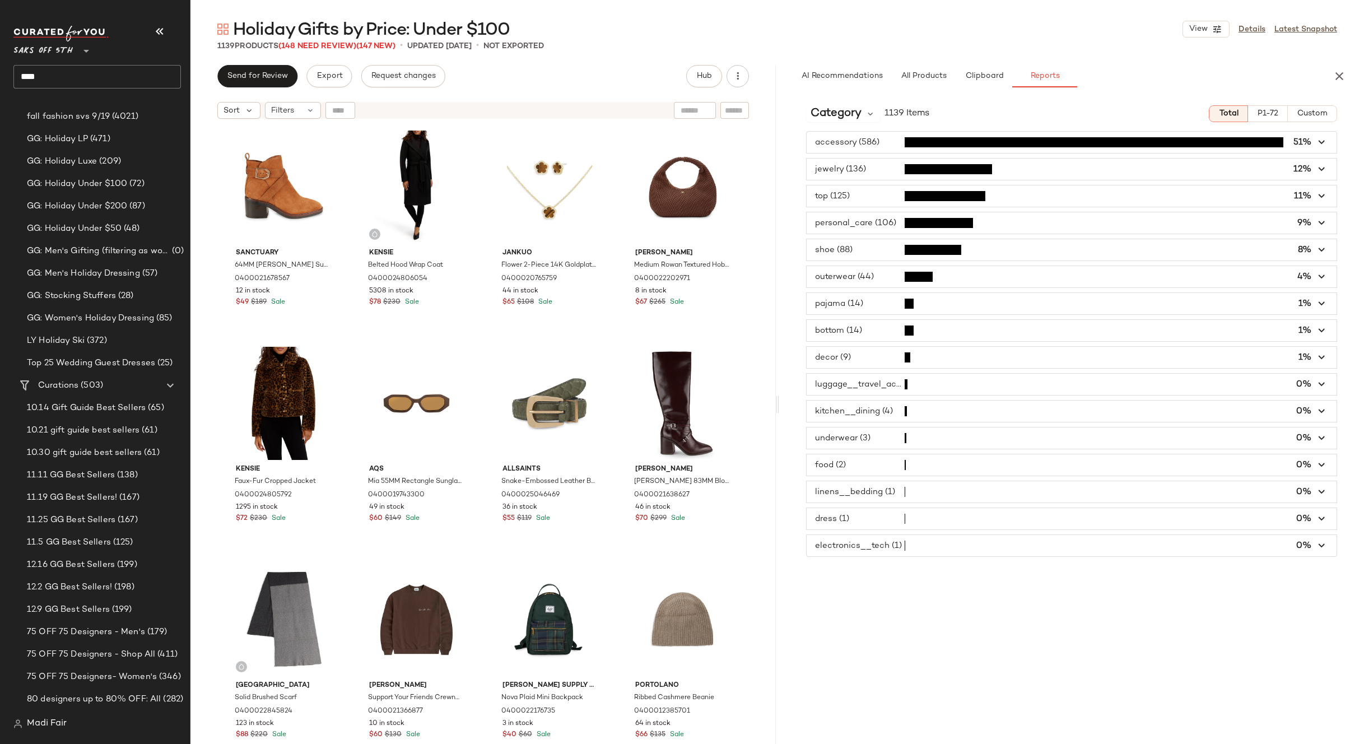
click at [868, 283] on span "button" at bounding box center [1072, 276] width 531 height 21
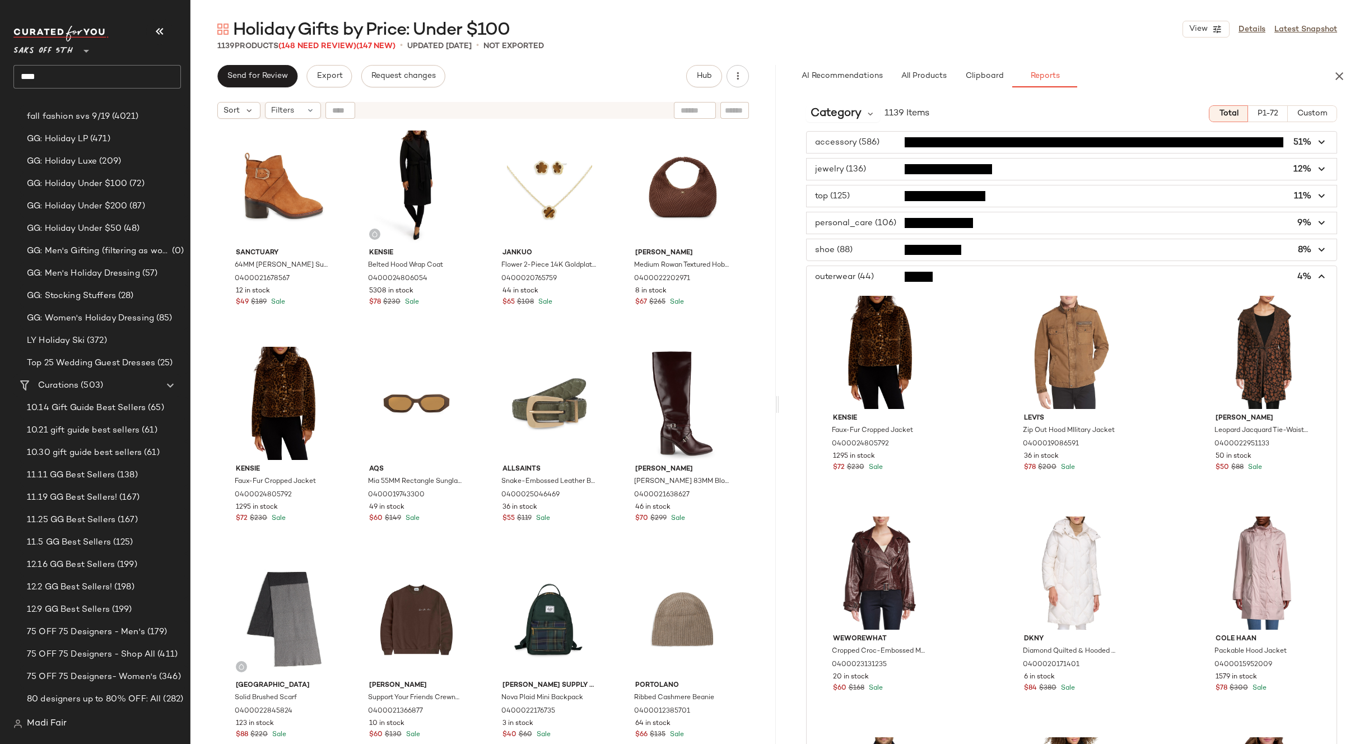
click at [876, 279] on span "button" at bounding box center [1072, 276] width 531 height 21
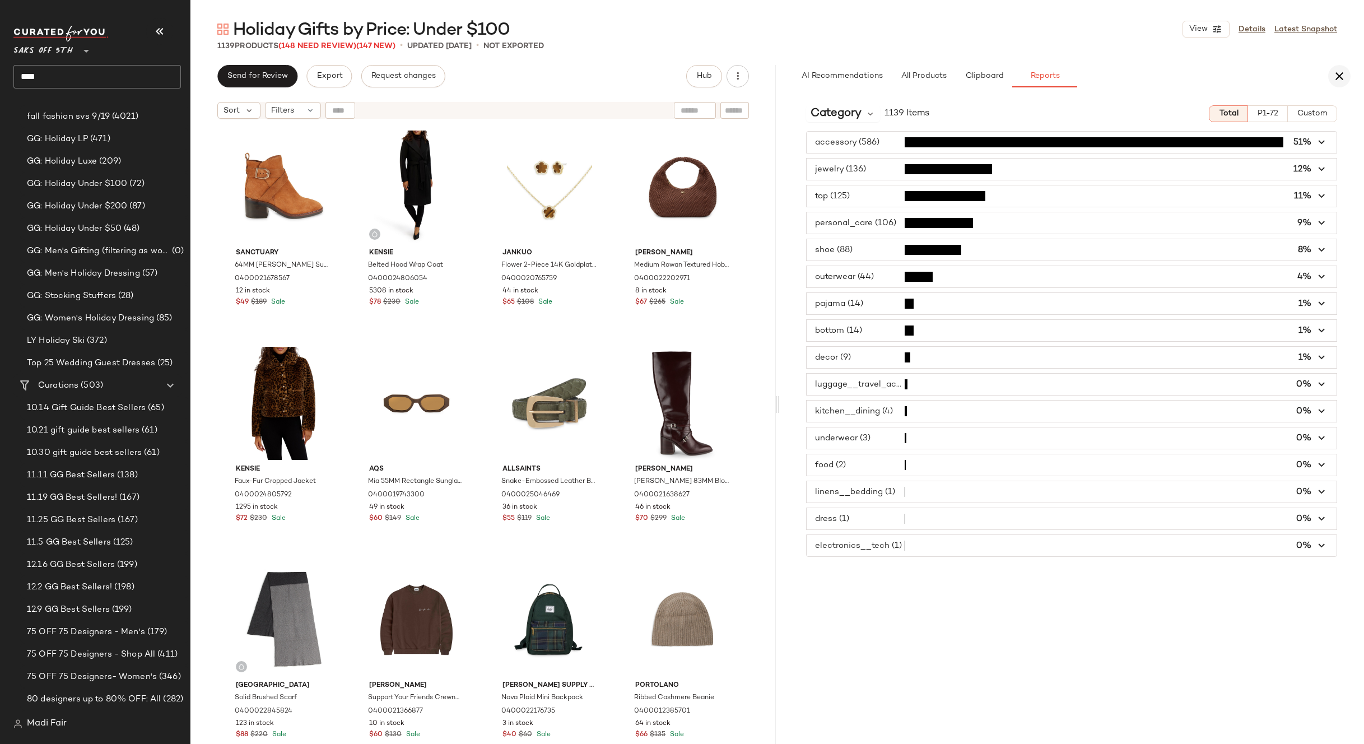
click at [1336, 76] on icon "button" at bounding box center [1339, 75] width 13 height 13
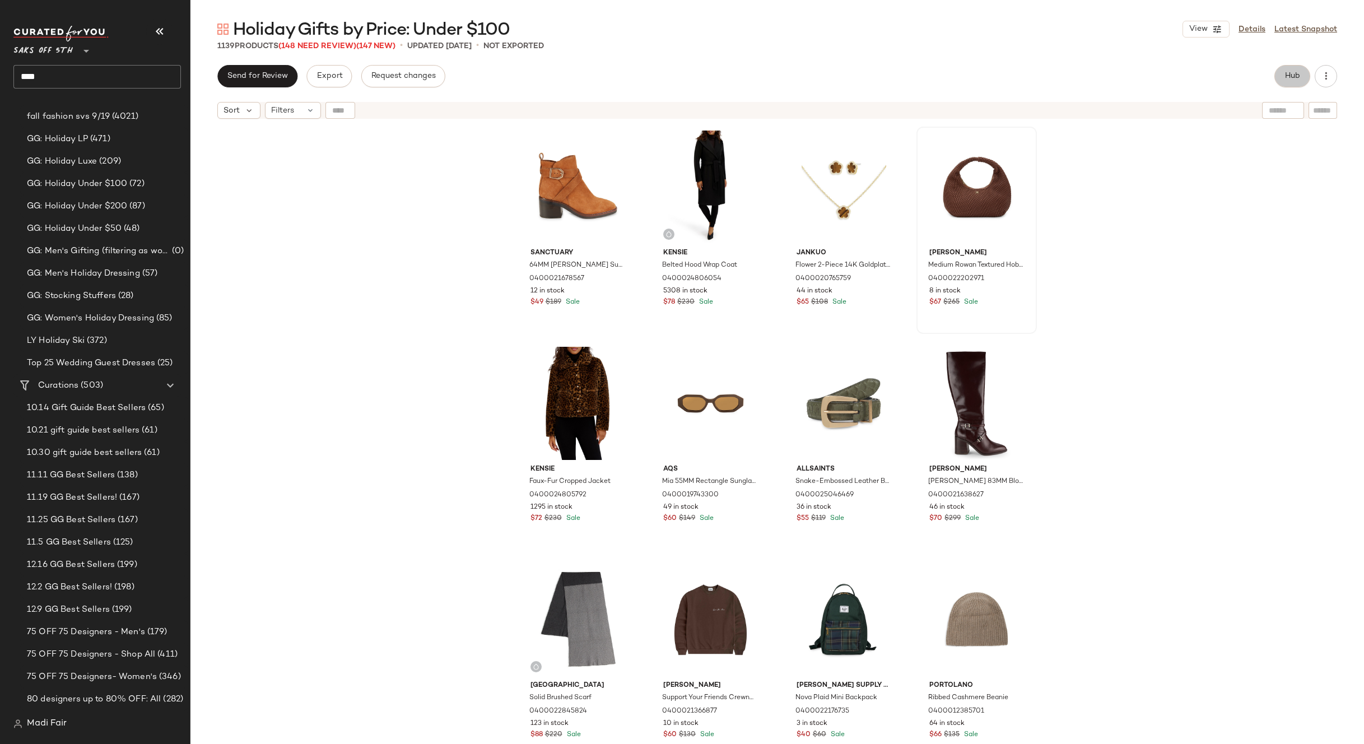
drag, startPoint x: 1283, startPoint y: 73, endPoint x: 705, endPoint y: 253, distance: 606.2
click at [1281, 73] on button "Hub" at bounding box center [1293, 76] width 36 height 22
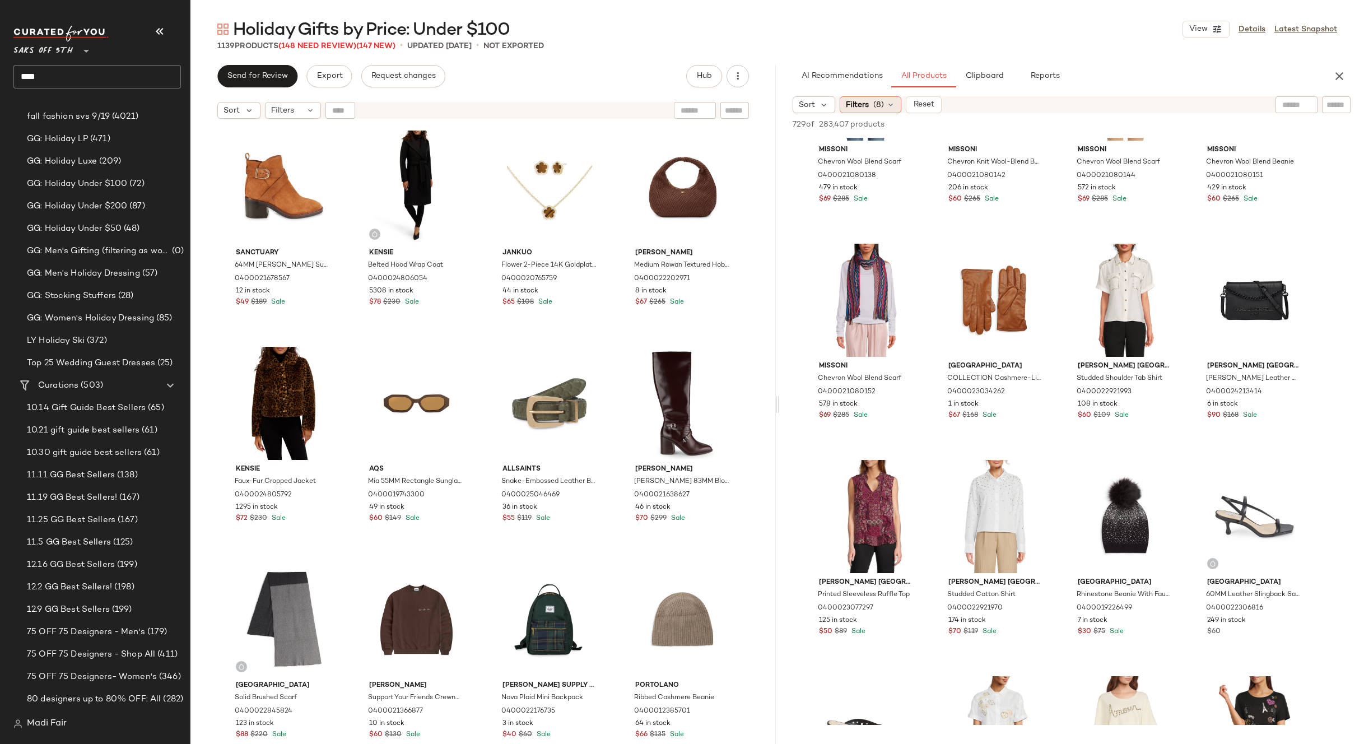
scroll to position [2745, 0]
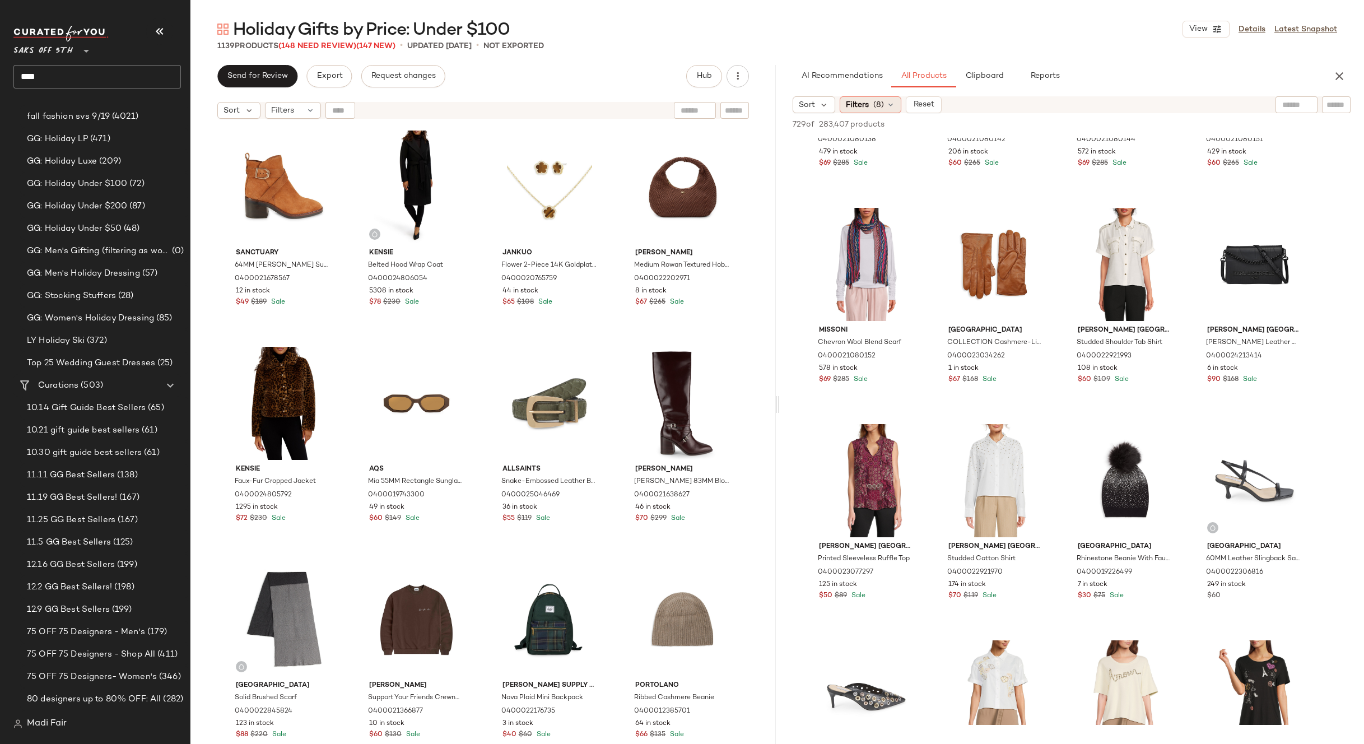
click at [872, 103] on div "Filters (8)" at bounding box center [871, 104] width 62 height 17
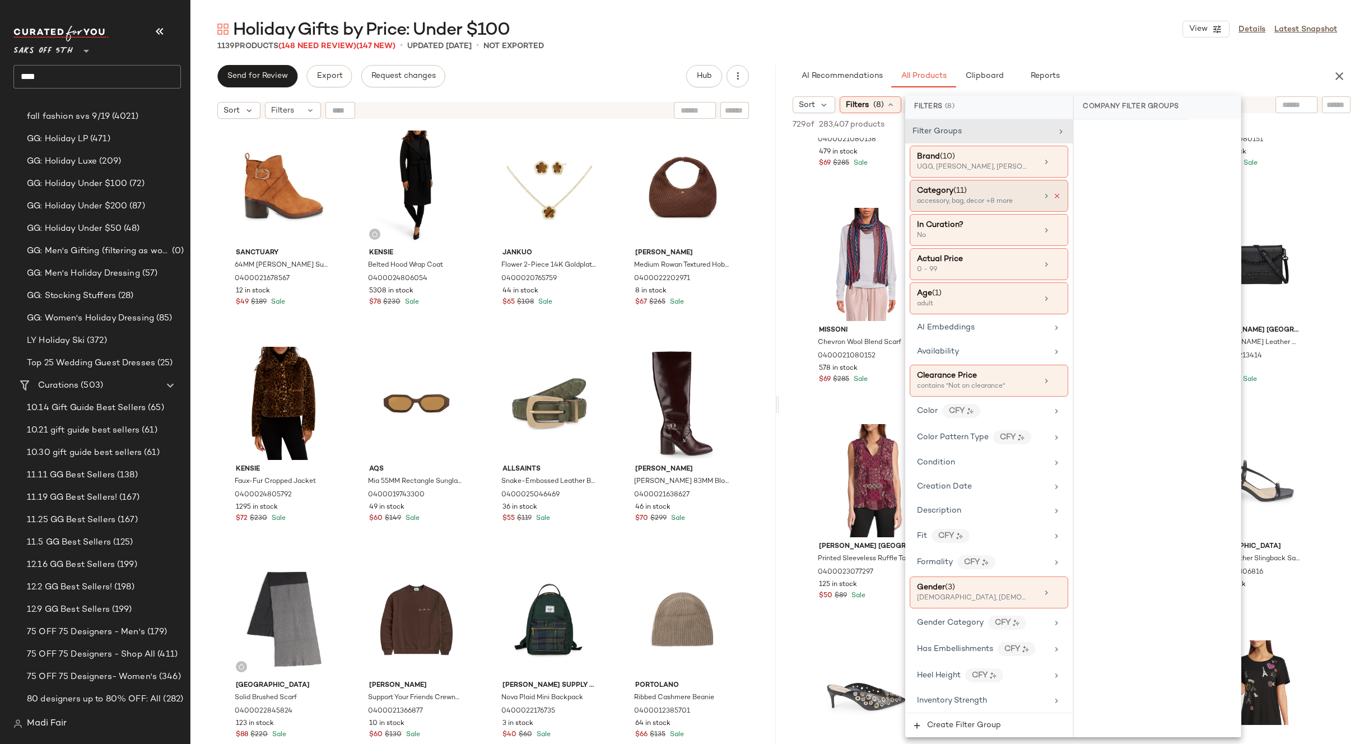
click at [1053, 197] on icon at bounding box center [1057, 196] width 8 height 8
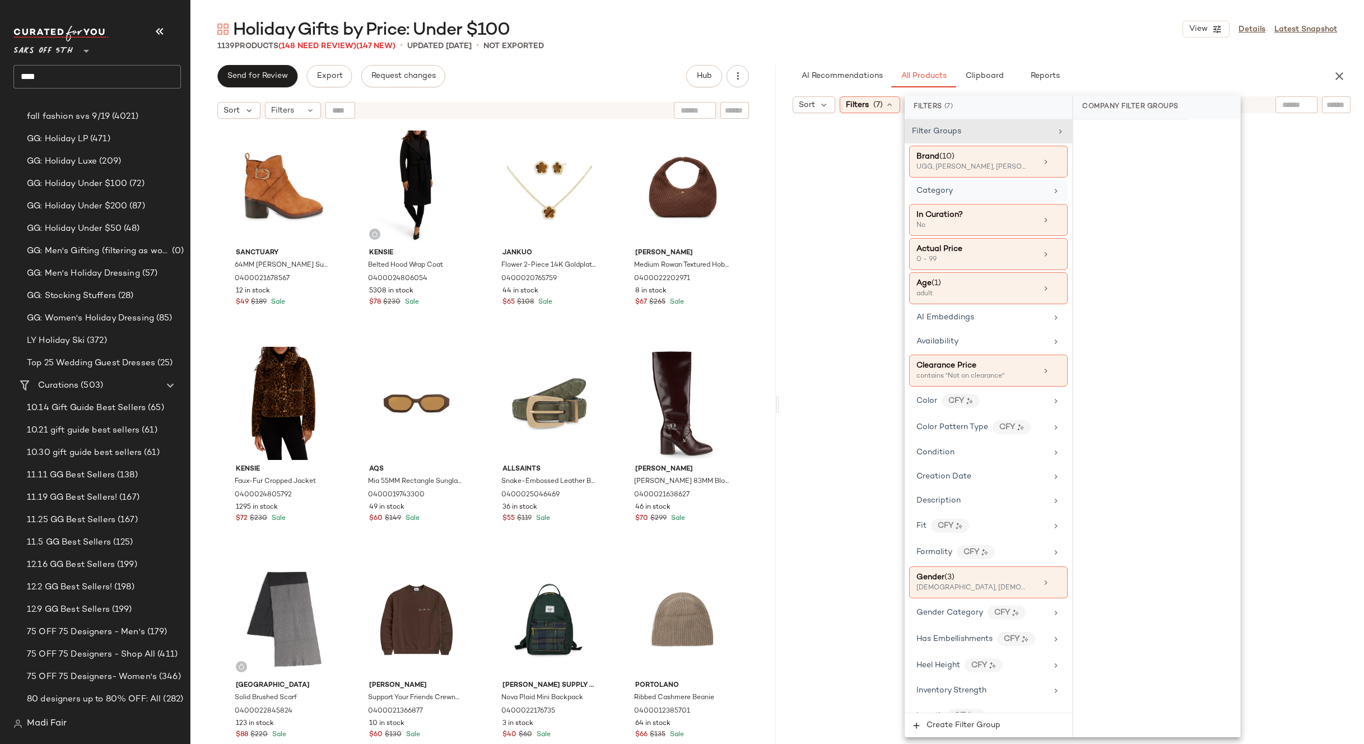
click at [1016, 197] on div "Category" at bounding box center [988, 191] width 159 height 22
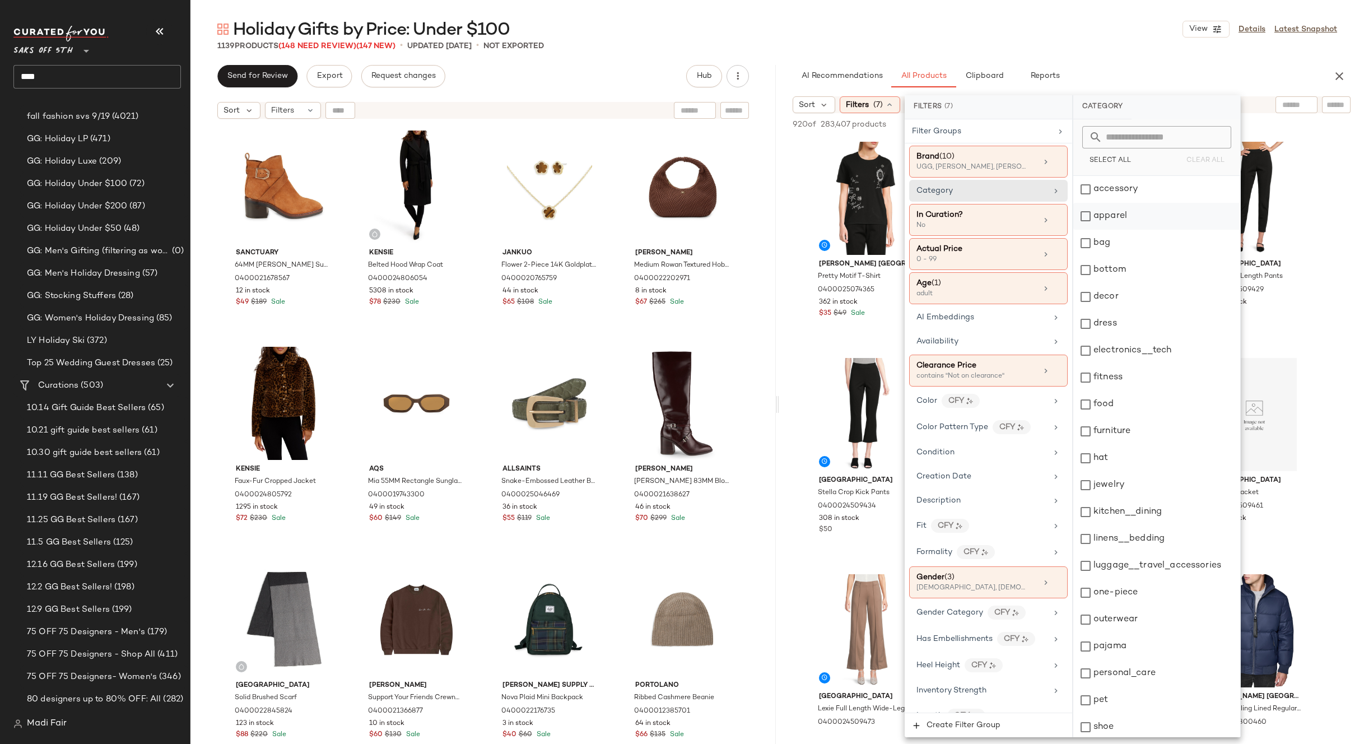
click at [1117, 216] on div "apparel" at bounding box center [1156, 216] width 167 height 27
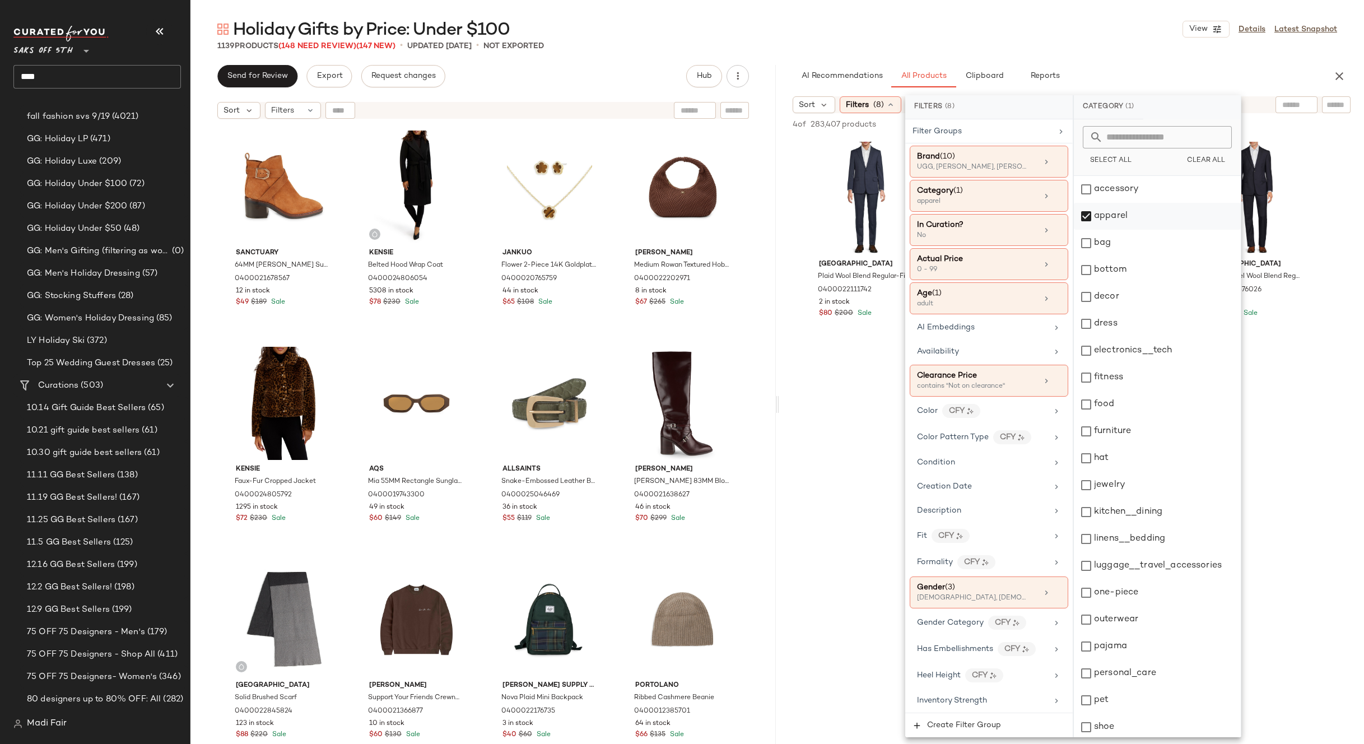
click at [1122, 216] on div "apparel" at bounding box center [1157, 216] width 167 height 27
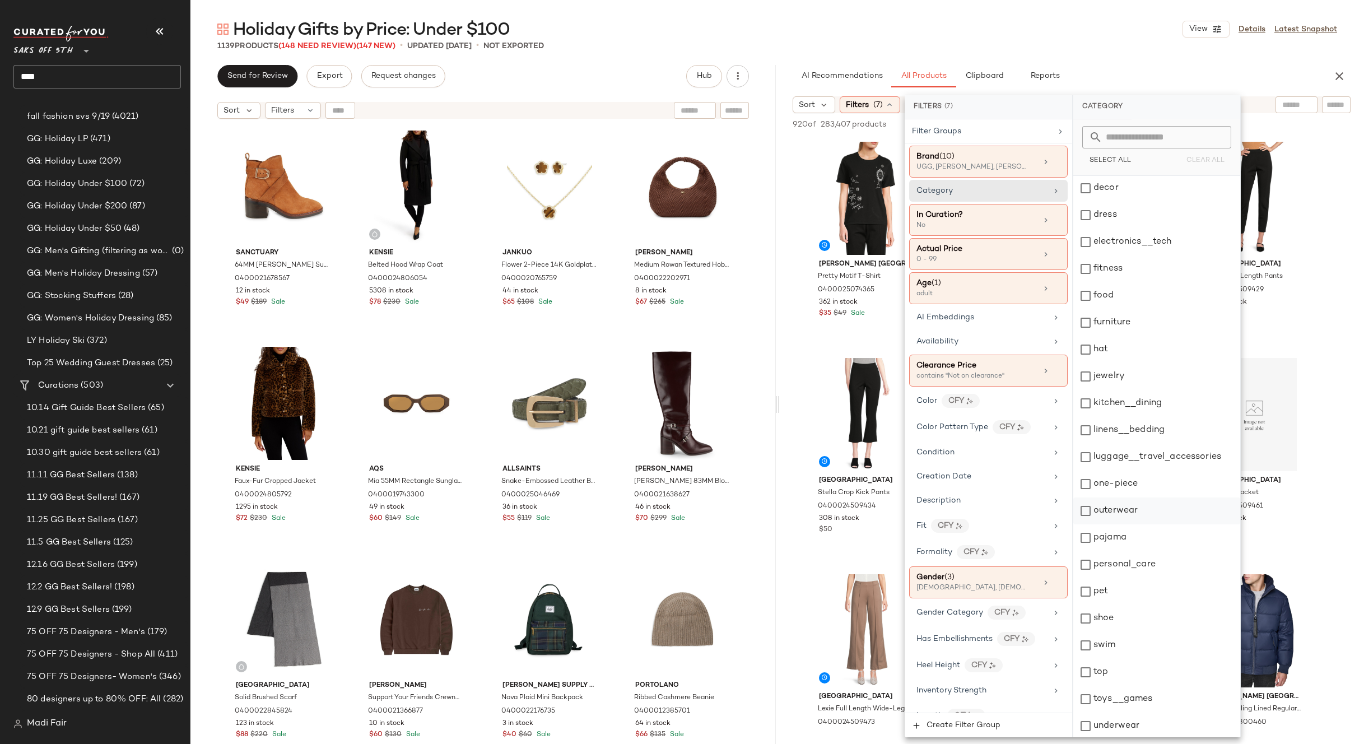
scroll to position [111, 0]
click at [1121, 672] on div "top" at bounding box center [1156, 670] width 167 height 27
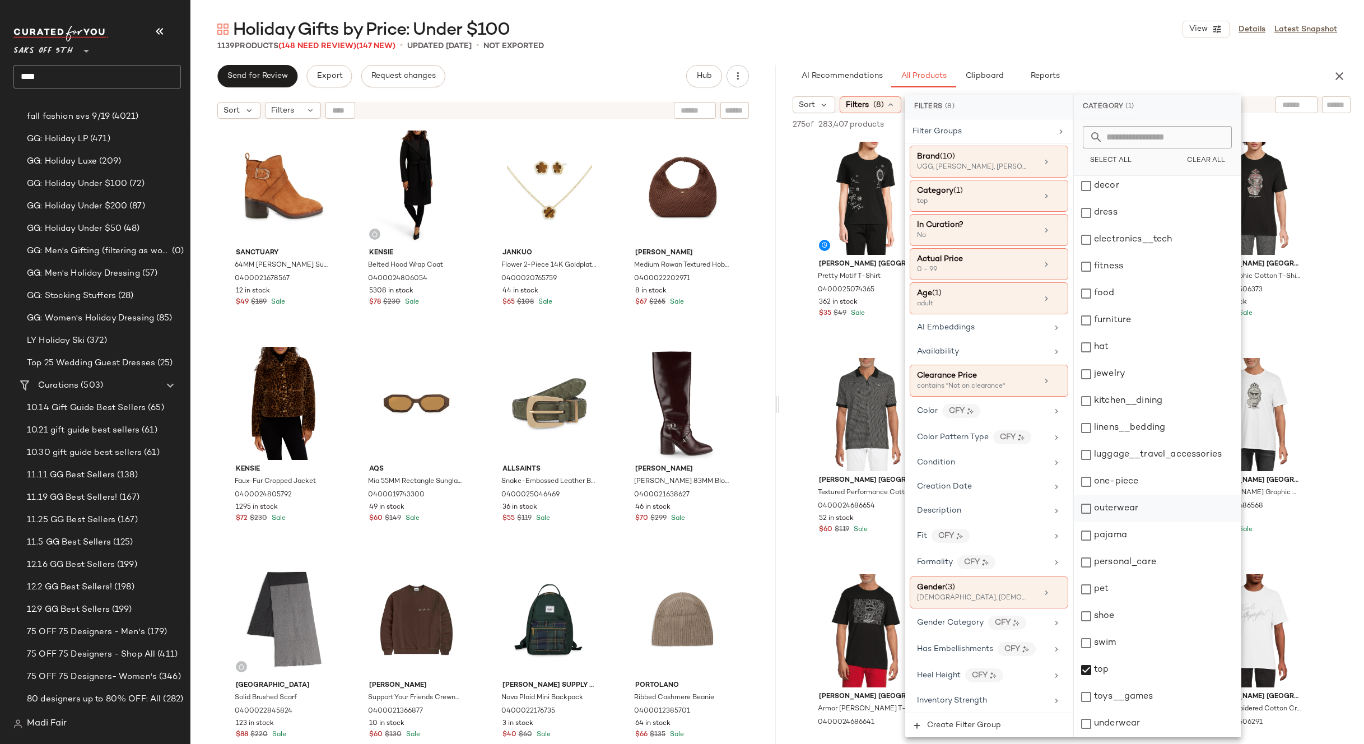
click at [1134, 503] on div "outerwear" at bounding box center [1157, 508] width 167 height 27
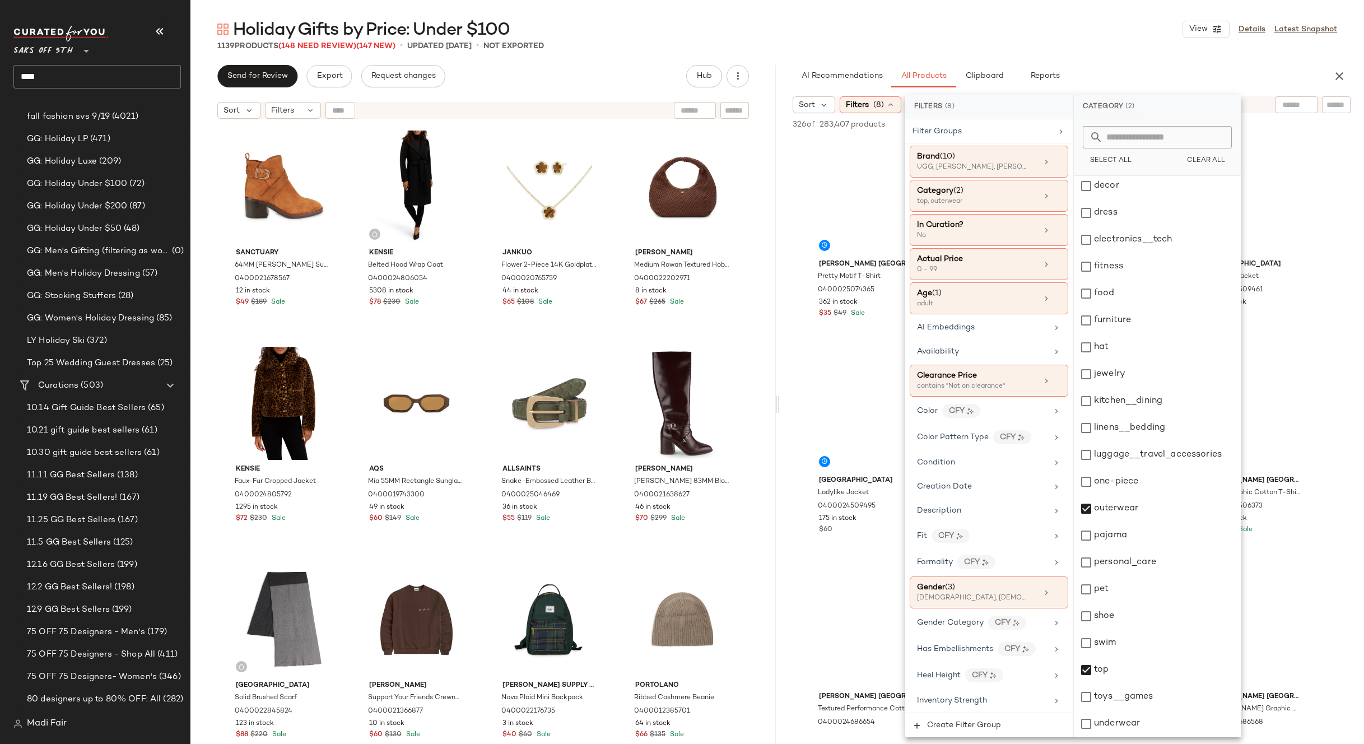
click at [990, 38] on div "Holiday Gifts by Price: Under $100 View Details Latest Snapshot" at bounding box center [777, 29] width 1174 height 22
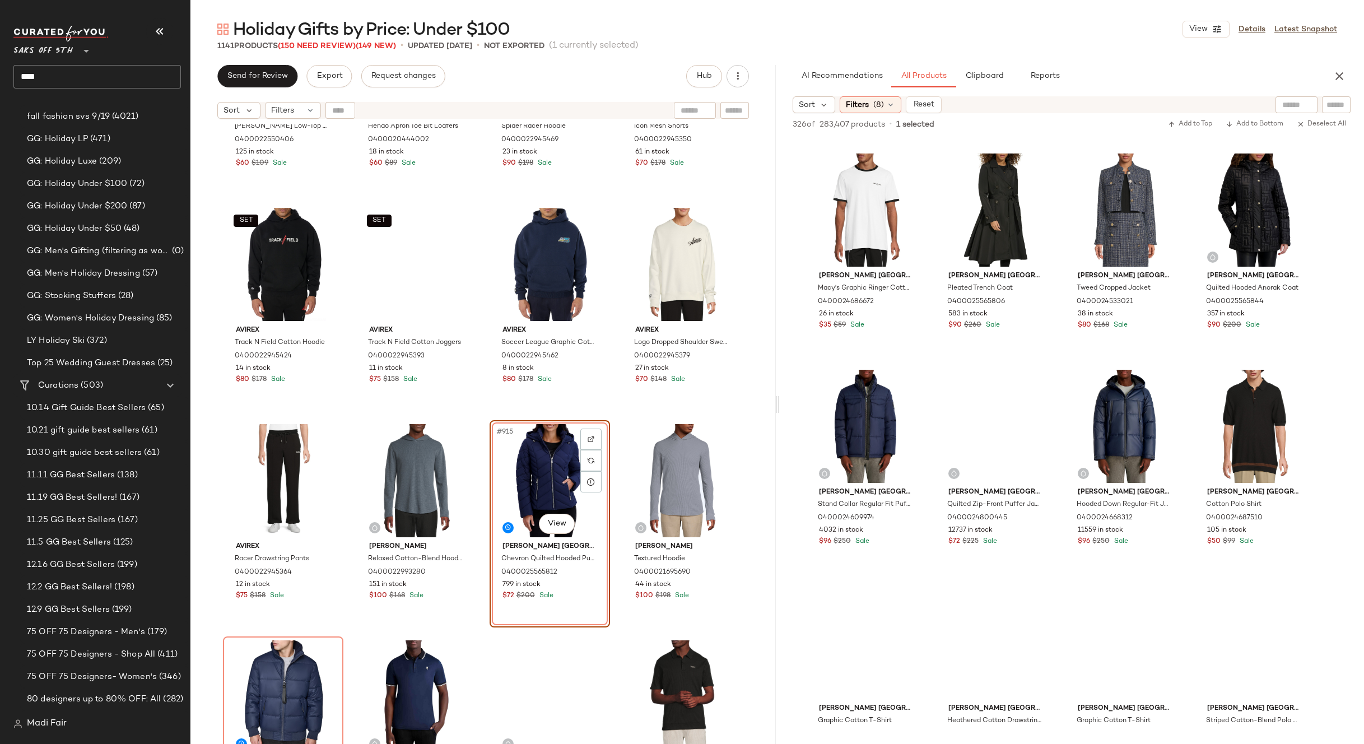
scroll to position [1289, 0]
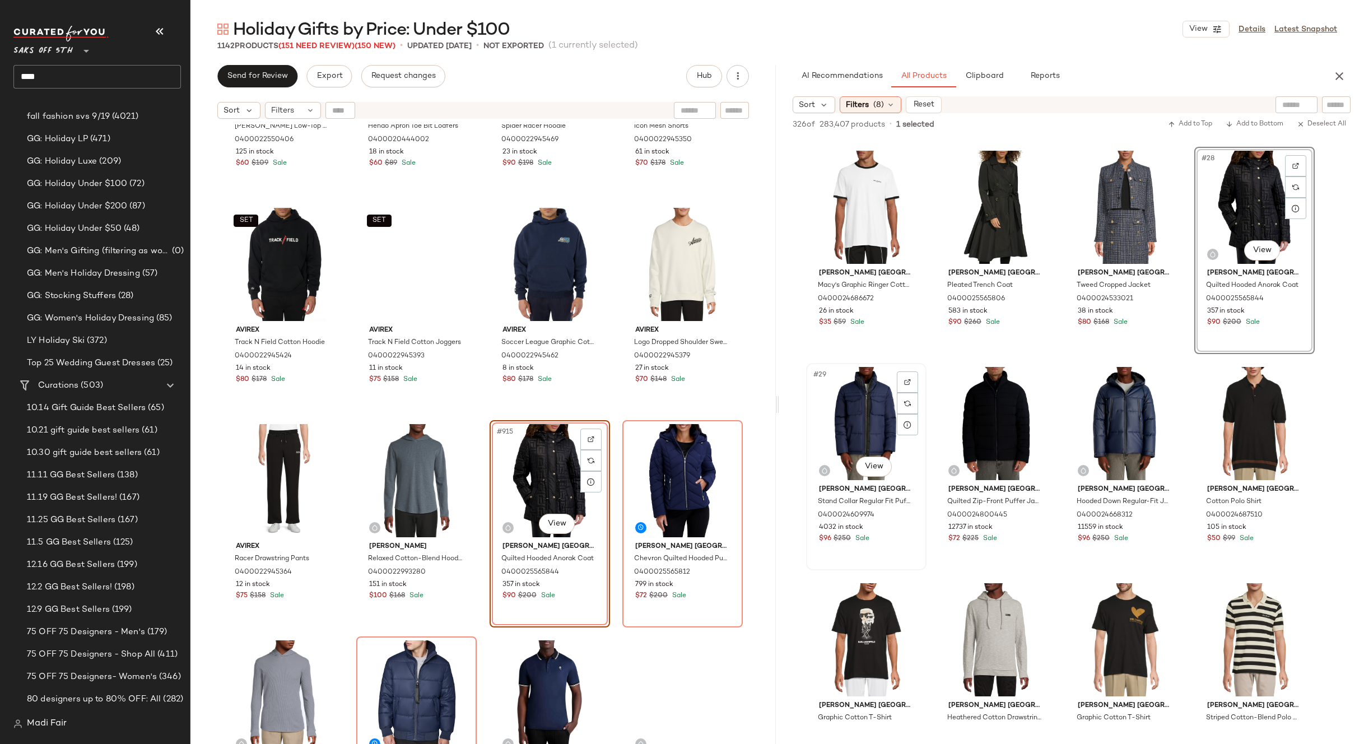
click at [844, 429] on div "#29 View" at bounding box center [866, 423] width 113 height 113
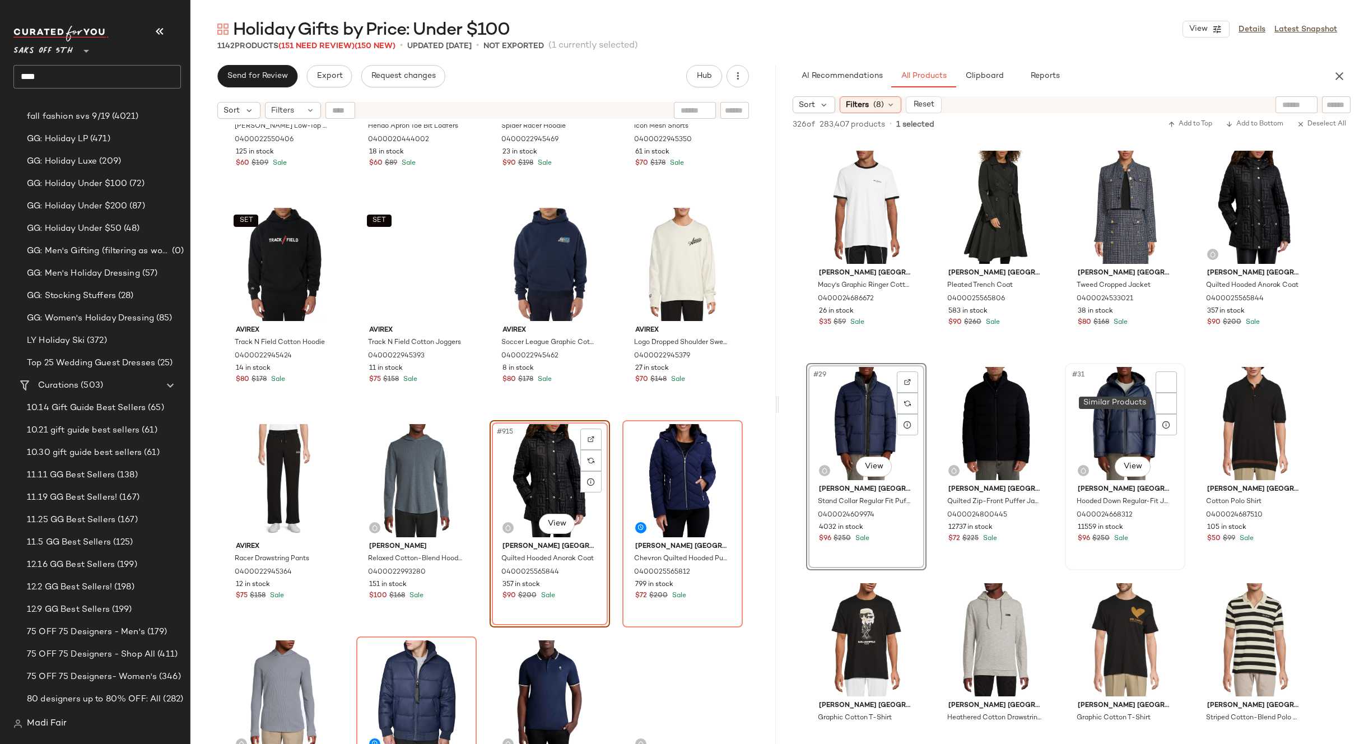
click at [1083, 417] on div "#31 View" at bounding box center [1125, 423] width 113 height 113
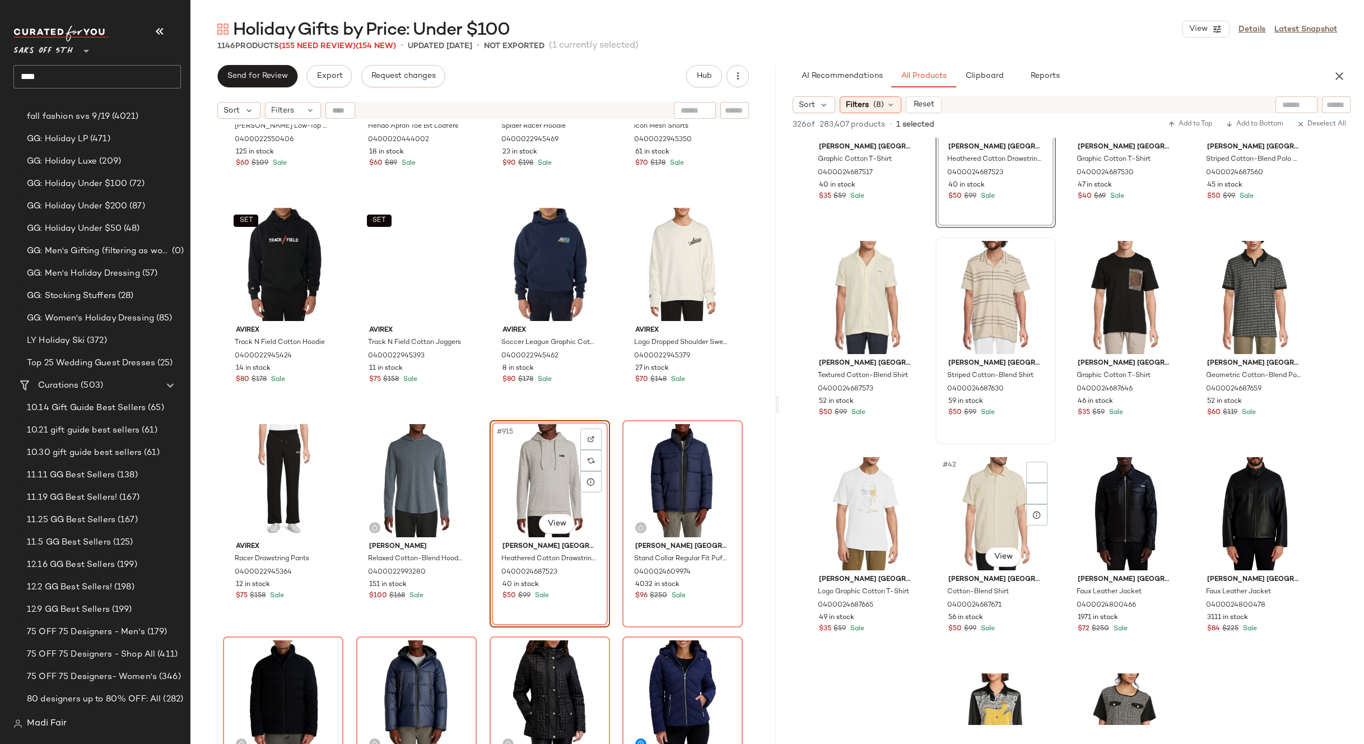
scroll to position [1961, 0]
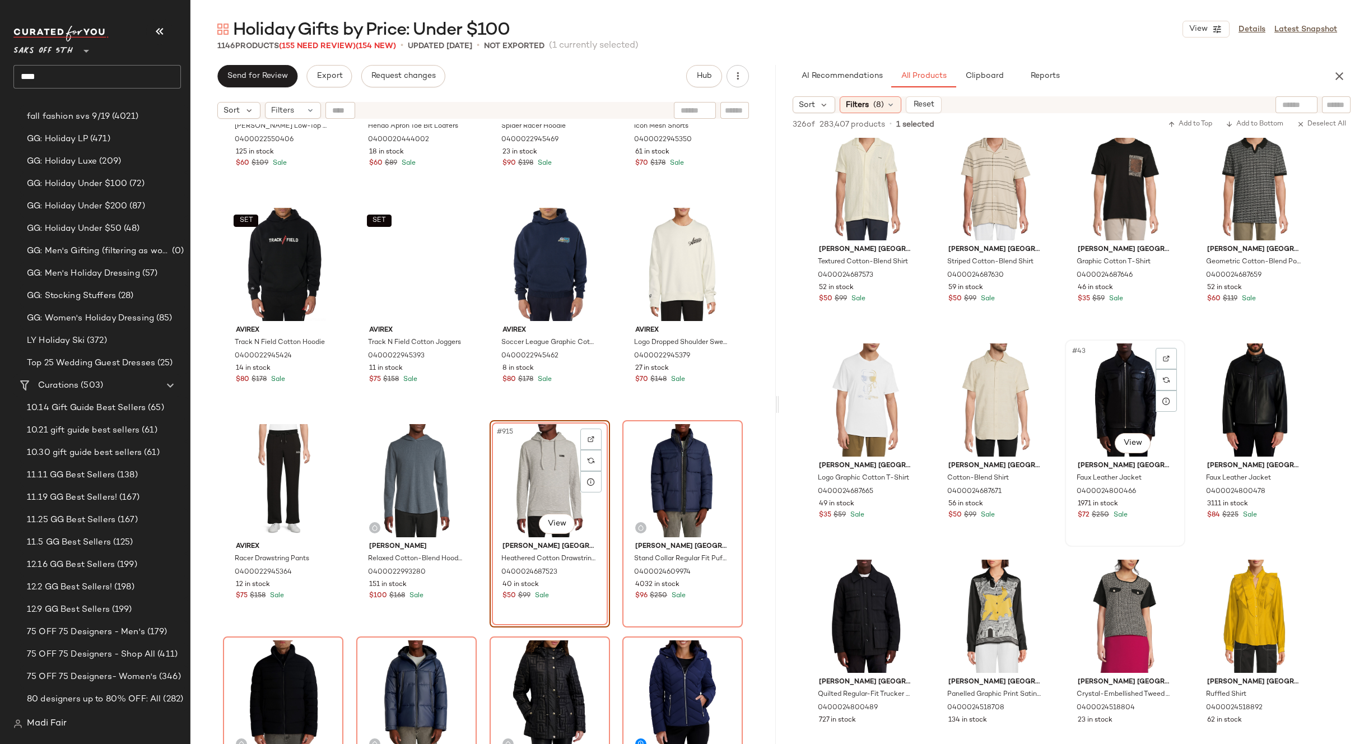
drag, startPoint x: 1113, startPoint y: 387, endPoint x: 1082, endPoint y: 405, distance: 35.6
click at [1112, 388] on div "#43 View" at bounding box center [1125, 399] width 113 height 113
click at [845, 591] on div "#45 View" at bounding box center [866, 616] width 113 height 113
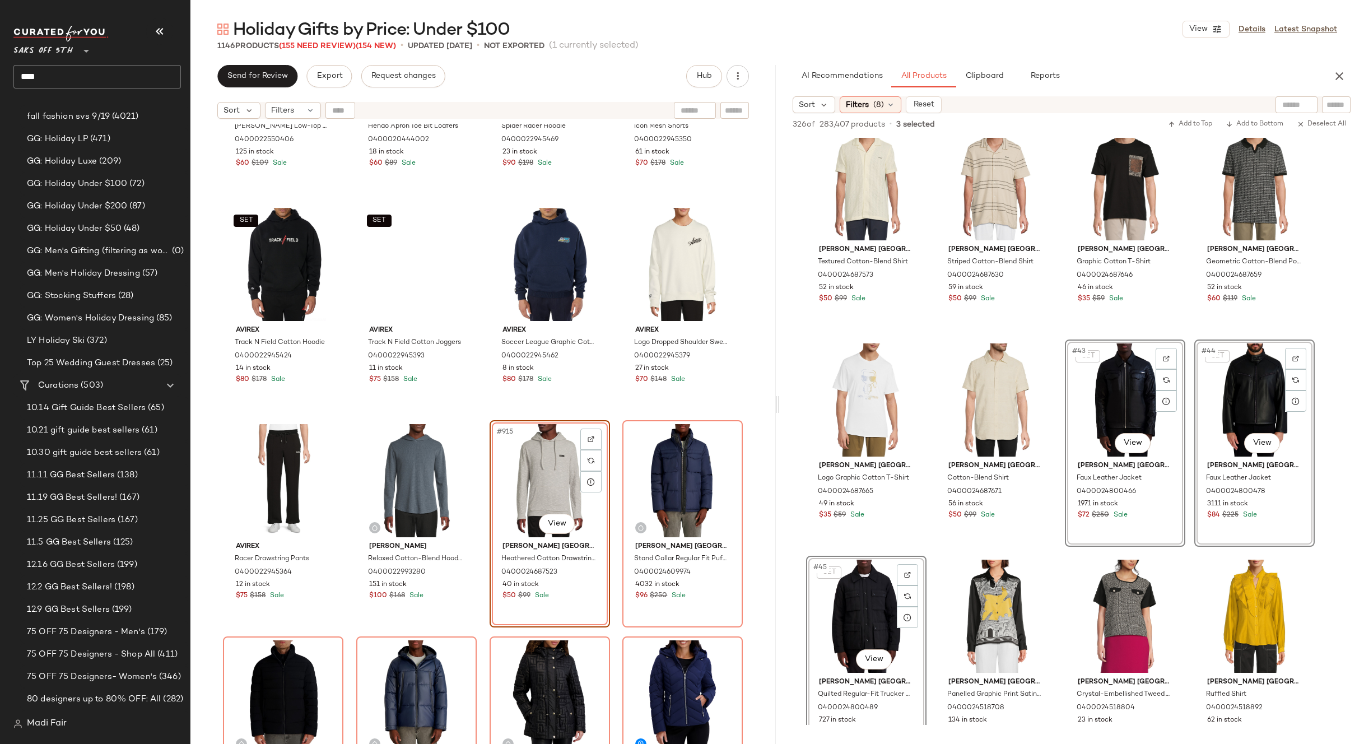
drag, startPoint x: 848, startPoint y: 593, endPoint x: 503, endPoint y: 509, distance: 354.8
click at [494, 509] on div "Send for Review Export Request changes Hub Sort Filters [PERSON_NAME] [PERSON_N…" at bounding box center [777, 404] width 1174 height 679
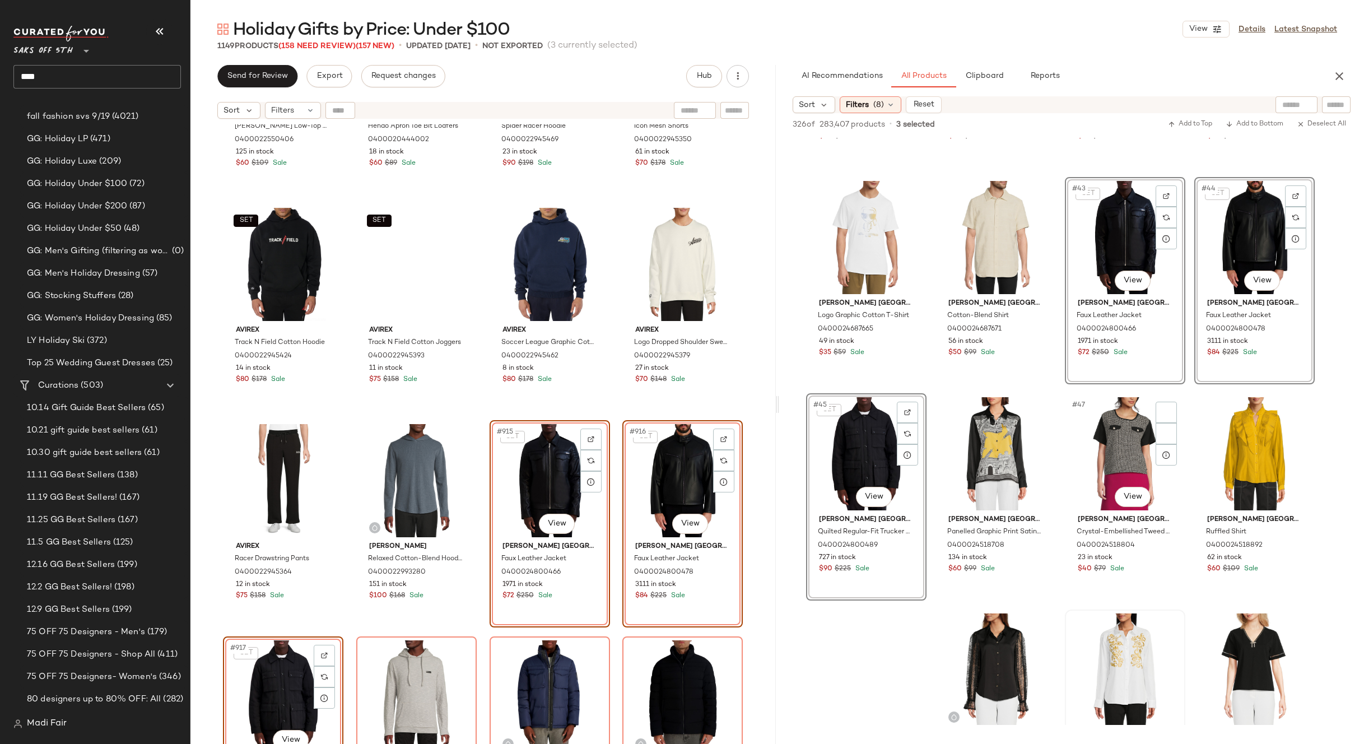
scroll to position [2353, 0]
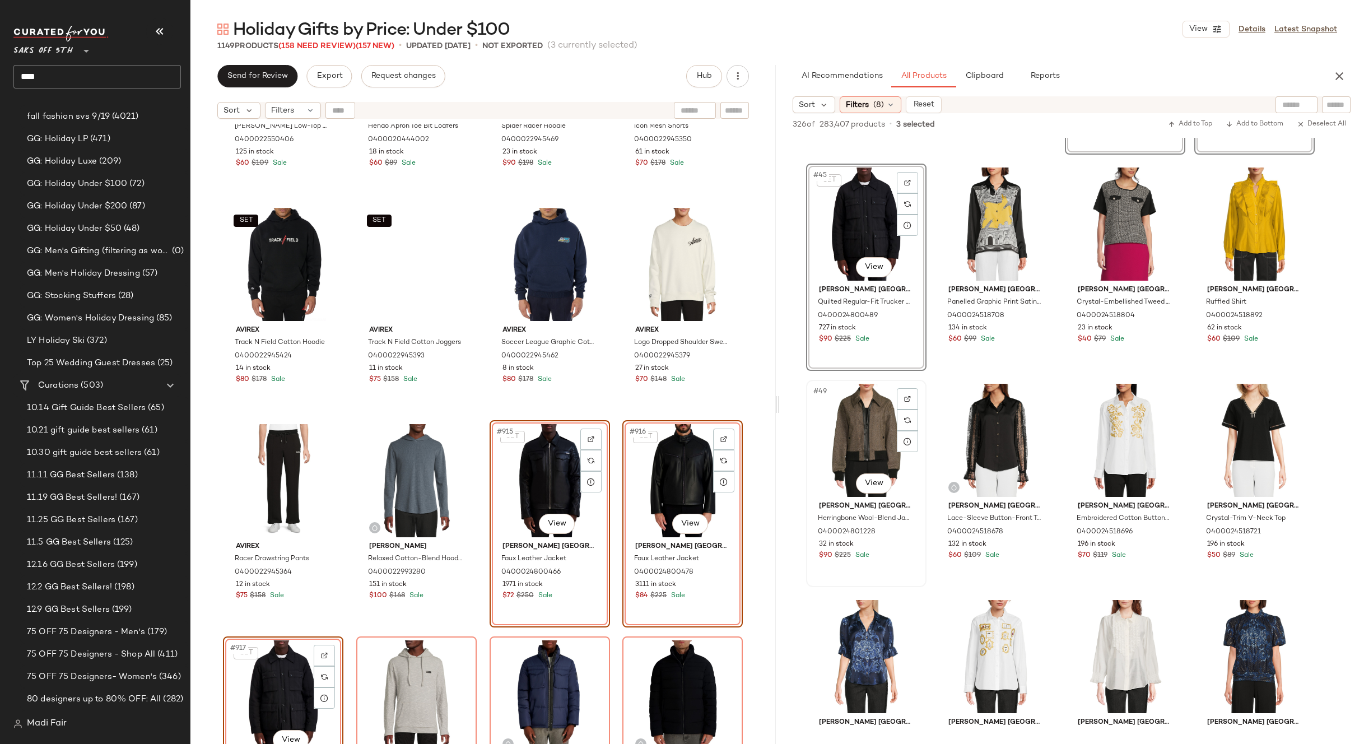
click at [871, 429] on div "#49 View" at bounding box center [866, 440] width 113 height 113
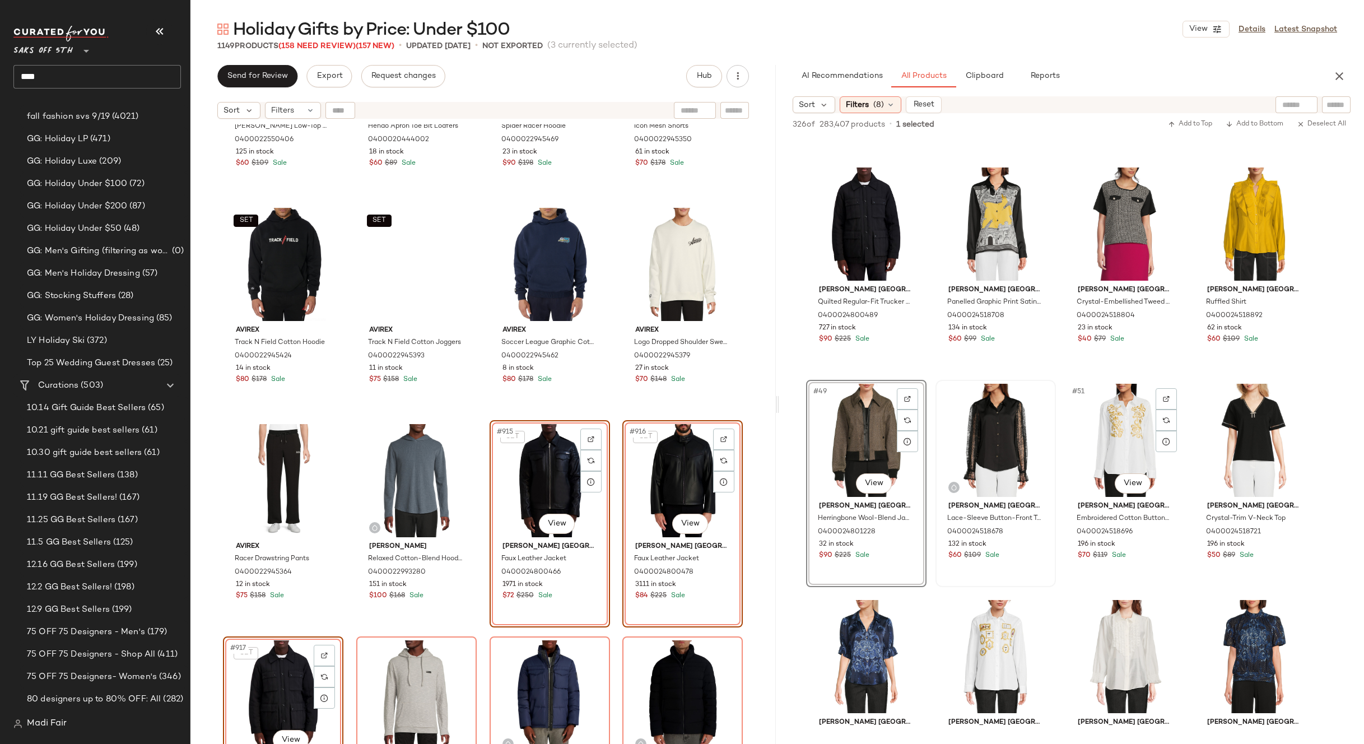
drag, startPoint x: 1134, startPoint y: 445, endPoint x: 968, endPoint y: 438, distance: 166.5
click at [1134, 445] on div "#51 View" at bounding box center [1125, 440] width 113 height 113
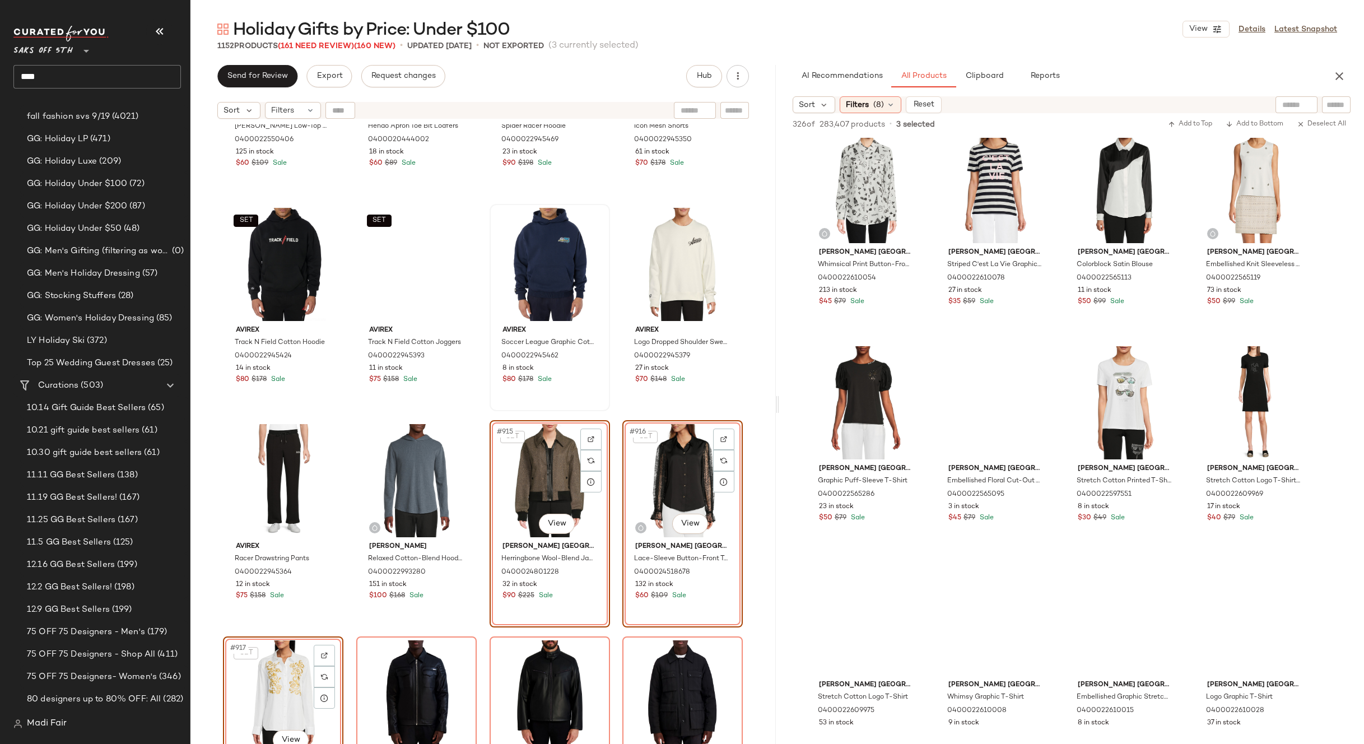
scroll to position [6723, 0]
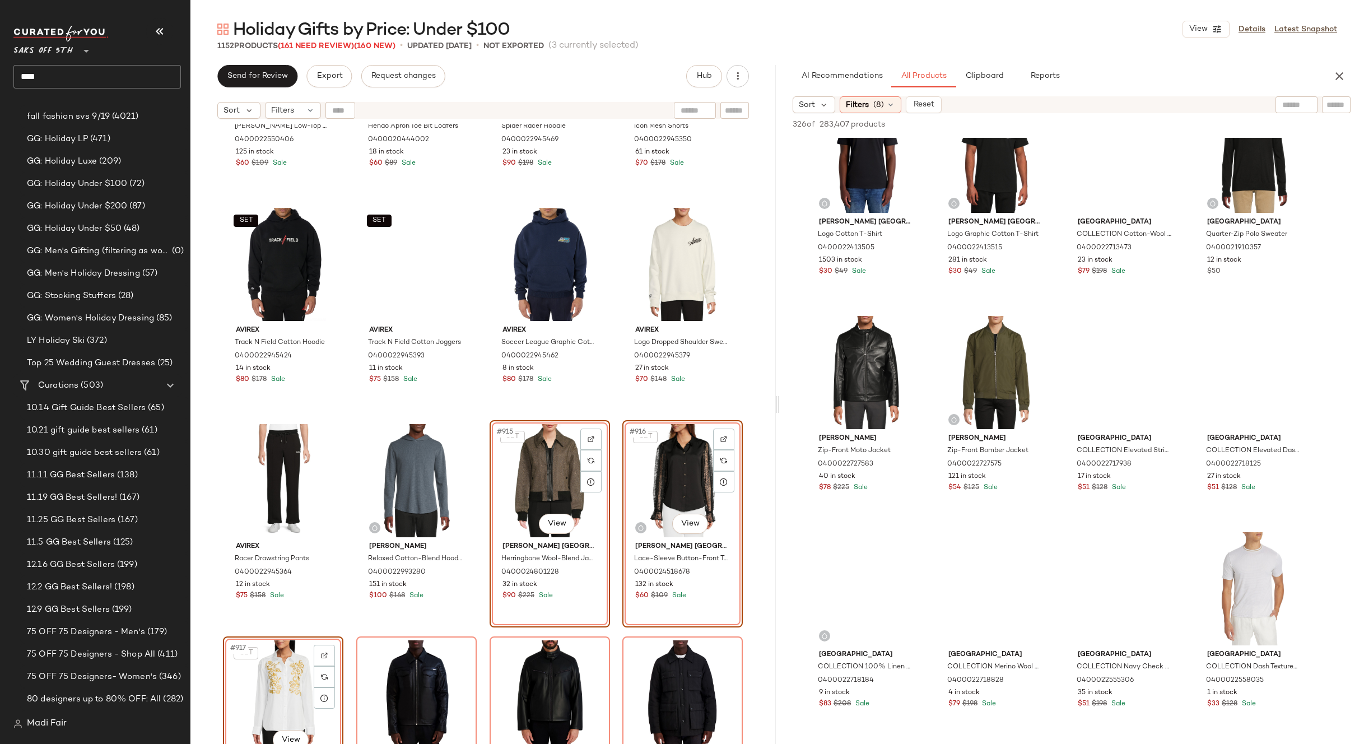
scroll to position [8571, 0]
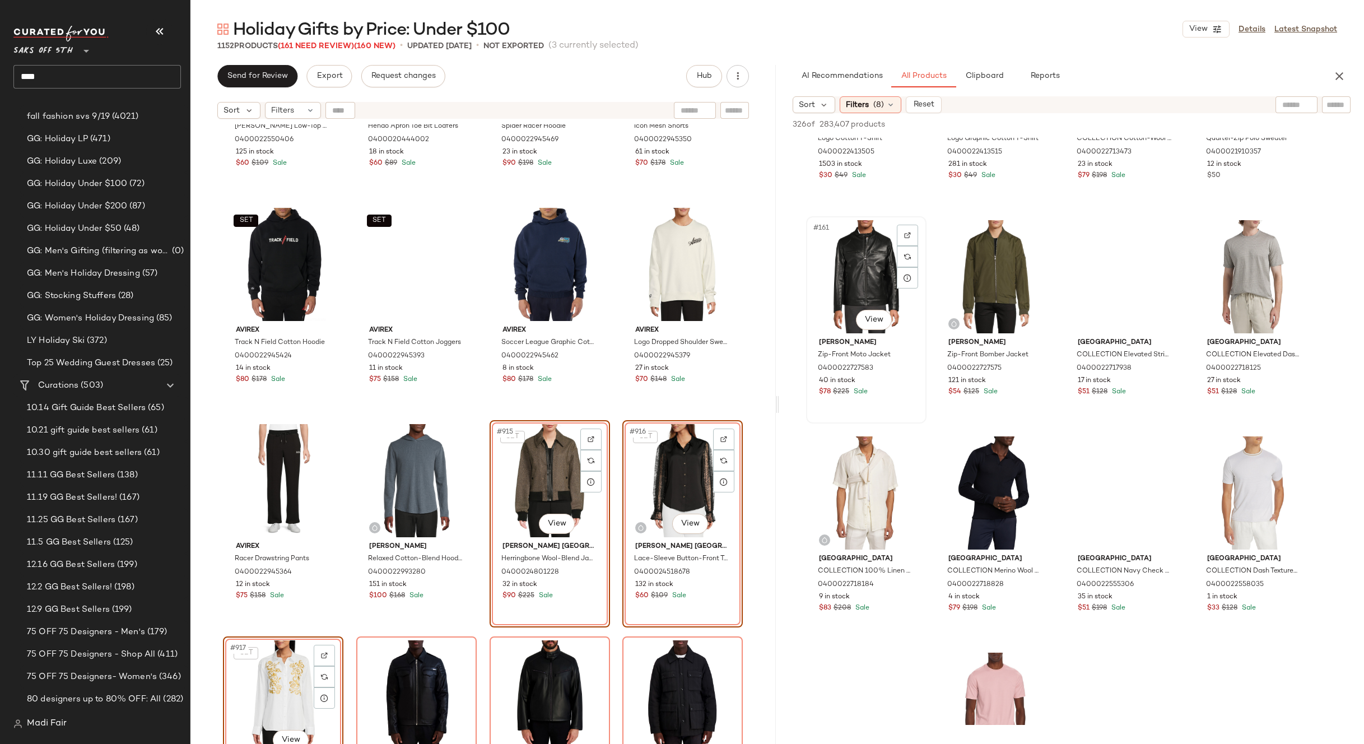
click at [874, 277] on div "#161 View" at bounding box center [866, 276] width 113 height 113
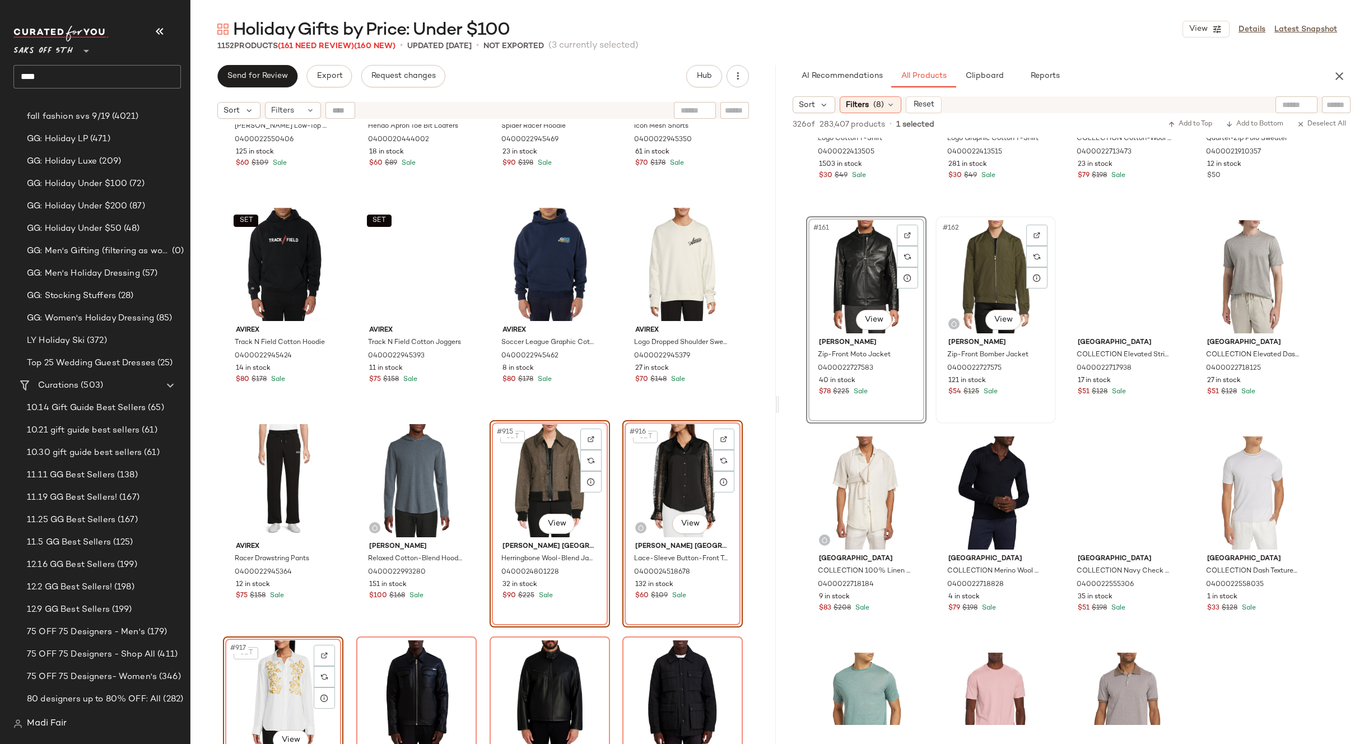
click at [997, 258] on div "#162 View" at bounding box center [995, 276] width 113 height 113
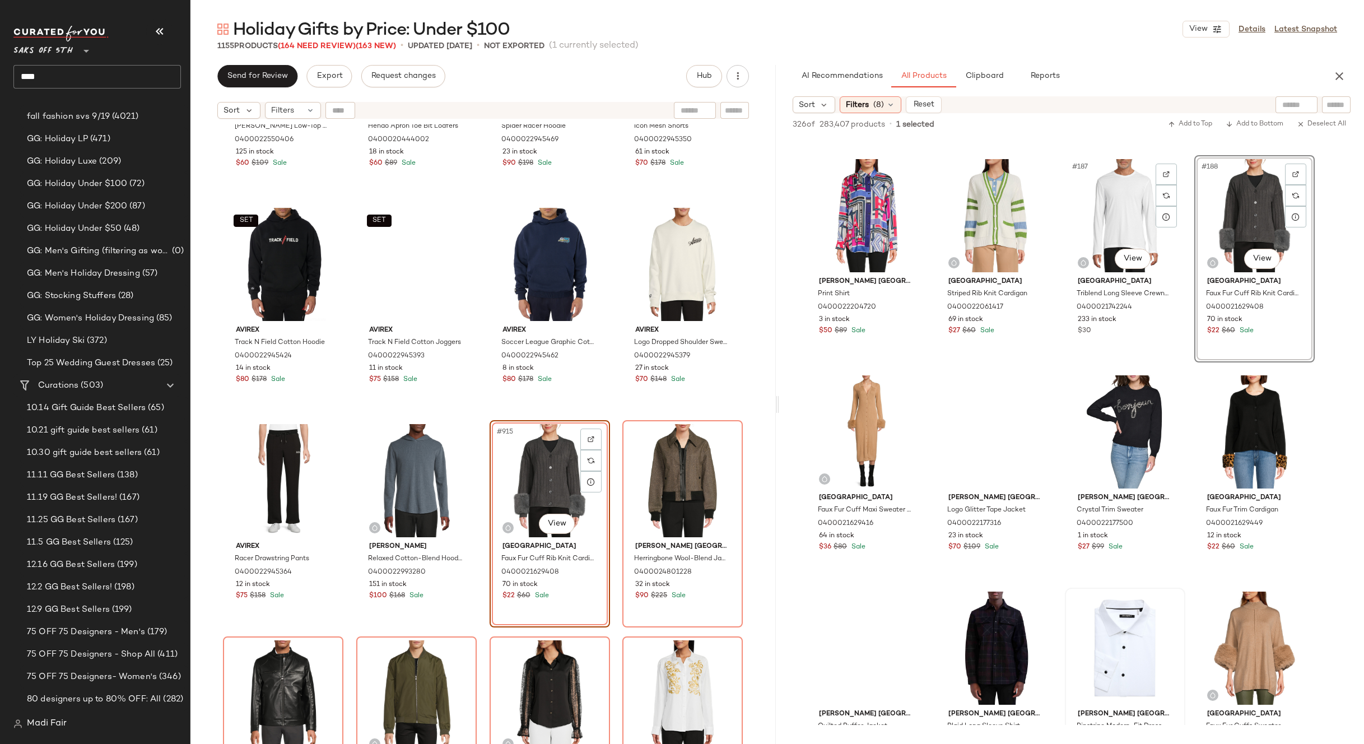
scroll to position [10140, 0]
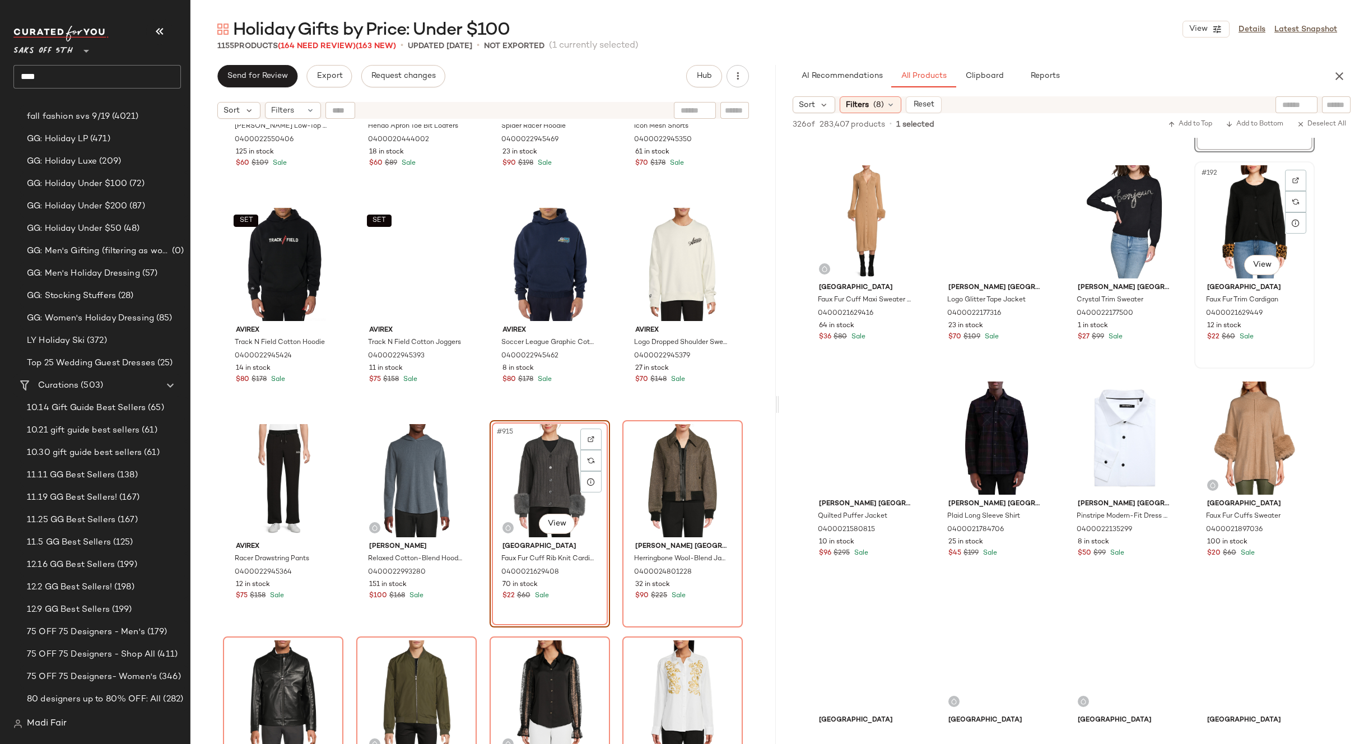
click at [1225, 229] on div "#192 View" at bounding box center [1254, 221] width 113 height 113
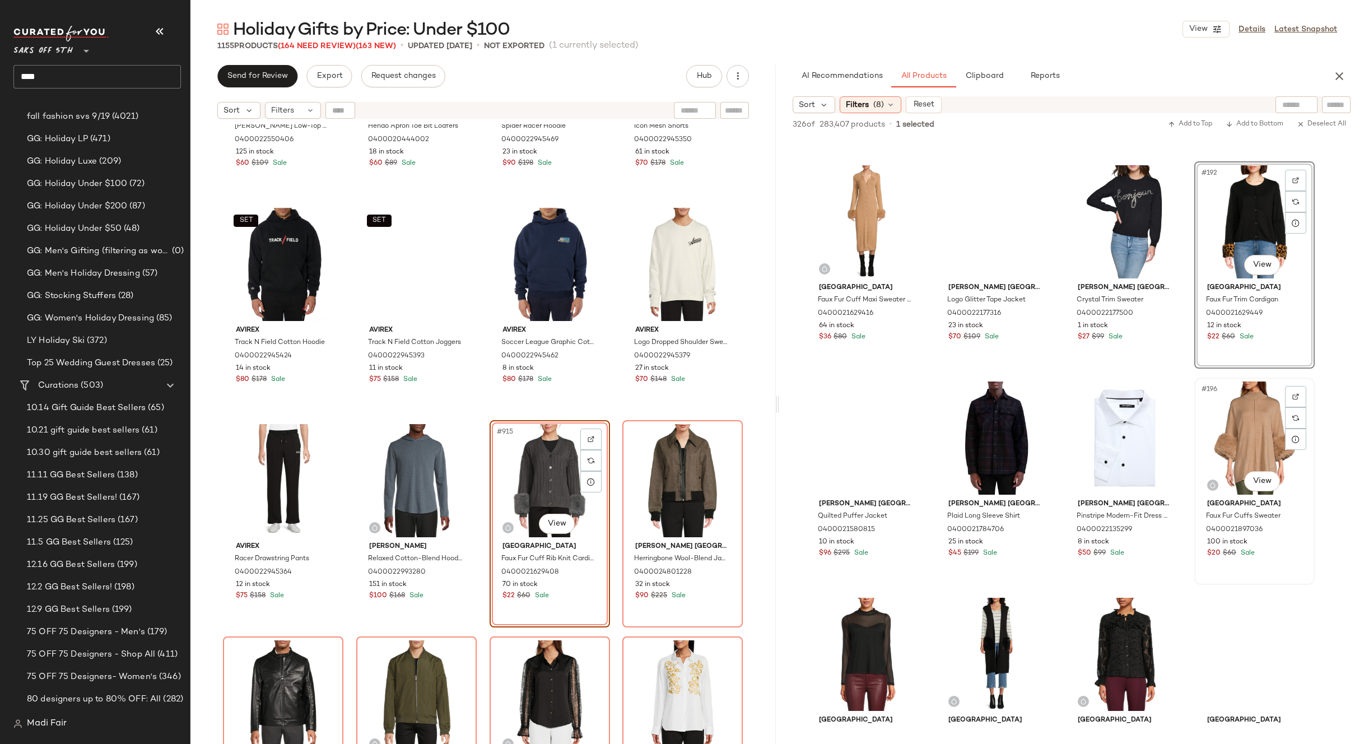
click at [1231, 425] on div "#196 View" at bounding box center [1254, 438] width 113 height 113
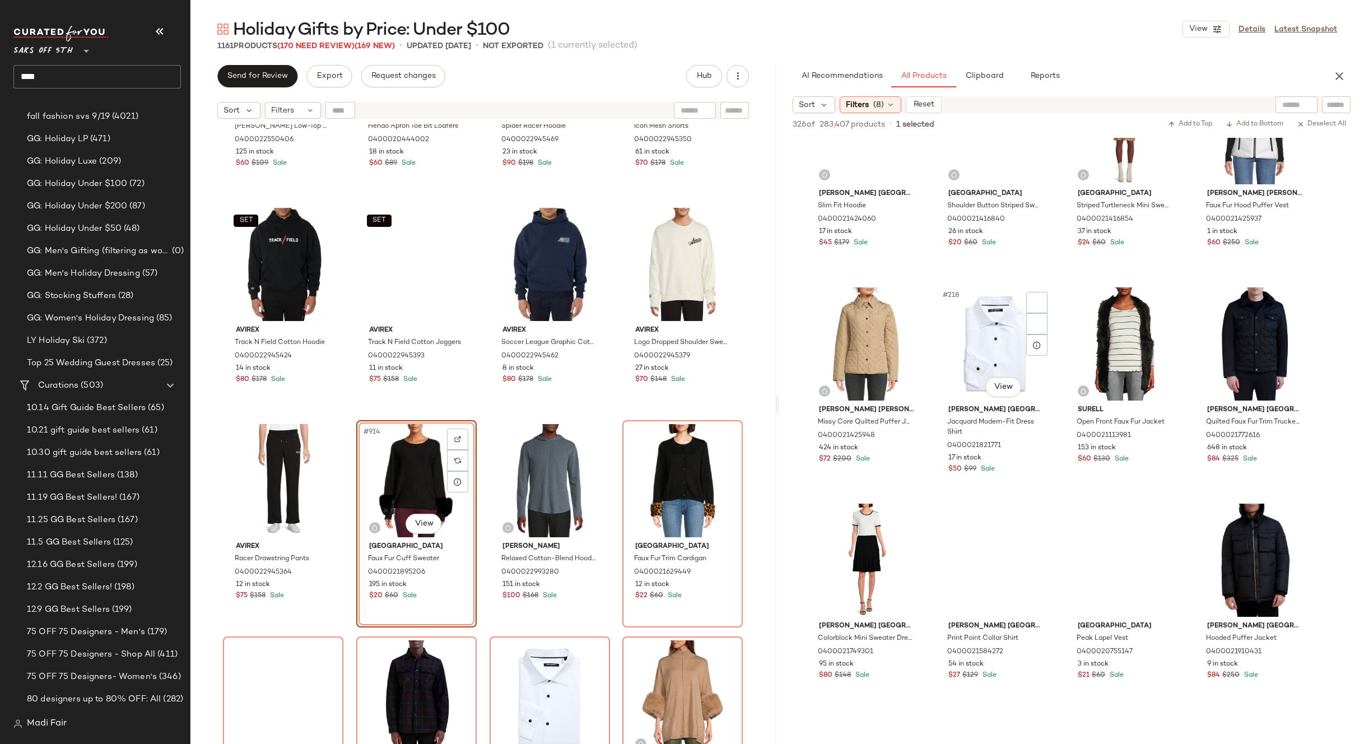
scroll to position [11541, 0]
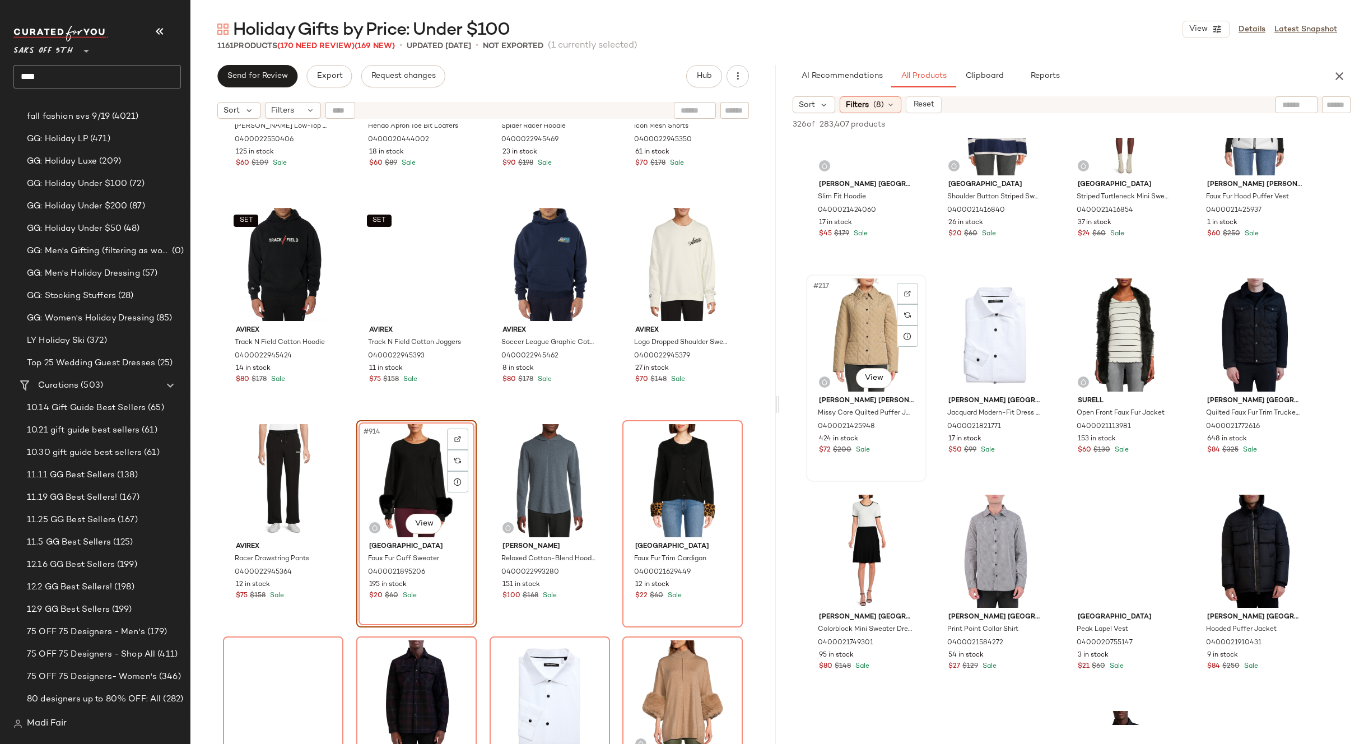
click at [890, 343] on div "#217 View" at bounding box center [866, 334] width 113 height 113
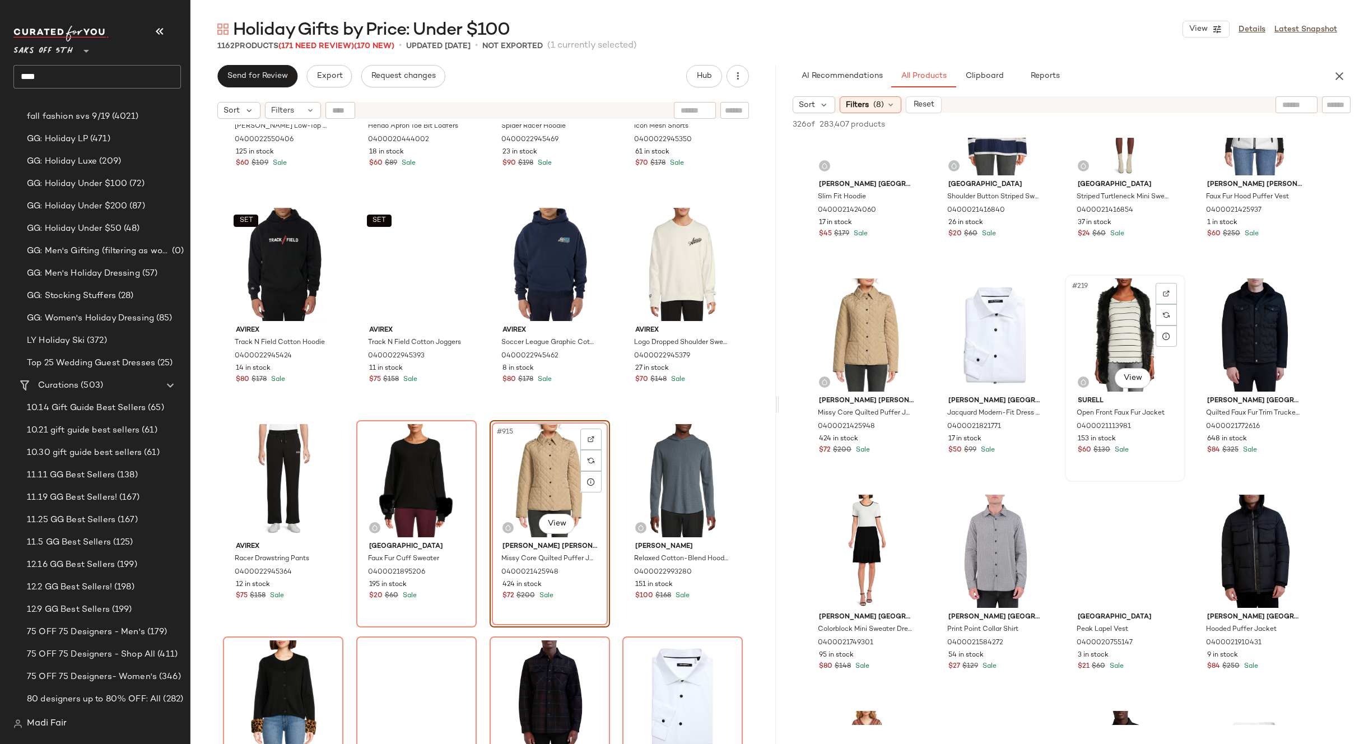
click at [1129, 315] on div "#219 View" at bounding box center [1125, 334] width 113 height 113
click at [1256, 322] on div "#220 View" at bounding box center [1254, 334] width 113 height 113
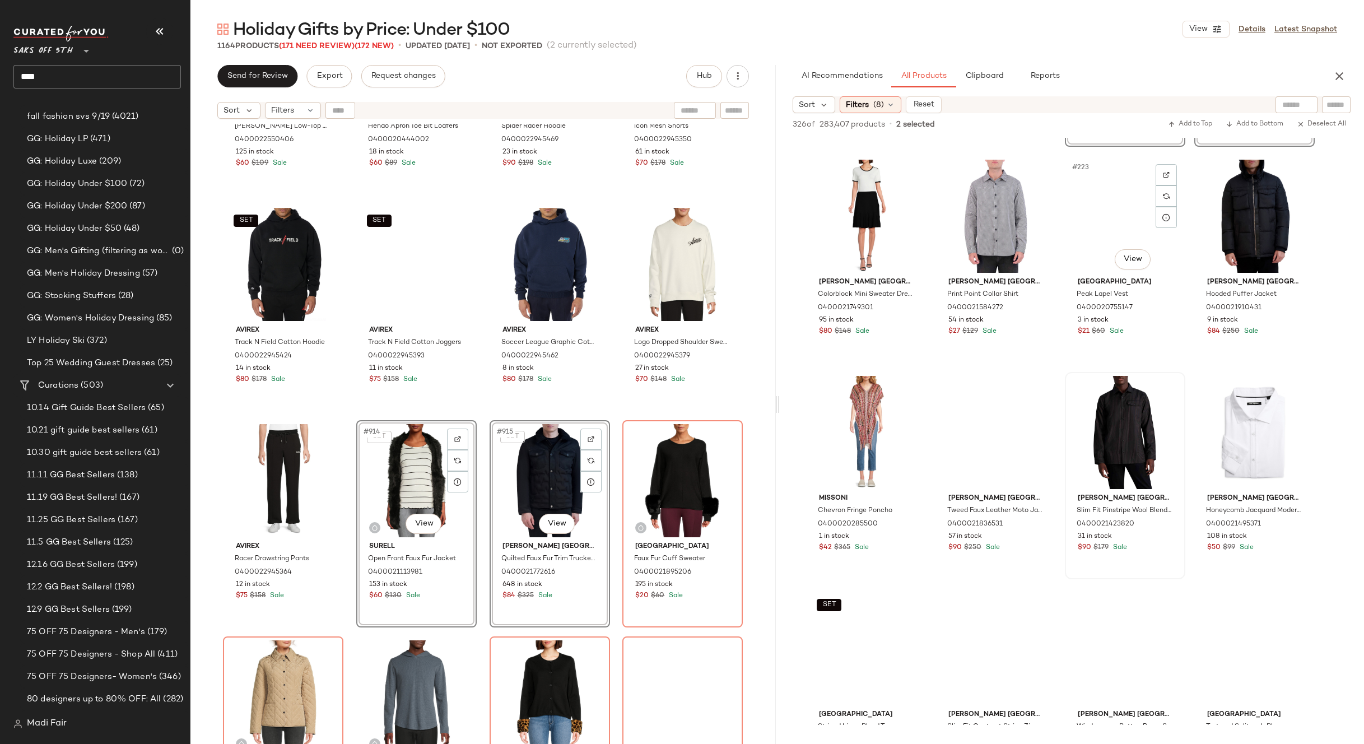
scroll to position [11877, 0]
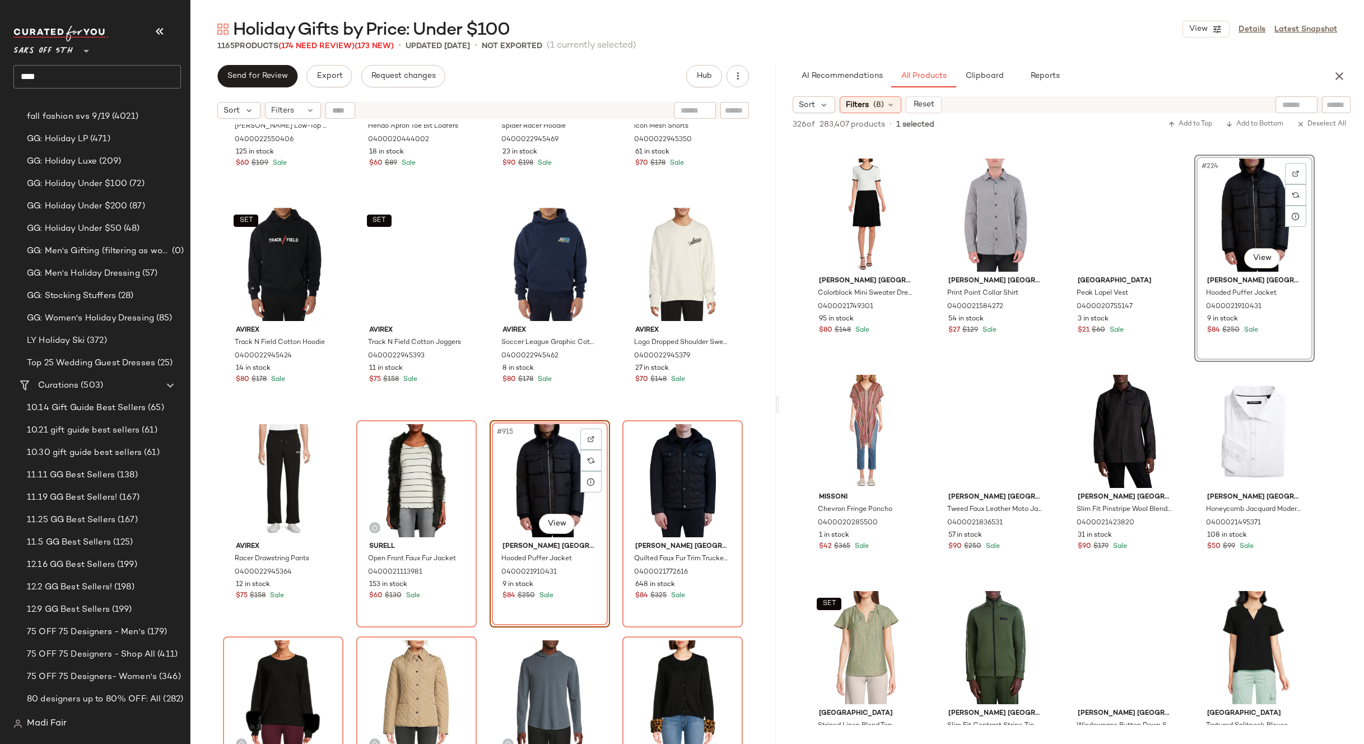
click at [1333, 80] on icon "button" at bounding box center [1339, 75] width 13 height 13
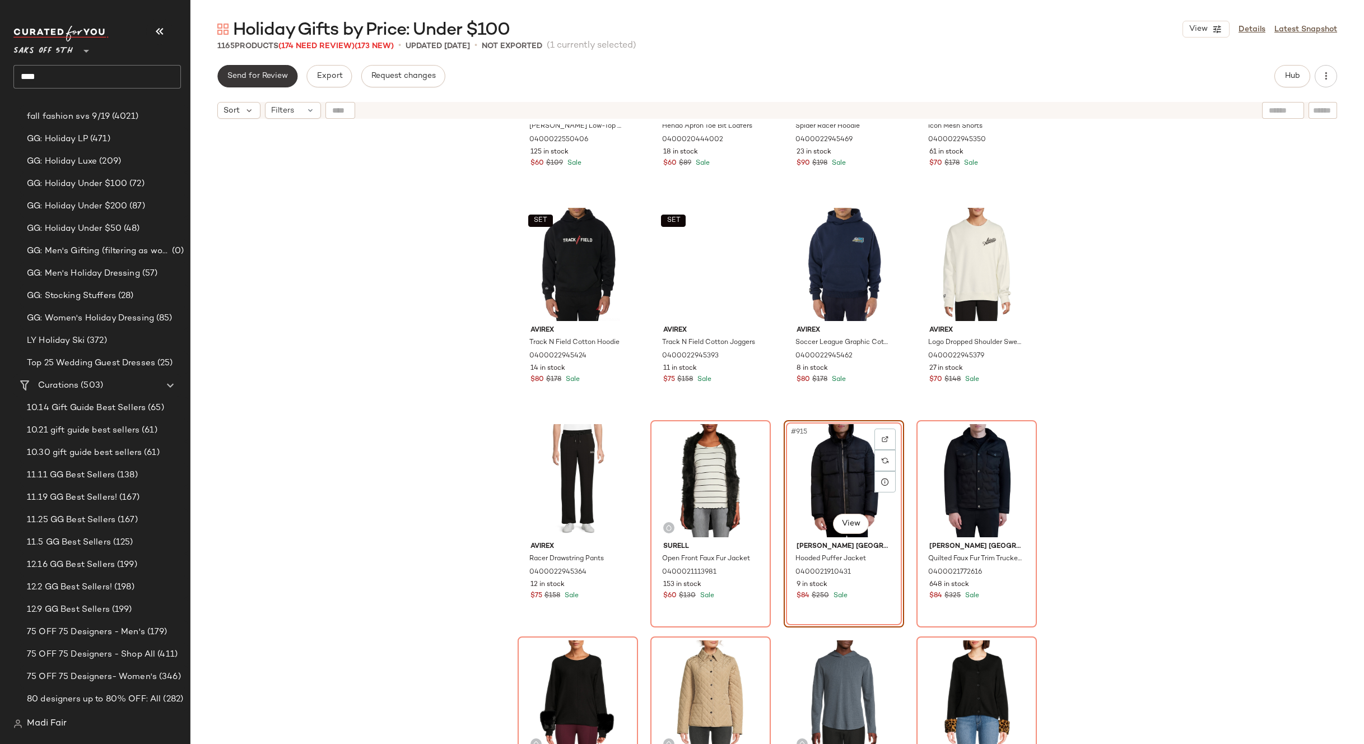
click at [227, 75] on span "Send for Review" at bounding box center [257, 76] width 61 height 9
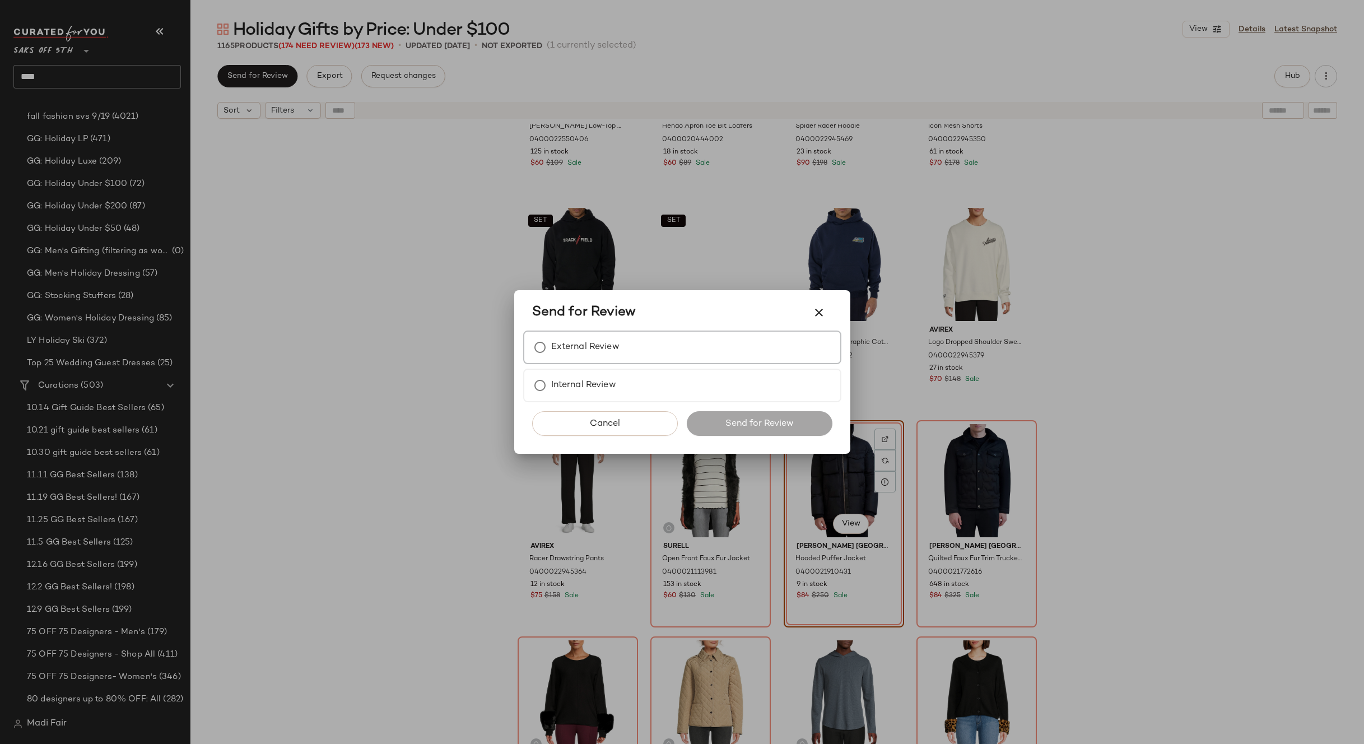
click at [569, 347] on label "External Review" at bounding box center [585, 347] width 68 height 22
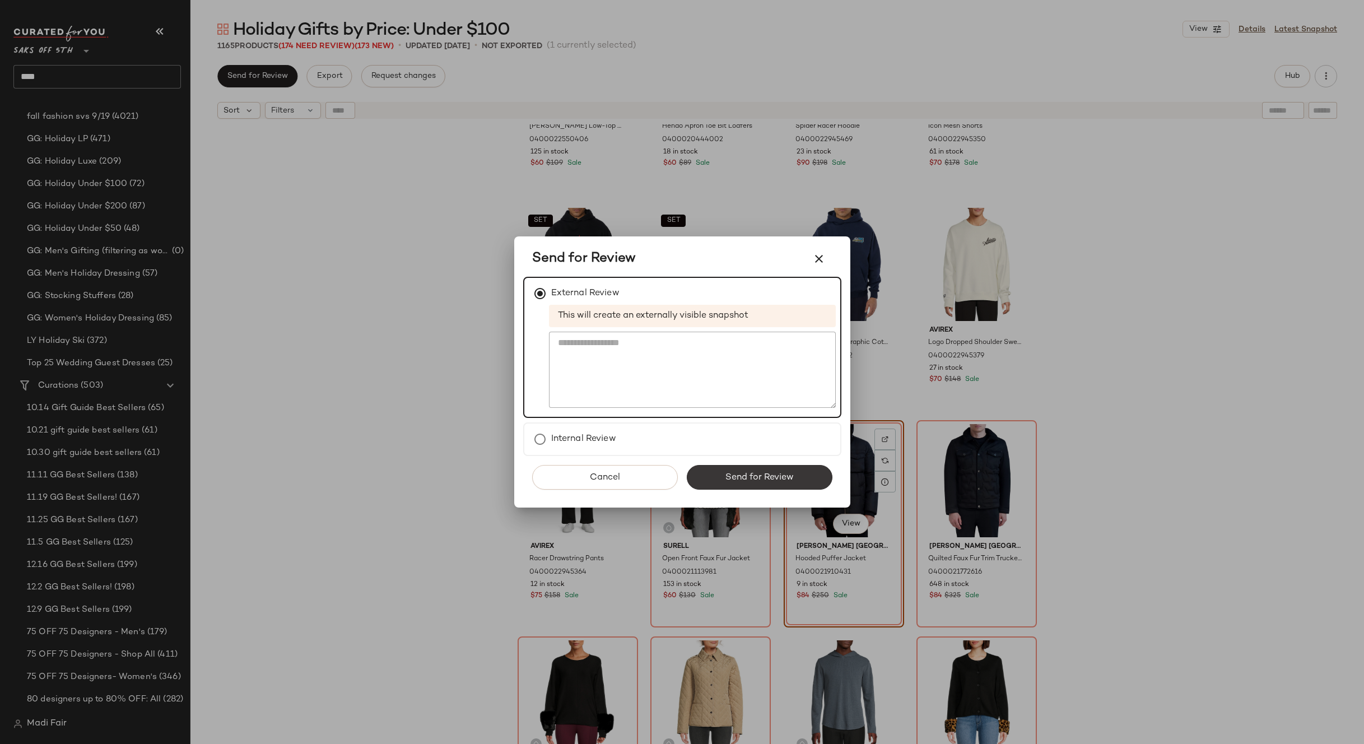
click at [747, 469] on button "Send for Review" at bounding box center [760, 477] width 146 height 25
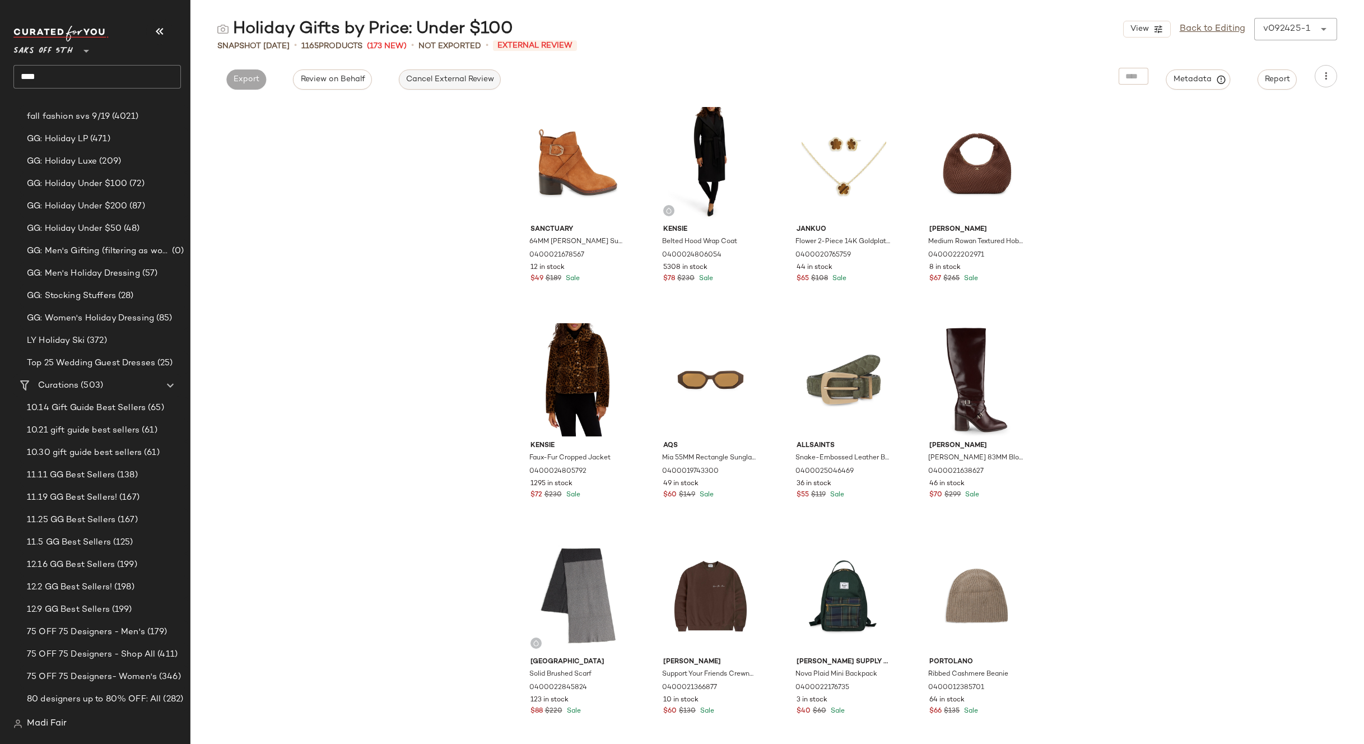
click at [416, 83] on span "Cancel External Review" at bounding box center [450, 79] width 89 height 9
click at [1217, 30] on link "Back to Editing" at bounding box center [1213, 28] width 66 height 13
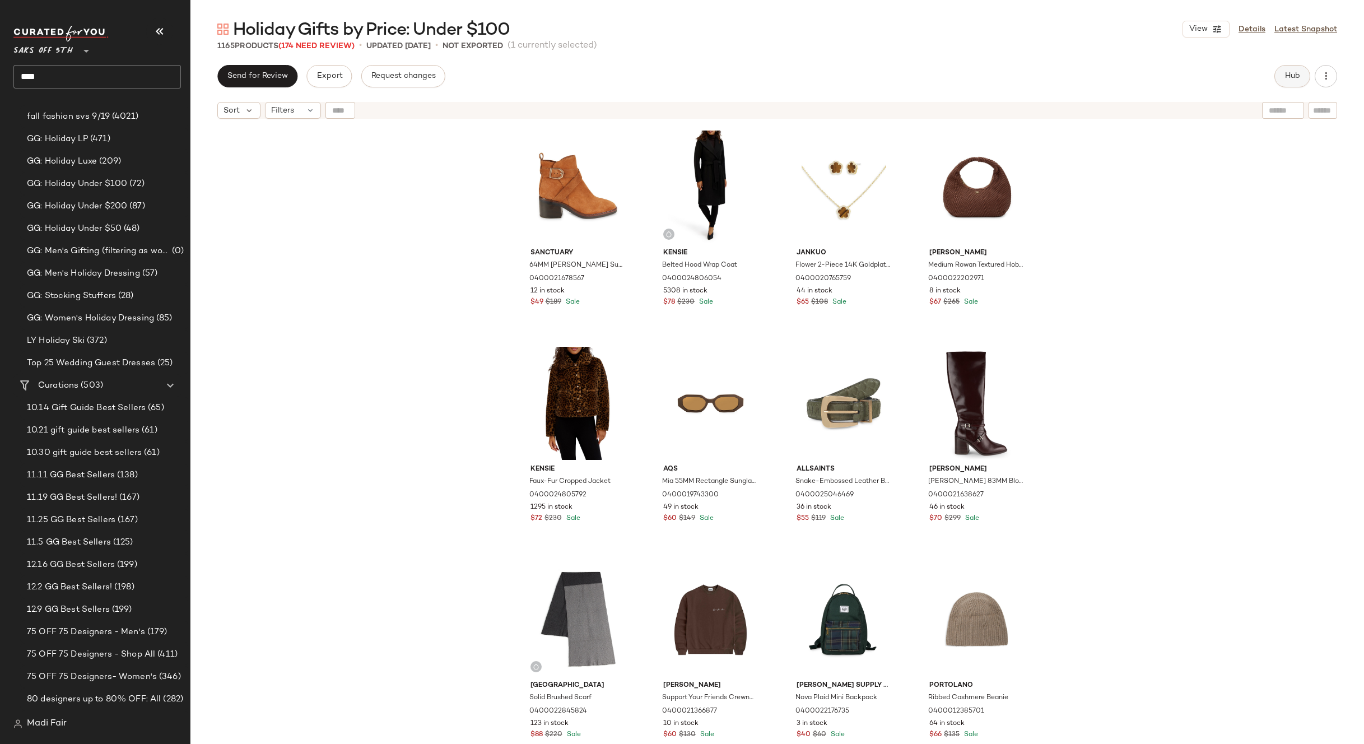
click at [1287, 74] on span "Hub" at bounding box center [1293, 76] width 16 height 9
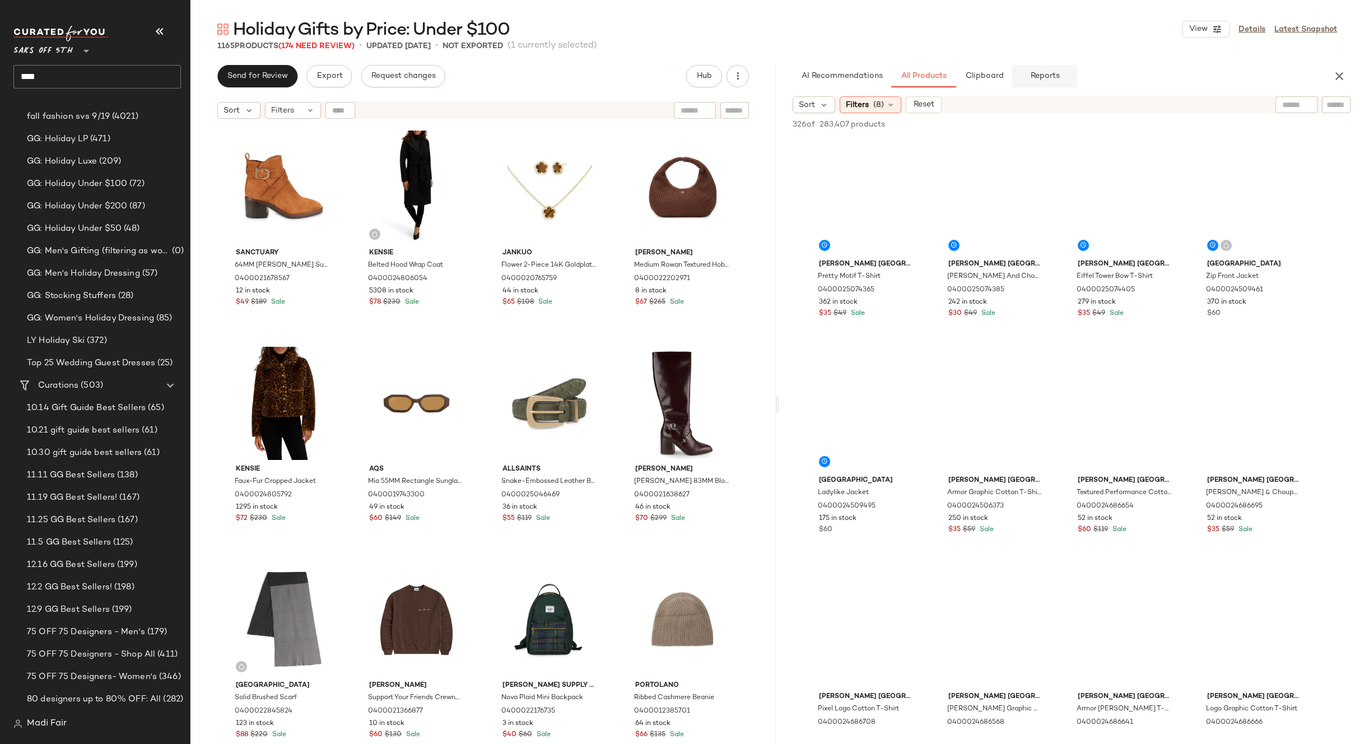
click at [1043, 72] on span "Reports" at bounding box center [1045, 76] width 30 height 9
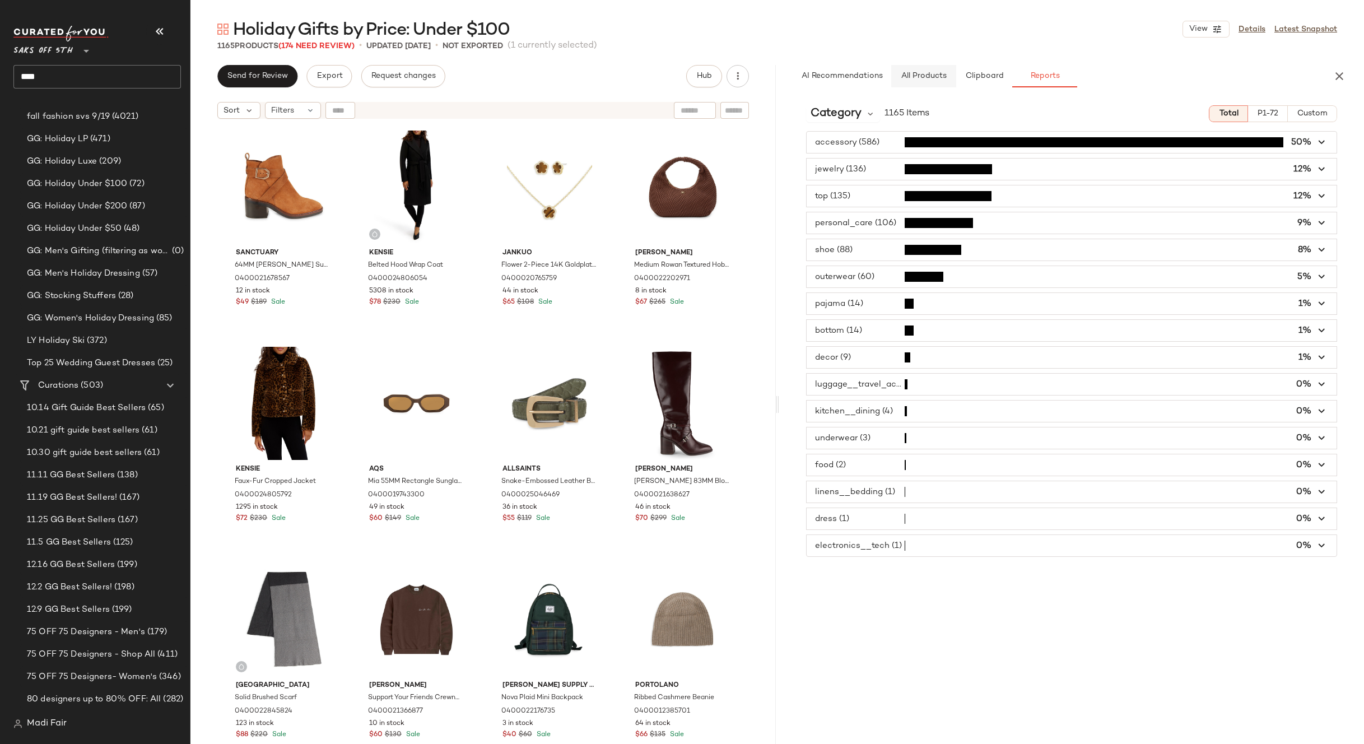
click at [902, 76] on span "All Products" at bounding box center [923, 76] width 46 height 9
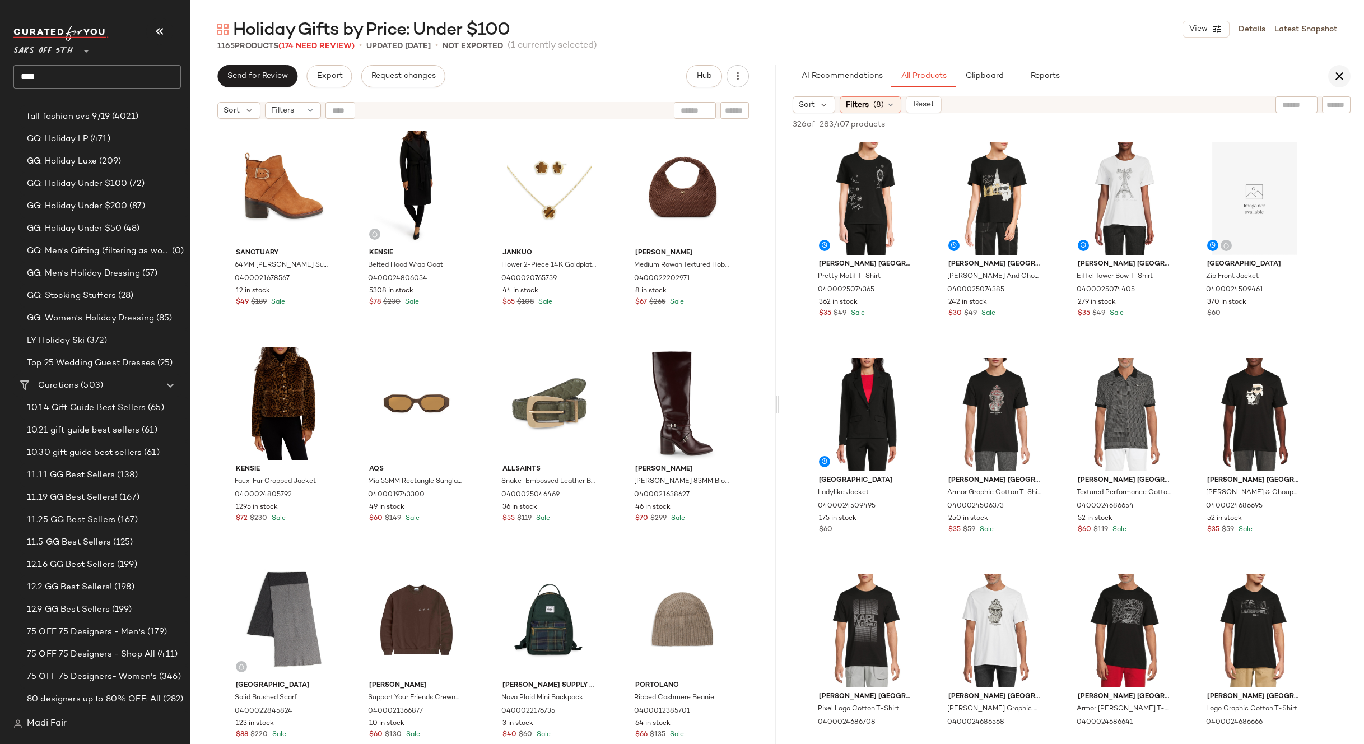
click at [1340, 75] on icon "button" at bounding box center [1339, 75] width 13 height 13
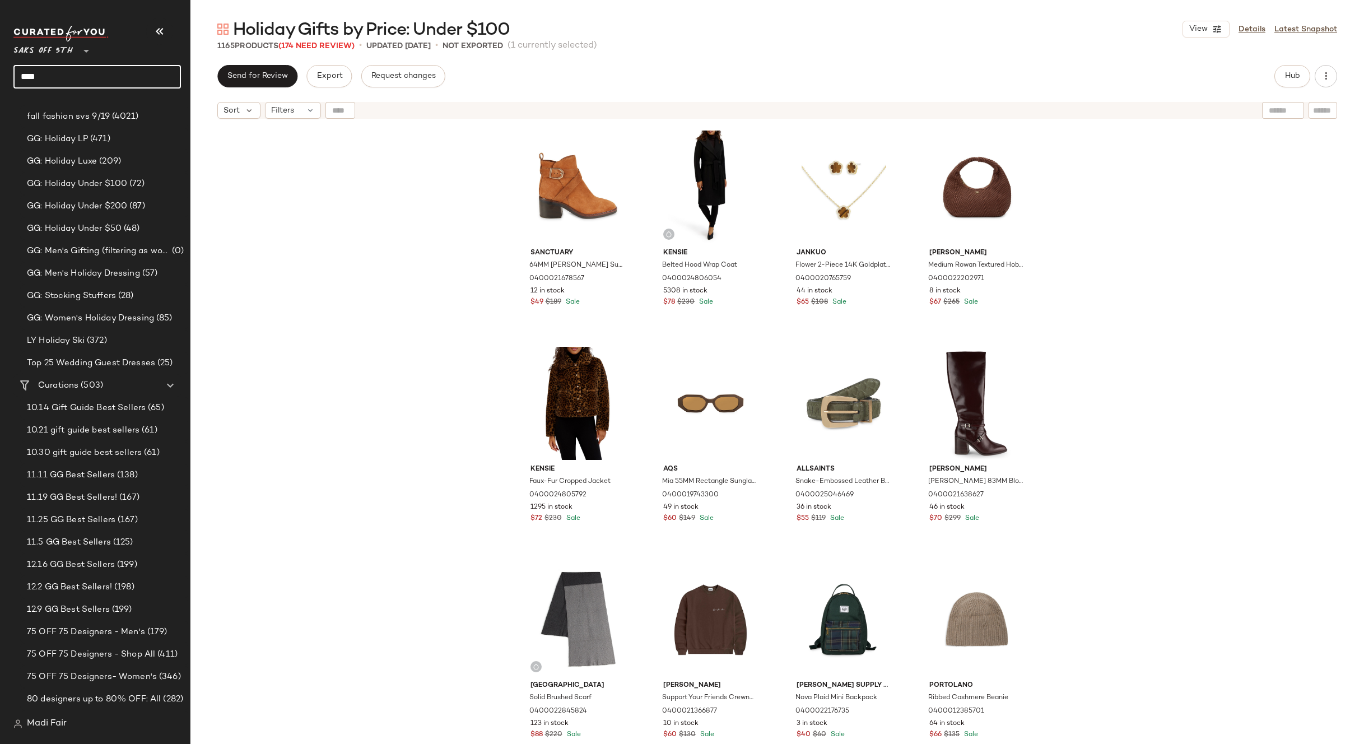
drag, startPoint x: 46, startPoint y: 77, endPoint x: 8, endPoint y: 76, distance: 37.6
click at [8, 76] on nav "Saks OFF 5TH ** **** Dashboard All Products Global Clipboards (24) 2024 Holiday…" at bounding box center [95, 372] width 190 height 744
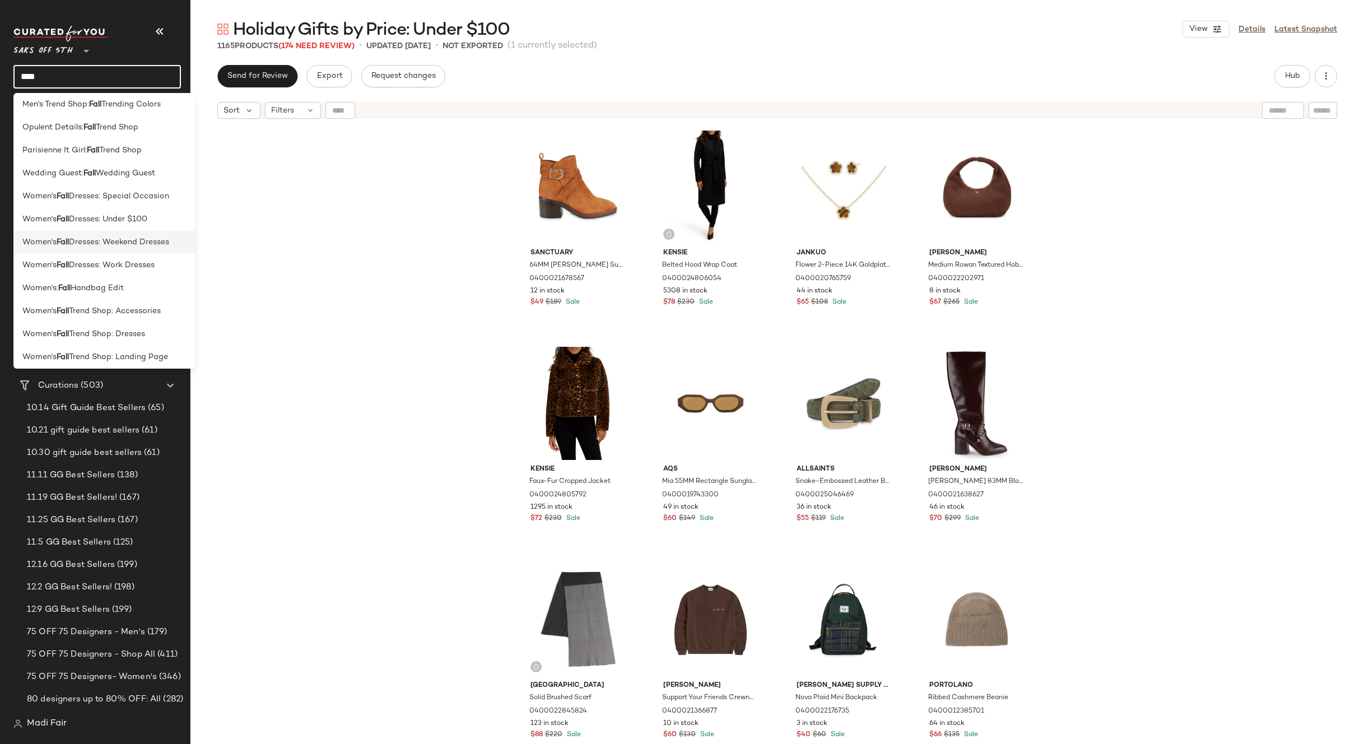
scroll to position [412, 0]
type input "****"
click at [122, 267] on span "Handbag Edit" at bounding box center [97, 271] width 53 height 12
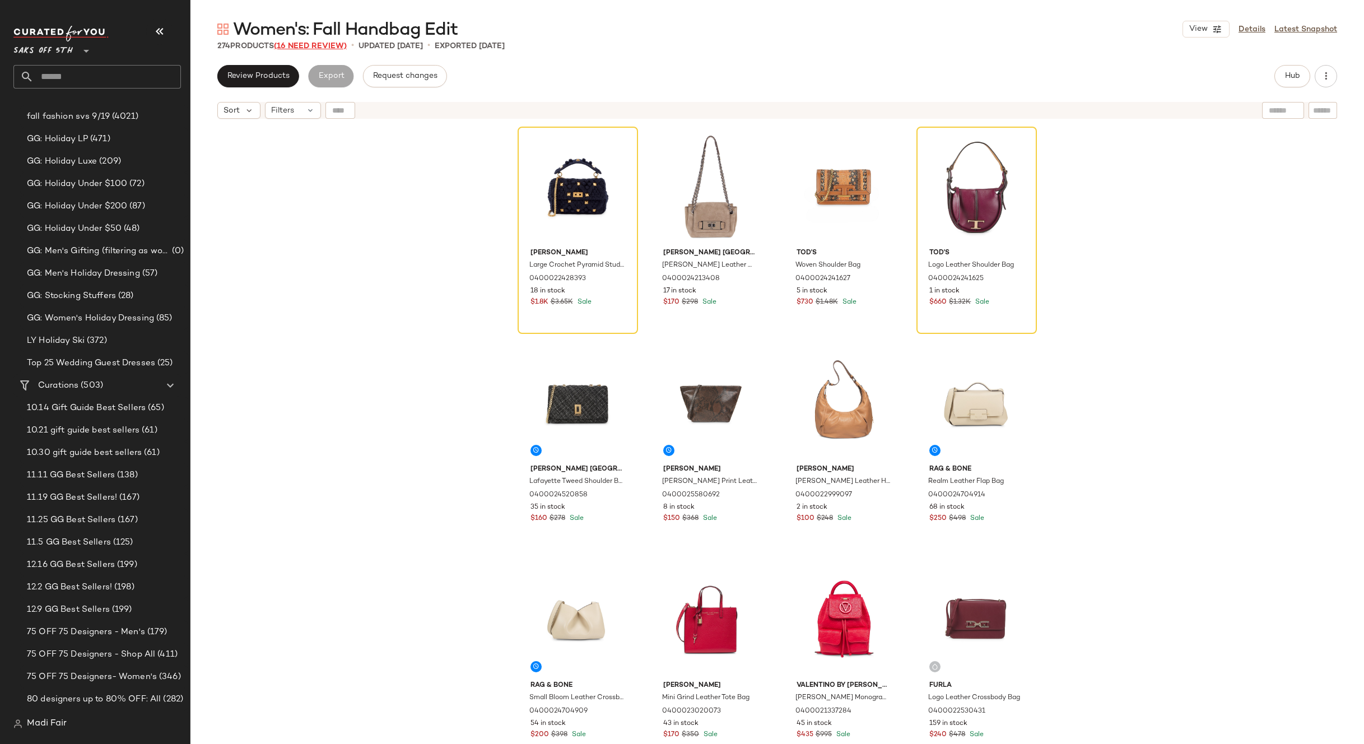
click at [324, 45] on span "(16 Need Review)" at bounding box center [310, 46] width 73 height 8
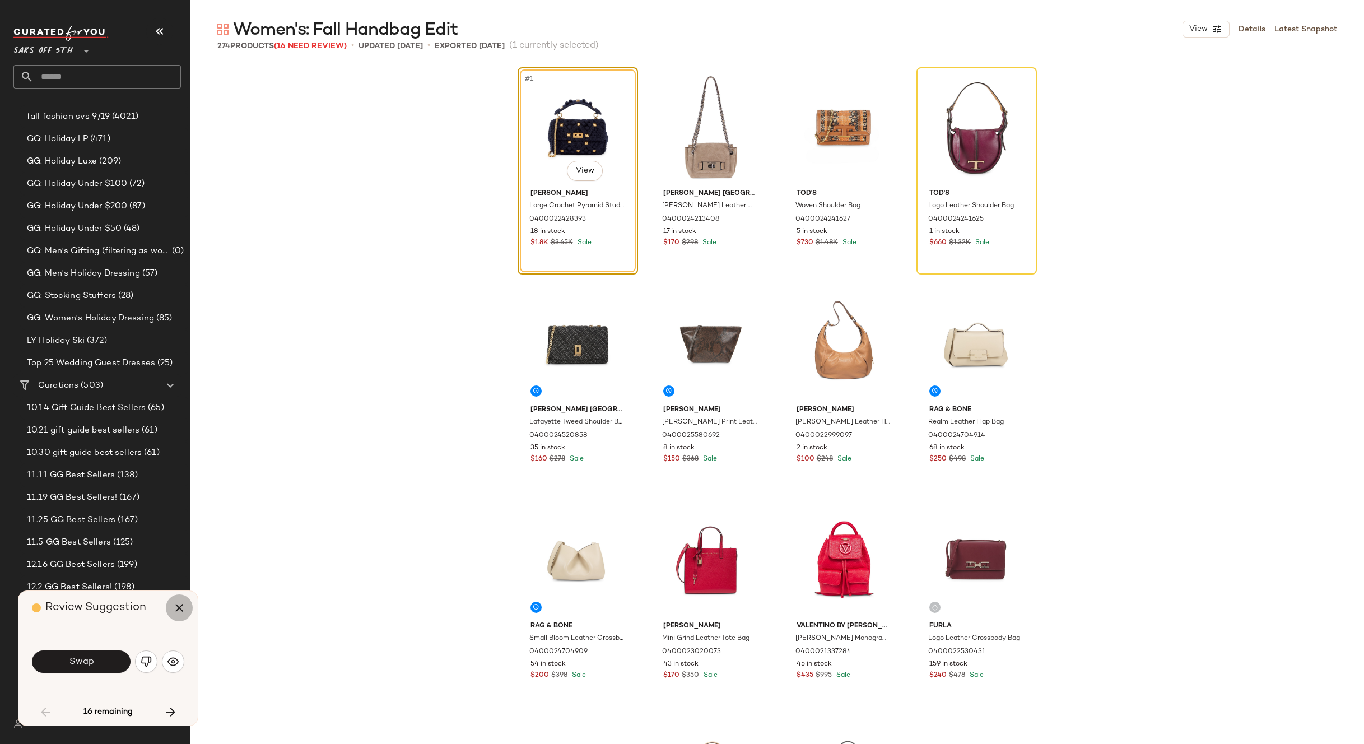
click at [173, 608] on icon "button" at bounding box center [179, 607] width 13 height 13
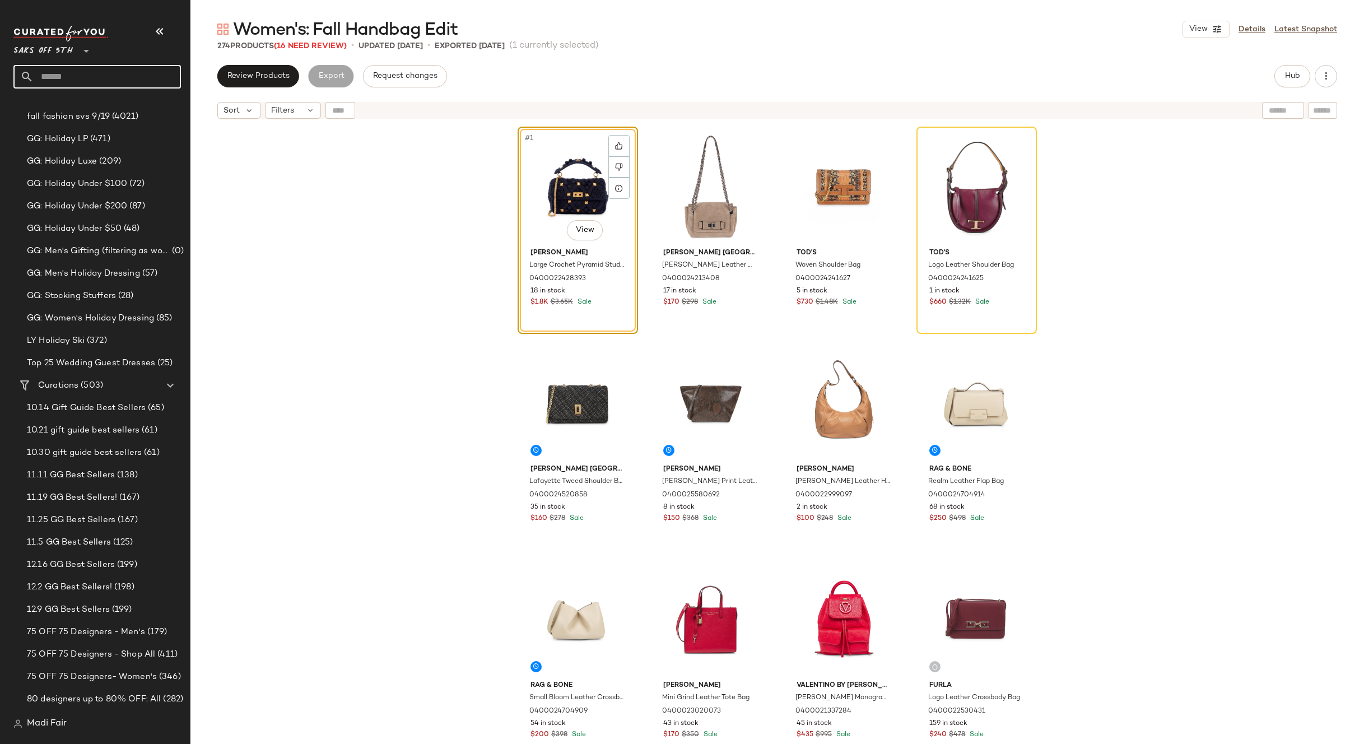
click at [61, 76] on input "text" at bounding box center [107, 77] width 147 height 24
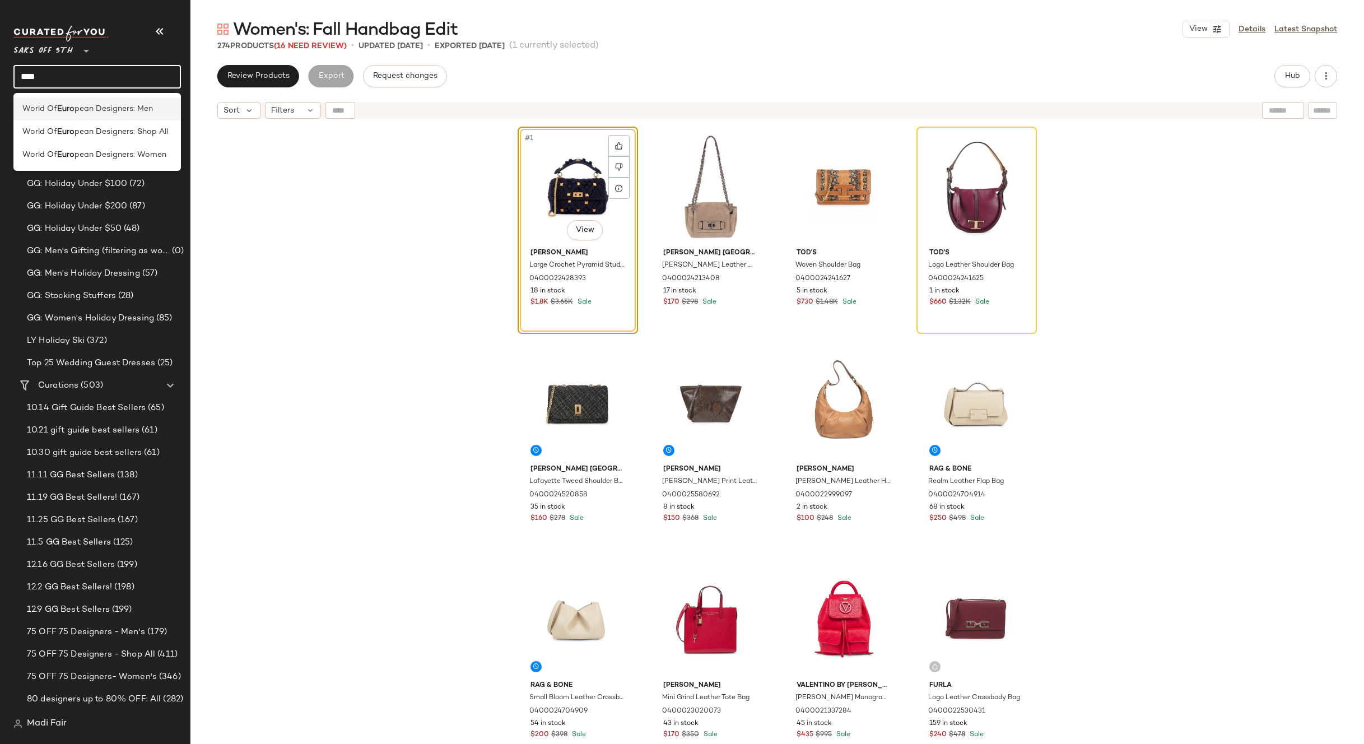
type input "****"
click at [71, 113] on b "Euro" at bounding box center [65, 109] width 17 height 12
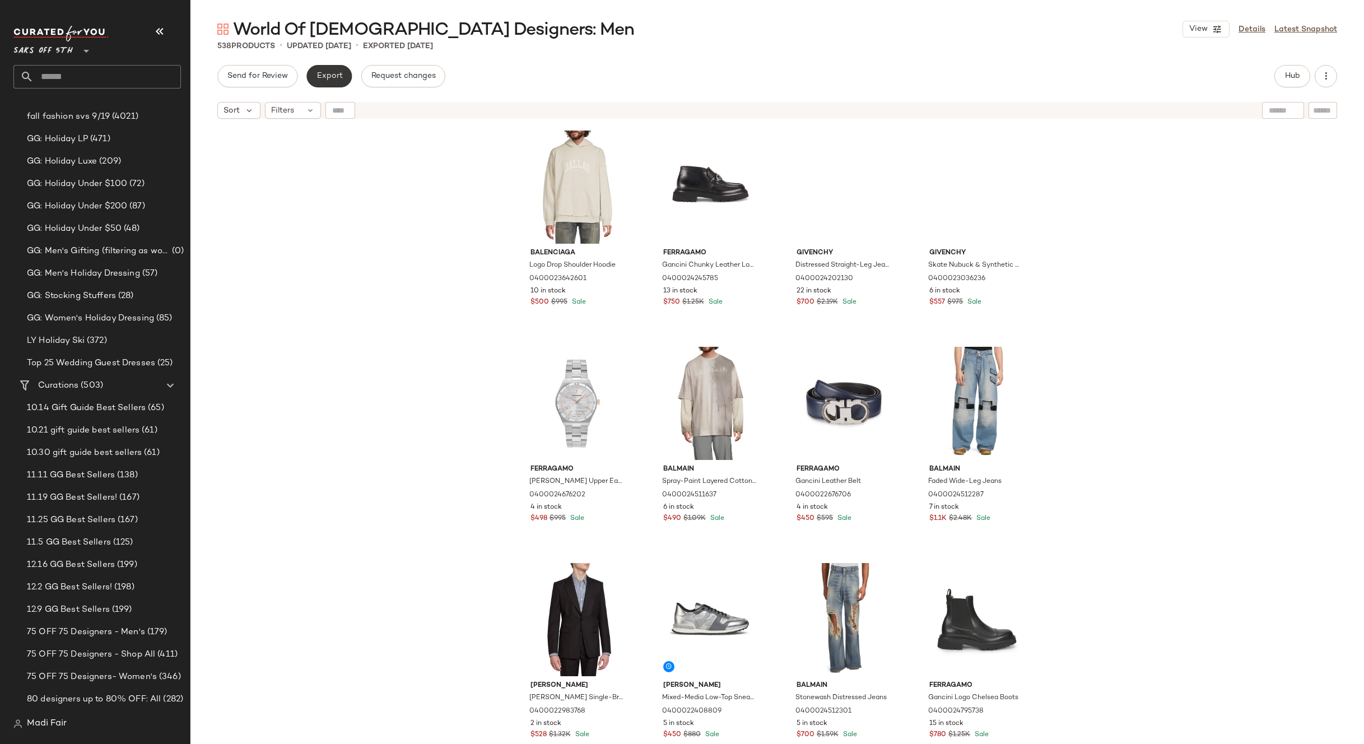
click at [341, 77] on span "Export" at bounding box center [329, 76] width 26 height 9
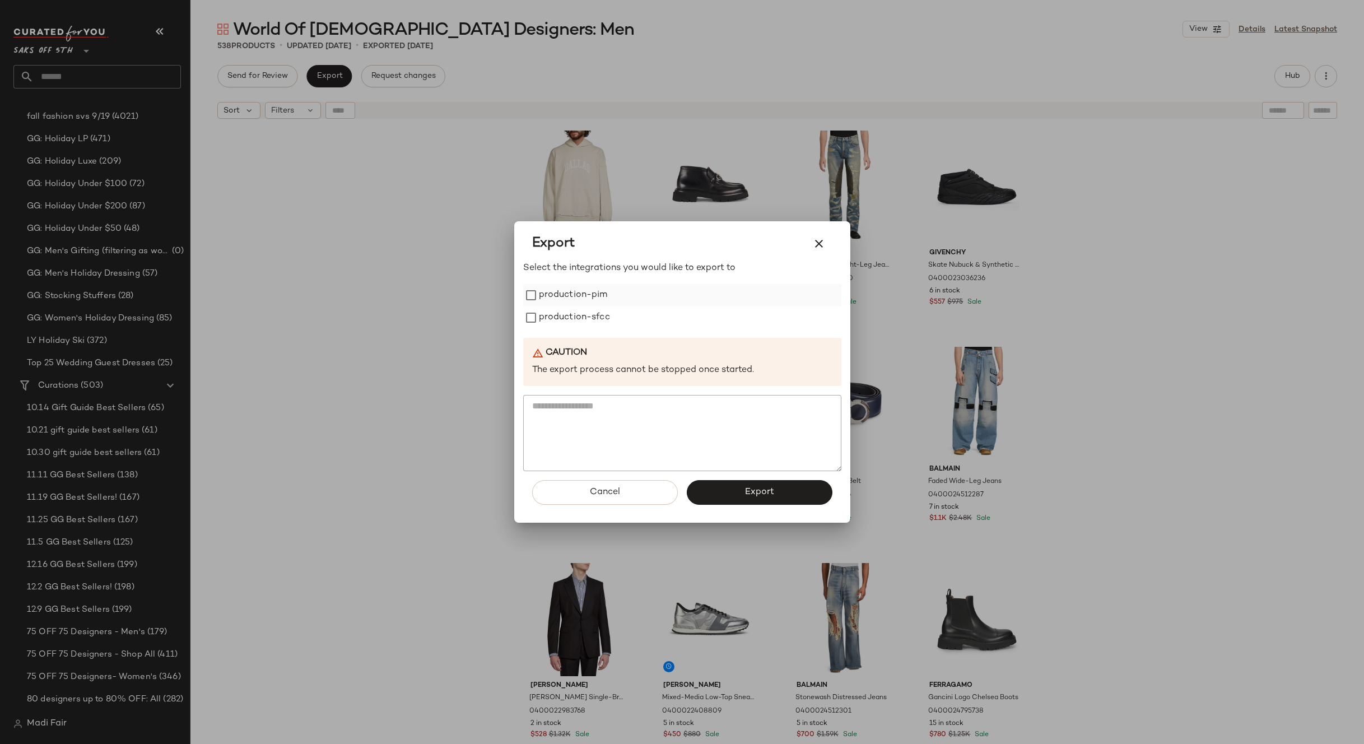
click at [564, 299] on label "production-pim" at bounding box center [573, 295] width 69 height 22
click at [568, 321] on label "production-sfcc" at bounding box center [574, 317] width 71 height 22
click at [711, 486] on button "Export" at bounding box center [760, 492] width 146 height 25
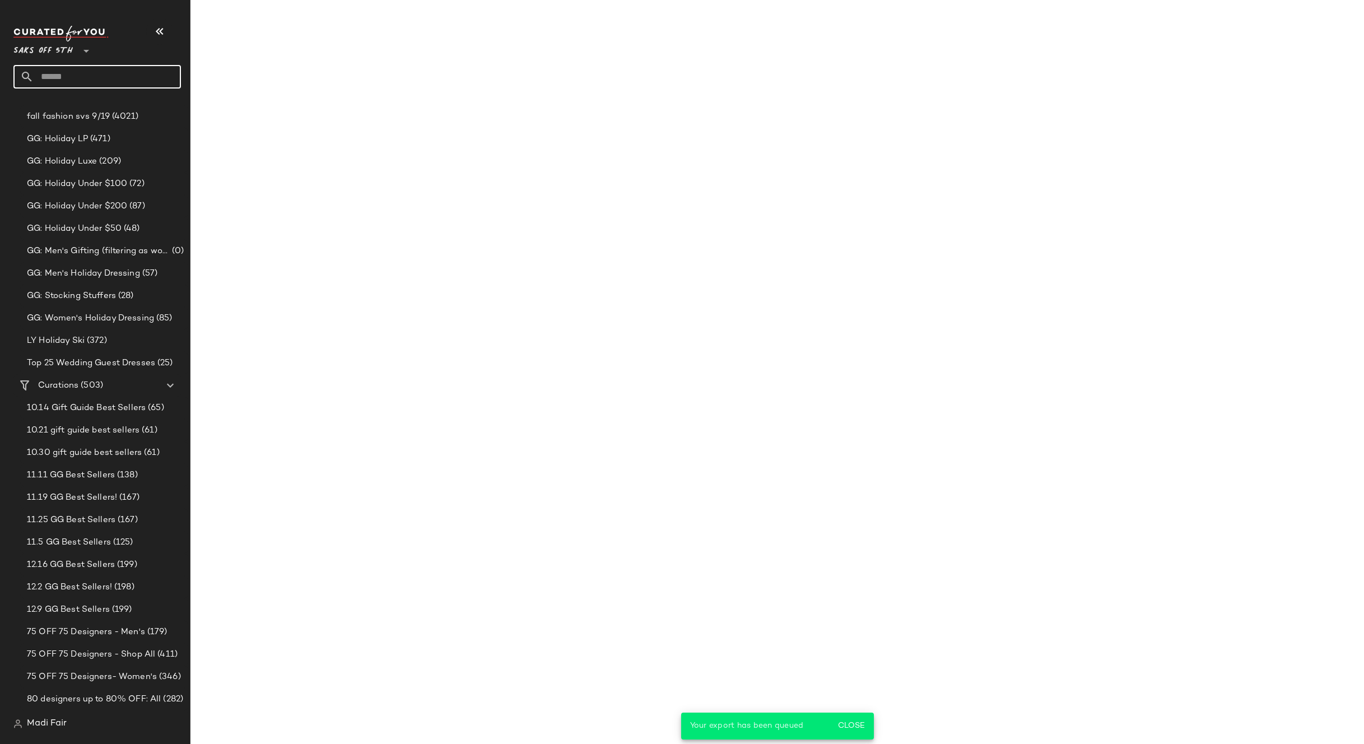
click at [87, 81] on input "text" at bounding box center [107, 77] width 147 height 24
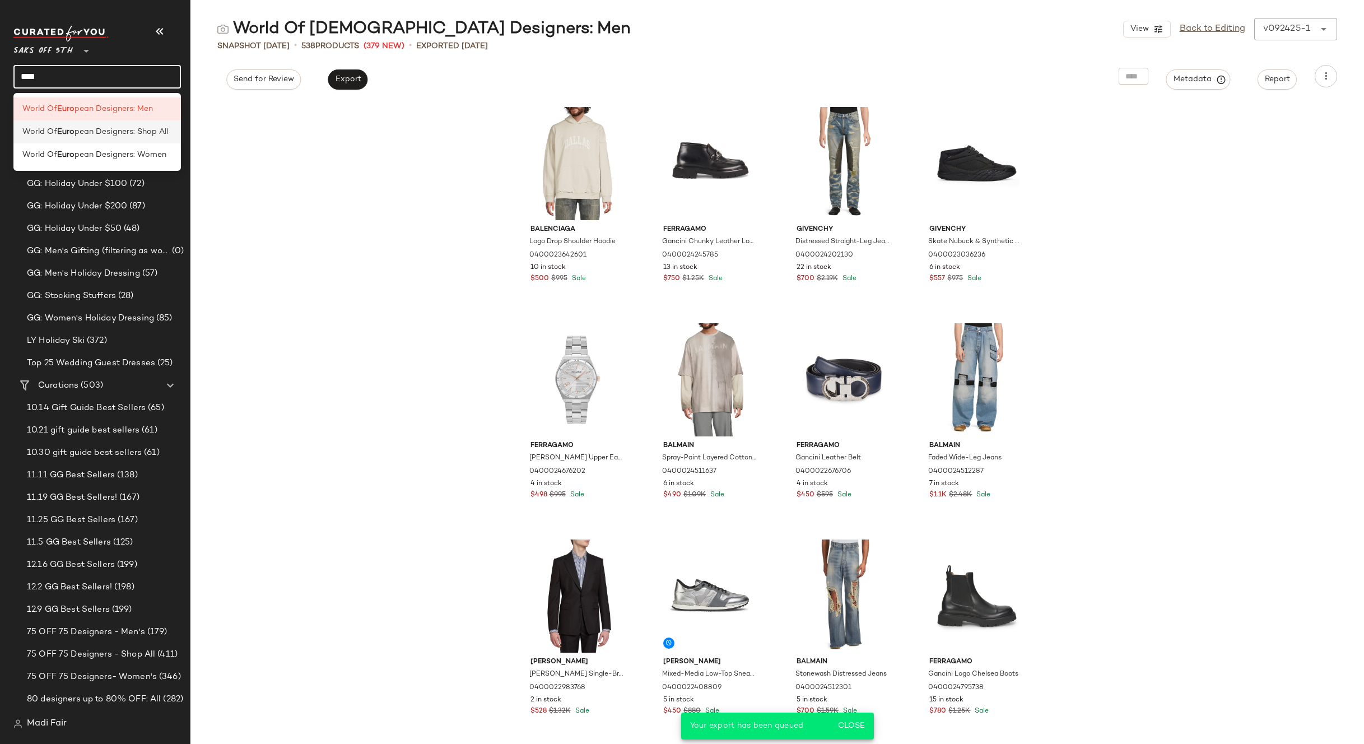
type input "****"
click at [109, 134] on span "pean Designers: Shop All" at bounding box center [122, 132] width 94 height 12
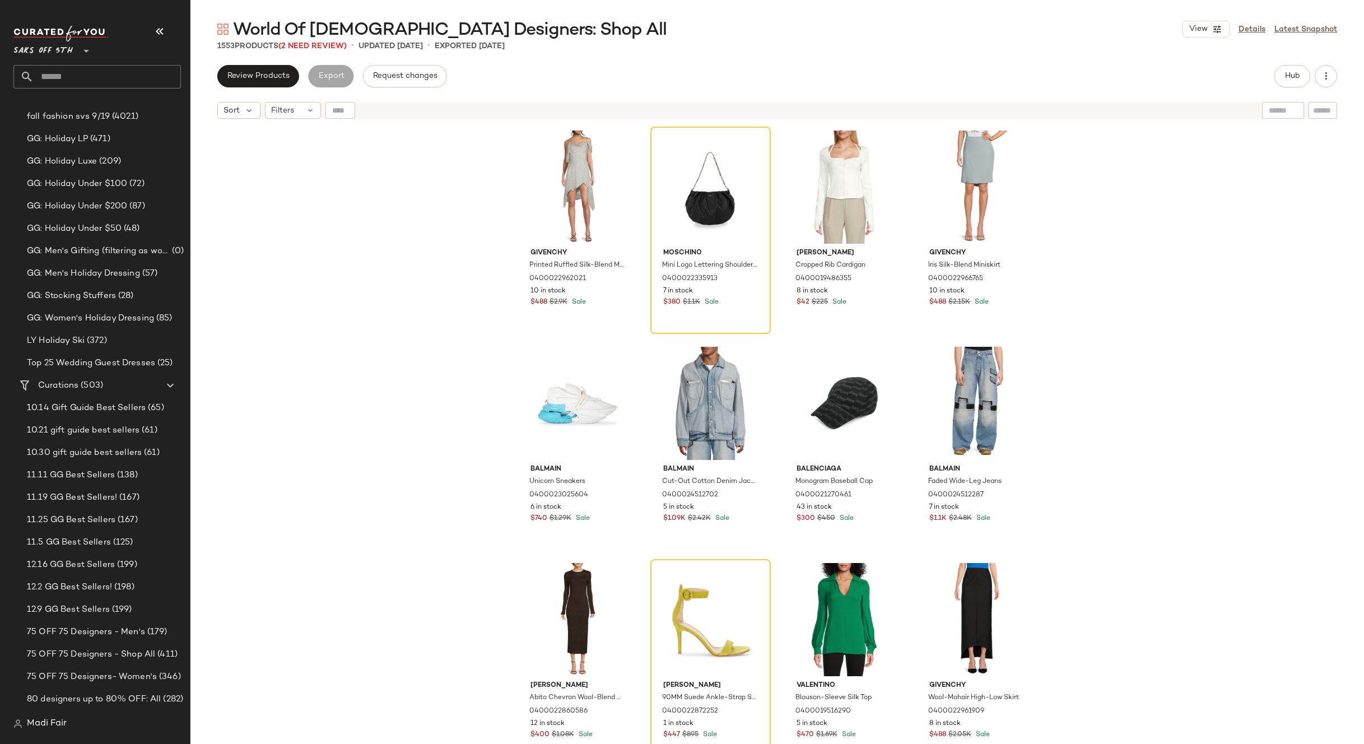
click at [333, 107] on div at bounding box center [340, 110] width 30 height 17
paste input "**********"
type input "**********"
click at [475, 107] on icon "button" at bounding box center [474, 110] width 10 height 10
click at [539, 93] on div "Review Products Export Request changes Hub Sort Filters Givenchy Printed Ruffle…" at bounding box center [777, 404] width 1174 height 679
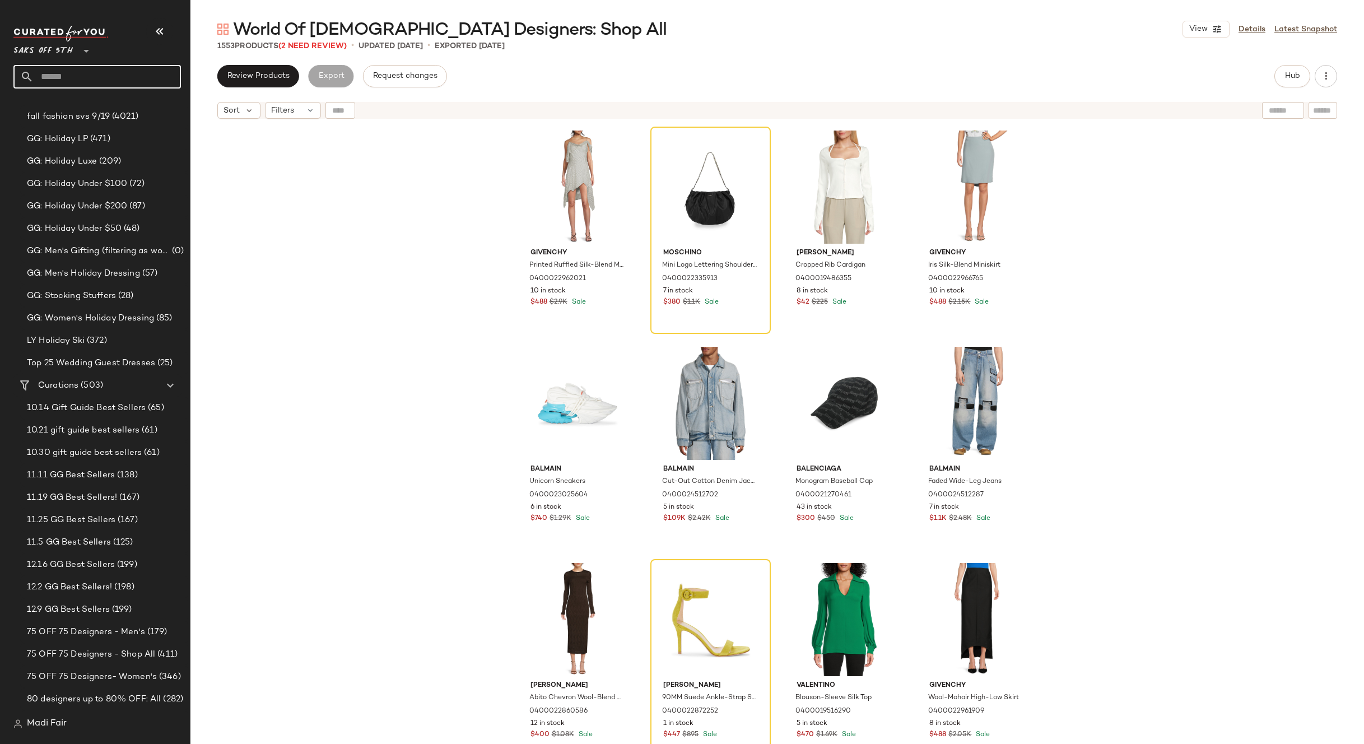
click at [72, 75] on input "text" at bounding box center [107, 77] width 147 height 24
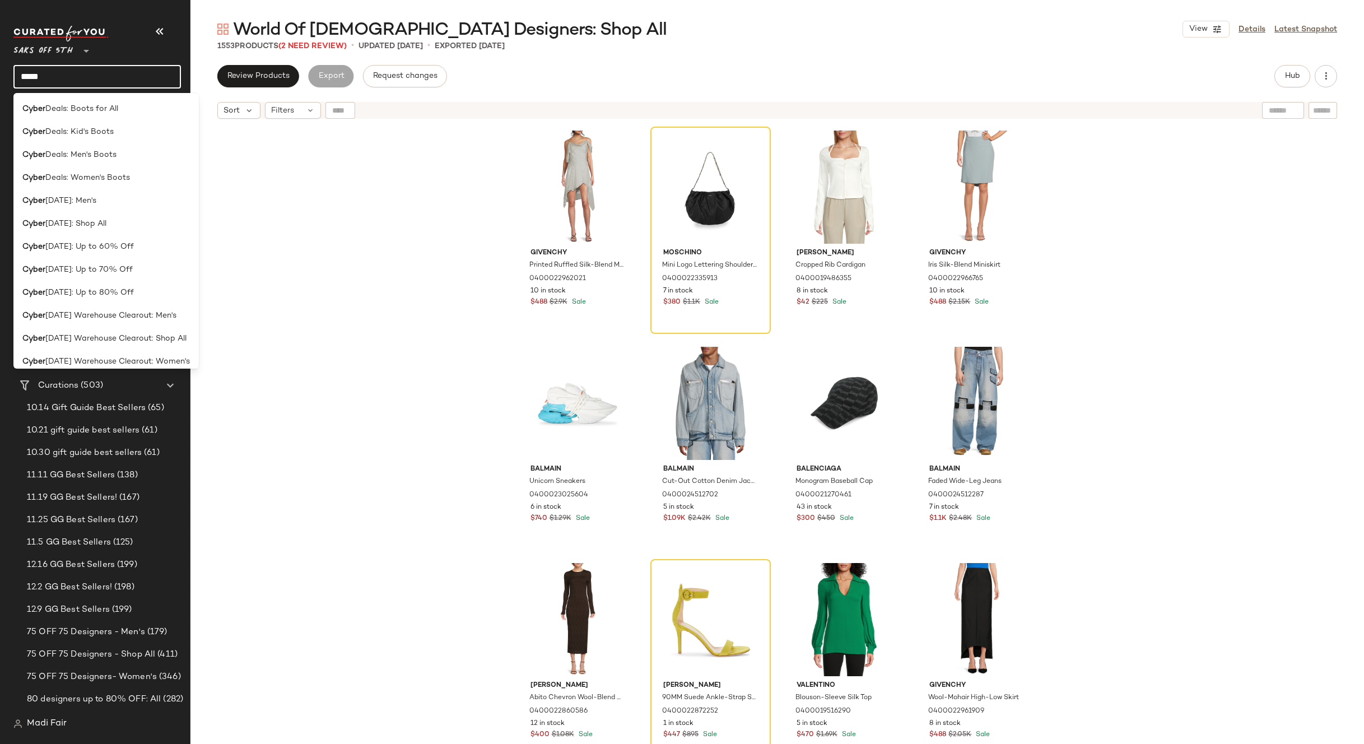
type input "*****"
click at [114, 227] on div "Cyber [DATE]: Shop All" at bounding box center [106, 224] width 168 height 12
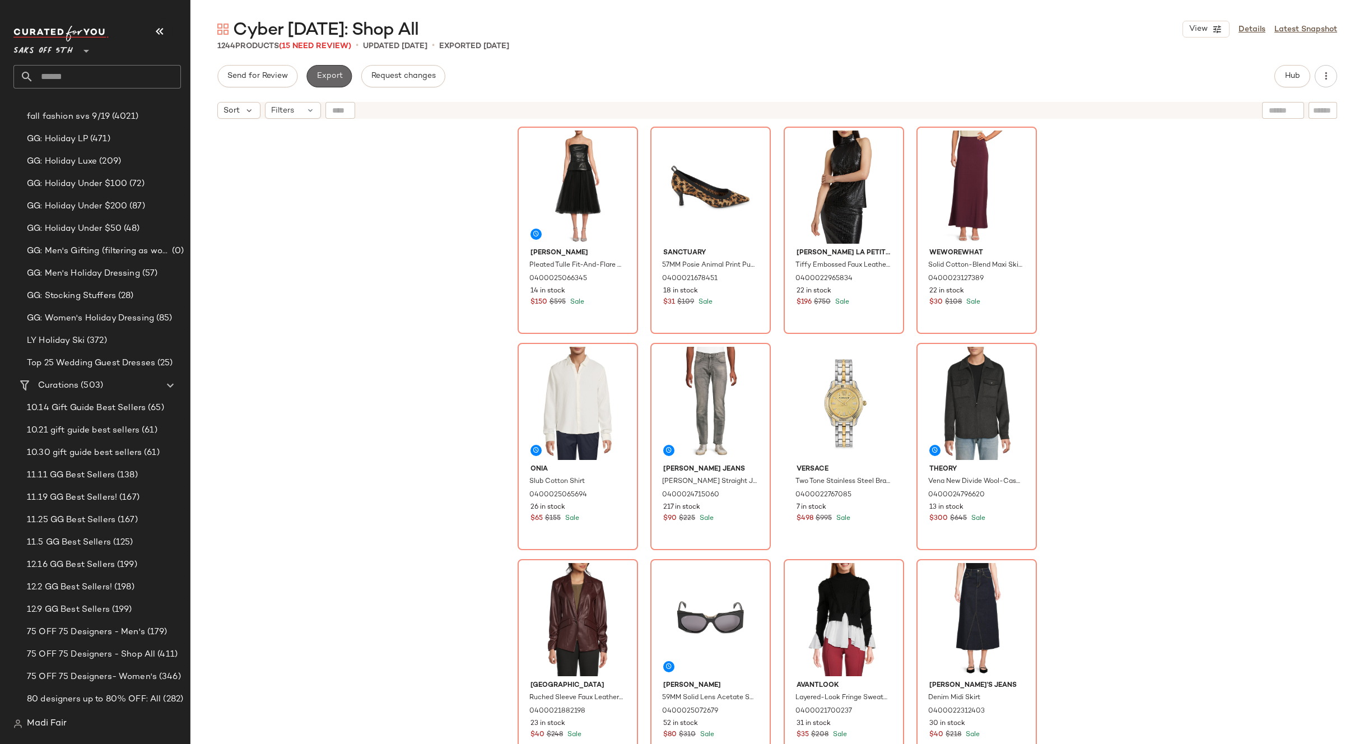
click at [327, 74] on span "Export" at bounding box center [329, 76] width 26 height 9
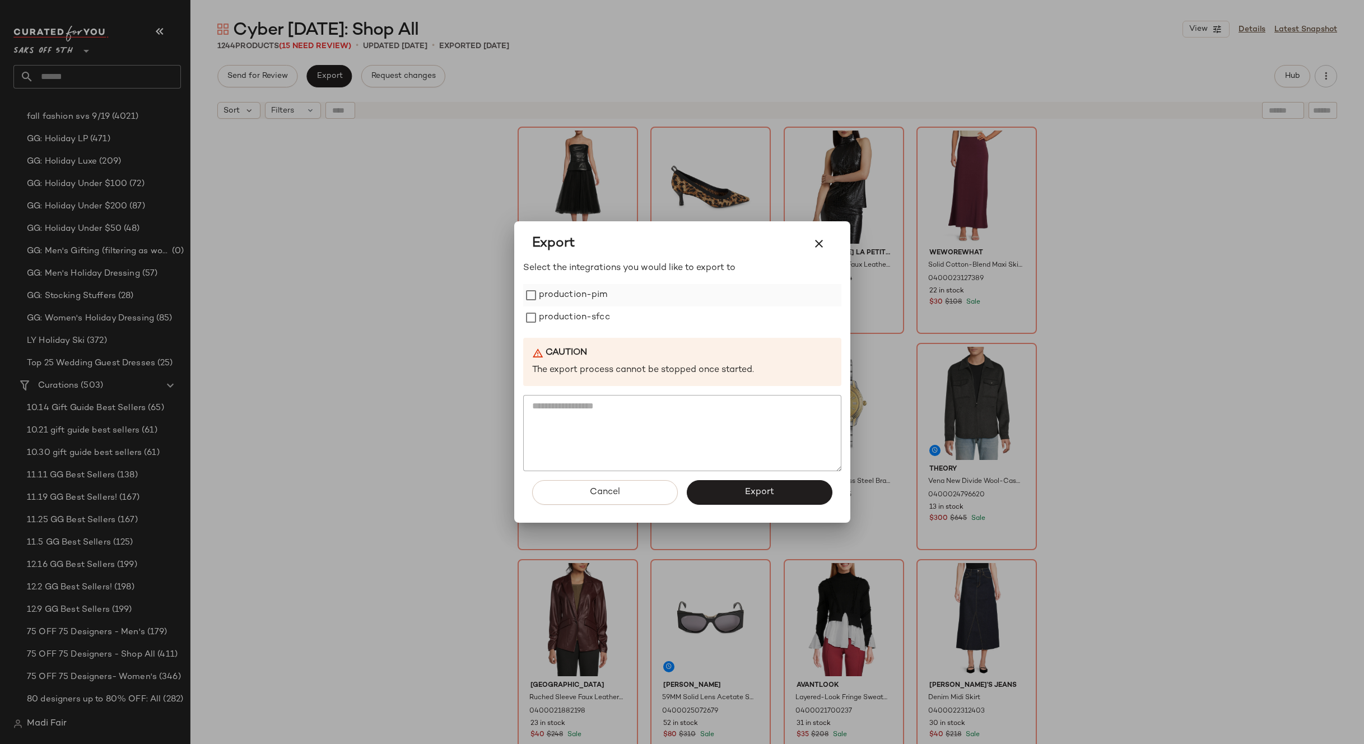
click at [558, 305] on label "production-pim" at bounding box center [573, 295] width 69 height 22
click at [560, 319] on label "production-sfcc" at bounding box center [574, 317] width 71 height 22
click at [743, 489] on button "Export" at bounding box center [760, 492] width 146 height 25
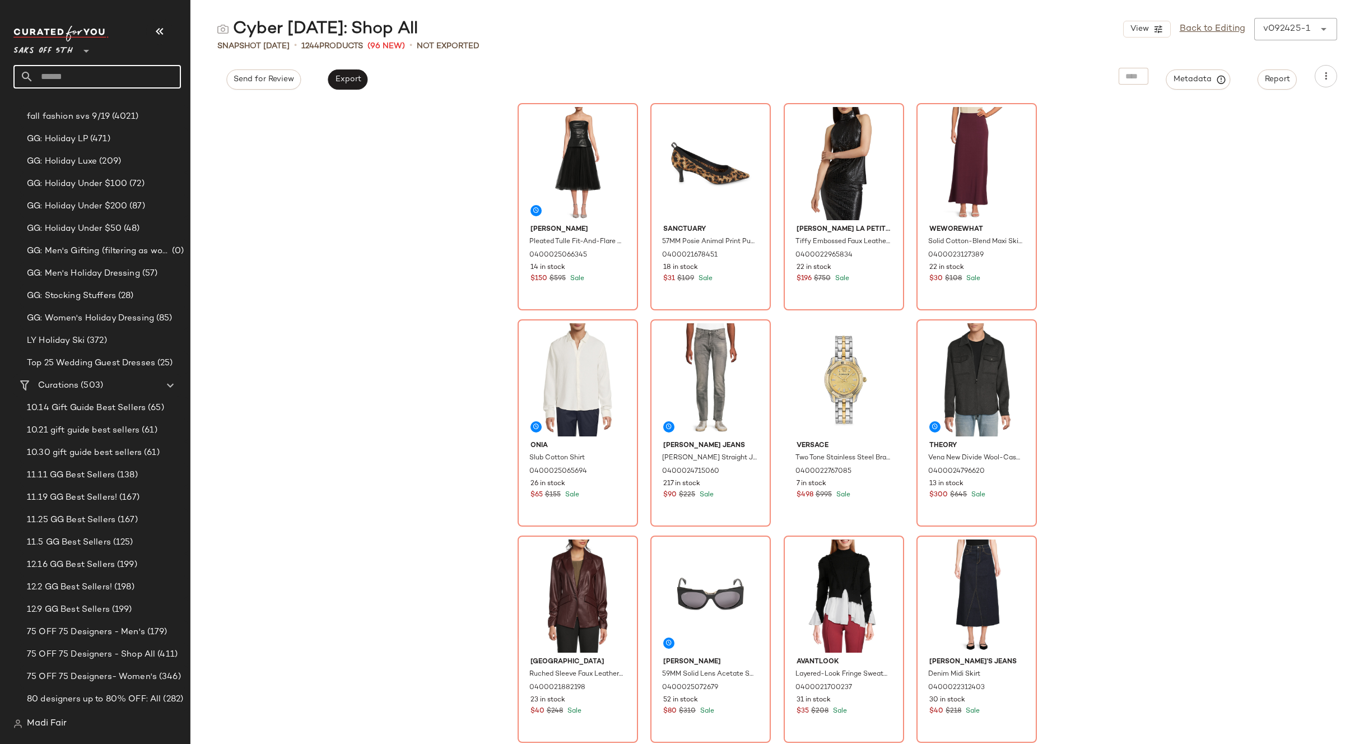
click at [92, 72] on input "text" at bounding box center [107, 77] width 147 height 24
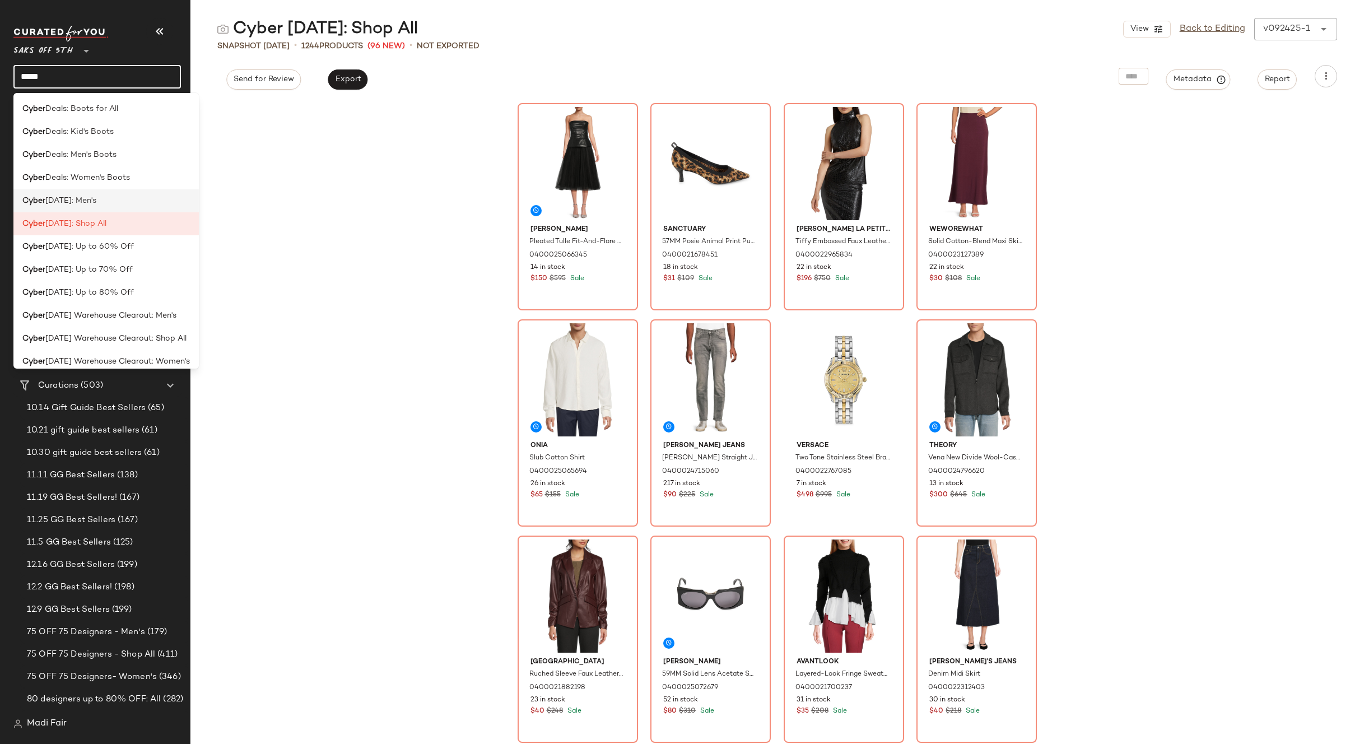
type input "*****"
click at [112, 204] on div "Cyber [DATE]: Men's" at bounding box center [106, 201] width 168 height 12
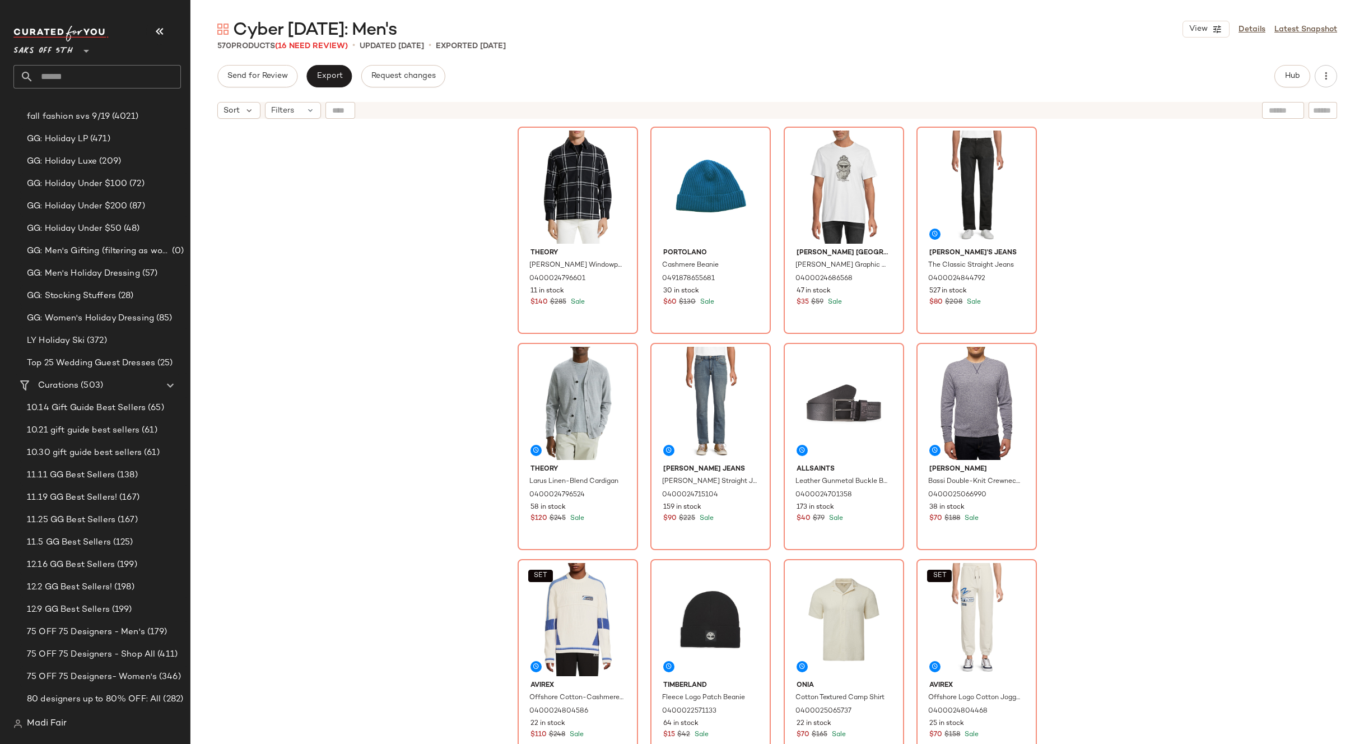
click at [109, 80] on input "text" at bounding box center [107, 77] width 147 height 24
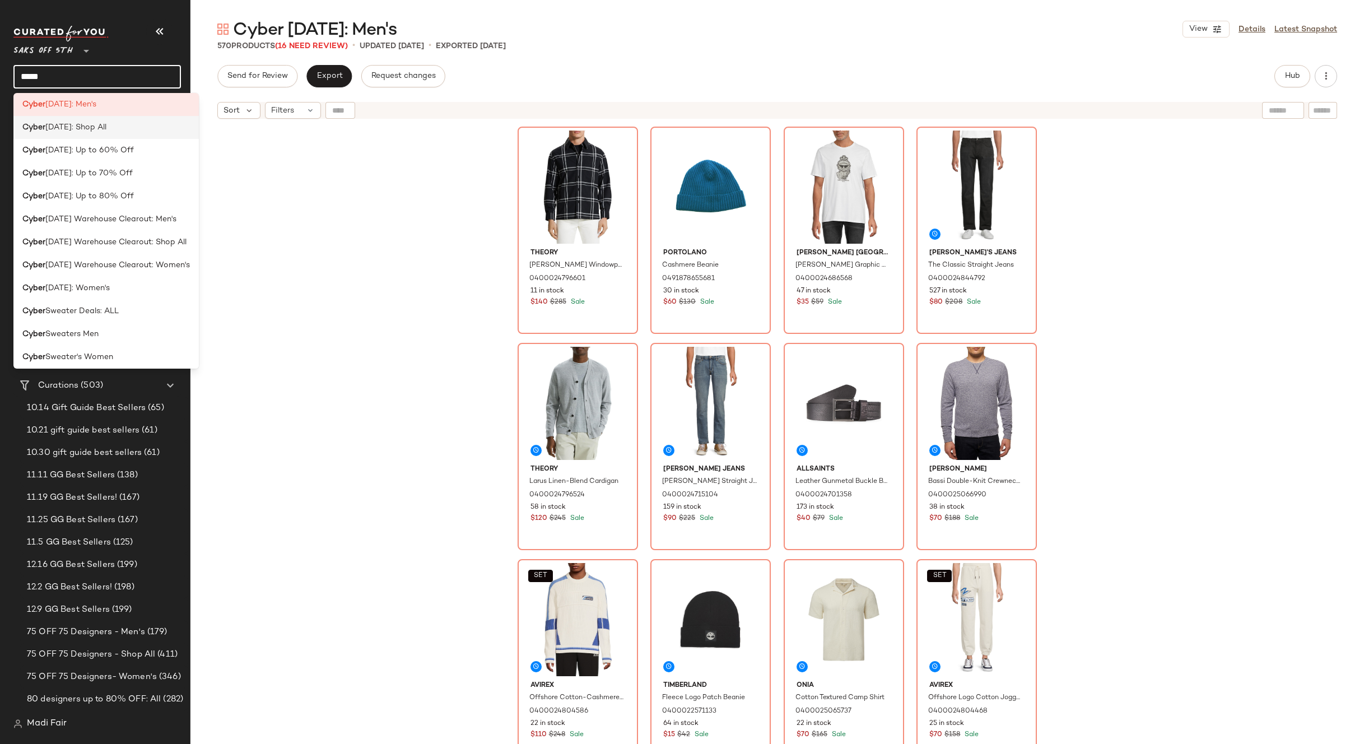
scroll to position [101, 0]
type input "*****"
click at [124, 291] on div "Cyber [DATE]: Women's" at bounding box center [105, 283] width 185 height 23
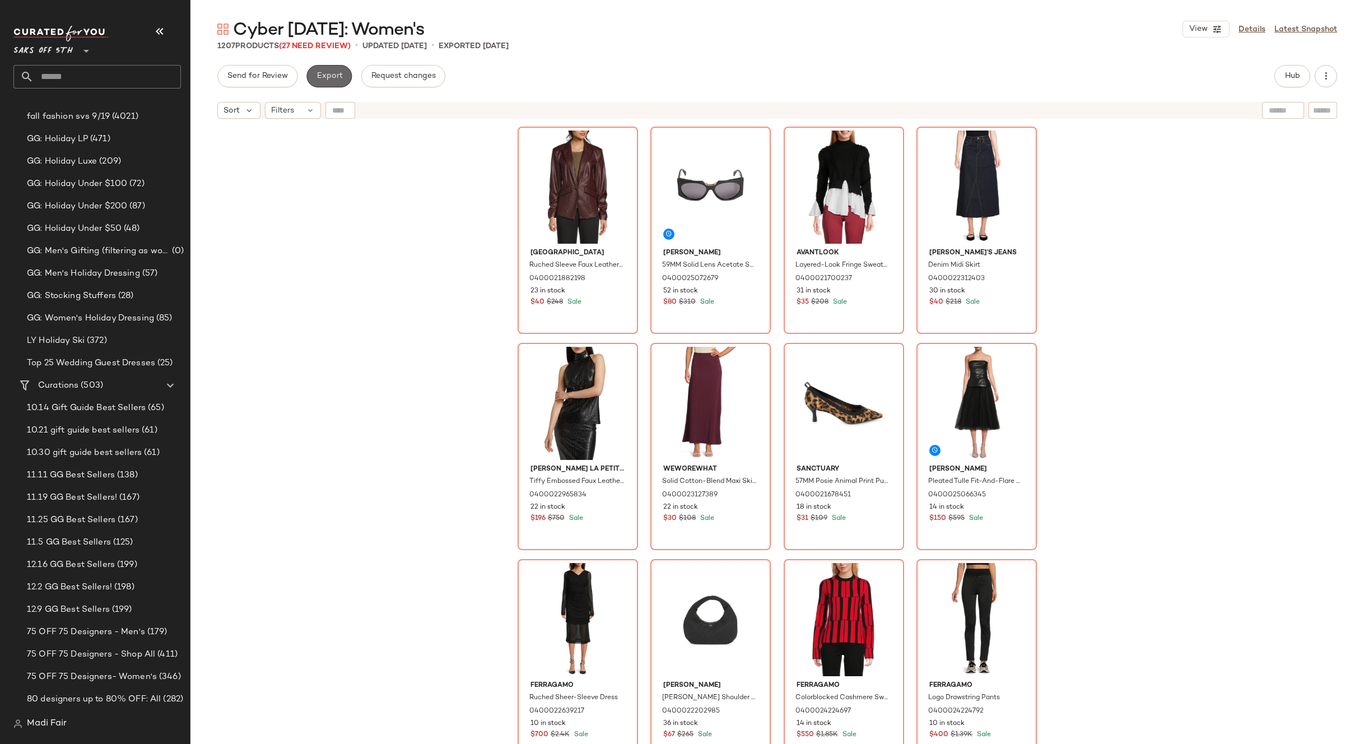
click at [330, 77] on span "Export" at bounding box center [329, 76] width 26 height 9
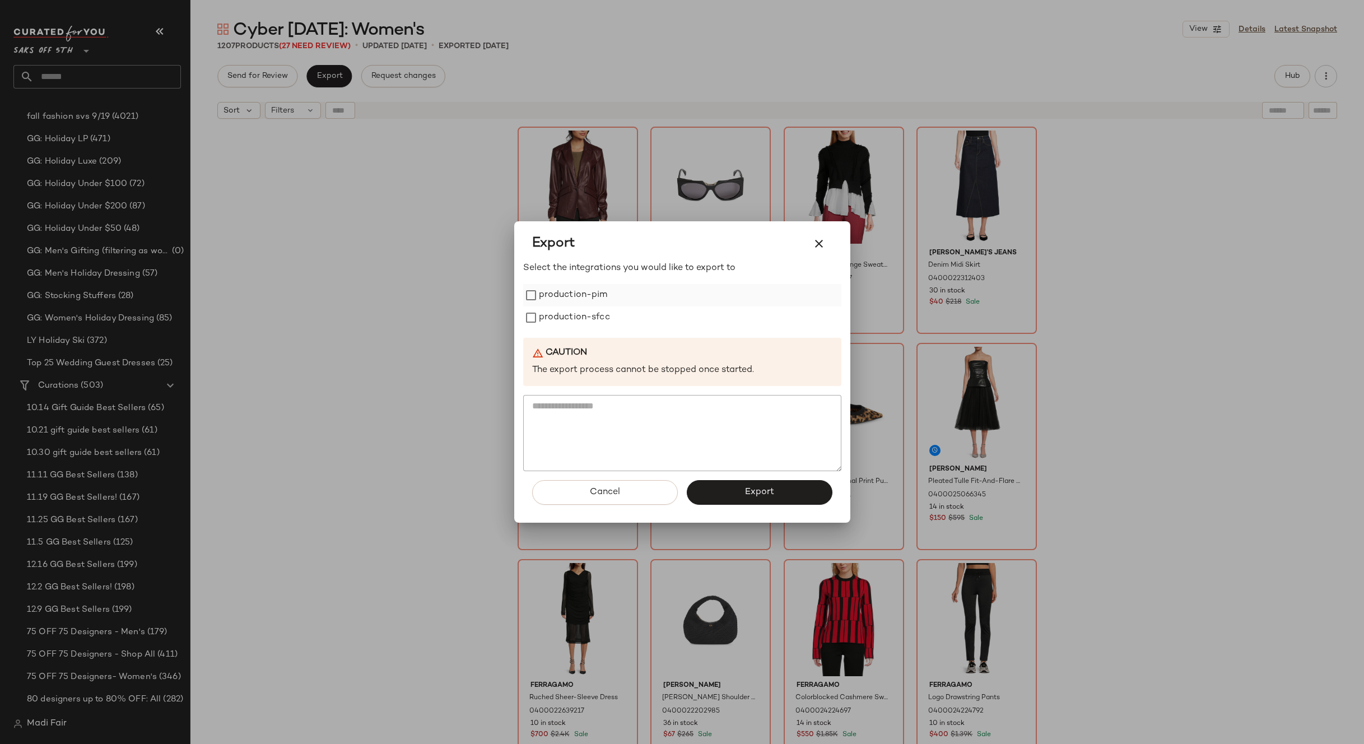
click at [599, 296] on label "production-pim" at bounding box center [573, 295] width 69 height 22
click at [598, 319] on label "production-sfcc" at bounding box center [574, 317] width 71 height 22
click at [751, 495] on span "Export" at bounding box center [760, 492] width 30 height 11
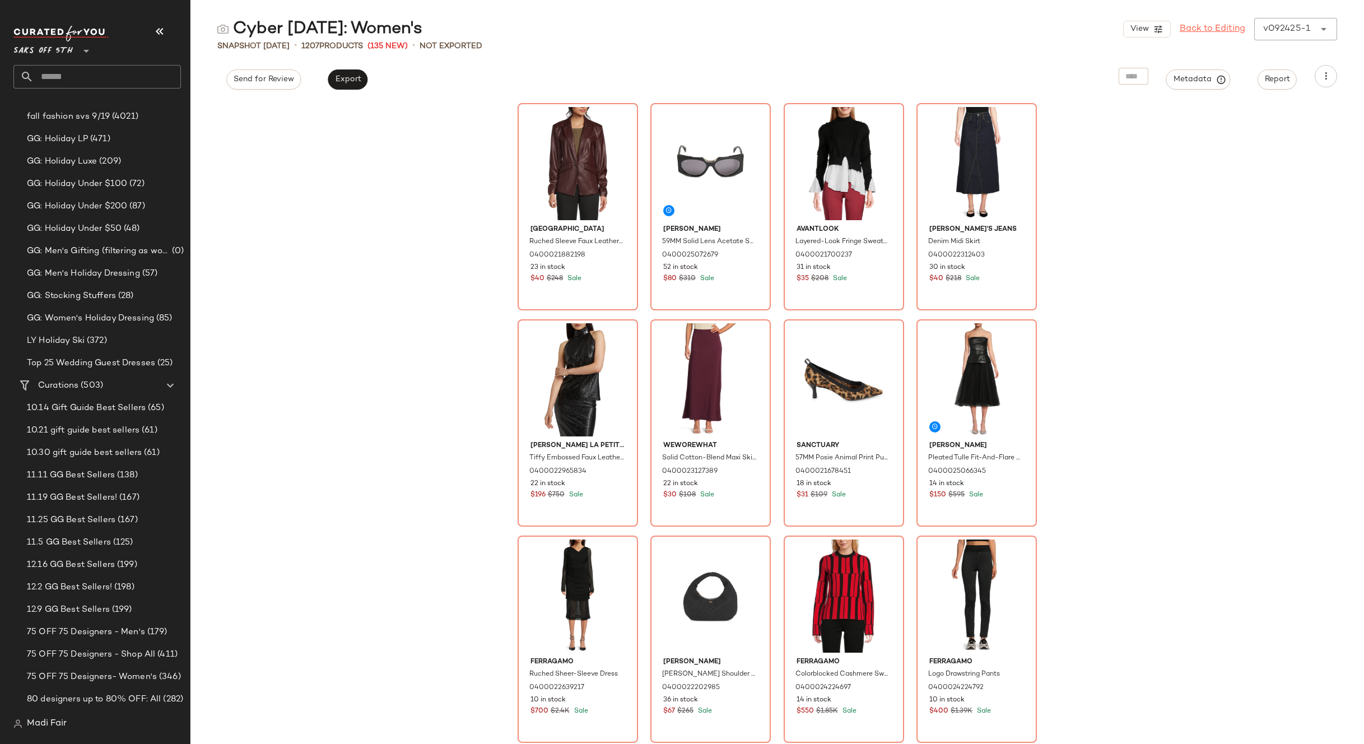
click at [1216, 32] on link "Back to Editing" at bounding box center [1213, 28] width 66 height 13
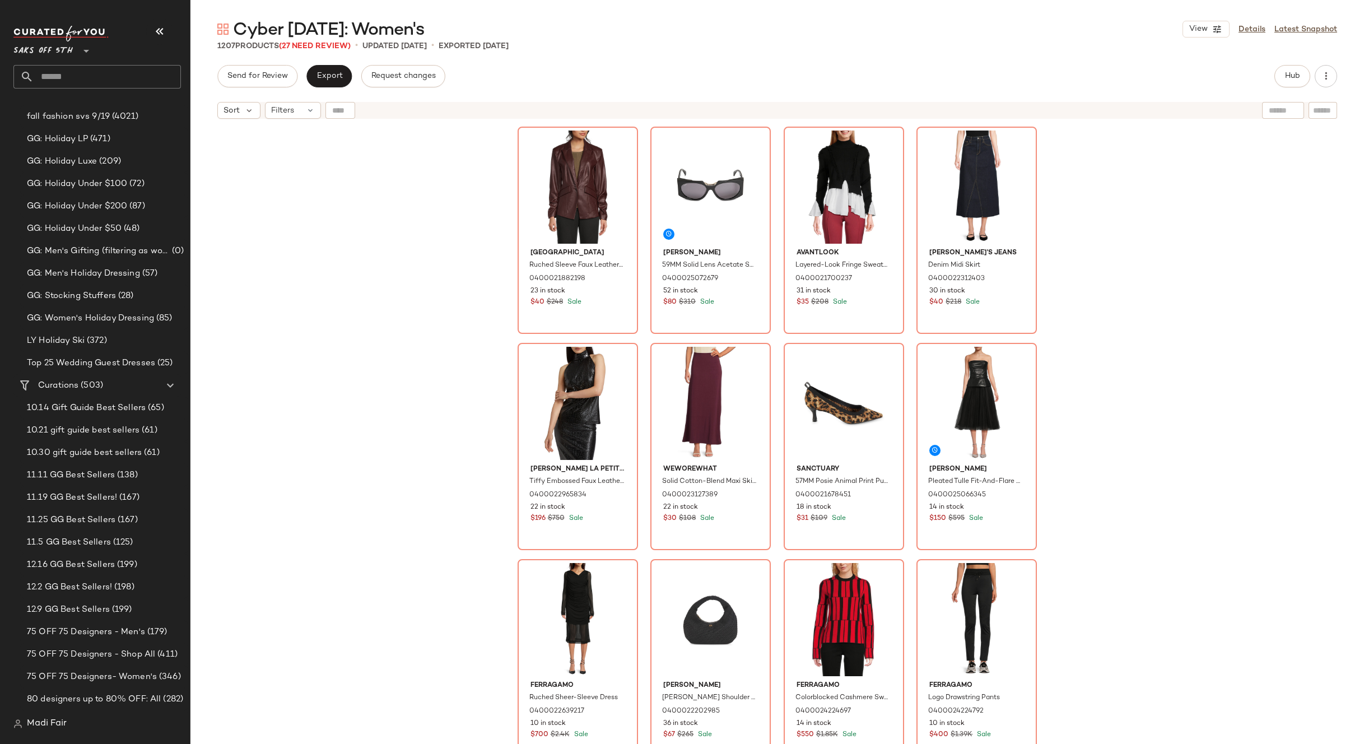
click at [82, 73] on input "text" at bounding box center [107, 77] width 147 height 24
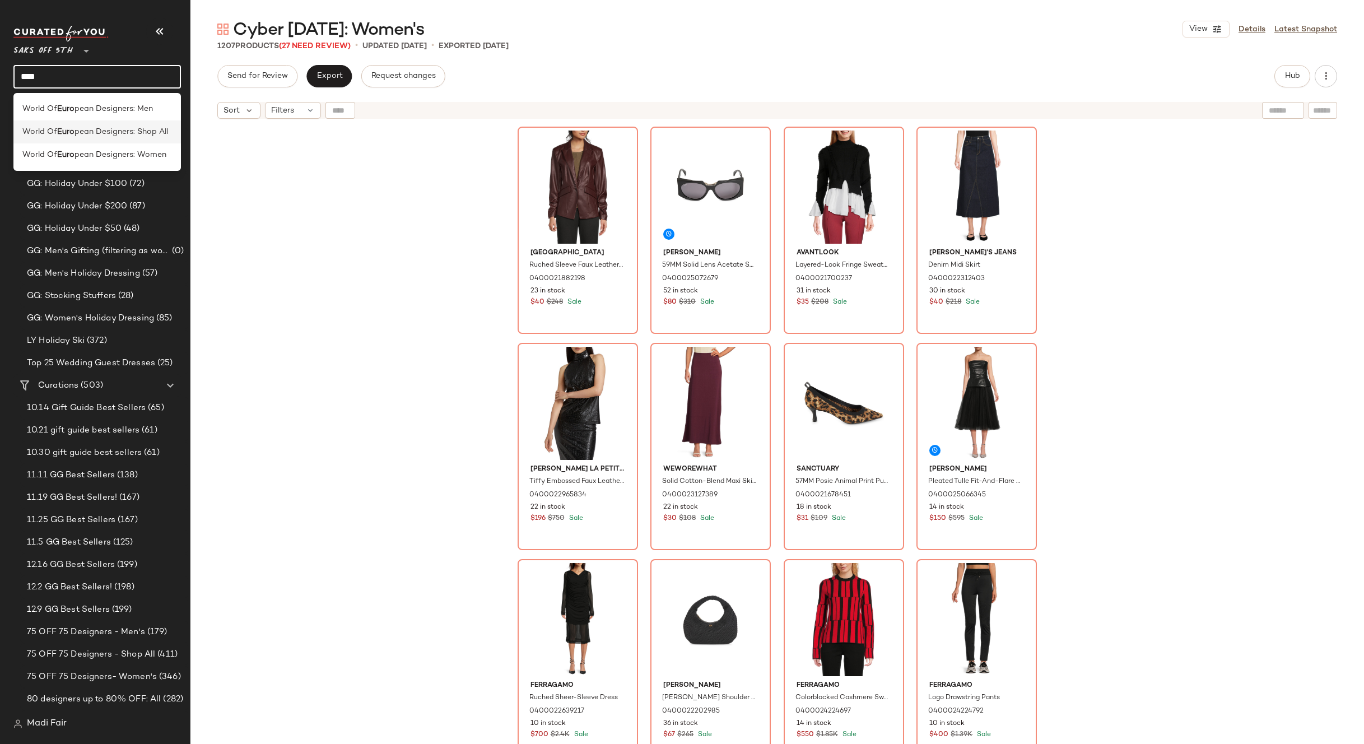
type input "****"
click at [106, 124] on div "World Of Euro pean Designers: Shop All" at bounding box center [97, 131] width 168 height 23
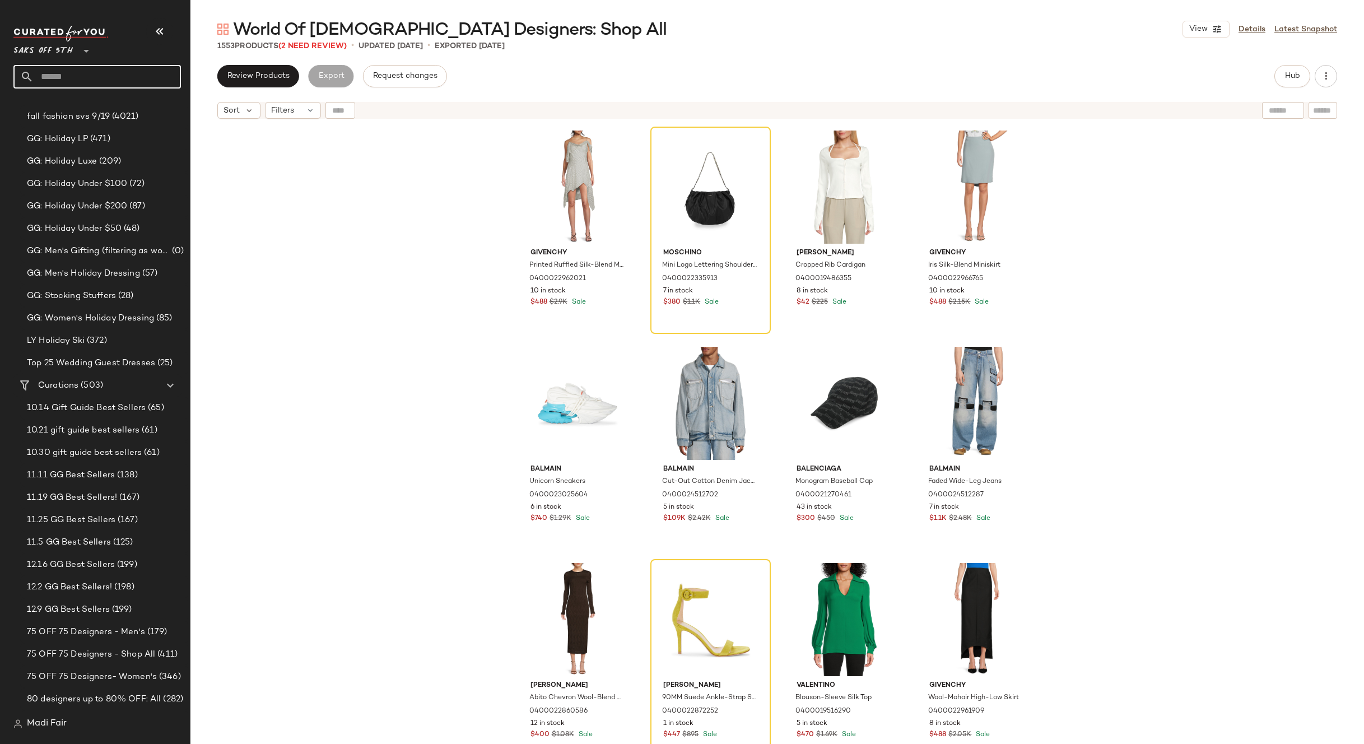
click at [110, 73] on input "text" at bounding box center [107, 77] width 147 height 24
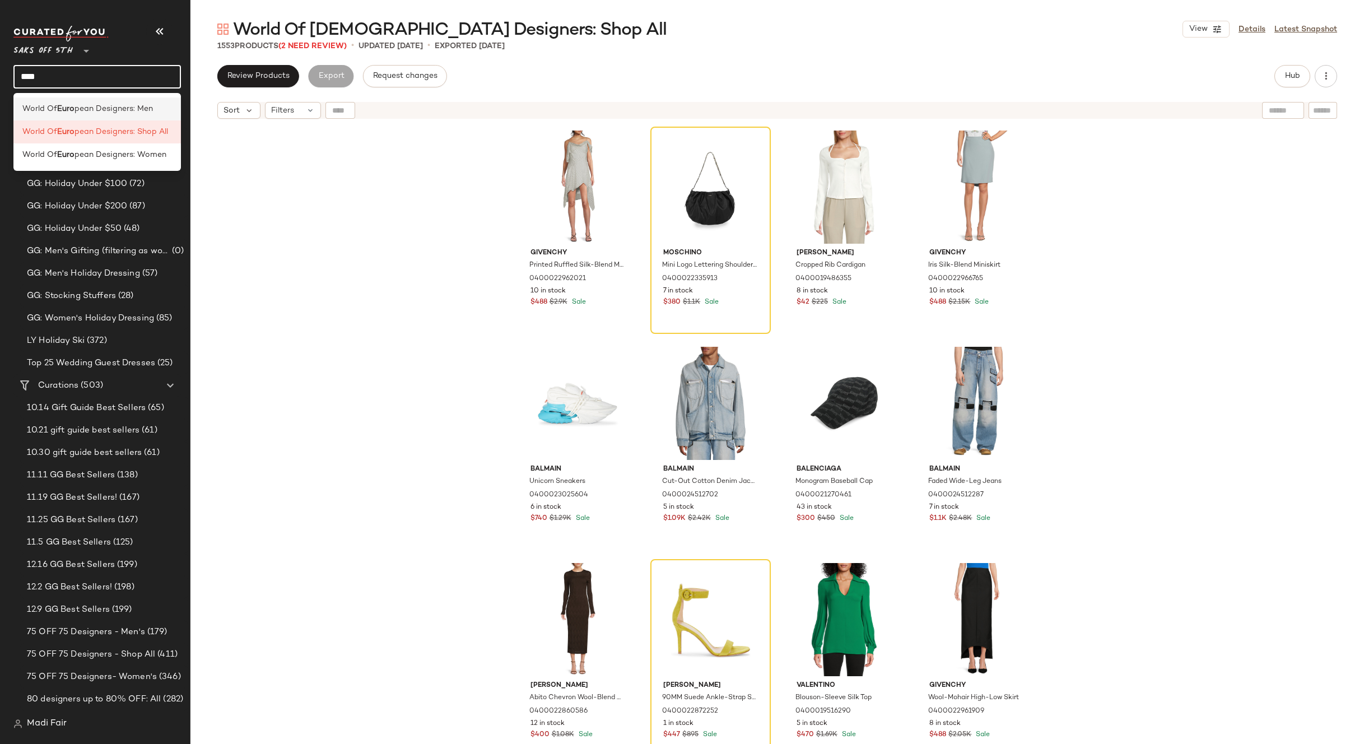
type input "****"
click at [58, 104] on b "Euro" at bounding box center [65, 109] width 17 height 12
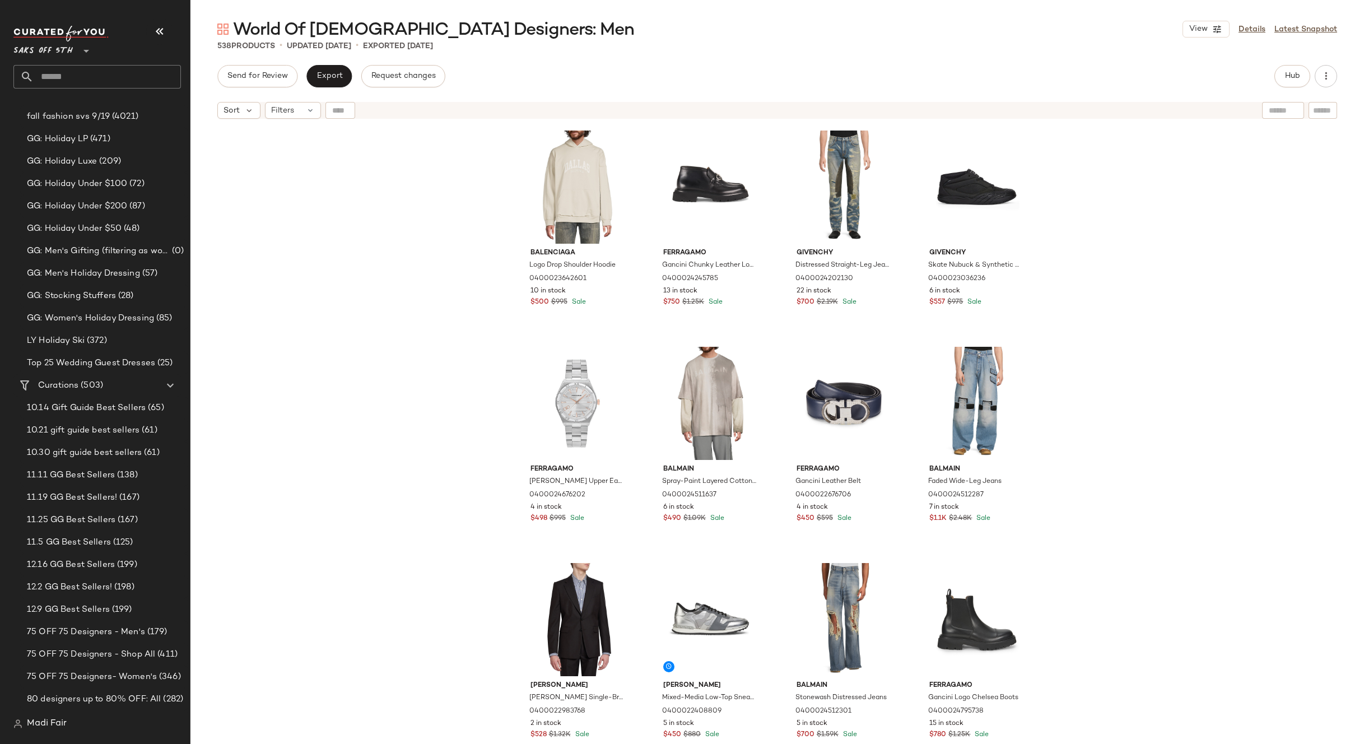
click at [115, 72] on input "text" at bounding box center [107, 77] width 147 height 24
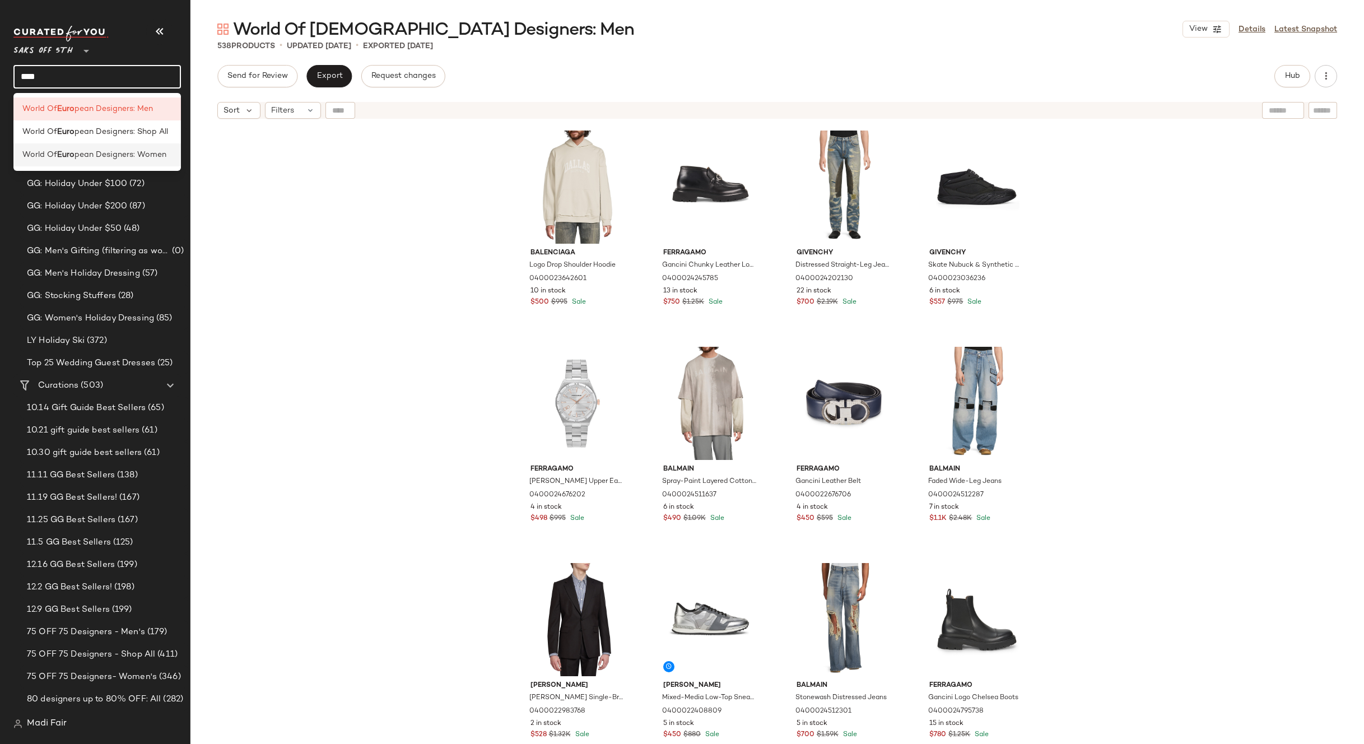
type input "****"
click at [114, 151] on span "pean Designers: Women" at bounding box center [121, 155] width 92 height 12
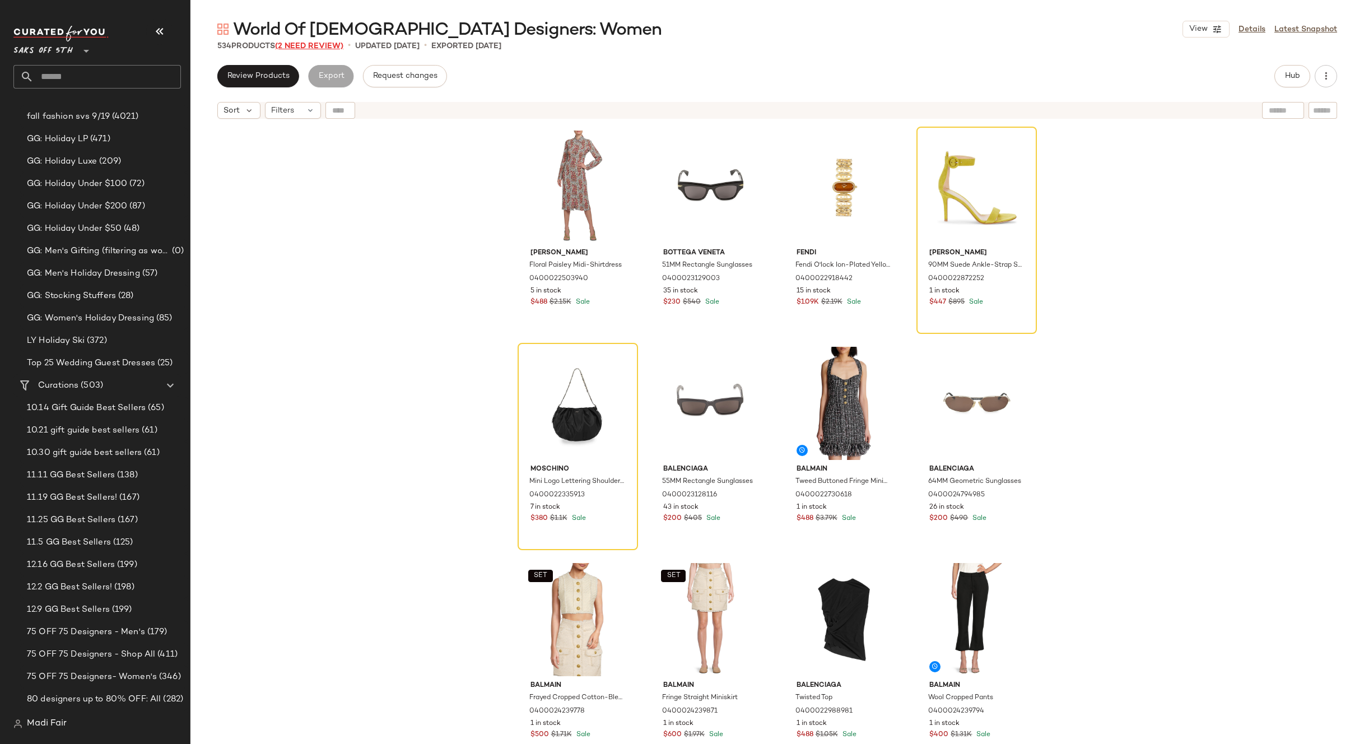
click at [324, 44] on span "(2 Need Review)" at bounding box center [309, 46] width 68 height 8
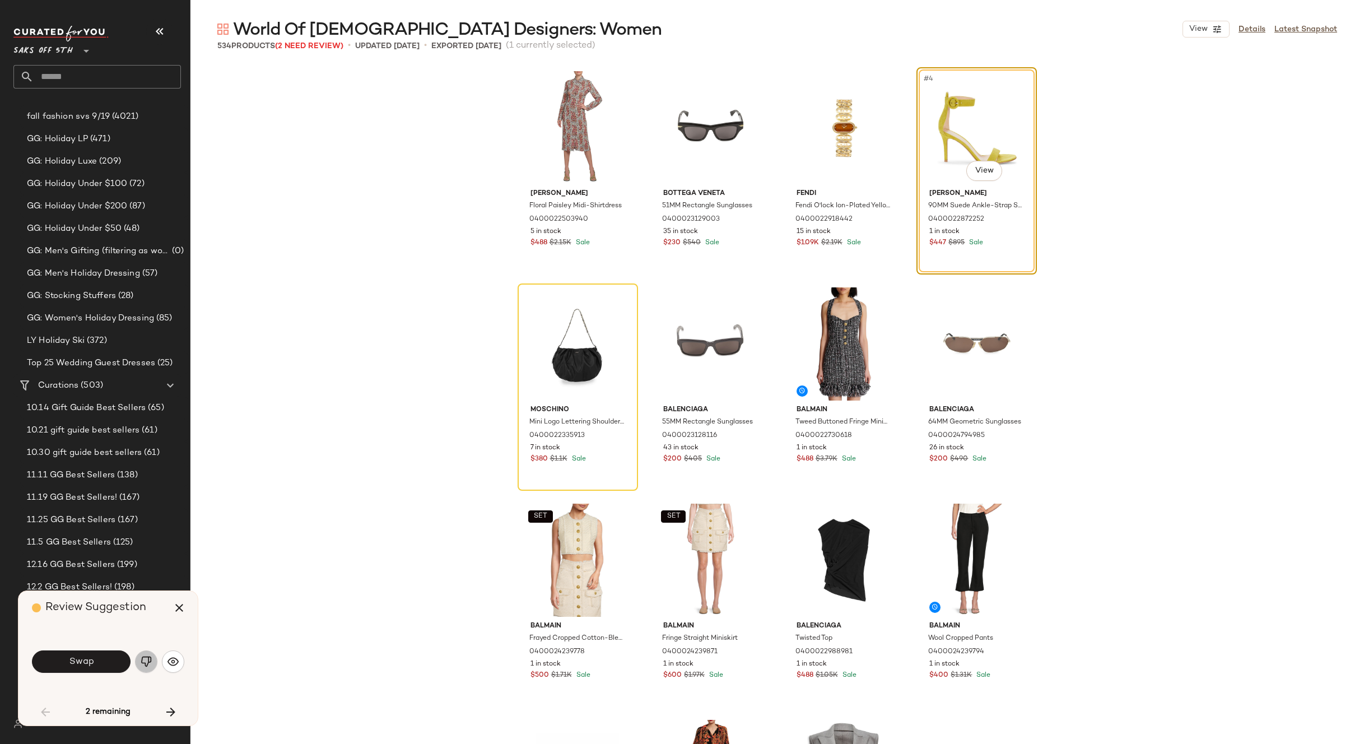
click at [143, 658] on img "button" at bounding box center [146, 661] width 11 height 11
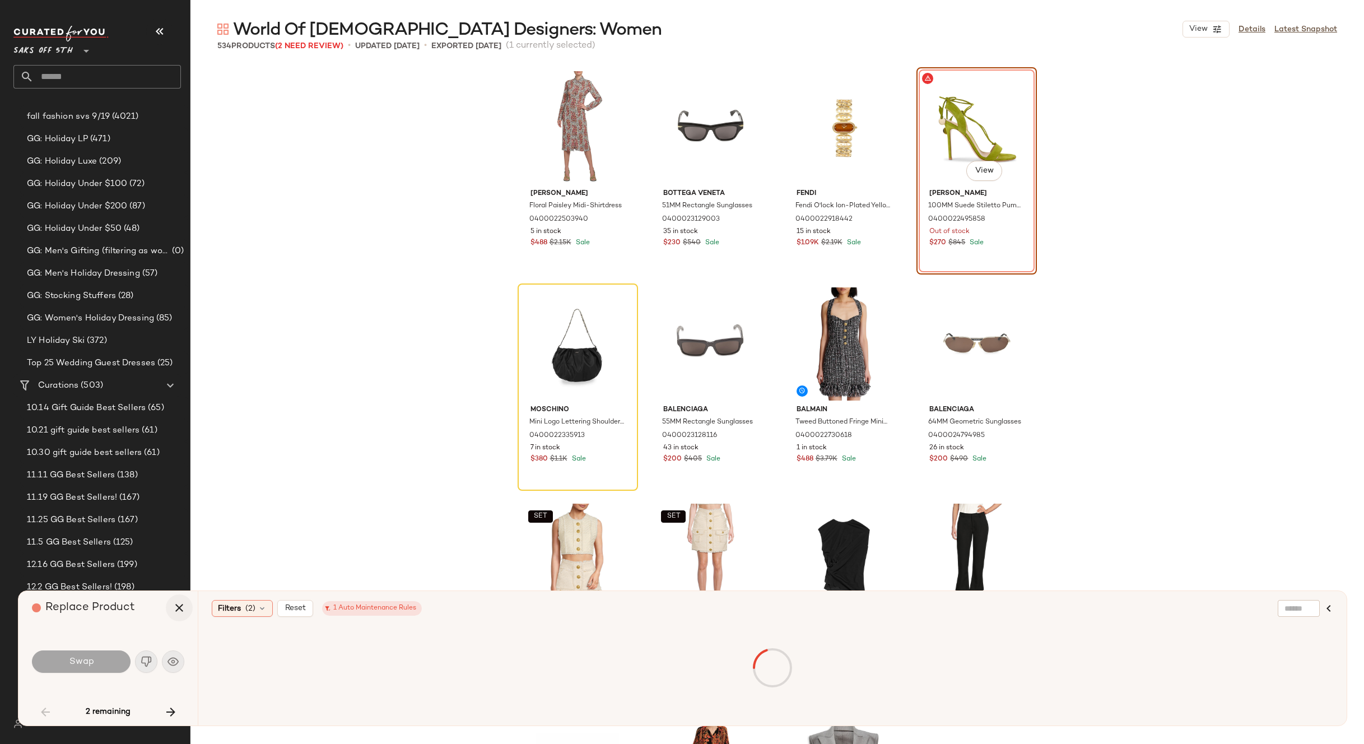
click at [178, 603] on icon "button" at bounding box center [179, 607] width 13 height 13
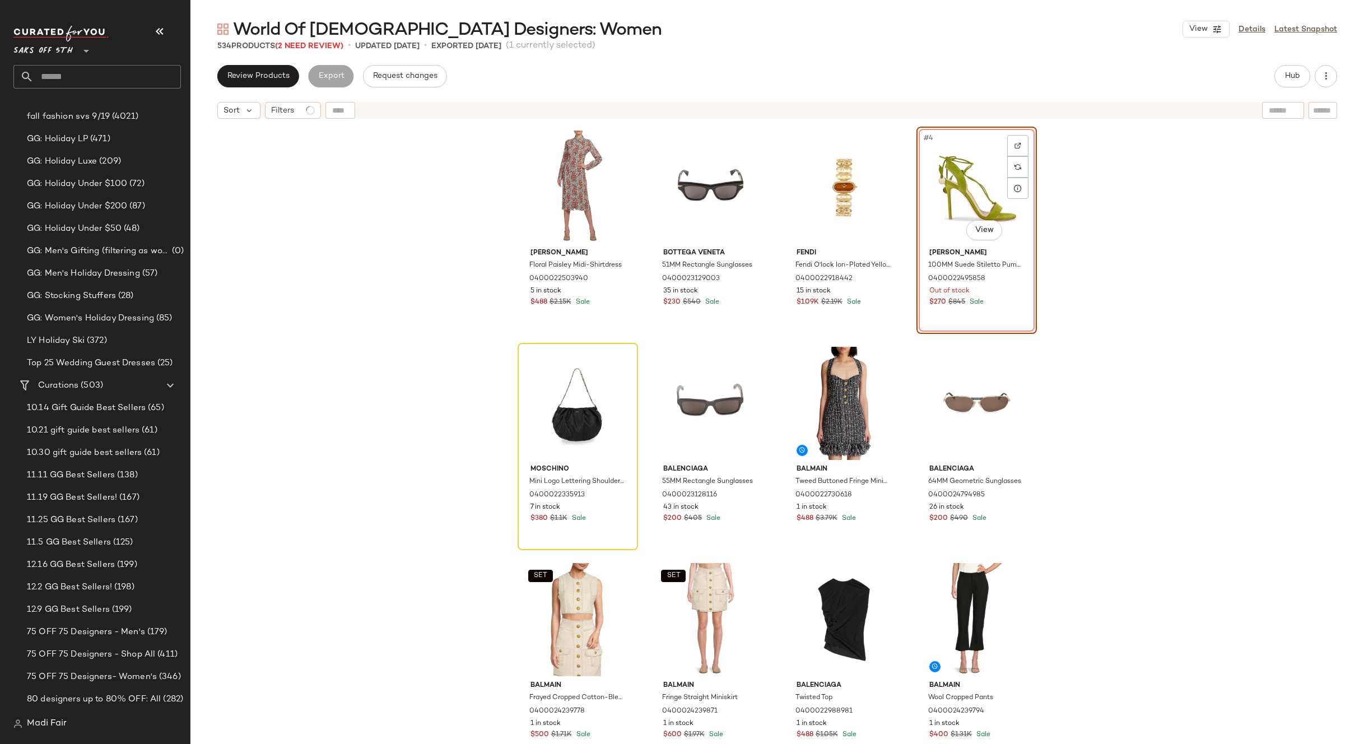
drag, startPoint x: 1138, startPoint y: 330, endPoint x: 1159, endPoint y: 297, distance: 38.5
click at [1139, 328] on div "[PERSON_NAME] Floral Paisley Midi-Shirtdress 0400022503940 5 in stock $488 $2.1…" at bounding box center [777, 448] width 1174 height 648
click at [1328, 72] on icon "button" at bounding box center [1325, 76] width 11 height 11
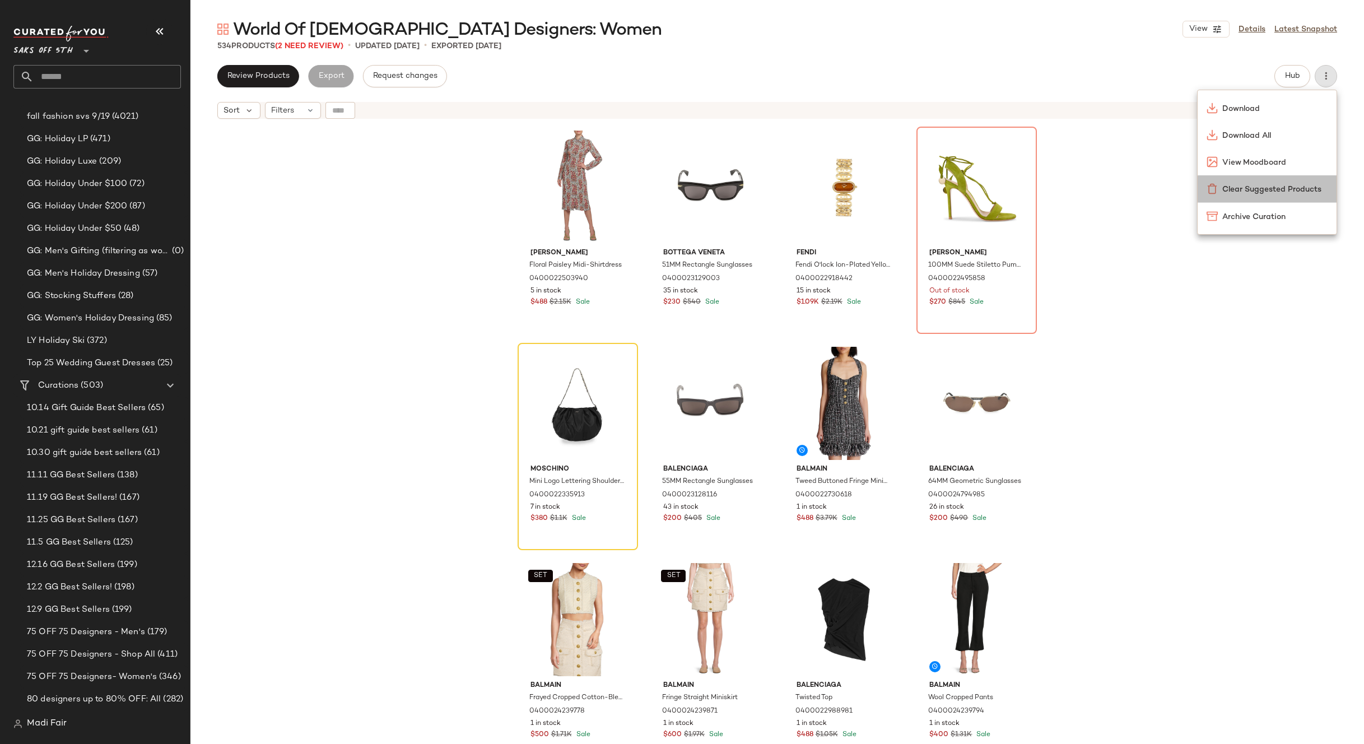
click at [1274, 187] on span "Clear Suggested Products" at bounding box center [1274, 190] width 105 height 12
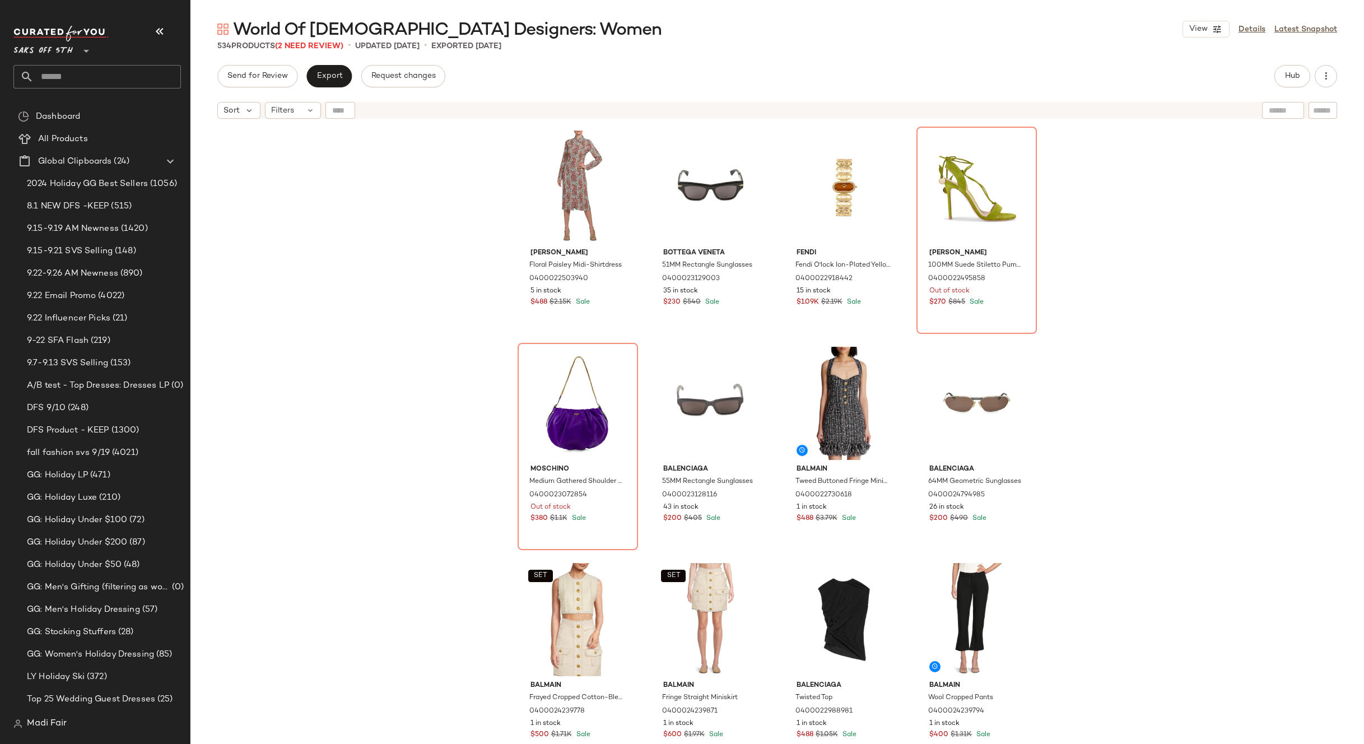
click at [1107, 310] on div "[PERSON_NAME] Floral Paisley Midi-Shirtdress 0400022503940 5 in stock $488 $2.1…" at bounding box center [777, 448] width 1174 height 648
click at [330, 79] on span "Export" at bounding box center [329, 76] width 26 height 9
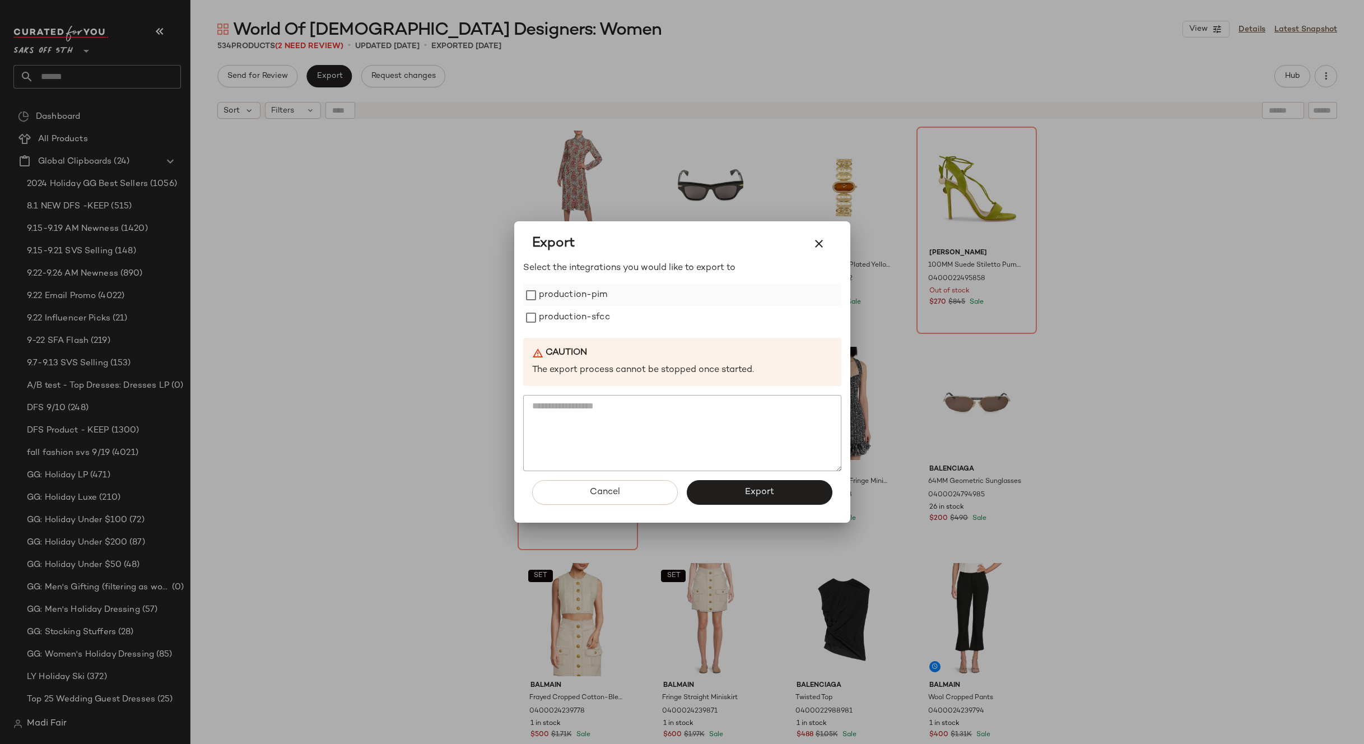
click at [570, 300] on label "production-pim" at bounding box center [573, 295] width 69 height 22
click at [573, 315] on label "production-sfcc" at bounding box center [574, 317] width 71 height 22
click at [741, 491] on button "Export" at bounding box center [760, 492] width 146 height 25
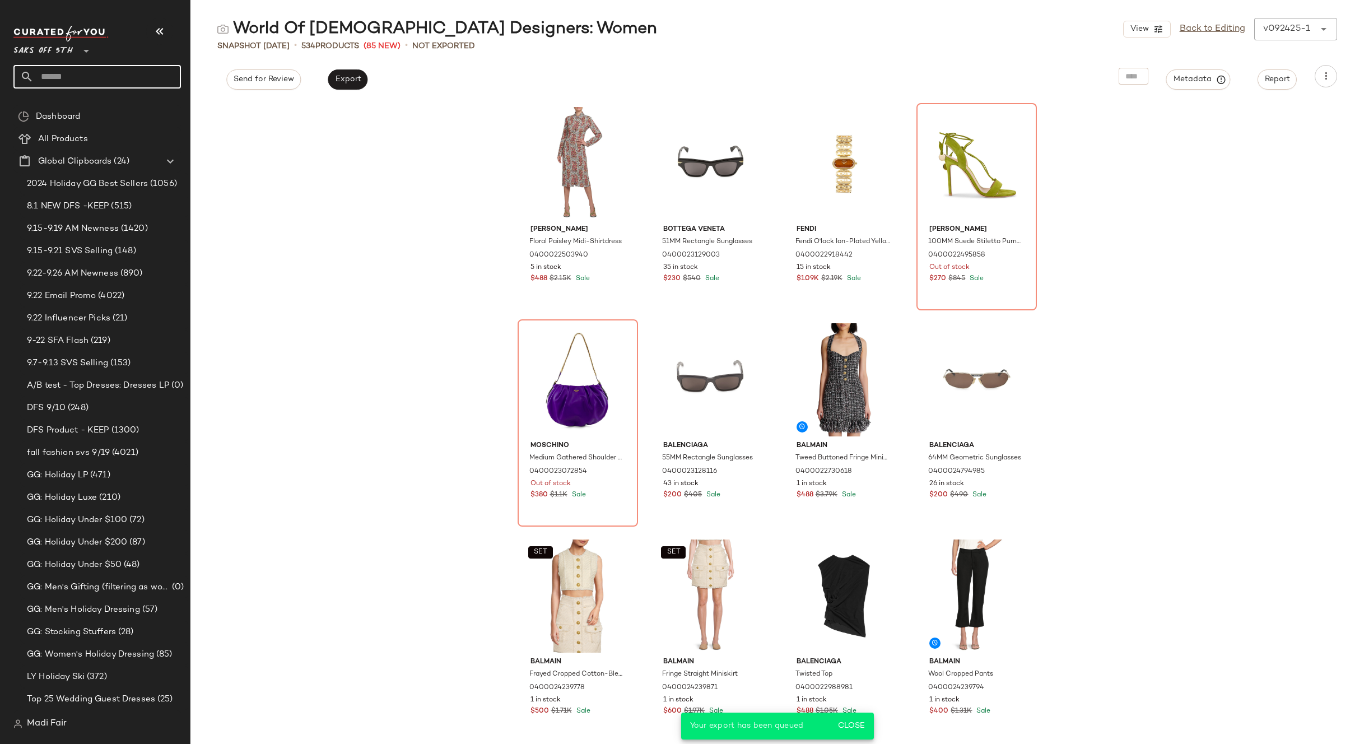
click at [69, 80] on input "text" at bounding box center [107, 77] width 147 height 24
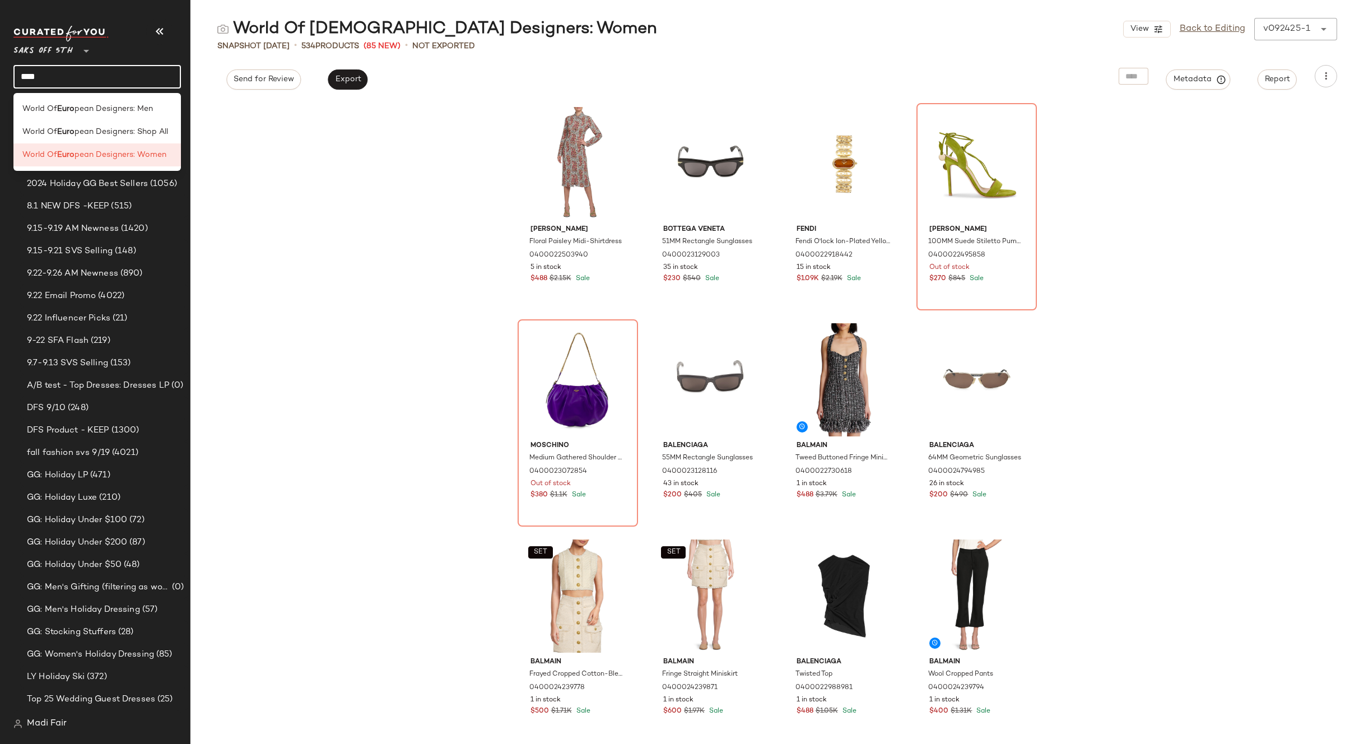
drag, startPoint x: 57, startPoint y: 75, endPoint x: 3, endPoint y: 78, distance: 53.9
click at [3, 78] on nav "Saks OFF 5TH ** **** Dashboard All Products Global Clipboards (24) 2024 Holiday…" at bounding box center [95, 372] width 190 height 744
type input "*******"
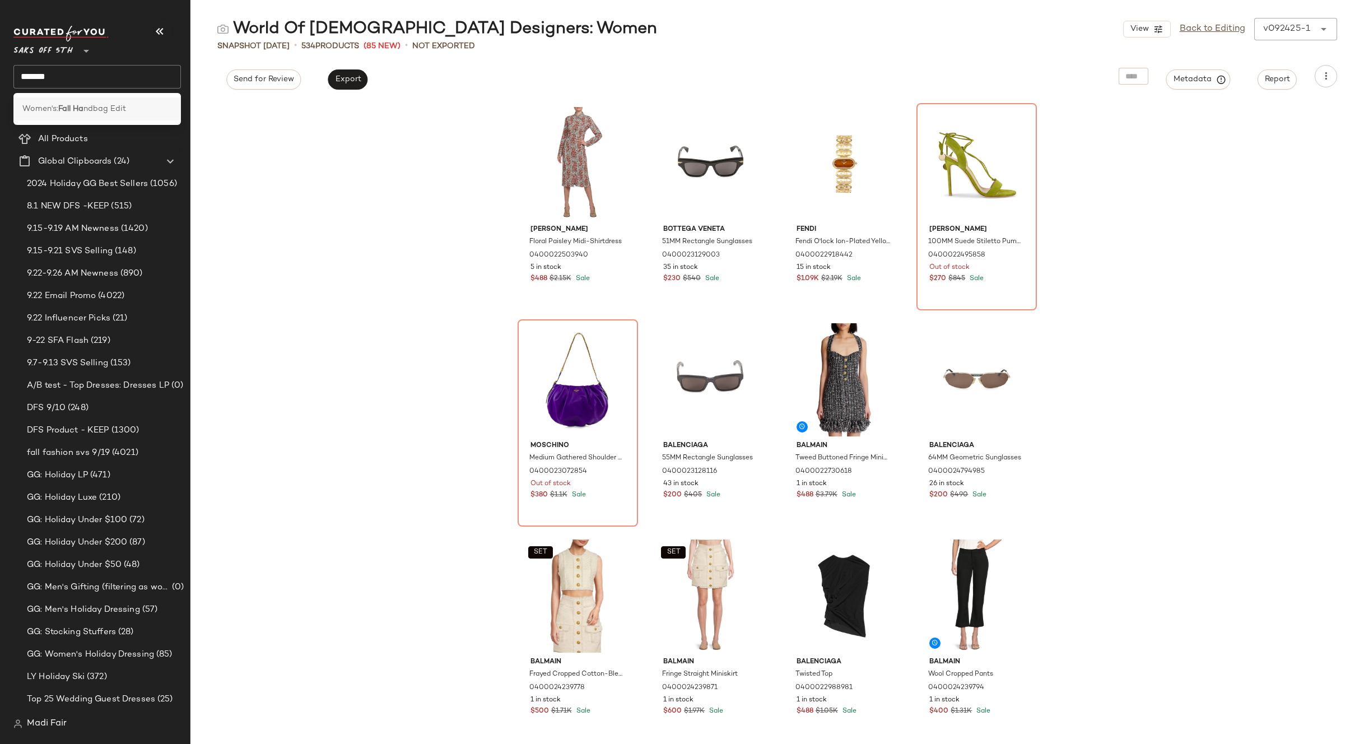
click at [69, 108] on b "Fall Ha" at bounding box center [70, 109] width 25 height 12
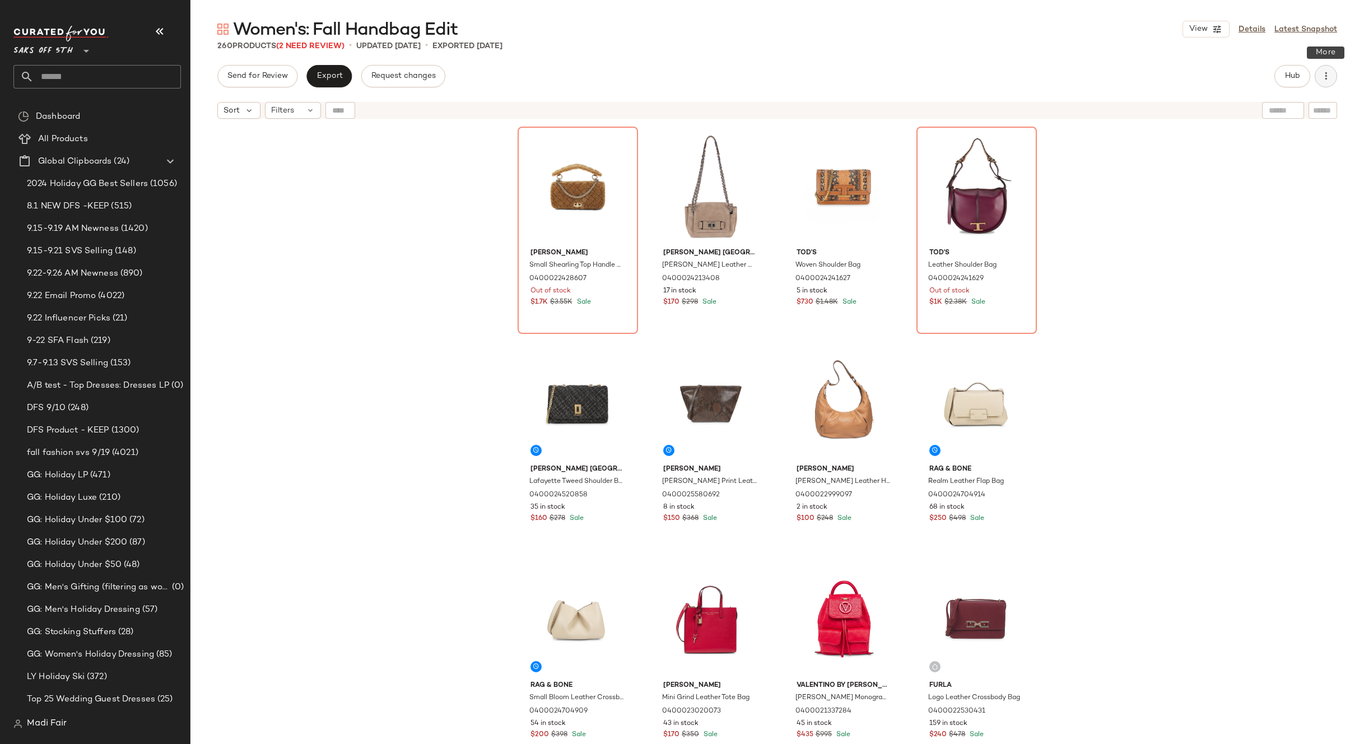
click at [1328, 77] on icon "button" at bounding box center [1325, 76] width 11 height 11
drag, startPoint x: 1254, startPoint y: 330, endPoint x: 1026, endPoint y: 245, distance: 243.2
click at [1252, 331] on div "[PERSON_NAME] Small Shearling Top Handle Bag 0400022428607 Out of stock $1.7K $…" at bounding box center [777, 448] width 1174 height 648
click at [336, 81] on span "Export" at bounding box center [329, 76] width 26 height 9
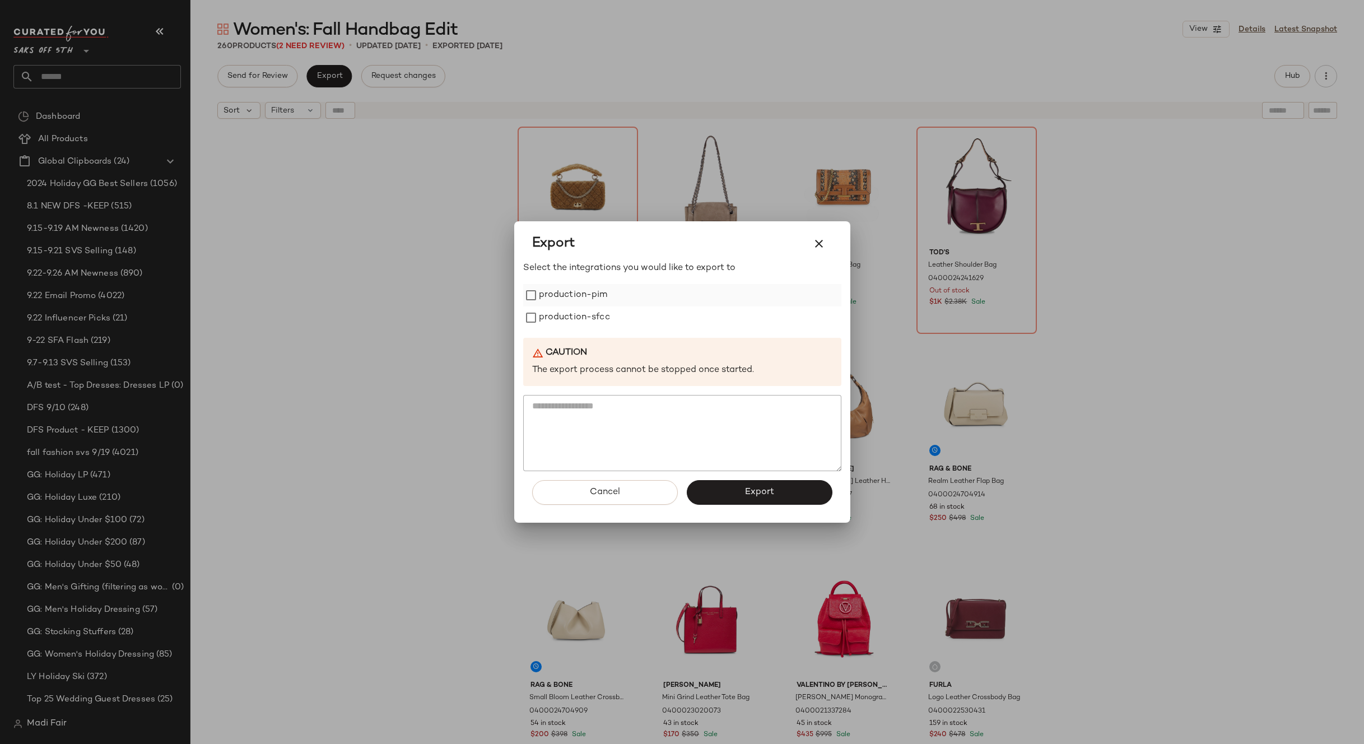
click at [586, 296] on label "production-pim" at bounding box center [573, 295] width 69 height 22
click at [583, 316] on label "production-sfcc" at bounding box center [574, 317] width 71 height 22
click at [753, 487] on span "Export" at bounding box center [760, 492] width 30 height 11
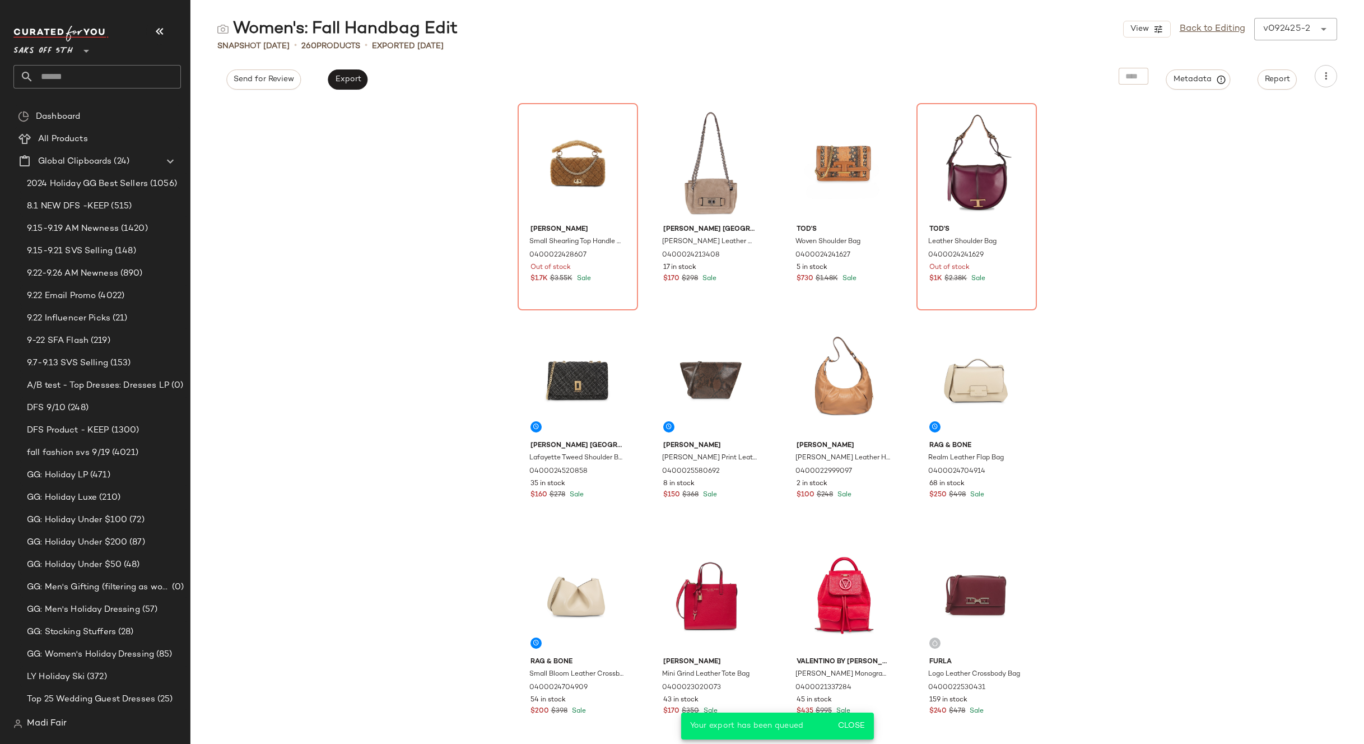
click at [323, 146] on div "[PERSON_NAME] Small Shearling Top Handle Bag 0400022428607 Out of stock $1.7K $…" at bounding box center [777, 422] width 1174 height 643
click at [67, 83] on input "text" at bounding box center [107, 77] width 147 height 24
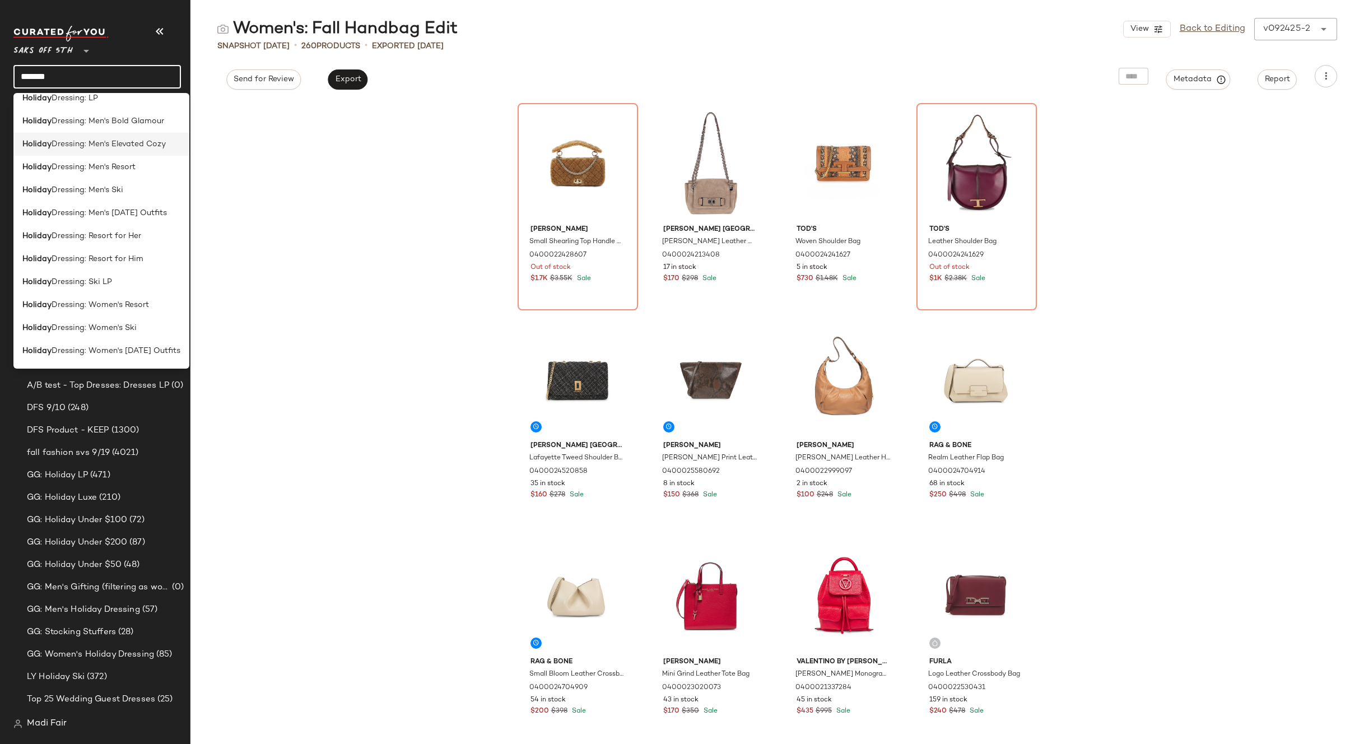
scroll to position [280, 0]
type input "*******"
click at [146, 267] on div "Holiday Dressing: Ski LP" at bounding box center [101, 265] width 158 height 12
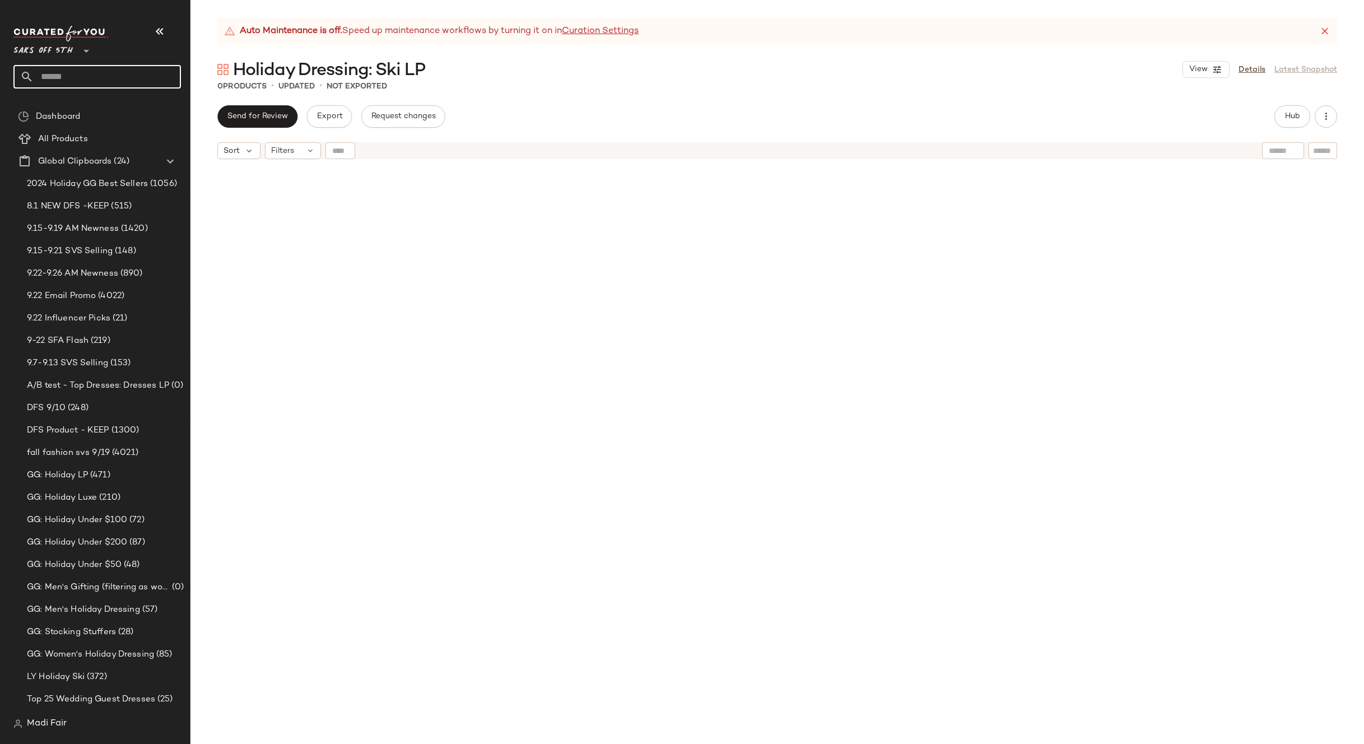
click at [117, 75] on input "text" at bounding box center [107, 77] width 147 height 24
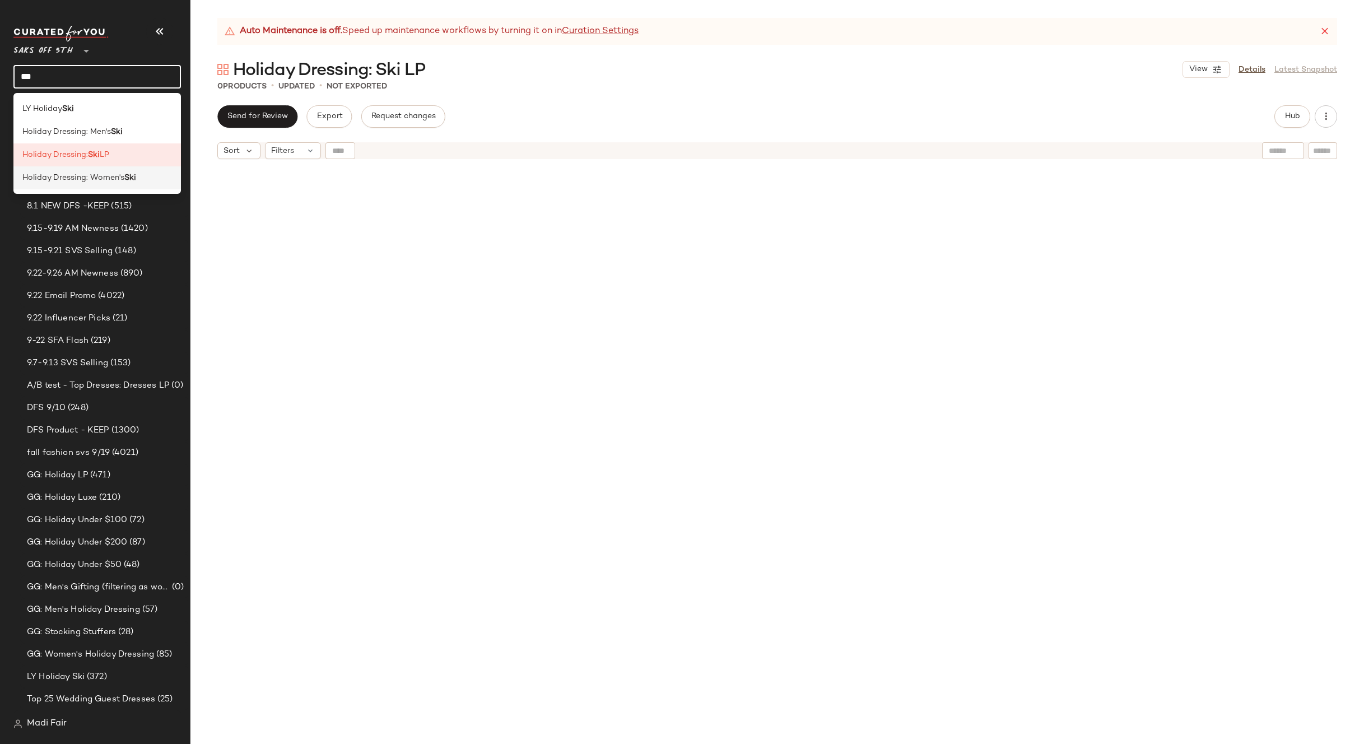
type input "***"
click at [113, 173] on span "Holiday Dressing: Women's" at bounding box center [73, 178] width 102 height 12
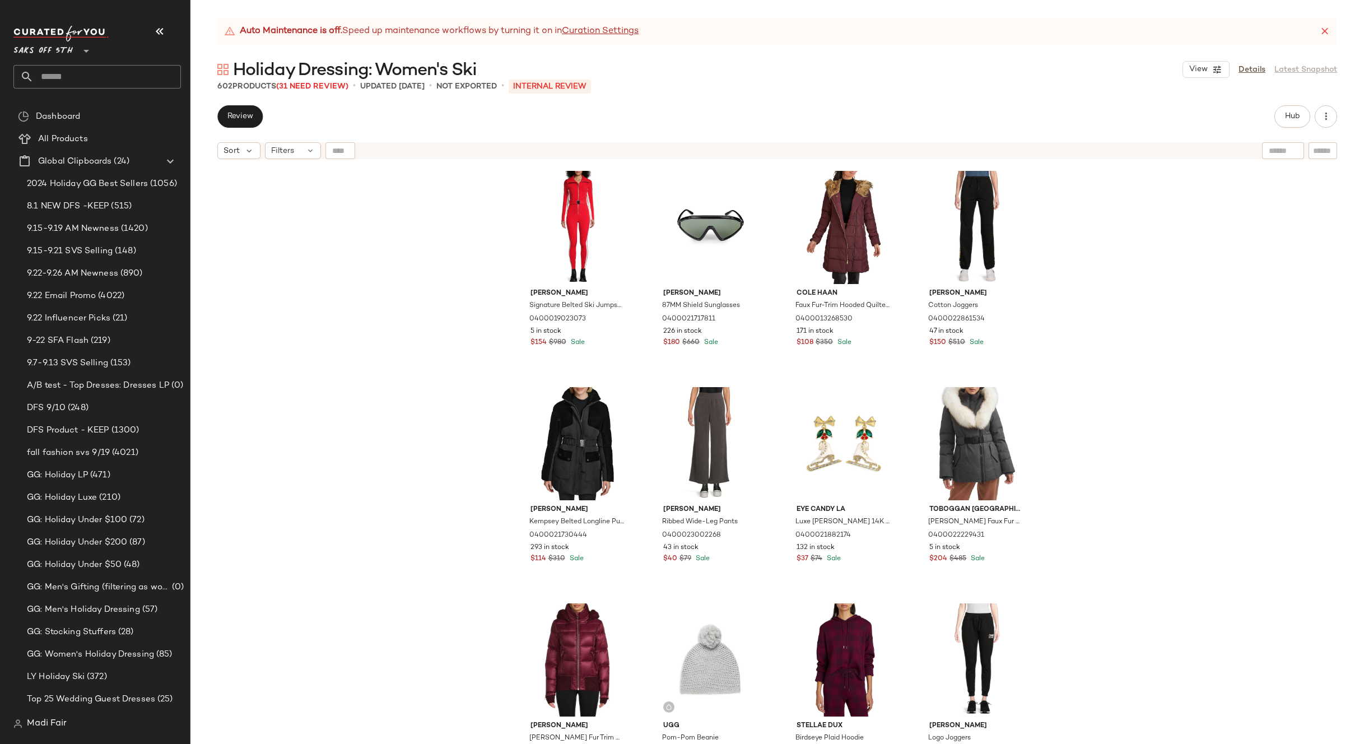
click at [58, 72] on input "text" at bounding box center [107, 77] width 147 height 24
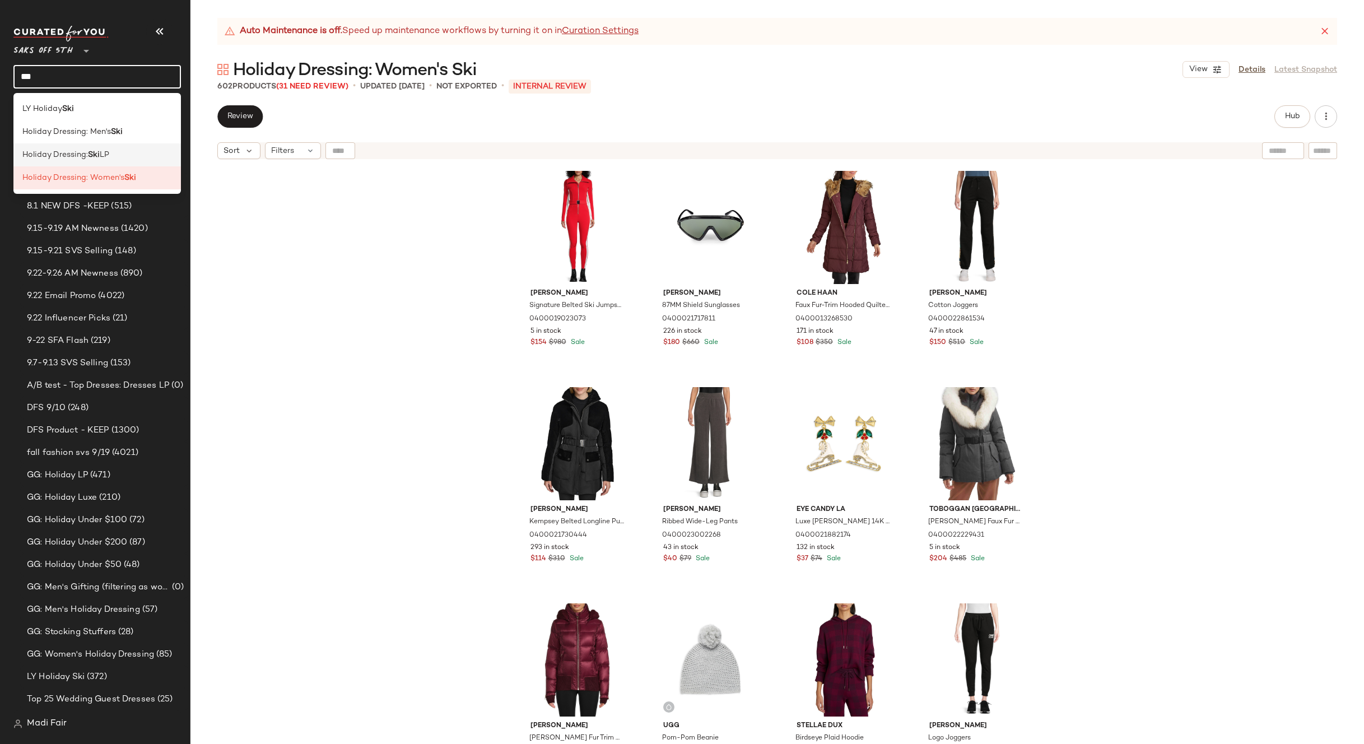
type input "***"
click at [80, 151] on span "Holiday Dressing:" at bounding box center [55, 155] width 66 height 12
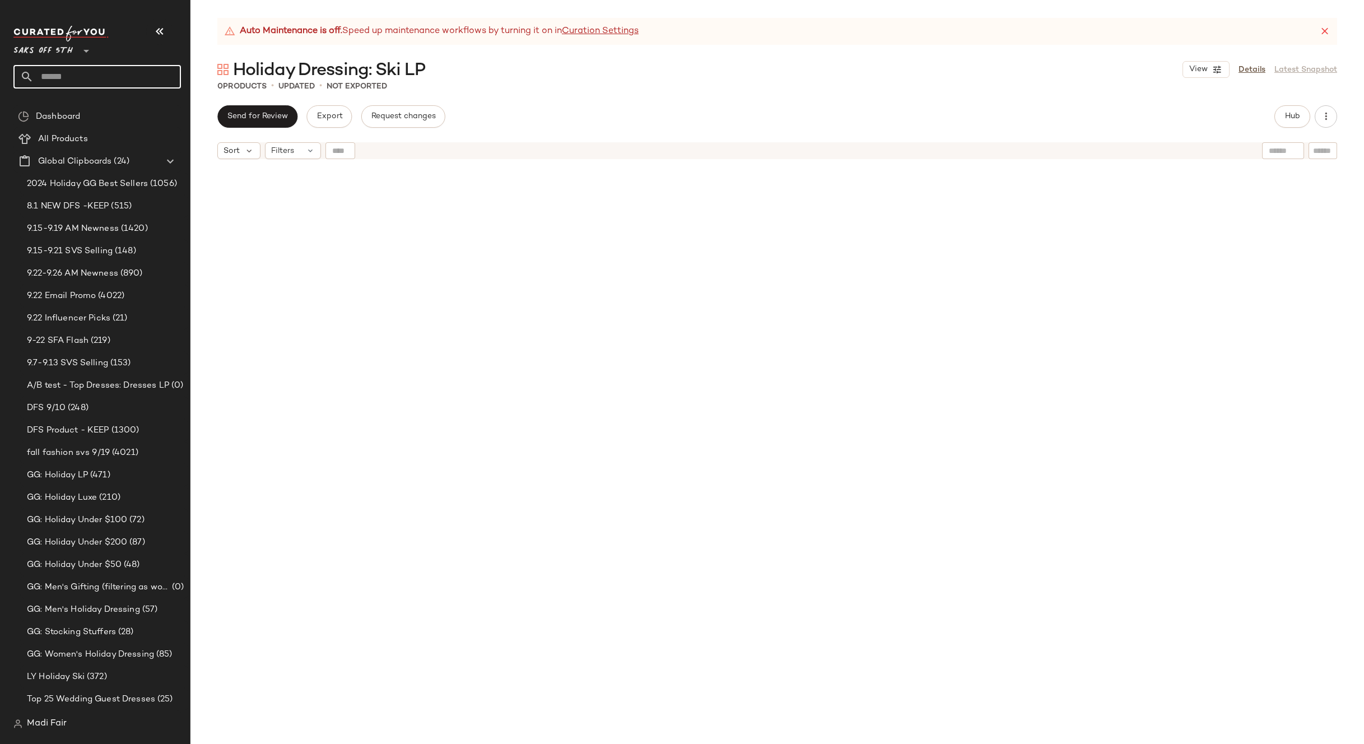
click at [87, 85] on input "text" at bounding box center [107, 77] width 147 height 24
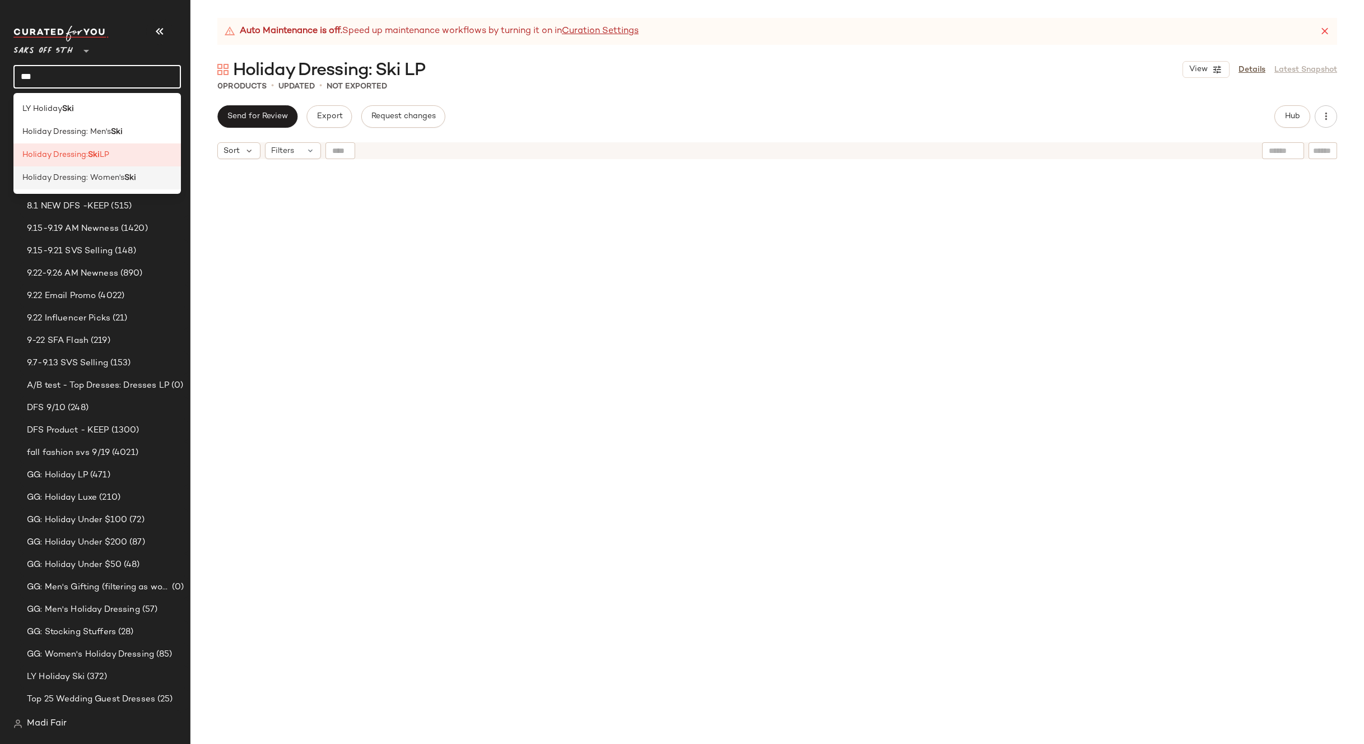
type input "***"
click at [120, 197] on div "Open in [GEOGRAPHIC_DATA]" at bounding box center [179, 190] width 132 height 13
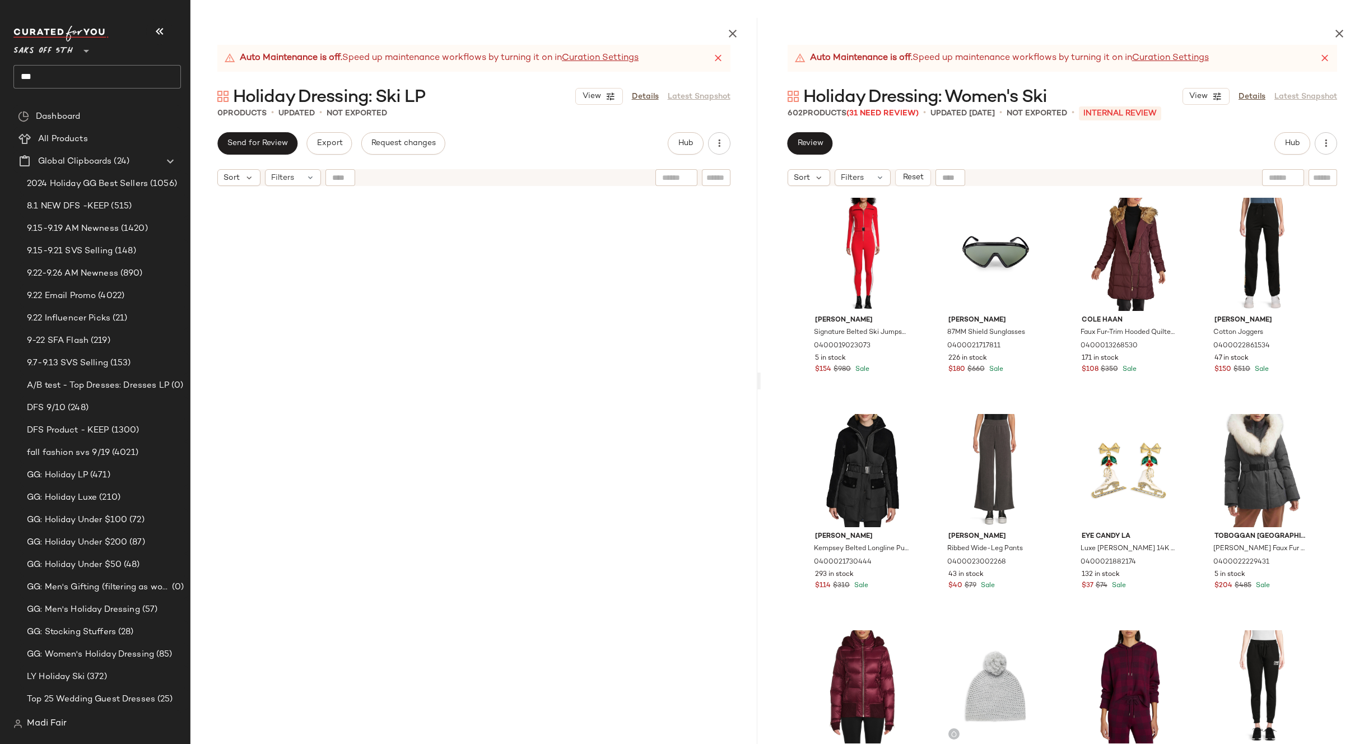
drag, startPoint x: 776, startPoint y: 212, endPoint x: 760, endPoint y: 212, distance: 16.2
click at [760, 212] on div "Auto Maintenance is off. Speed up maintenance workflows by turning it on in Cur…" at bounding box center [777, 381] width 1174 height 726
click at [848, 239] on div "#1 View" at bounding box center [862, 254] width 113 height 113
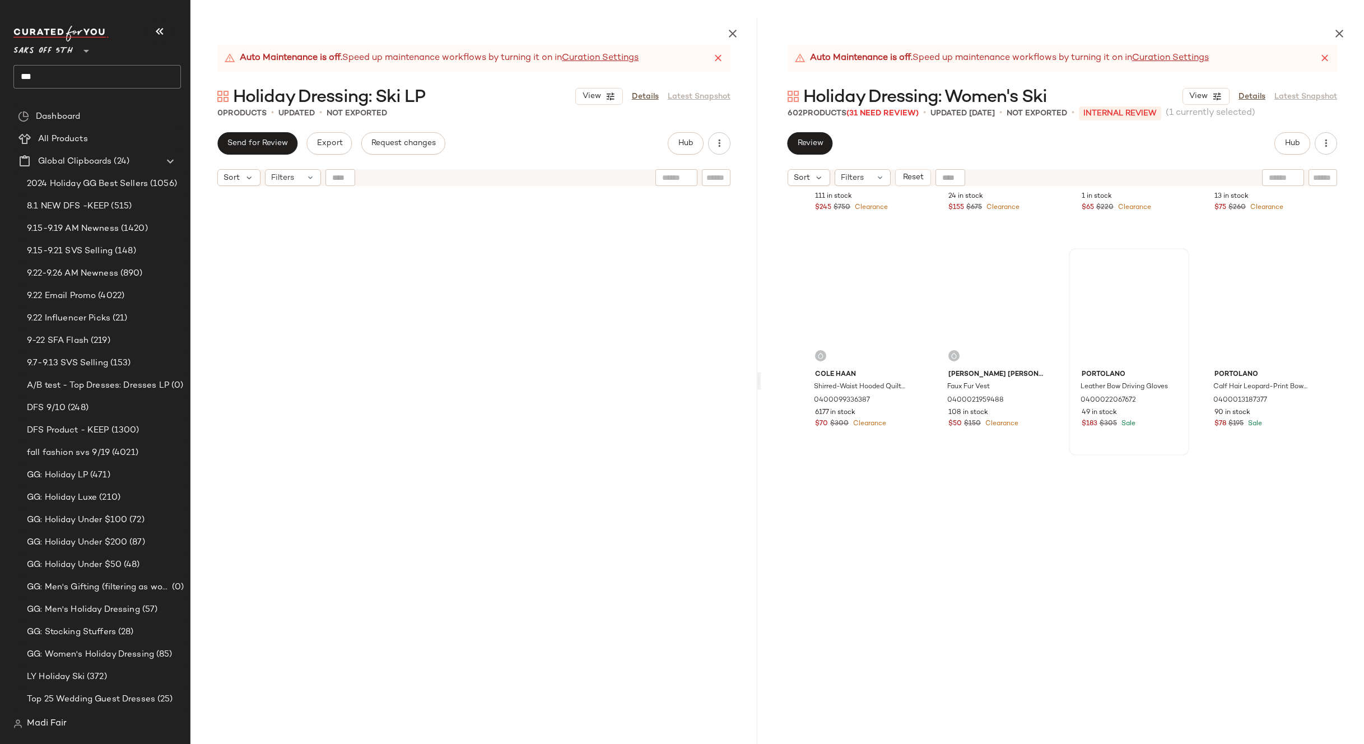
scroll to position [32050, 0]
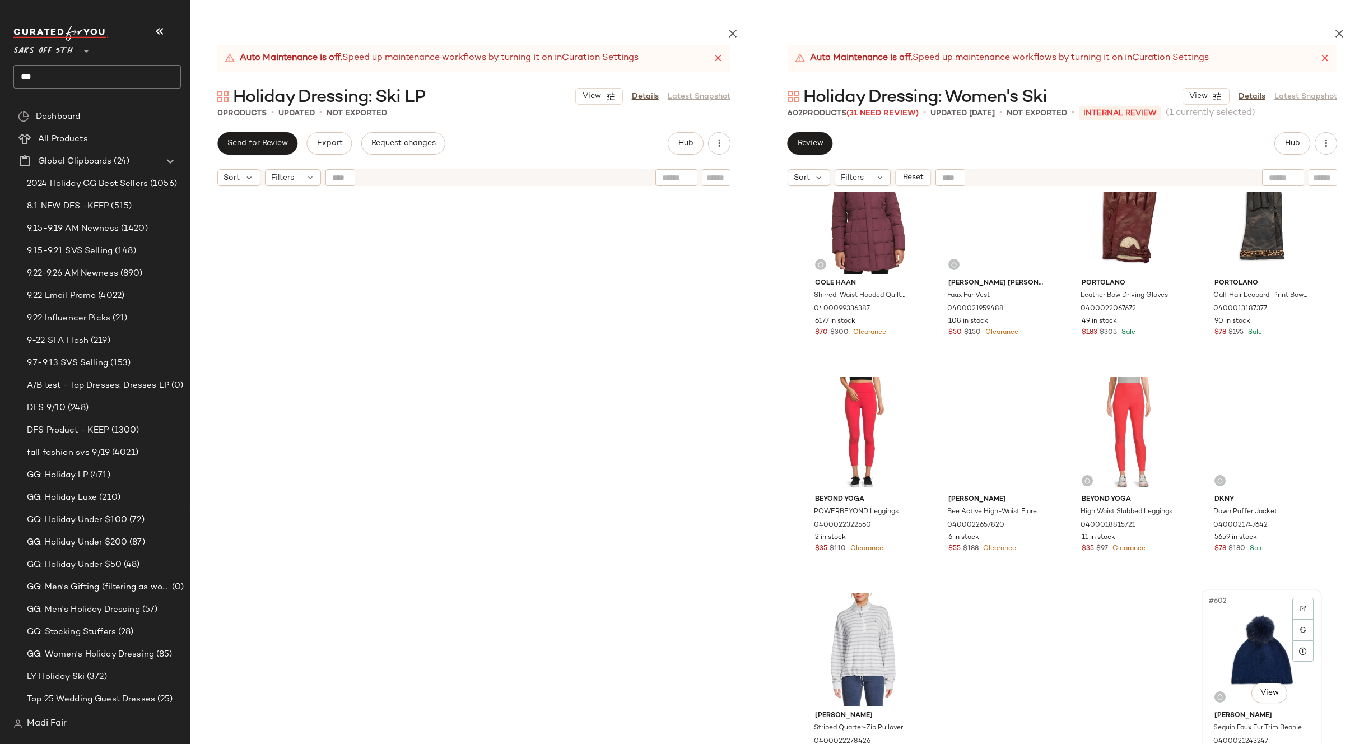
click at [1240, 631] on div "#602 View" at bounding box center [1262, 649] width 113 height 113
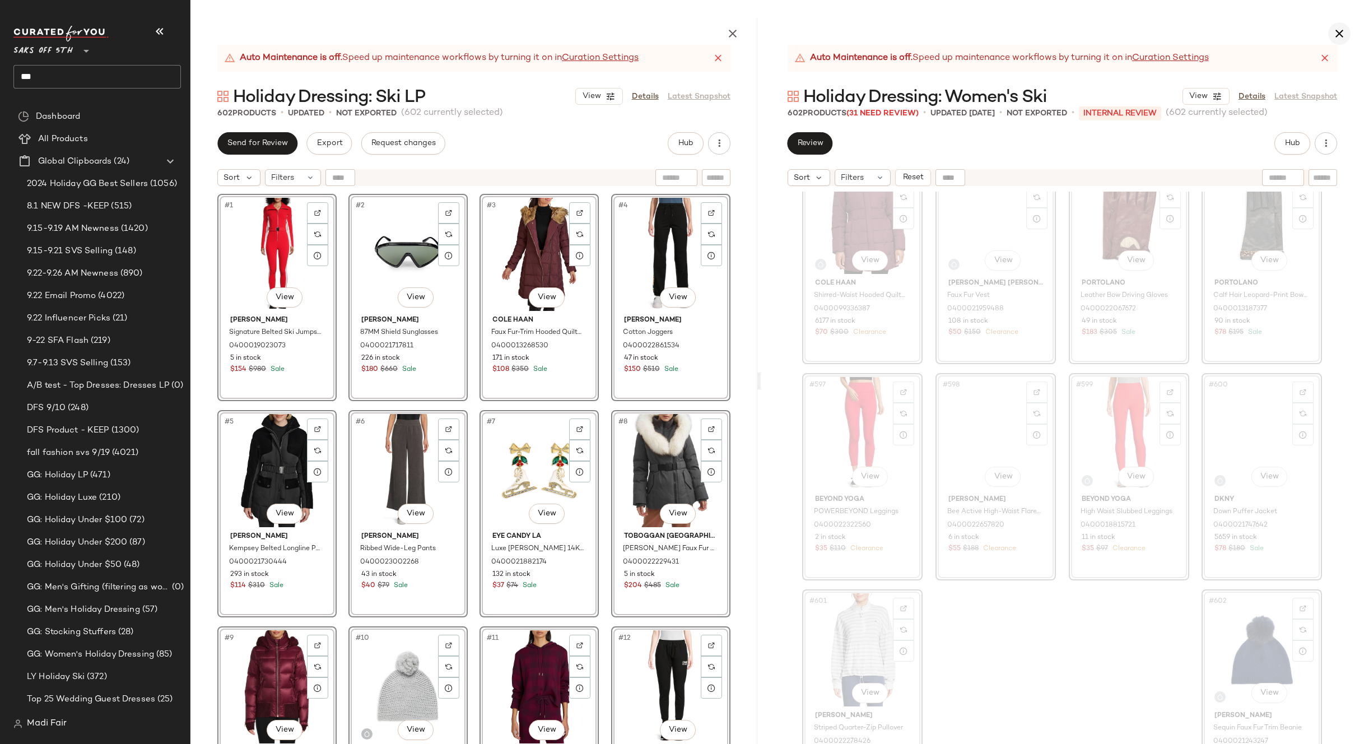
click at [1334, 36] on icon "button" at bounding box center [1339, 33] width 13 height 13
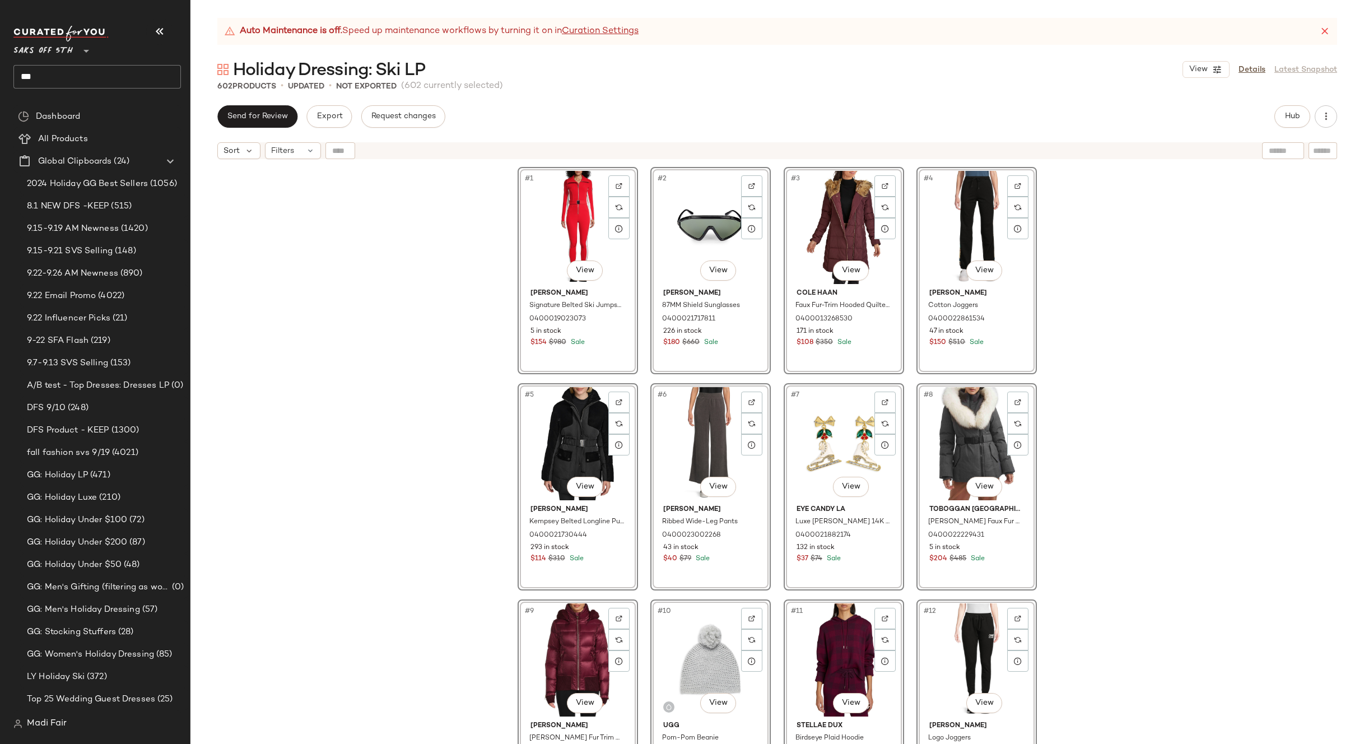
drag, startPoint x: 1120, startPoint y: 361, endPoint x: 1253, endPoint y: 86, distance: 305.4
click at [1120, 360] on div "#1 View [PERSON_NAME] Signature Belted Ski Jumpsuit 0400019023073 5 in stock $1…" at bounding box center [777, 468] width 1174 height 607
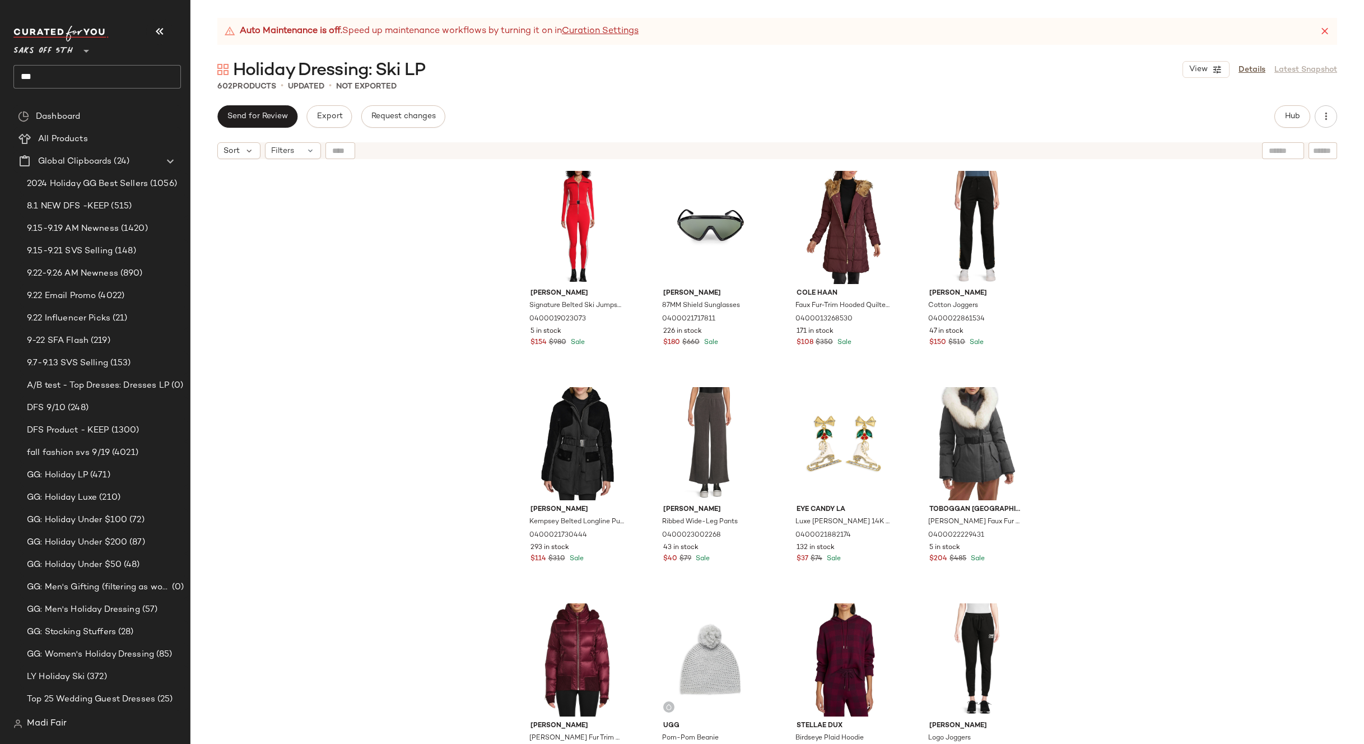
click at [1324, 34] on icon at bounding box center [1324, 31] width 11 height 11
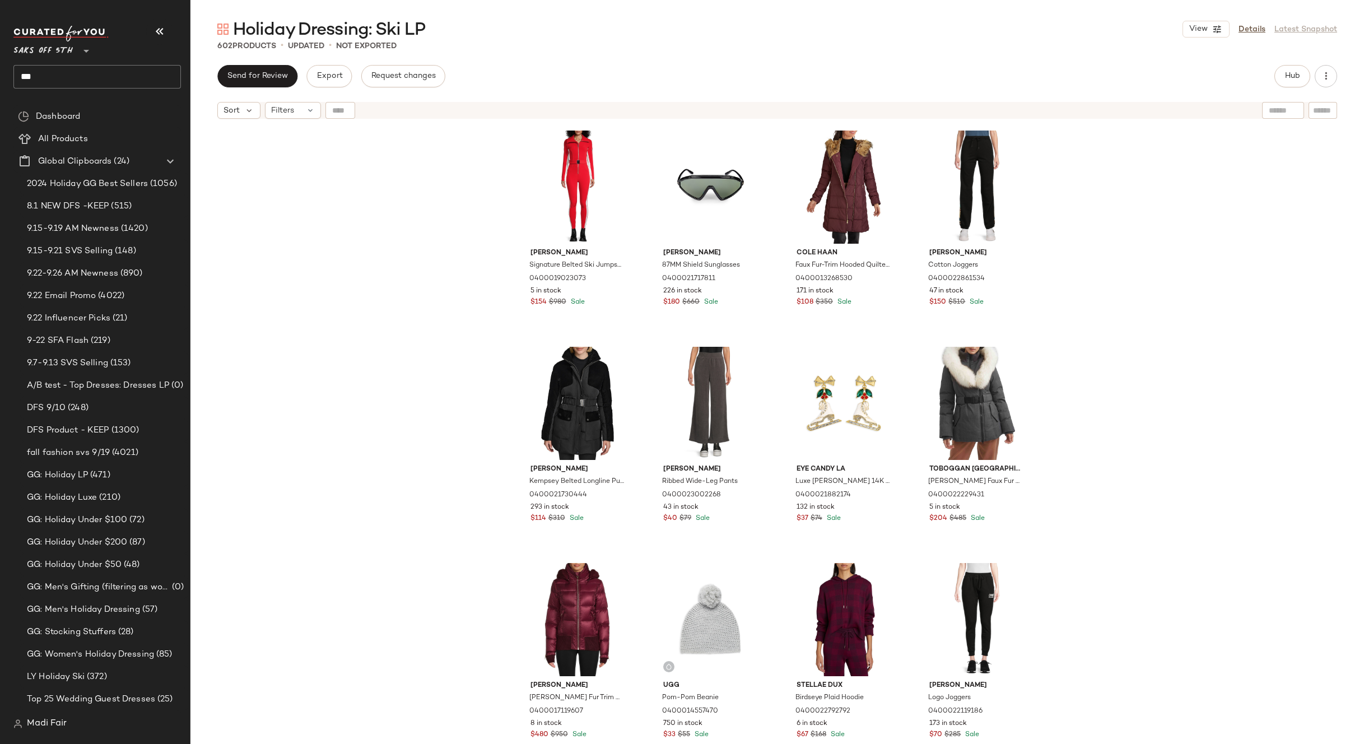
click at [1172, 301] on div "[PERSON_NAME] Signature Belted Ski Jumpsuit 0400019023073 5 in stock $154 $980 …" at bounding box center [777, 448] width 1174 height 648
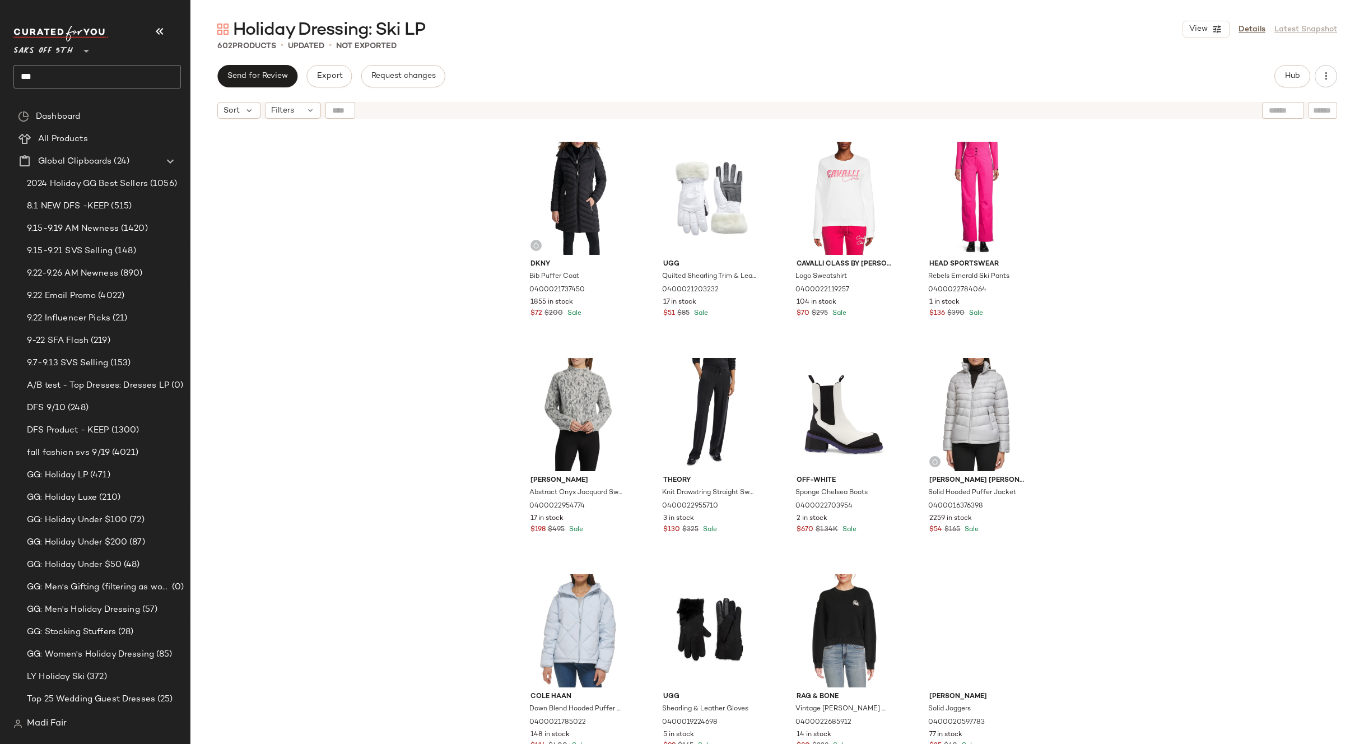
scroll to position [849, 0]
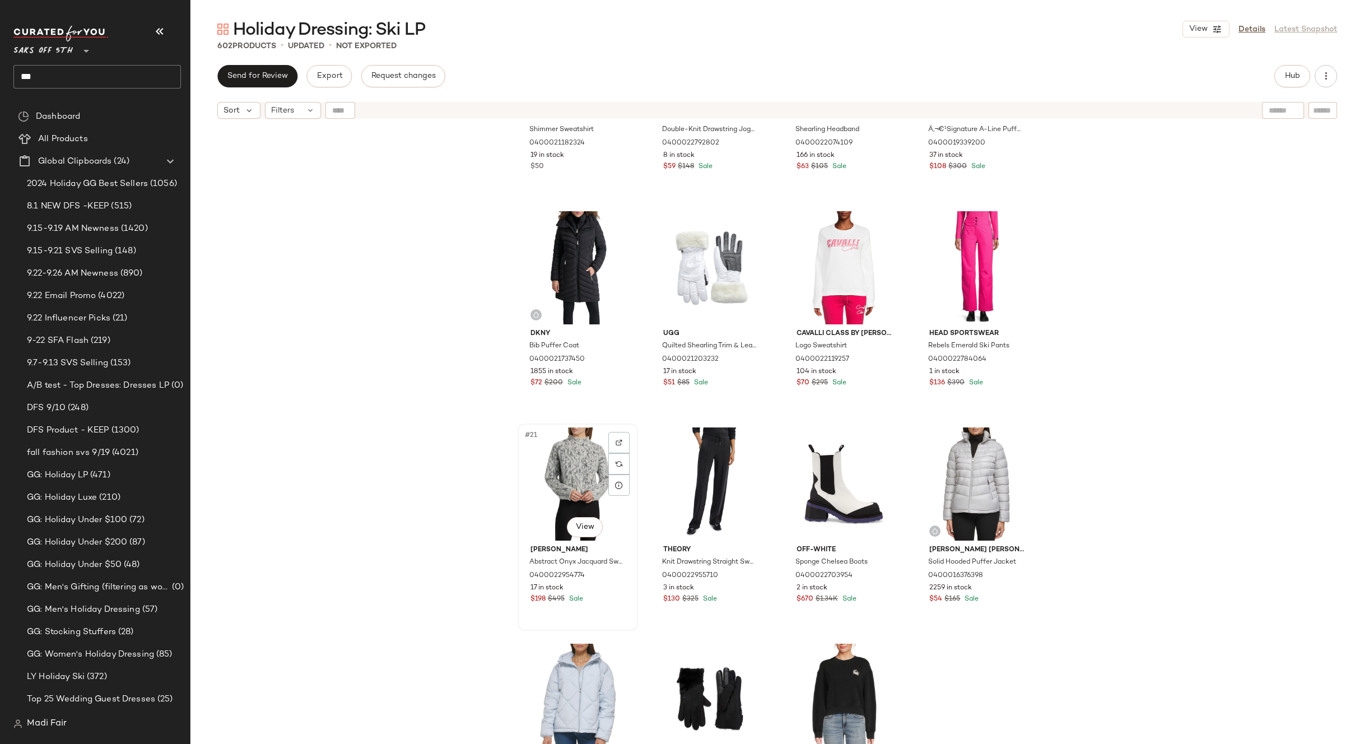
click at [570, 454] on div "#21 View" at bounding box center [578, 483] width 113 height 113
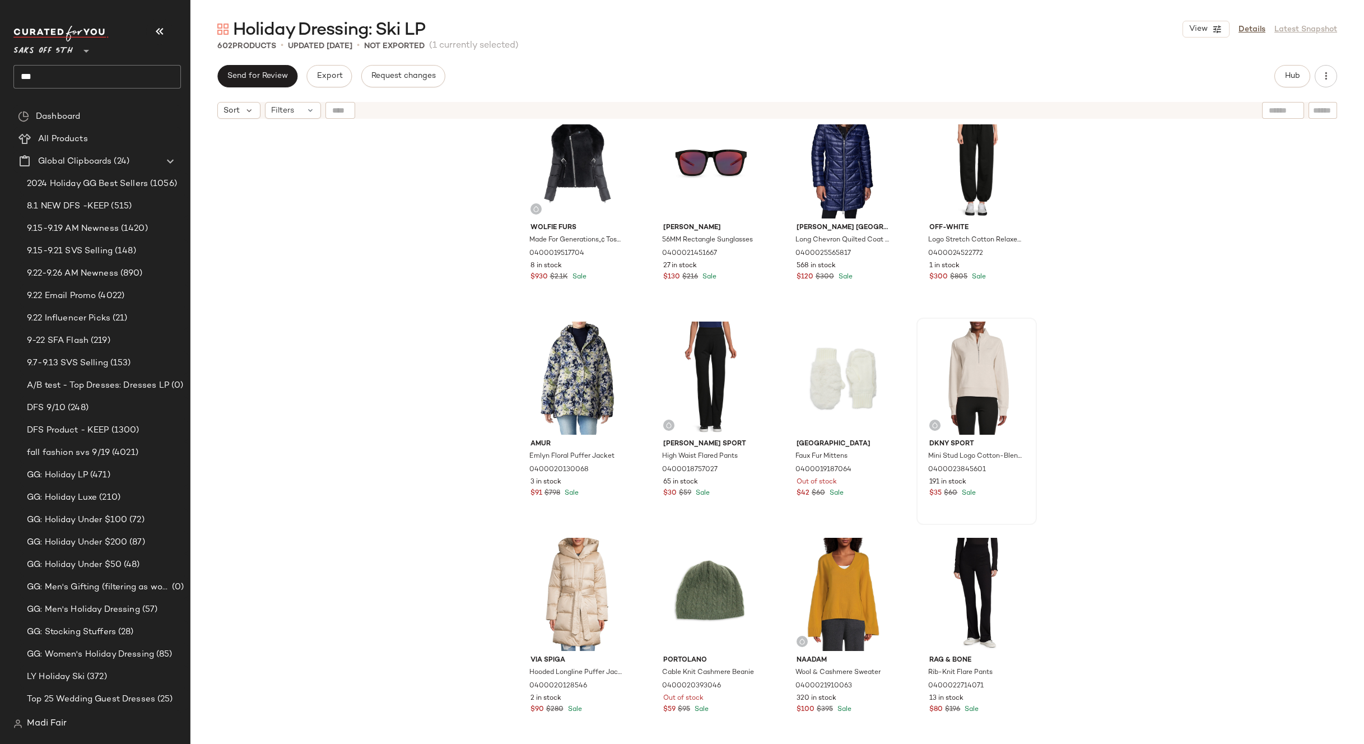
scroll to position [2194, 0]
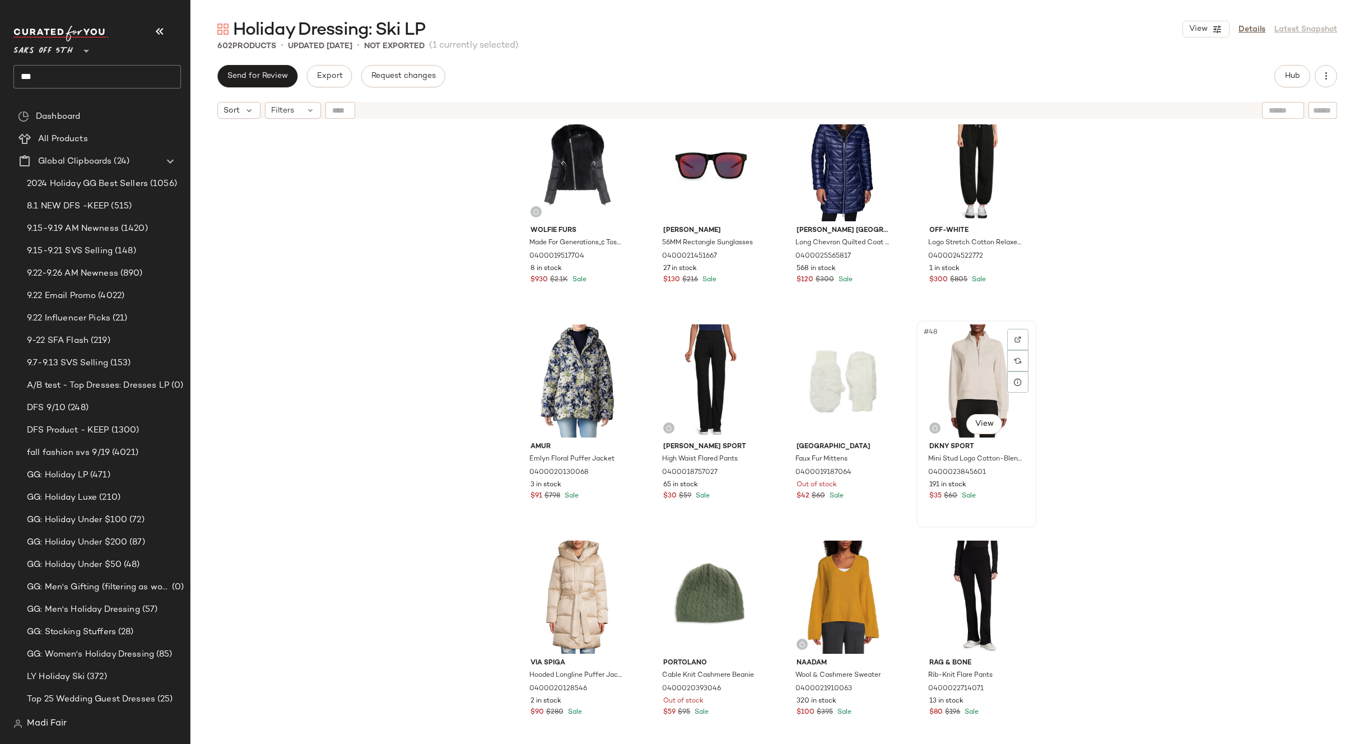
click at [990, 376] on div "#48 View" at bounding box center [976, 380] width 113 height 113
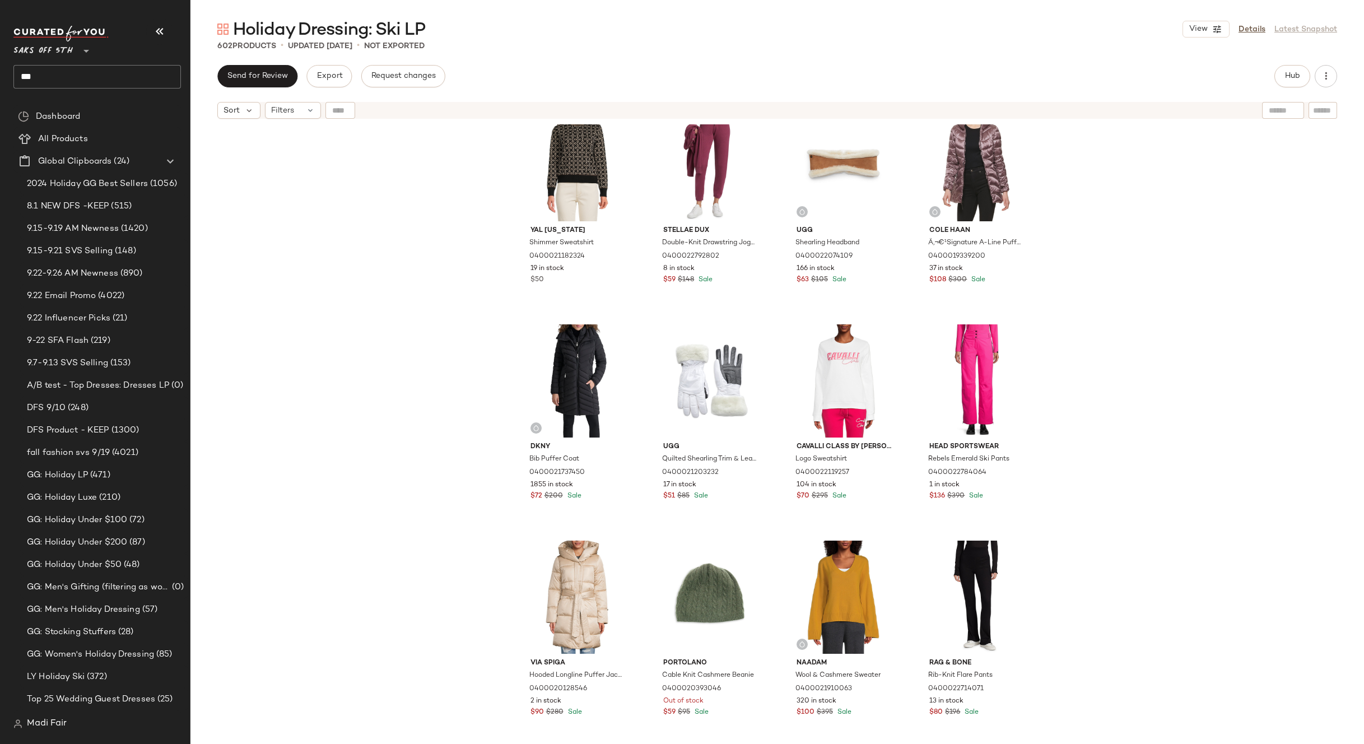
click at [1052, 383] on div "YAL [US_STATE] Shimmer Sweatshirt 0400021182324 19 in stock $50 Stellae Dux Dou…" at bounding box center [777, 448] width 1174 height 648
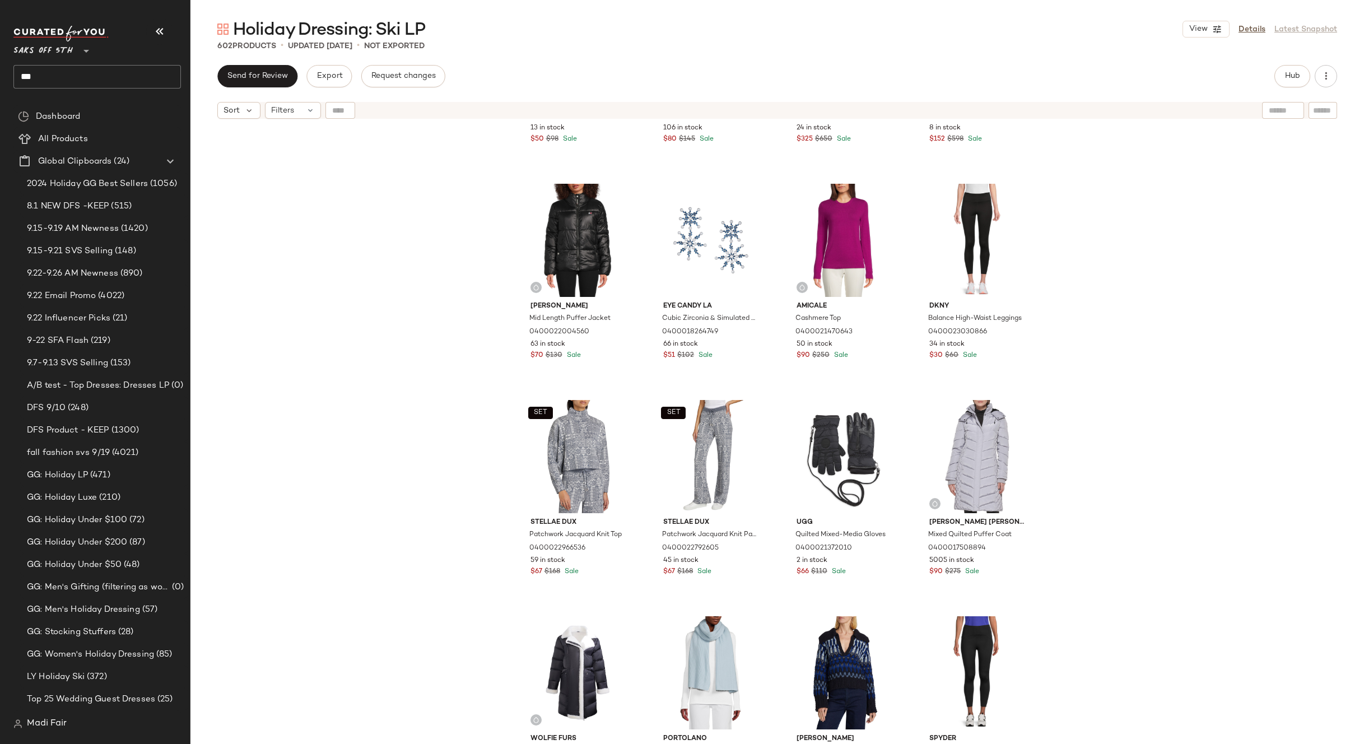
scroll to position [8580, 0]
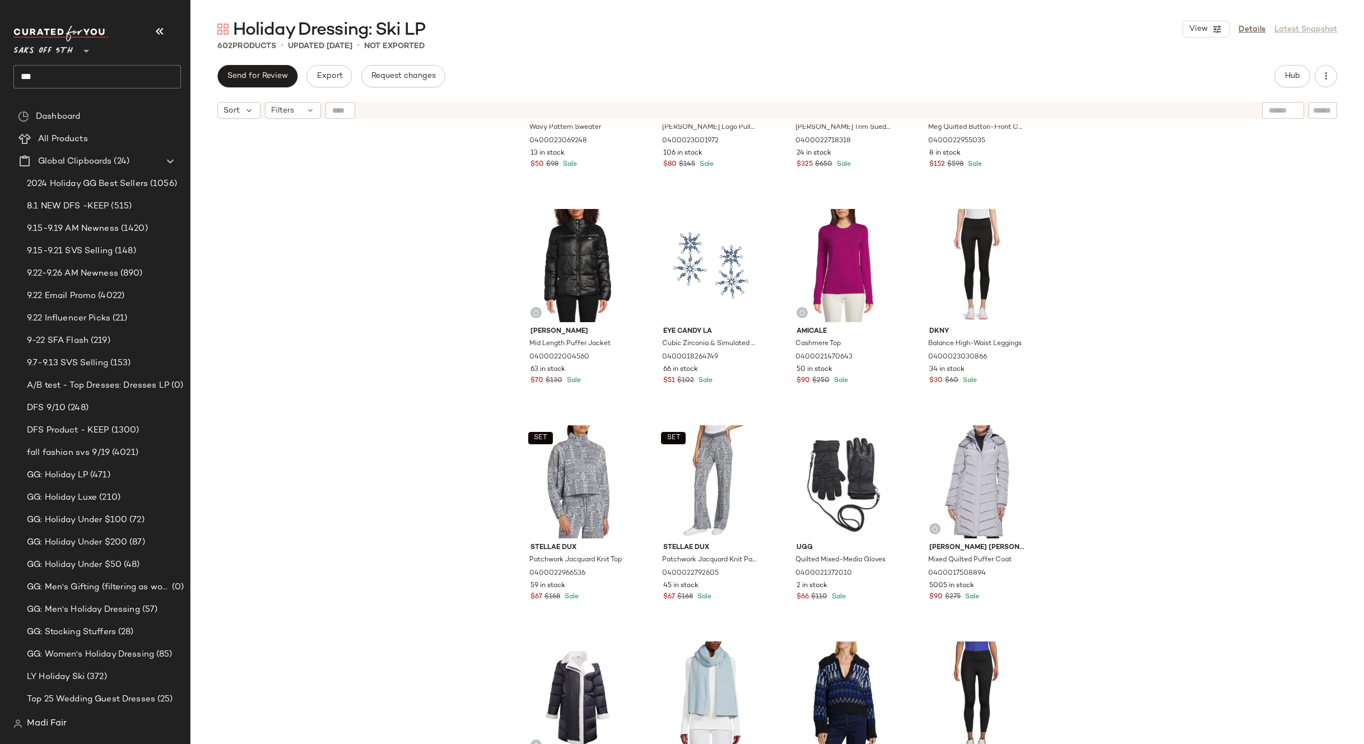
click at [421, 459] on div "YAL [US_STATE] Wavy Pattern Sweater 0400023069248 13 in stock $50 $98 Sale J.[P…" at bounding box center [777, 448] width 1174 height 648
click at [541, 466] on div "SET #165 View" at bounding box center [578, 481] width 113 height 113
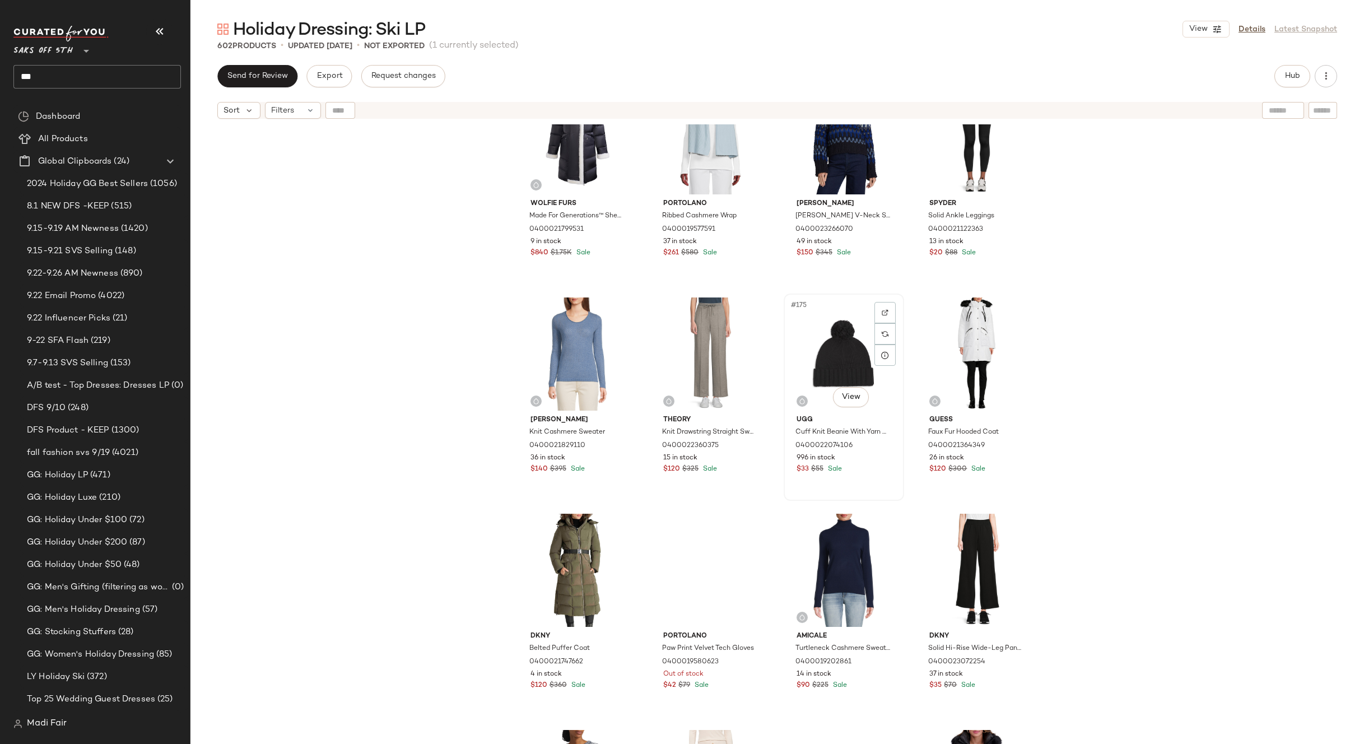
scroll to position [8861, 0]
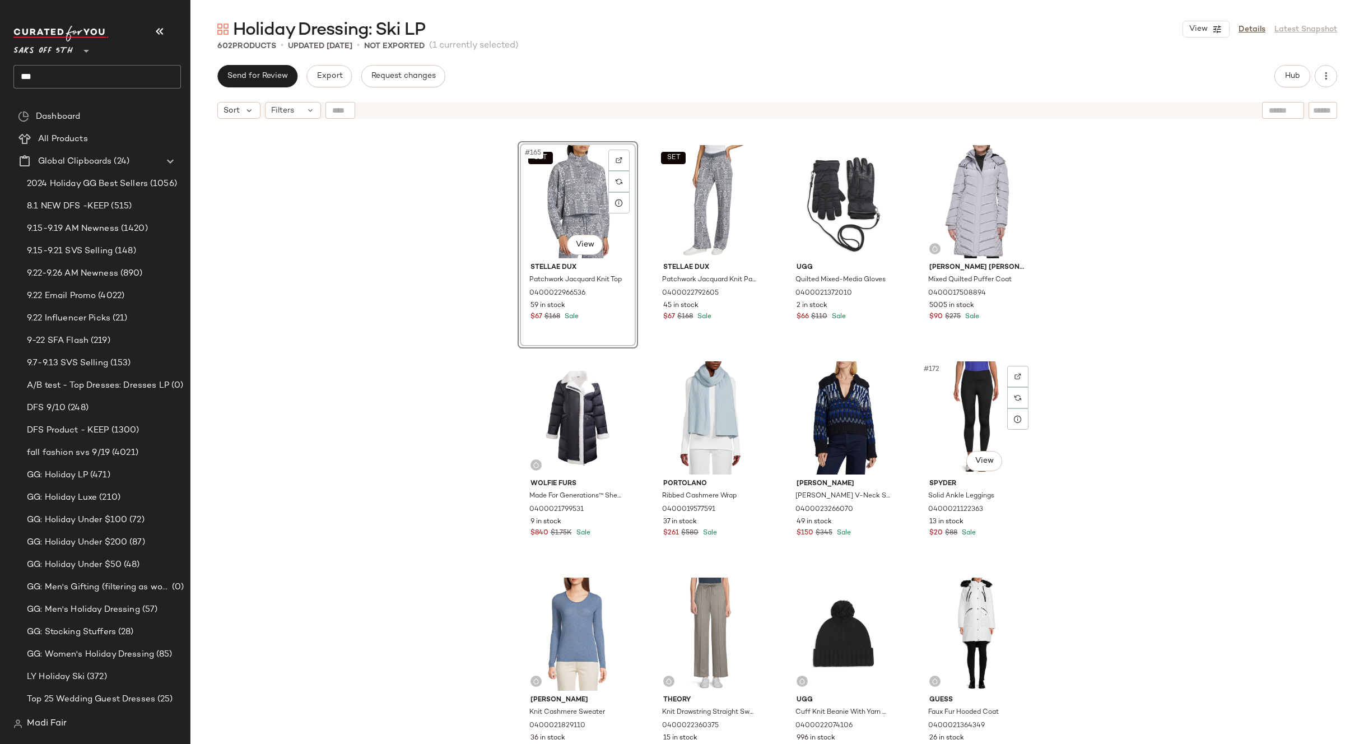
click at [1064, 434] on div "SET #165 View Stellae Dux Patchwork Jacquard Knit Top 0400022966536 59 in stock…" at bounding box center [777, 448] width 1174 height 648
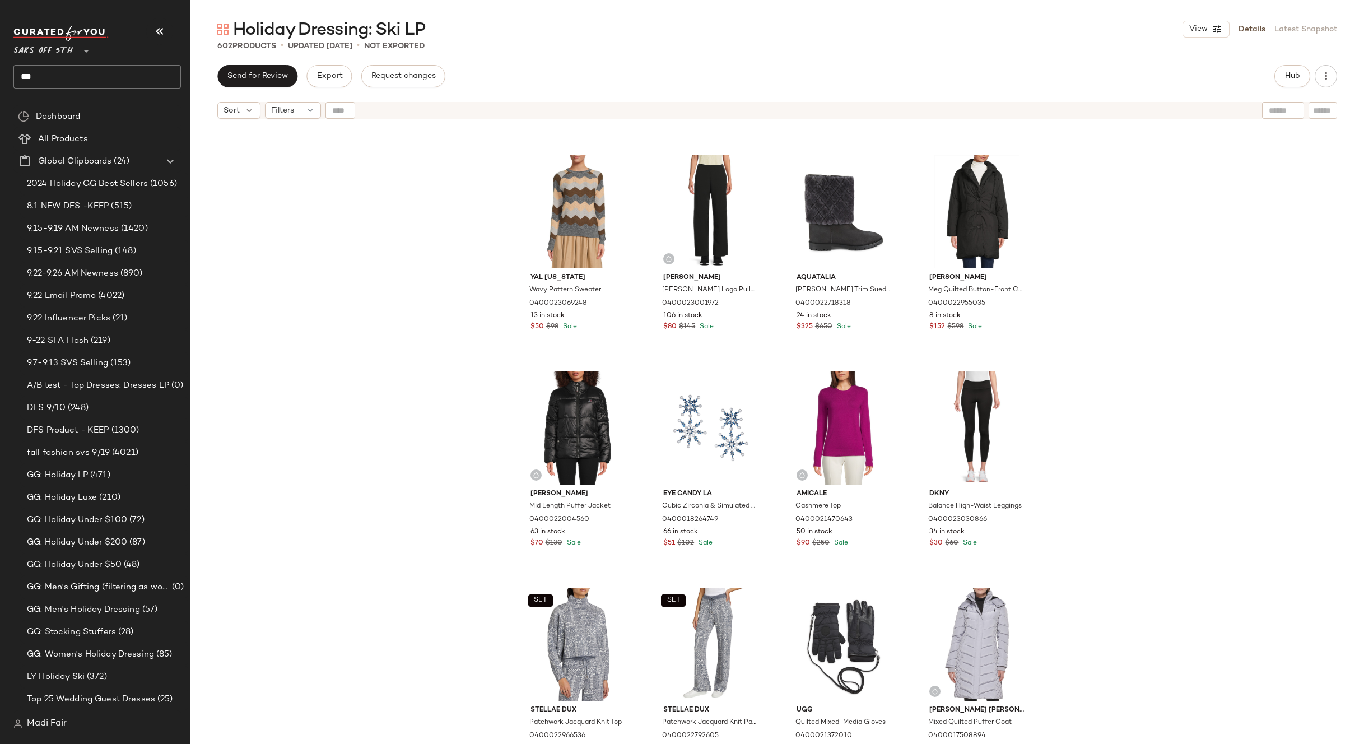
scroll to position [8580, 0]
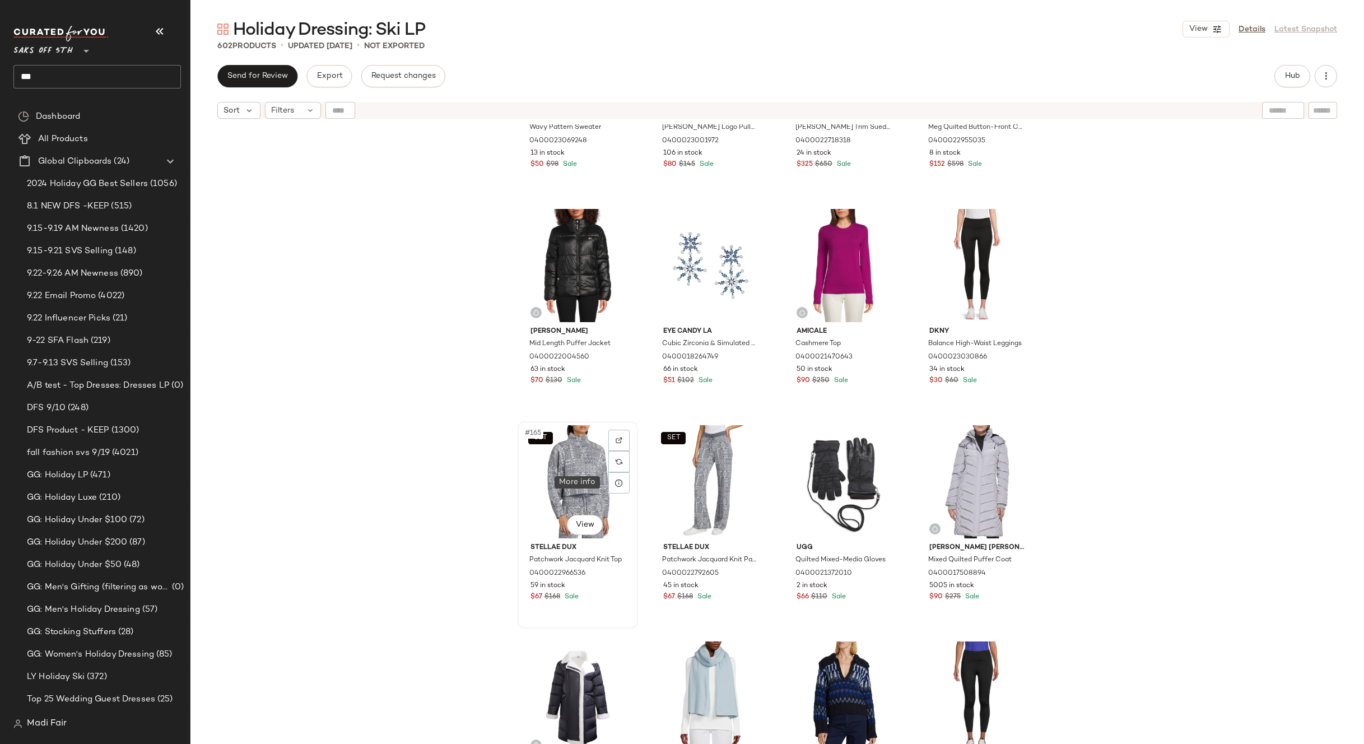
click at [581, 479] on div "SET #165 View" at bounding box center [578, 481] width 113 height 113
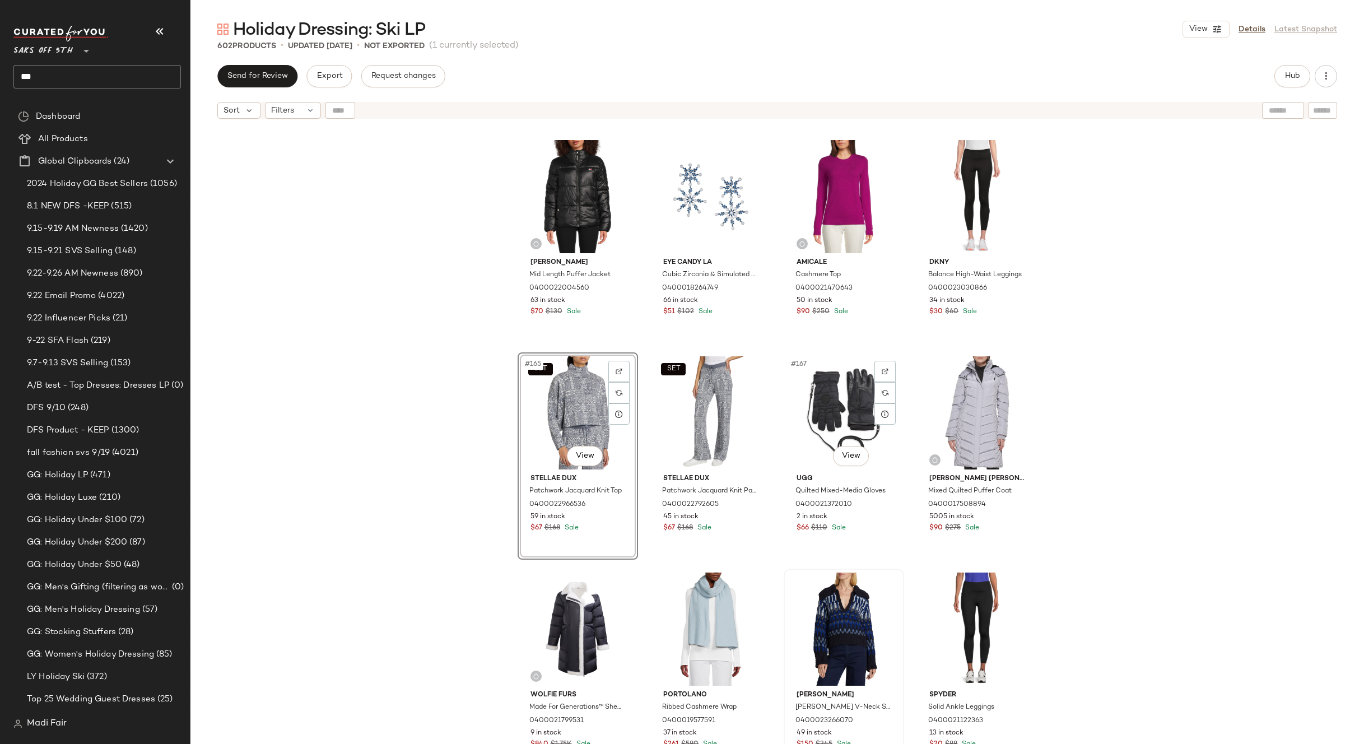
scroll to position [8636, 0]
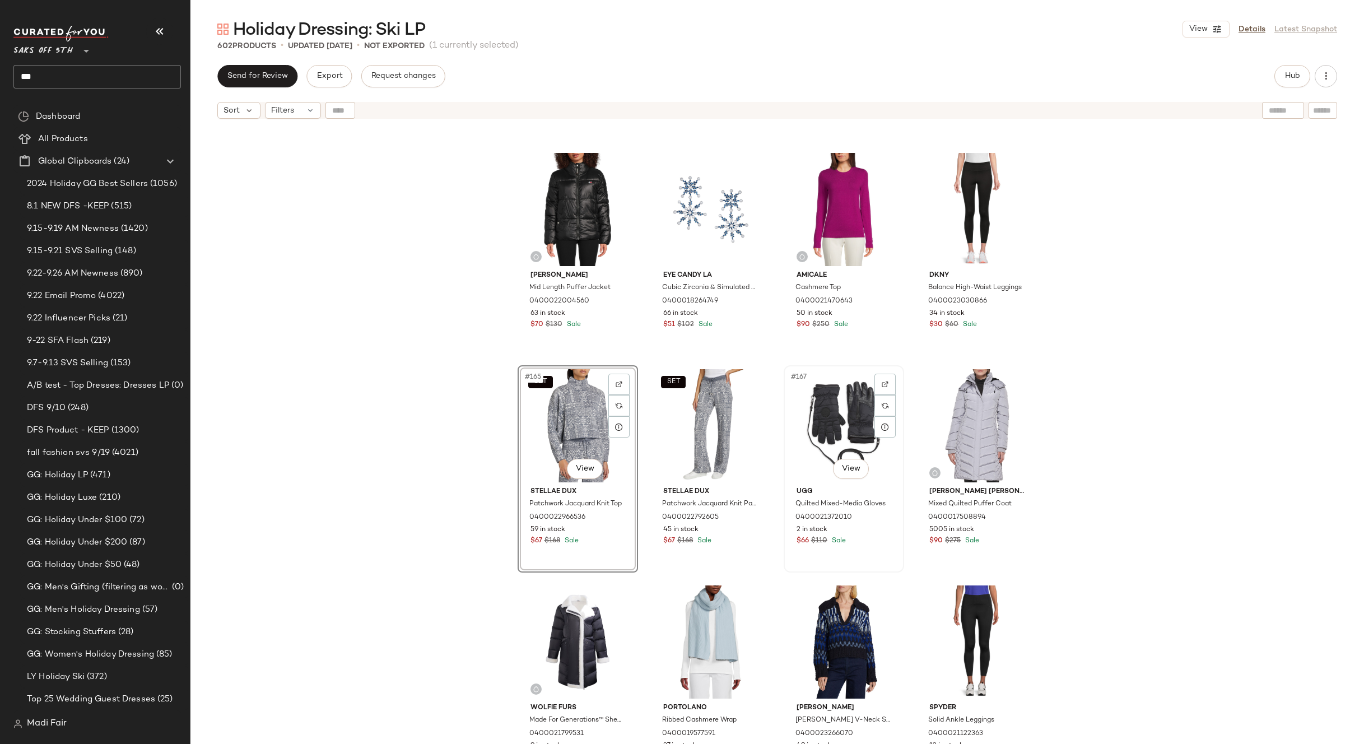
click at [784, 497] on div "#167 View Ugg Quilted Mixed-Media Gloves 0400021372010 2 in stock $66 $110 Sale" at bounding box center [844, 468] width 120 height 207
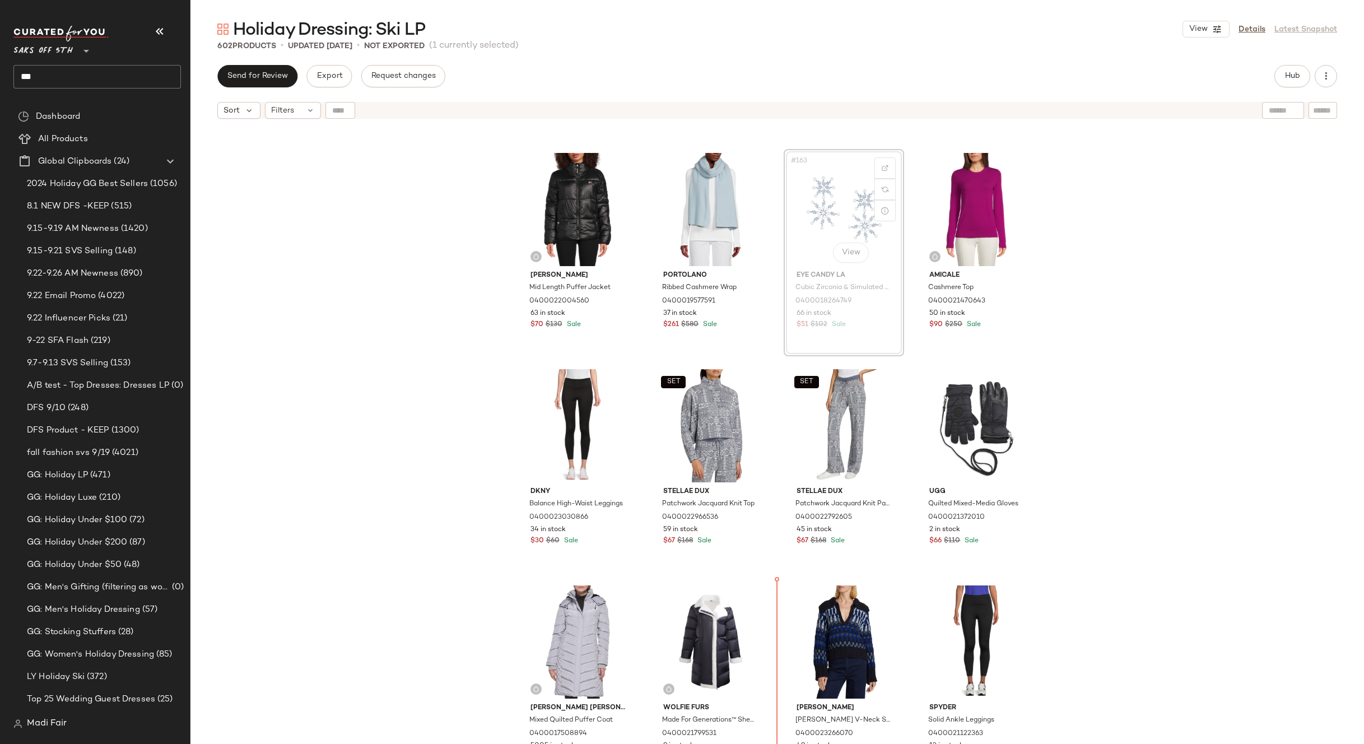
scroll to position [8636, 0]
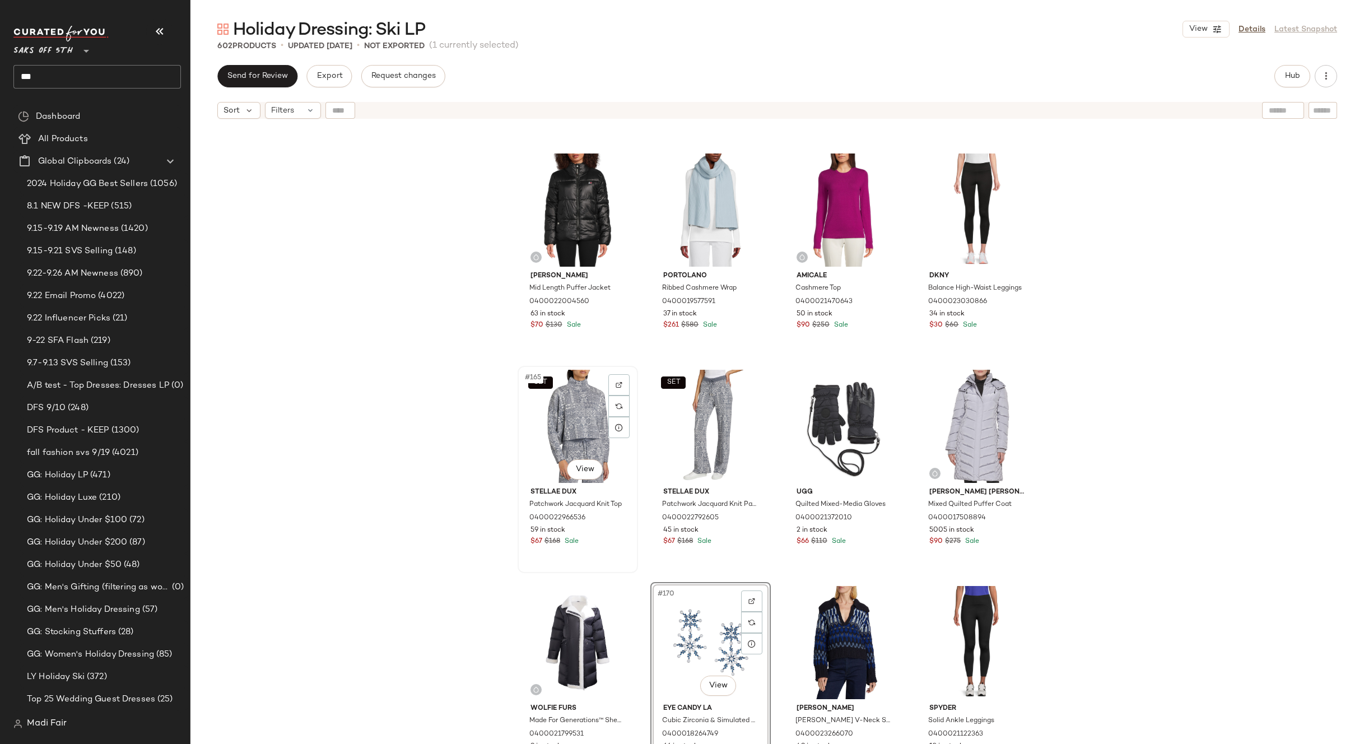
click at [578, 414] on div "SET #165 View" at bounding box center [578, 426] width 113 height 113
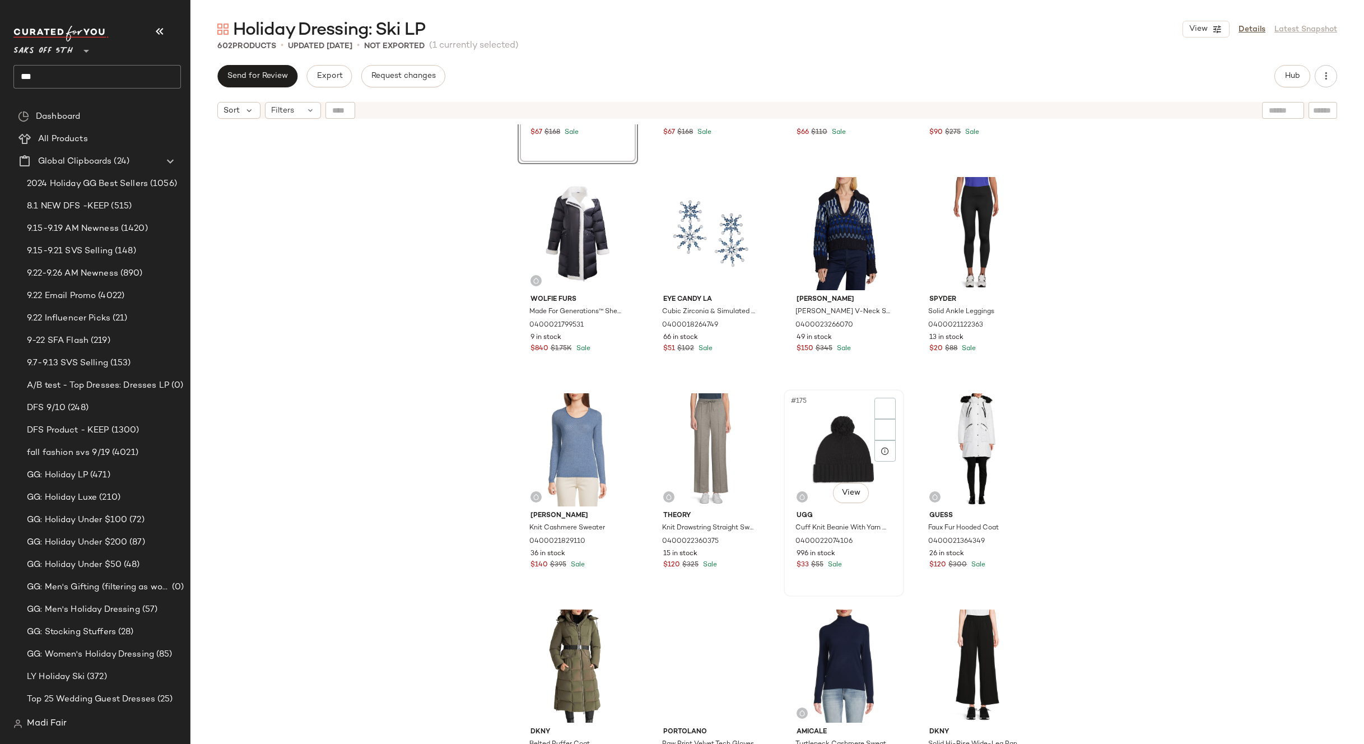
scroll to position [9084, 0]
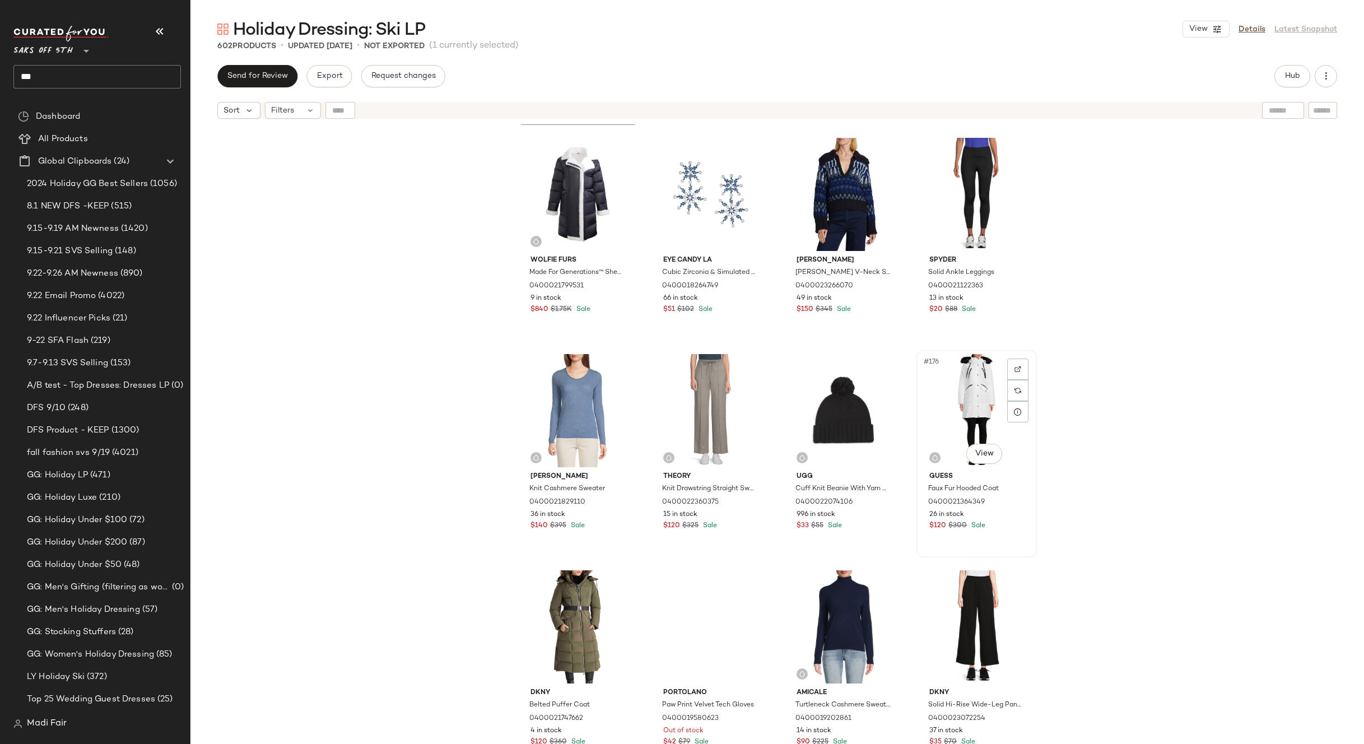
click at [956, 399] on div "#176 View" at bounding box center [976, 410] width 113 height 113
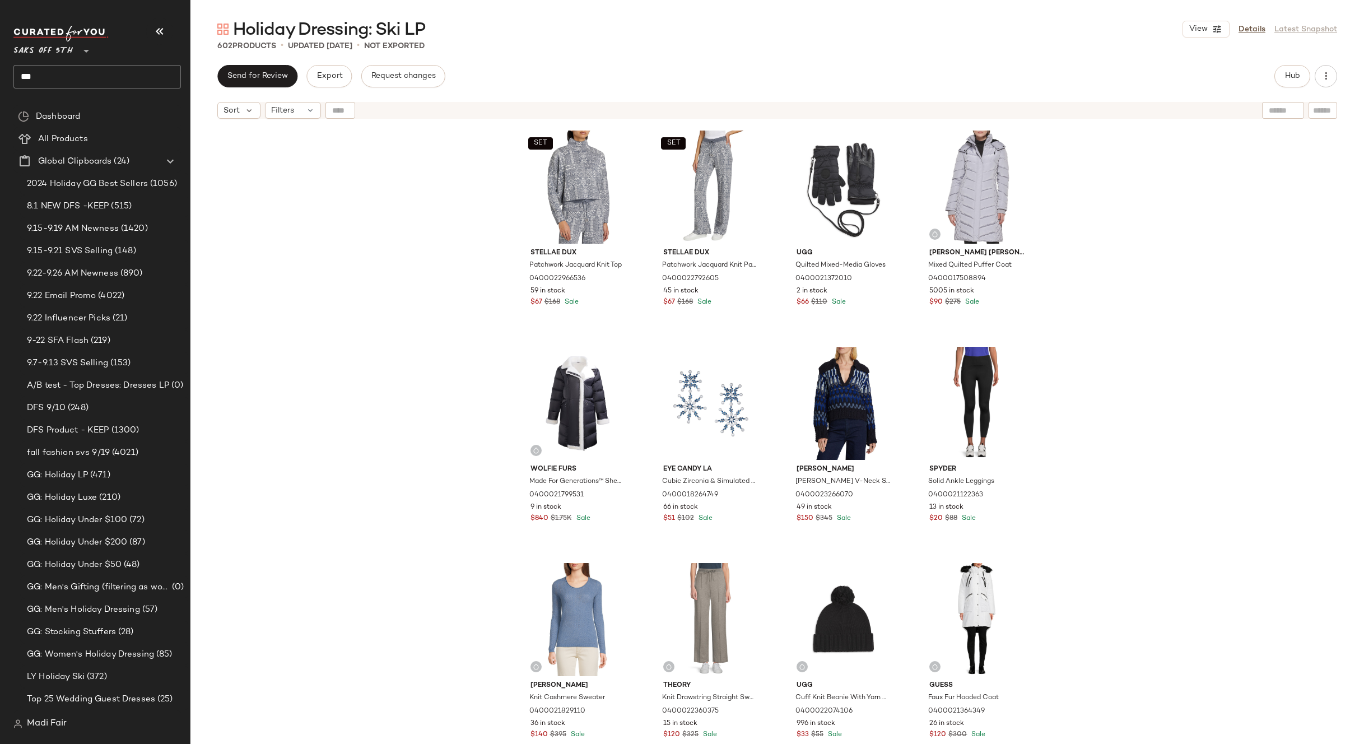
click at [1187, 287] on div "SET Stellae Dux Patchwork Jacquard Knit Top 0400022966536 59 in stock $67 $168 …" at bounding box center [777, 448] width 1174 height 648
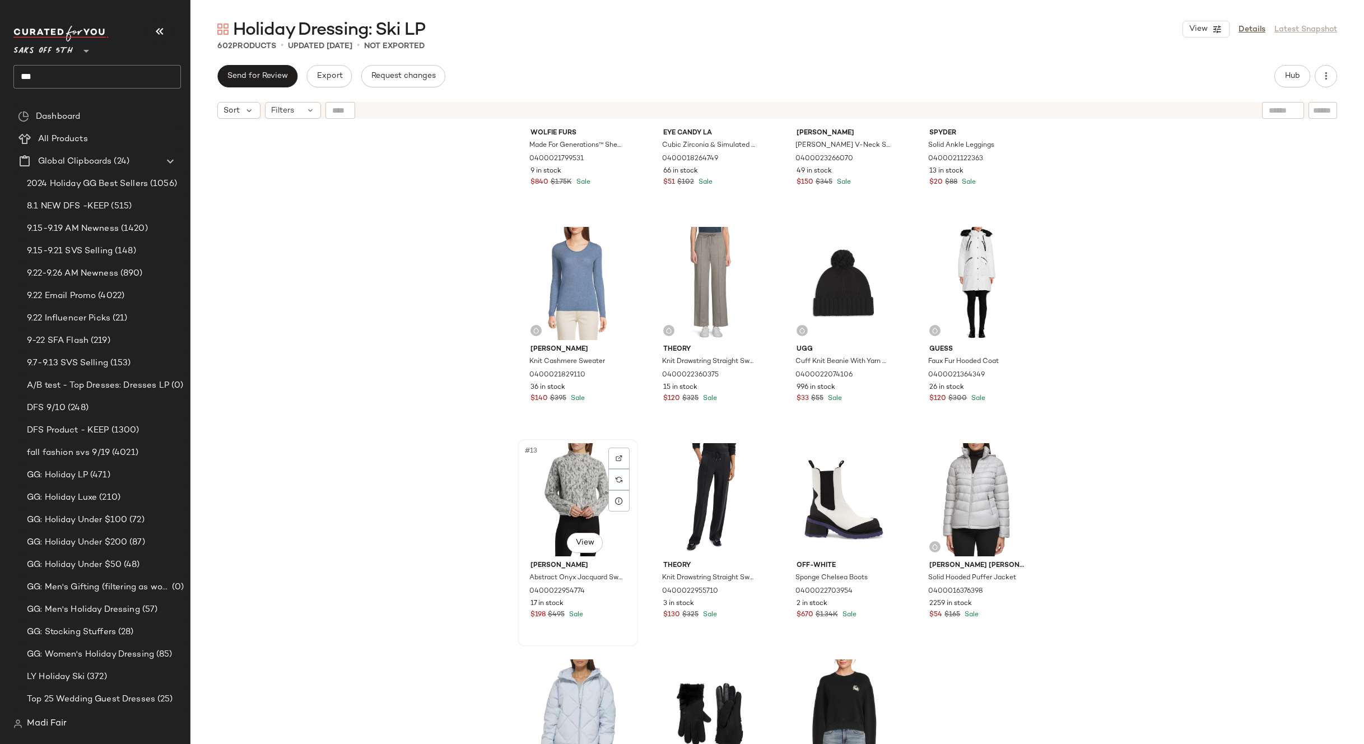
click at [573, 482] on div "#13 View" at bounding box center [578, 499] width 113 height 113
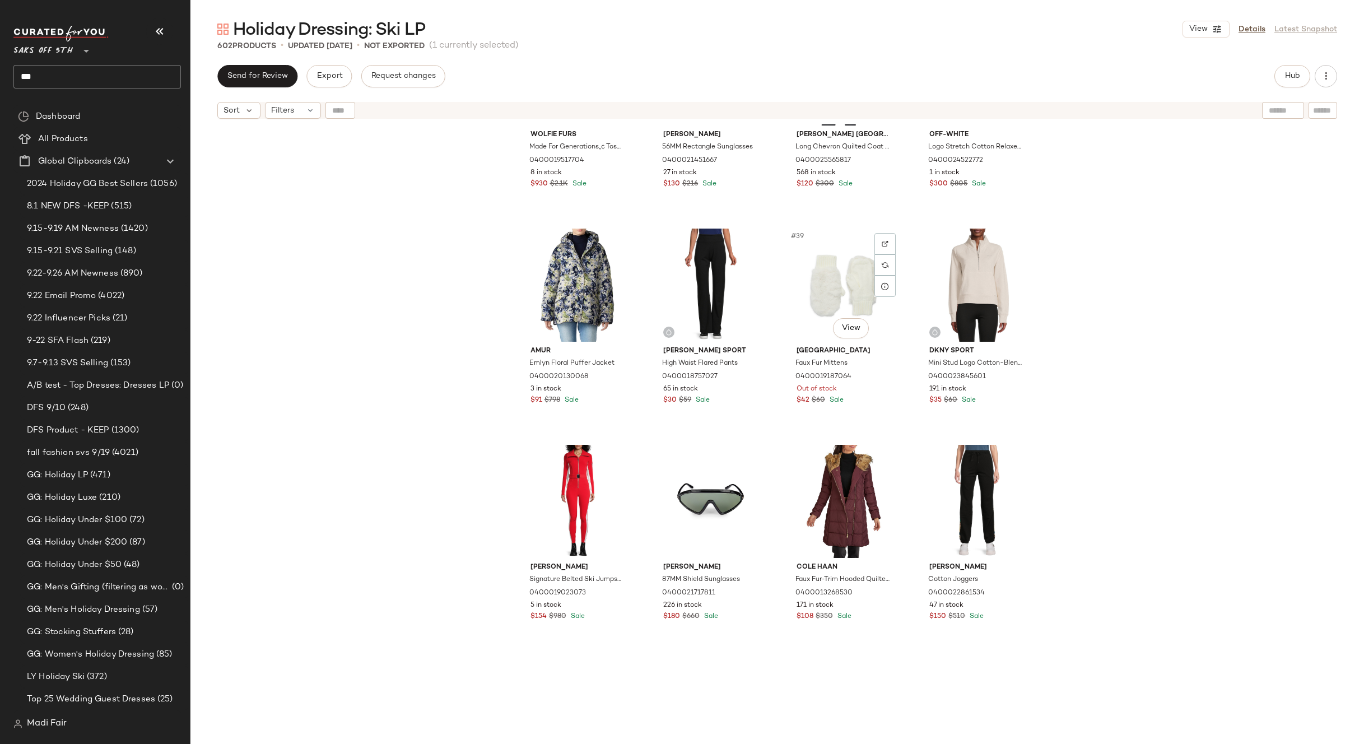
scroll to position [1858, 0]
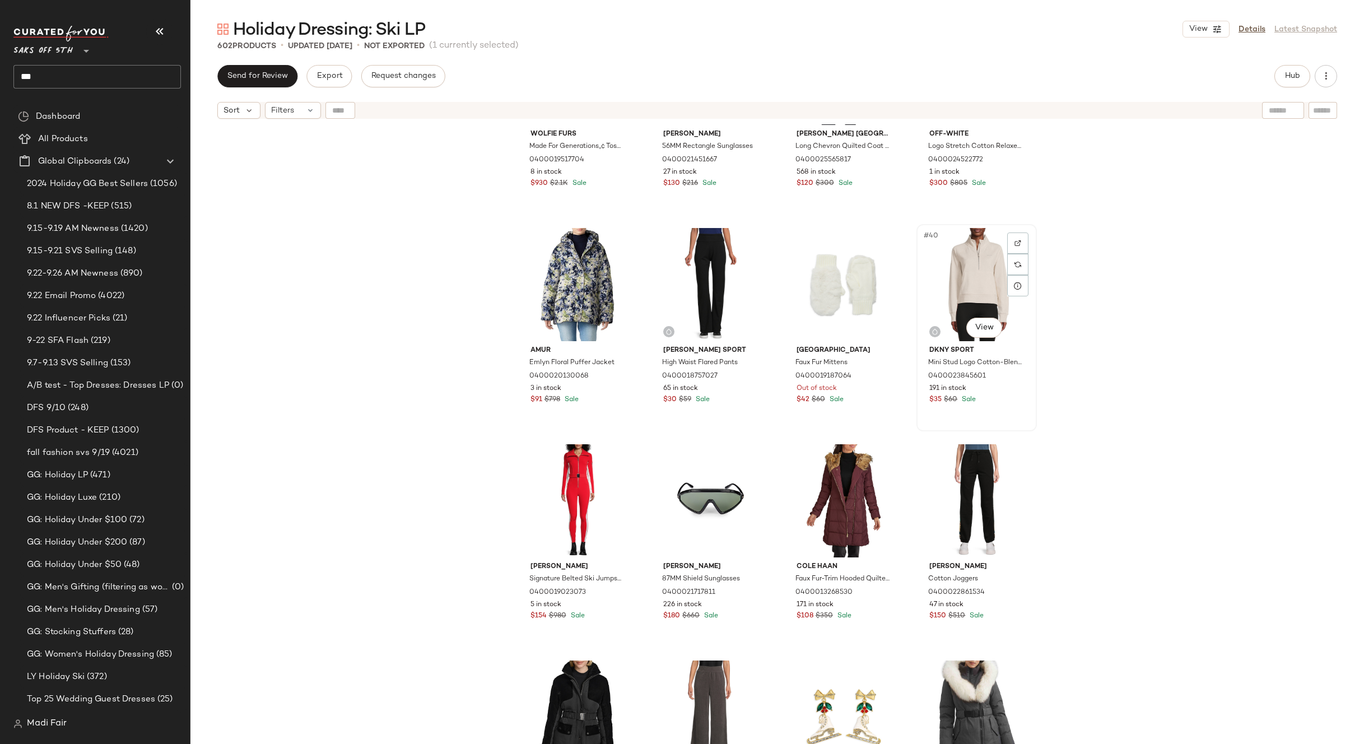
click at [957, 296] on div "#40 View" at bounding box center [976, 284] width 113 height 113
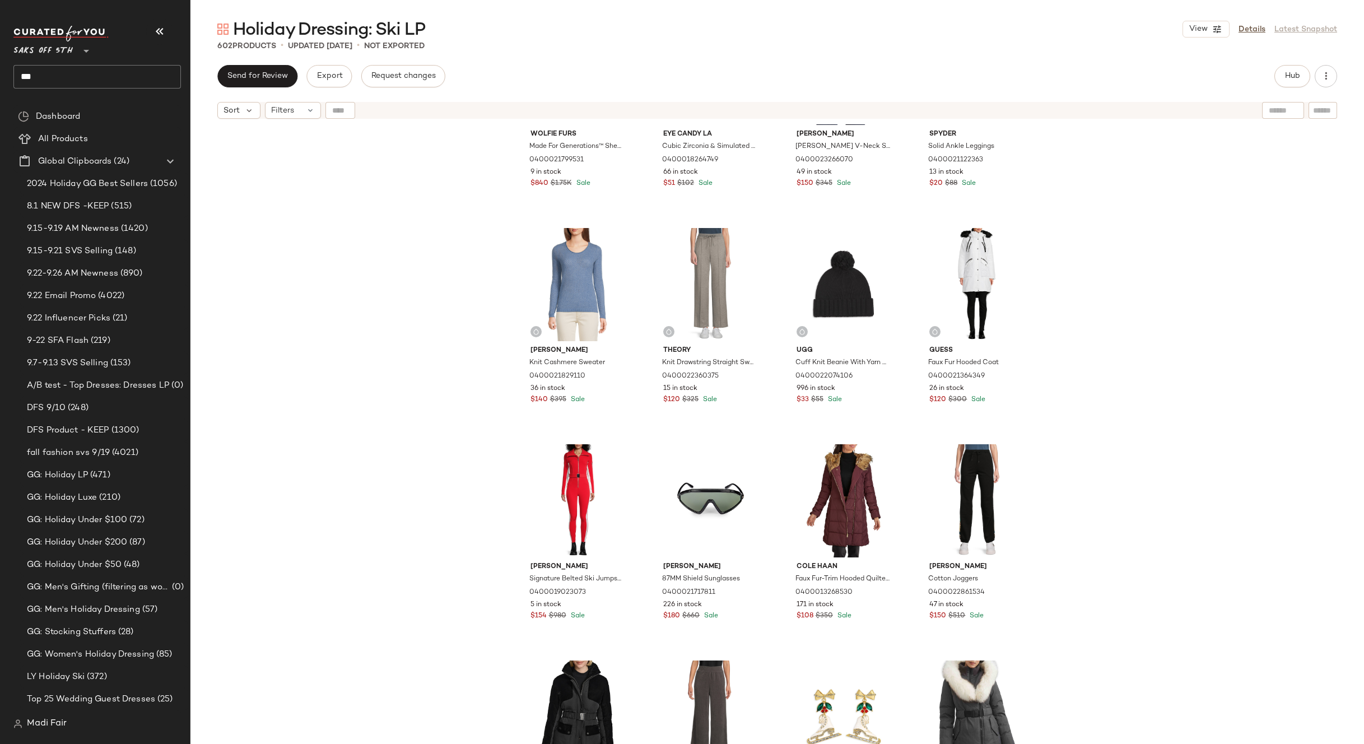
click at [1049, 334] on div "Wolfie Furs Made For Generations™ Sheepskin Shearling Down Coat 0400021799531 9…" at bounding box center [777, 448] width 1174 height 648
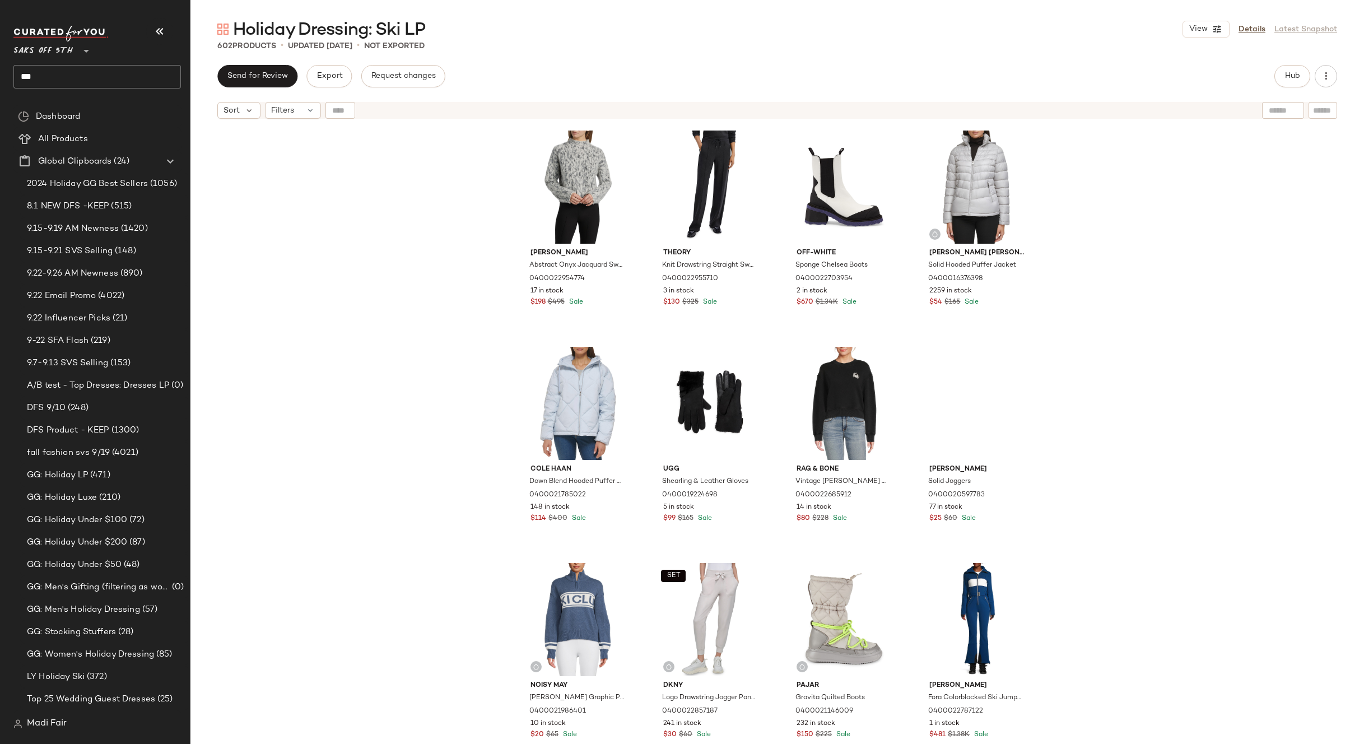
scroll to position [56, 0]
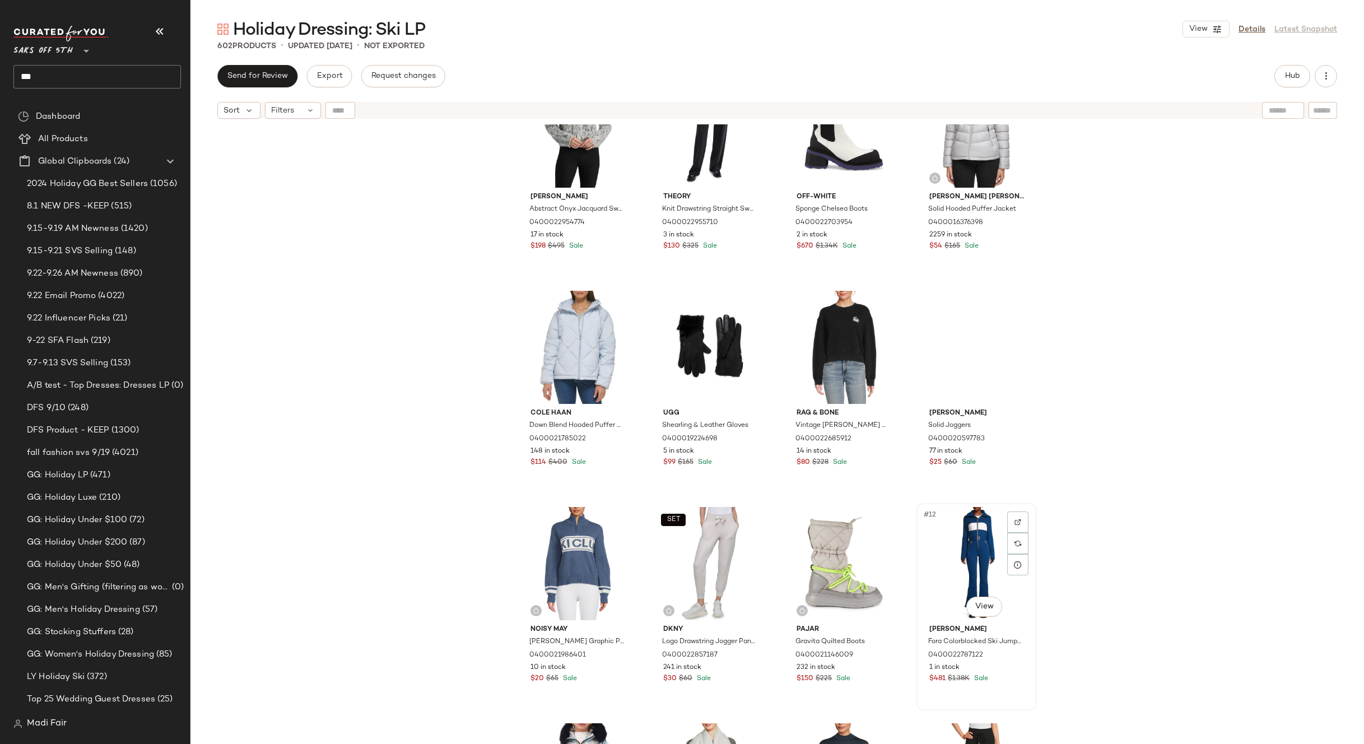
click at [963, 547] on div "#12 View" at bounding box center [976, 563] width 113 height 113
click at [561, 556] on div "#9 View" at bounding box center [578, 563] width 113 height 113
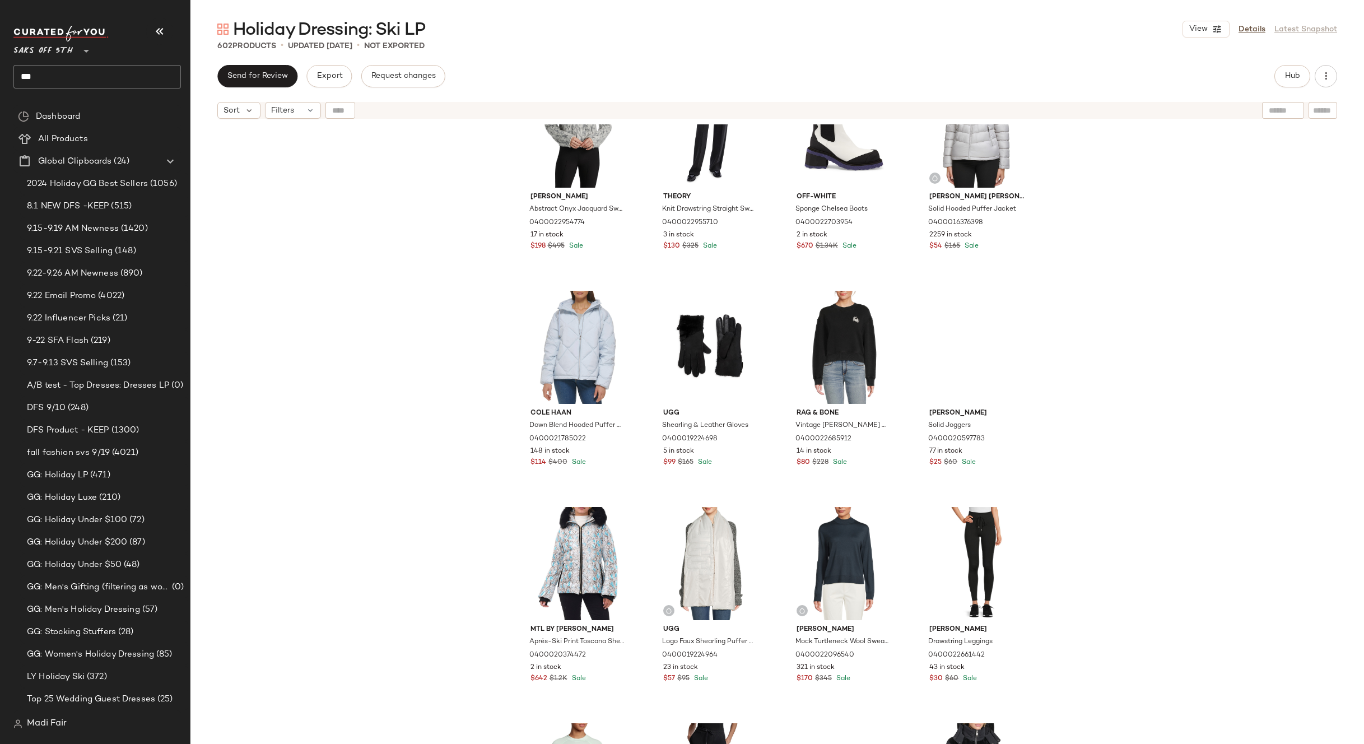
click at [1151, 419] on div "Vince Abstract Onyx Jacquard Sweater 0400022954774 17 in stock $198 $495 Sale T…" at bounding box center [777, 448] width 1174 height 648
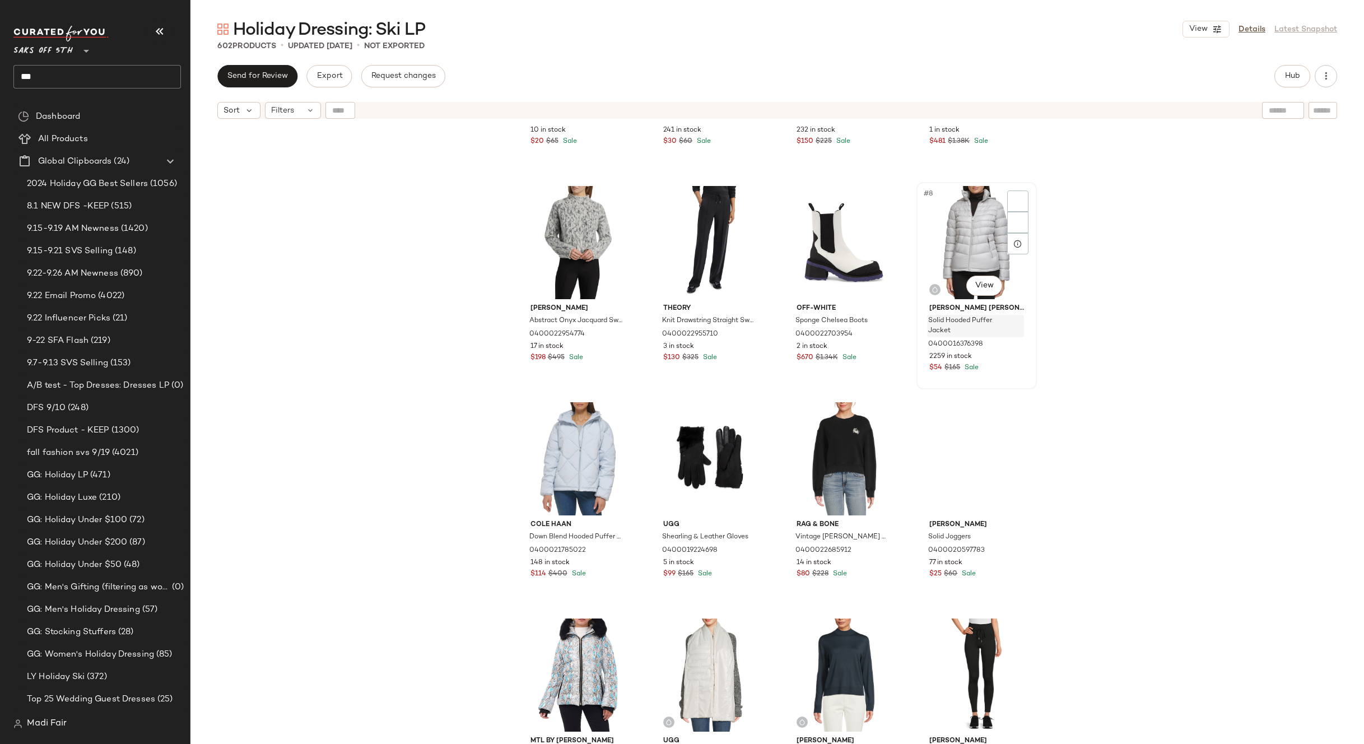
scroll to position [56, 0]
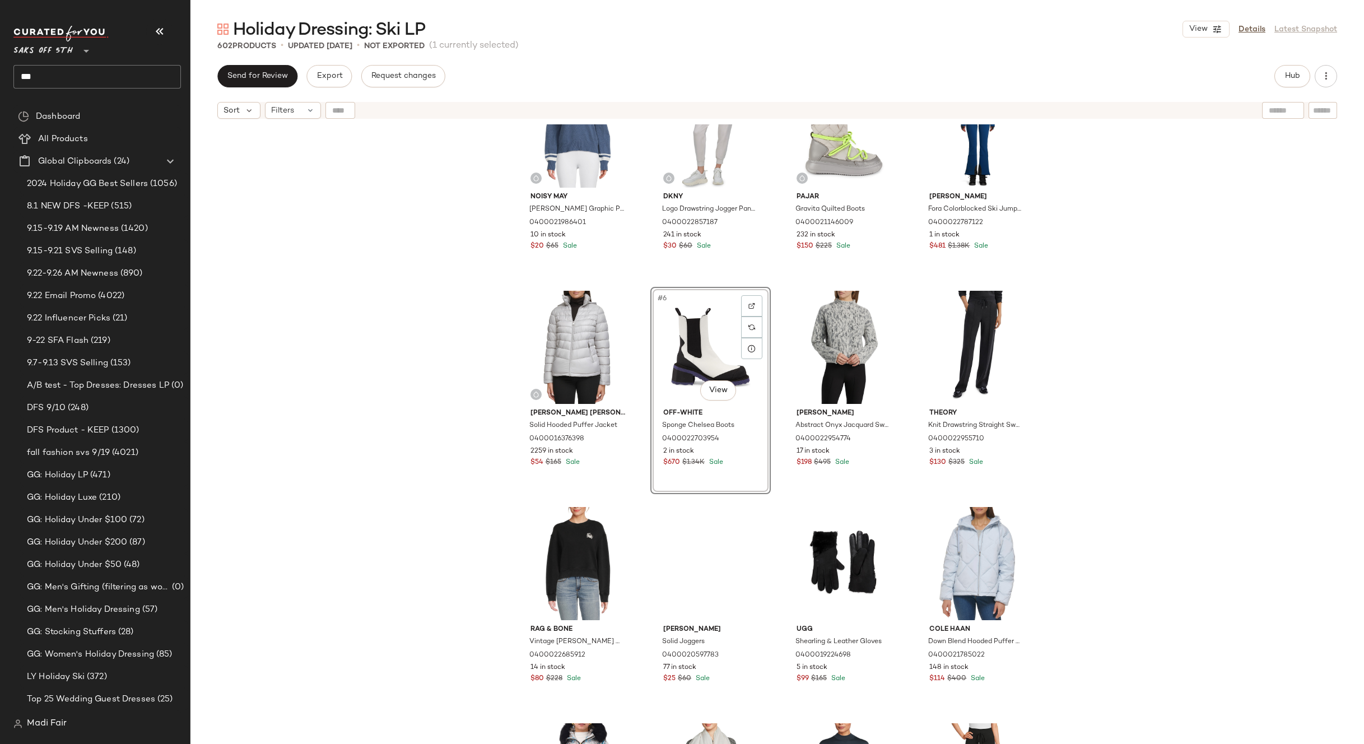
click at [1052, 366] on div "Noisy May Tina Graphic Pullover 0400021986401 10 in stock $20 $65 Sale SET Dkny…" at bounding box center [777, 448] width 1174 height 648
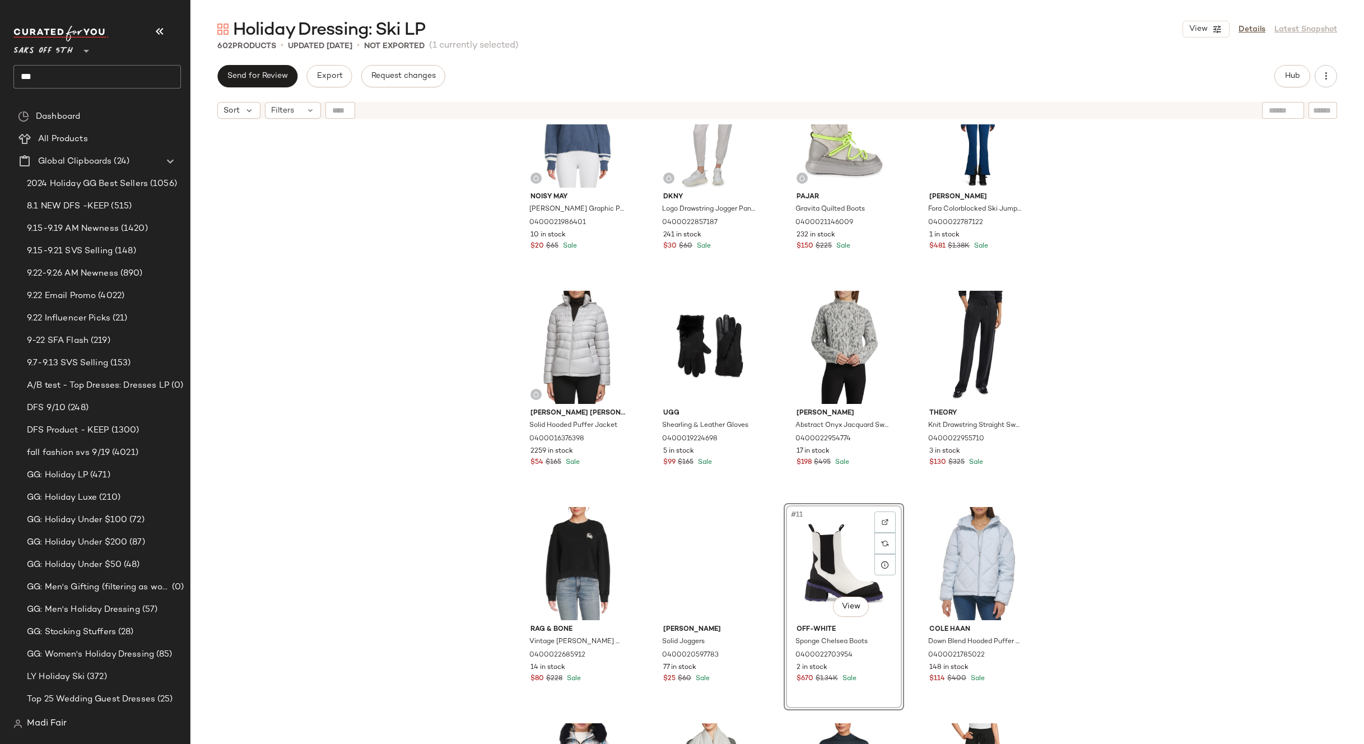
click at [1101, 525] on div "Noisy May Tina Graphic Pullover 0400021986401 10 in stock $20 $65 Sale SET Dkny…" at bounding box center [777, 448] width 1174 height 648
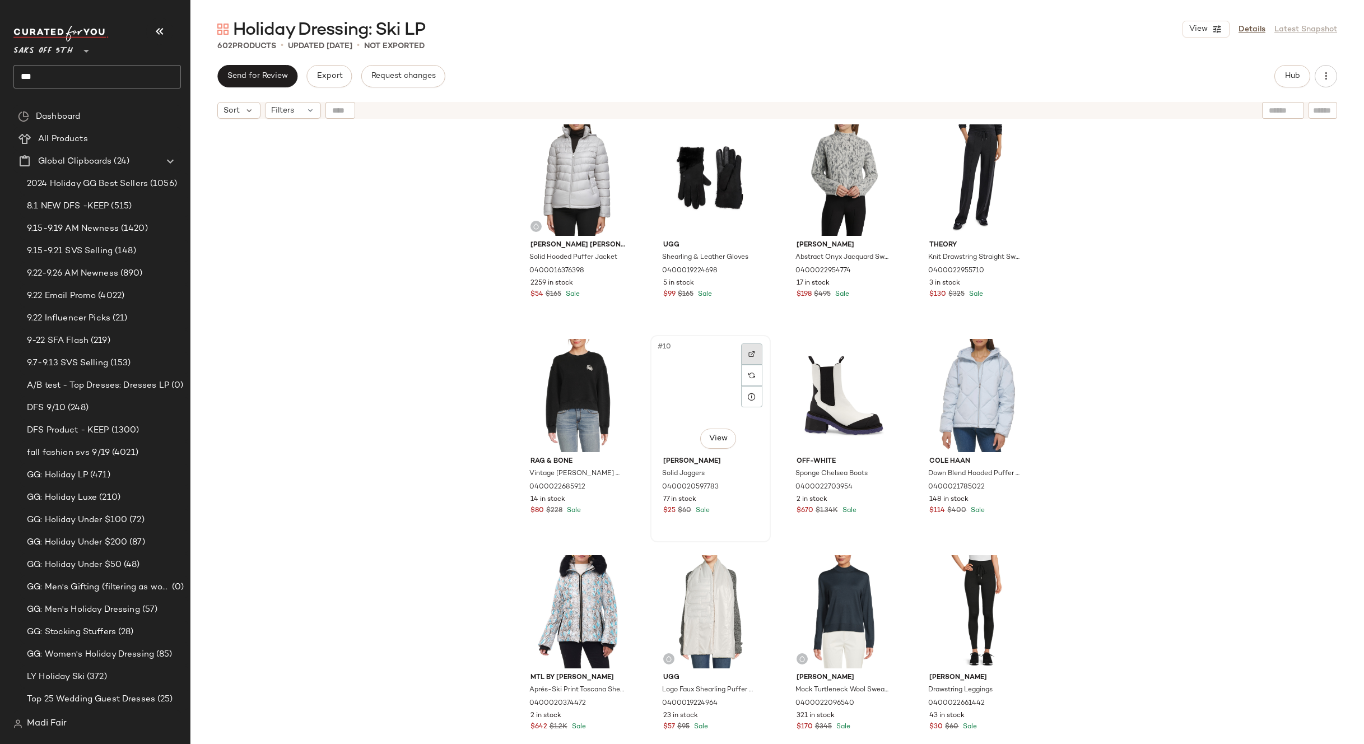
click at [742, 349] on div at bounding box center [751, 353] width 21 height 21
drag, startPoint x: 411, startPoint y: 330, endPoint x: 444, endPoint y: 356, distance: 41.8
click at [411, 331] on div "Kenneth Cole Solid Hooded Puffer Jacket 0400016376398 2259 in stock $54 $165 Sa…" at bounding box center [777, 448] width 1174 height 648
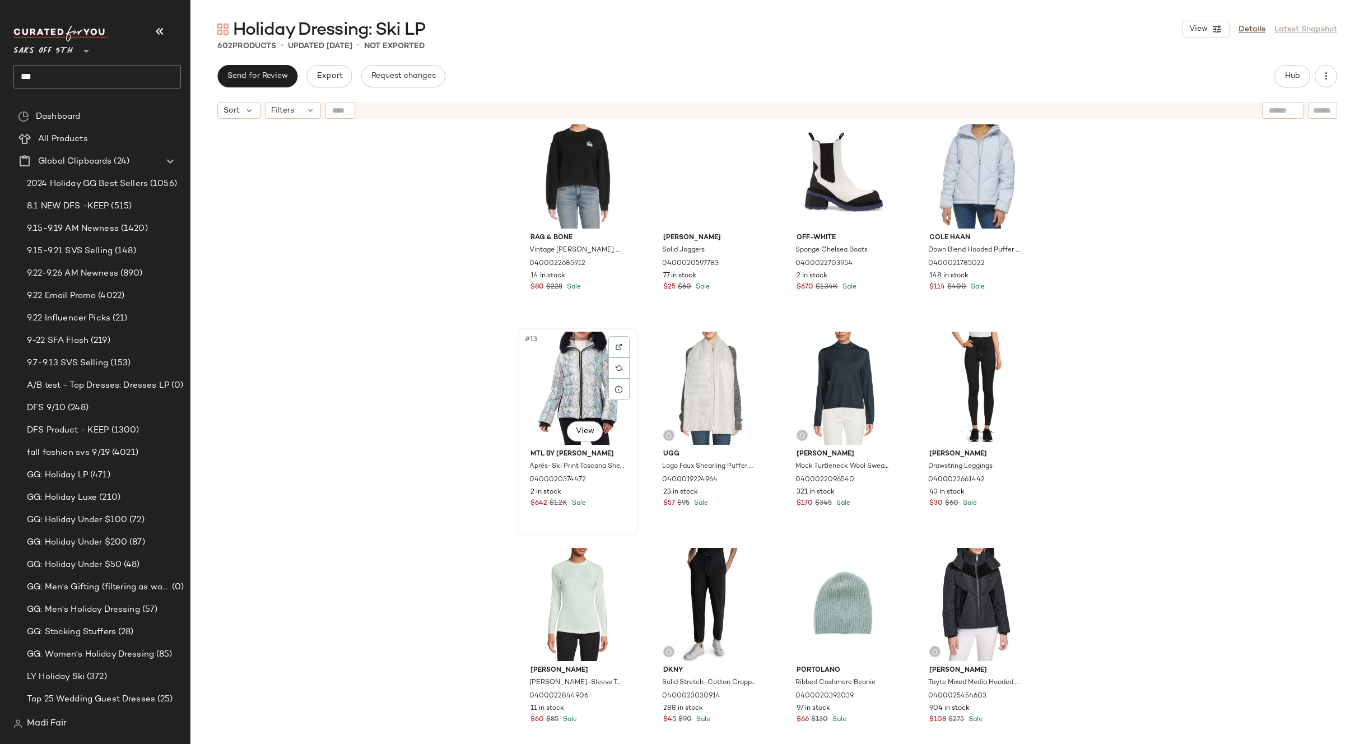
scroll to position [457, 0]
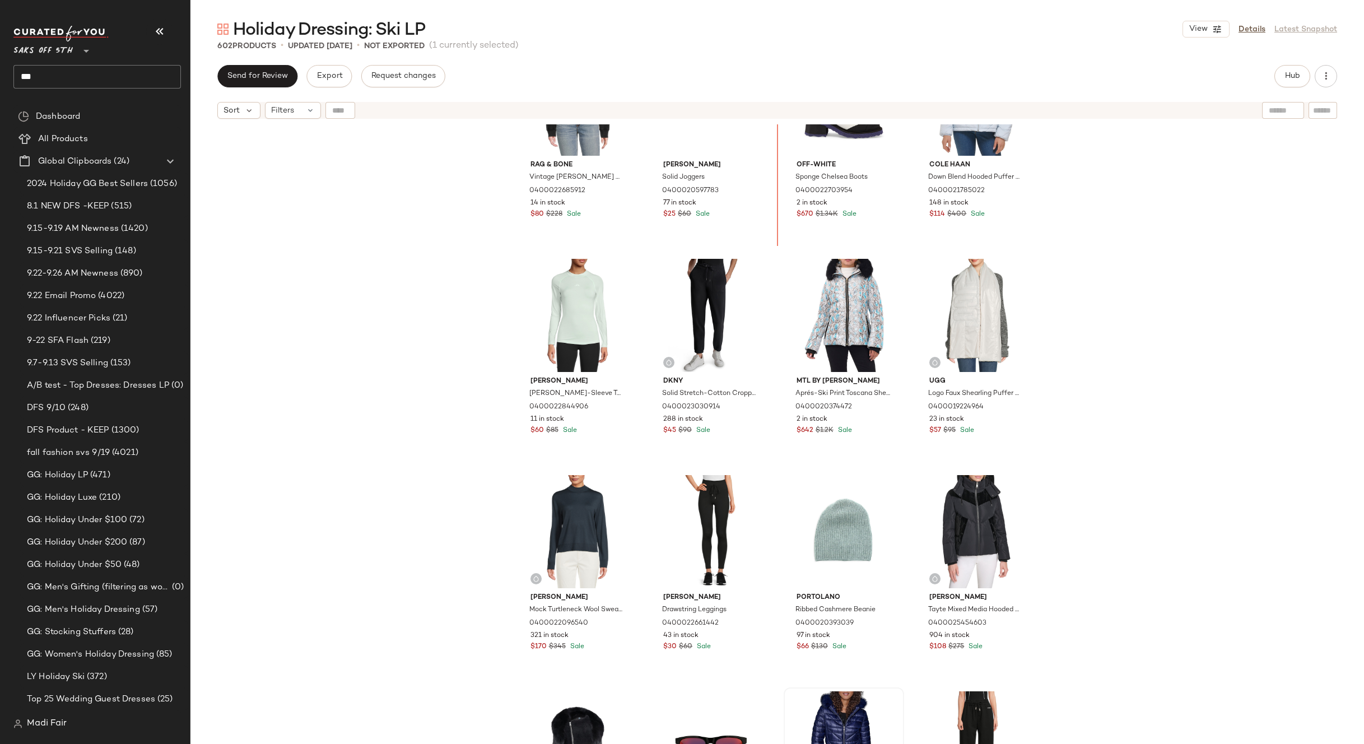
scroll to position [502, 0]
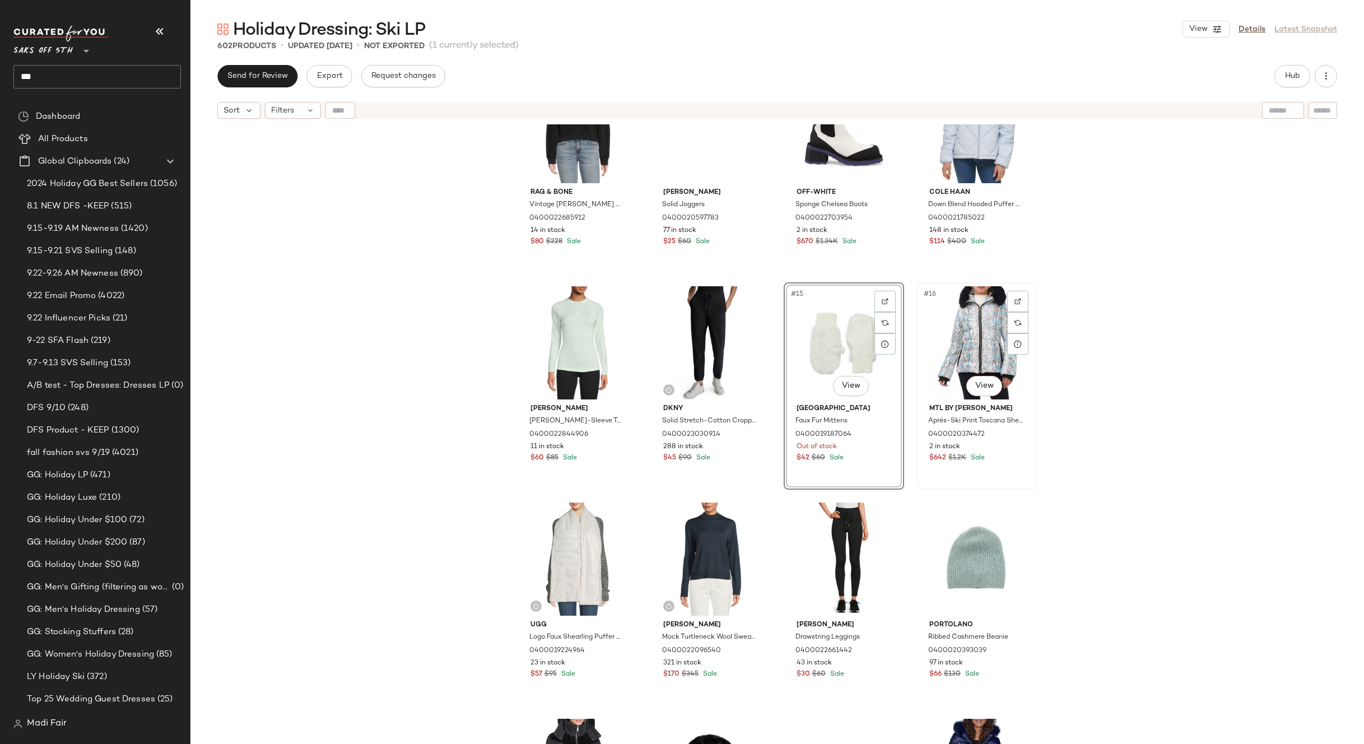
click at [986, 332] on div "#16 View" at bounding box center [976, 342] width 113 height 113
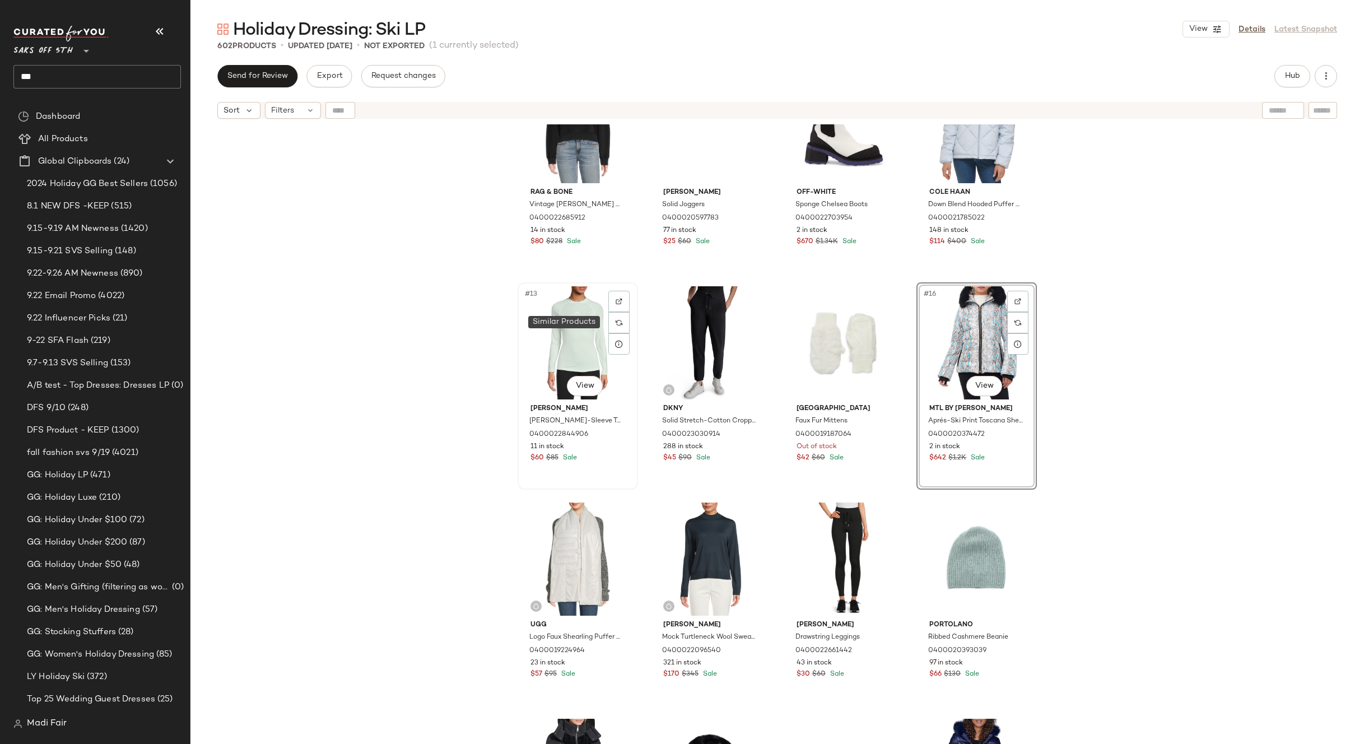
click at [585, 324] on div "#13 View" at bounding box center [578, 342] width 113 height 113
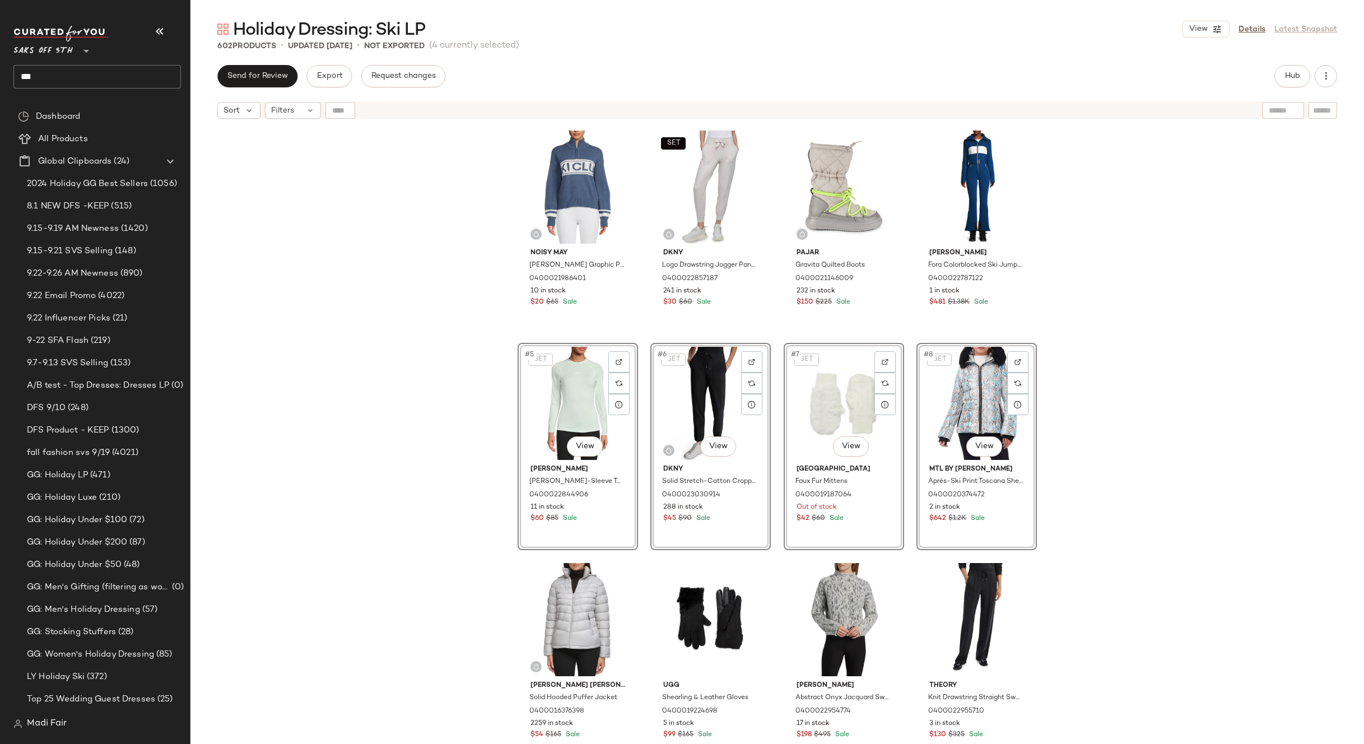
click at [1103, 395] on div "Noisy May Tina Graphic Pullover 0400021986401 10 in stock $20 $65 Sale SET Dkny…" at bounding box center [777, 448] width 1174 height 648
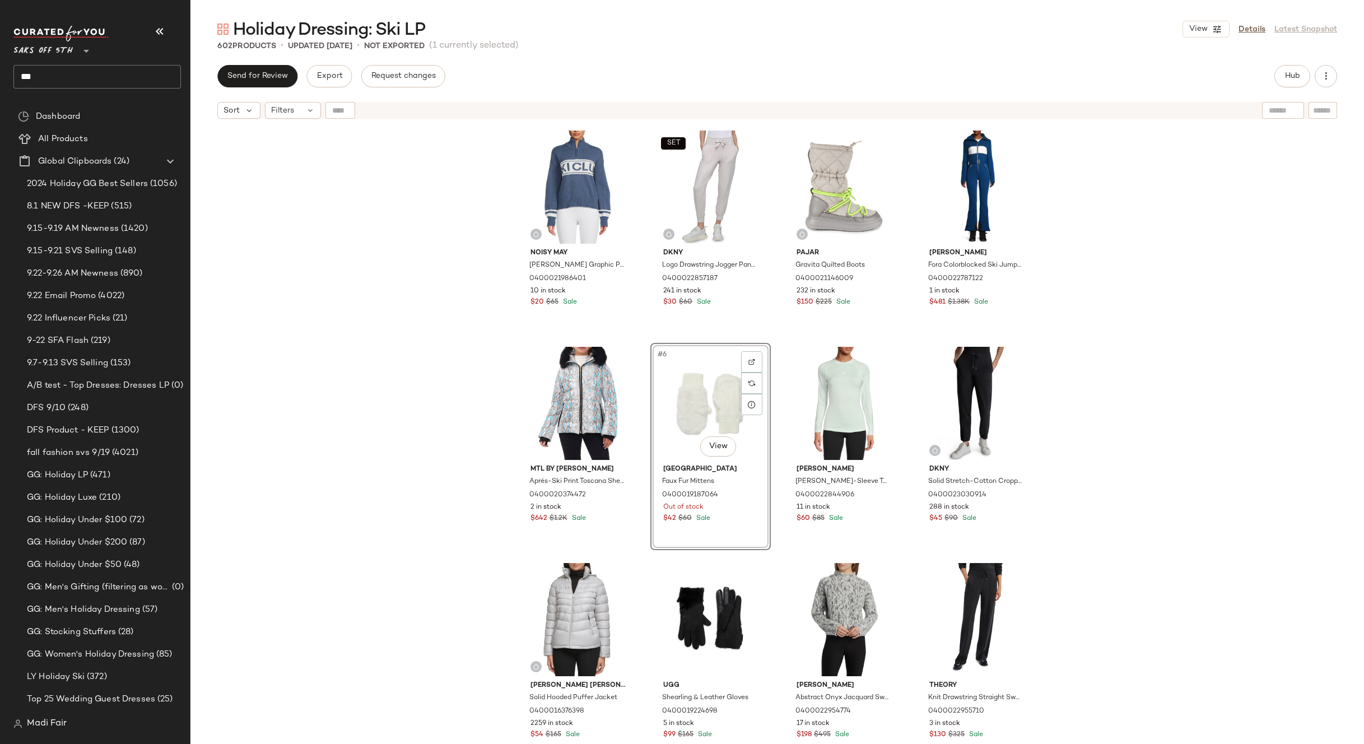
click at [1099, 415] on div "Noisy May Tina Graphic Pullover 0400021986401 10 in stock $20 $65 Sale SET Dkny…" at bounding box center [777, 448] width 1174 height 648
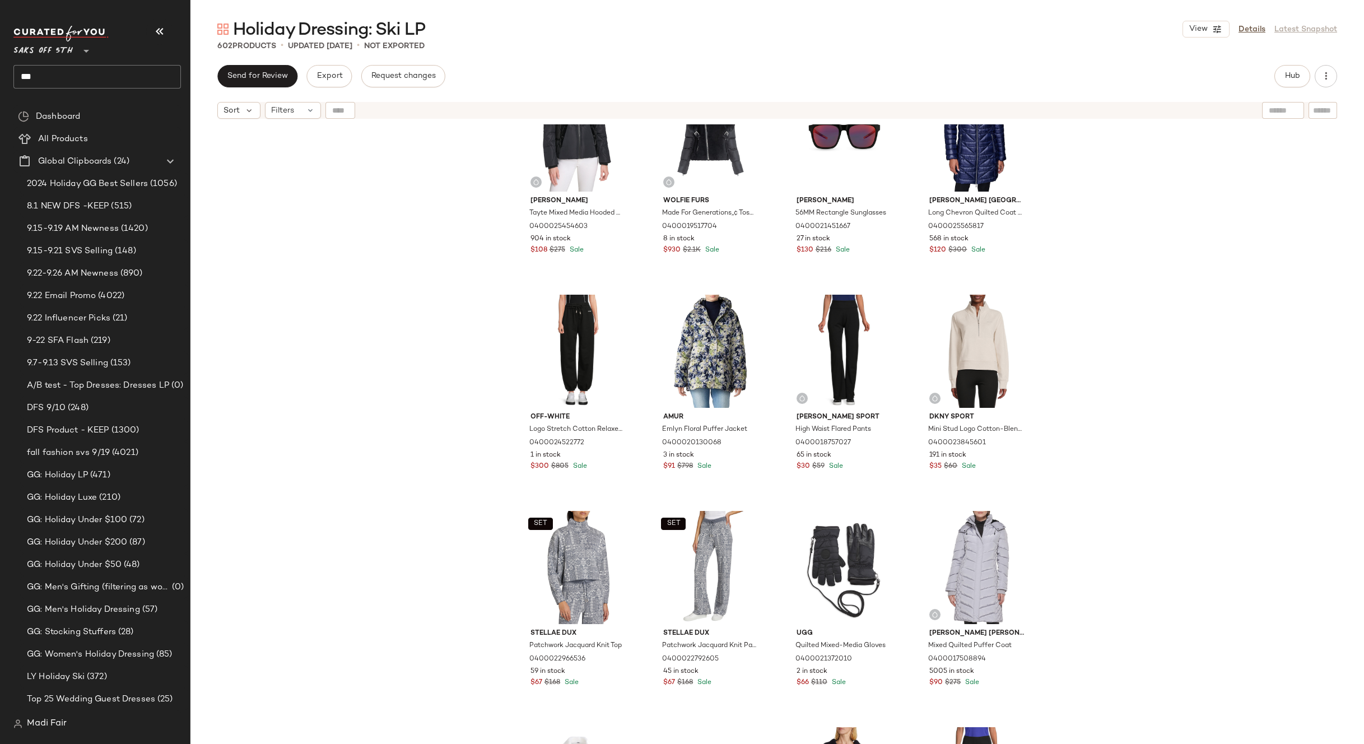
scroll to position [1241, 0]
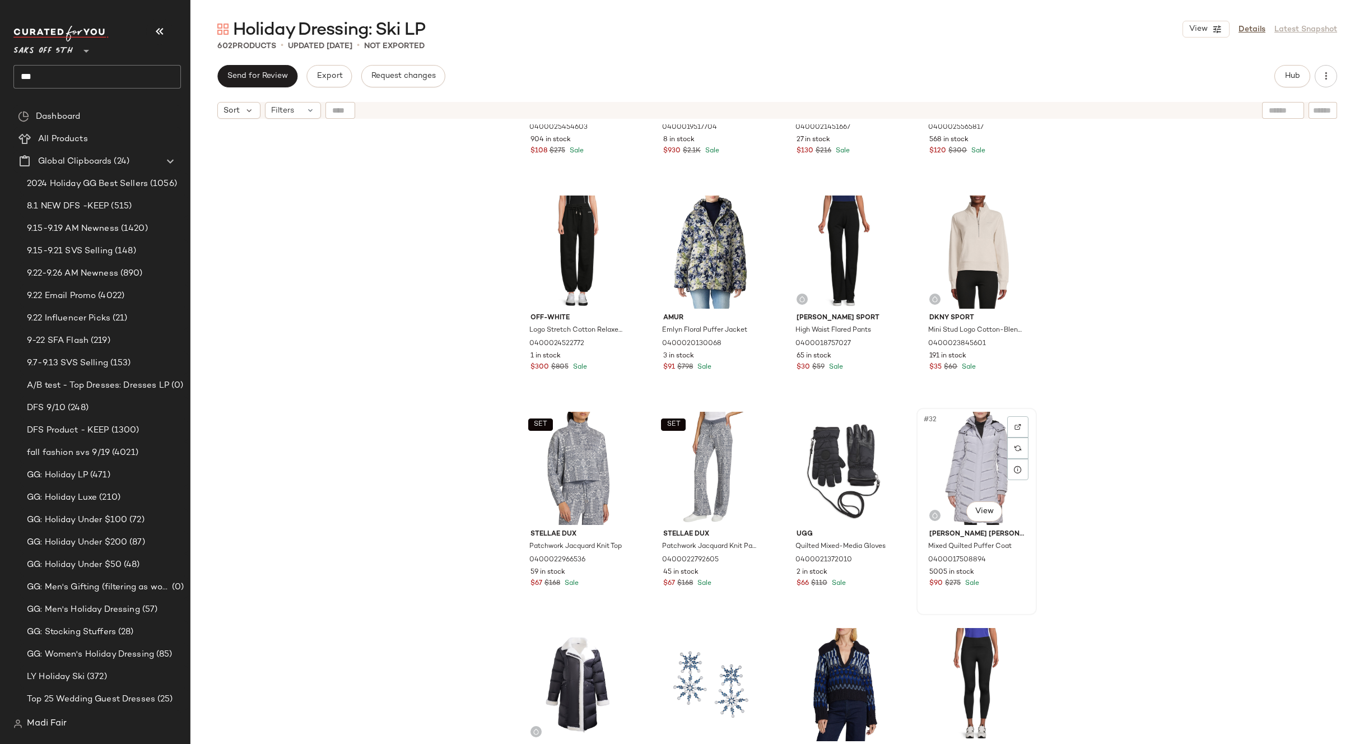
click at [924, 454] on div "#32 View" at bounding box center [976, 468] width 113 height 113
click at [576, 457] on div "SET #29 View" at bounding box center [578, 468] width 113 height 113
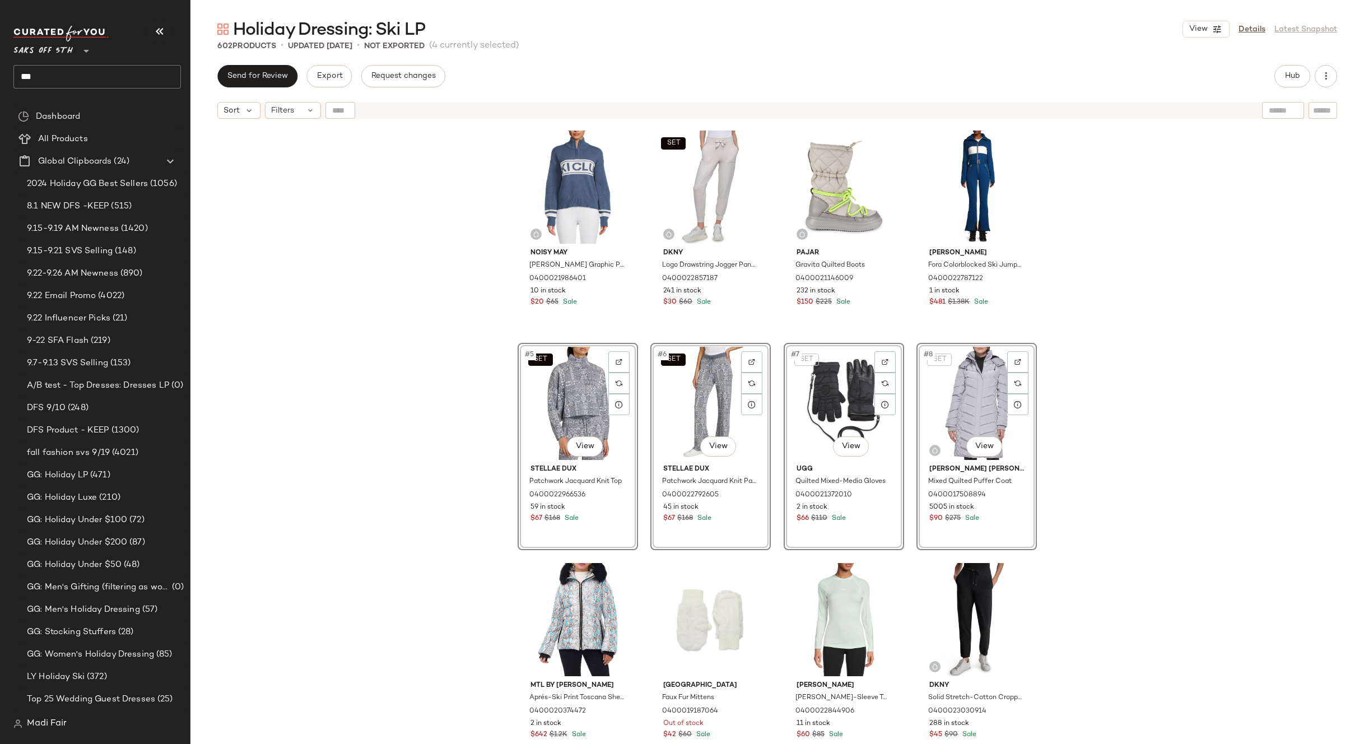
click at [1050, 398] on div "Noisy May Tina Graphic Pullover 0400021986401 10 in stock $20 $65 Sale SET Dkny…" at bounding box center [777, 448] width 1174 height 648
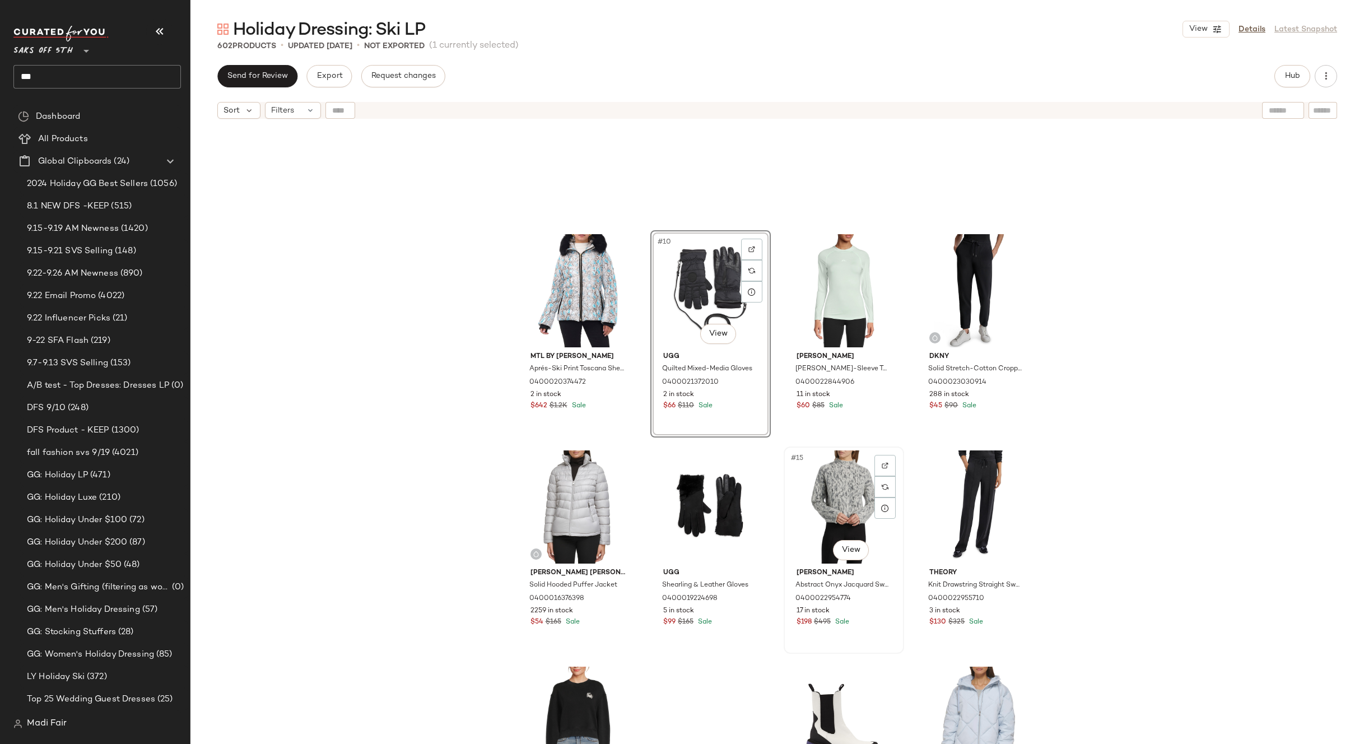
scroll to position [562, 0]
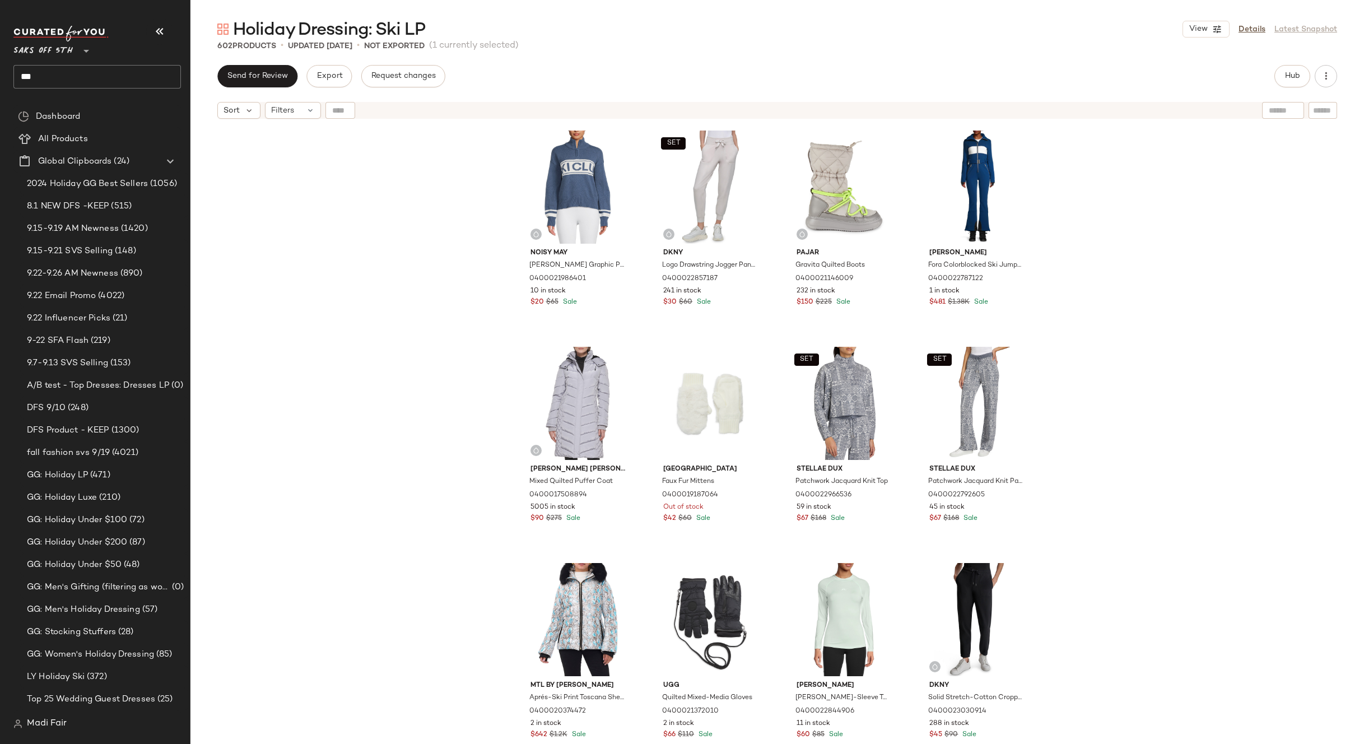
click at [1068, 407] on div "Noisy May Tina Graphic Pullover 0400021986401 10 in stock $20 $65 Sale SET Dkny…" at bounding box center [777, 448] width 1174 height 648
drag, startPoint x: 1171, startPoint y: 242, endPoint x: 1164, endPoint y: 239, distance: 7.8
click at [1170, 241] on div "Noisy May Tina Graphic Pullover 0400021986401 10 in stock $20 $65 Sale SET Dkny…" at bounding box center [777, 448] width 1174 height 648
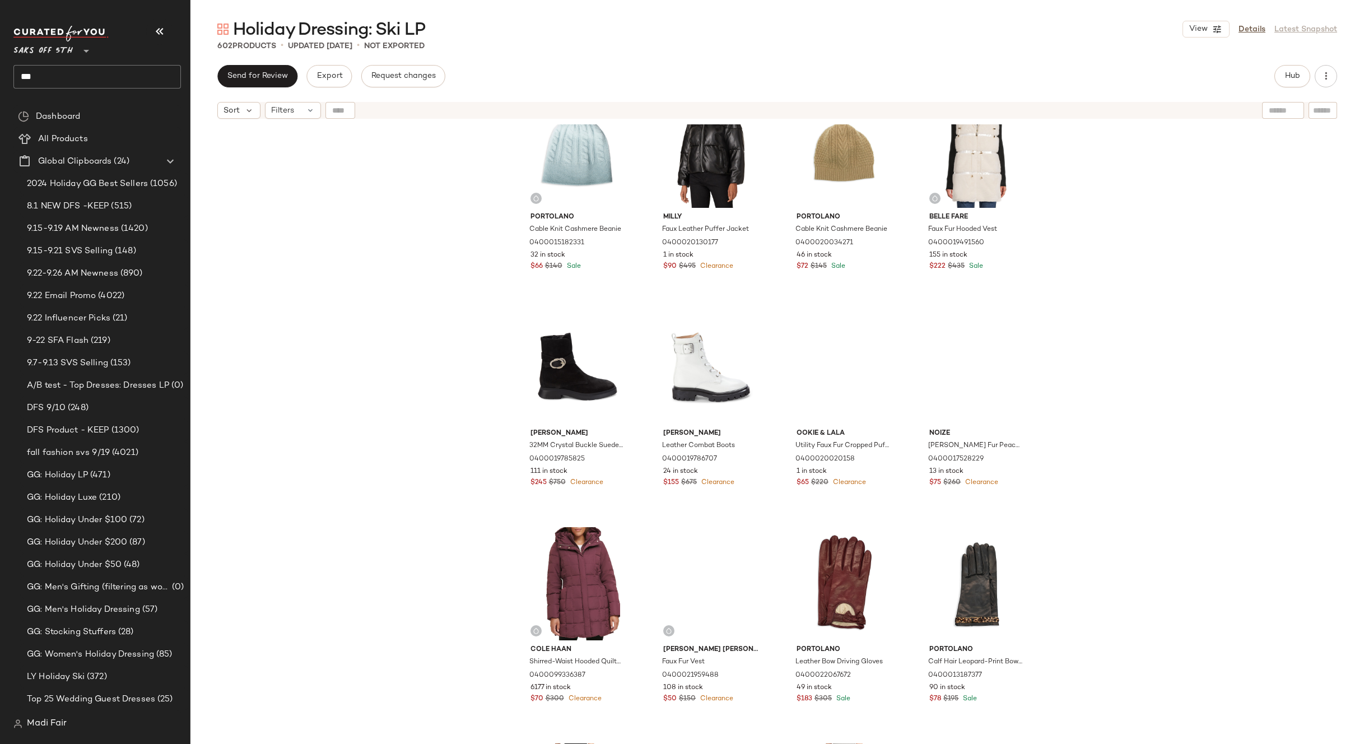
scroll to position [31616, 0]
click at [306, 103] on div "Filters" at bounding box center [293, 110] width 56 height 17
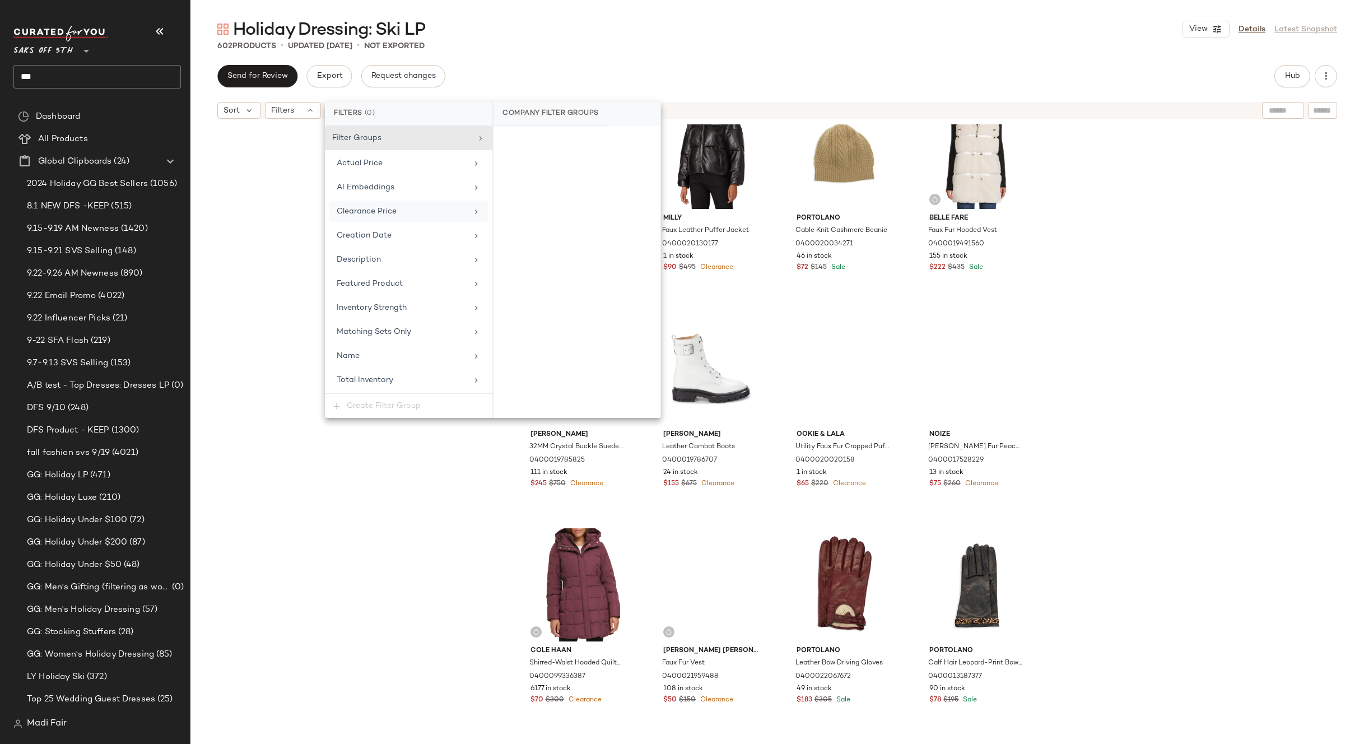
click at [400, 206] on div "Clearance Price" at bounding box center [402, 212] width 131 height 12
click at [534, 144] on div "On clearance" at bounding box center [577, 141] width 158 height 20
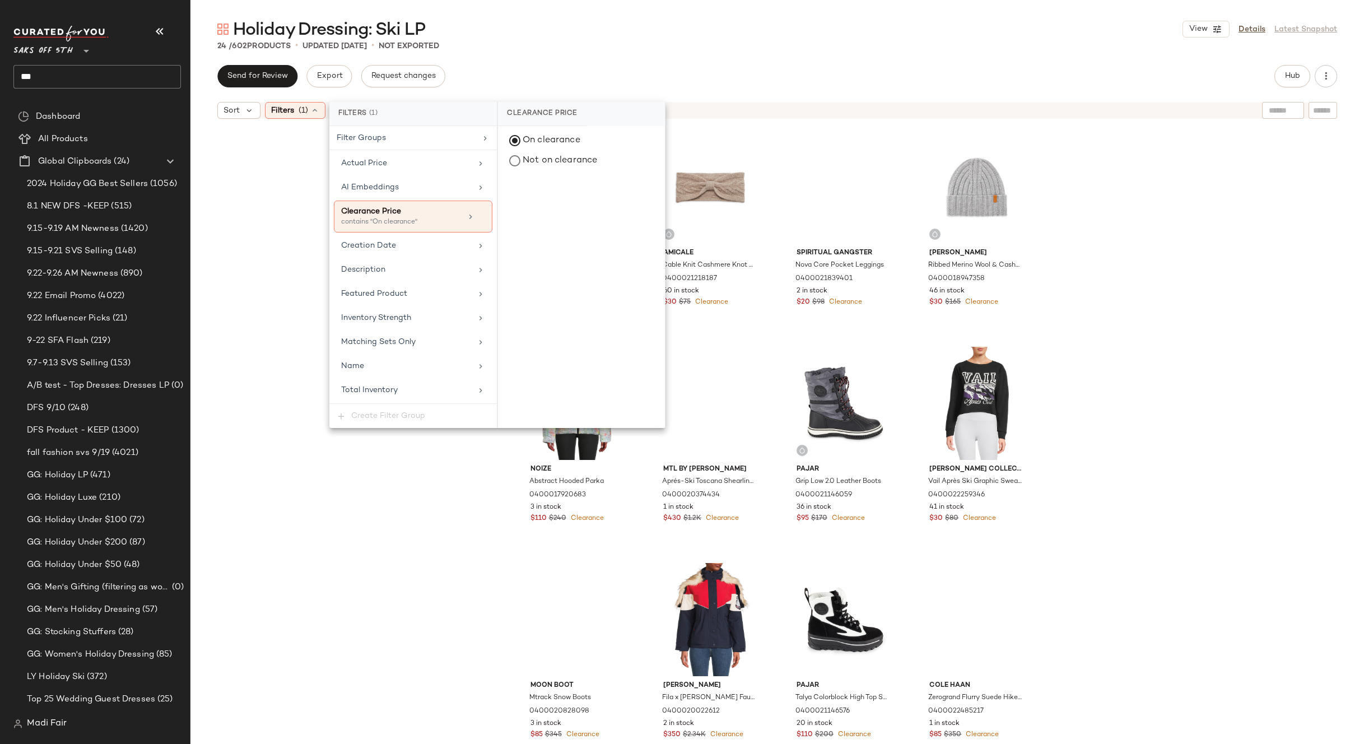
click at [583, 32] on div "Holiday Dressing: Ski LP View Details Latest Snapshot" at bounding box center [777, 29] width 1174 height 22
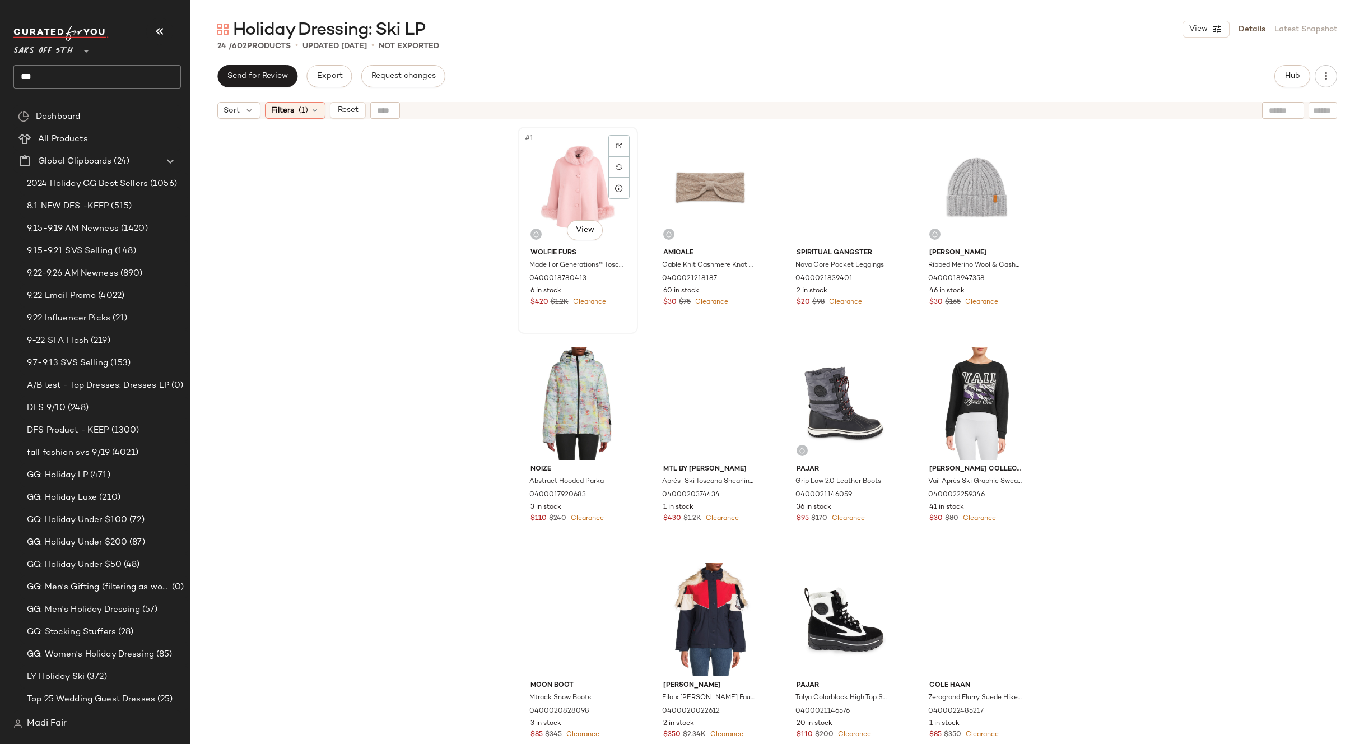
click at [555, 190] on div "#1 View" at bounding box center [578, 187] width 113 height 113
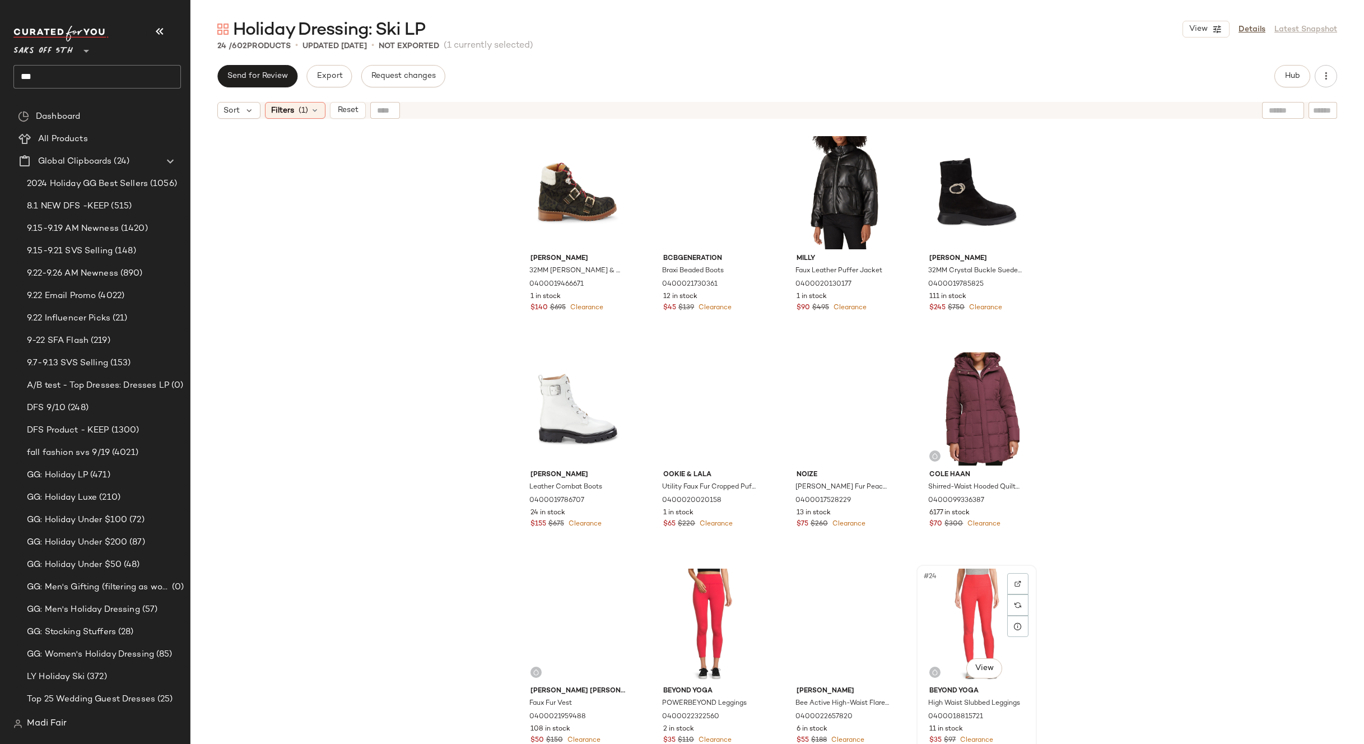
click at [962, 585] on div "#24 View" at bounding box center [976, 625] width 113 height 113
click at [316, 115] on div "Filters (1)" at bounding box center [295, 110] width 61 height 17
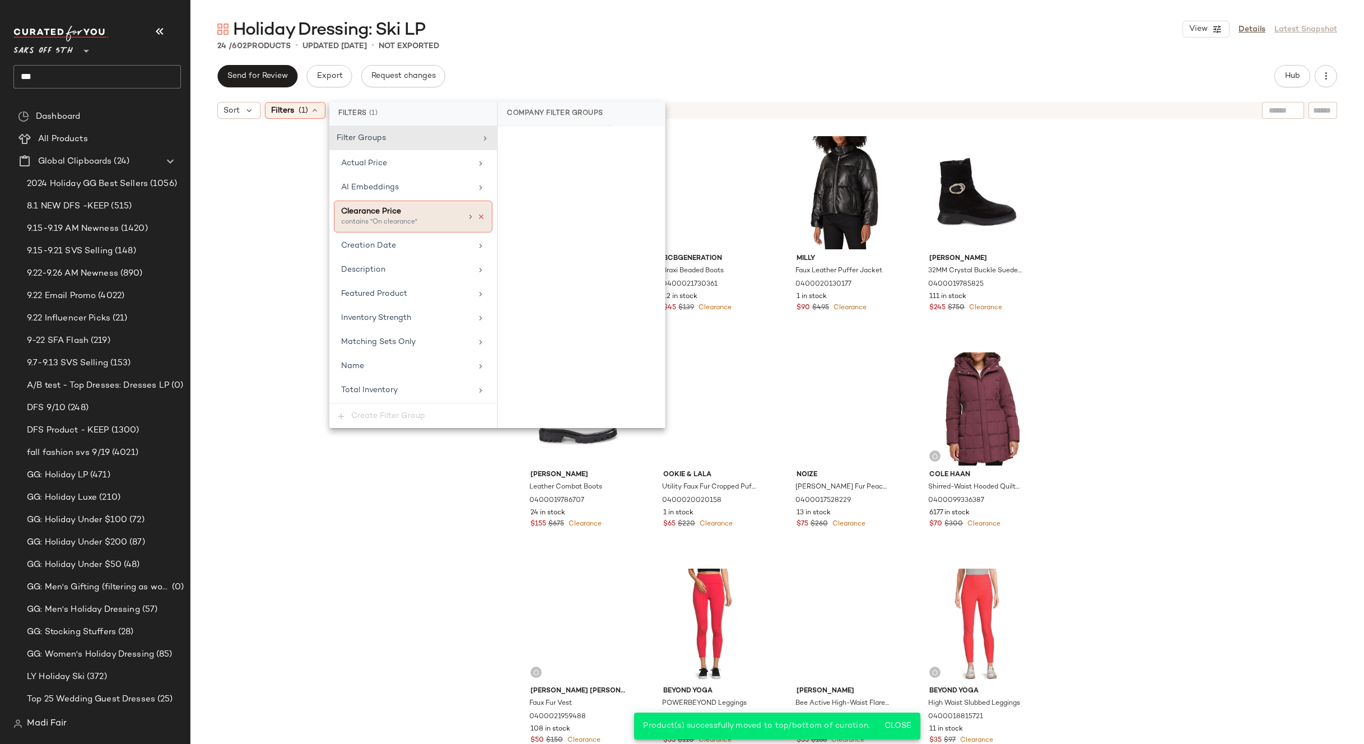
click at [483, 217] on icon at bounding box center [481, 217] width 8 height 8
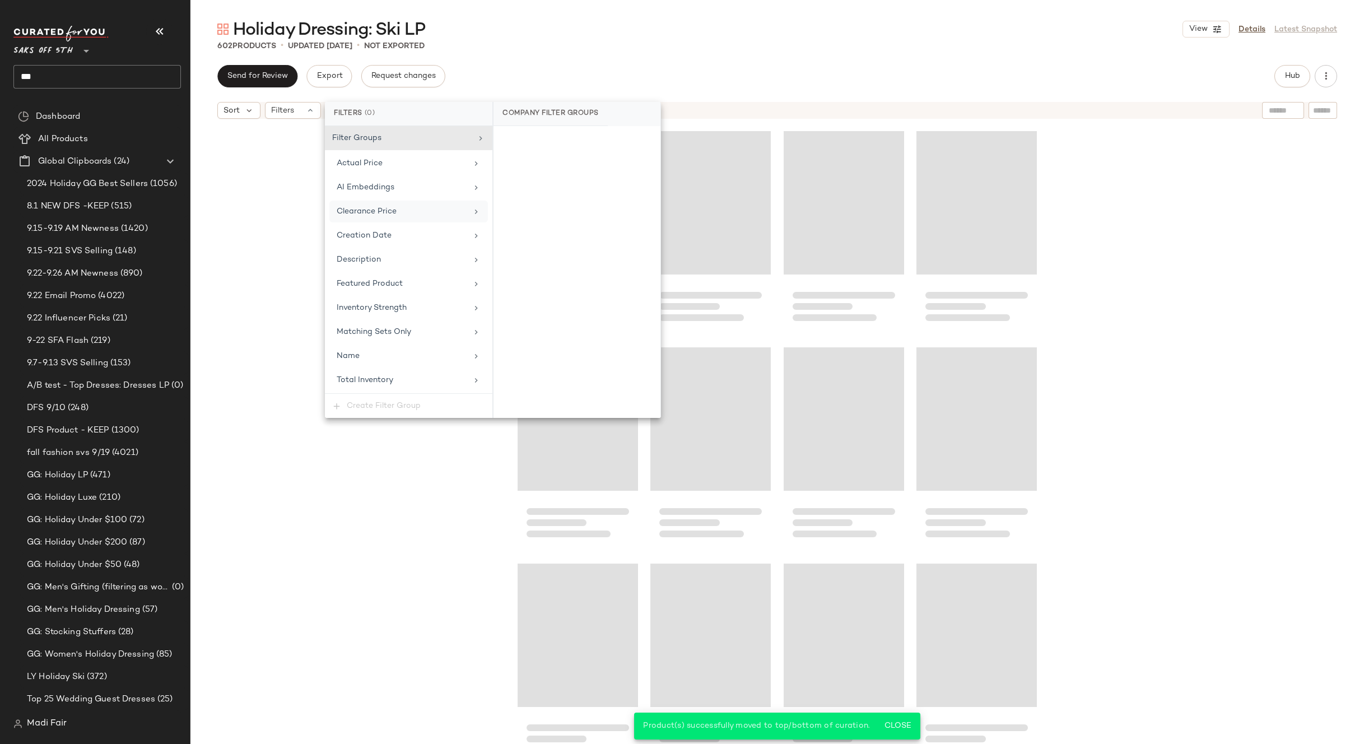
click at [640, 44] on div "602 Products • updated Sep 24th • Not Exported" at bounding box center [777, 45] width 1174 height 11
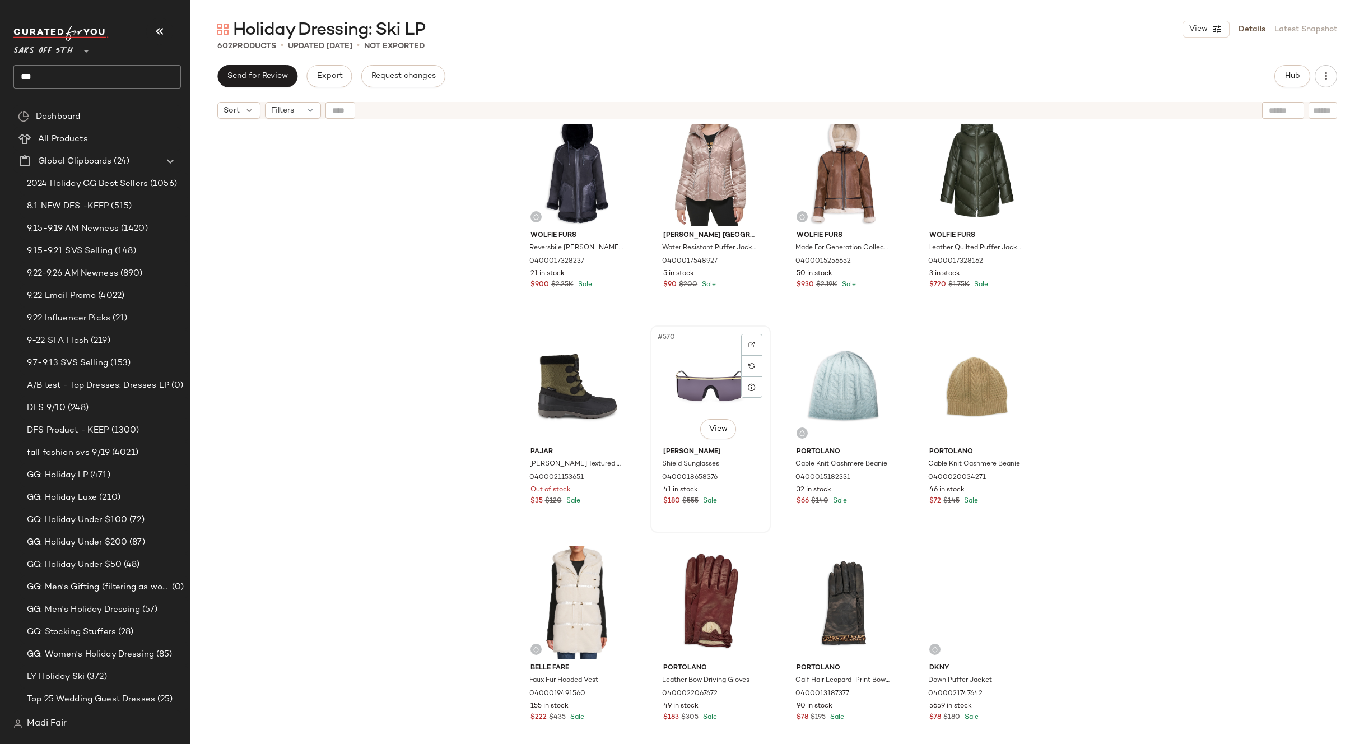
scroll to position [30495, 0]
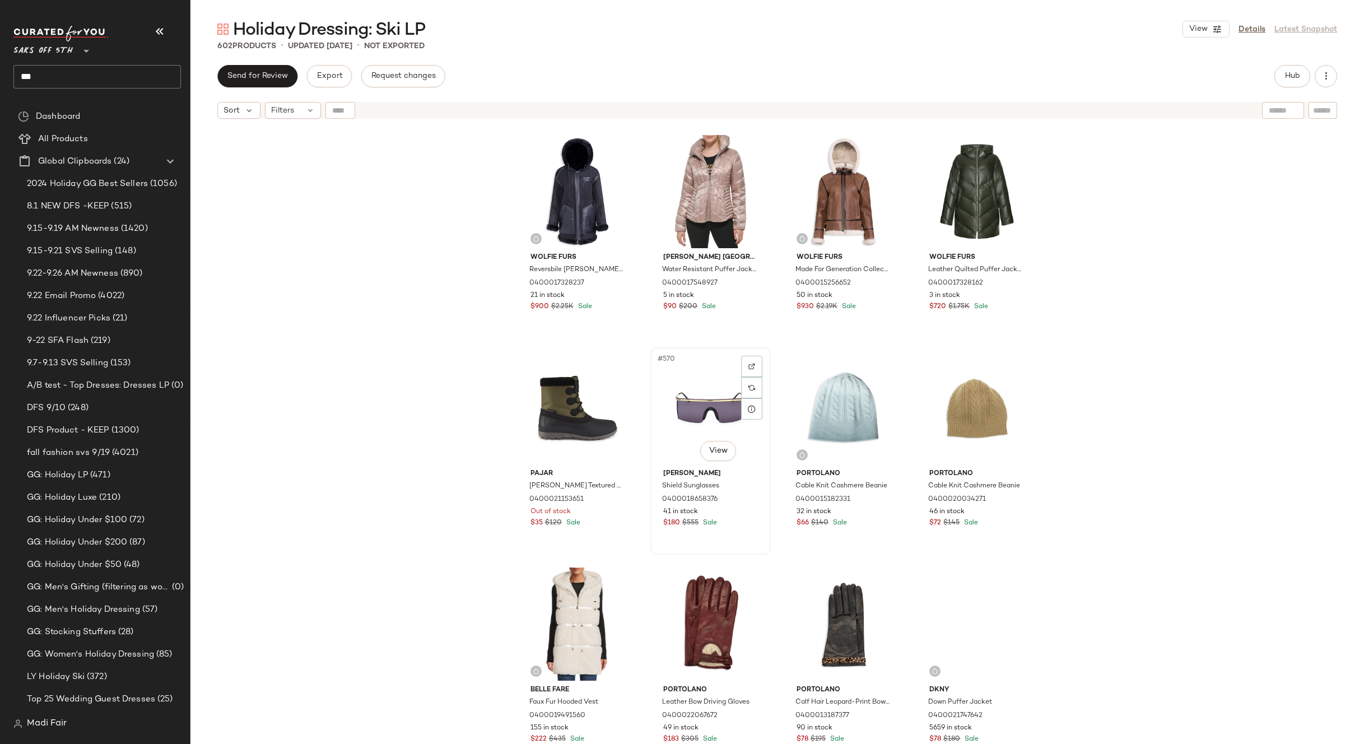
click at [712, 413] on div "#570 View" at bounding box center [710, 407] width 113 height 113
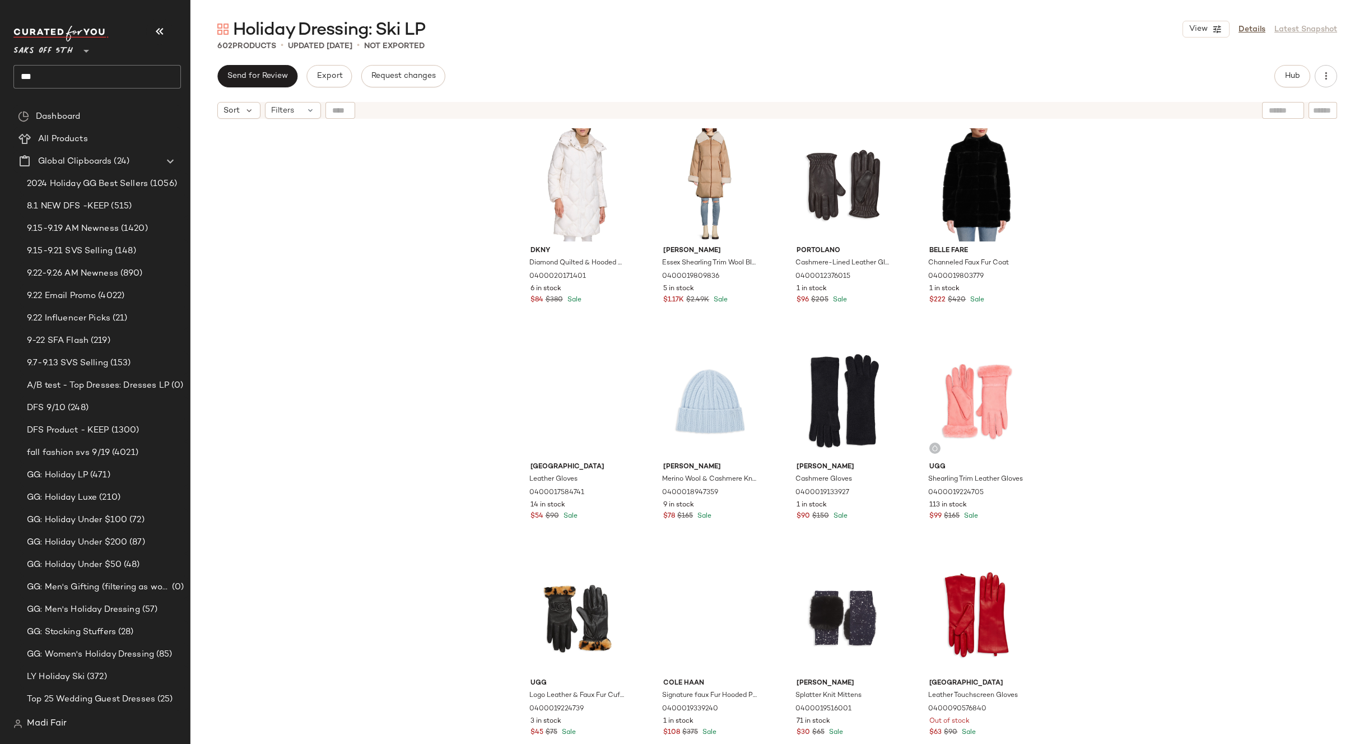
scroll to position [28254, 0]
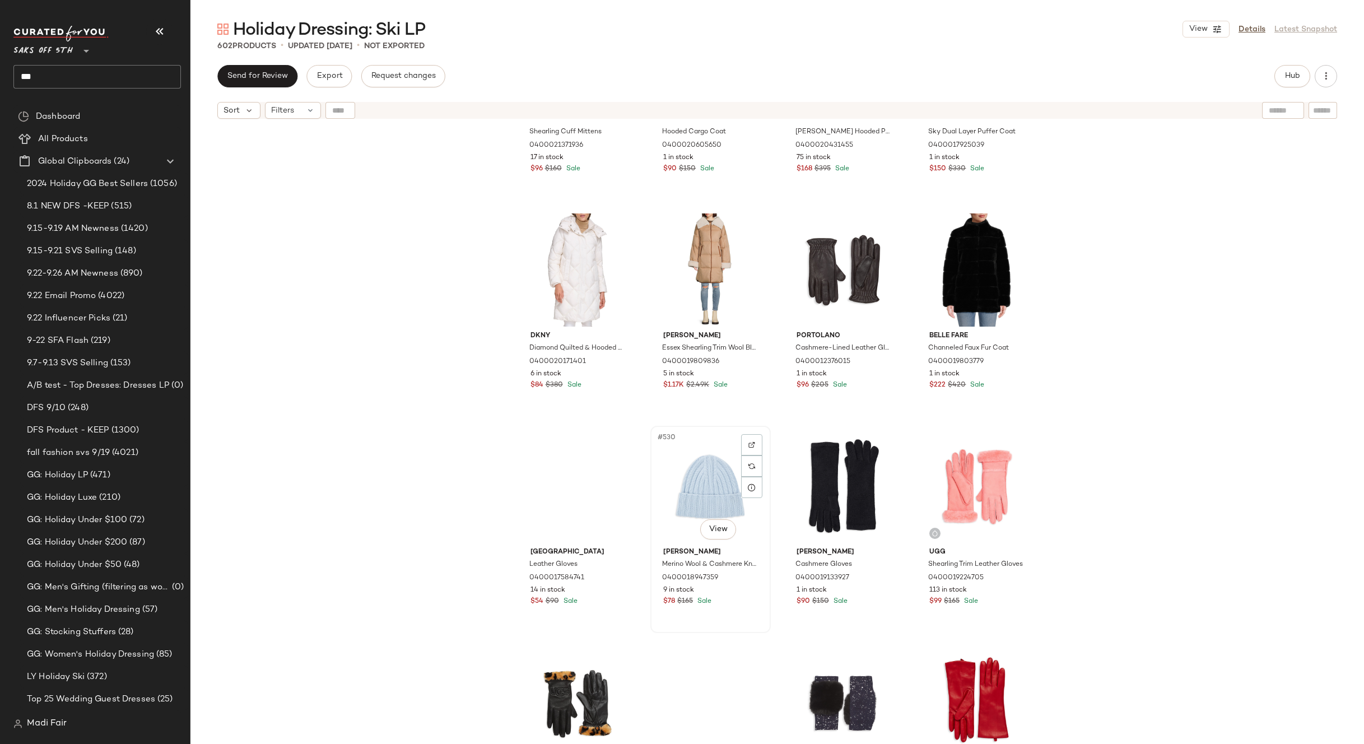
click at [704, 468] on div "#530 View" at bounding box center [710, 486] width 113 height 113
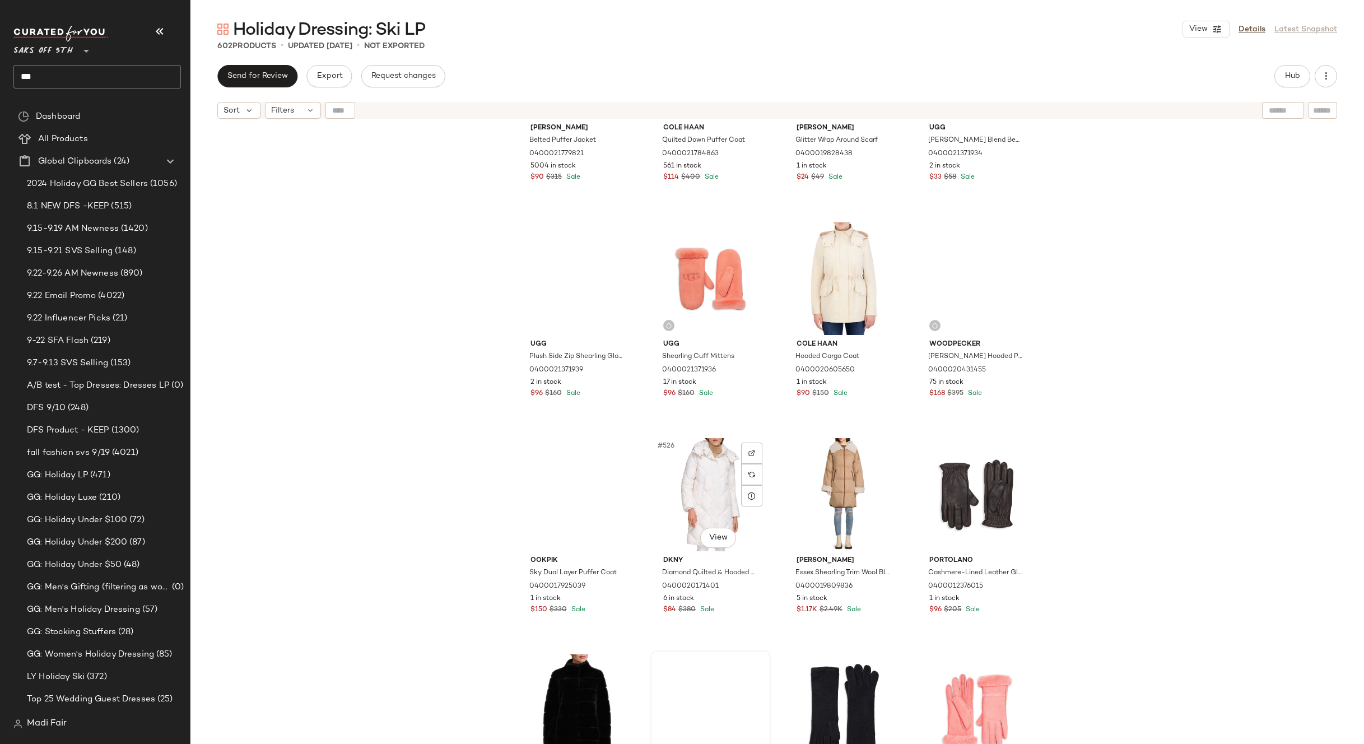
scroll to position [28086, 0]
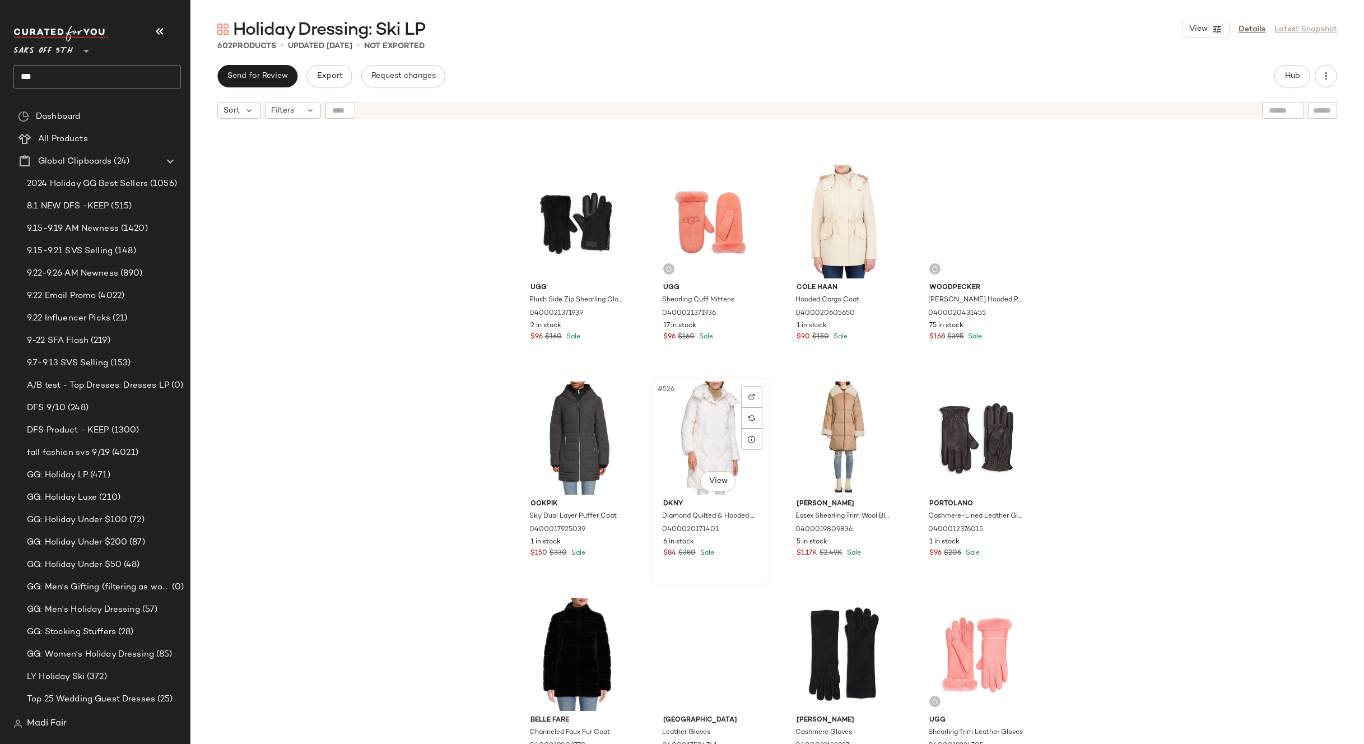
click at [708, 443] on div "#526 View" at bounding box center [710, 438] width 113 height 113
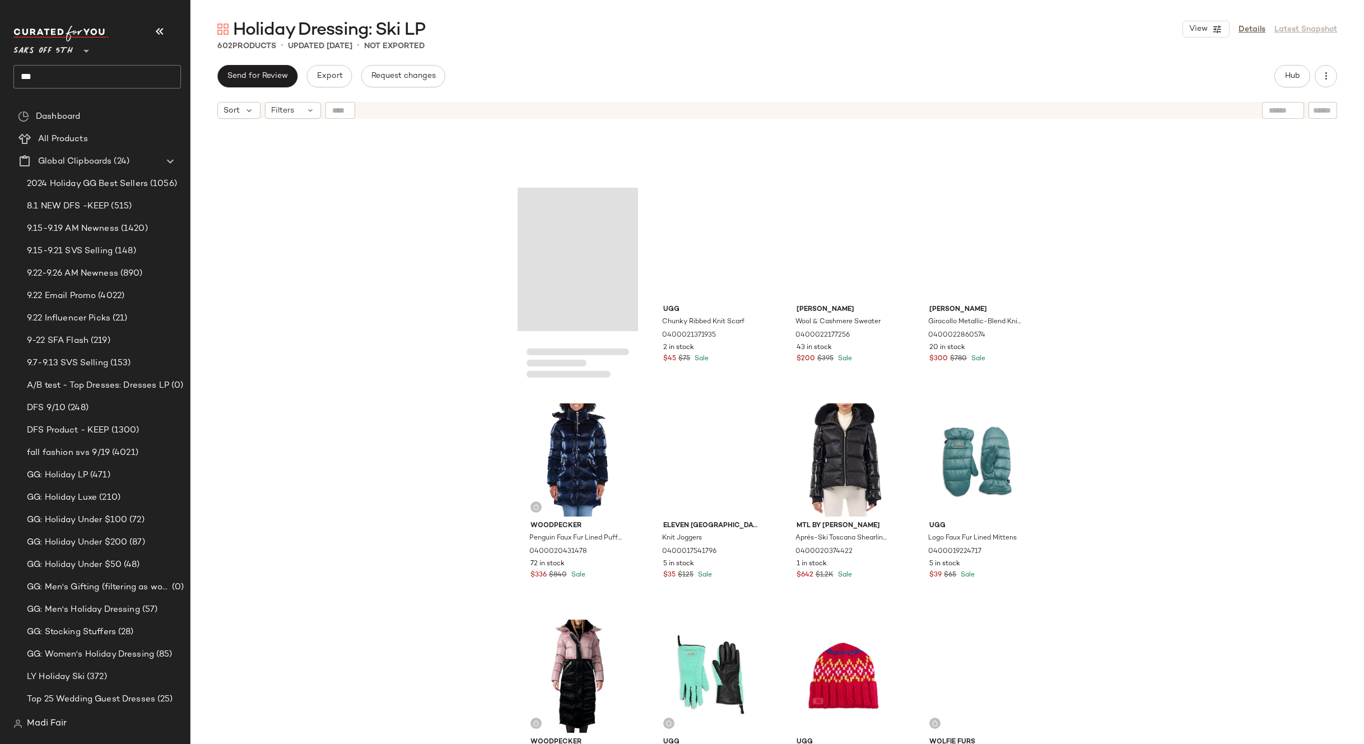
scroll to position [27190, 0]
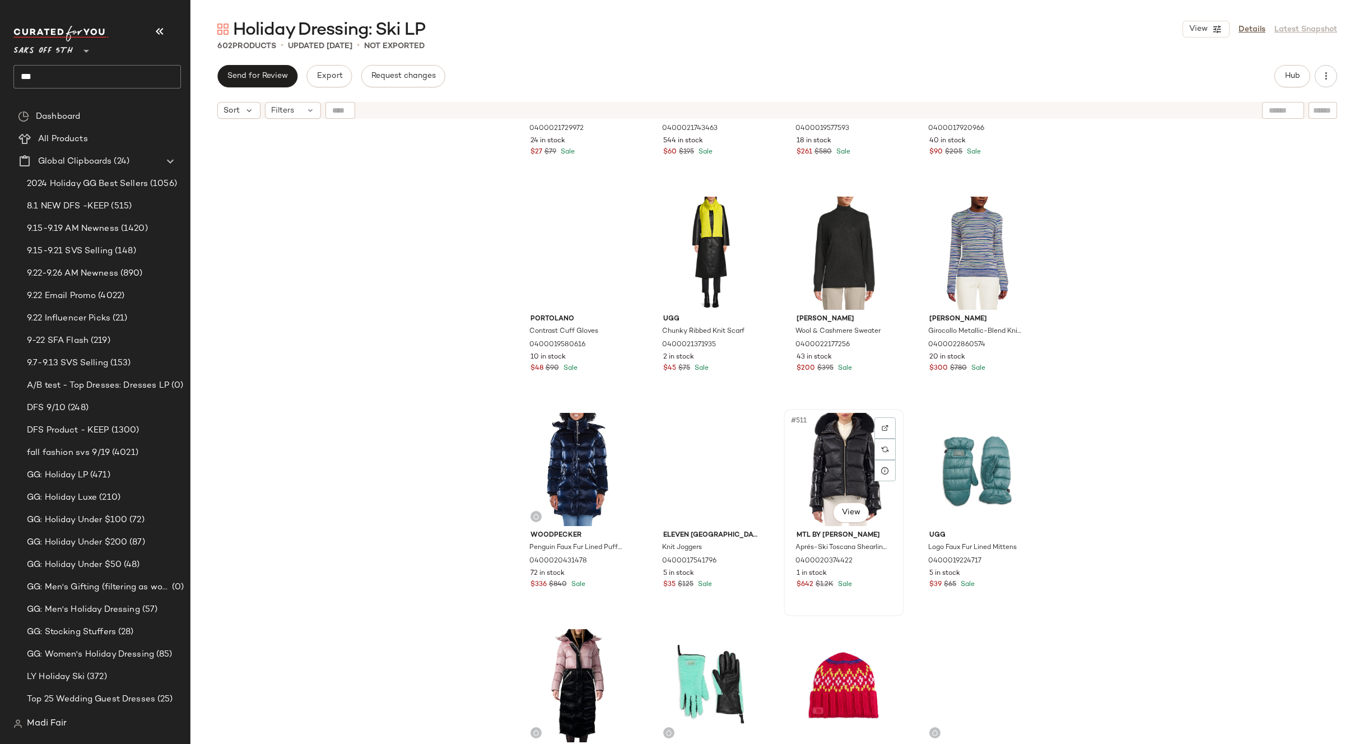
click at [818, 453] on div "#511 View" at bounding box center [844, 469] width 113 height 113
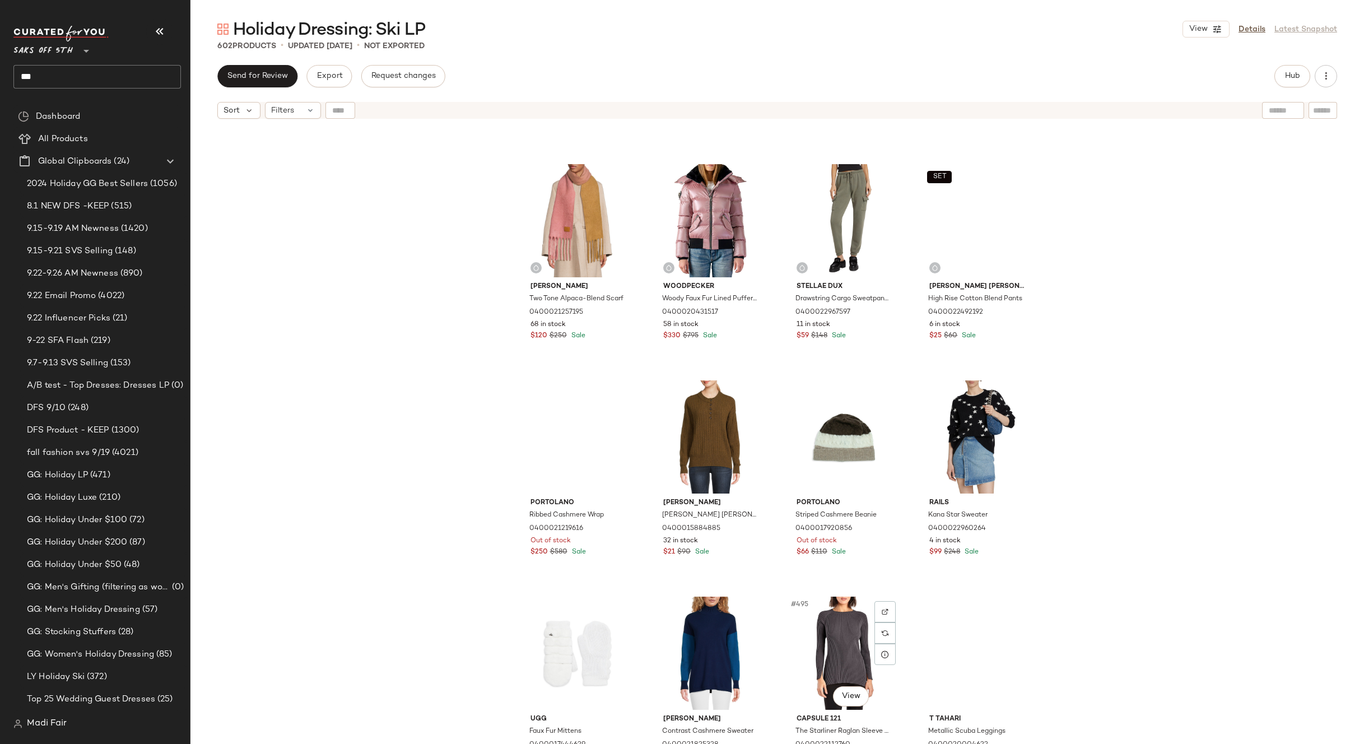
scroll to position [26126, 0]
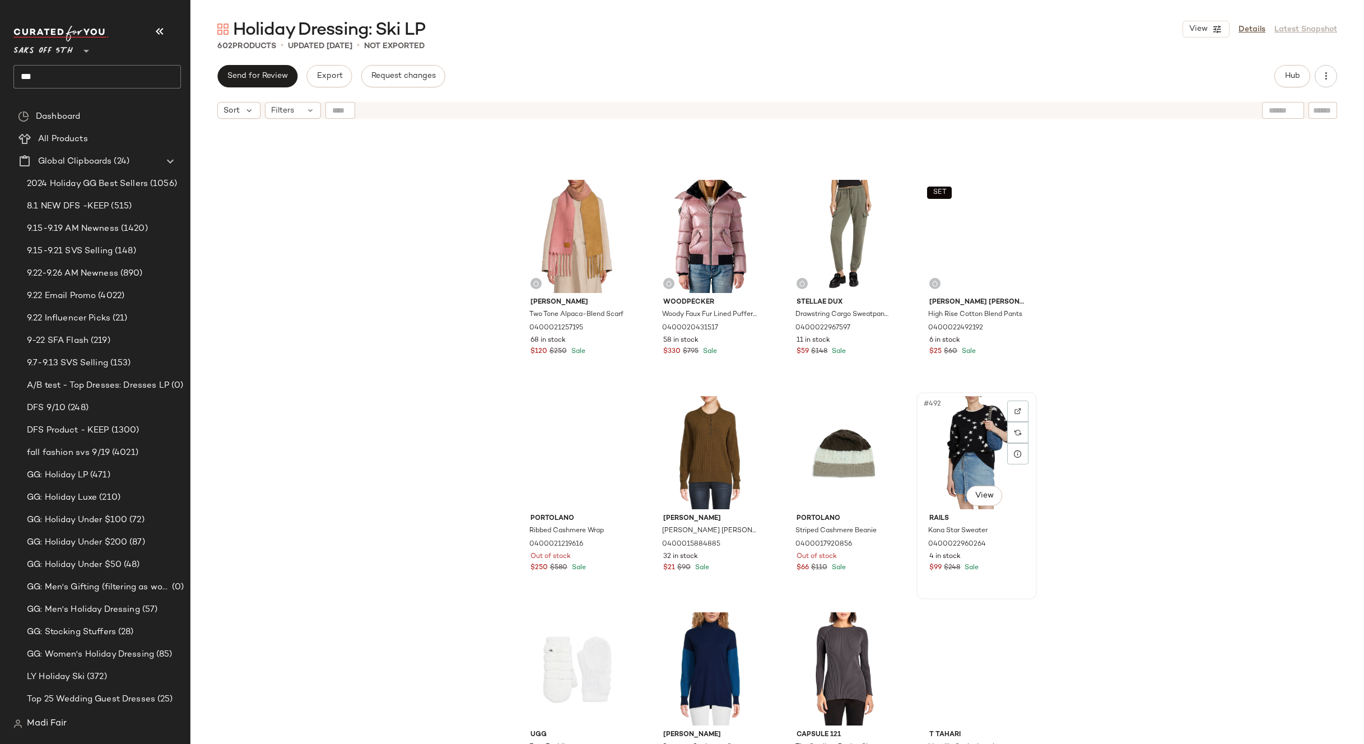
click at [961, 429] on div "#492 View" at bounding box center [976, 452] width 113 height 113
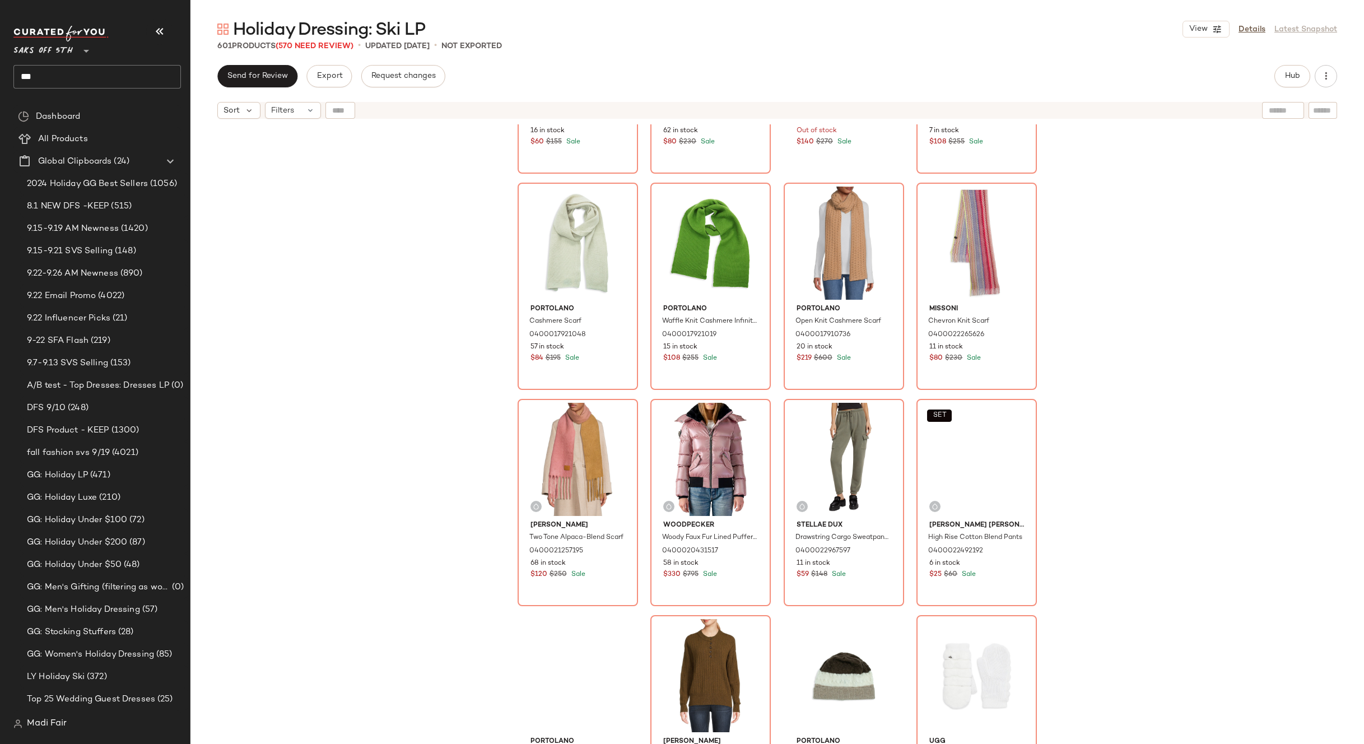
scroll to position [25901, 0]
click at [1063, 382] on div "Portolano Wool & Cashmere Scarf 0400020034898 16 in stock $60 $155 Sale Missoni…" at bounding box center [777, 448] width 1174 height 648
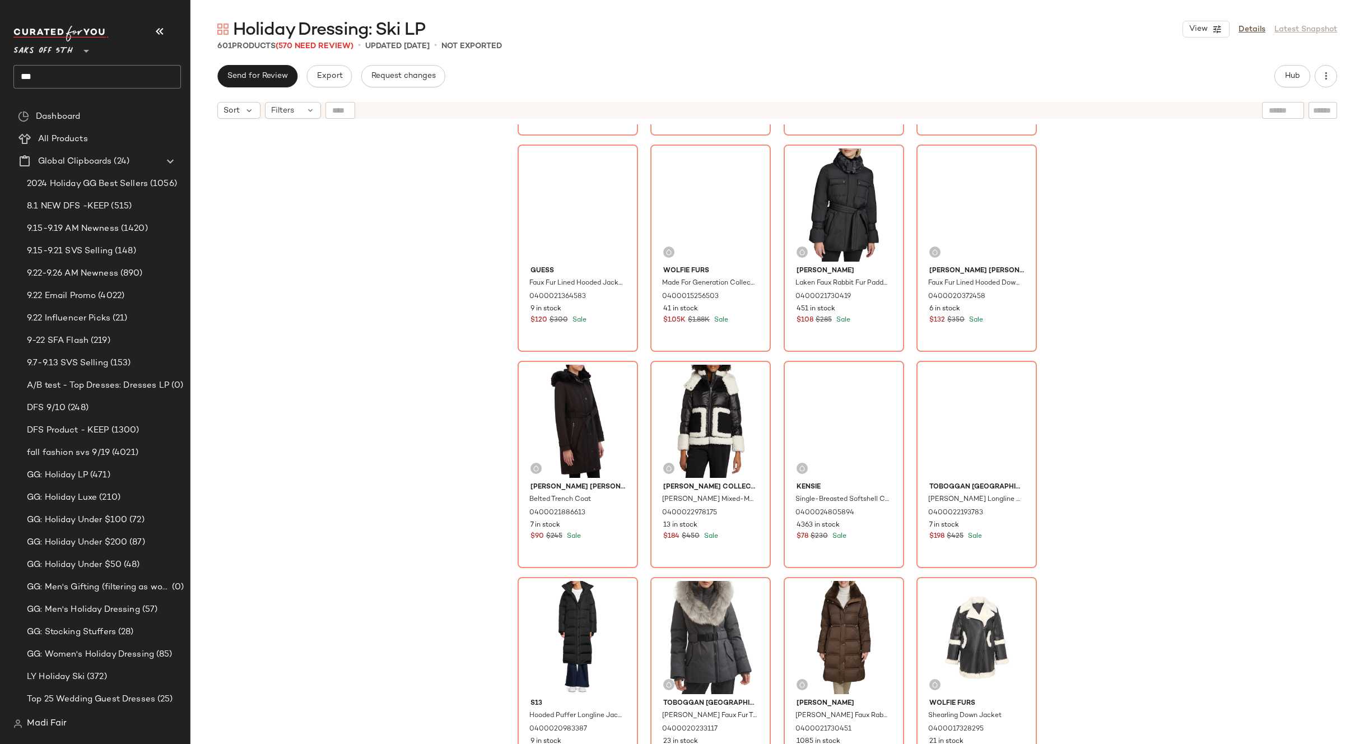
scroll to position [24669, 0]
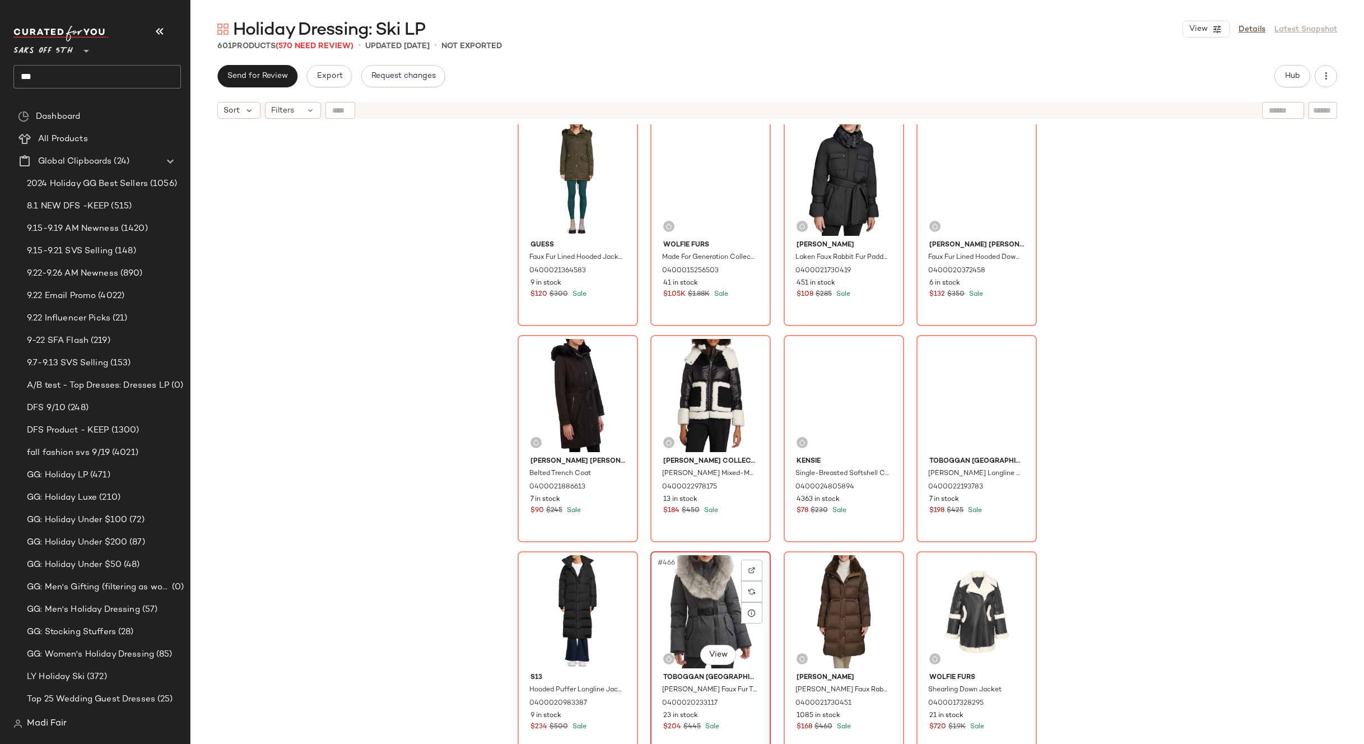
click at [701, 589] on div "#466 View" at bounding box center [710, 611] width 113 height 113
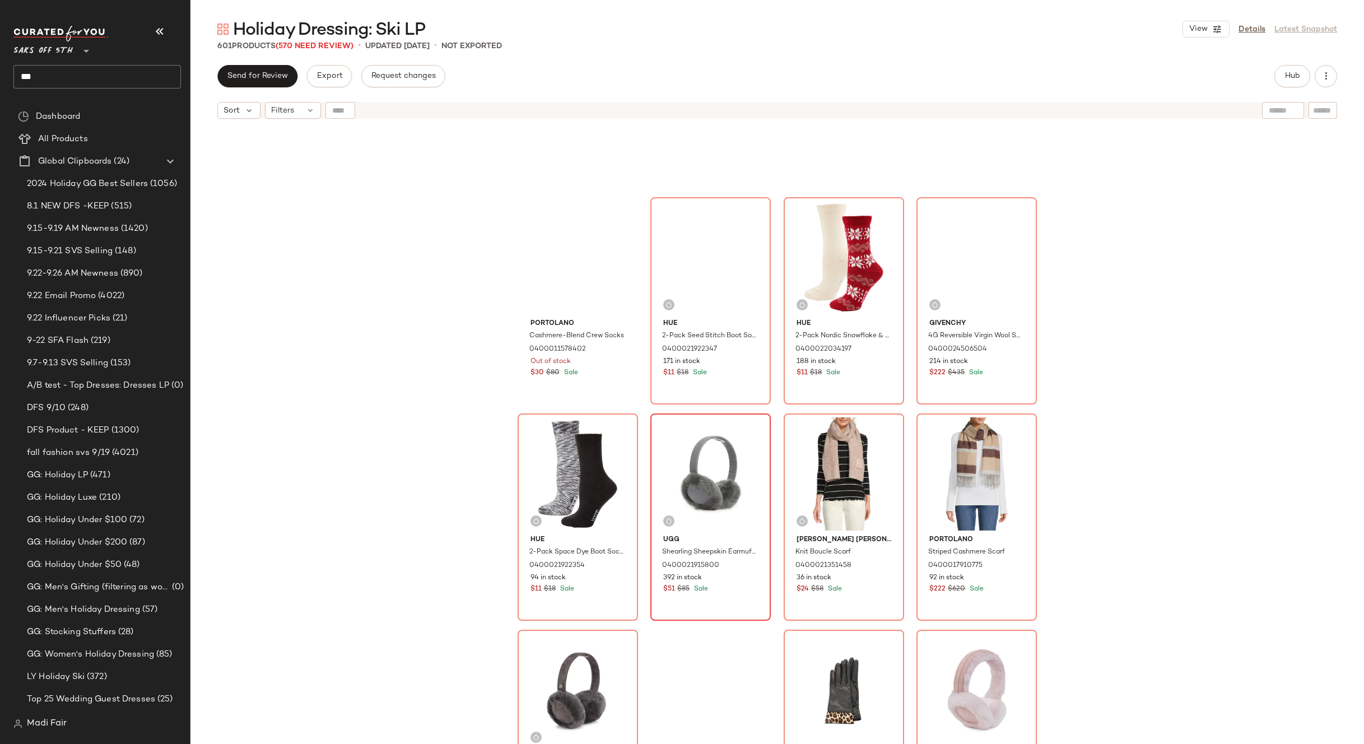
scroll to position [18955, 0]
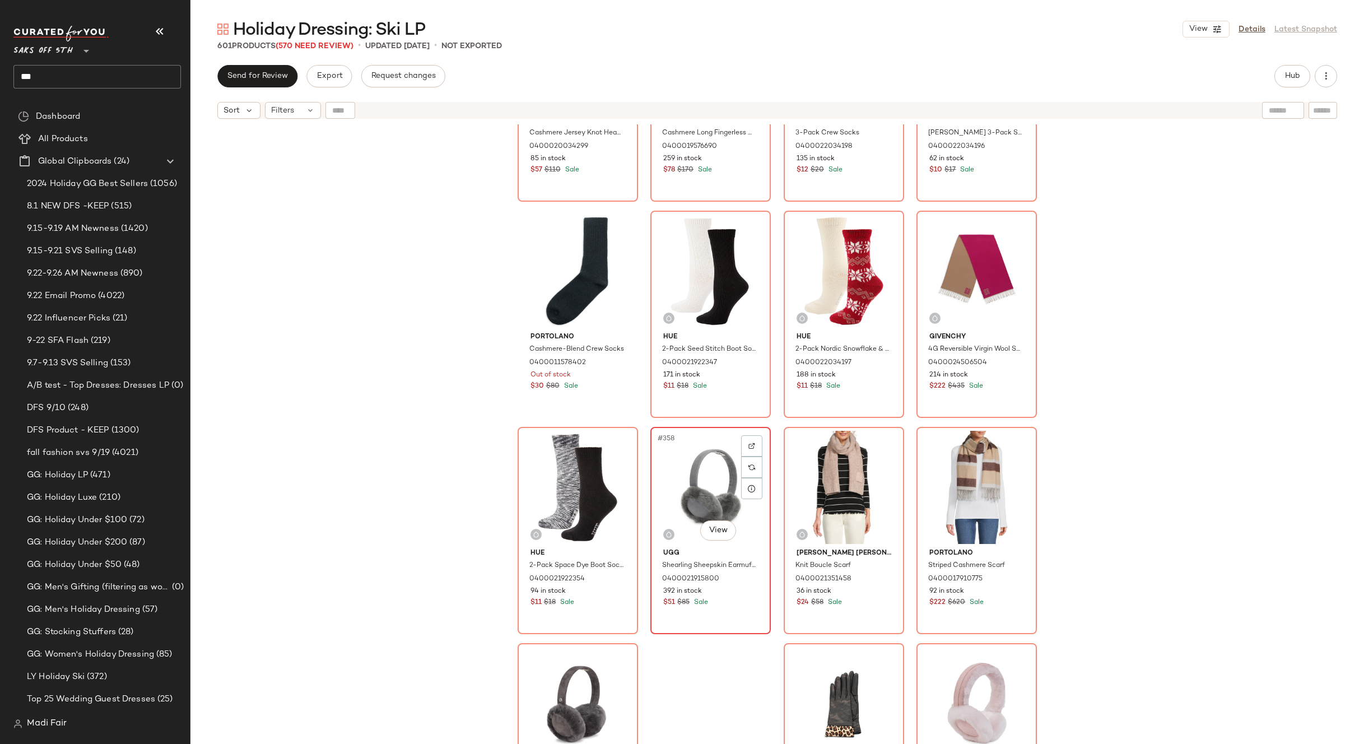
click at [709, 480] on div "#358 View" at bounding box center [710, 487] width 113 height 113
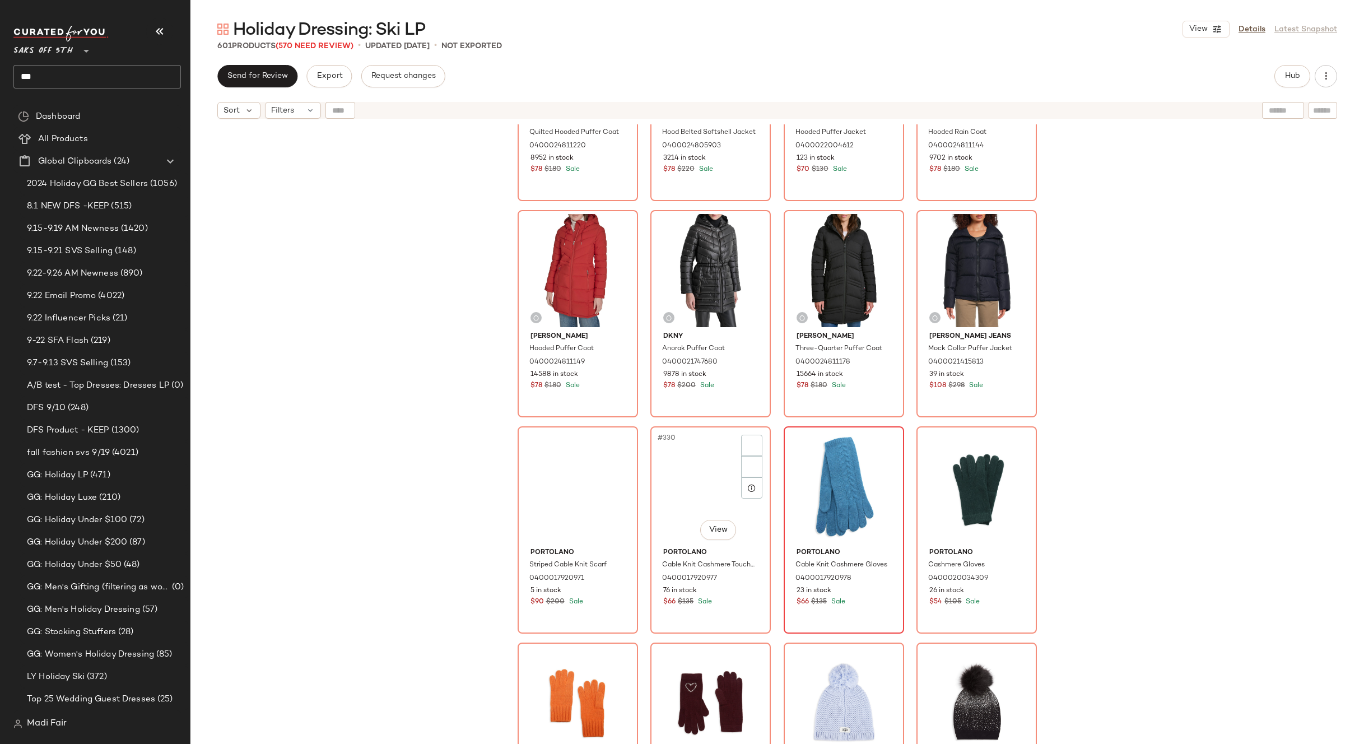
scroll to position [17442, 0]
click at [810, 663] on div "#335 View" at bounding box center [844, 702] width 113 height 113
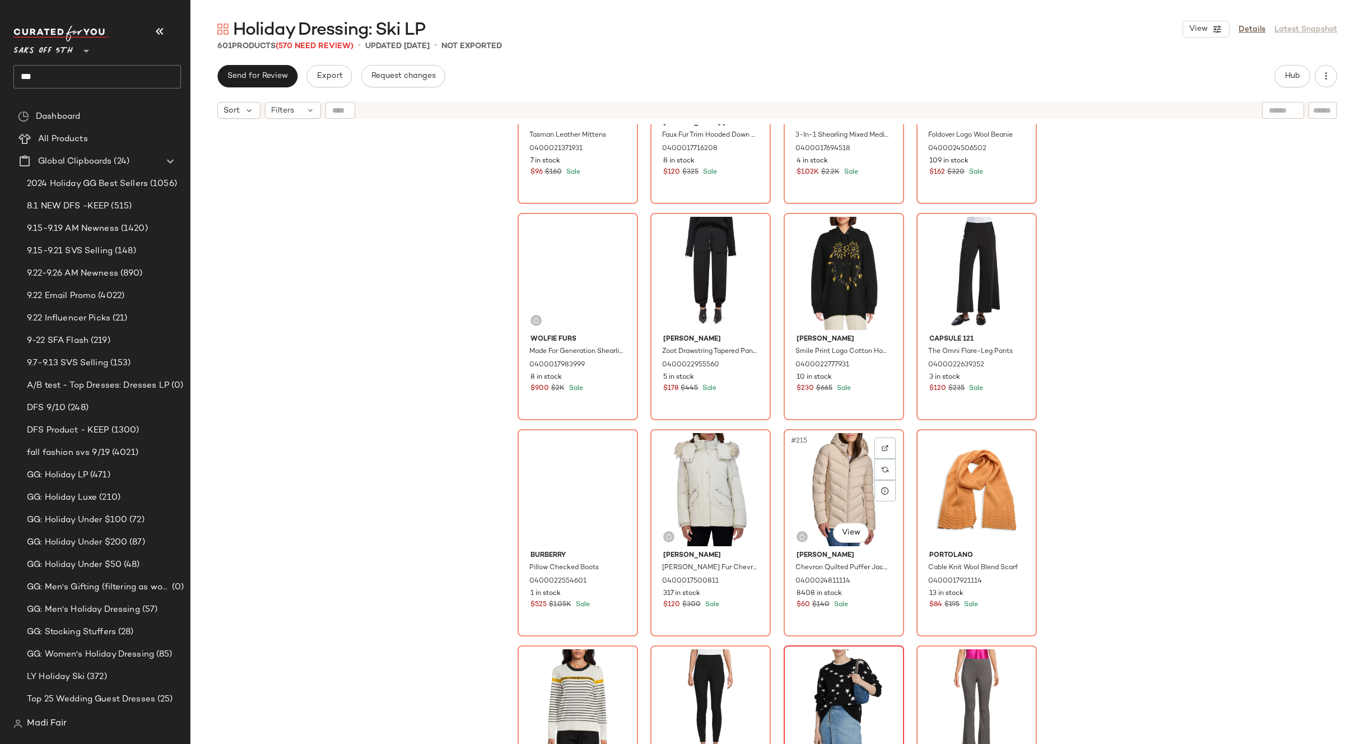
scroll to position [11392, 0]
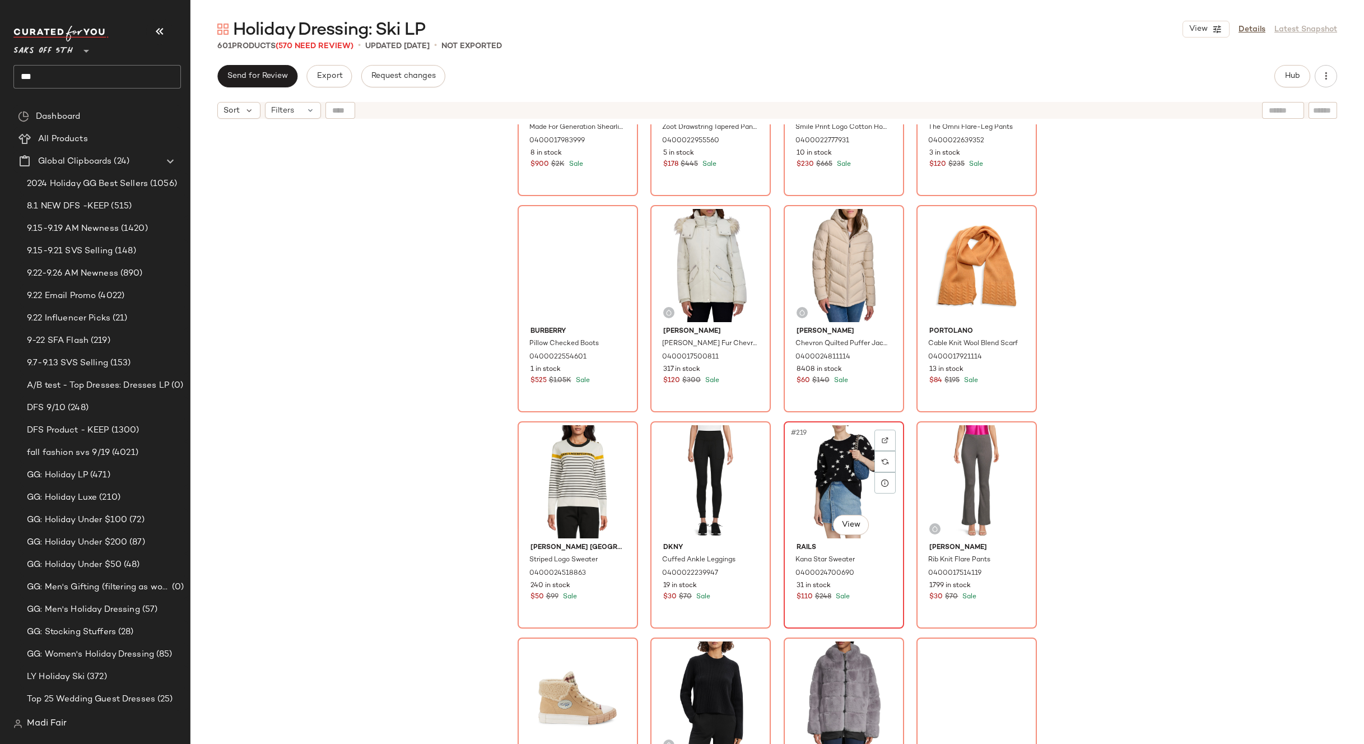
click at [831, 485] on div "#219 View" at bounding box center [844, 481] width 113 height 113
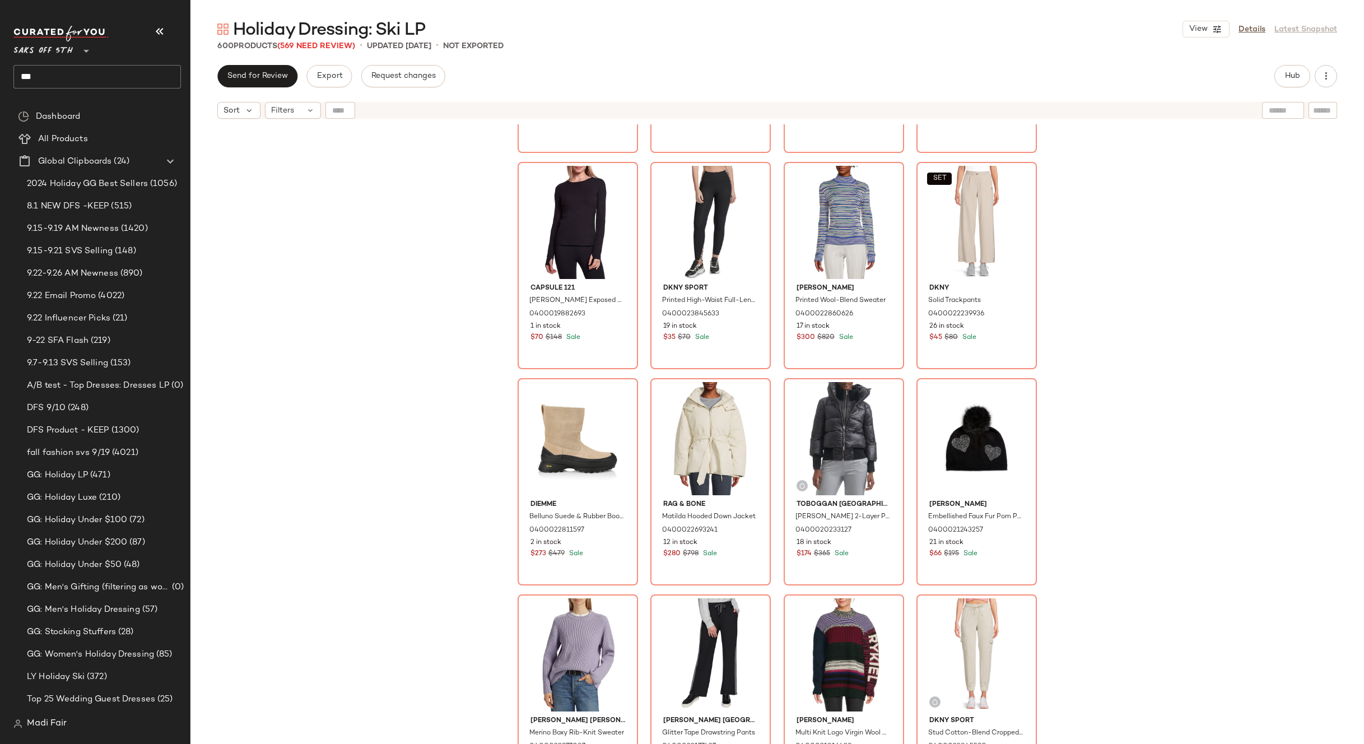
scroll to position [5677, 0]
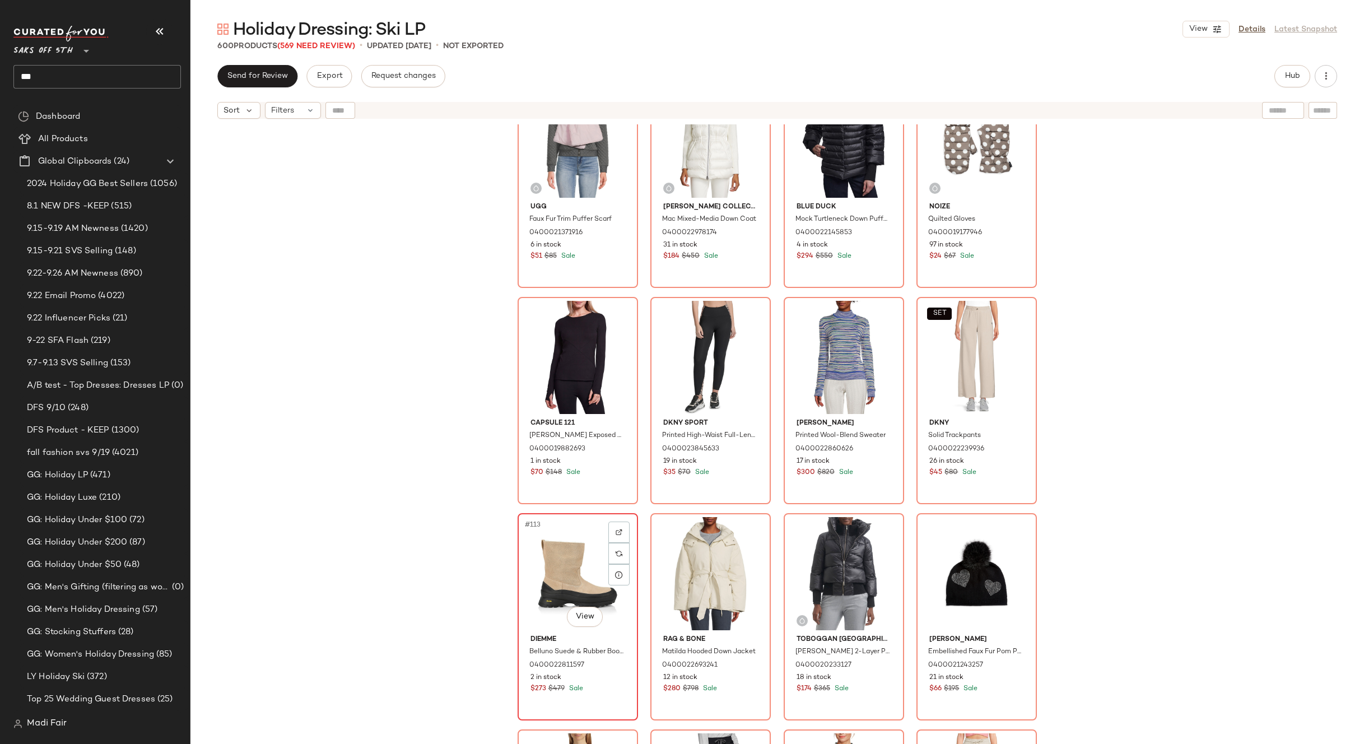
click at [566, 547] on div "#113 View" at bounding box center [578, 573] width 113 height 113
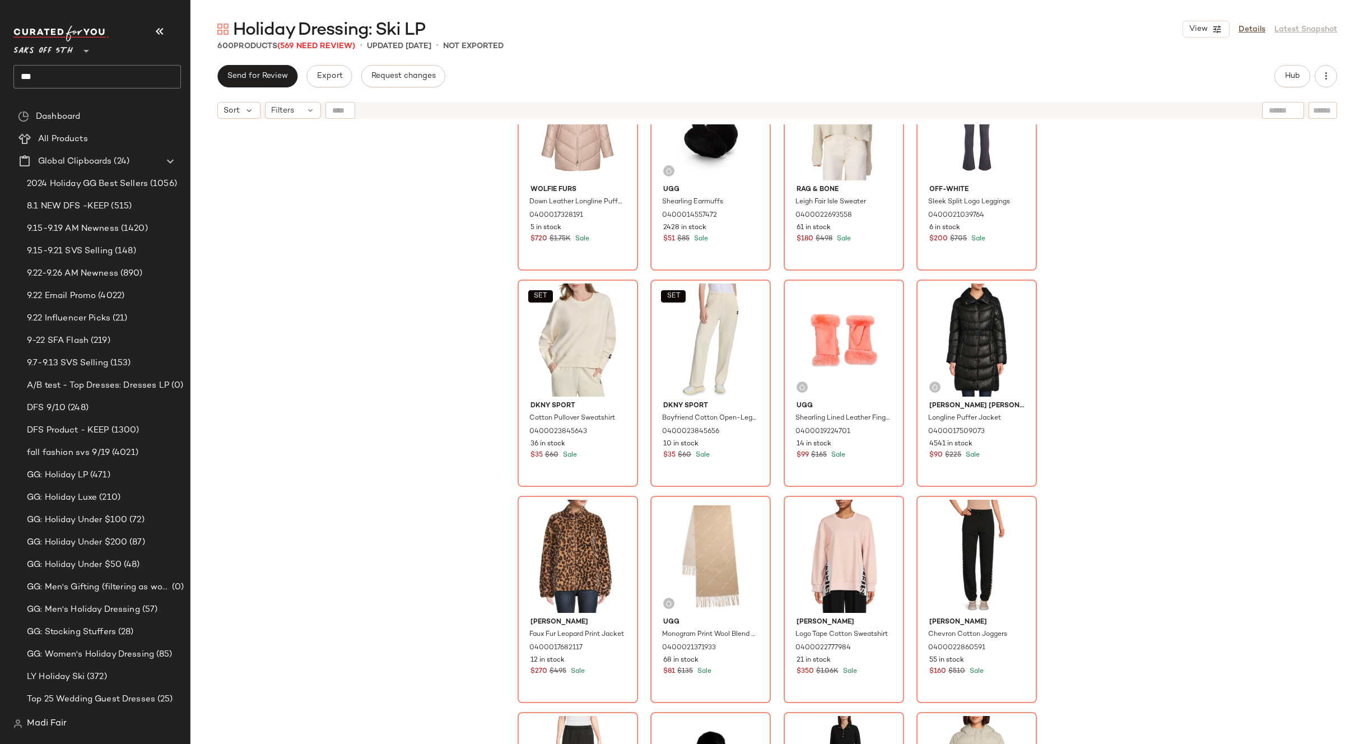
scroll to position [4613, 0]
click at [296, 108] on div "Filters" at bounding box center [293, 110] width 56 height 17
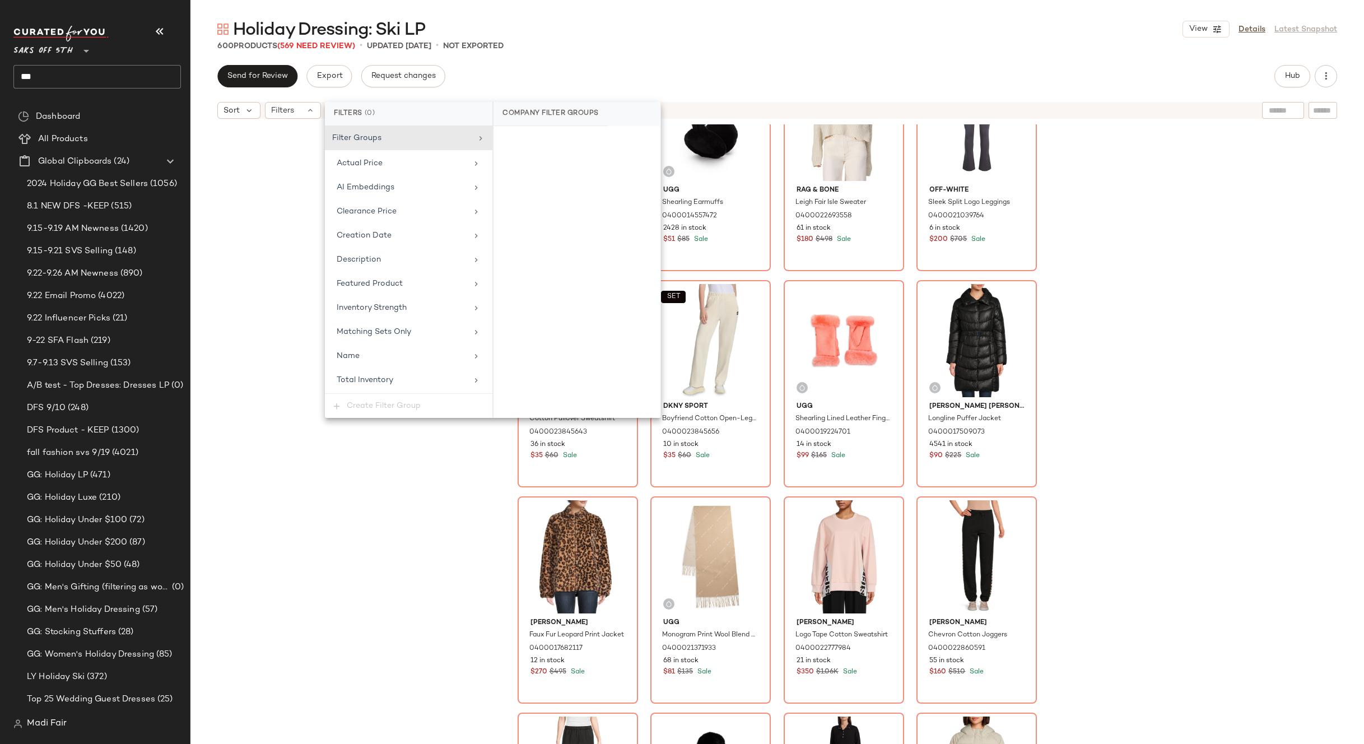
click at [500, 58] on div "Holiday Dressing: Ski LP View Details Latest Snapshot 600 Products (569 Need Re…" at bounding box center [777, 381] width 1174 height 726
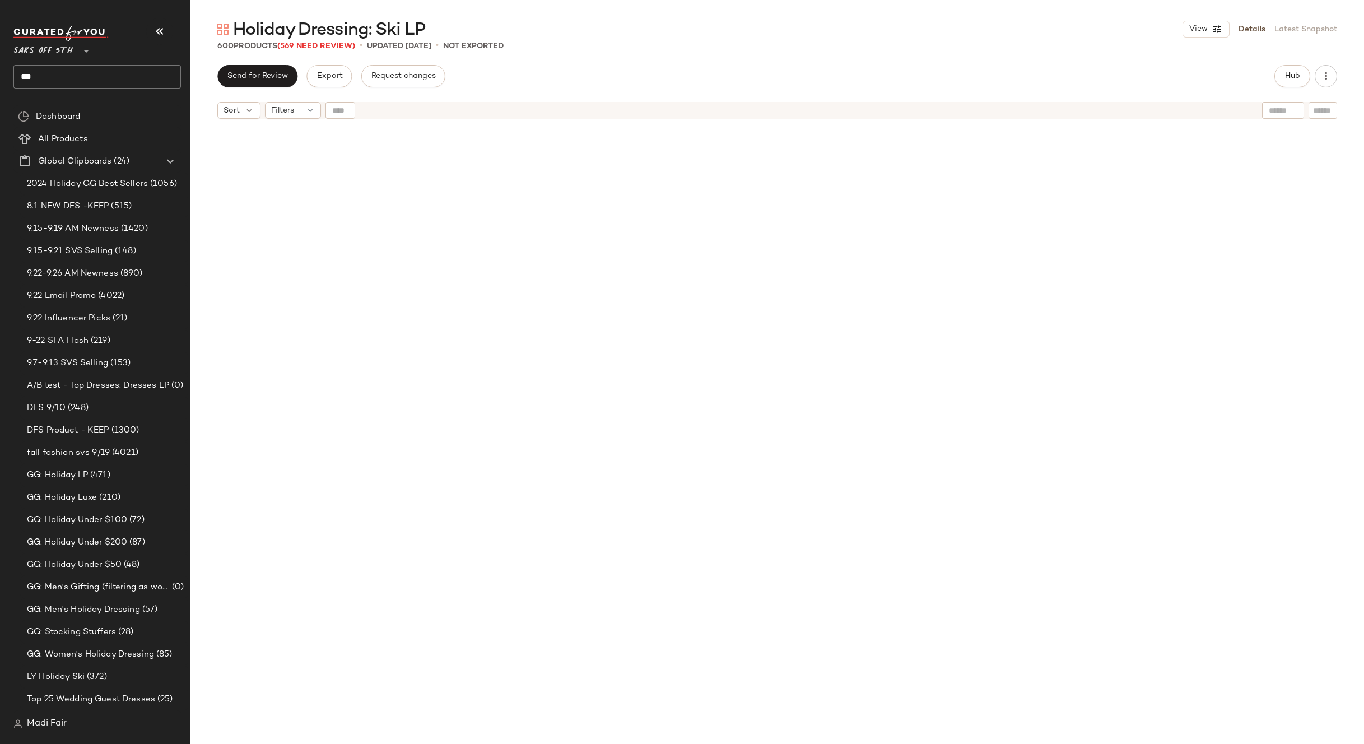
scroll to position [0, 0]
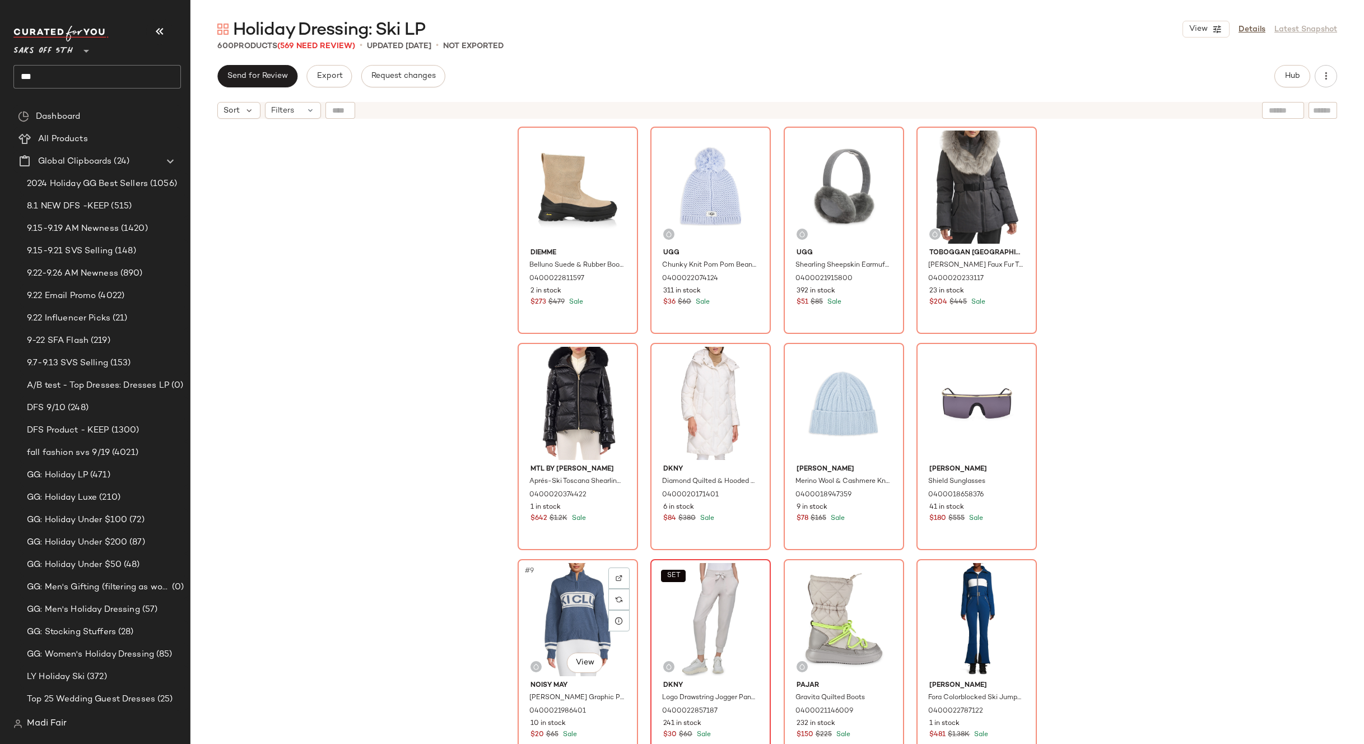
click at [574, 617] on div "#9 View" at bounding box center [578, 619] width 113 height 113
click at [953, 598] on div "#12 View" at bounding box center [976, 619] width 113 height 113
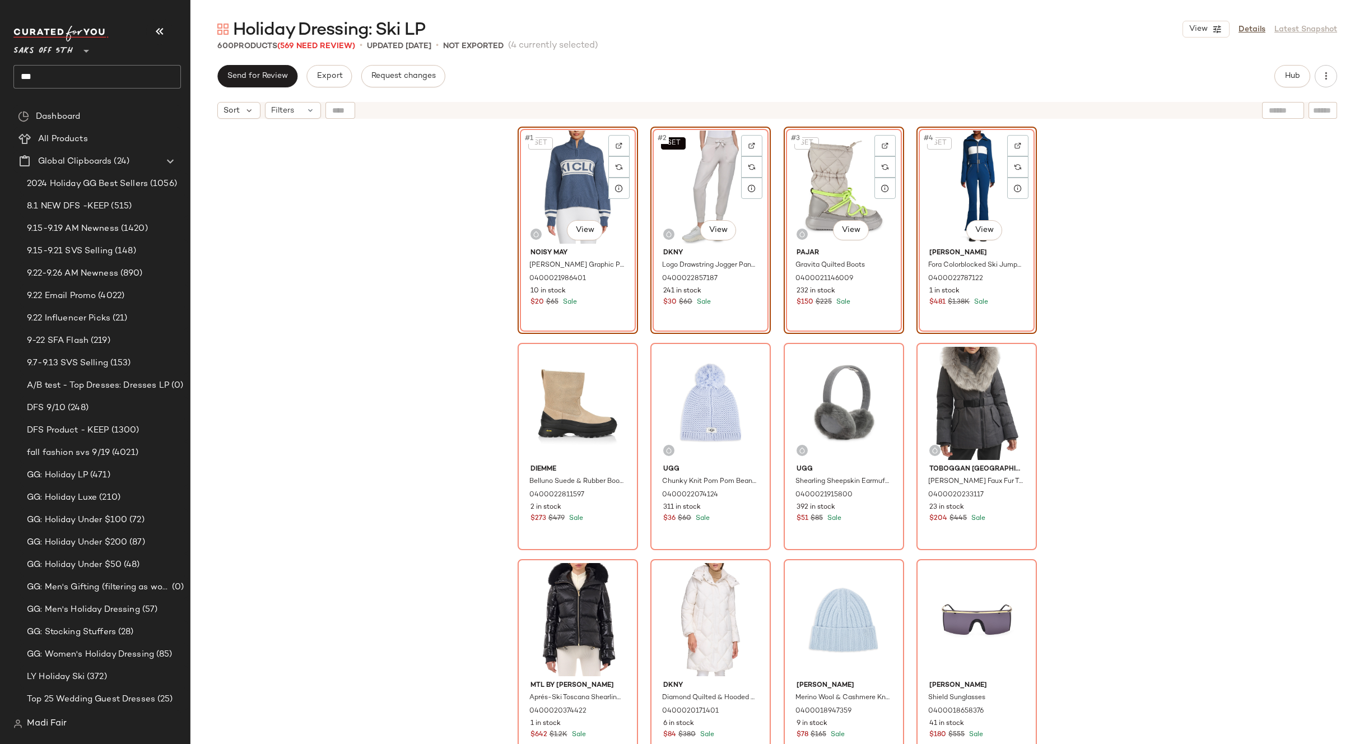
click at [1143, 351] on div "SET #1 View Noisy May Tina Graphic Pullover 0400021986401 10 in stock $20 $65 S…" at bounding box center [777, 448] width 1174 height 648
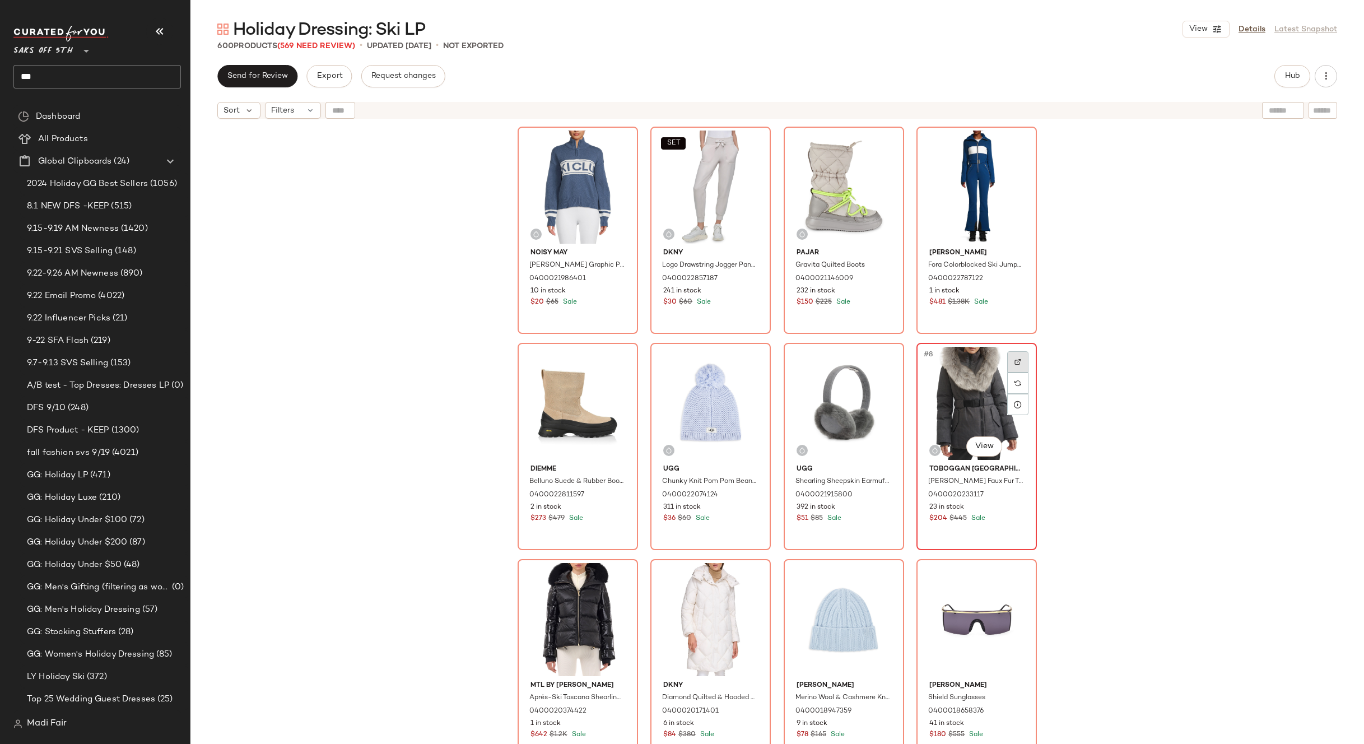
click at [1015, 360] on img at bounding box center [1018, 362] width 7 height 7
click at [1116, 323] on div "Noisy May Tina Graphic Pullover 0400021986401 10 in stock $20 $65 Sale SET Dkny…" at bounding box center [777, 448] width 1174 height 648
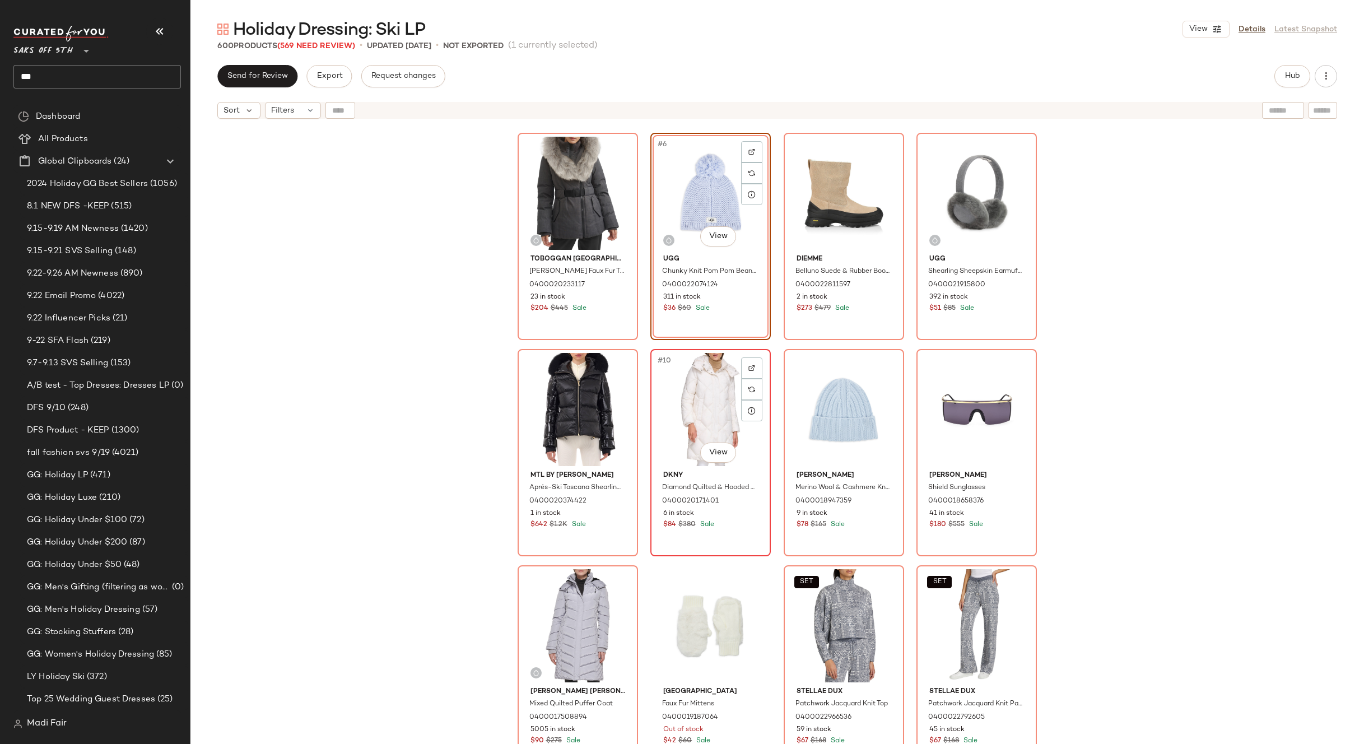
scroll to position [233, 0]
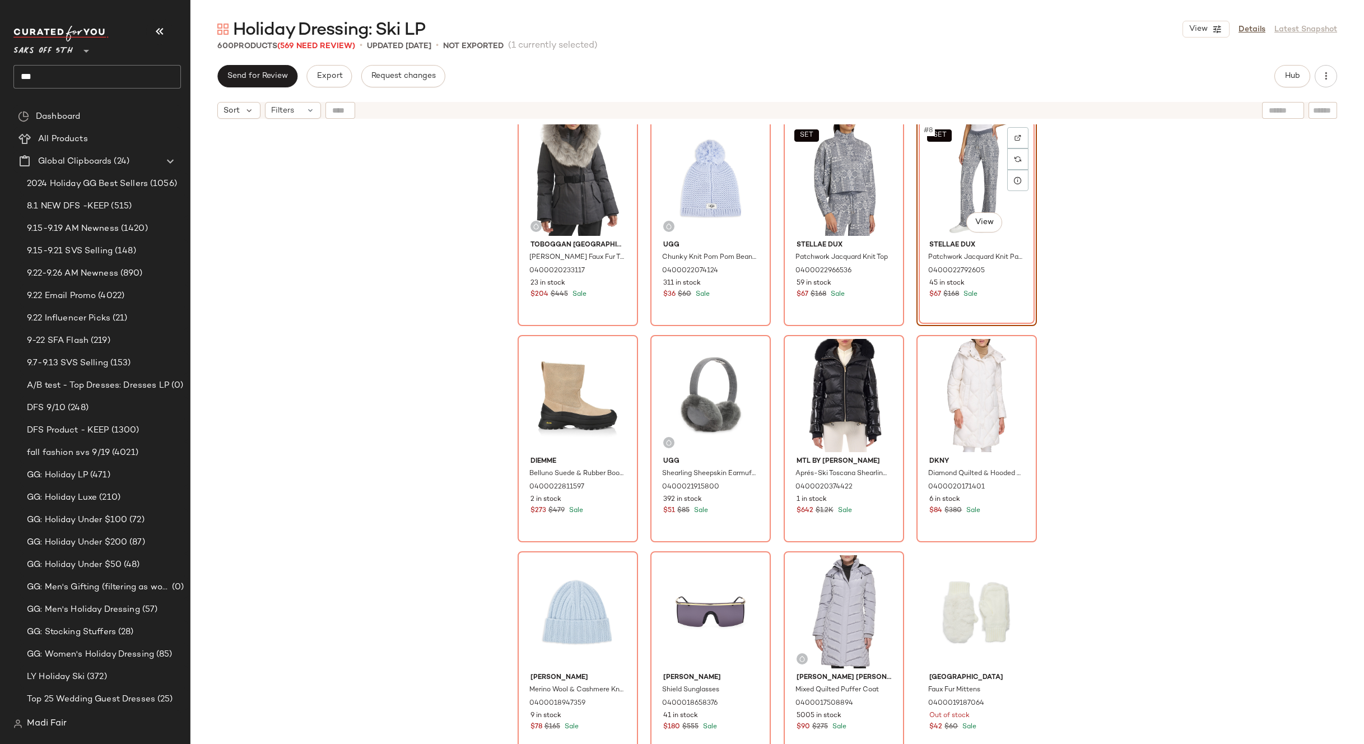
click at [1129, 315] on div "Toboggan Canada Eva B III Faux Fur Trim Puffer Jacket 0400020233117 23 in stock…" at bounding box center [777, 448] width 1174 height 648
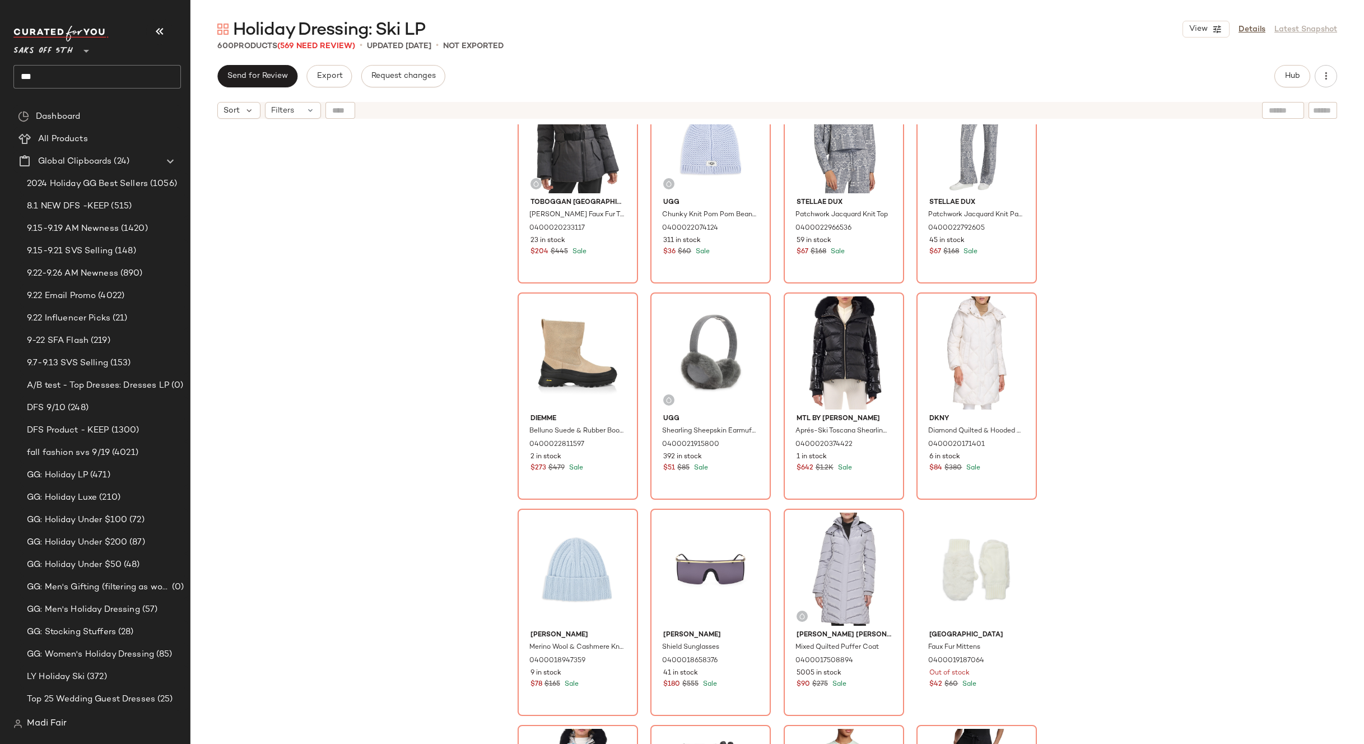
scroll to position [289, 0]
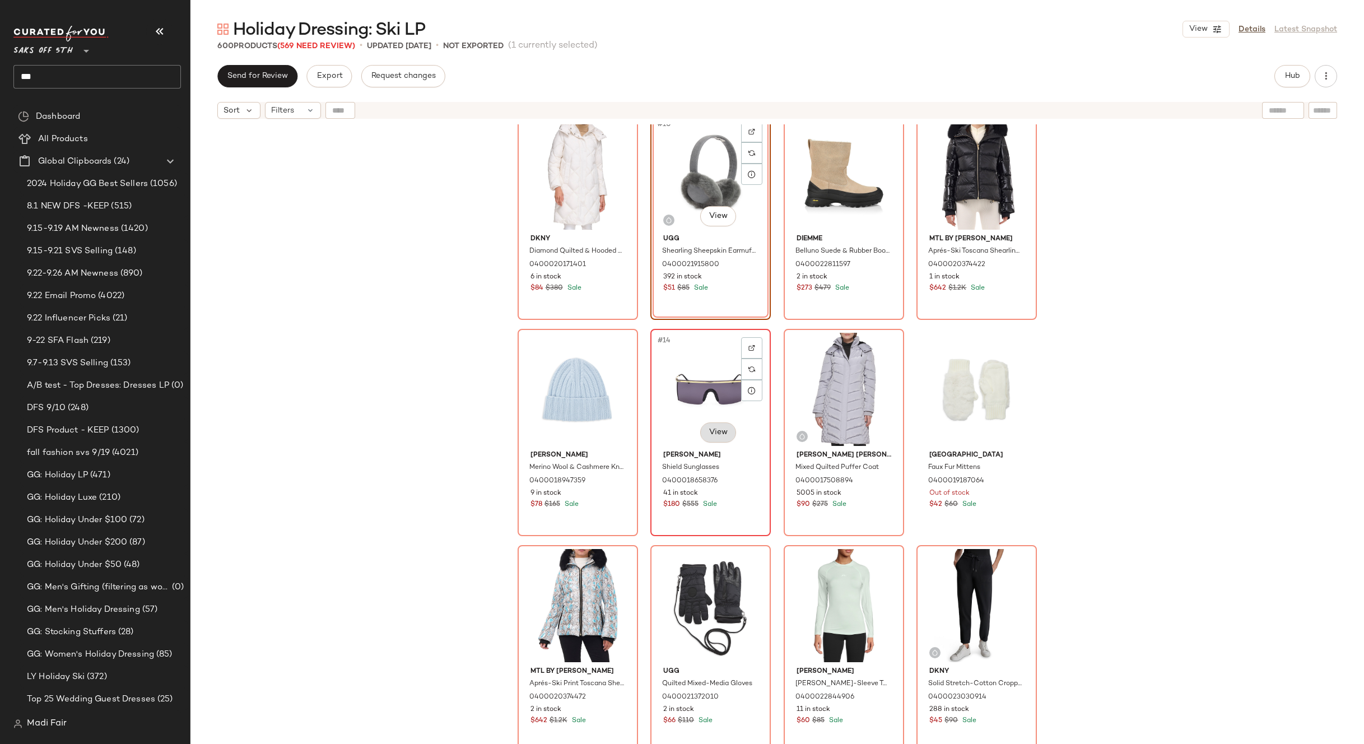
scroll to position [457, 0]
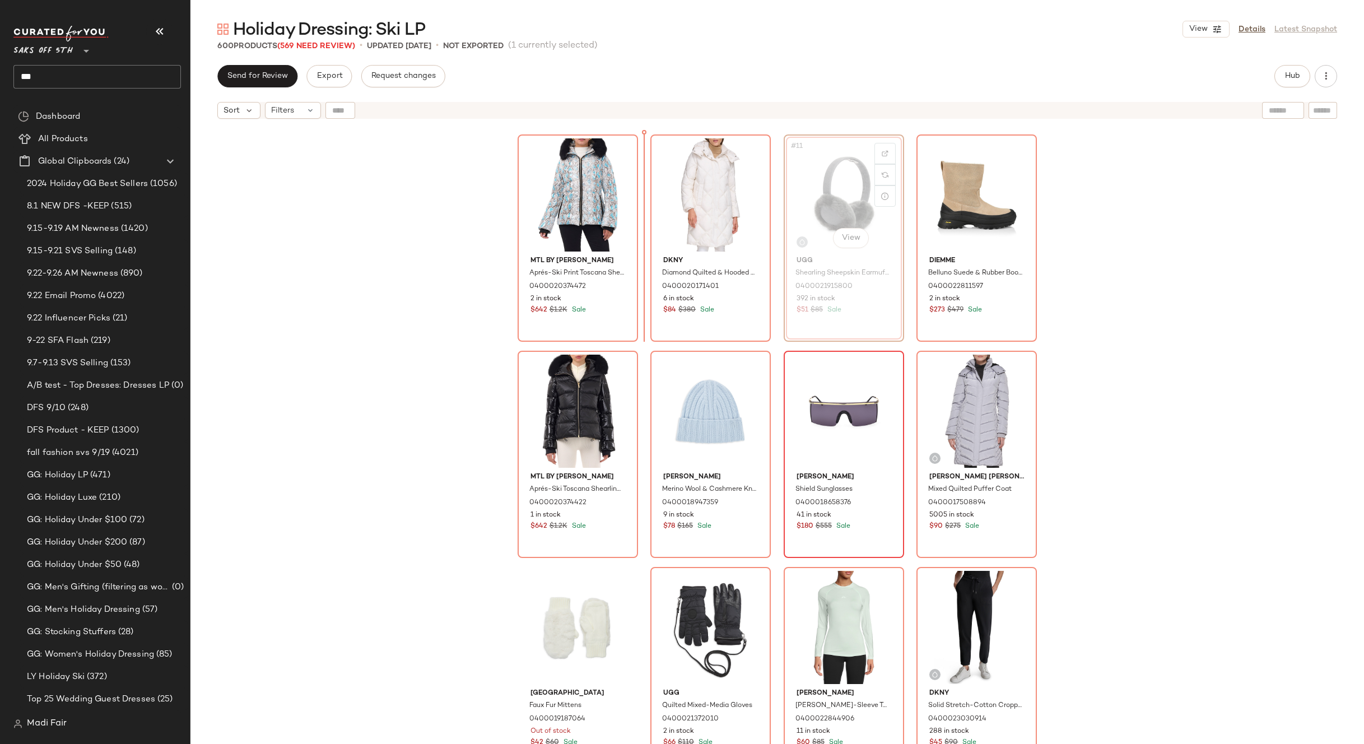
scroll to position [414, 0]
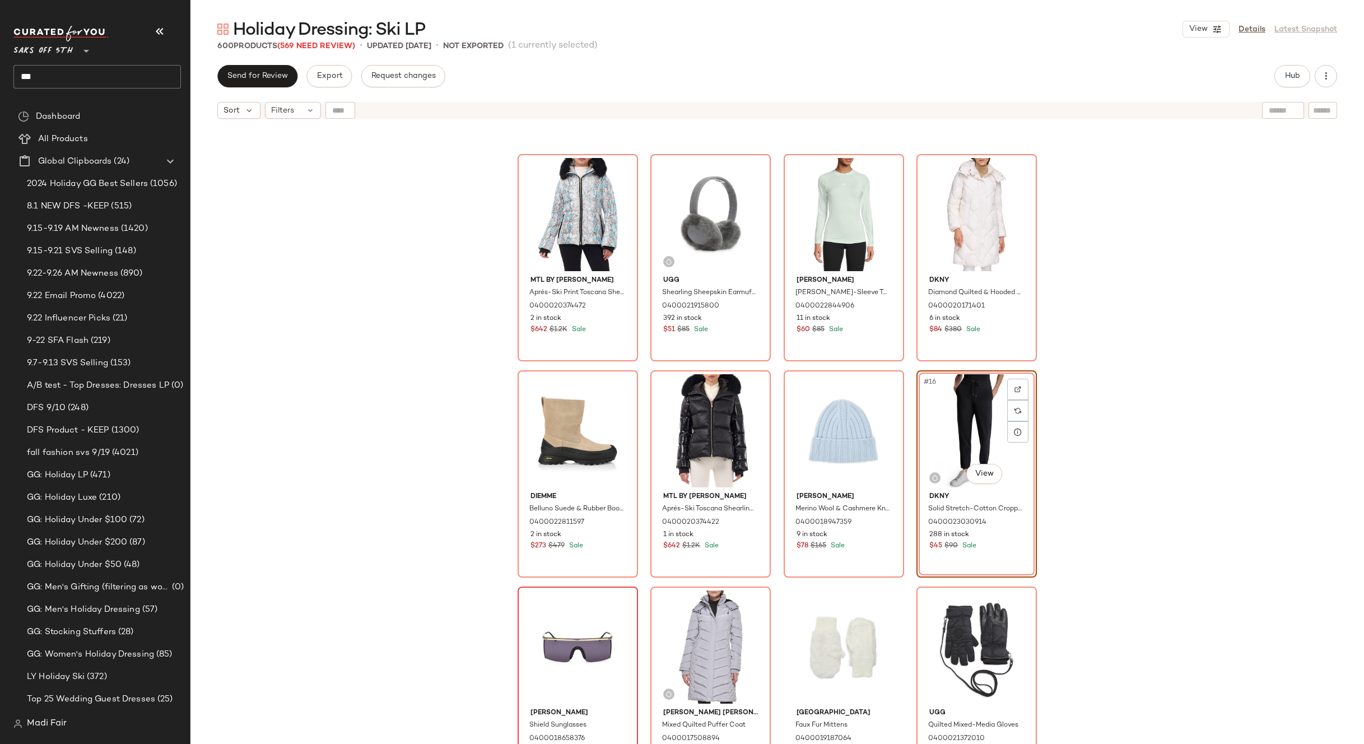
click at [1119, 337] on div "MTL by Gorski Aprés-Ski Print Toscana Shearling Trim Down Jacket 0400020374472 …" at bounding box center [777, 448] width 1174 height 648
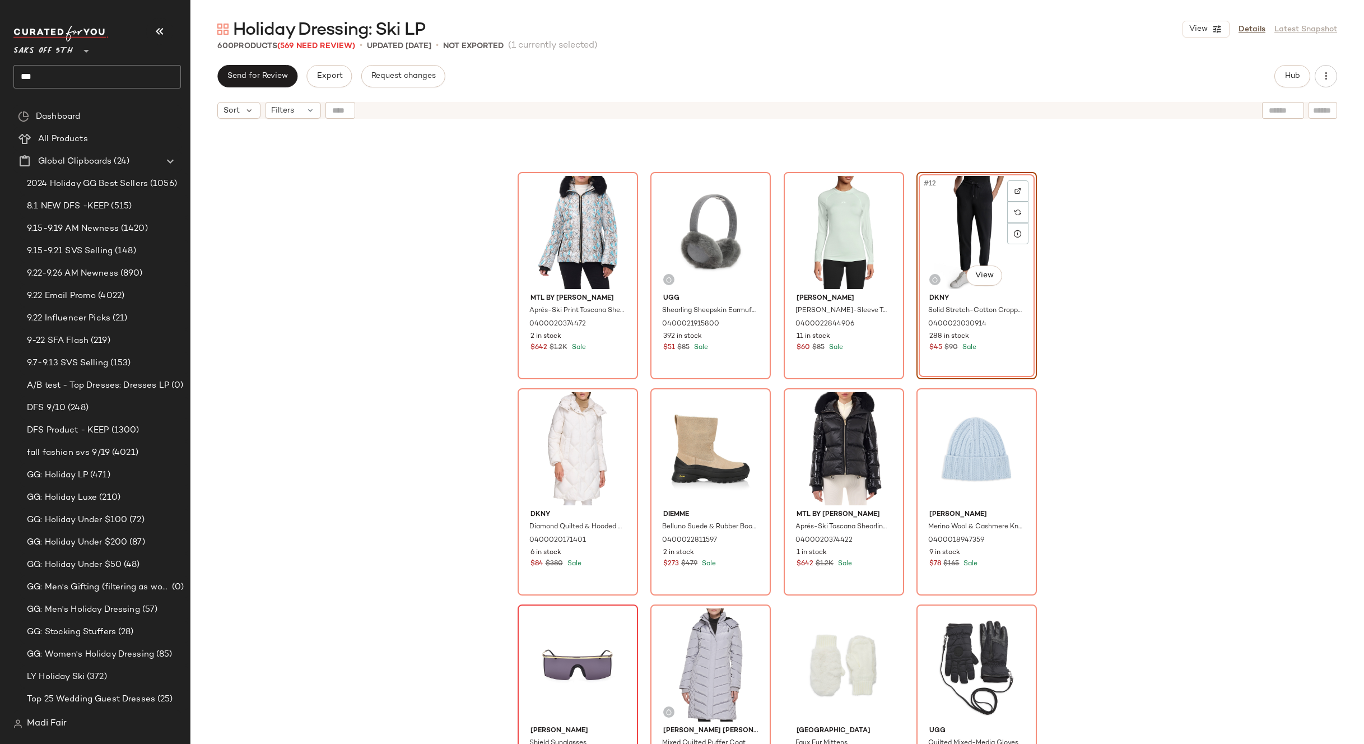
click at [1098, 356] on div "MTL by Gorski Aprés-Ski Print Toscana Shearling Trim Down Jacket 0400020374472 …" at bounding box center [777, 448] width 1174 height 648
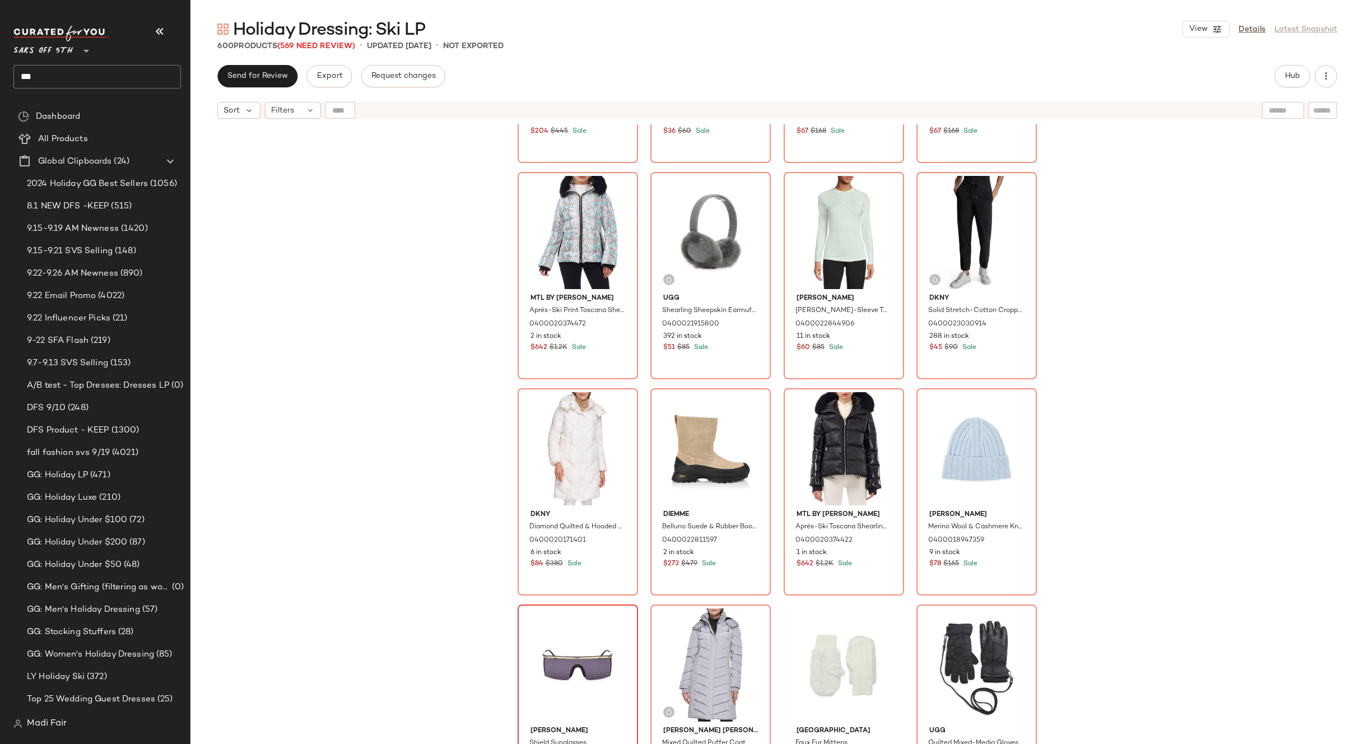
scroll to position [51, 0]
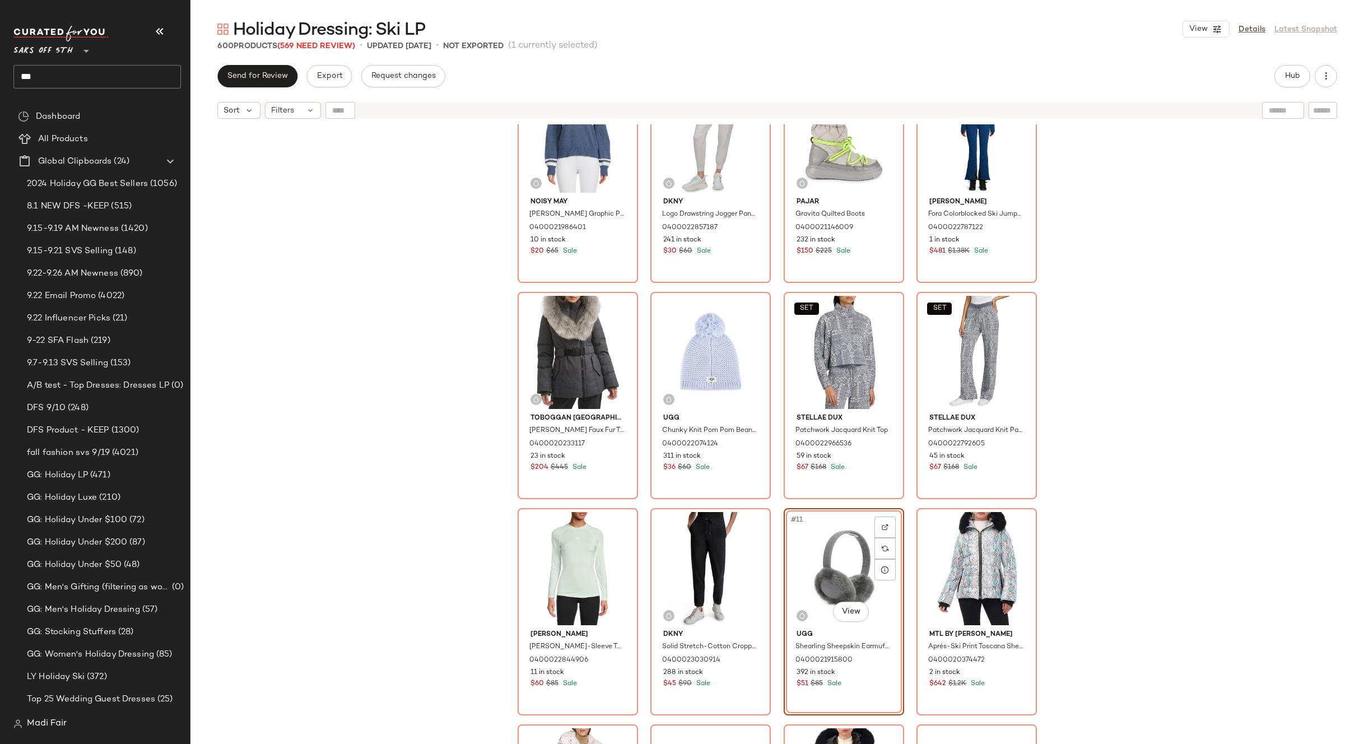
click at [1119, 531] on div "Noisy May Tina Graphic Pullover 0400021986401 10 in stock $20 $65 Sale SET Dkny…" at bounding box center [777, 448] width 1174 height 648
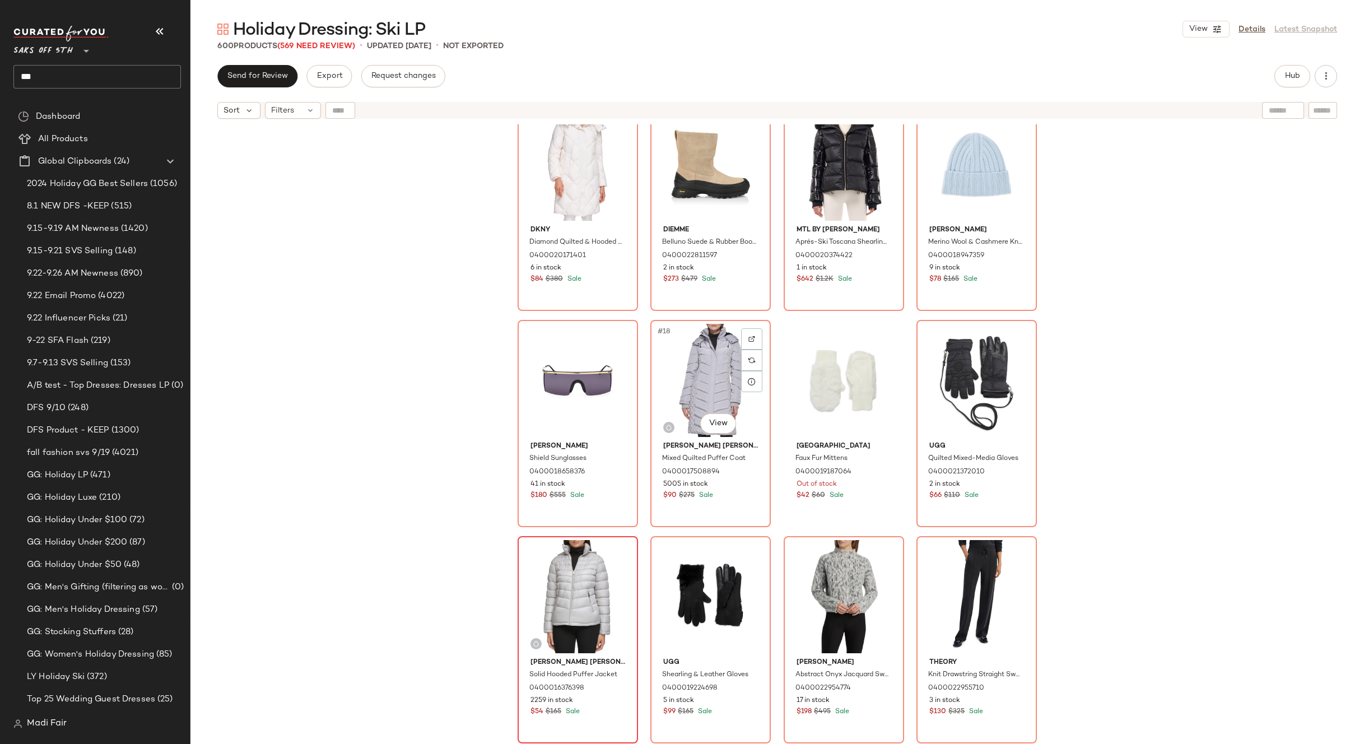
scroll to position [681, 0]
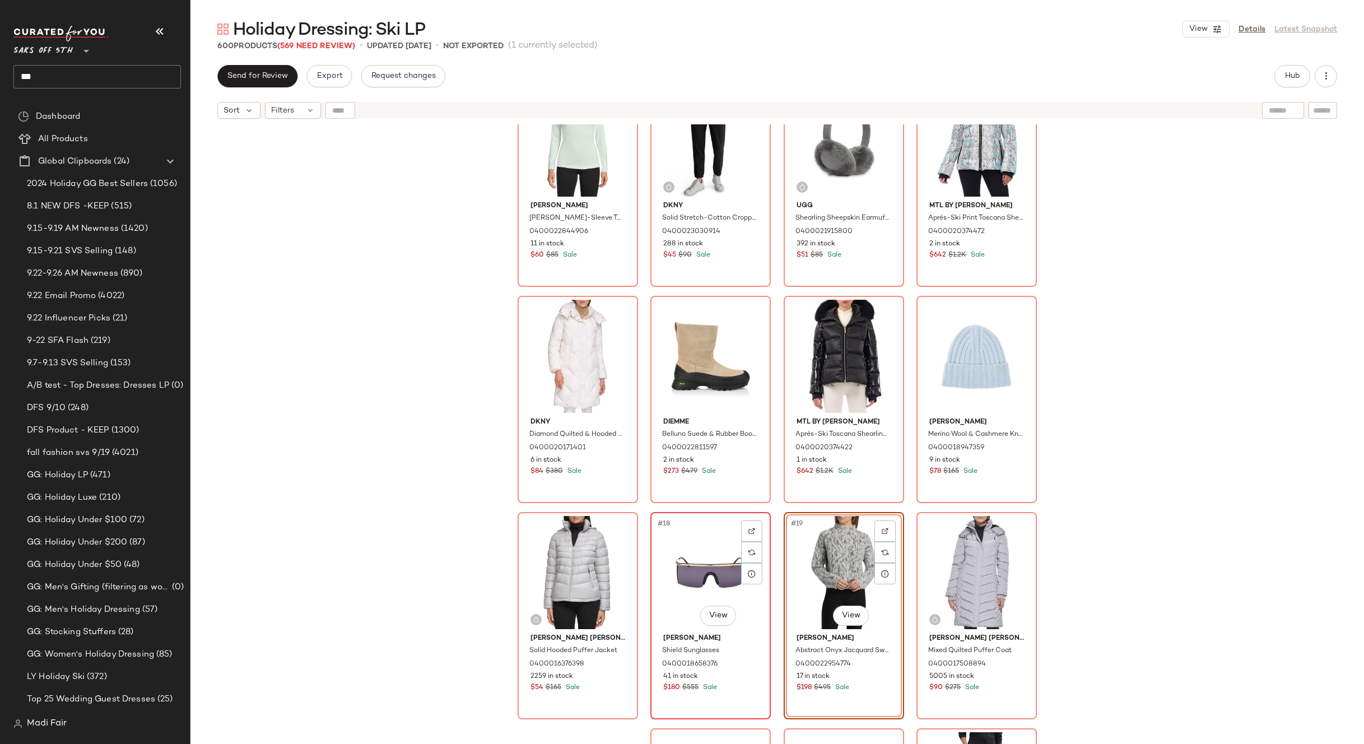
scroll to position [457, 0]
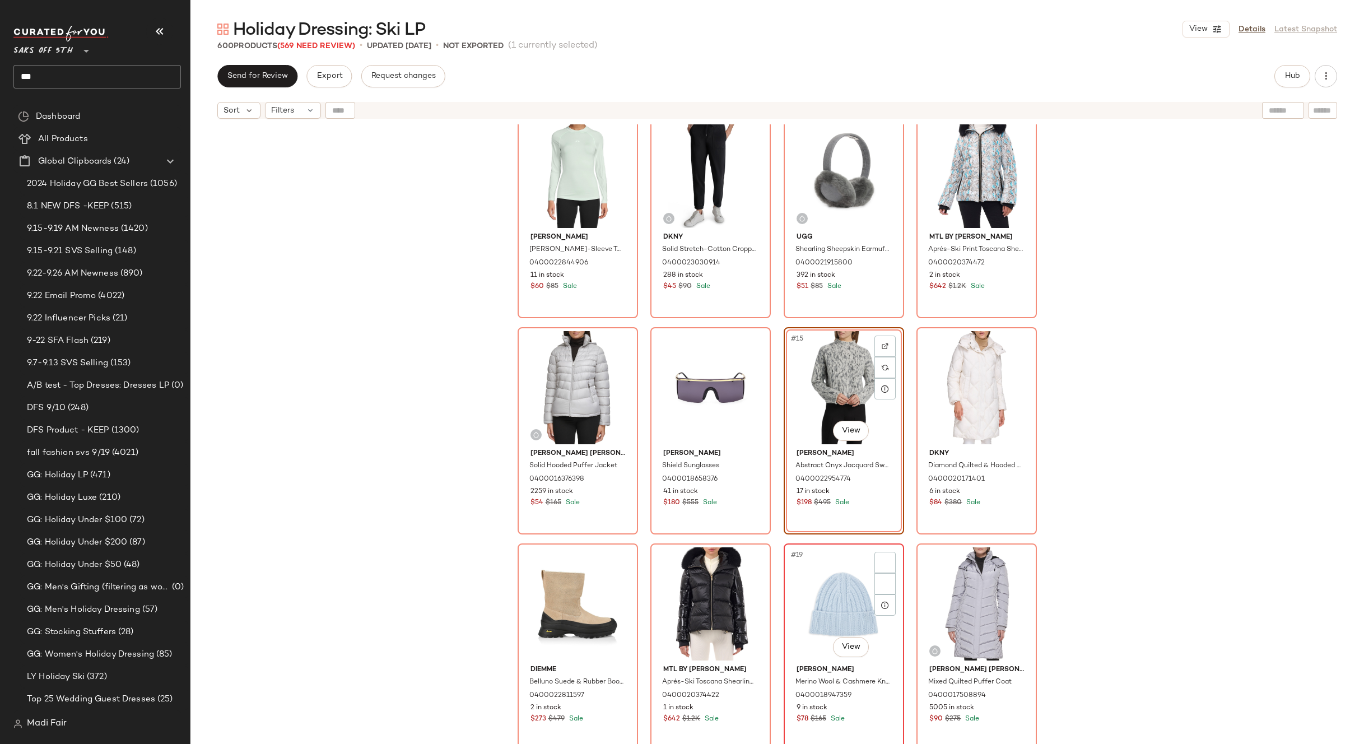
scroll to position [681, 0]
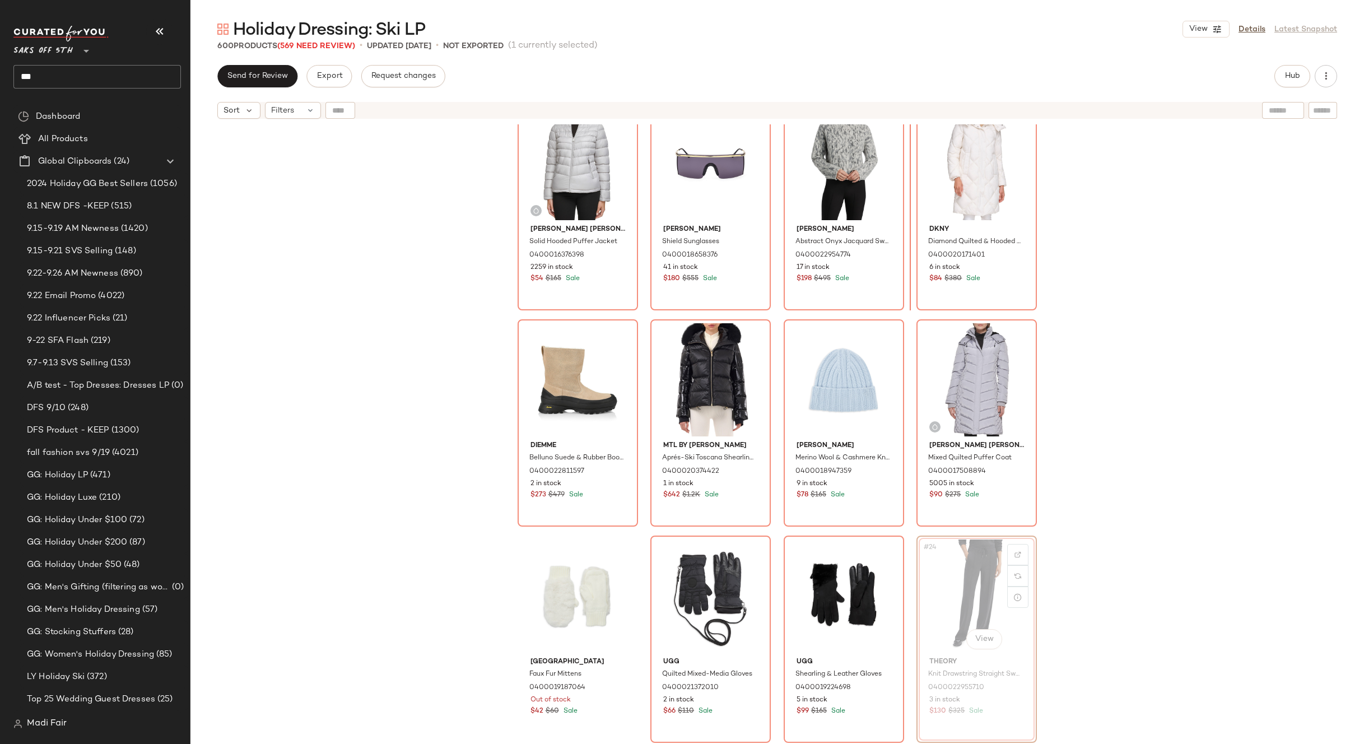
scroll to position [672, 0]
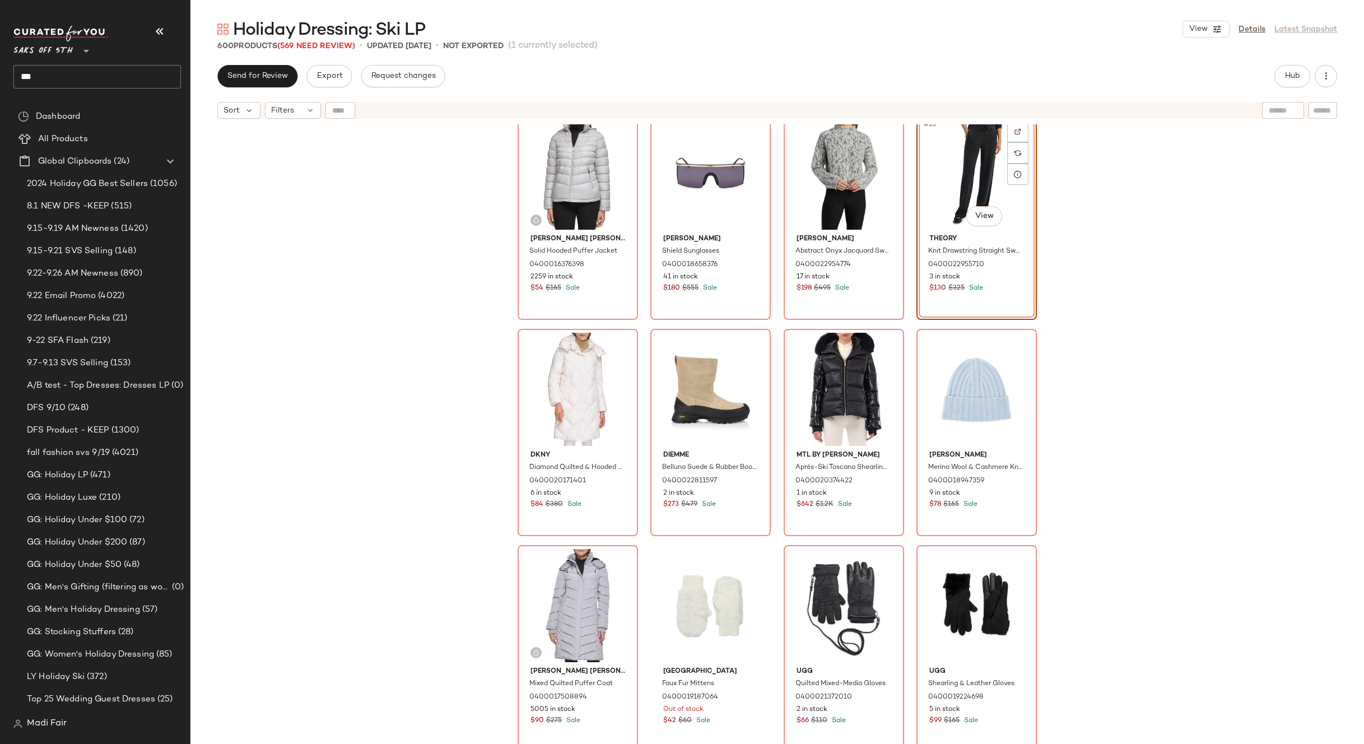
click at [1078, 337] on div "J.Lindeberg Lorena Long-Sleeve Top 0400022844906 11 in stock $60 $85 Sale Dkny …" at bounding box center [777, 448] width 1174 height 648
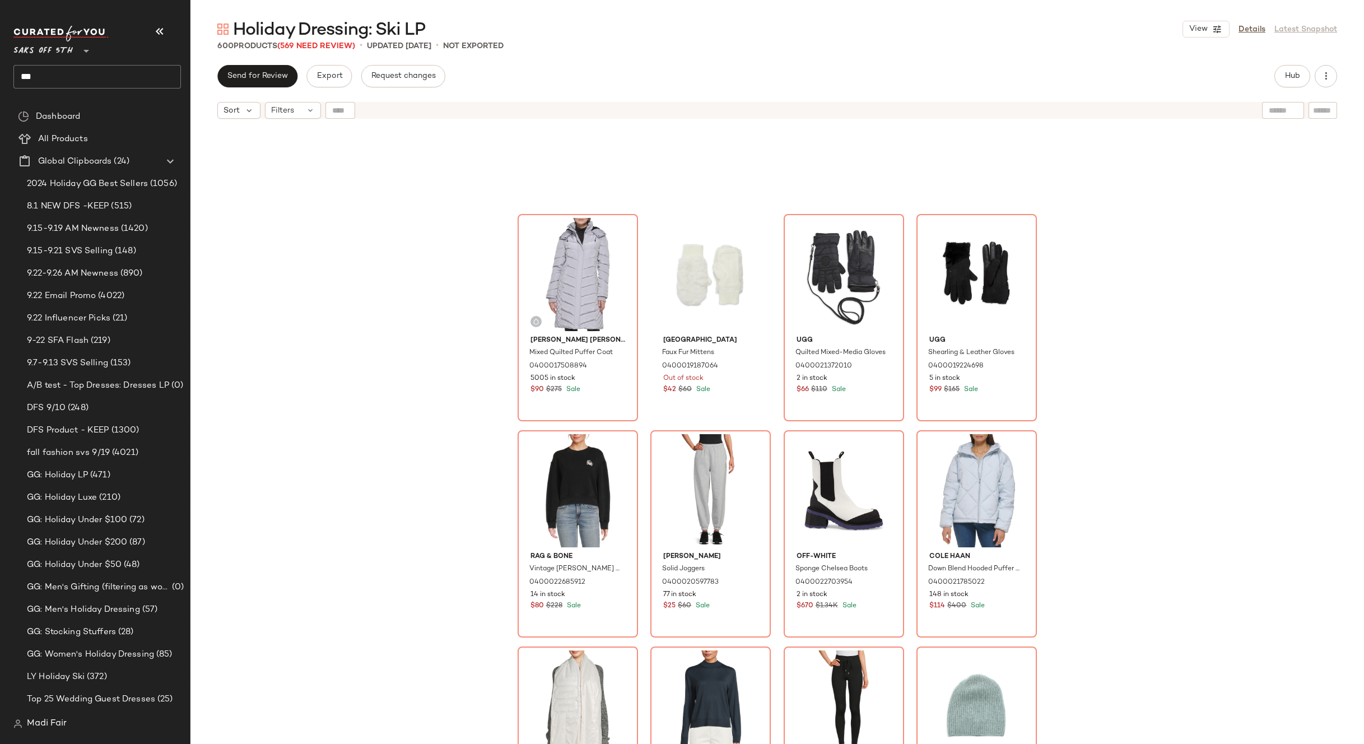
scroll to position [961, 0]
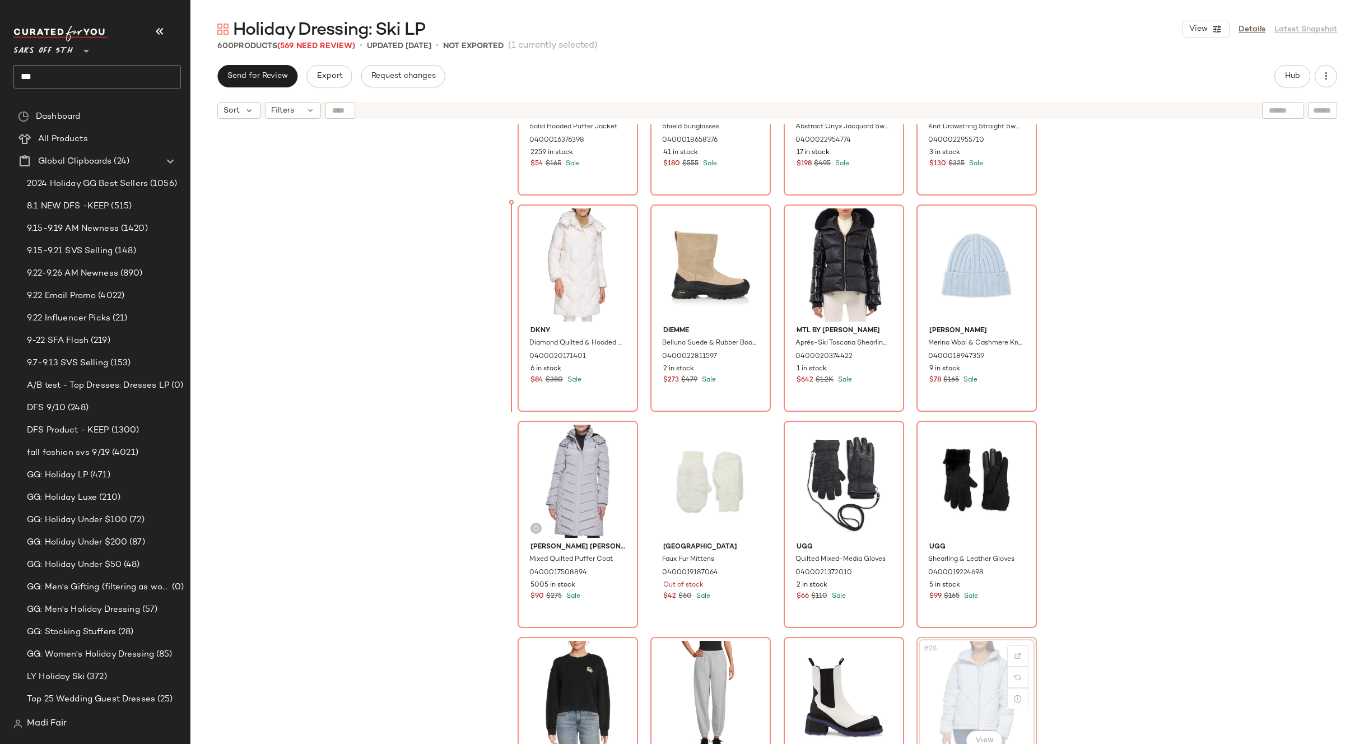
scroll to position [796, 0]
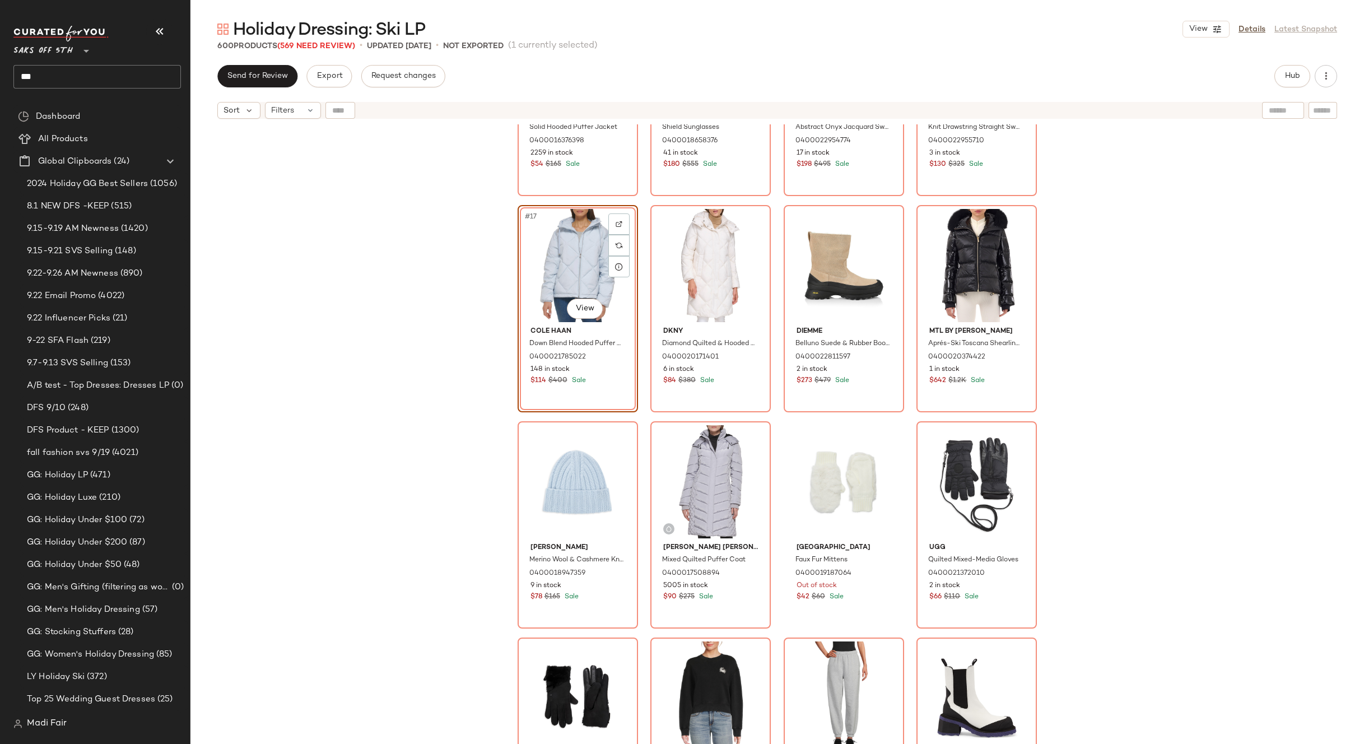
click at [446, 512] on div "Kenneth Cole Solid Hooded Puffer Jacket 0400016376398 2259 in stock $54 $165 Sa…" at bounding box center [777, 448] width 1174 height 648
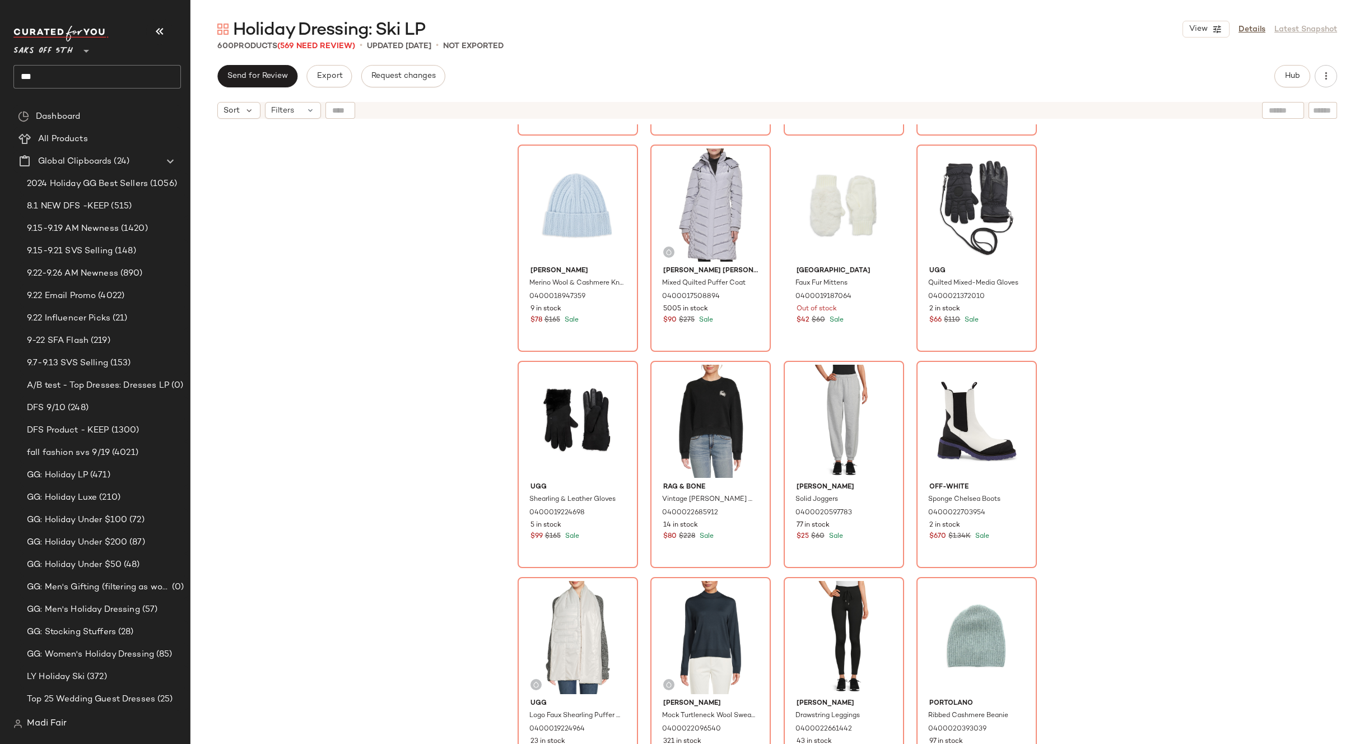
scroll to position [1076, 0]
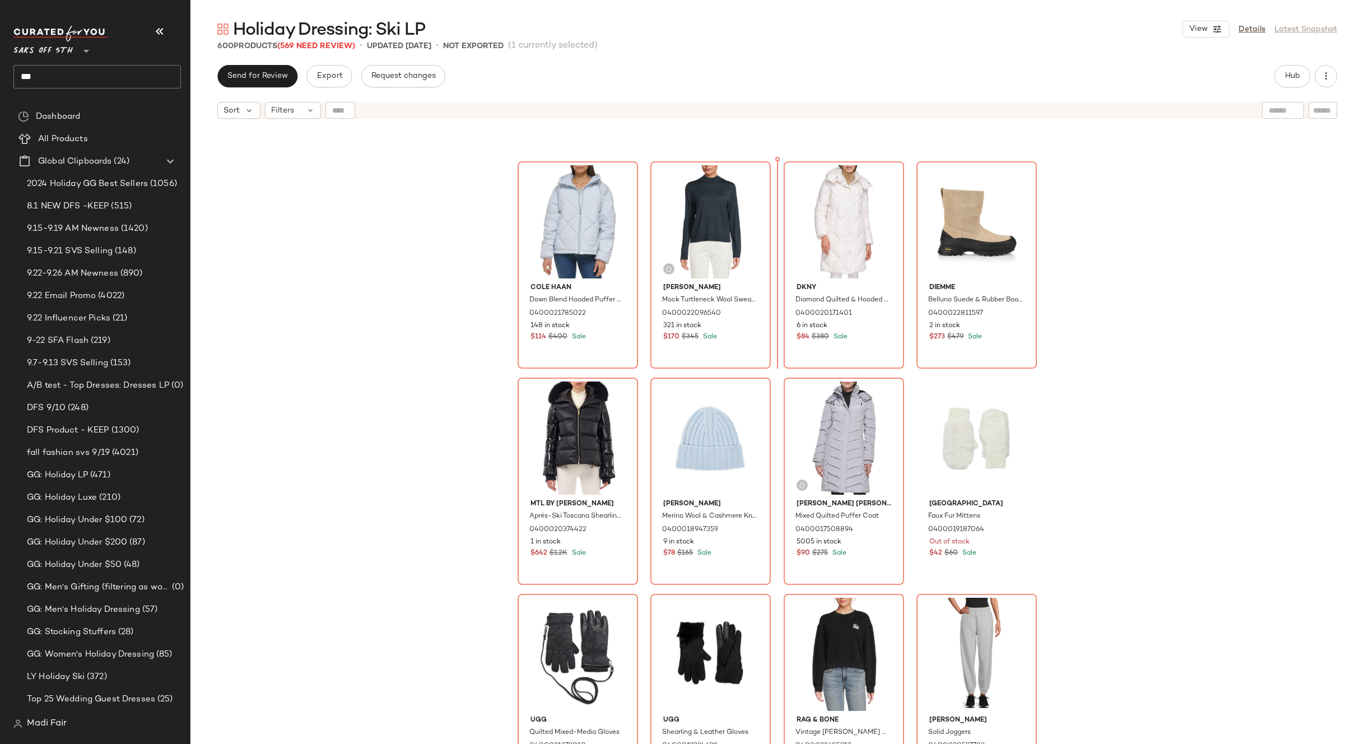
scroll to position [801, 0]
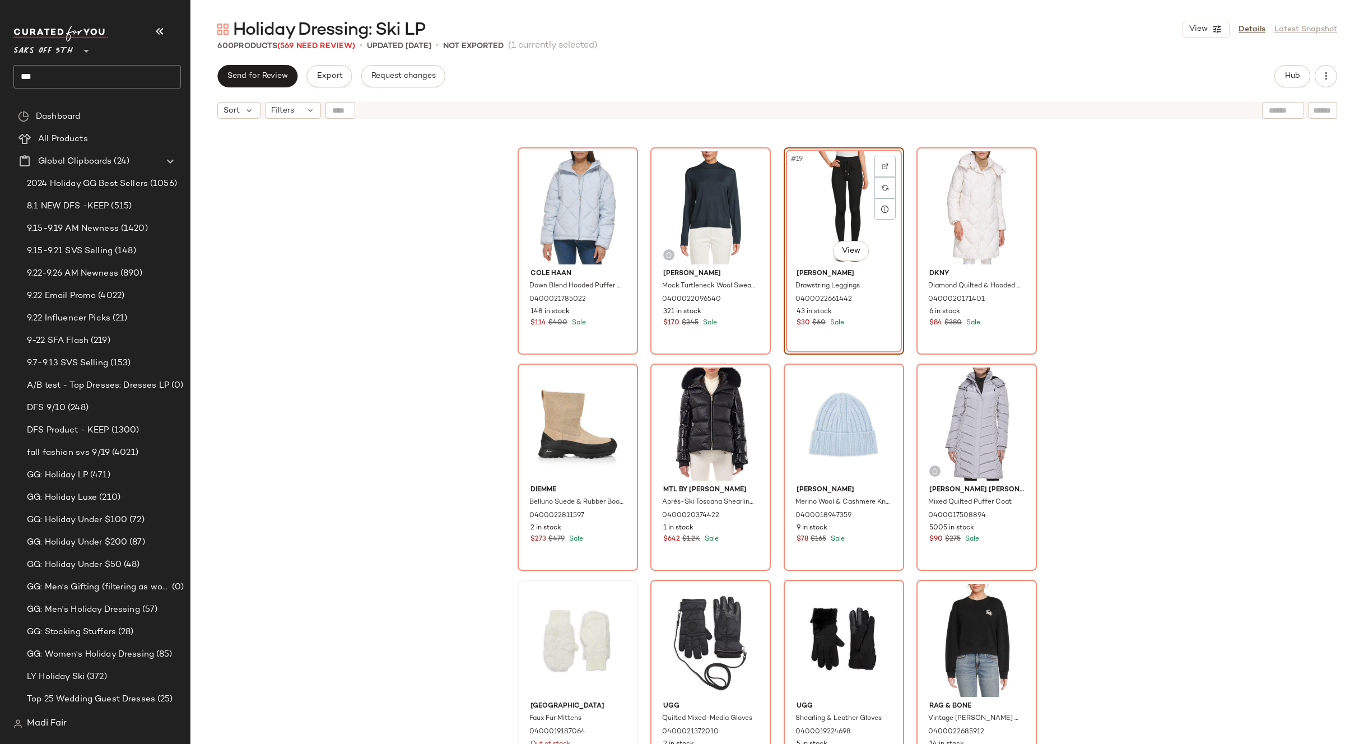
scroll to position [905, 0]
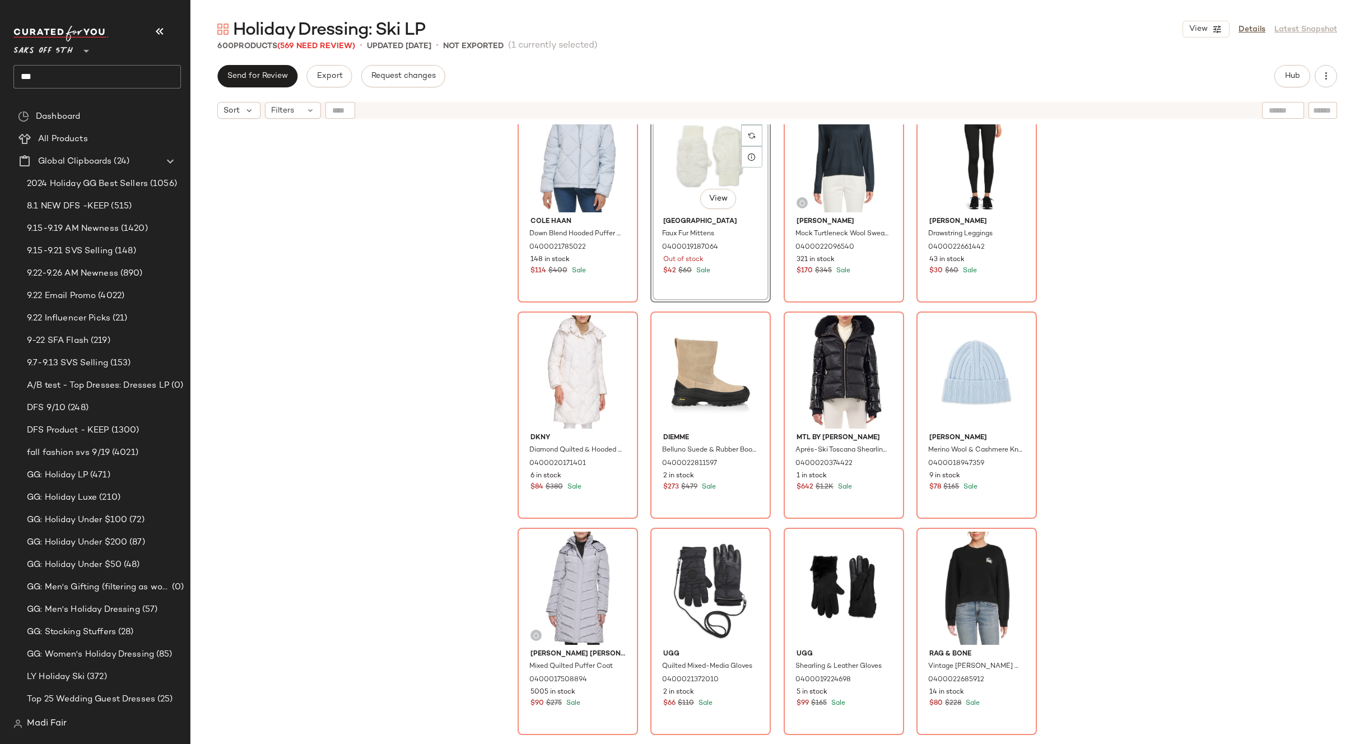
click at [1111, 381] on div "Cole Haan Down Blend Hooded Puffer Jacket 0400021785022 148 in stock $114 $400 …" at bounding box center [777, 448] width 1174 height 648
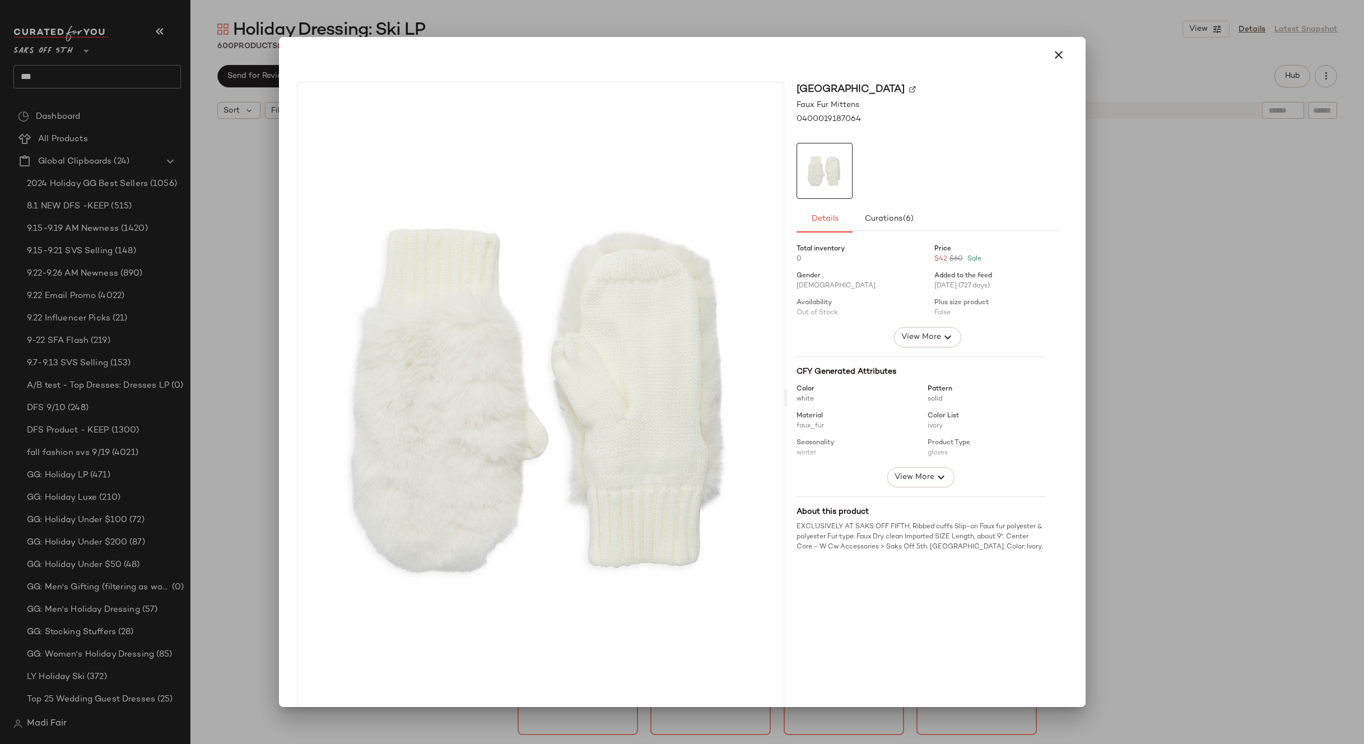
drag, startPoint x: 1047, startPoint y: 56, endPoint x: 976, endPoint y: 96, distance: 81.8
click at [1052, 57] on icon "button" at bounding box center [1058, 54] width 13 height 13
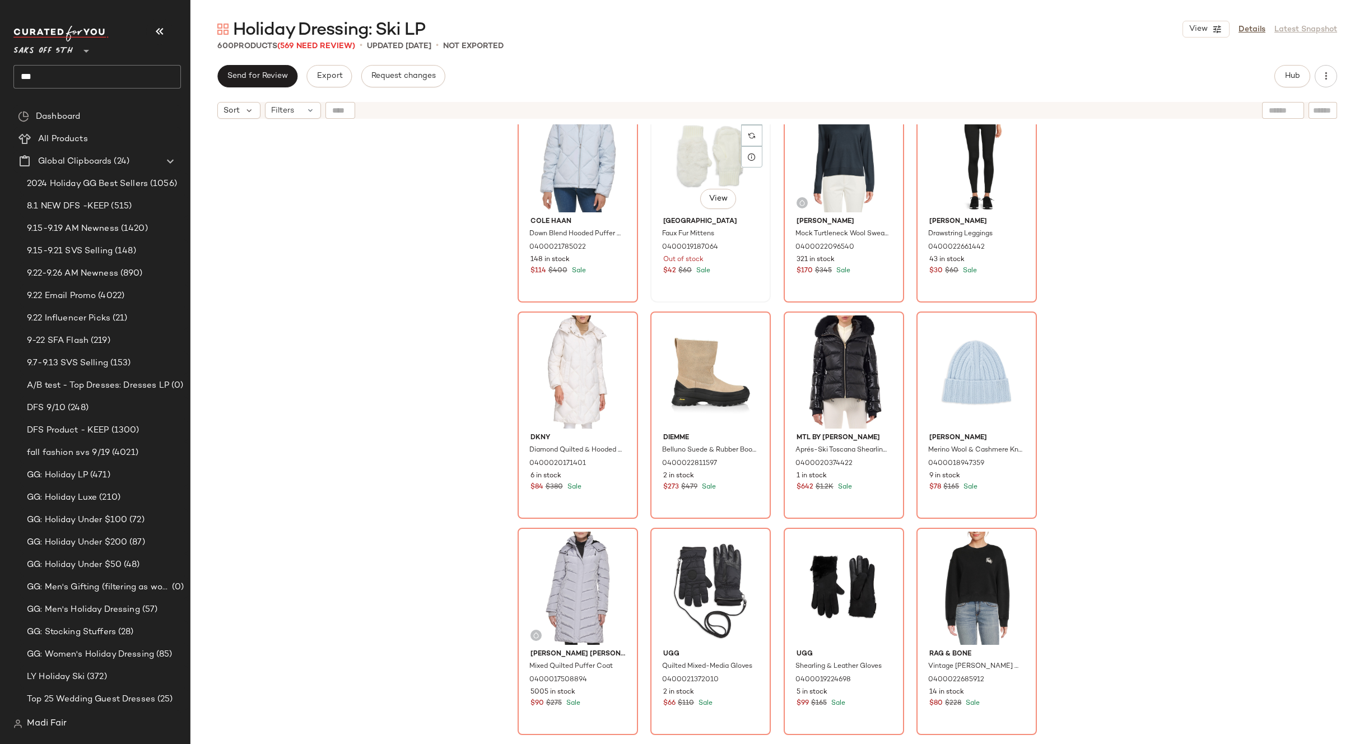
click at [696, 174] on div "#18 View" at bounding box center [710, 155] width 113 height 113
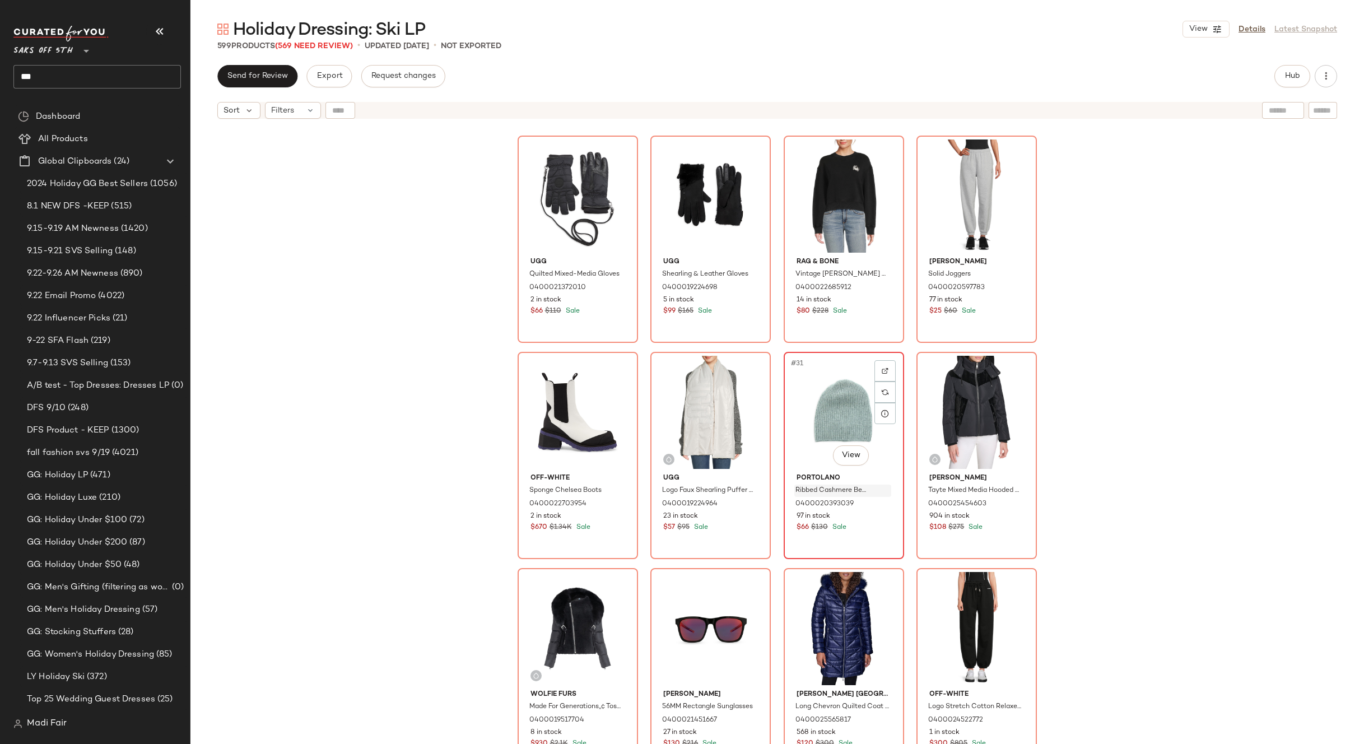
scroll to position [1690, 0]
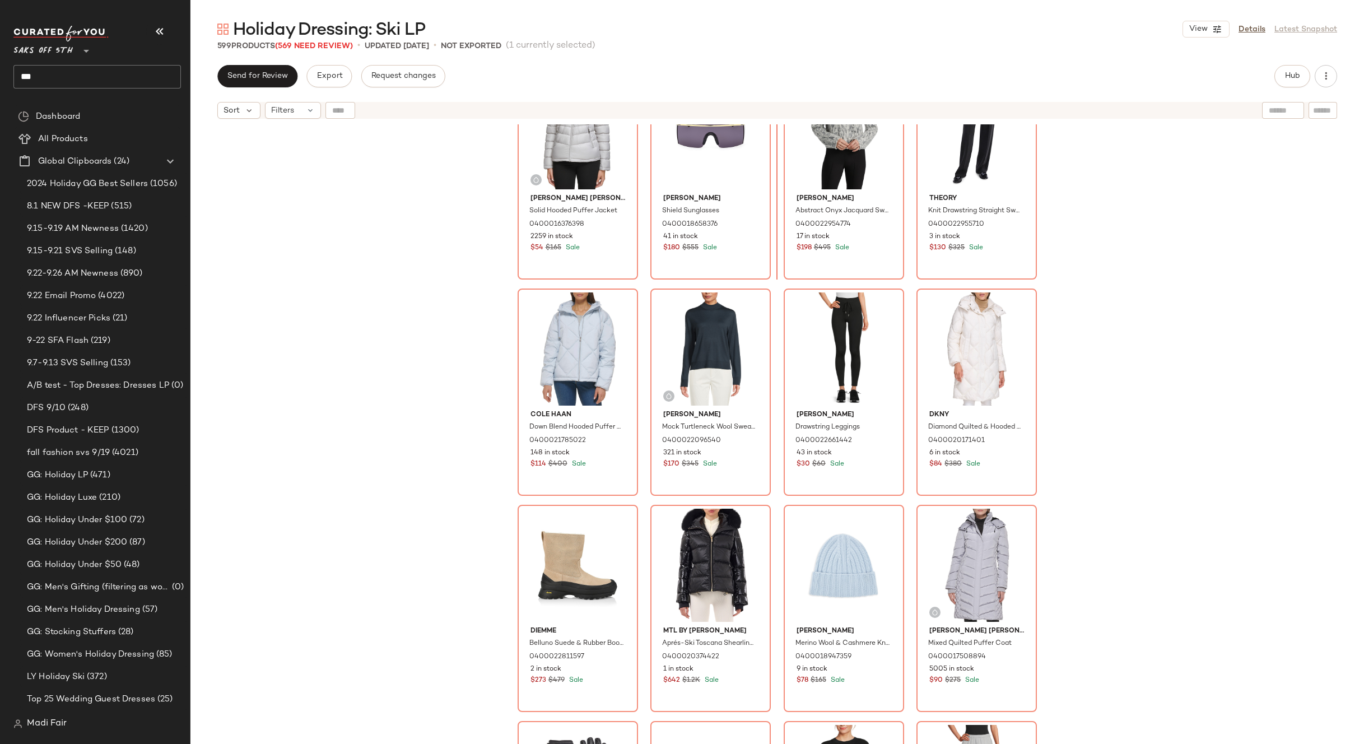
scroll to position [692, 0]
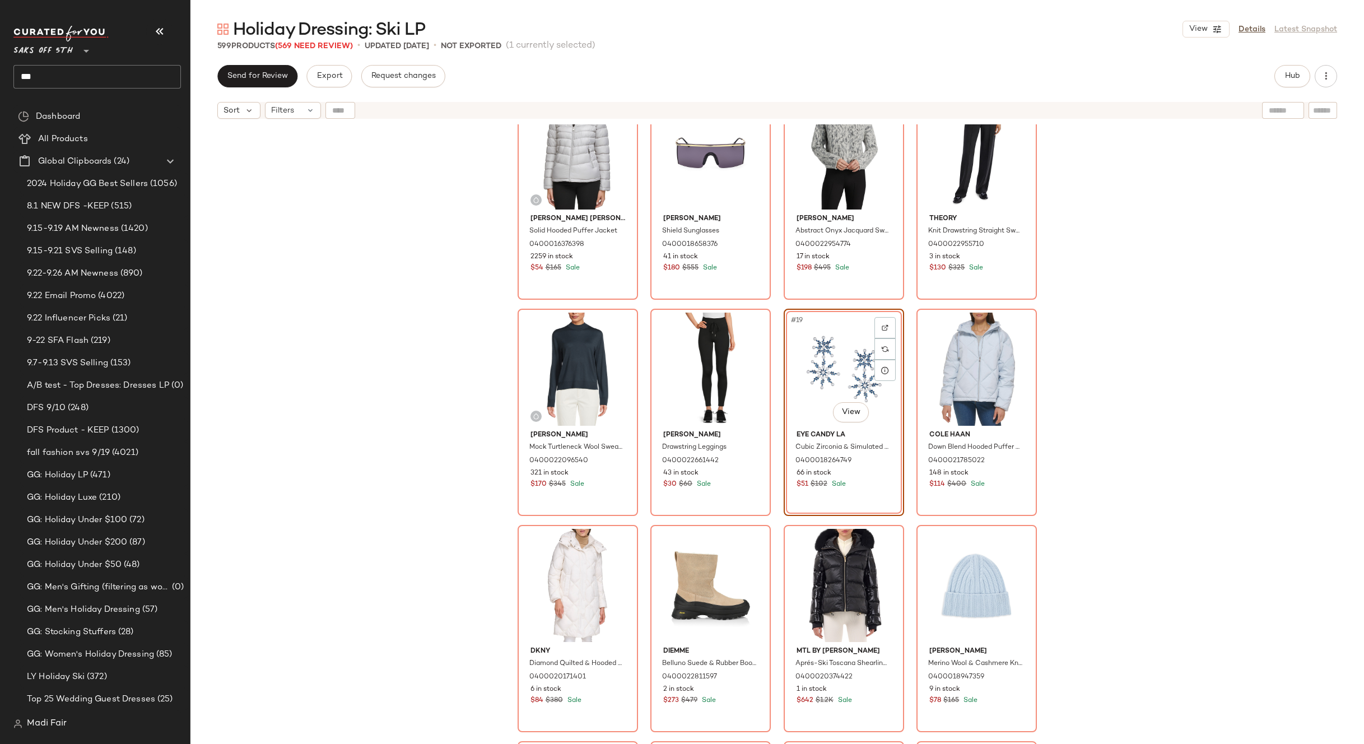
click at [1072, 397] on div "Kenneth Cole Solid Hooded Puffer Jacket 0400016376398 2259 in stock $54 $165 Sa…" at bounding box center [777, 448] width 1174 height 648
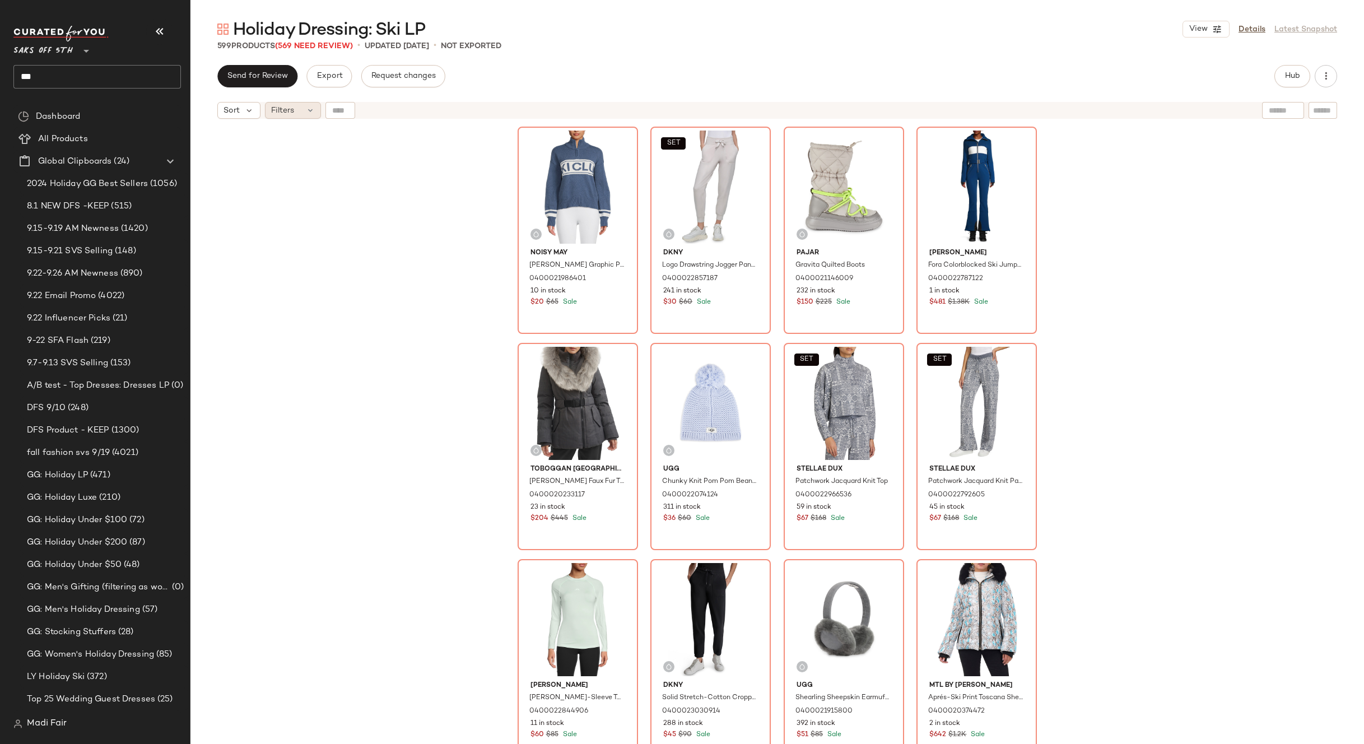
click at [302, 108] on div "Filters" at bounding box center [293, 110] width 56 height 17
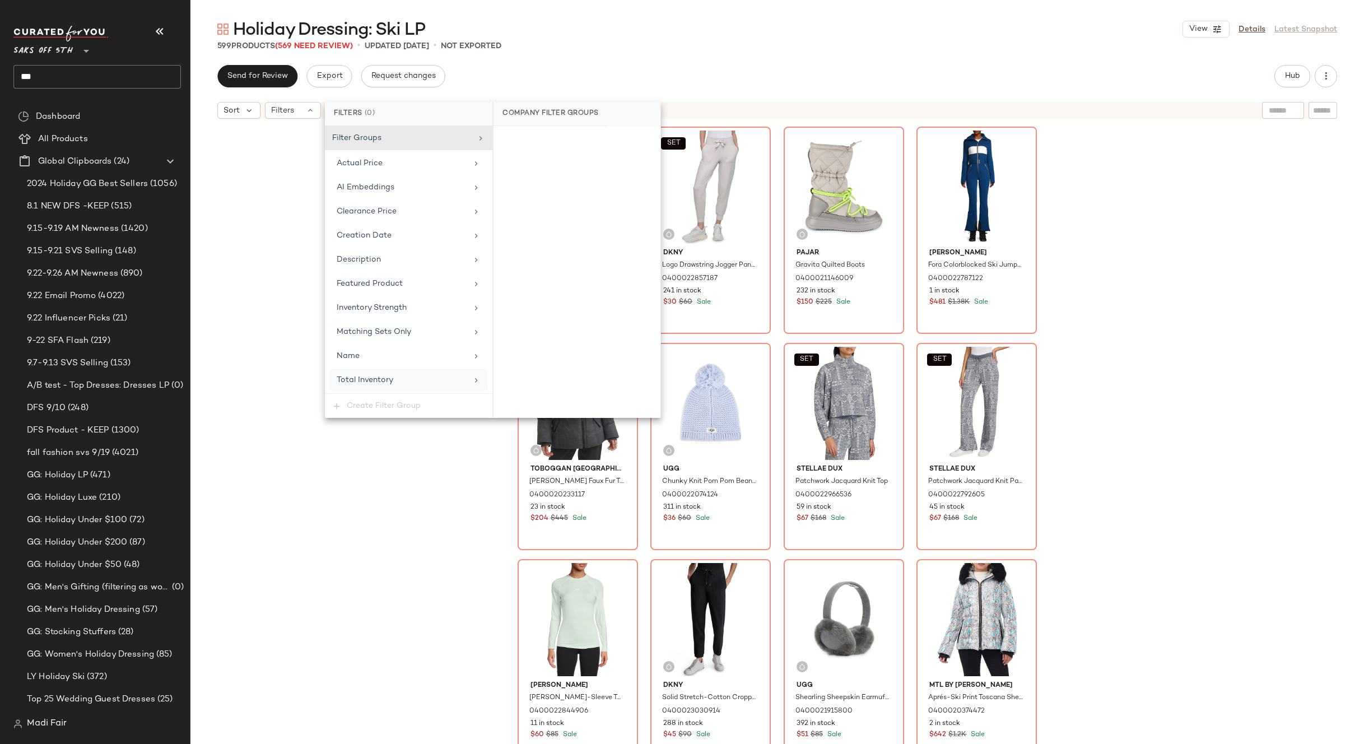
click at [387, 376] on span "Total Inventory" at bounding box center [365, 380] width 57 height 8
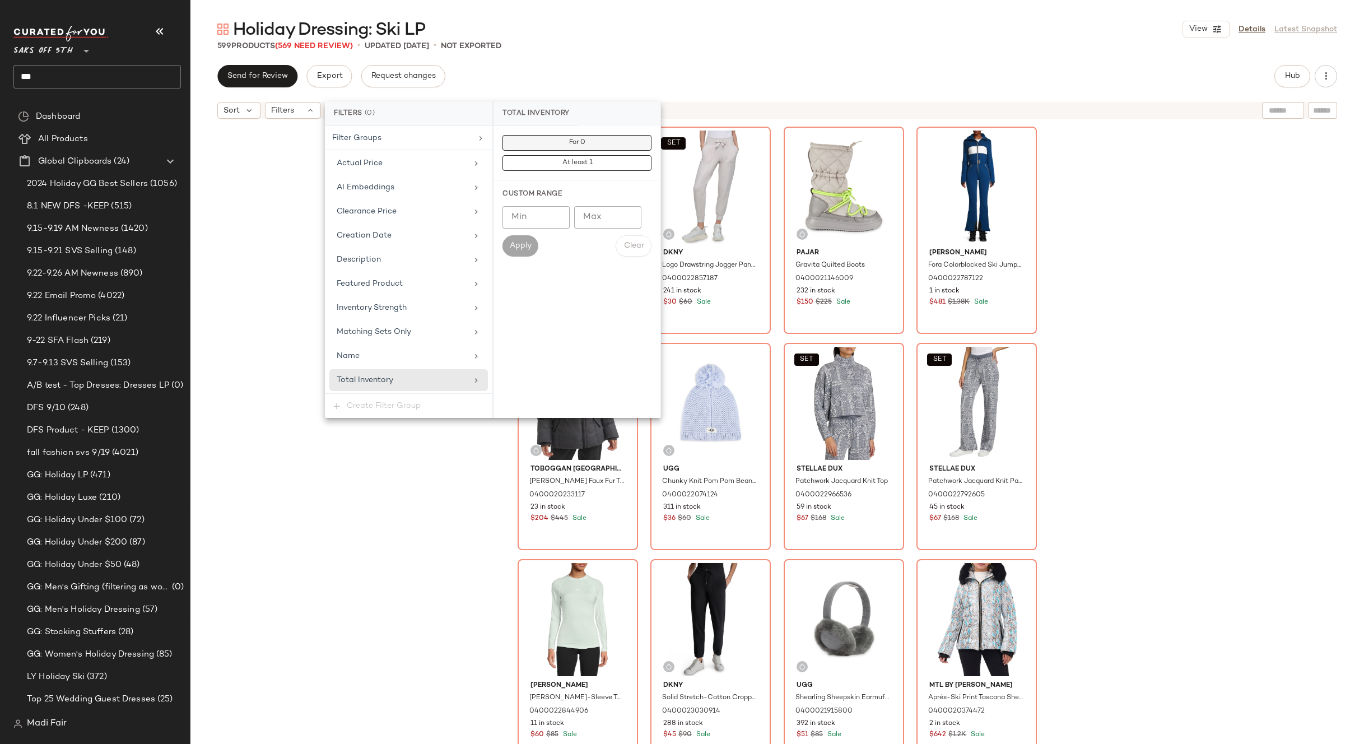
click at [551, 141] on button "For 0" at bounding box center [577, 143] width 149 height 16
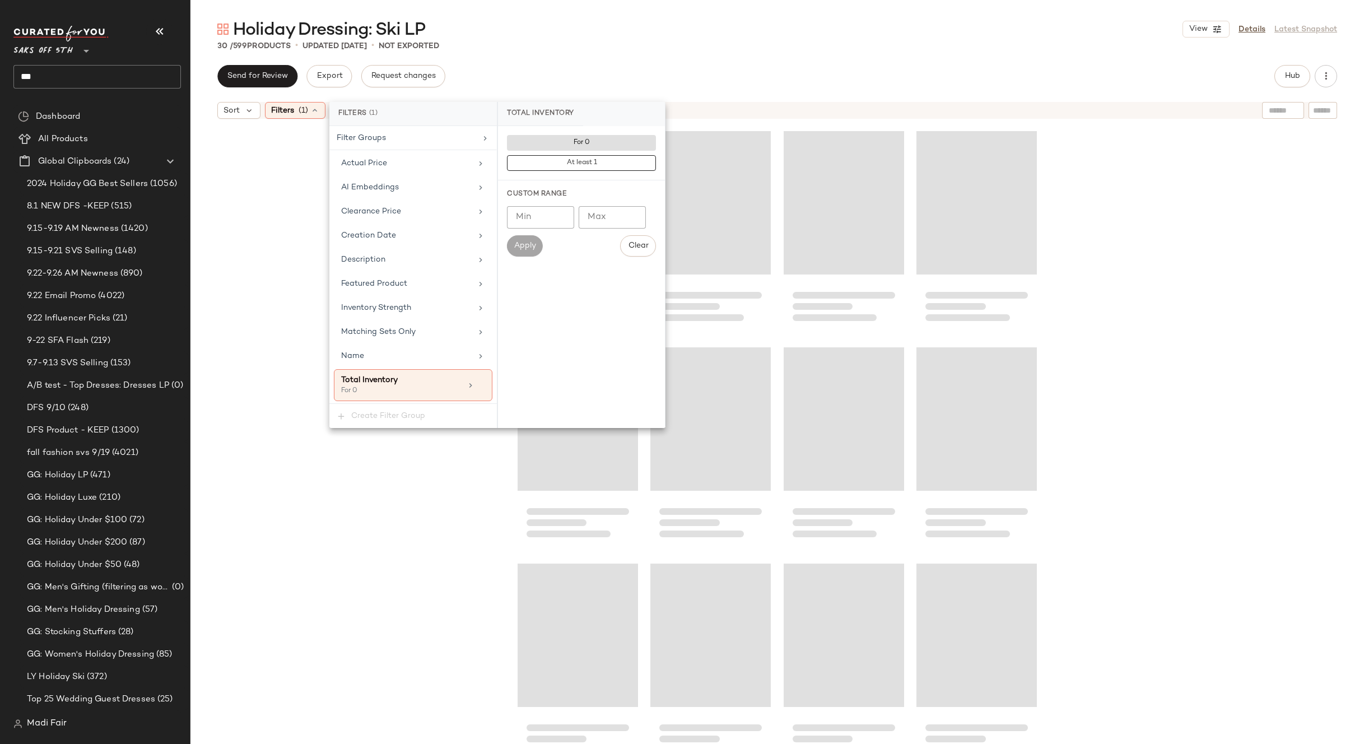
click at [587, 57] on div "Holiday Dressing: Ski LP View Details Latest Snapshot 30 / 599 Products • updat…" at bounding box center [777, 381] width 1174 height 726
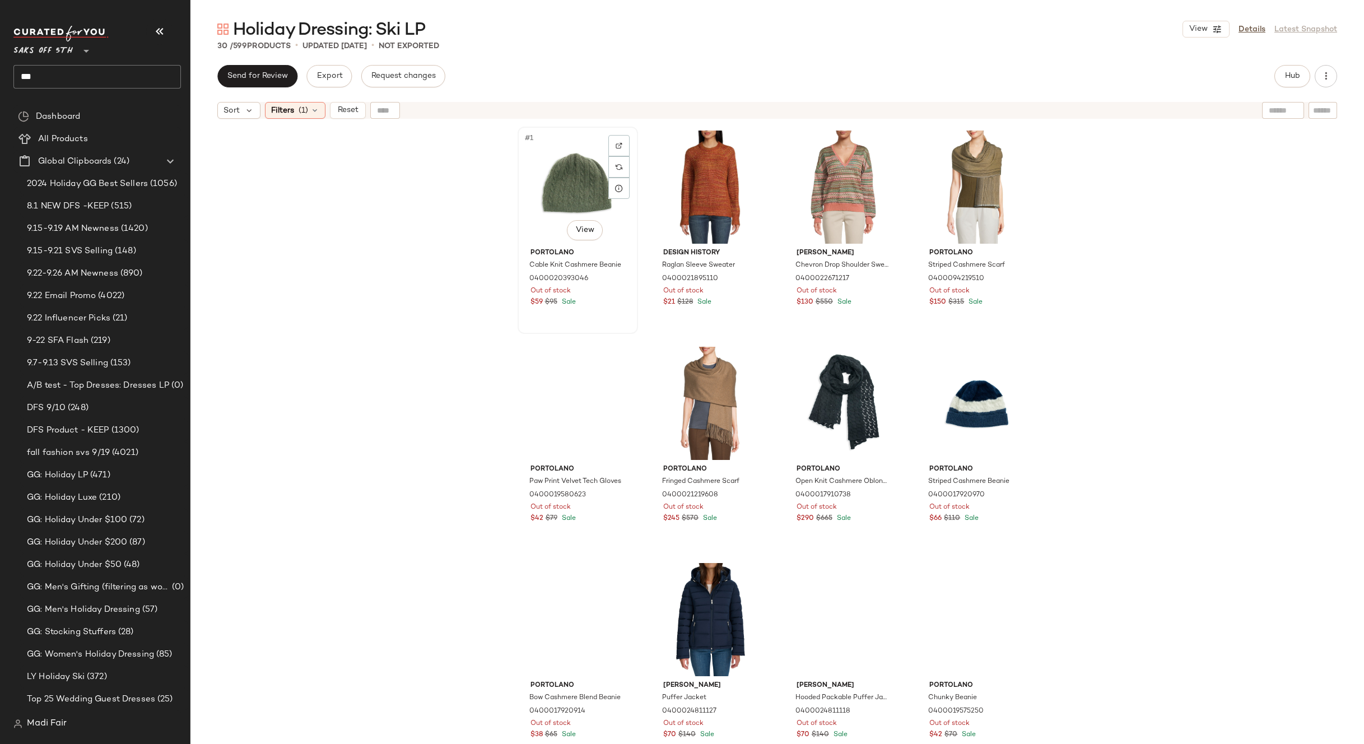
click at [578, 174] on div "#1 View" at bounding box center [578, 187] width 113 height 113
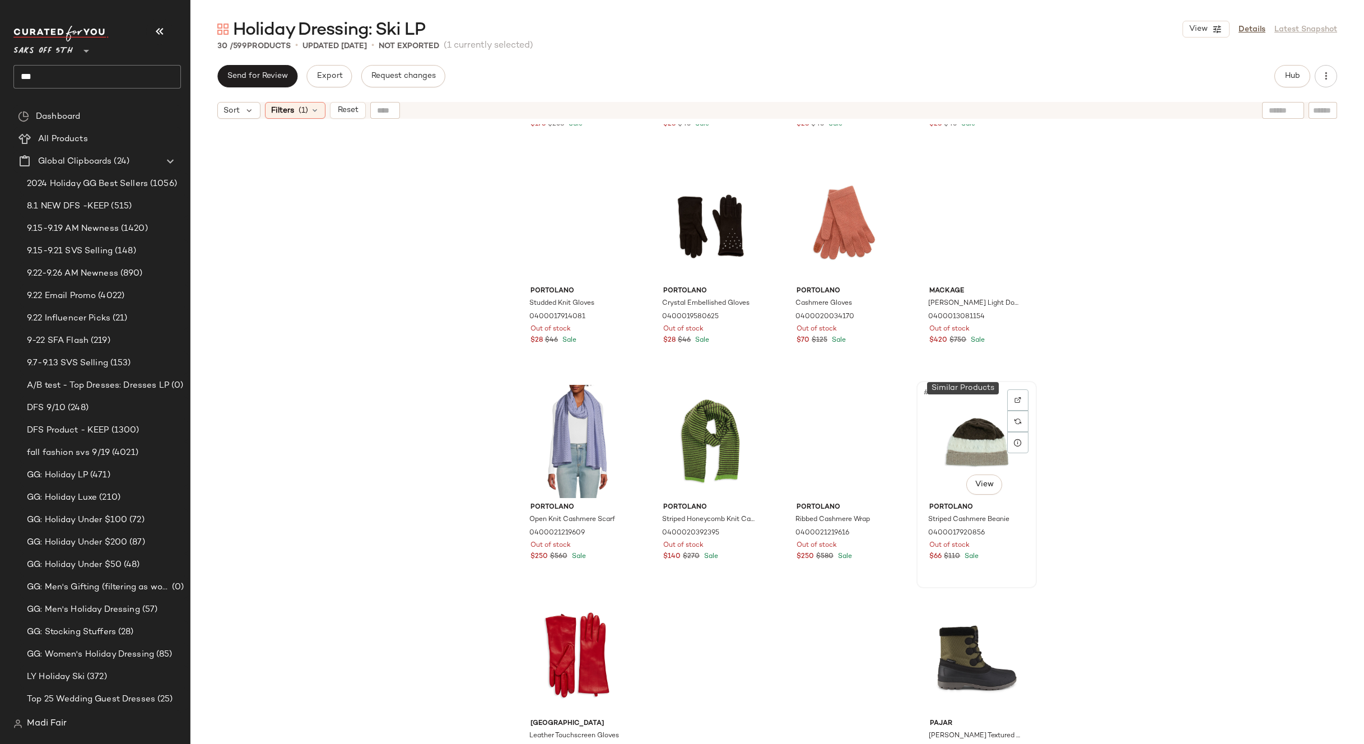
scroll to position [1085, 0]
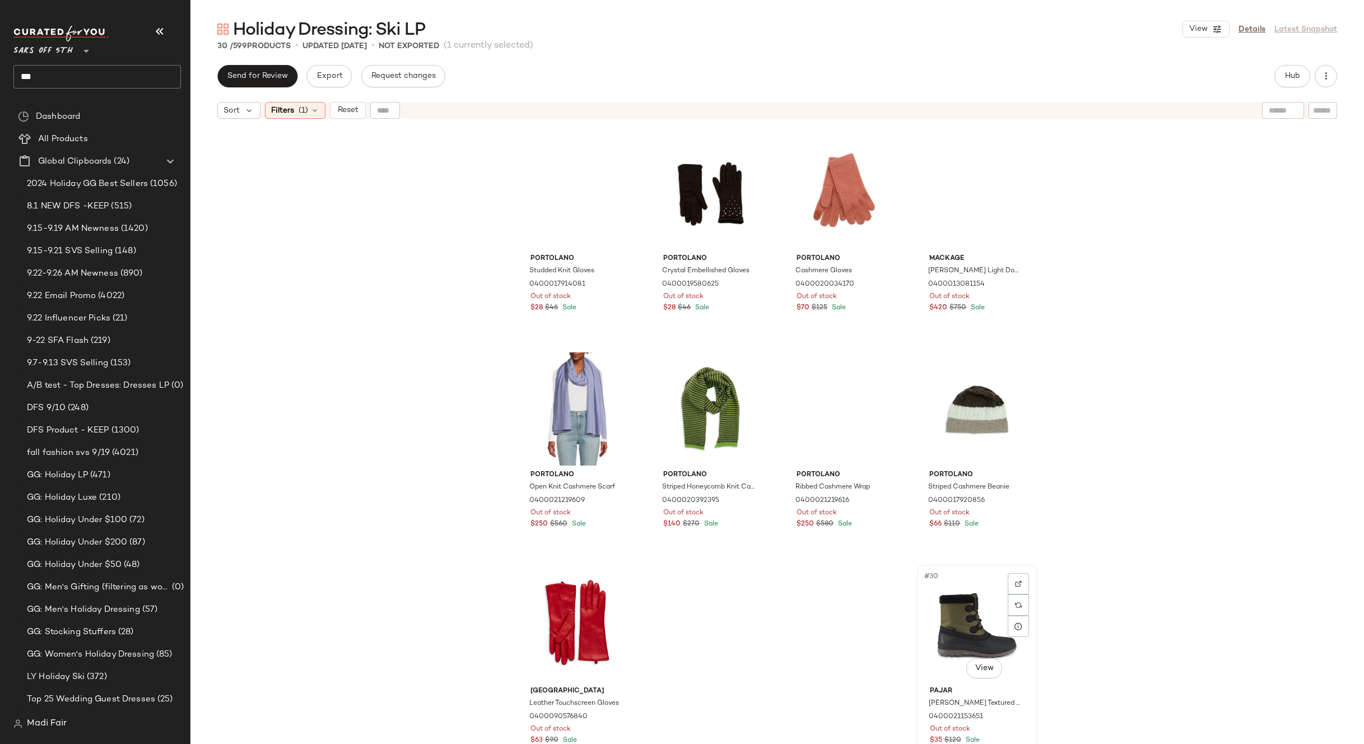
click at [966, 581] on div "#30 View" at bounding box center [977, 625] width 113 height 113
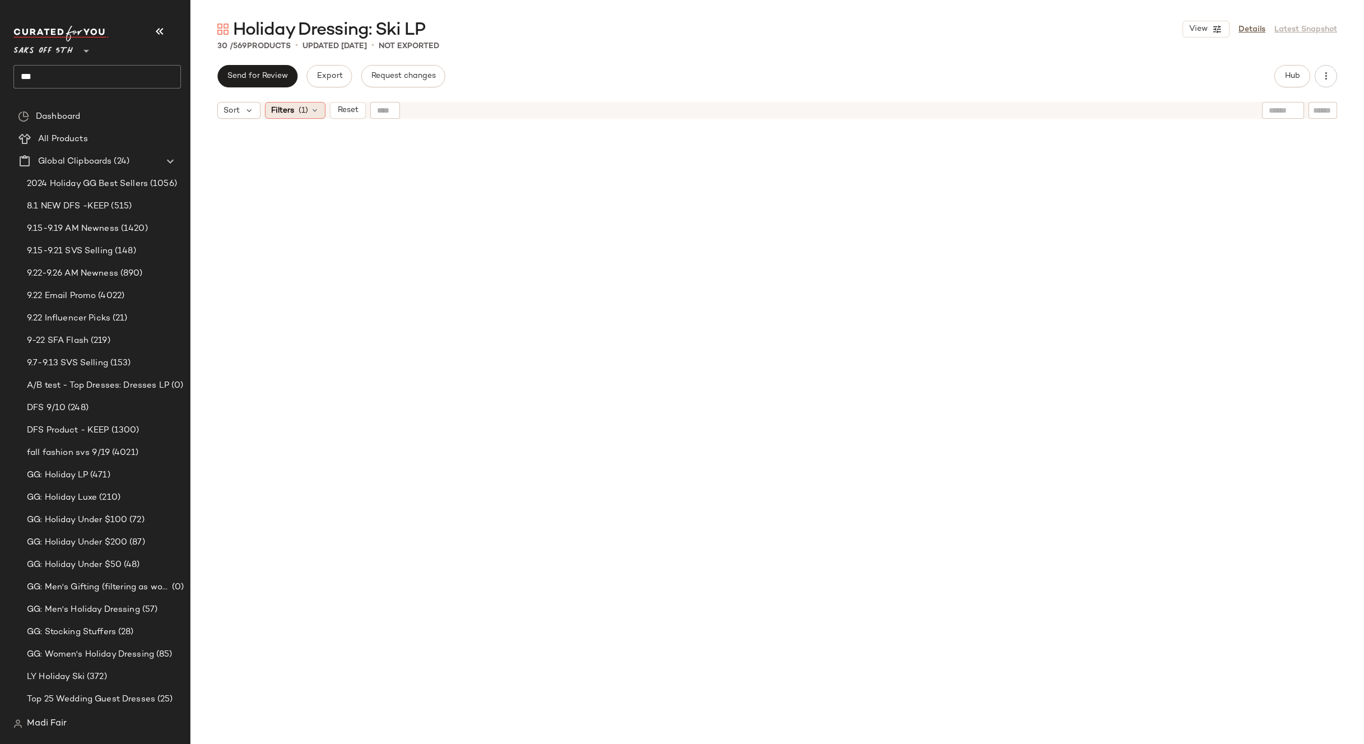
click at [296, 111] on div "Filters (1)" at bounding box center [295, 110] width 61 height 17
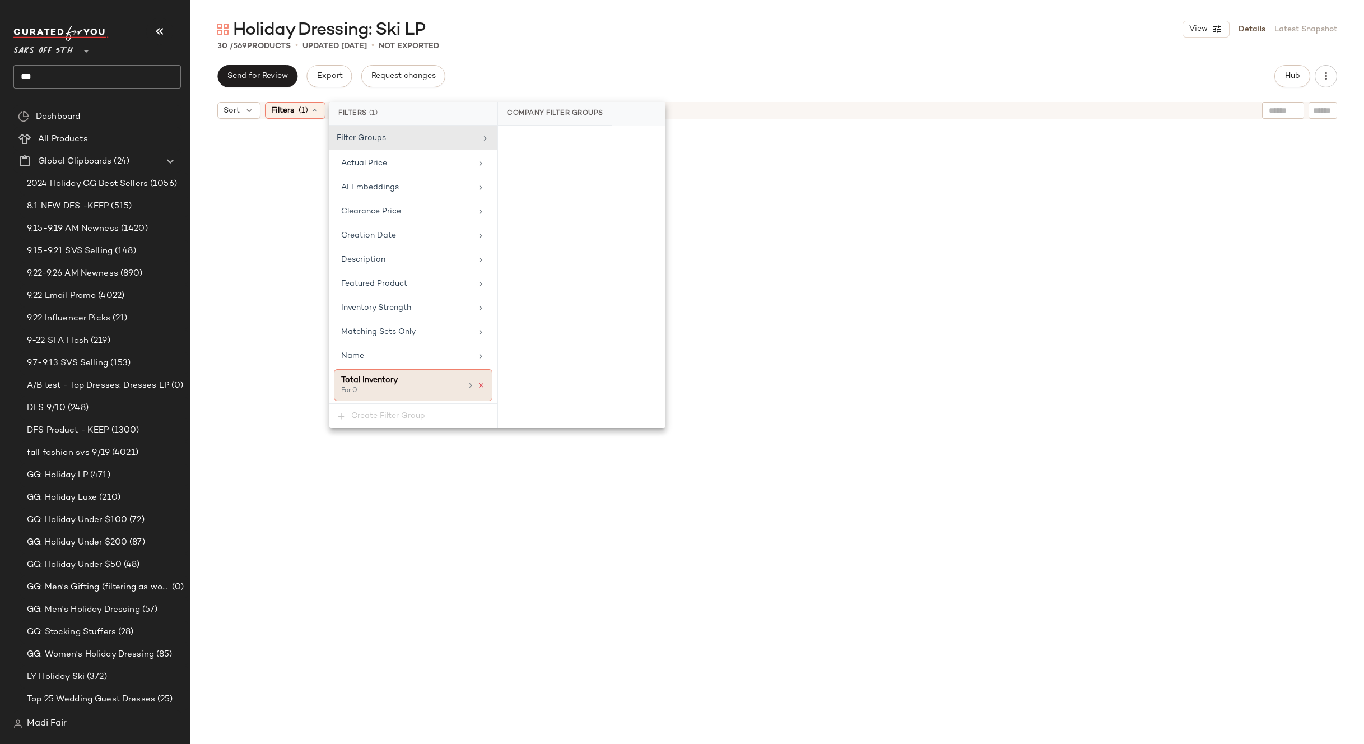
click at [480, 386] on icon at bounding box center [481, 386] width 8 height 8
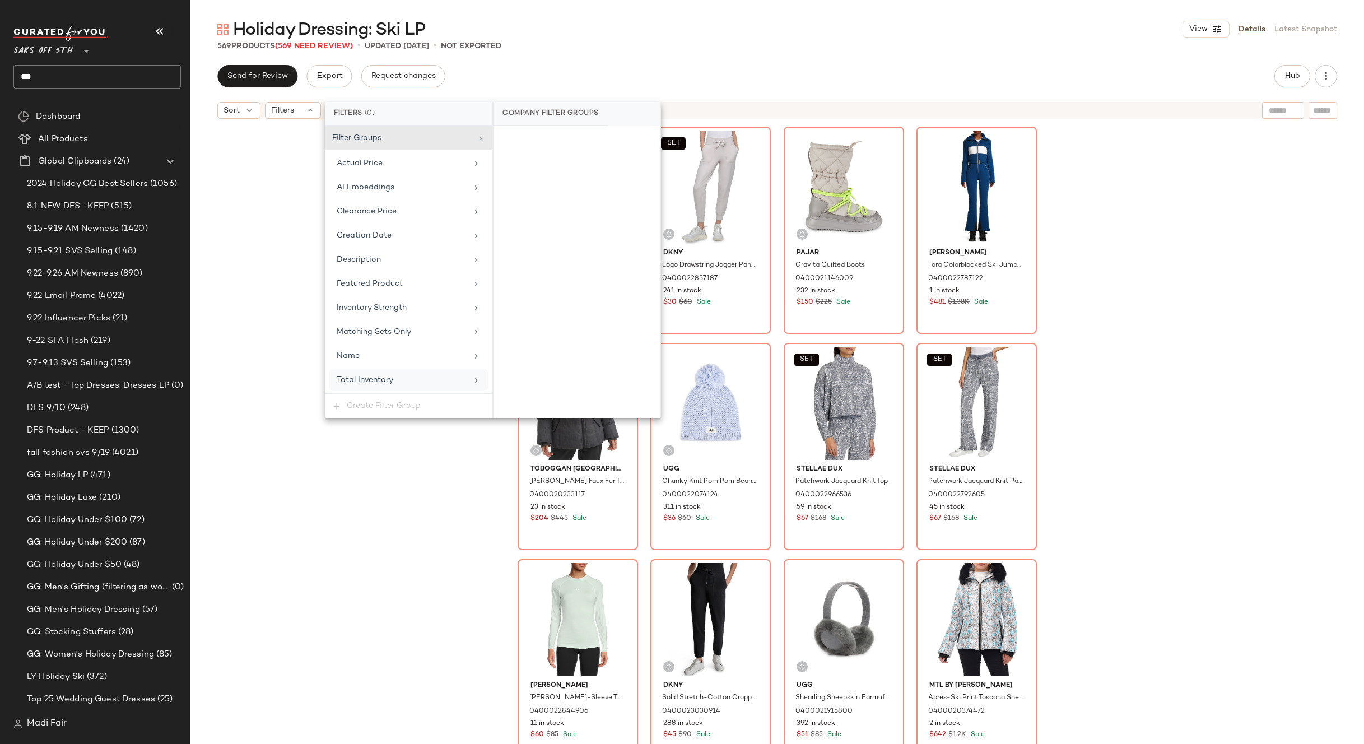
click at [1083, 261] on div "Noisy May Tina Graphic Pullover 0400021986401 10 in stock $20 $65 Sale SET Dkny…" at bounding box center [777, 448] width 1174 height 648
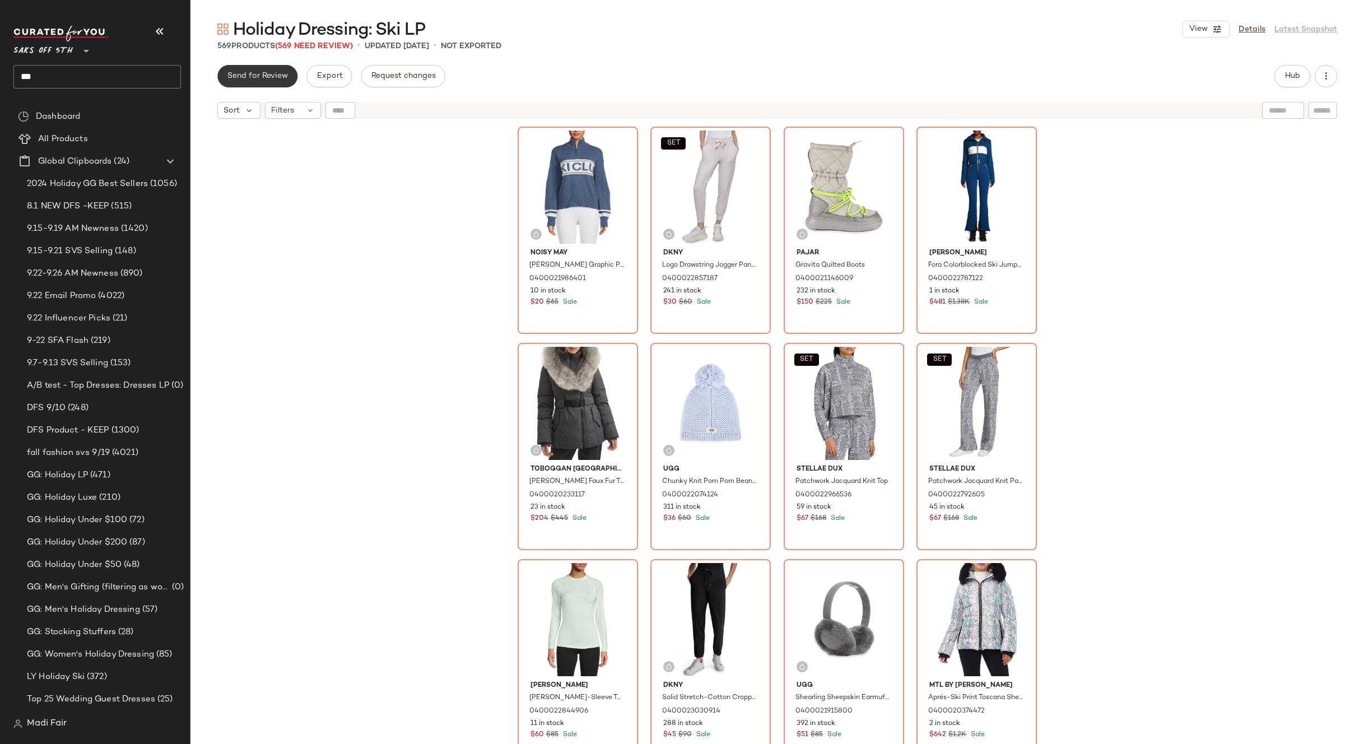
click at [254, 75] on span "Send for Review" at bounding box center [257, 76] width 61 height 9
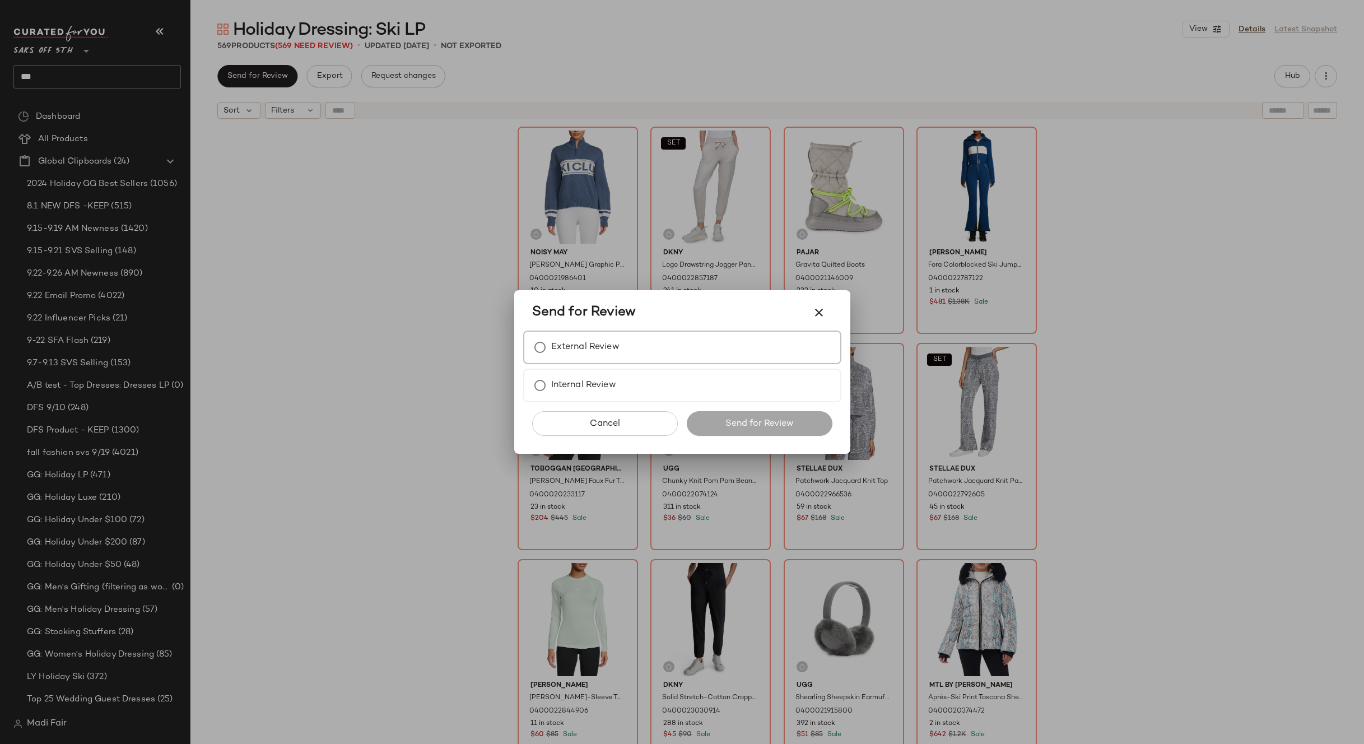
click at [625, 333] on div "External Review" at bounding box center [682, 348] width 318 height 34
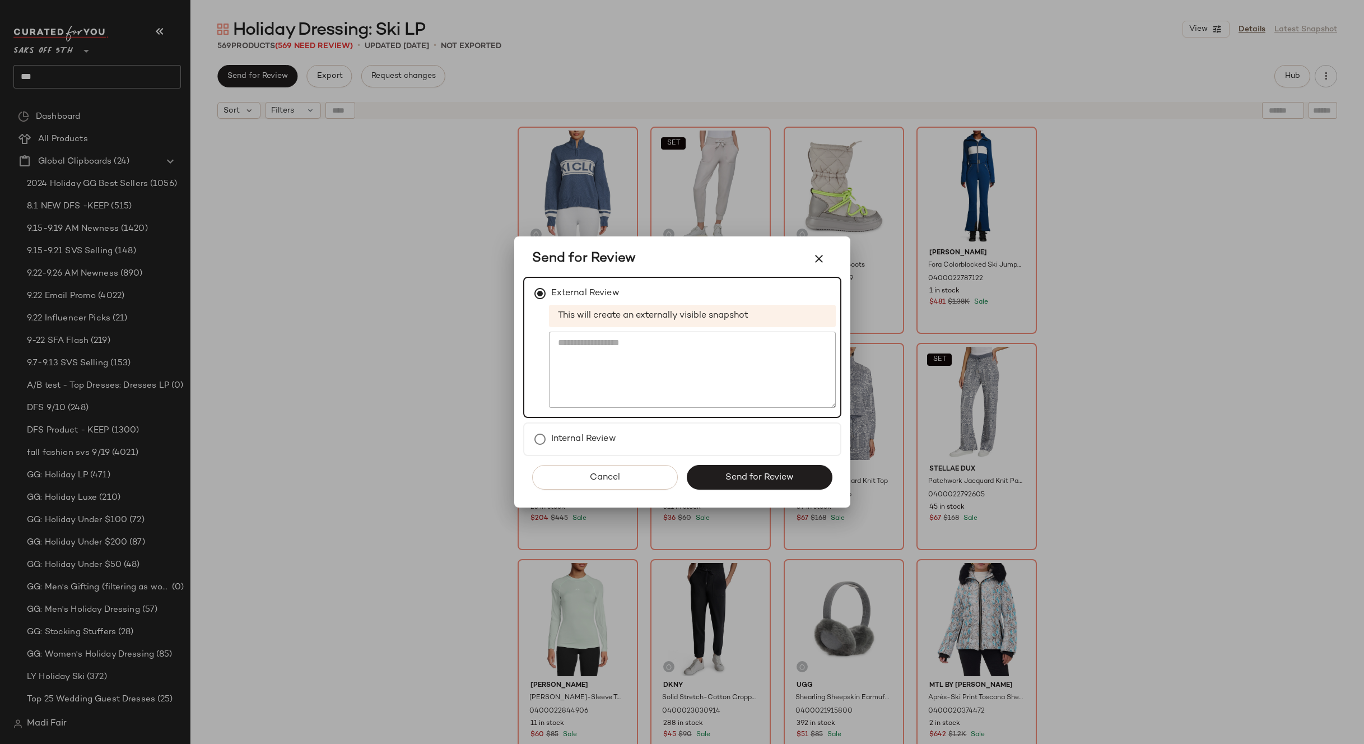
click at [732, 468] on button "Send for Review" at bounding box center [760, 477] width 146 height 25
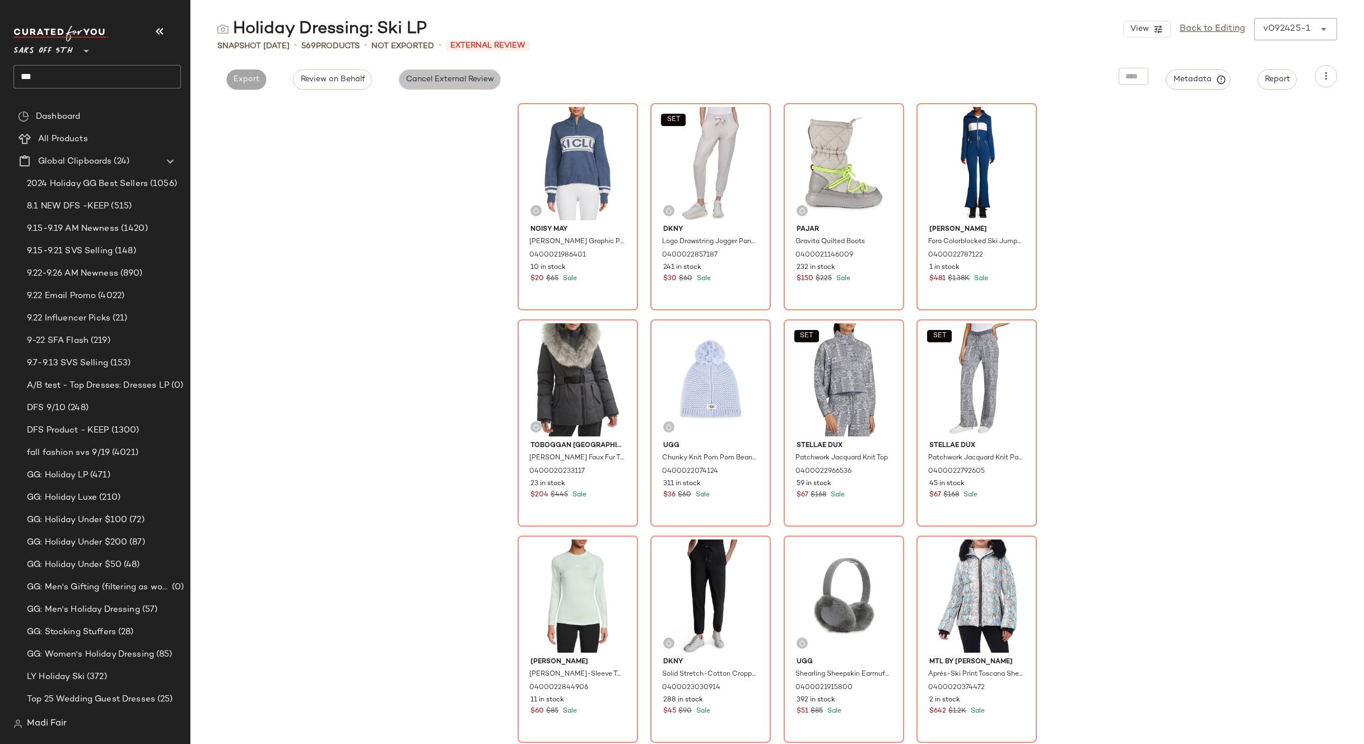
click at [408, 82] on span "Cancel External Review" at bounding box center [450, 79] width 89 height 9
click at [1215, 29] on link "Back to Editing" at bounding box center [1213, 28] width 66 height 13
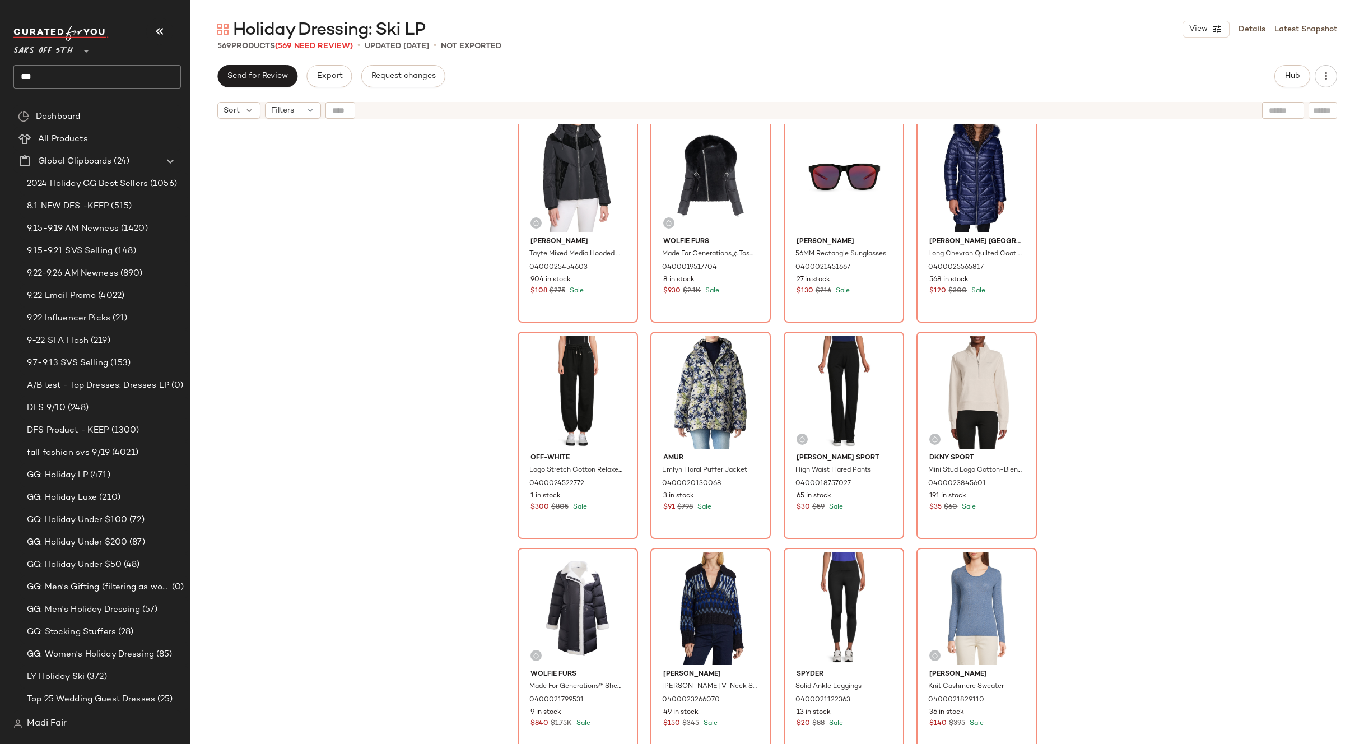
scroll to position [1746, 0]
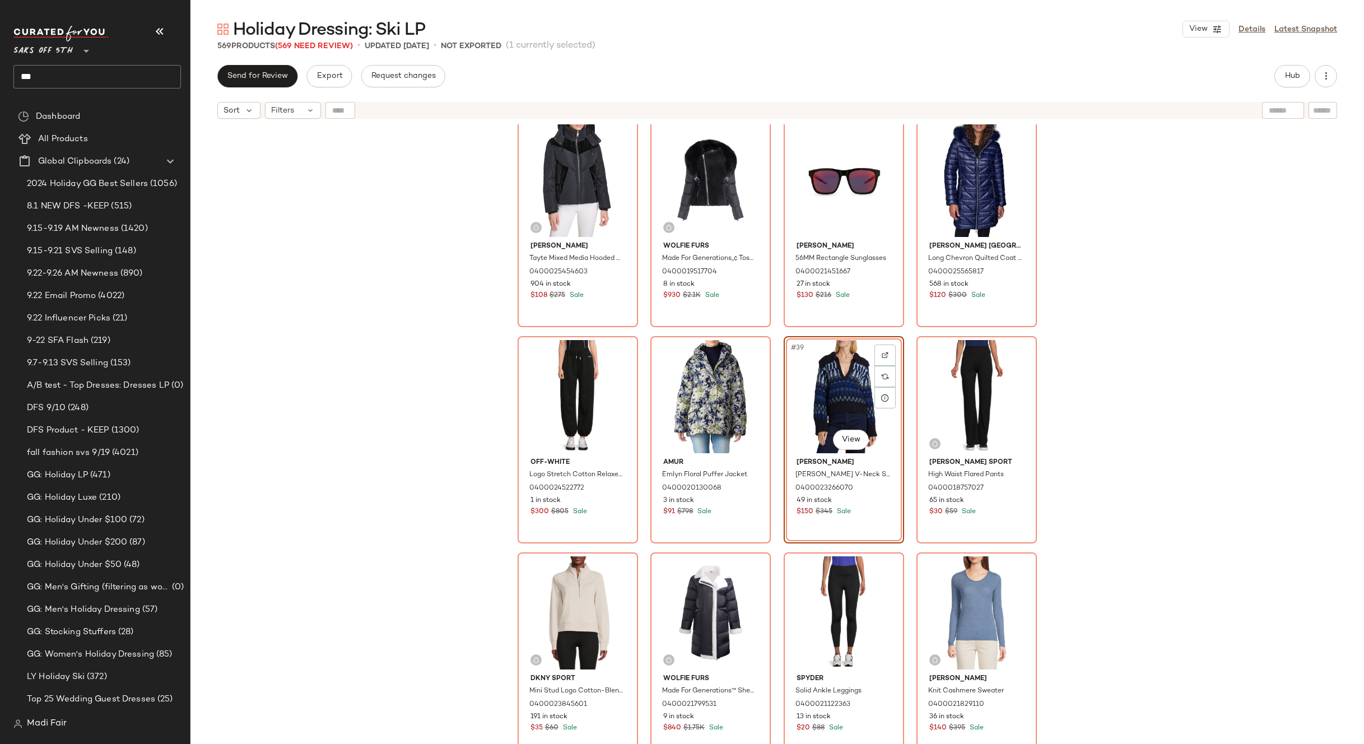
drag, startPoint x: 843, startPoint y: 406, endPoint x: 909, endPoint y: 388, distance: 68.0
click at [843, 405] on div "#39 View" at bounding box center [844, 396] width 113 height 113
click at [964, 382] on div "#40 View" at bounding box center [976, 396] width 113 height 113
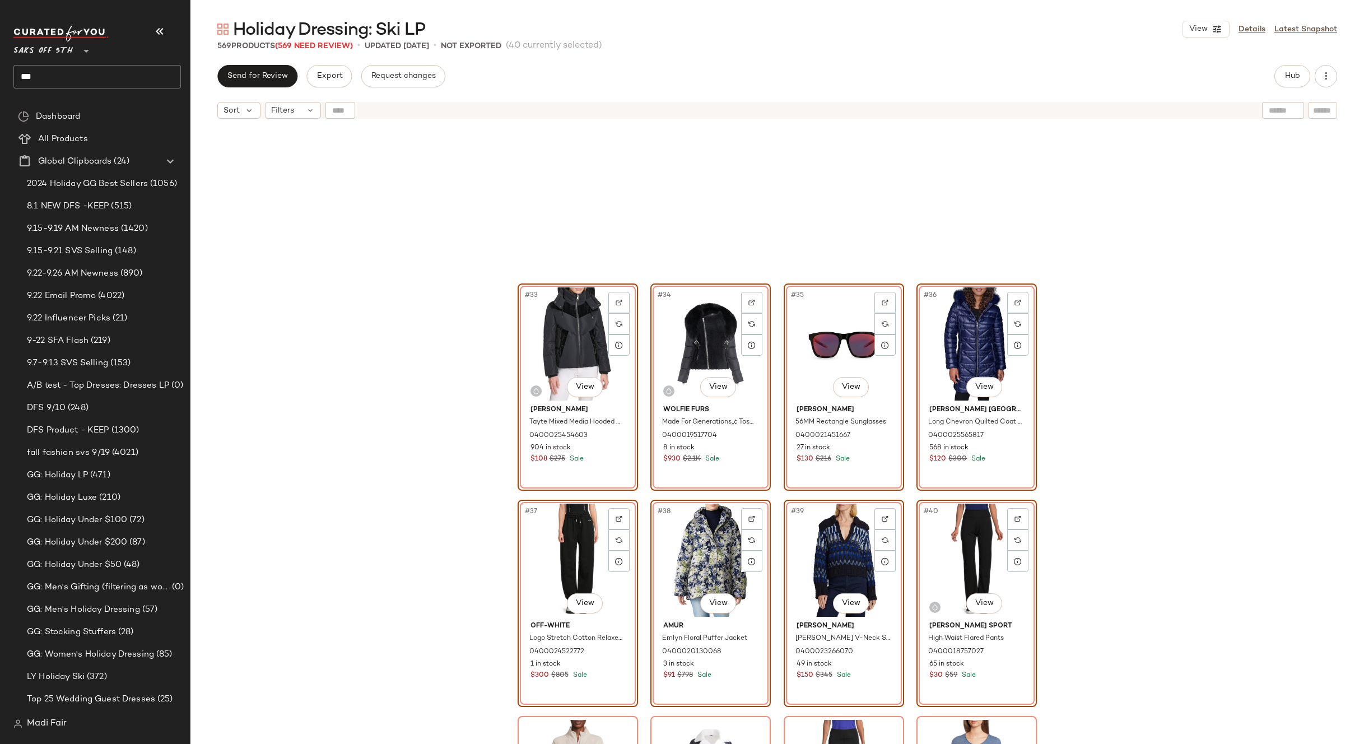
scroll to position [1466, 0]
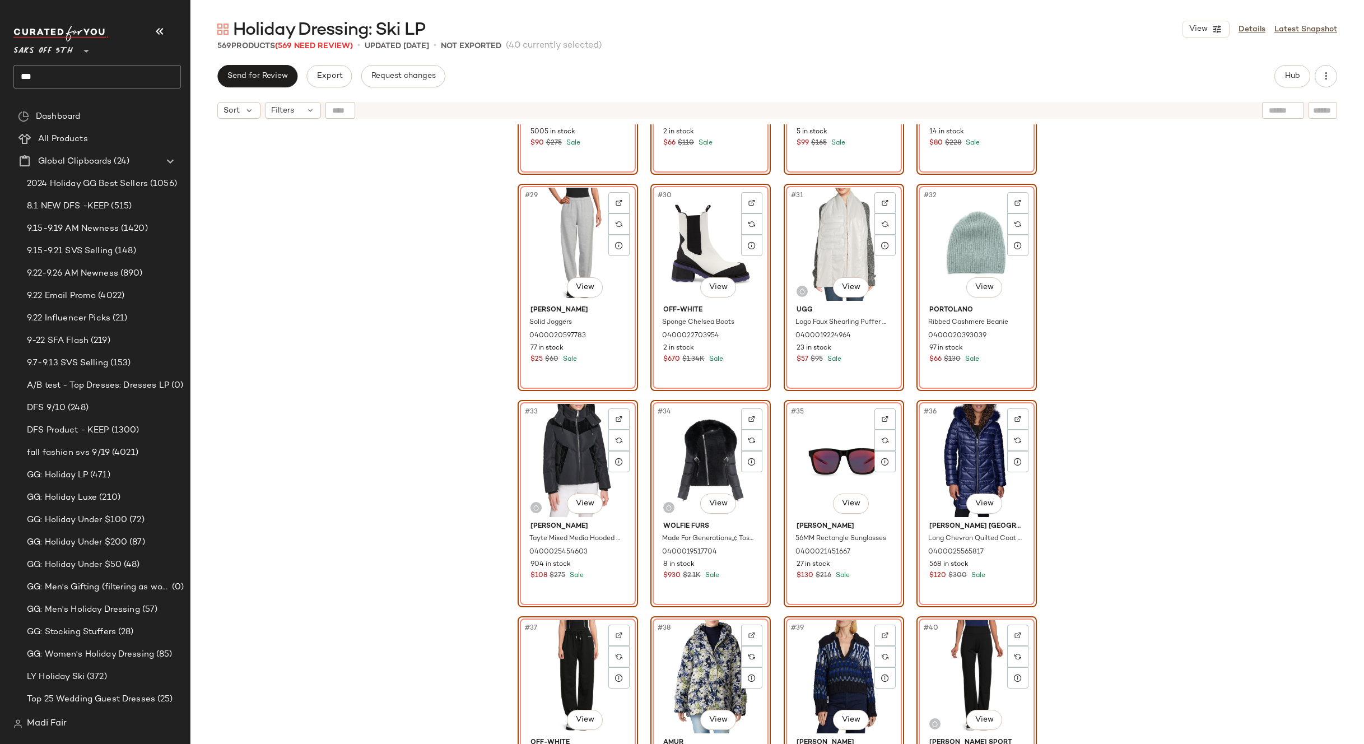
click at [1129, 508] on div "#25 View Kenneth Cole Mixed Quilted Puffer Coat 0400017508894 5005 in stock $90…" at bounding box center [777, 448] width 1174 height 648
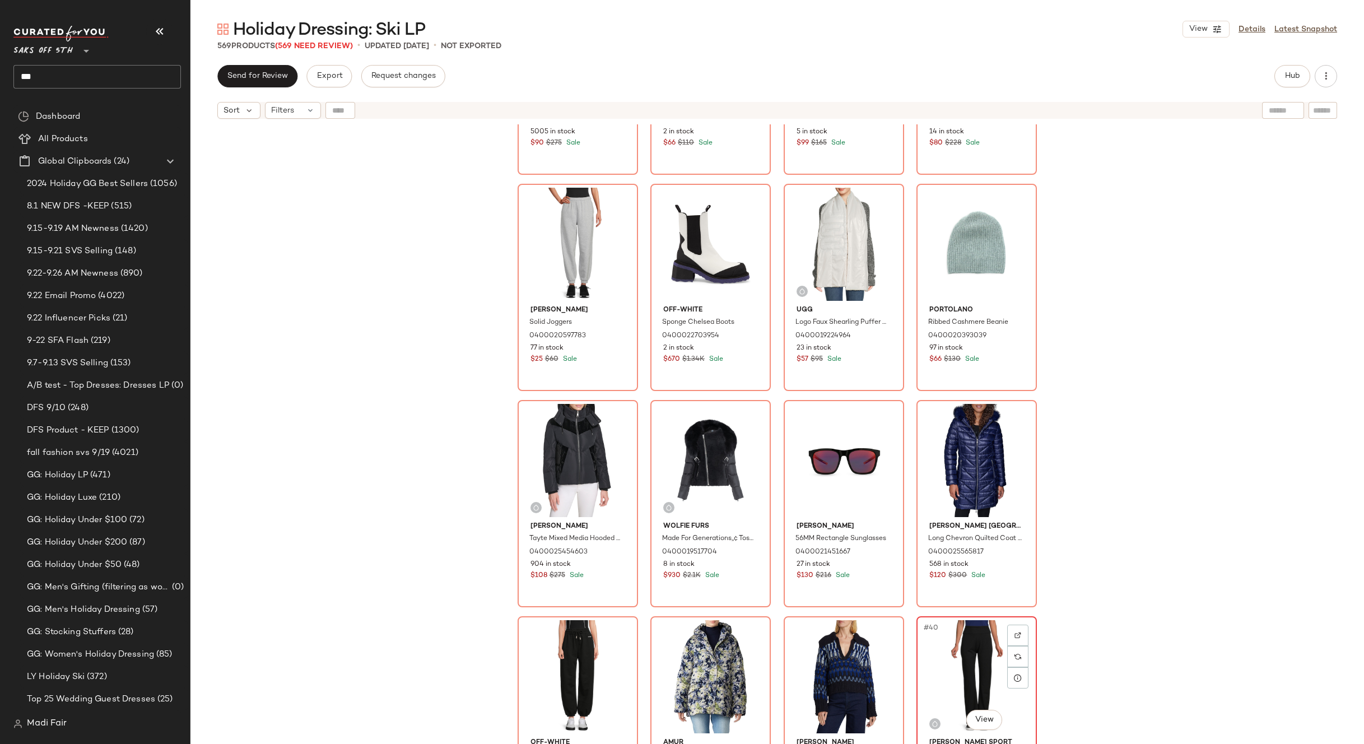
click at [928, 665] on div "#40 View" at bounding box center [976, 676] width 113 height 113
click at [835, 657] on div "#39 View" at bounding box center [844, 676] width 113 height 113
drag, startPoint x: 834, startPoint y: 657, endPoint x: 775, endPoint y: 283, distance: 377.7
click at [771, 271] on div "Kenneth Cole Mixed Quilted Puffer Coat 0400017508894 5005 in stock $90 $275 Sal…" at bounding box center [777, 448] width 1174 height 648
click at [835, 648] on div "#39 View" at bounding box center [844, 676] width 113 height 113
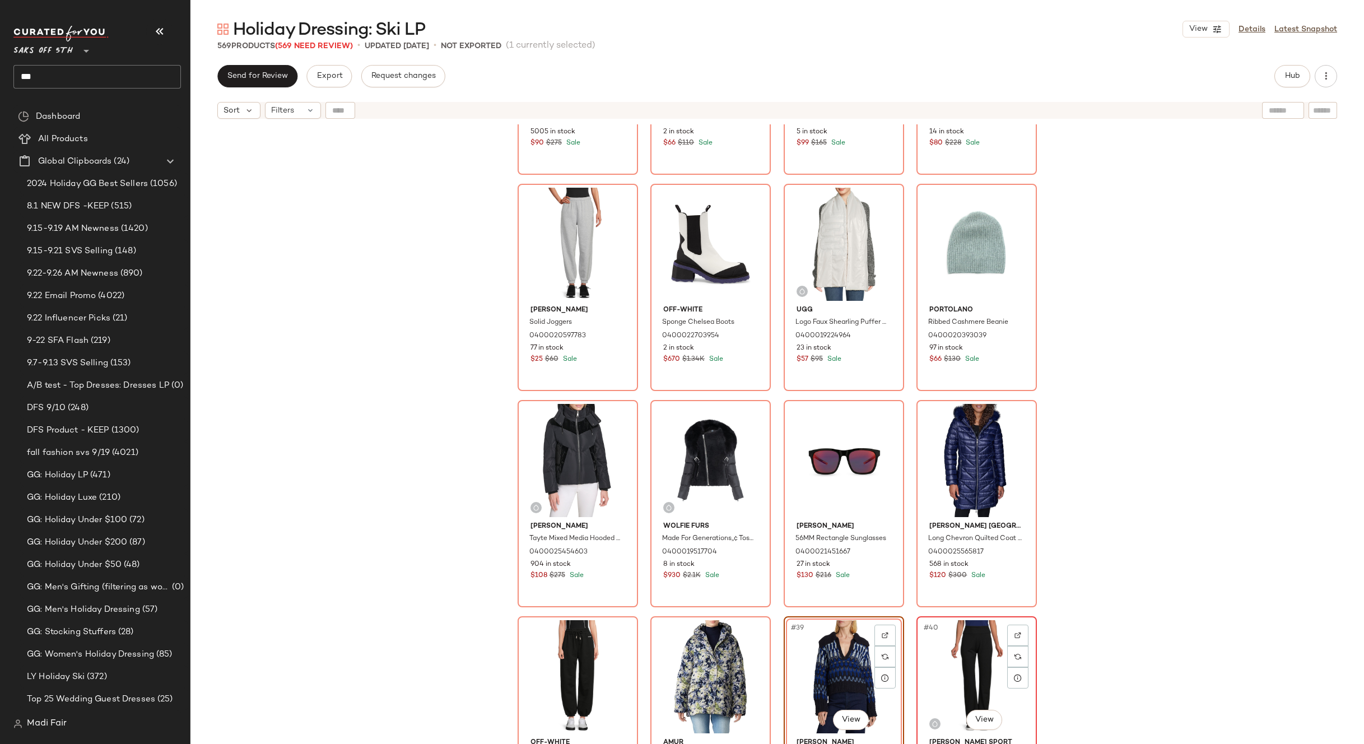
click at [954, 639] on div "#40 View" at bounding box center [976, 676] width 113 height 113
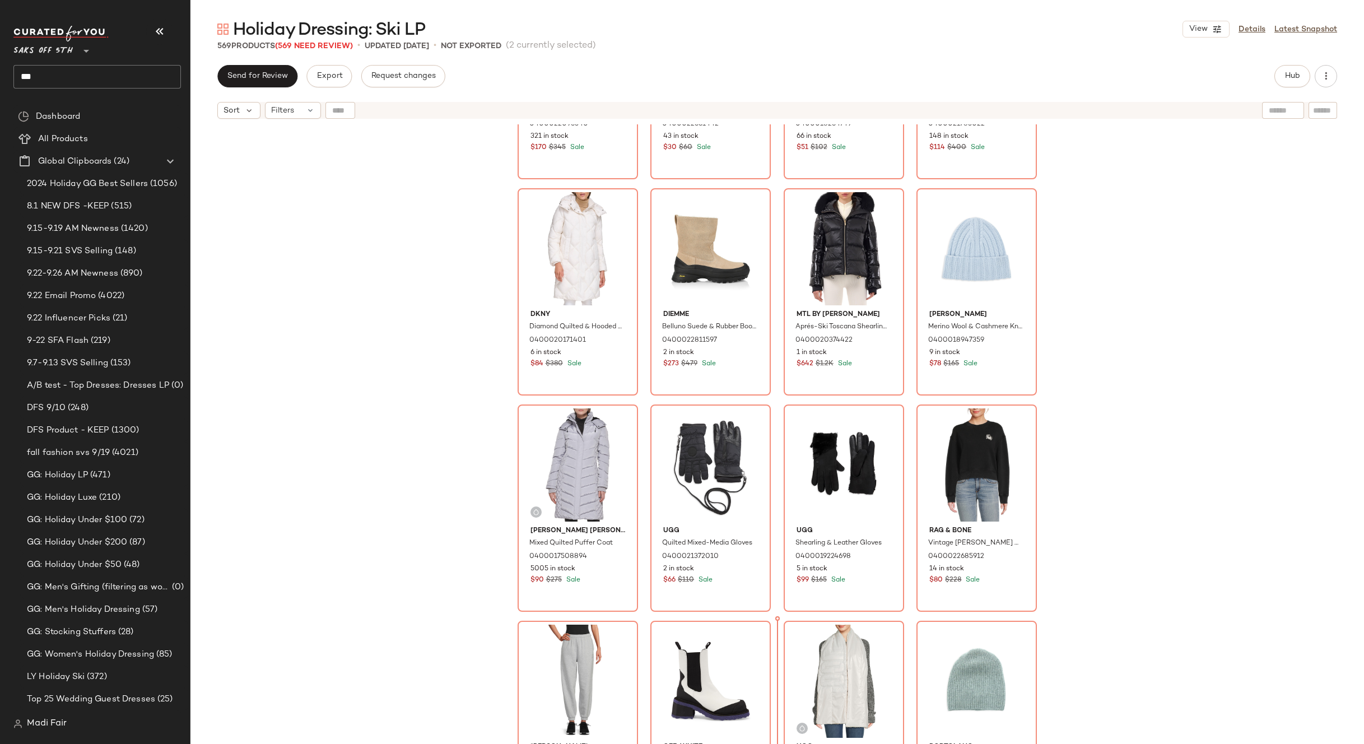
scroll to position [992, 0]
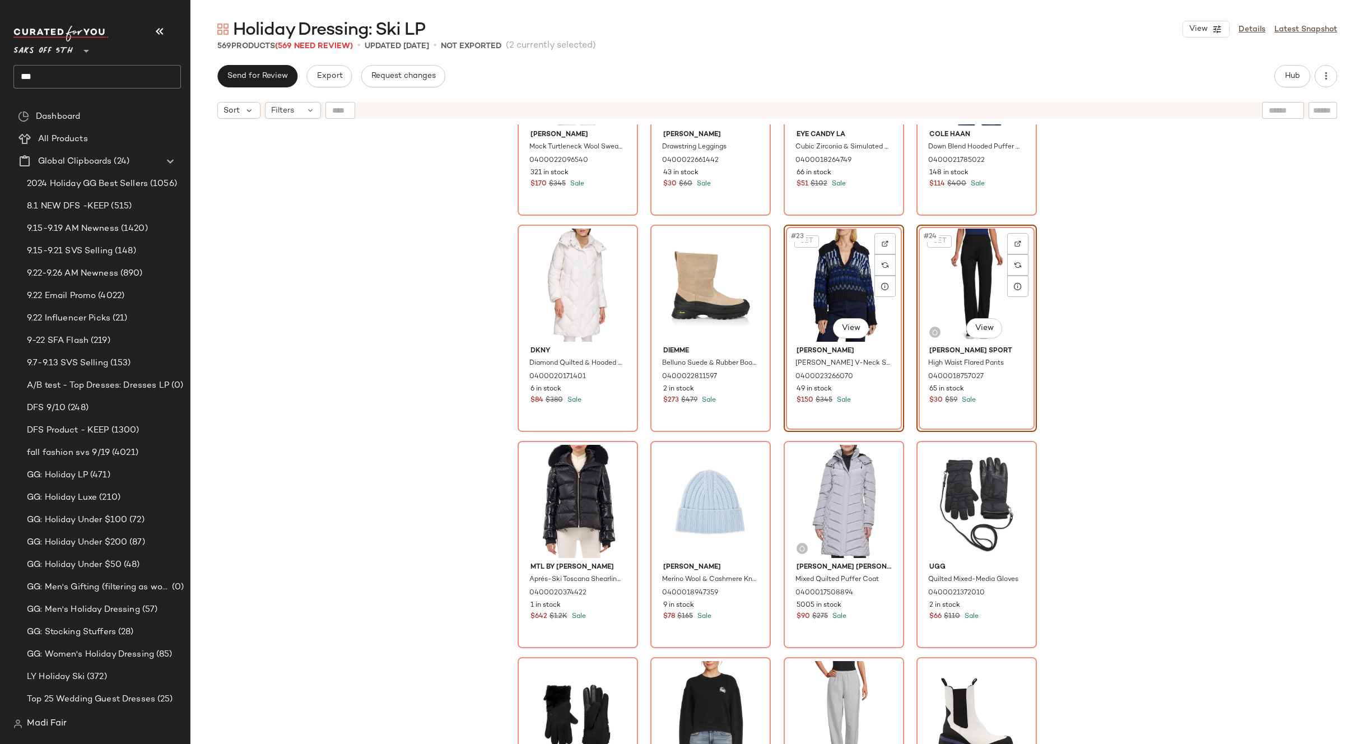
click at [1078, 339] on div "Vince Mock Turtleneck Wool Sweater 0400022096540 321 in stock $170 $345 Sale To…" at bounding box center [777, 448] width 1174 height 648
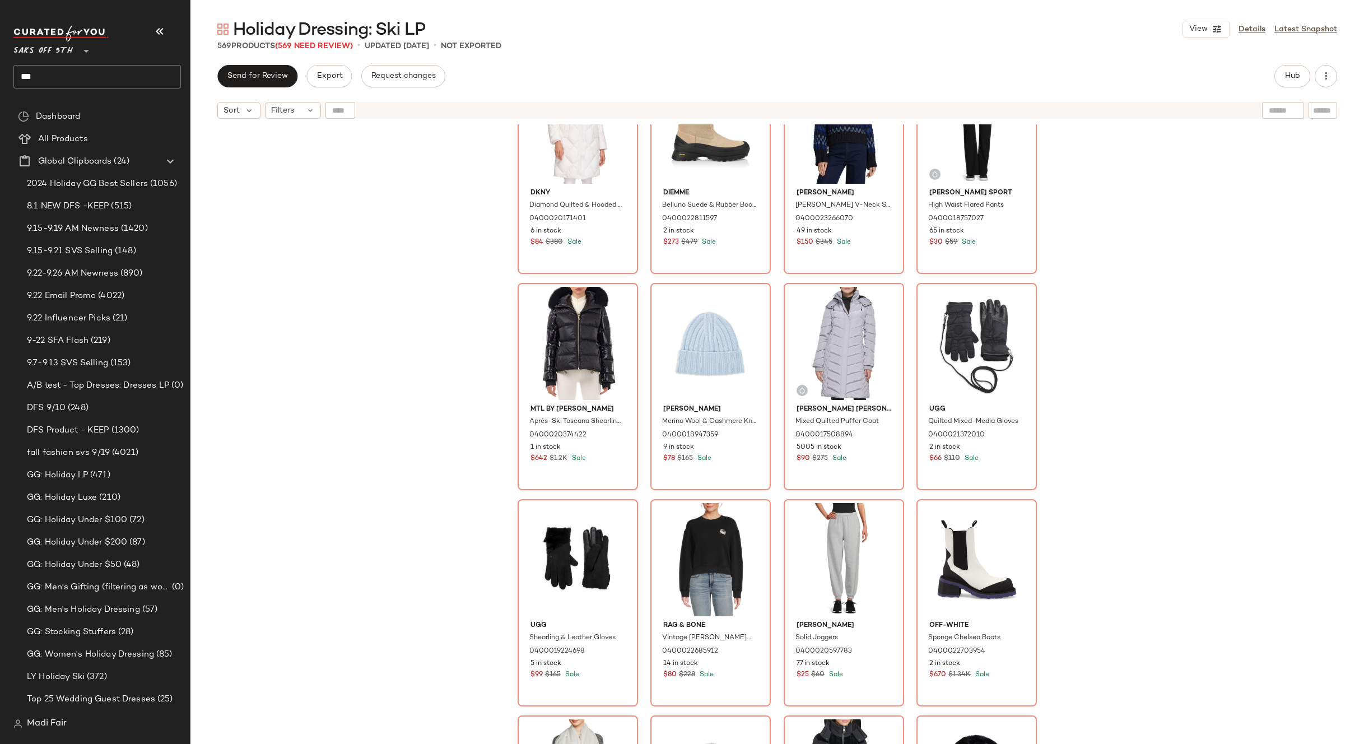
scroll to position [1160, 0]
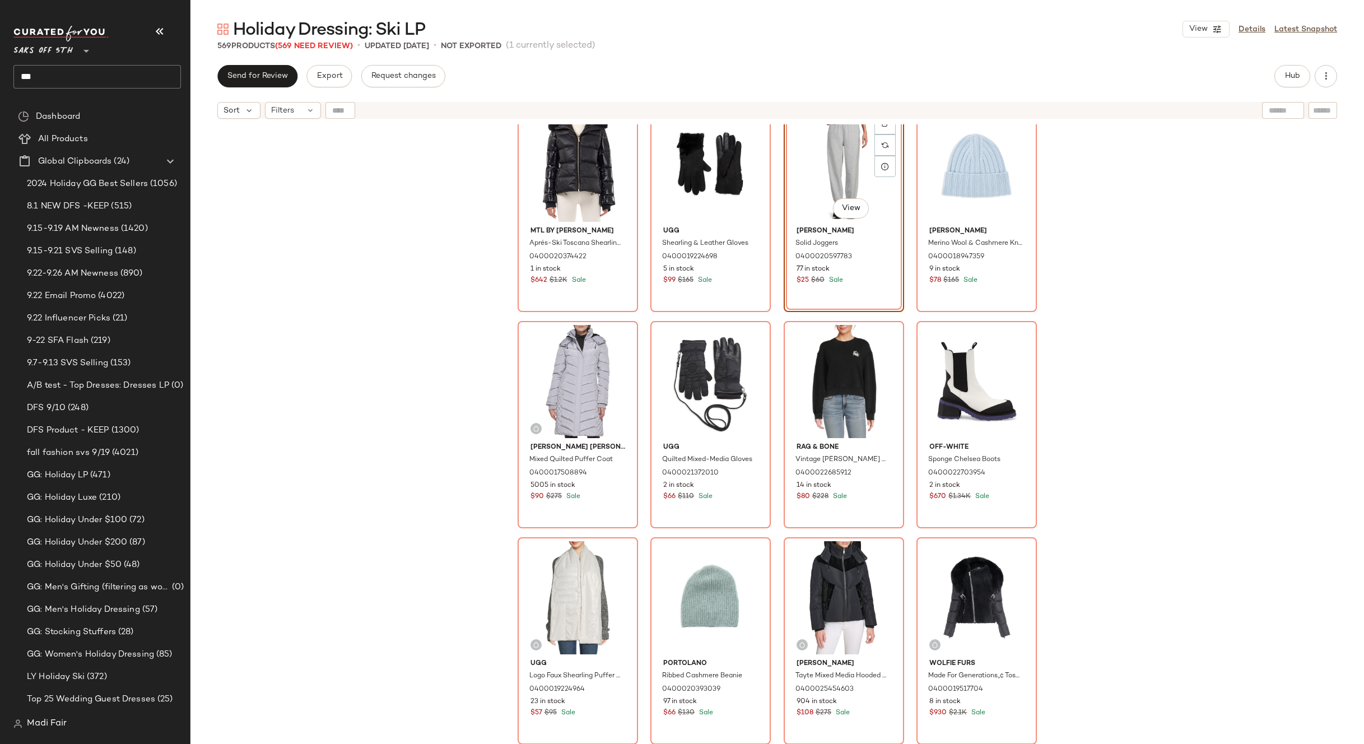
scroll to position [1216, 0]
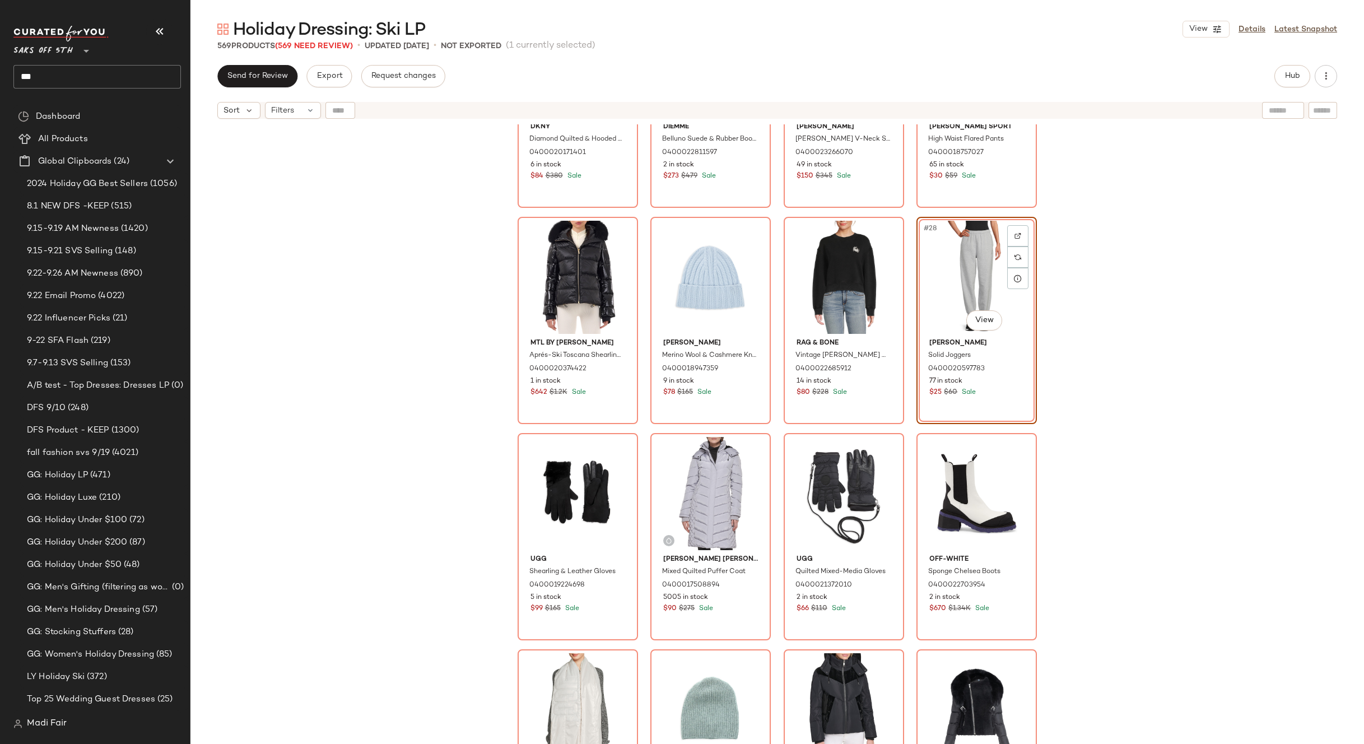
click at [1072, 435] on div "Dkny Diamond Quilted & Hooded Puffer Coat 0400020171401 6 in stock $84 $380 Sal…" at bounding box center [777, 448] width 1174 height 648
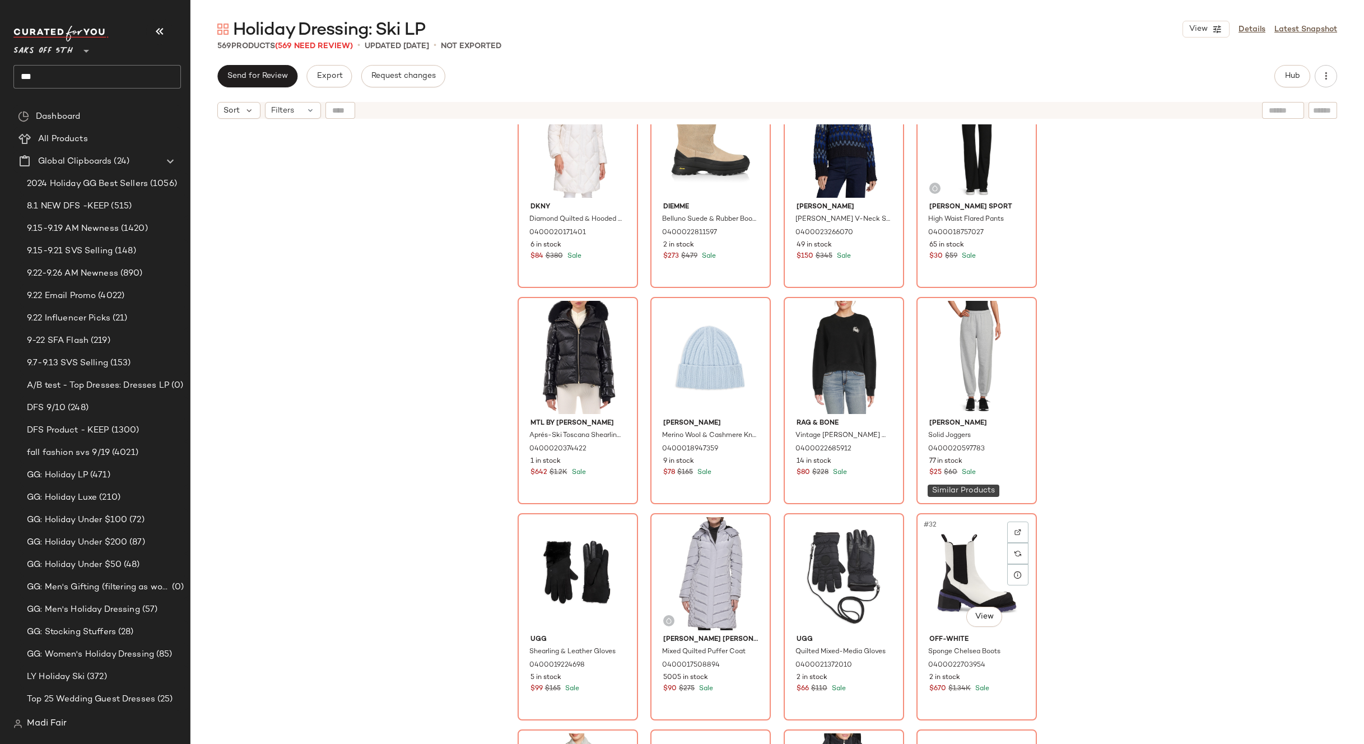
scroll to position [992, 0]
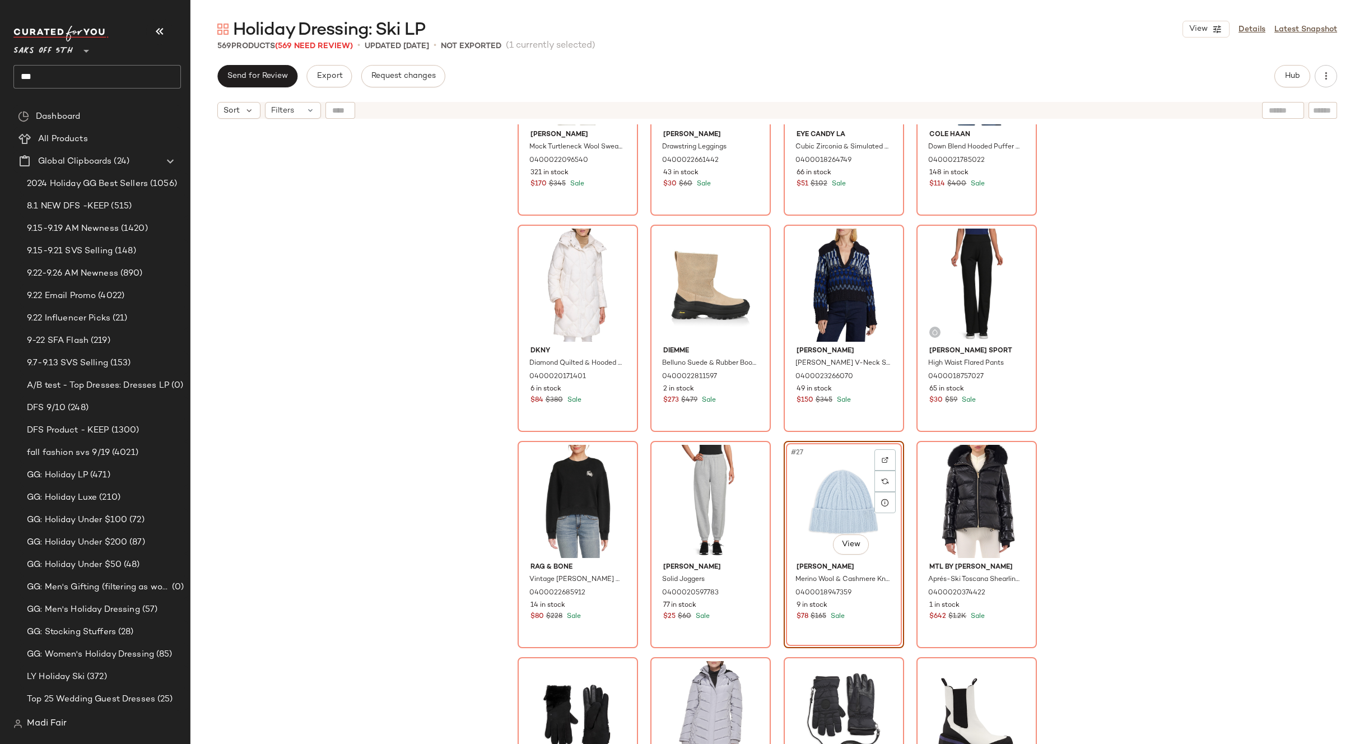
click at [1094, 491] on div "Vince Mock Turtleneck Wool Sweater 0400022096540 321 in stock $170 $345 Sale To…" at bounding box center [777, 448] width 1174 height 648
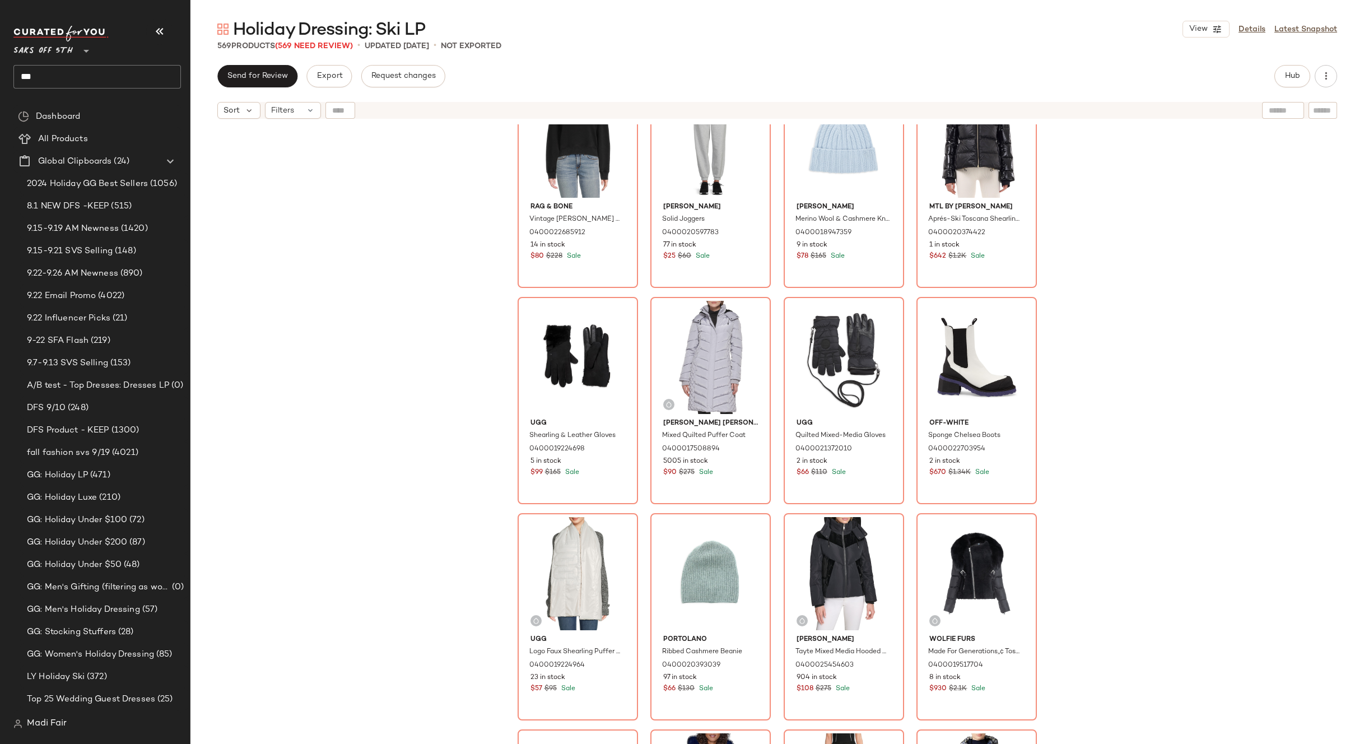
scroll to position [1354, 0]
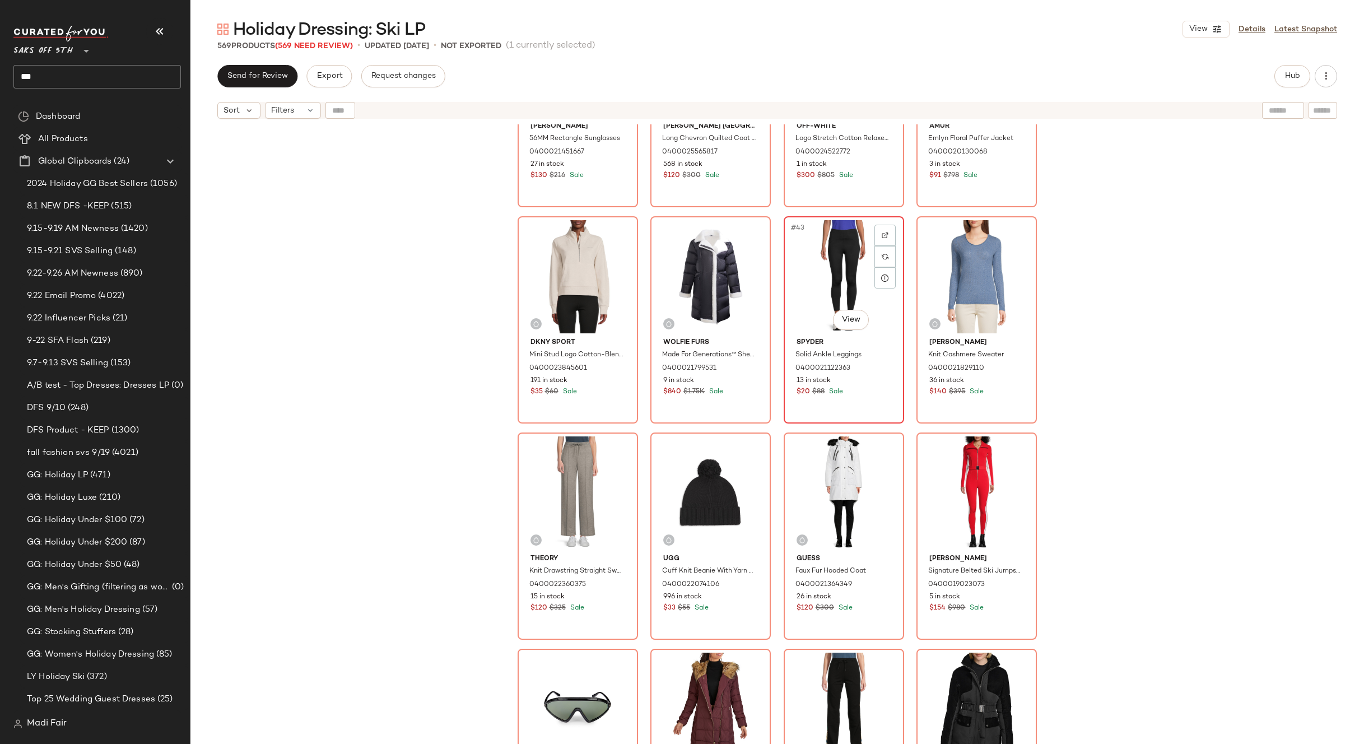
scroll to position [2138, 0]
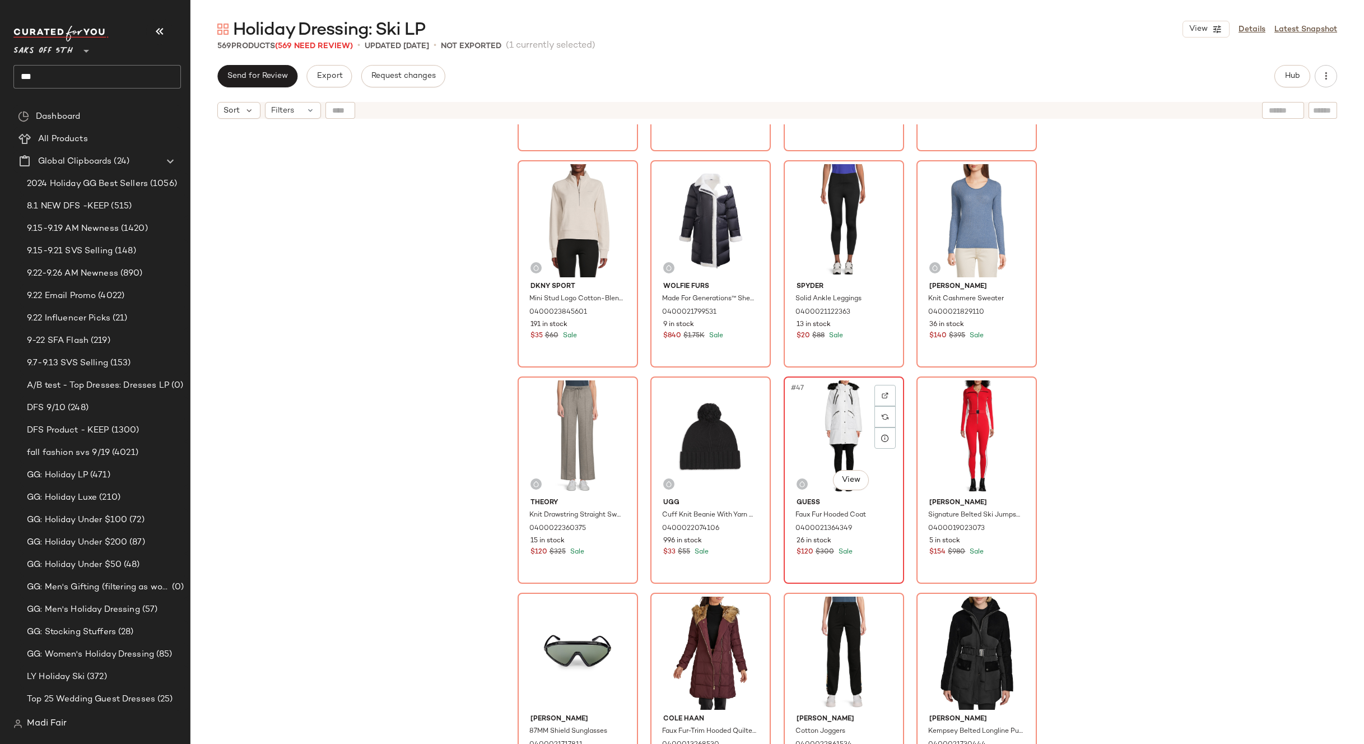
click at [843, 420] on div "#47 View" at bounding box center [844, 436] width 113 height 113
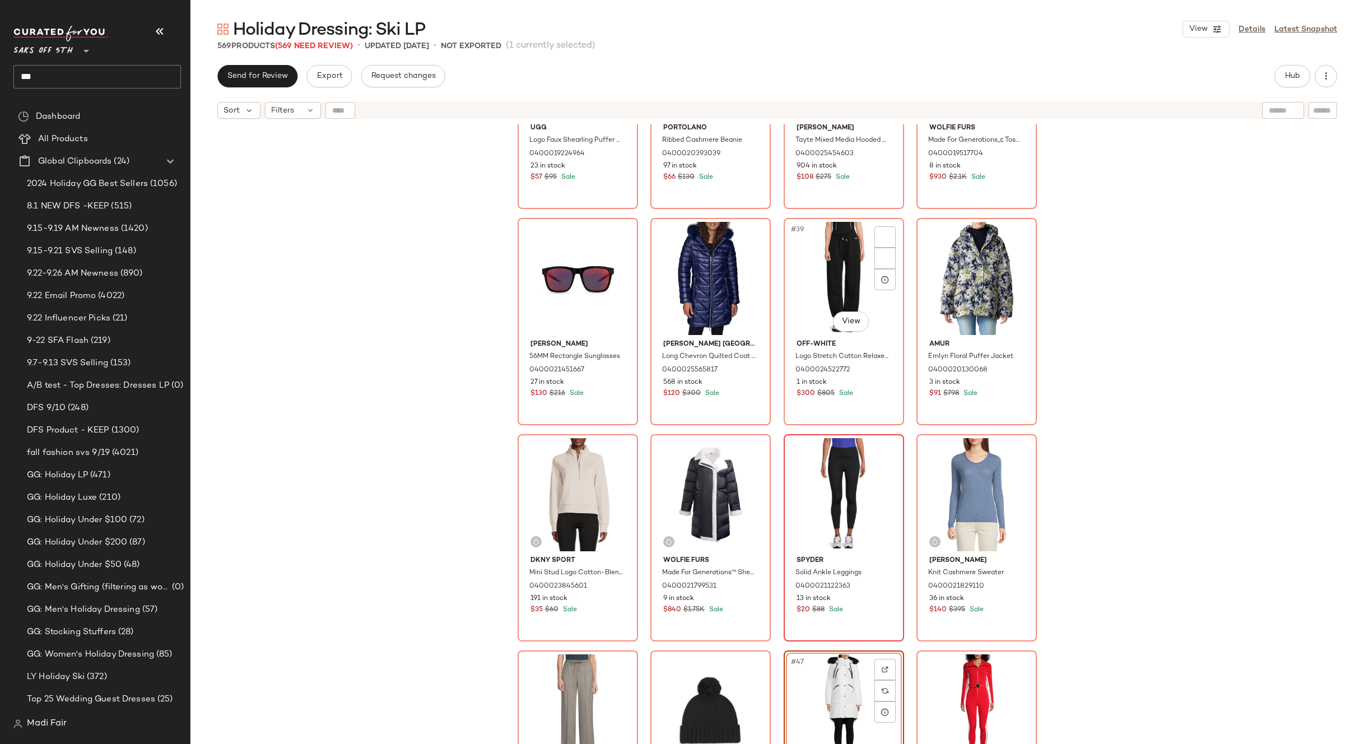
scroll to position [1690, 0]
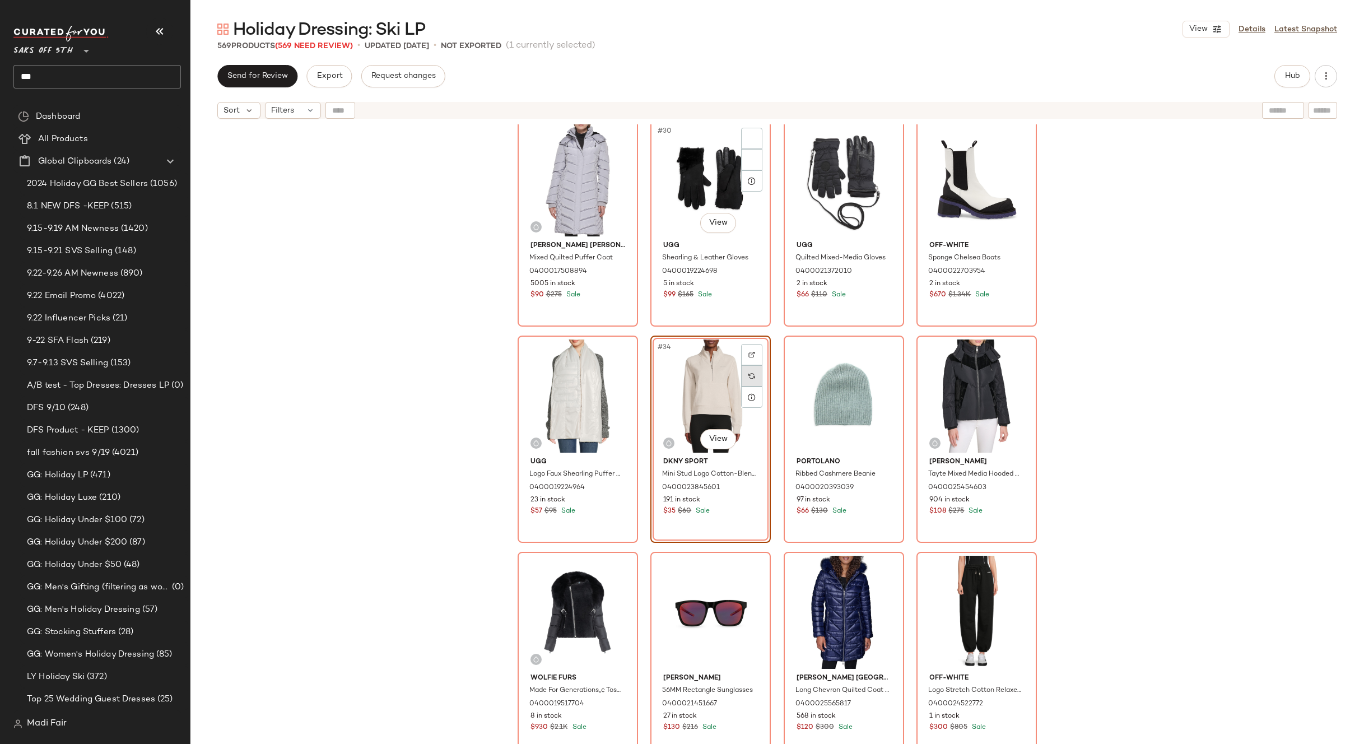
scroll to position [1354, 0]
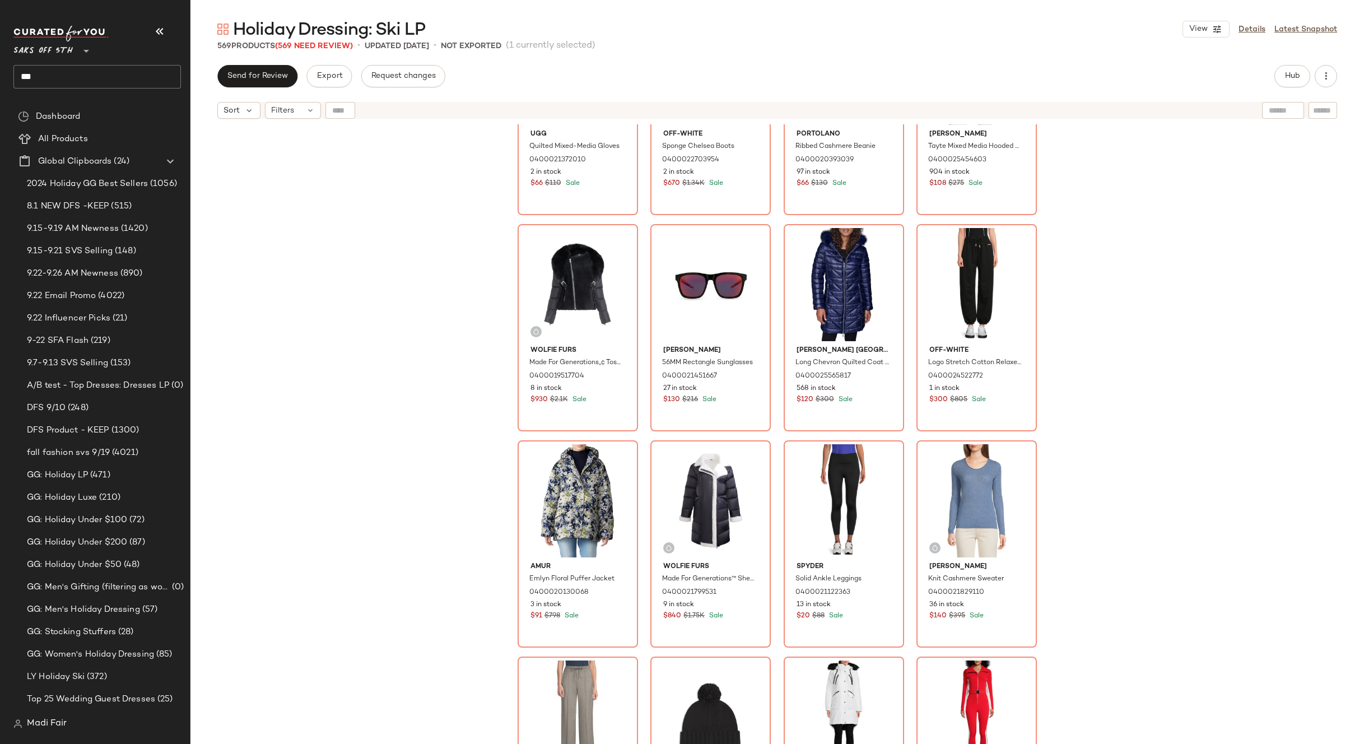
scroll to position [1522, 0]
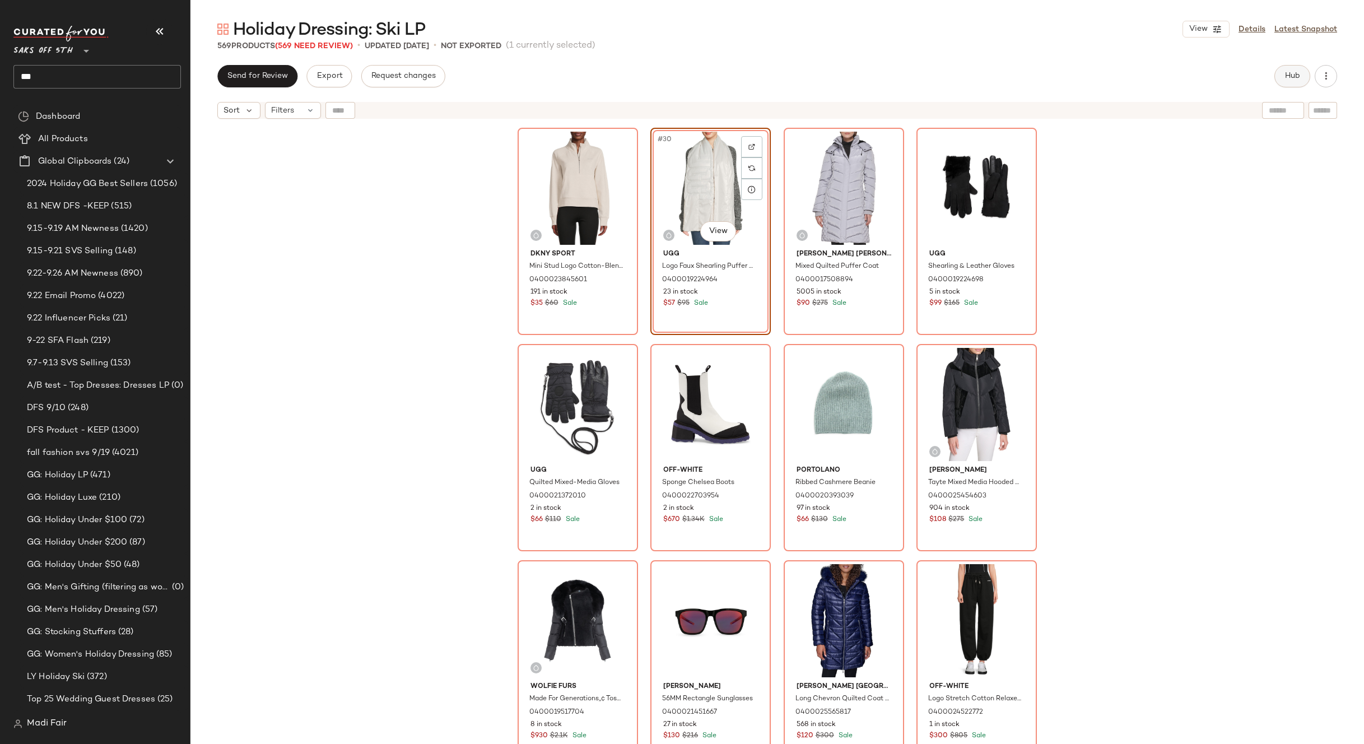
click at [1291, 73] on span "Hub" at bounding box center [1293, 76] width 16 height 9
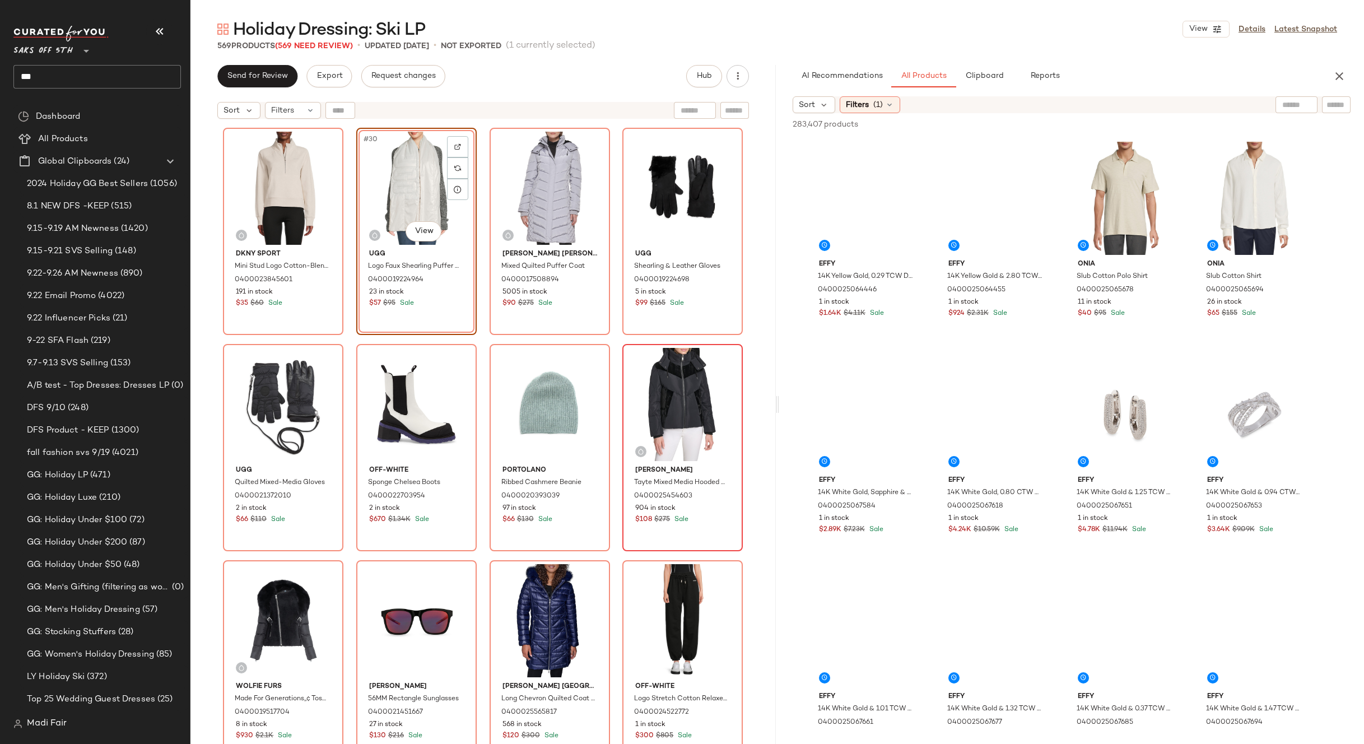
scroll to position [1354, 0]
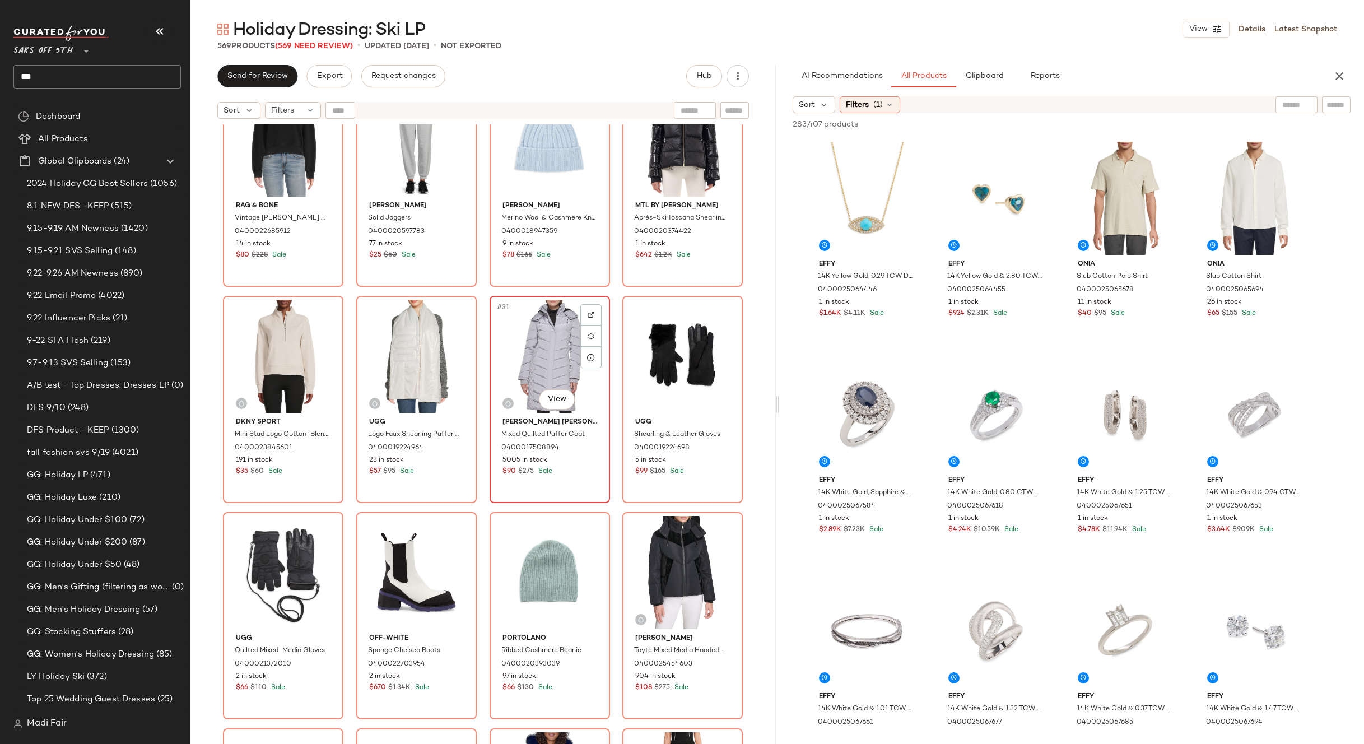
click at [549, 339] on div "#31 View" at bounding box center [550, 356] width 113 height 113
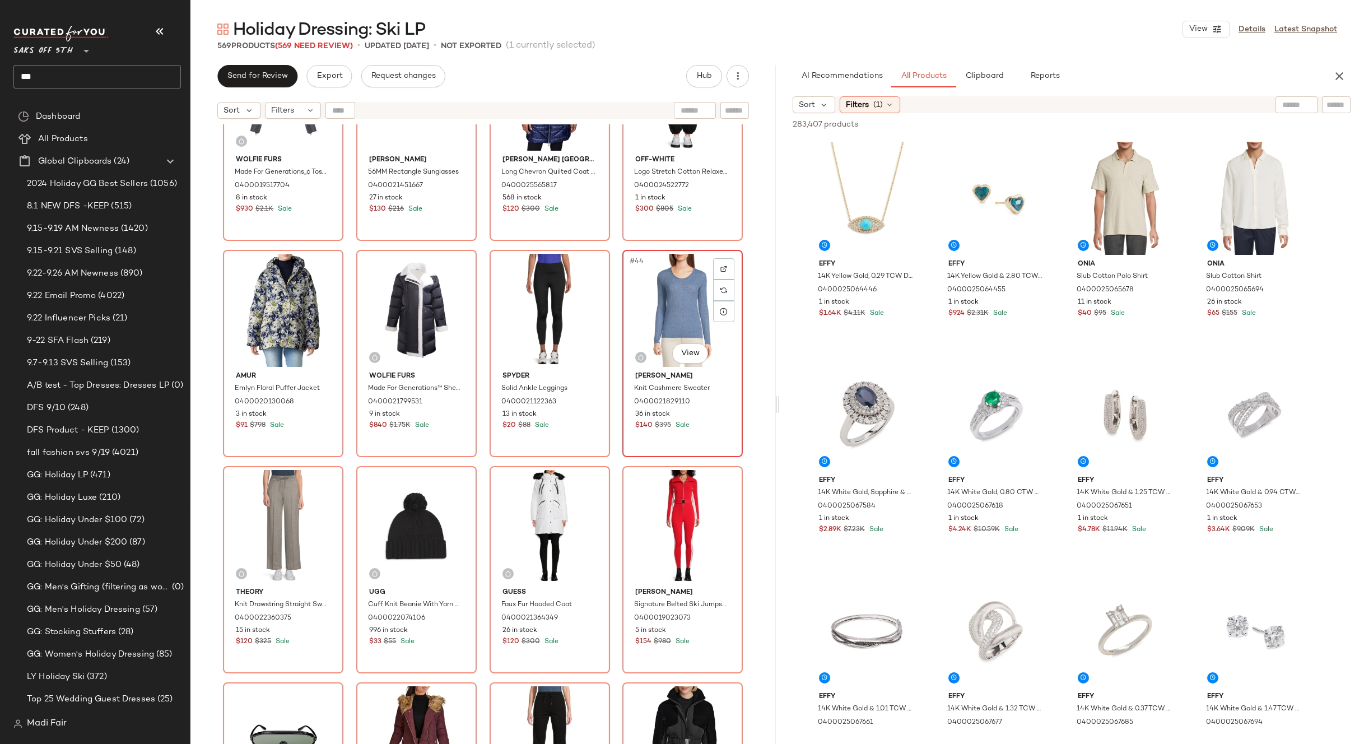
scroll to position [2138, 0]
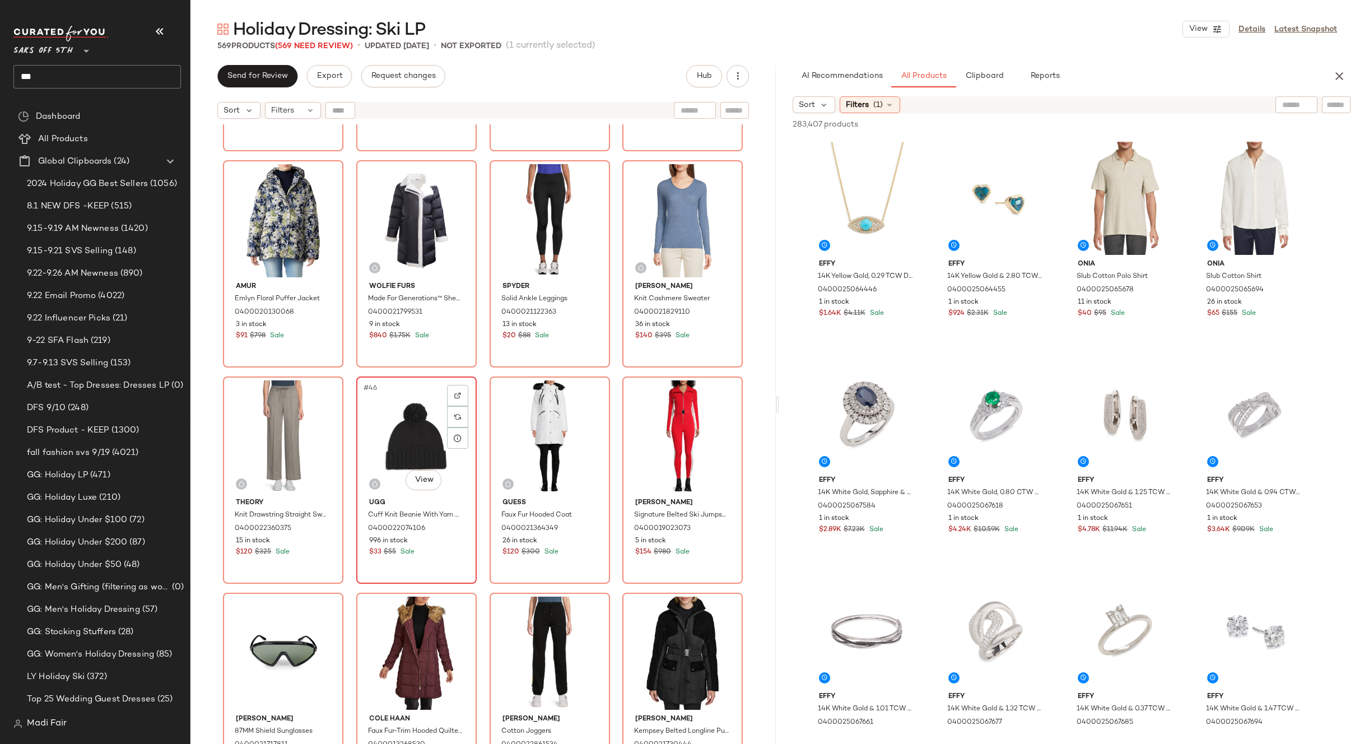
click at [423, 430] on div "#46 View" at bounding box center [416, 436] width 113 height 113
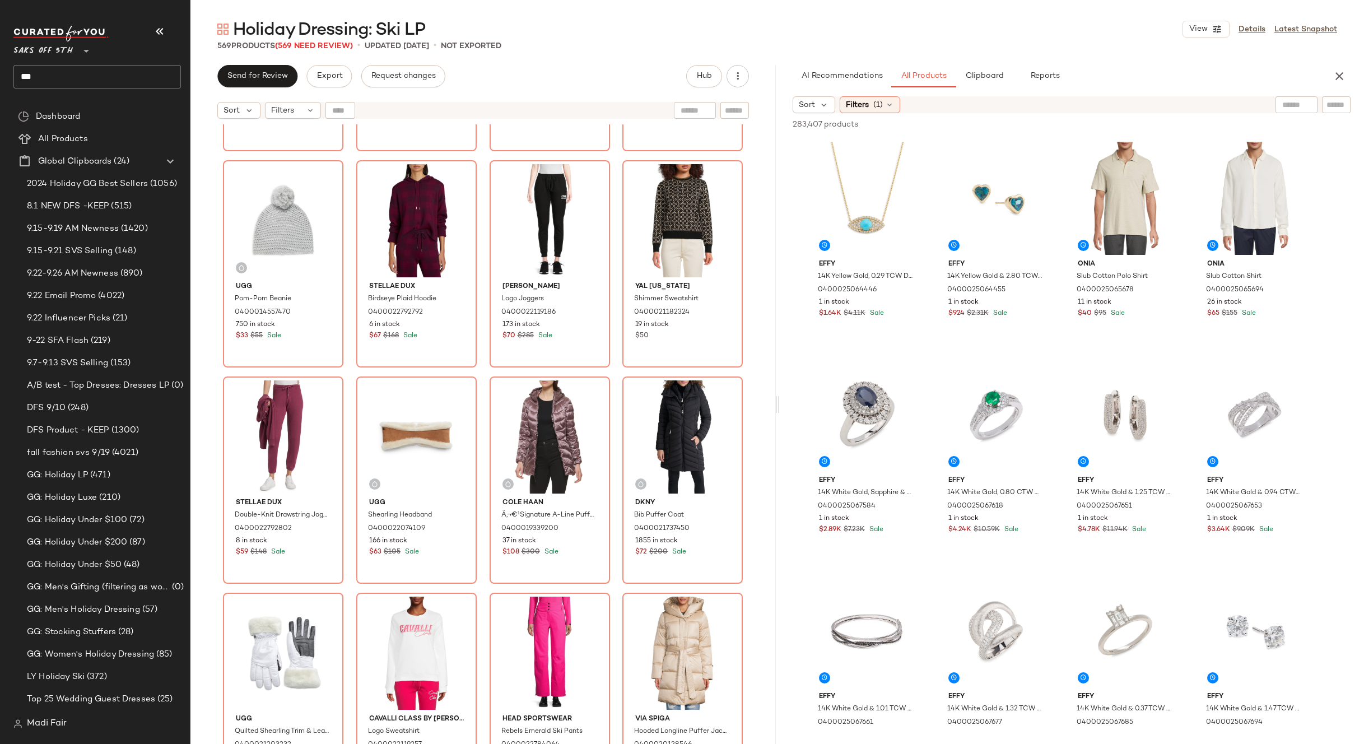
click at [610, 372] on div "Andrew Marc Ribbed Wide-Leg Pants 0400023002268 43 in stock $40 $79 Sale Eye Ca…" at bounding box center [482, 448] width 585 height 648
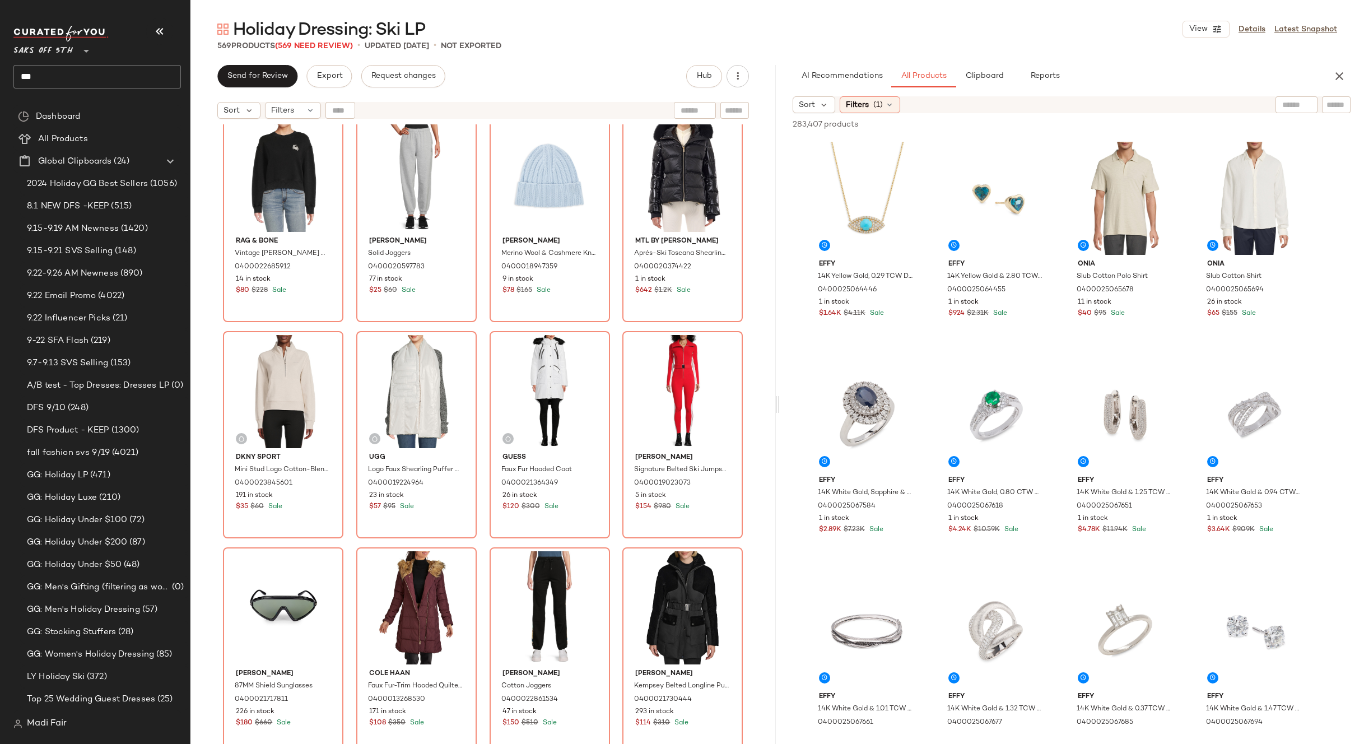
scroll to position [1297, 0]
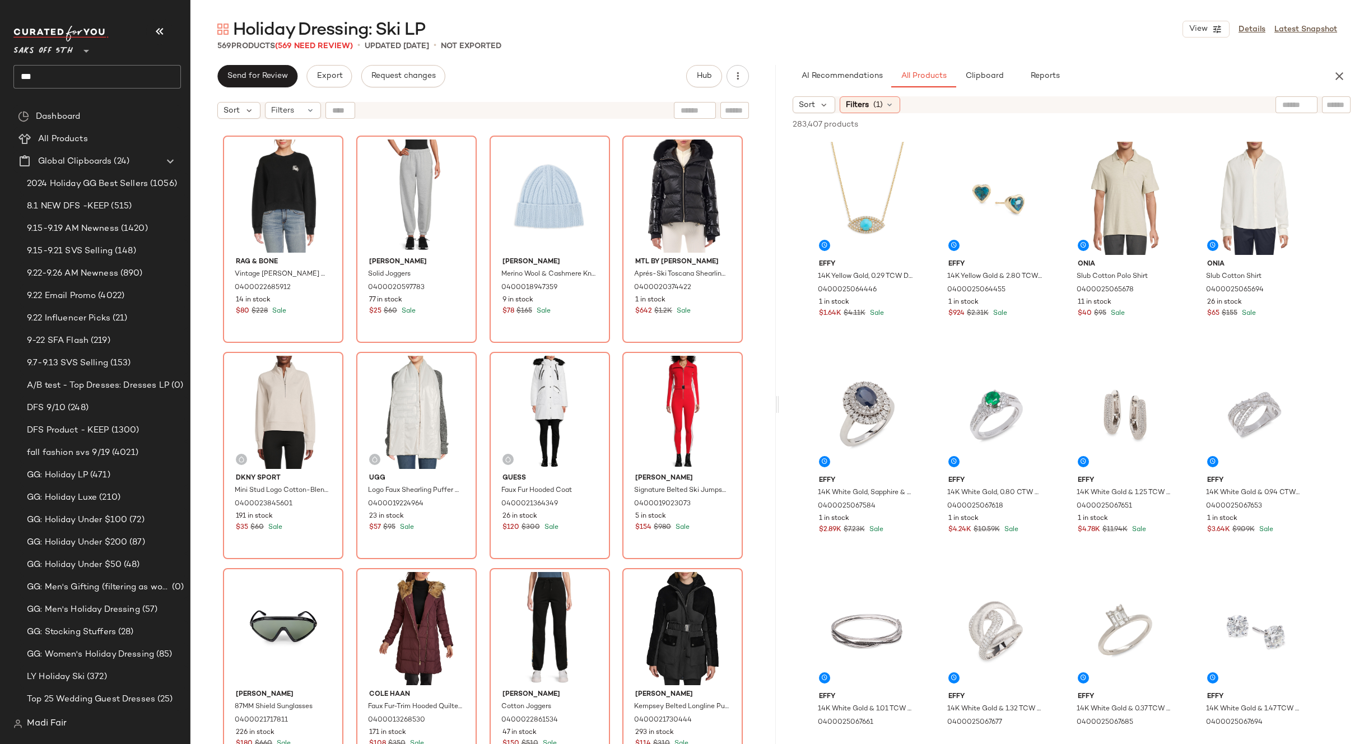
click at [925, 37] on div "Holiday Dressing: Ski LP View Details Latest Snapshot" at bounding box center [777, 29] width 1174 height 22
click at [868, 109] on span "Filters" at bounding box center [857, 105] width 23 height 12
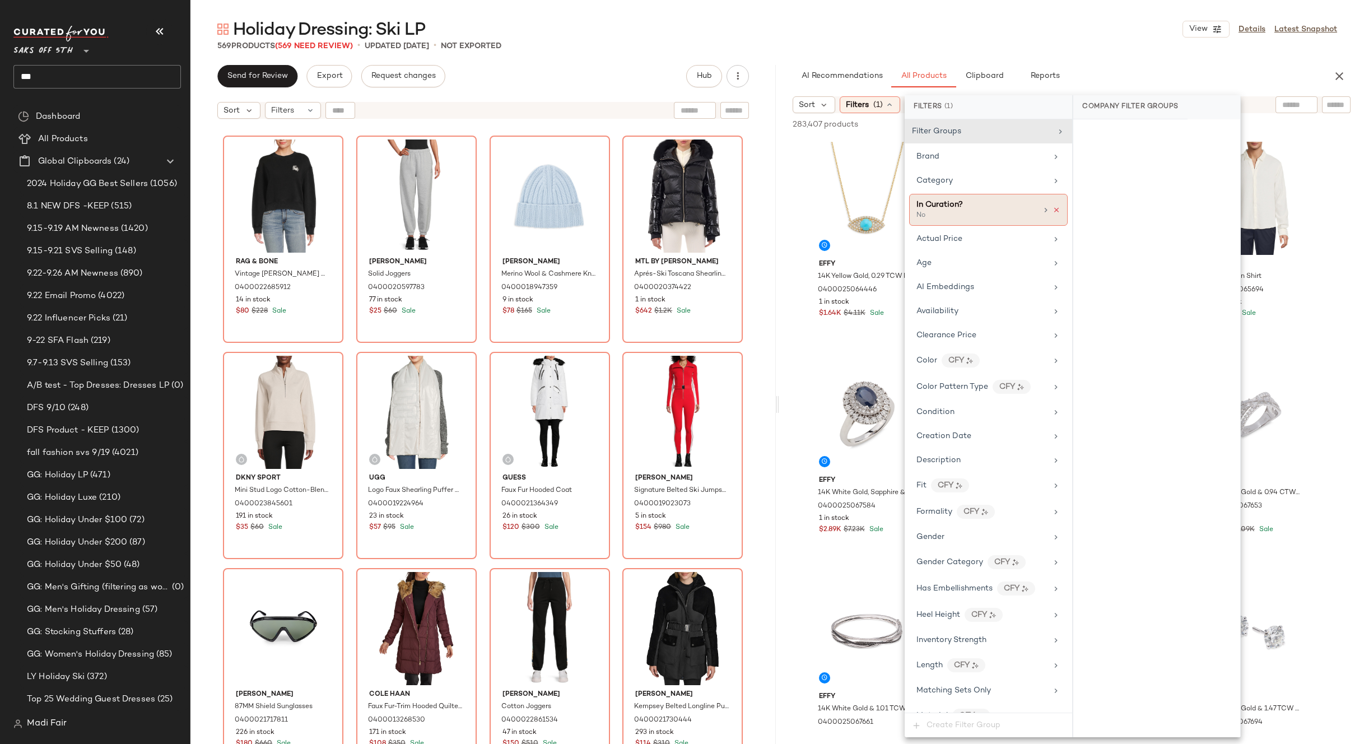
click at [1054, 208] on icon at bounding box center [1057, 210] width 8 height 8
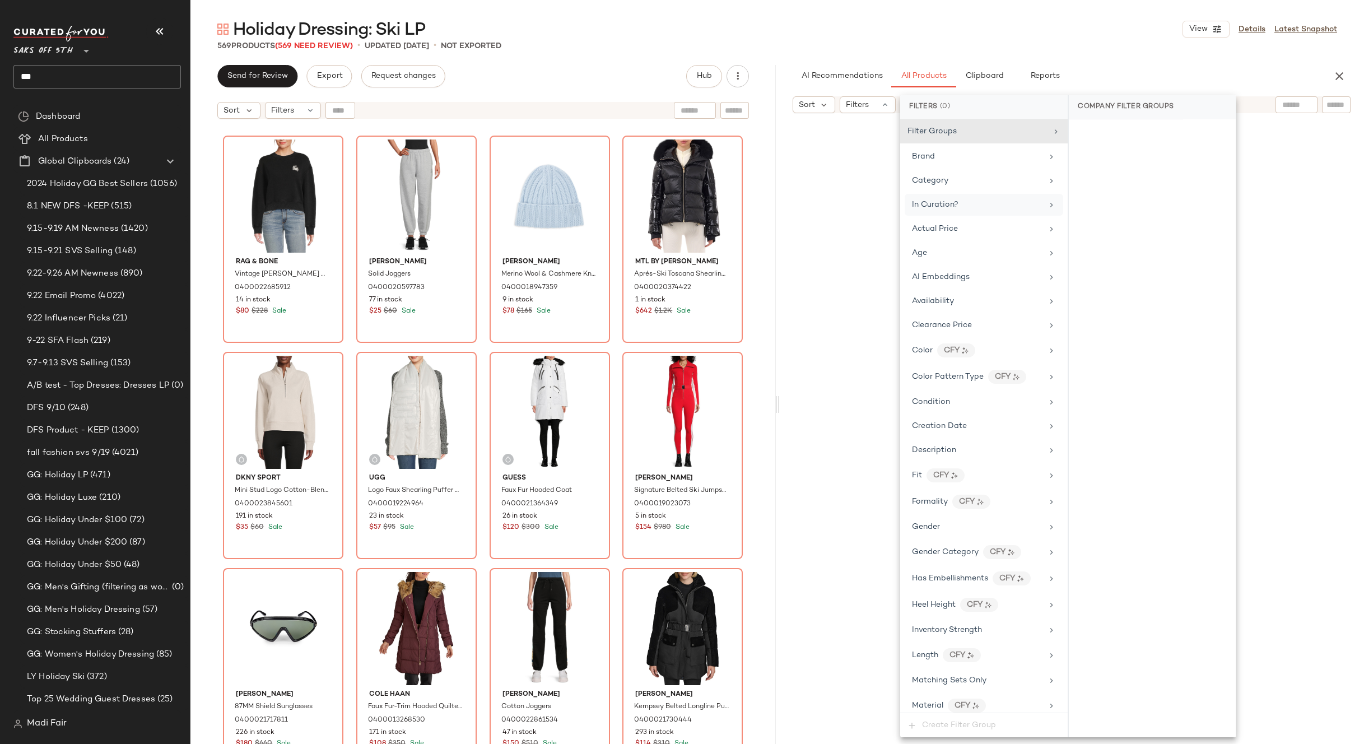
click at [997, 206] on div "In Curation?" at bounding box center [977, 205] width 131 height 12
click at [1089, 150] on div "No" at bounding box center [1152, 154] width 158 height 20
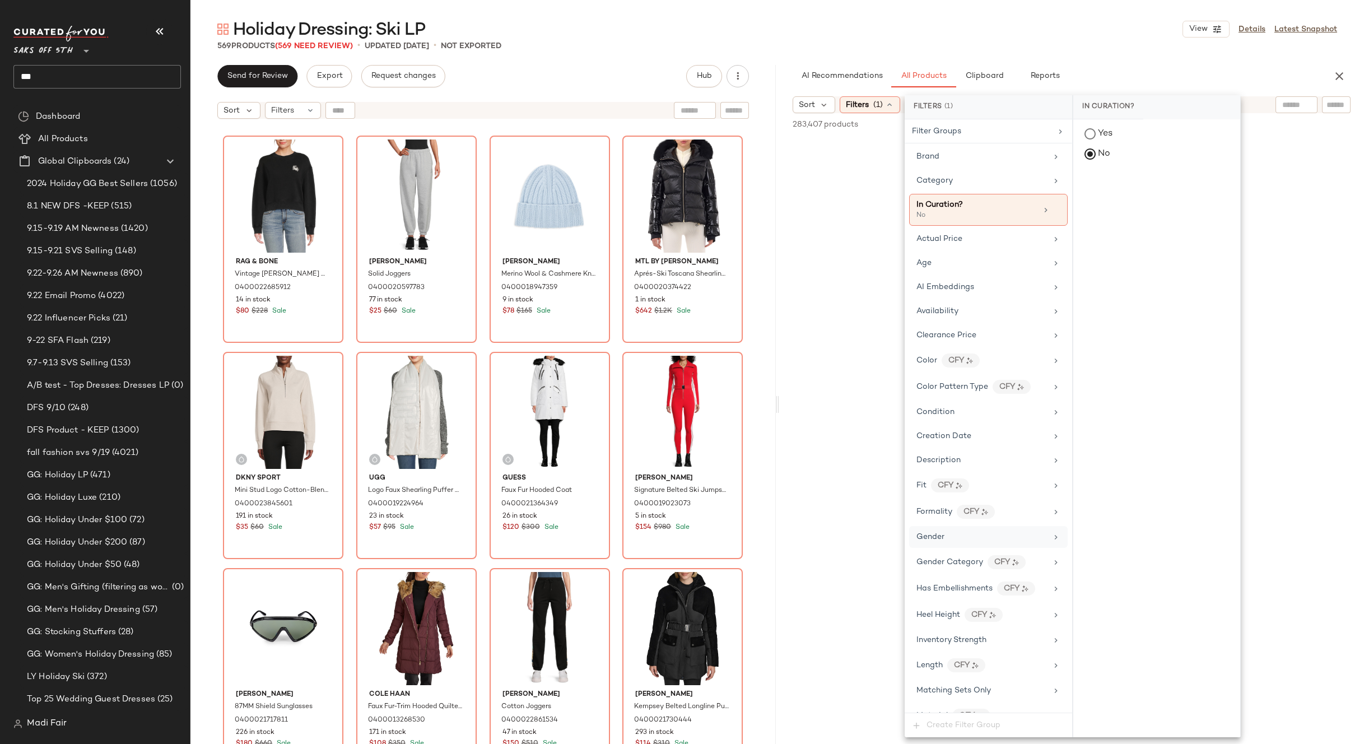
click at [941, 537] on span "Gender" at bounding box center [931, 537] width 28 height 8
click at [1134, 185] on div "female" at bounding box center [1156, 189] width 167 height 27
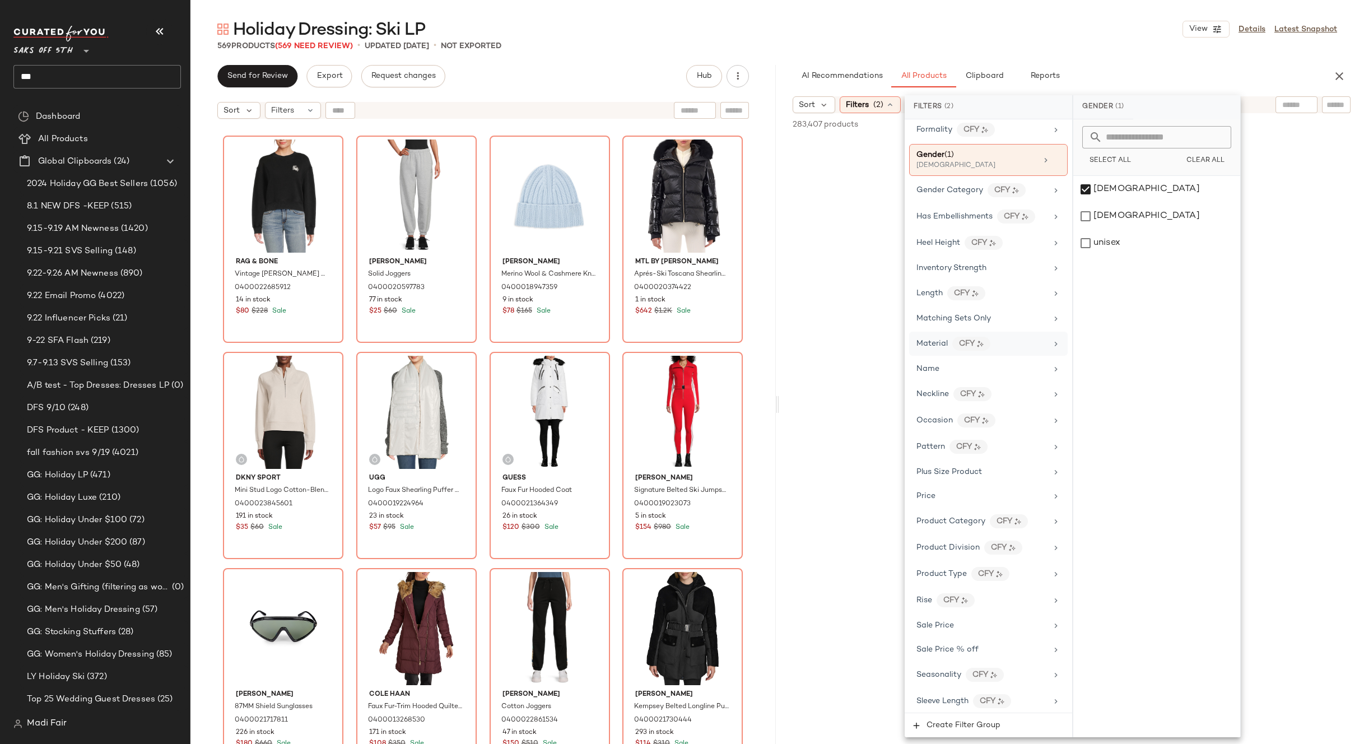
scroll to position [435, 0]
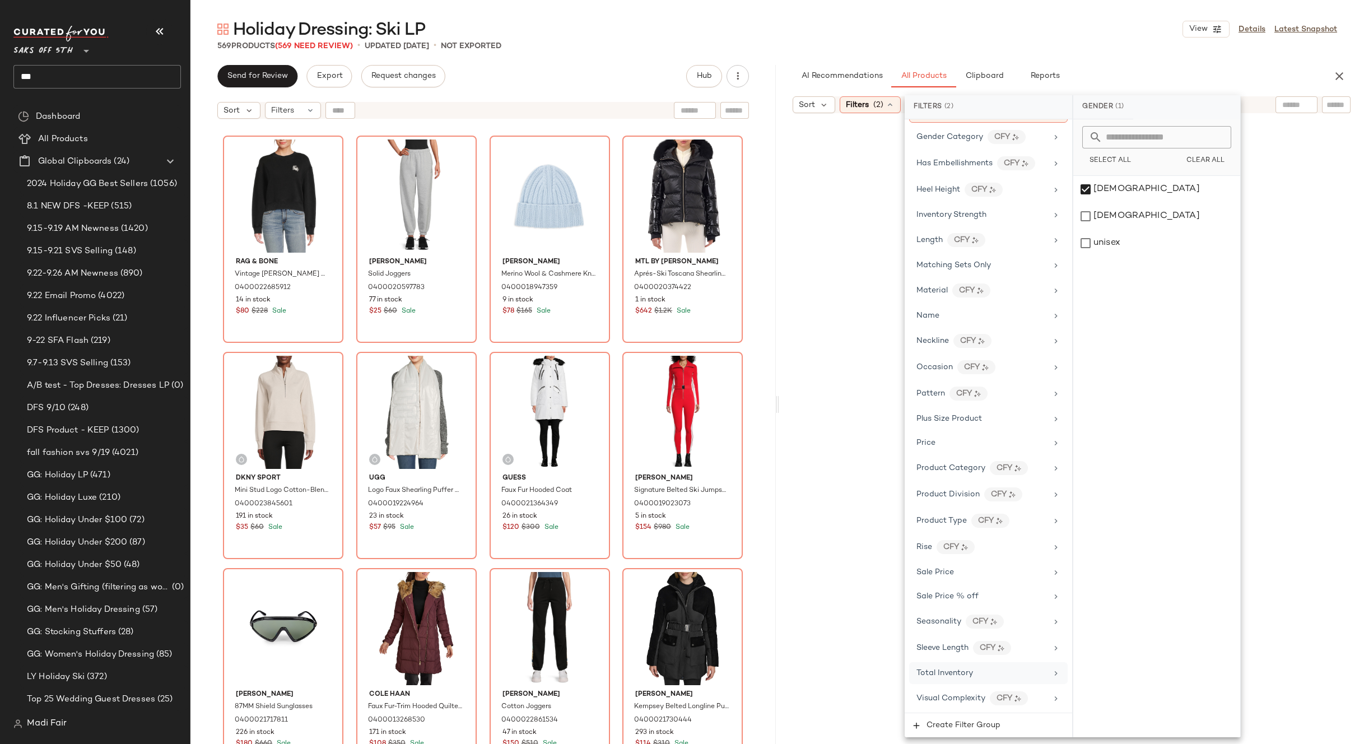
click at [958, 671] on span "Total Inventory" at bounding box center [945, 673] width 57 height 8
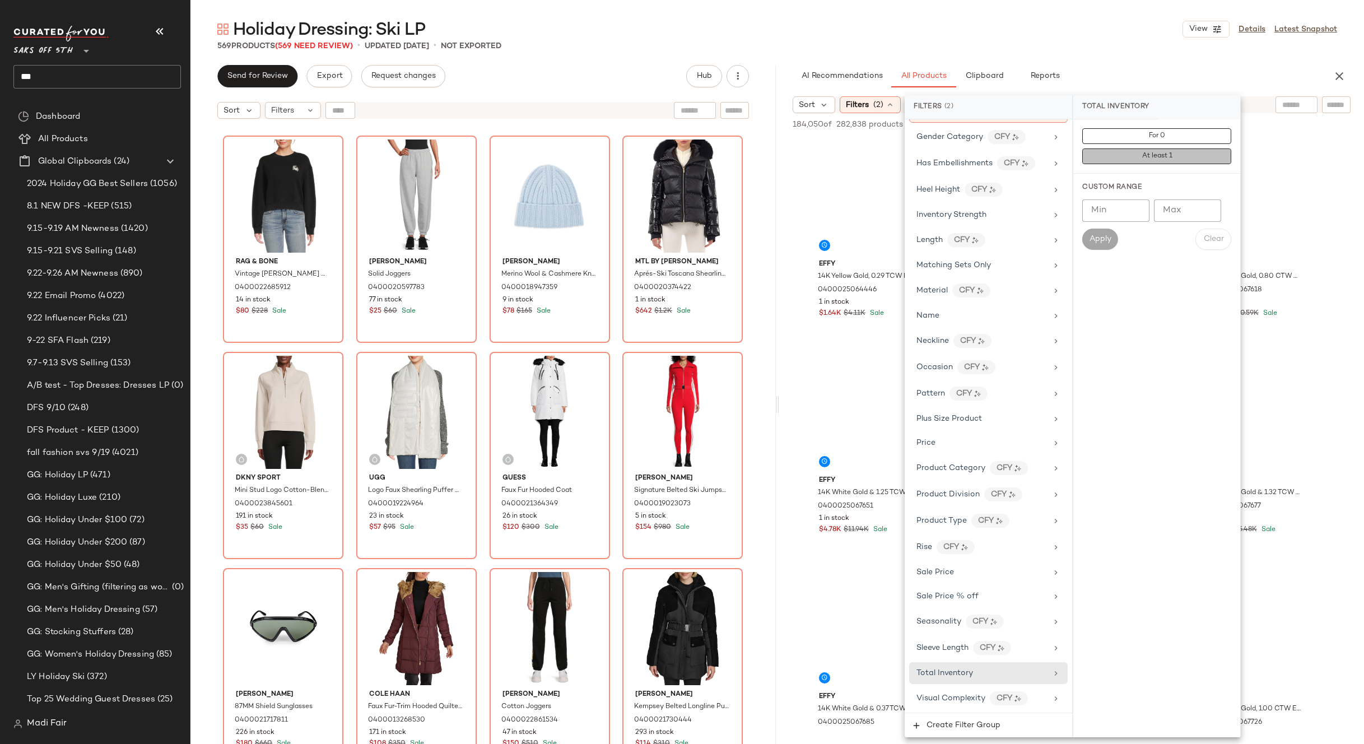
click at [1161, 149] on button "At least 1" at bounding box center [1156, 156] width 149 height 16
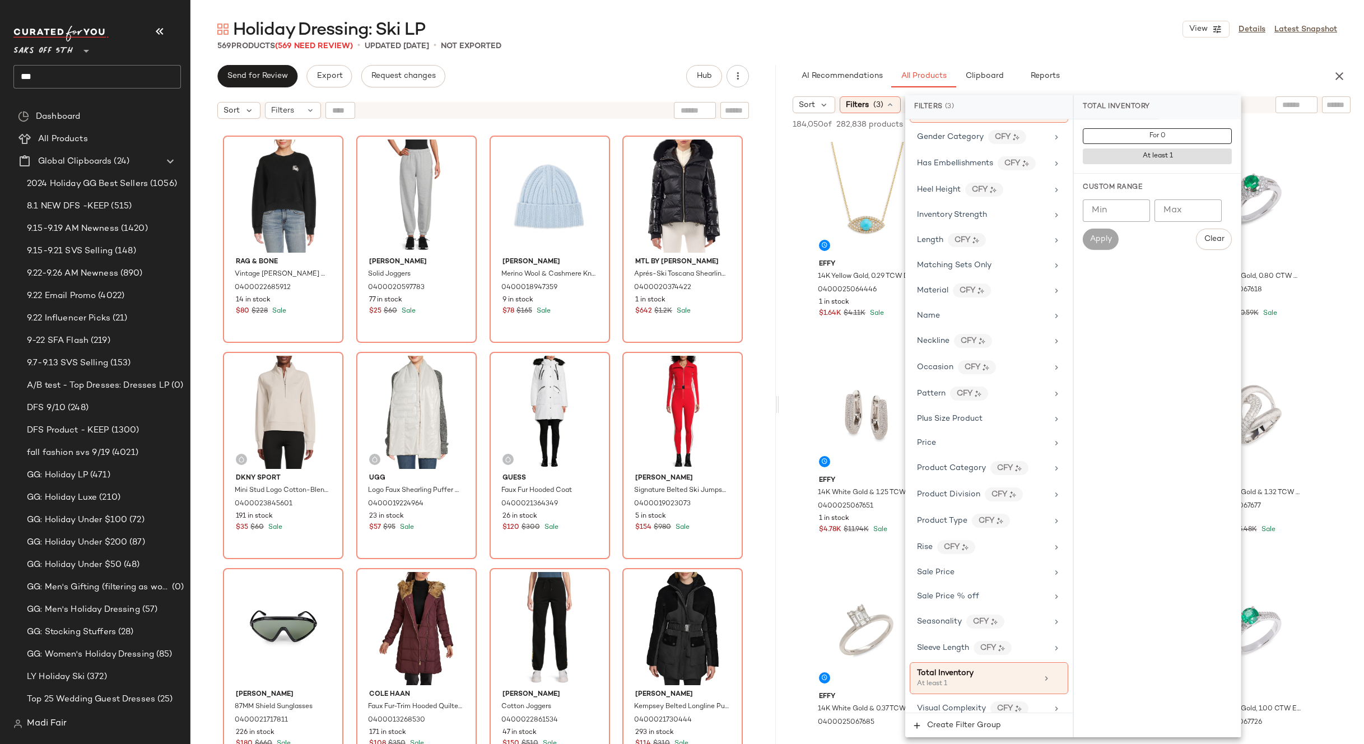
click at [1104, 25] on div "Holiday Dressing: Ski LP View Details Latest Snapshot" at bounding box center [777, 29] width 1174 height 22
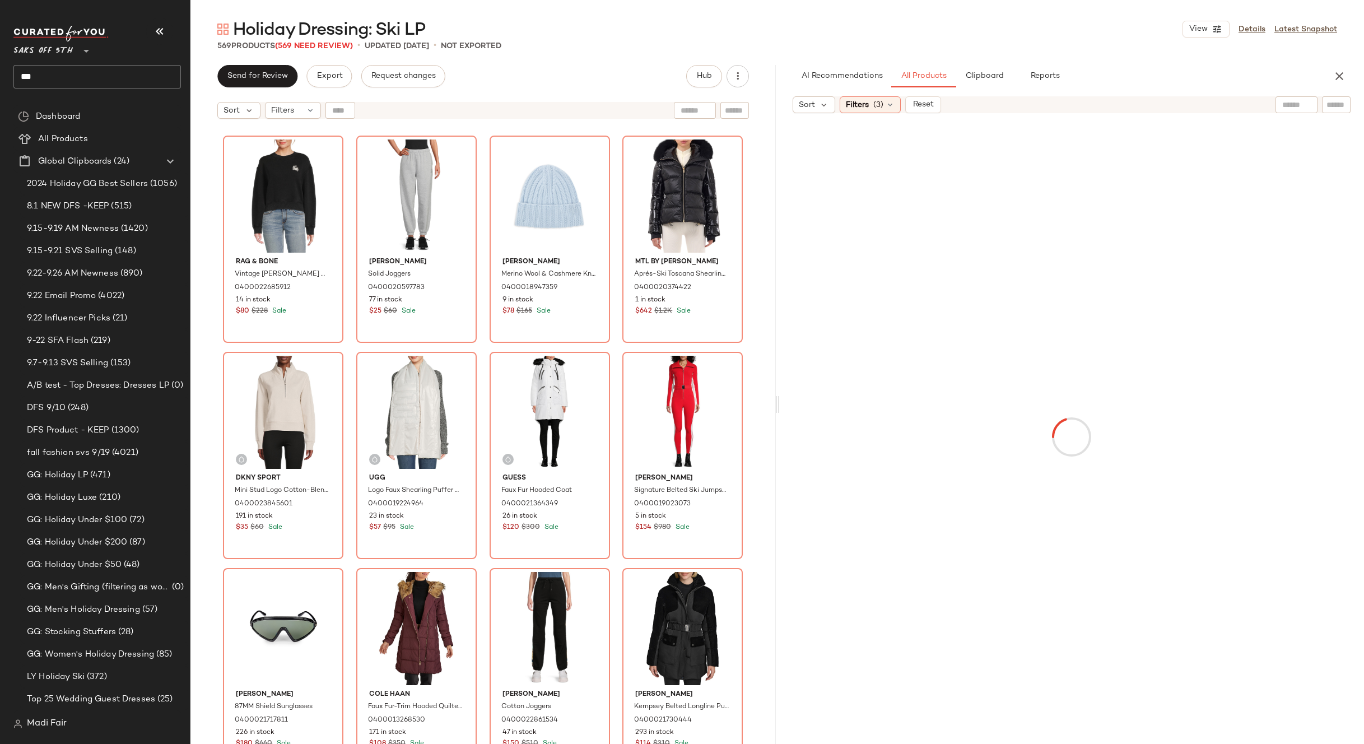
click at [1301, 108] on div at bounding box center [1297, 104] width 42 height 17
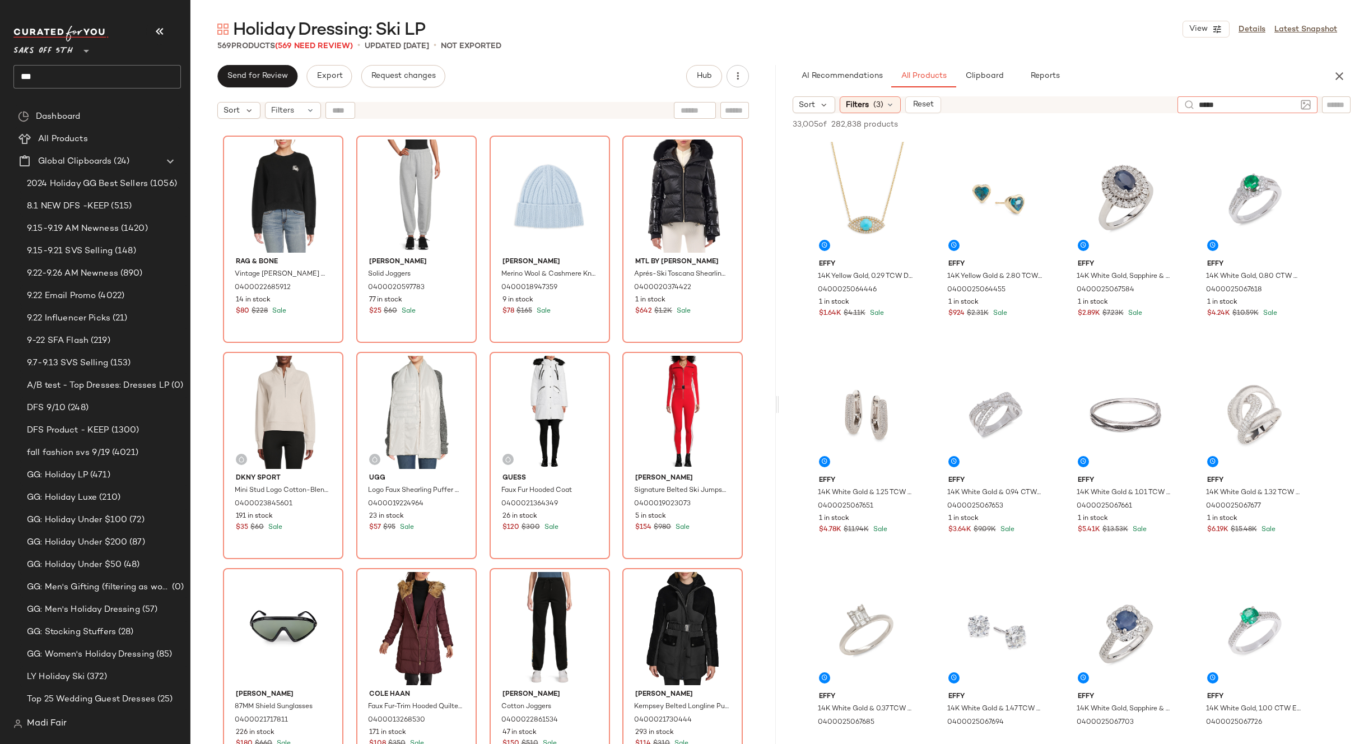
type input "******"
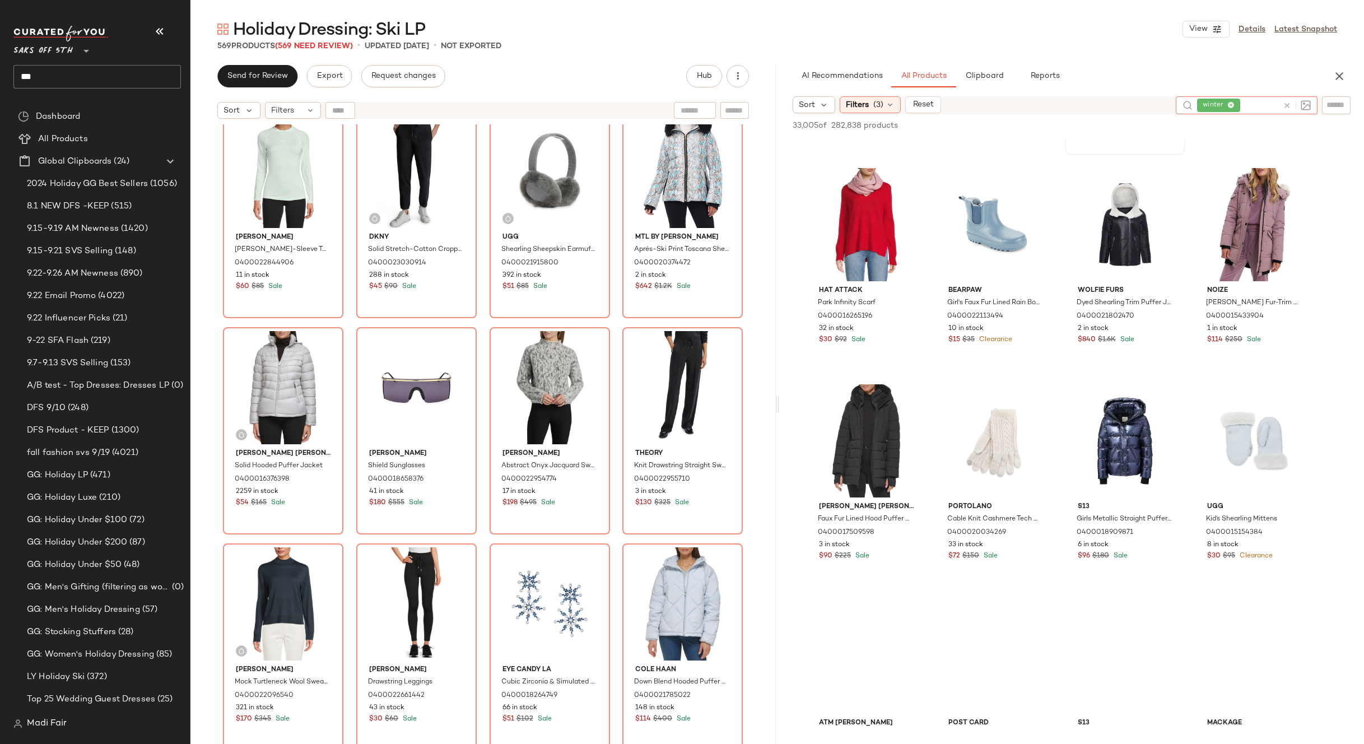
scroll to position [840, 0]
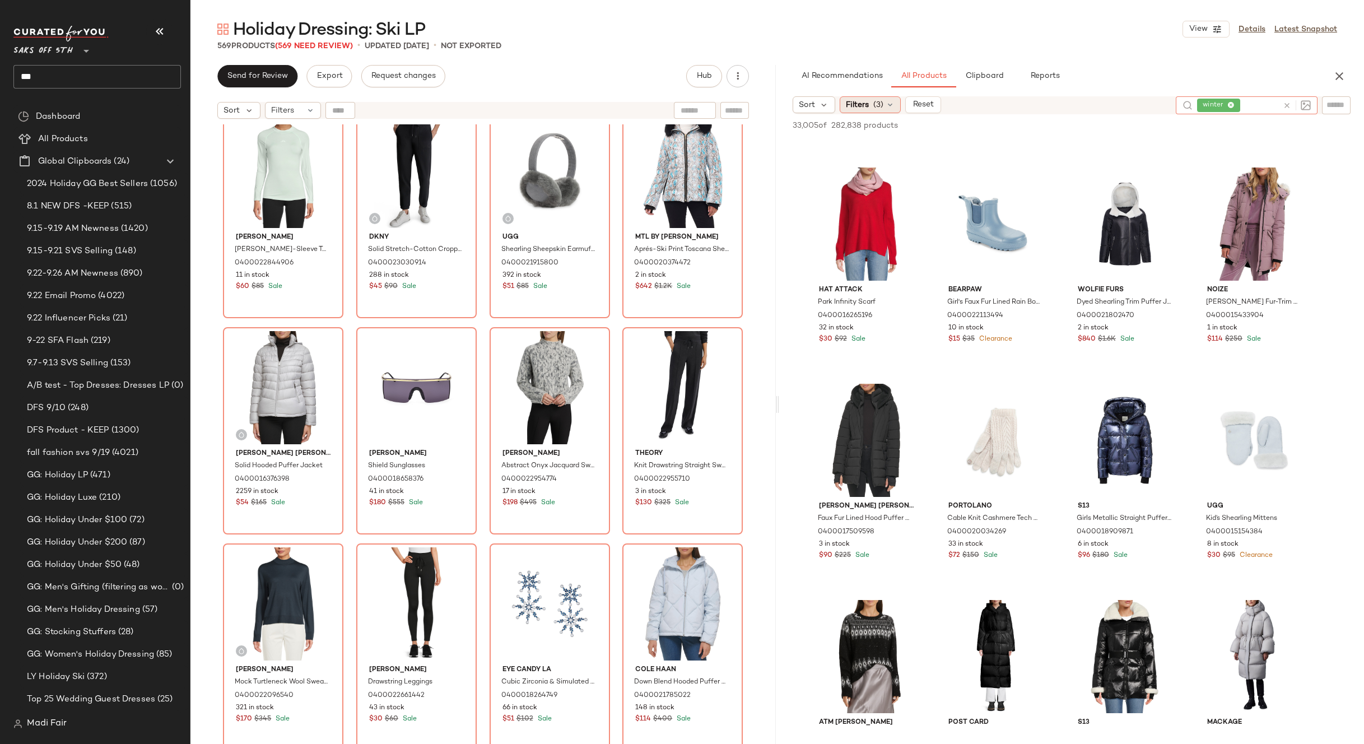
click at [886, 106] on icon at bounding box center [890, 104] width 9 height 9
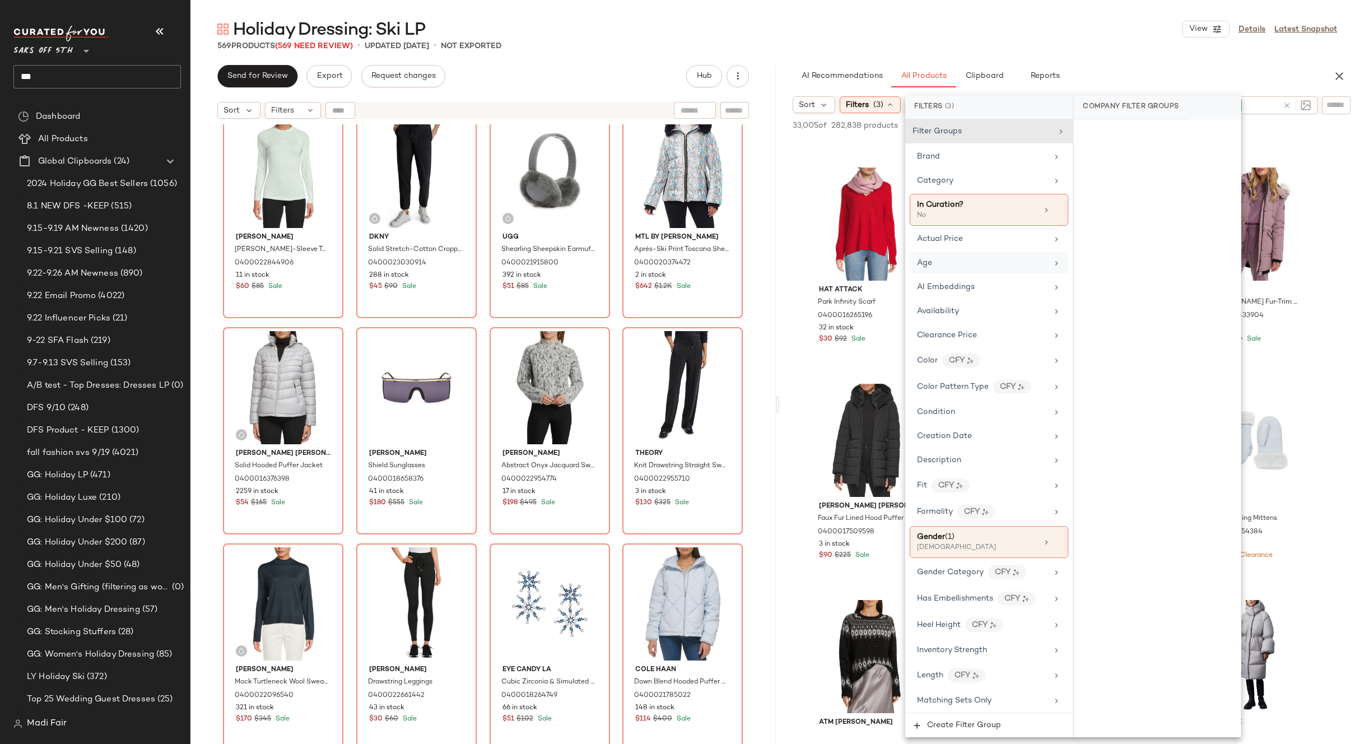
click at [976, 264] on div "Age" at bounding box center [982, 263] width 131 height 12
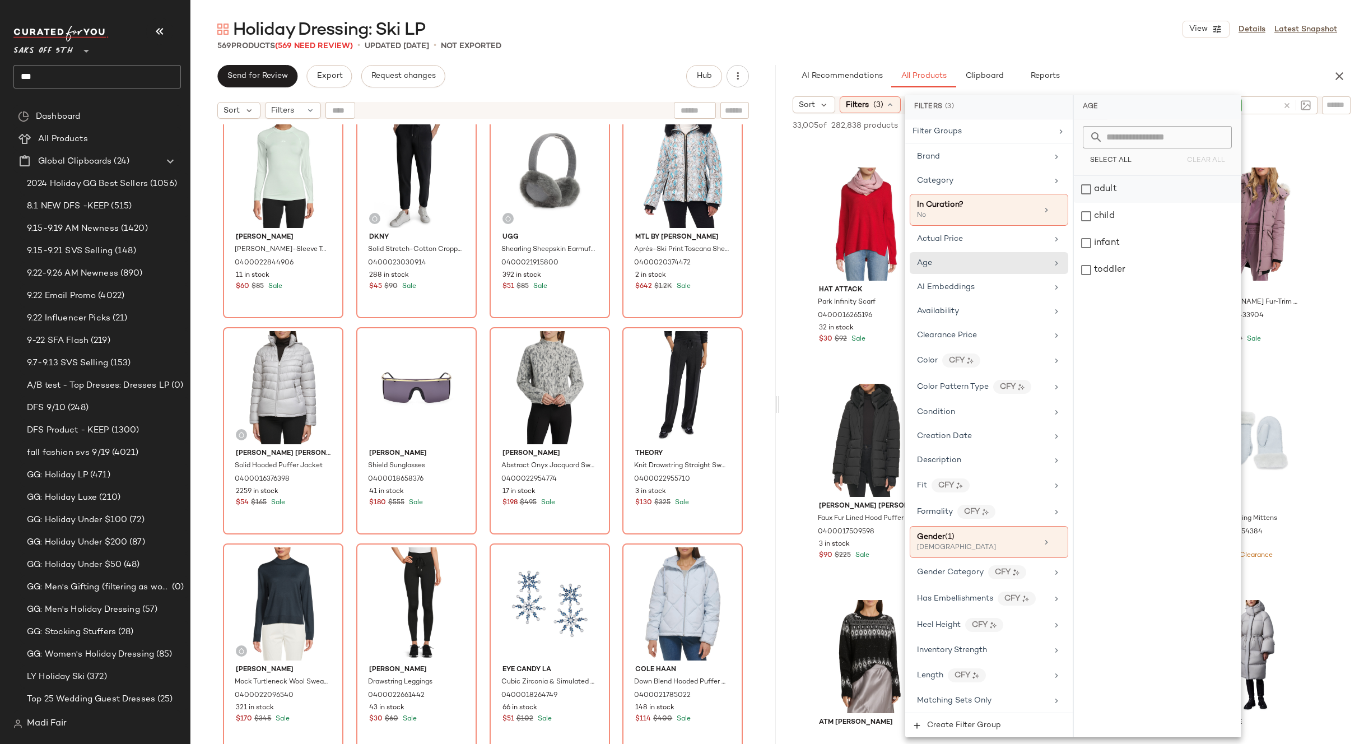
click at [1111, 190] on div "adult" at bounding box center [1157, 189] width 167 height 27
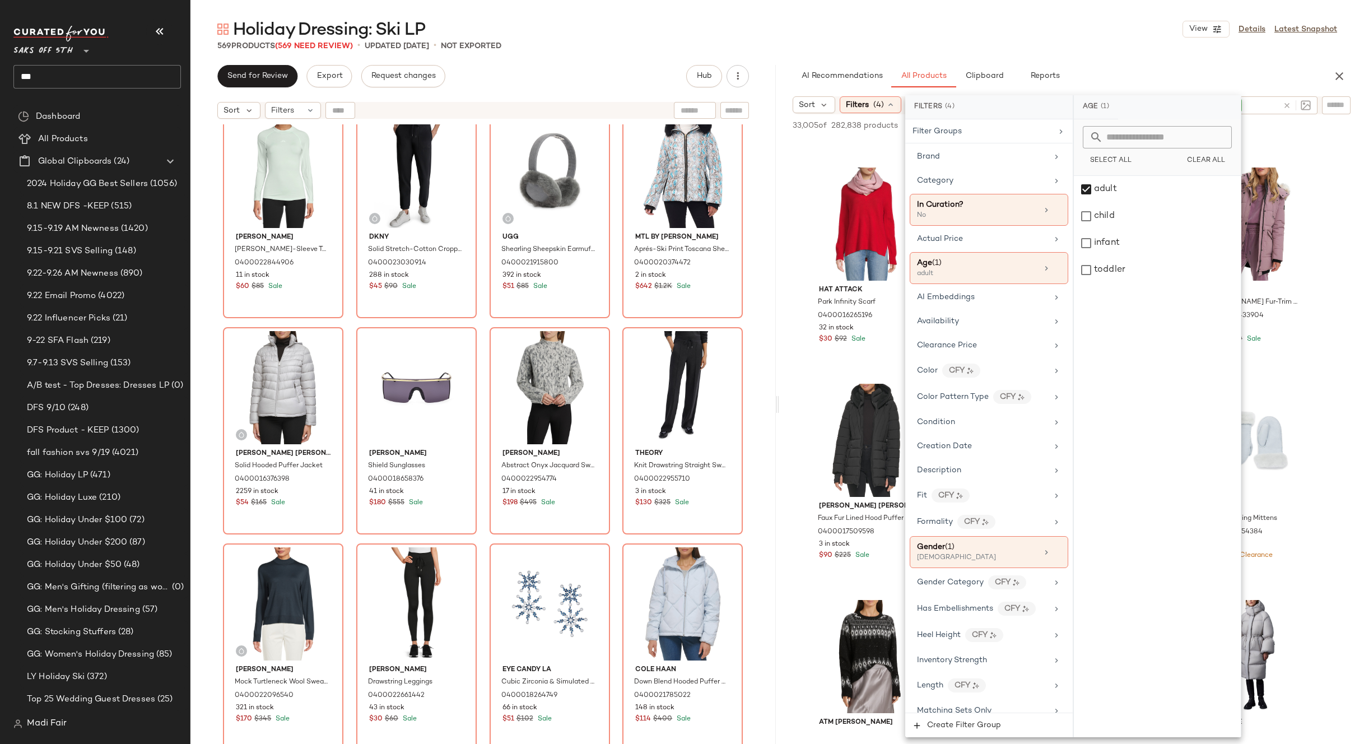
click at [1091, 31] on div "Holiday Dressing: Ski LP View Details Latest Snapshot" at bounding box center [777, 29] width 1174 height 22
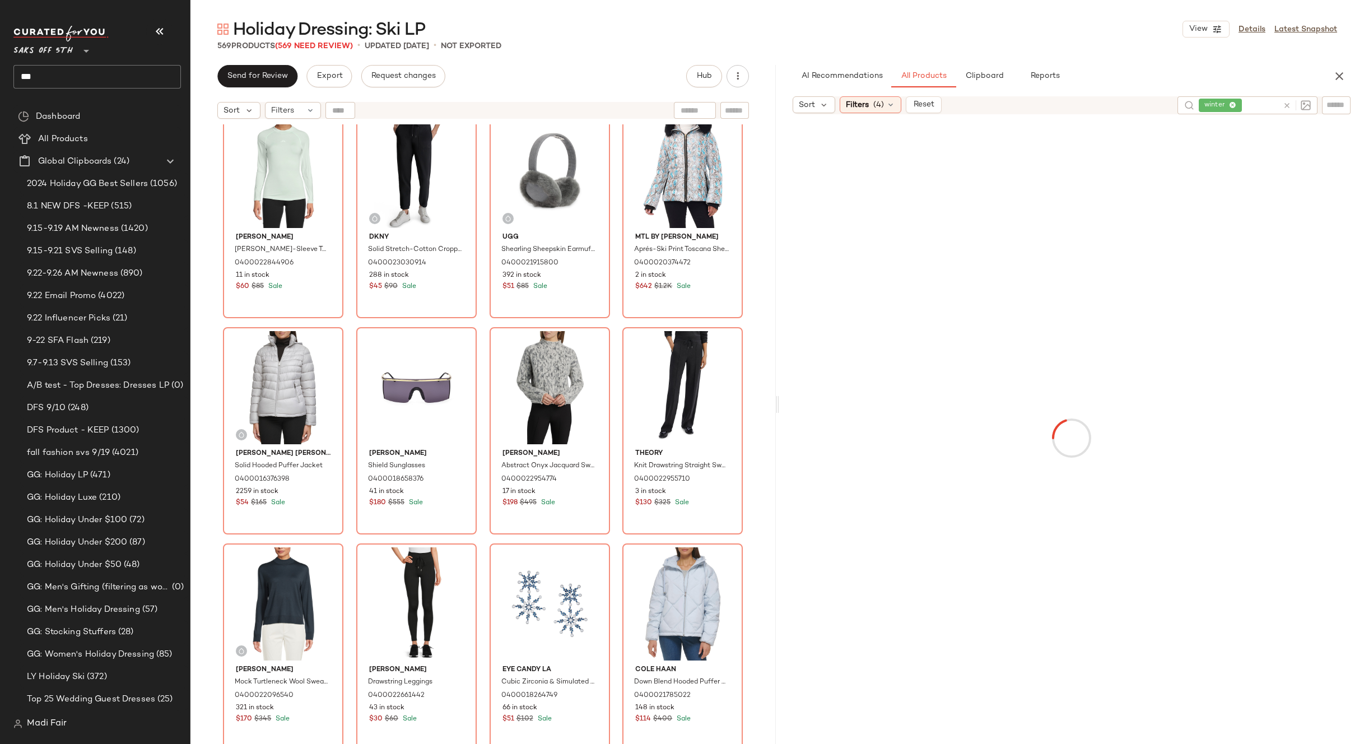
click at [1249, 108] on input "text" at bounding box center [1261, 106] width 34 height 12
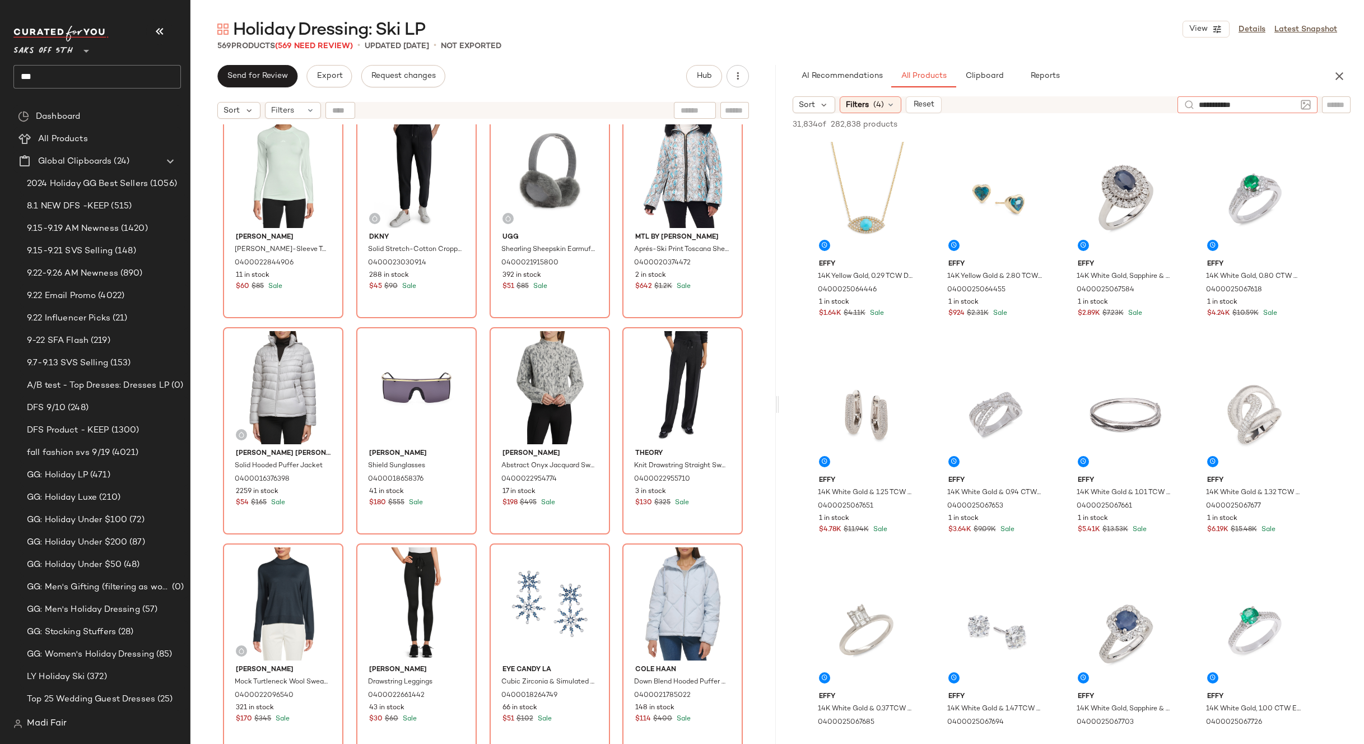
type input "**********"
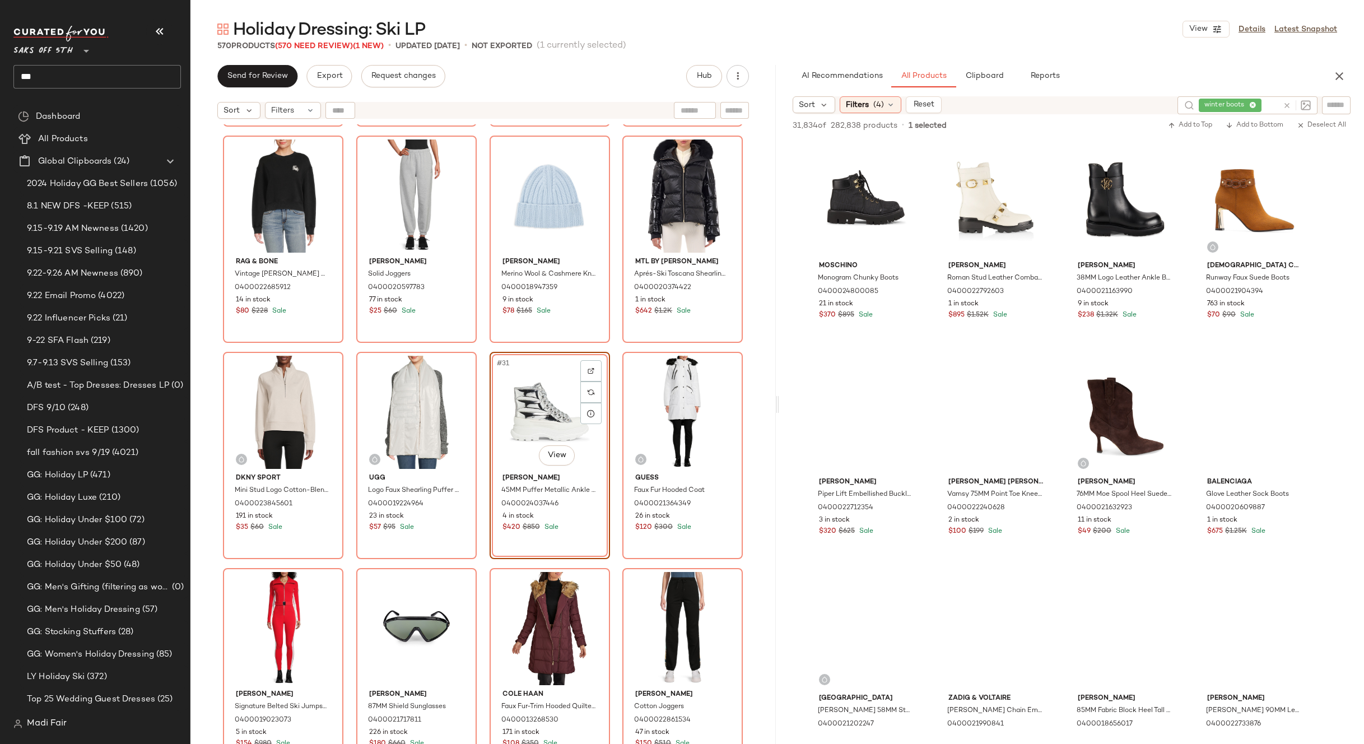
scroll to position [3697, 0]
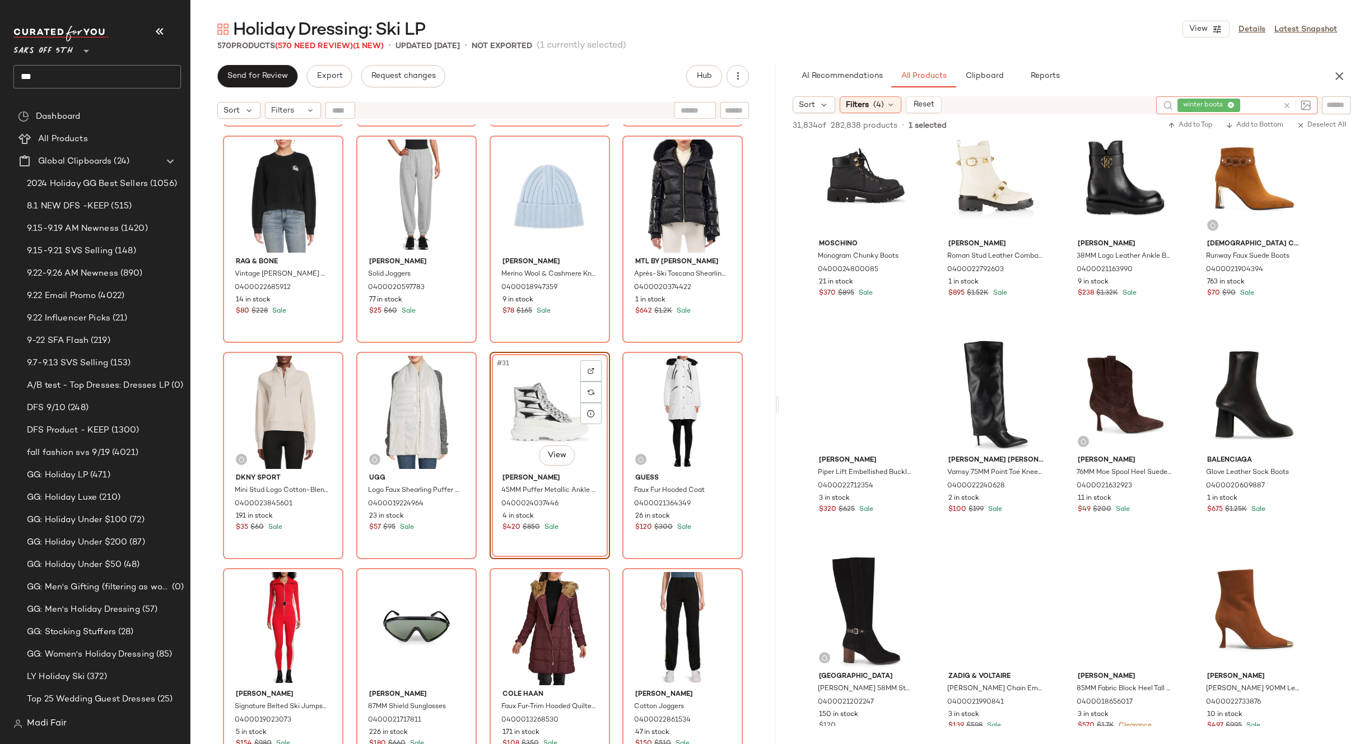
click at [1238, 100] on span "winter boots" at bounding box center [1209, 105] width 63 height 13
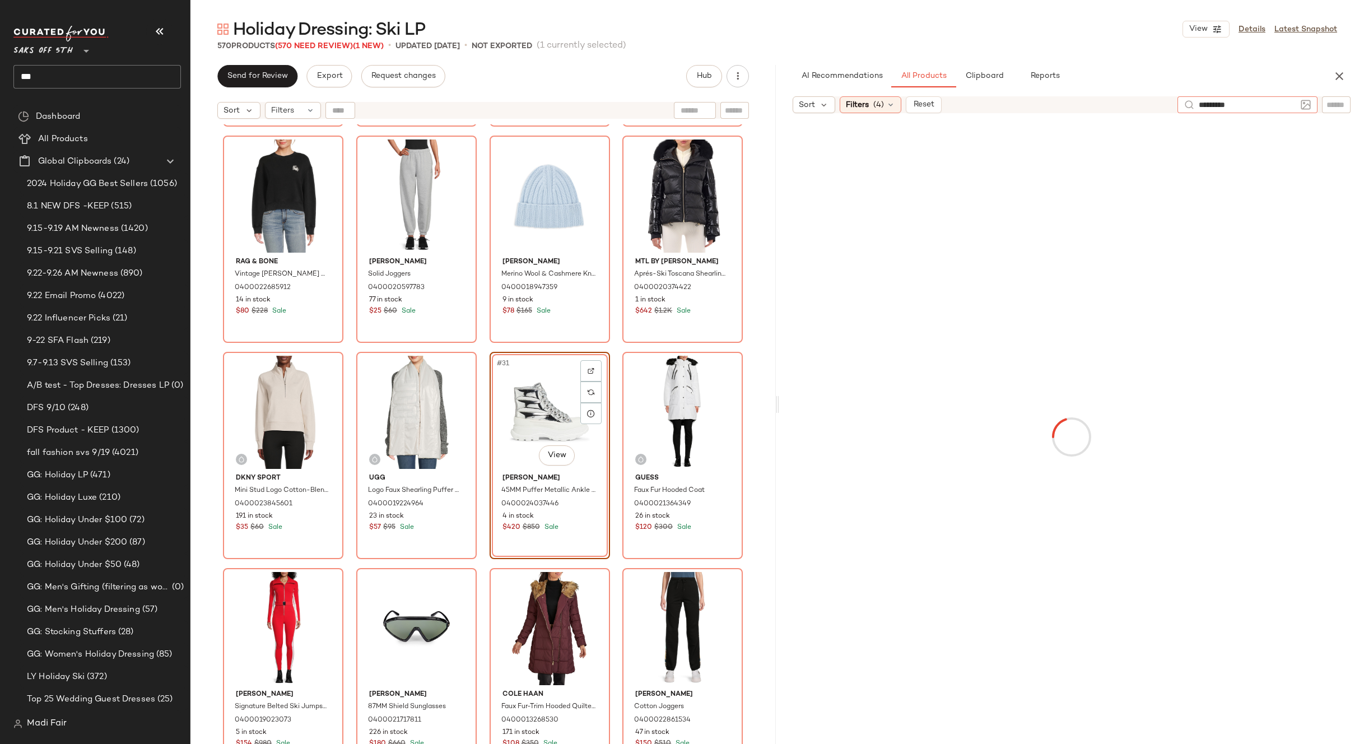
type input "**********"
click at [1121, 239] on div "No Products Found No products match your current filters. Clear Filters" at bounding box center [1071, 432] width 585 height 587
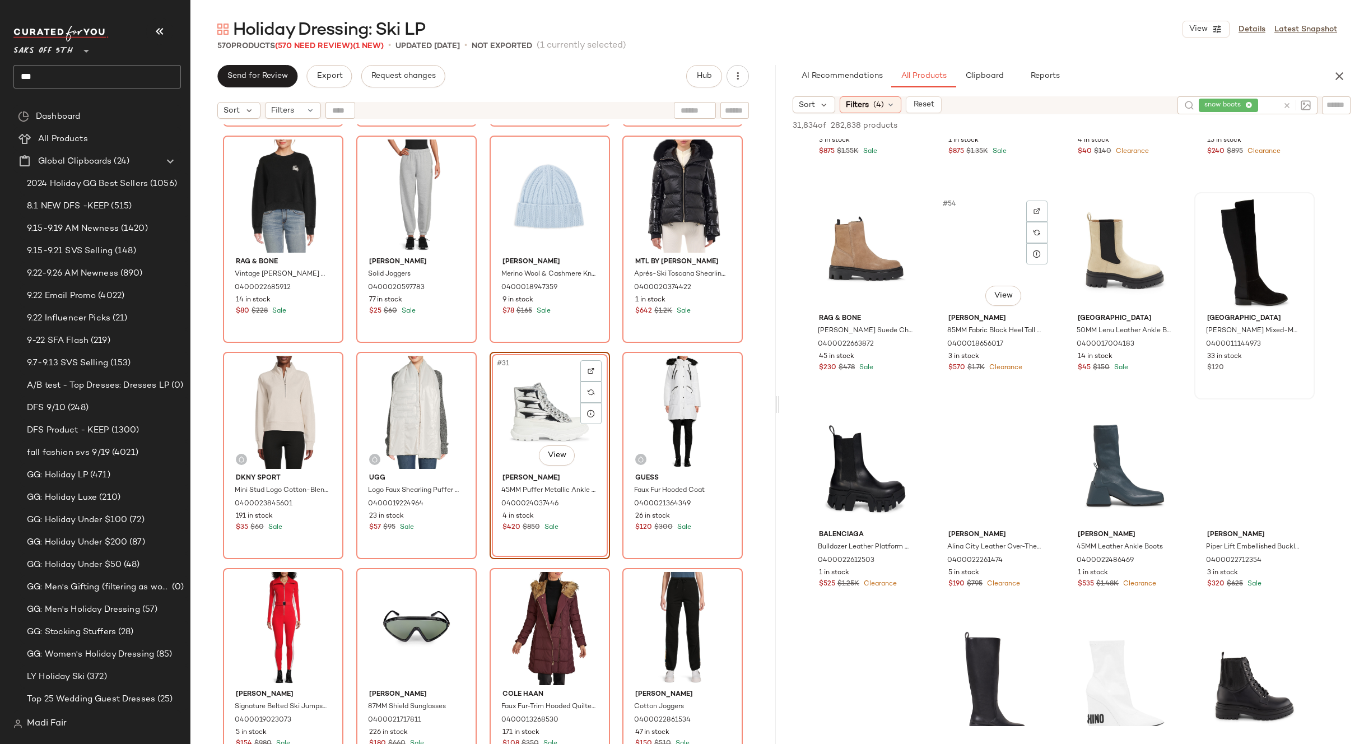
scroll to position [2857, 0]
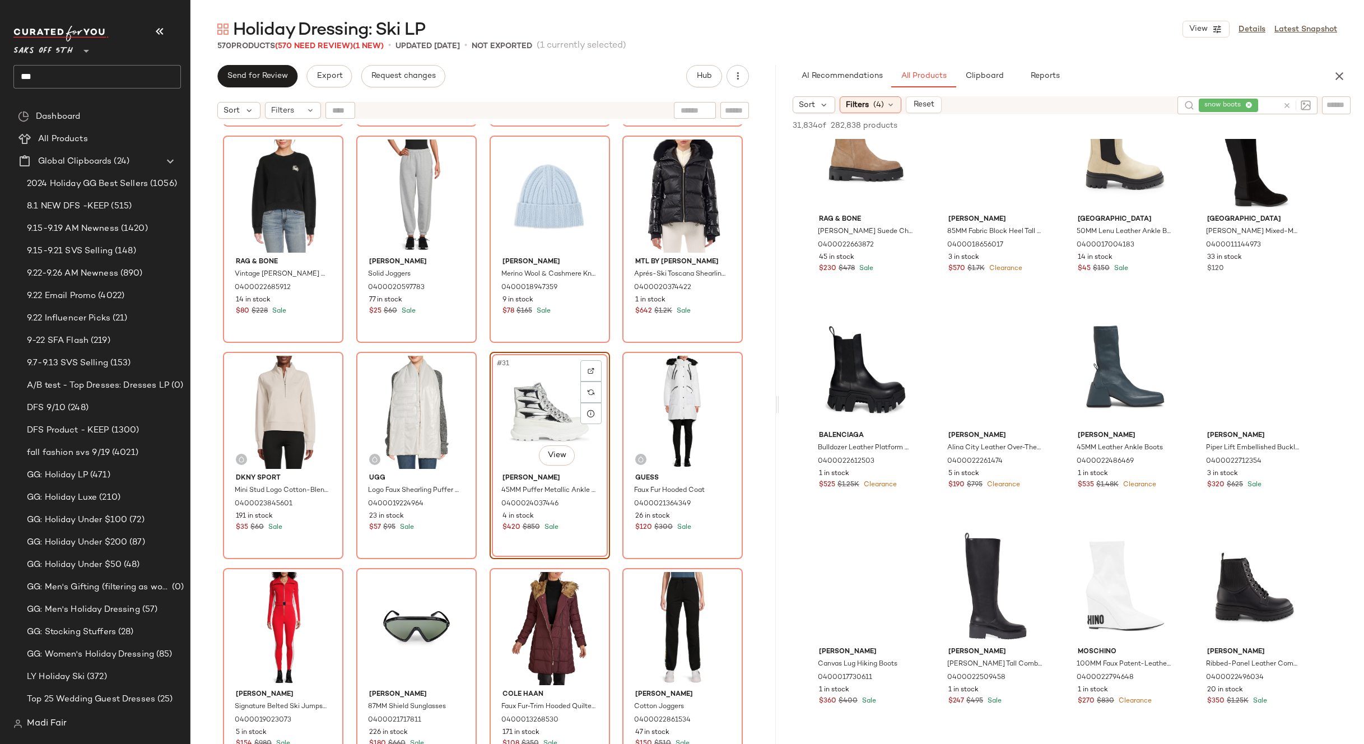
click at [1218, 108] on span "snow boots" at bounding box center [1224, 105] width 41 height 10
type input "***"
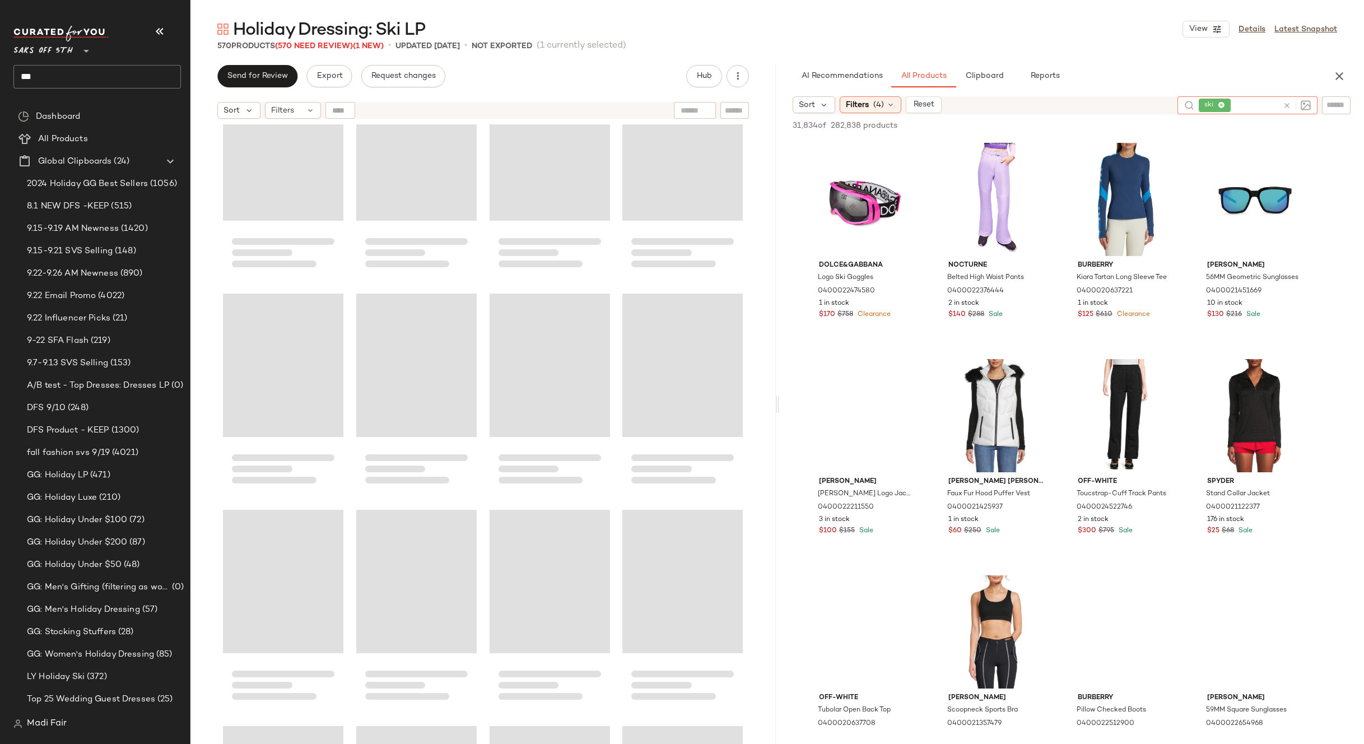
scroll to position [22849, 0]
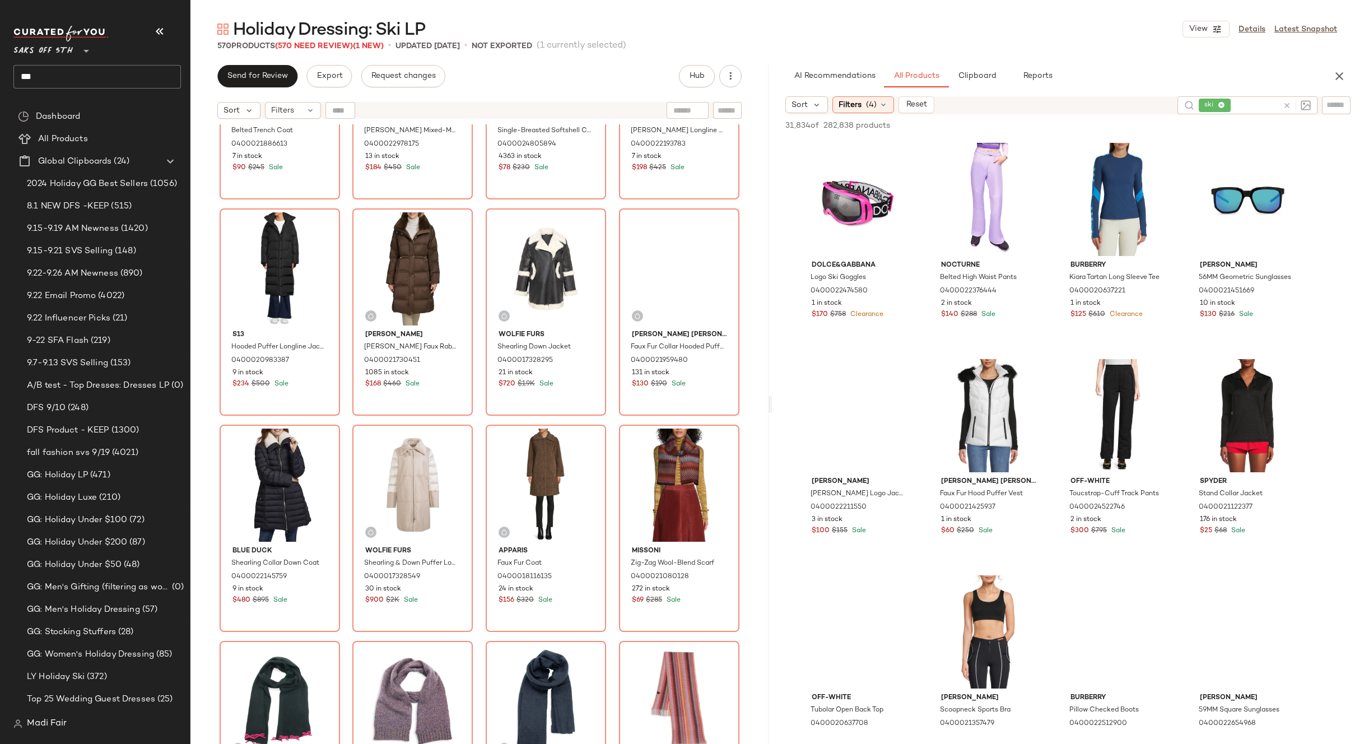
drag, startPoint x: 775, startPoint y: 607, endPoint x: 770, endPoint y: 664, distance: 57.4
click at [770, 664] on div "Holiday Dressing: Ski LP View Details Latest Snapshot 570 Products (570 Need Re…" at bounding box center [777, 381] width 1174 height 726
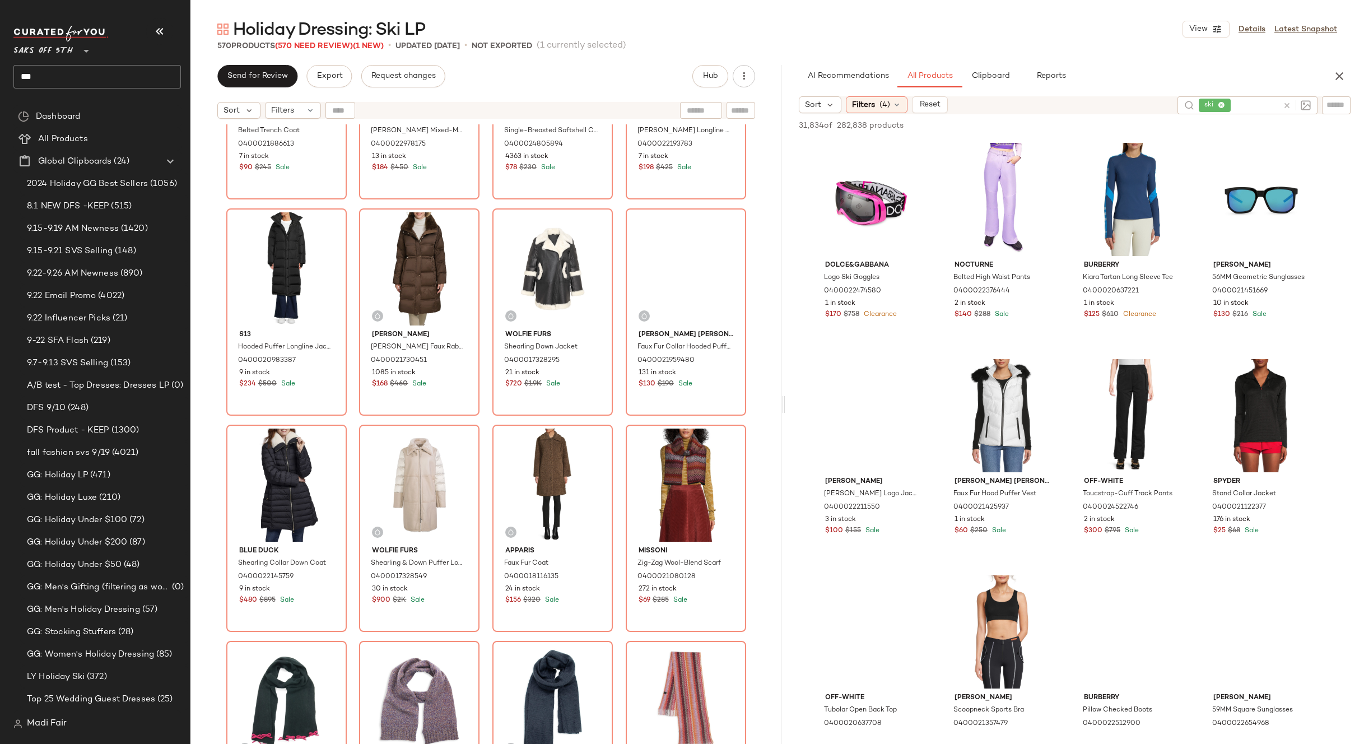
drag, startPoint x: 770, startPoint y: 654, endPoint x: 786, endPoint y: 654, distance: 15.7
click at [786, 654] on div "Holiday Dressing: Ski LP View Details Latest Snapshot 570 Products (570 Need Re…" at bounding box center [777, 381] width 1174 height 726
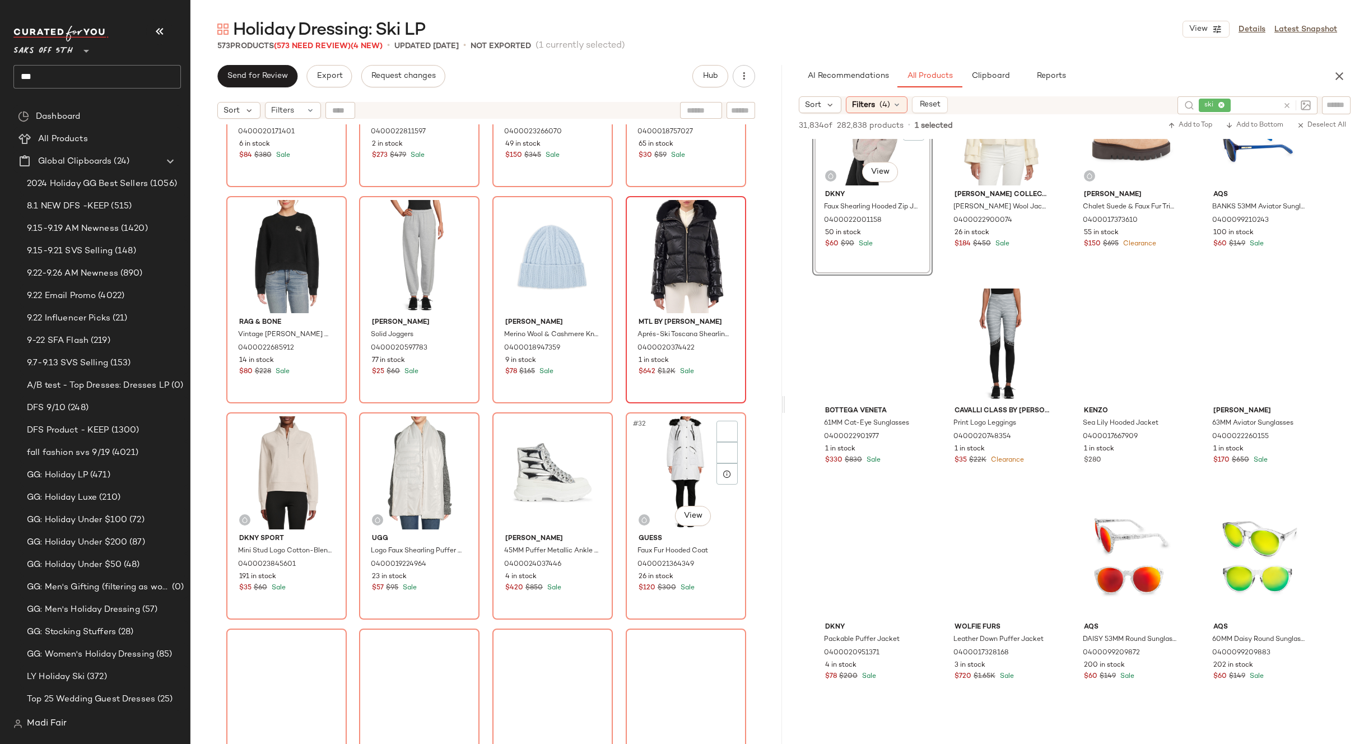
scroll to position [1241, 0]
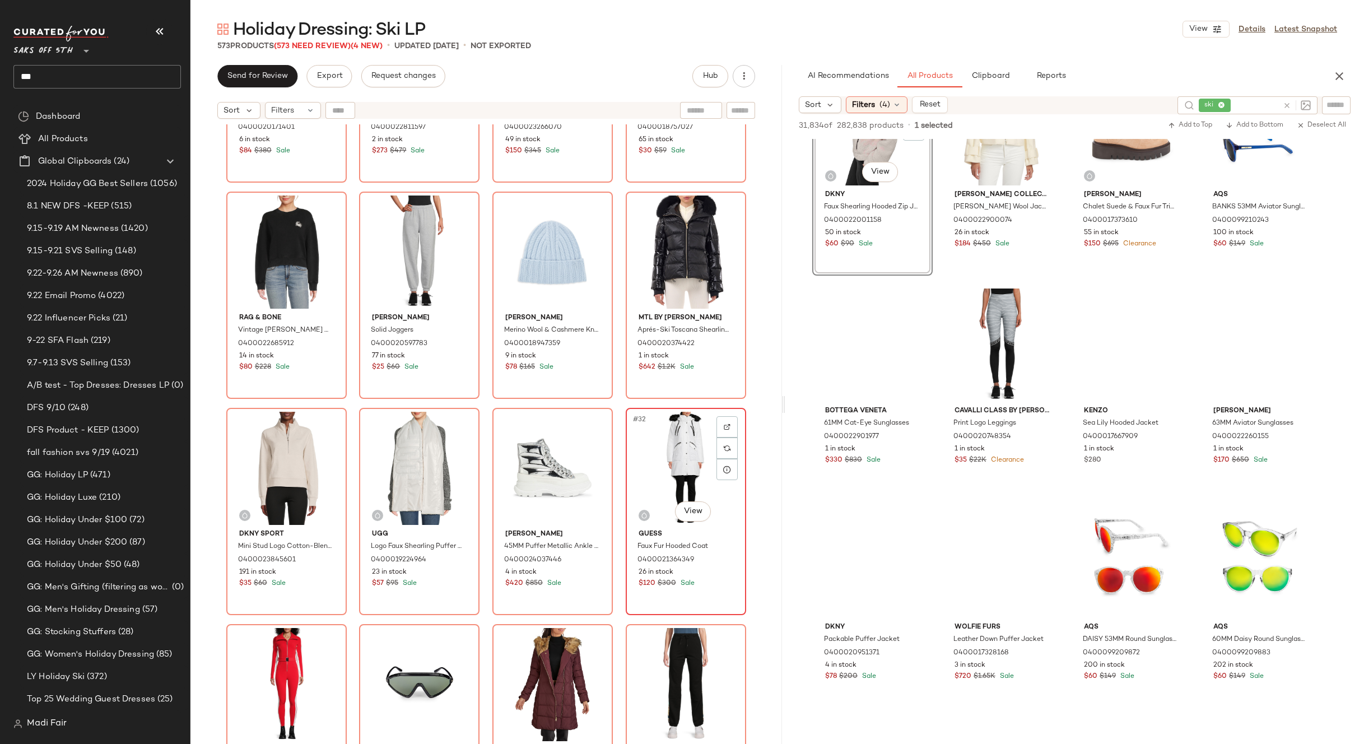
click at [661, 461] on div "#32 View" at bounding box center [686, 468] width 113 height 113
click at [275, 461] on div "#29 View" at bounding box center [286, 468] width 113 height 113
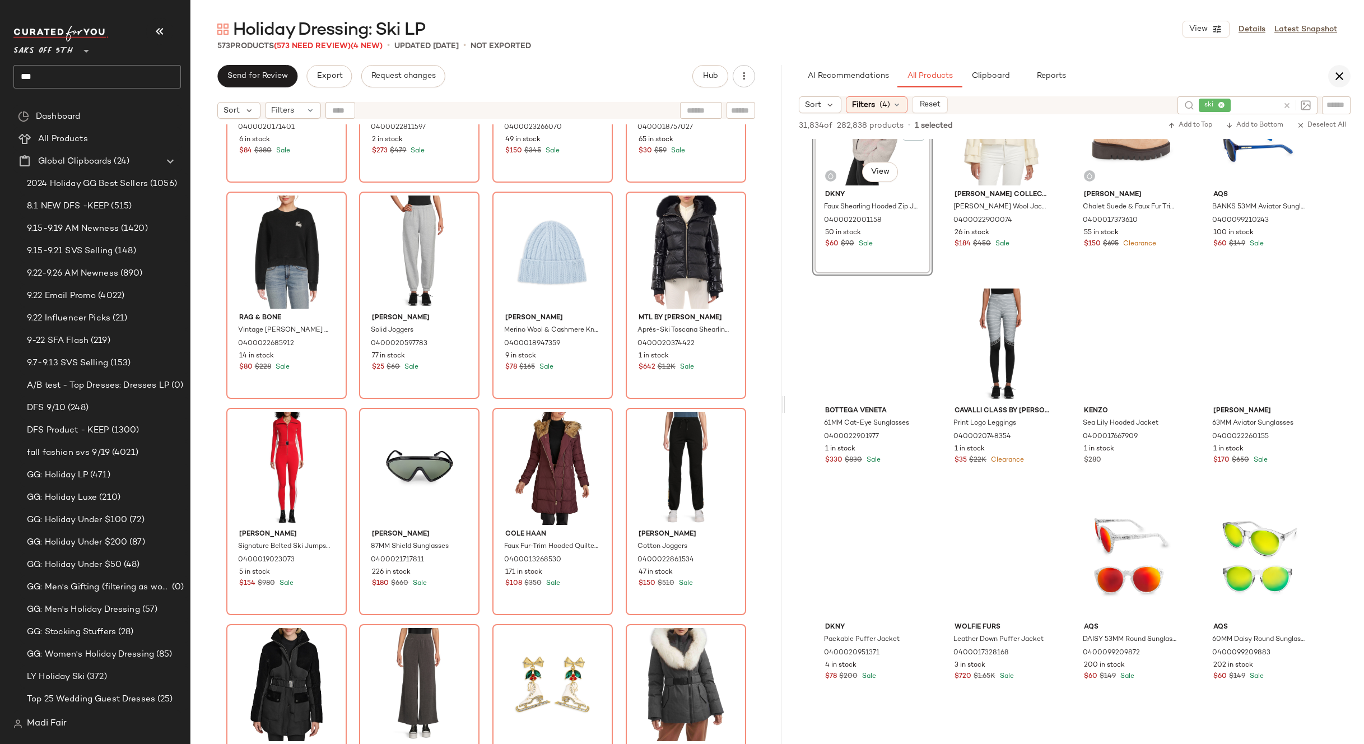
click at [1342, 80] on icon "button" at bounding box center [1339, 75] width 13 height 13
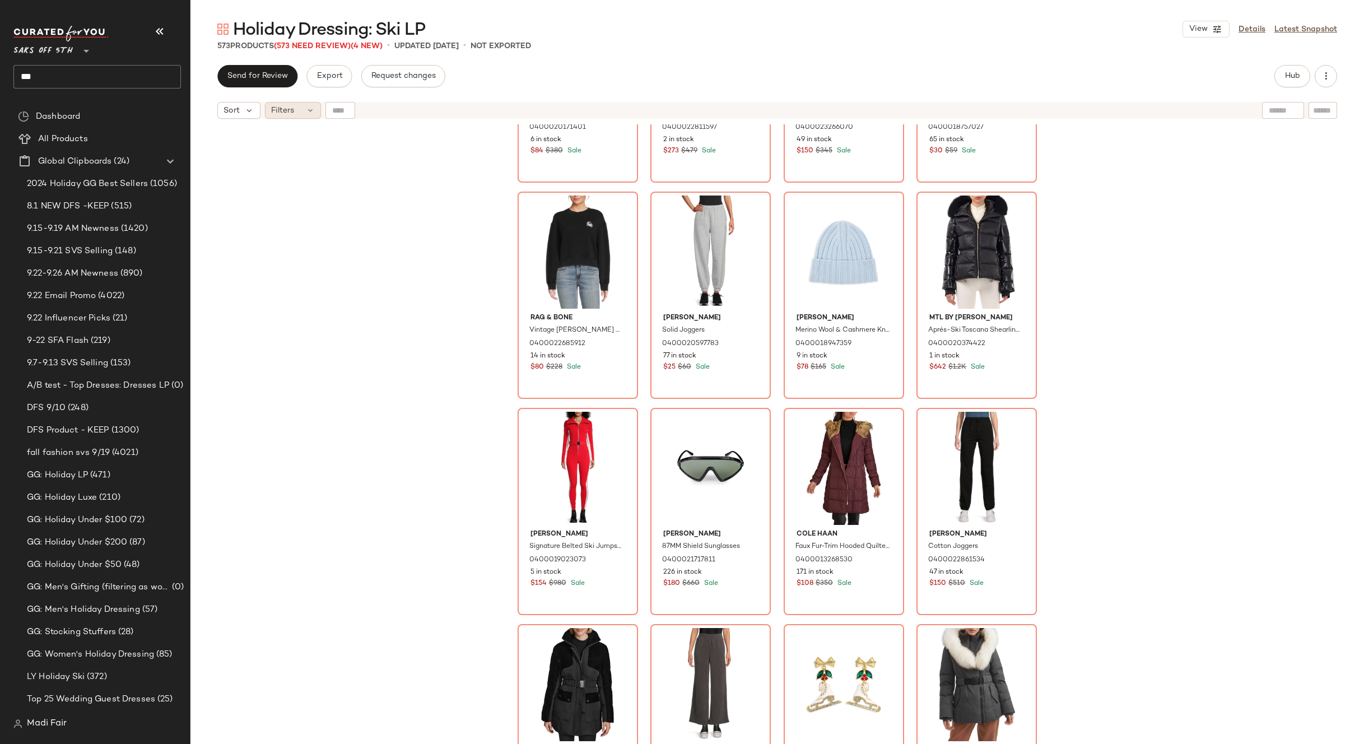
click at [273, 111] on span "Filters" at bounding box center [282, 111] width 23 height 12
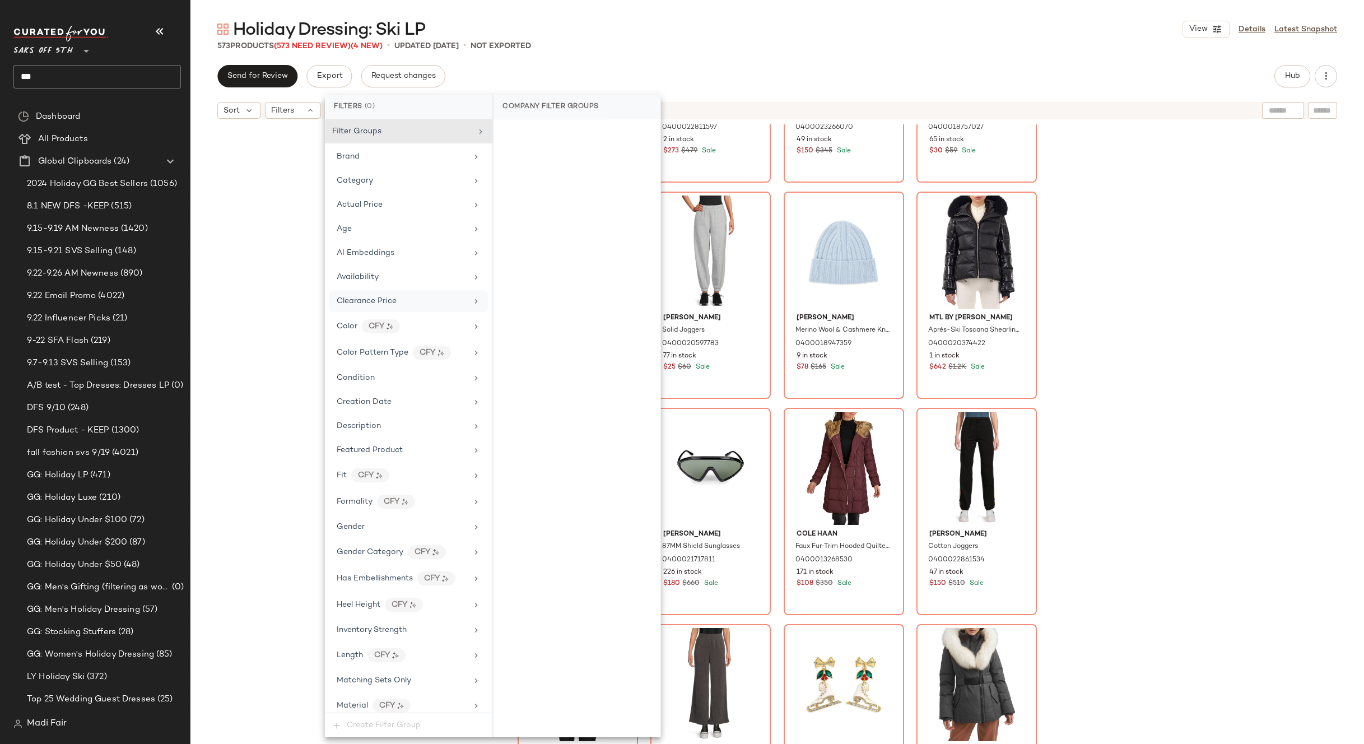
click at [414, 308] on div "Clearance Price" at bounding box center [408, 301] width 159 height 22
click at [582, 138] on div "On clearance" at bounding box center [577, 134] width 158 height 20
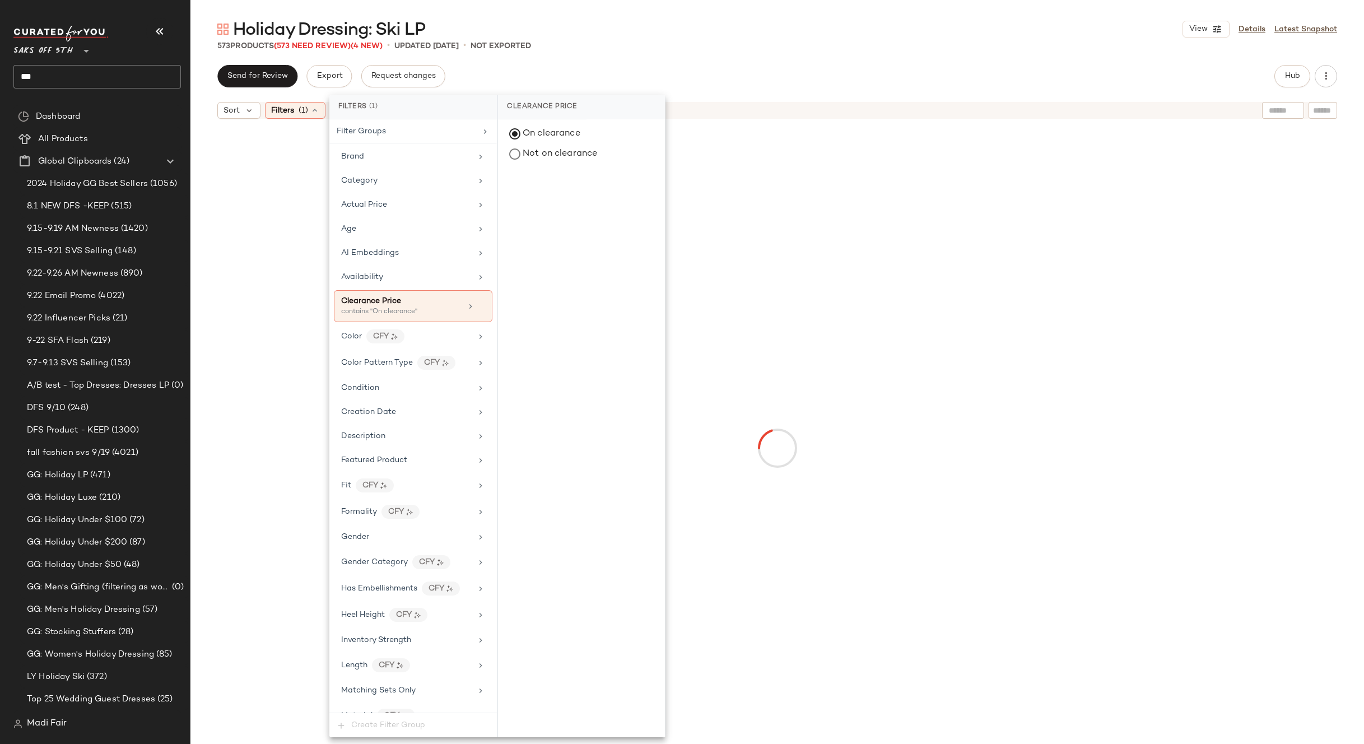
click at [655, 50] on div "573 Products (573 Need Review) (4 New) • updated Sep 24th • Not Exported" at bounding box center [777, 45] width 1174 height 11
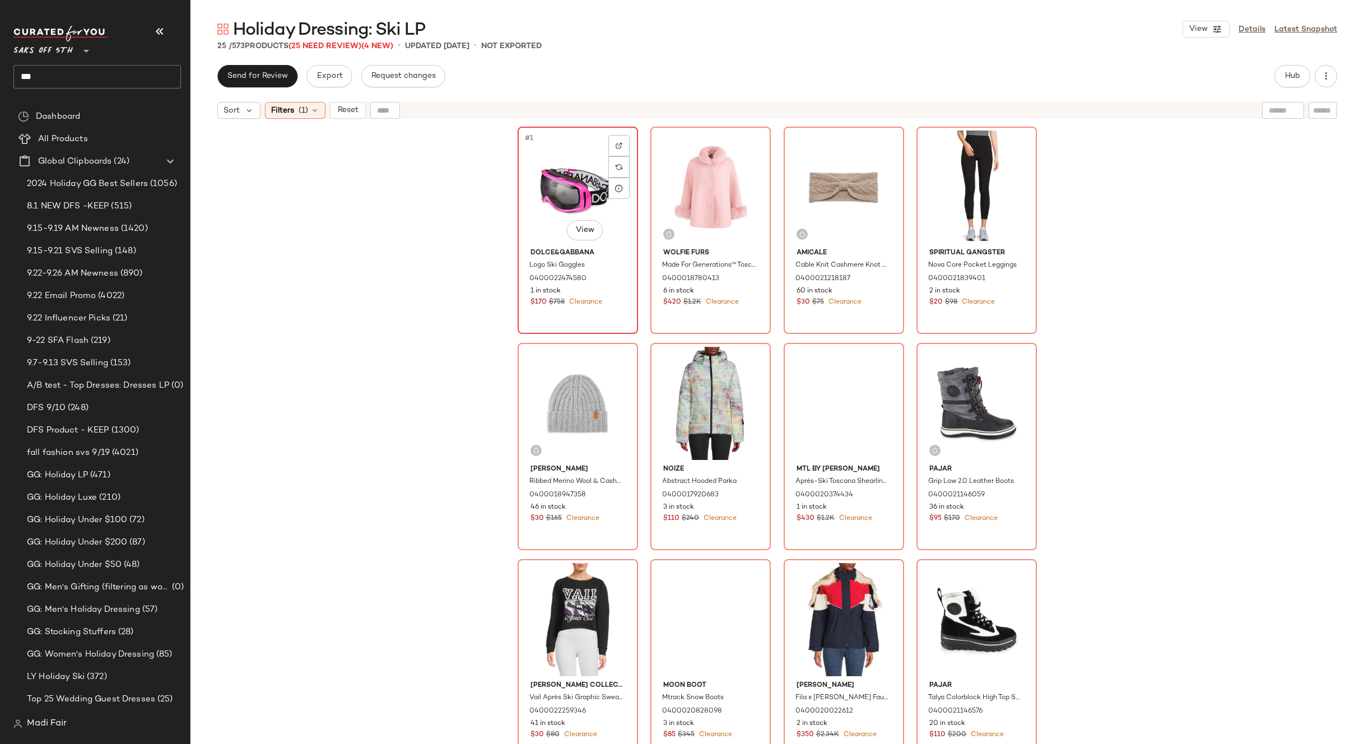
click at [567, 192] on div "#1 View" at bounding box center [578, 187] width 113 height 113
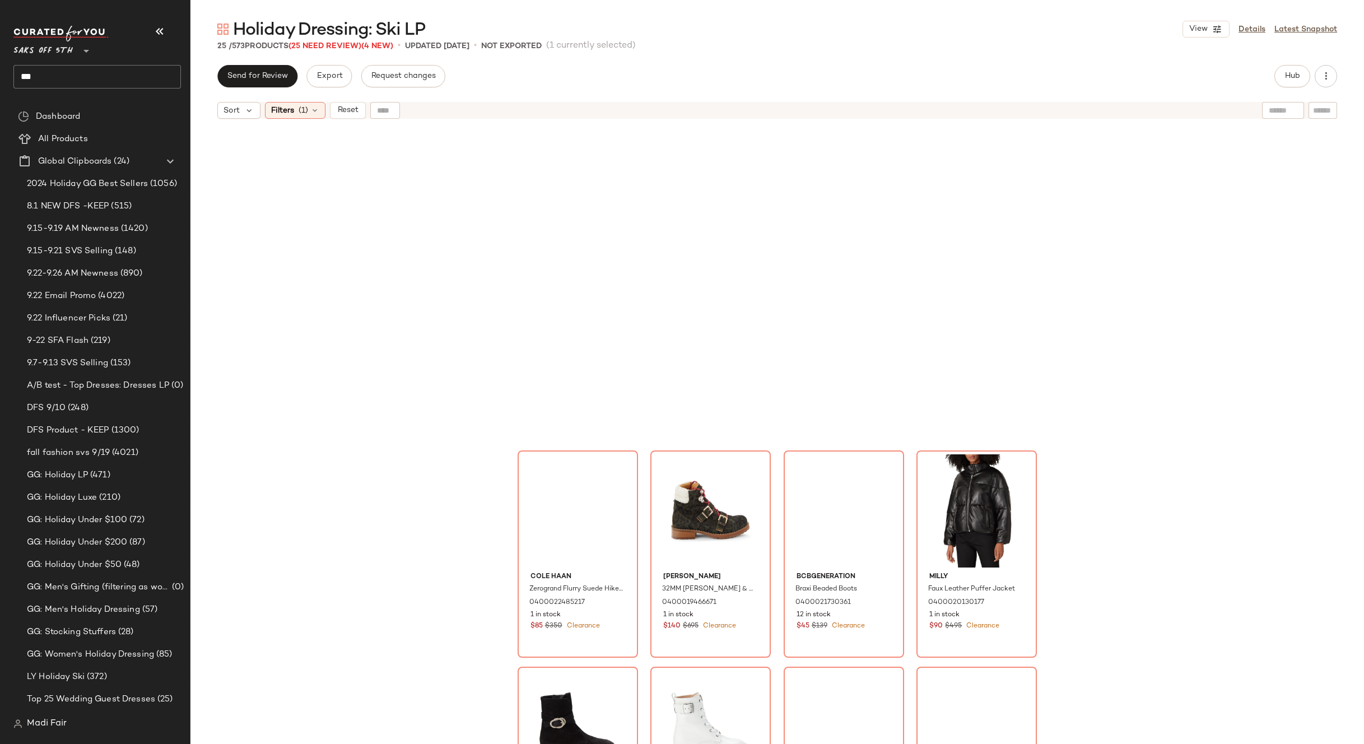
scroll to position [868, 0]
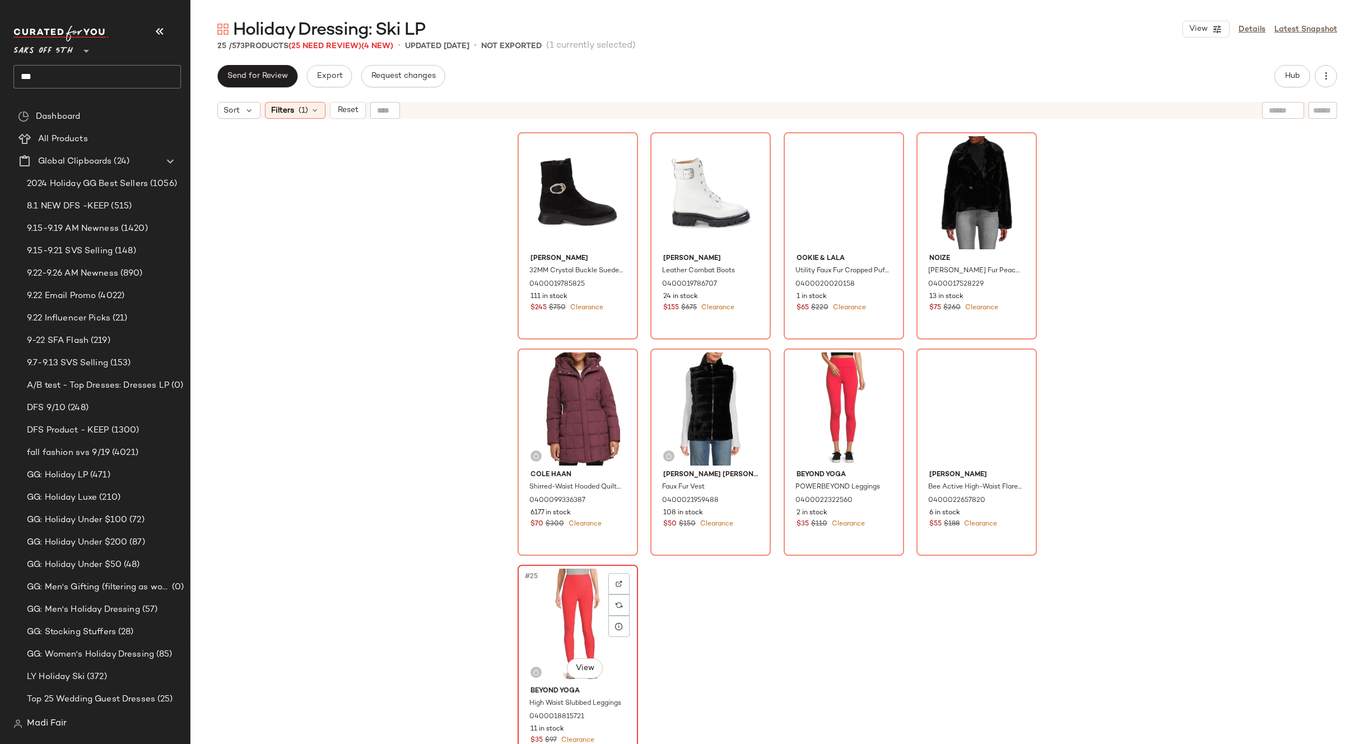
click at [560, 602] on div "#25 View" at bounding box center [578, 625] width 113 height 113
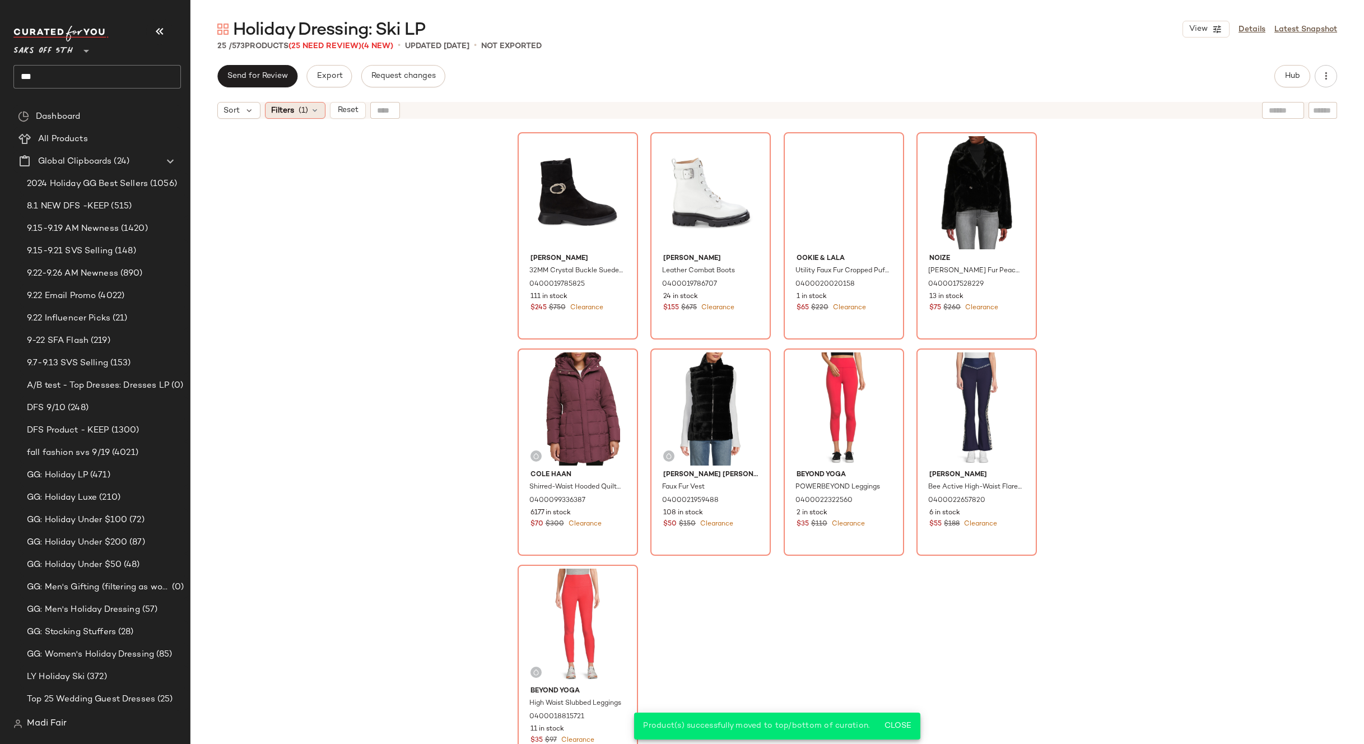
click at [309, 106] on div "Filters (1)" at bounding box center [295, 110] width 61 height 17
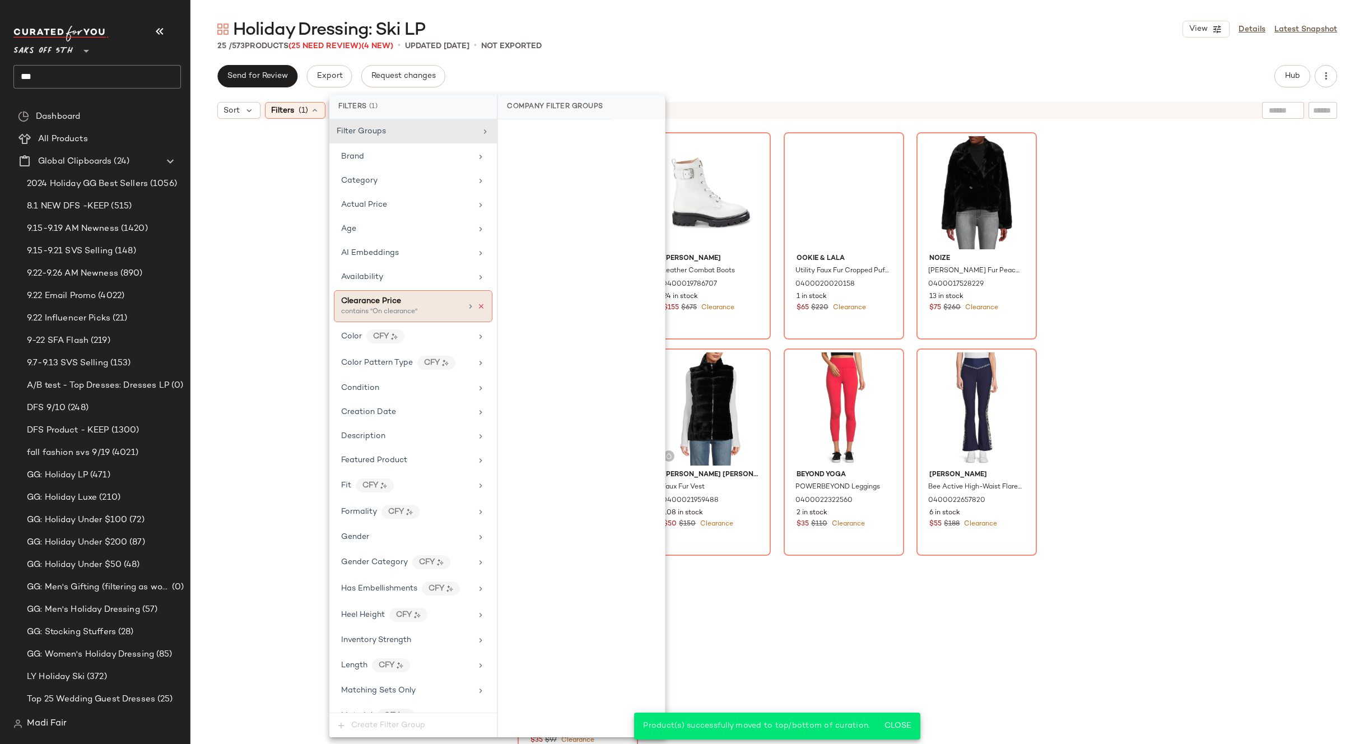
click at [477, 306] on icon at bounding box center [481, 307] width 8 height 8
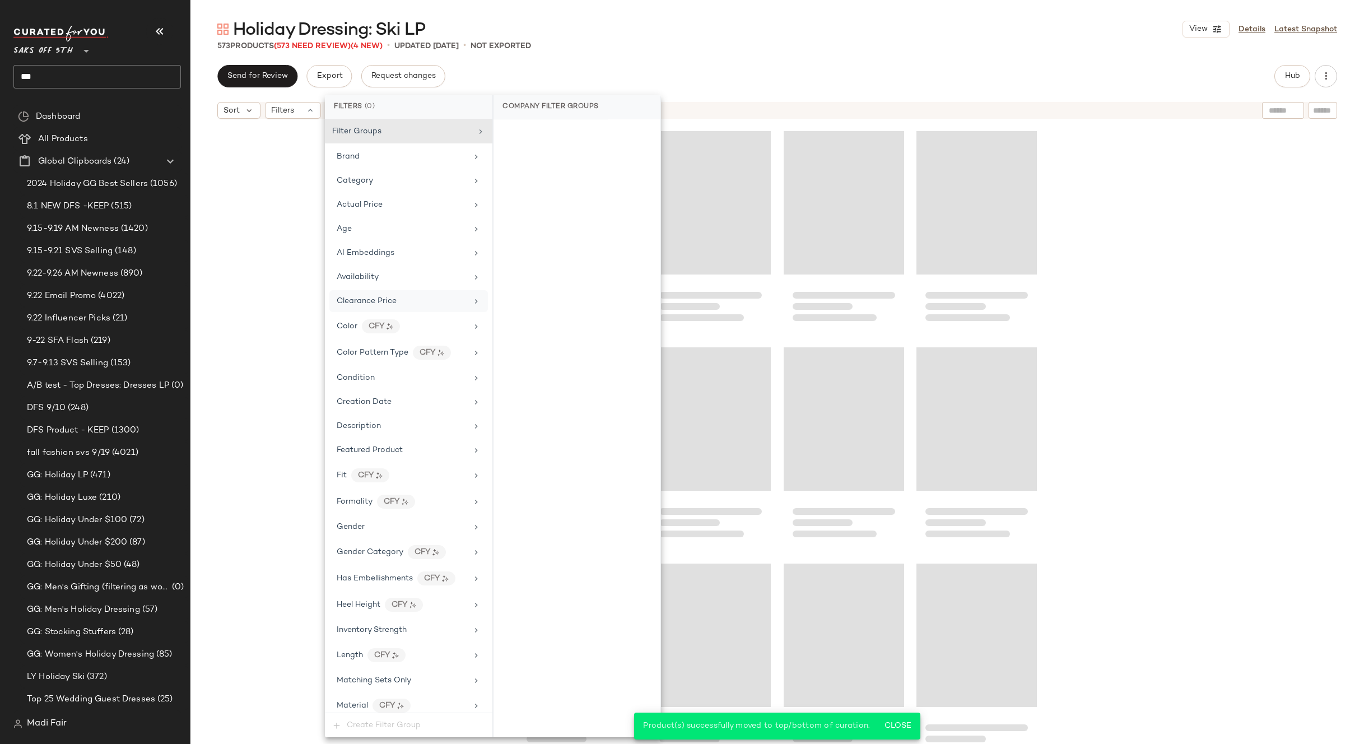
click at [693, 56] on div "Holiday Dressing: Ski LP View Details Latest Snapshot 573 Products (573 Need Re…" at bounding box center [777, 381] width 1174 height 726
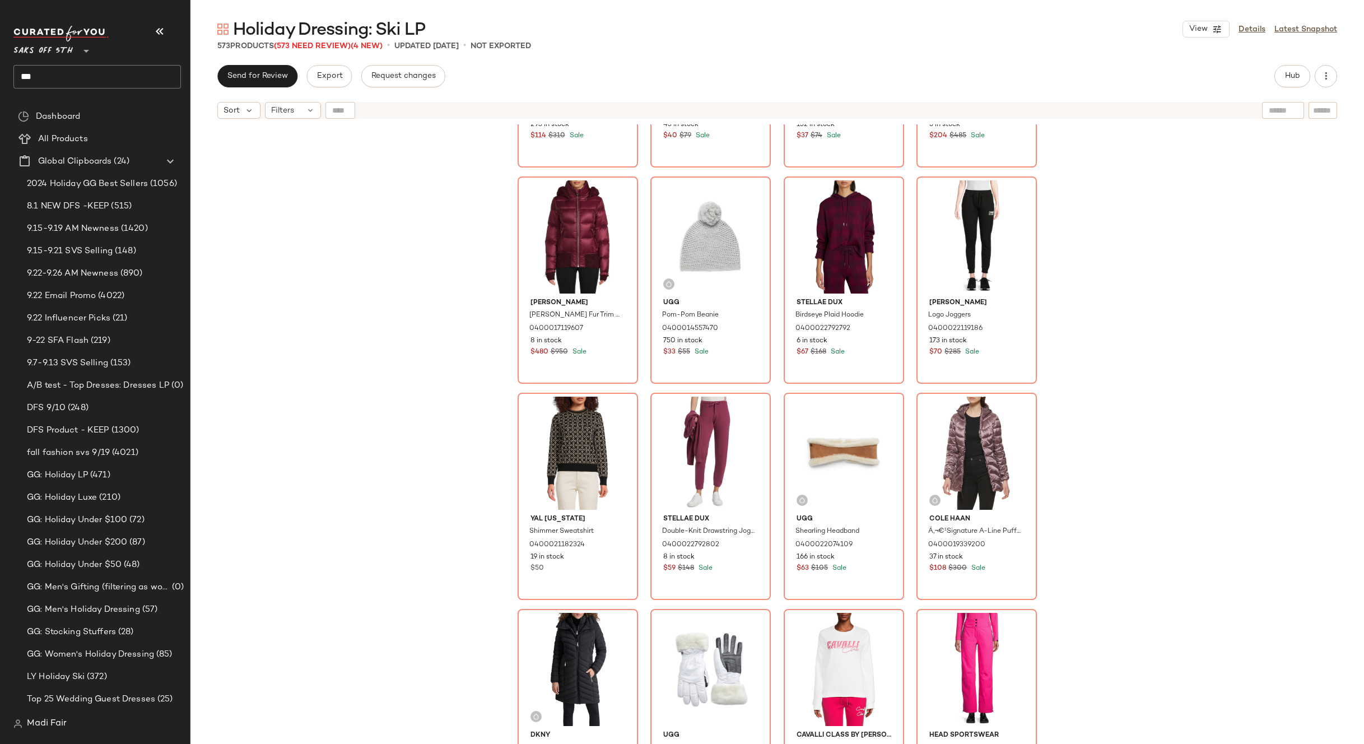
scroll to position [1914, 0]
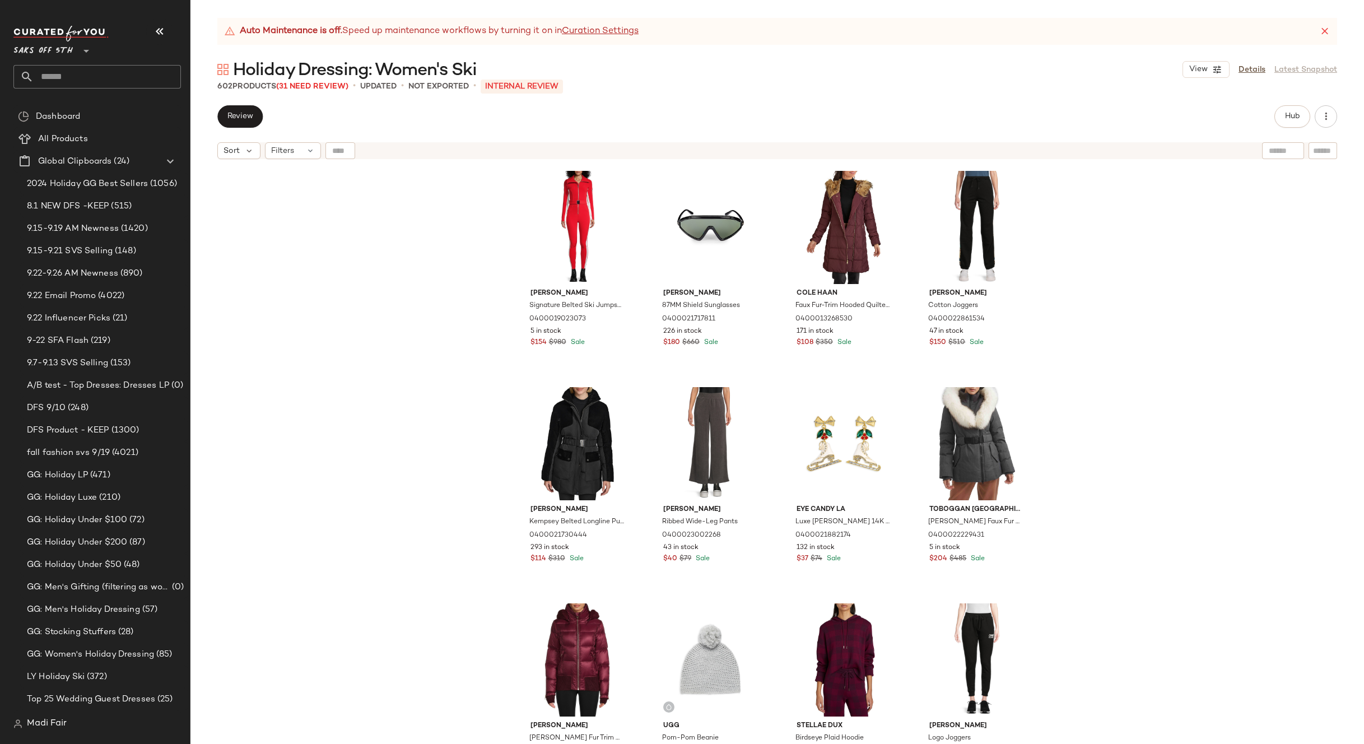
click at [330, 269] on div "[PERSON_NAME] Signature Belted Ski Jumpsuit 0400019023073 5 in stock $154 $980 …" at bounding box center [777, 468] width 1174 height 607
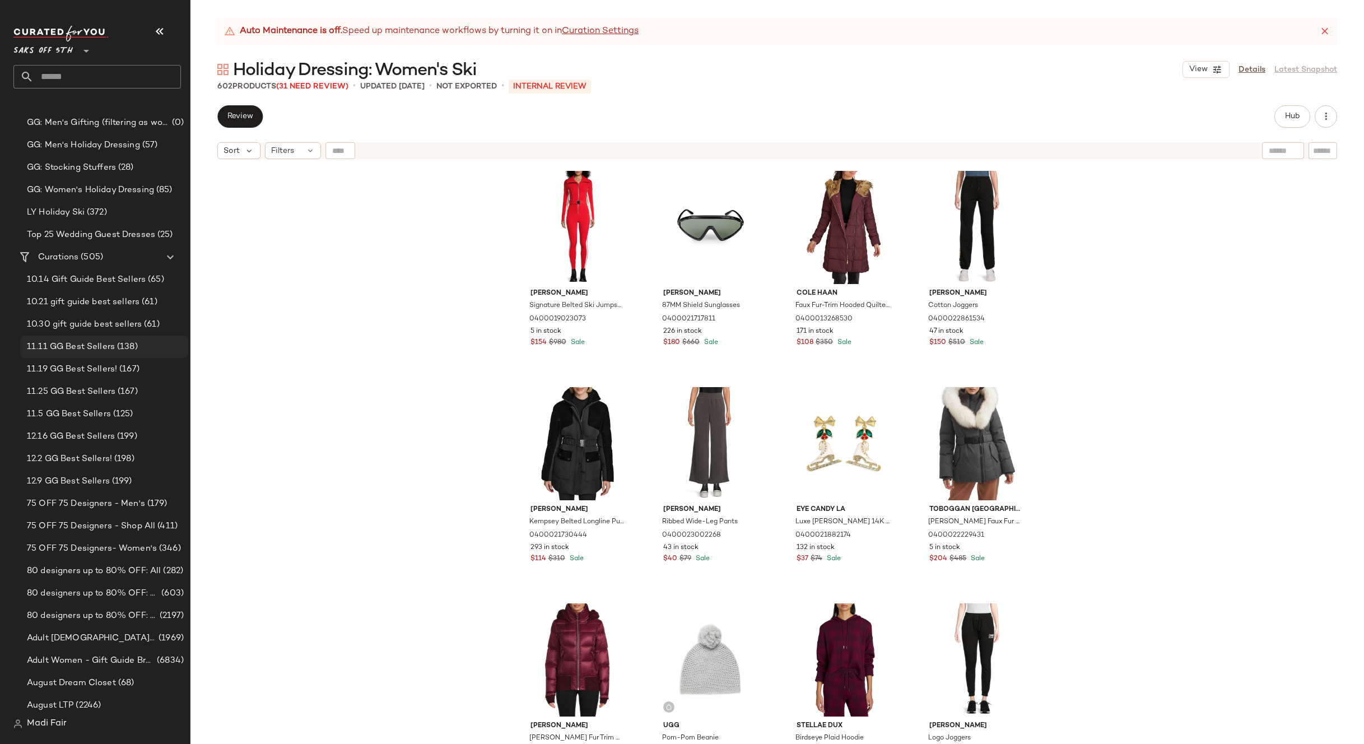
scroll to position [280, 0]
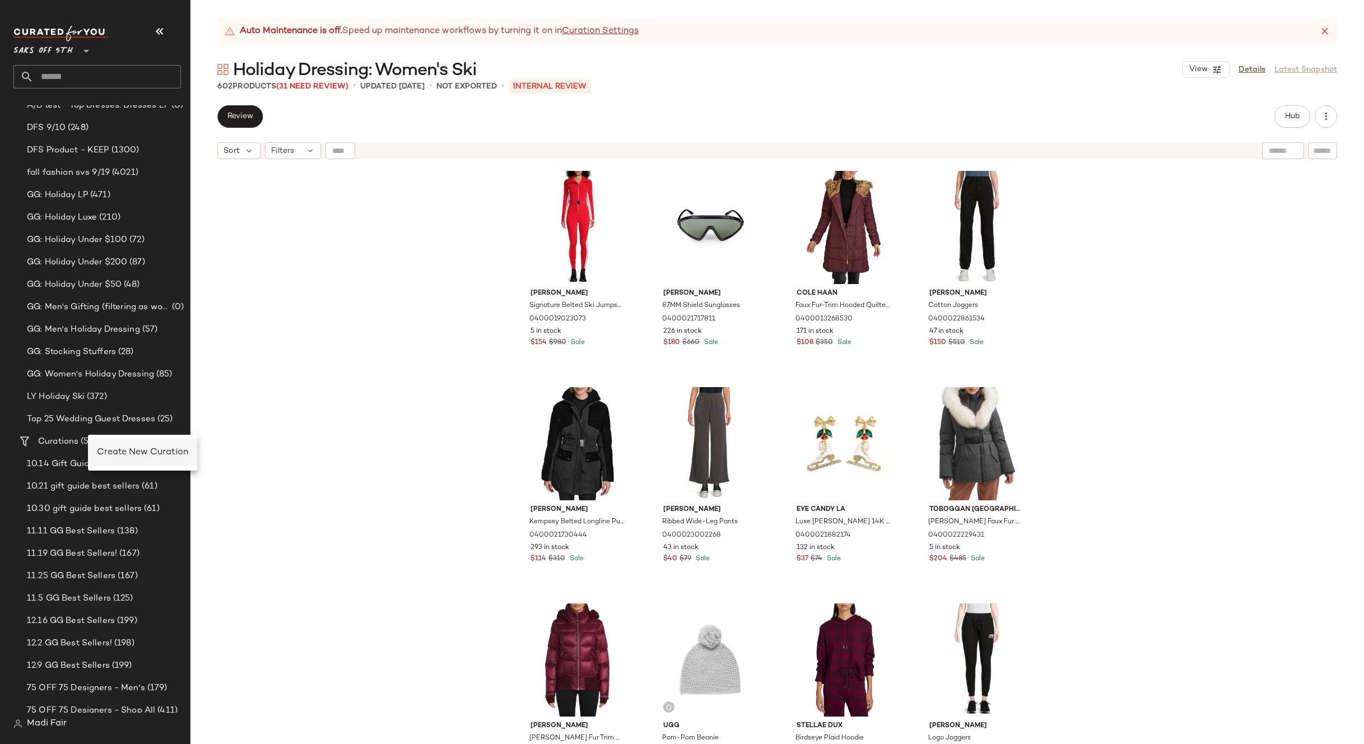
click at [121, 450] on span "Create New Curation" at bounding box center [142, 453] width 91 height 10
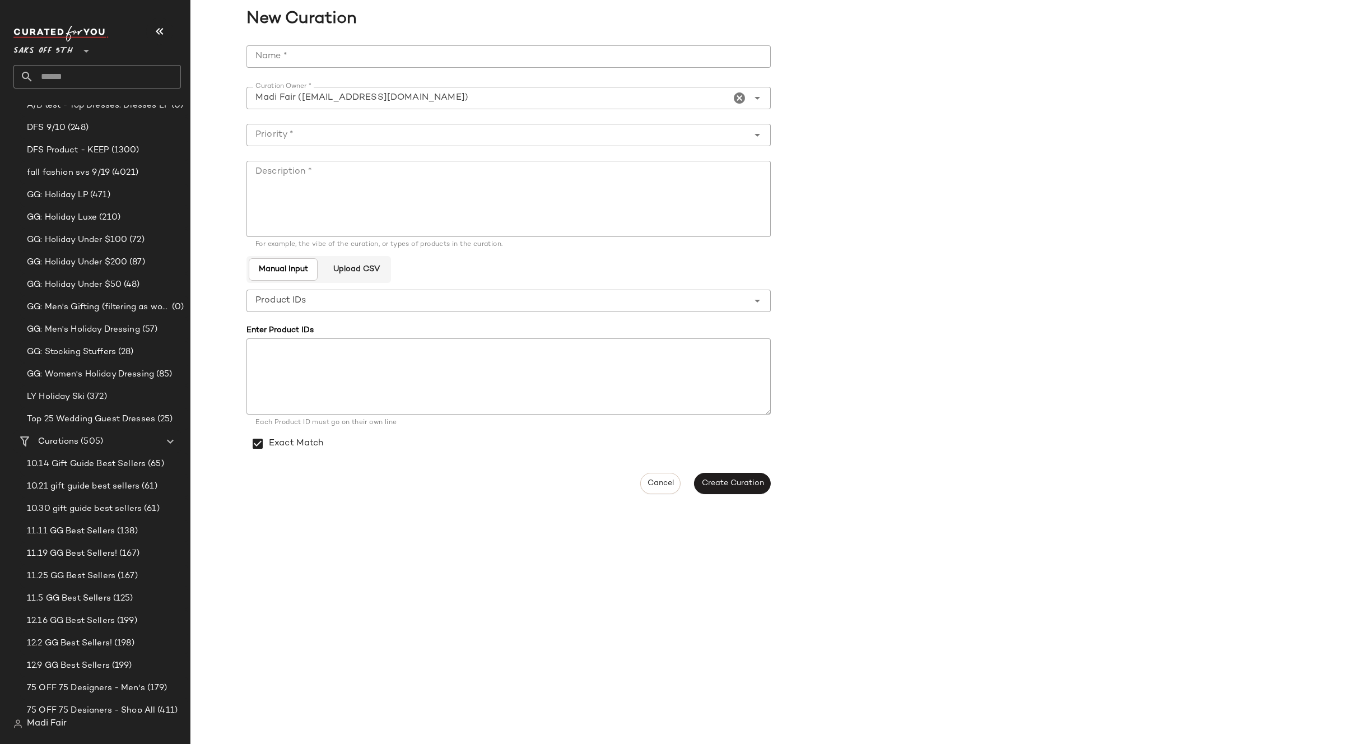
click at [346, 64] on input "Name *" at bounding box center [508, 56] width 524 height 22
drag, startPoint x: 349, startPoint y: 56, endPoint x: 255, endPoint y: 52, distance: 94.2
click at [255, 52] on input "**********" at bounding box center [508, 56] width 524 height 22
type input "**********"
click at [294, 174] on textarea "Description *" at bounding box center [508, 199] width 524 height 76
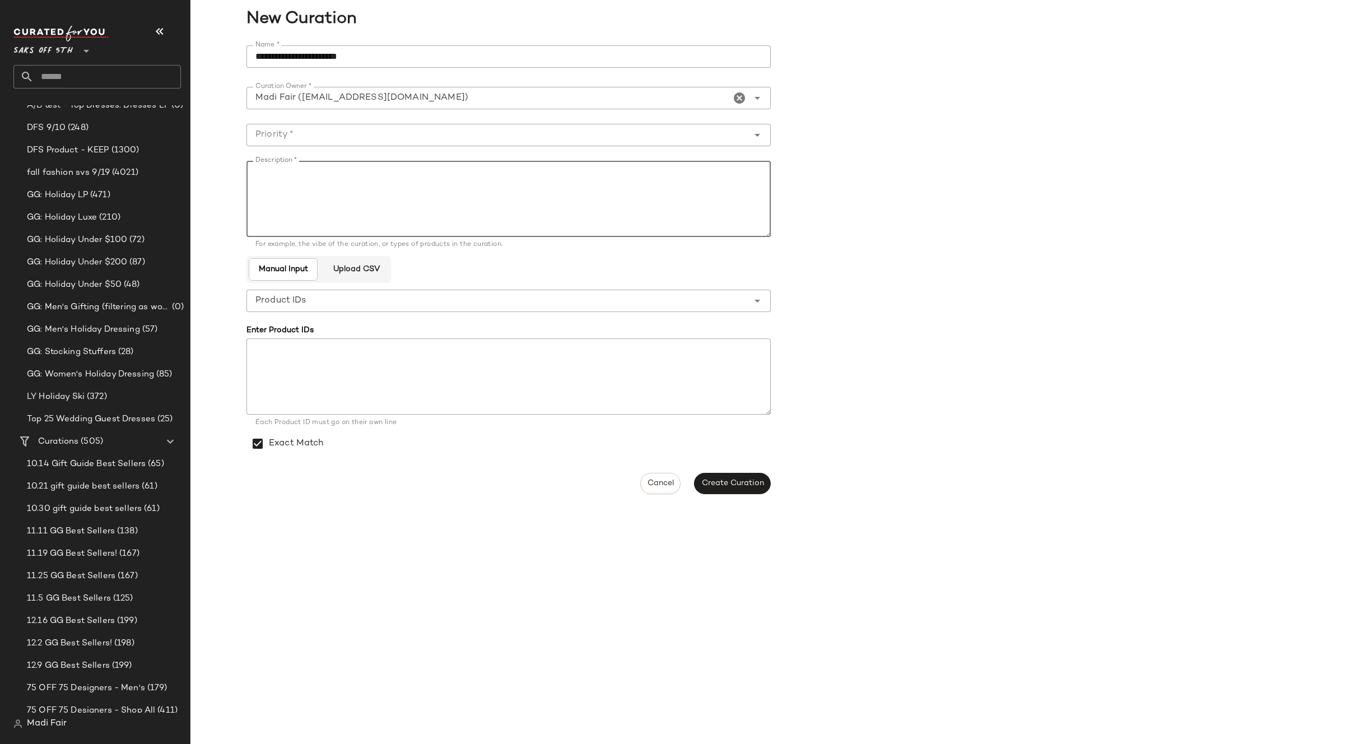
paste textarea "**********"
type textarea "**********"
click at [308, 139] on input "Priority *" at bounding box center [497, 134] width 502 height 13
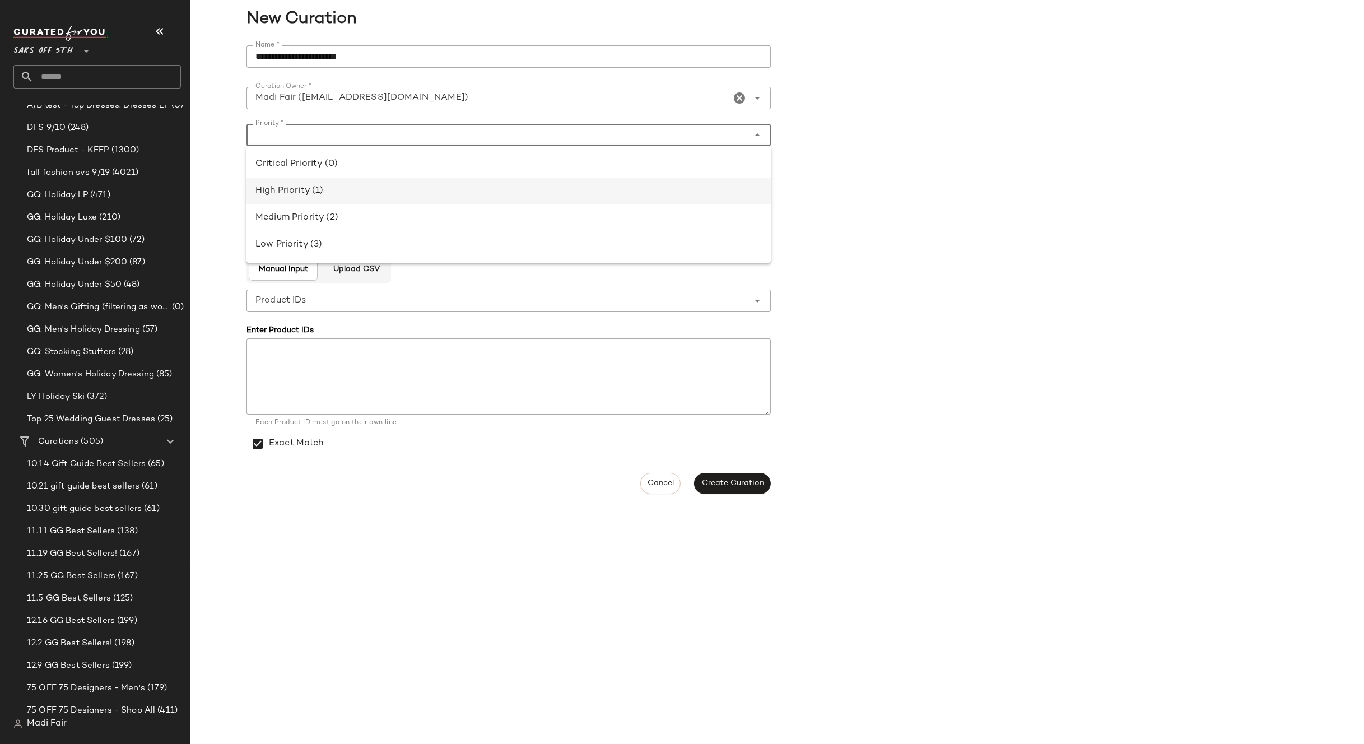
click at [323, 194] on div "High Priority (1)" at bounding box center [508, 190] width 506 height 13
type input "**********"
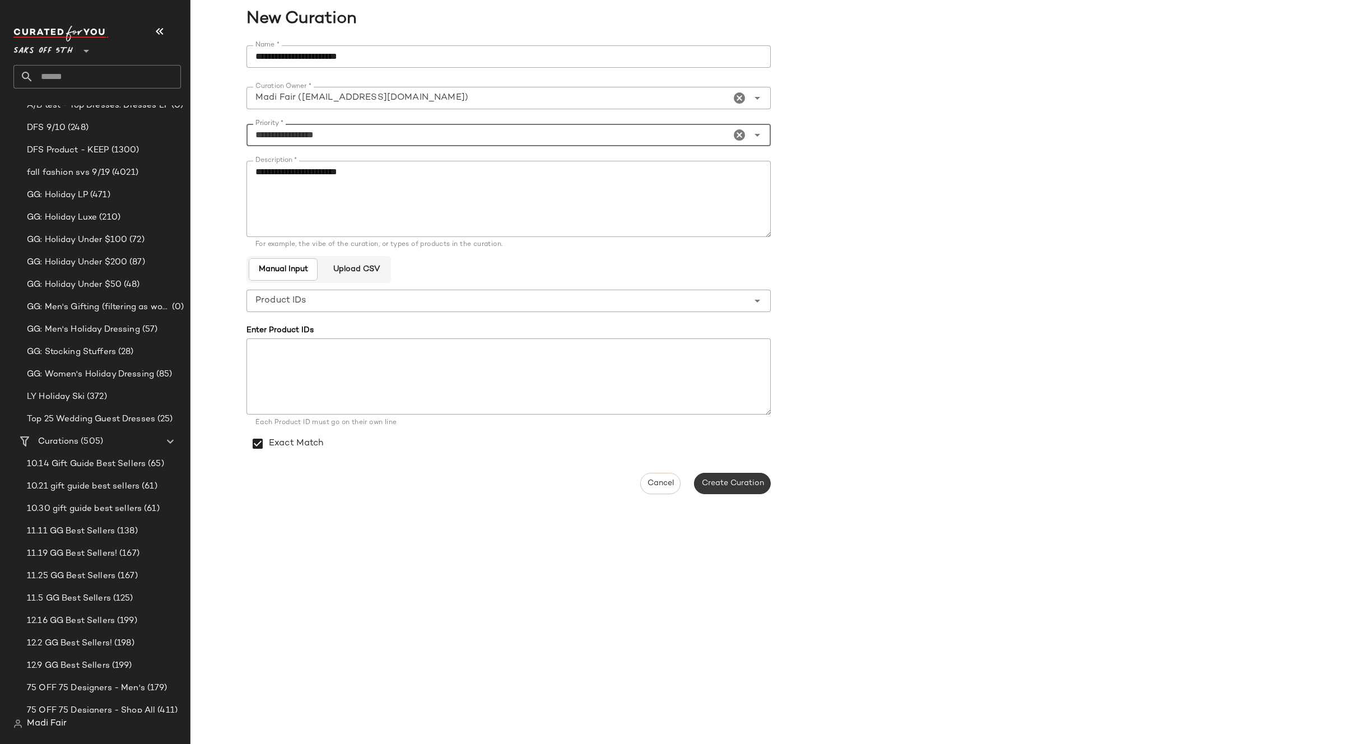
click at [724, 476] on button "Create Curation" at bounding box center [732, 483] width 76 height 21
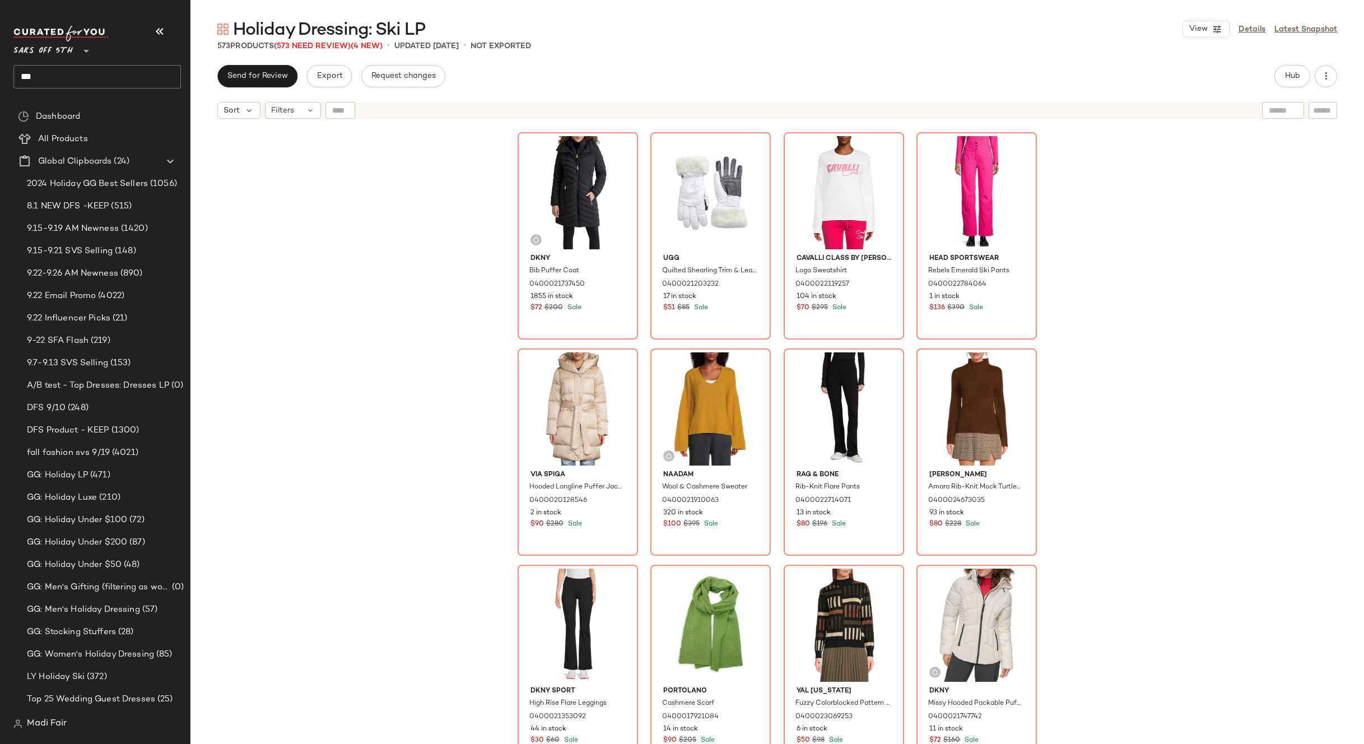
scroll to position [2362, 0]
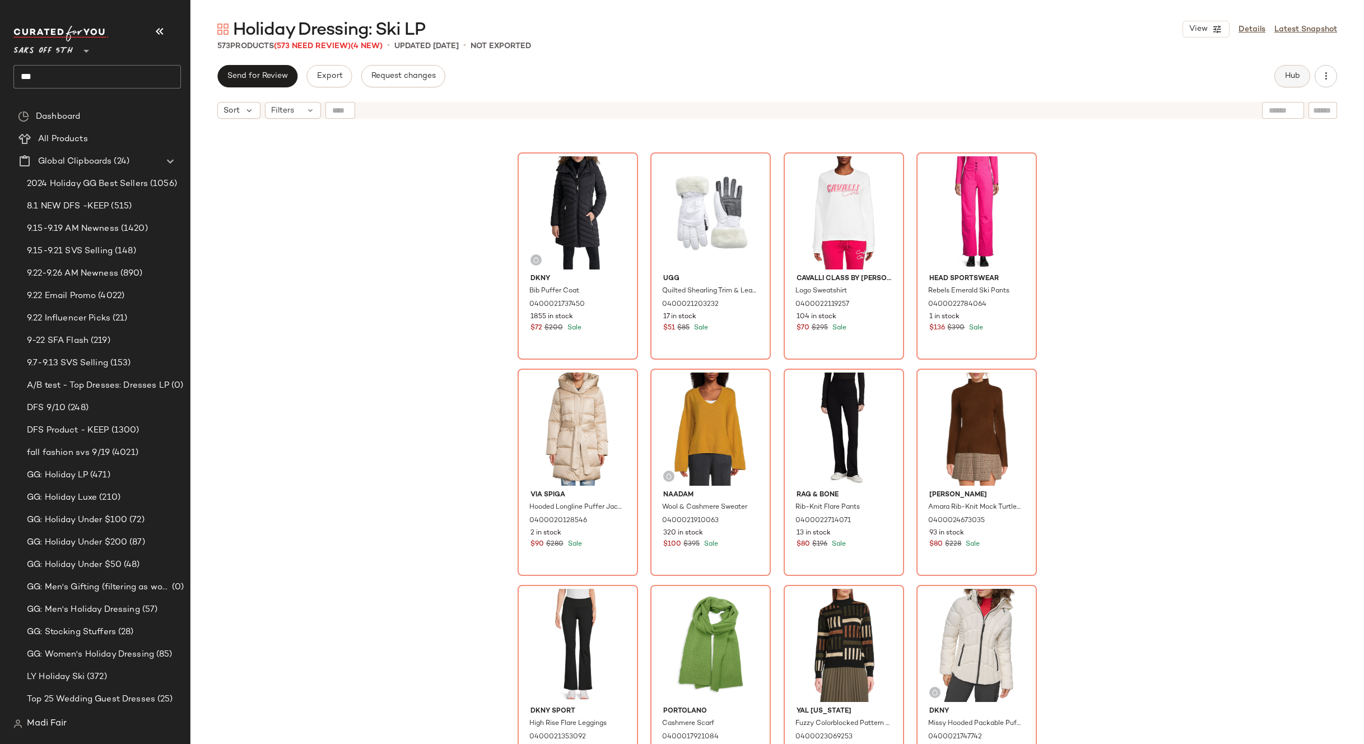
click at [1291, 79] on span "Hub" at bounding box center [1293, 76] width 16 height 9
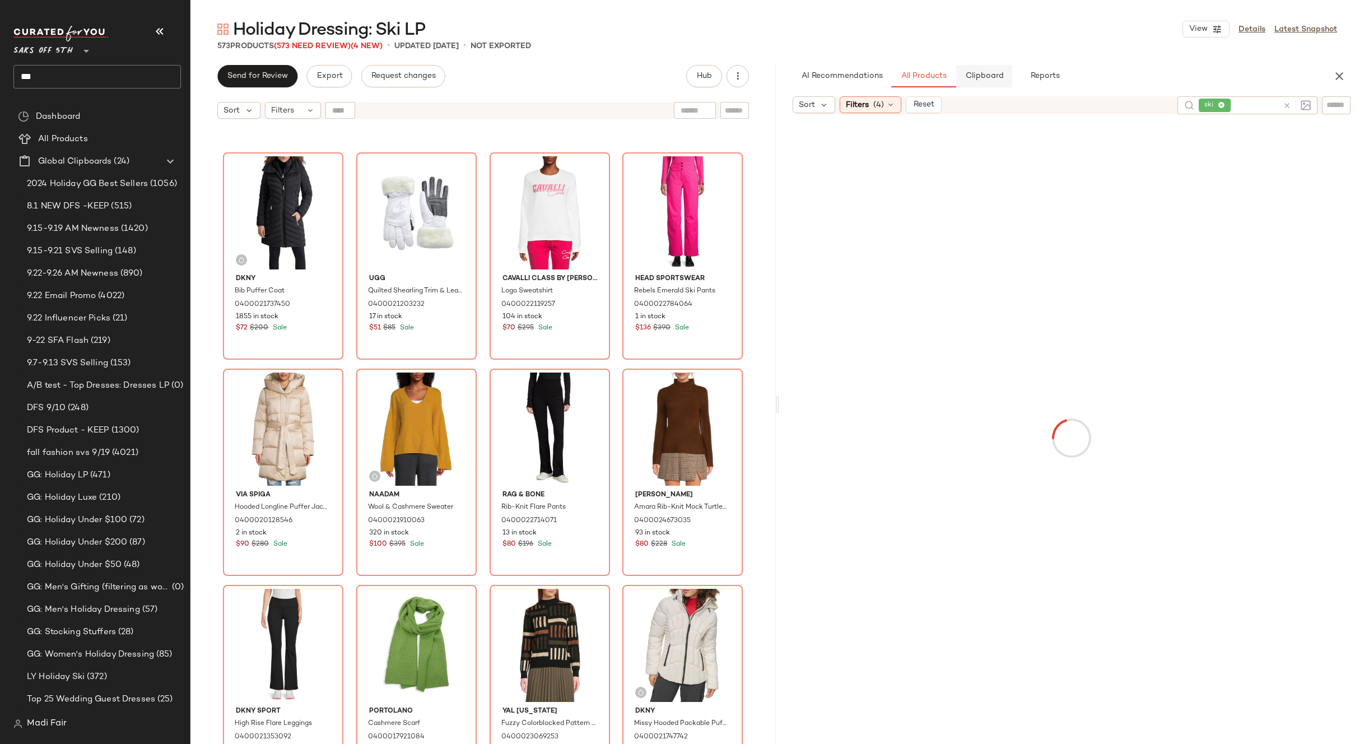
click at [985, 75] on span "Clipboard" at bounding box center [984, 76] width 39 height 9
click at [924, 81] on span "All Products" at bounding box center [923, 76] width 46 height 9
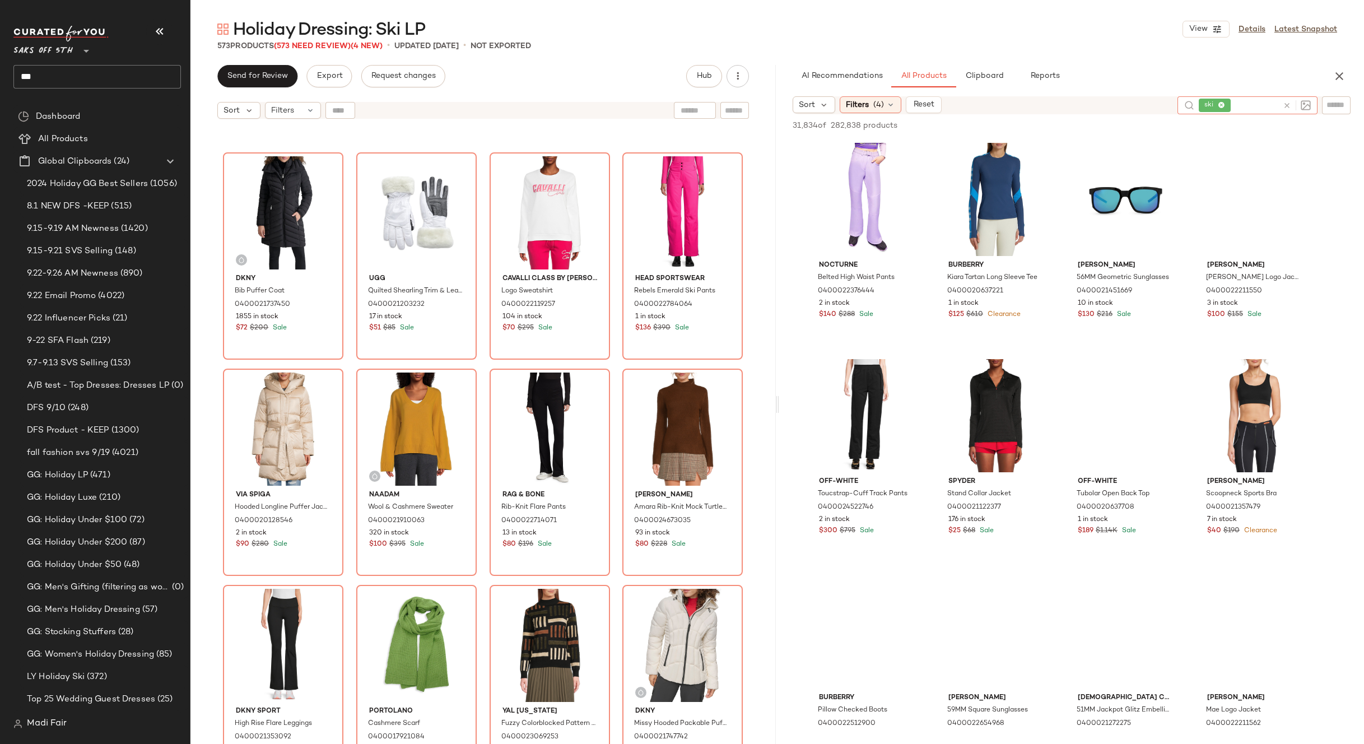
click at [1254, 108] on input "text" at bounding box center [1255, 106] width 45 height 12
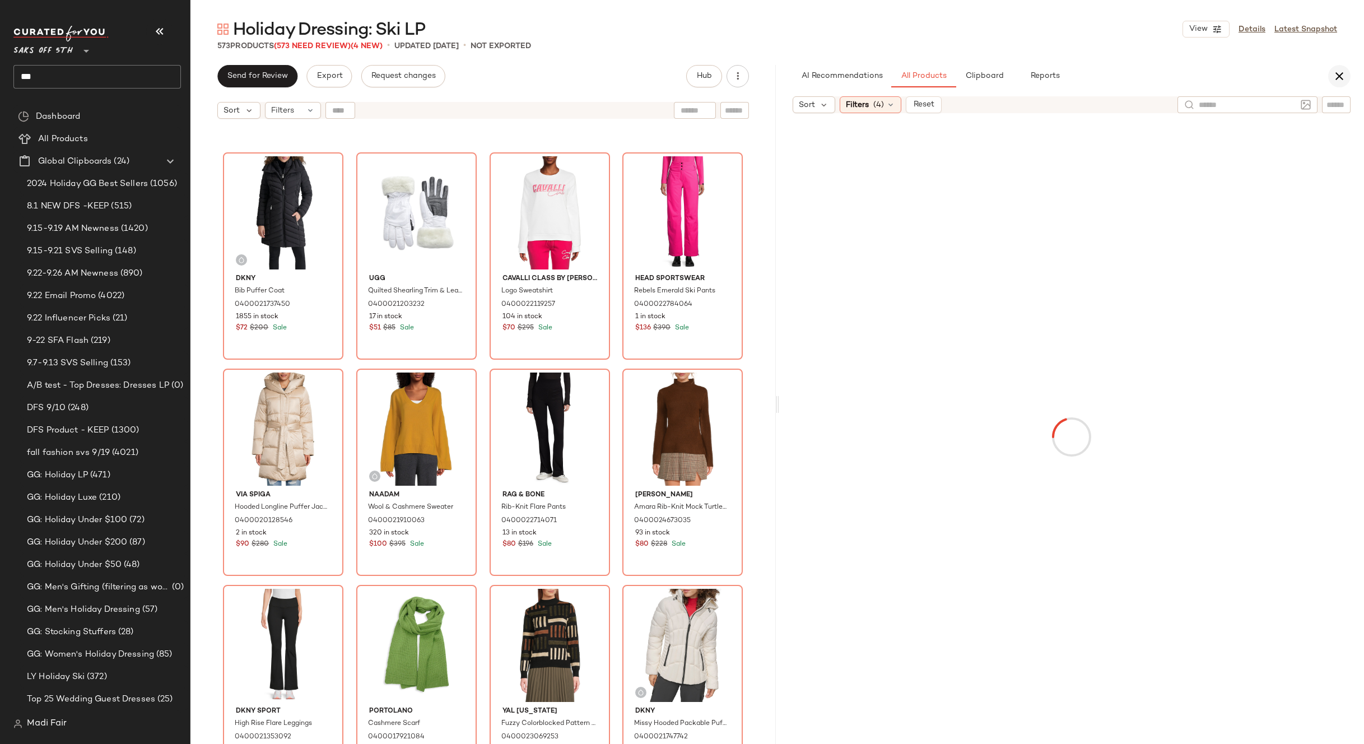
click at [1344, 72] on icon "button" at bounding box center [1339, 75] width 13 height 13
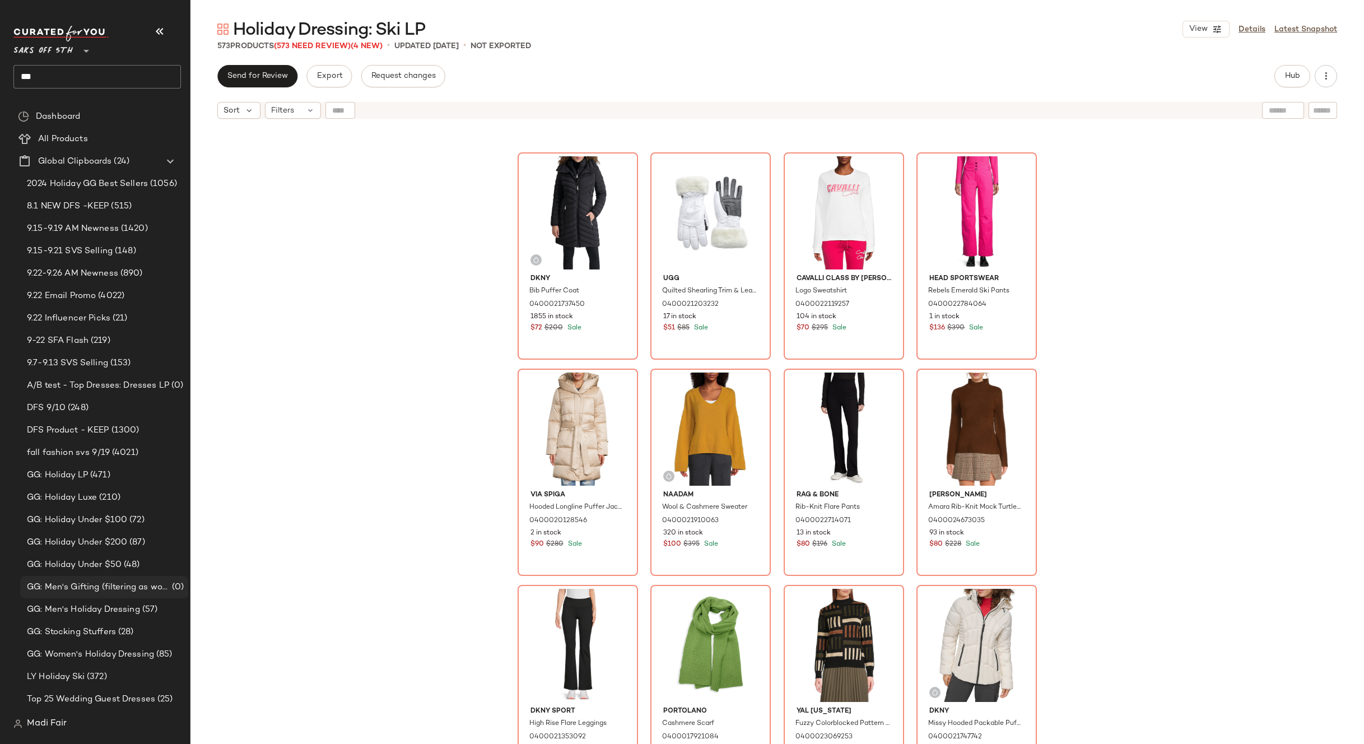
scroll to position [56, 0]
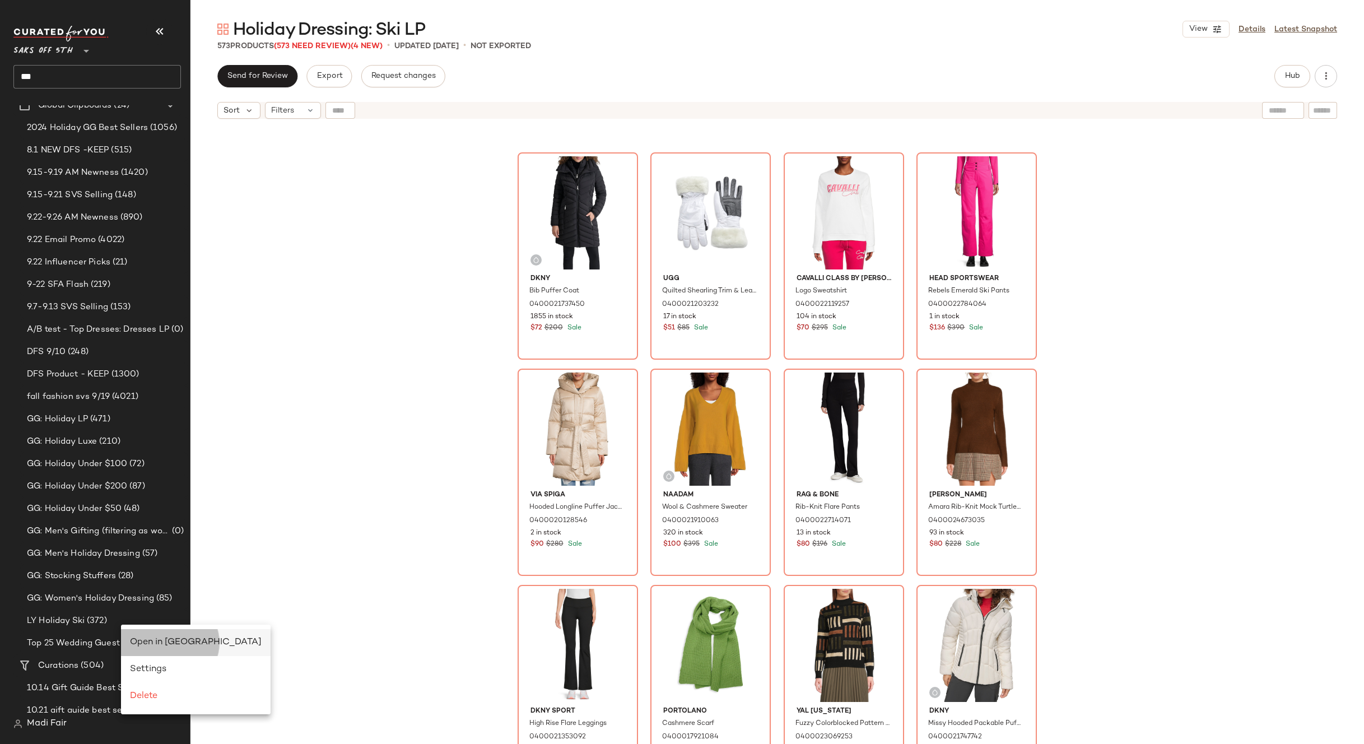
click at [138, 642] on span "Open in [GEOGRAPHIC_DATA]" at bounding box center [196, 643] width 132 height 10
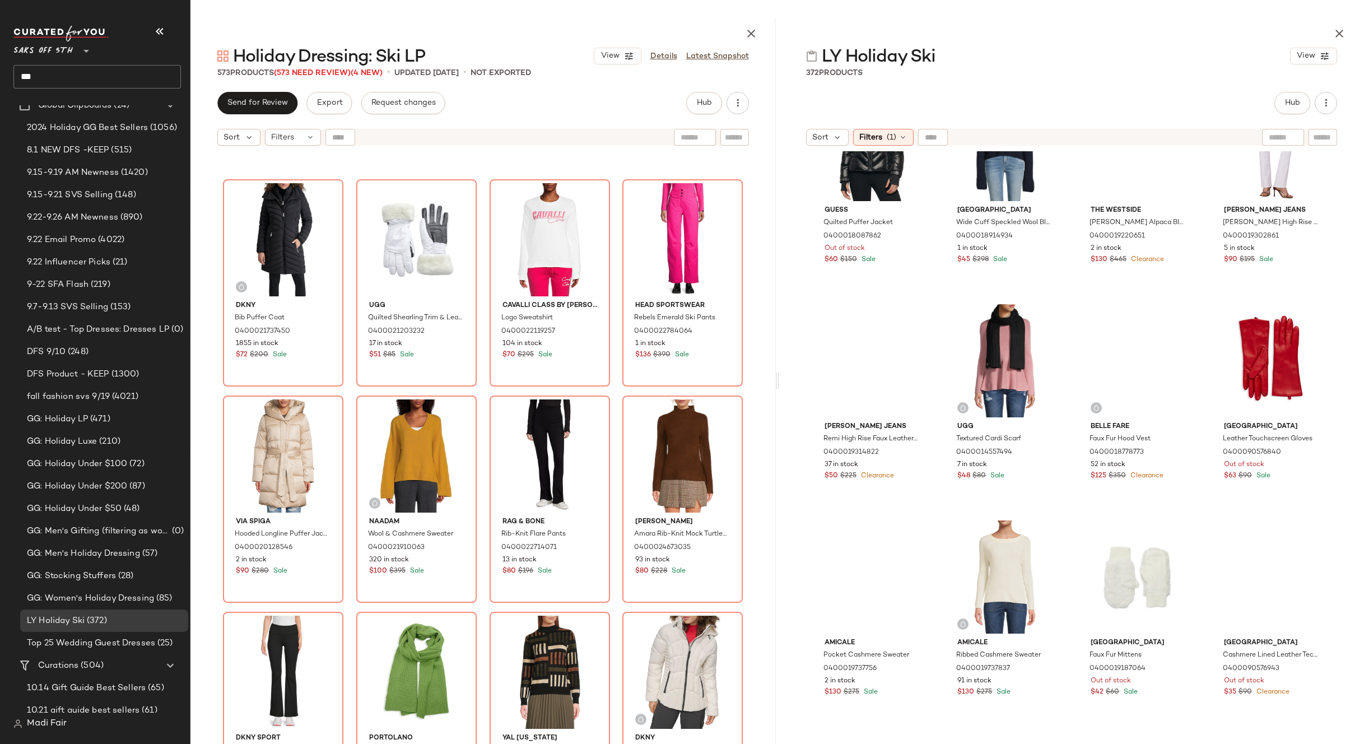
scroll to position [513, 0]
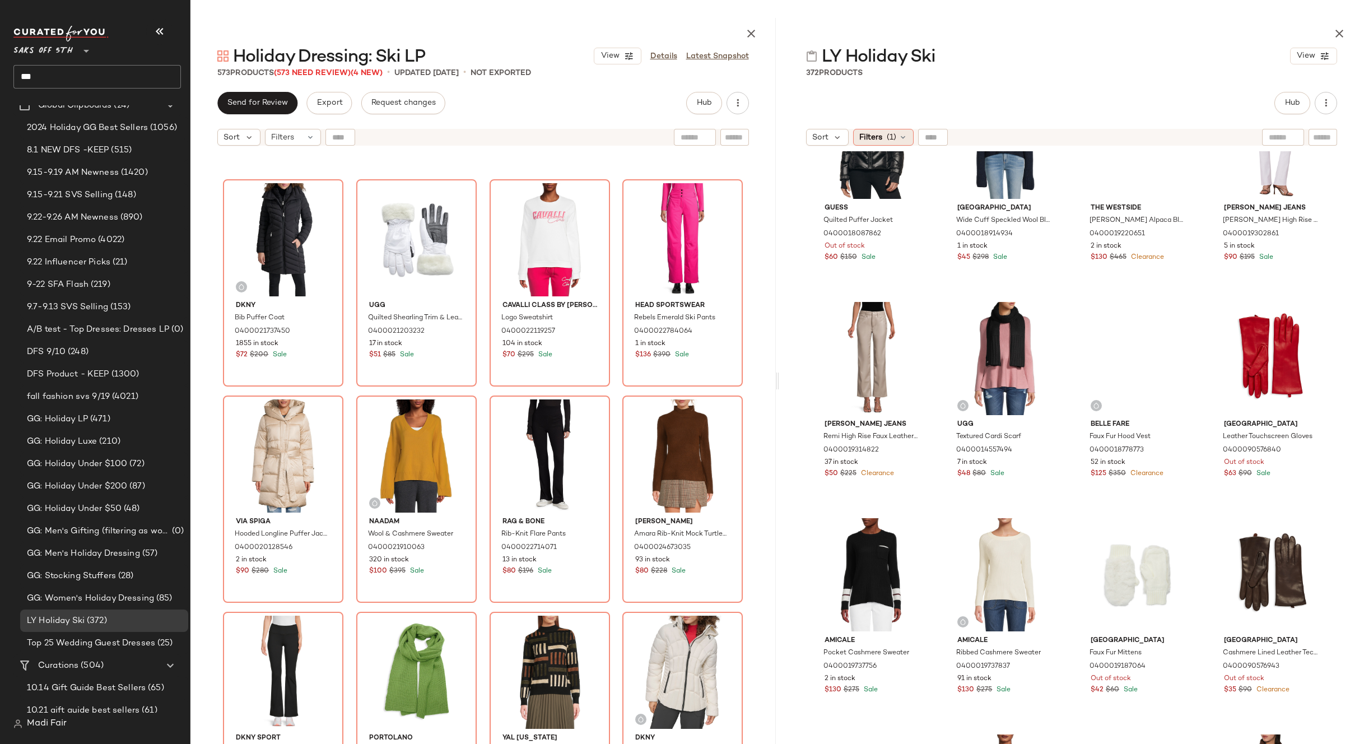
click at [901, 136] on icon at bounding box center [903, 137] width 9 height 9
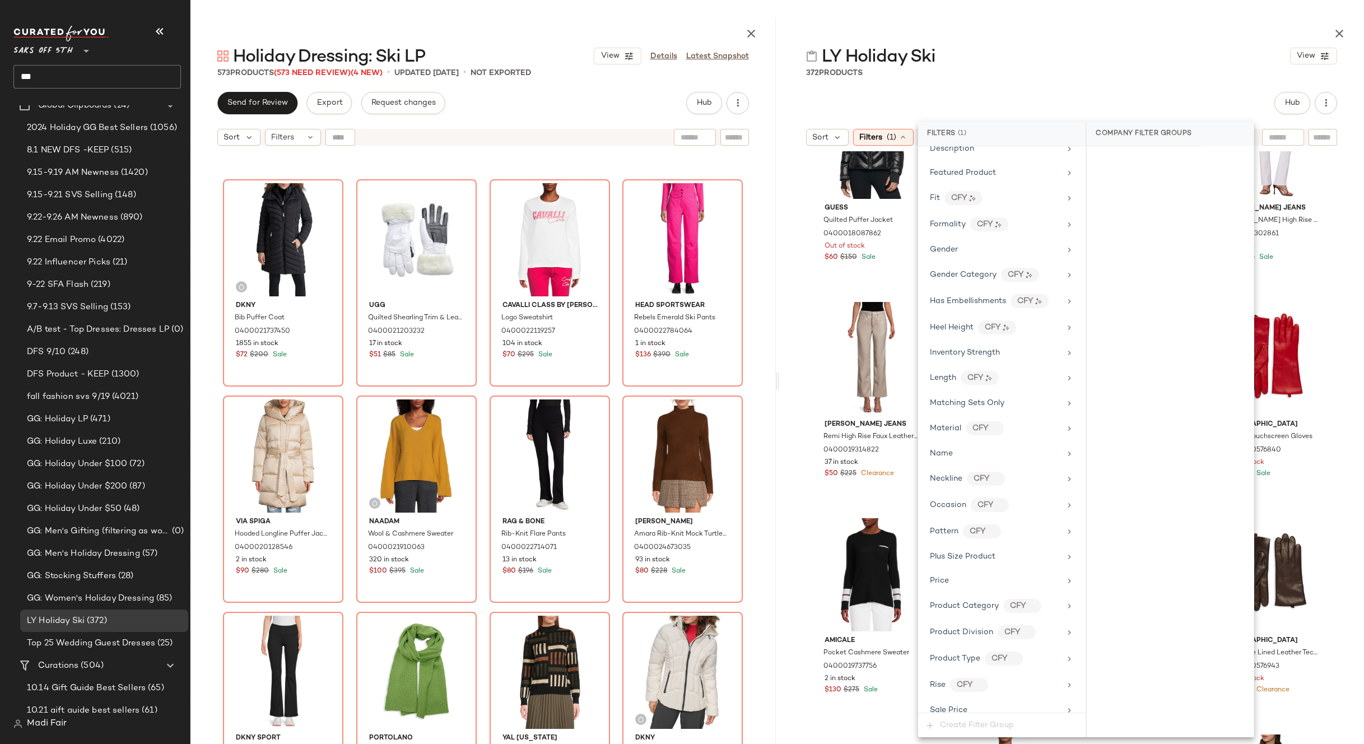
scroll to position [476, 0]
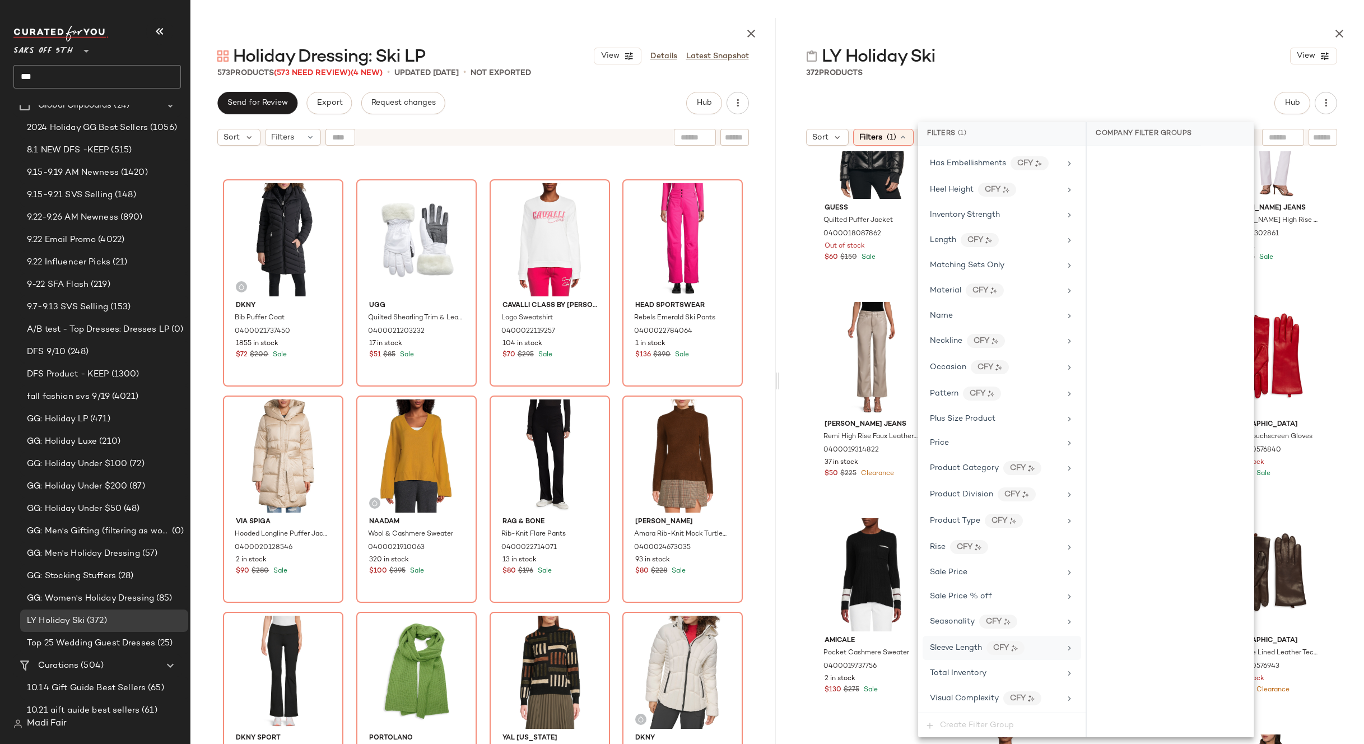
click at [983, 640] on div "Sleeve Length CFY" at bounding box center [1002, 648] width 159 height 24
click at [974, 669] on span "Total Inventory" at bounding box center [958, 673] width 57 height 8
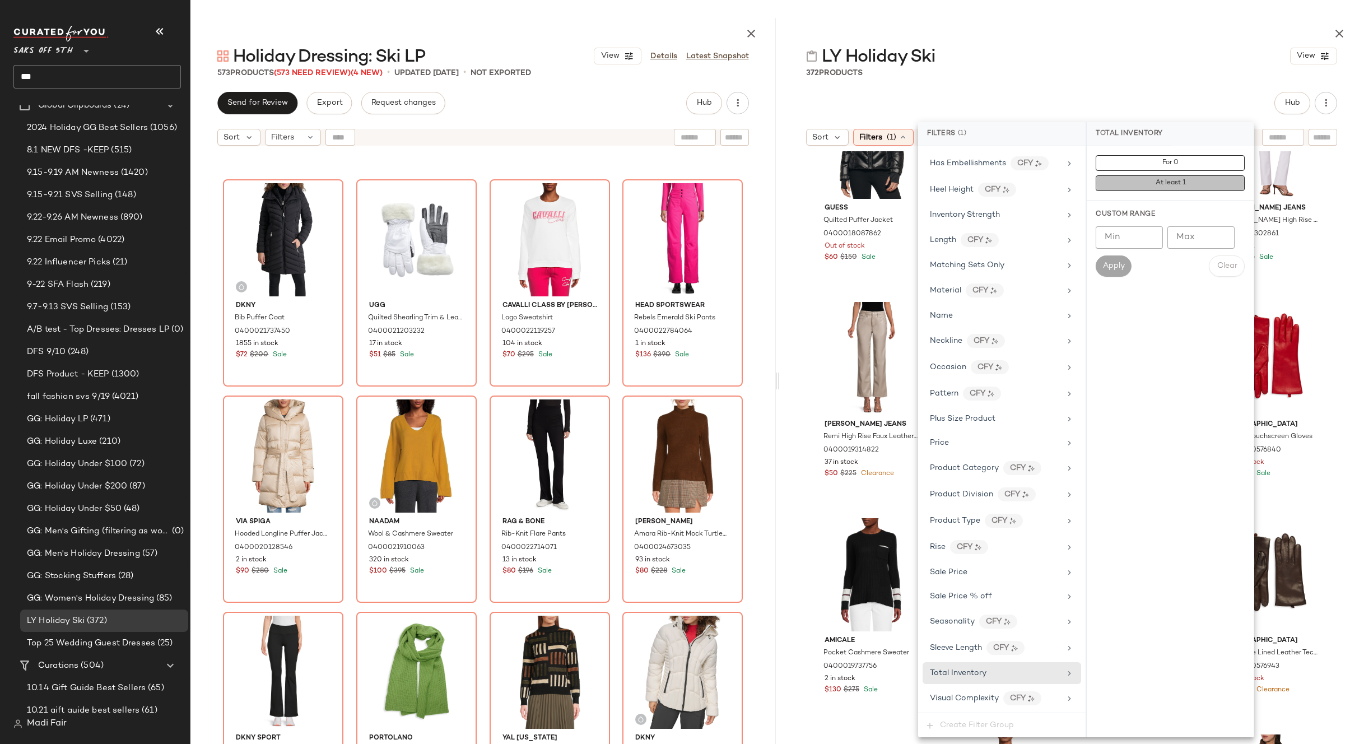
click at [1185, 180] on span "At least 1" at bounding box center [1170, 183] width 31 height 8
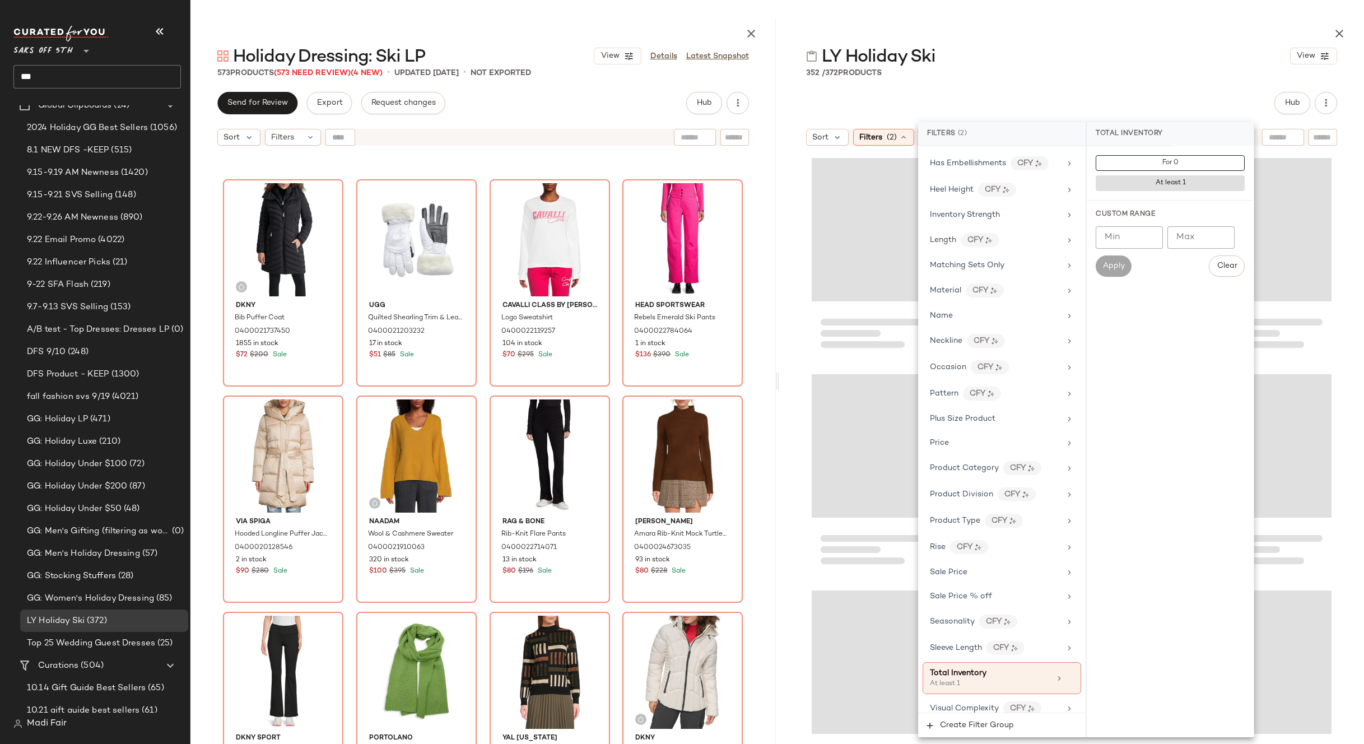
click at [1103, 53] on div "LY Holiday Ski View" at bounding box center [1071, 56] width 585 height 22
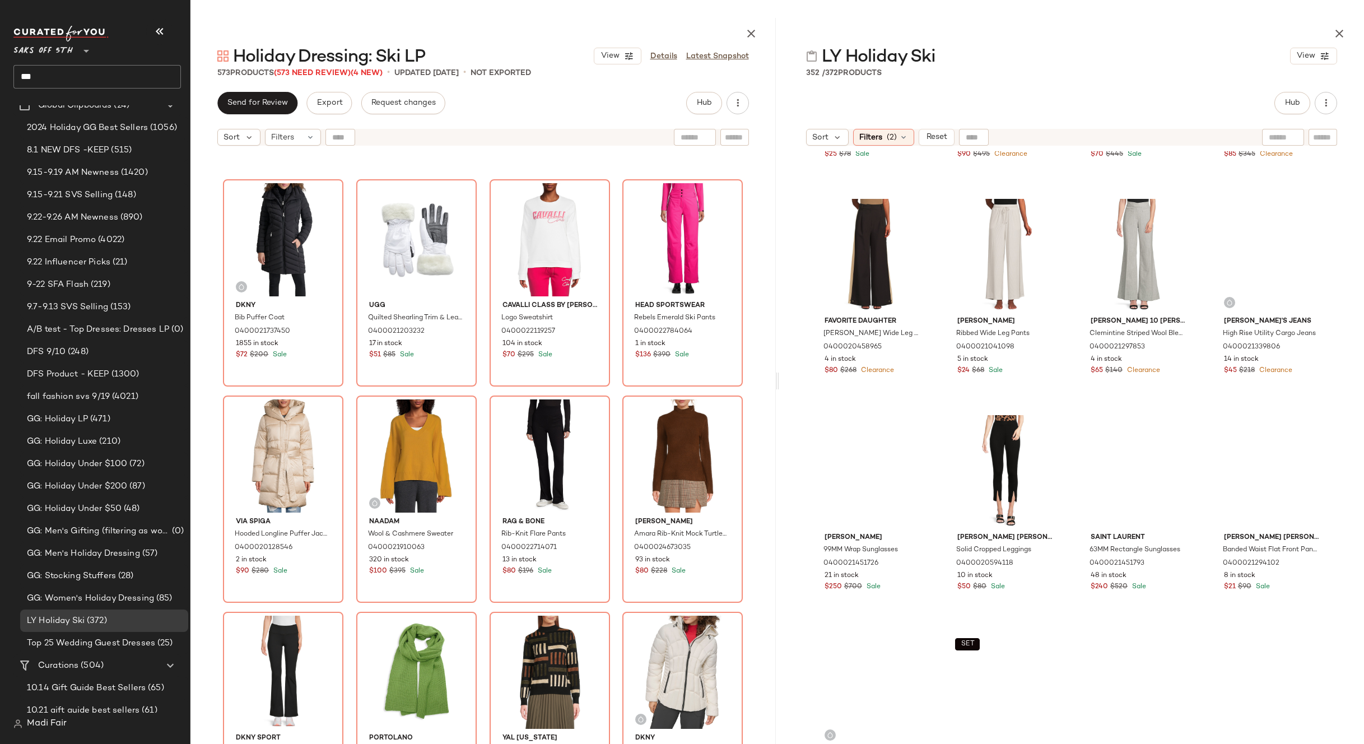
scroll to position [2138, 0]
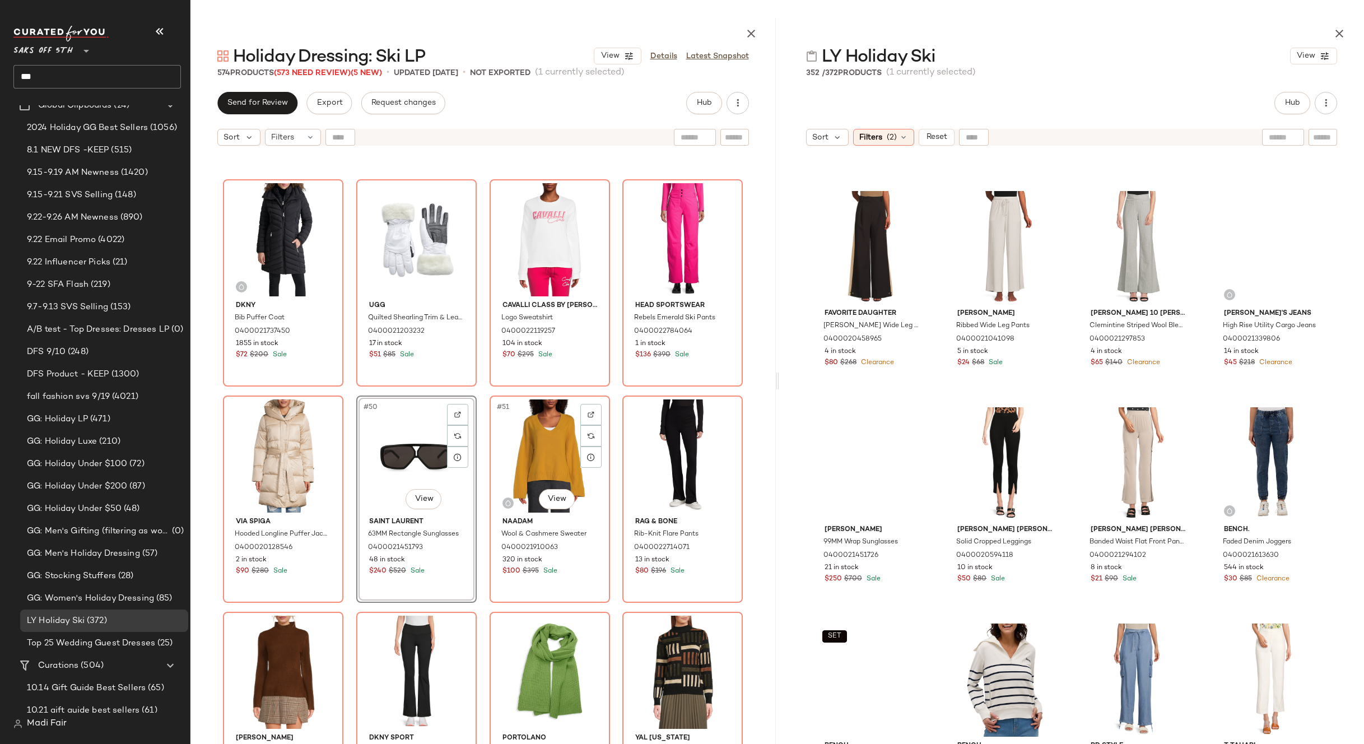
click at [613, 392] on div "Dkny Bib Puffer Coat 0400021737450 1855 in stock $72 $200 Sale Ugg Quilted Shea…" at bounding box center [482, 475] width 585 height 648
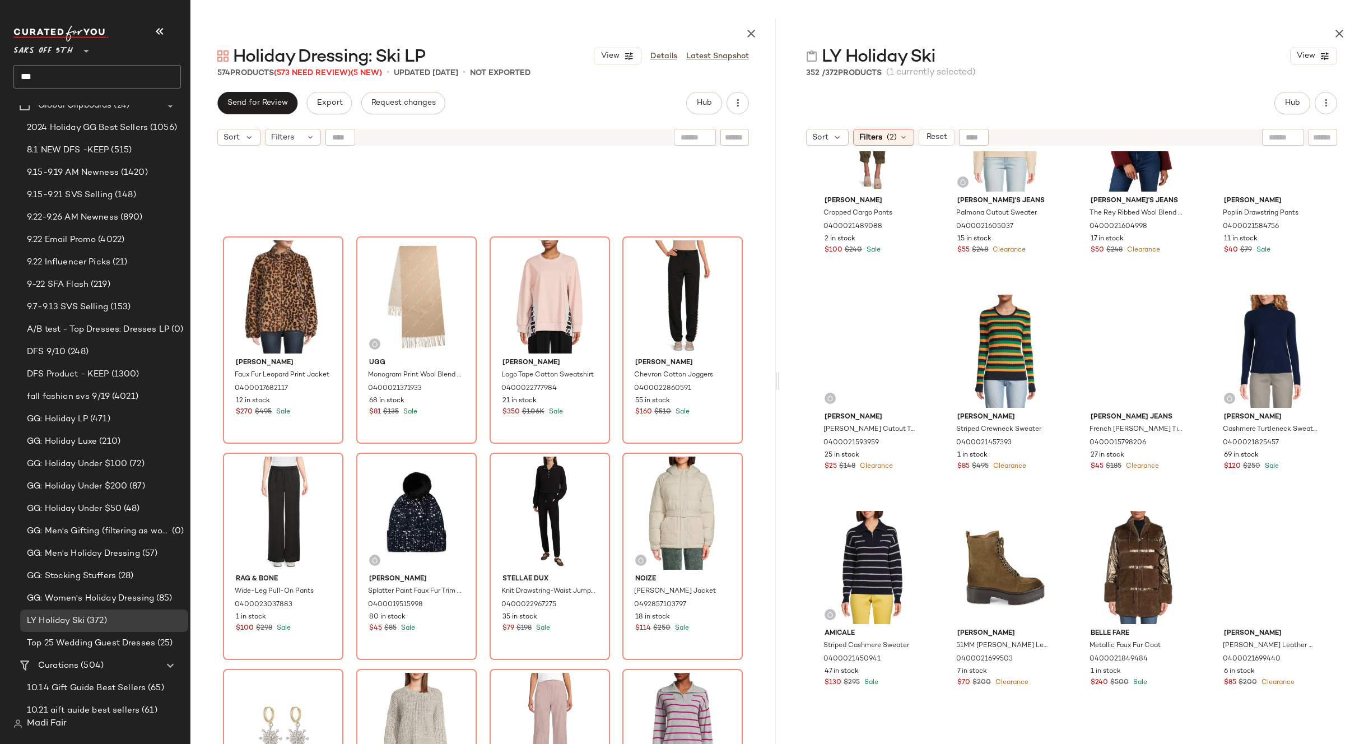
scroll to position [3034, 0]
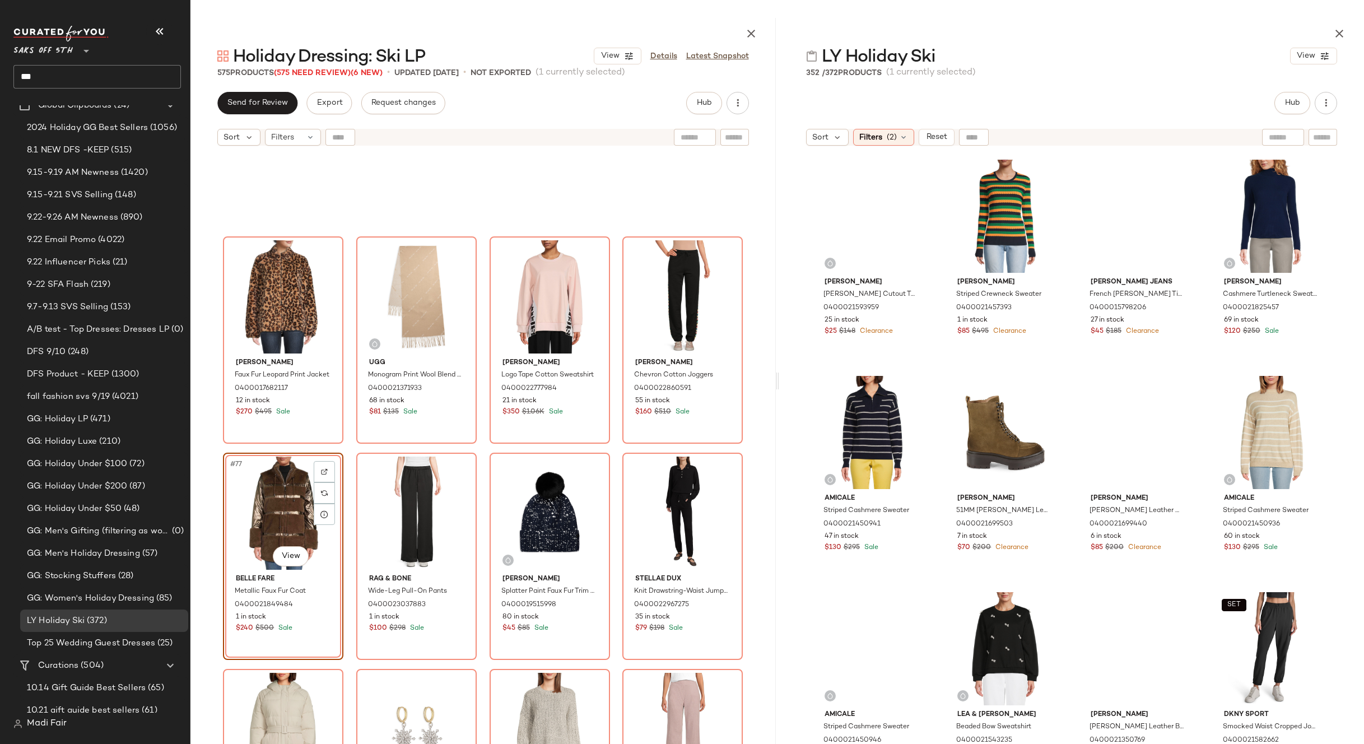
click at [617, 449] on div "[PERSON_NAME] Faux Fur Leopard Print Jacket 0400017682117 12 in stock $270 $495…" at bounding box center [482, 475] width 585 height 648
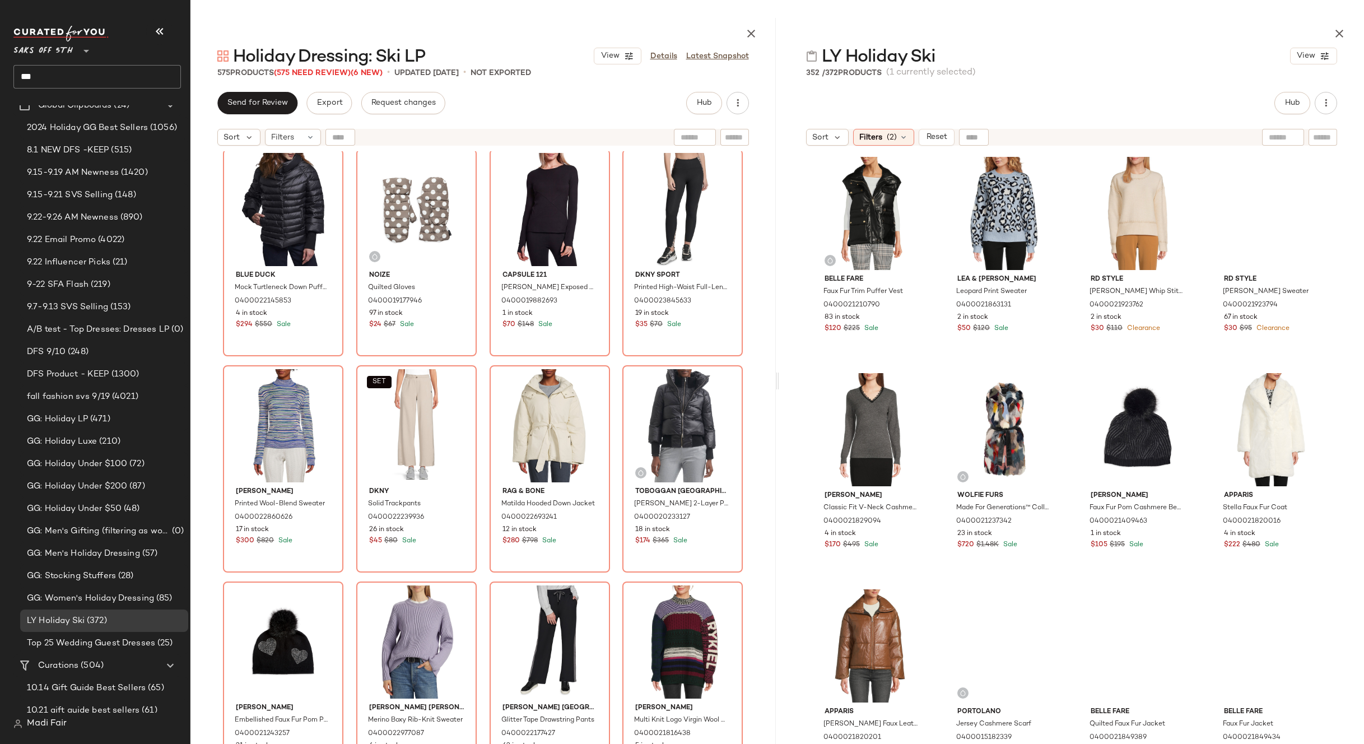
scroll to position [4827, 0]
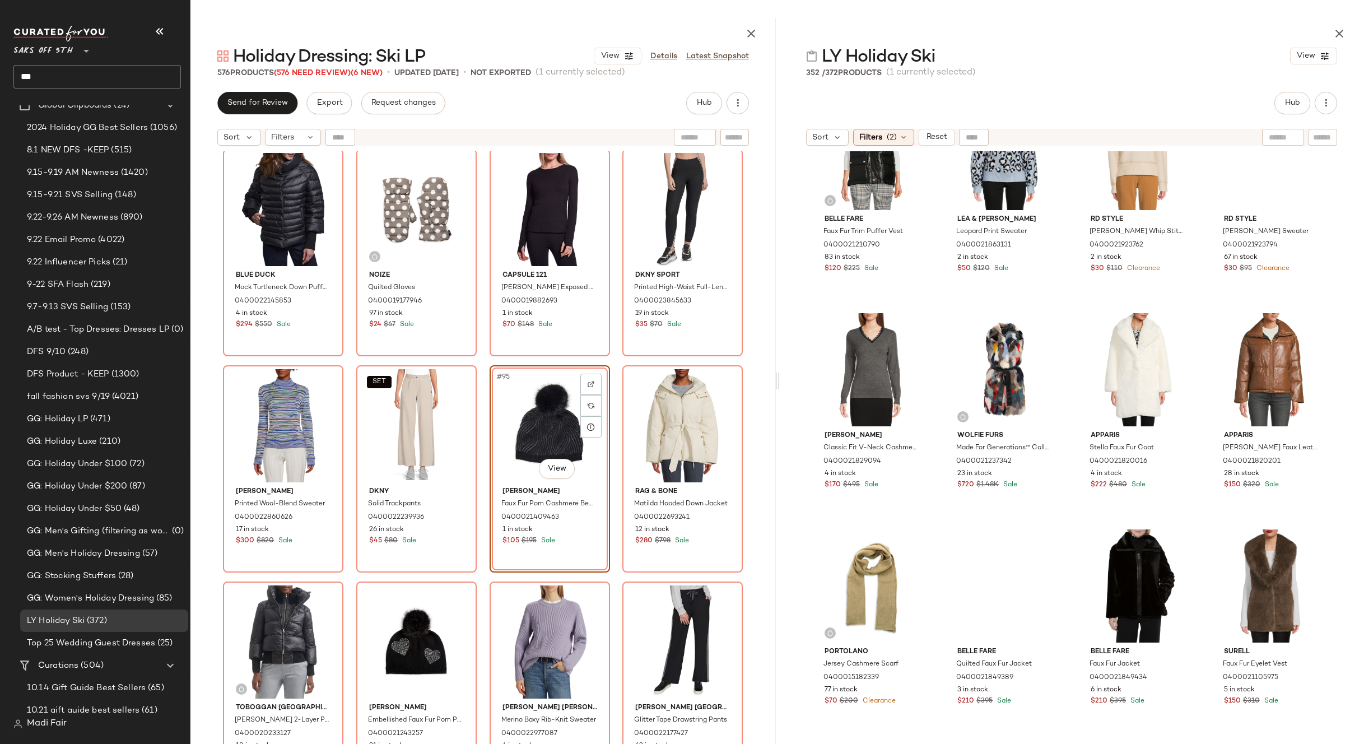
click at [616, 358] on div "Blue Duck Mock Turtleneck Down Puffer Jacket 0400022145853 4 in stock $294 $550…" at bounding box center [482, 475] width 585 height 648
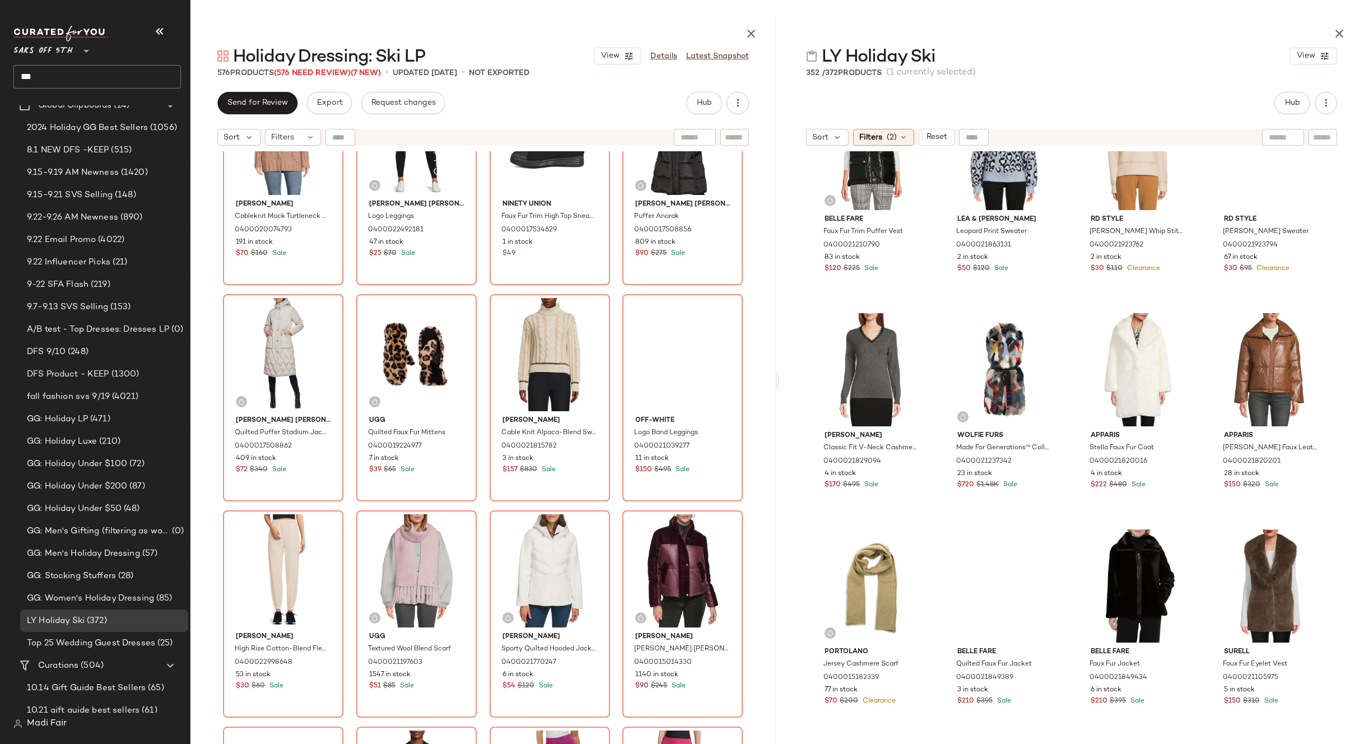
scroll to position [6788, 0]
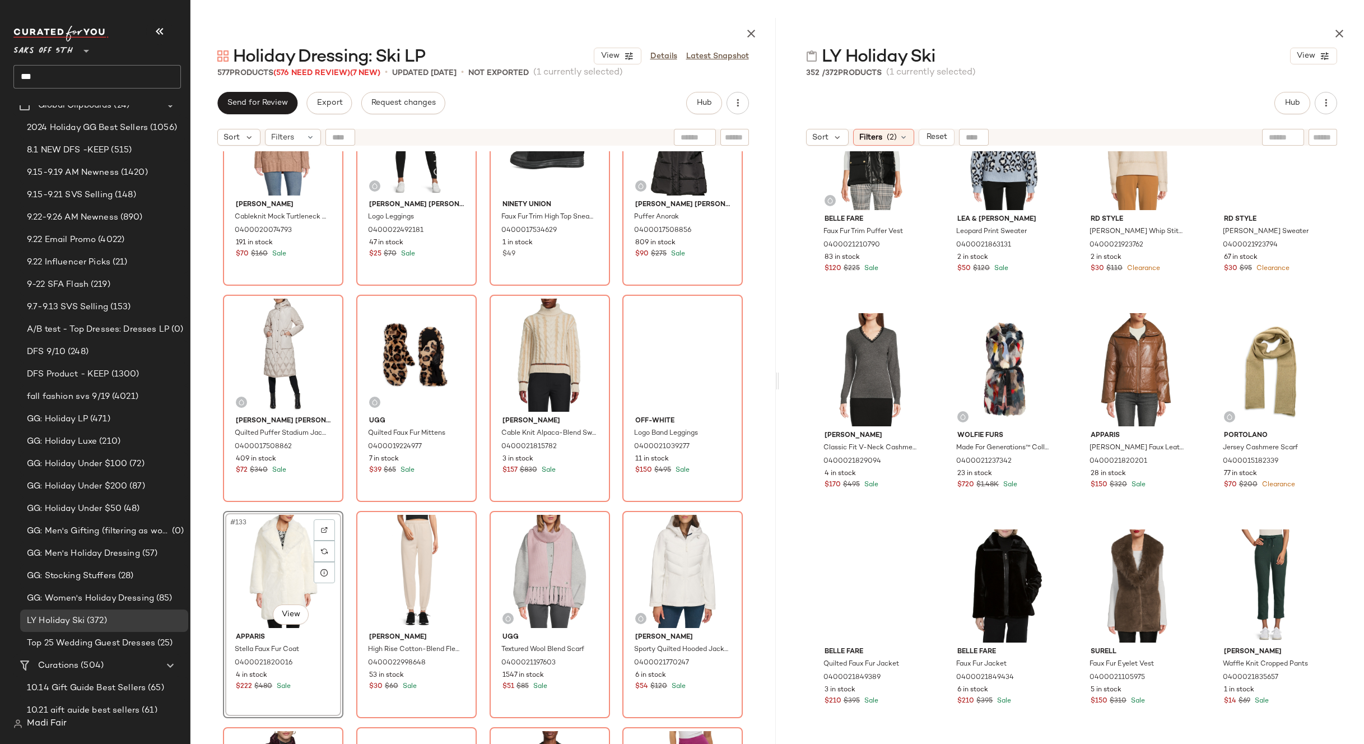
click at [609, 508] on div "[PERSON_NAME] Cableknit Mock Turtleneck Sweater 0400020074793 191 in stock $70 …" at bounding box center [482, 475] width 585 height 648
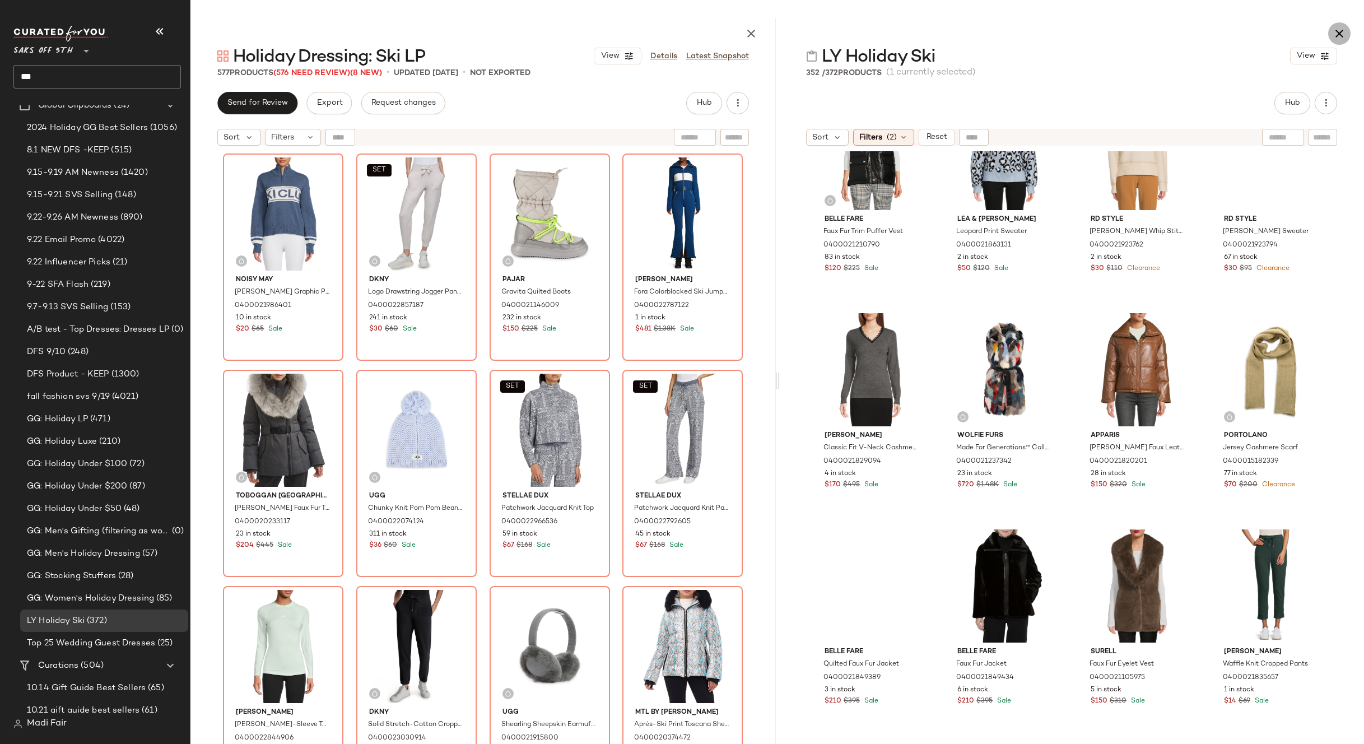
click at [1338, 28] on icon "button" at bounding box center [1339, 33] width 13 height 13
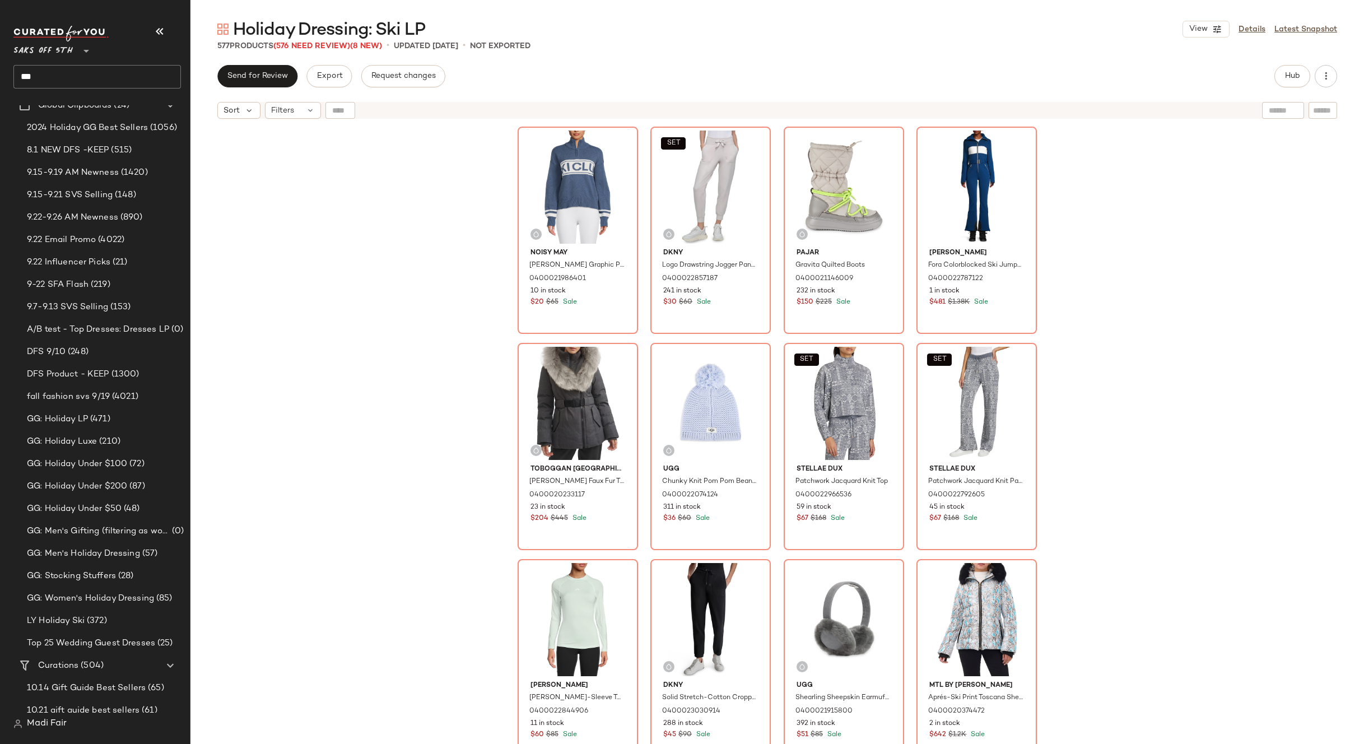
click at [441, 289] on div "Noisy May [PERSON_NAME] Graphic Pullover 0400021986401 10 in stock $20 $65 Sale…" at bounding box center [777, 448] width 1174 height 648
click at [146, 77] on input "***" at bounding box center [97, 77] width 168 height 24
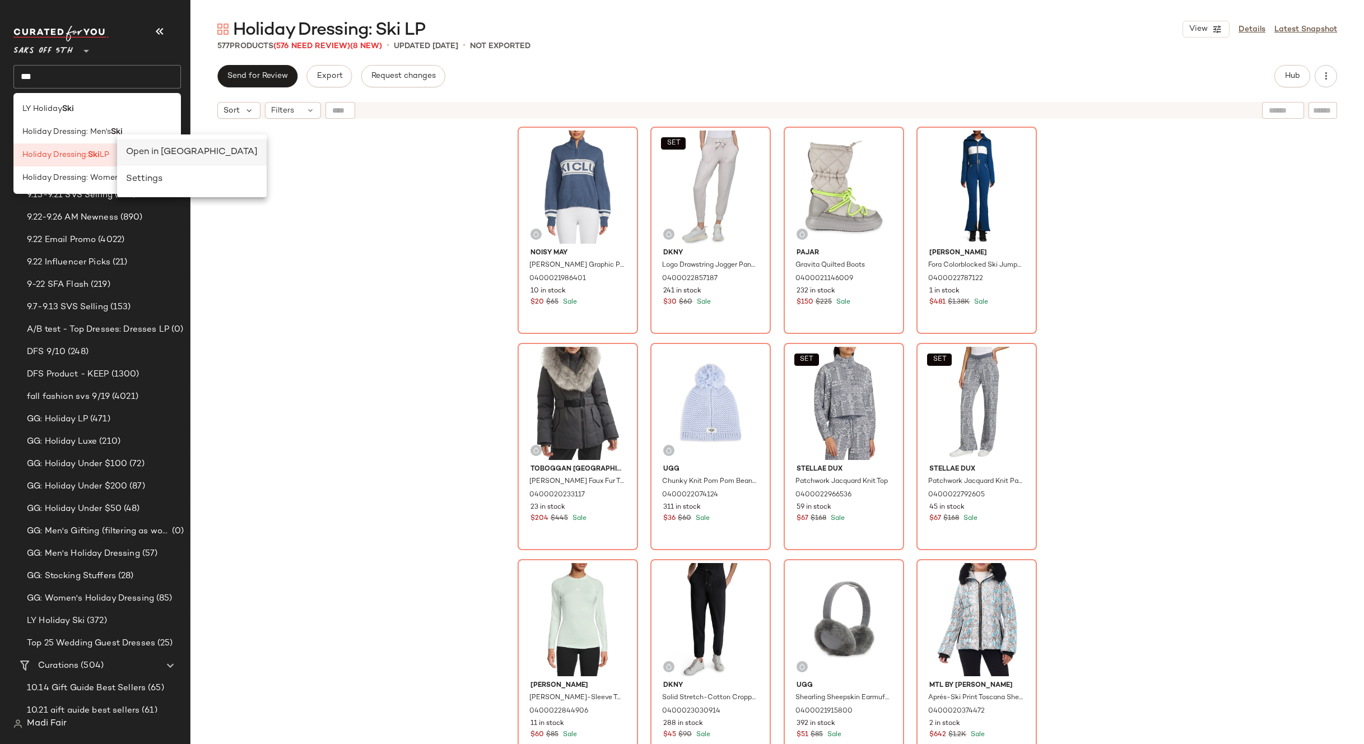
click at [140, 150] on div "Open in [GEOGRAPHIC_DATA]" at bounding box center [192, 152] width 132 height 13
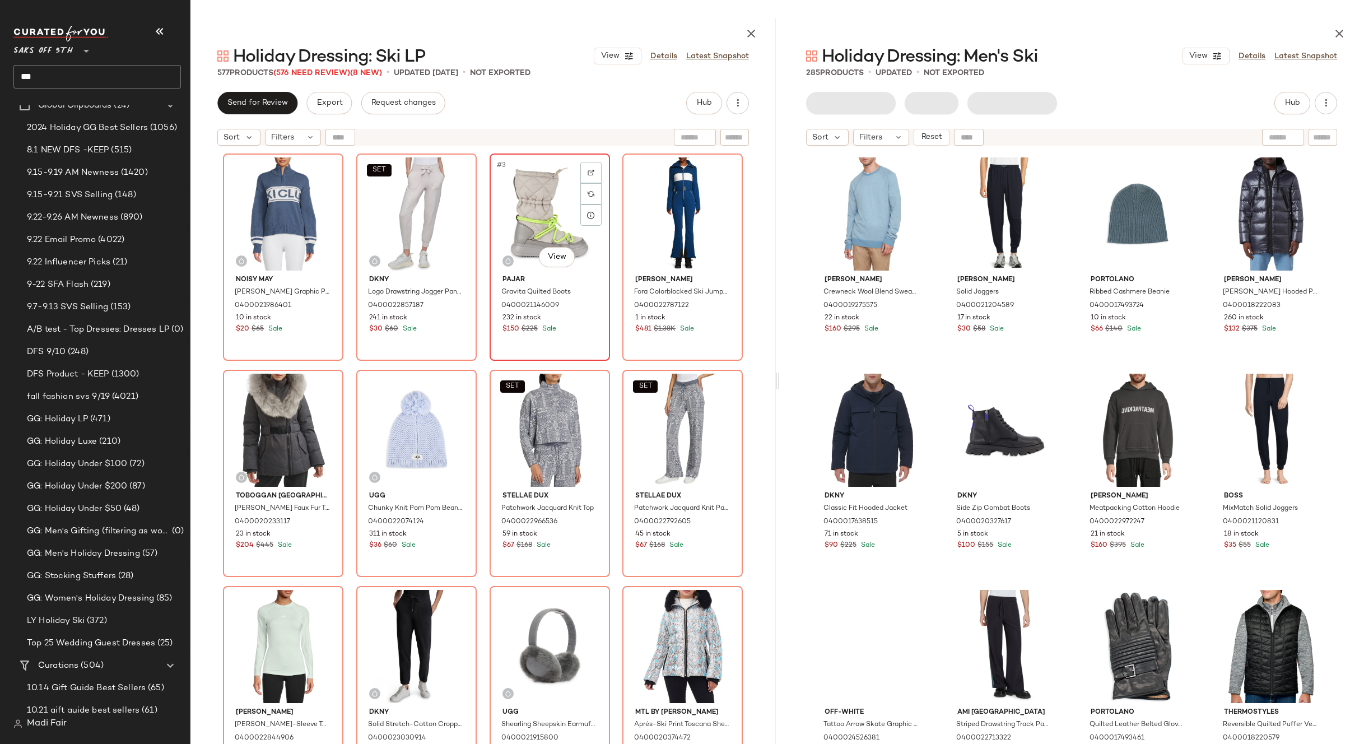
scroll to position [56, 0]
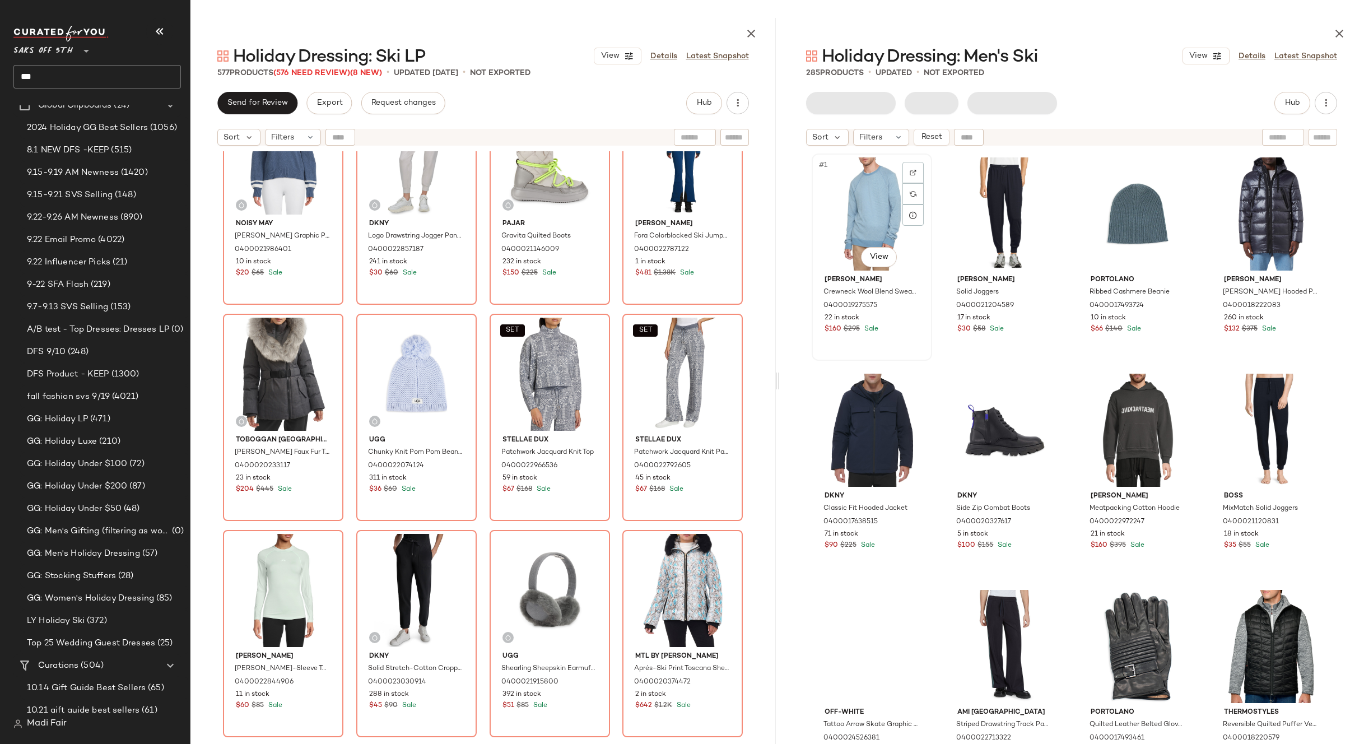
click at [845, 217] on div "#1 View" at bounding box center [872, 213] width 113 height 113
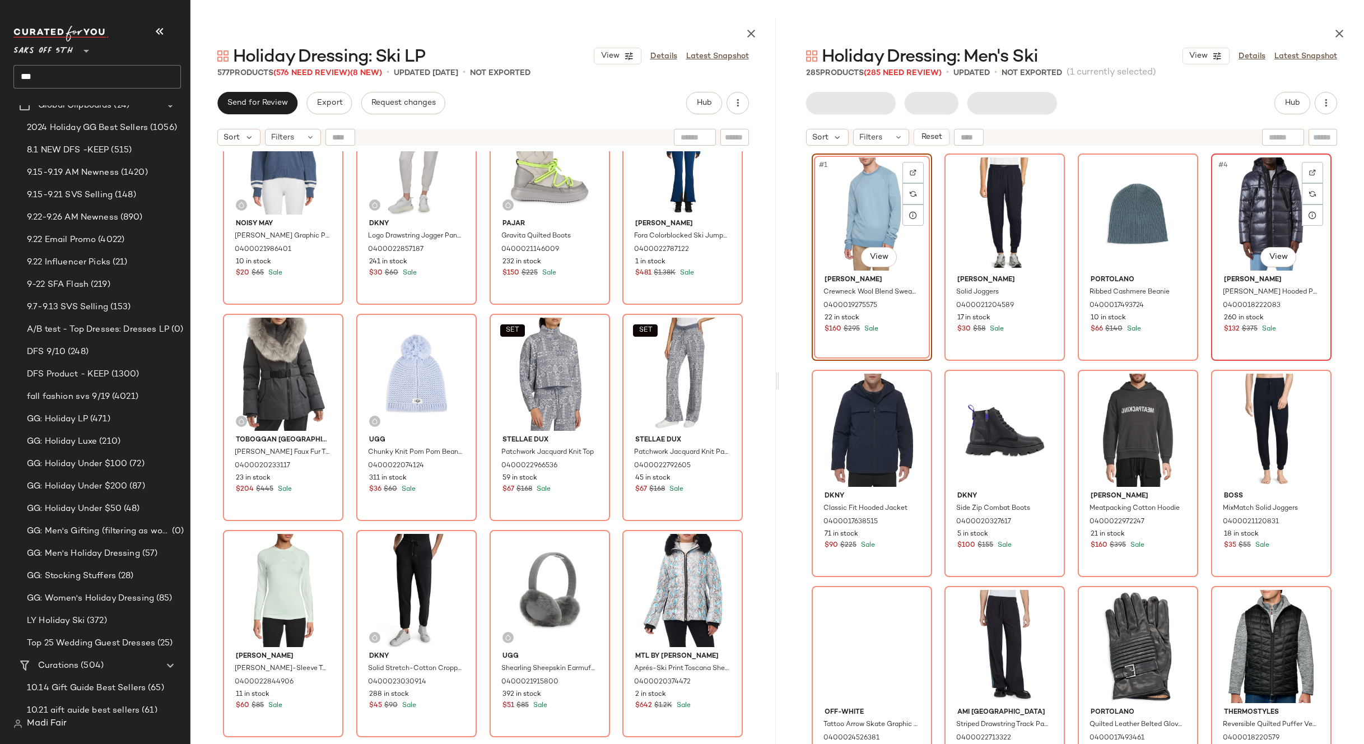
click at [1236, 212] on div "#4 View" at bounding box center [1271, 213] width 113 height 113
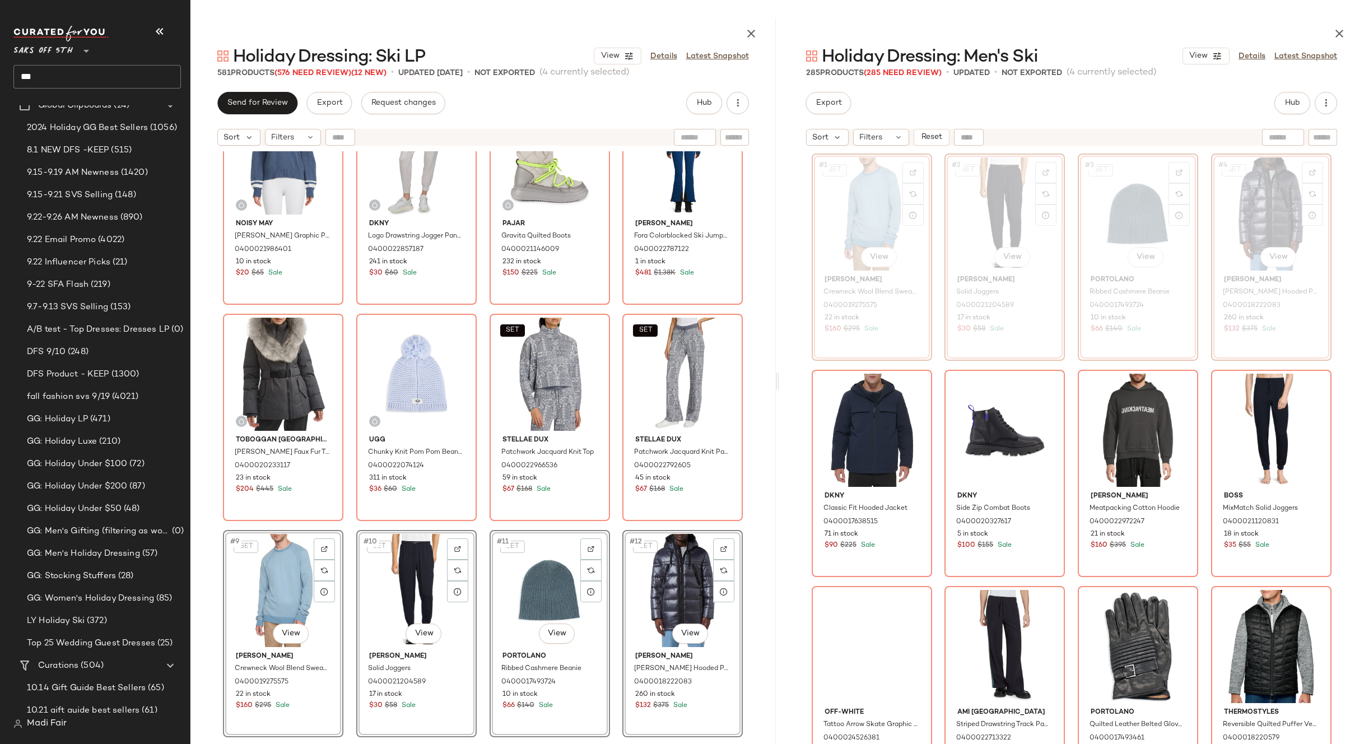
click at [612, 527] on div "Noisy May [PERSON_NAME] Graphic Pullover 0400021986401 10 in stock $20 $65 Sale…" at bounding box center [483, 419] width 520 height 645
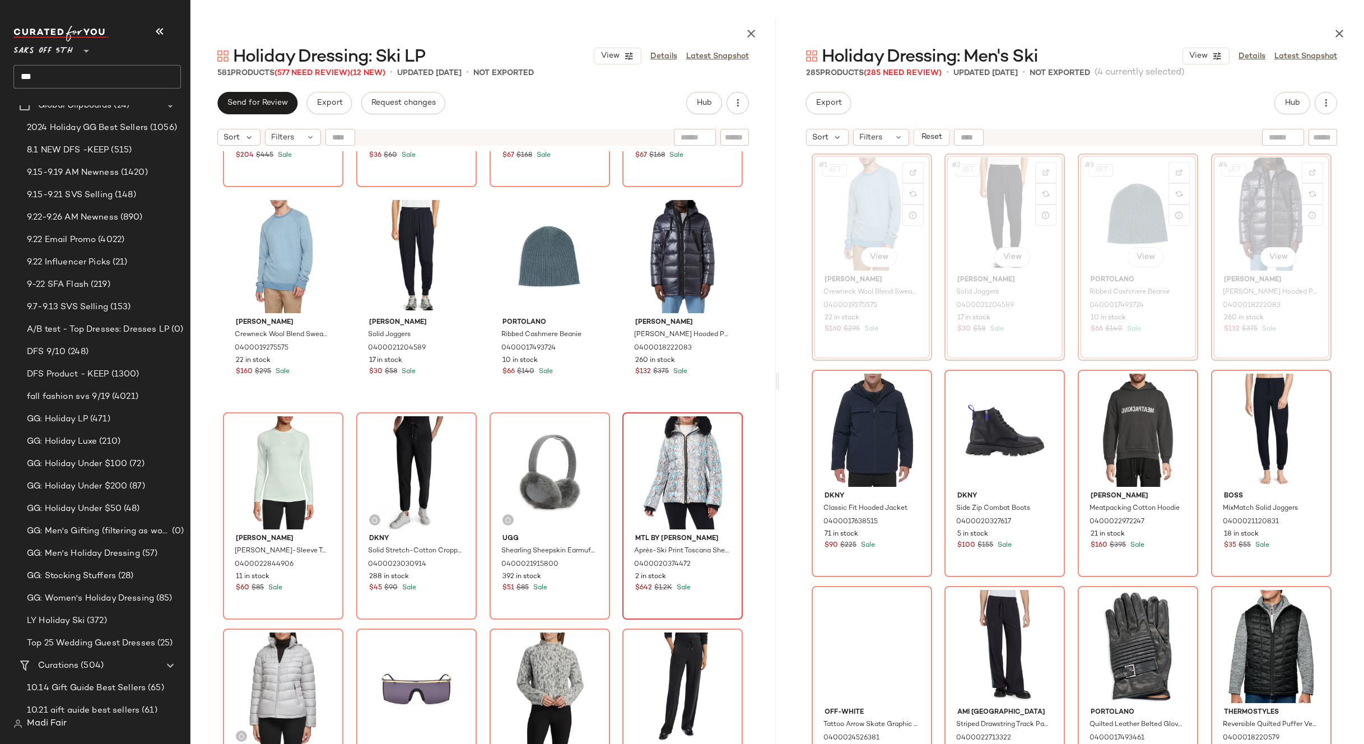
scroll to position [401, 0]
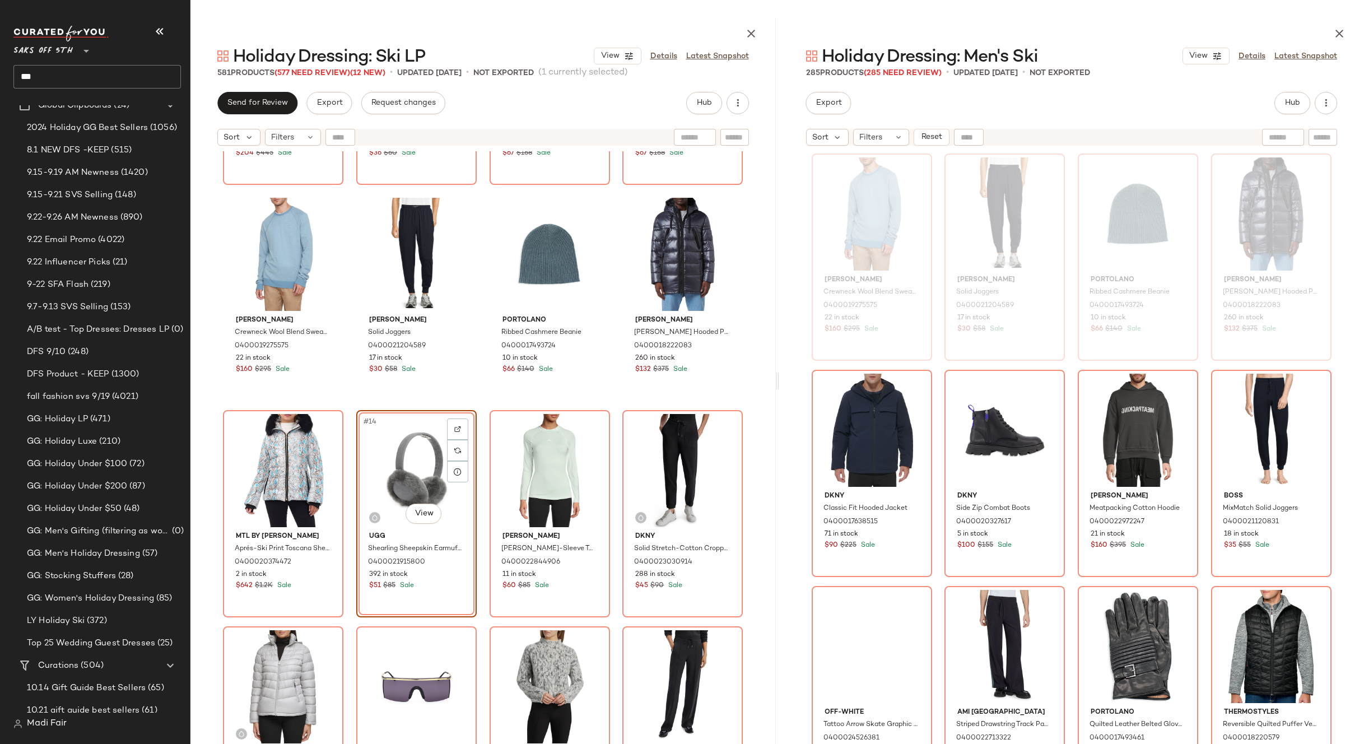
click at [612, 407] on div "Toboggan Canada [PERSON_NAME] Faux Fur Trim Puffer Jacket 0400020233117 23 in s…" at bounding box center [482, 475] width 585 height 648
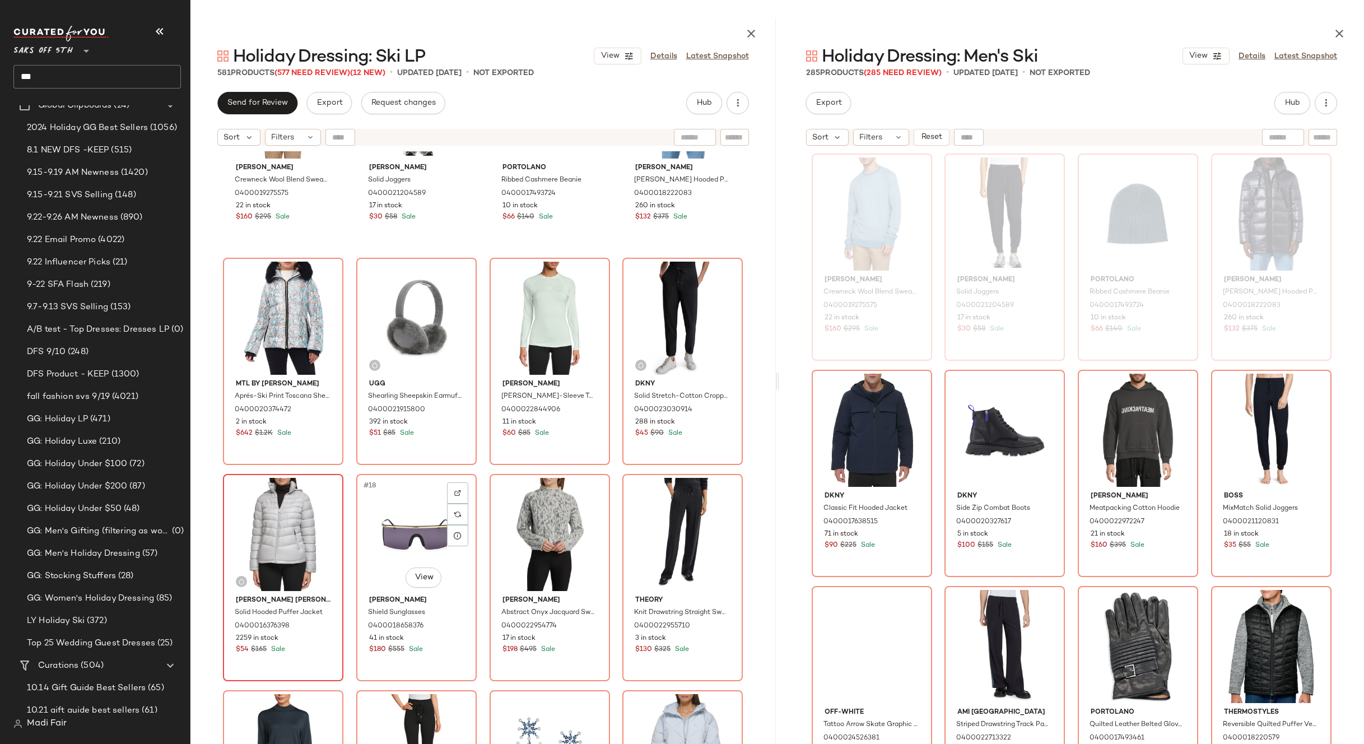
scroll to position [569, 0]
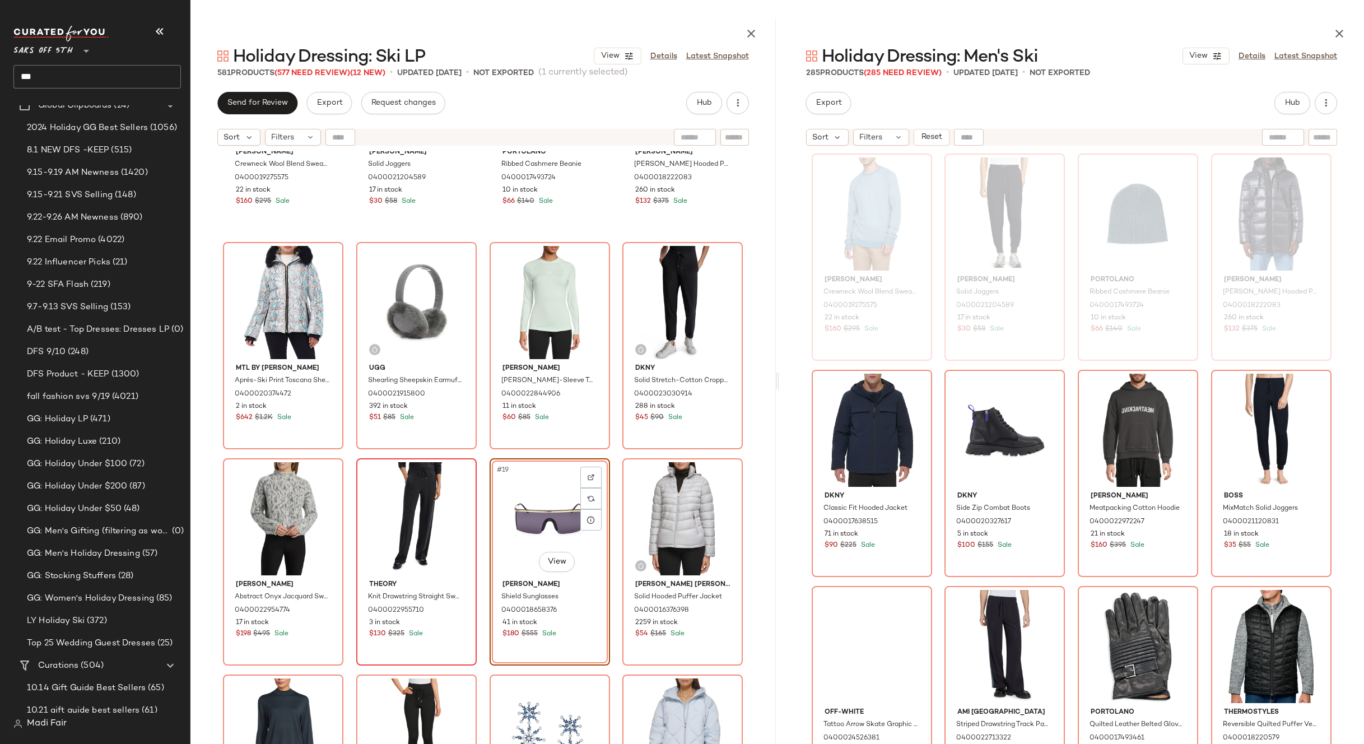
click at [611, 452] on div "[PERSON_NAME] Wool Blend Sweatshirt 0400019275575 22 in stock $160 $295 Sale [P…" at bounding box center [482, 475] width 585 height 648
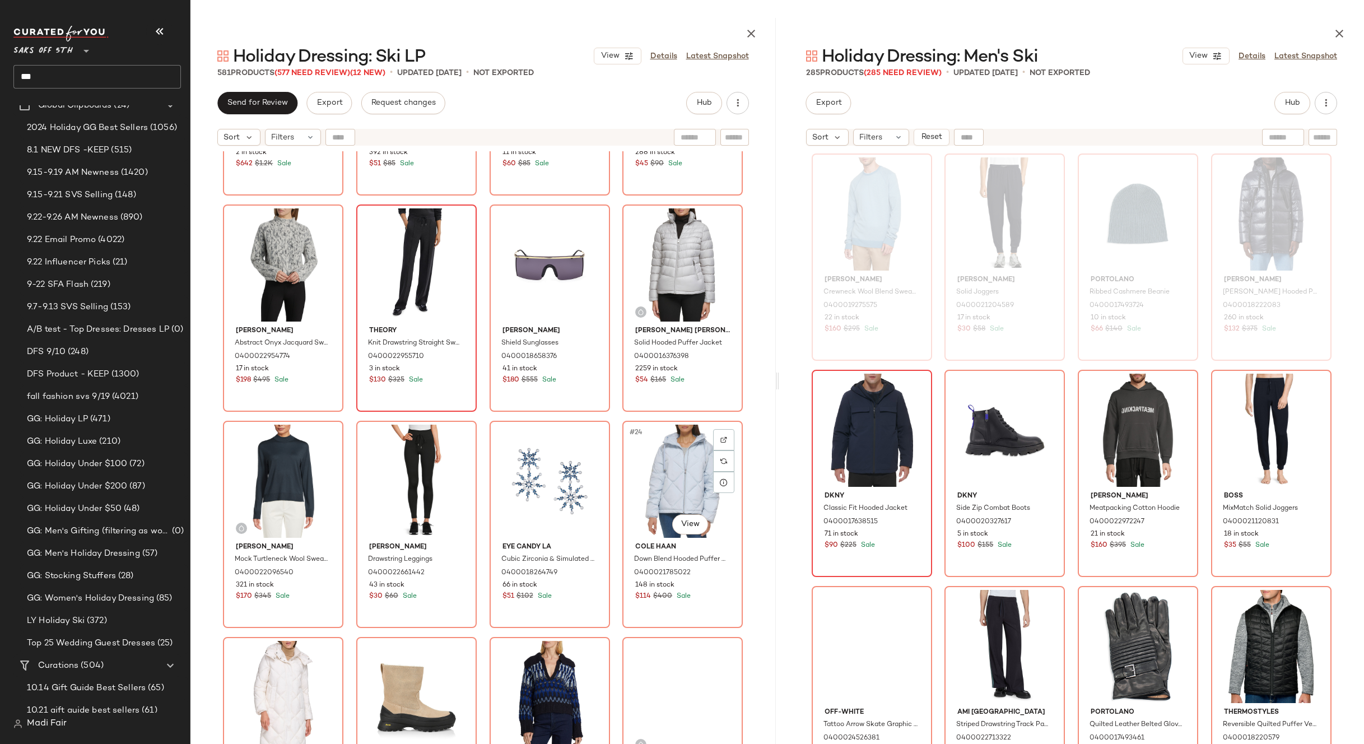
scroll to position [849, 0]
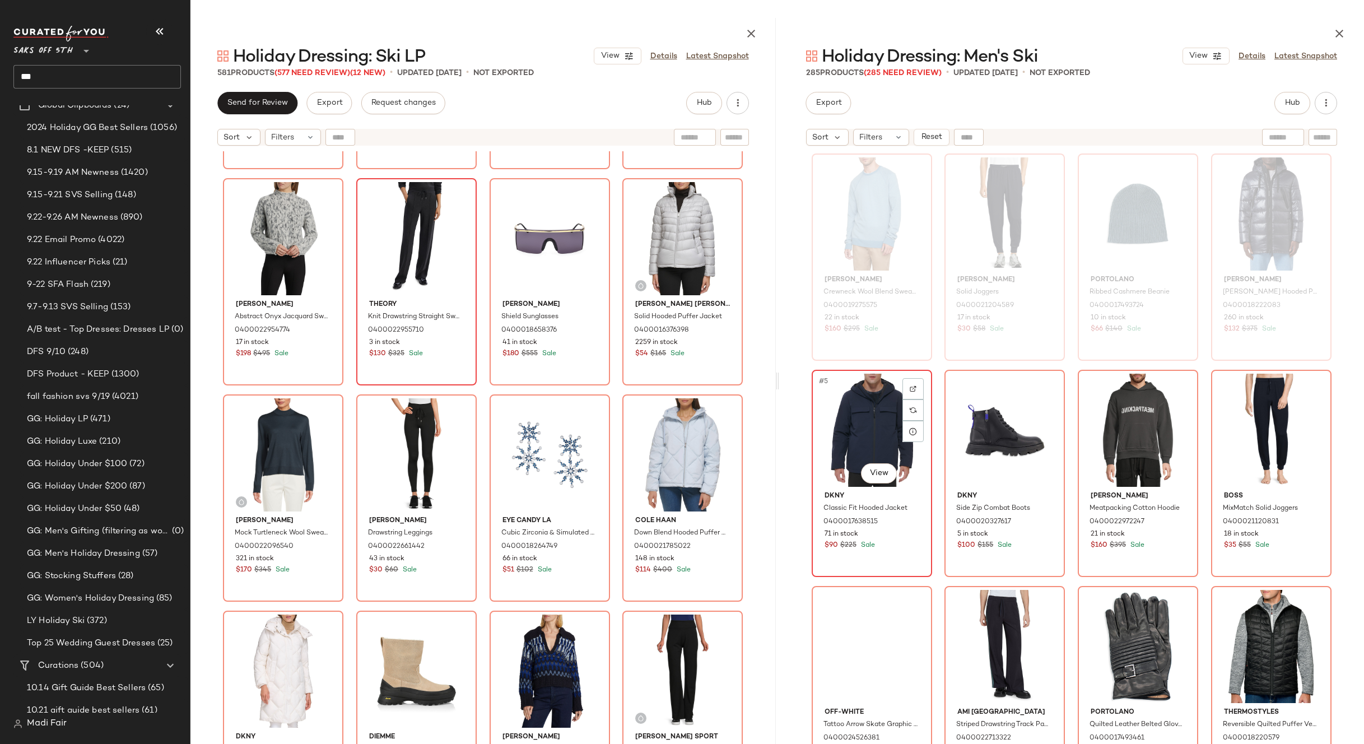
click at [858, 436] on div "#5 View" at bounding box center [872, 430] width 113 height 113
click at [1273, 413] on div "#8 View" at bounding box center [1271, 430] width 113 height 113
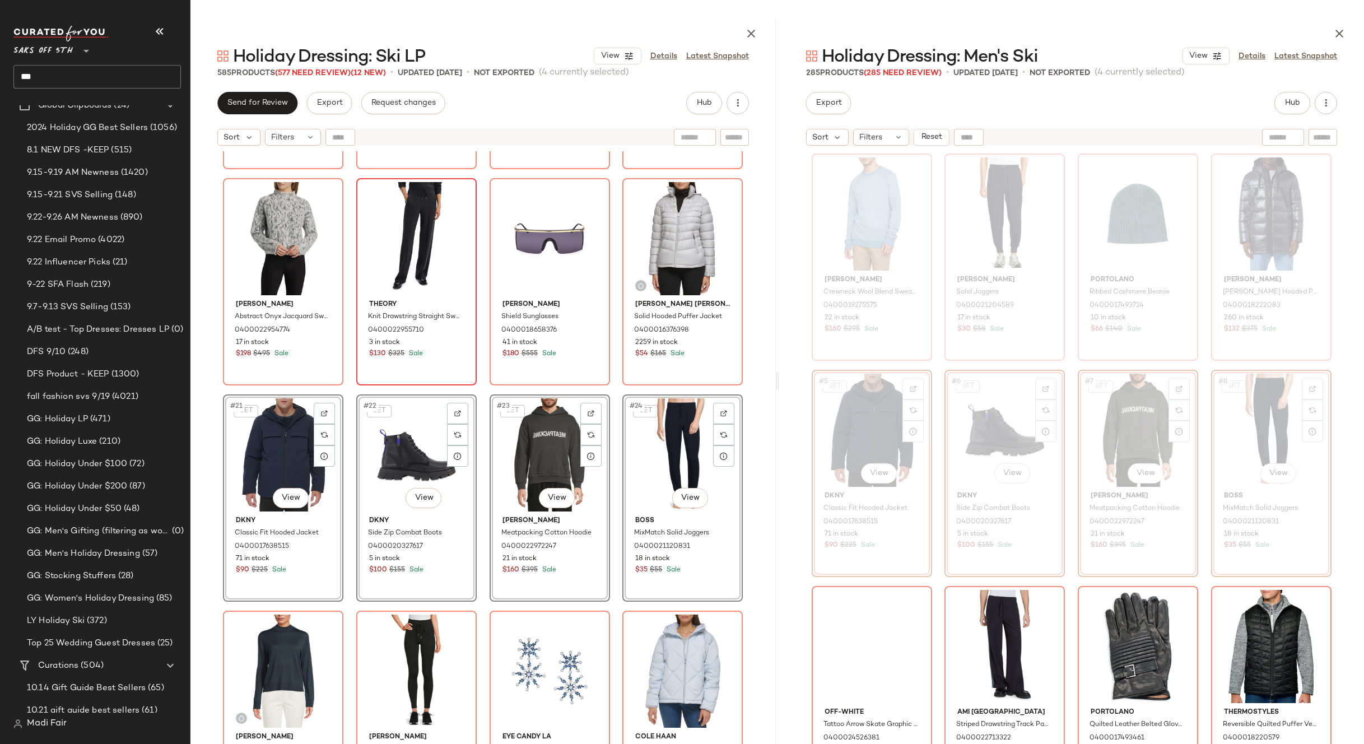
click at [613, 391] on div "MTL by [PERSON_NAME] Aprés-Ski Print Toscana Shearling Trim Down Jacket 0400020…" at bounding box center [482, 475] width 585 height 648
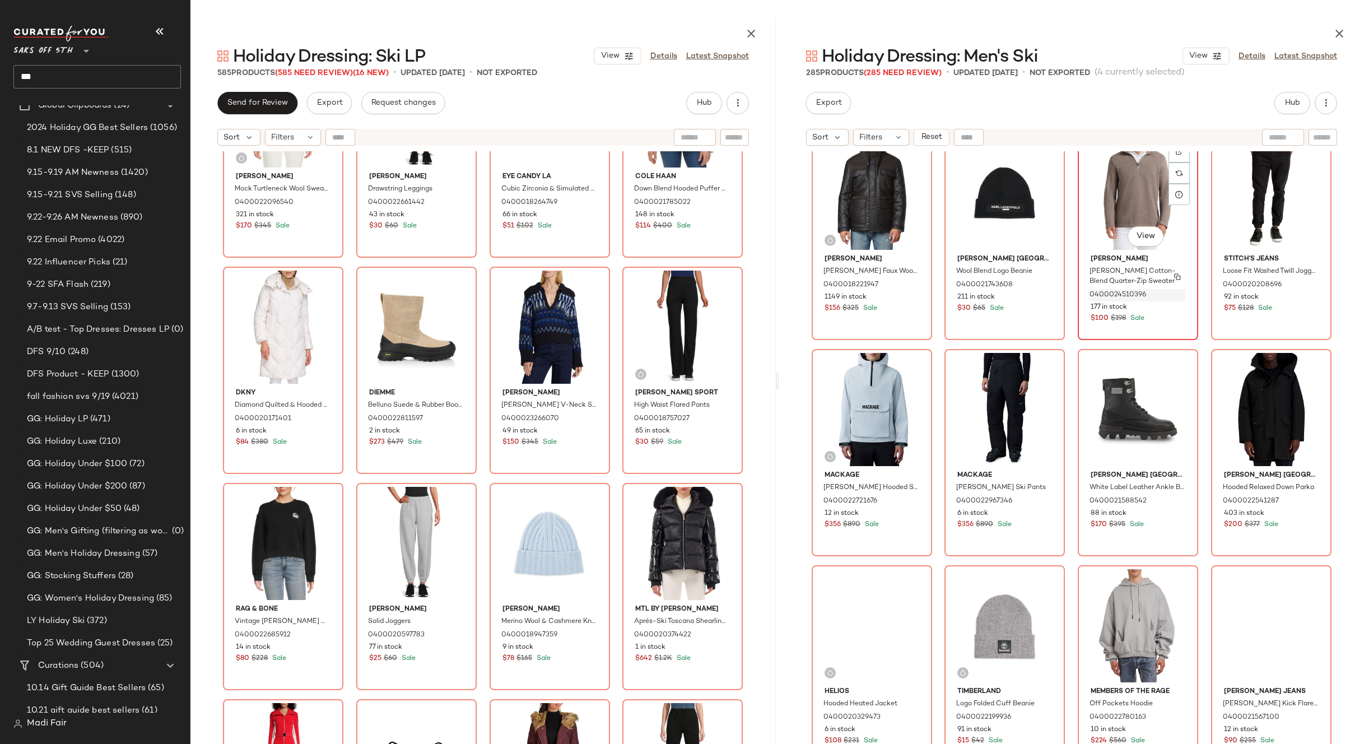
scroll to position [793, 0]
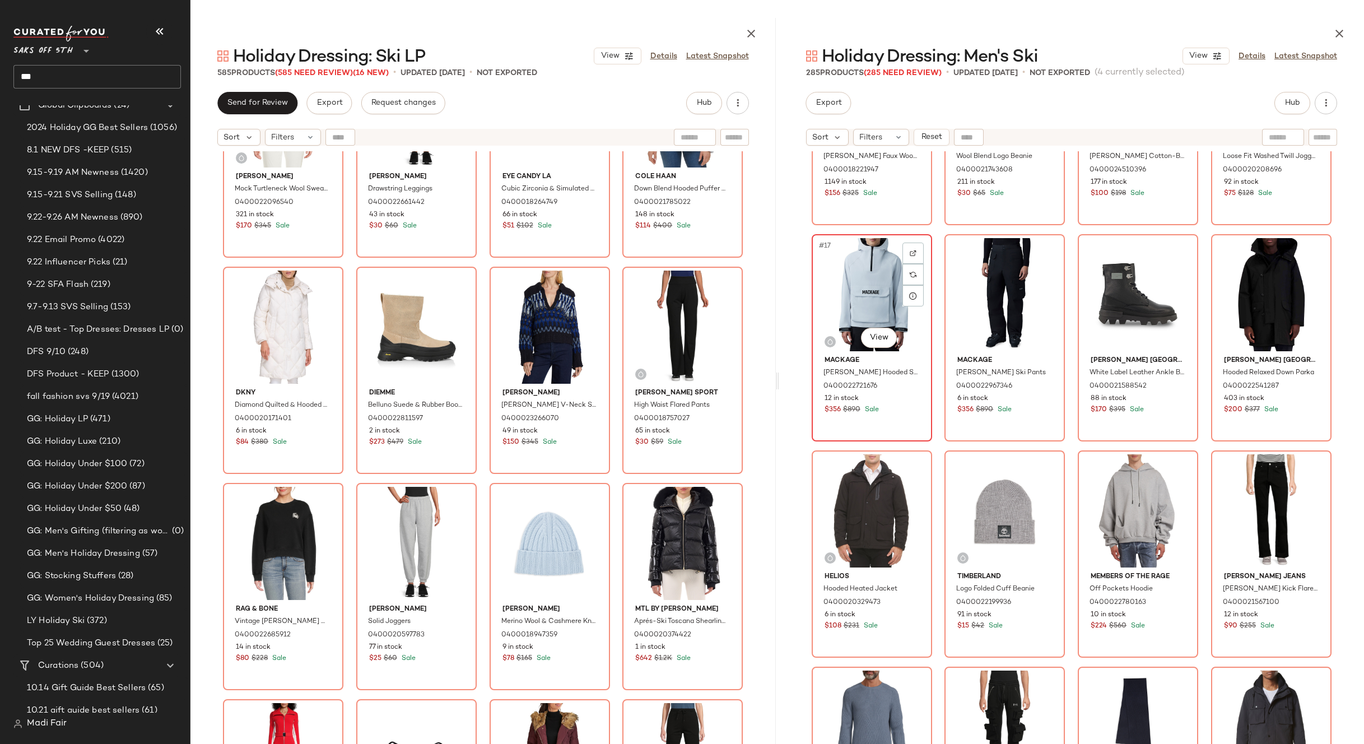
click at [866, 286] on div "#17 View" at bounding box center [872, 294] width 113 height 113
click at [1266, 289] on div "#20 View" at bounding box center [1271, 294] width 113 height 113
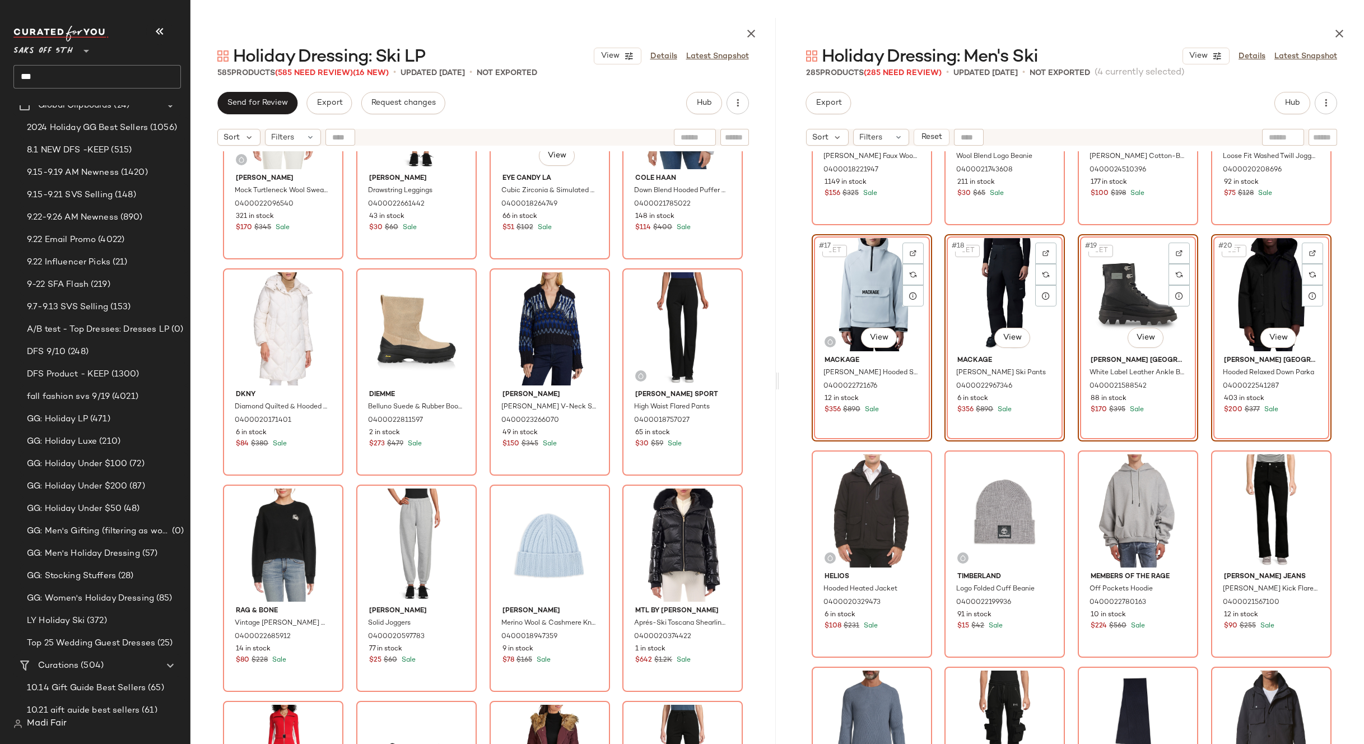
scroll to position [1410, 0]
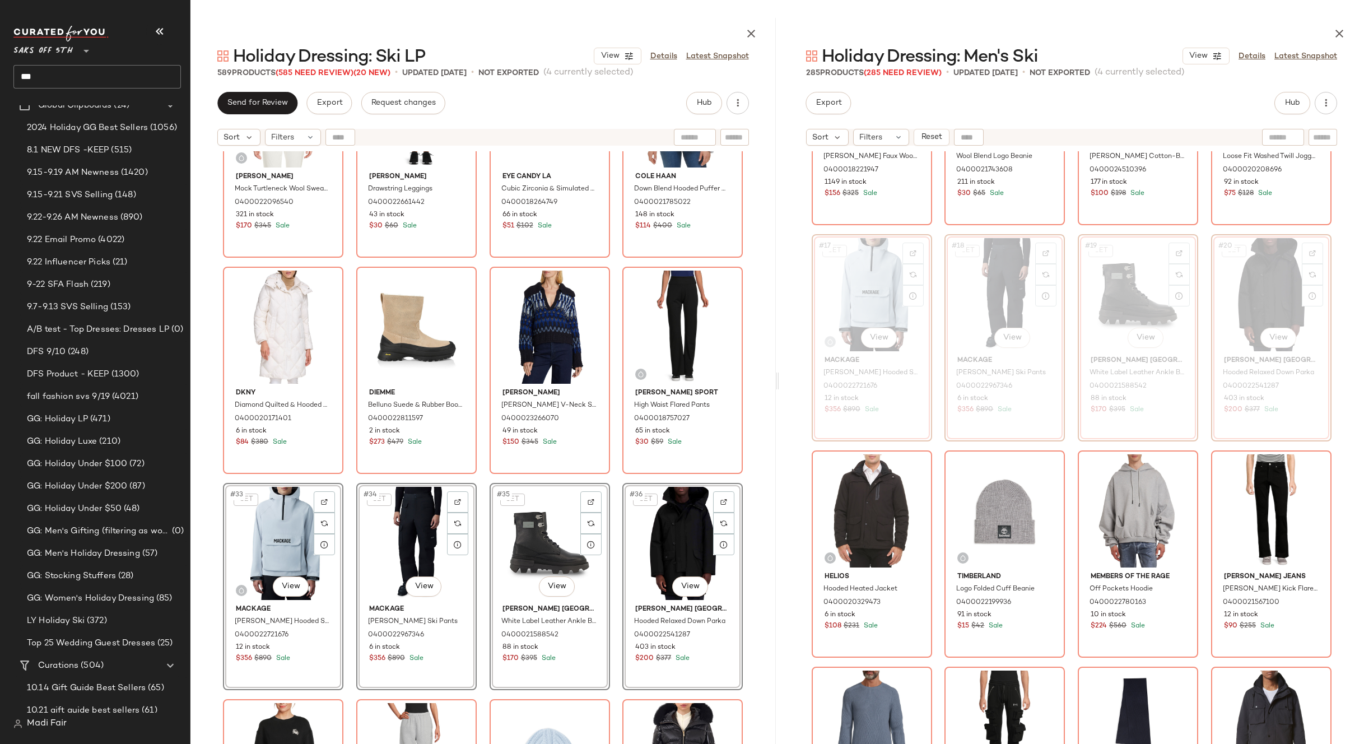
click at [615, 481] on div "[PERSON_NAME] Turtleneck Wool Sweater 0400022096540 321 in stock $170 $345 Sale…" at bounding box center [482, 475] width 585 height 648
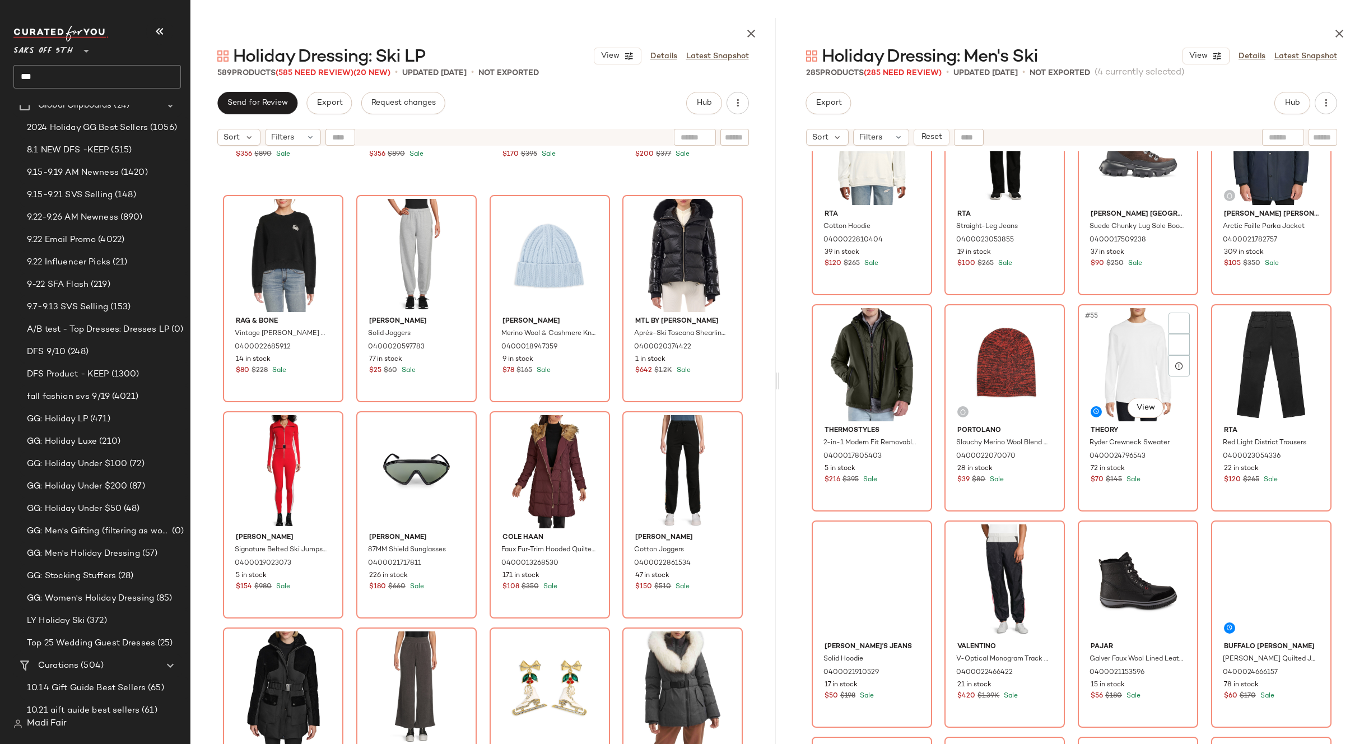
scroll to position [2698, 0]
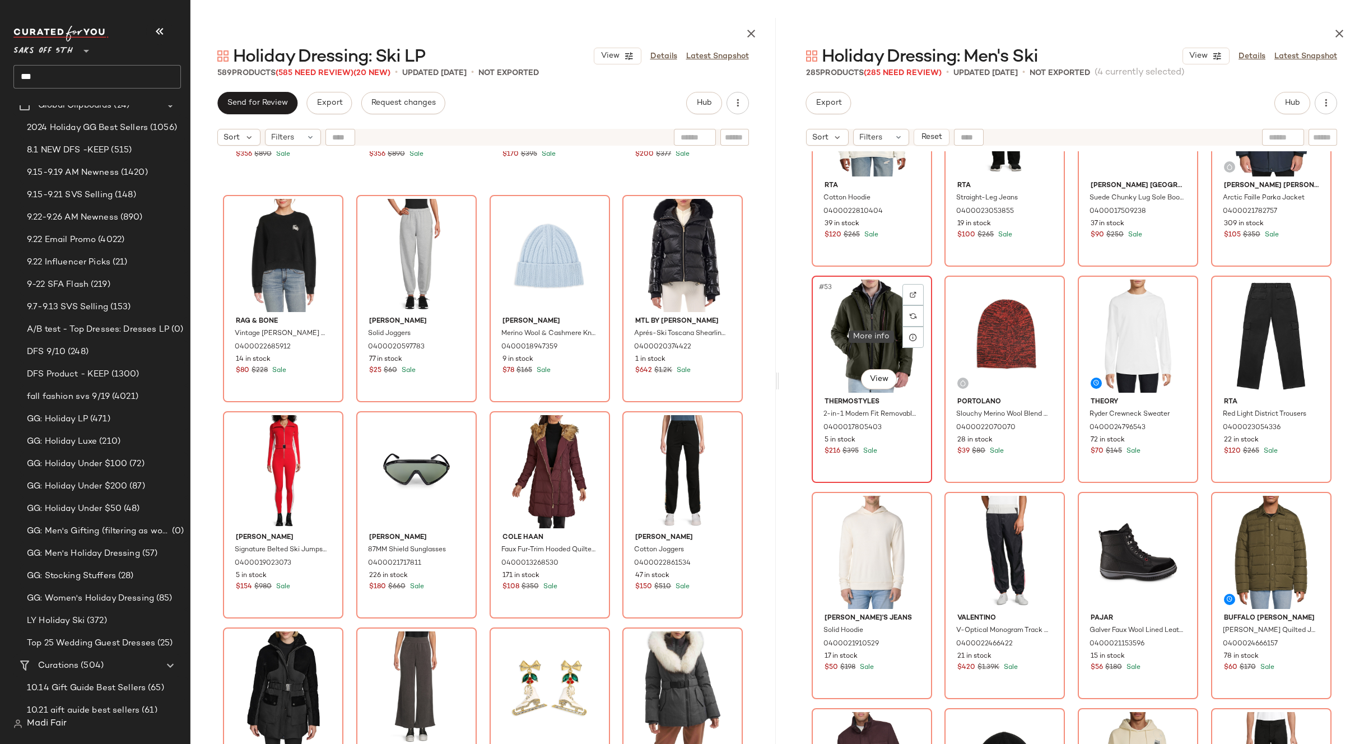
click at [876, 331] on div "#53 View" at bounding box center [872, 336] width 113 height 113
click at [1272, 334] on div "#56 View" at bounding box center [1271, 336] width 113 height 113
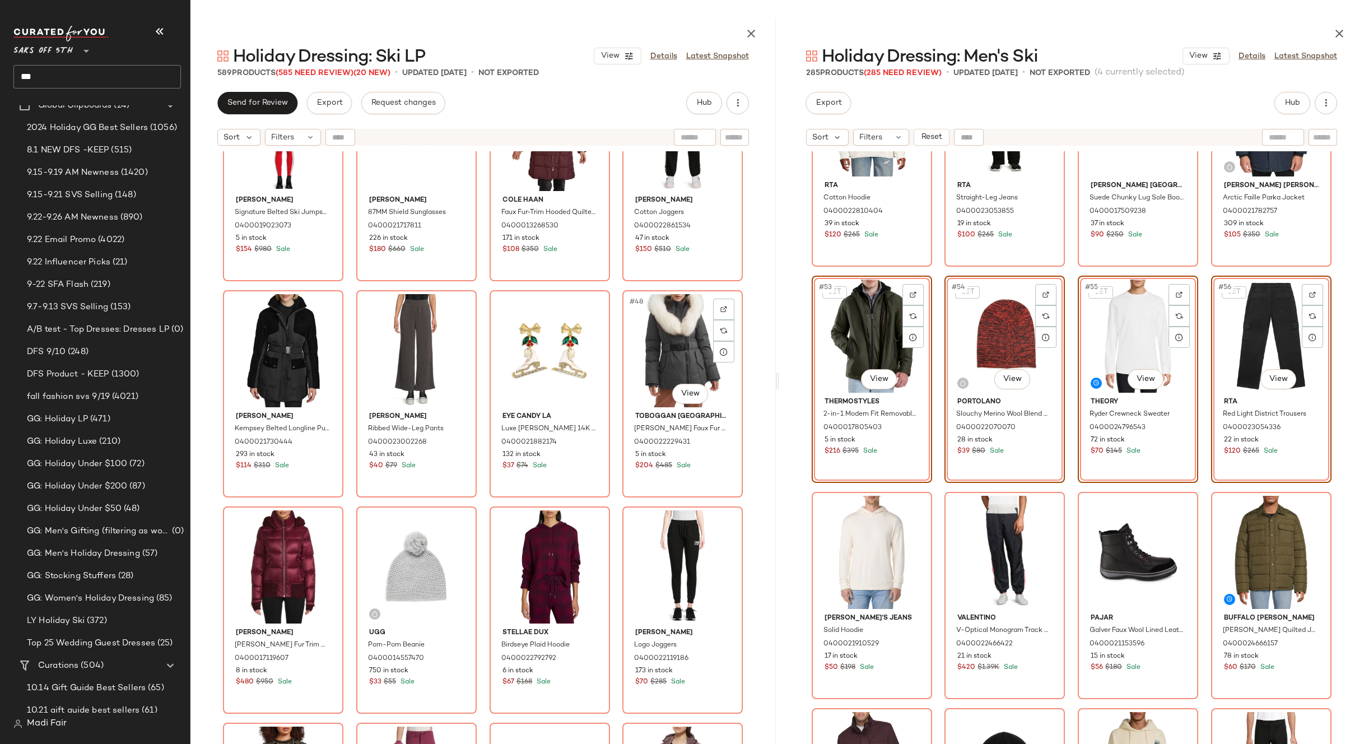
scroll to position [2306, 0]
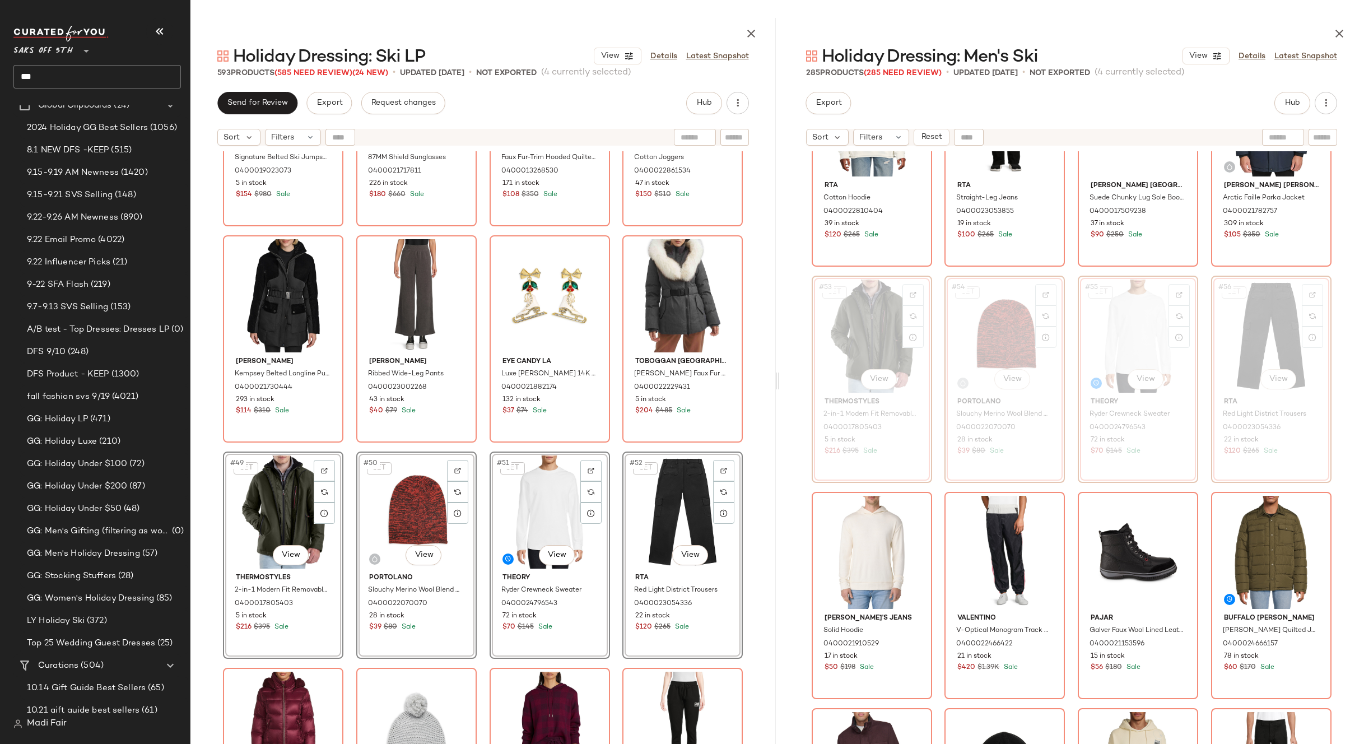
click at [613, 444] on div "[PERSON_NAME] Signature Belted Ski Jumpsuit 0400019023073 5 in stock $154 $980 …" at bounding box center [482, 475] width 585 height 648
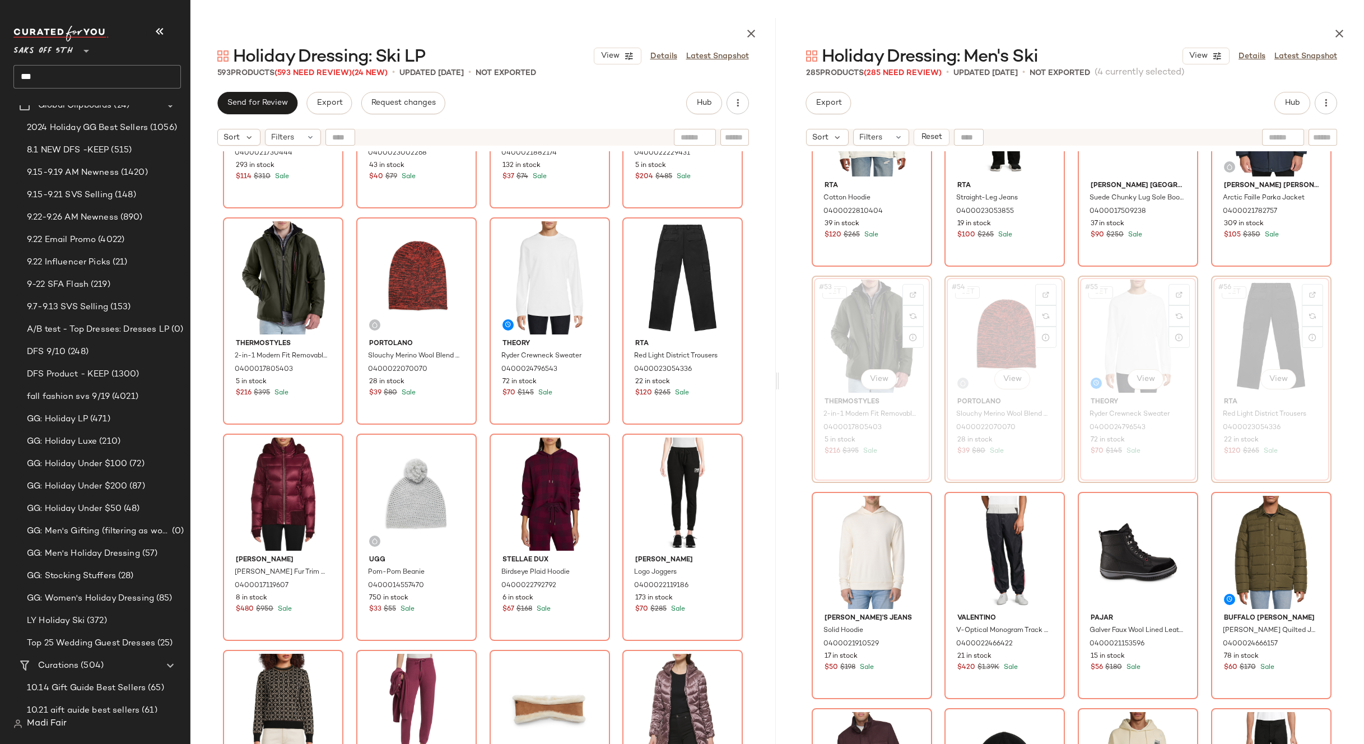
scroll to position [2642, 0]
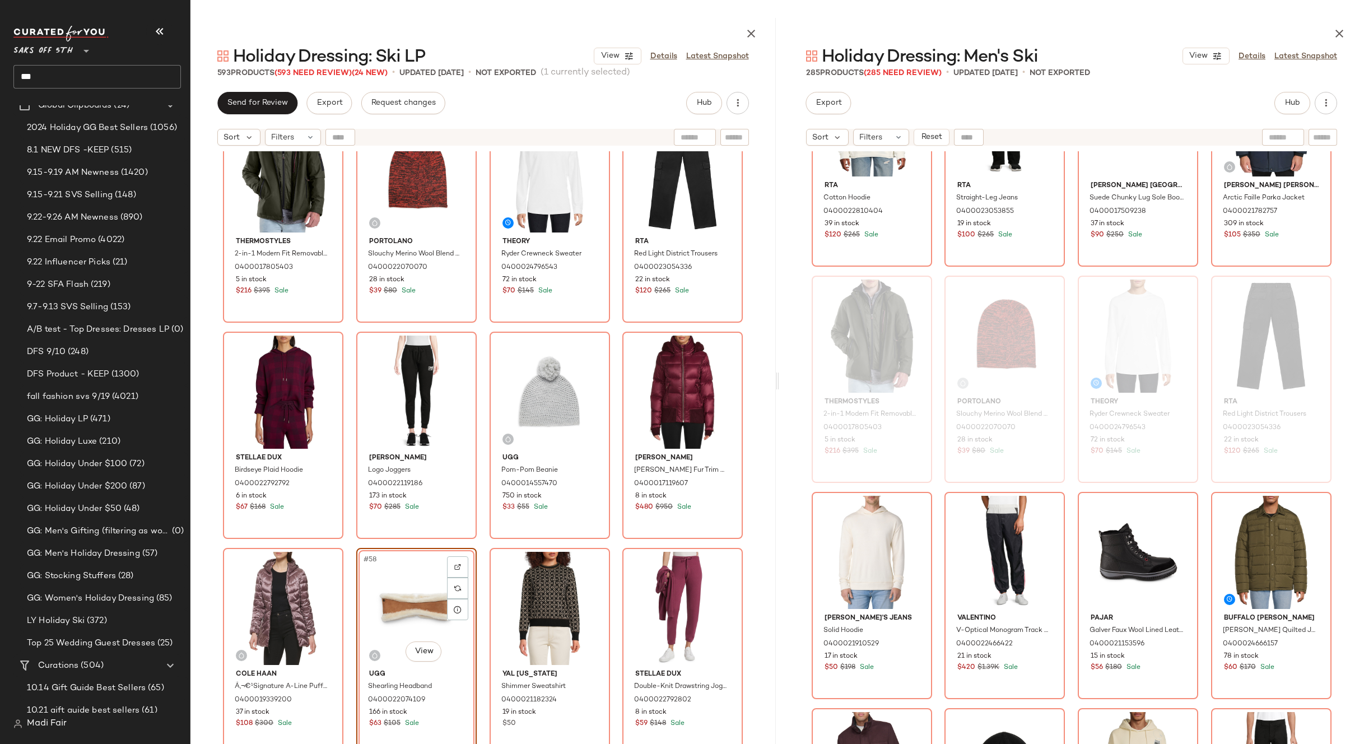
click at [615, 542] on div "Andrew Marc Kempsey Belted Longline Puffer Jacket 0400021730444 293 in stock $1…" at bounding box center [482, 475] width 585 height 648
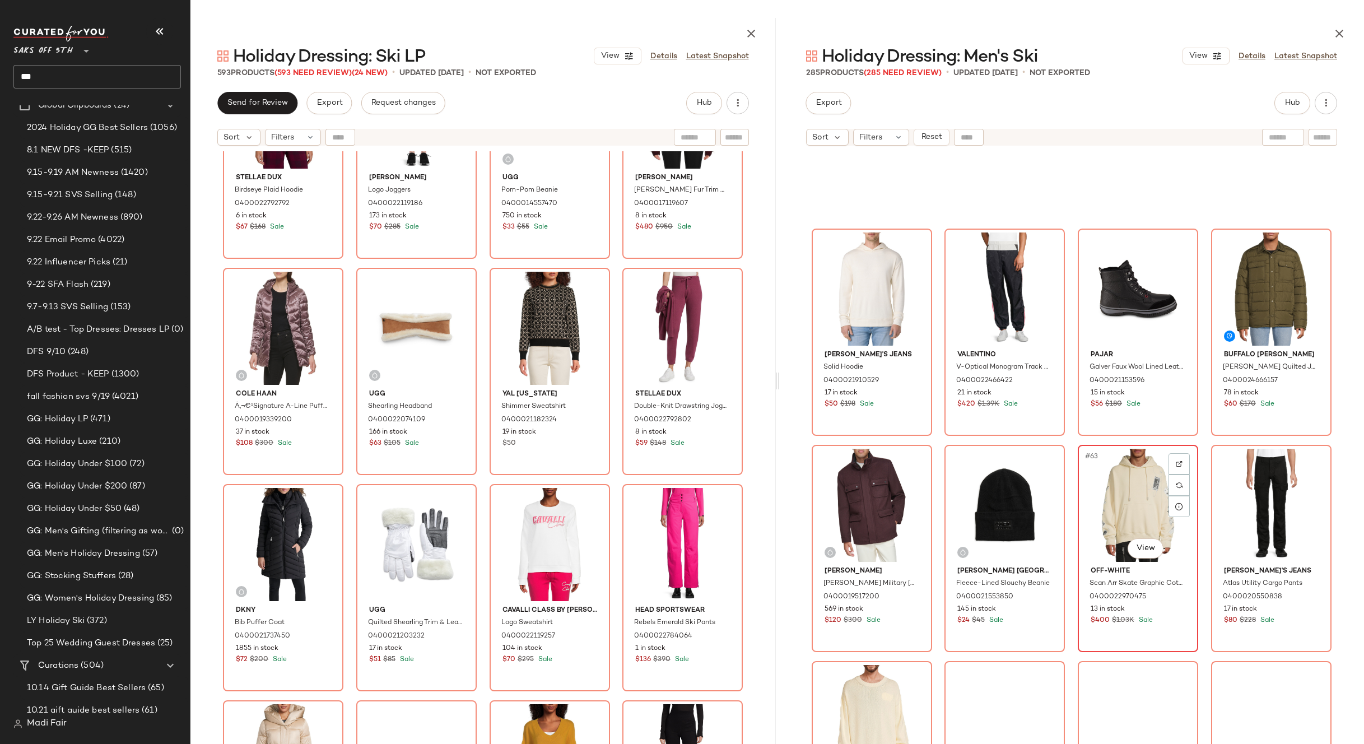
scroll to position [3146, 0]
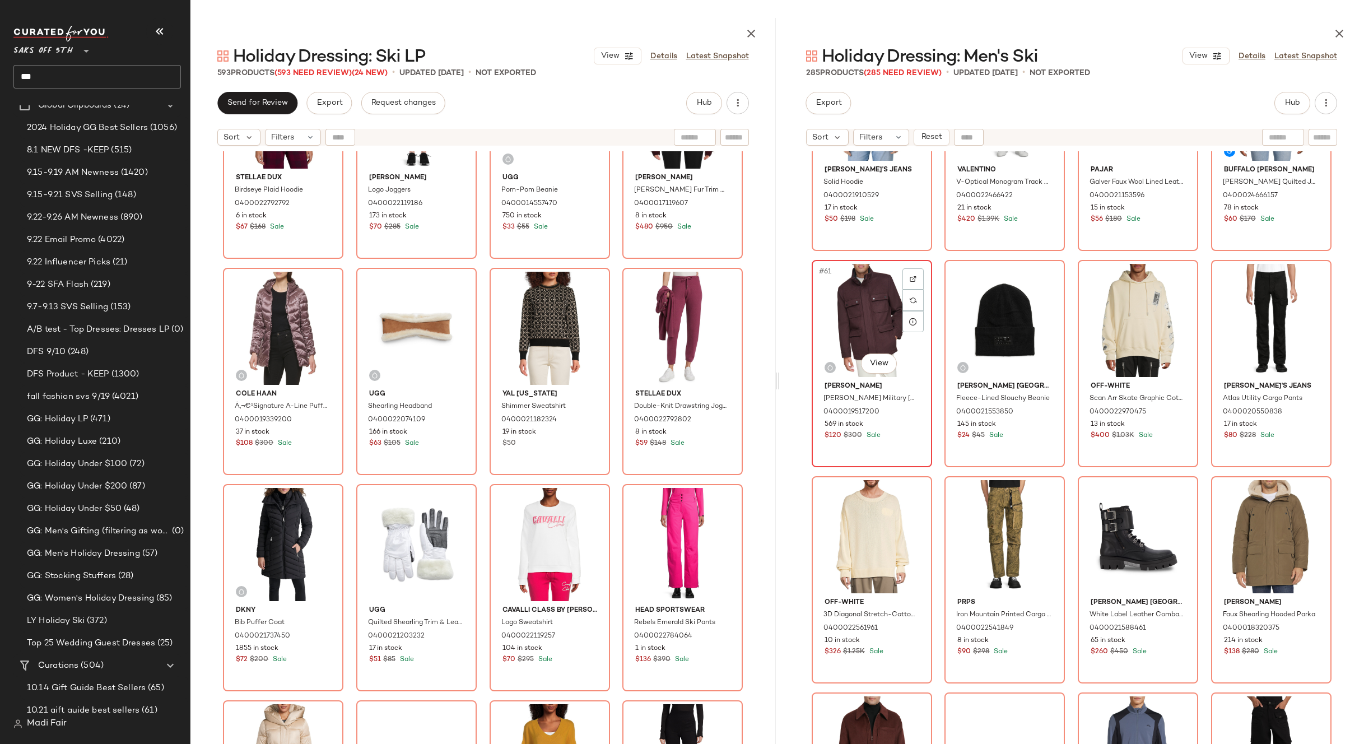
click at [867, 323] on div "#61 View" at bounding box center [872, 320] width 113 height 113
click at [1240, 308] on div "#64 View" at bounding box center [1271, 320] width 113 height 113
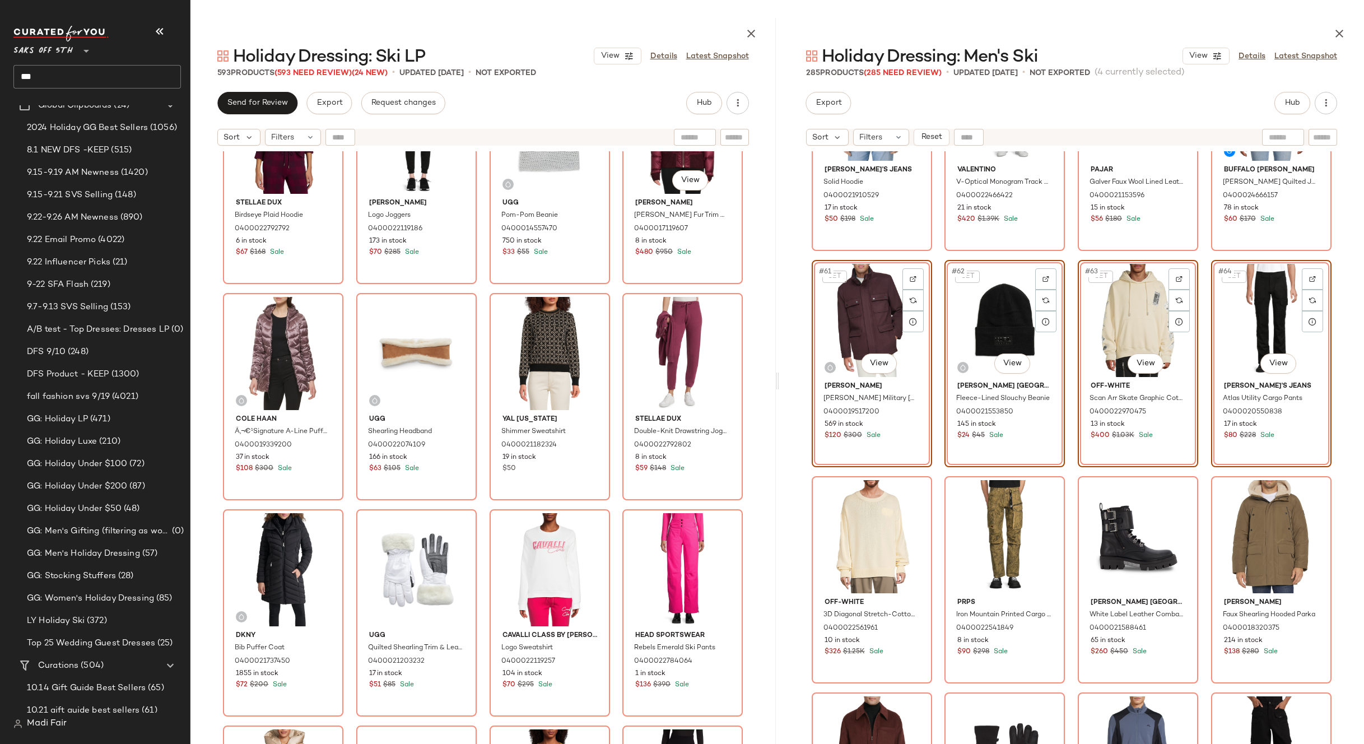
scroll to position [2922, 0]
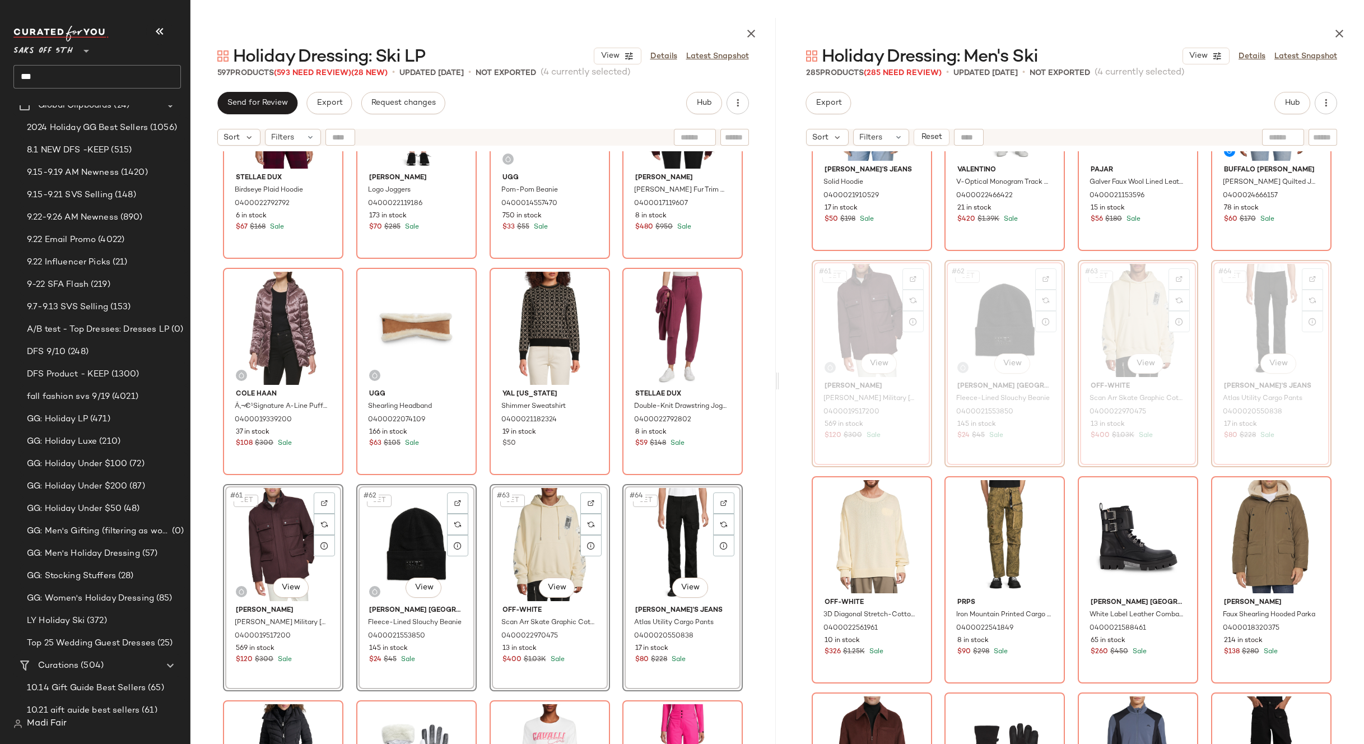
click at [616, 480] on div "Stellae Dux Birdseye Plaid Hoodie 0400022792792 6 in stock $67 $168 Sale Robert…" at bounding box center [482, 475] width 585 height 648
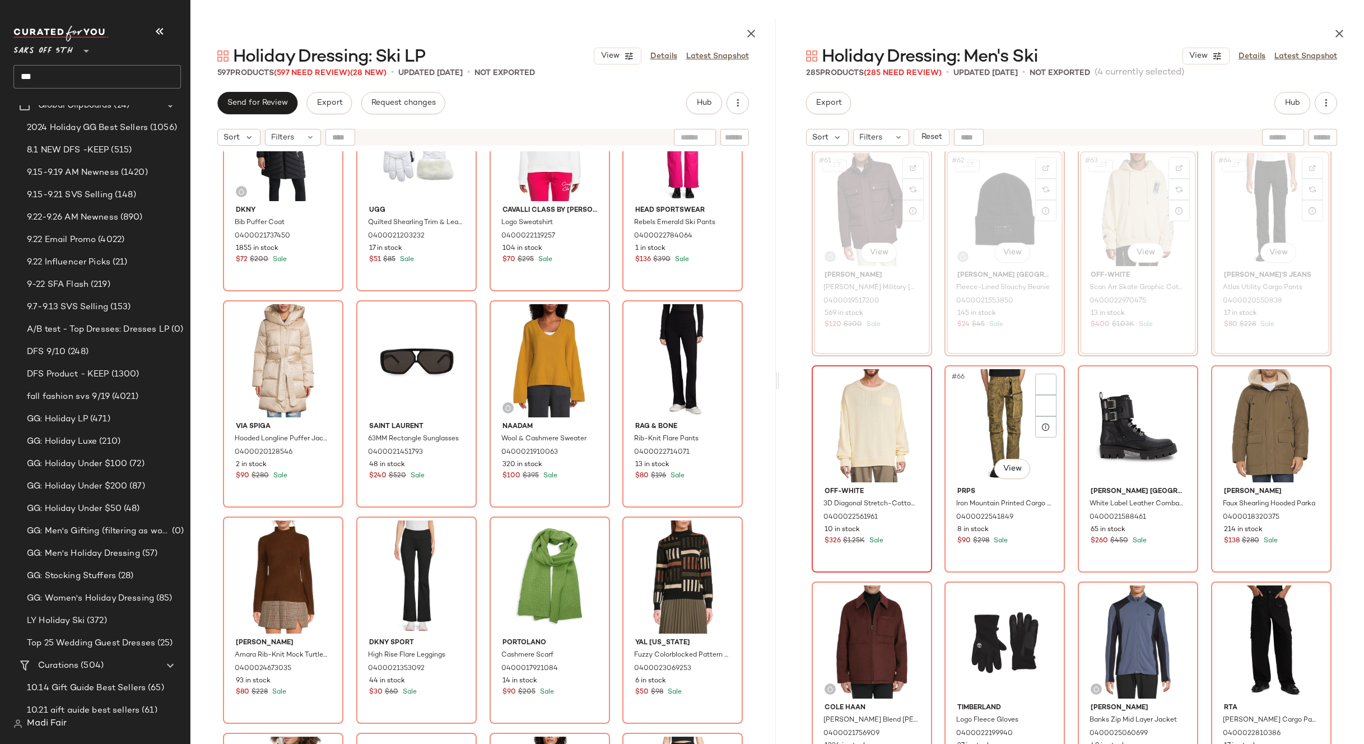
scroll to position [3258, 0]
click at [875, 418] on div "#65 View" at bounding box center [872, 424] width 113 height 113
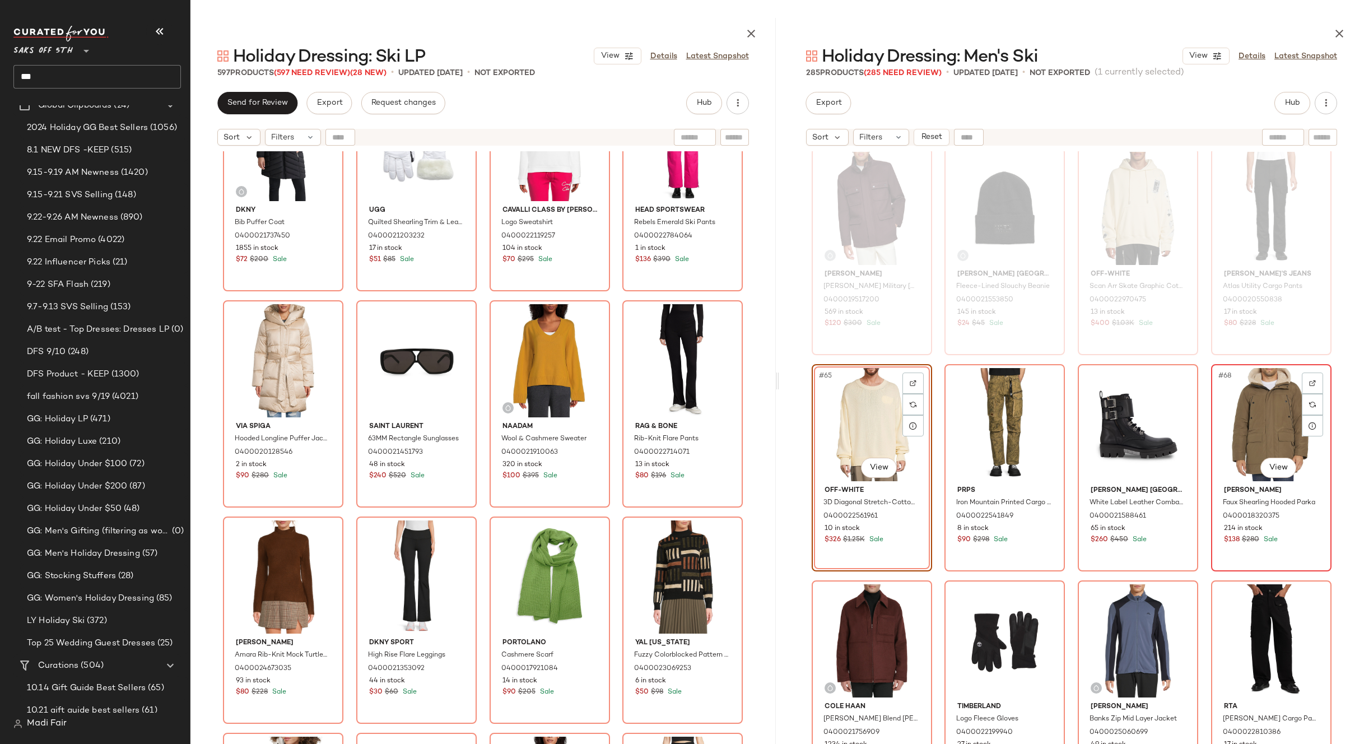
click at [1253, 413] on div "#68 View" at bounding box center [1271, 424] width 113 height 113
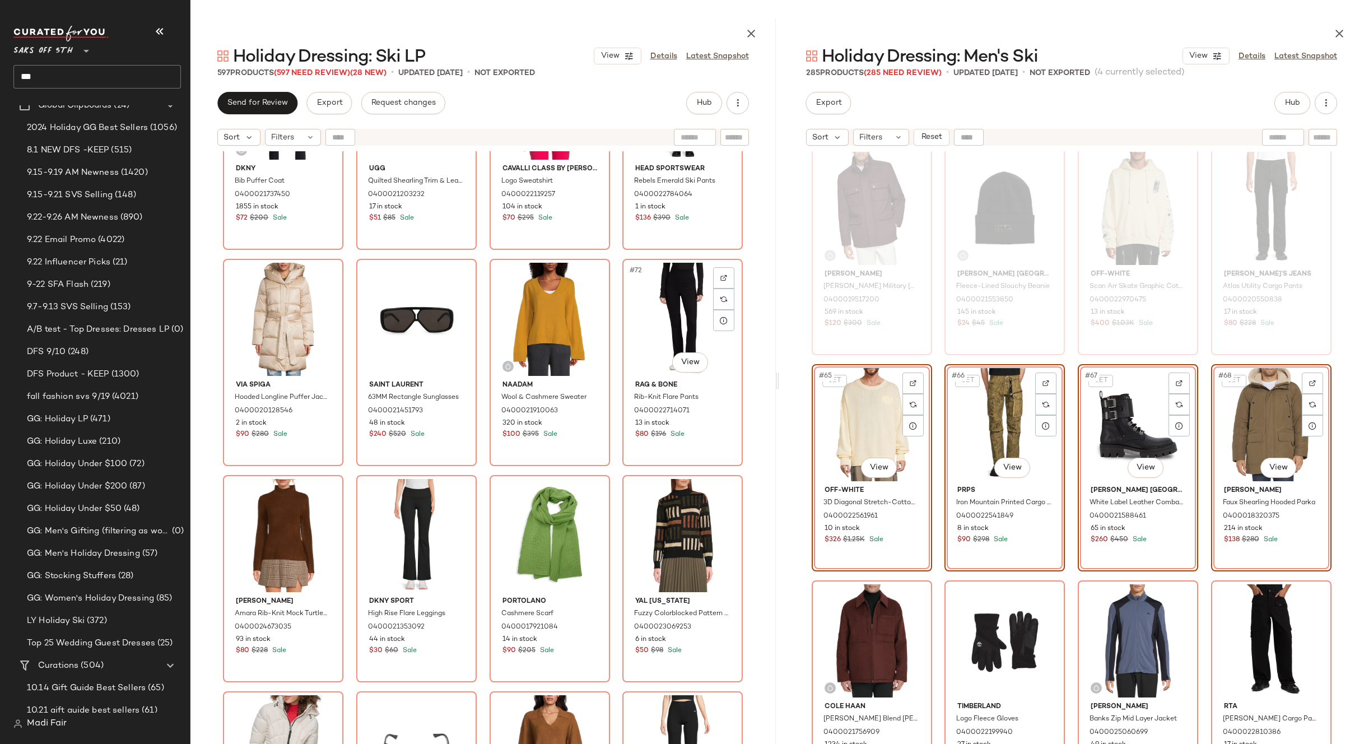
scroll to position [3650, 0]
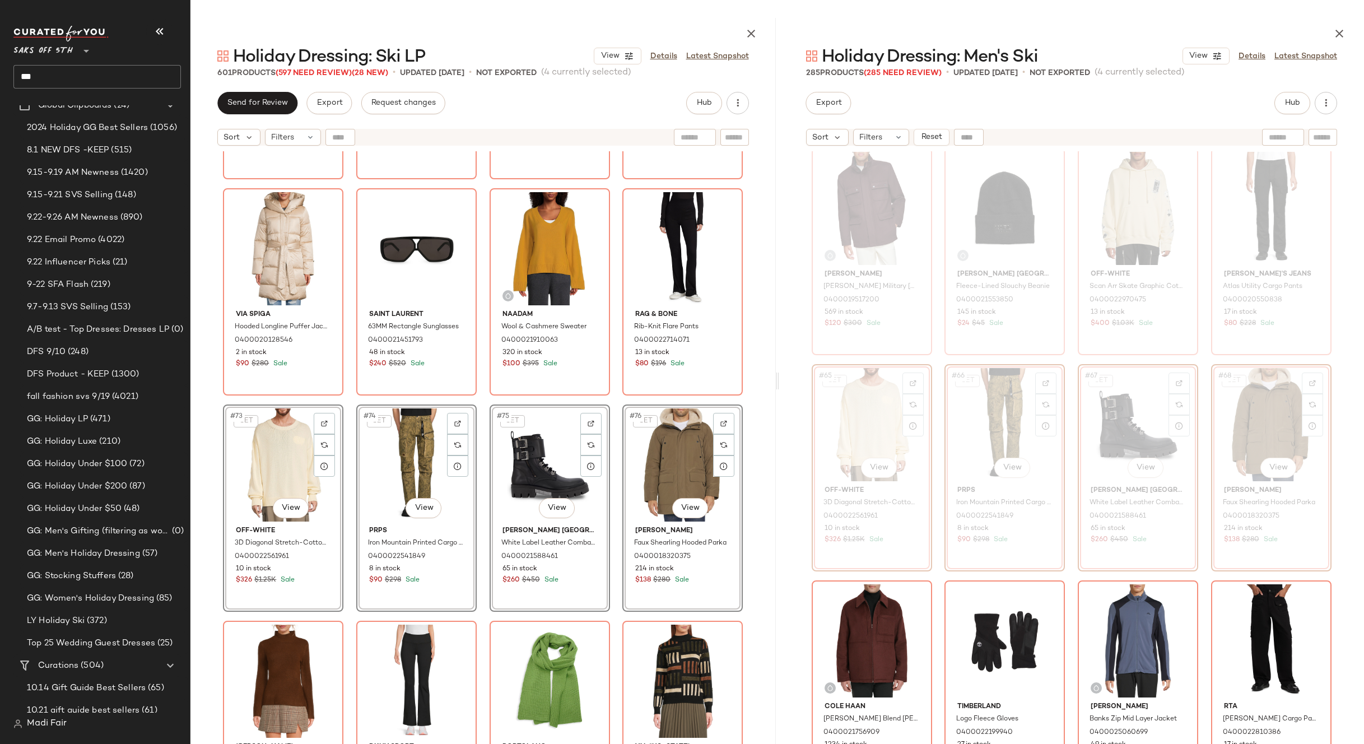
click at [613, 400] on div "Dkny Bib Puffer Coat 0400021737450 1855 in stock $72 $200 Sale Ugg Quilted Shea…" at bounding box center [482, 475] width 585 height 648
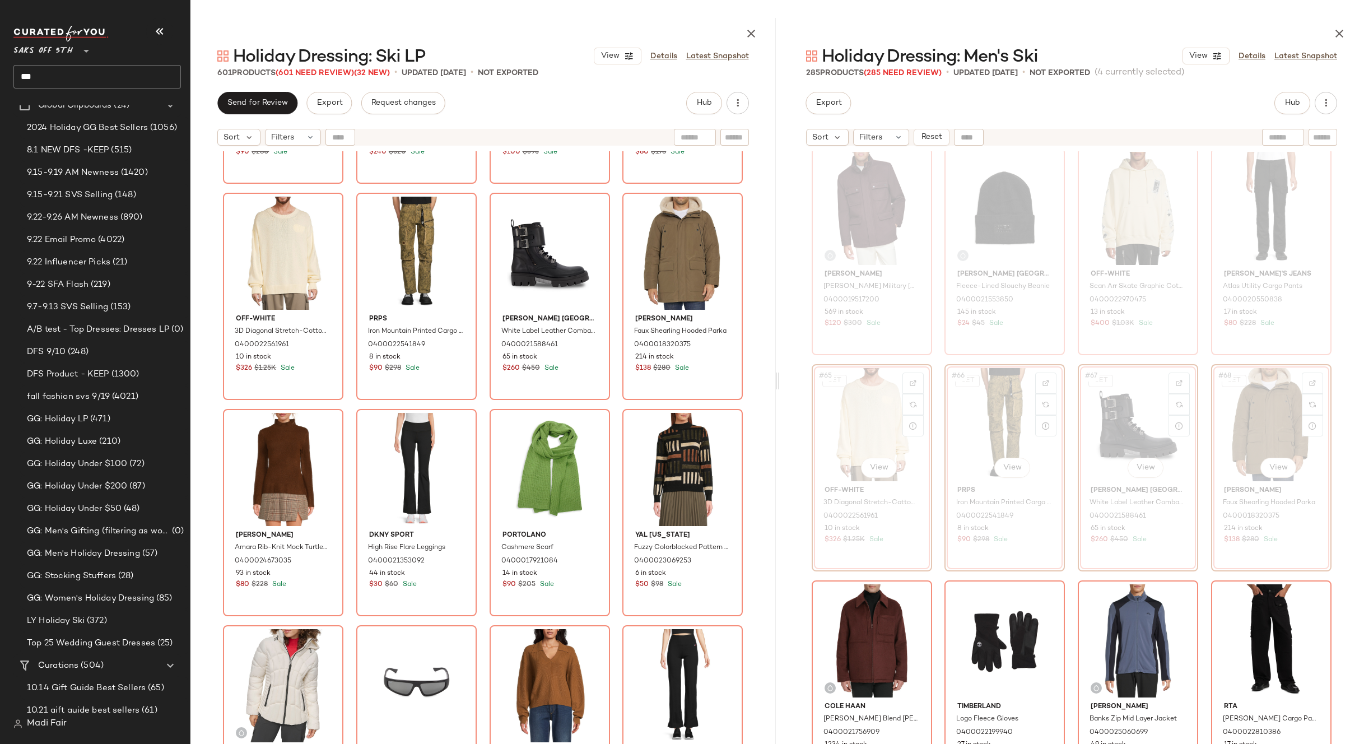
scroll to position [3875, 0]
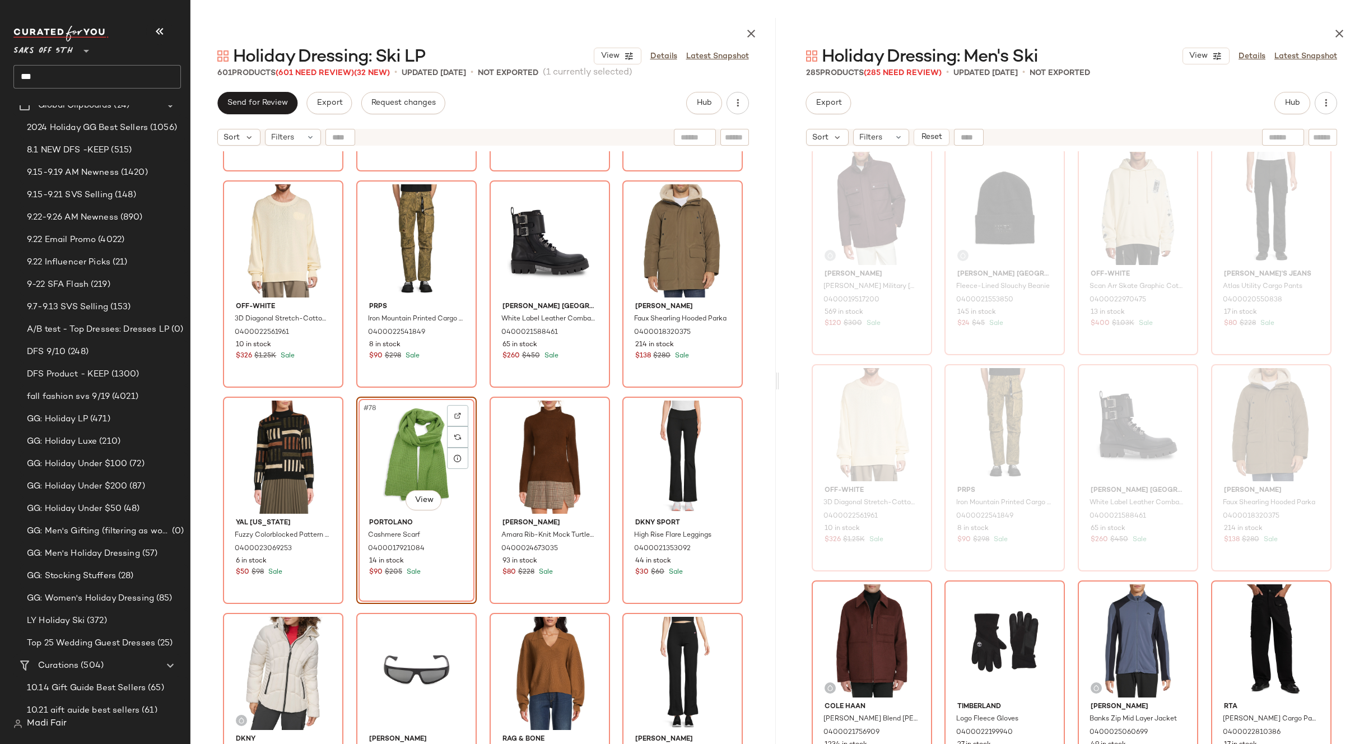
click at [614, 394] on div "Via Spiga Hooded Longline Puffer Jacket 0400020128546 2 in stock $90 $280 Sale …" at bounding box center [482, 475] width 585 height 648
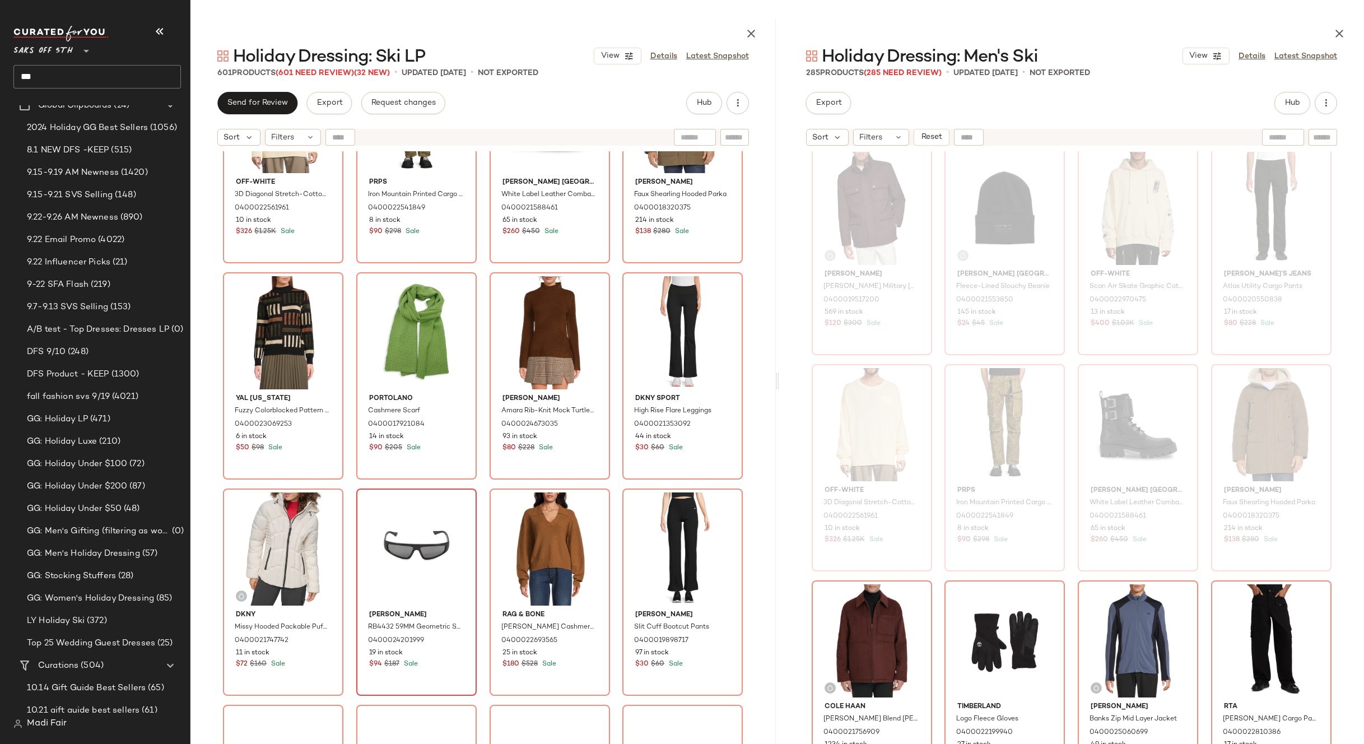
scroll to position [4155, 0]
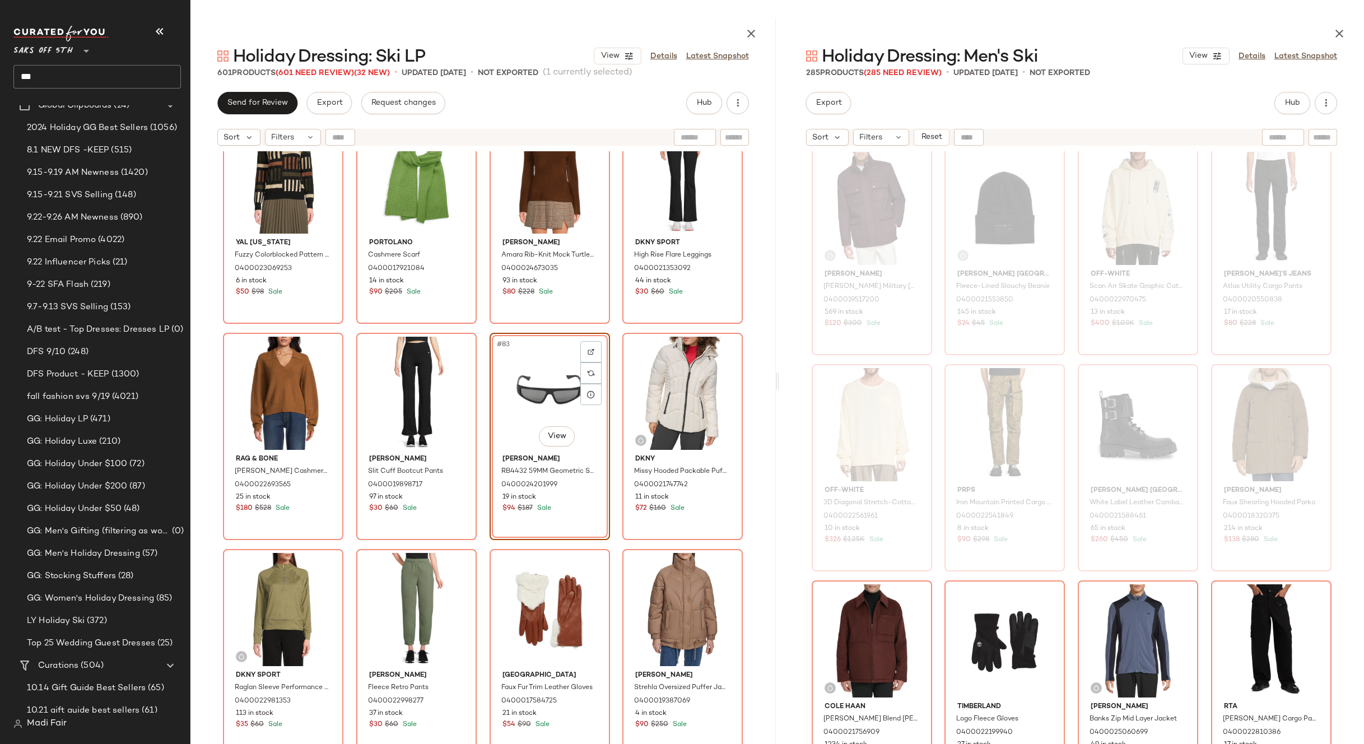
click at [610, 327] on div "Off-White 3D Diagonal Stretch-Cotton Sweater 0400022561961 10 in stock $326 $1.…" at bounding box center [482, 475] width 585 height 648
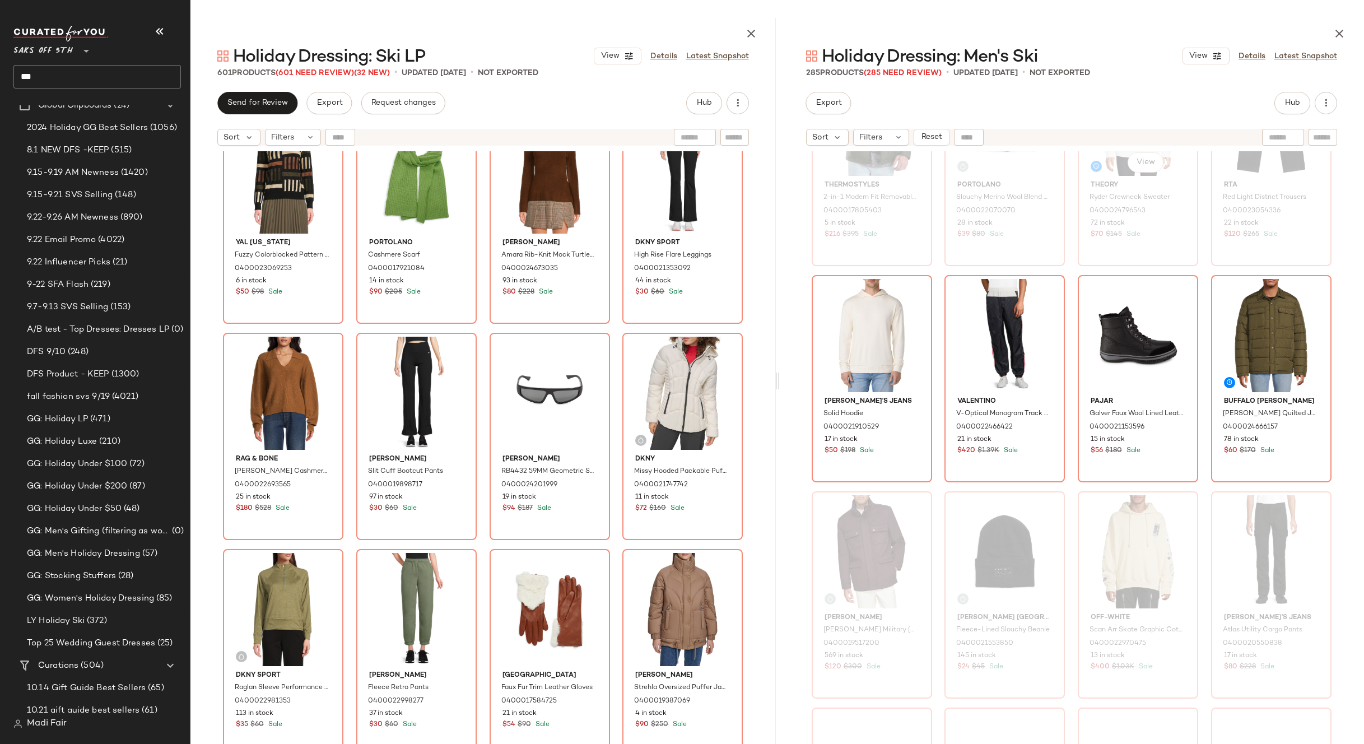
scroll to position [2922, 0]
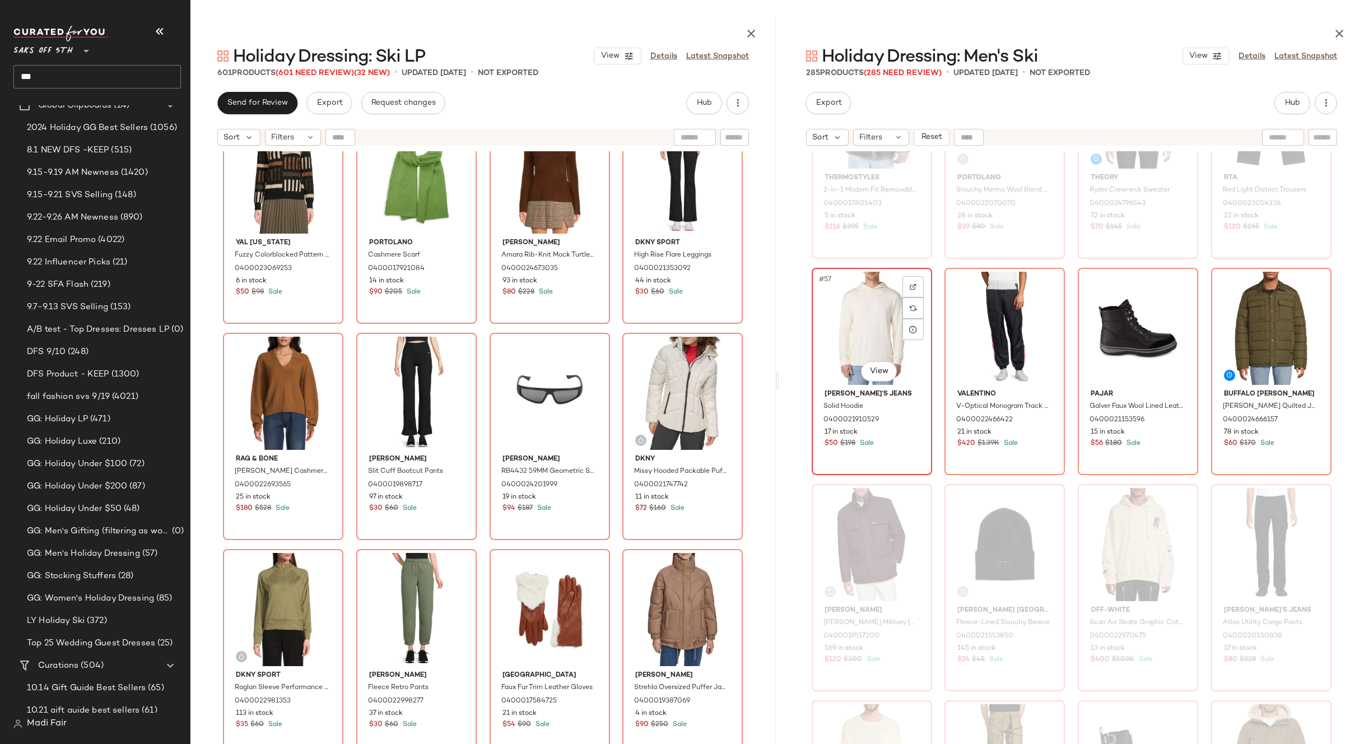
click at [877, 314] on div "#57 View" at bounding box center [872, 328] width 113 height 113
click at [1238, 320] on div "#60 View" at bounding box center [1271, 328] width 113 height 113
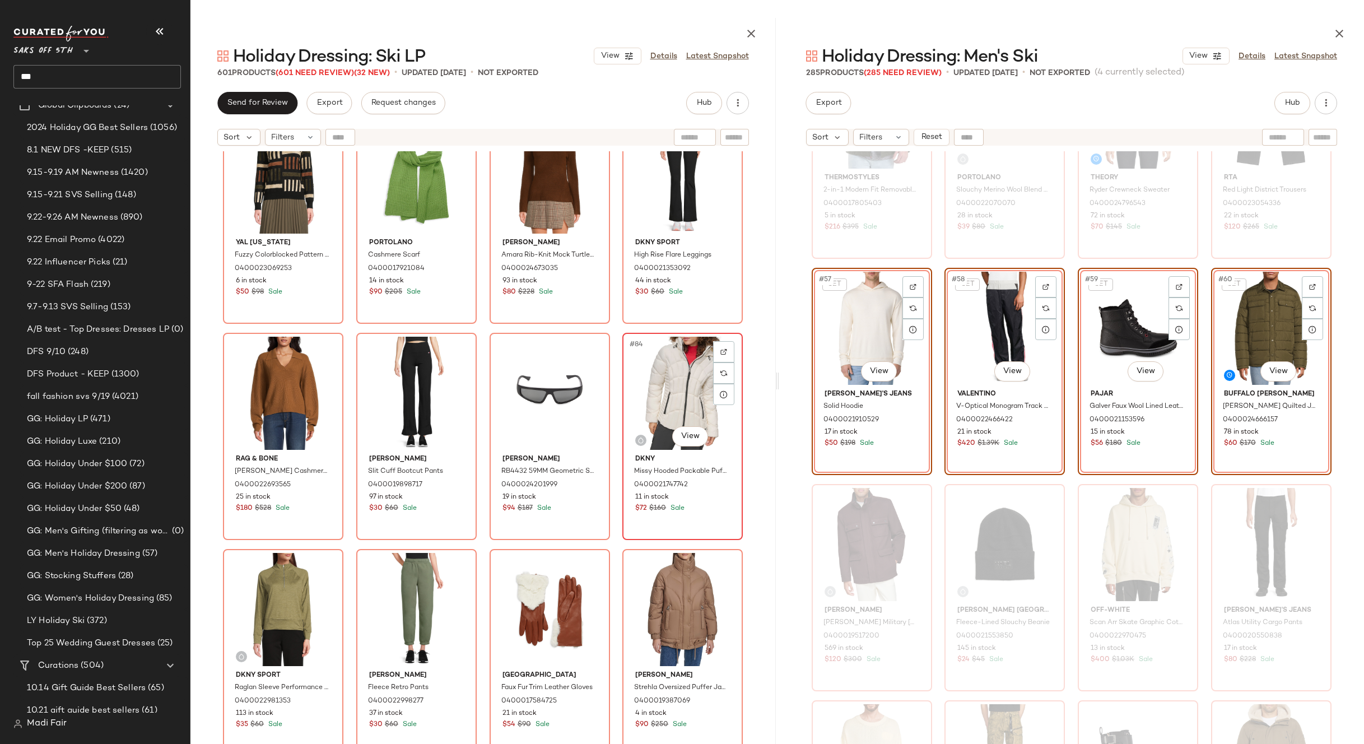
scroll to position [4379, 0]
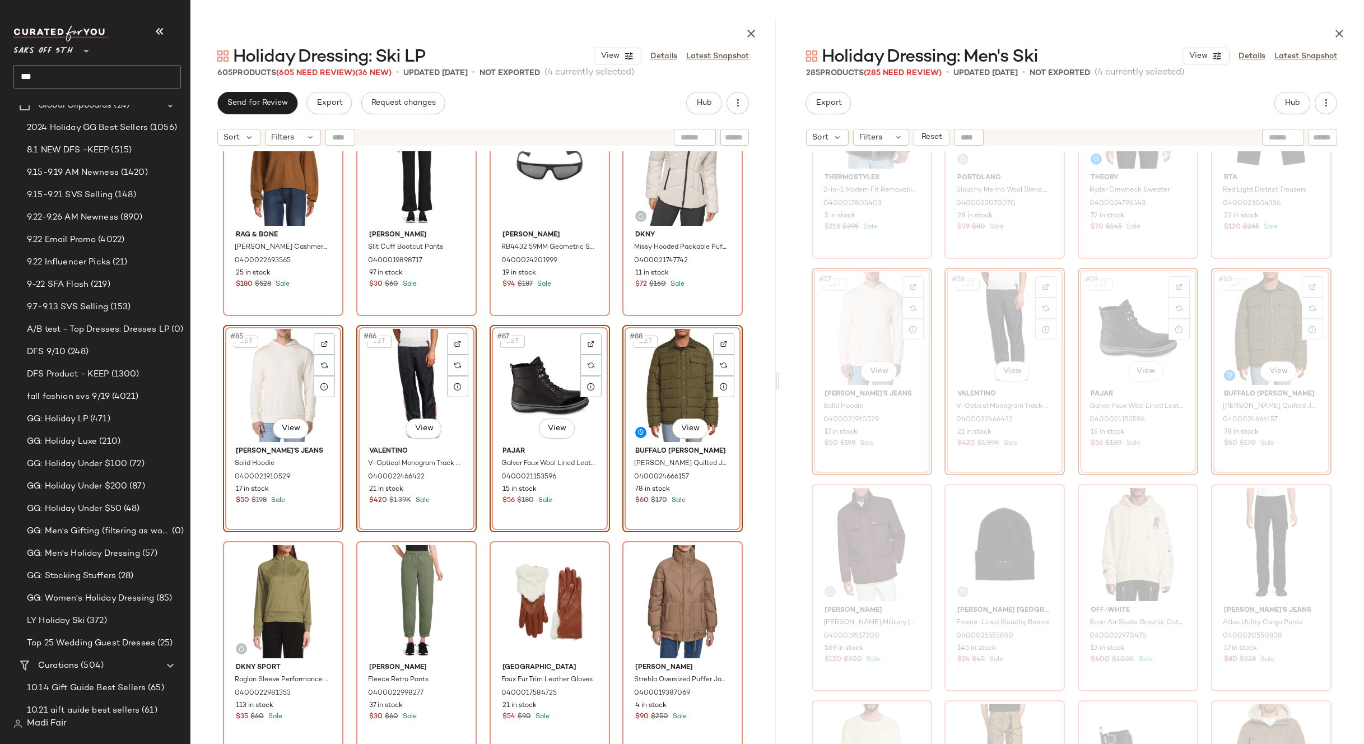
click at [611, 320] on div "YAL New York Fuzzy Colorblocked Pattern Sweater 0400023069253 6 in stock $50 $9…" at bounding box center [482, 475] width 585 height 648
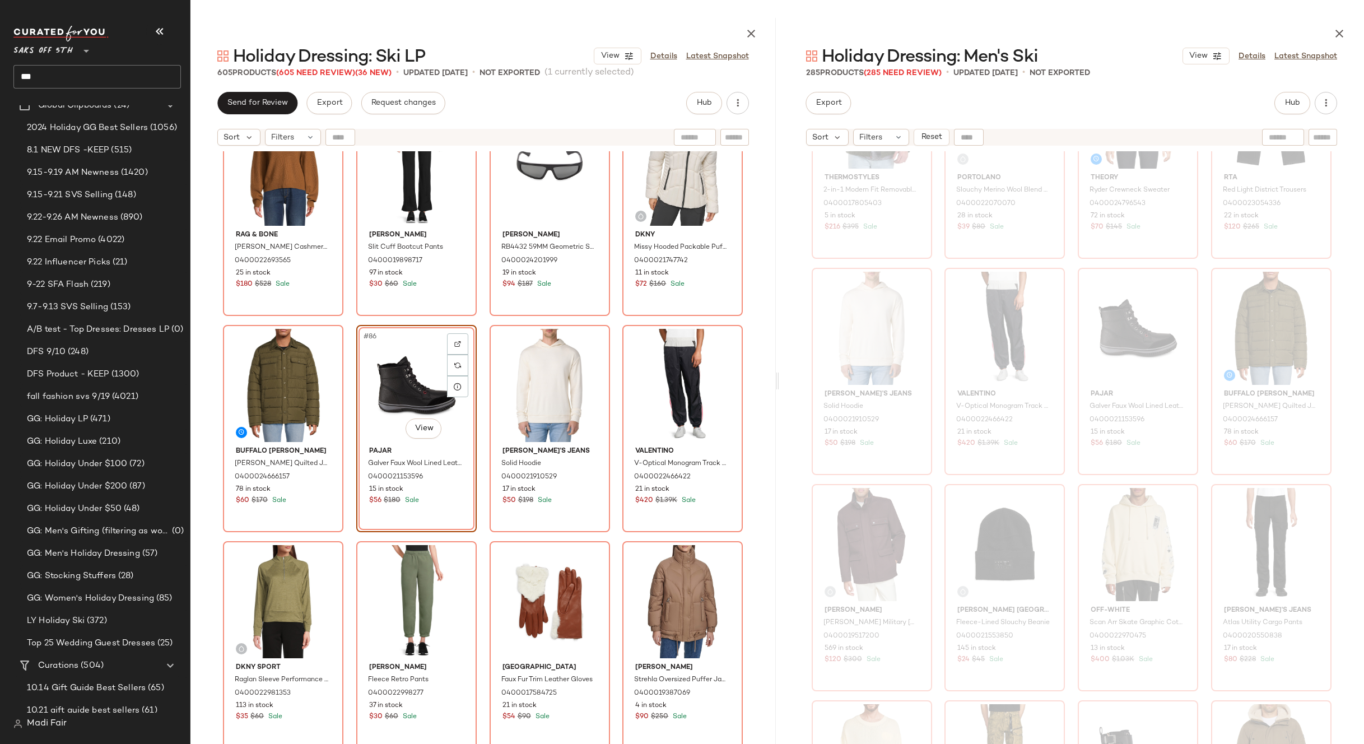
click at [615, 322] on div "YAL New York Fuzzy Colorblocked Pattern Sweater 0400023069253 6 in stock $50 $9…" at bounding box center [482, 475] width 585 height 648
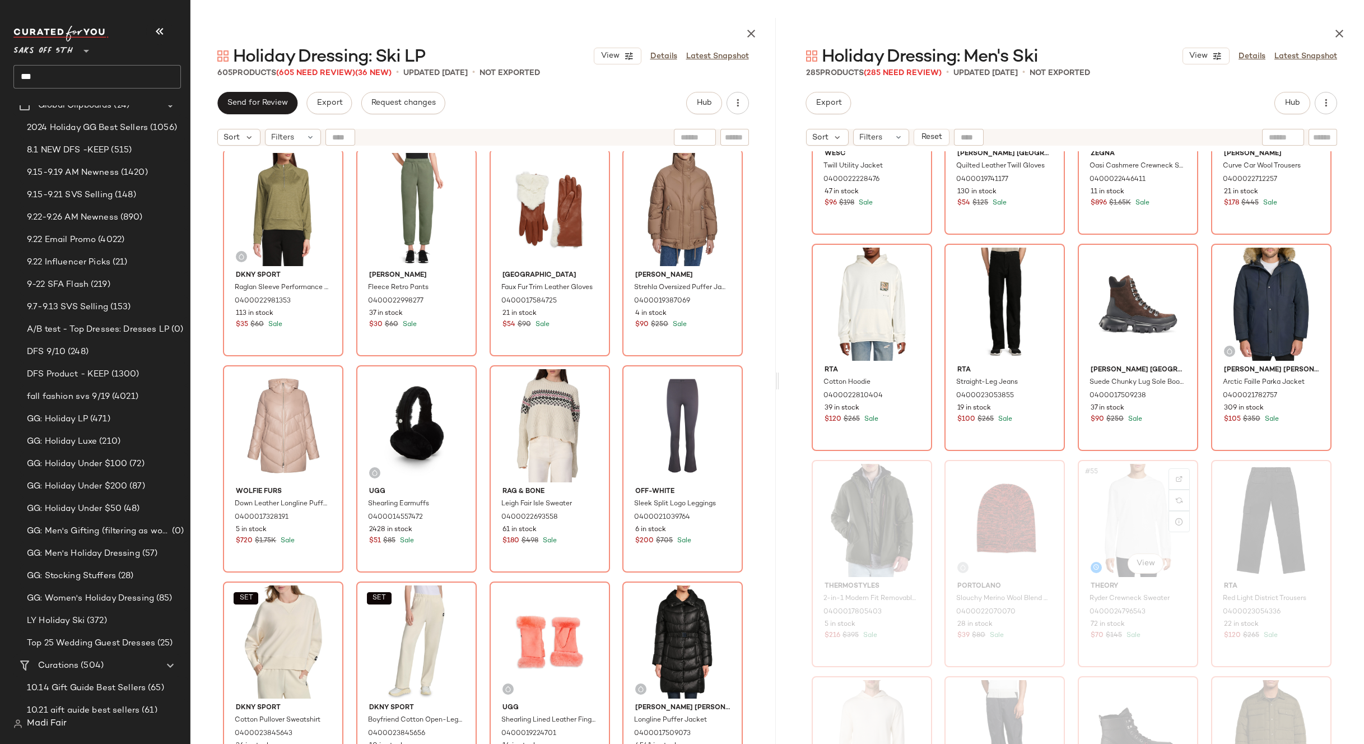
scroll to position [2250, 0]
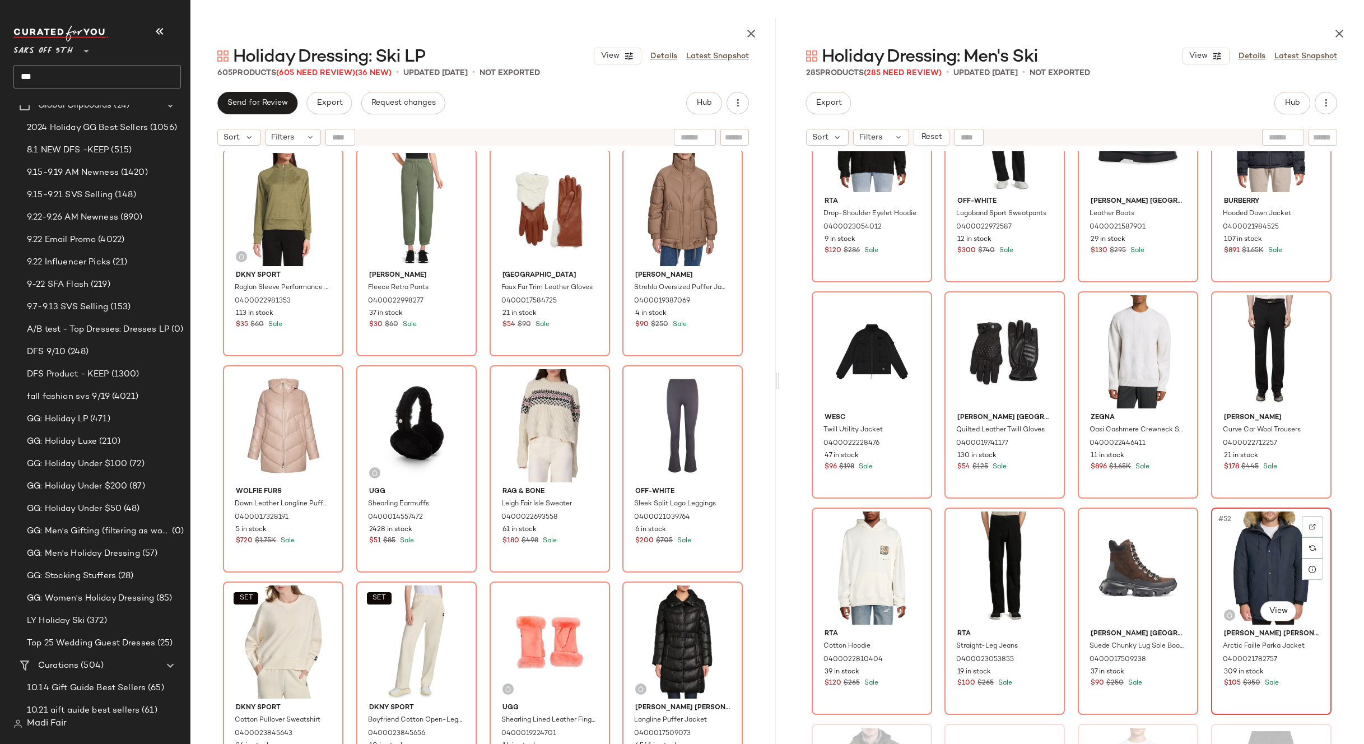
click at [1247, 539] on div "#52 View" at bounding box center [1271, 567] width 113 height 113
click at [877, 561] on div "#49 View" at bounding box center [872, 567] width 113 height 113
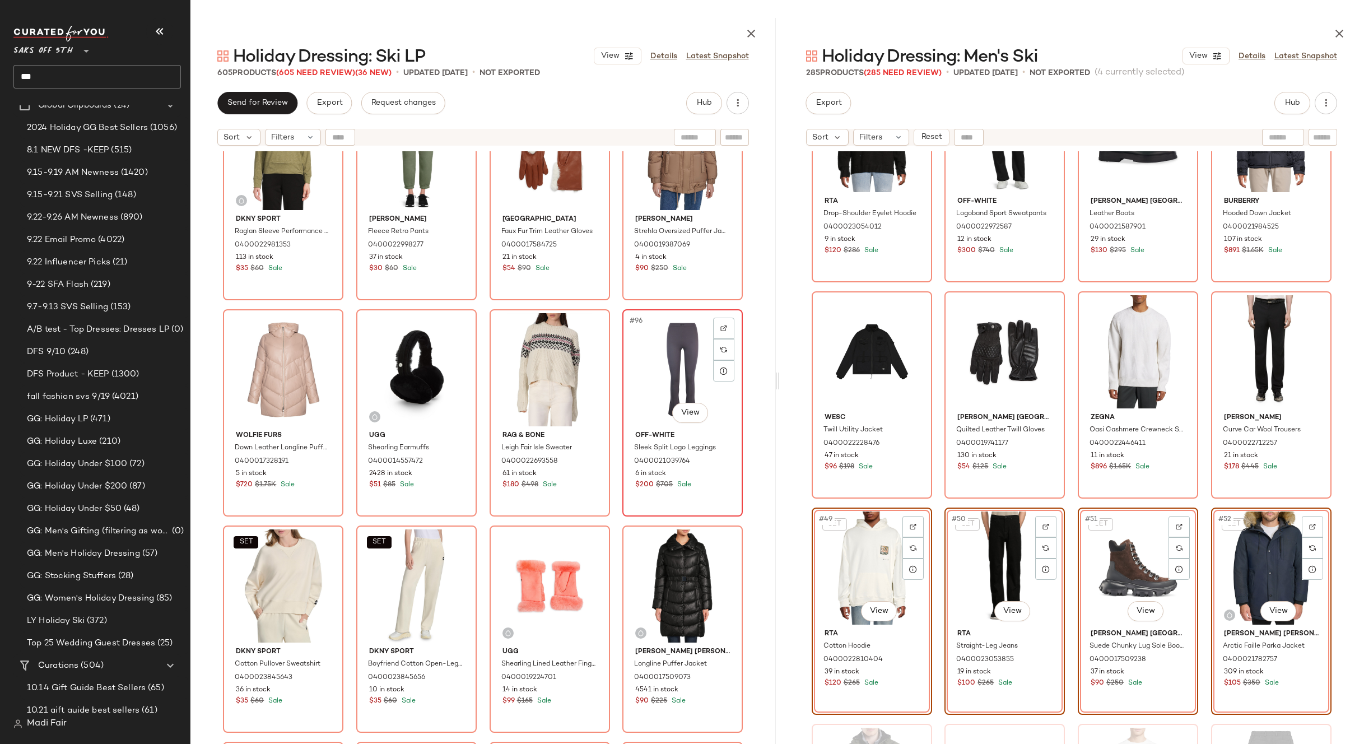
scroll to position [5051, 0]
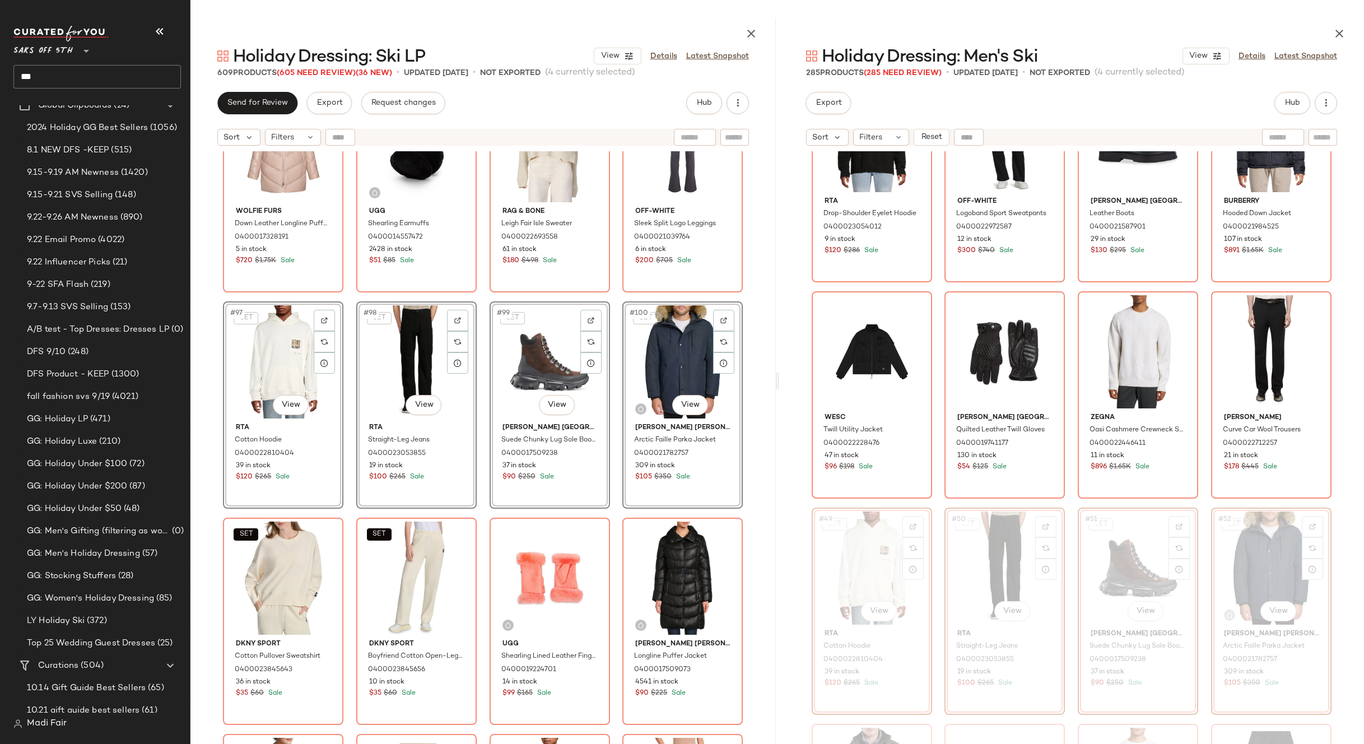
click at [611, 299] on div "Wolfie Furs Down Leather Longline Puffer Jacket 0400017328191 5 in stock $720 $…" at bounding box center [482, 475] width 585 height 648
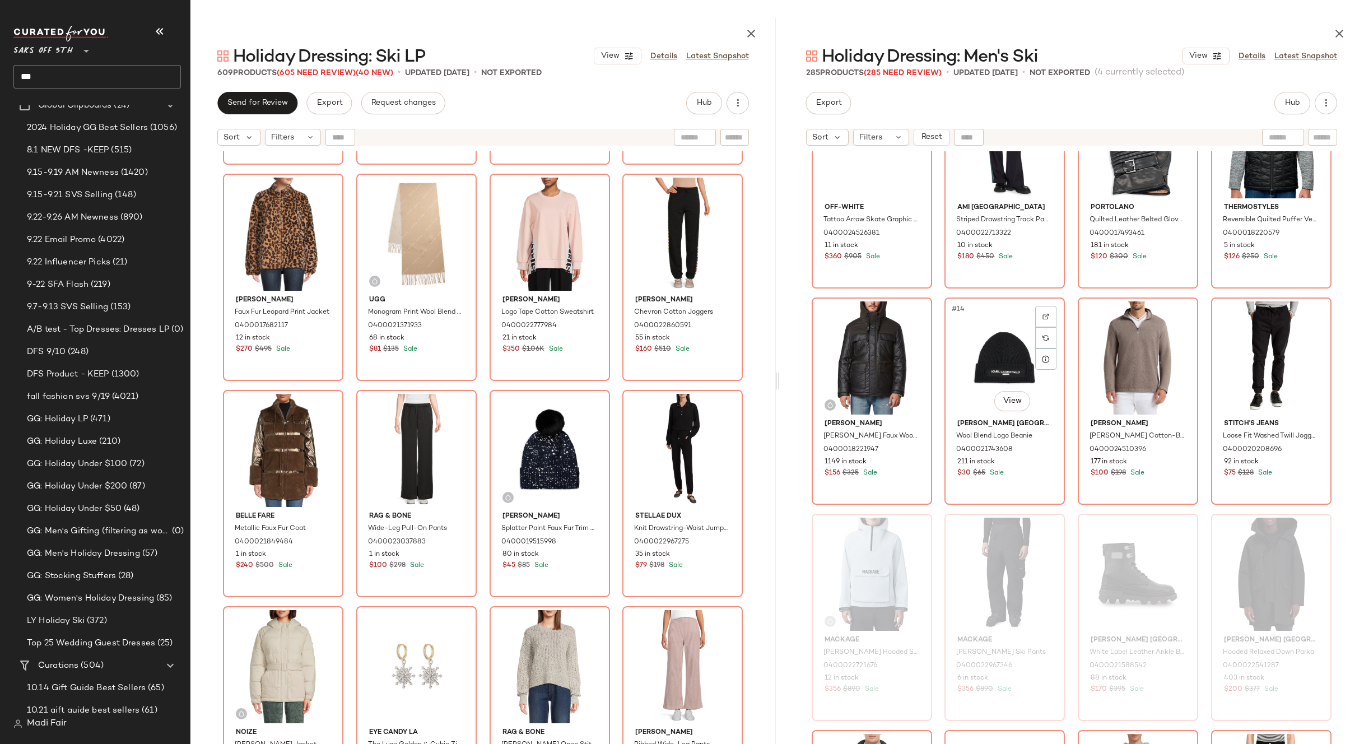
scroll to position [401, 0]
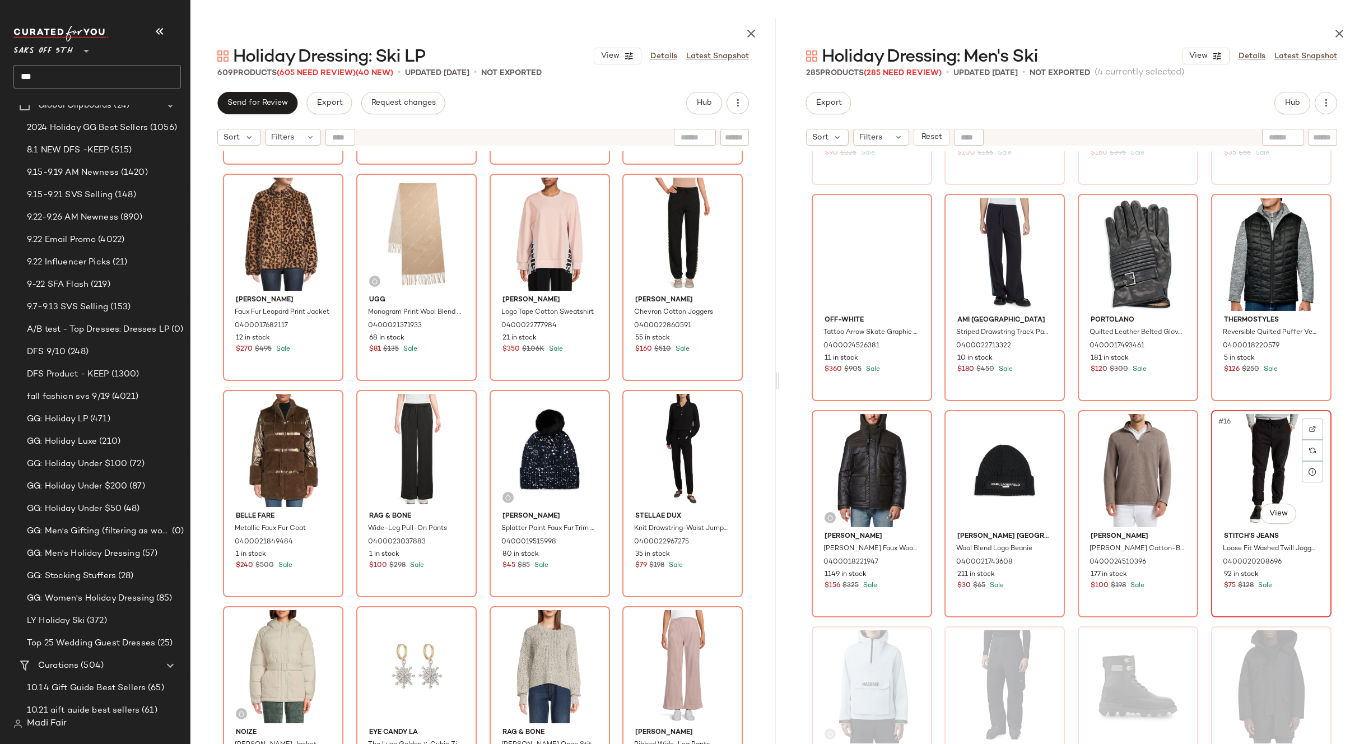
drag, startPoint x: 1254, startPoint y: 458, endPoint x: 1229, endPoint y: 454, distance: 25.5
click at [1252, 458] on div "#16 View" at bounding box center [1271, 470] width 113 height 113
click at [869, 446] on div "#13 View" at bounding box center [872, 470] width 113 height 113
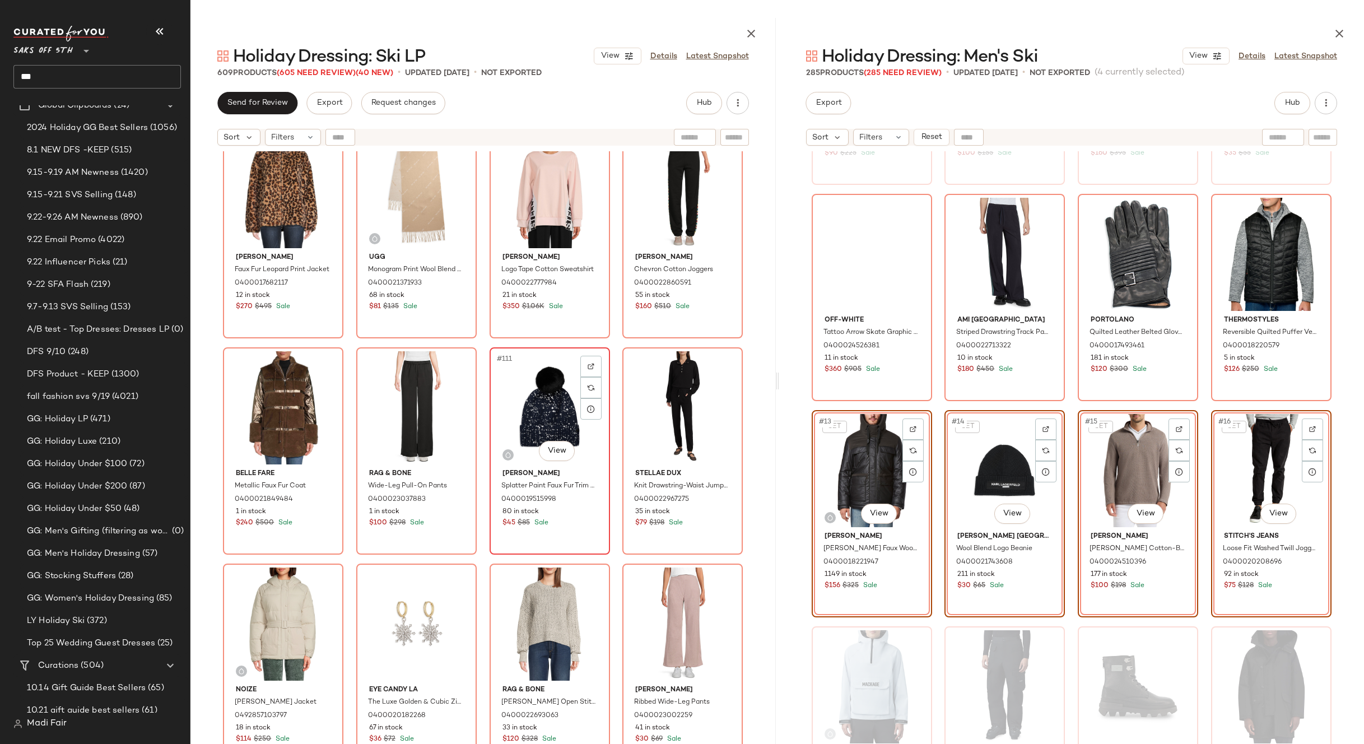
scroll to position [5667, 0]
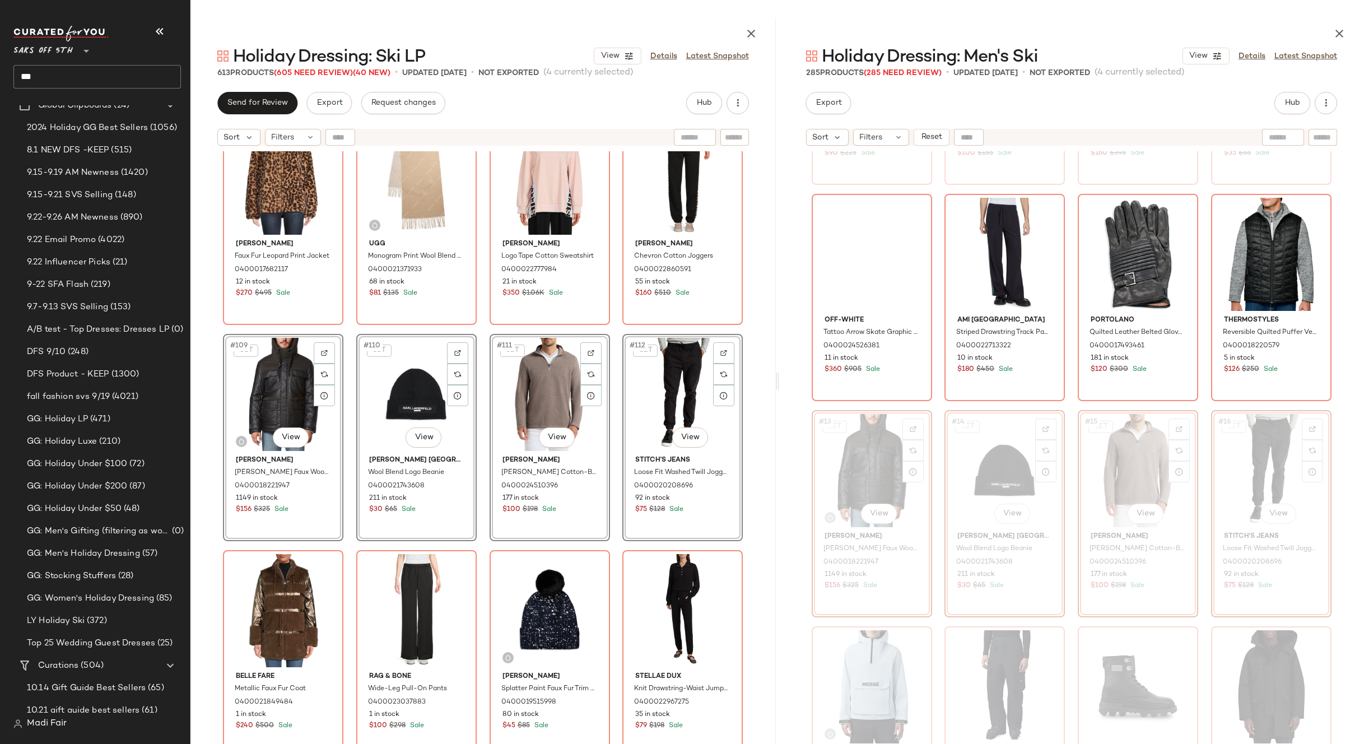
click at [611, 331] on div "Adrienne Landau Faux Fur Leopard Print Jacket 0400017682117 12 in stock $270 $4…" at bounding box center [482, 475] width 585 height 648
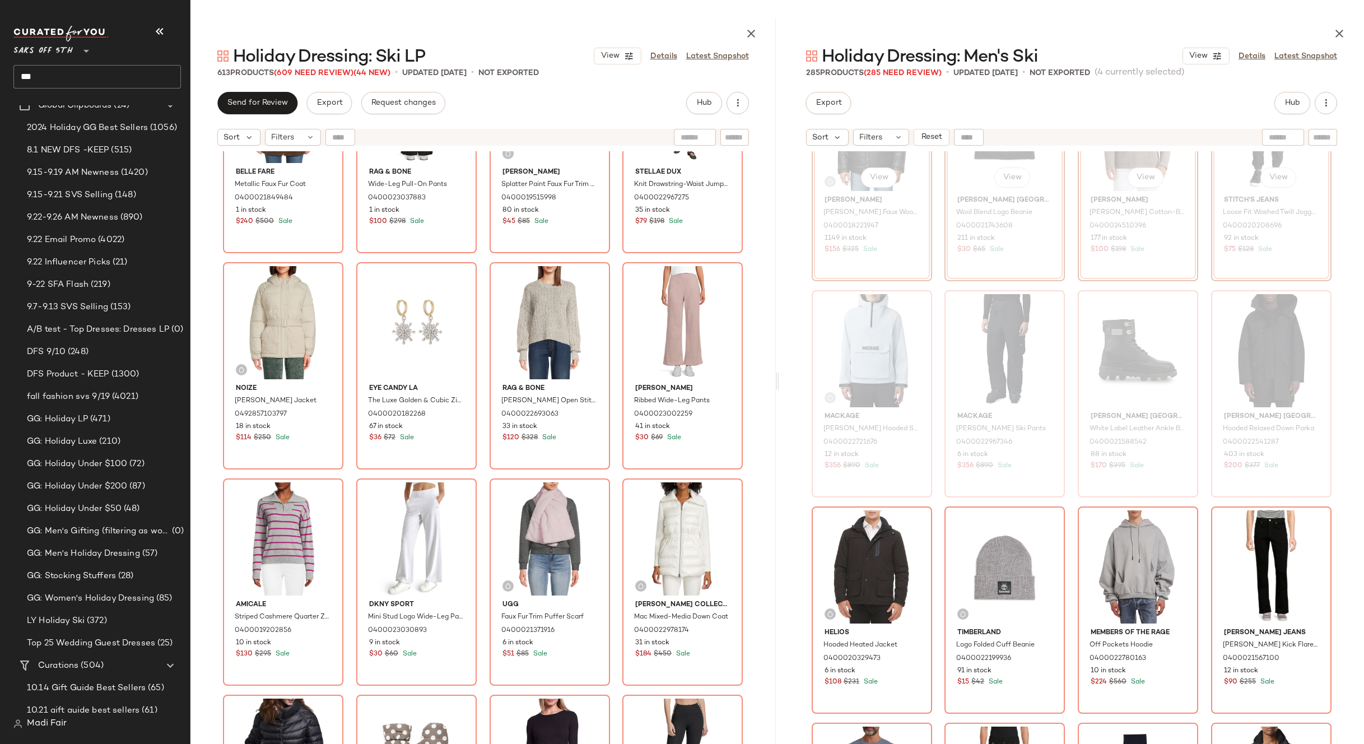
scroll to position [1017, 0]
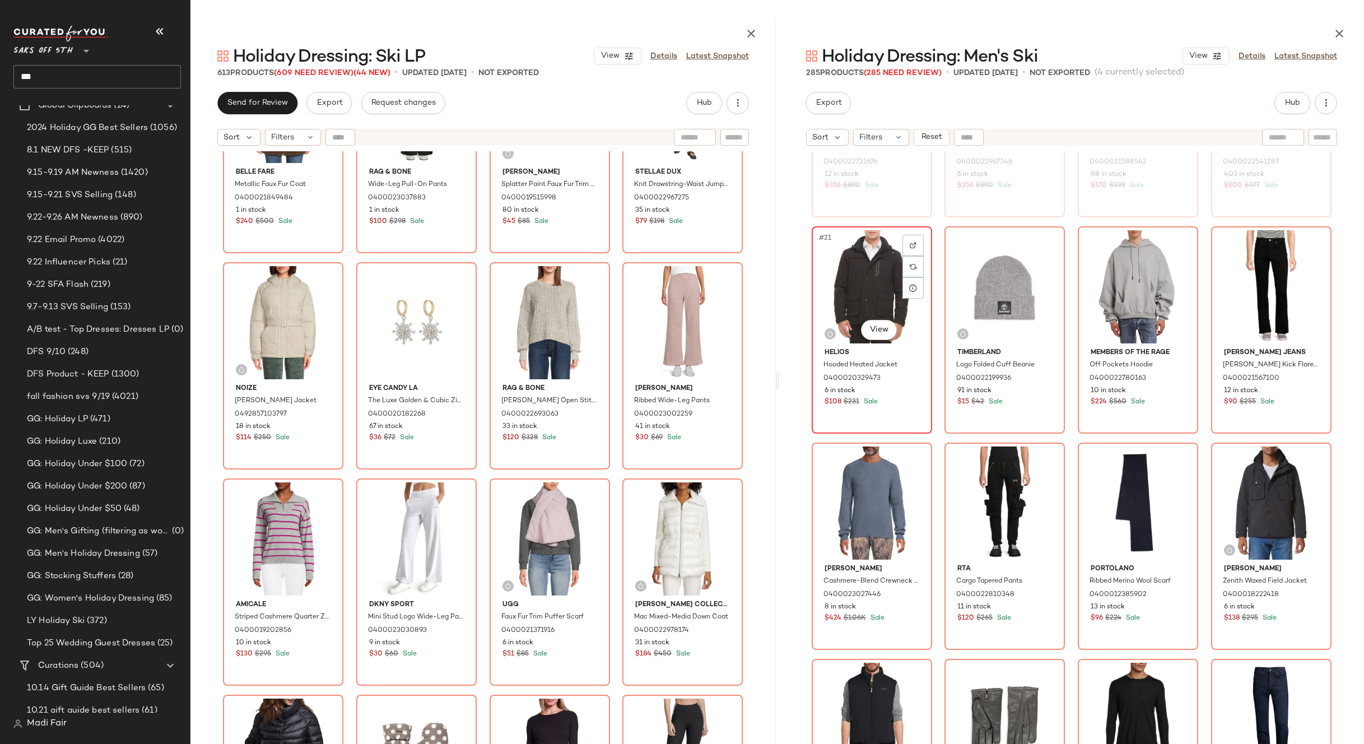
click at [872, 281] on div "#21 View" at bounding box center [872, 286] width 113 height 113
click at [1252, 296] on div "#24 View" at bounding box center [1271, 286] width 113 height 113
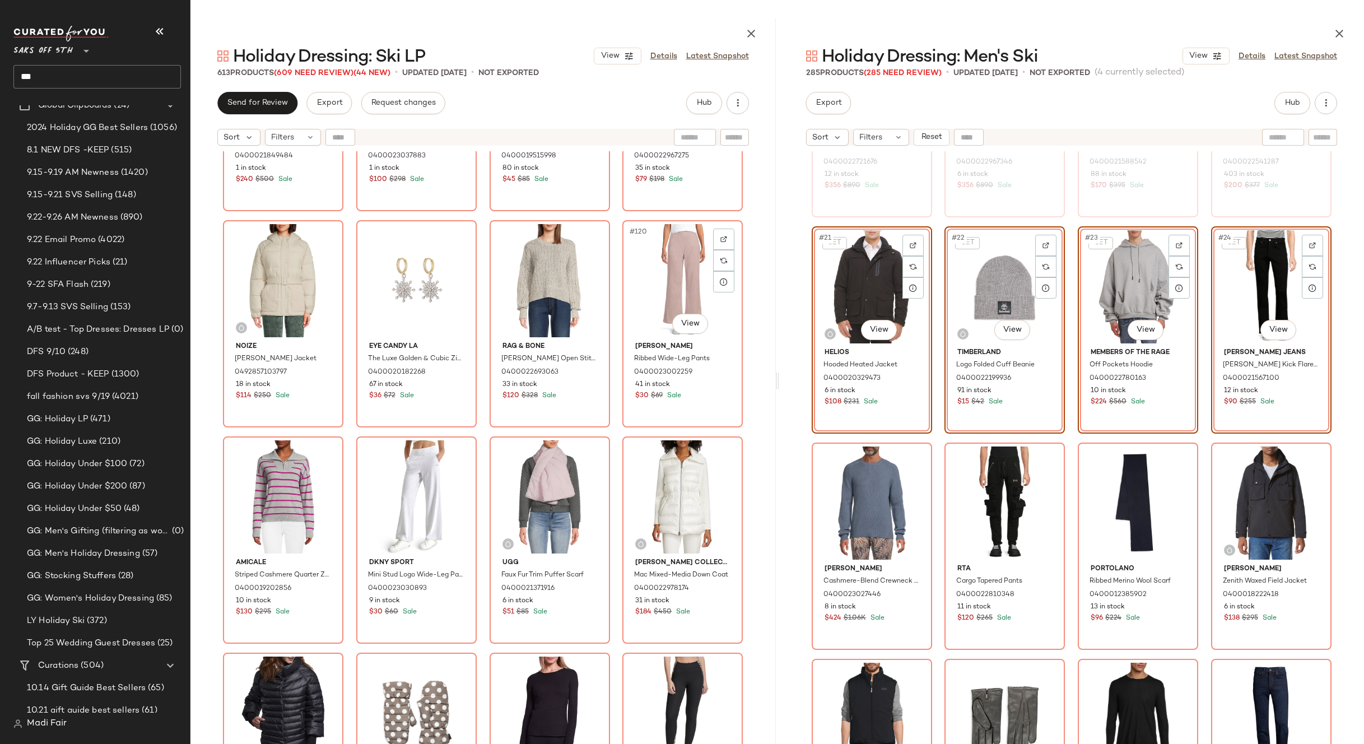
scroll to position [6340, 0]
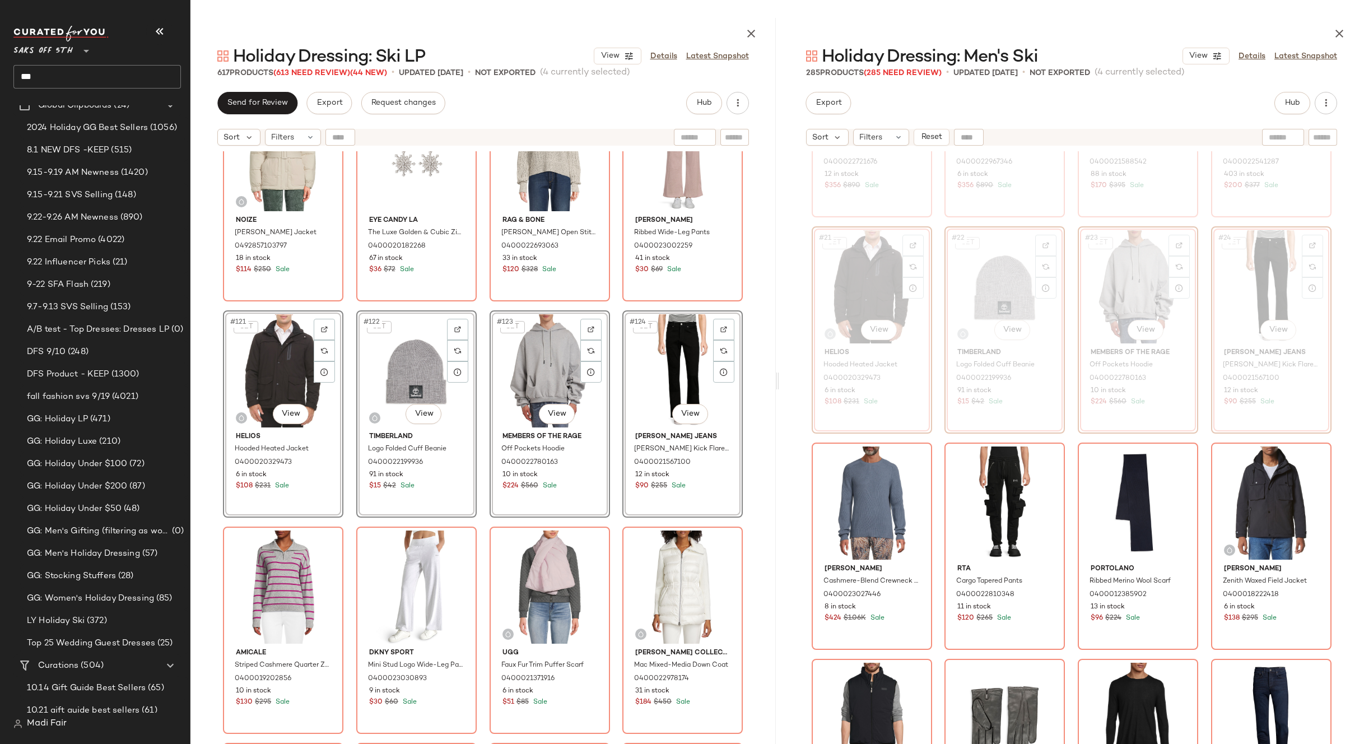
click at [610, 305] on div "Noize Bonita Puffer Jacket 0492857103797 18 in stock $114 $250 Sale Eye Candy L…" at bounding box center [482, 475] width 585 height 648
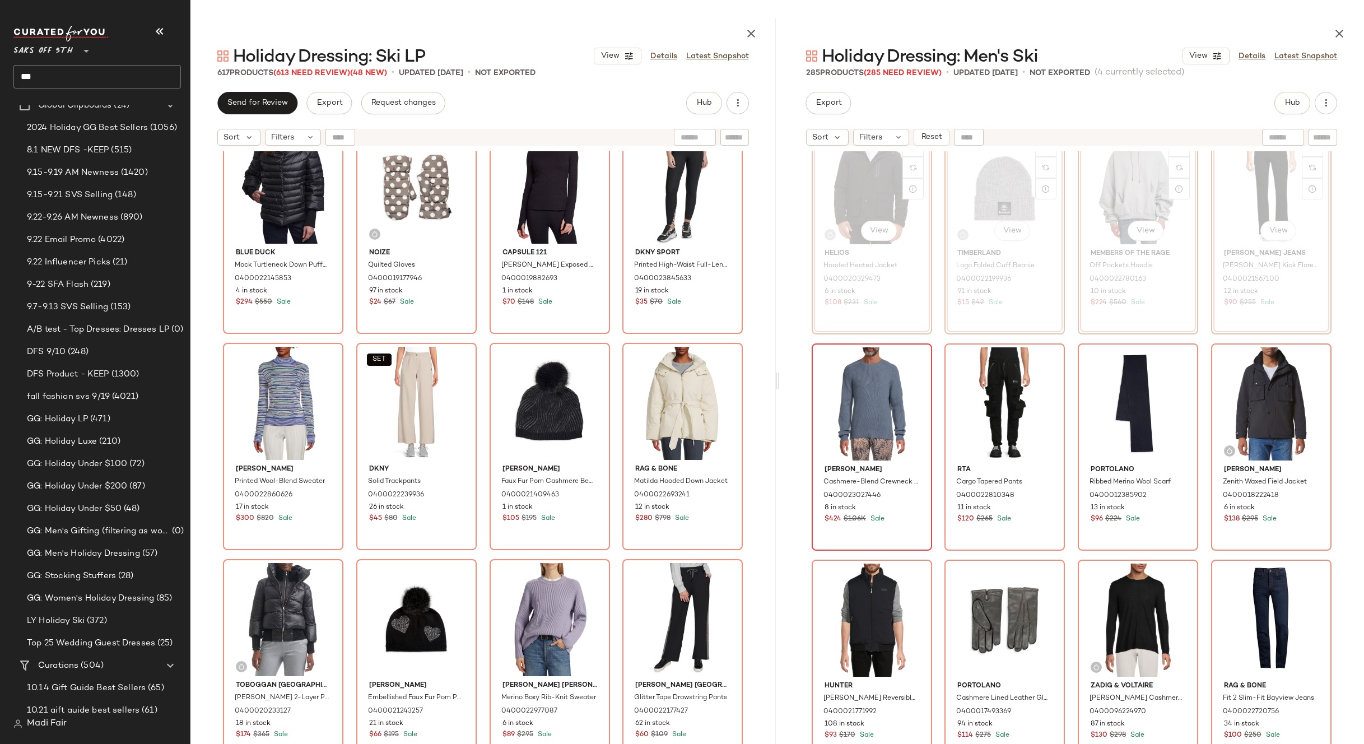
scroll to position [1129, 0]
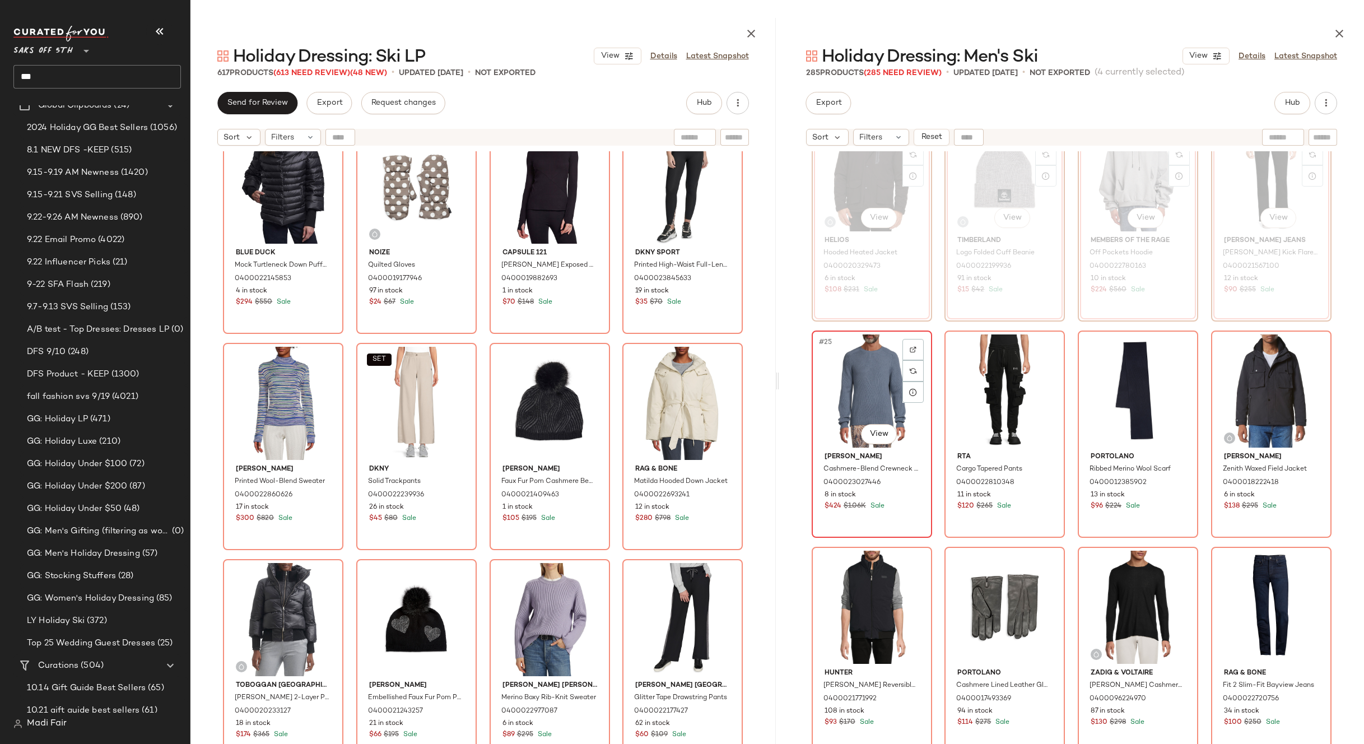
click at [880, 384] on div "#25 View" at bounding box center [872, 390] width 113 height 113
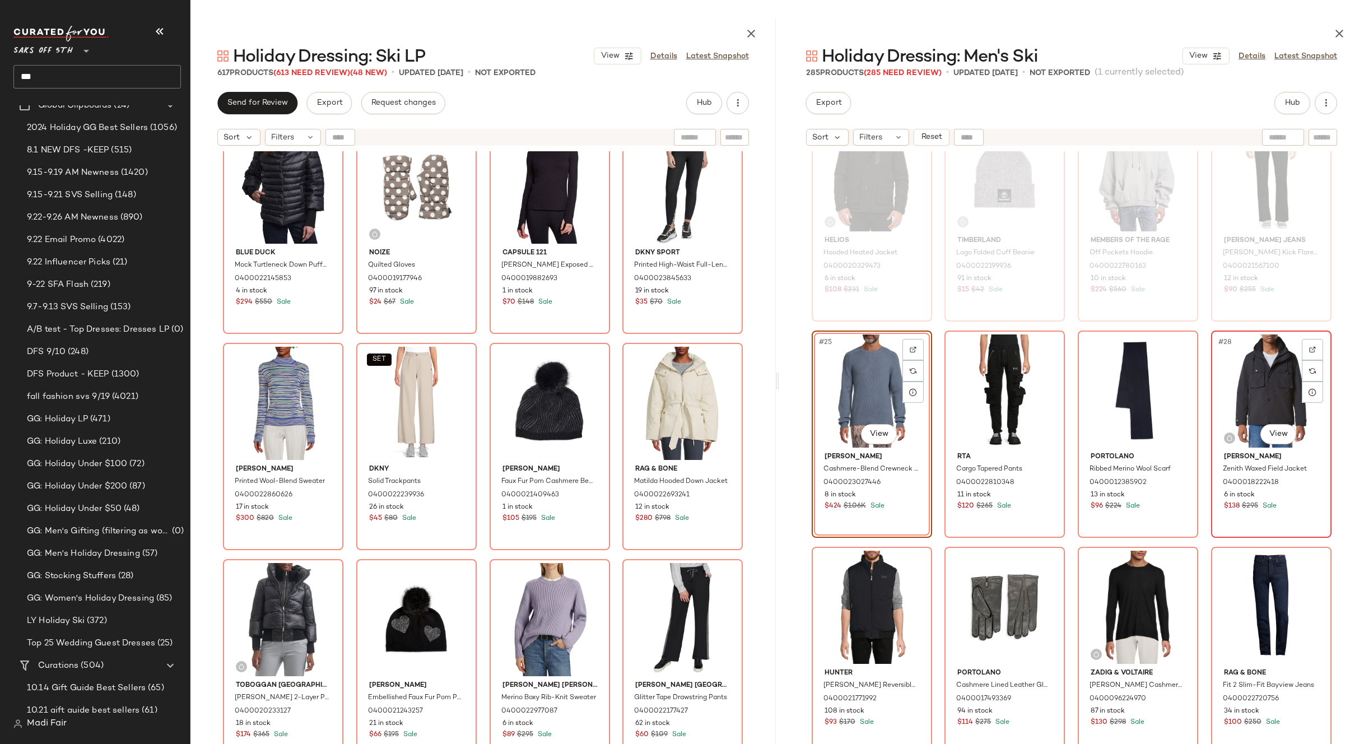
click at [1258, 378] on div "#28 View" at bounding box center [1271, 390] width 113 height 113
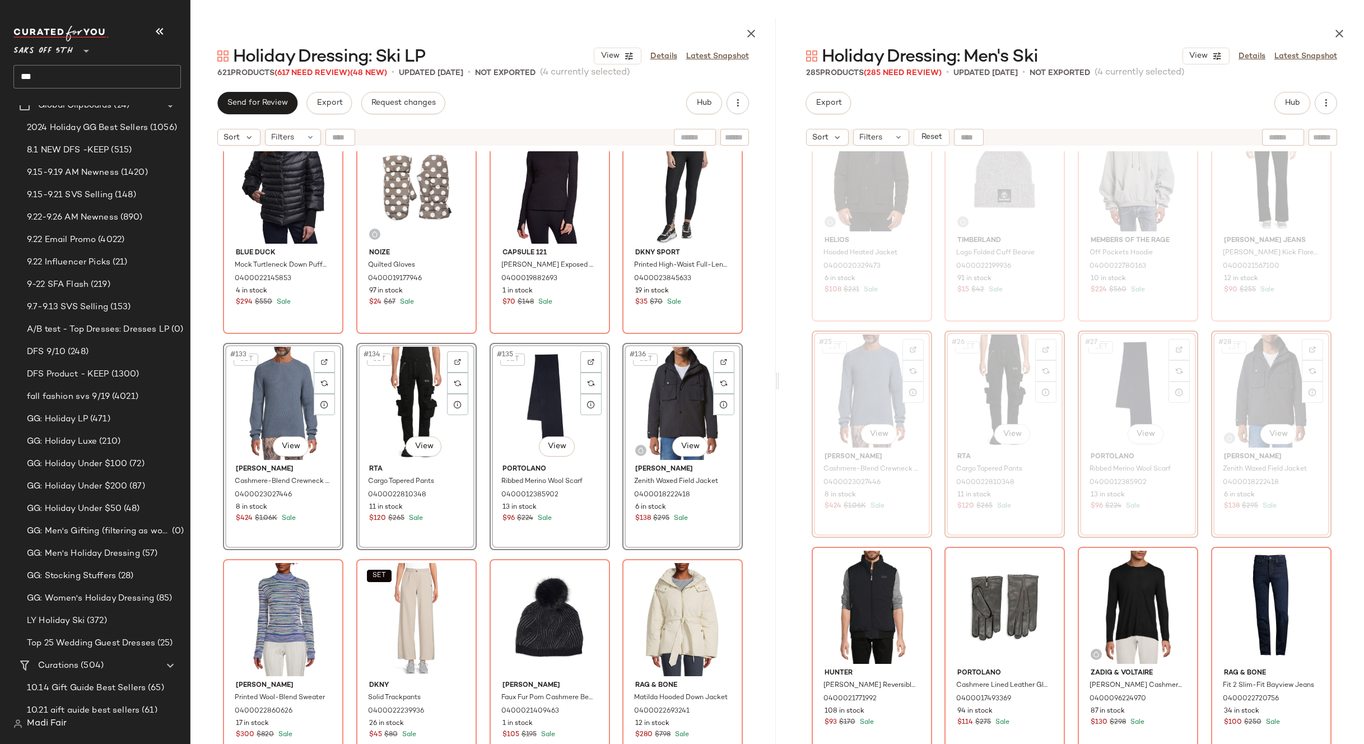
click at [607, 338] on div "Blue Duck Mock Turtleneck Down Puffer Jacket 0400022145853 4 in stock $294 $550…" at bounding box center [482, 475] width 585 height 648
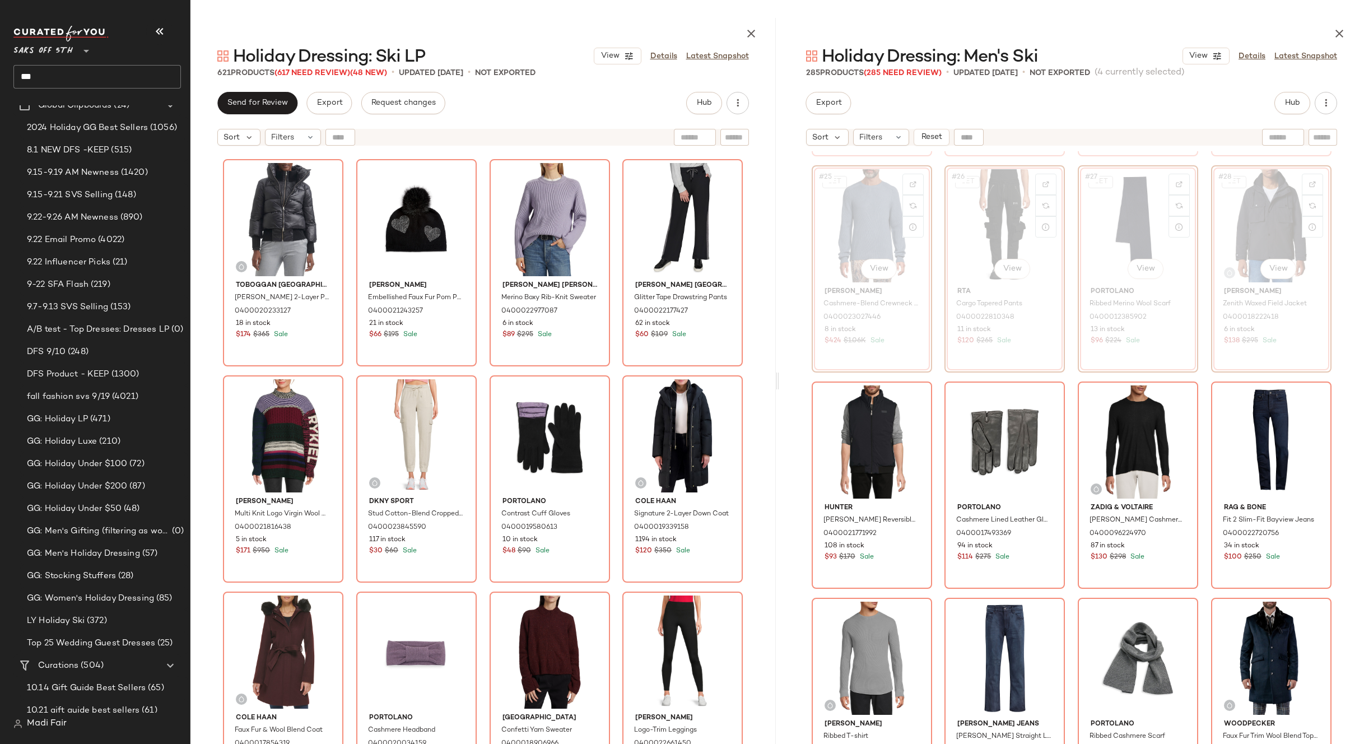
scroll to position [1354, 0]
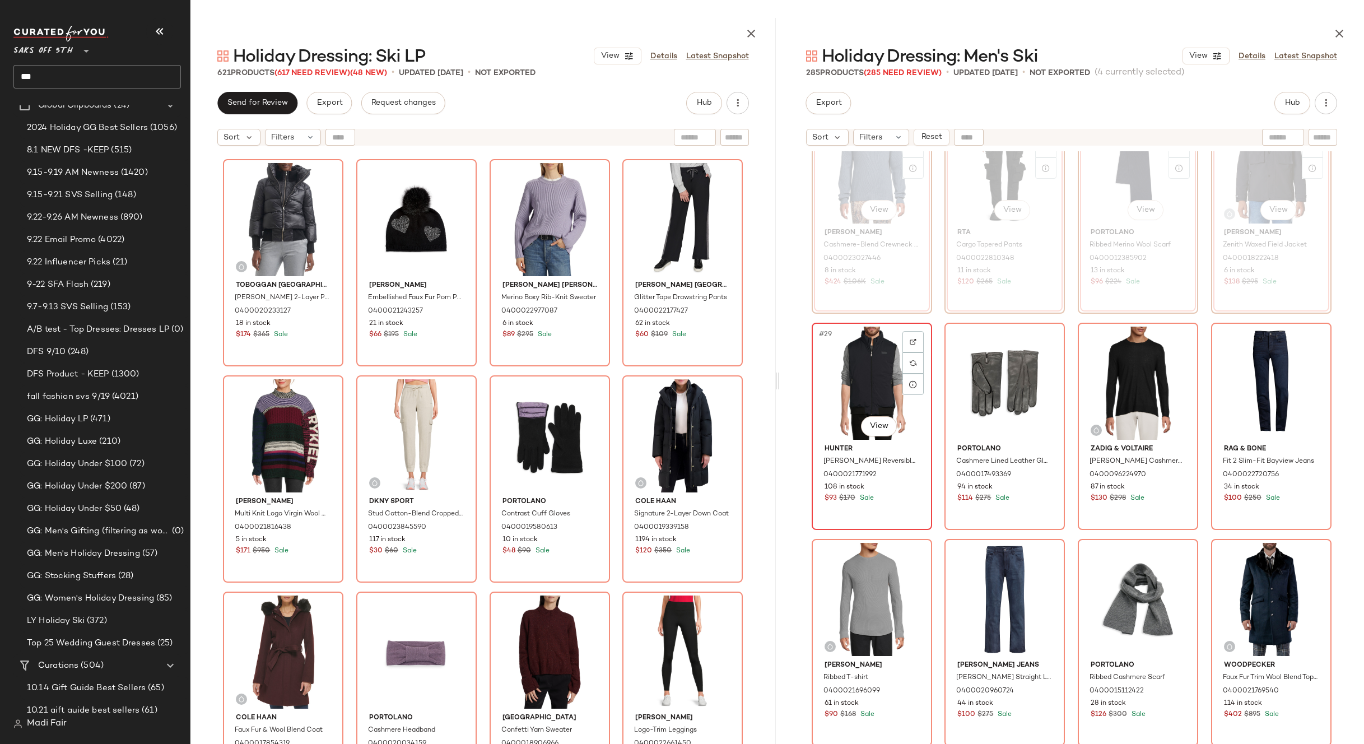
click at [857, 362] on div "#29 View" at bounding box center [872, 383] width 113 height 113
click at [1250, 370] on div "#32 View" at bounding box center [1271, 383] width 113 height 113
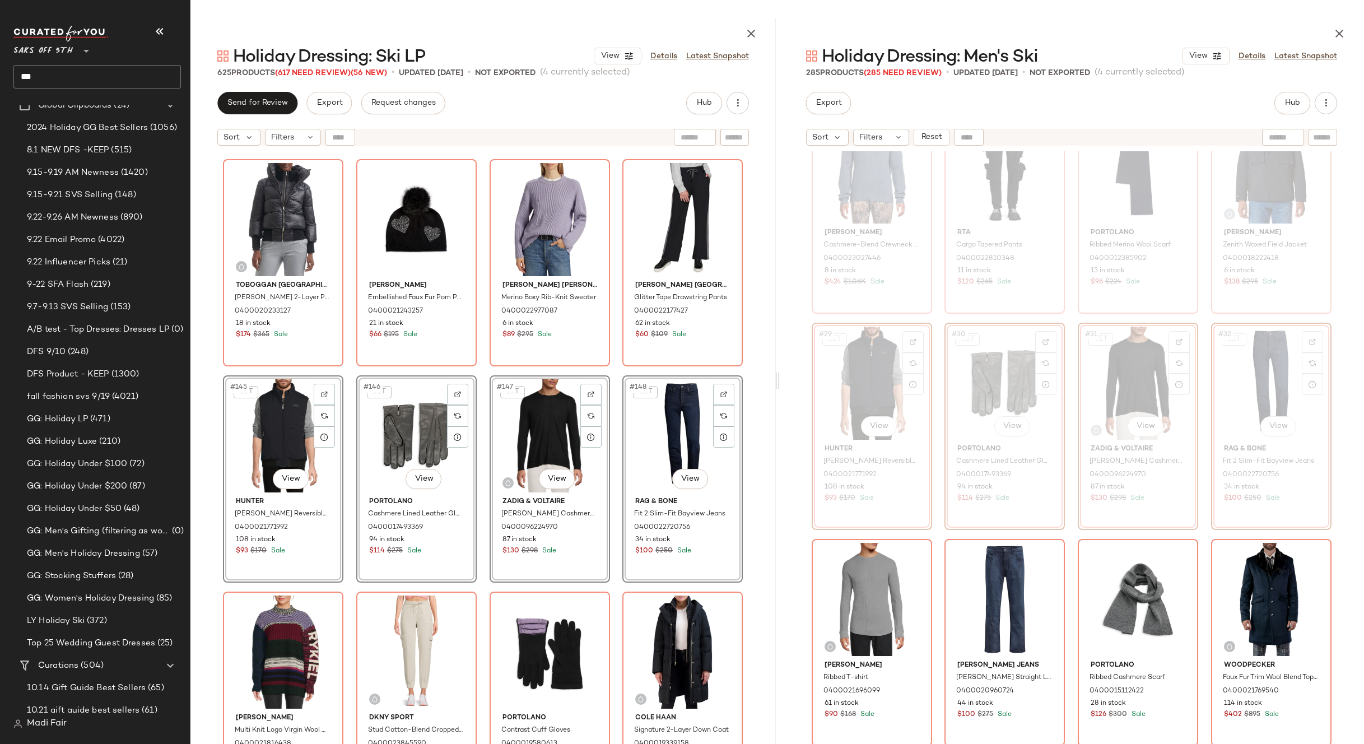
click at [607, 373] on div "M Missoni Printed Wool-Blend Sweater 0400022860626 17 in stock $300 $820 Sale S…" at bounding box center [482, 475] width 585 height 648
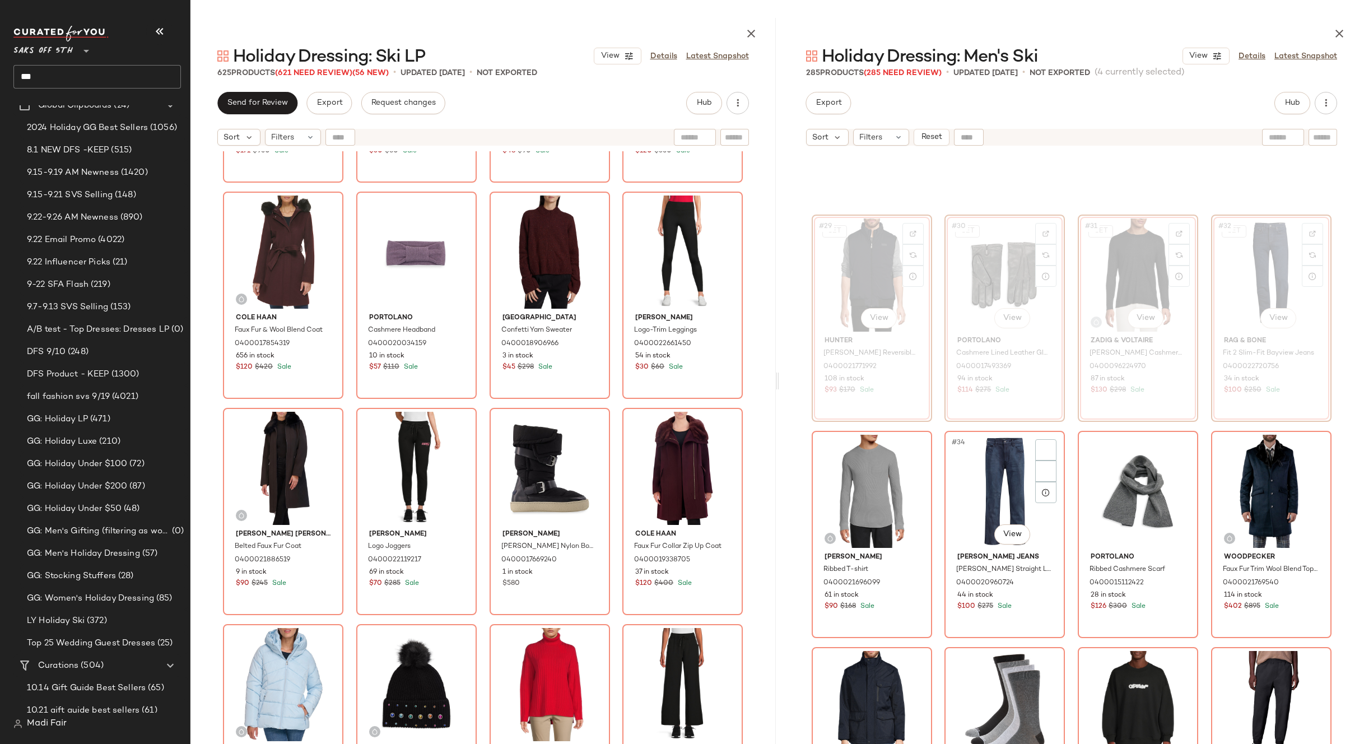
scroll to position [1634, 0]
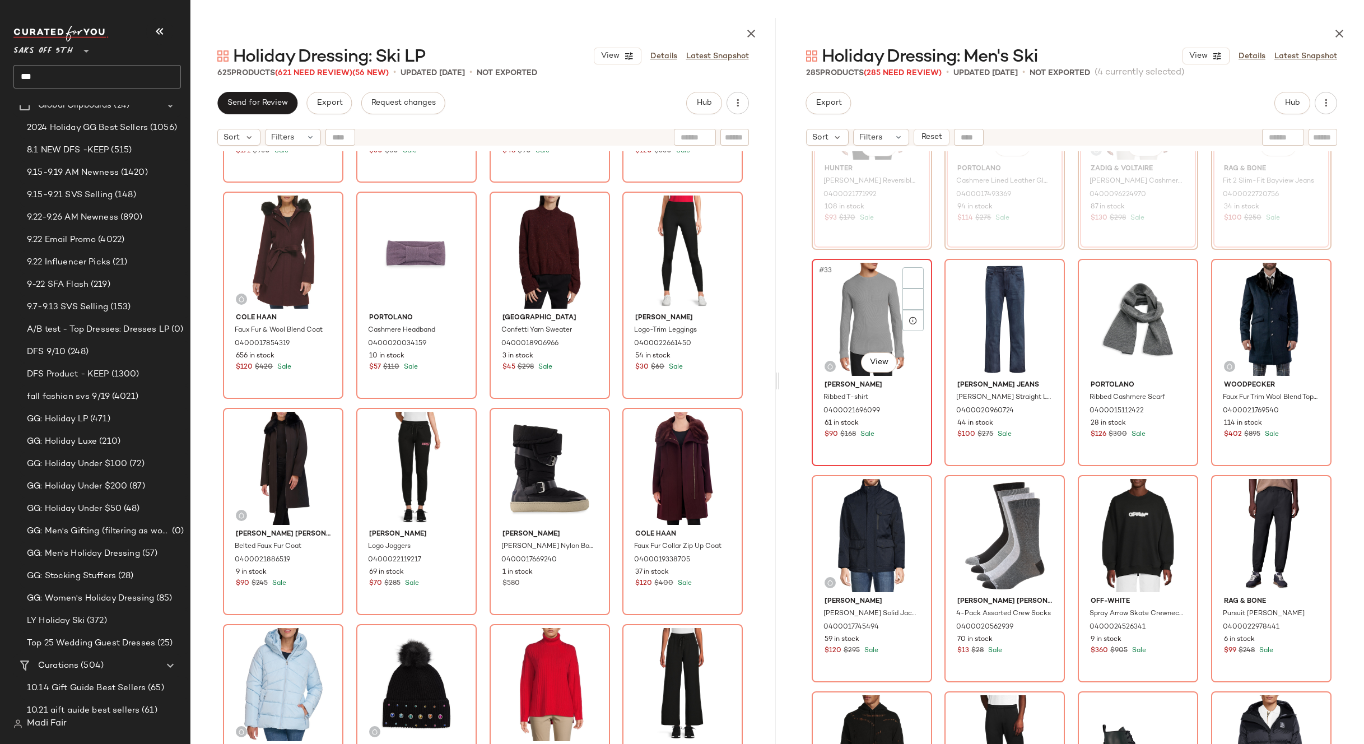
click at [875, 322] on div "#33 View" at bounding box center [872, 319] width 113 height 113
click at [1252, 305] on div "#36 View" at bounding box center [1271, 319] width 113 height 113
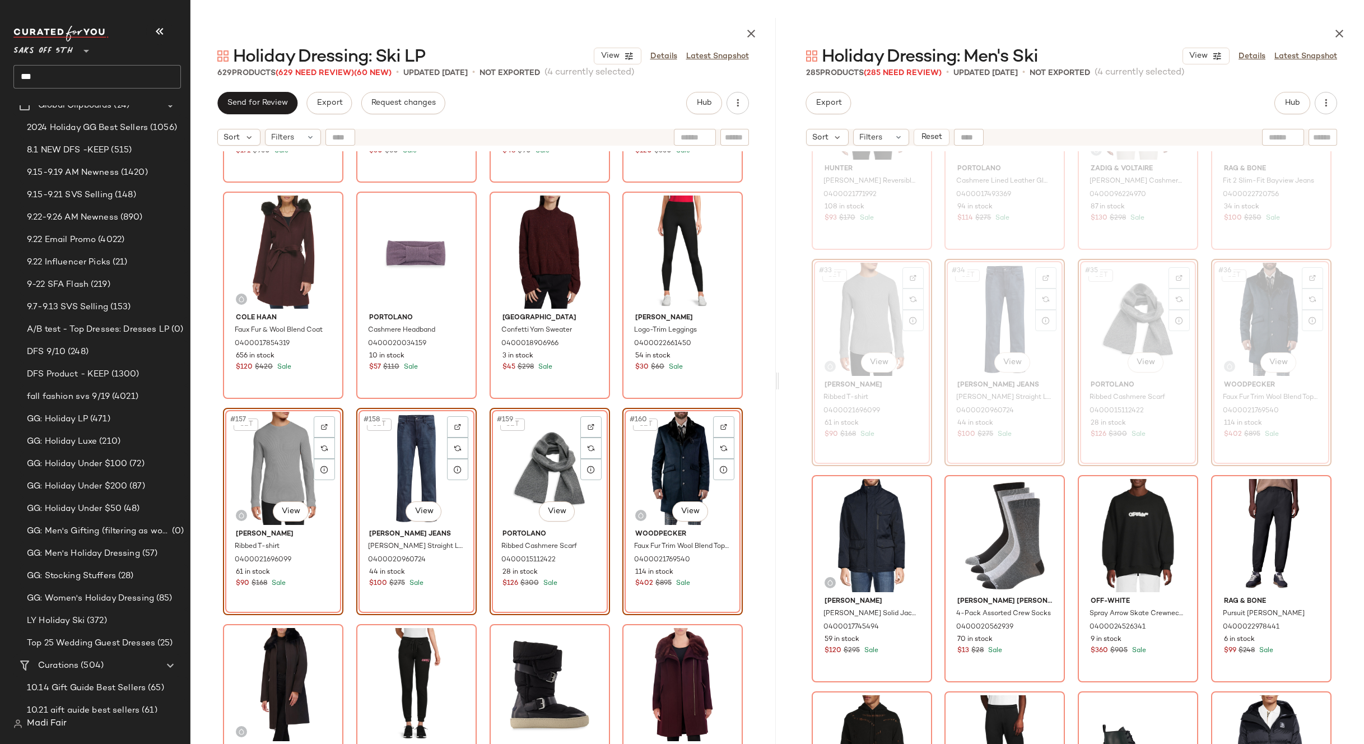
click at [613, 405] on div "Sonia Rykiel Multi Knit Logo Virgin Wool Sweater 0400021816438 5 in stock $171 …" at bounding box center [482, 475] width 585 height 648
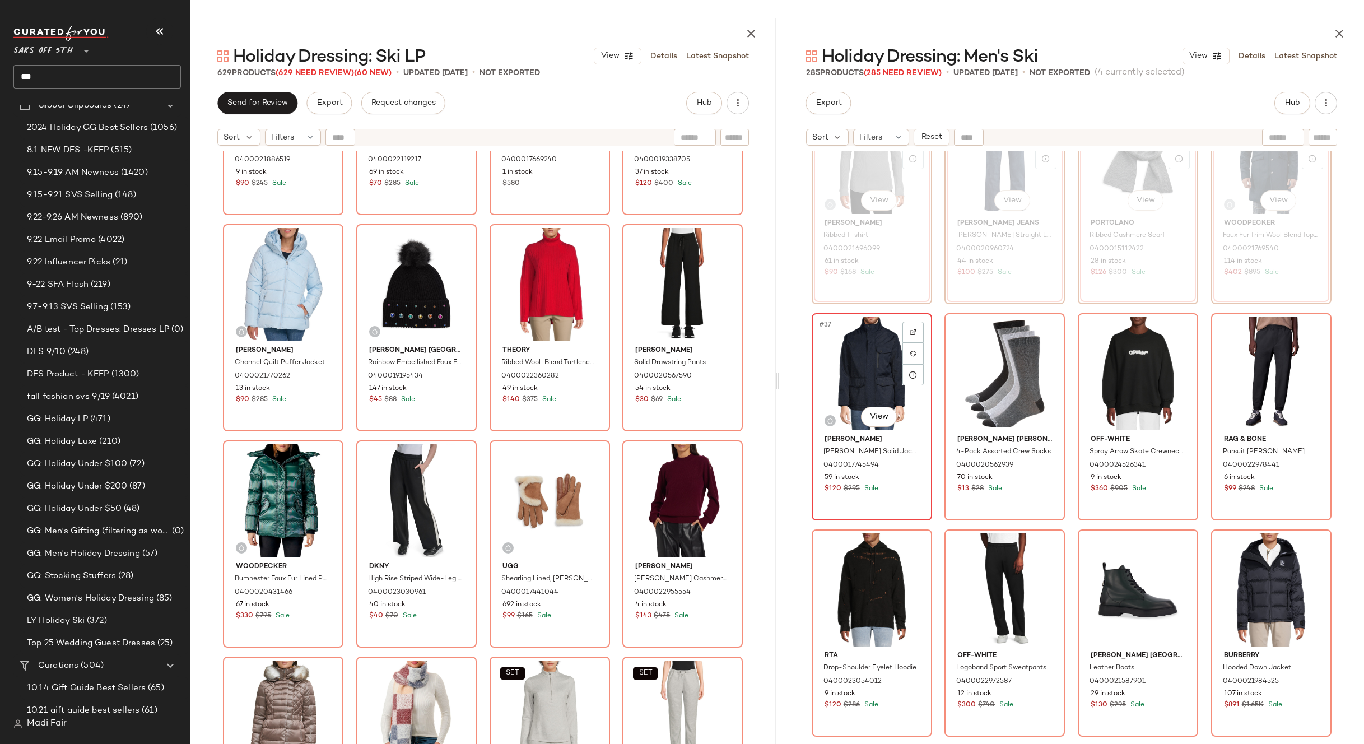
scroll to position [1802, 0]
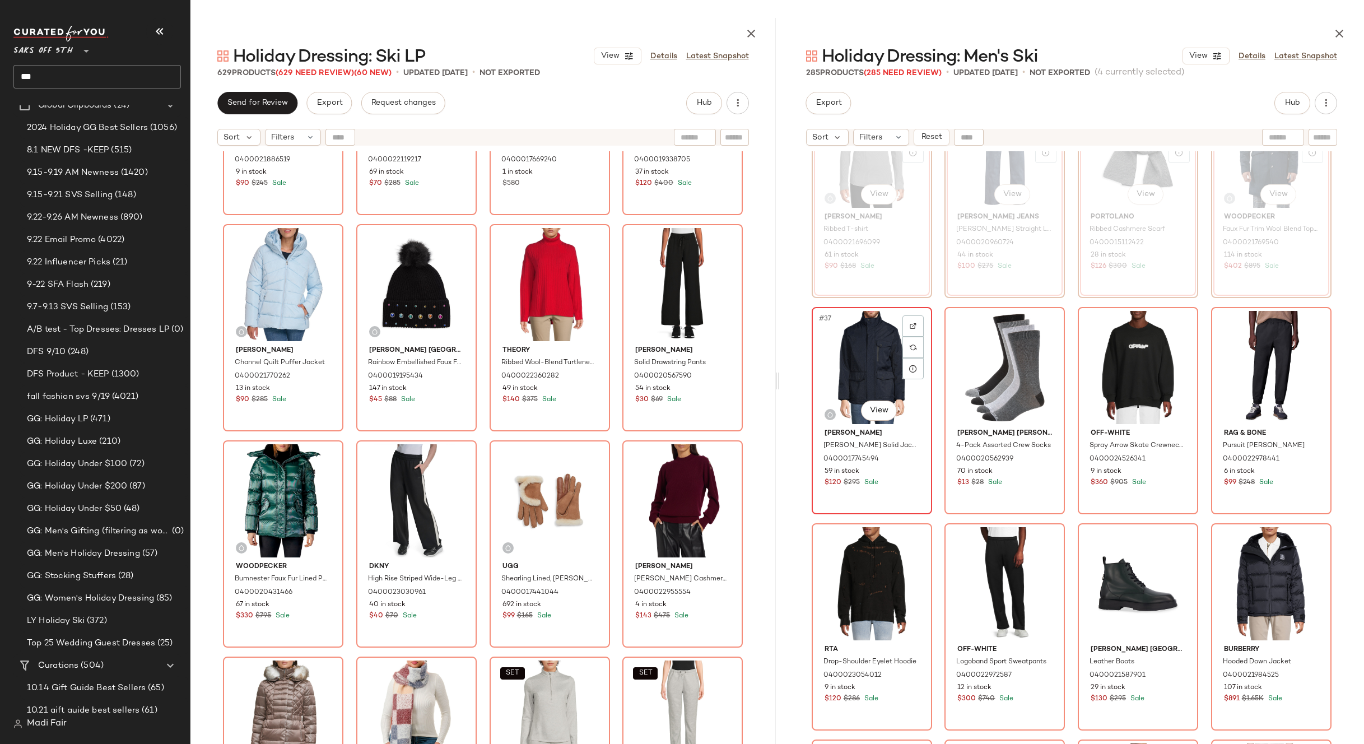
click at [863, 378] on div "#37 View" at bounding box center [872, 367] width 113 height 113
click at [1286, 354] on div "#40 View" at bounding box center [1271, 367] width 113 height 113
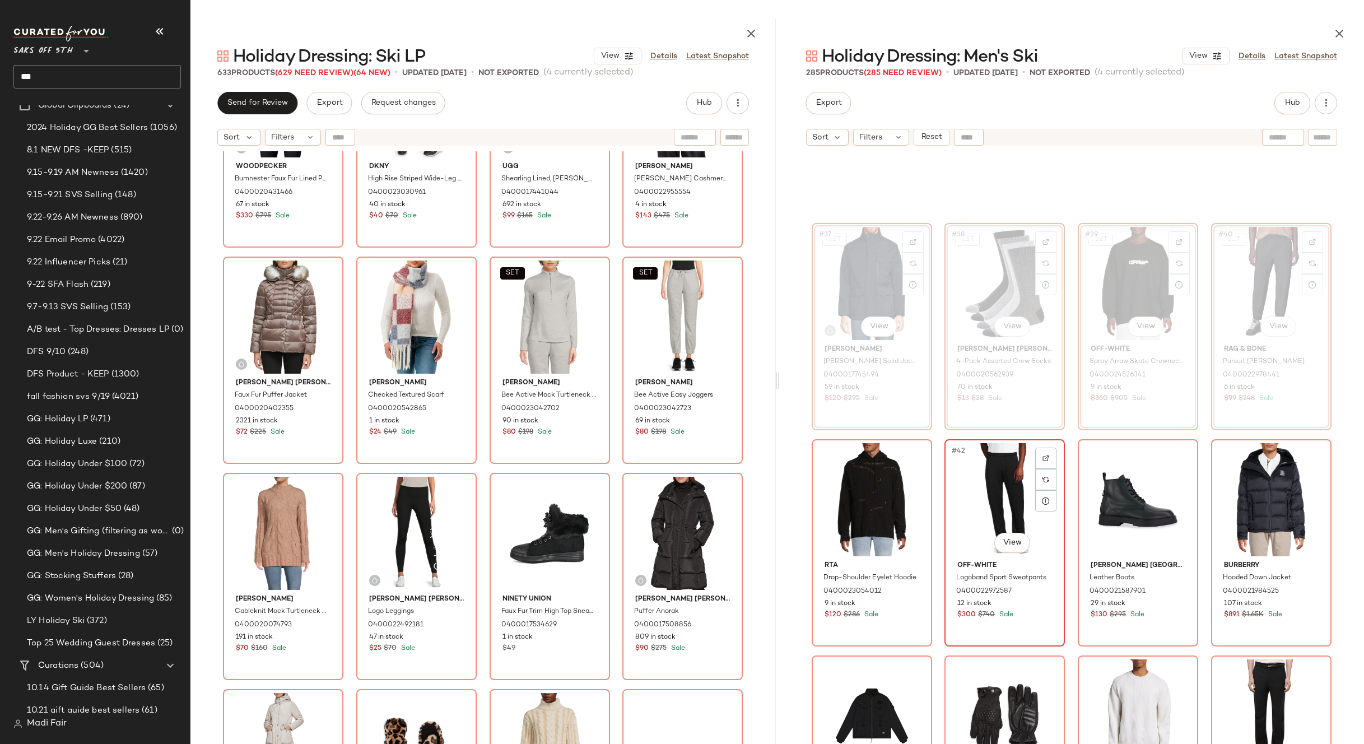
scroll to position [2026, 0]
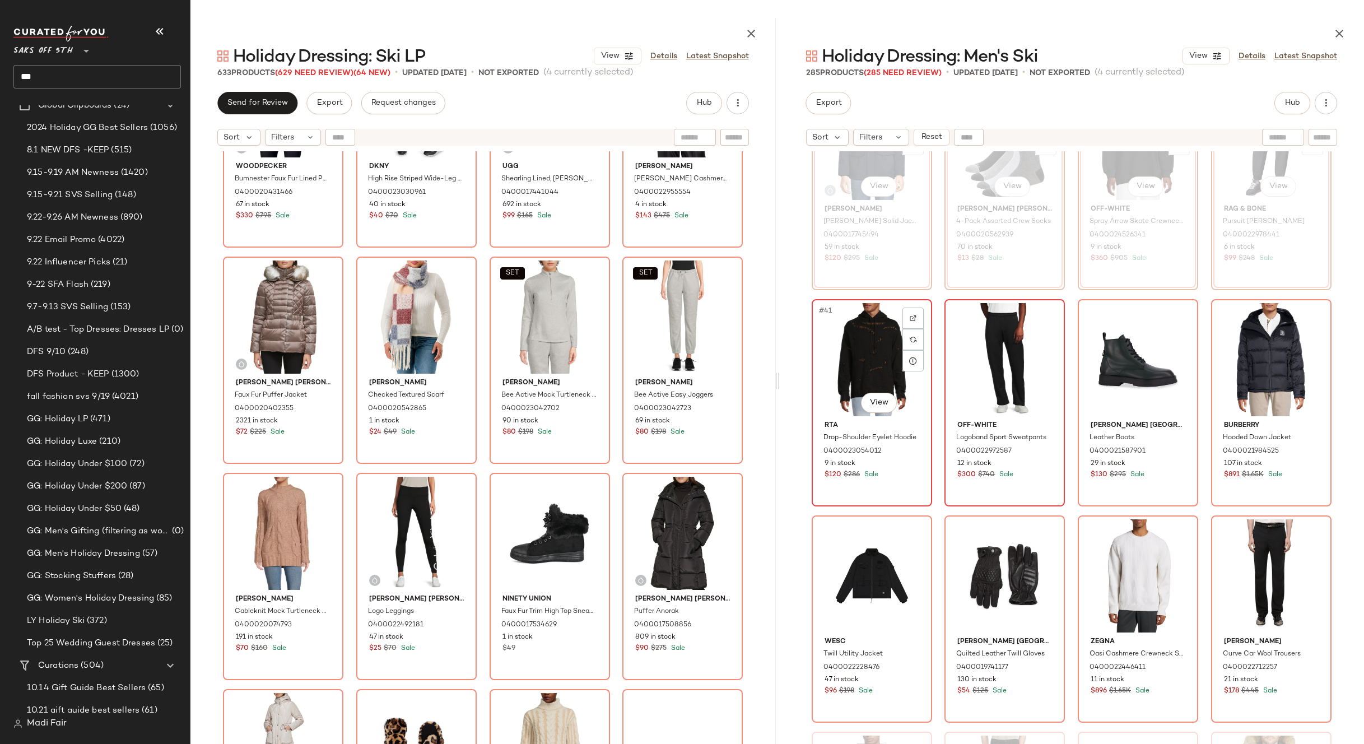
click at [857, 353] on div "#41 View" at bounding box center [872, 359] width 113 height 113
click at [1266, 346] on div "#44 View" at bounding box center [1271, 359] width 113 height 113
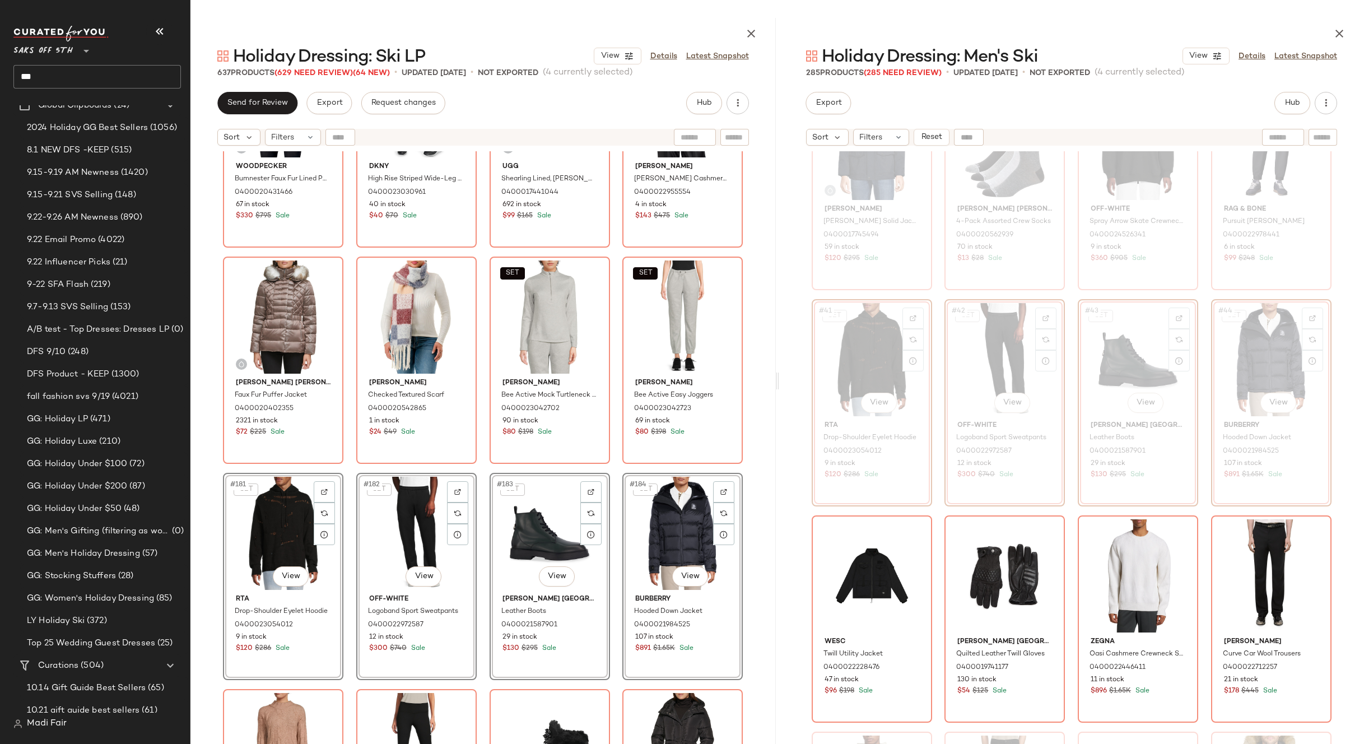
click at [610, 468] on div "Woodpecker Bumnester Faux Fur Lined Puffer Coat 0400020431466 67 in stock $330 …" at bounding box center [482, 475] width 585 height 648
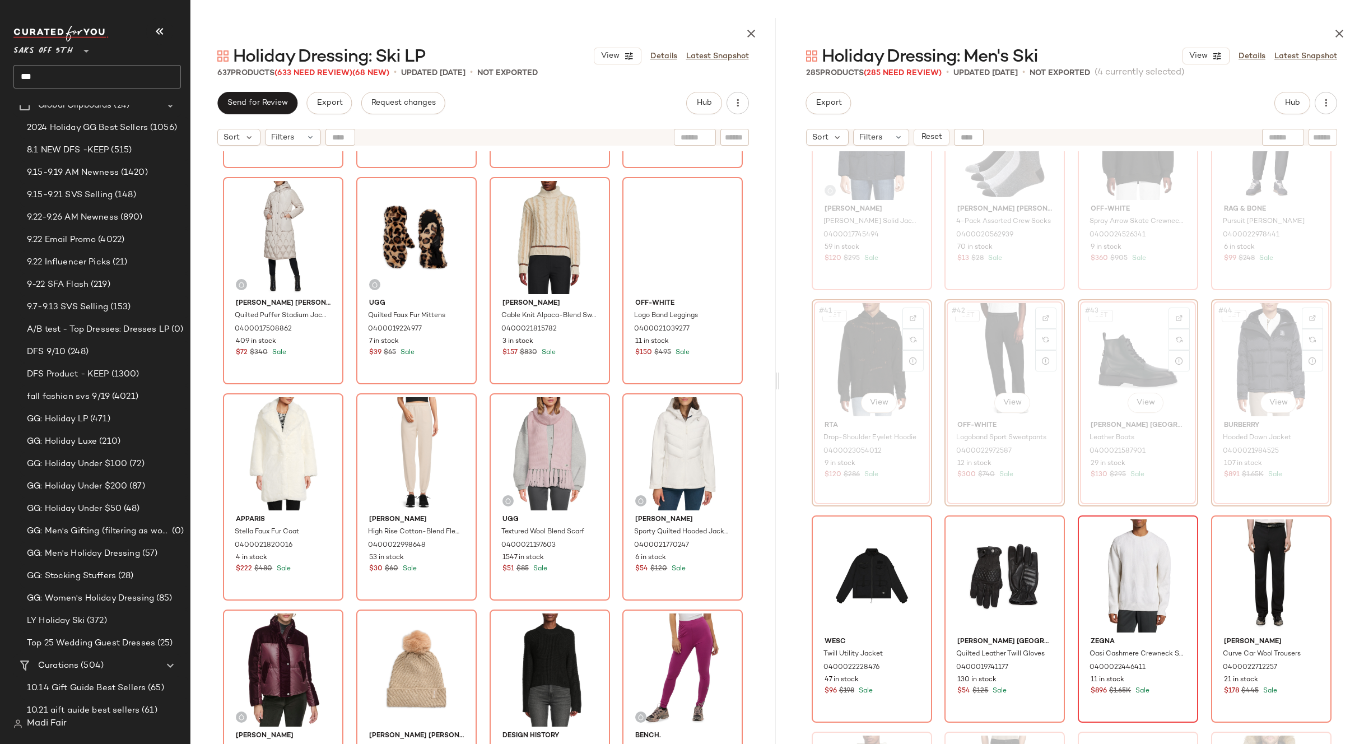
scroll to position [2250, 0]
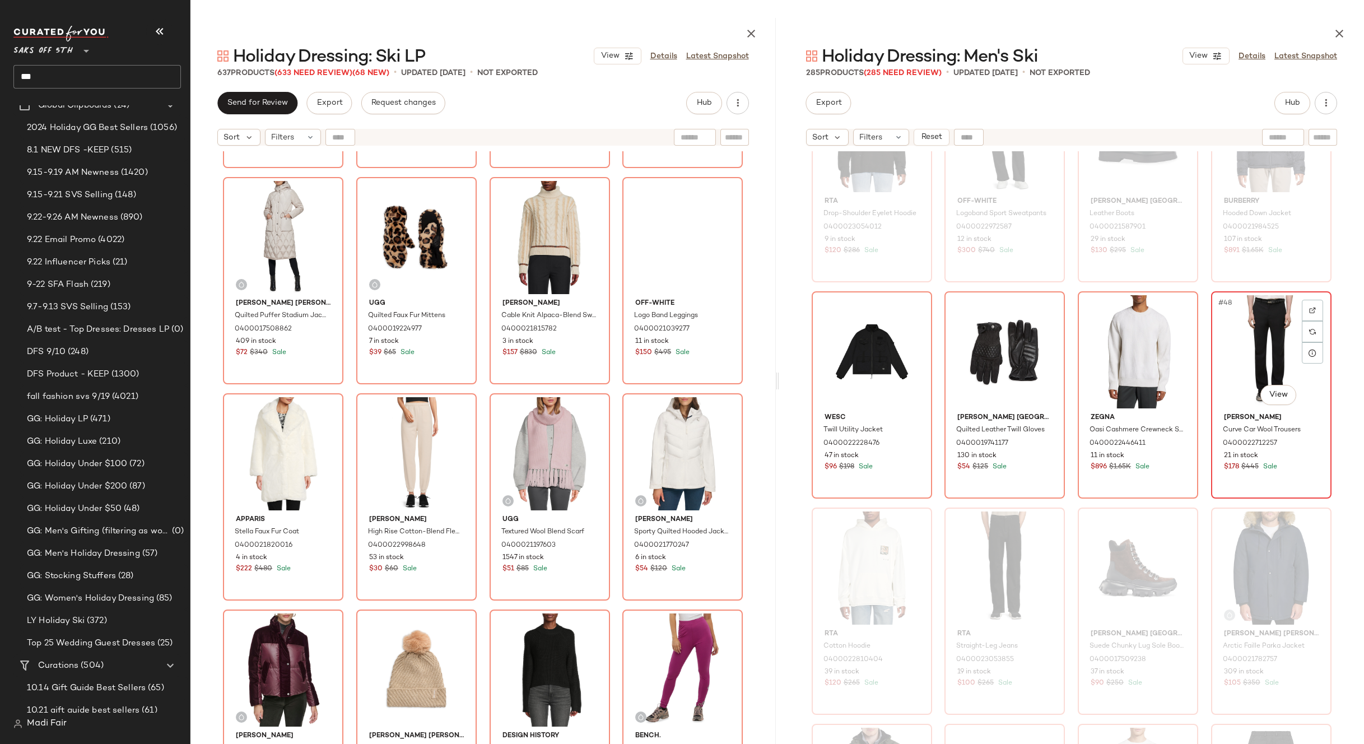
click at [1260, 339] on div "#48 View" at bounding box center [1271, 351] width 113 height 113
click at [880, 332] on div "#45 View" at bounding box center [872, 351] width 113 height 113
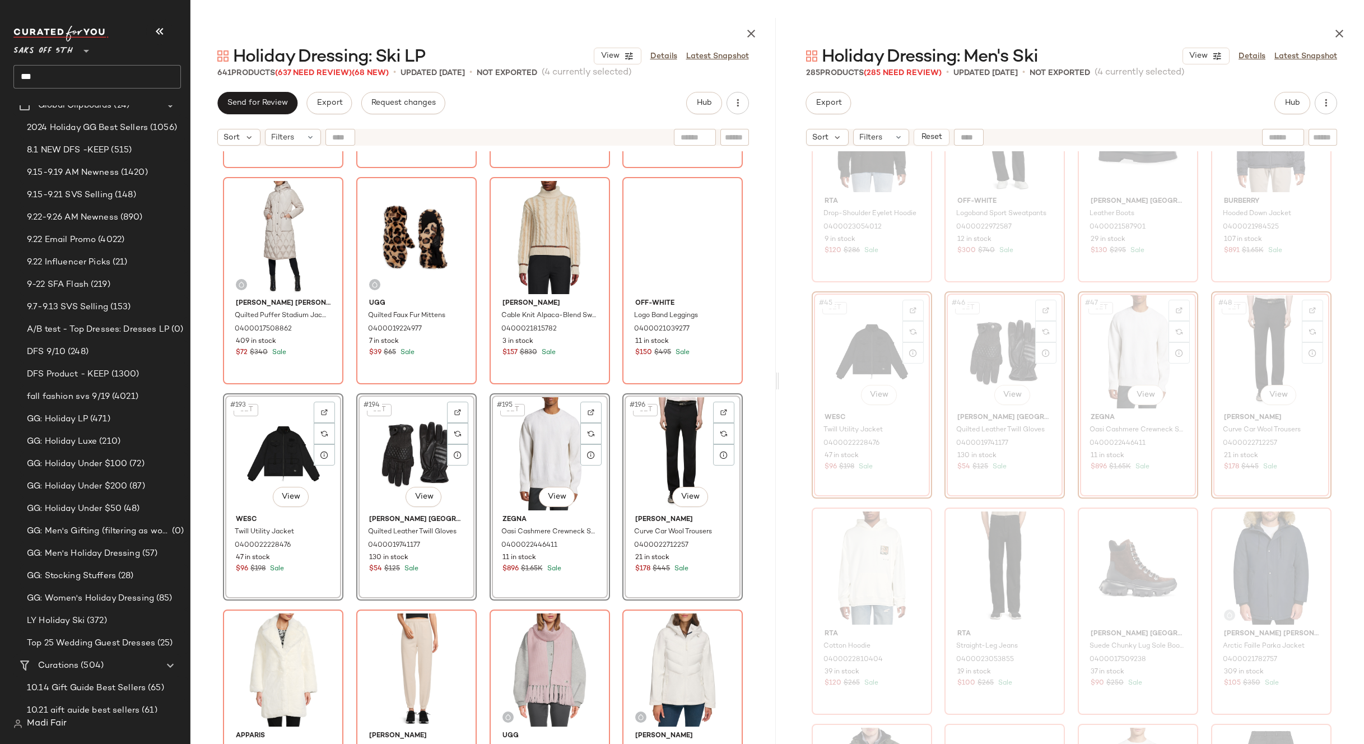
click at [610, 389] on div "Renee C. Cableknit Mock Turtleneck Sweater 0400020074793 191 in stock $70 $160 …" at bounding box center [482, 475] width 585 height 648
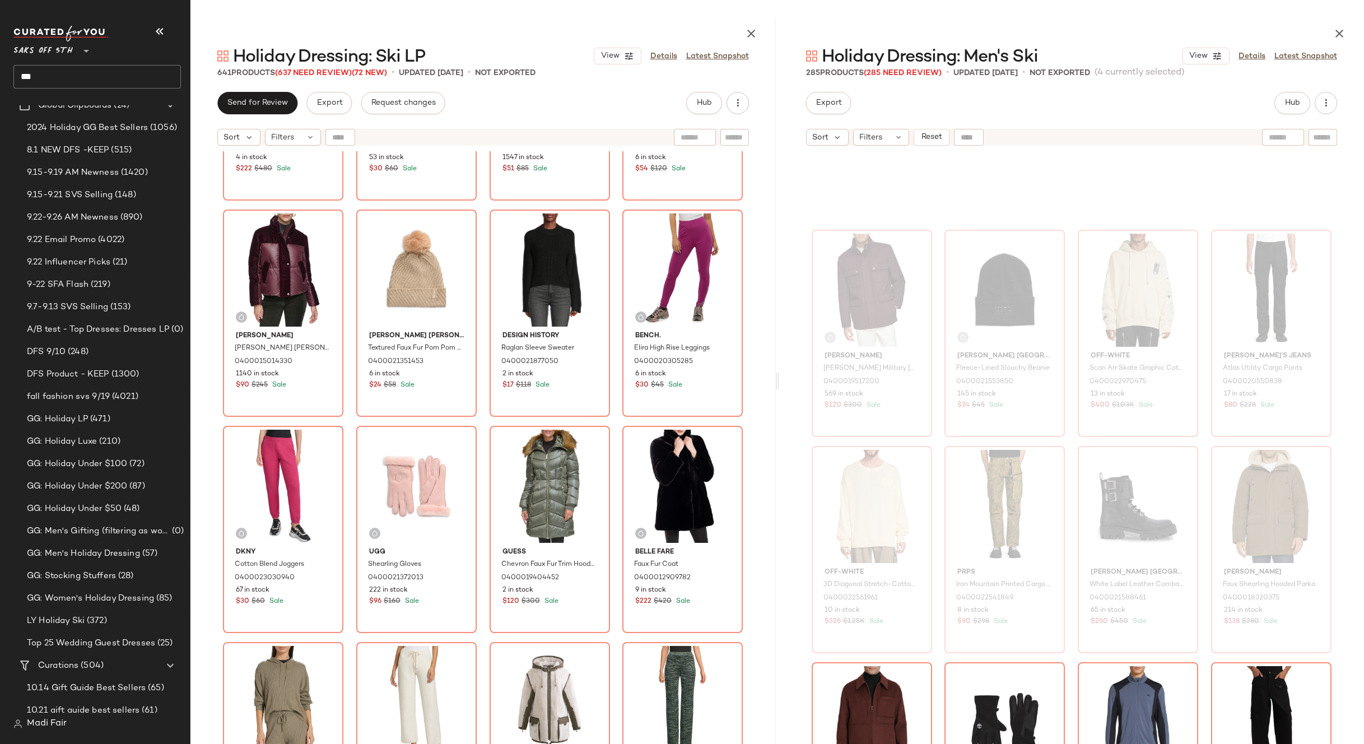
scroll to position [3370, 0]
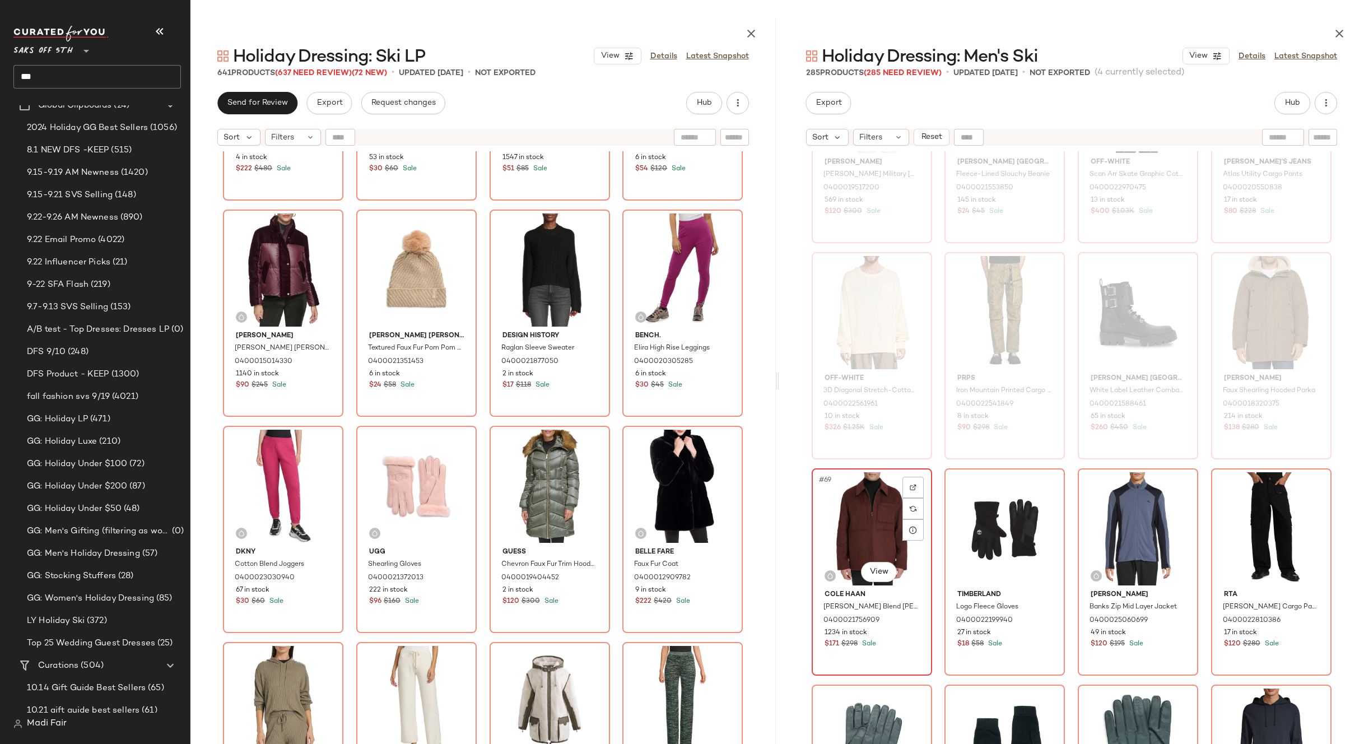
click at [883, 507] on div "#69 View" at bounding box center [872, 528] width 113 height 113
click at [1253, 513] on div "#72 View" at bounding box center [1271, 528] width 113 height 113
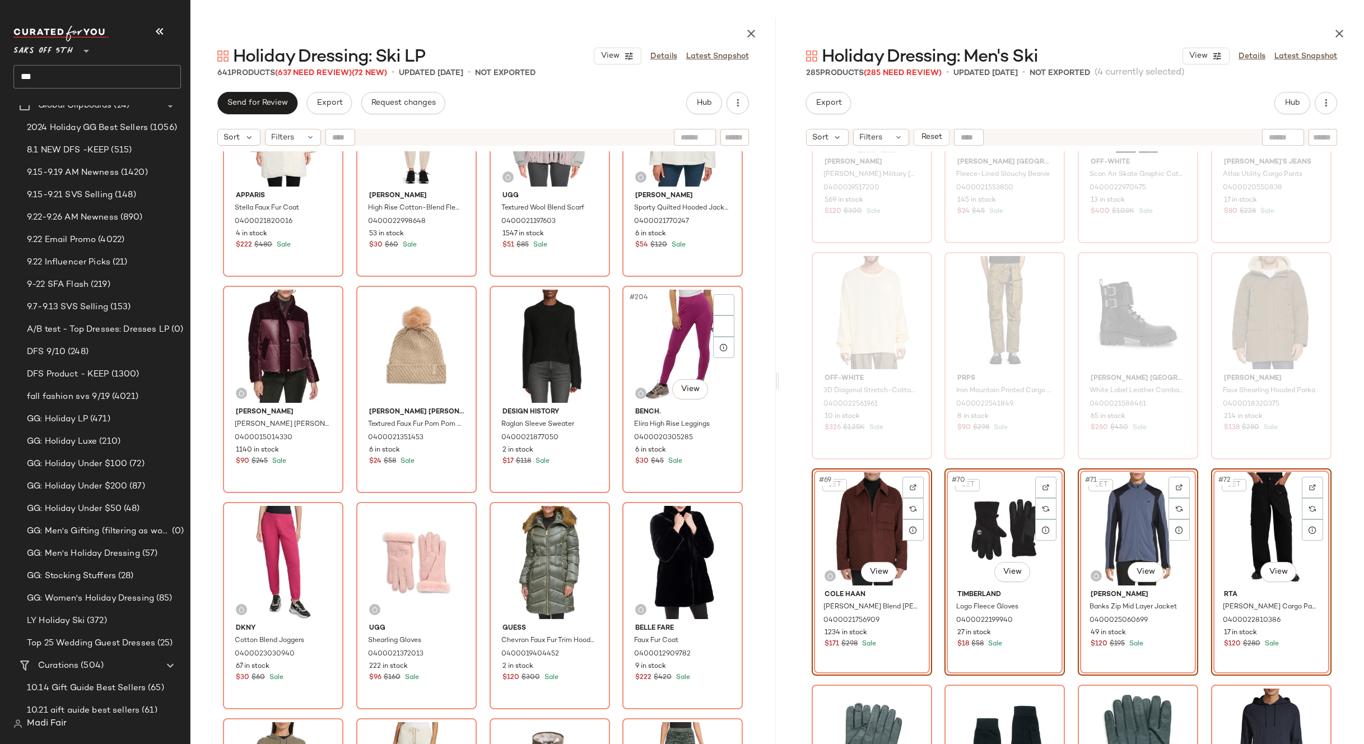
scroll to position [10709, 0]
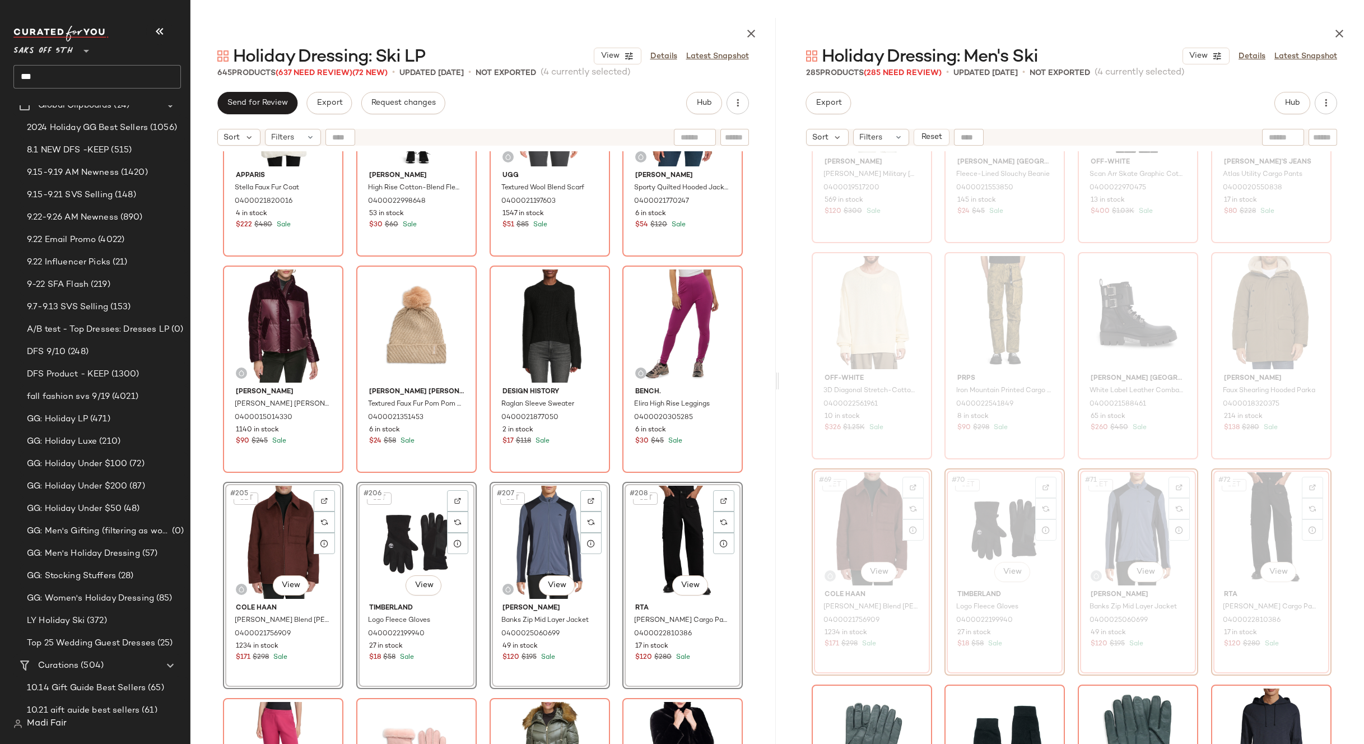
click at [613, 471] on div "Apparis Stella Faux Fur Coat 0400021820016 4 in stock $222 $480 Sale Tommy Hilf…" at bounding box center [482, 475] width 585 height 648
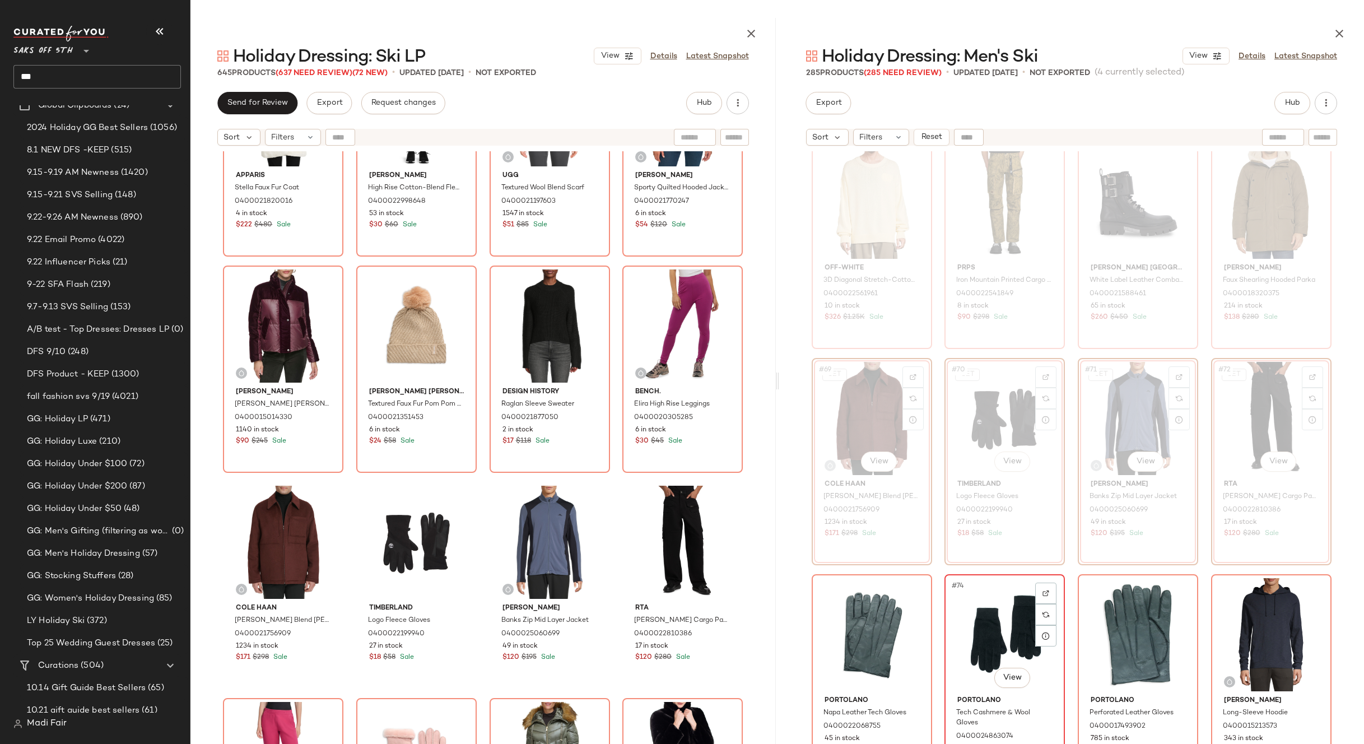
scroll to position [3706, 0]
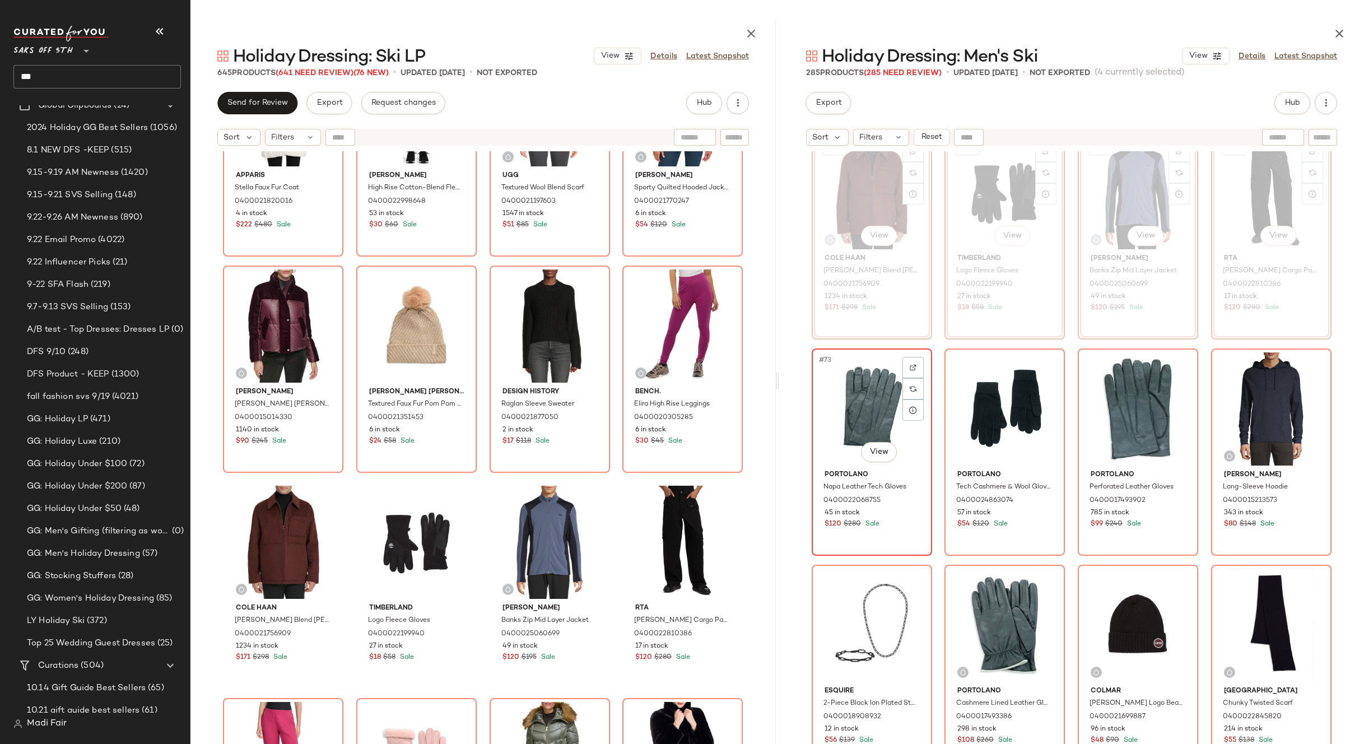
click at [868, 390] on div "#73 View" at bounding box center [872, 408] width 113 height 113
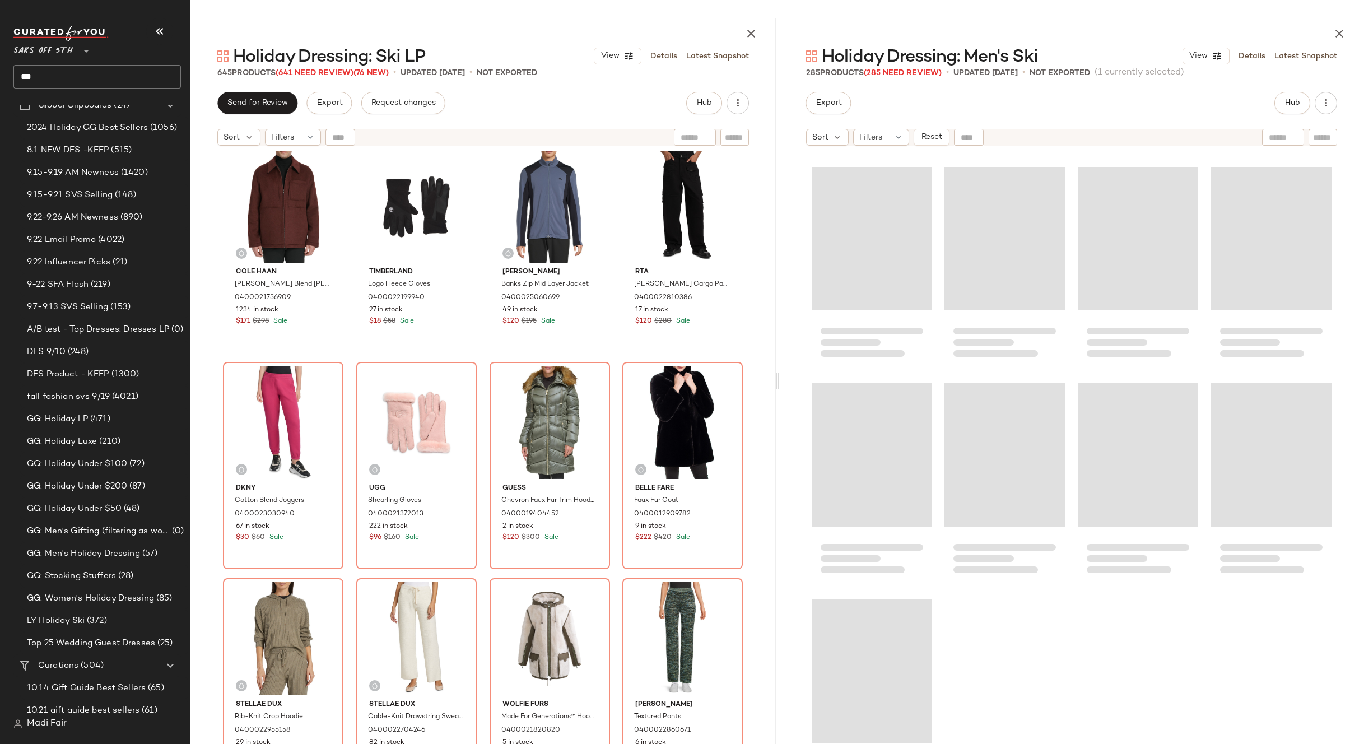
scroll to position [14924, 0]
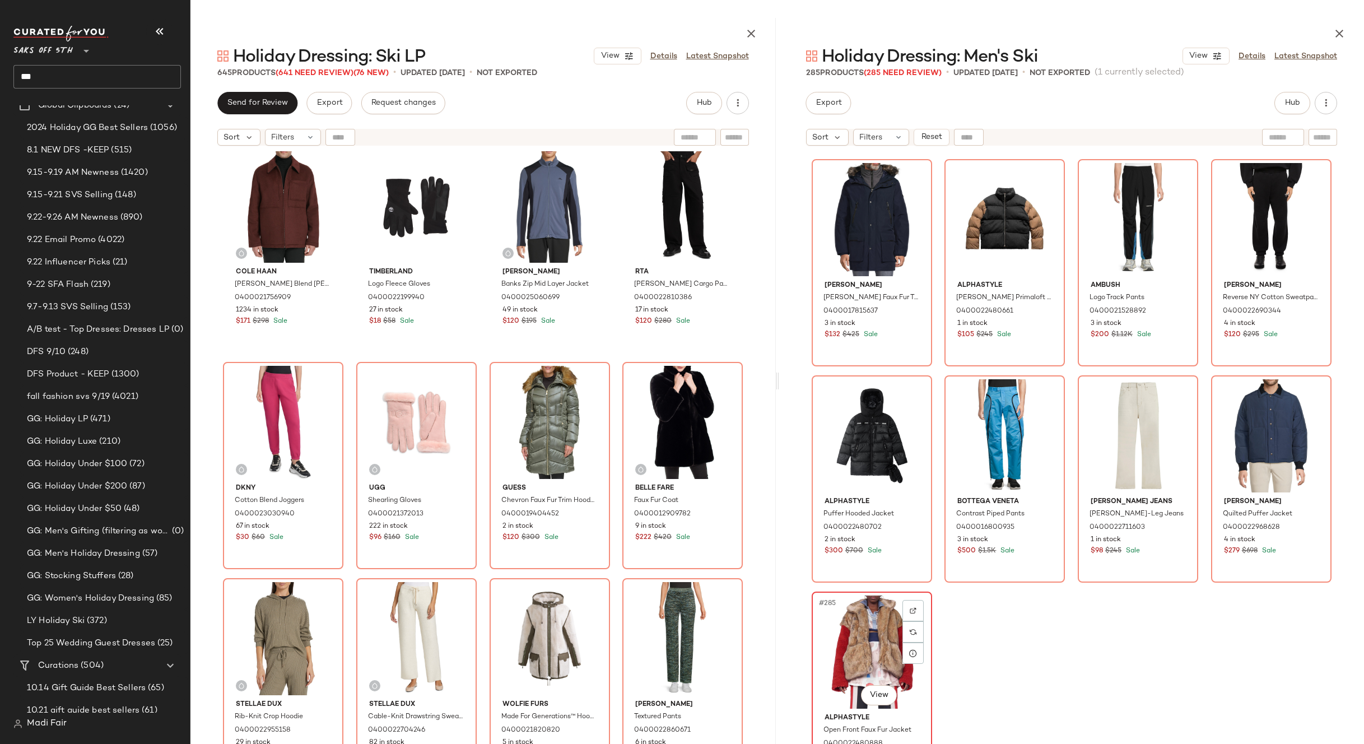
click at [857, 624] on div "#285 View" at bounding box center [872, 652] width 113 height 113
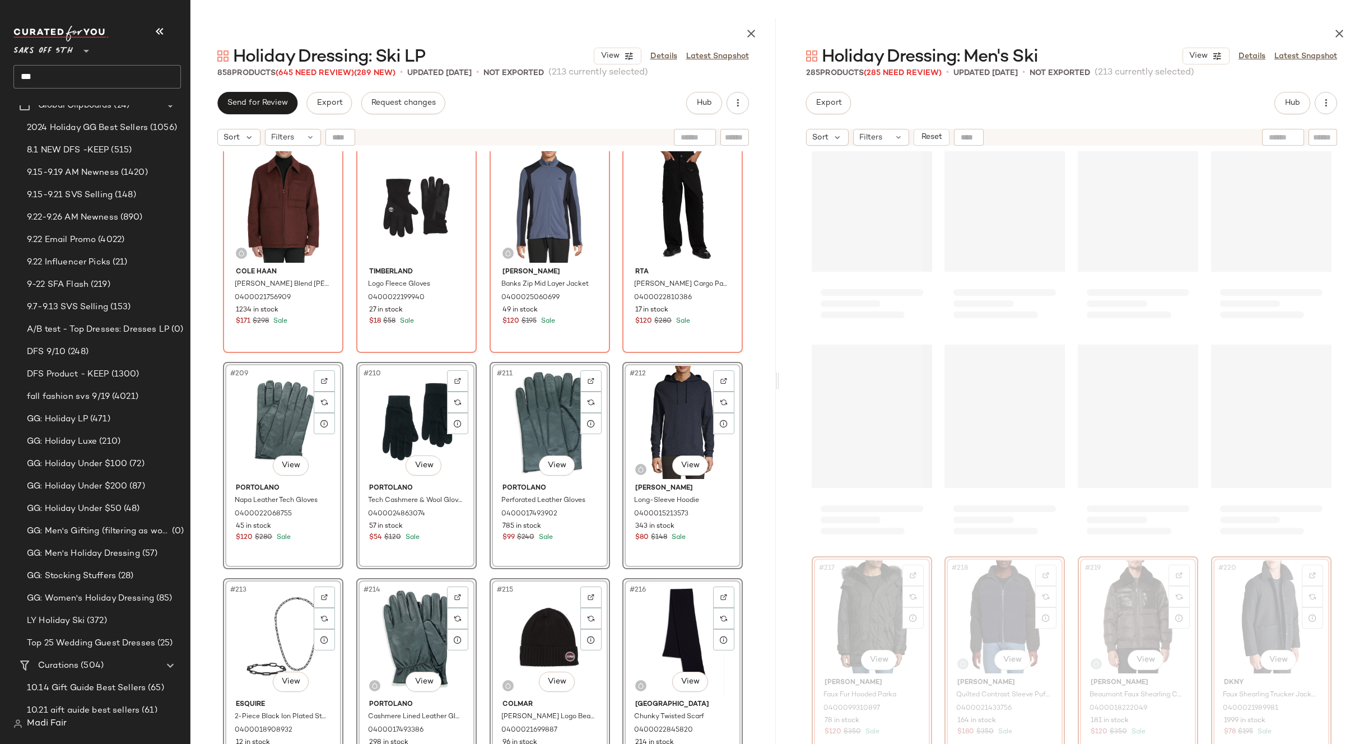
scroll to position [11339, 0]
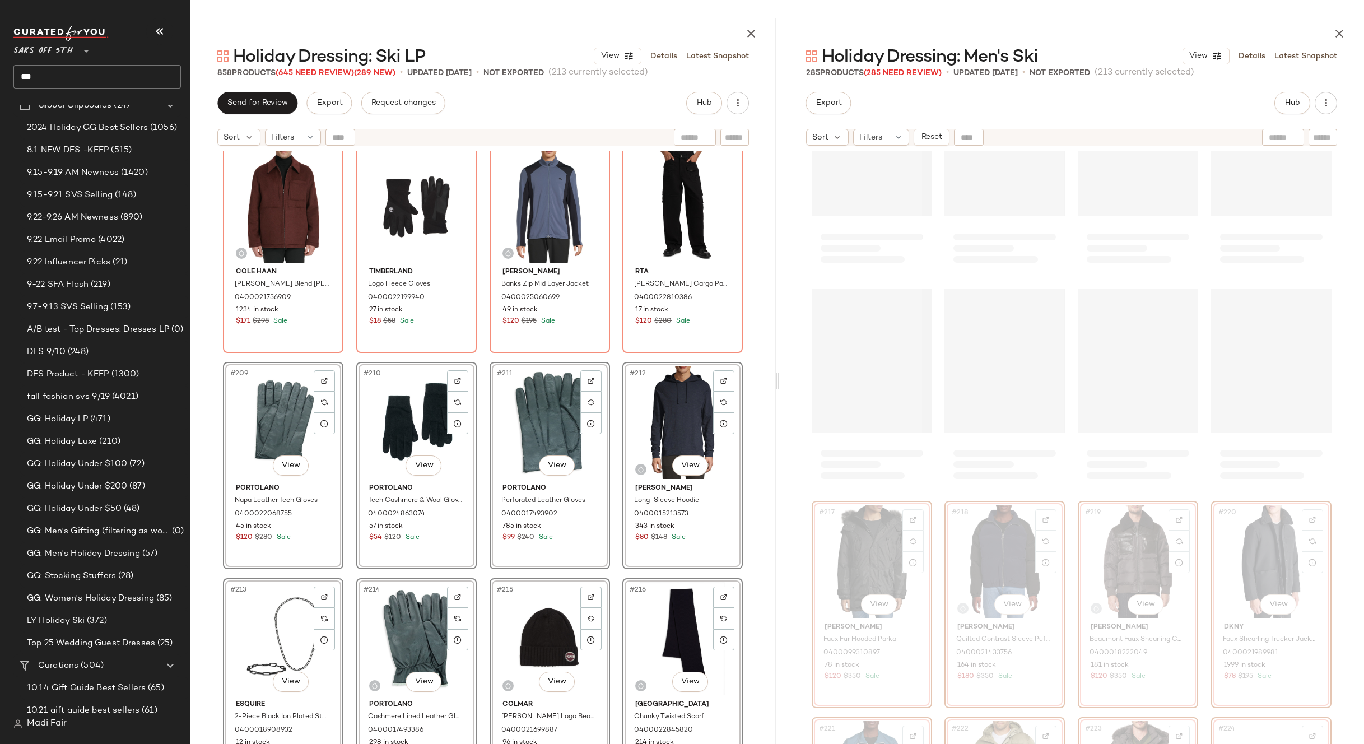
click at [611, 359] on div "Andrew Marc Vega Puffer Jacket 0400015014330 1140 in stock $90 $245 Sale Calvin…" at bounding box center [482, 475] width 585 height 648
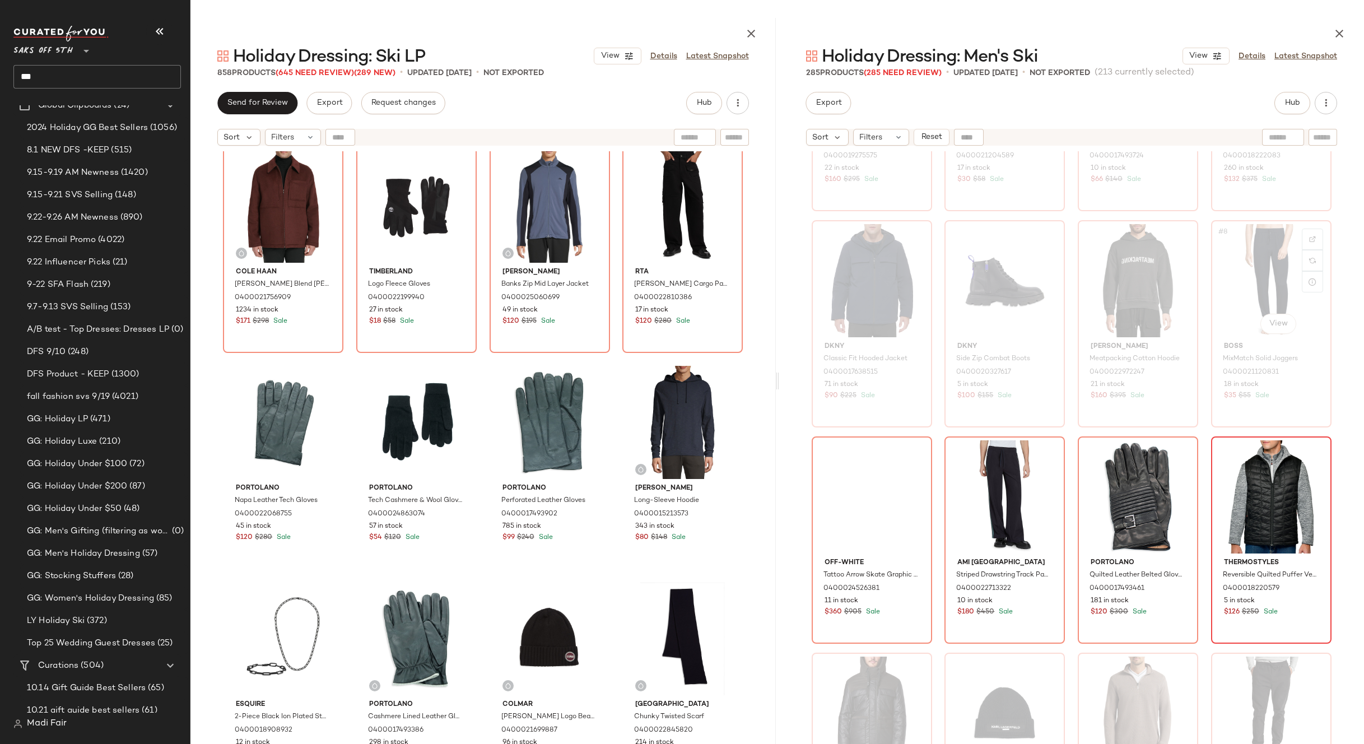
scroll to position [125, 0]
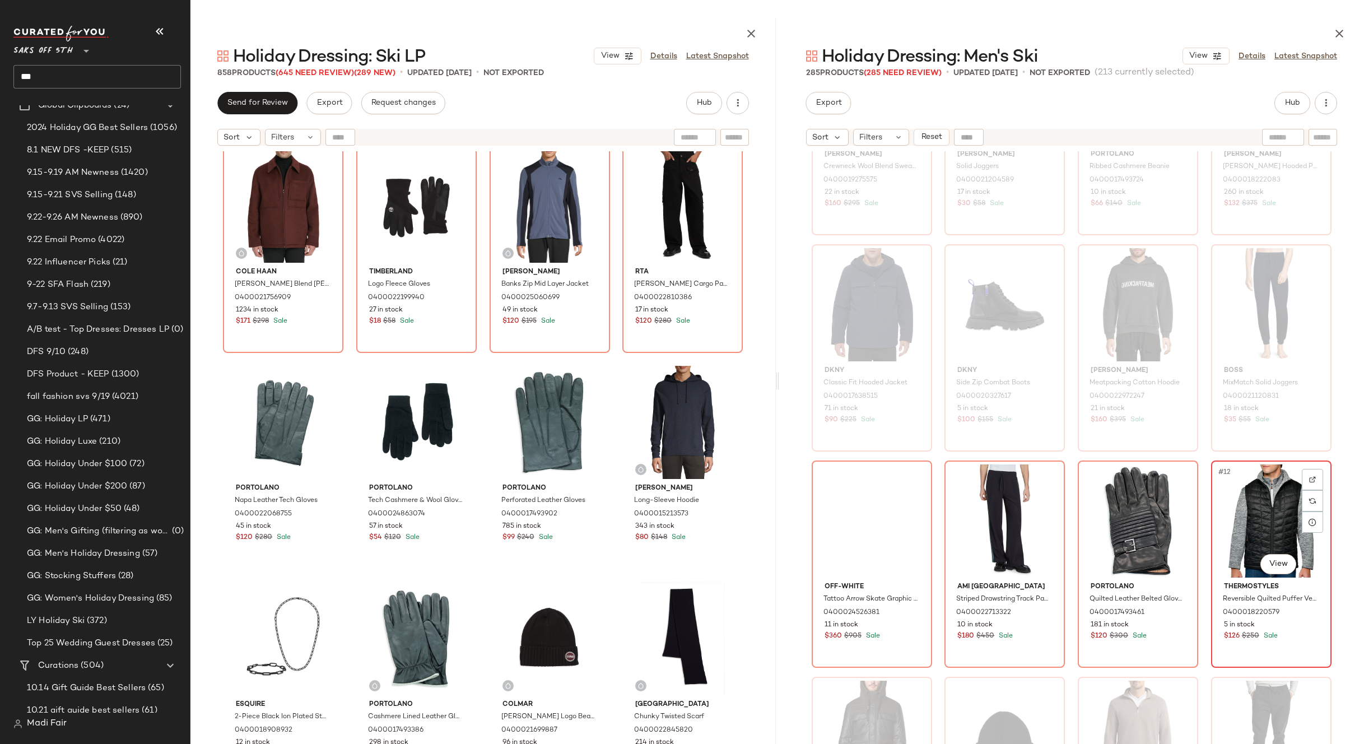
click at [1253, 486] on div "#12 View" at bounding box center [1271, 520] width 113 height 113
click at [859, 504] on div "#9 View" at bounding box center [872, 520] width 113 height 113
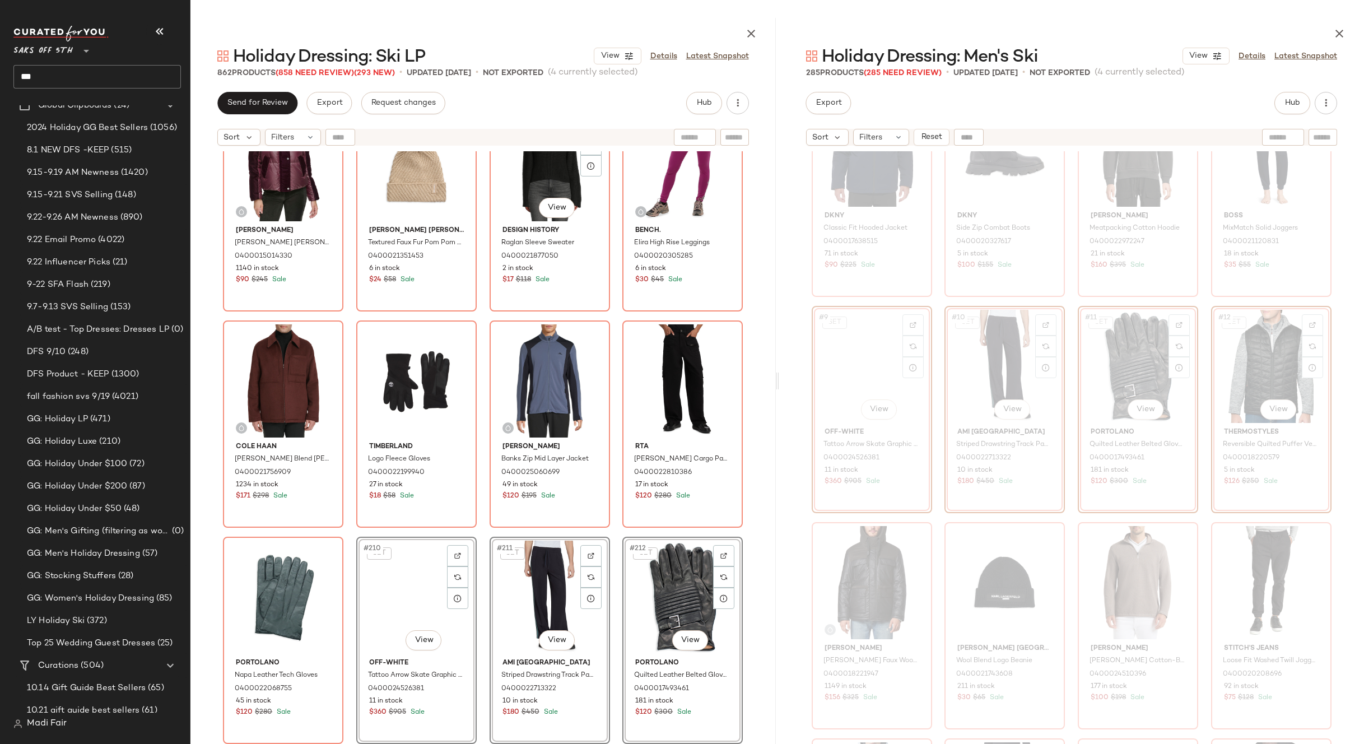
scroll to position [11045, 0]
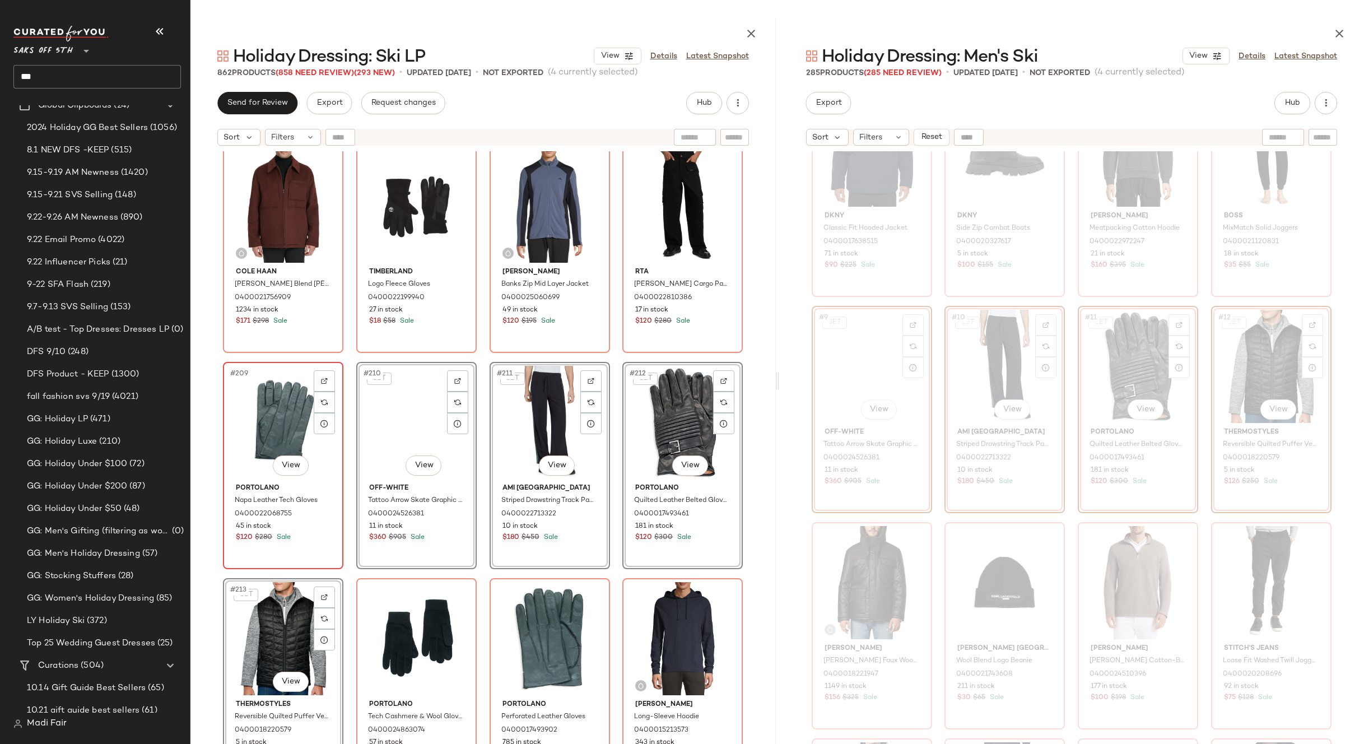
click at [267, 404] on div "#209 View" at bounding box center [283, 422] width 113 height 113
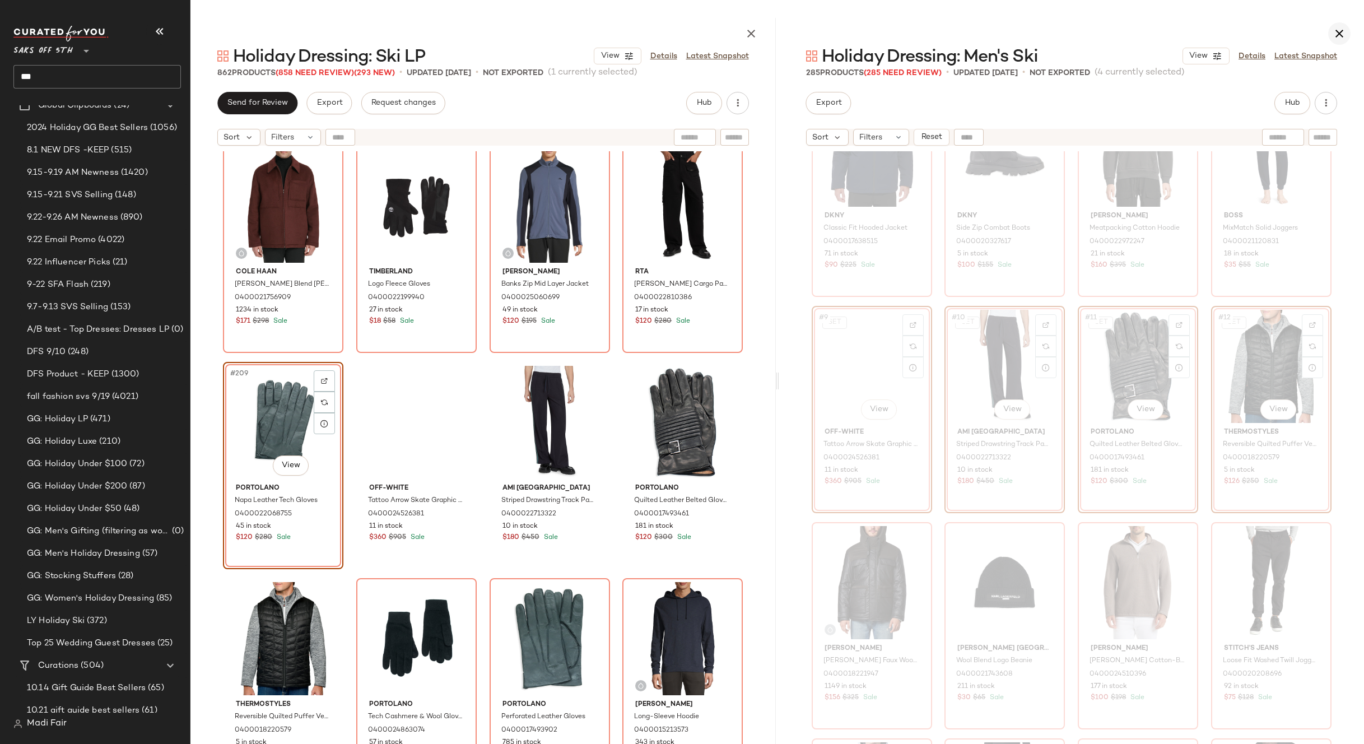
click at [1338, 36] on icon "button" at bounding box center [1339, 33] width 13 height 13
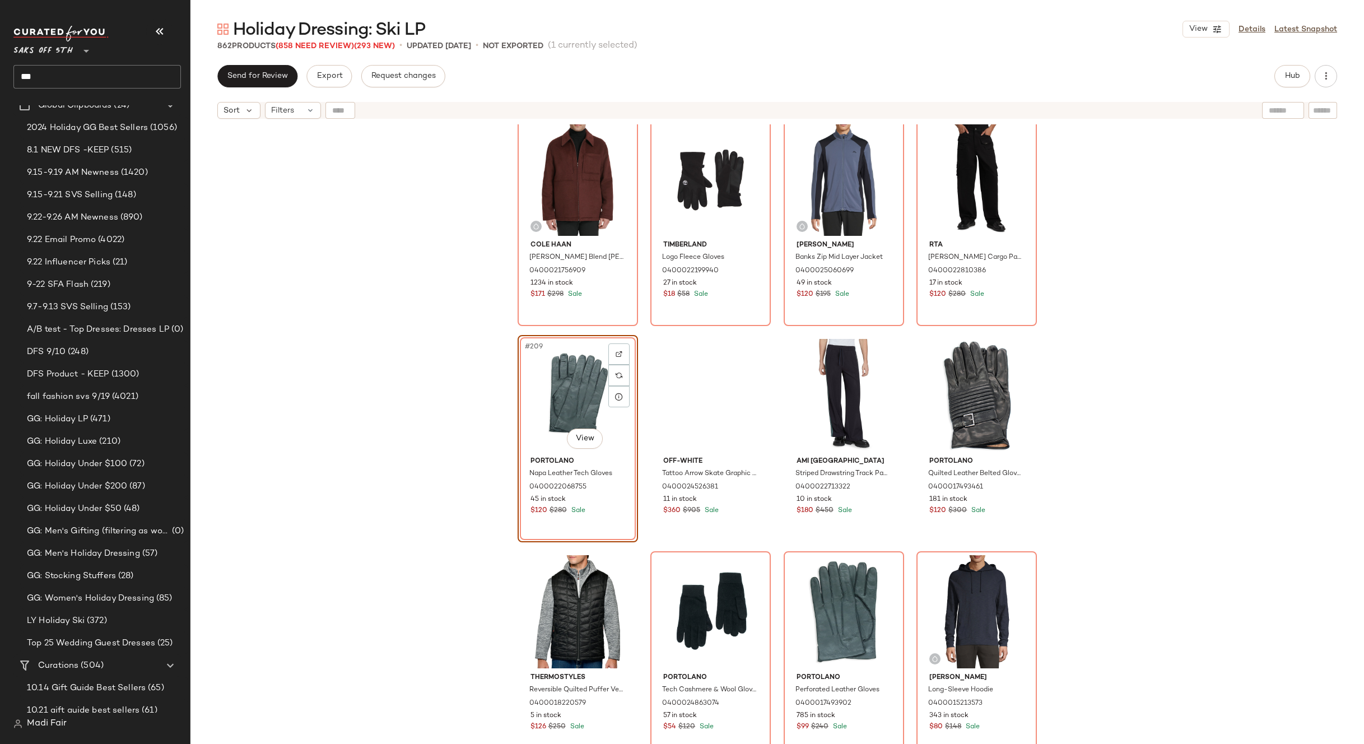
click at [552, 378] on div "#209 View" at bounding box center [578, 395] width 113 height 113
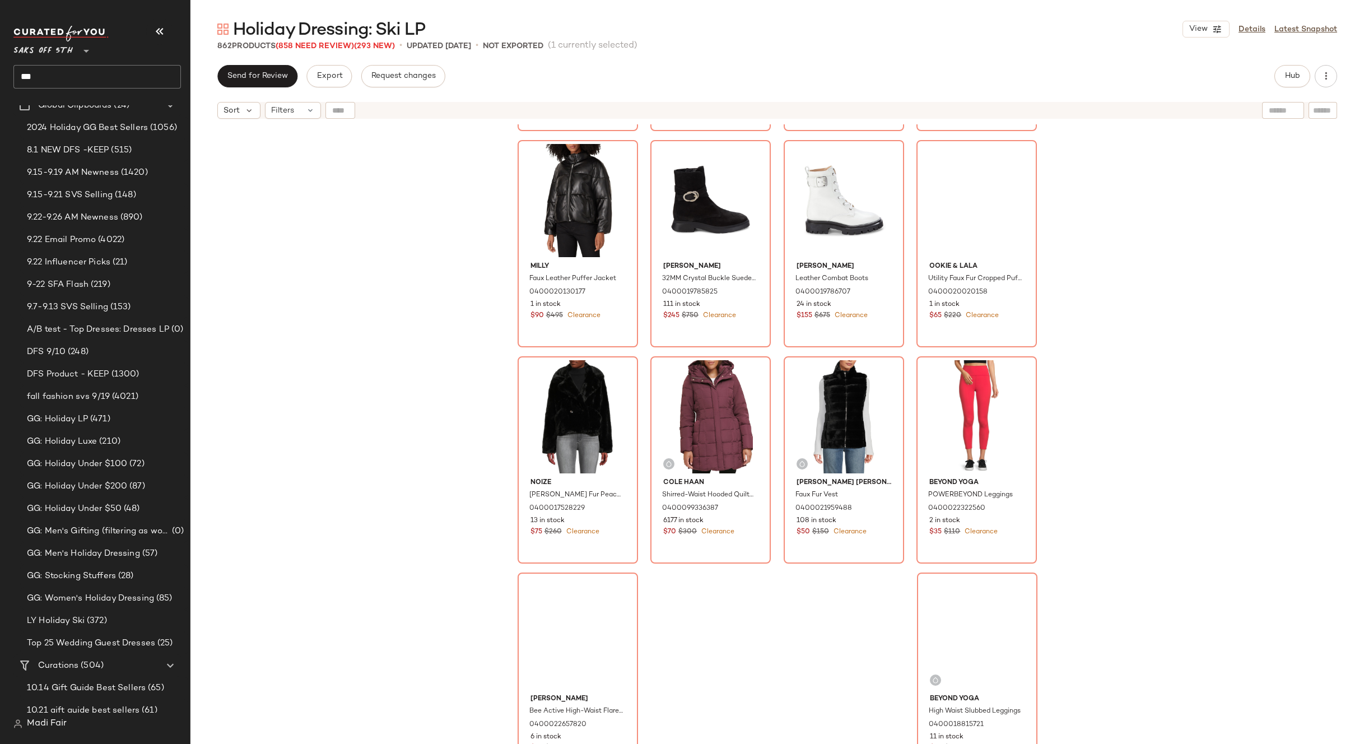
scroll to position [46064, 0]
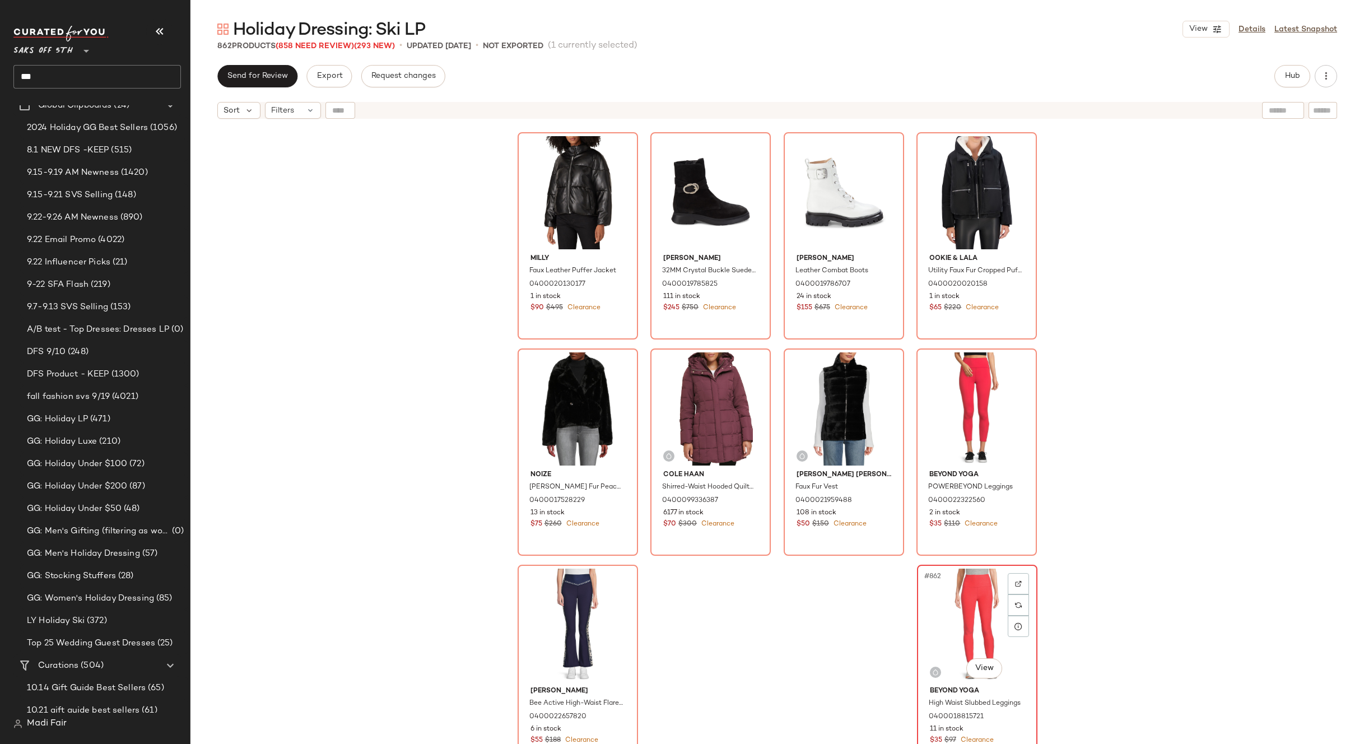
click at [962, 610] on div "#862 View" at bounding box center [977, 625] width 113 height 113
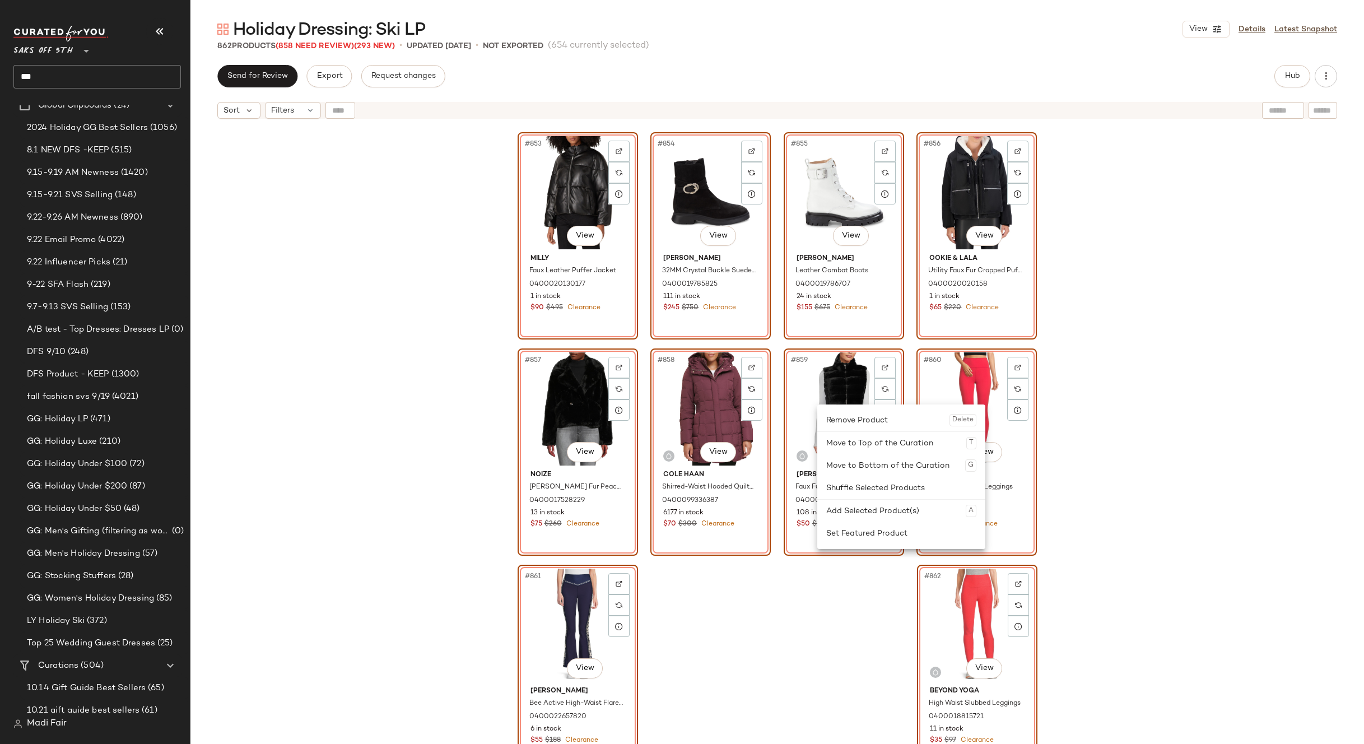
click at [1318, 635] on div "#849 View Pajar Talya Colorblock High Top Sneakers 0400021146576 20 in stock $1…" at bounding box center [777, 448] width 1174 height 648
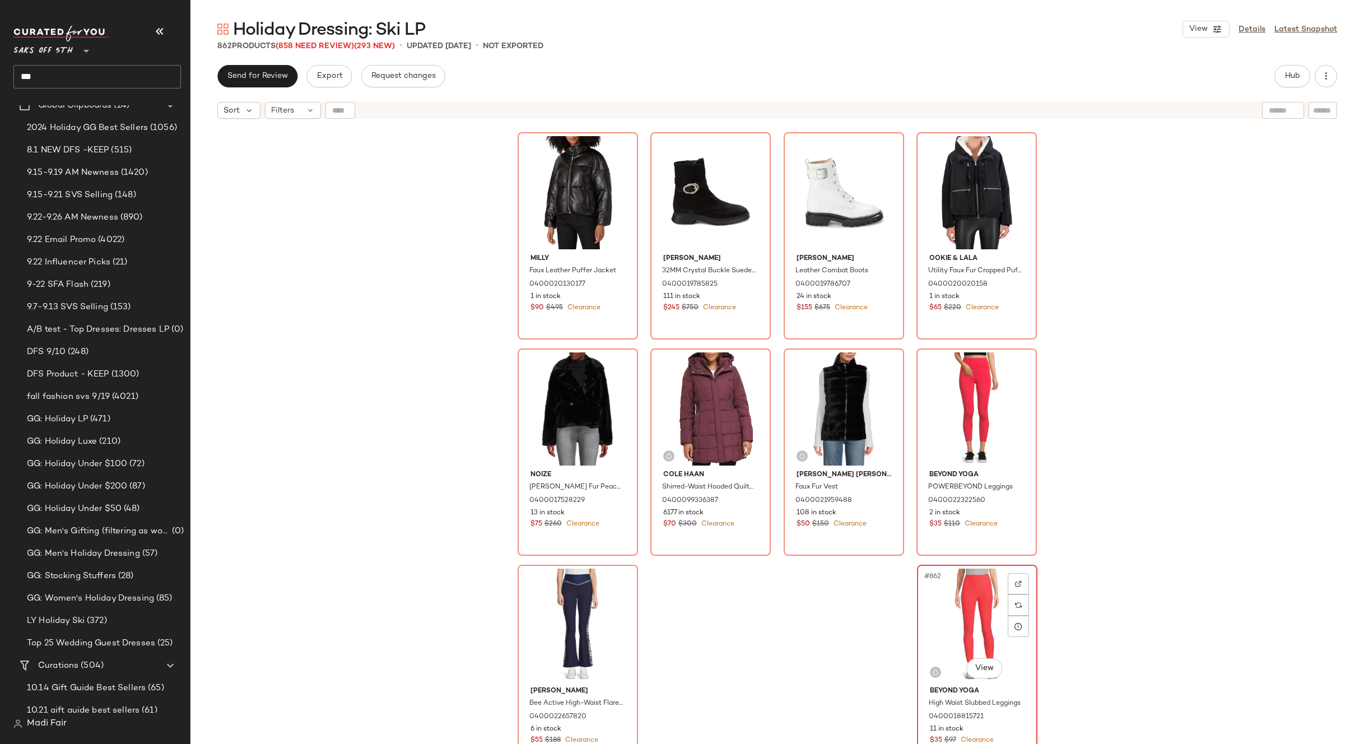
click at [953, 608] on div "#862 View" at bounding box center [977, 625] width 113 height 113
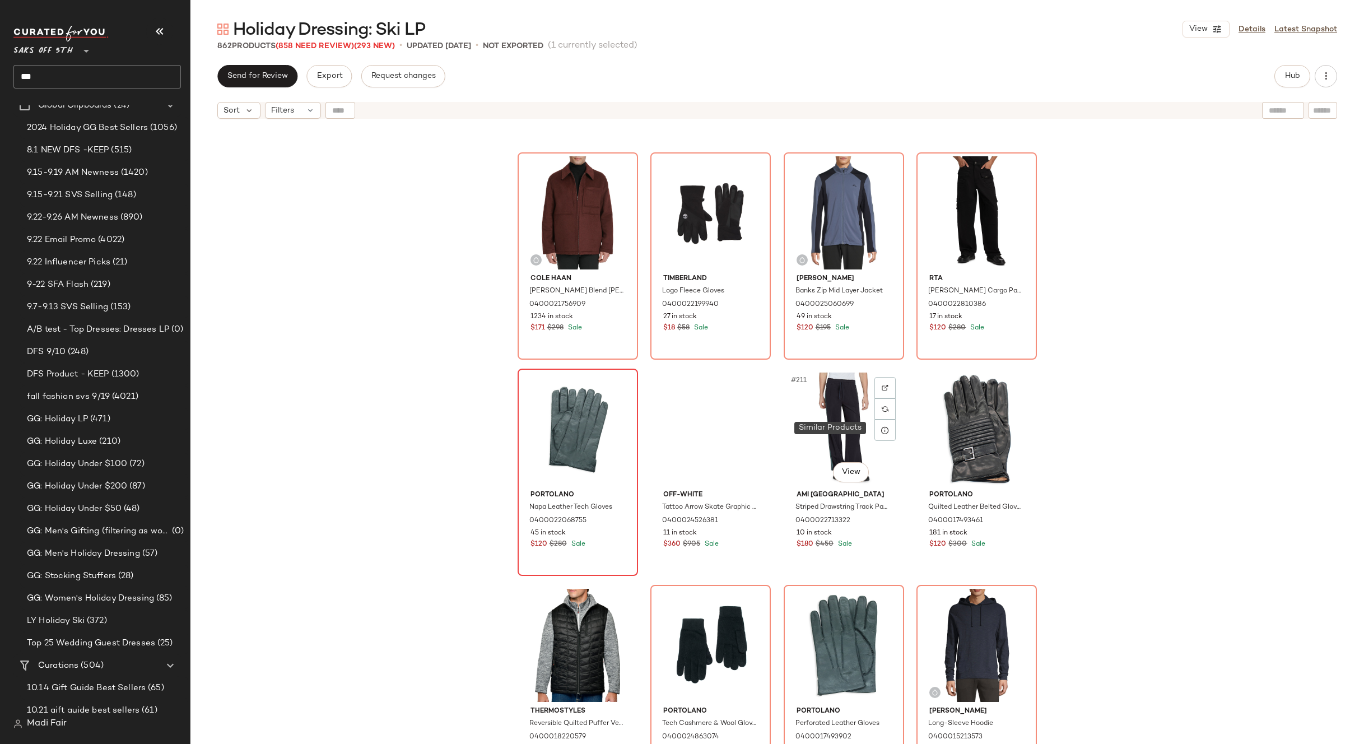
scroll to position [10991, 0]
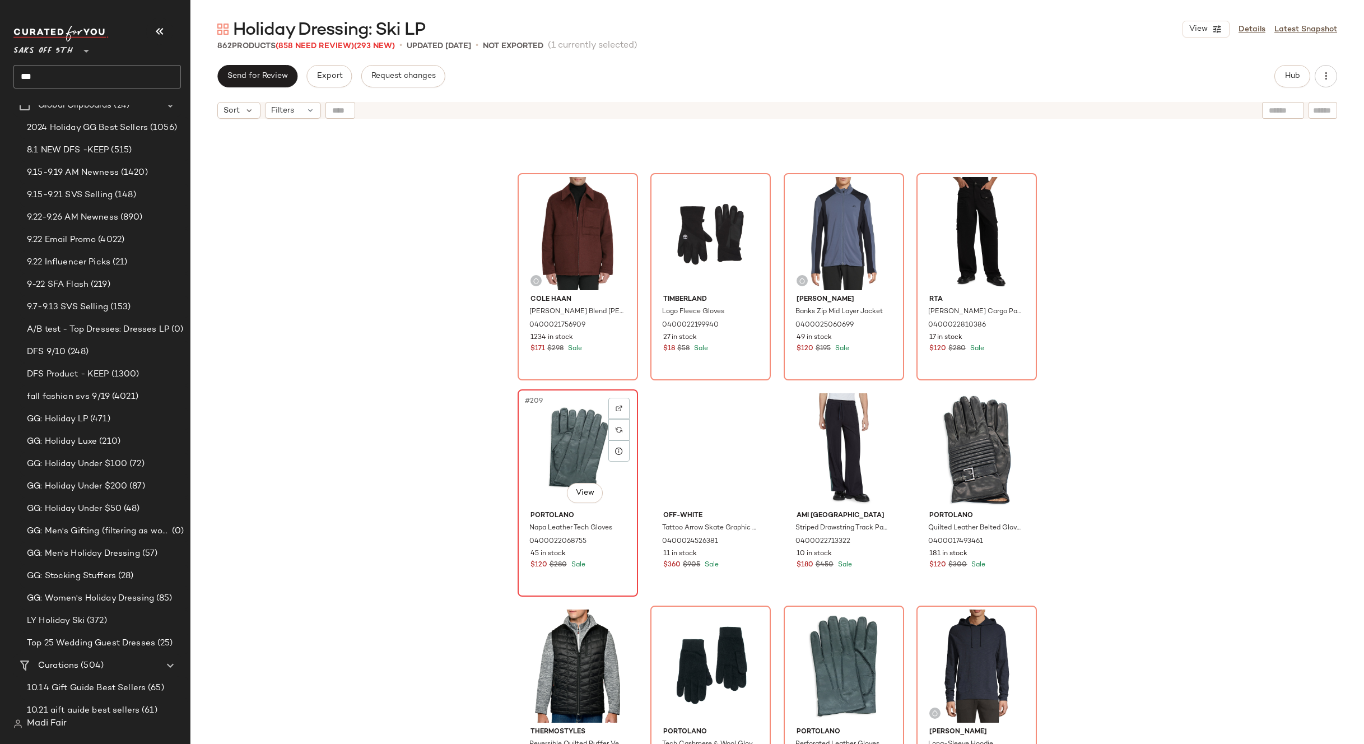
click at [550, 444] on div "#209 View" at bounding box center [578, 449] width 113 height 113
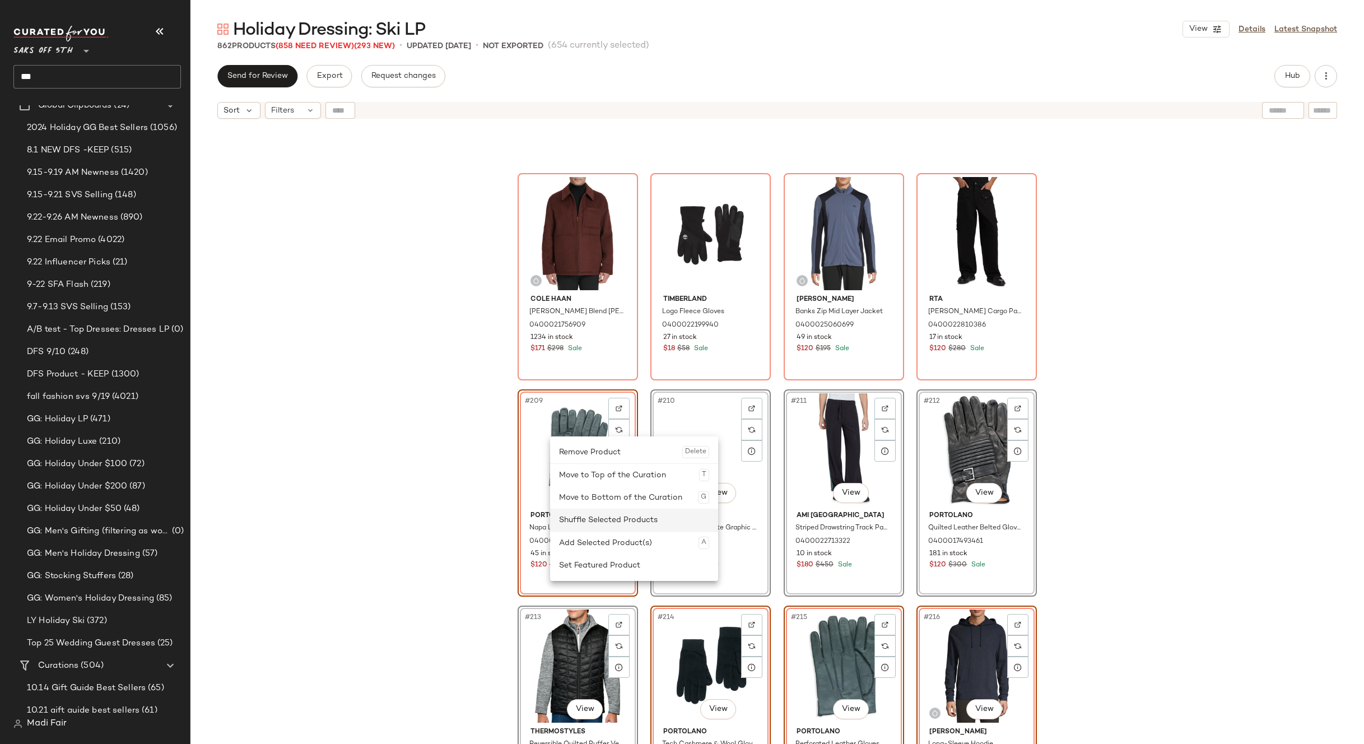
click at [586, 522] on div "Shuffle Selected Products" at bounding box center [634, 520] width 150 height 22
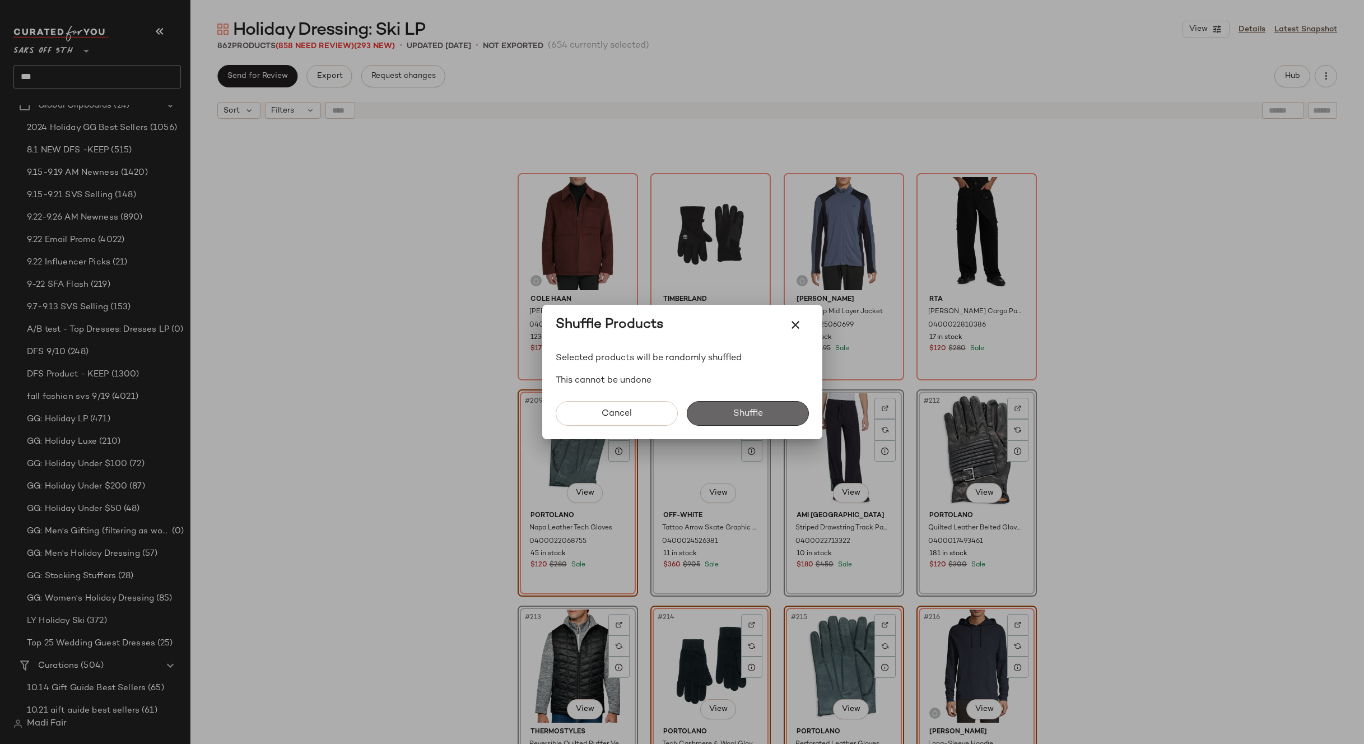
click at [740, 417] on span "Shuffle" at bounding box center [747, 413] width 30 height 11
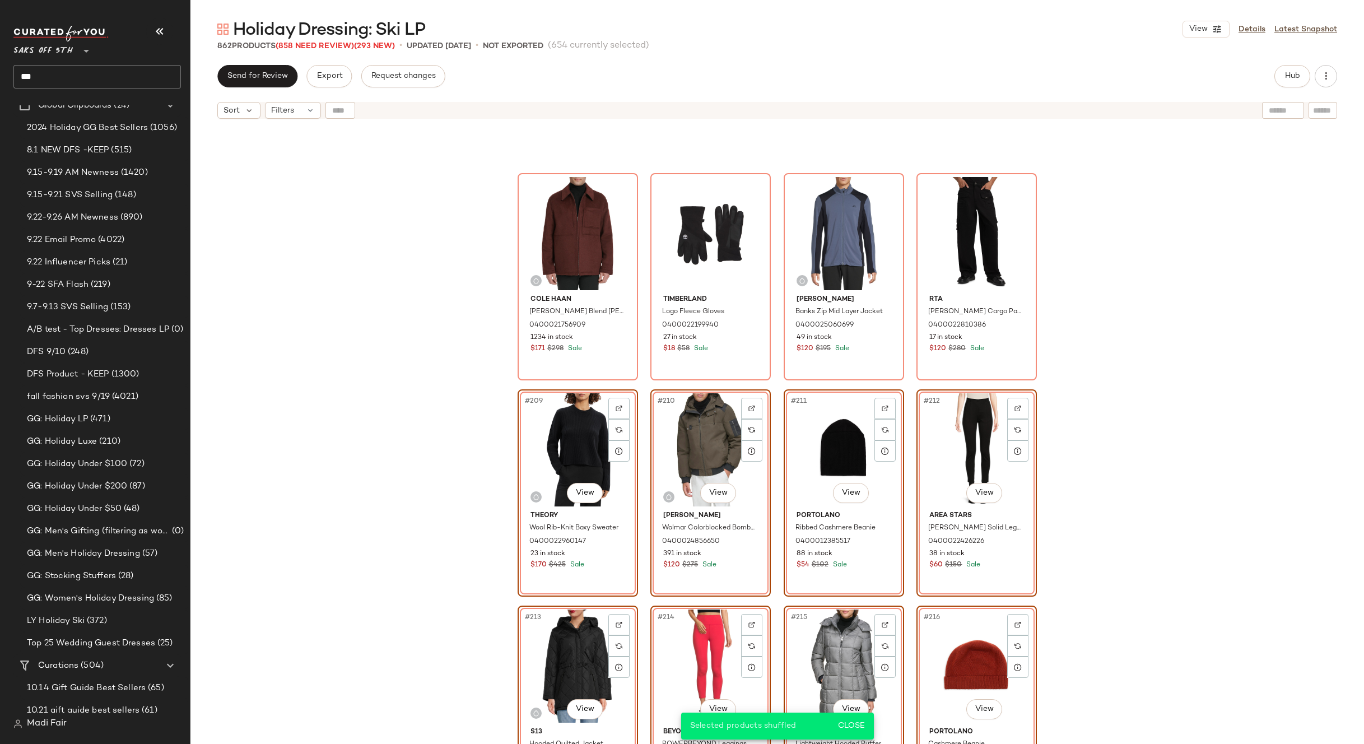
click at [1101, 450] on div "Cole Haan Heather Wool Blend Shacket 0400021756909 1234 in stock $171 $298 Sale…" at bounding box center [777, 448] width 1174 height 648
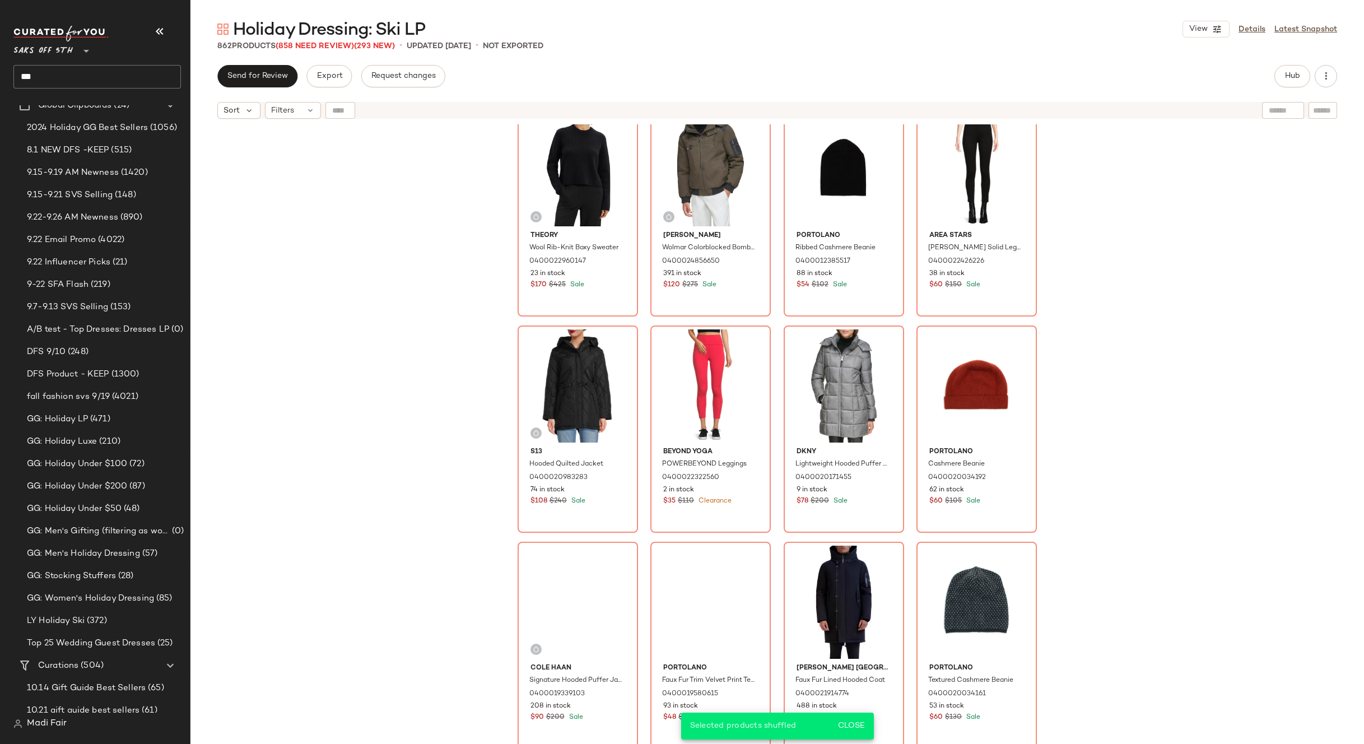
scroll to position [10935, 0]
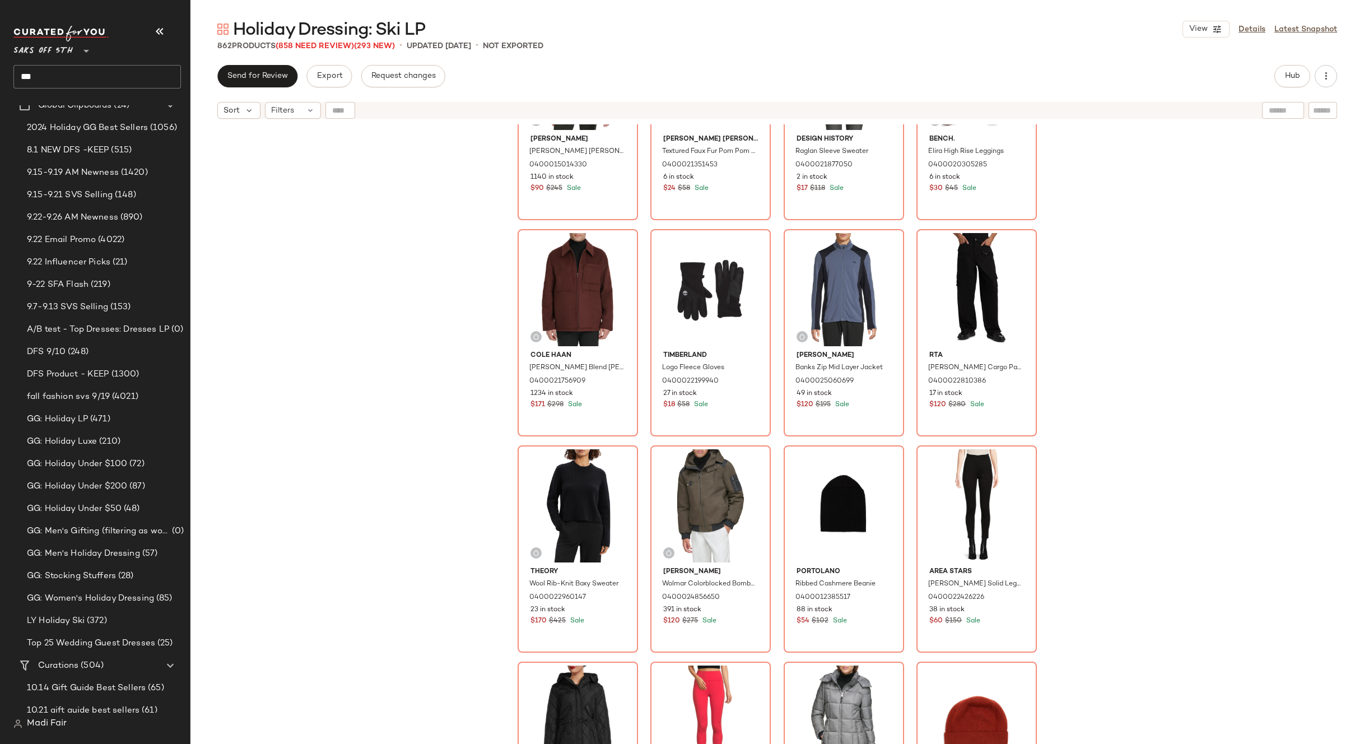
click at [1137, 333] on div "Andrew Marc Vega Puffer Jacket 0400015014330 1140 in stock $90 $245 Sale Calvin…" at bounding box center [777, 448] width 1174 height 648
click at [300, 111] on div "Filters" at bounding box center [293, 110] width 56 height 17
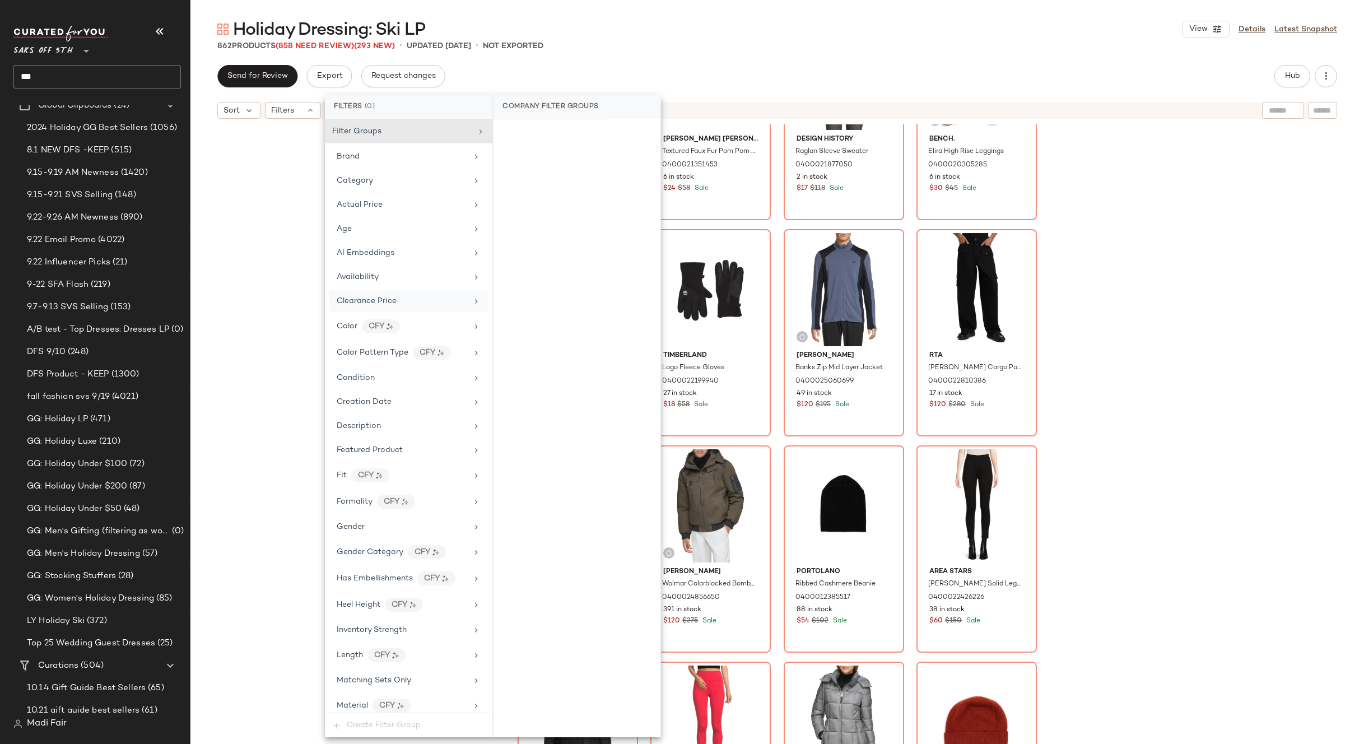
click at [386, 300] on span "Clearance Price" at bounding box center [367, 301] width 60 height 8
click at [536, 138] on div "On clearance" at bounding box center [577, 134] width 158 height 20
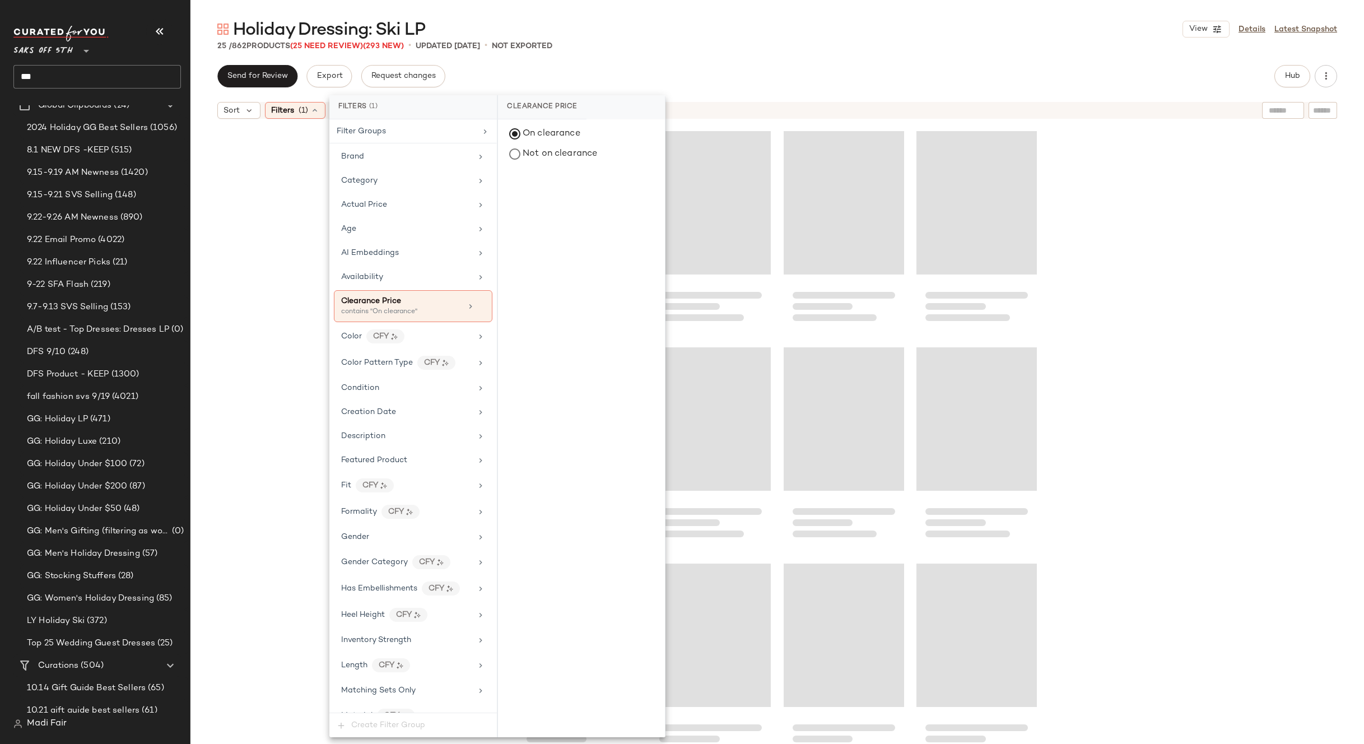
click at [599, 46] on div "25 / 862 Products (25 Need Review) (293 New) • updated Sep 24th • Not Exported" at bounding box center [777, 45] width 1174 height 11
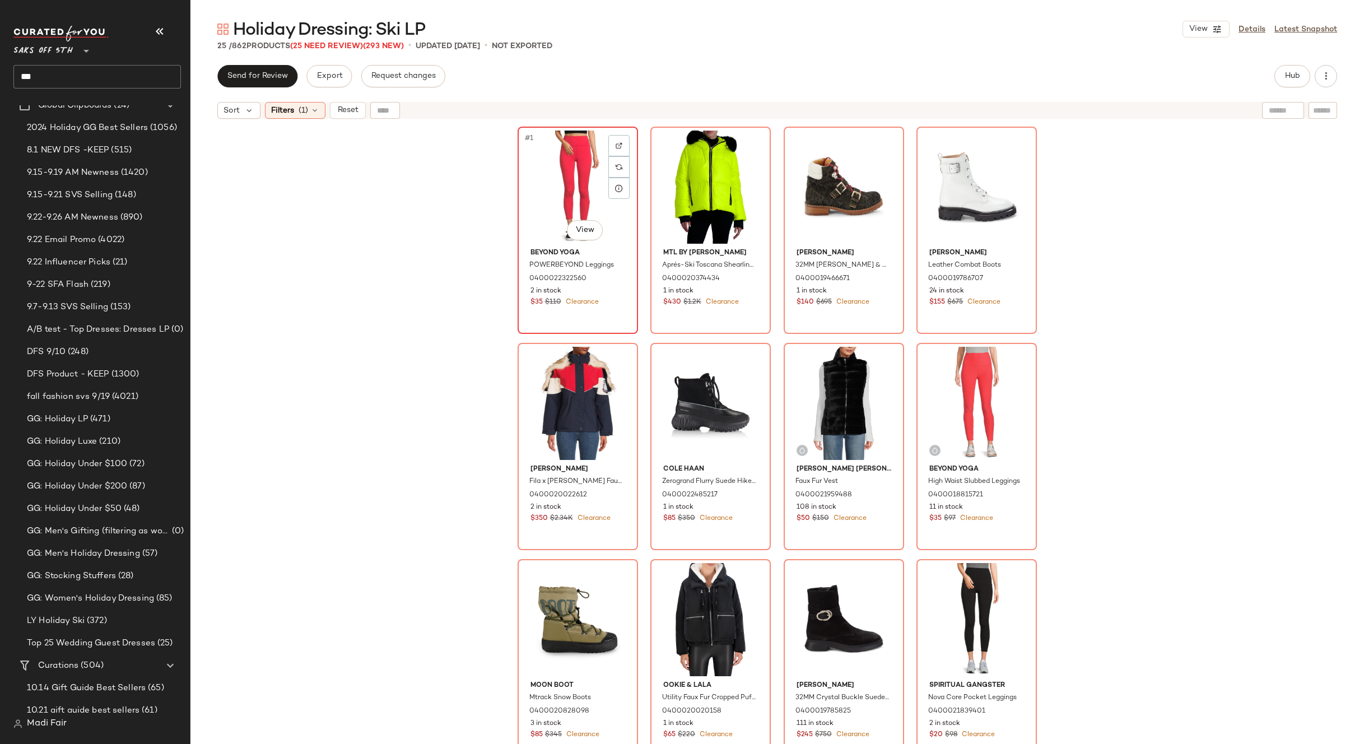
click at [554, 170] on div "#1 View" at bounding box center [578, 187] width 113 height 113
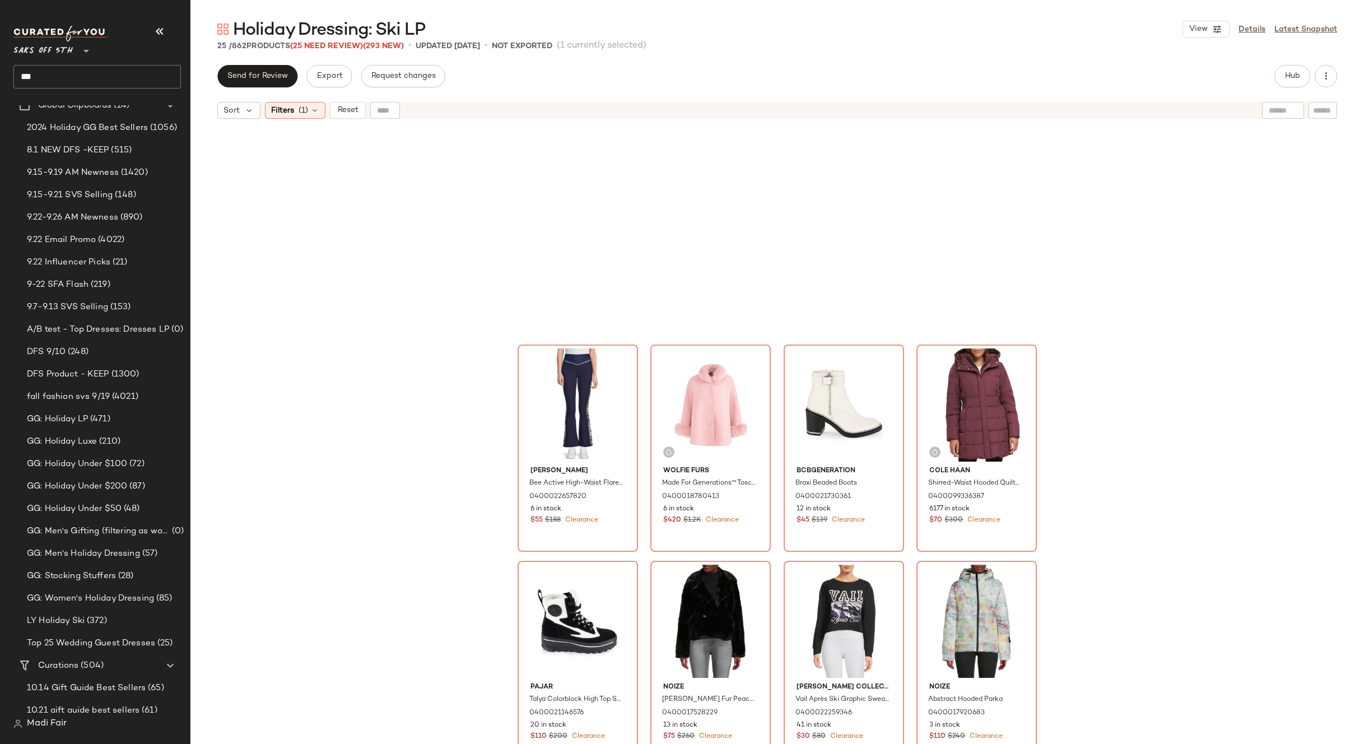
scroll to position [868, 0]
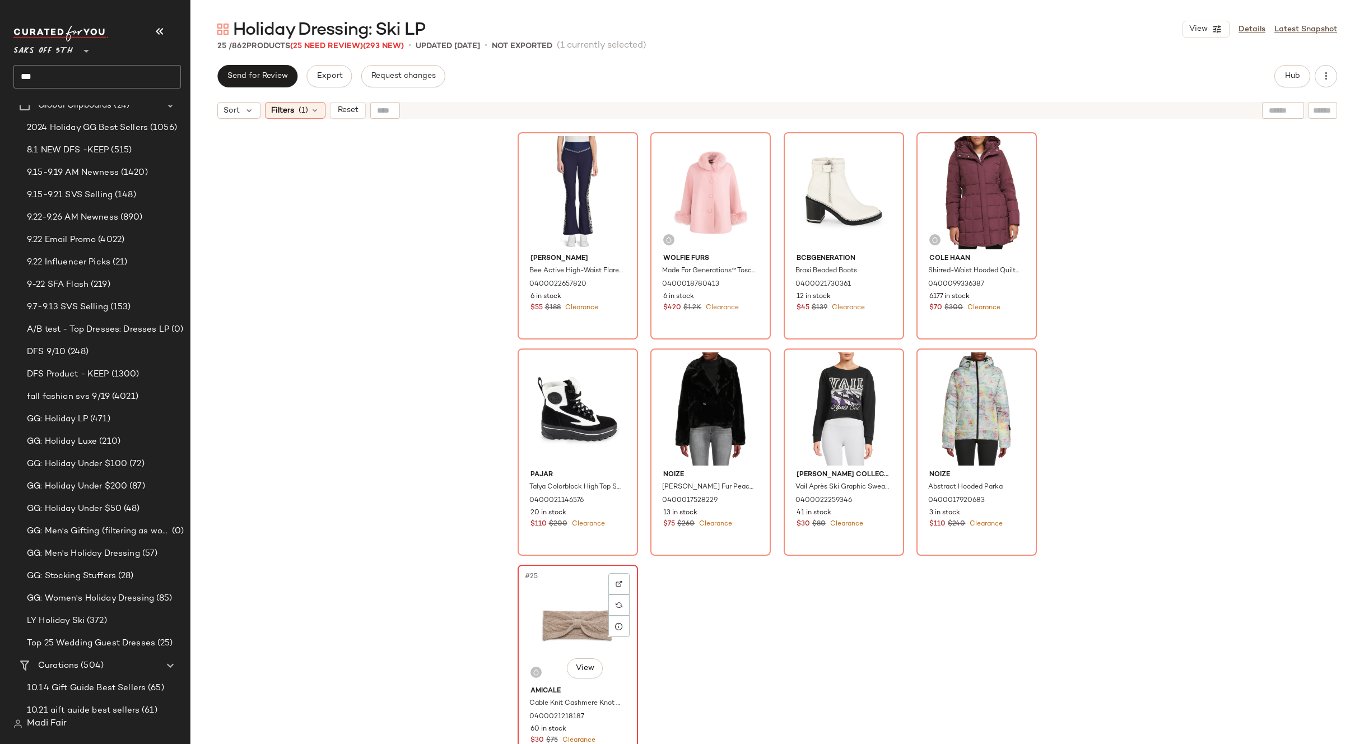
click at [568, 606] on div "#25 View" at bounding box center [578, 625] width 113 height 113
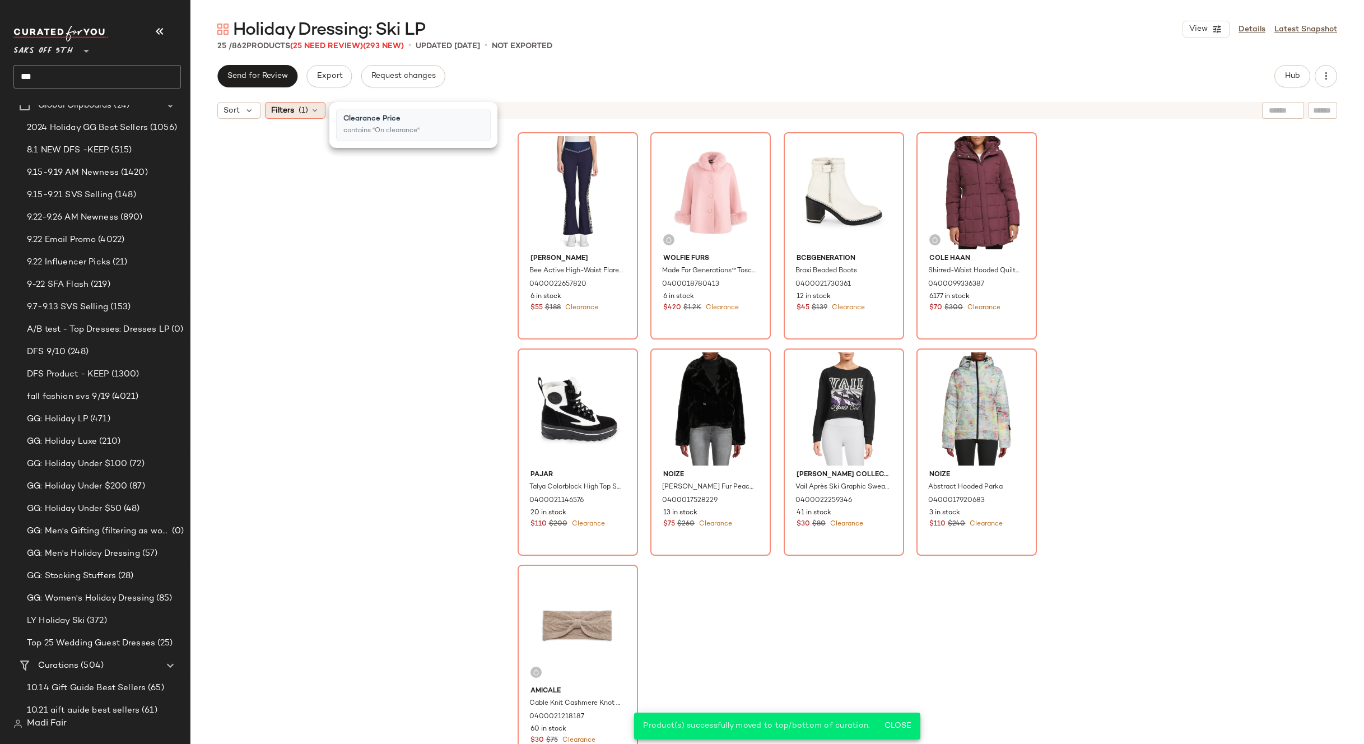
click at [309, 109] on div "Filters (1)" at bounding box center [295, 110] width 61 height 17
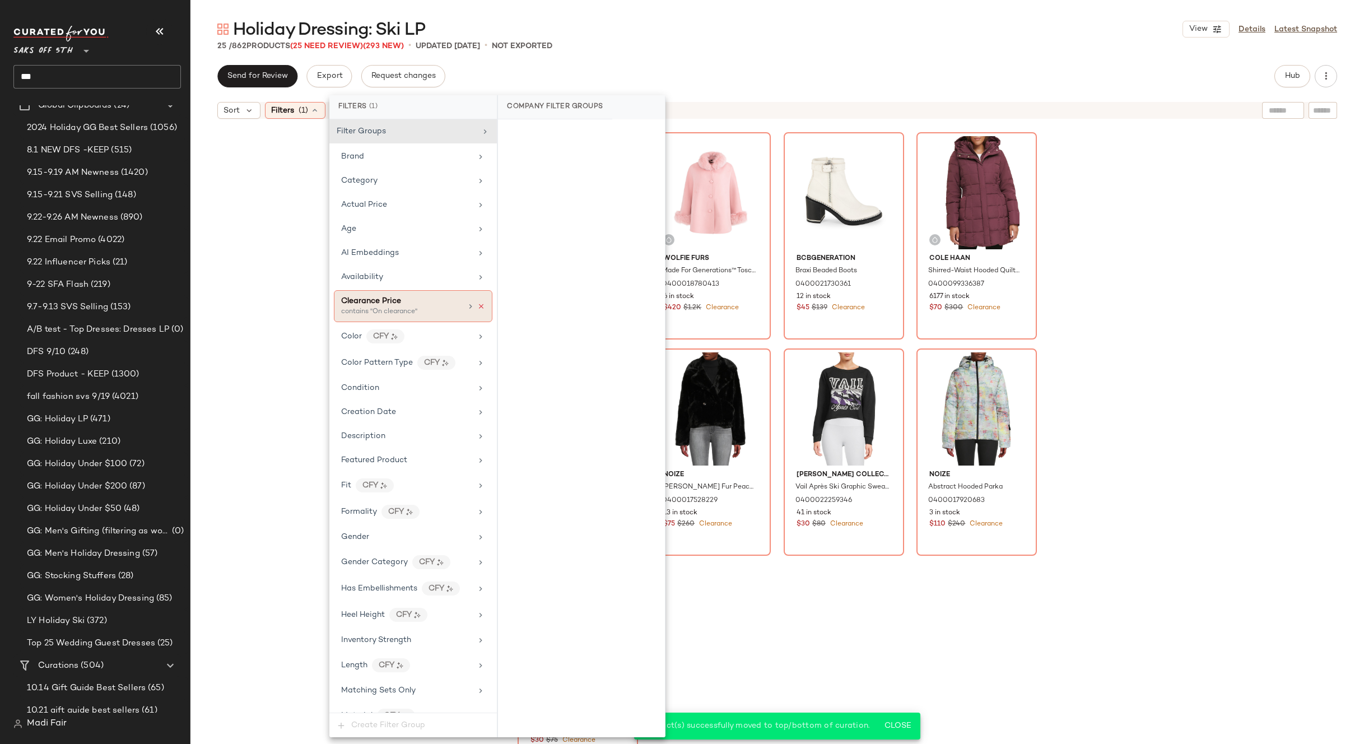
click at [477, 309] on icon at bounding box center [481, 307] width 8 height 8
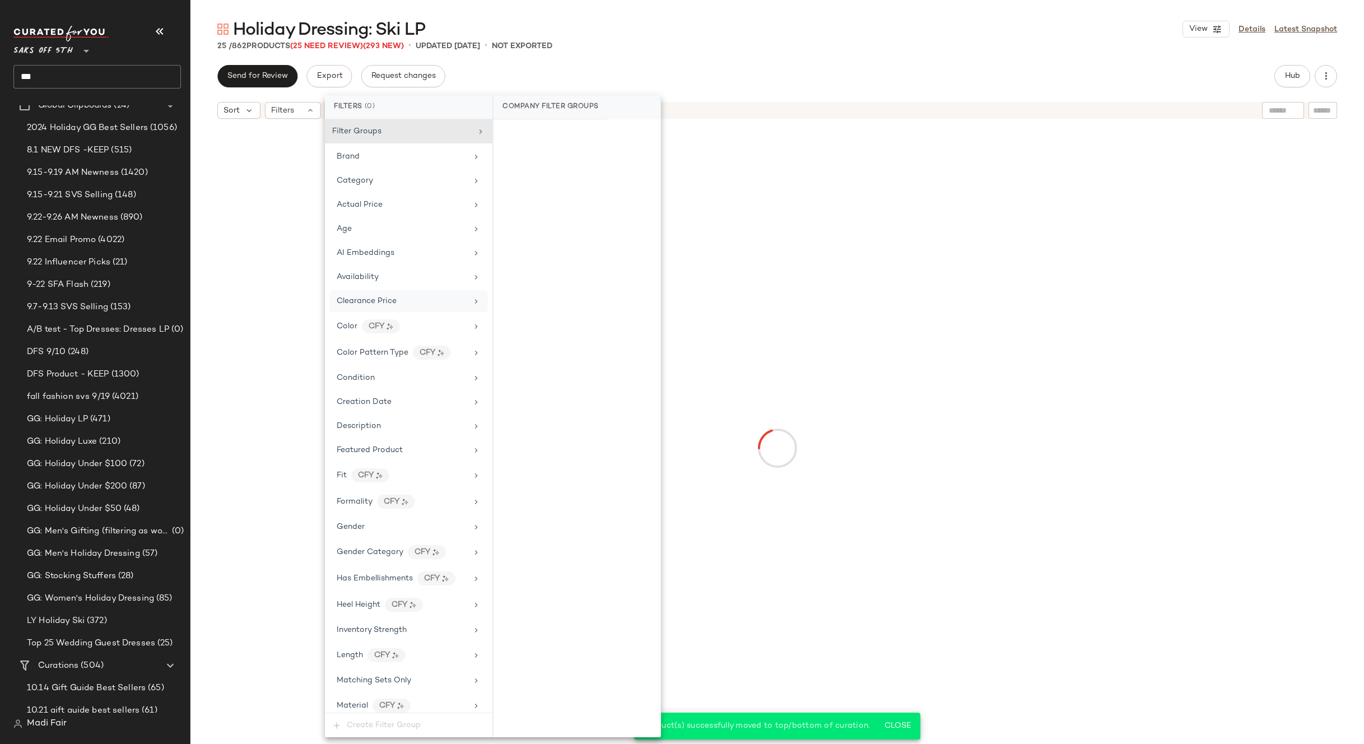
click at [923, 42] on div "25 / 862 Products (25 Need Review) (293 New) • updated Sep 24th • Not Exported" at bounding box center [777, 45] width 1174 height 11
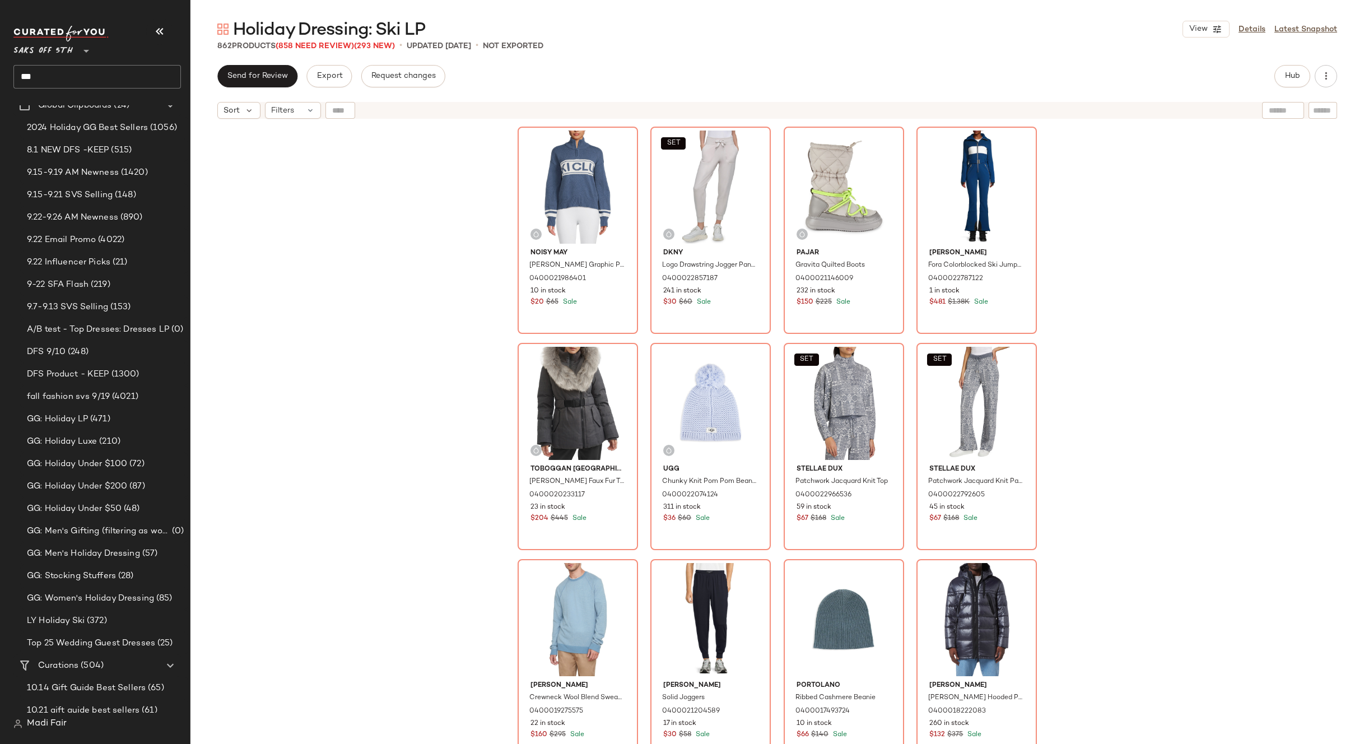
click at [1128, 235] on div "Noisy May Tina Graphic Pullover 0400021986401 10 in stock $20 $65 Sale SET Dkny…" at bounding box center [777, 448] width 1174 height 648
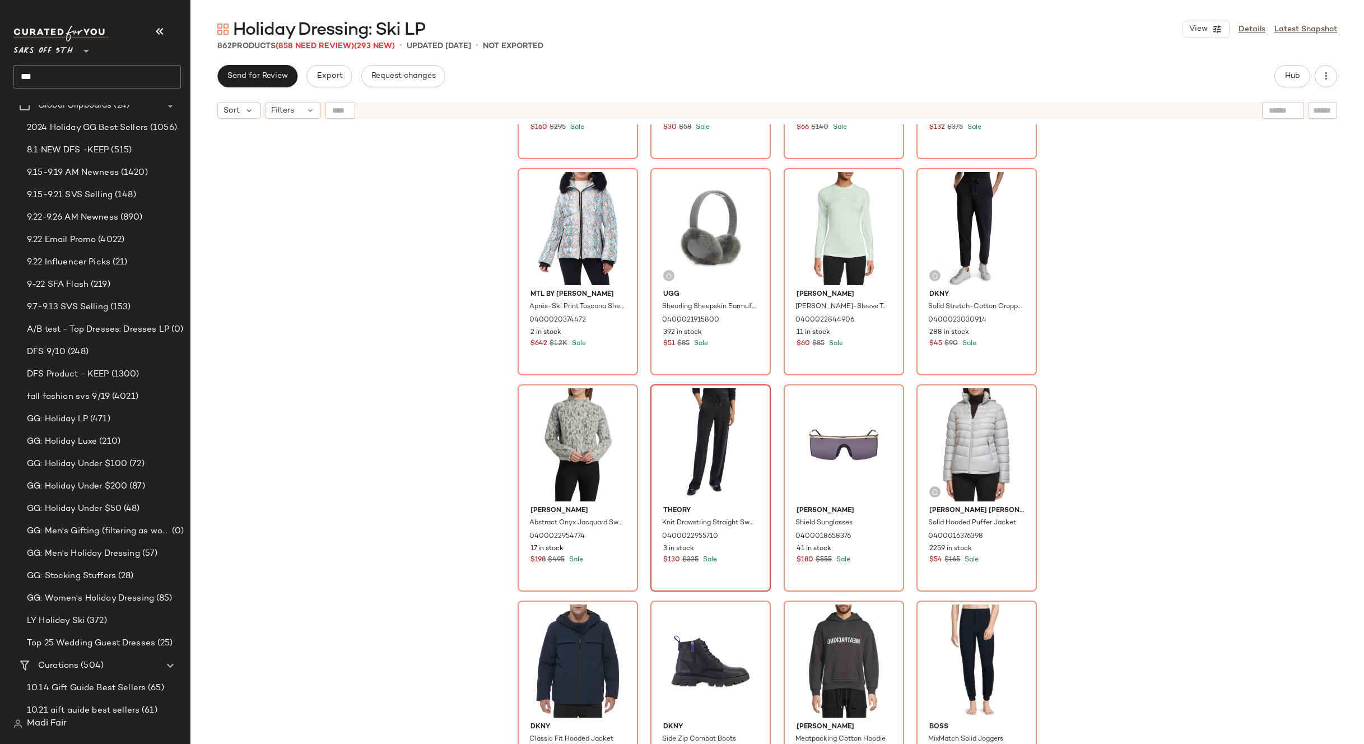
scroll to position [625, 0]
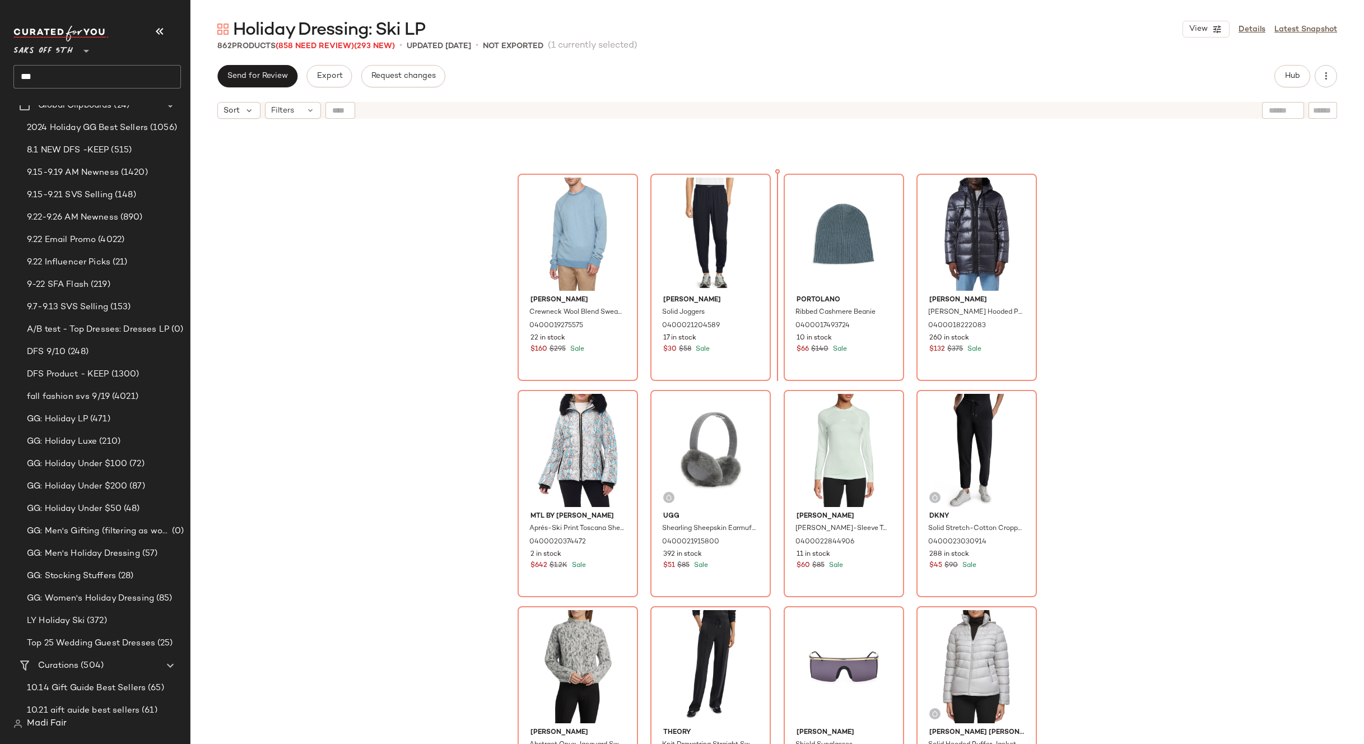
scroll to position [385, 0]
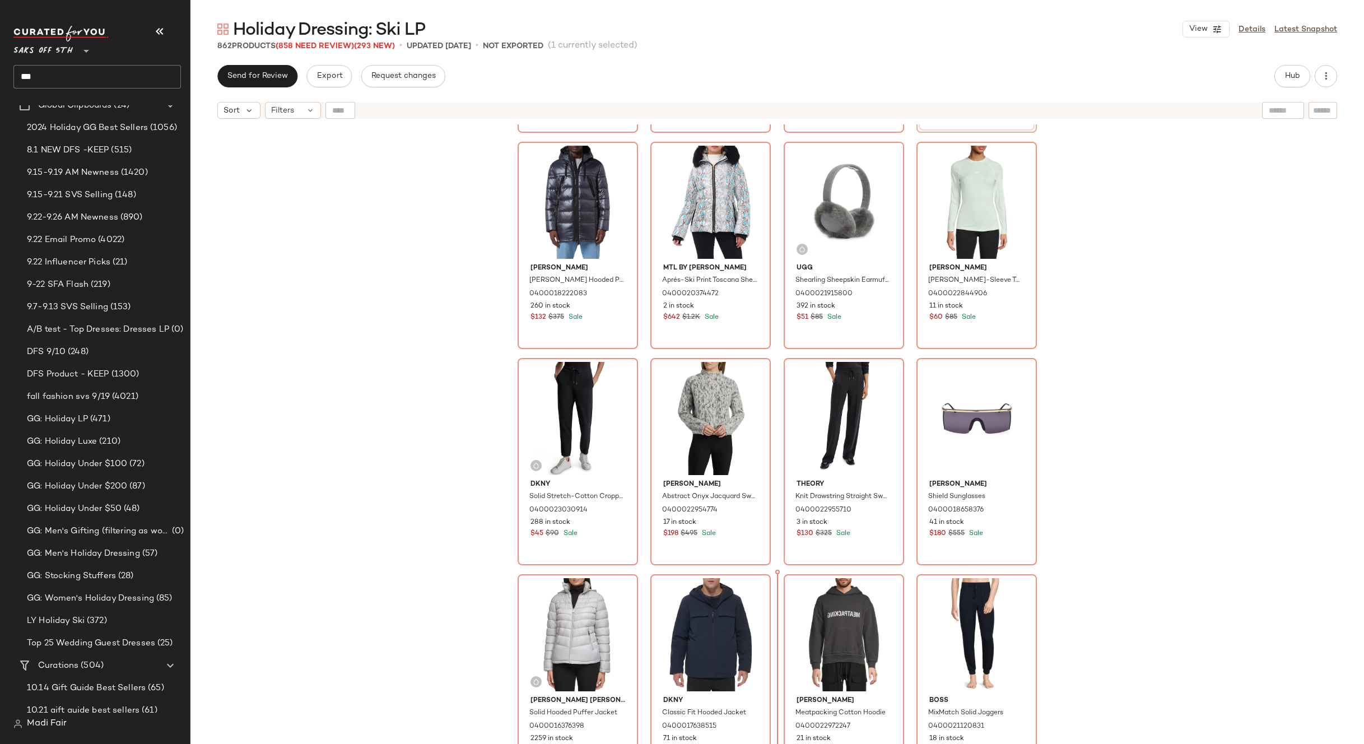
scroll to position [650, 0]
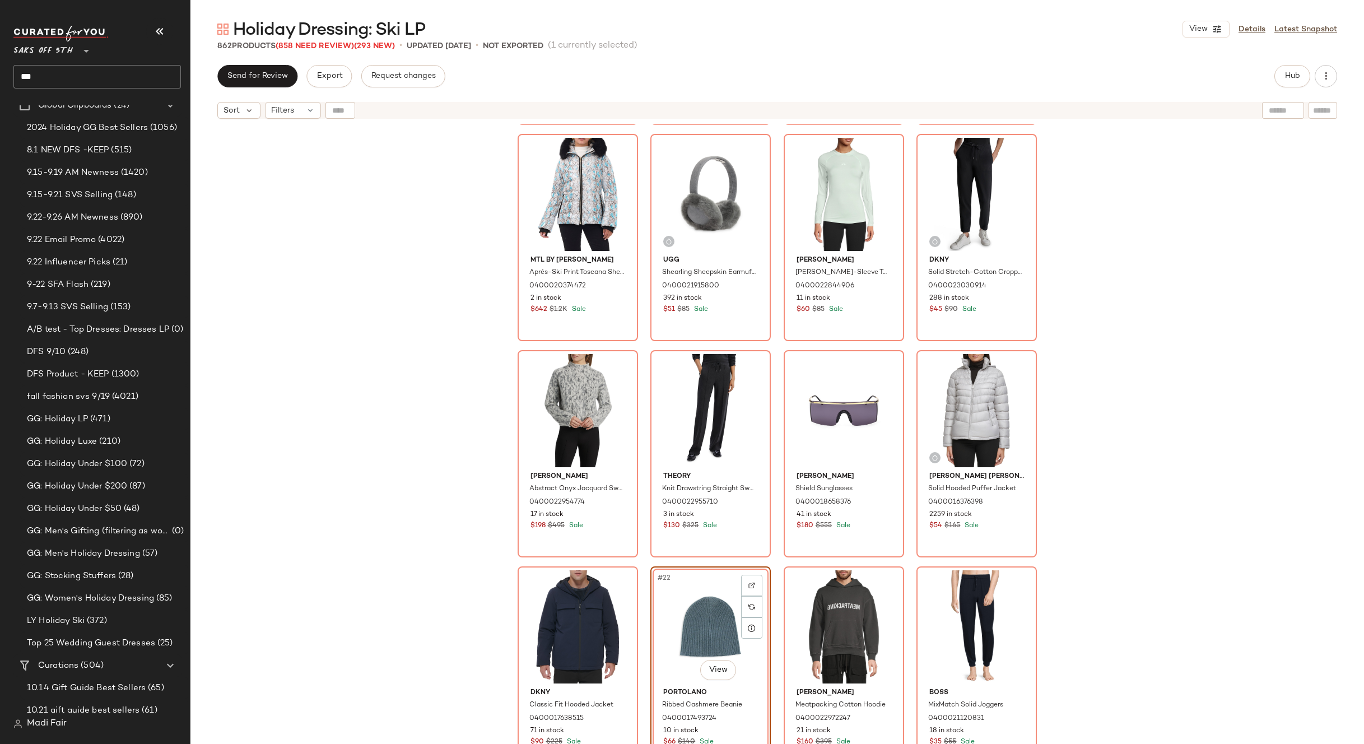
click at [1086, 551] on div "Vince Crewneck Wool Blend Sweatshirt 0400019275575 22 in stock $160 $295 Sale T…" at bounding box center [777, 448] width 1174 height 648
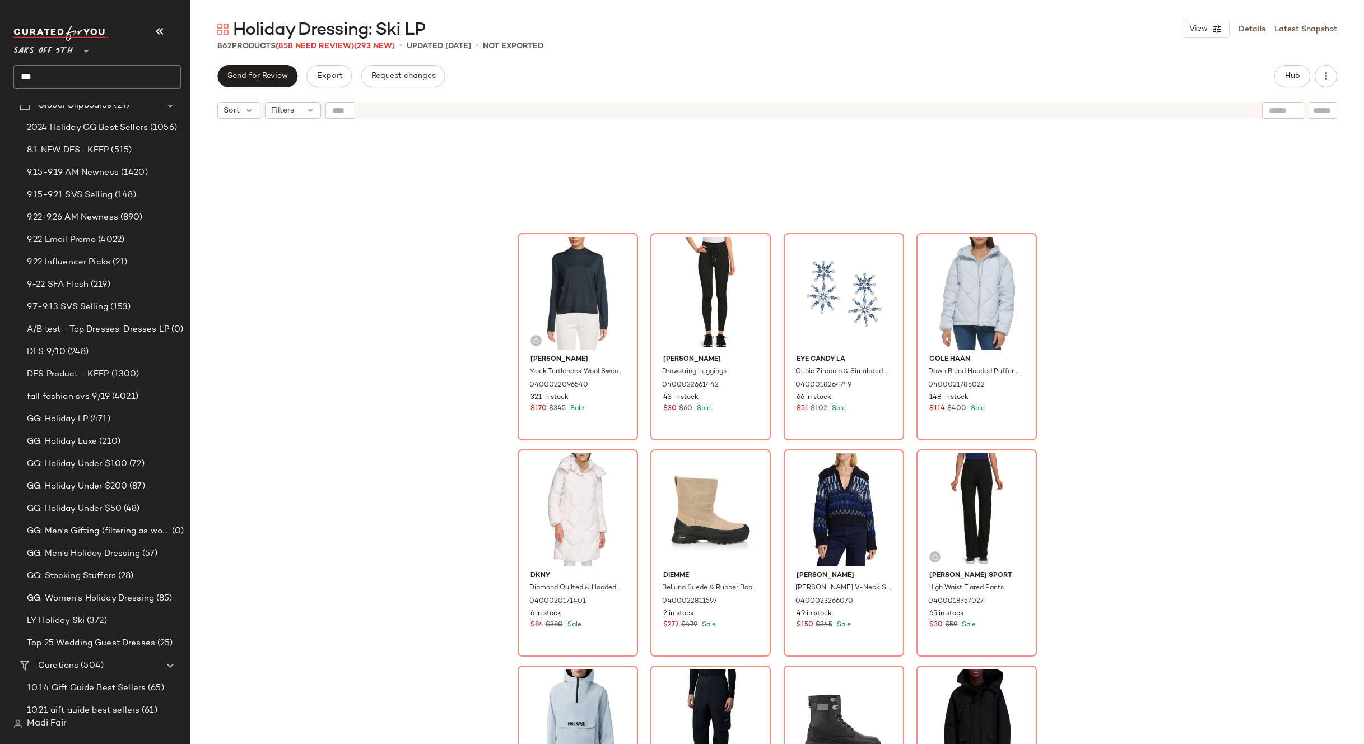
scroll to position [1354, 0]
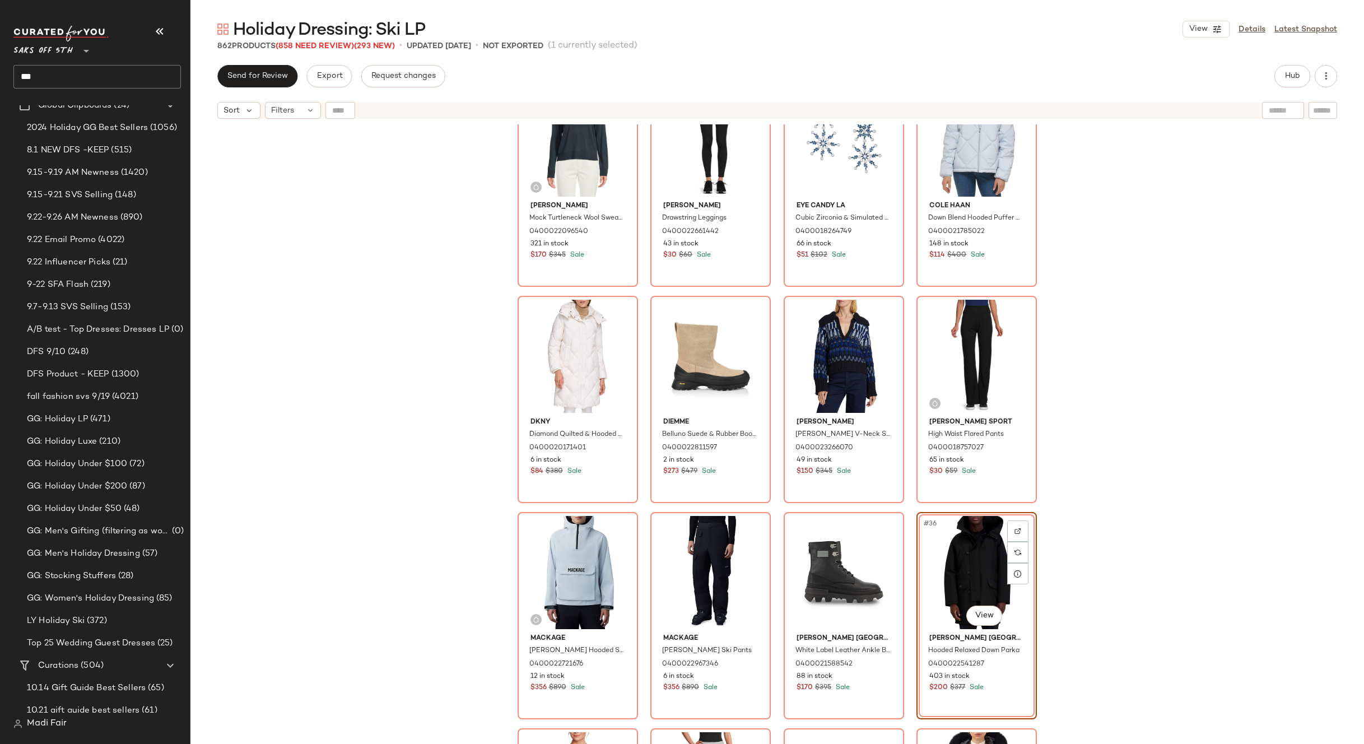
click at [1137, 505] on div "Vince Mock Turtleneck Wool Sweater 0400022096540 321 in stock $170 $345 Sale To…" at bounding box center [777, 448] width 1174 height 648
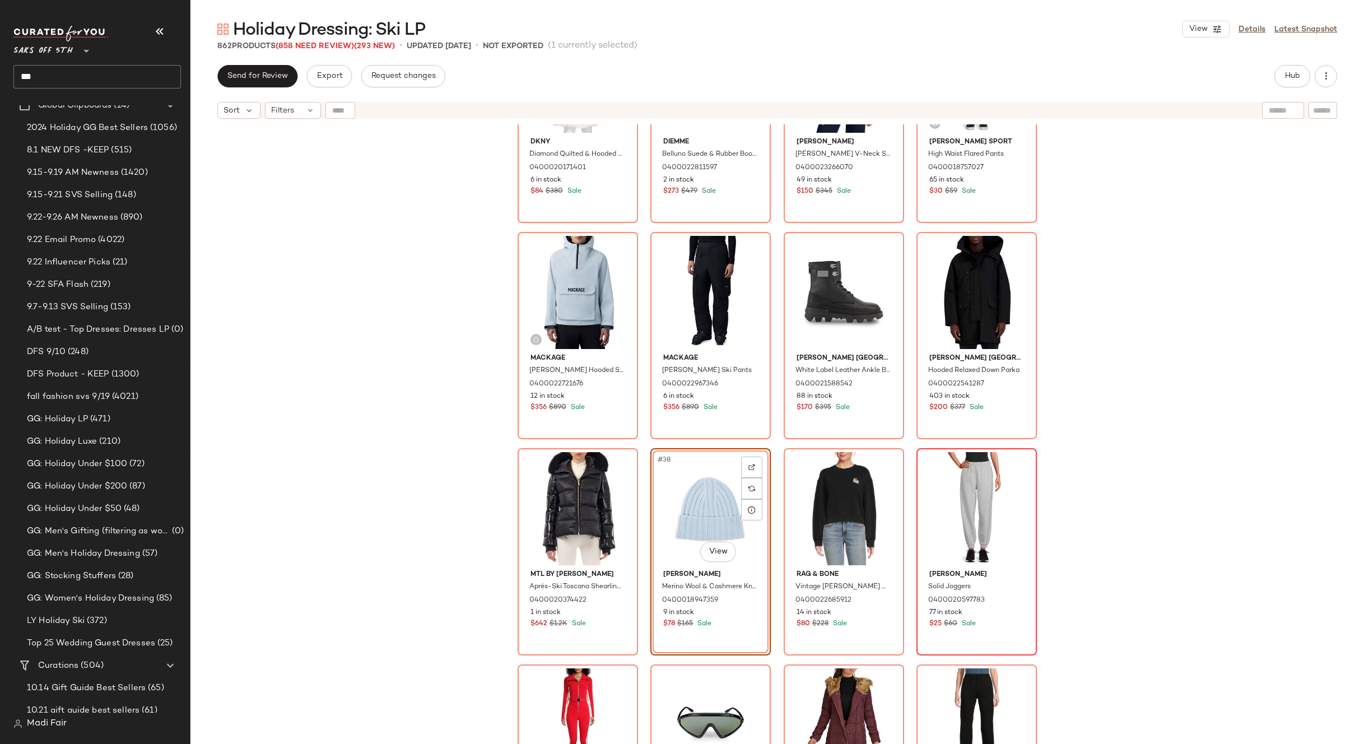
click at [1097, 484] on div "Dkny Diamond Quilted & Hooded Puffer Coat 0400020171401 6 in stock $84 $380 Sal…" at bounding box center [777, 448] width 1174 height 648
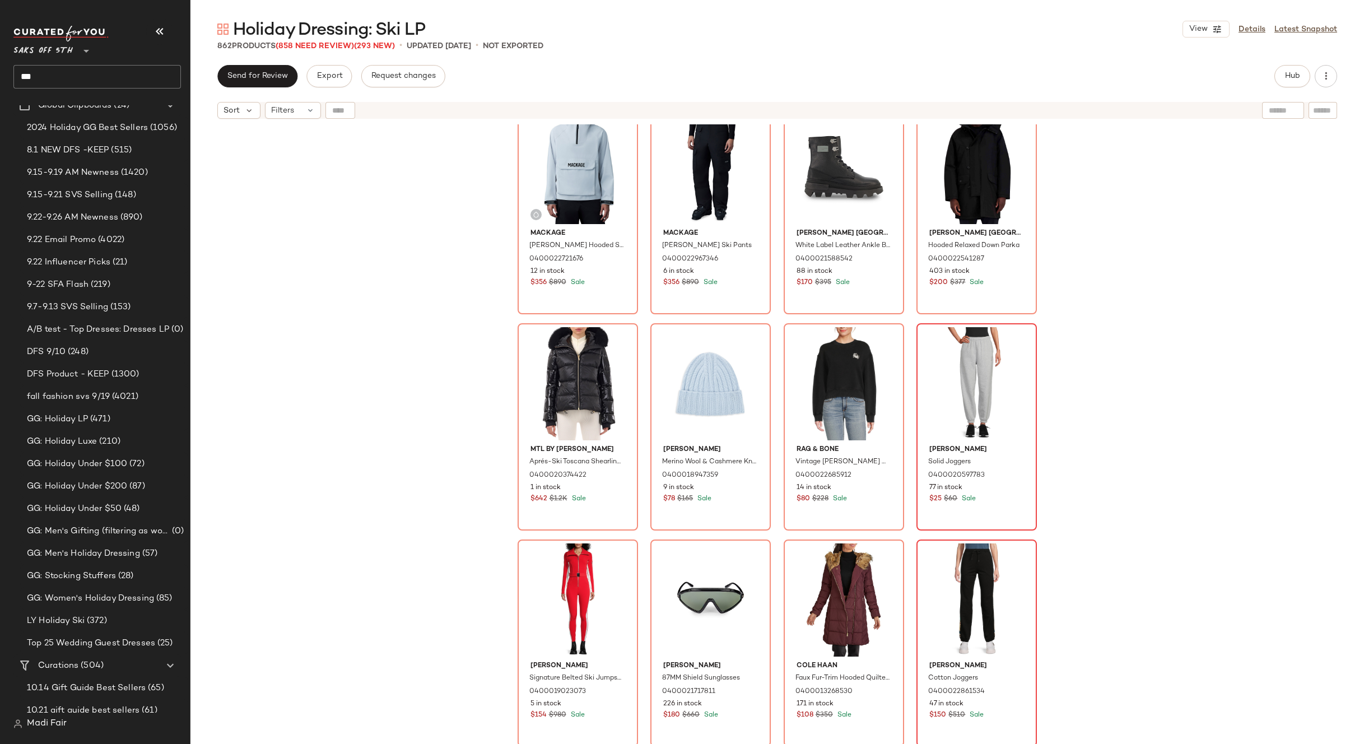
scroll to position [1914, 0]
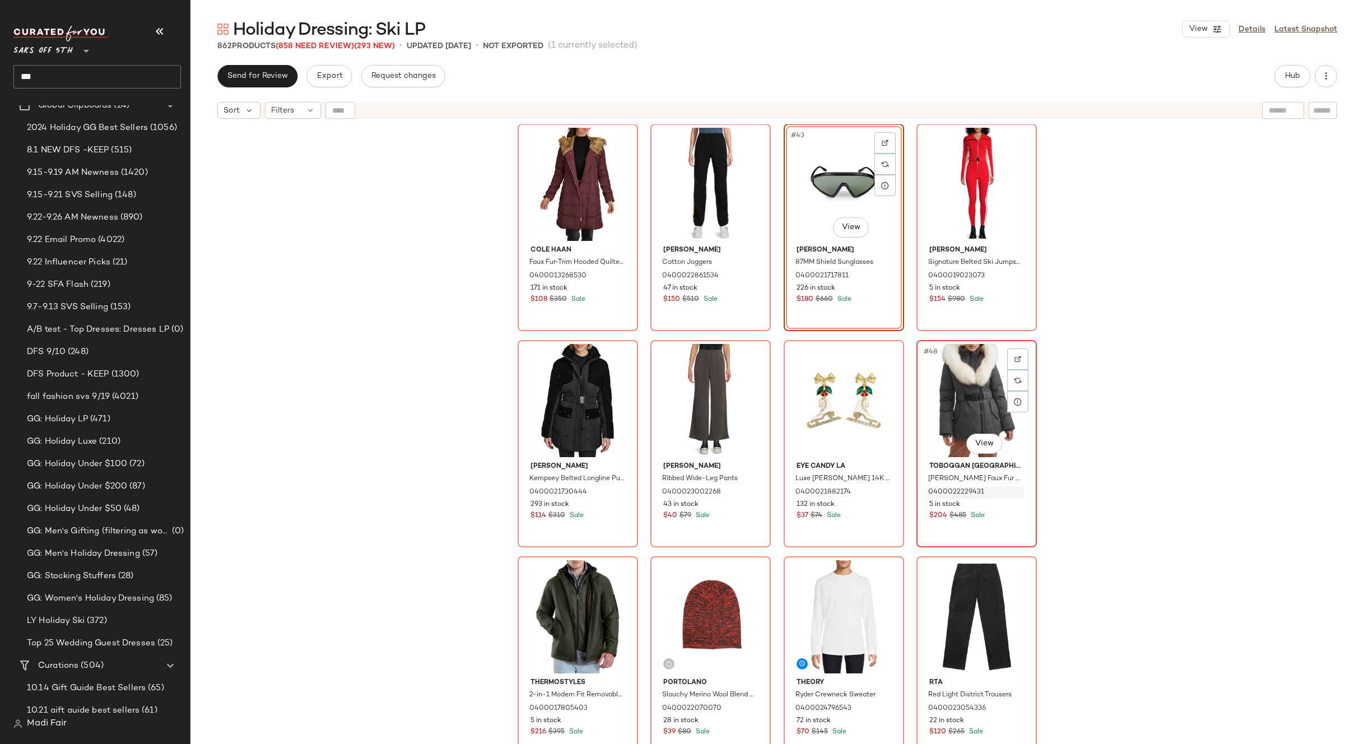
scroll to position [2194, 0]
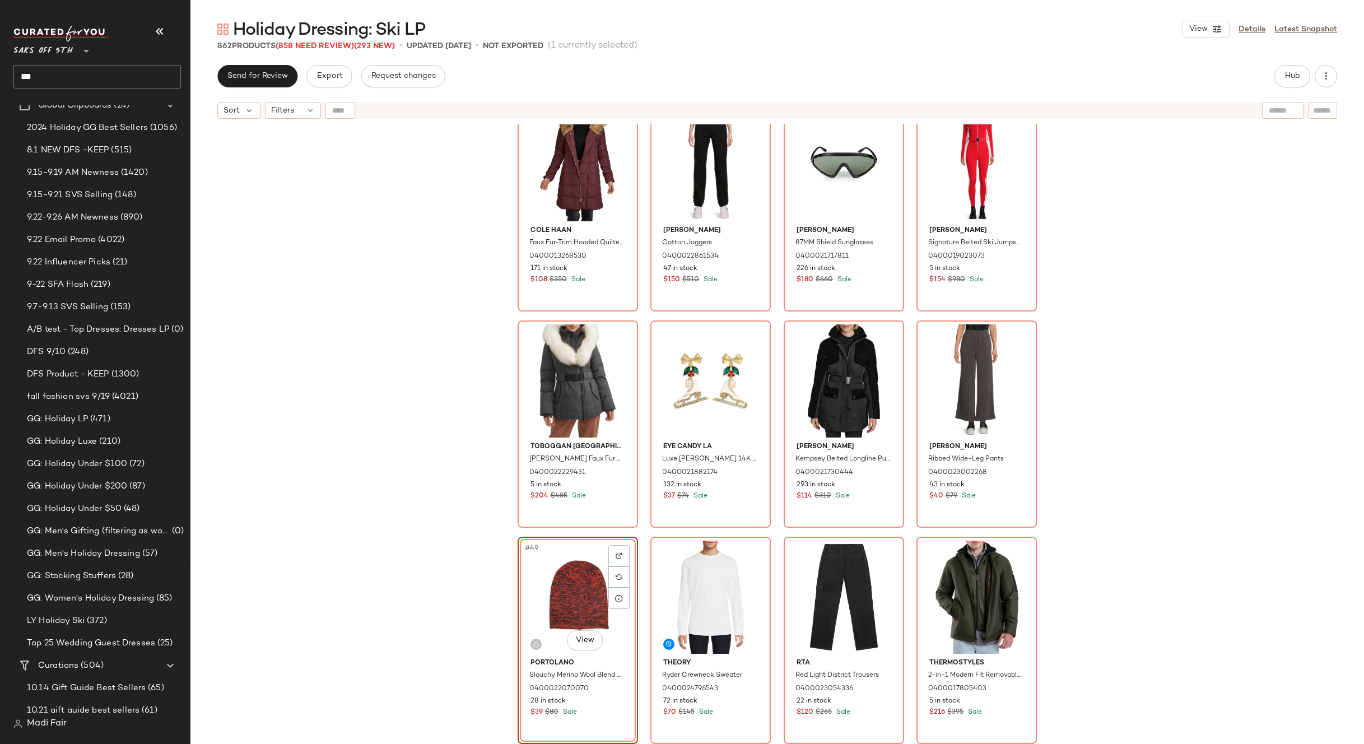
click at [1096, 515] on div "Cole Haan Faux Fur-Trim Hooded Quilted Jacket 0400013268530 171 in stock $108 $…" at bounding box center [777, 448] width 1174 height 648
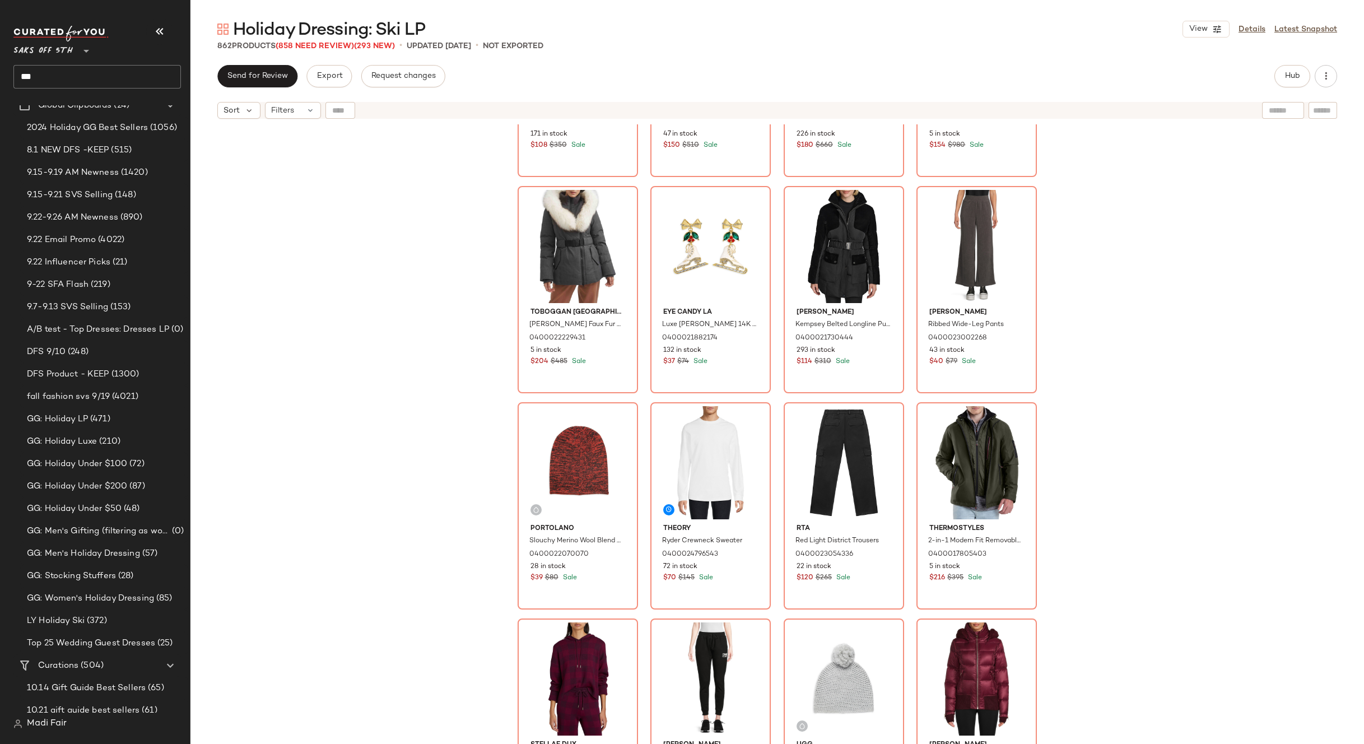
scroll to position [2474, 0]
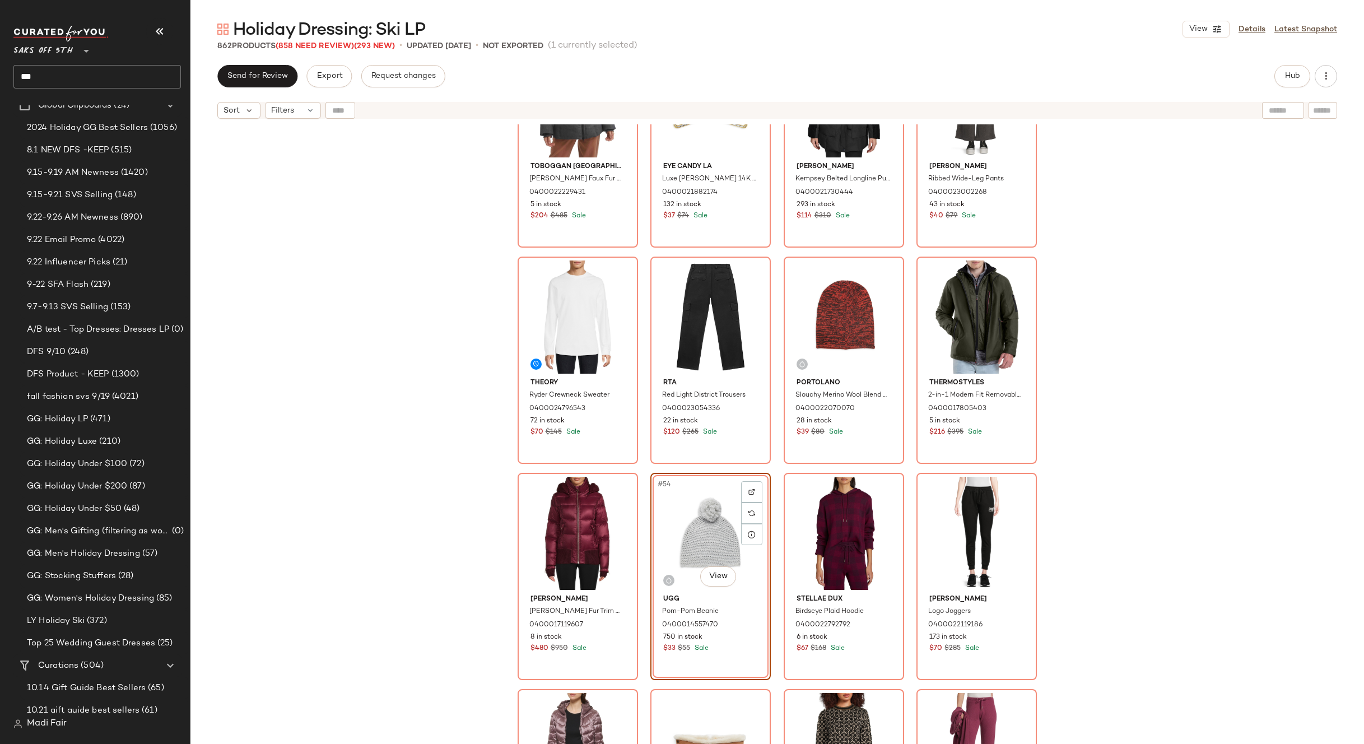
click at [1119, 491] on div "Toboggan Canada Eva-B Faux Fur Sweetheart Down Jacket 0400022229431 5 in stock …" at bounding box center [777, 448] width 1174 height 648
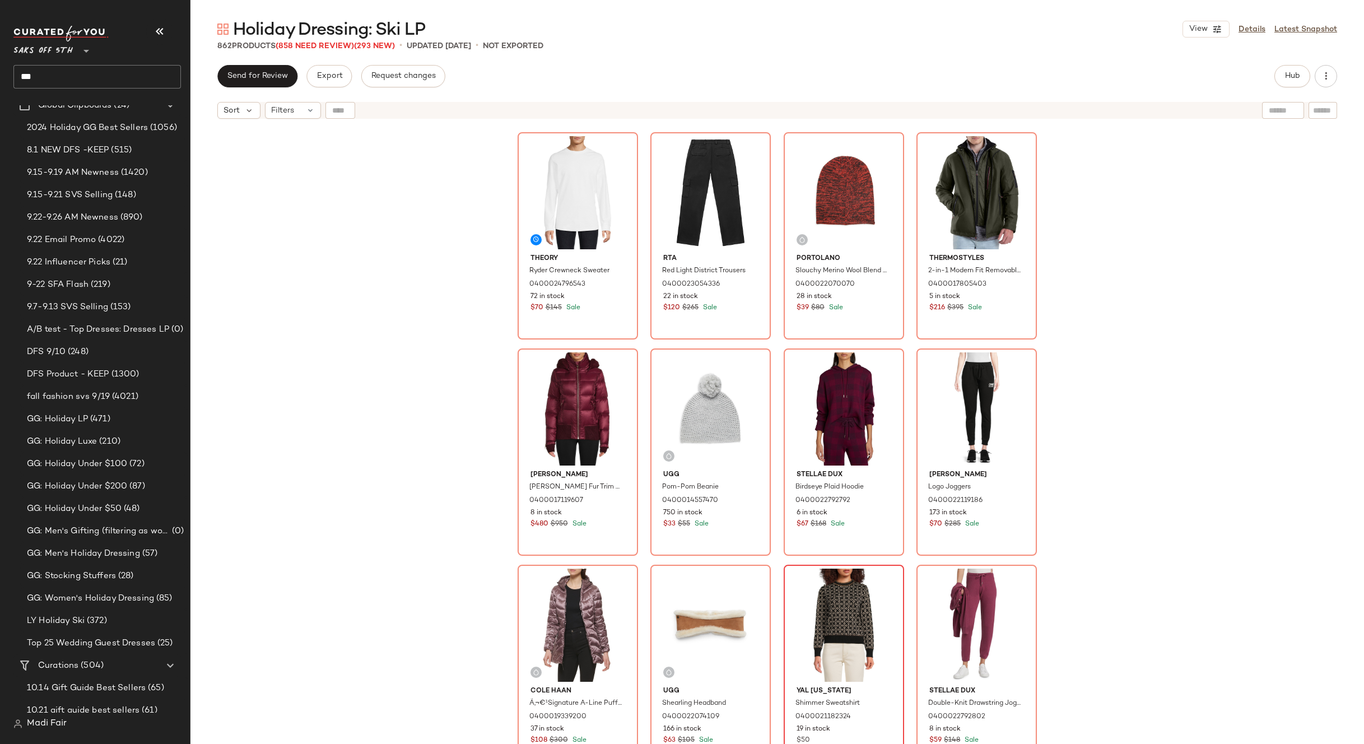
scroll to position [2754, 0]
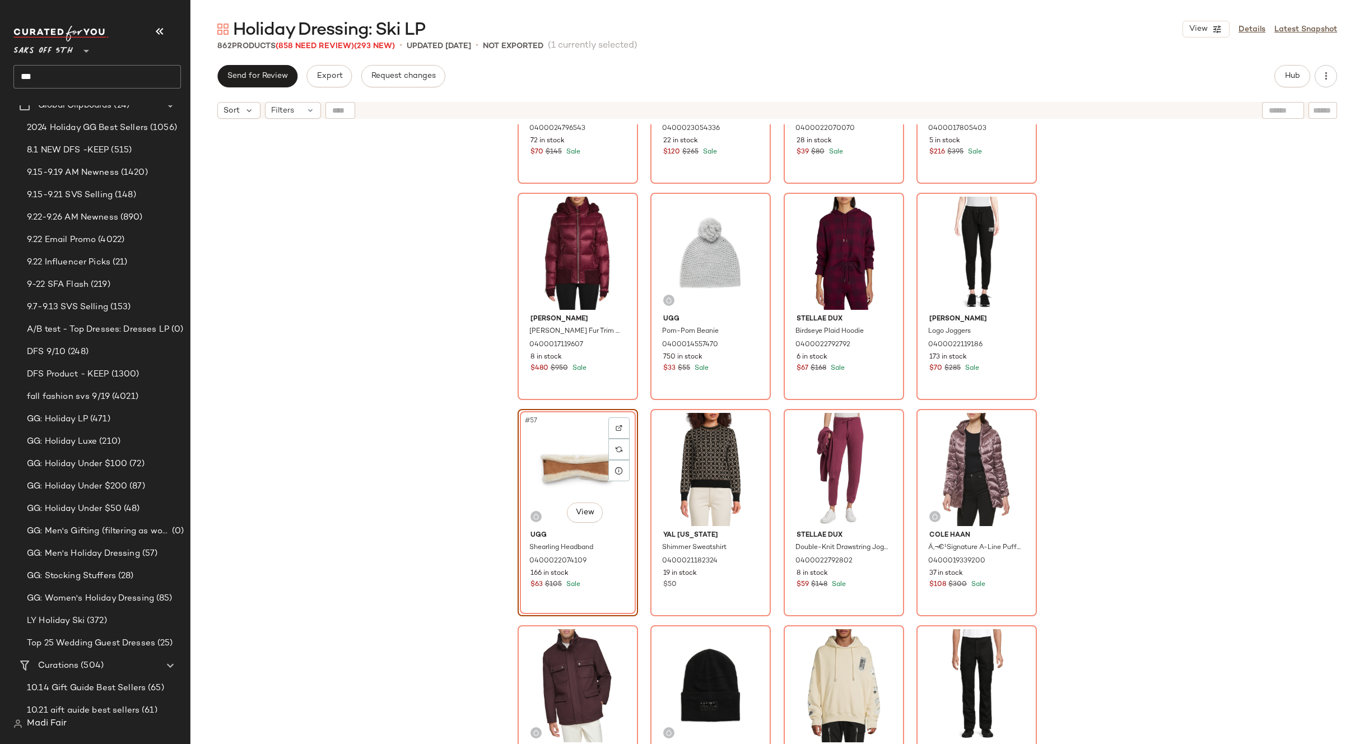
click at [1146, 458] on div "Theory Ryder Crewneck Sweater 0400024796543 72 in stock $70 $145 Sale Rta Red L…" at bounding box center [777, 448] width 1174 height 648
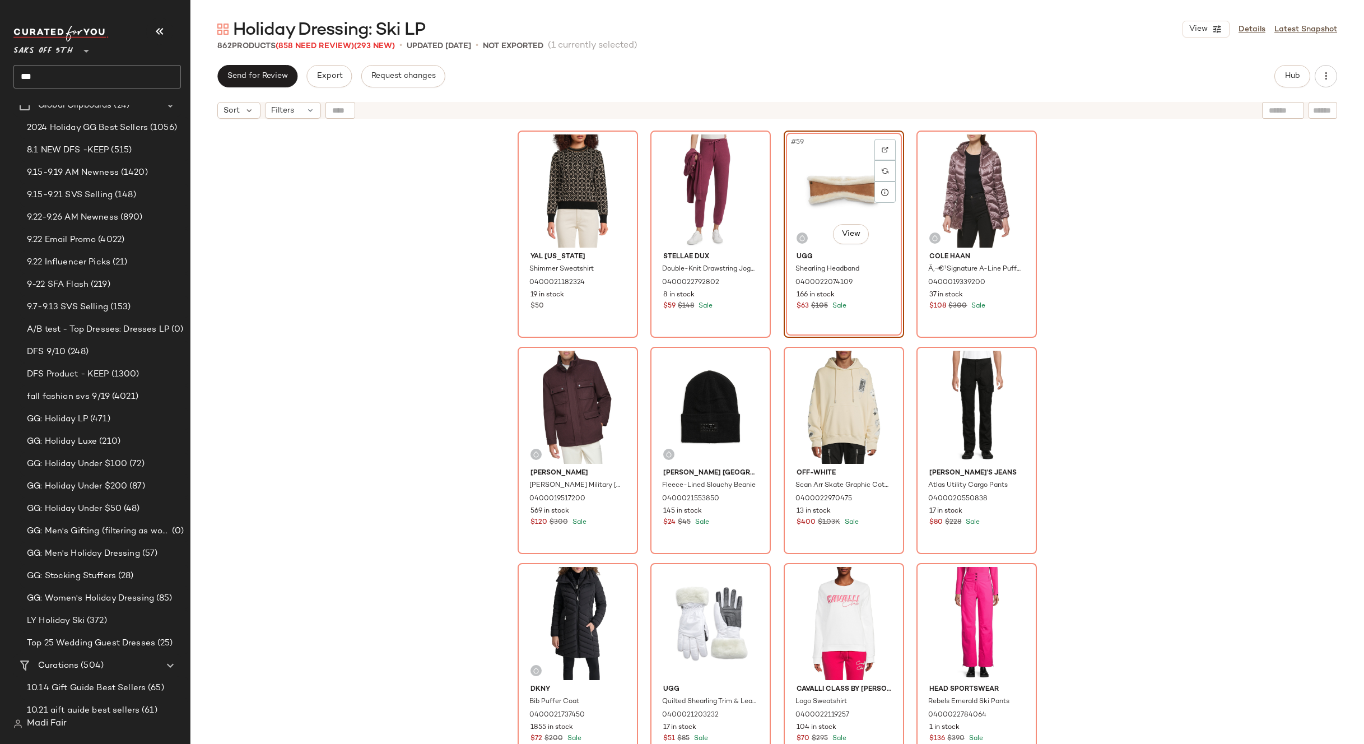
scroll to position [3034, 0]
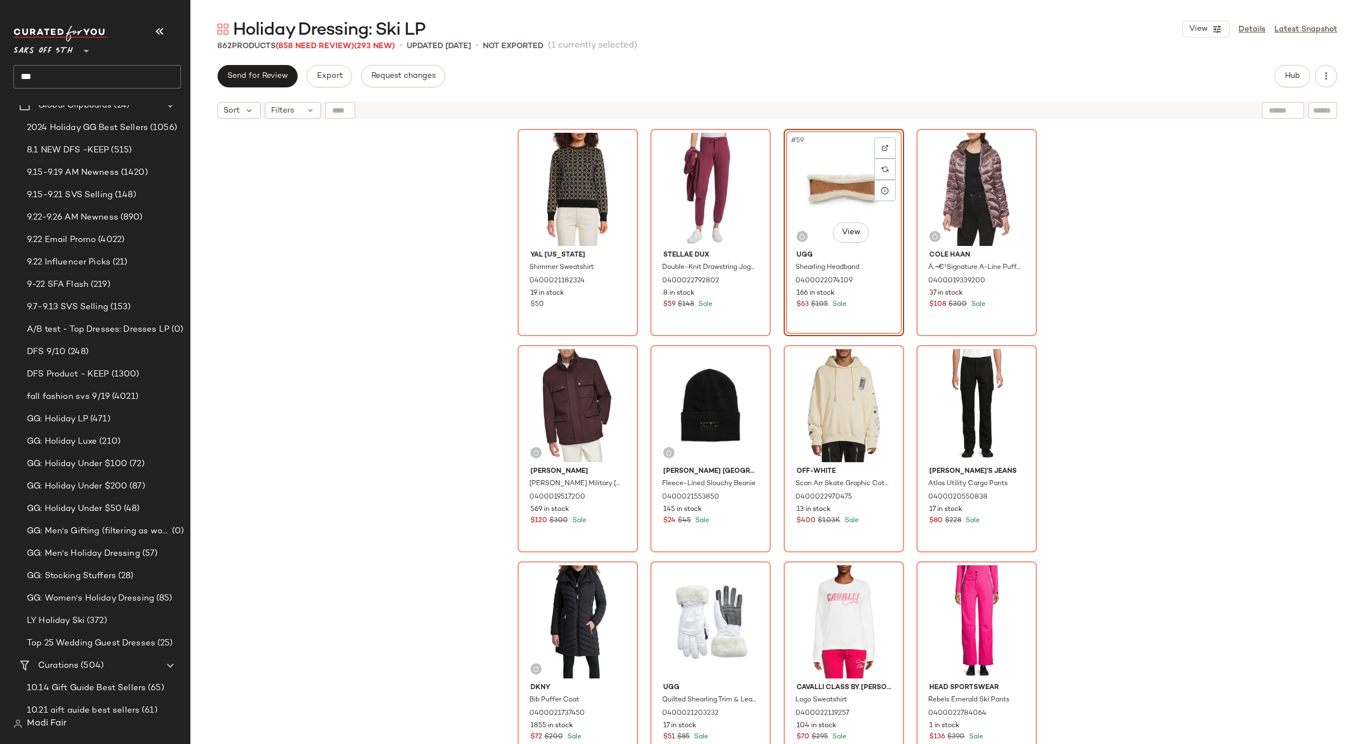
click at [1119, 454] on div "Nicole Benisti Moritz Faux Fur Trim Down Puffer Jacket 0400017119607 8 in stock…" at bounding box center [777, 448] width 1174 height 648
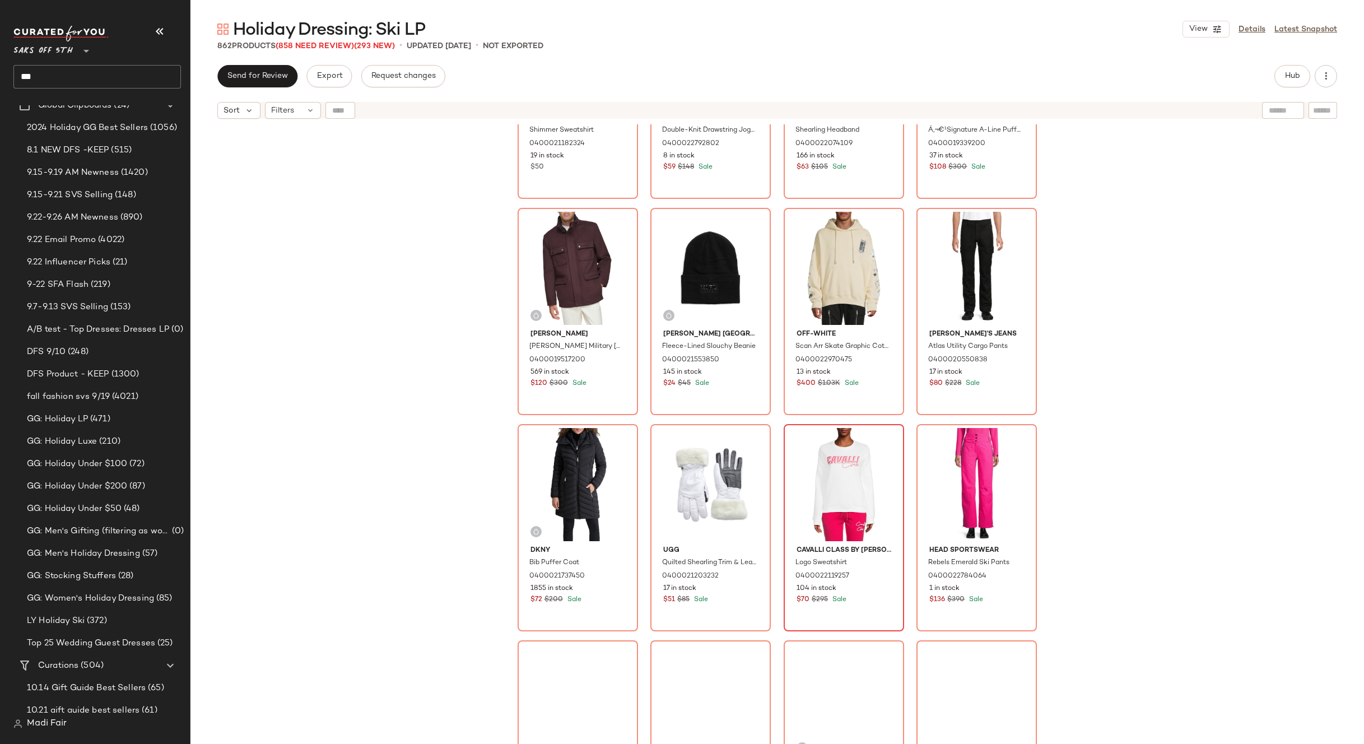
scroll to position [3202, 0]
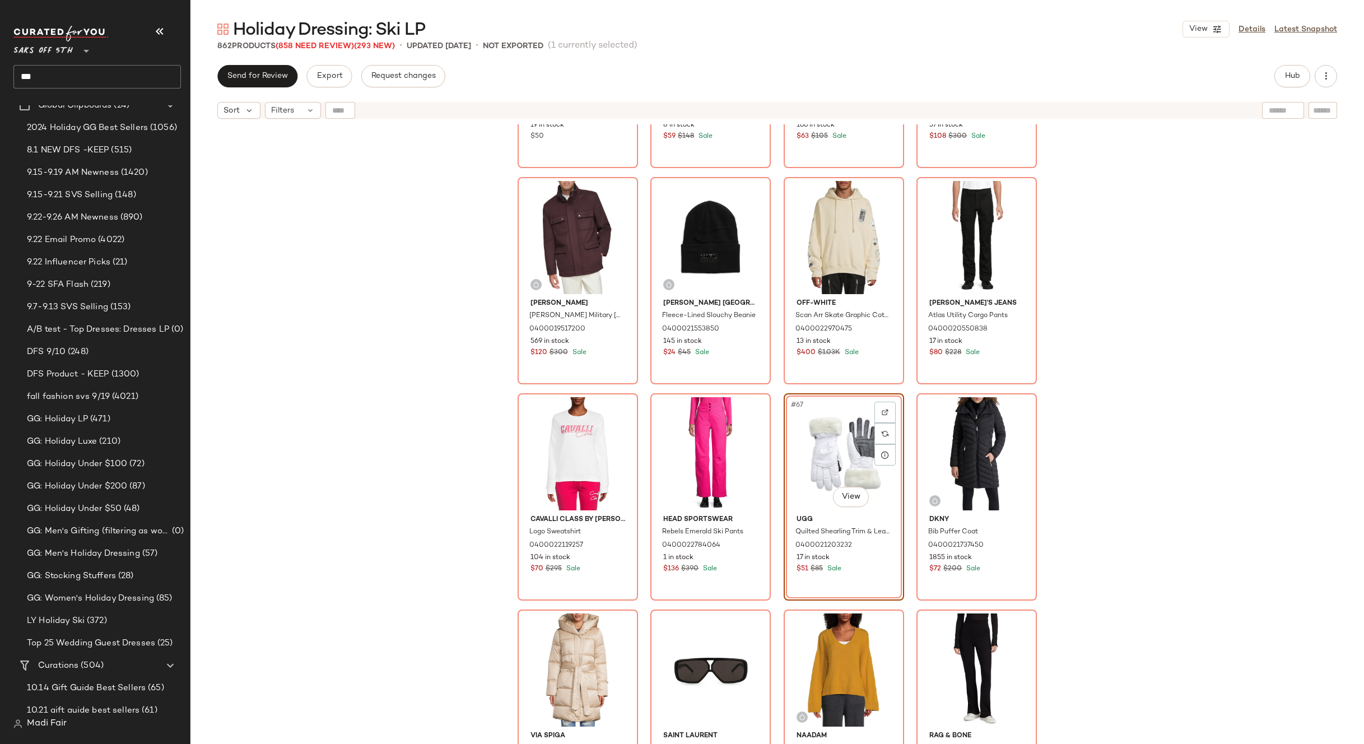
click at [1120, 464] on div "YAL New York Shimmer Sweatshirt 0400021182324 19 in stock $50 Stellae Dux Doubl…" at bounding box center [777, 448] width 1174 height 648
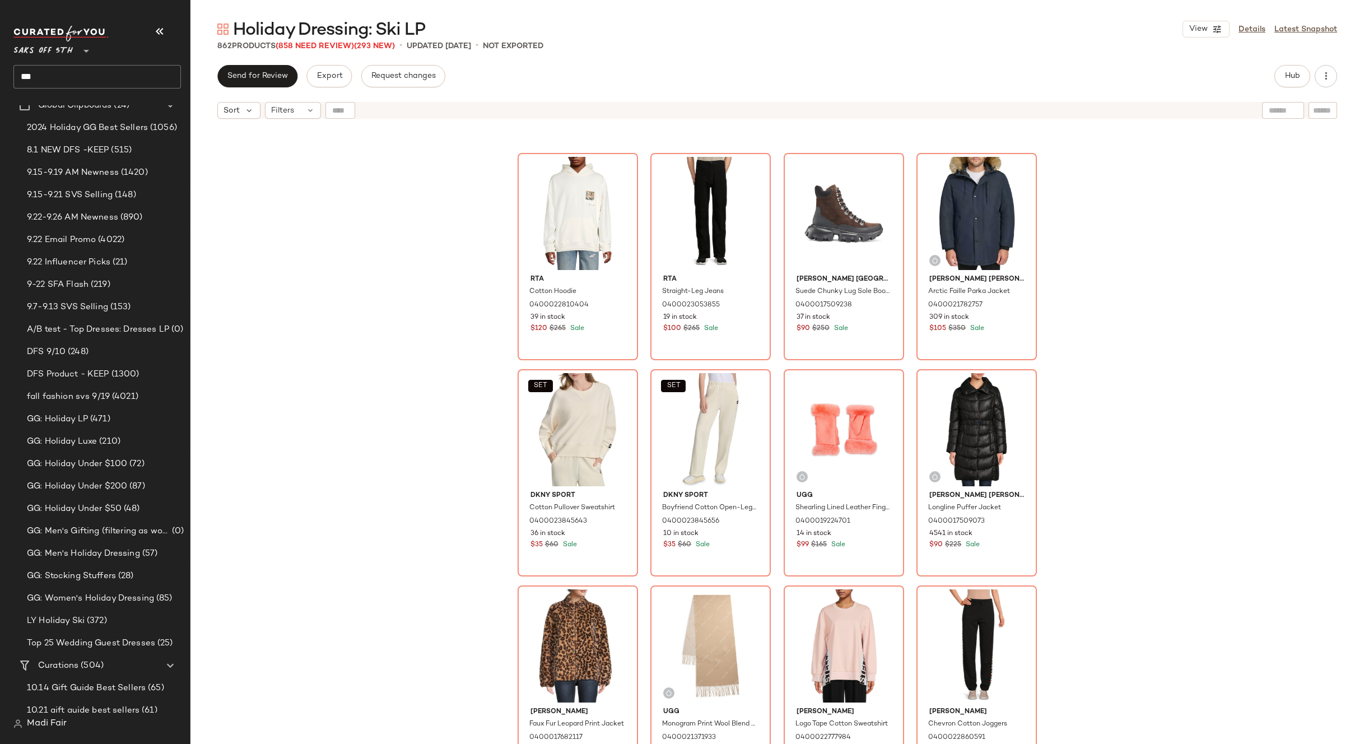
scroll to position [5107, 0]
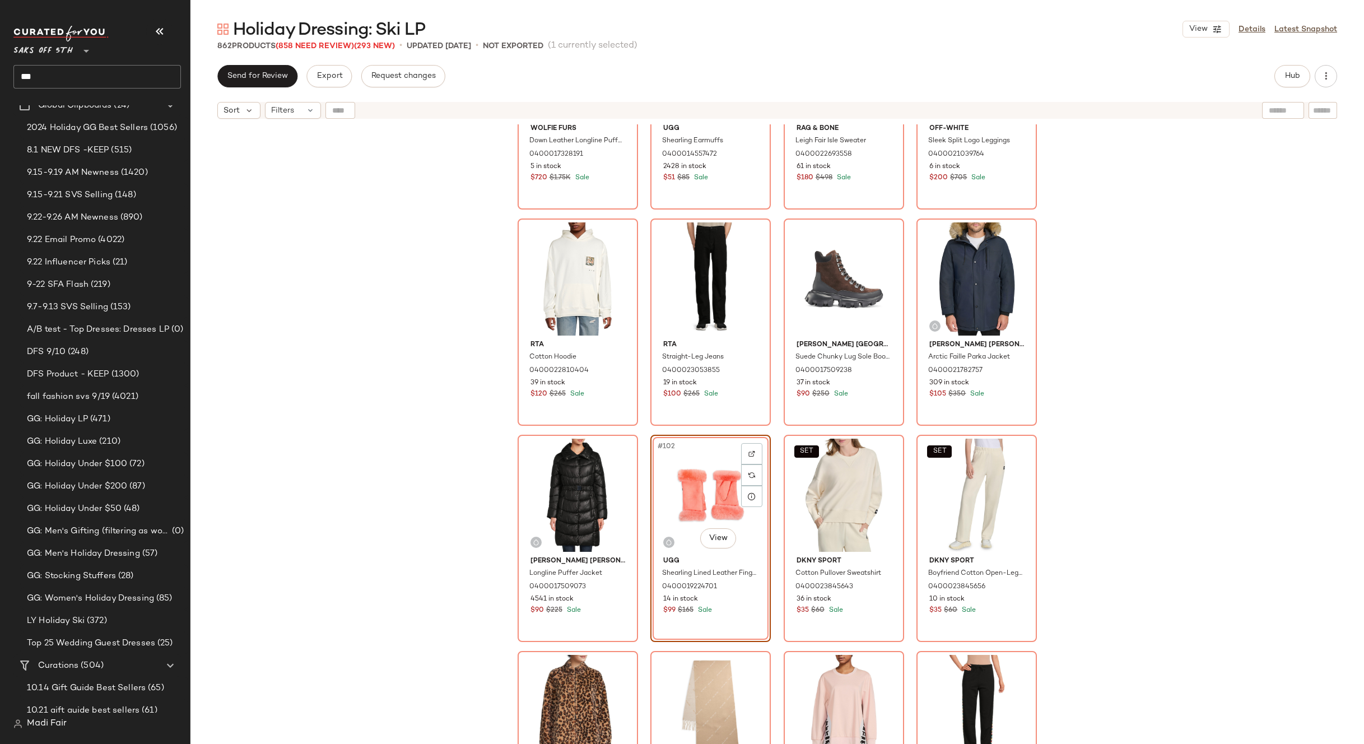
click at [1115, 480] on div "Wolfie Furs Down Leather Longline Puffer Jacket 0400017328191 5 in stock $720 $…" at bounding box center [777, 448] width 1174 height 648
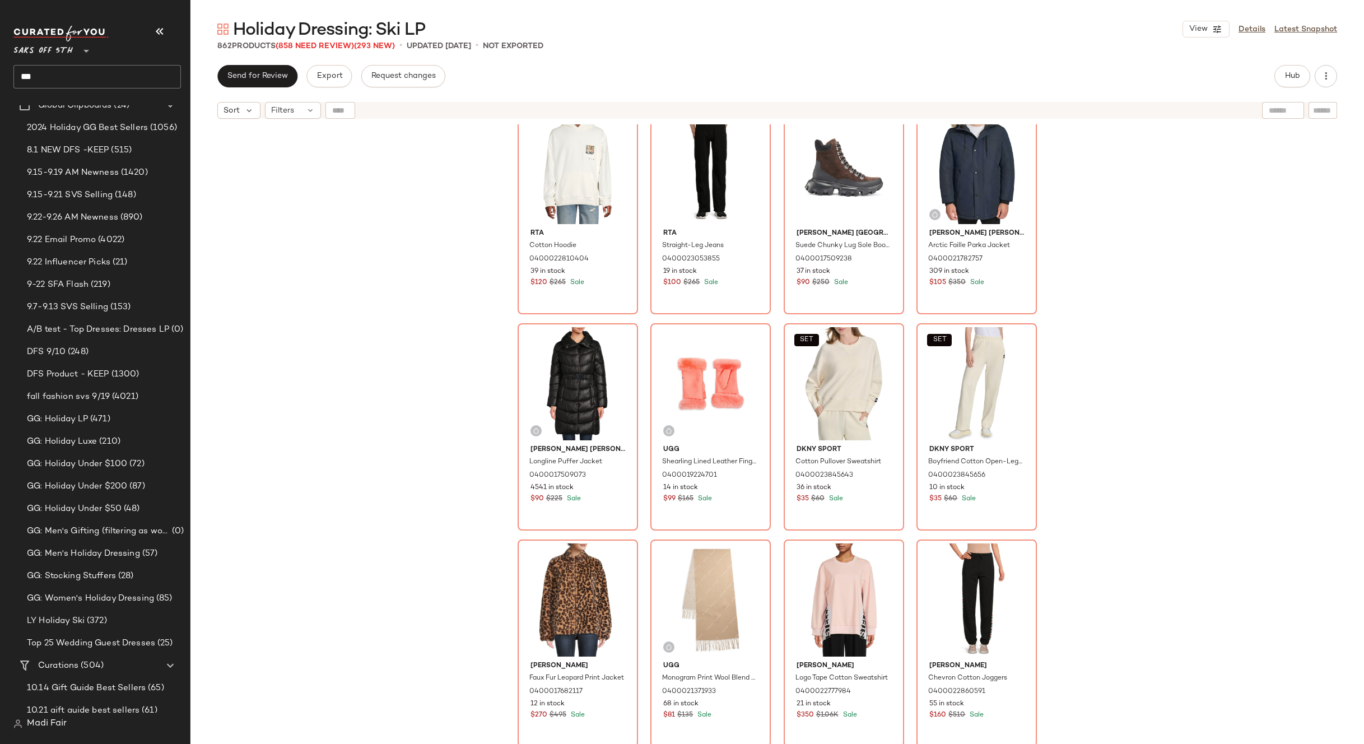
scroll to position [5387, 0]
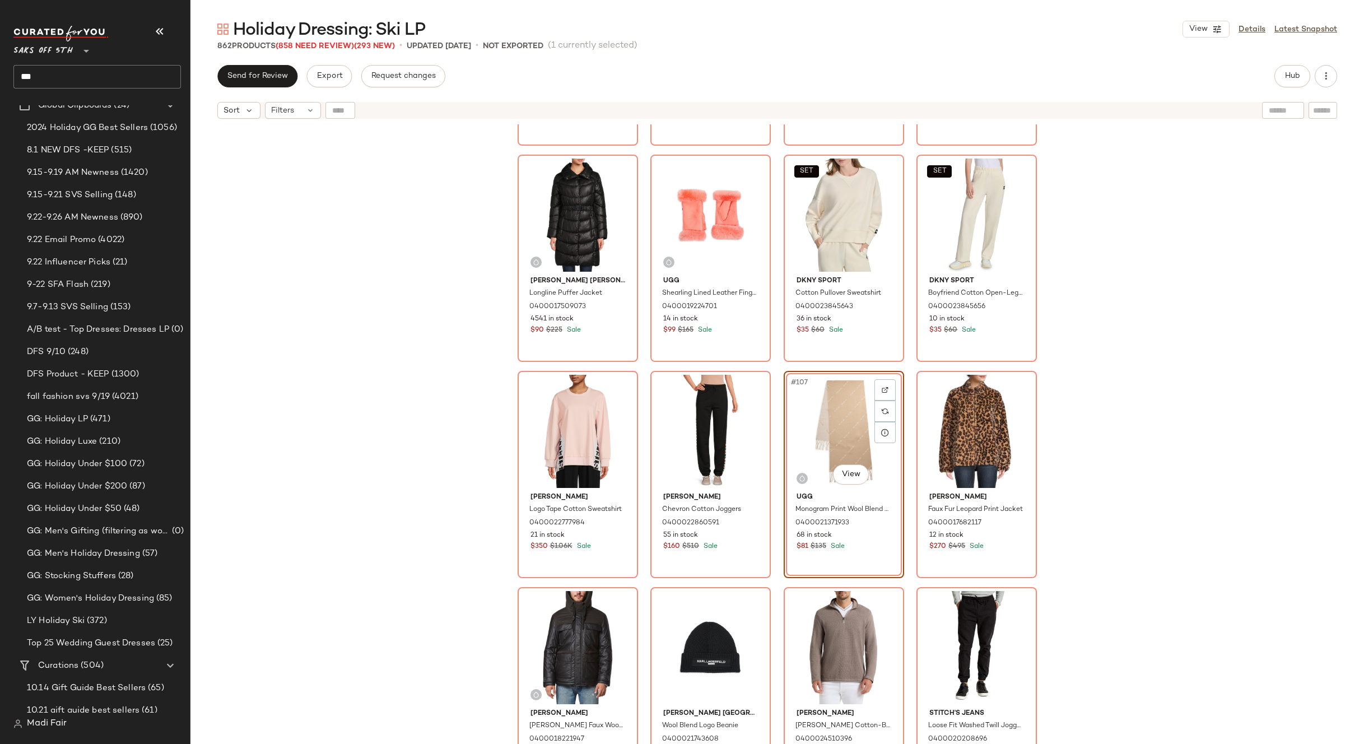
click at [1161, 473] on div "Rta Cotton Hoodie 0400022810404 39 in stock $120 $265 Sale Rta Straight-Leg Jea…" at bounding box center [777, 448] width 1174 height 648
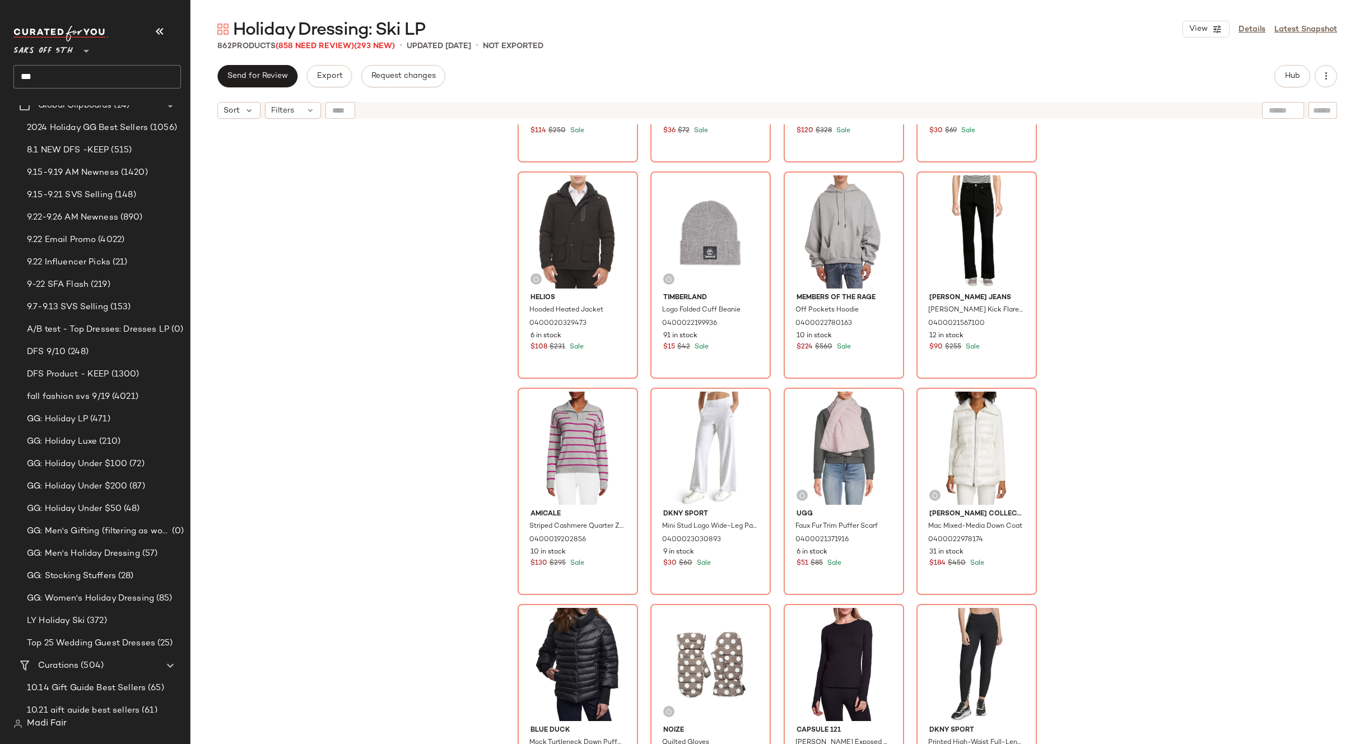
scroll to position [6227, 0]
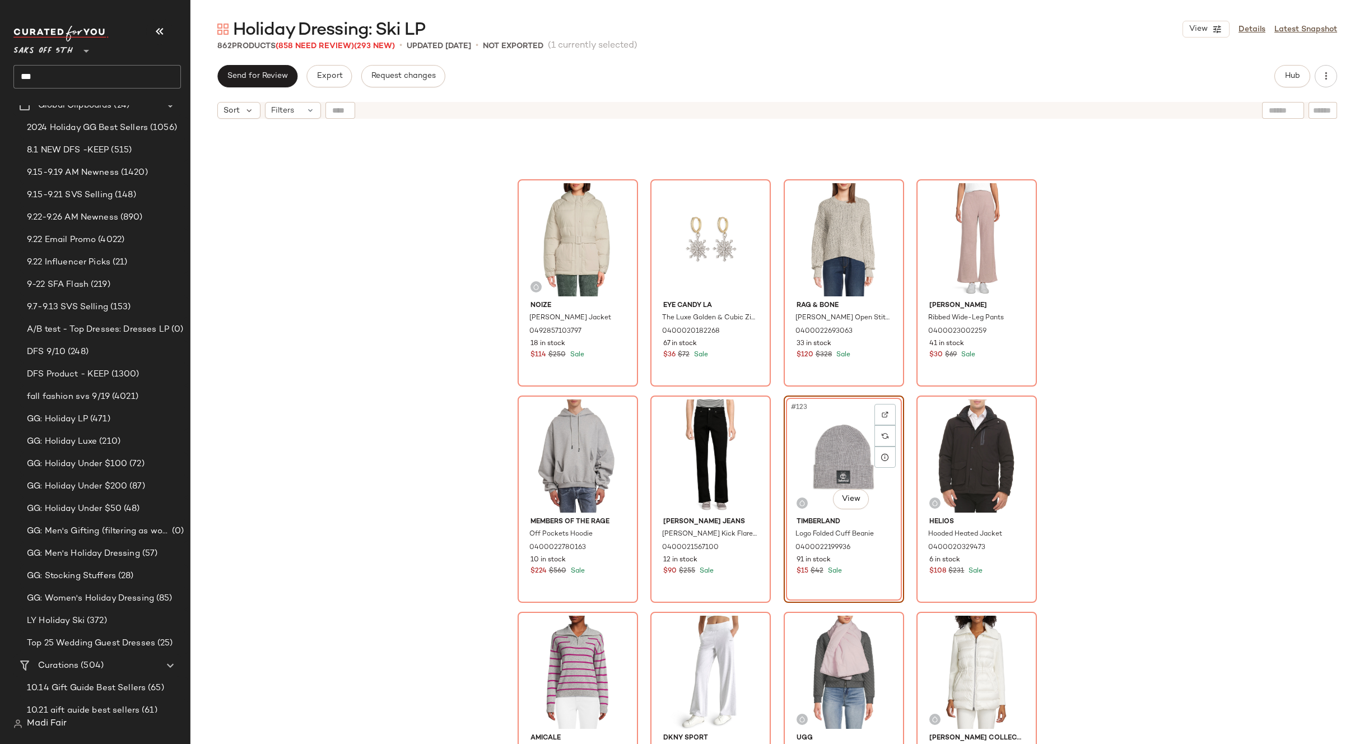
drag, startPoint x: 1154, startPoint y: 441, endPoint x: 1170, endPoint y: 476, distance: 38.6
click at [1154, 441] on div "Noize Bonita Puffer Jacket 0492857103797 18 in stock $114 $250 Sale Eye Candy L…" at bounding box center [777, 448] width 1174 height 648
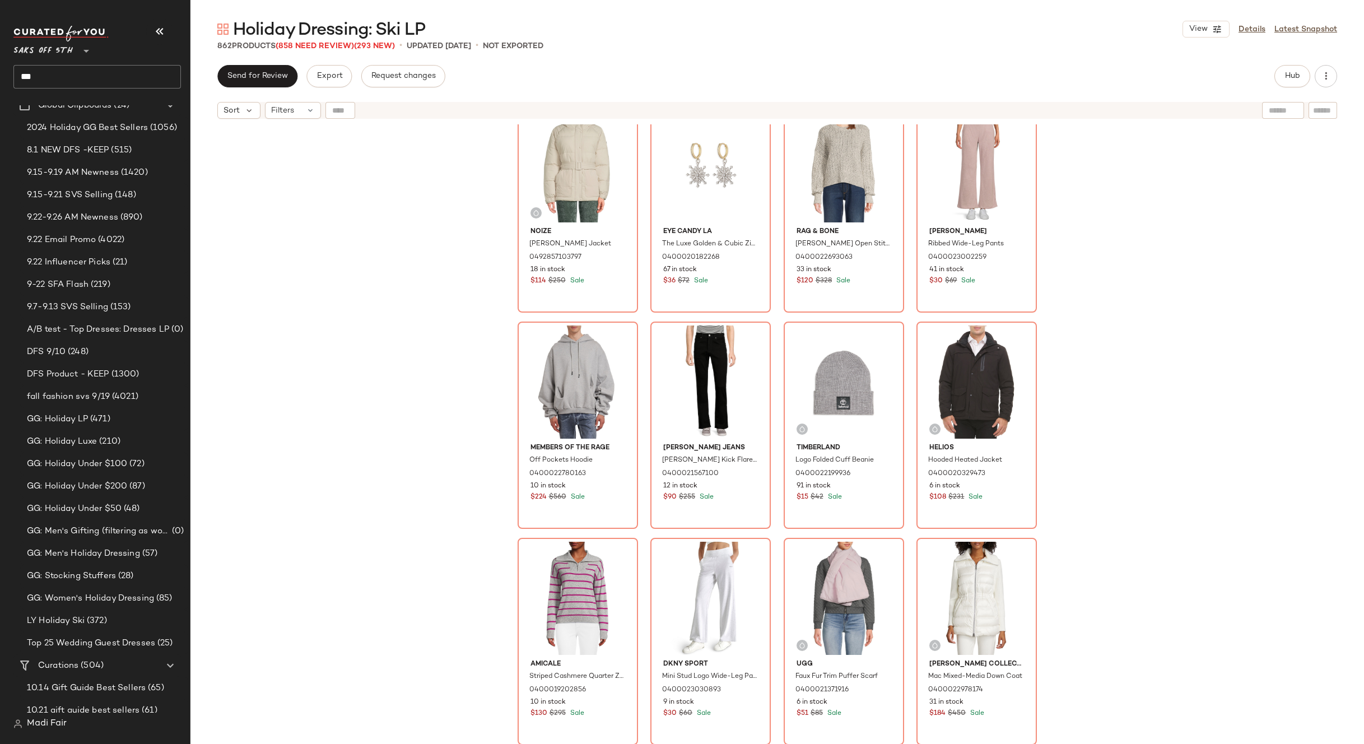
scroll to position [6452, 0]
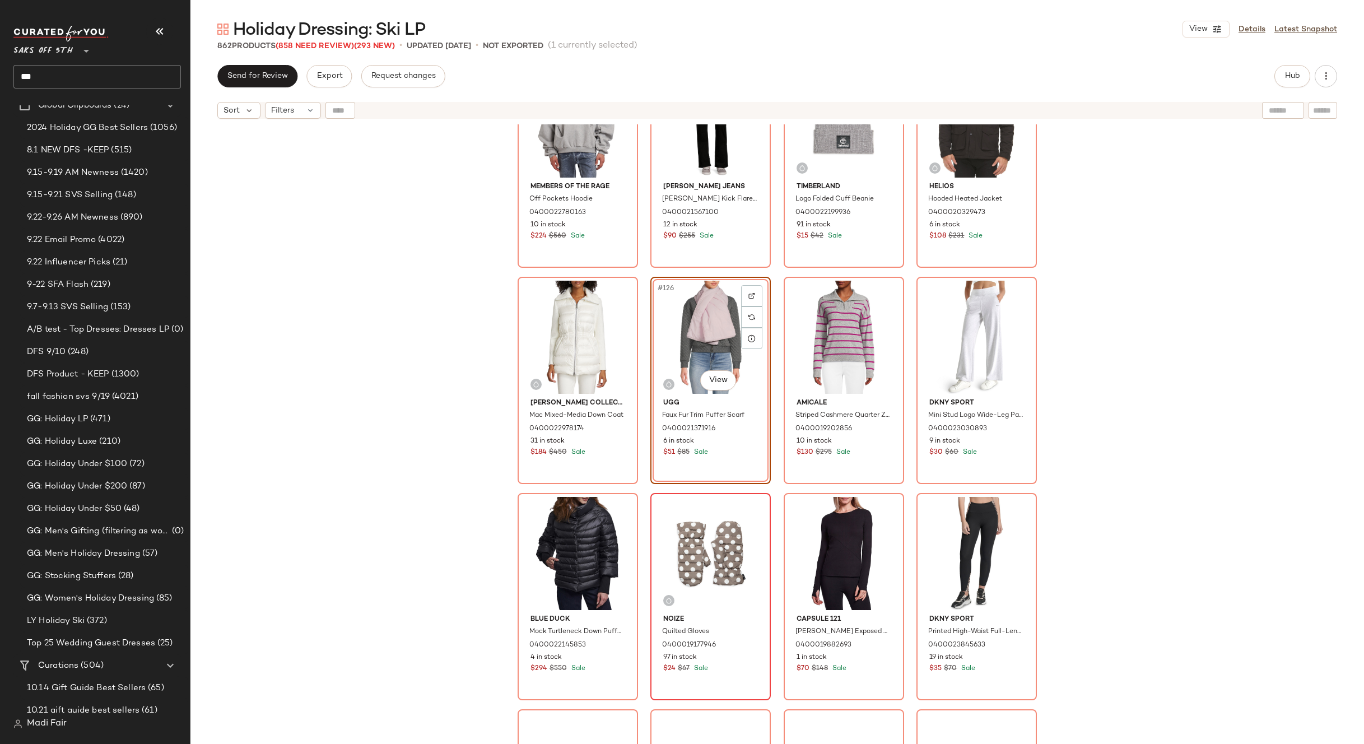
scroll to position [6732, 0]
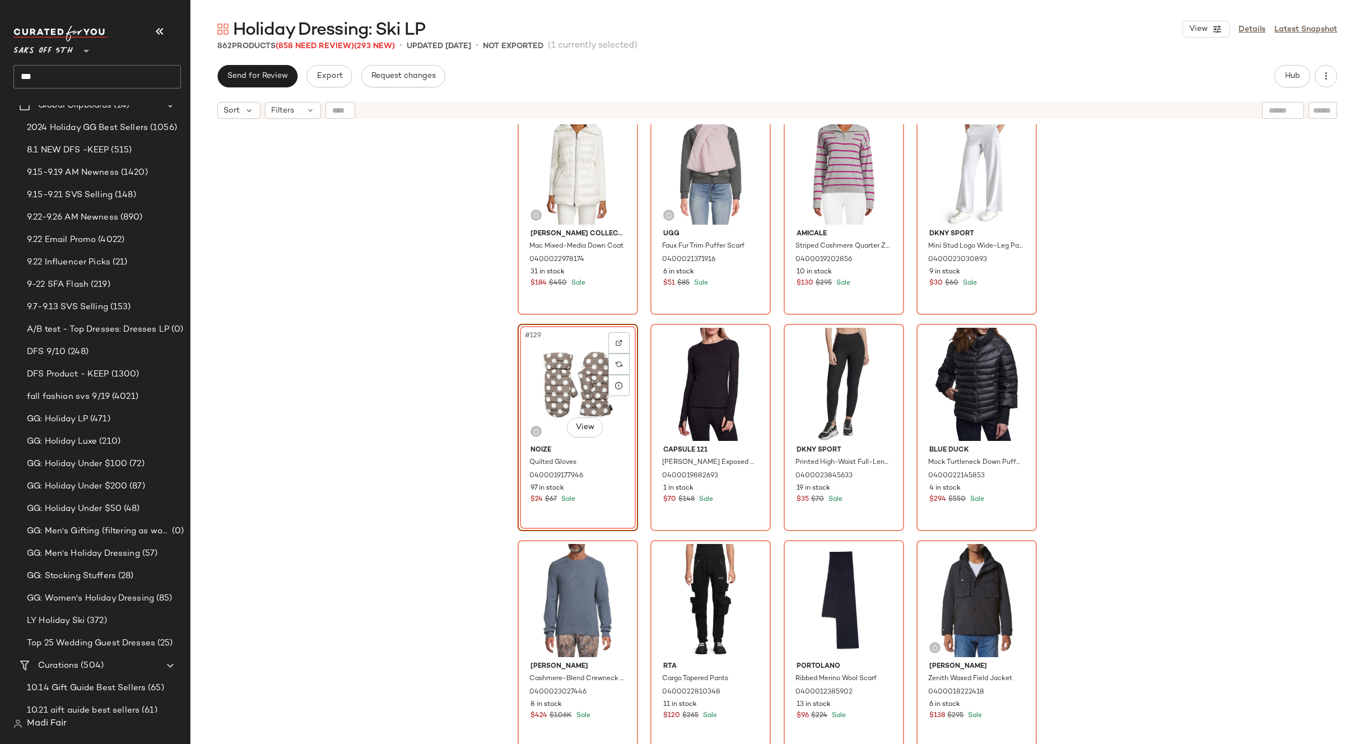
click at [1098, 525] on div "Members of the Rage Off Pockets Hoodie 0400022780163 10 in stock $224 $560 Sale…" at bounding box center [777, 448] width 1174 height 648
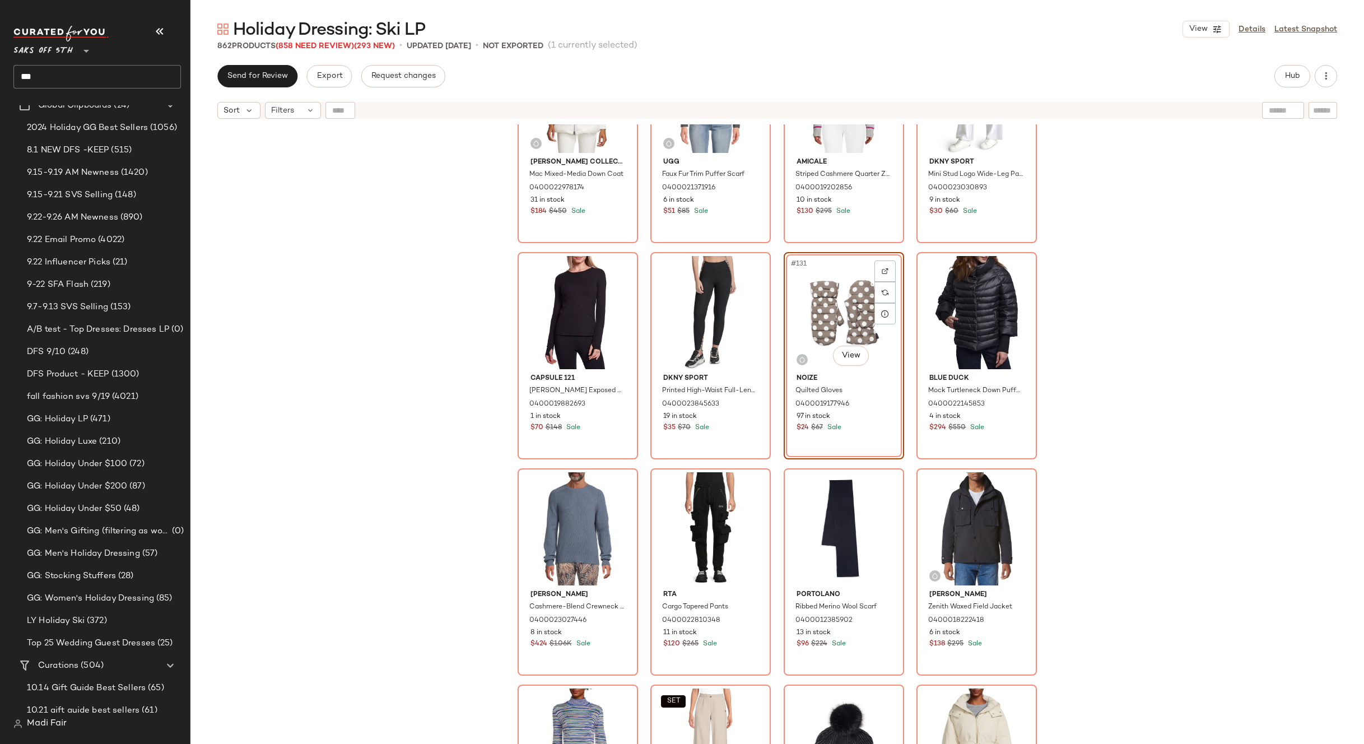
scroll to position [6900, 0]
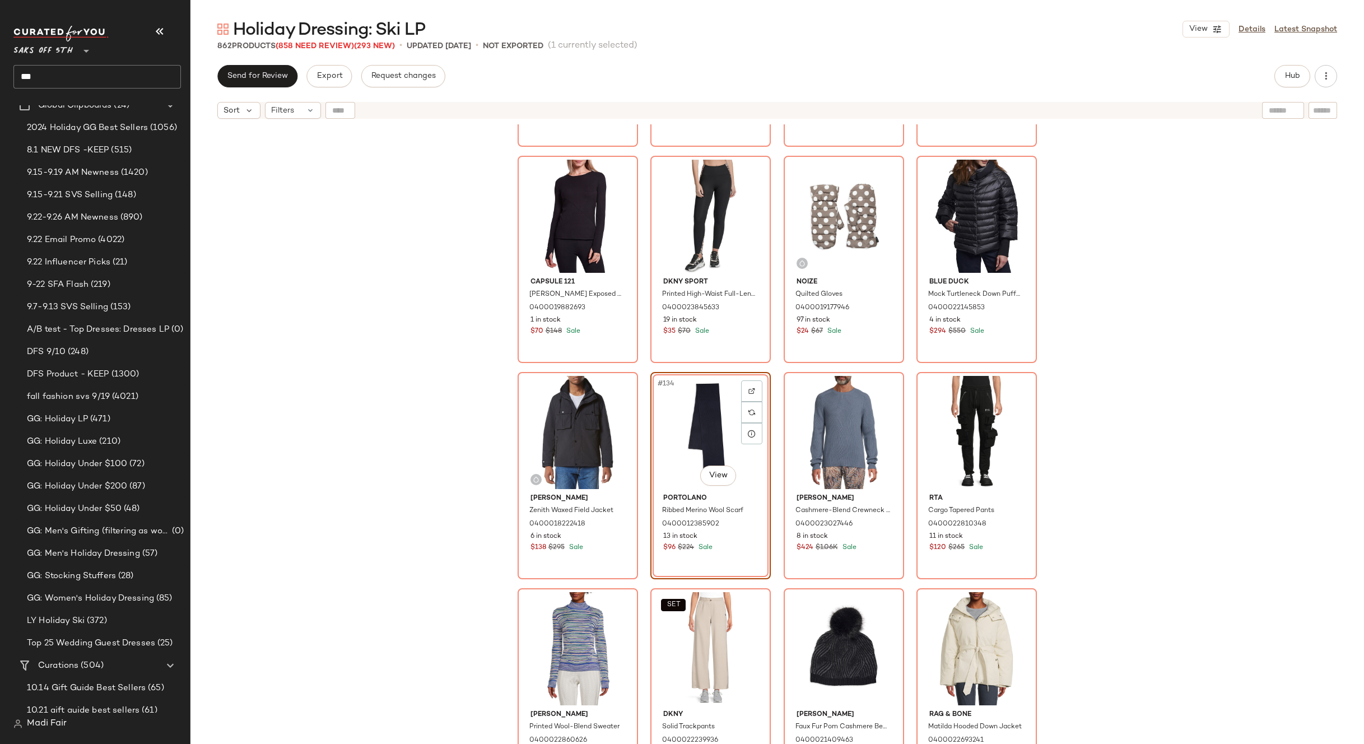
click at [1140, 476] on div "Mercer Collective Mac Mixed-Media Down Coat 0400022978174 31 in stock $184 $450…" at bounding box center [777, 448] width 1174 height 648
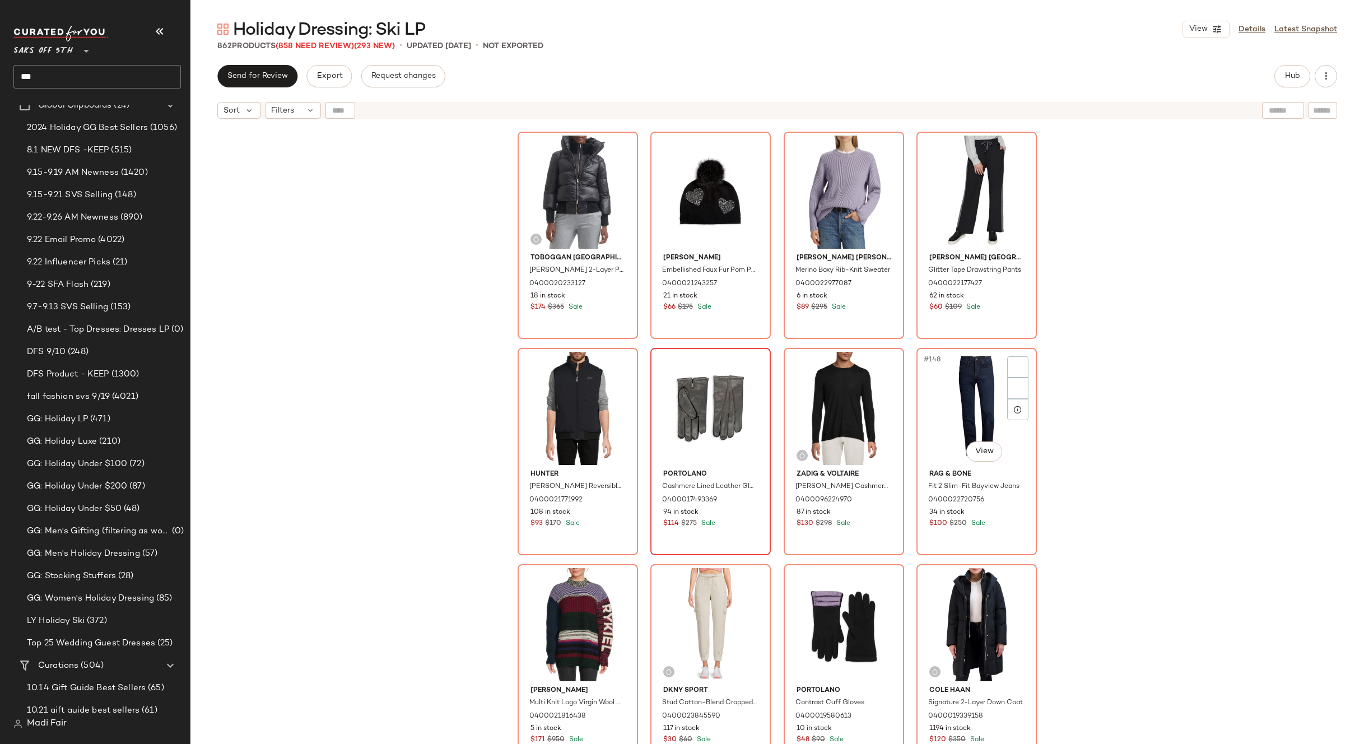
scroll to position [7572, 0]
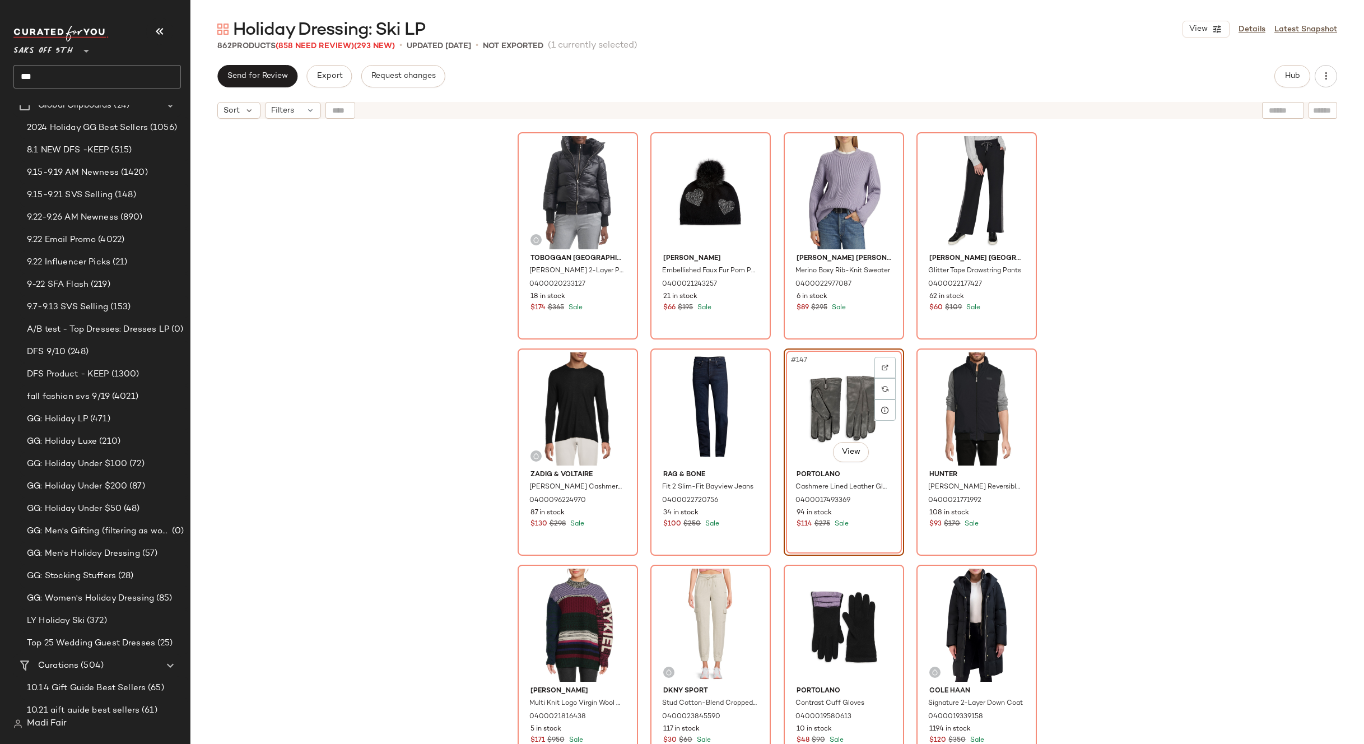
click at [1137, 478] on div "Toboggan Canada Chloe 2-Layer Puffer Jacket 0400020233127 18 in stock $174 $365…" at bounding box center [777, 448] width 1174 height 648
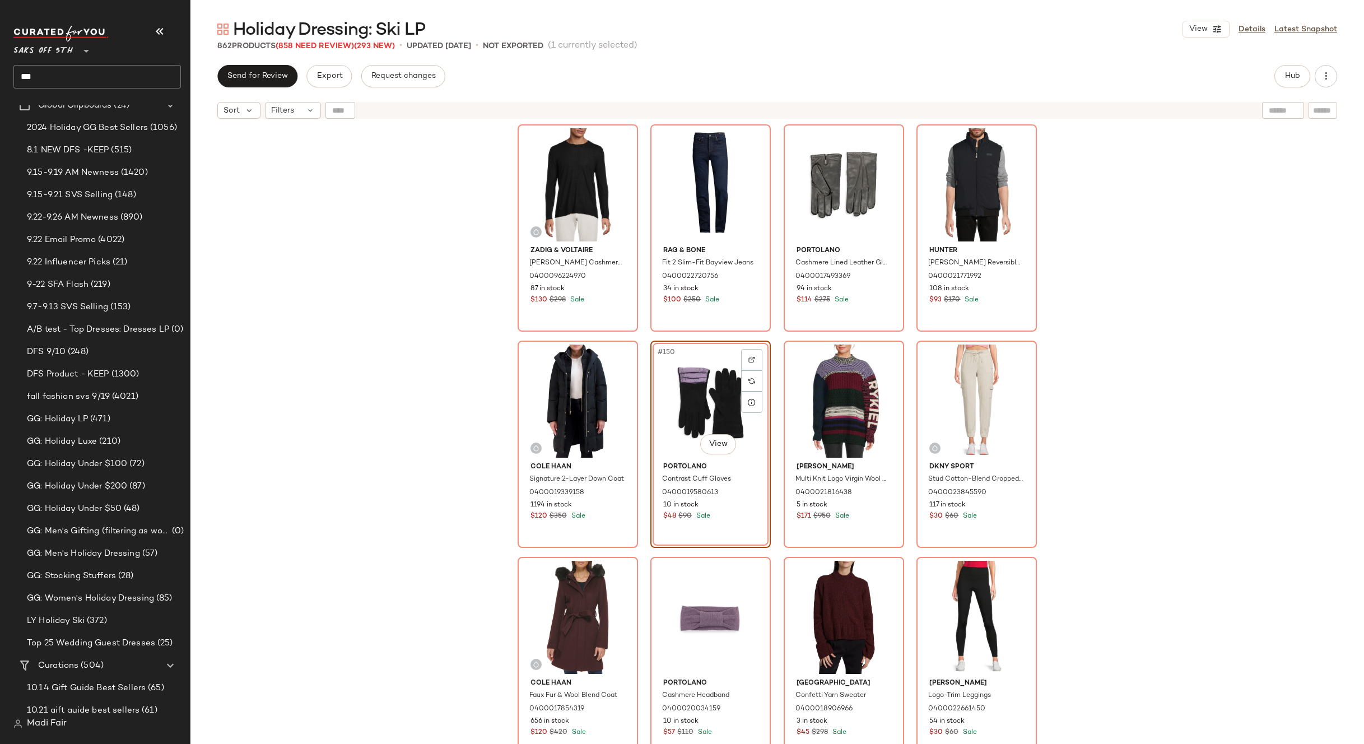
scroll to position [8076, 0]
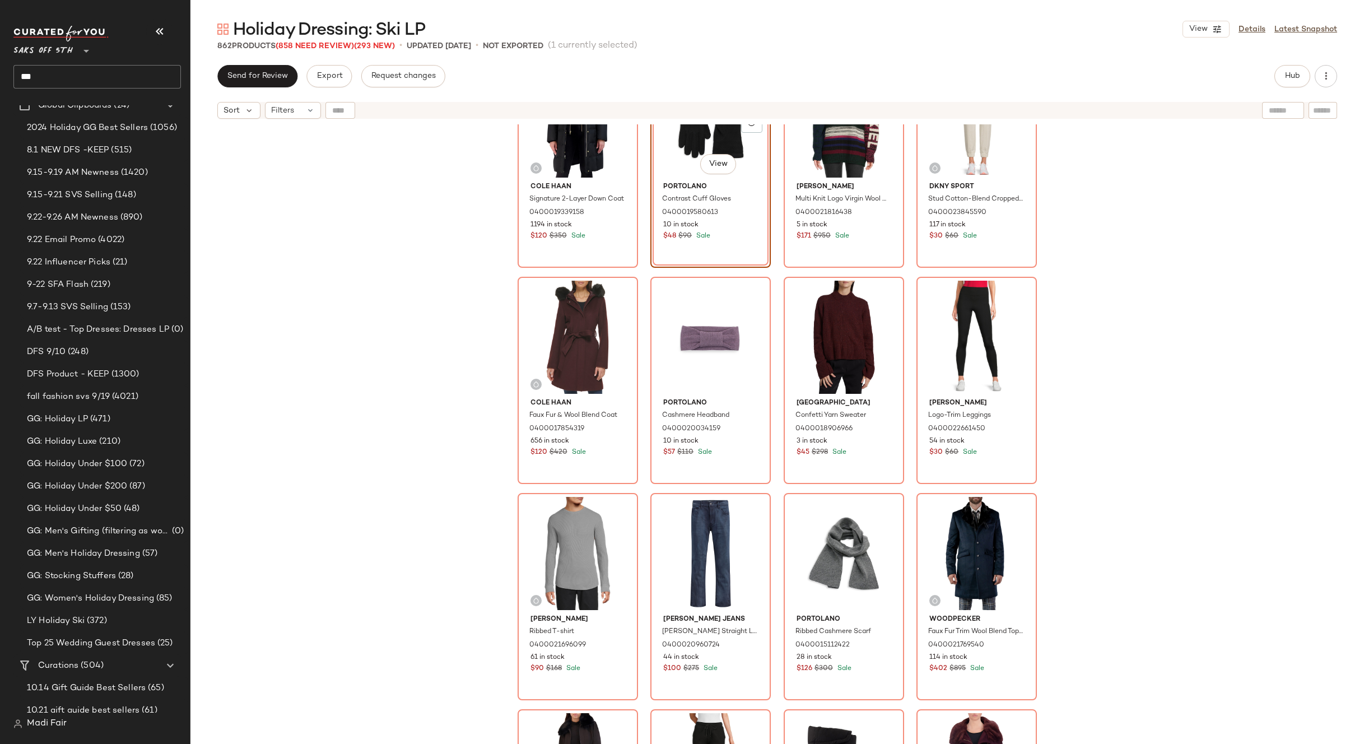
click at [1111, 452] on div "Cole Haan Signature 2-Layer Down Coat 0400019339158 1194 in stock $120 $350 Sal…" at bounding box center [777, 448] width 1174 height 648
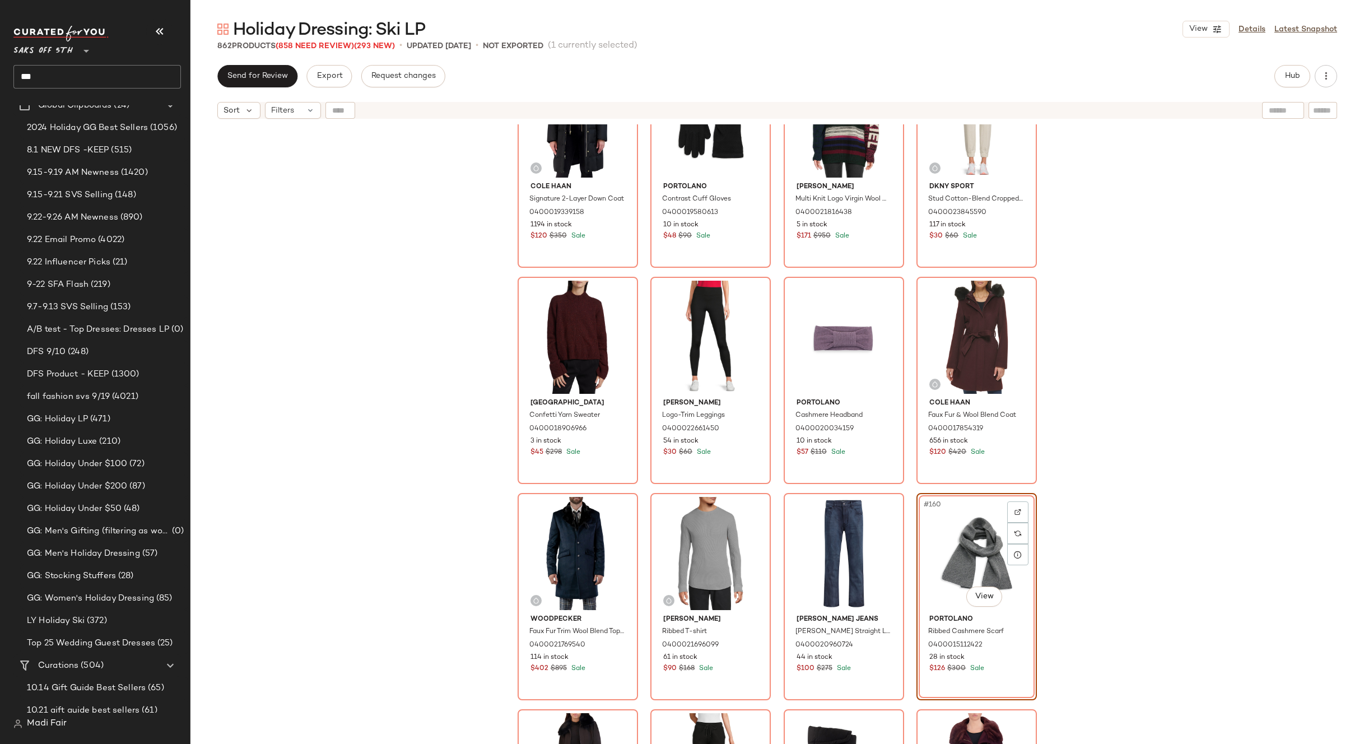
click at [1099, 496] on div "Cole Haan Signature 2-Layer Down Coat 0400019339158 1194 in stock $120 $350 Sal…" at bounding box center [777, 448] width 1174 height 648
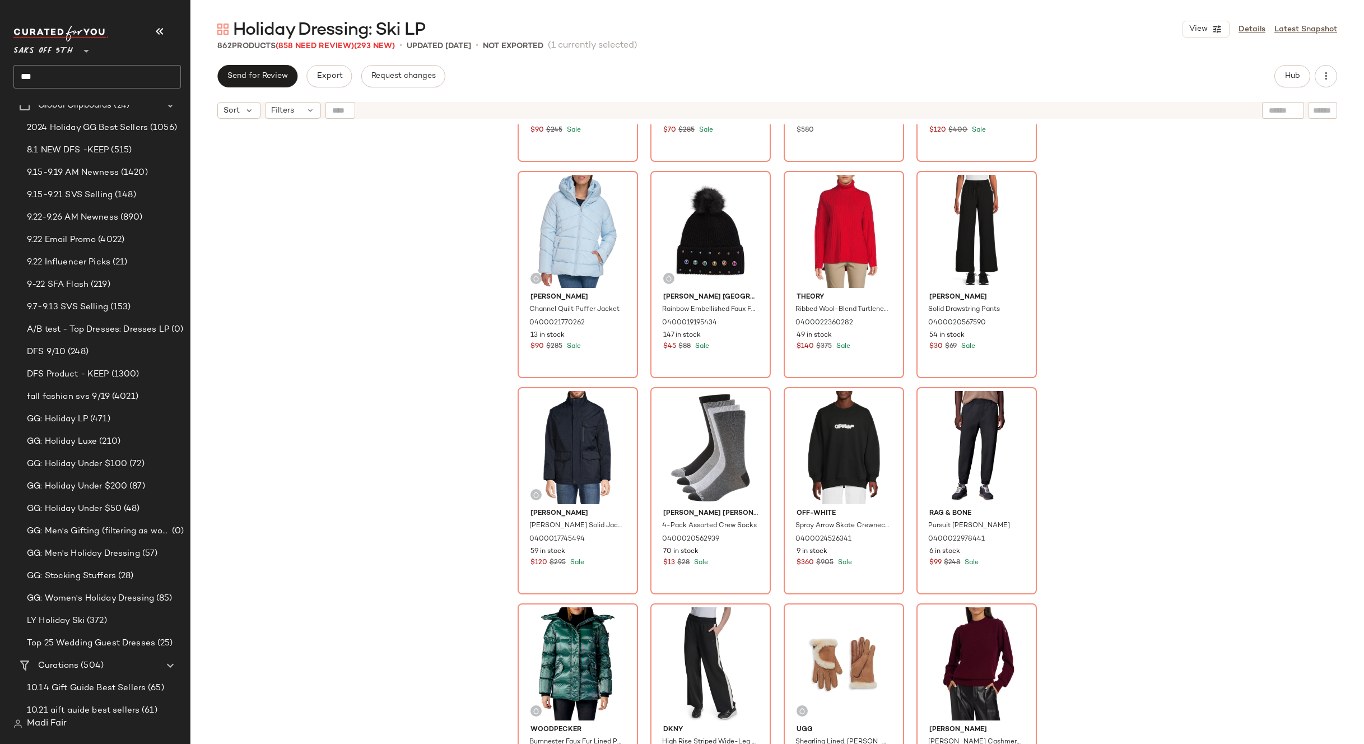
scroll to position [8861, 0]
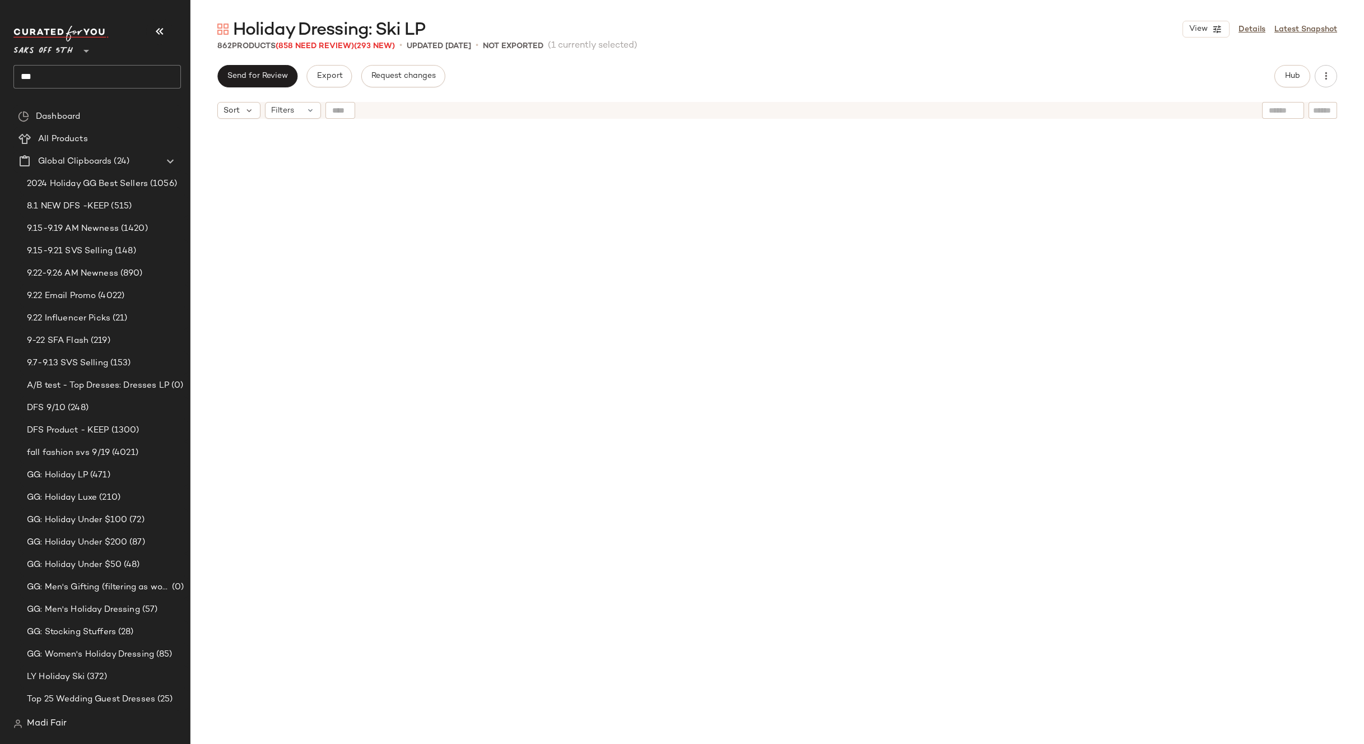
scroll to position [8861, 0]
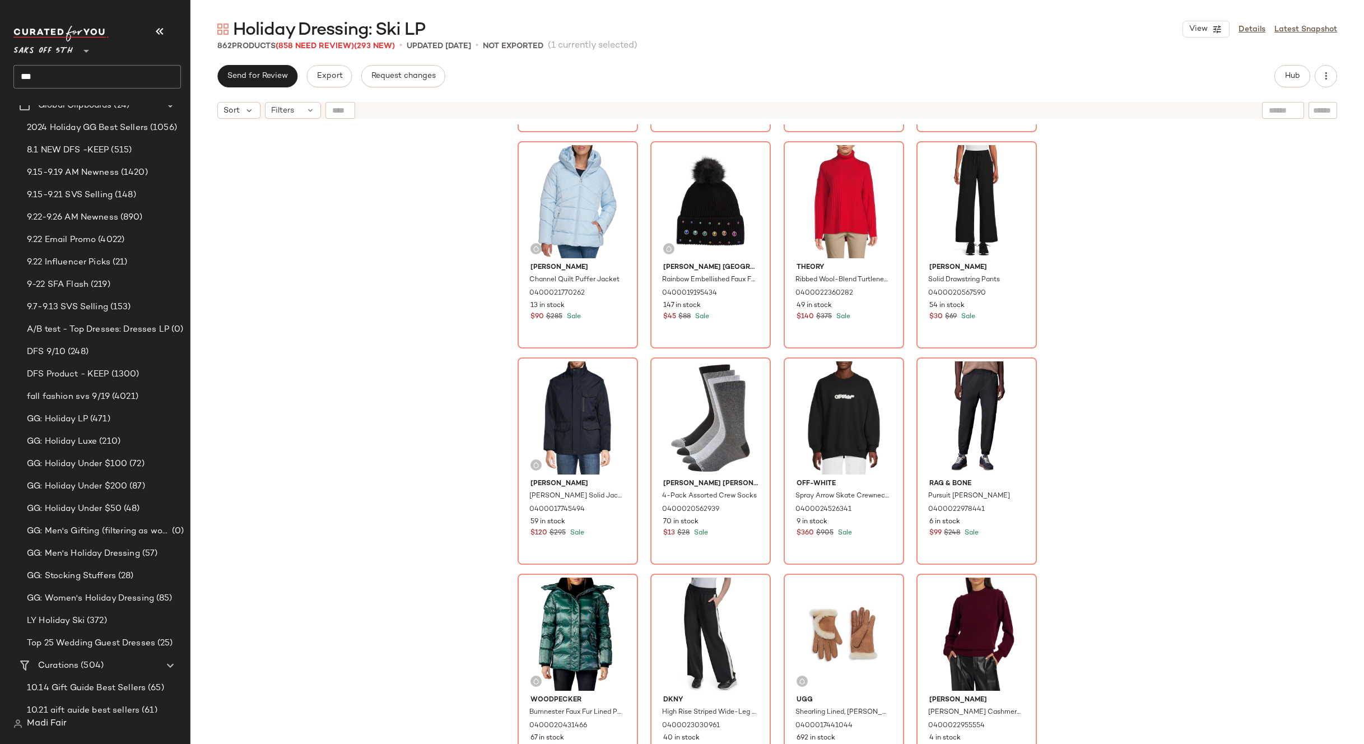
drag, startPoint x: 1357, startPoint y: 253, endPoint x: 1355, endPoint y: 197, distance: 55.5
click at [1355, 197] on div "[PERSON_NAME] [PERSON_NAME] Belted Faux Fur Coat 0400021886519 9 in stock $90 $…" at bounding box center [777, 448] width 1174 height 648
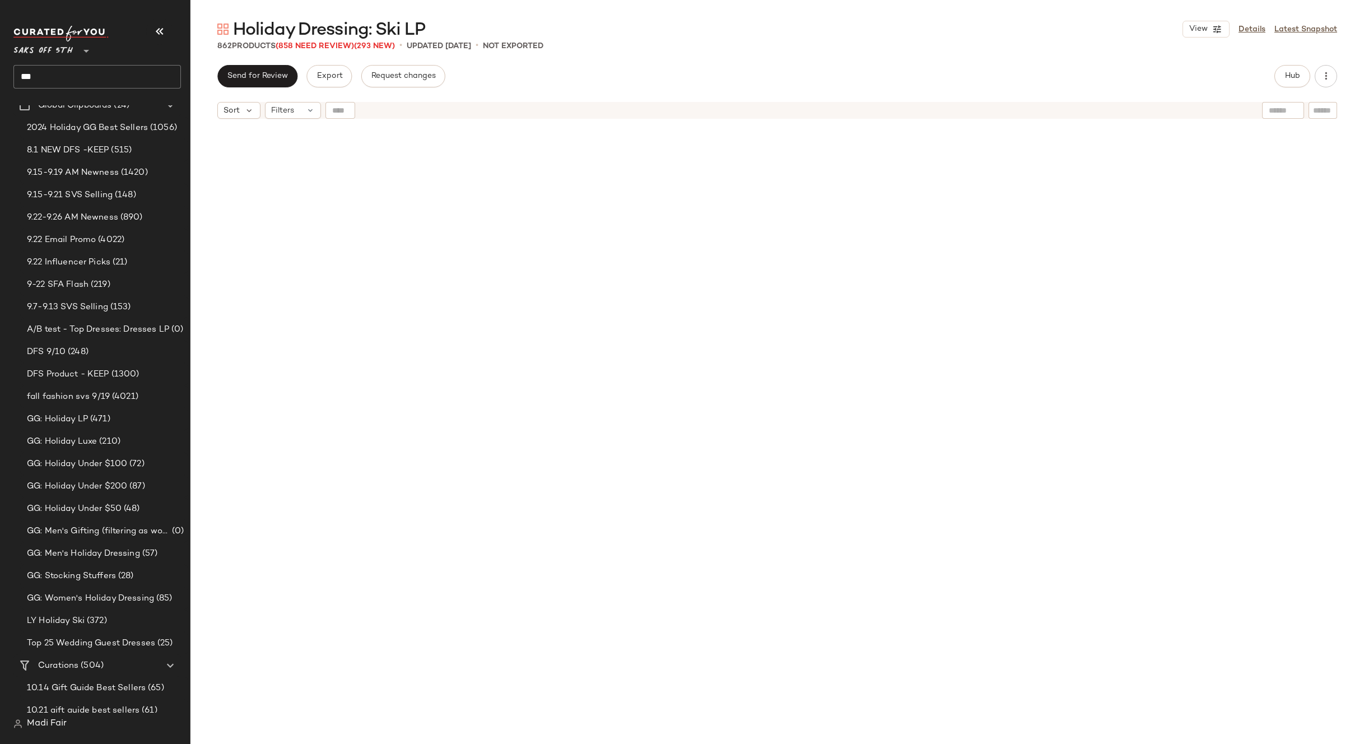
scroll to position [0, 0]
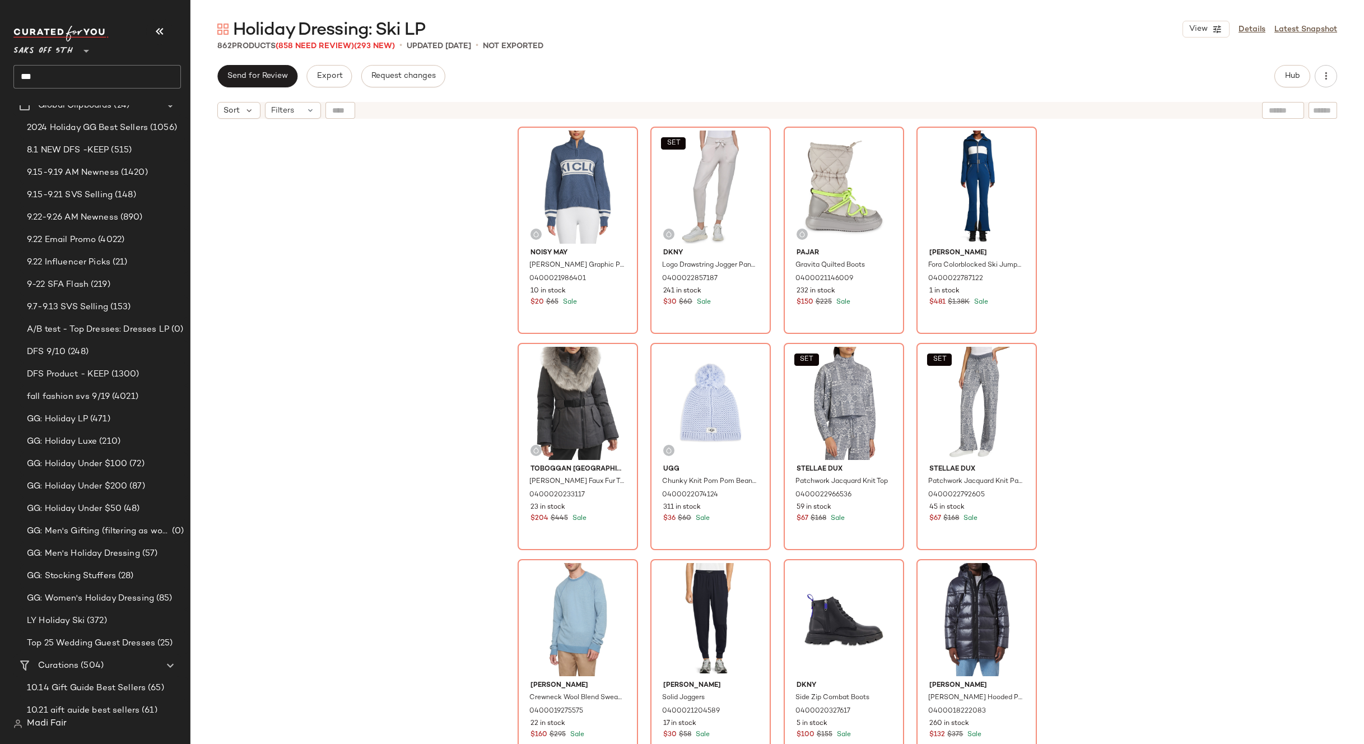
click at [1233, 328] on div "Noisy May [PERSON_NAME] Graphic Pullover 0400021986401 10 in stock $20 $65 Sale…" at bounding box center [777, 448] width 1174 height 648
click at [268, 71] on button "Send for Review" at bounding box center [257, 76] width 80 height 22
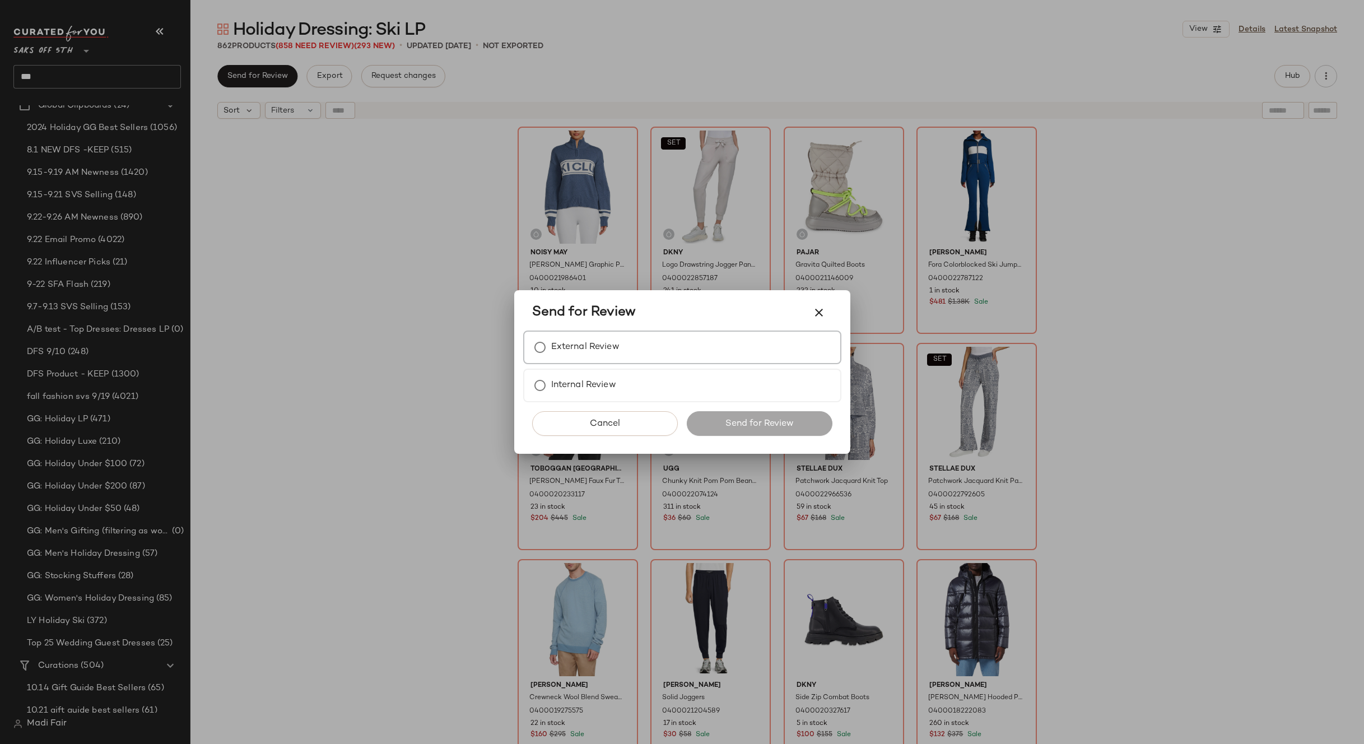
click at [583, 343] on label "External Review" at bounding box center [585, 347] width 68 height 22
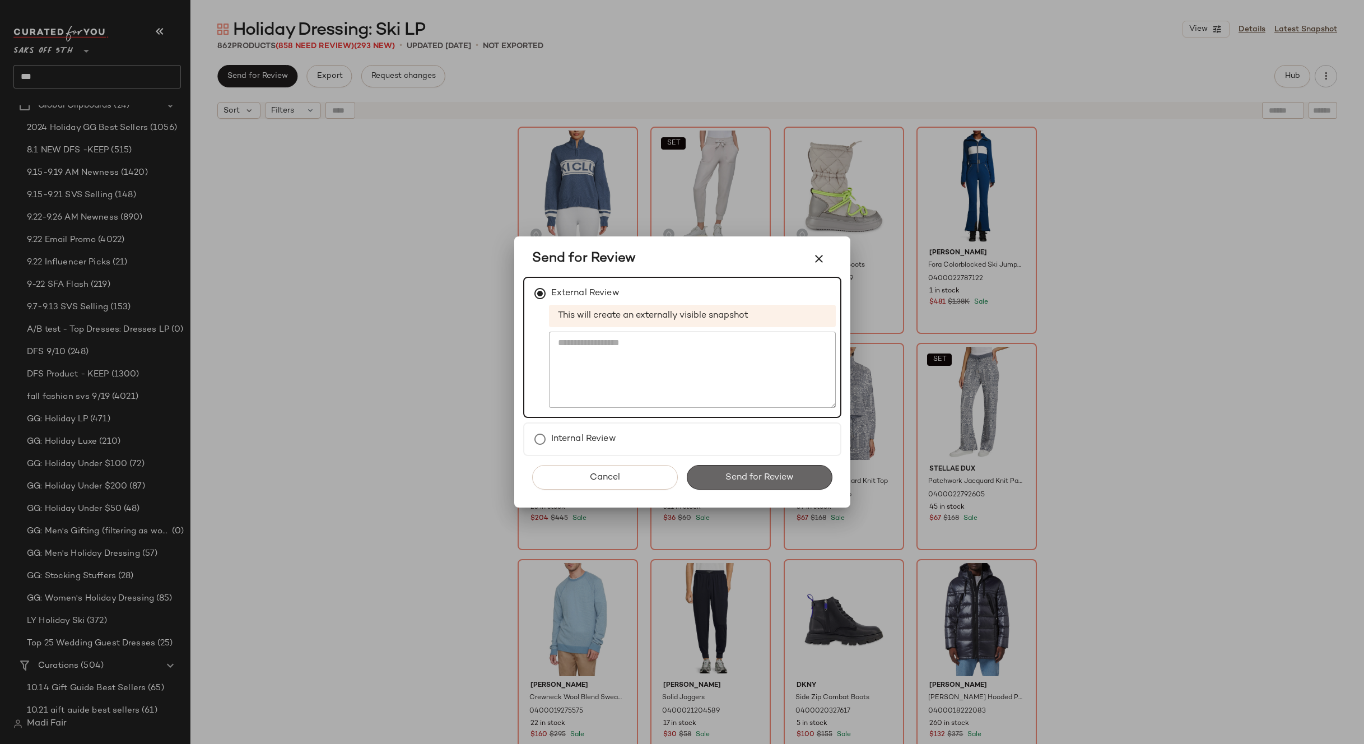
click at [773, 486] on button "Send for Review" at bounding box center [760, 477] width 146 height 25
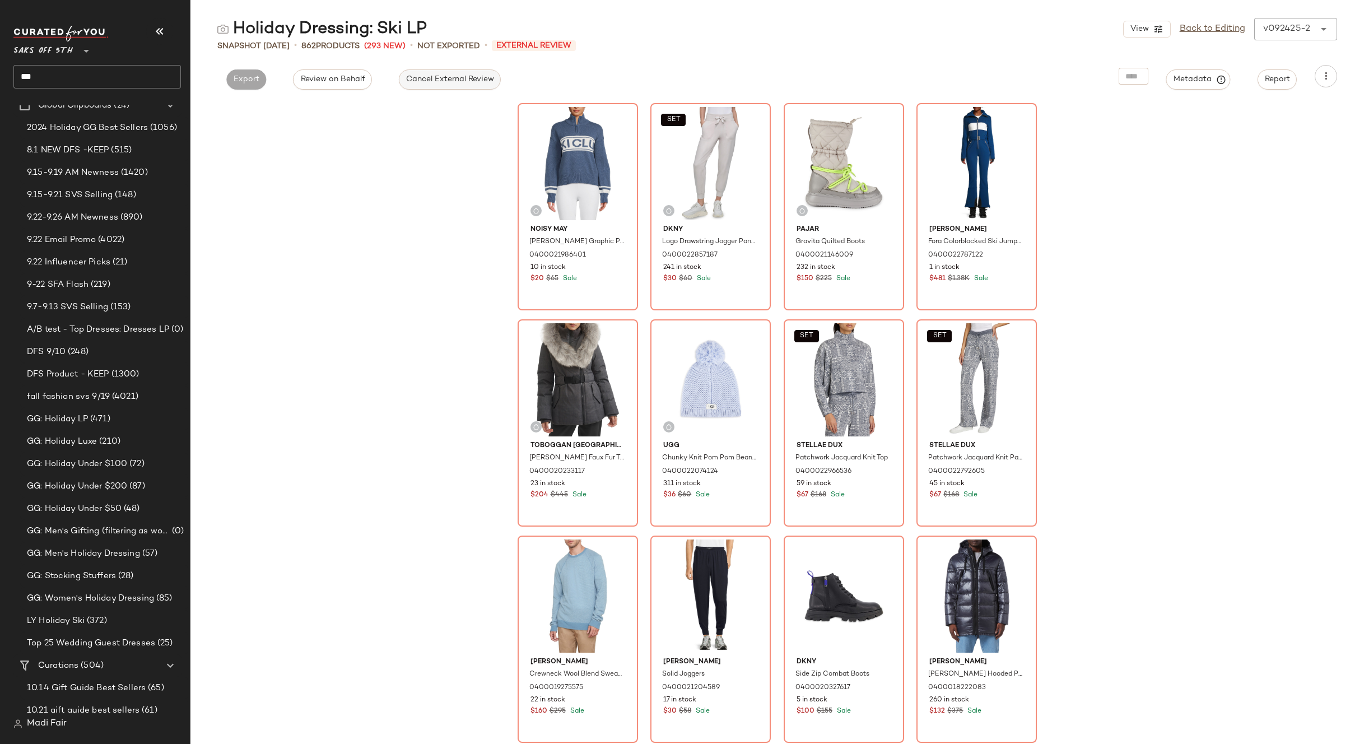
click at [418, 83] on span "Cancel External Review" at bounding box center [450, 79] width 89 height 9
click at [1213, 29] on link "Back to Editing" at bounding box center [1213, 28] width 66 height 13
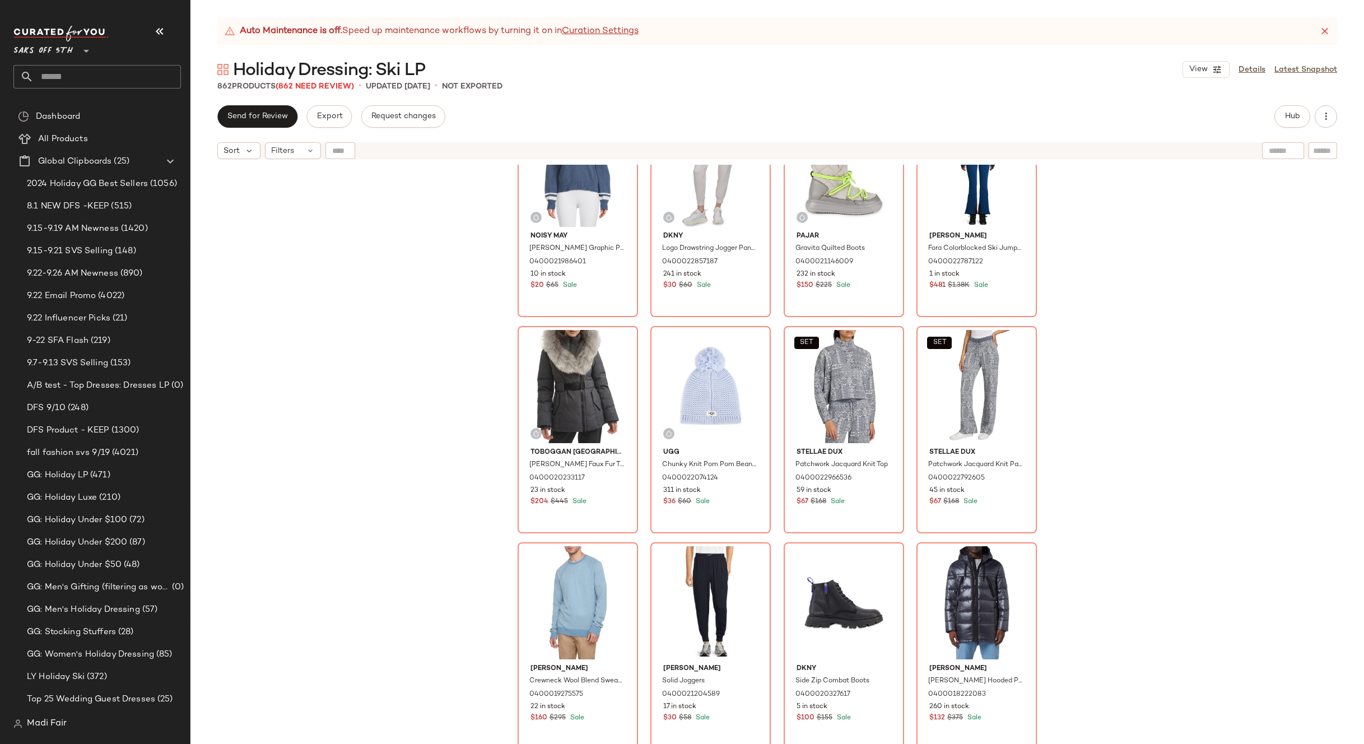
scroll to position [56, 0]
